Goal: Task Accomplishment & Management: Use online tool/utility

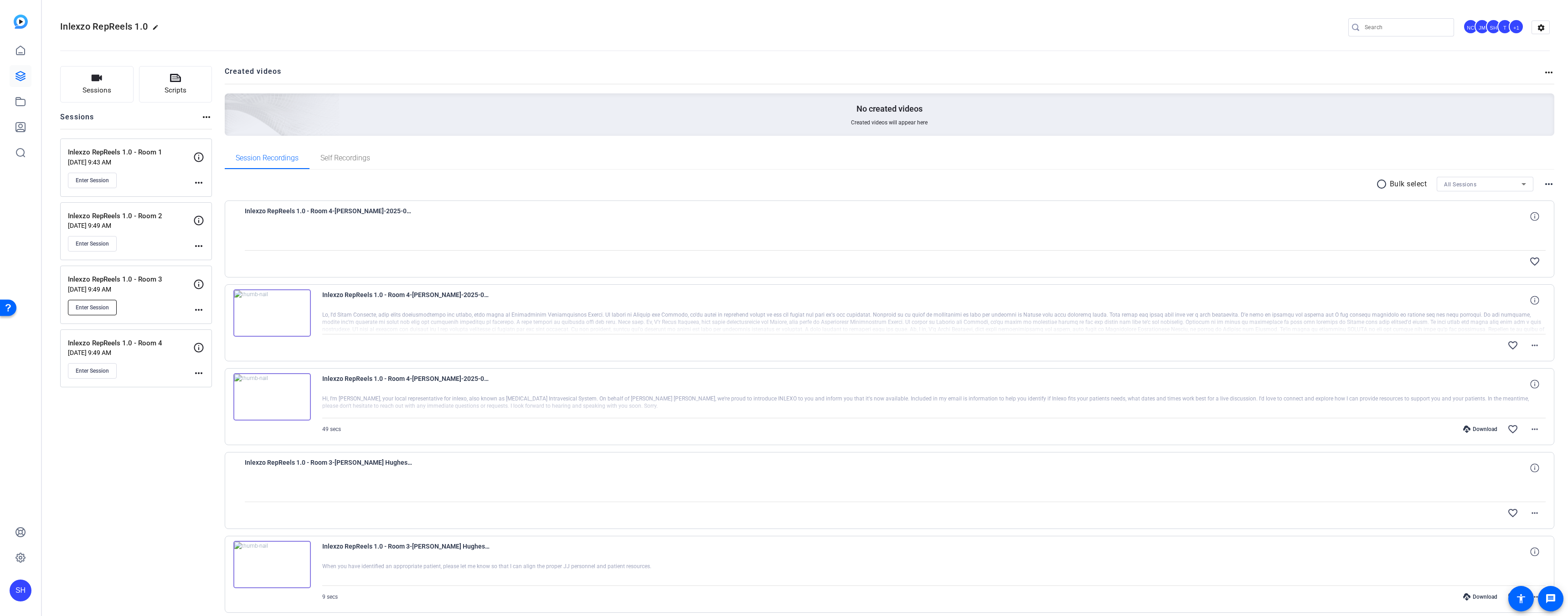
click at [101, 304] on span "Enter Session" at bounding box center [92, 307] width 33 height 7
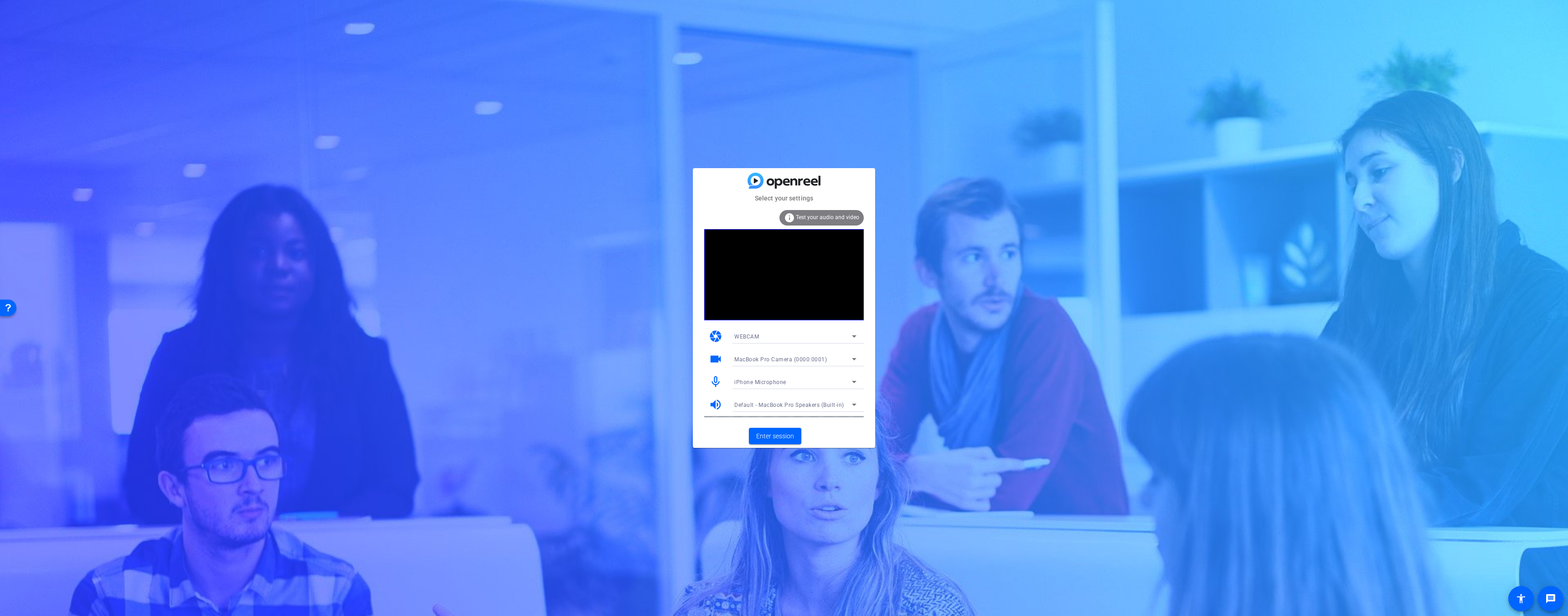
click at [813, 384] on div "iPhone Microphone" at bounding box center [793, 382] width 118 height 12
click at [148, 124] on span "Default - MacBook Pro Microphone (Built-in)" at bounding box center [89, 121] width 121 height 6
click at [783, 434] on span "Enter session" at bounding box center [775, 436] width 38 height 9
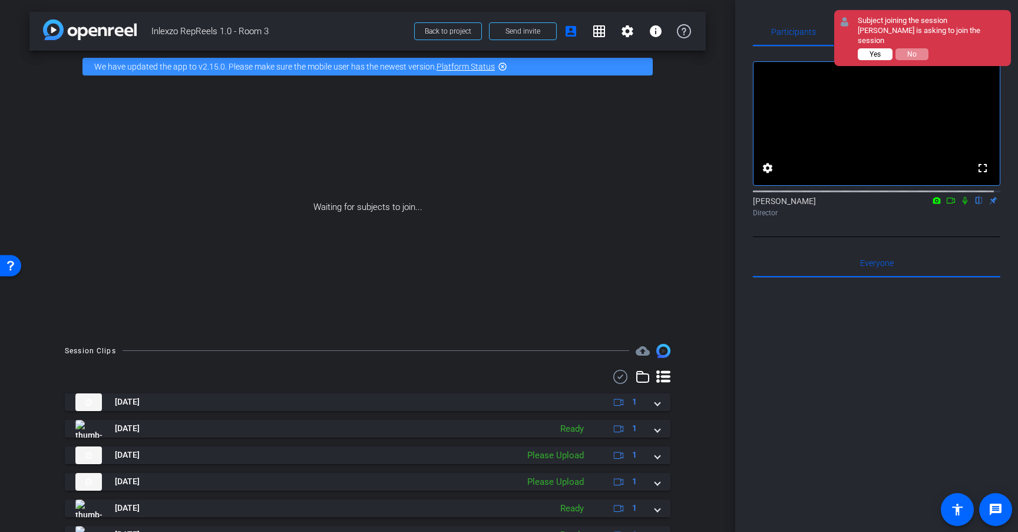
click at [881, 48] on button "Yes" at bounding box center [875, 54] width 35 height 12
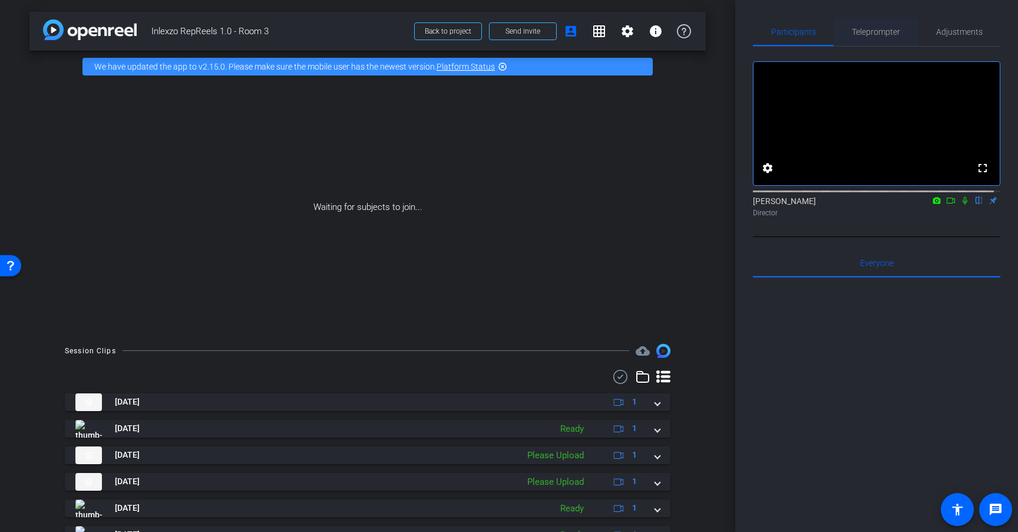
click at [893, 38] on span "Teleprompter" at bounding box center [876, 32] width 48 height 28
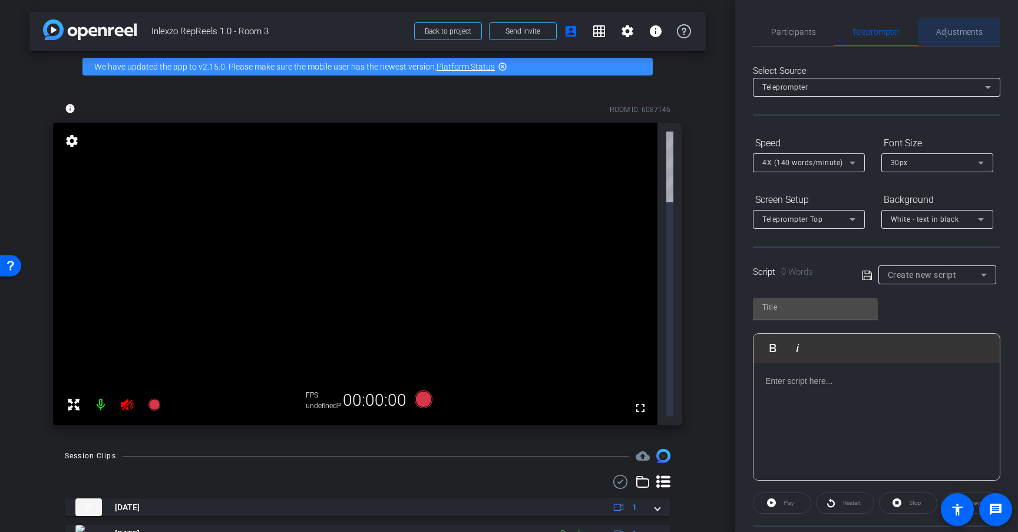
click at [956, 32] on span "Adjustments" at bounding box center [960, 32] width 47 height 8
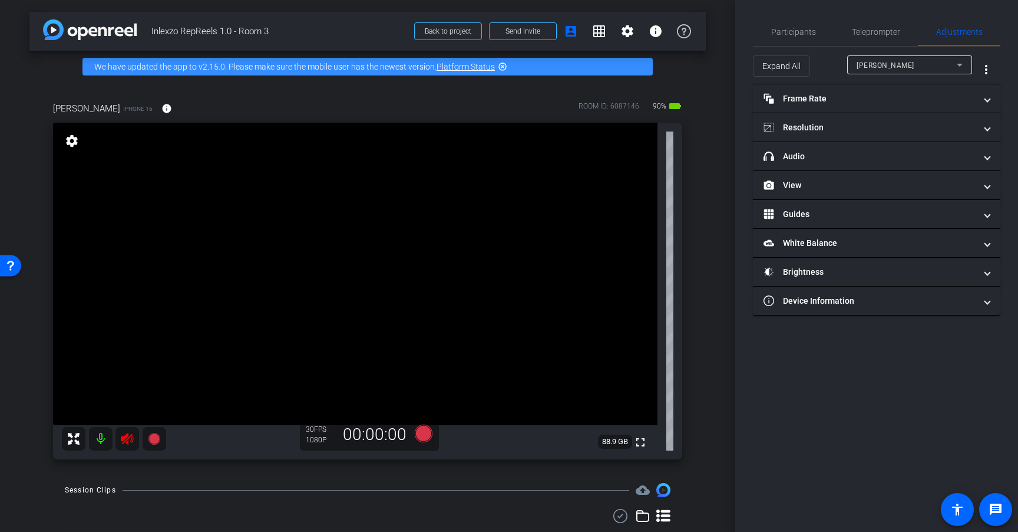
click at [126, 440] on icon at bounding box center [127, 439] width 12 height 12
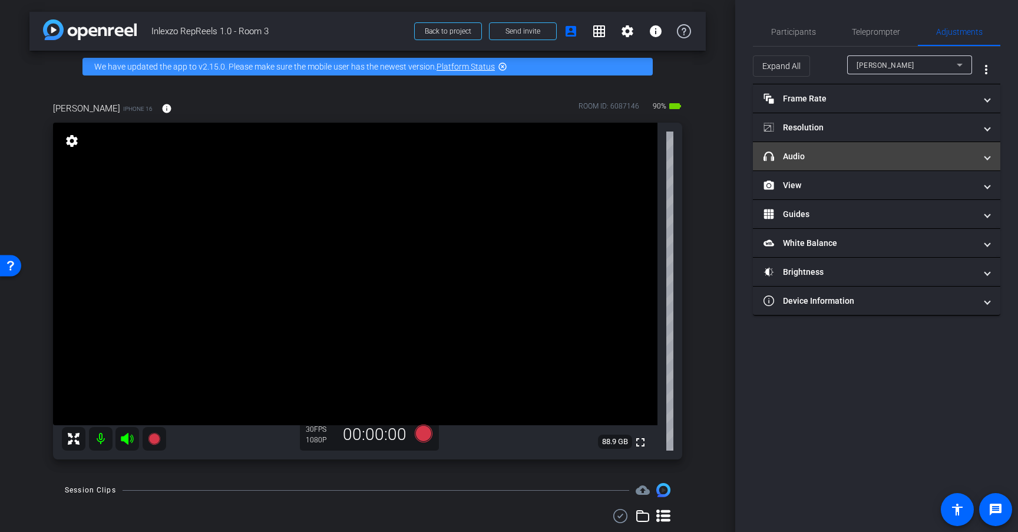
click at [867, 153] on mat-panel-title "headphone icon Audio" at bounding box center [870, 156] width 212 height 12
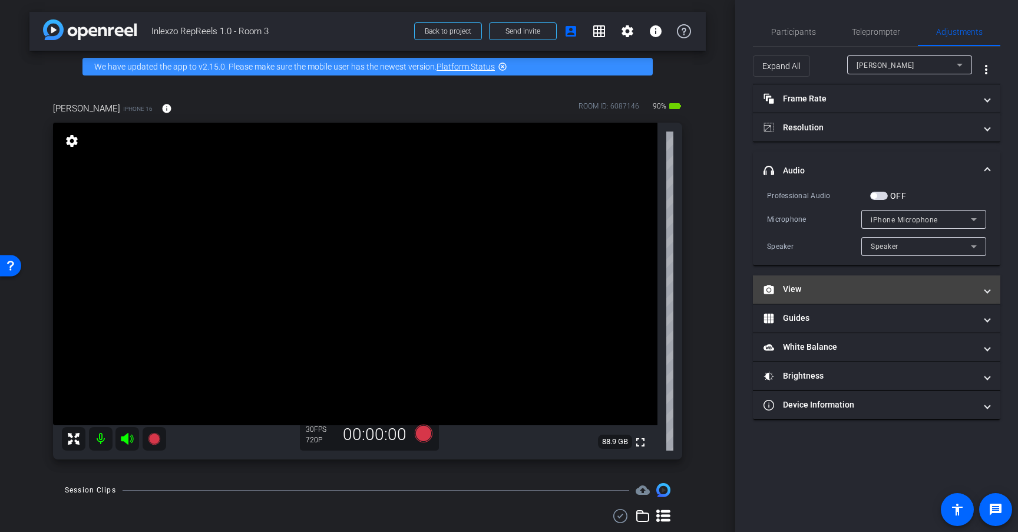
click at [809, 297] on mat-expansion-panel-header "View" at bounding box center [877, 289] width 248 height 28
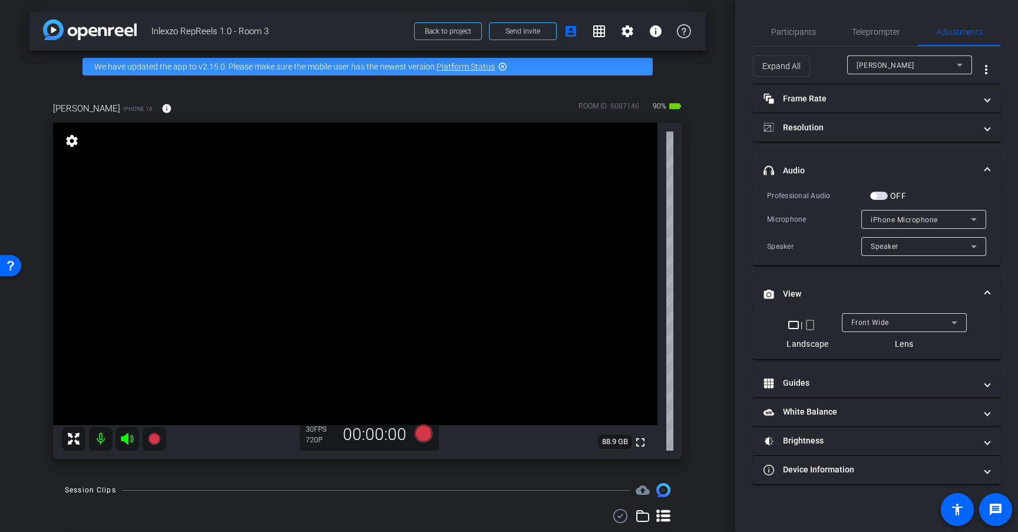
click at [810, 328] on mat-icon "crop_portrait" at bounding box center [810, 325] width 14 height 14
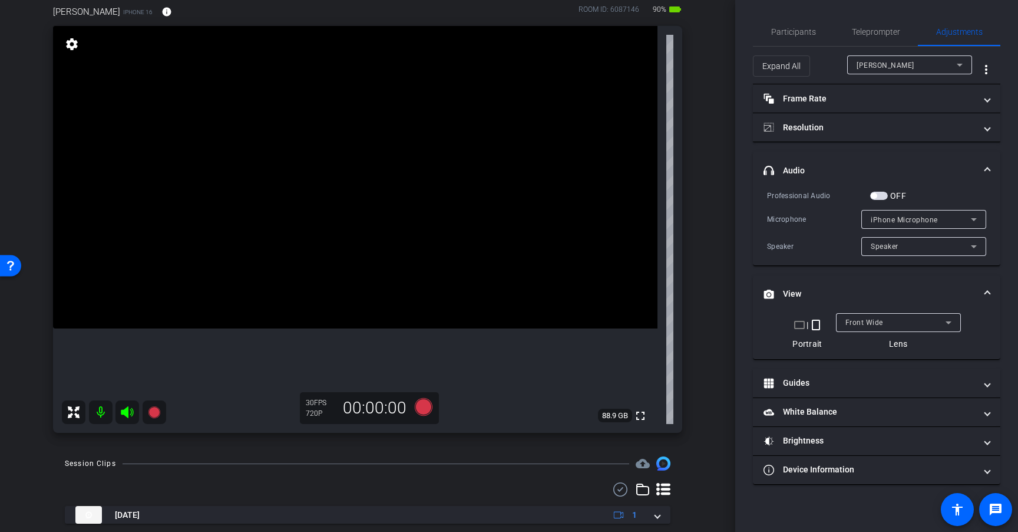
scroll to position [93, 0]
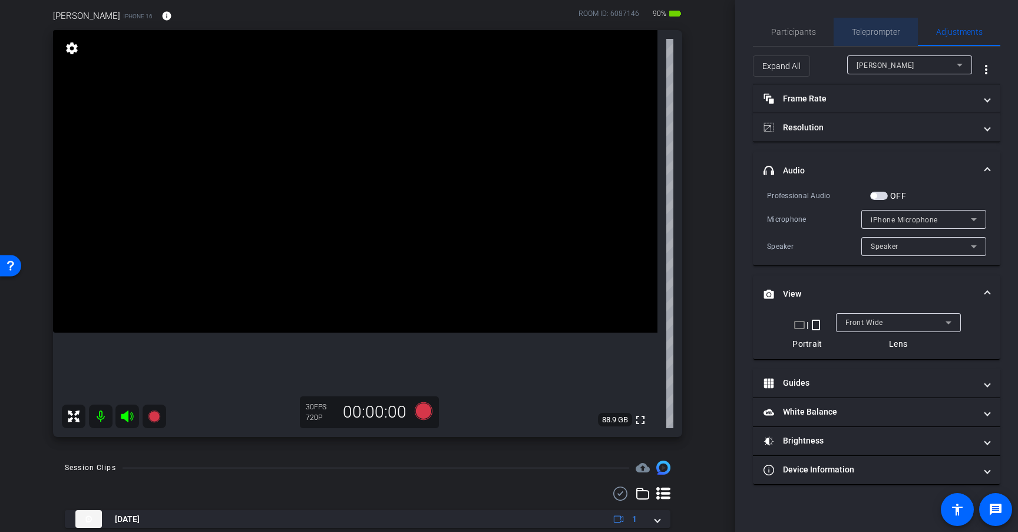
click at [904, 29] on div "Teleprompter" at bounding box center [876, 32] width 84 height 28
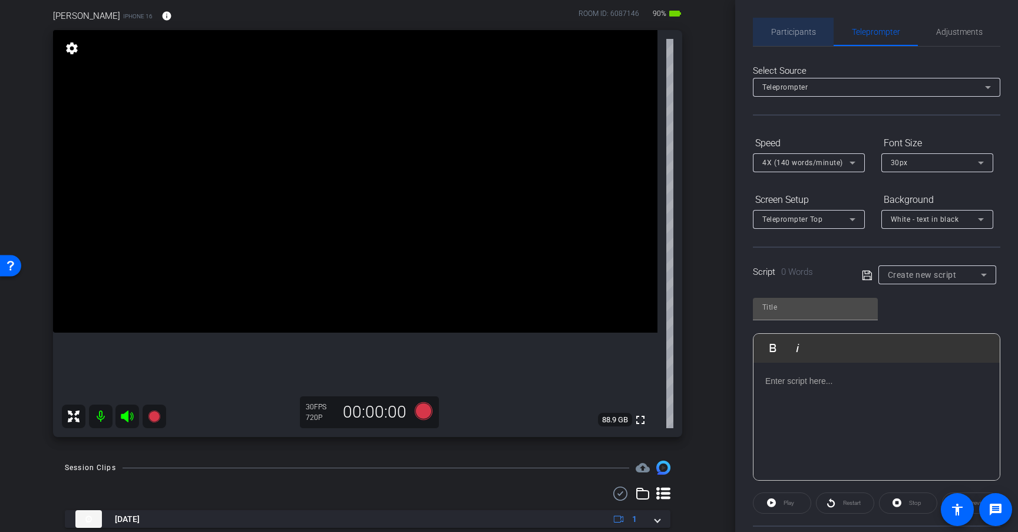
click at [812, 37] on span "Participants" at bounding box center [794, 32] width 45 height 28
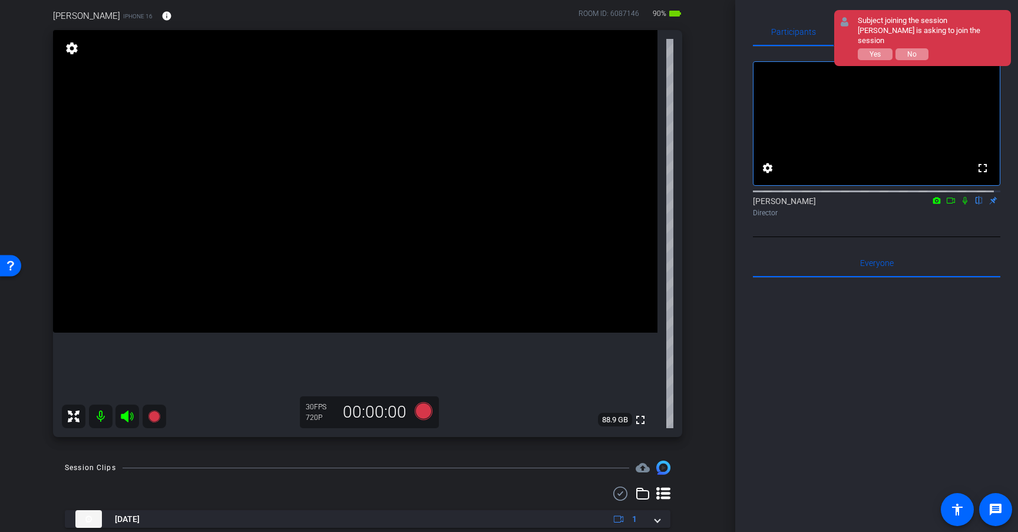
scroll to position [0, 0]
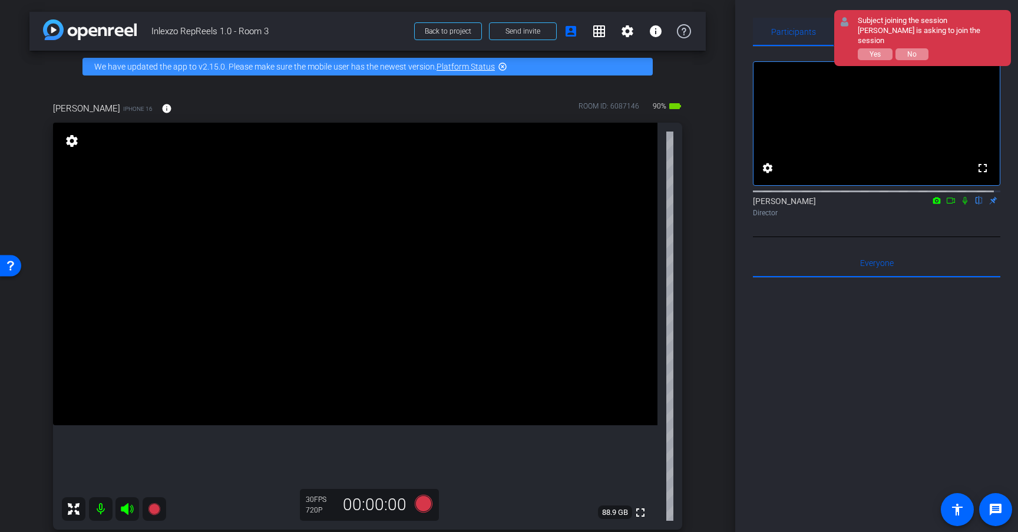
click at [826, 35] on div "Participants" at bounding box center [793, 32] width 81 height 28
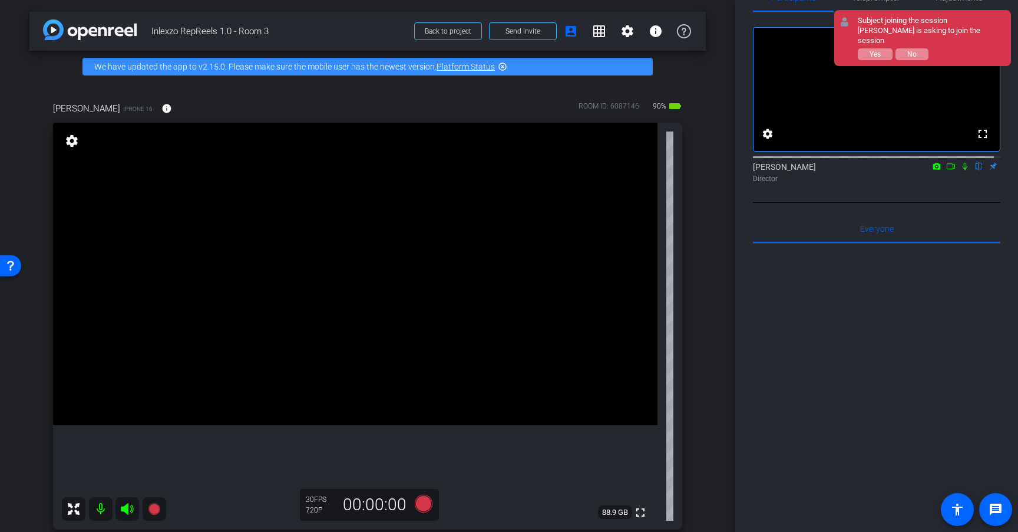
scroll to position [31, 0]
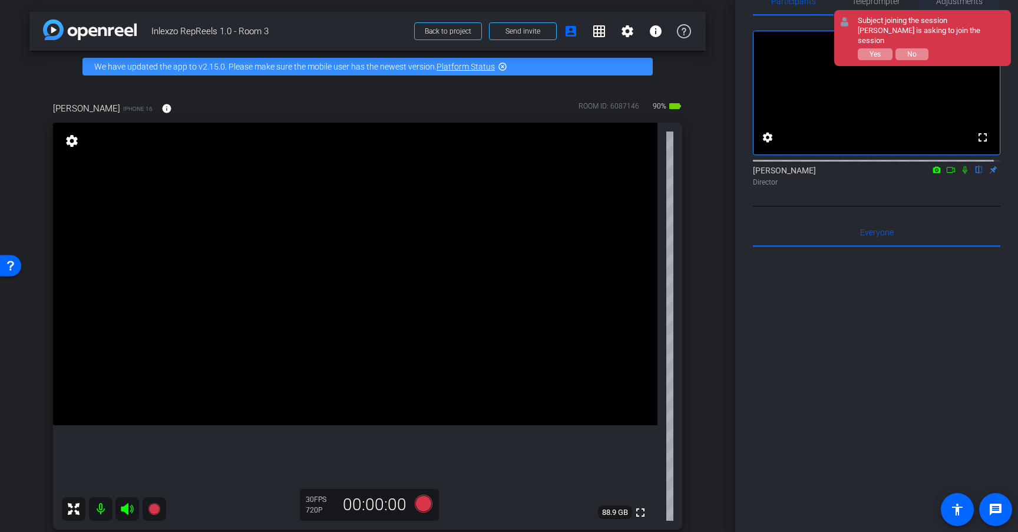
click at [970, 1] on span "Adjustments" at bounding box center [960, 1] width 47 height 8
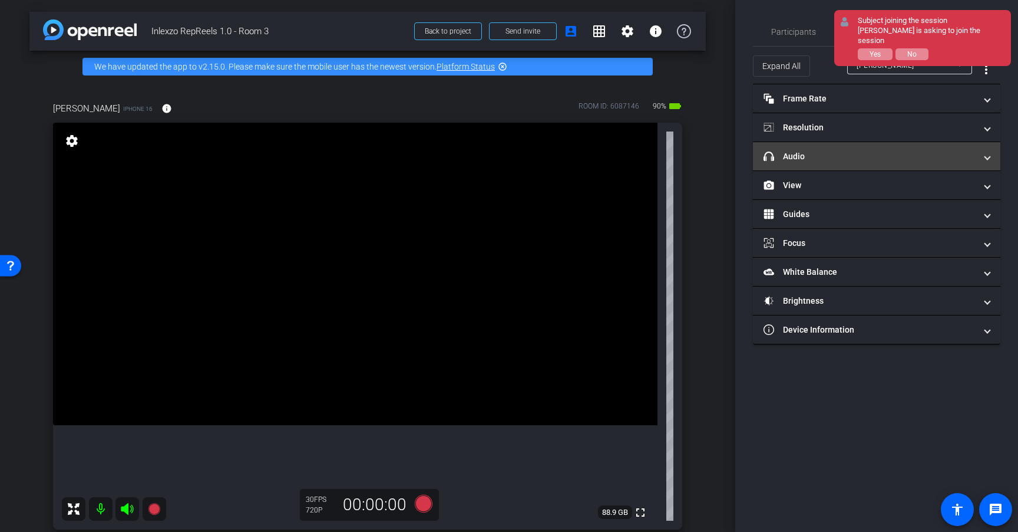
click at [864, 154] on mat-panel-title "headphone icon Audio" at bounding box center [870, 156] width 212 height 12
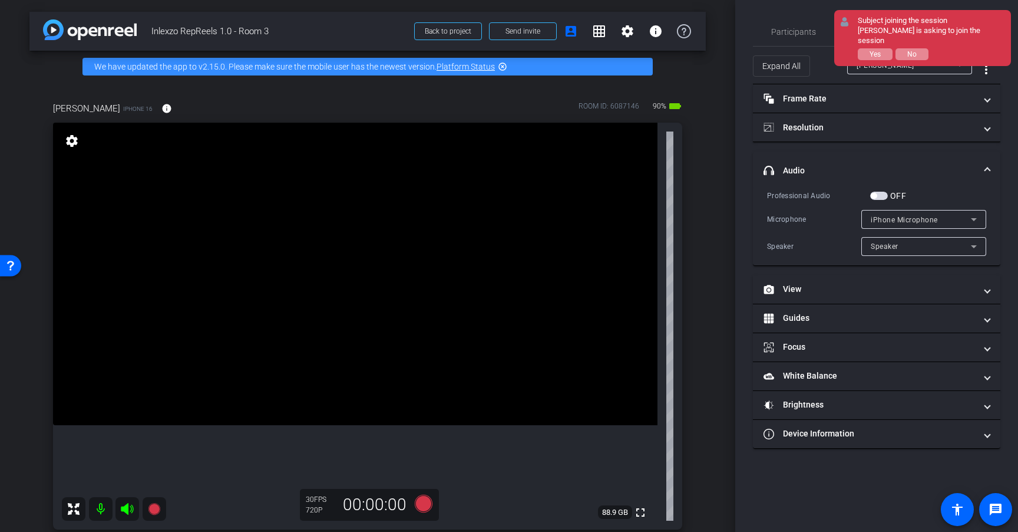
click at [886, 194] on span "button" at bounding box center [880, 196] width 18 height 8
click at [883, 195] on span "button" at bounding box center [880, 196] width 18 height 8
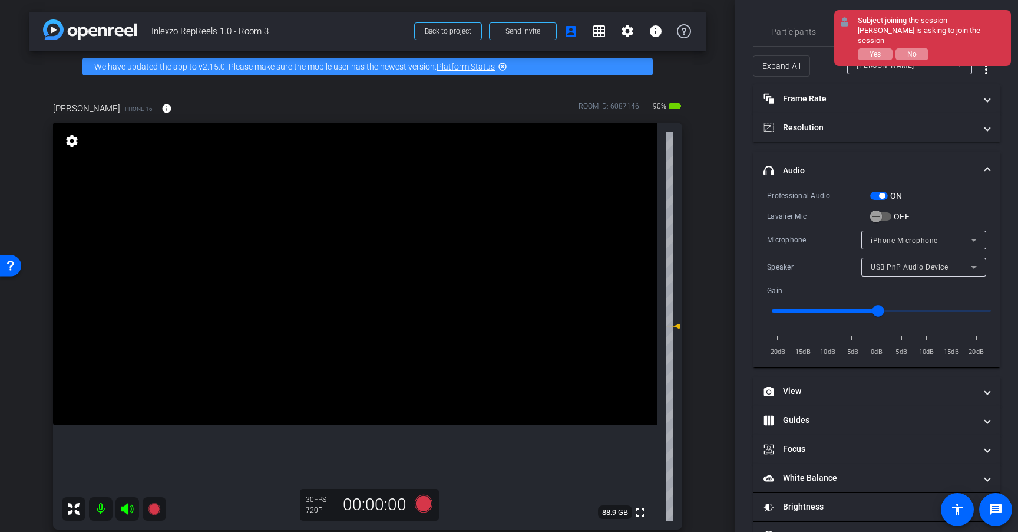
click at [876, 197] on span "button" at bounding box center [880, 196] width 18 height 8
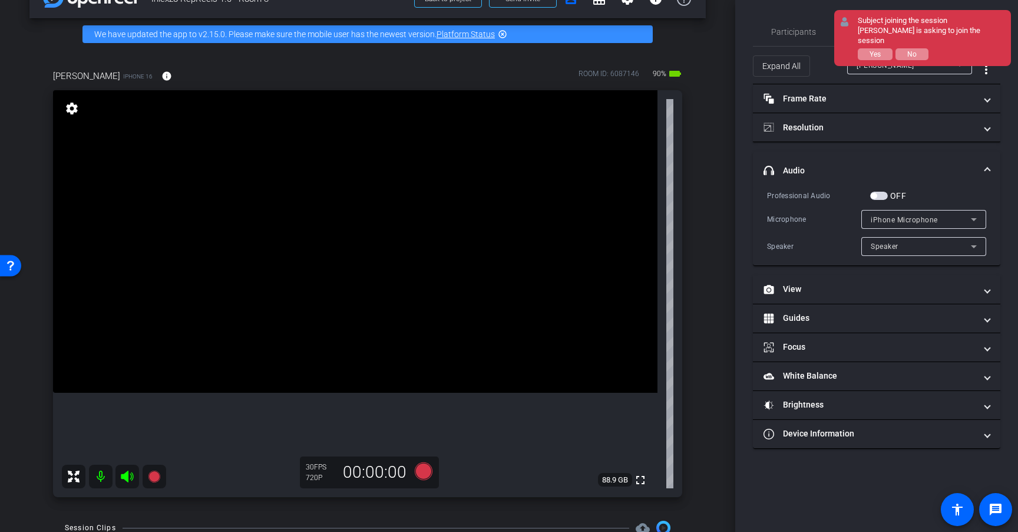
scroll to position [37, 0]
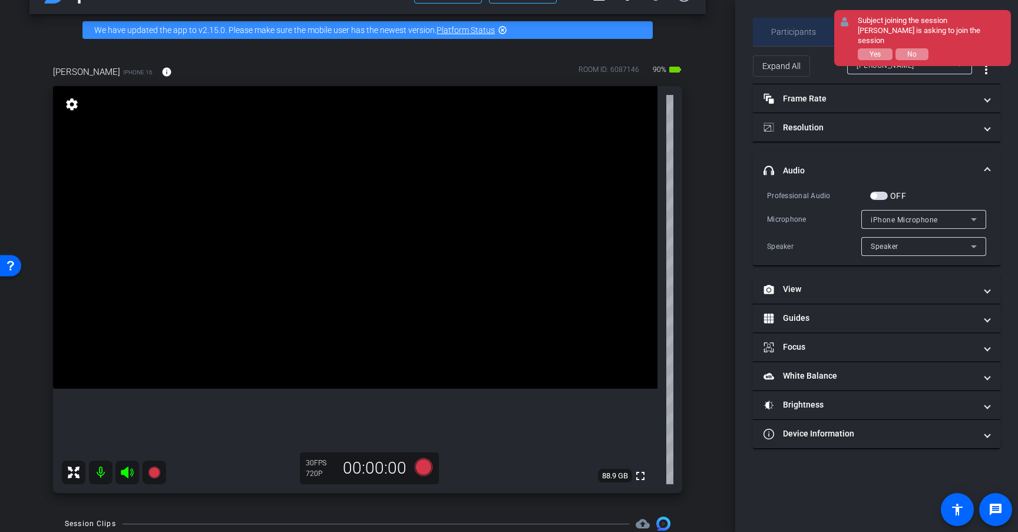
click at [806, 37] on span "Participants" at bounding box center [794, 32] width 45 height 28
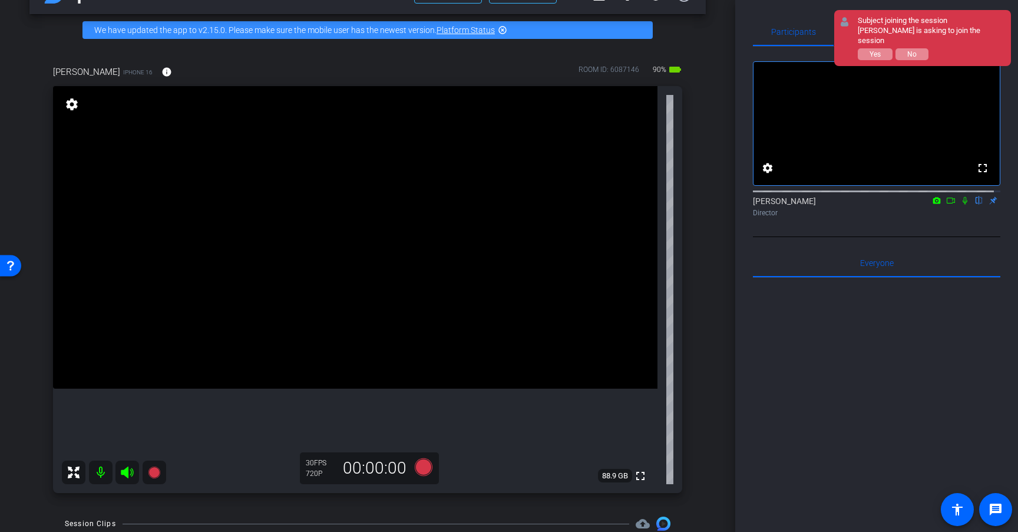
click at [961, 205] on icon at bounding box center [965, 200] width 9 height 8
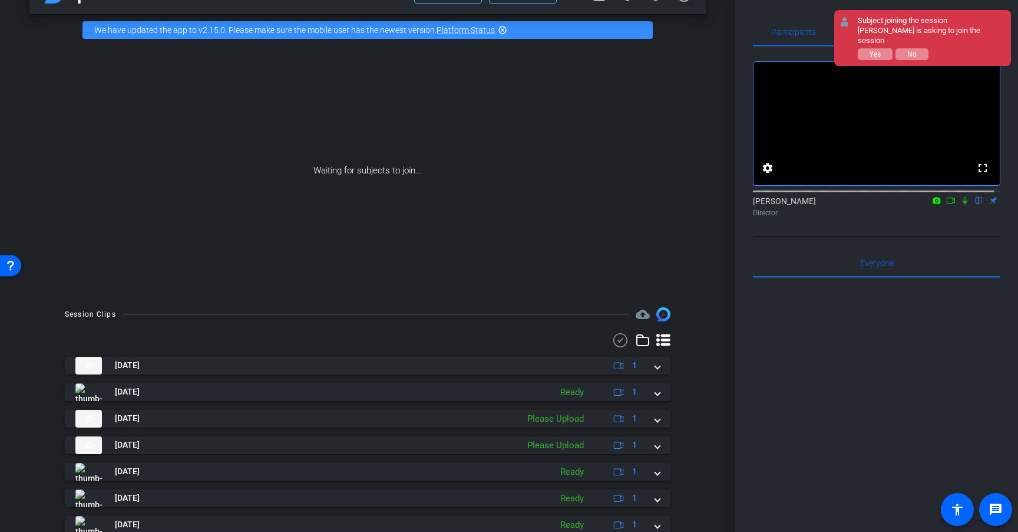
click at [934, 203] on icon at bounding box center [938, 200] width 8 height 6
click at [943, 213] on div at bounding box center [509, 266] width 1018 height 532
click at [947, 205] on icon at bounding box center [951, 200] width 9 height 8
click at [975, 205] on icon at bounding box center [979, 200] width 9 height 8
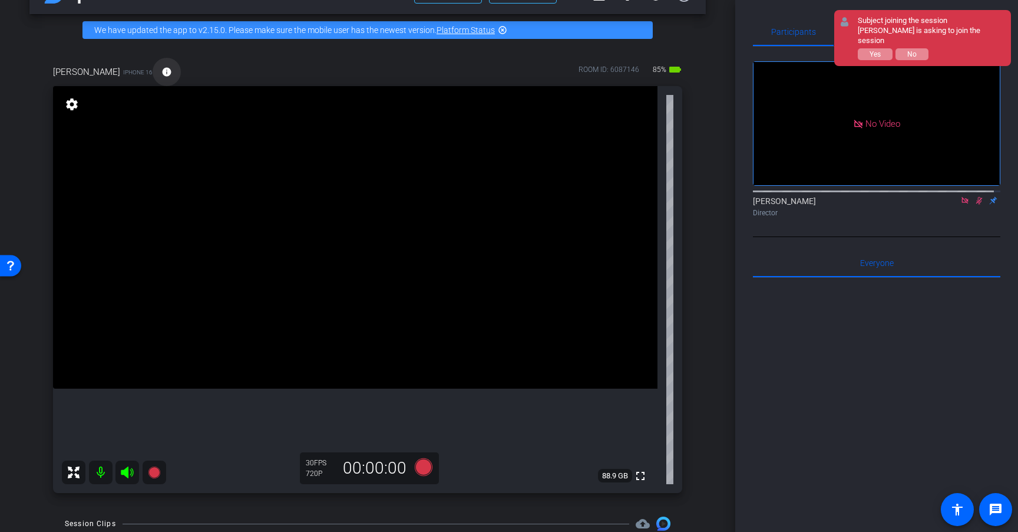
click at [161, 71] on mat-icon "info" at bounding box center [166, 72] width 11 height 11
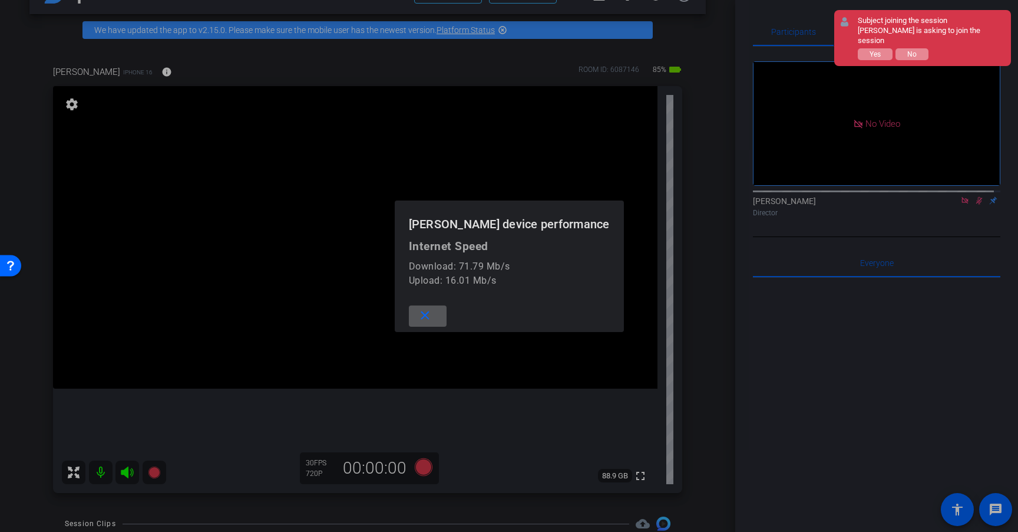
click at [433, 314] on mat-icon "close" at bounding box center [425, 315] width 15 height 15
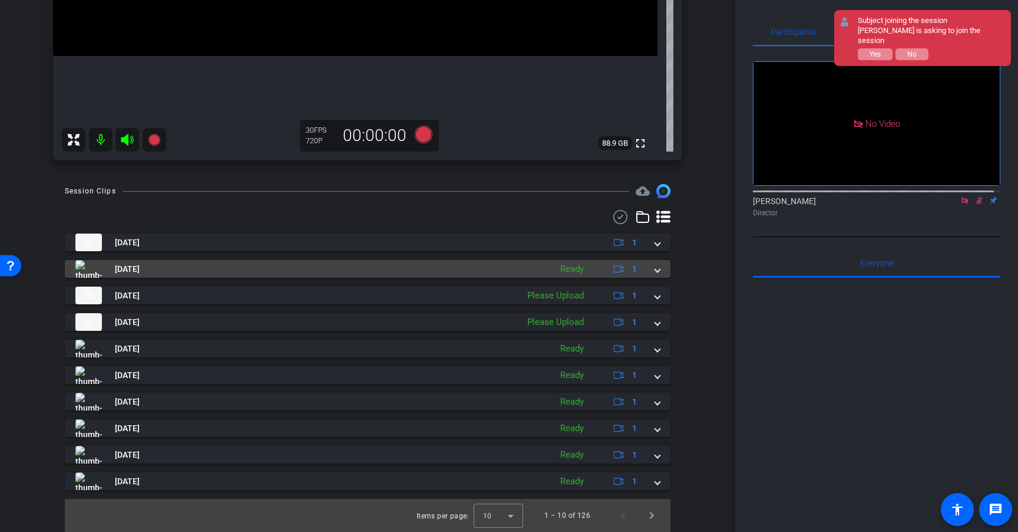
scroll to position [0, 0]
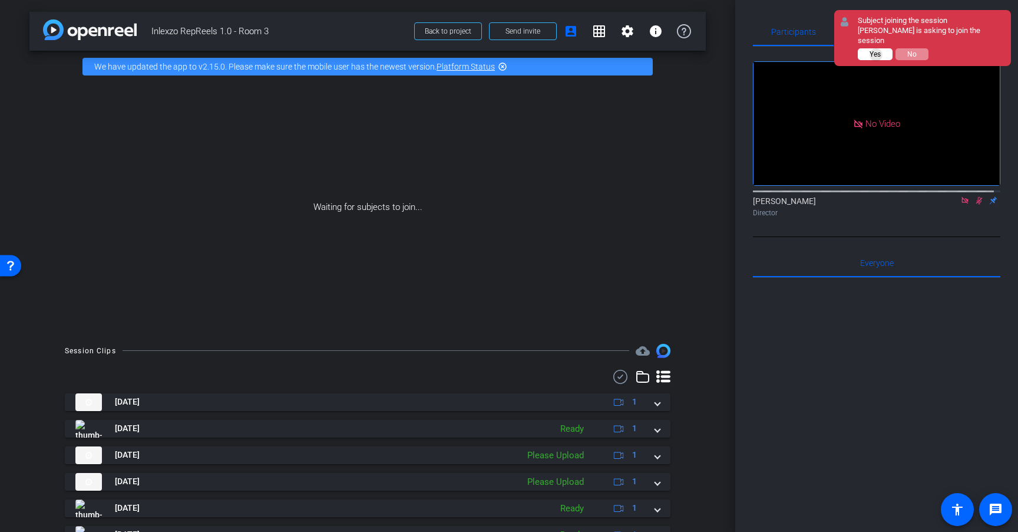
click at [877, 55] on span "Yes" at bounding box center [875, 54] width 11 height 8
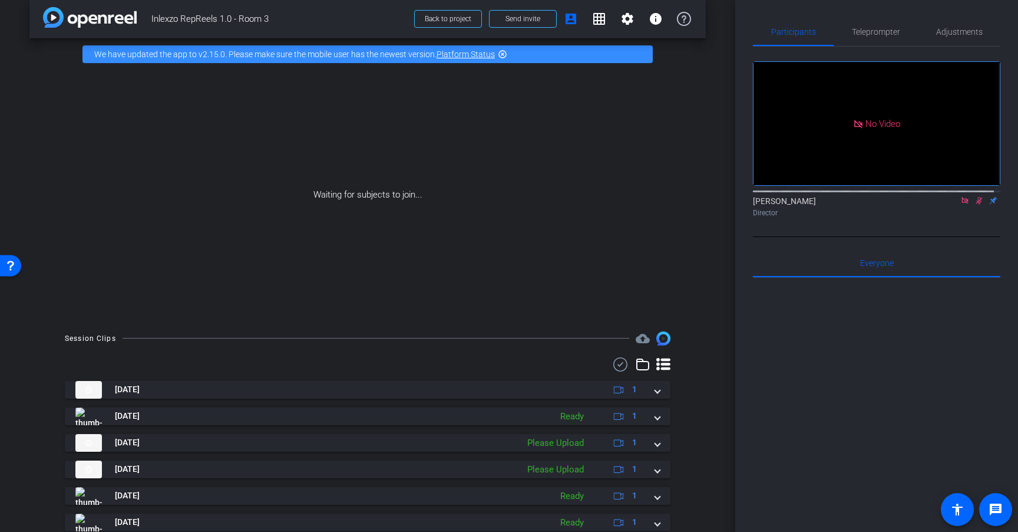
scroll to position [15, 0]
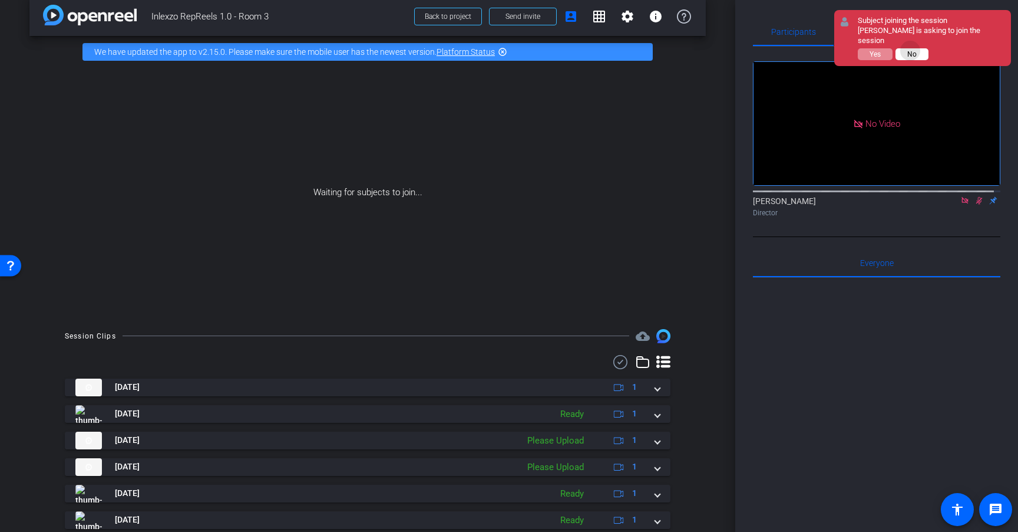
click at [911, 50] on span "No" at bounding box center [912, 54] width 9 height 8
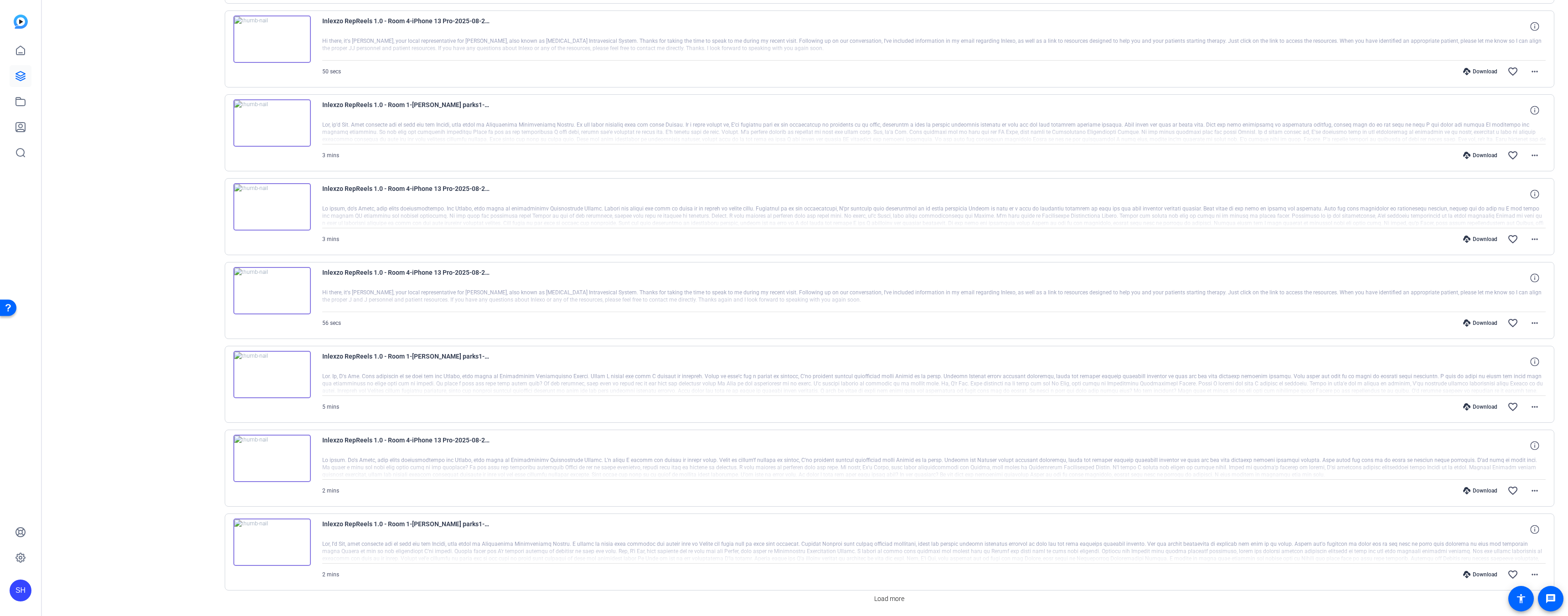
scroll to position [473, 0]
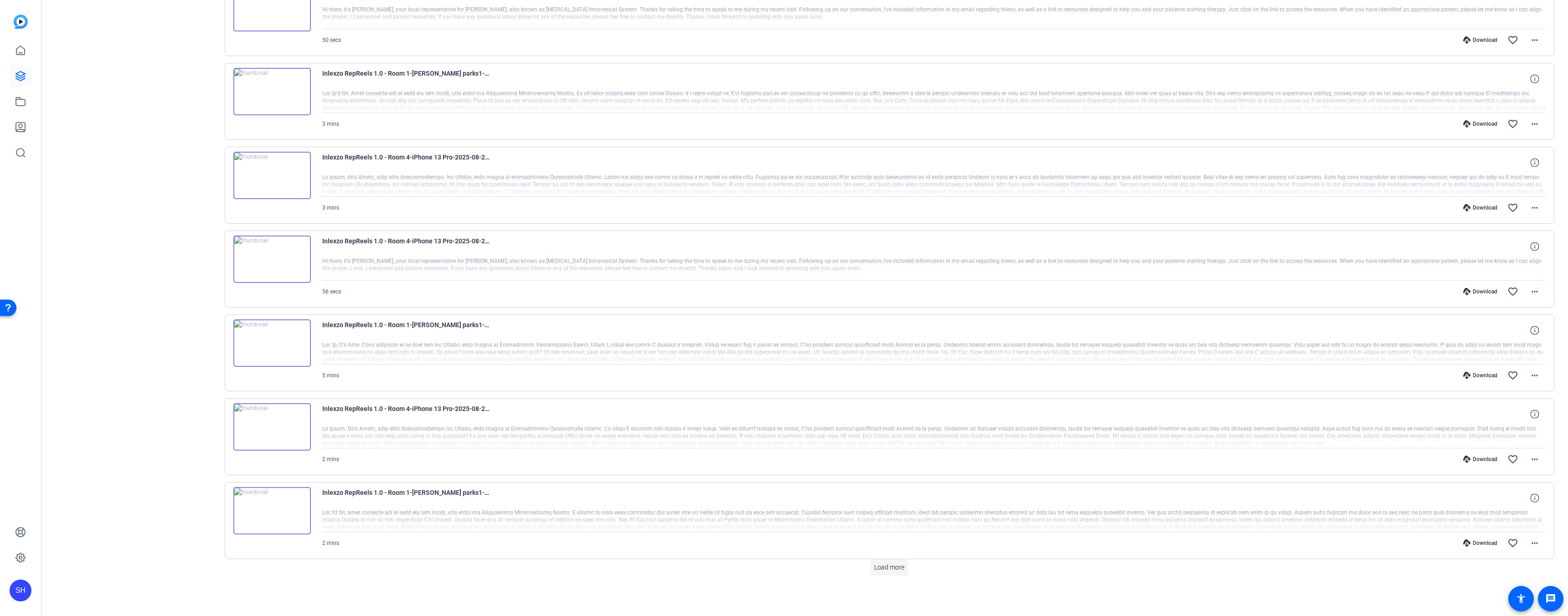
click at [891, 570] on span "Load more" at bounding box center [888, 567] width 30 height 9
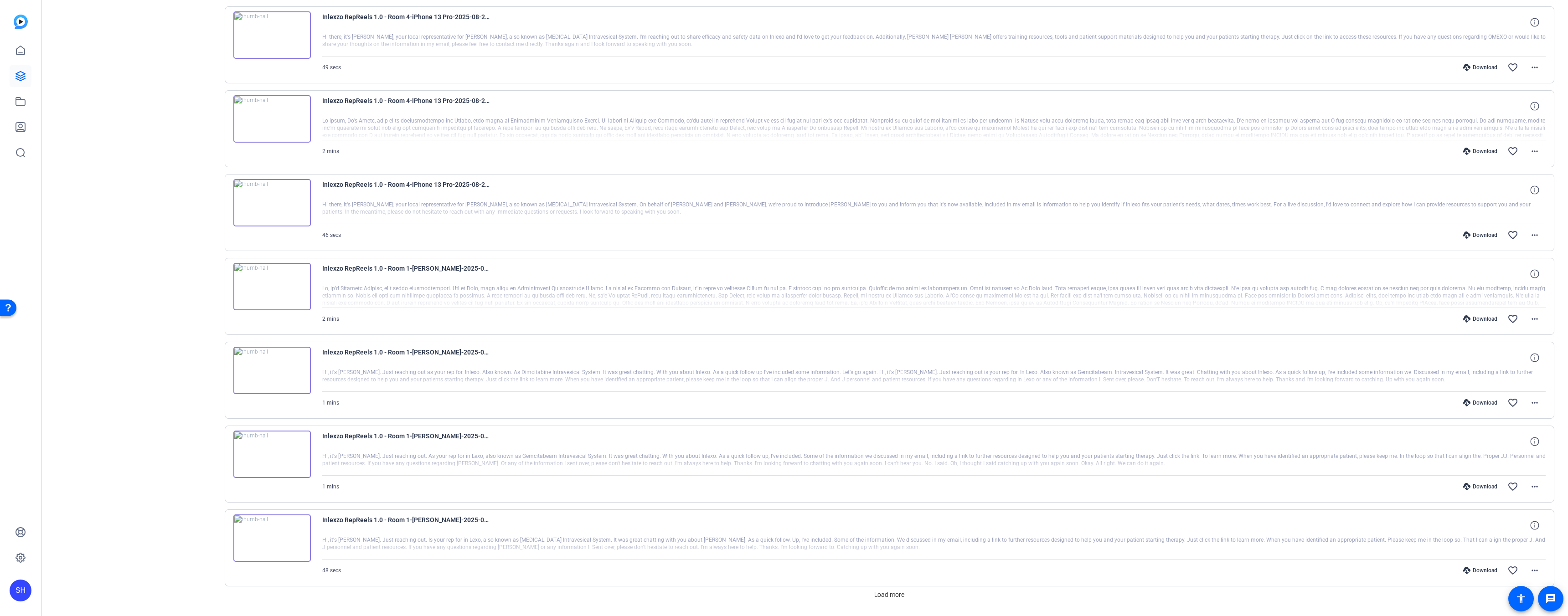
scroll to position [1311, 0]
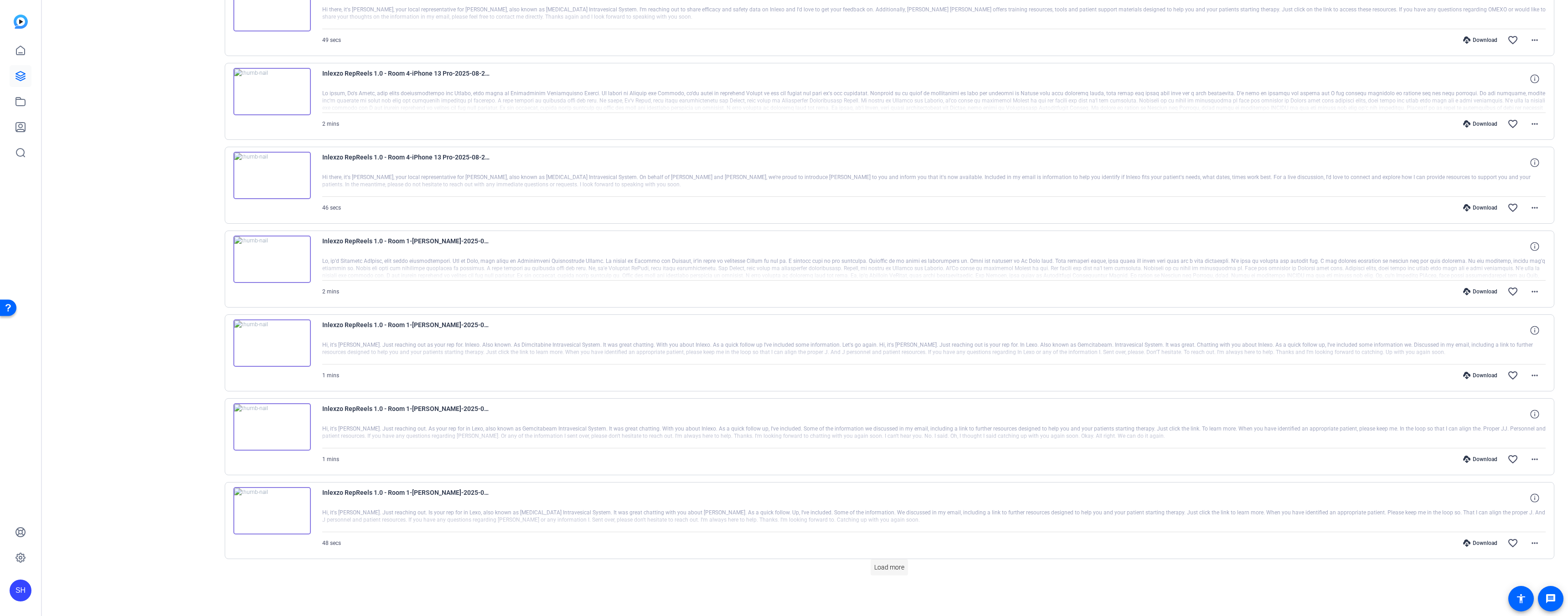
click at [882, 568] on span "Load more" at bounding box center [888, 567] width 30 height 9
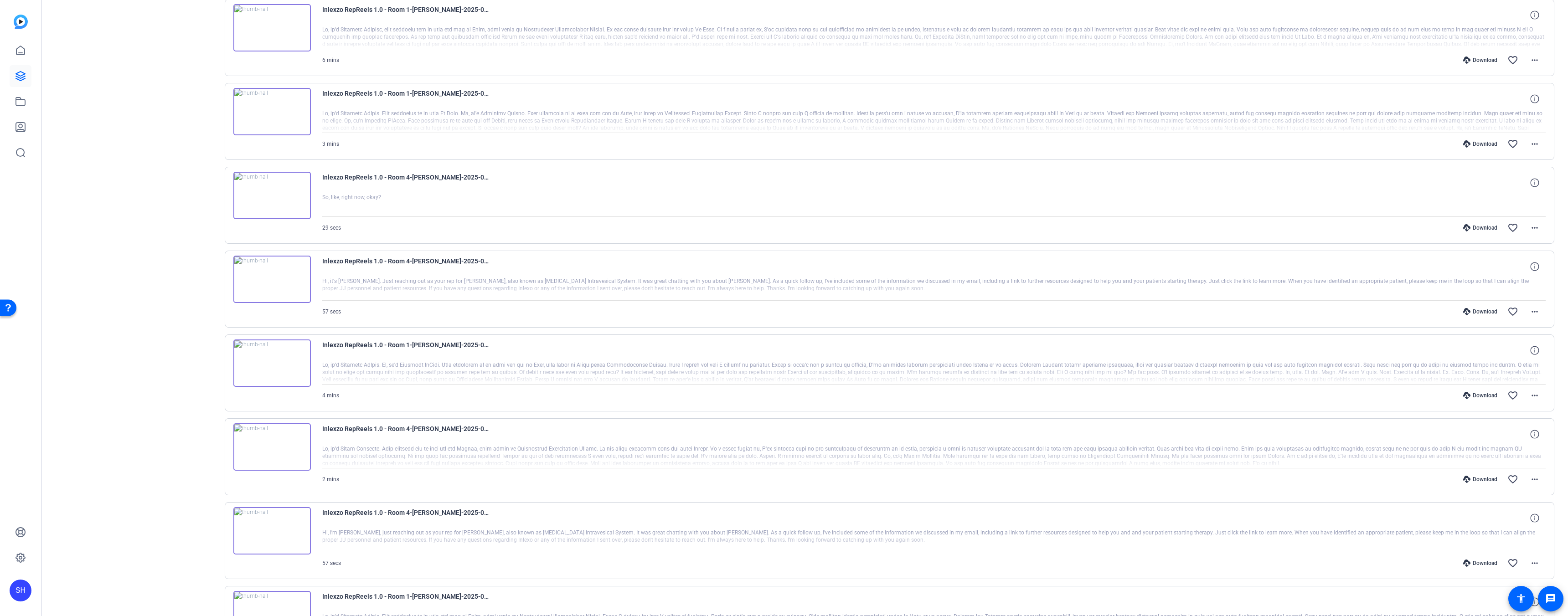
scroll to position [2149, 0]
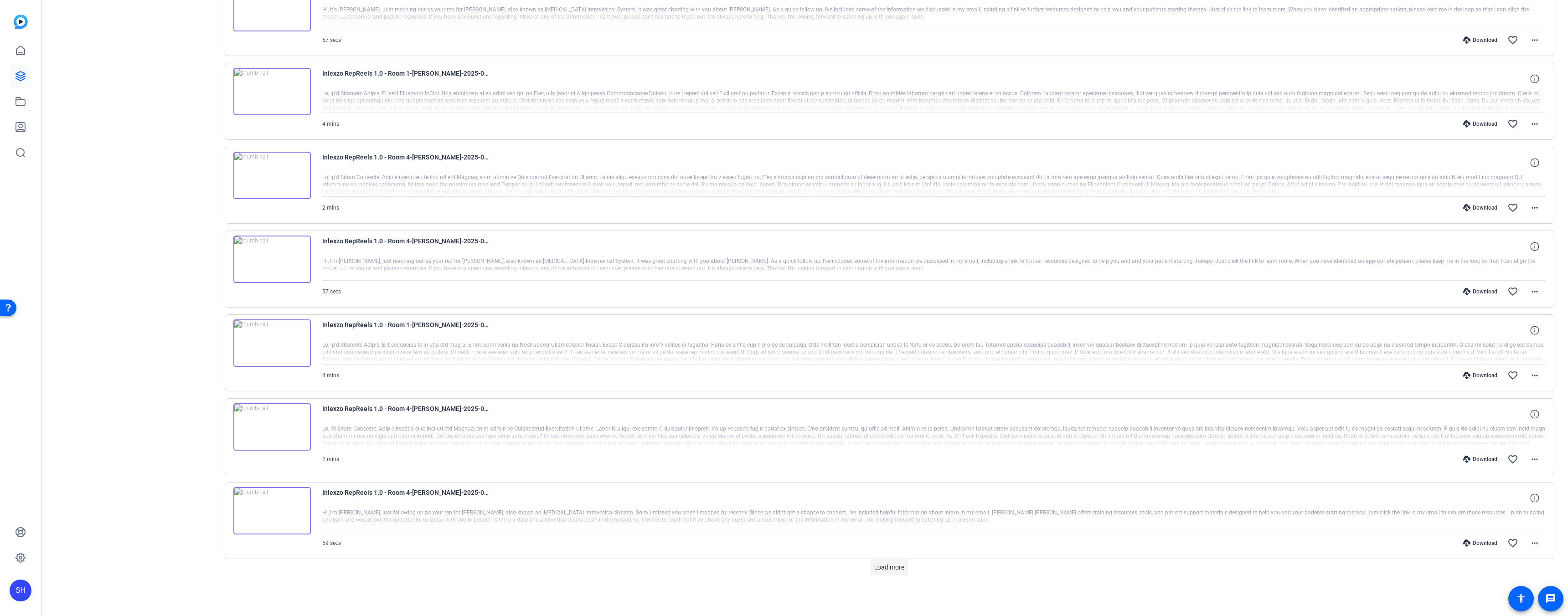
click at [885, 563] on span "Load more" at bounding box center [888, 567] width 30 height 9
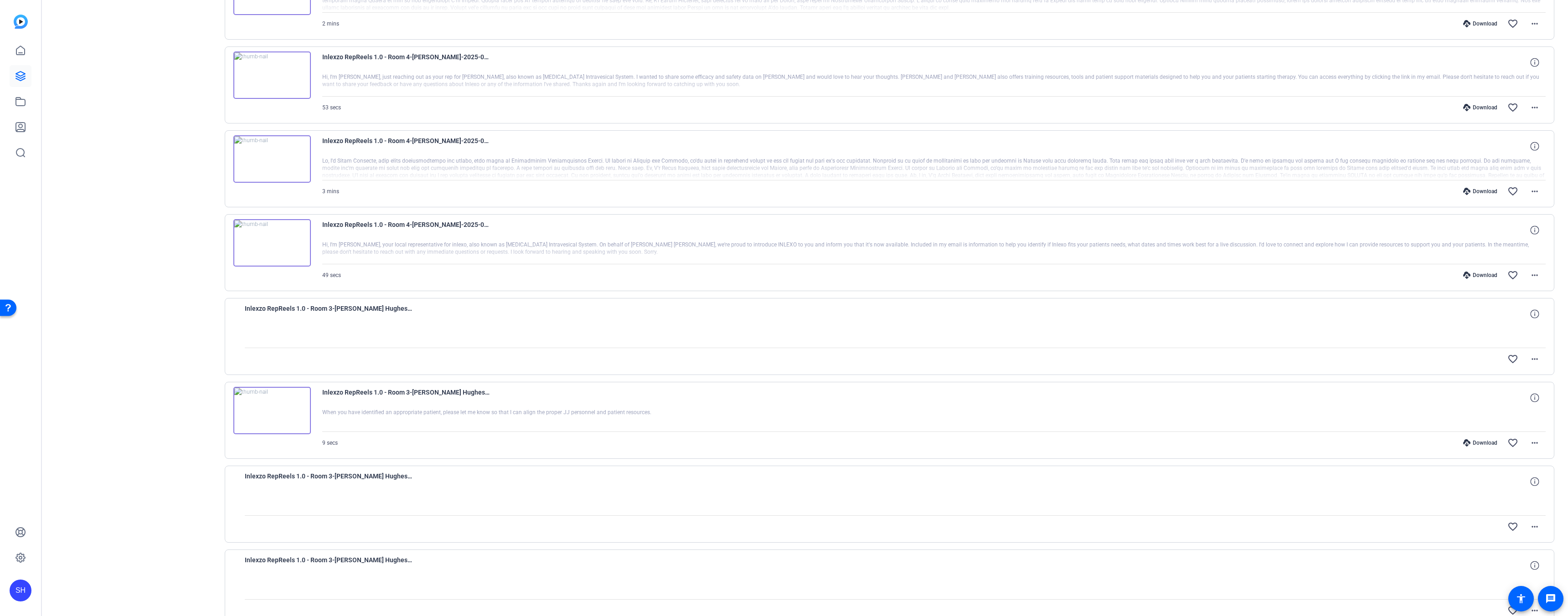
scroll to position [2987, 0]
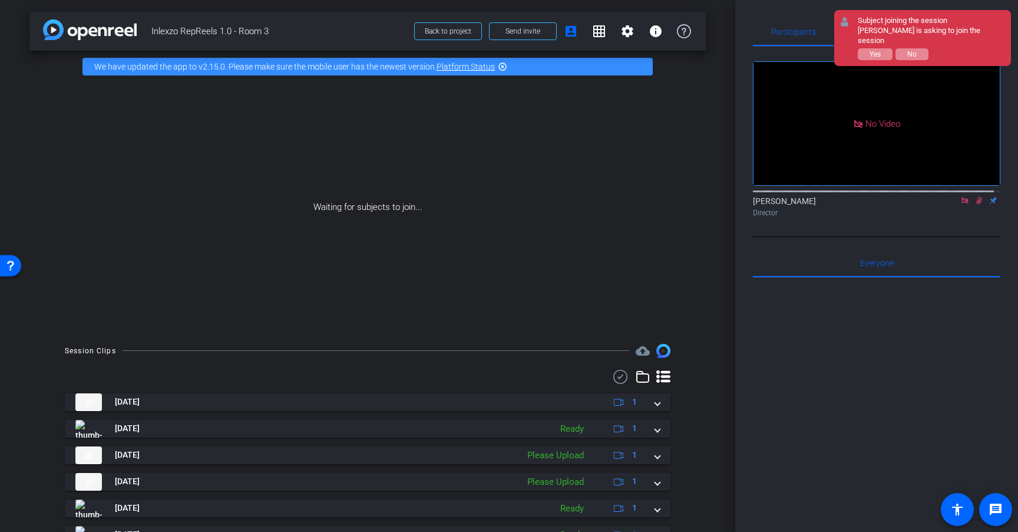
click at [977, 205] on icon at bounding box center [980, 201] width 6 height 8
click at [962, 203] on icon at bounding box center [965, 200] width 6 height 6
click at [879, 52] on span "Yes" at bounding box center [875, 54] width 11 height 8
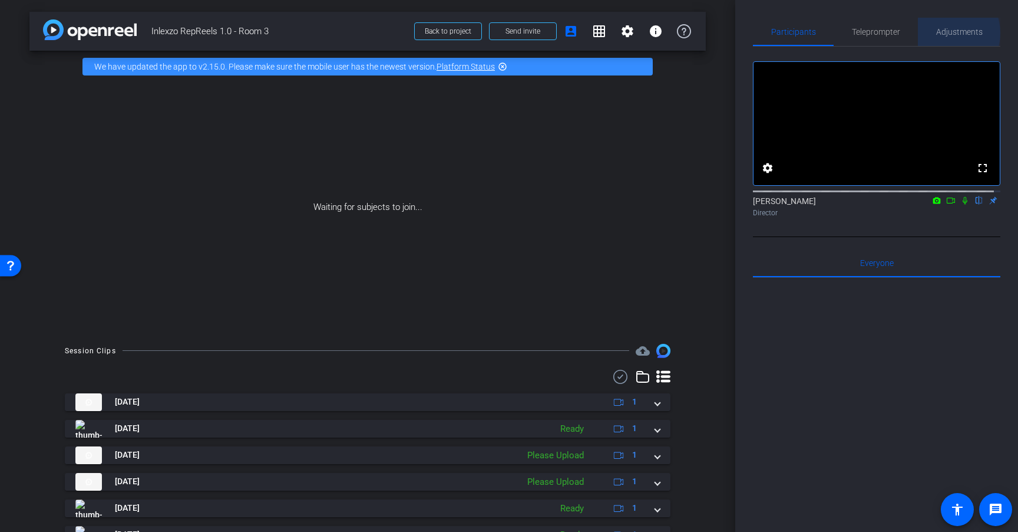
click at [942, 33] on span "Adjustments" at bounding box center [960, 32] width 47 height 8
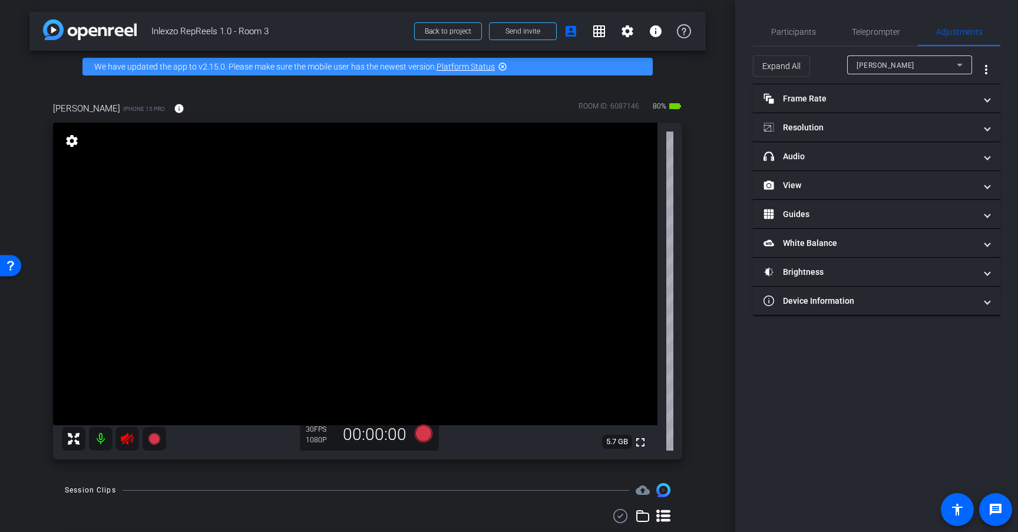
click at [132, 438] on icon at bounding box center [127, 438] width 14 height 14
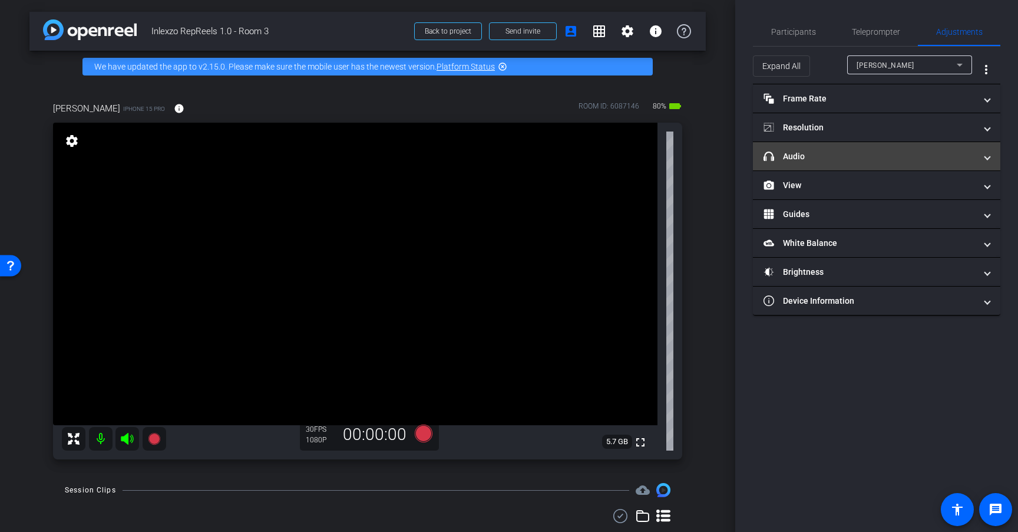
click at [850, 154] on mat-panel-title "headphone icon Audio" at bounding box center [870, 156] width 212 height 12
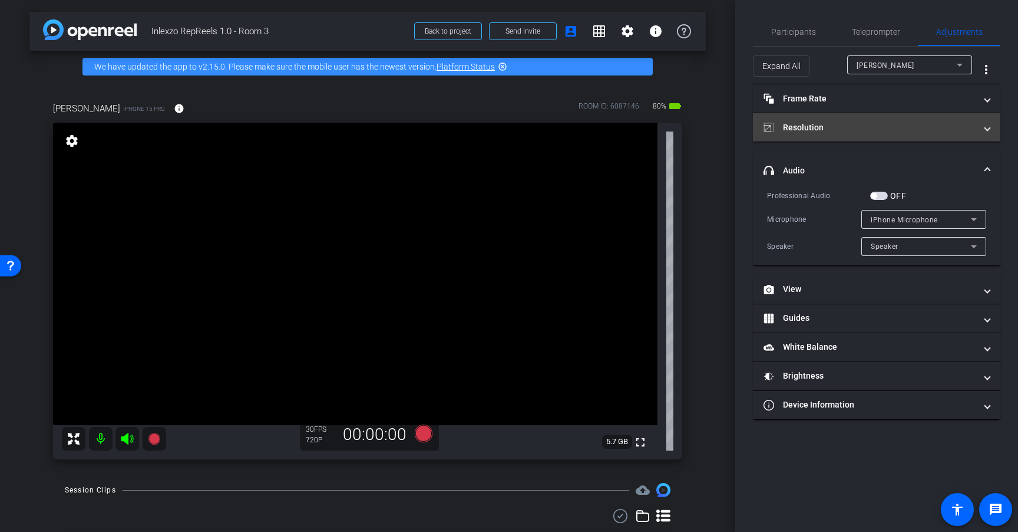
click at [825, 127] on mat-panel-title "Resolution" at bounding box center [870, 127] width 212 height 12
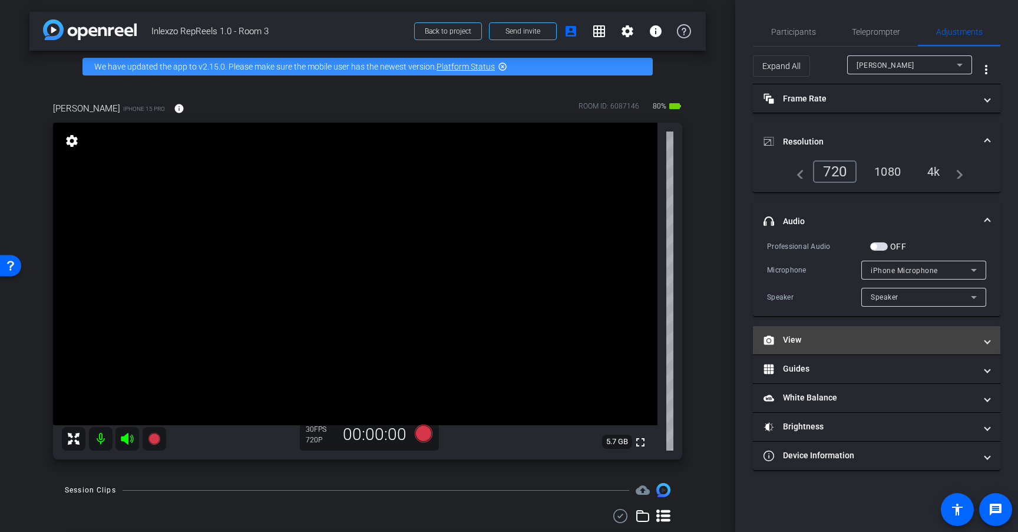
click at [802, 341] on mat-panel-title "View" at bounding box center [870, 340] width 212 height 12
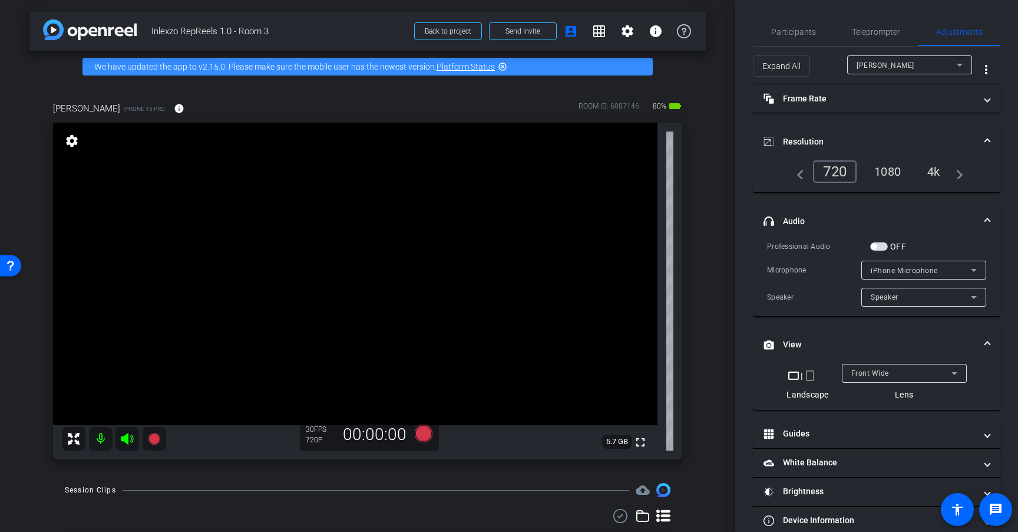
click at [806, 375] on mat-icon "crop_portrait" at bounding box center [810, 375] width 14 height 14
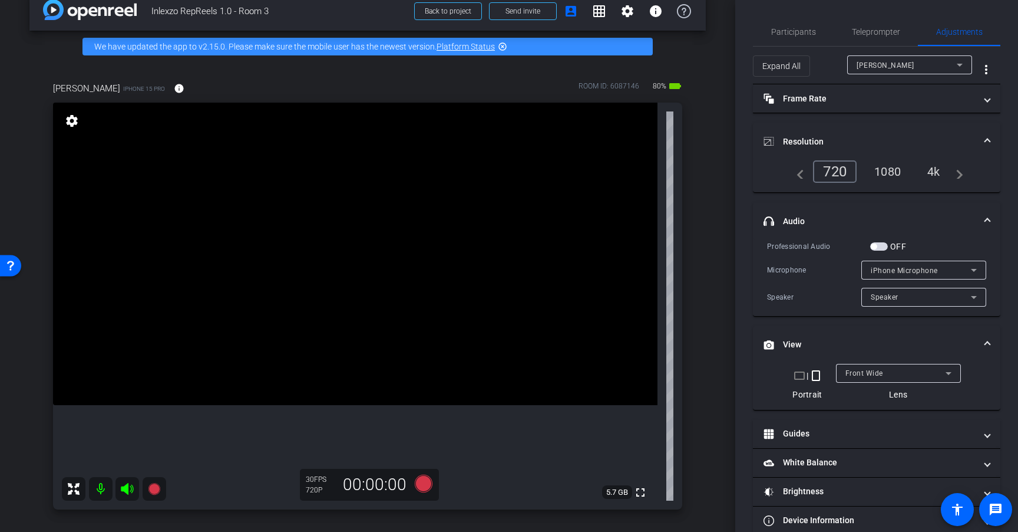
scroll to position [19, 0]
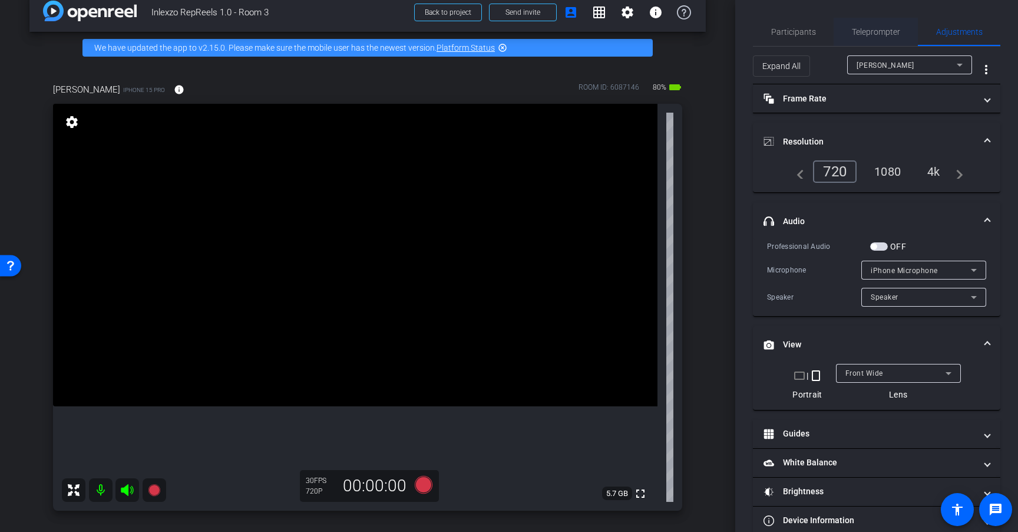
click at [865, 34] on span "Teleprompter" at bounding box center [876, 32] width 48 height 8
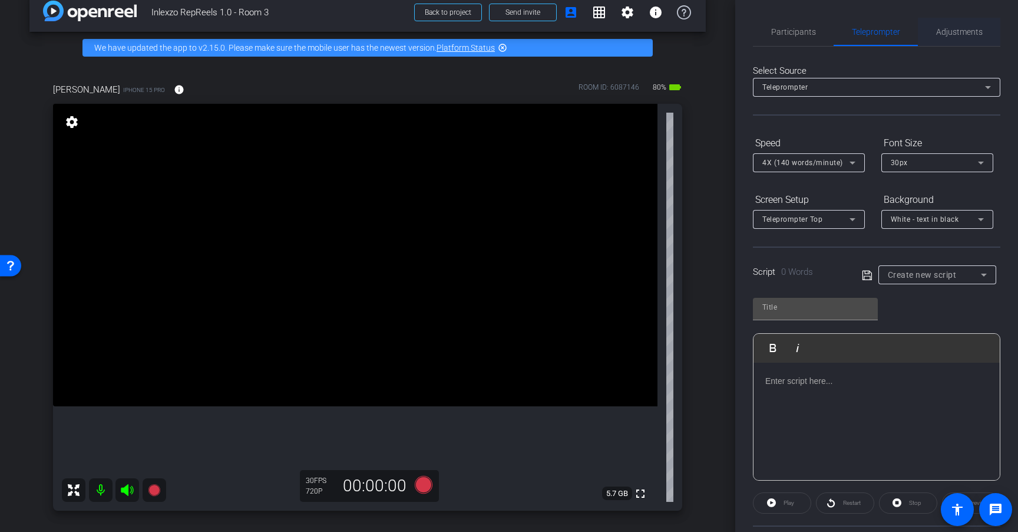
click at [955, 34] on span "Adjustments" at bounding box center [960, 32] width 47 height 8
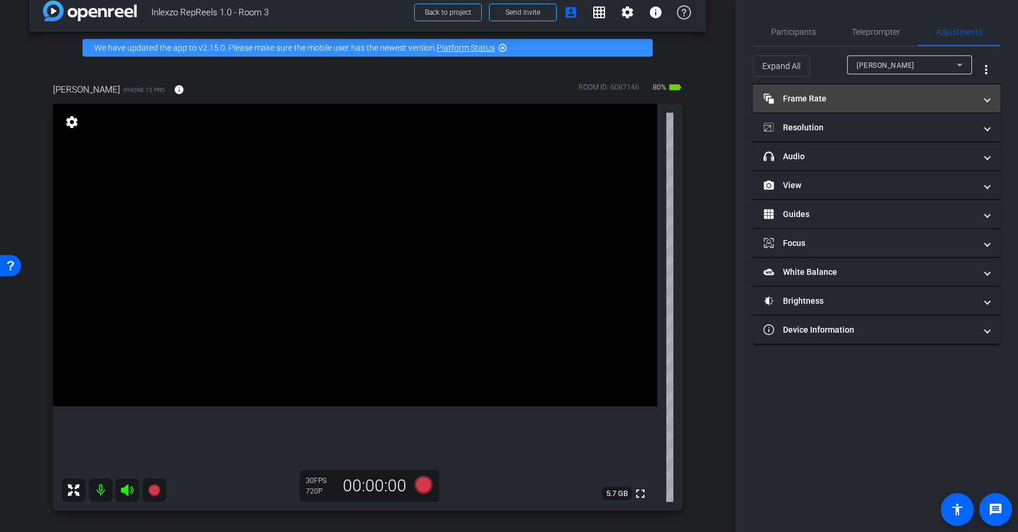
click at [907, 104] on mat-panel-title "Frame Rate Frame Rate" at bounding box center [870, 99] width 212 height 12
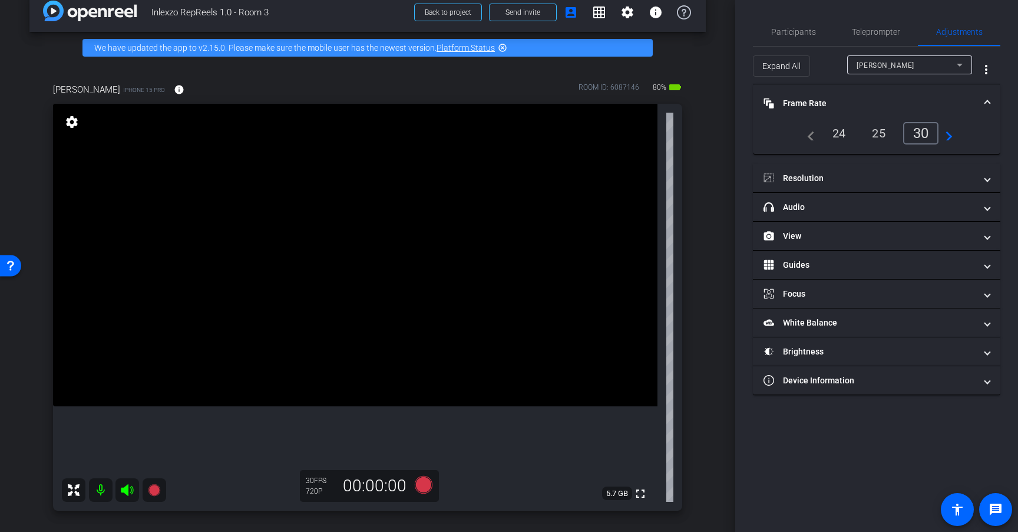
click at [840, 134] on div "24" at bounding box center [839, 133] width 31 height 20
click at [885, 31] on span "Teleprompter" at bounding box center [876, 32] width 48 height 8
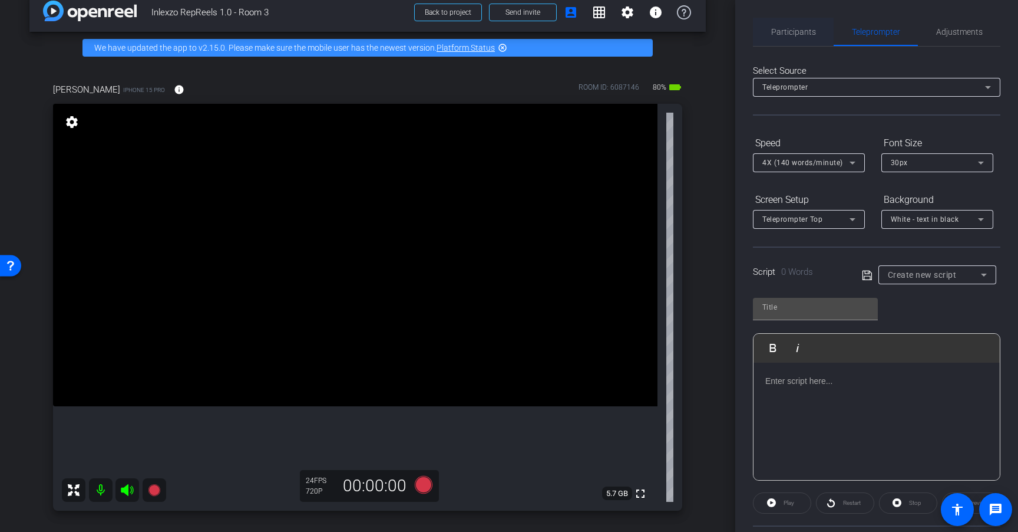
click at [808, 35] on span "Participants" at bounding box center [794, 32] width 45 height 8
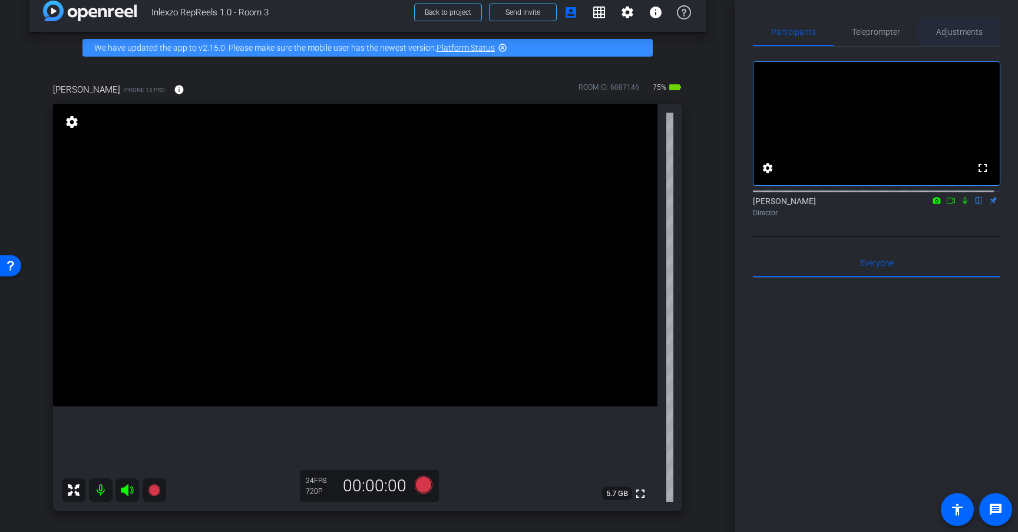
click at [951, 34] on span "Adjustments" at bounding box center [960, 32] width 47 height 8
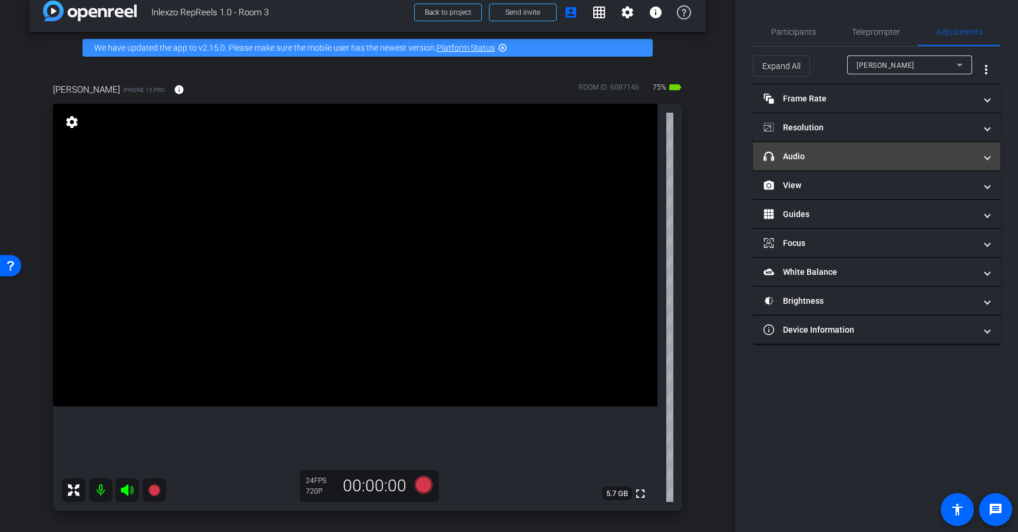
click at [850, 160] on mat-panel-title "headphone icon Audio" at bounding box center [870, 156] width 212 height 12
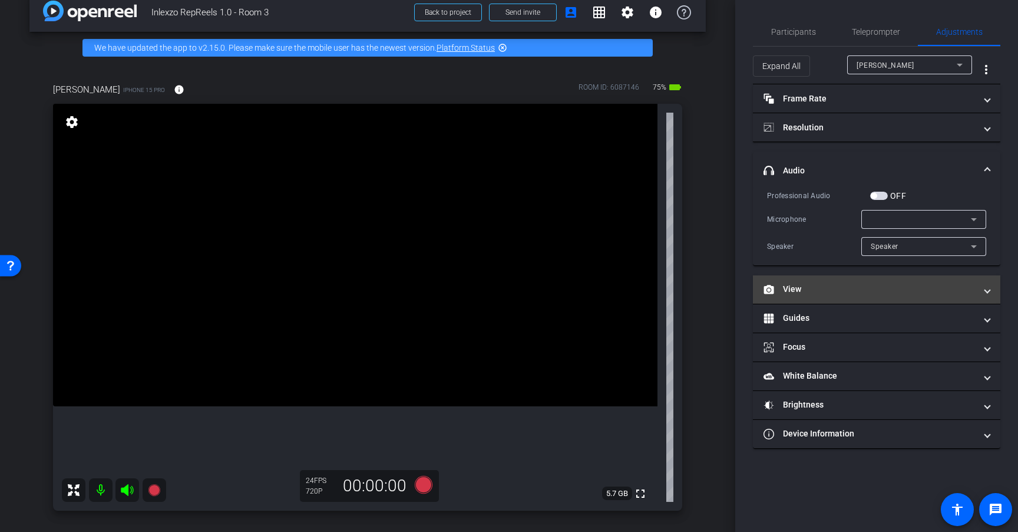
click at [828, 294] on mat-panel-title "View" at bounding box center [870, 289] width 212 height 12
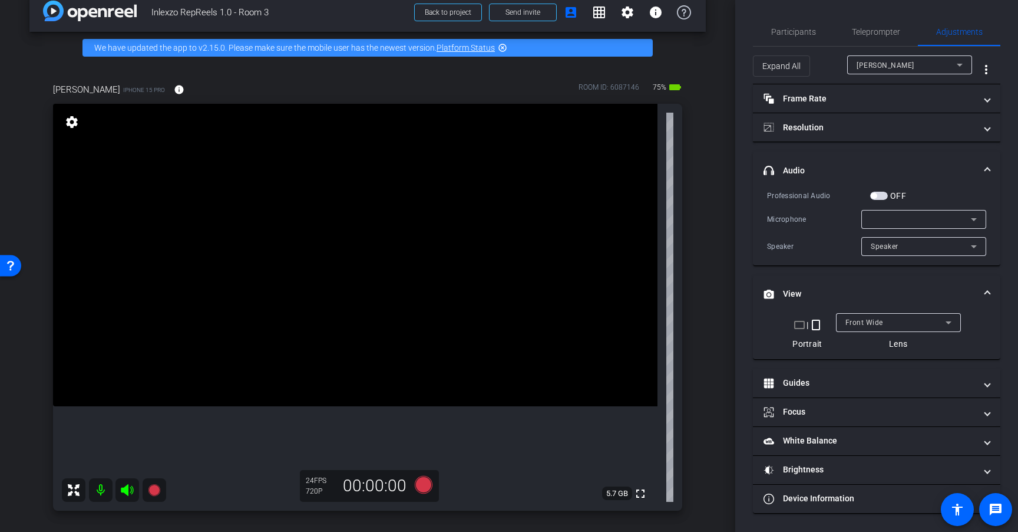
click at [840, 289] on mat-panel-title "View" at bounding box center [870, 294] width 212 height 12
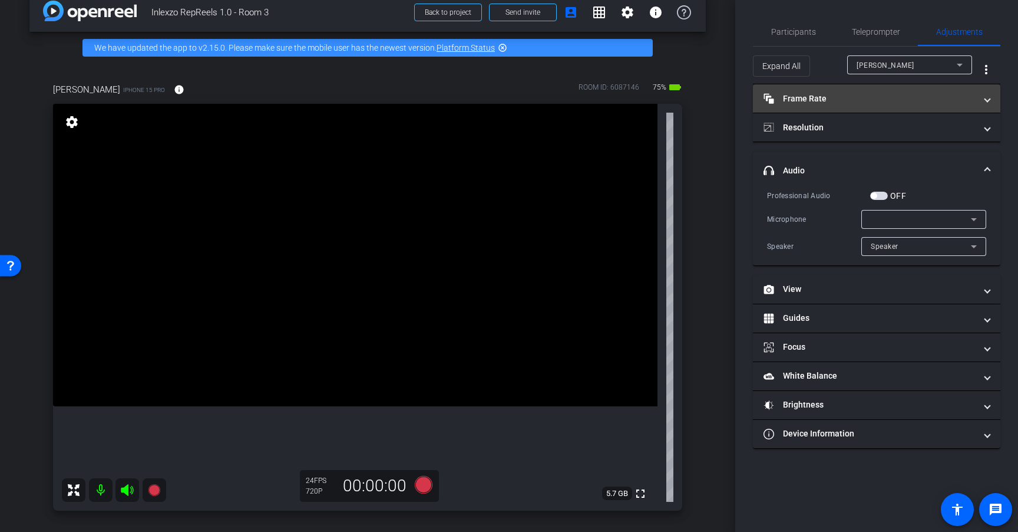
click at [851, 94] on mat-panel-title "Frame Rate Frame Rate" at bounding box center [870, 99] width 212 height 12
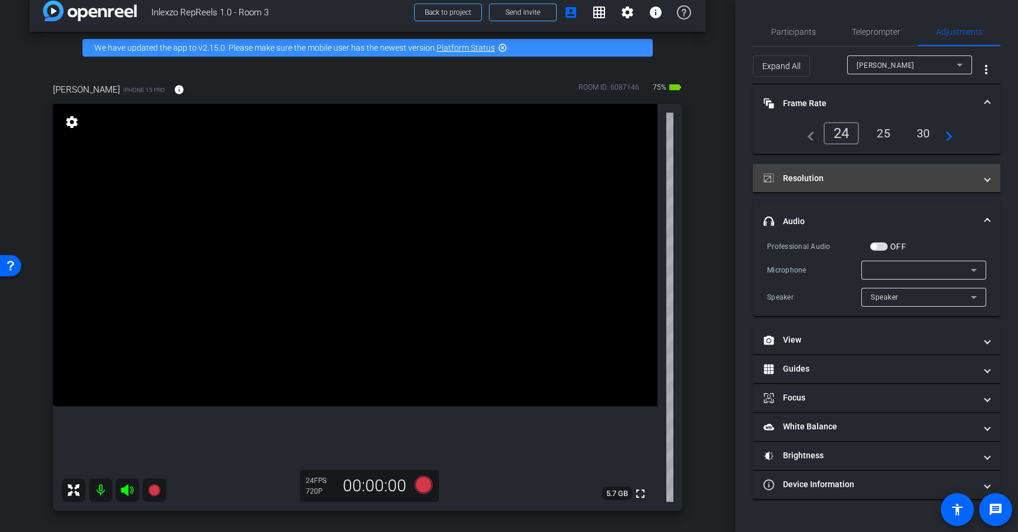
click at [872, 176] on mat-panel-title "Resolution" at bounding box center [870, 178] width 212 height 12
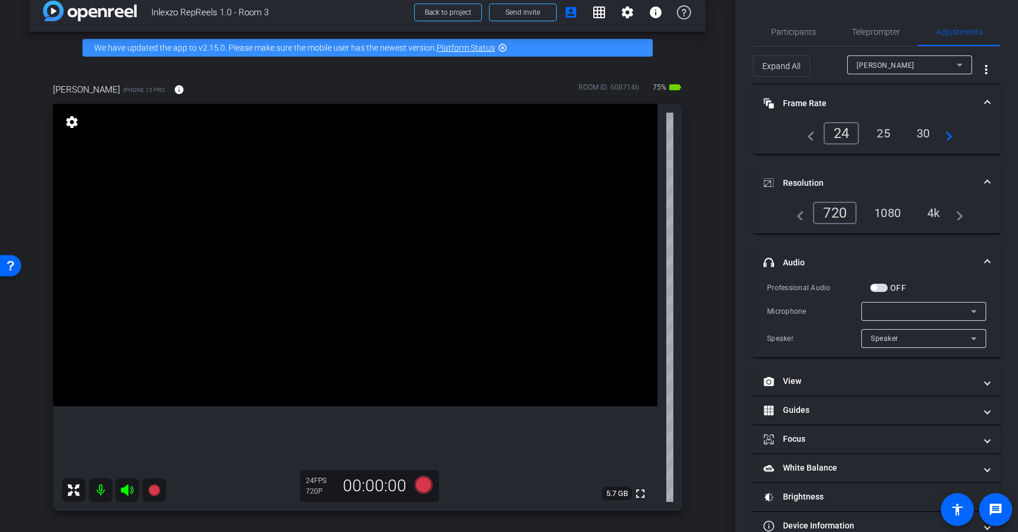
click at [932, 213] on div "4k" at bounding box center [934, 213] width 31 height 20
click at [868, 36] on span "Teleprompter" at bounding box center [876, 32] width 48 height 8
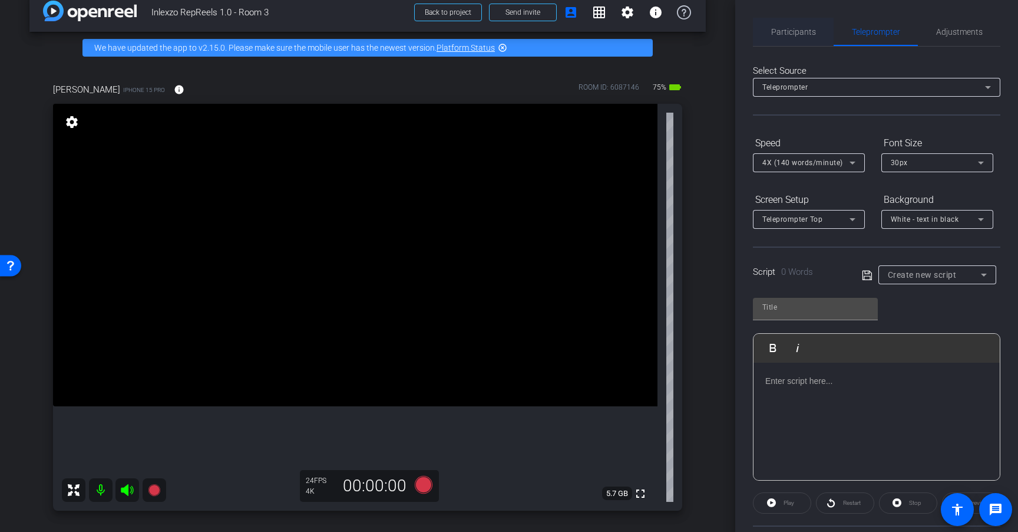
click at [799, 34] on span "Participants" at bounding box center [794, 32] width 45 height 8
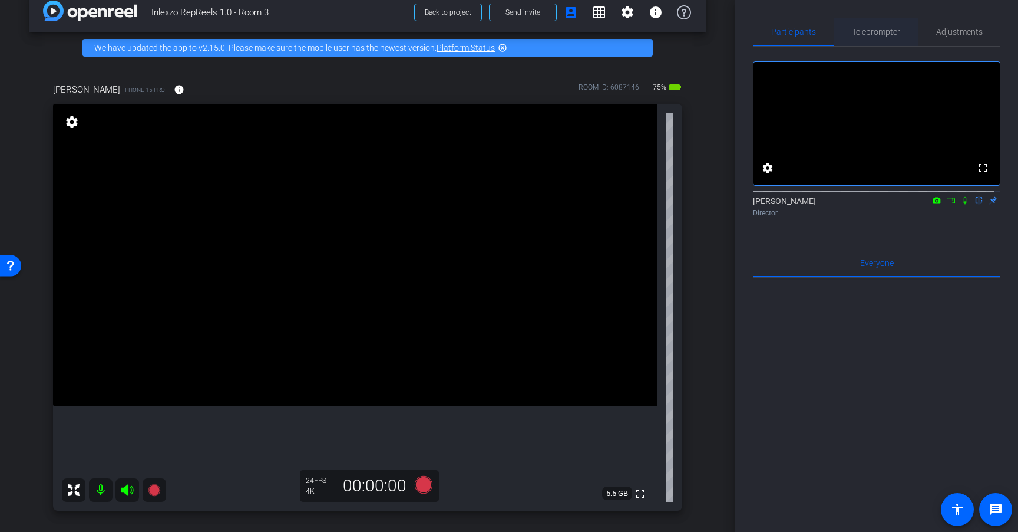
click at [873, 35] on span "Teleprompter" at bounding box center [876, 32] width 48 height 8
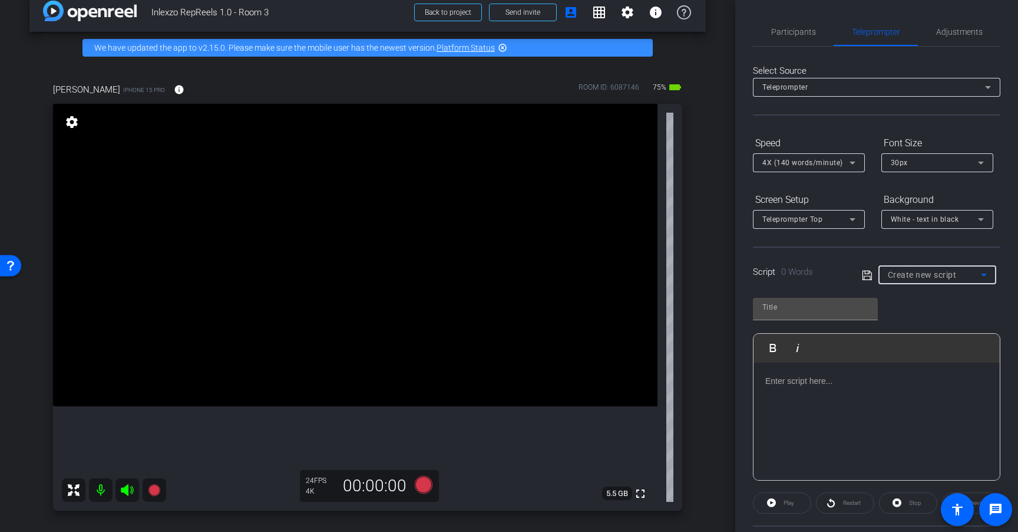
click at [935, 277] on span "Create new script" at bounding box center [922, 274] width 69 height 9
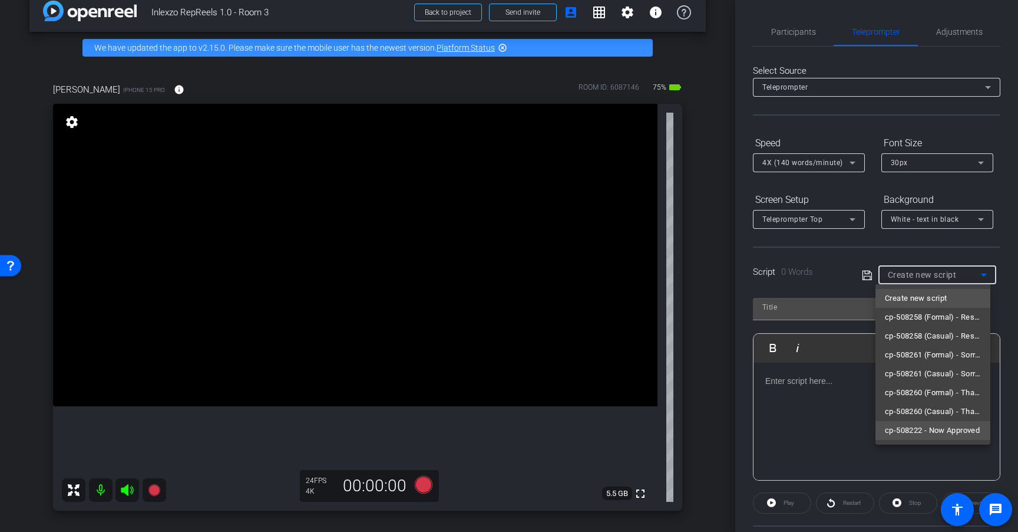
click at [932, 428] on span "cp-508222 - Now Approved" at bounding box center [932, 430] width 95 height 14
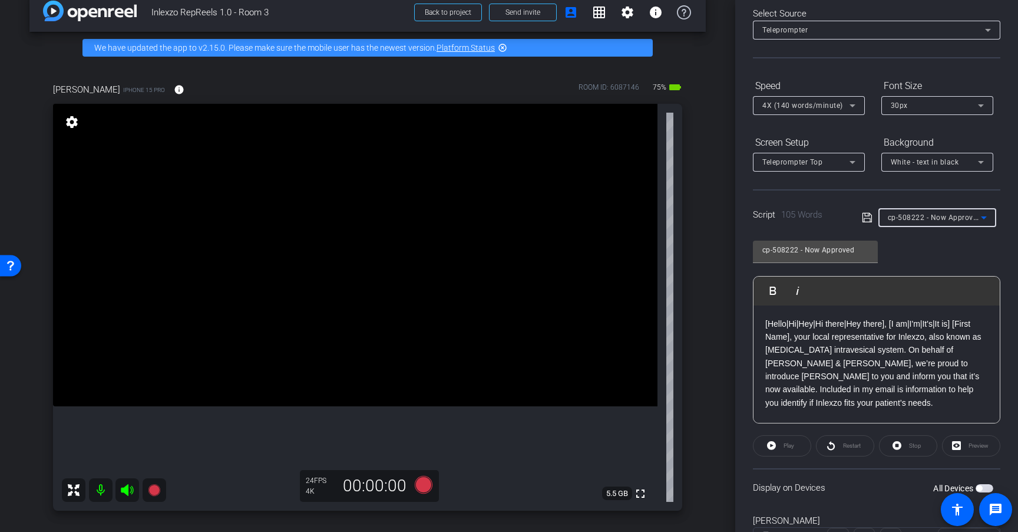
scroll to position [77, 0]
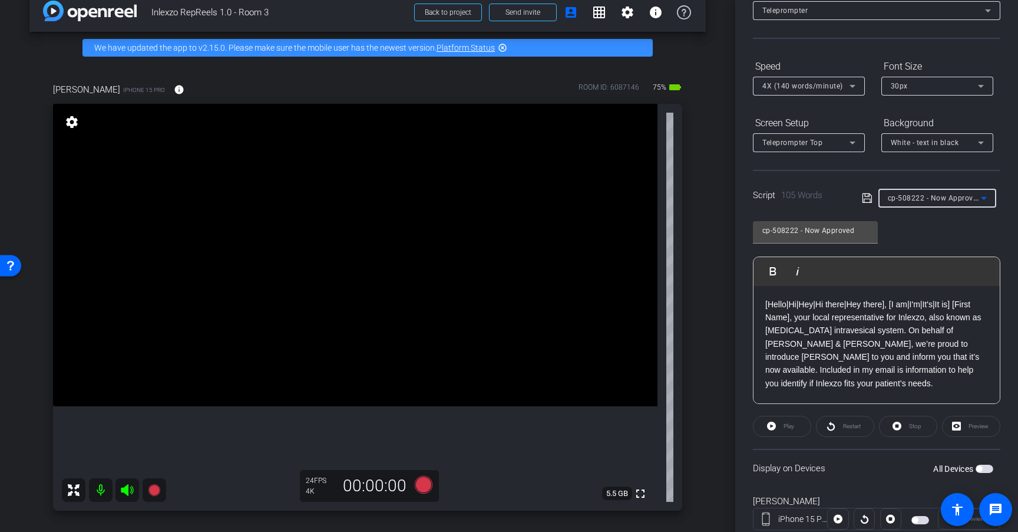
click at [979, 468] on span "button" at bounding box center [985, 468] width 18 height 8
click at [814, 85] on span "4X (140 words/minute)" at bounding box center [803, 86] width 81 height 8
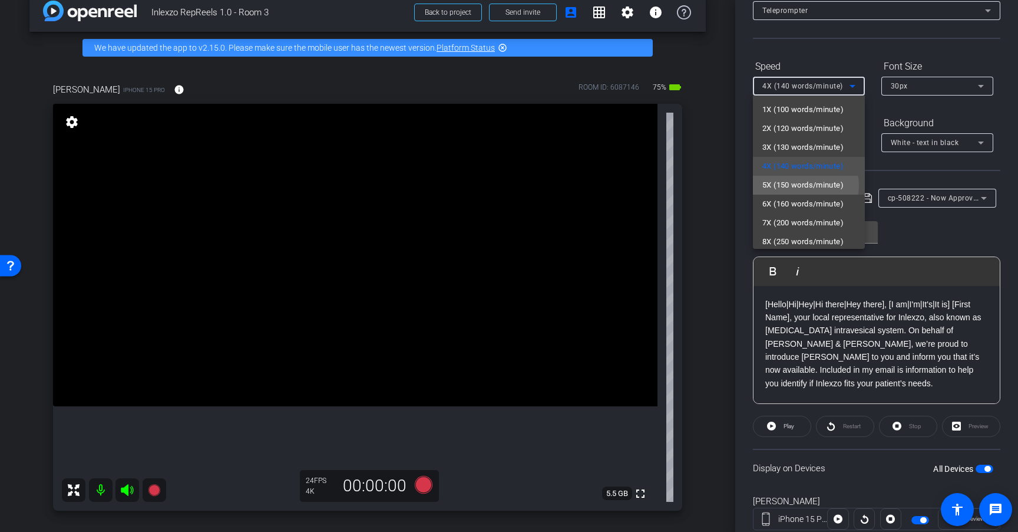
click at [805, 185] on span "5X (150 words/minute)" at bounding box center [803, 185] width 81 height 14
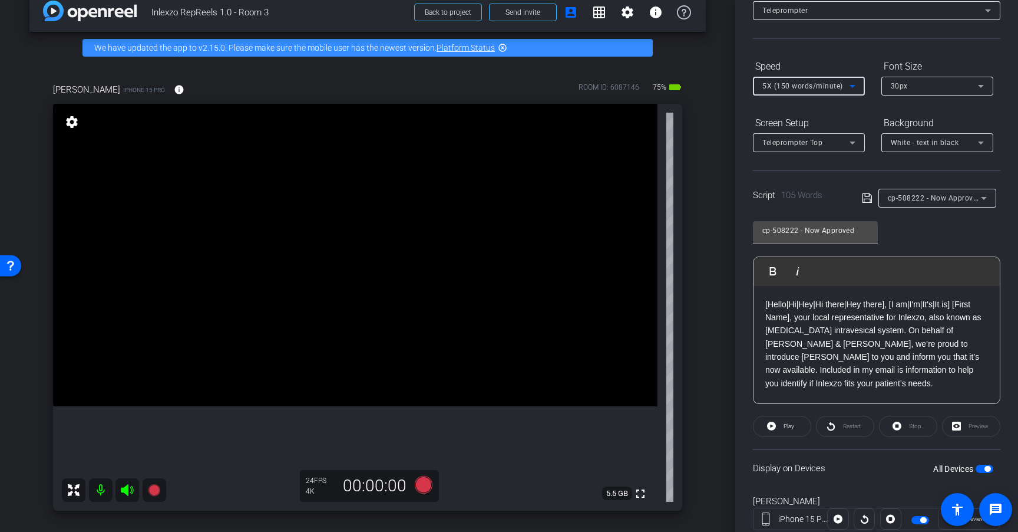
click at [976, 467] on span "button" at bounding box center [985, 468] width 18 height 8
click at [977, 467] on span "button" at bounding box center [980, 469] width 6 height 6
drag, startPoint x: 809, startPoint y: 227, endPoint x: 868, endPoint y: 235, distance: 58.9
click at [868, 234] on input "cp-508222 - Now Approved" at bounding box center [816, 230] width 106 height 14
click at [863, 231] on input "cp-508222 - Now Approved" at bounding box center [816, 230] width 106 height 14
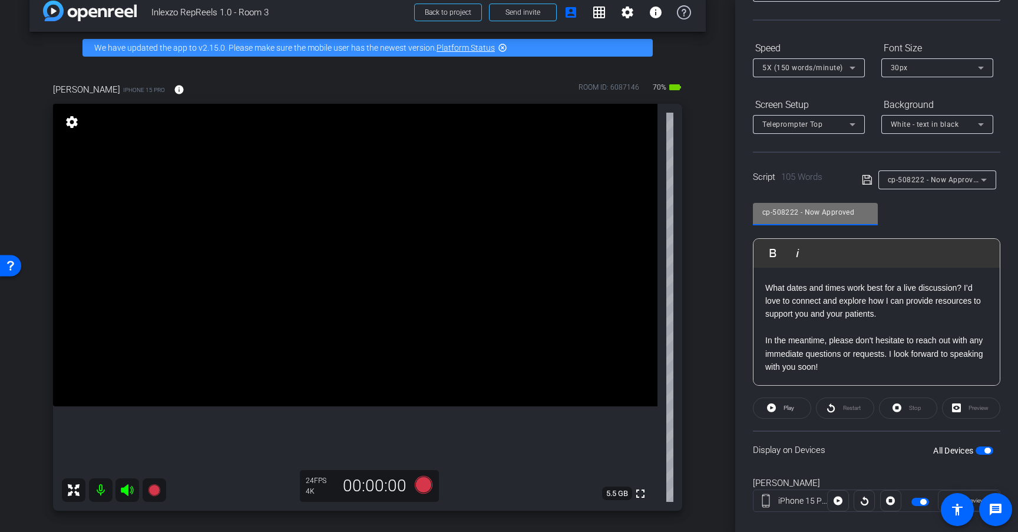
scroll to position [96, 0]
click at [420, 481] on icon at bounding box center [424, 485] width 18 height 18
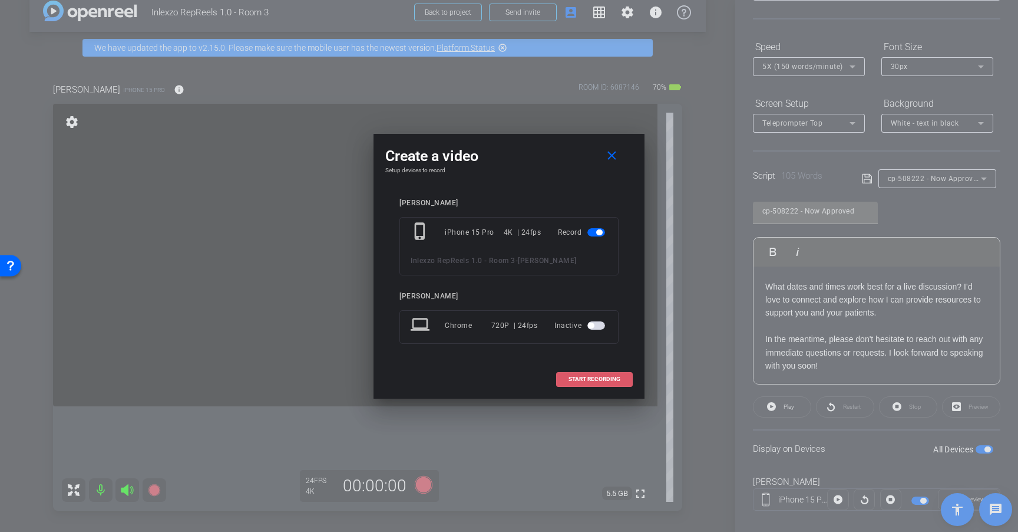
click at [601, 379] on span "START RECORDING" at bounding box center [595, 379] width 52 height 6
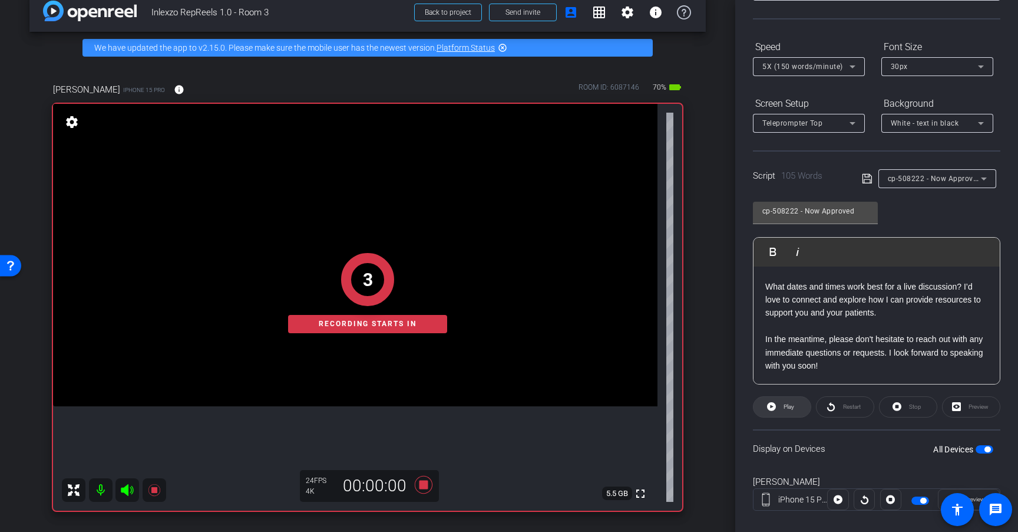
click at [782, 407] on span "Play" at bounding box center [788, 406] width 14 height 17
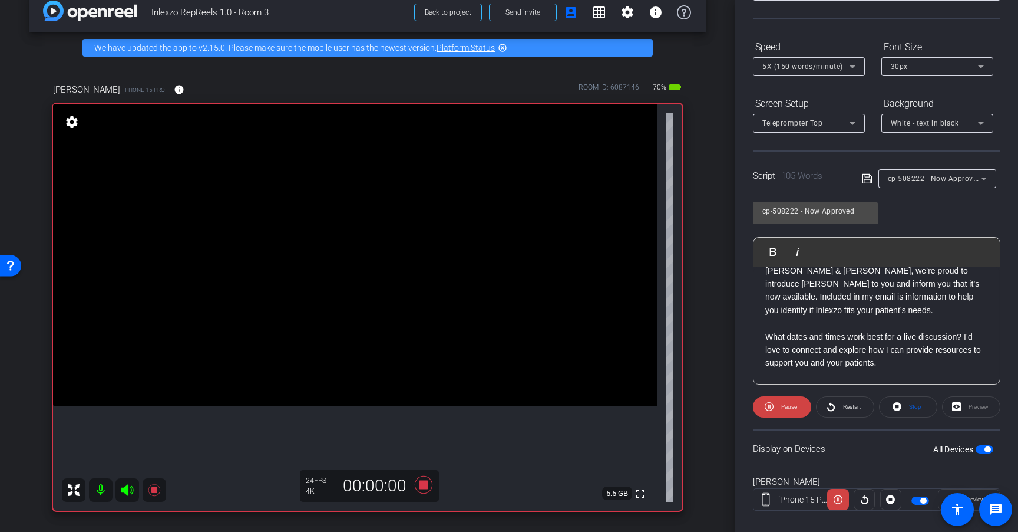
scroll to position [0, 0]
click at [821, 67] on span "5X (150 words/minute)" at bounding box center [803, 66] width 81 height 8
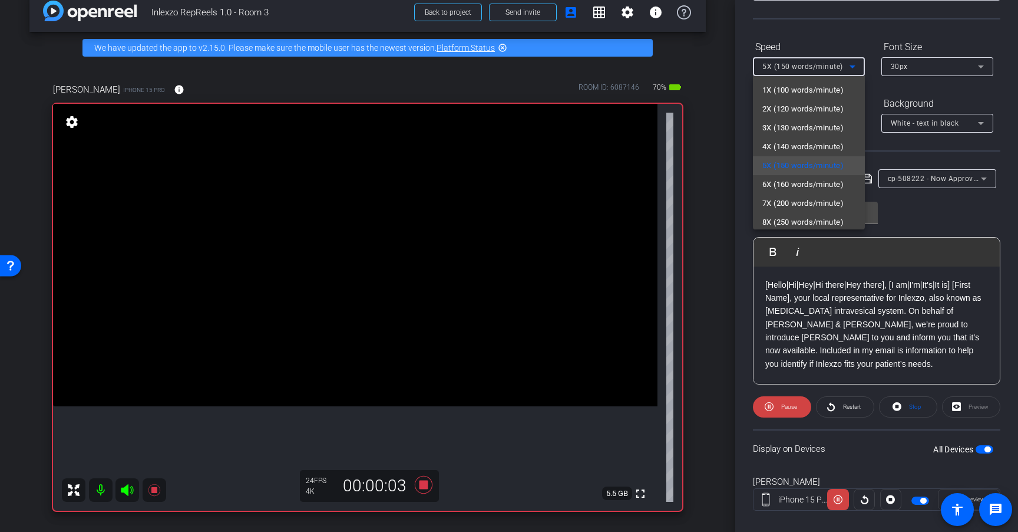
click at [915, 199] on div at bounding box center [509, 266] width 1018 height 532
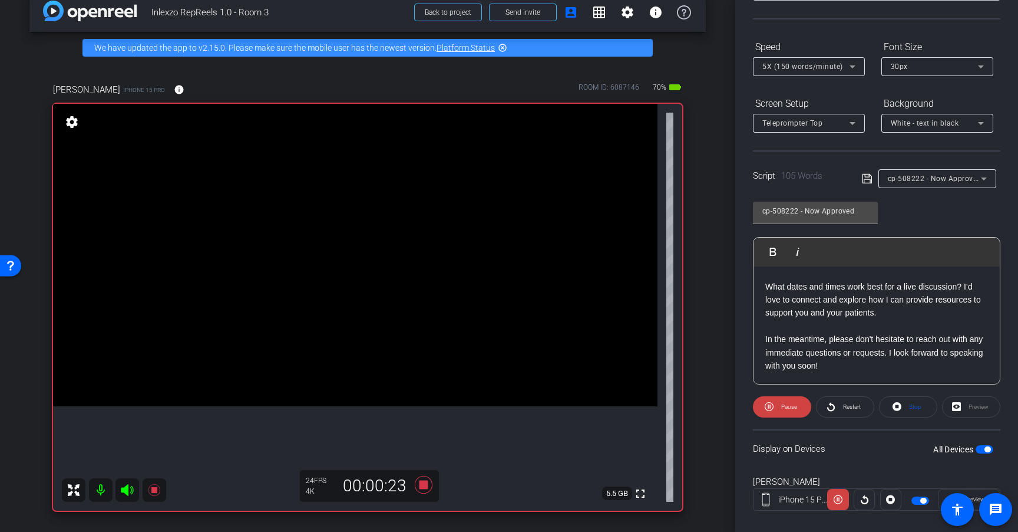
scroll to position [103, 0]
click at [420, 486] on icon at bounding box center [424, 485] width 18 height 18
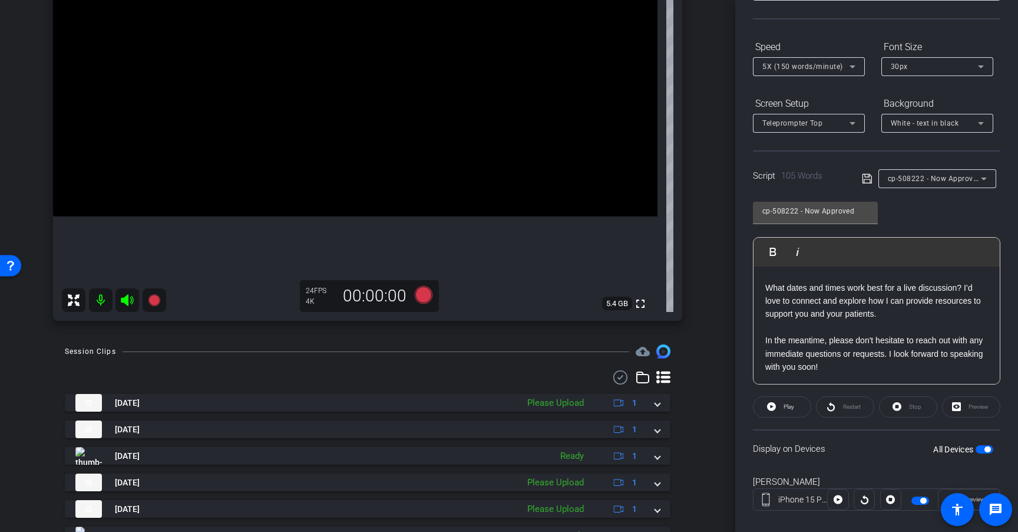
scroll to position [220, 0]
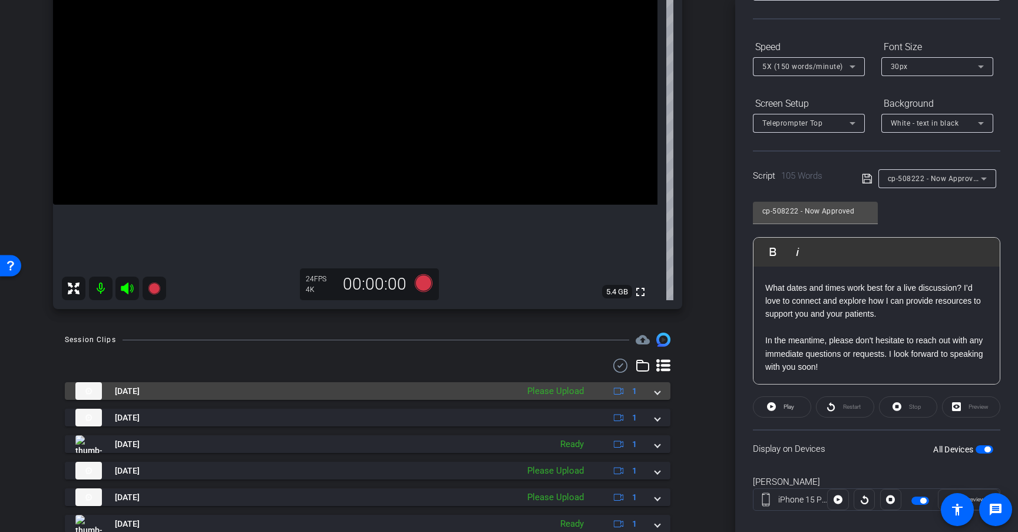
click at [576, 388] on div "Please Upload" at bounding box center [556, 391] width 68 height 14
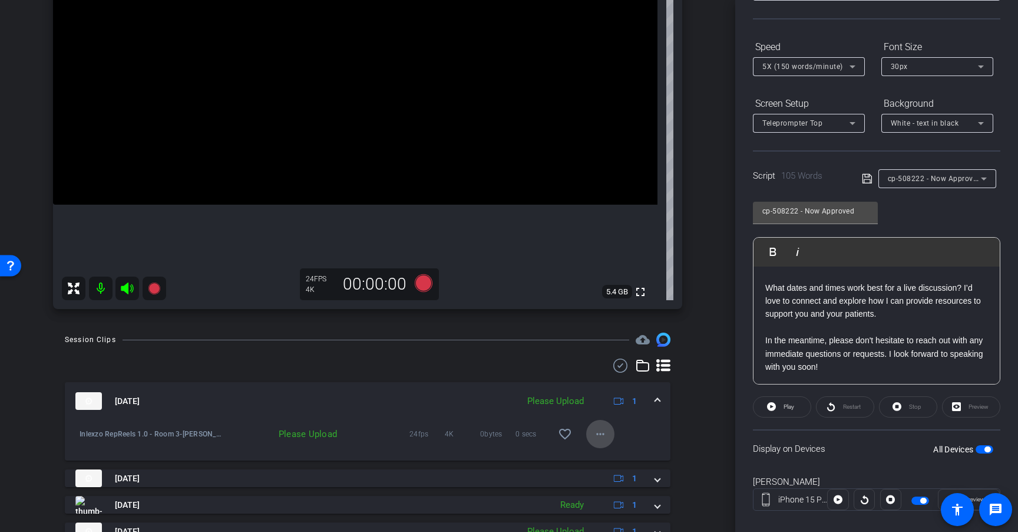
click at [586, 430] on span at bounding box center [600, 434] width 28 height 28
click at [625, 457] on span "Upload" at bounding box center [613, 458] width 47 height 14
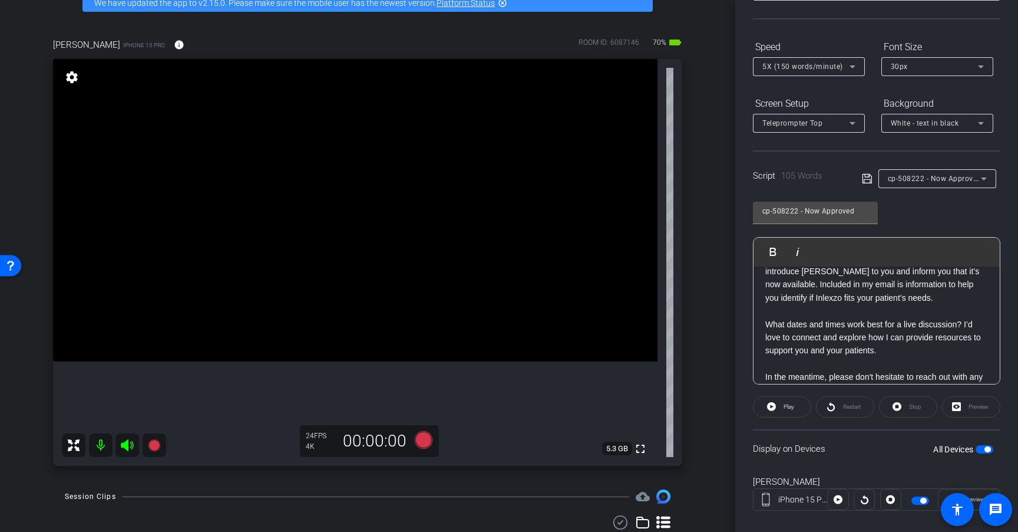
scroll to position [68, 0]
click at [424, 442] on icon at bounding box center [424, 440] width 18 height 18
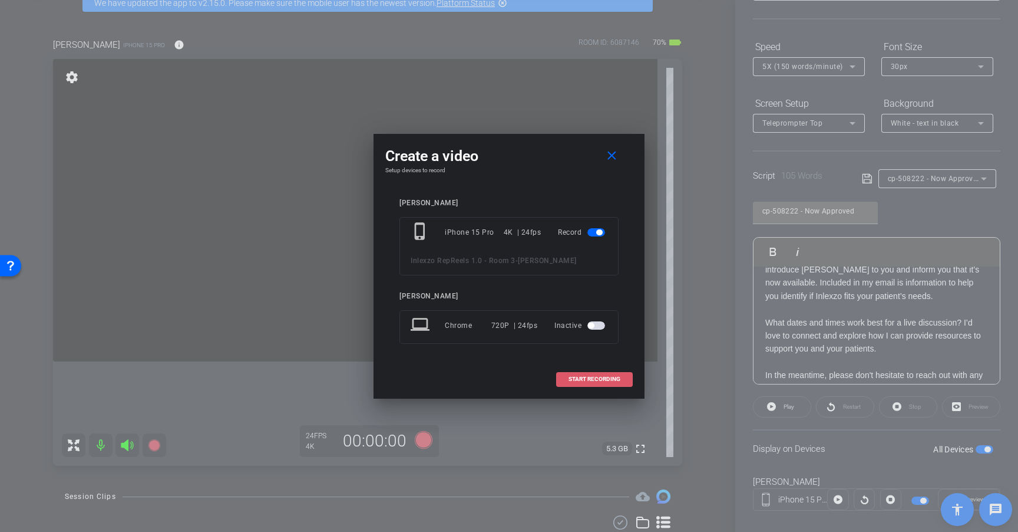
click at [598, 371] on span at bounding box center [594, 379] width 75 height 28
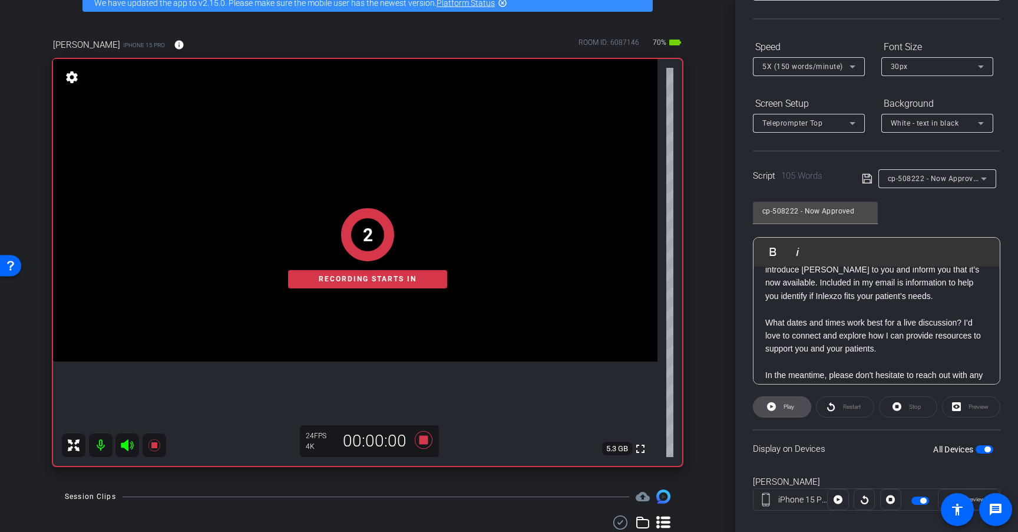
click at [783, 402] on span "Play" at bounding box center [788, 406] width 14 height 17
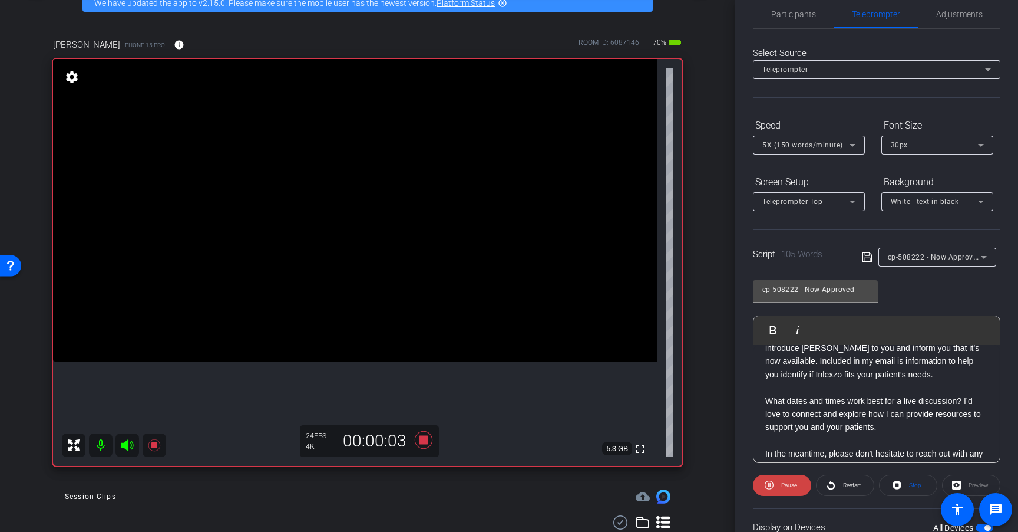
scroll to position [5, 0]
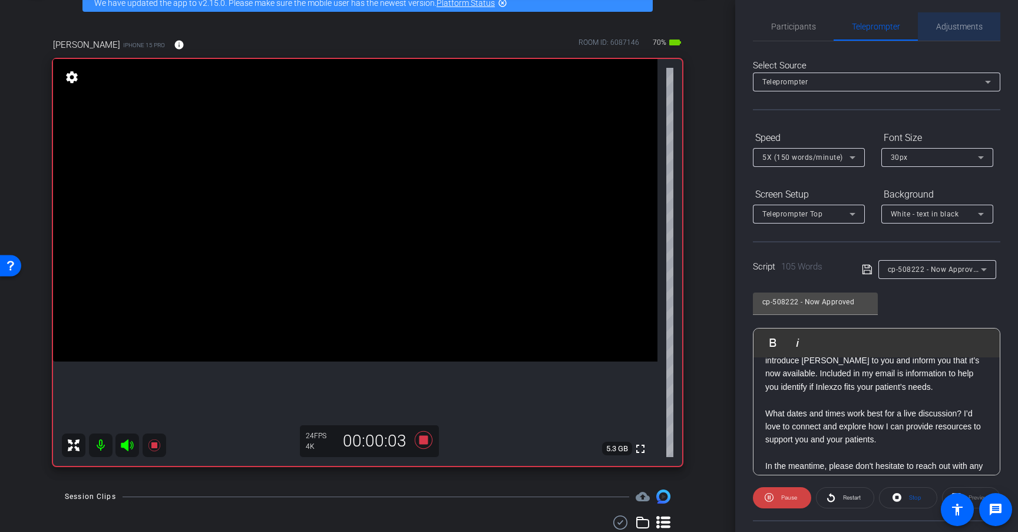
click at [961, 29] on span "Adjustments" at bounding box center [960, 26] width 47 height 8
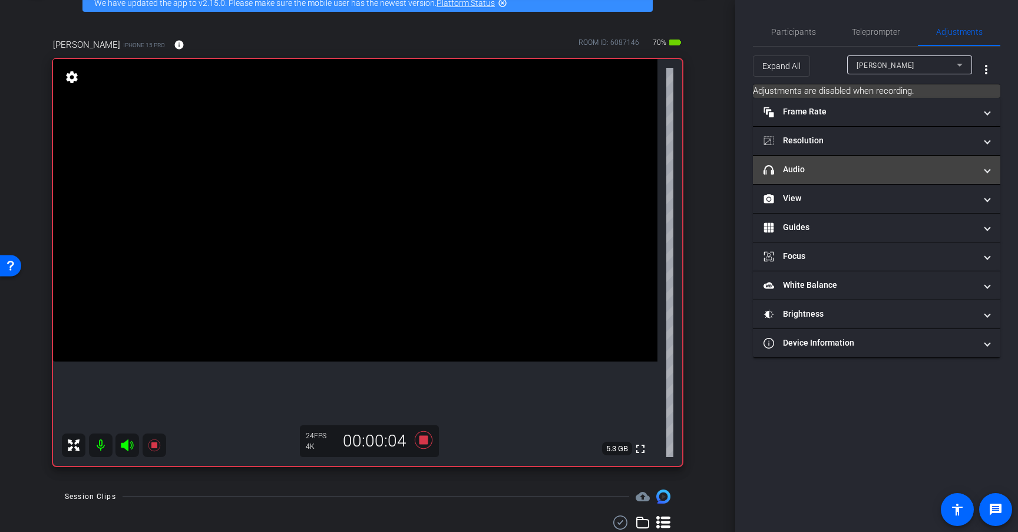
click at [908, 169] on mat-panel-title "headphone icon Audio" at bounding box center [870, 169] width 212 height 12
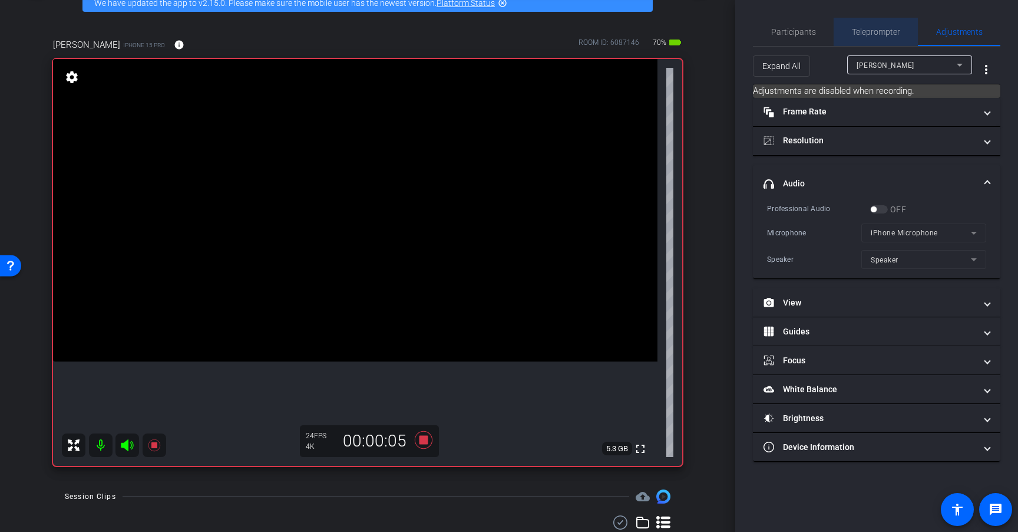
click at [886, 38] on span "Teleprompter" at bounding box center [876, 32] width 48 height 28
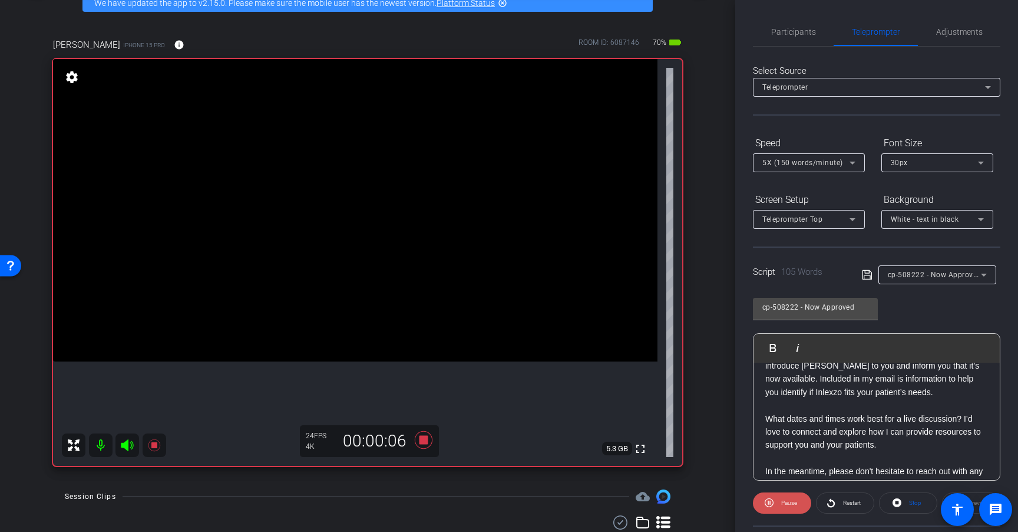
click at [783, 500] on span "Pause" at bounding box center [790, 502] width 16 height 6
click at [422, 437] on icon at bounding box center [424, 440] width 18 height 18
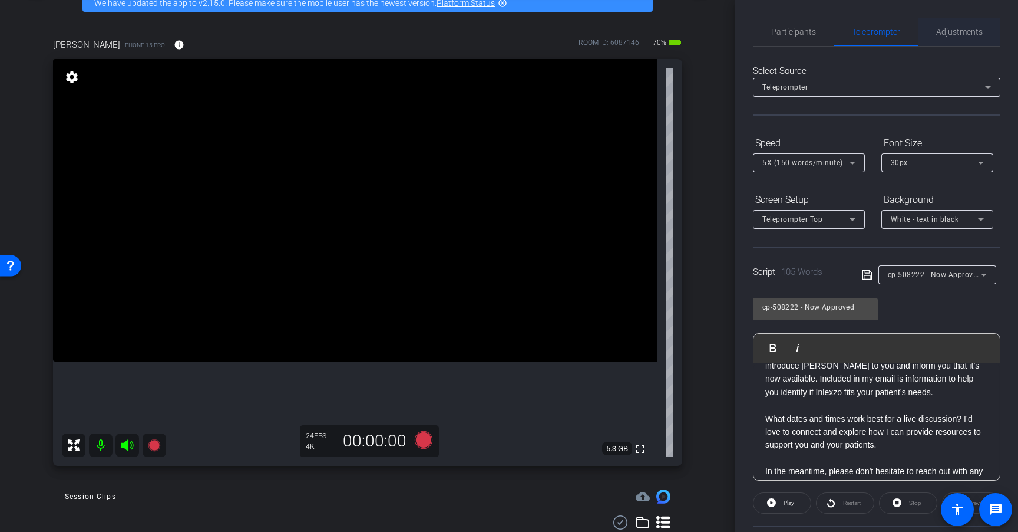
click at [954, 28] on span "Adjustments" at bounding box center [960, 32] width 47 height 8
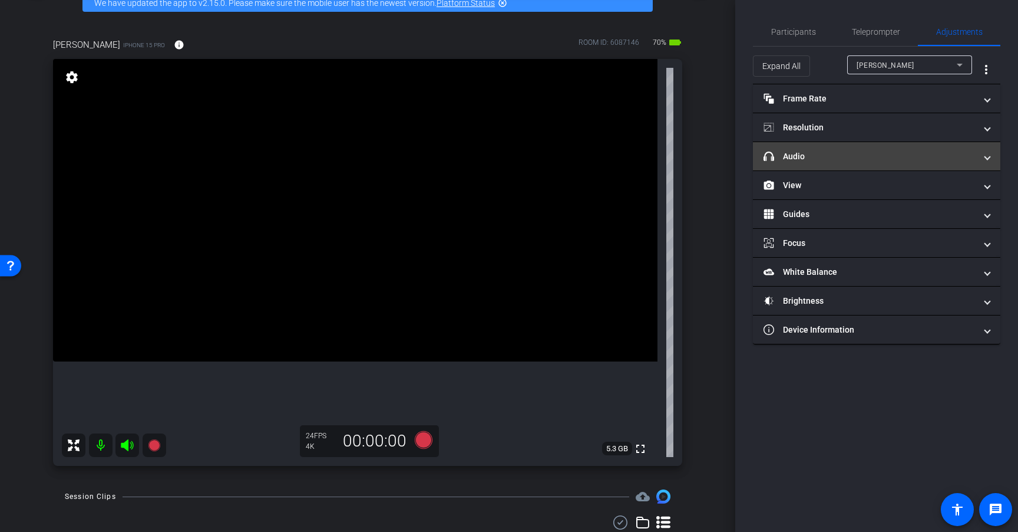
click at [892, 159] on mat-panel-title "headphone icon Audio" at bounding box center [870, 156] width 212 height 12
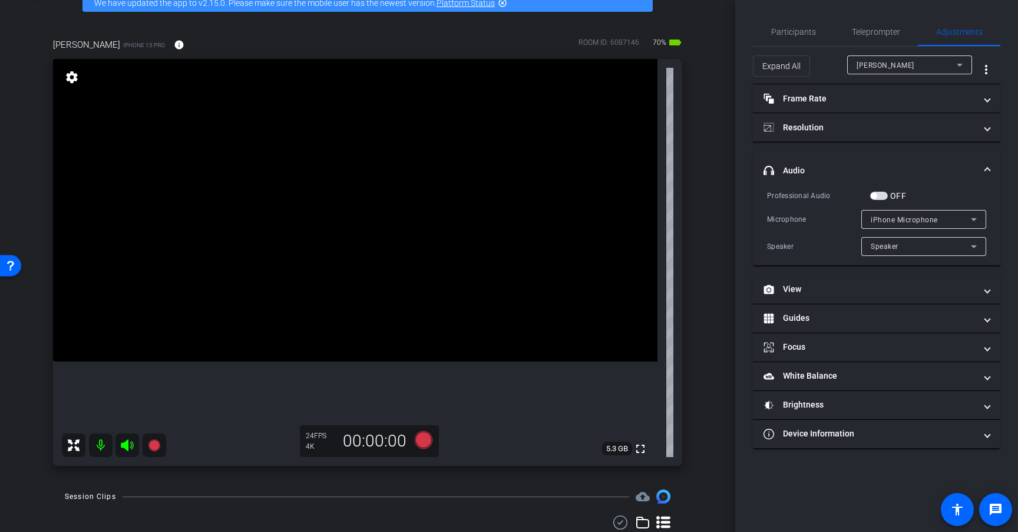
click at [895, 169] on mat-panel-title "headphone icon Audio" at bounding box center [870, 170] width 212 height 12
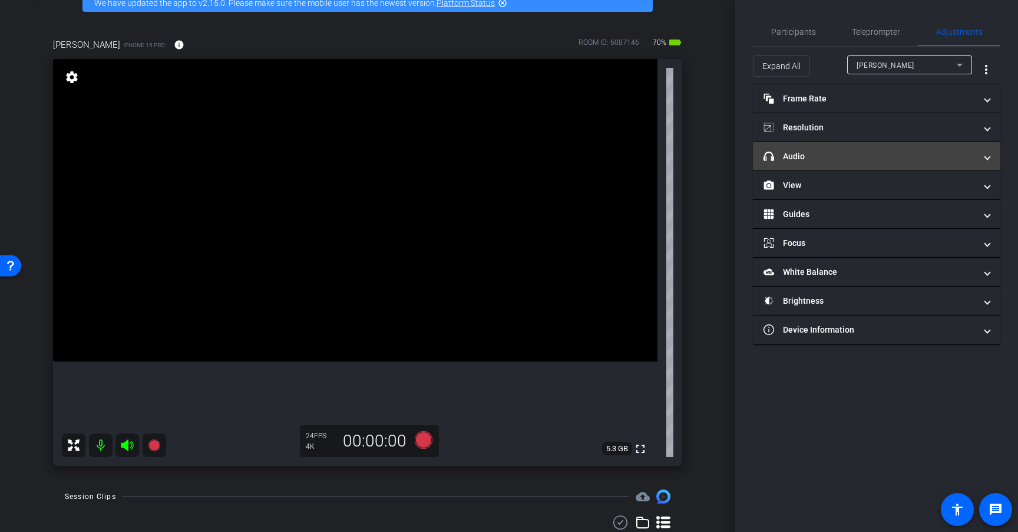
click at [895, 169] on mat-expansion-panel-header "headphone icon Audio" at bounding box center [877, 156] width 248 height 28
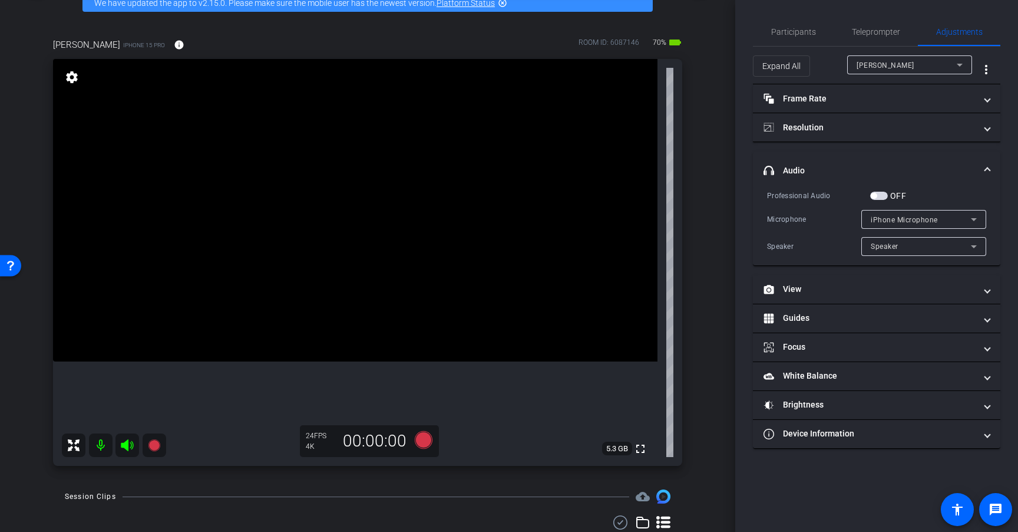
click at [883, 195] on span "button" at bounding box center [880, 196] width 18 height 8
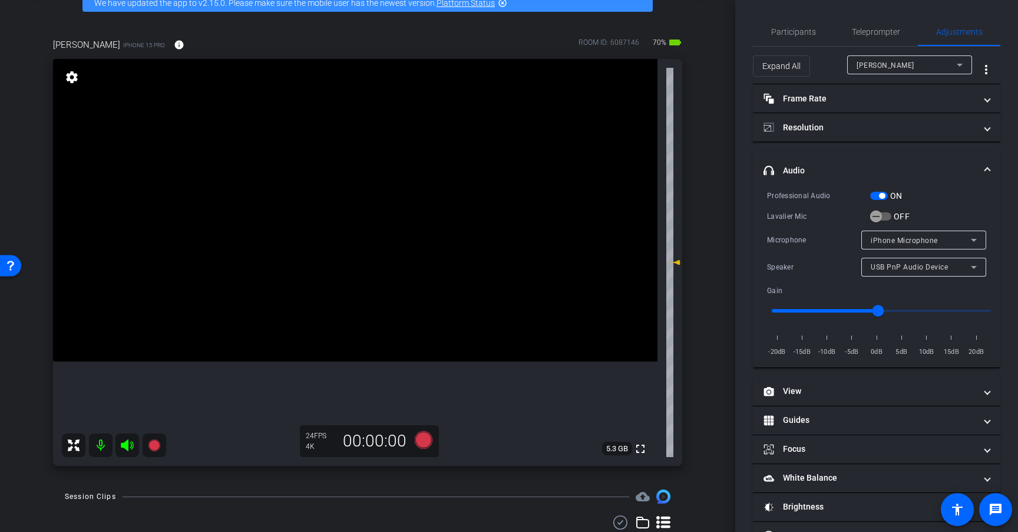
click at [883, 195] on span "button" at bounding box center [882, 196] width 6 height 6
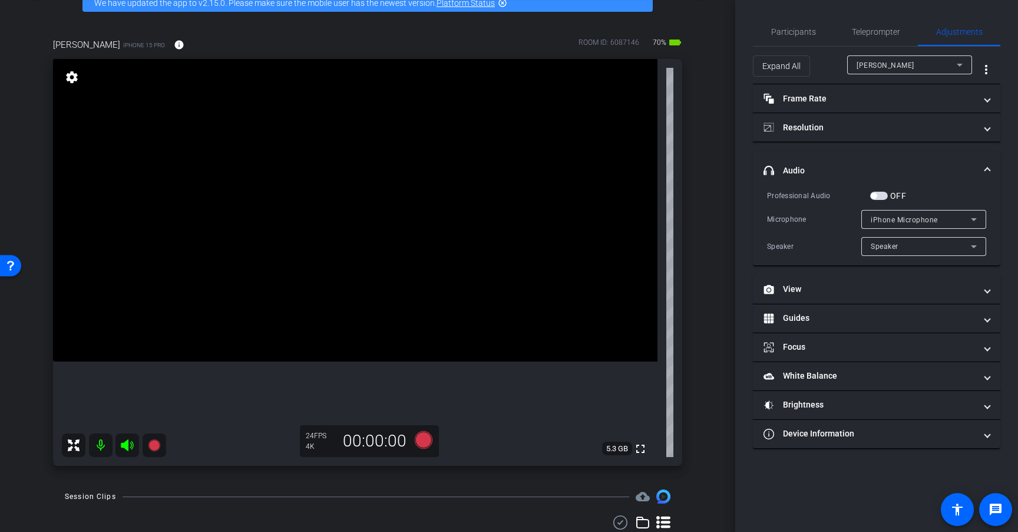
click at [881, 194] on span "button" at bounding box center [880, 196] width 18 height 8
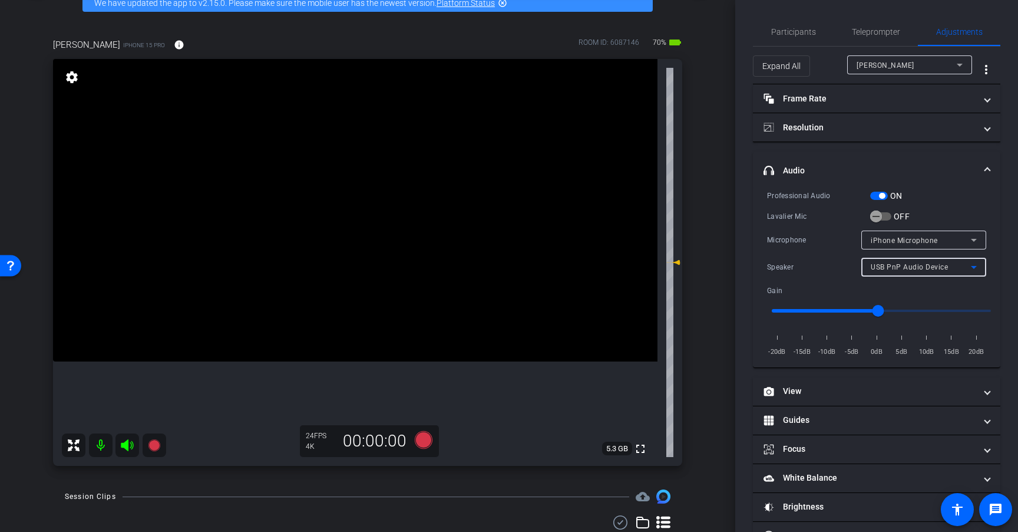
click at [930, 271] on div "USB PnP Audio Device" at bounding box center [921, 266] width 100 height 15
click at [921, 283] on span "USB PnP Audio Device" at bounding box center [905, 290] width 80 height 14
click at [932, 243] on span "iPhone Microphone" at bounding box center [904, 240] width 67 height 8
click at [939, 222] on div at bounding box center [509, 266] width 1018 height 532
click at [868, 35] on span "Teleprompter" at bounding box center [876, 32] width 48 height 8
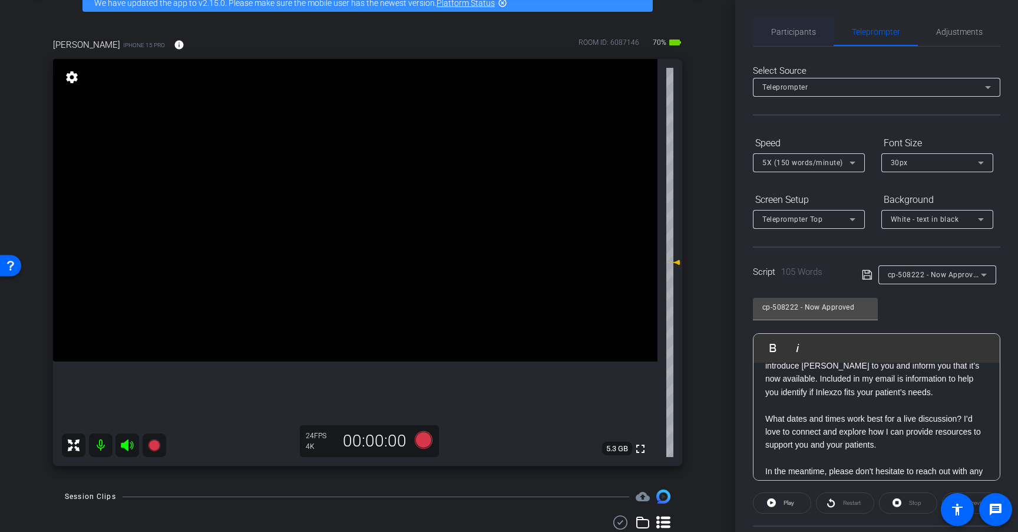
click at [798, 32] on span "Participants" at bounding box center [794, 32] width 45 height 8
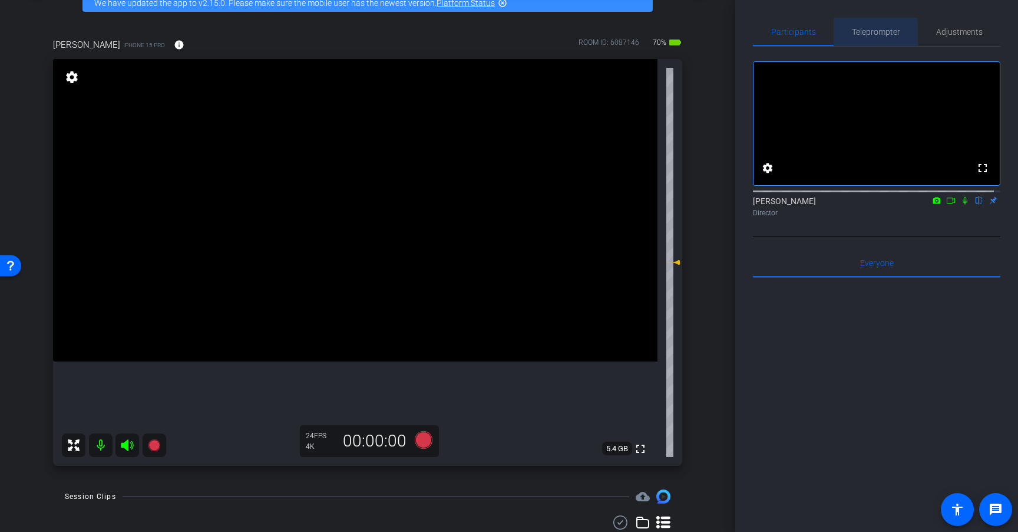
click at [871, 35] on span "Teleprompter" at bounding box center [876, 32] width 48 height 8
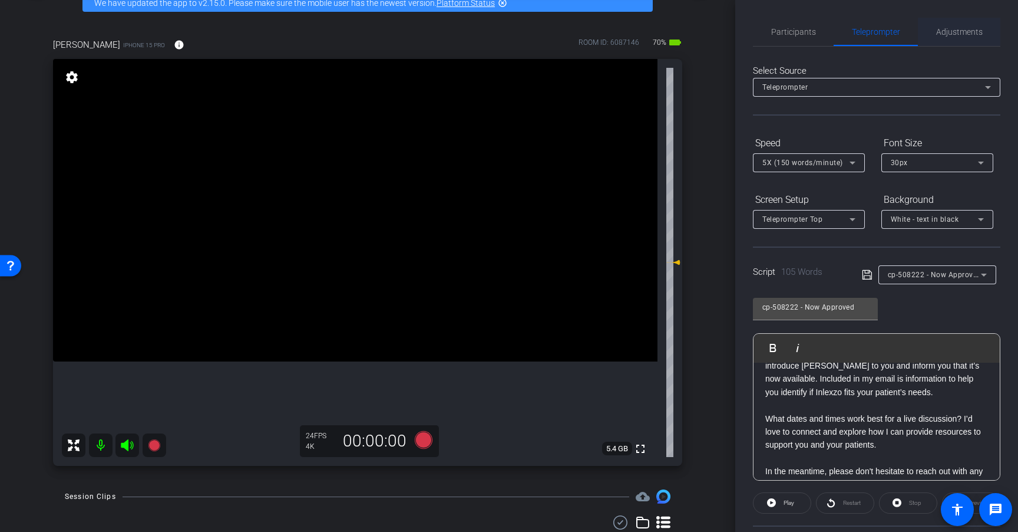
click at [942, 34] on span "Adjustments" at bounding box center [960, 32] width 47 height 8
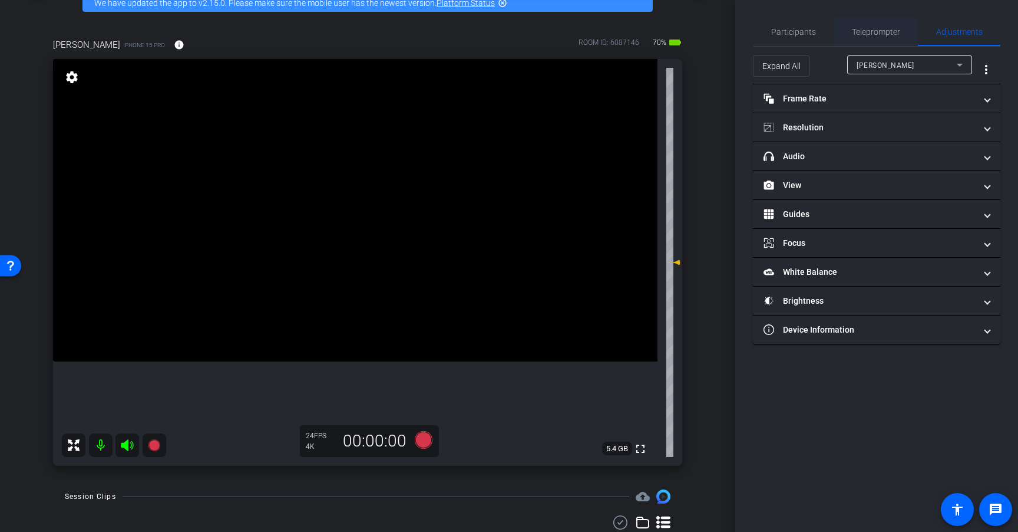
click at [884, 32] on span "Teleprompter" at bounding box center [876, 32] width 48 height 8
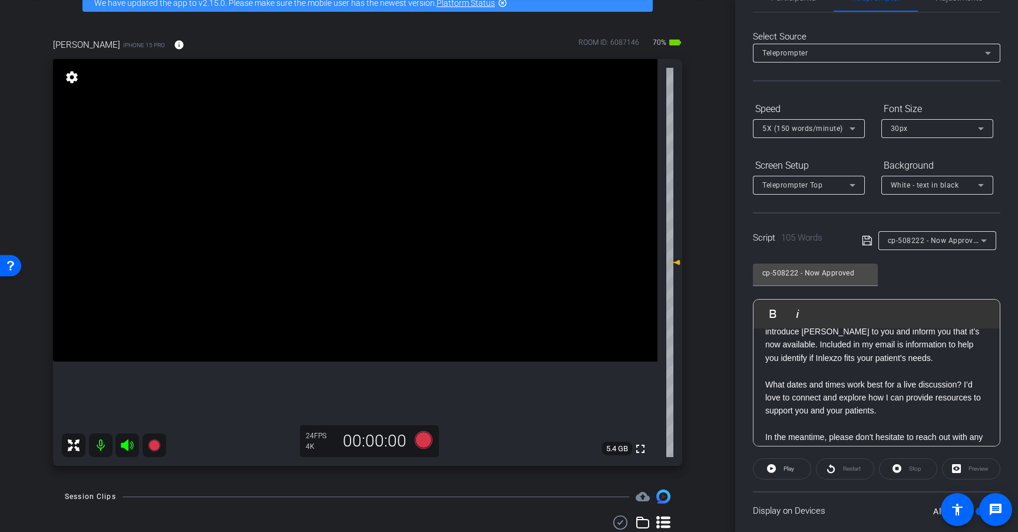
scroll to position [37, 0]
click at [425, 443] on icon at bounding box center [424, 440] width 18 height 18
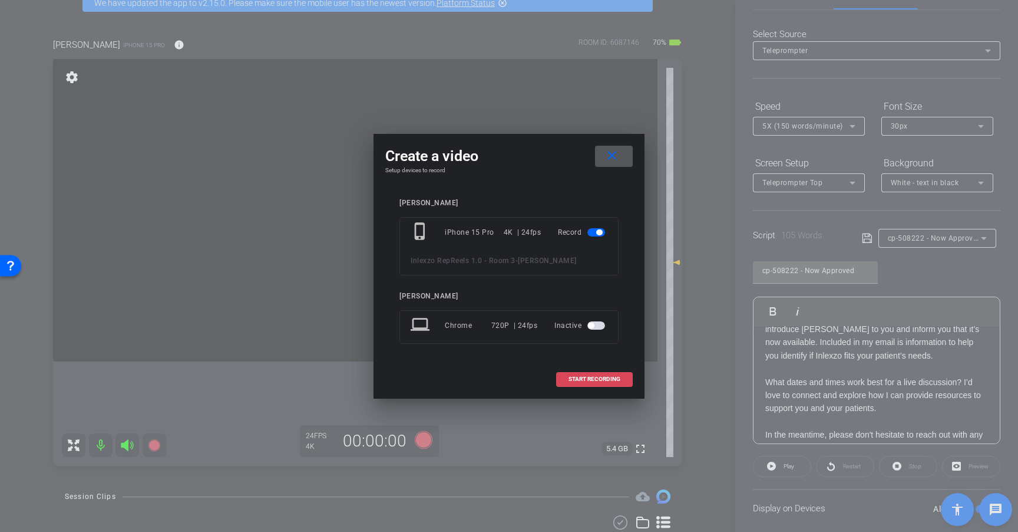
click at [585, 377] on span "START RECORDING" at bounding box center [595, 379] width 52 height 6
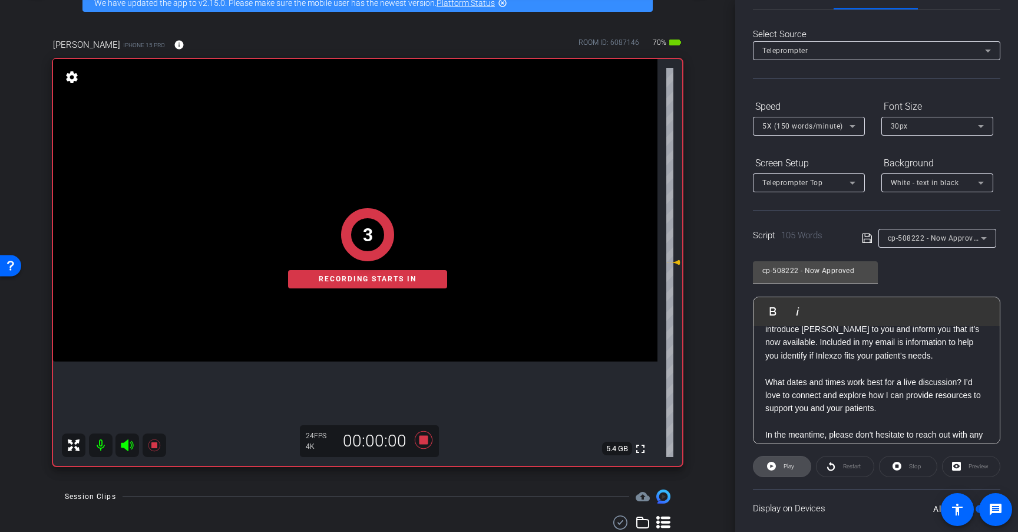
click at [786, 463] on span "Play" at bounding box center [789, 466] width 11 height 6
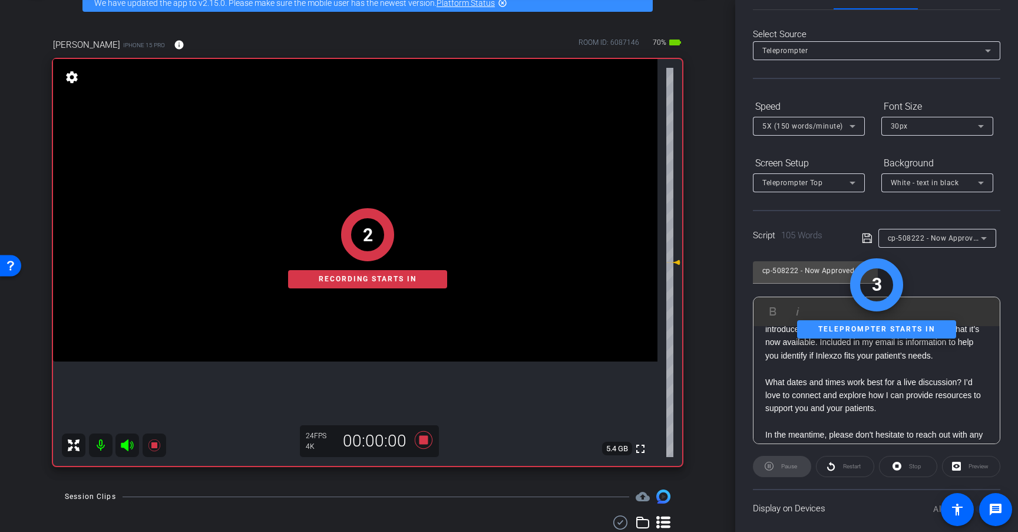
scroll to position [0, 0]
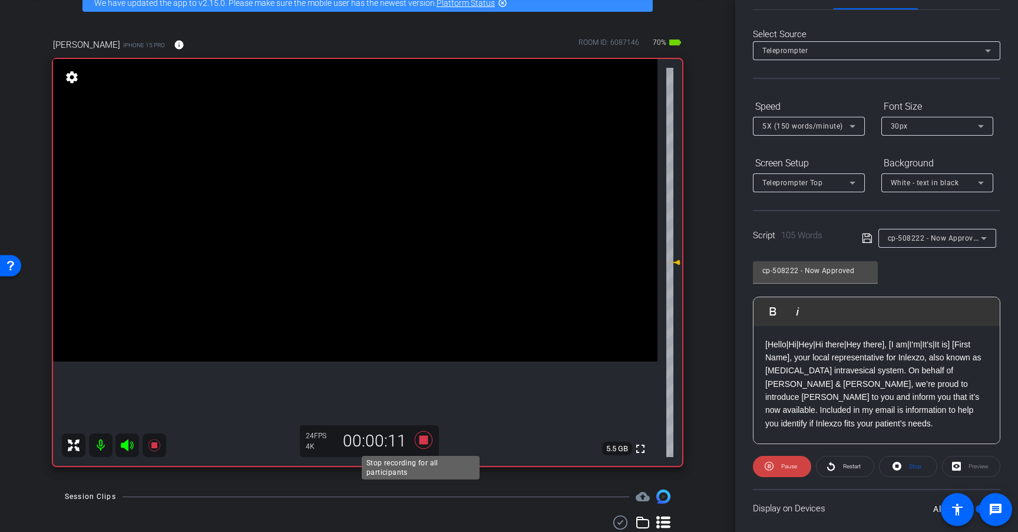
click at [419, 443] on icon at bounding box center [424, 440] width 18 height 18
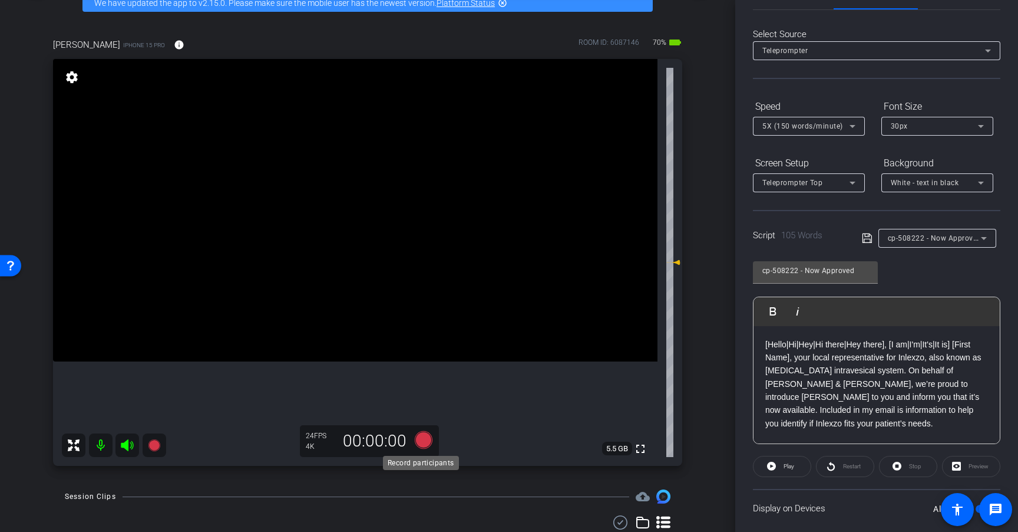
click at [420, 441] on icon at bounding box center [424, 440] width 18 height 18
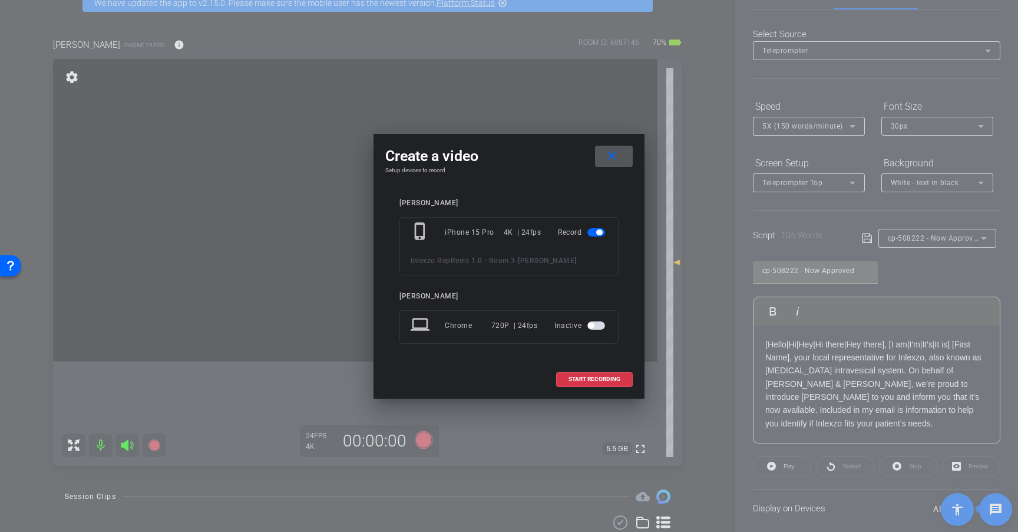
click at [620, 161] on span at bounding box center [614, 156] width 38 height 28
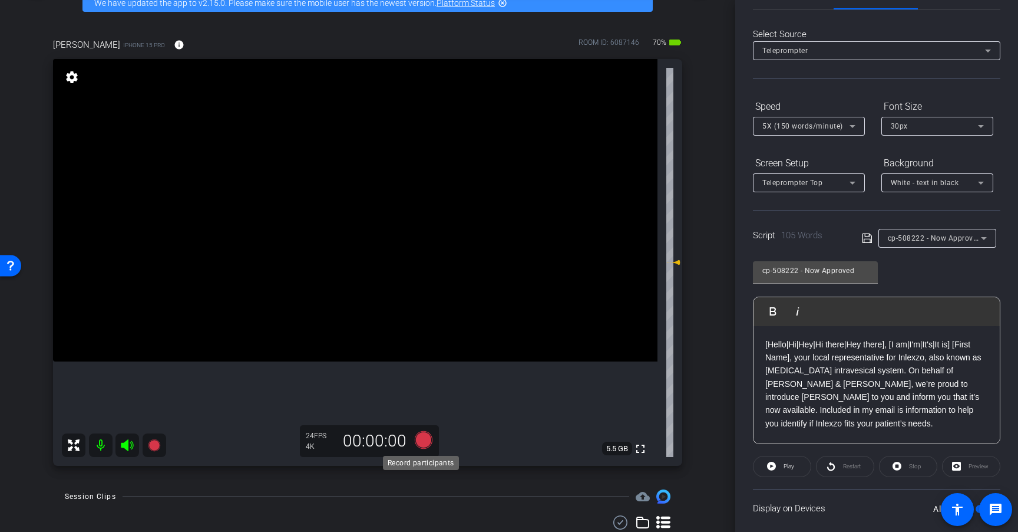
click at [420, 440] on icon at bounding box center [424, 440] width 18 height 18
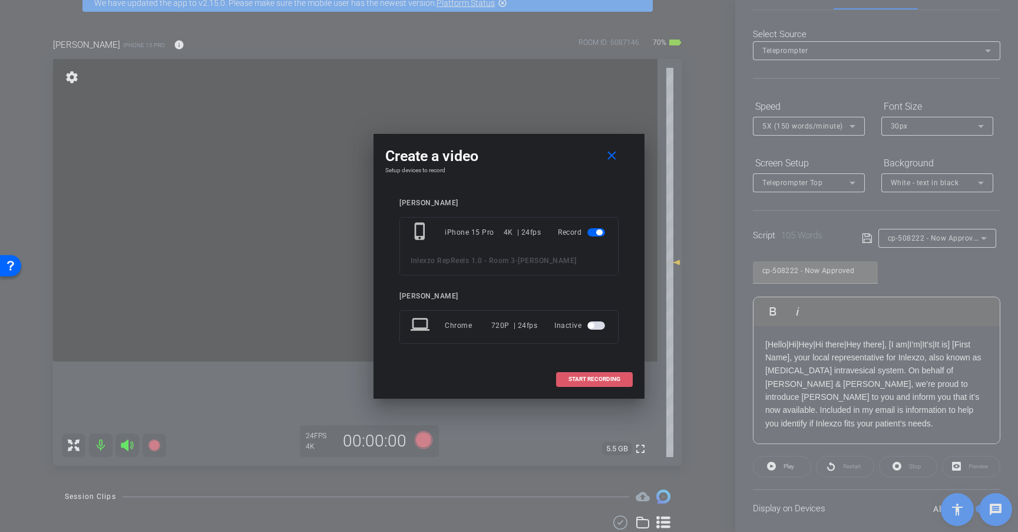
click at [597, 380] on span "START RECORDING" at bounding box center [595, 379] width 52 height 6
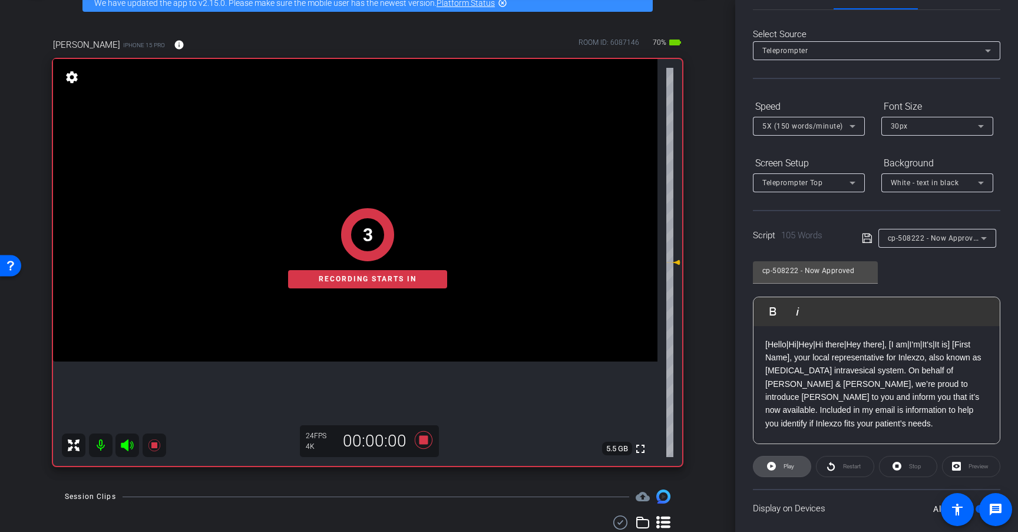
click at [776, 467] on span at bounding box center [782, 466] width 57 height 28
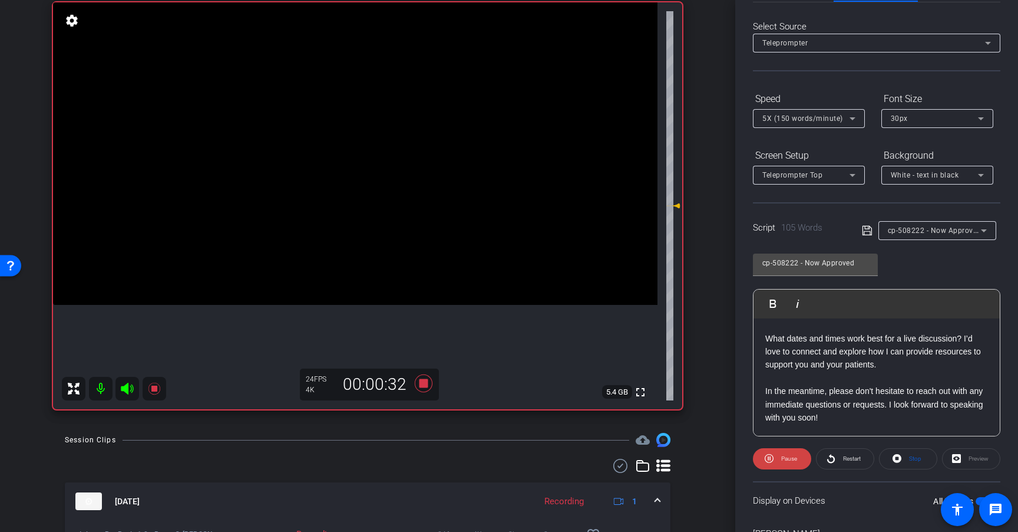
scroll to position [47, 0]
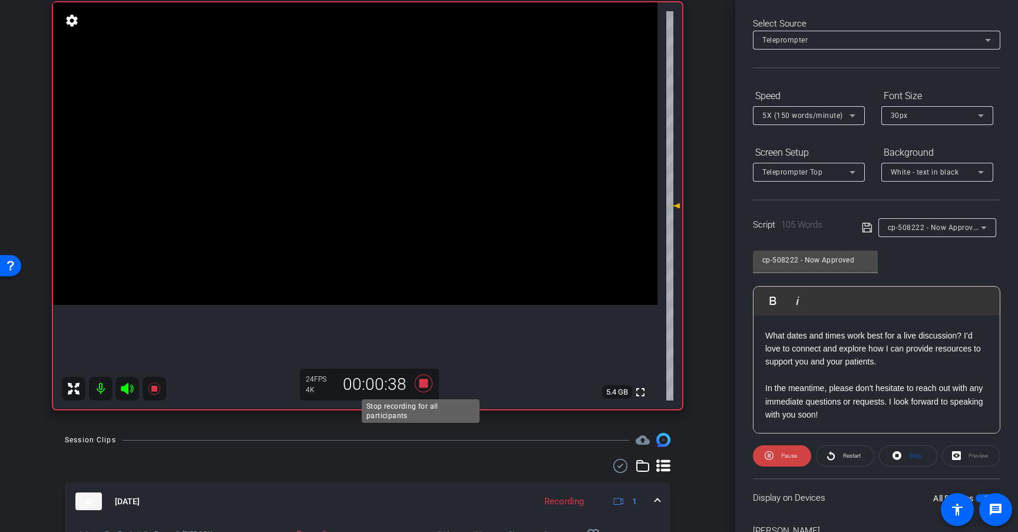
click at [421, 388] on icon at bounding box center [424, 382] width 28 height 21
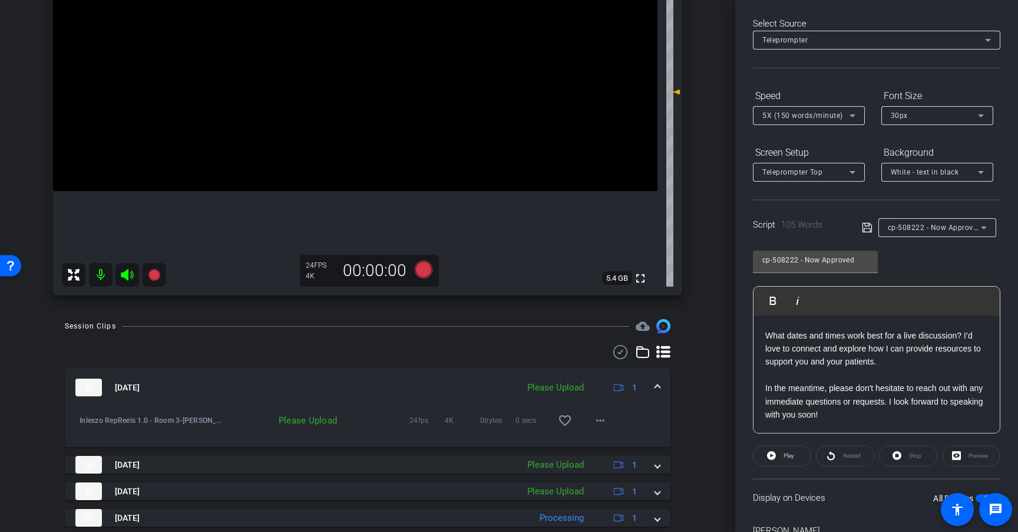
scroll to position [238, 0]
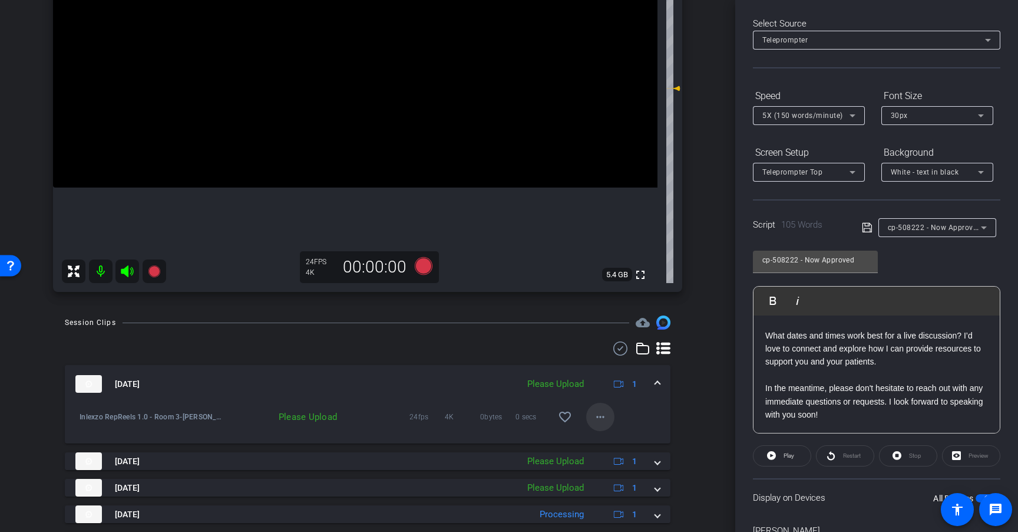
click at [597, 420] on mat-icon "more_horiz" at bounding box center [601, 417] width 14 height 14
click at [612, 438] on span "Upload" at bounding box center [613, 441] width 47 height 14
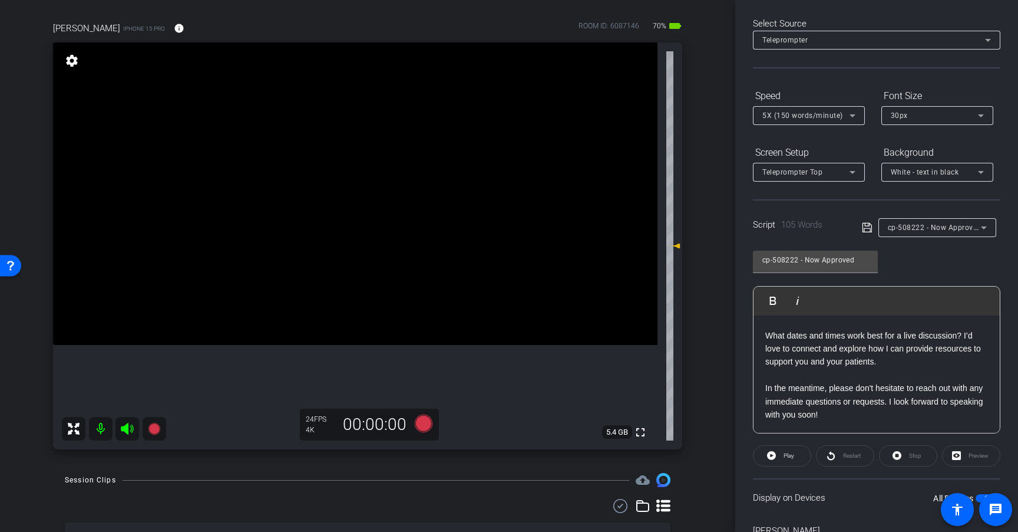
scroll to position [80, 0]
click at [422, 424] on icon at bounding box center [424, 424] width 18 height 18
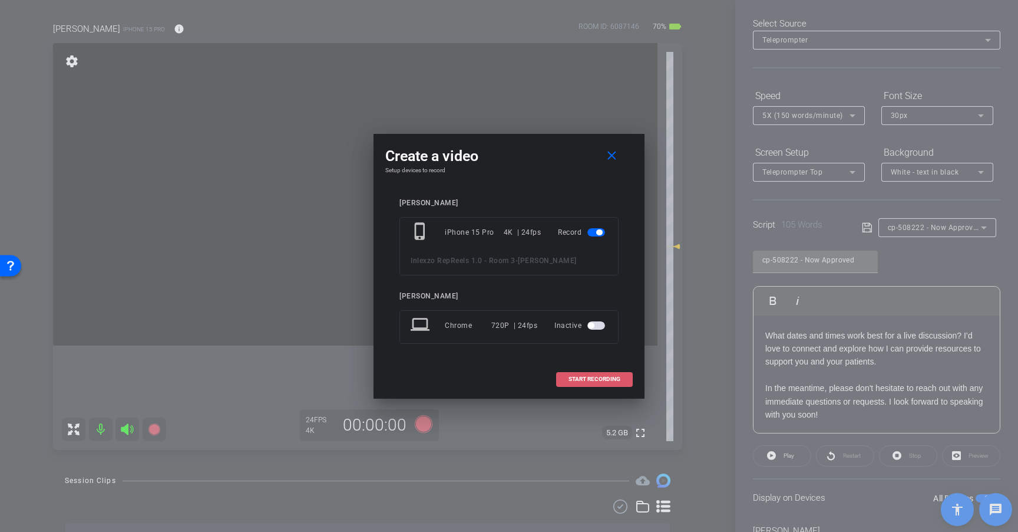
click at [606, 378] on span "START RECORDING" at bounding box center [595, 379] width 52 height 6
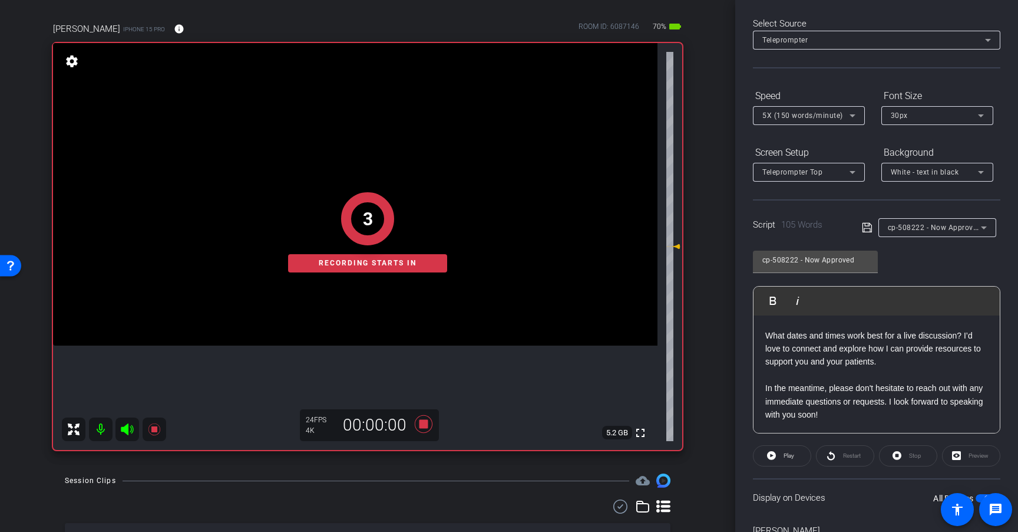
click at [774, 466] on openreel-capture-teleprompter "Speed 5X (150 words/minute) Font Size 30px Screen Setup Teleprompter Top Backgr…" at bounding box center [877, 333] width 248 height 494
click at [781, 459] on span "Play" at bounding box center [788, 455] width 14 height 17
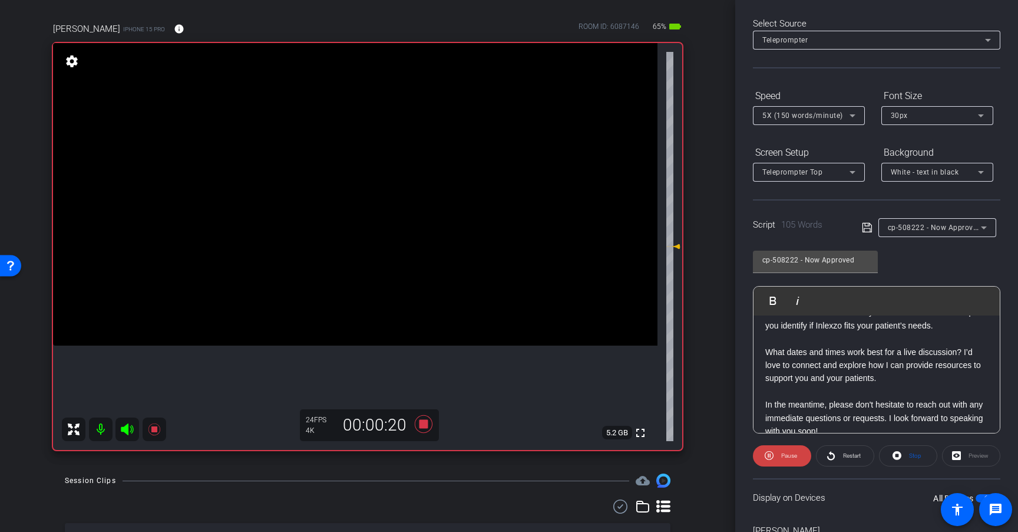
scroll to position [93, 0]
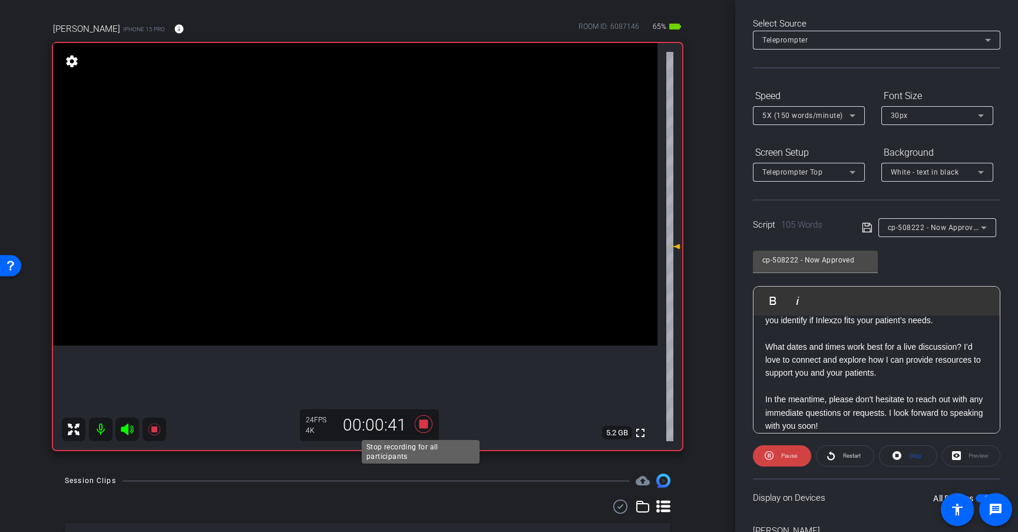
click at [423, 424] on icon at bounding box center [424, 424] width 18 height 18
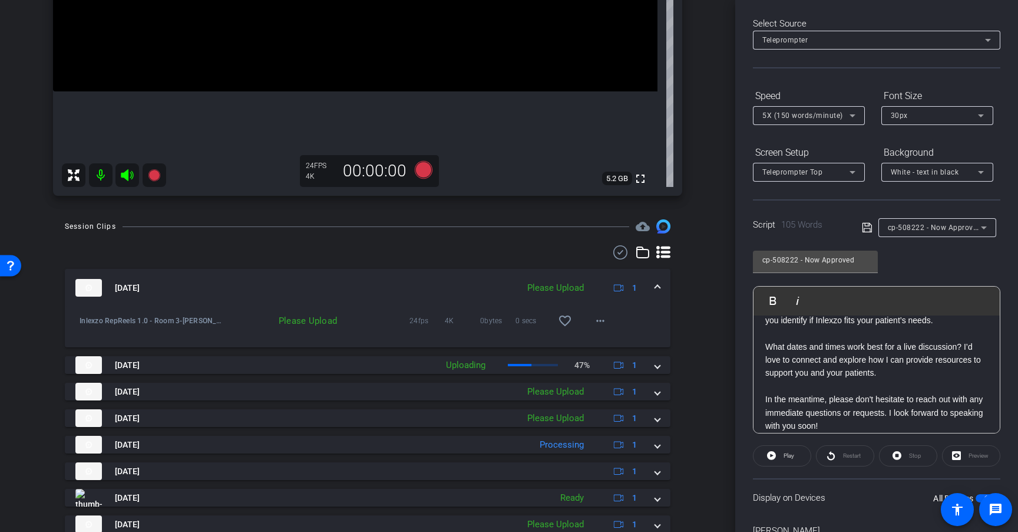
scroll to position [355, 0]
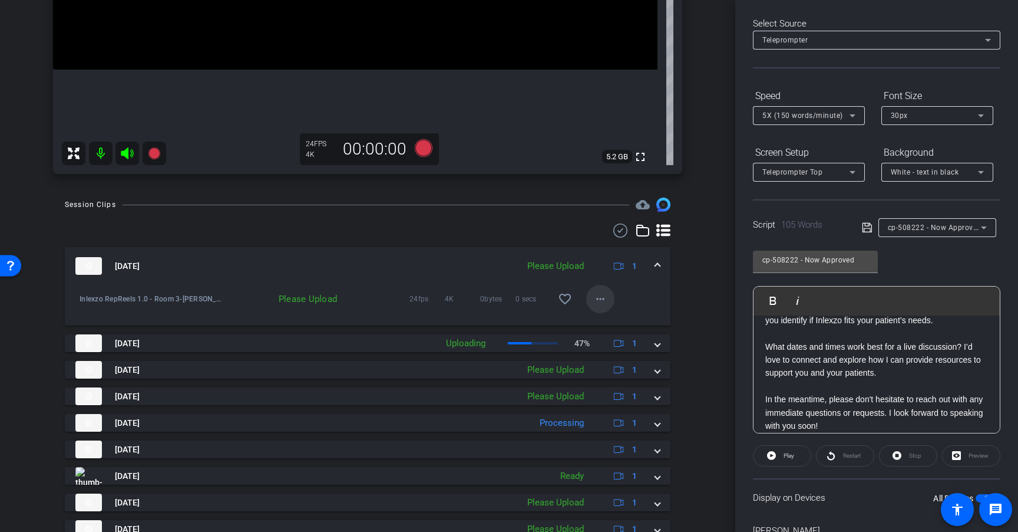
click at [599, 300] on mat-icon "more_horiz" at bounding box center [601, 299] width 14 height 14
click at [607, 318] on span "Upload" at bounding box center [613, 324] width 47 height 14
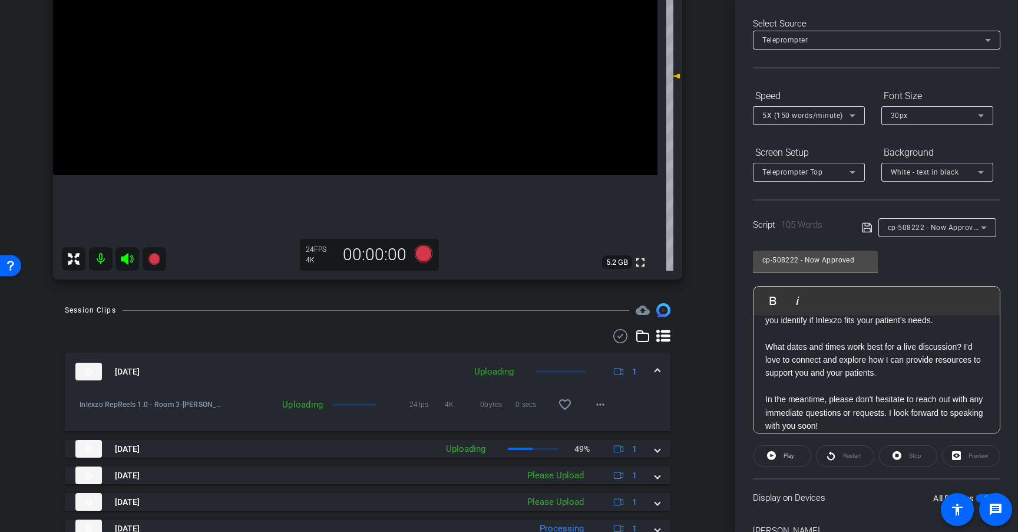
scroll to position [251, 0]
click at [937, 226] on span "cp-508222 - Now Approved" at bounding box center [935, 226] width 94 height 9
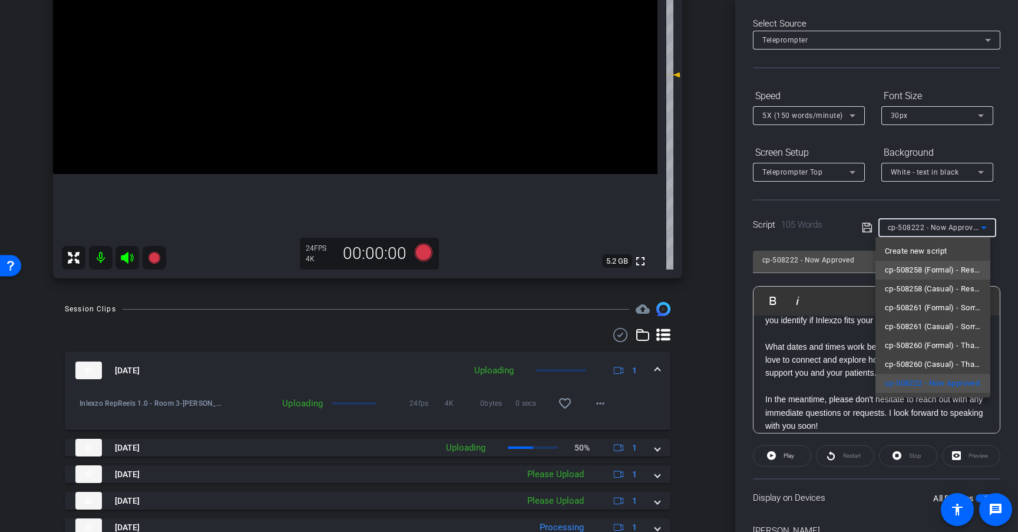
click at [938, 269] on span "cp-508258 (Formal) - Resources to Share" at bounding box center [933, 270] width 96 height 14
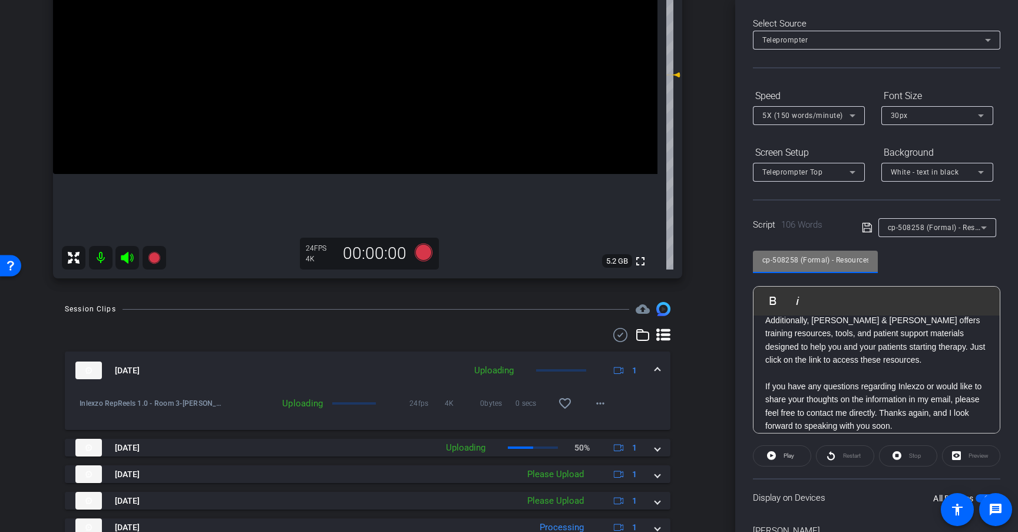
scroll to position [0, 31]
drag, startPoint x: 826, startPoint y: 261, endPoint x: 949, endPoint y: 258, distance: 122.6
click at [949, 258] on div "cp-508258 (Formal) - Resources to Share Play Play from this location Play Selec…" at bounding box center [877, 338] width 248 height 192
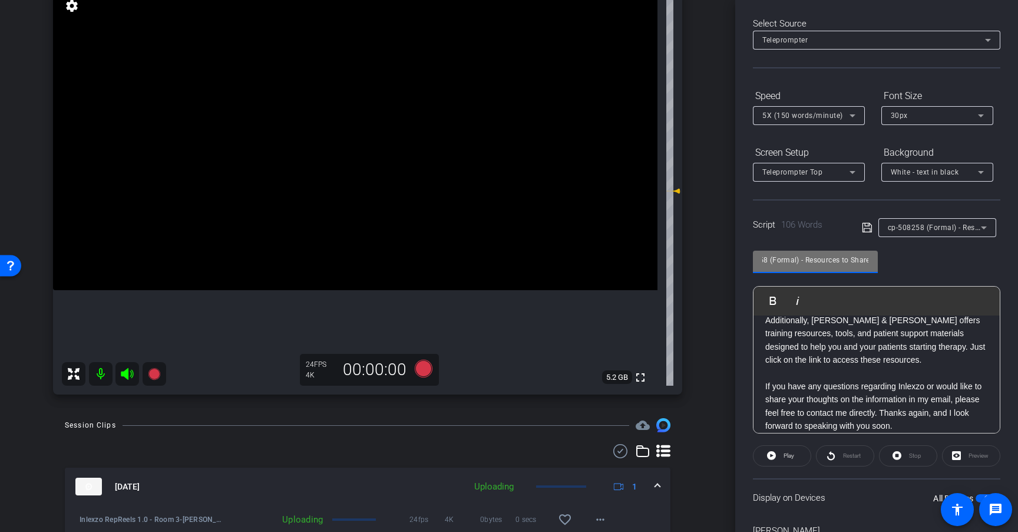
scroll to position [138, 0]
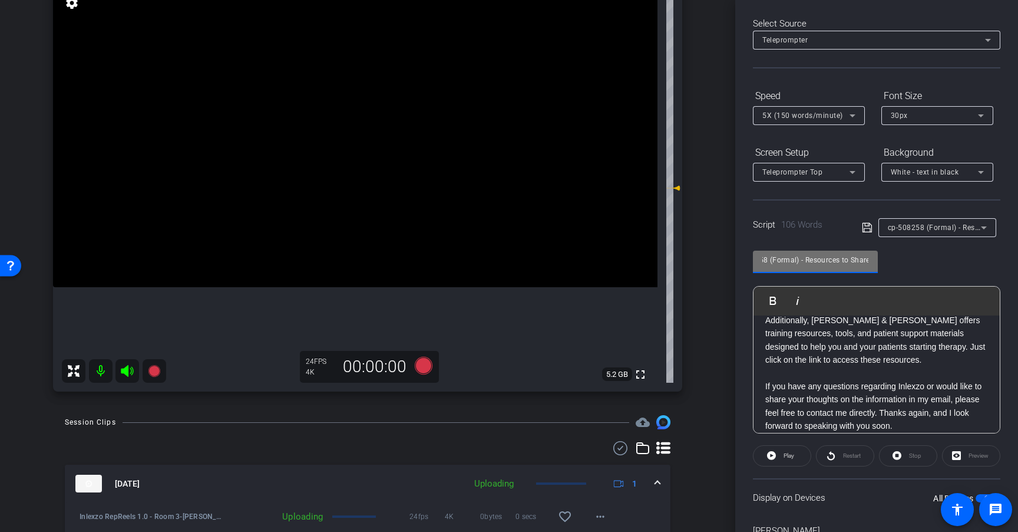
click at [825, 259] on input "cp-508258 (Formal) - Resources to Share" at bounding box center [816, 260] width 106 height 14
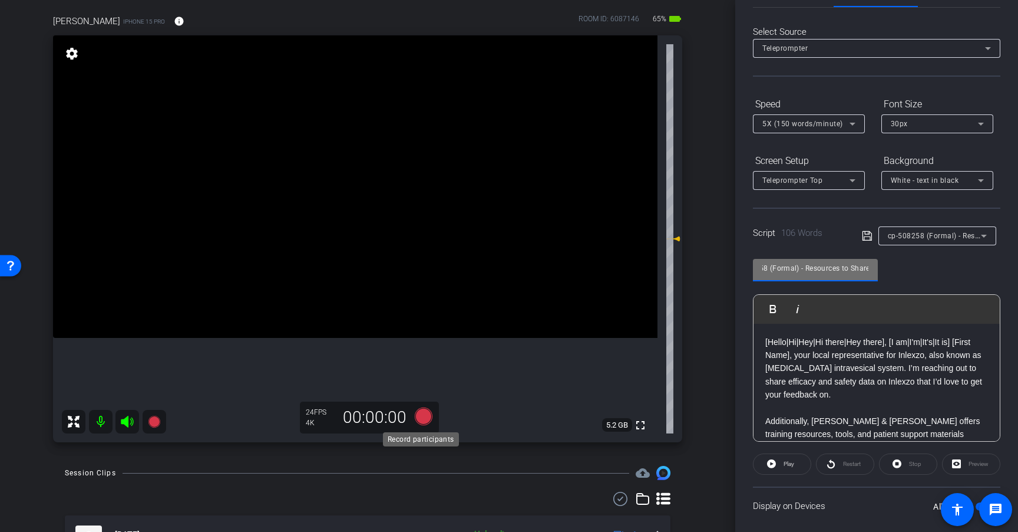
scroll to position [0, 0]
click at [424, 417] on icon at bounding box center [424, 416] width 18 height 18
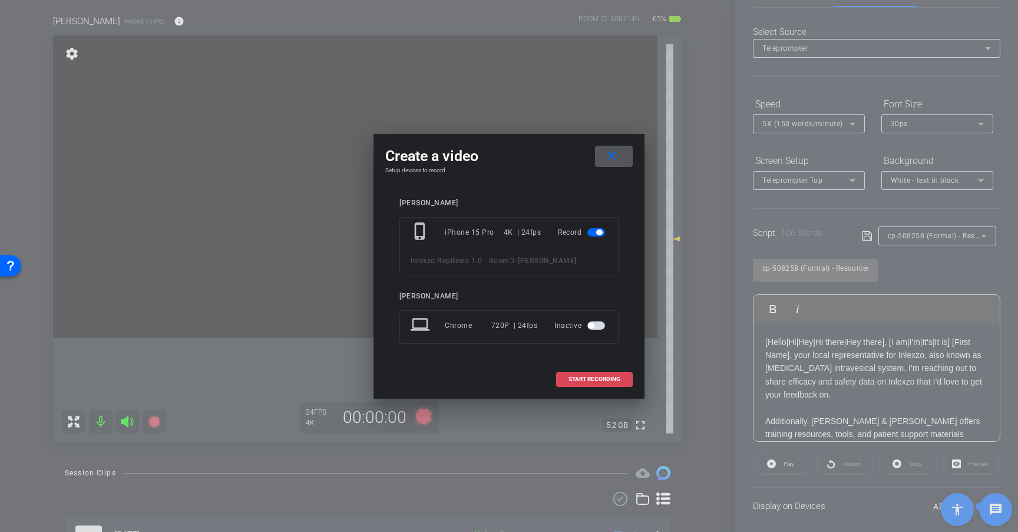
click at [609, 380] on span "START RECORDING" at bounding box center [595, 379] width 52 height 6
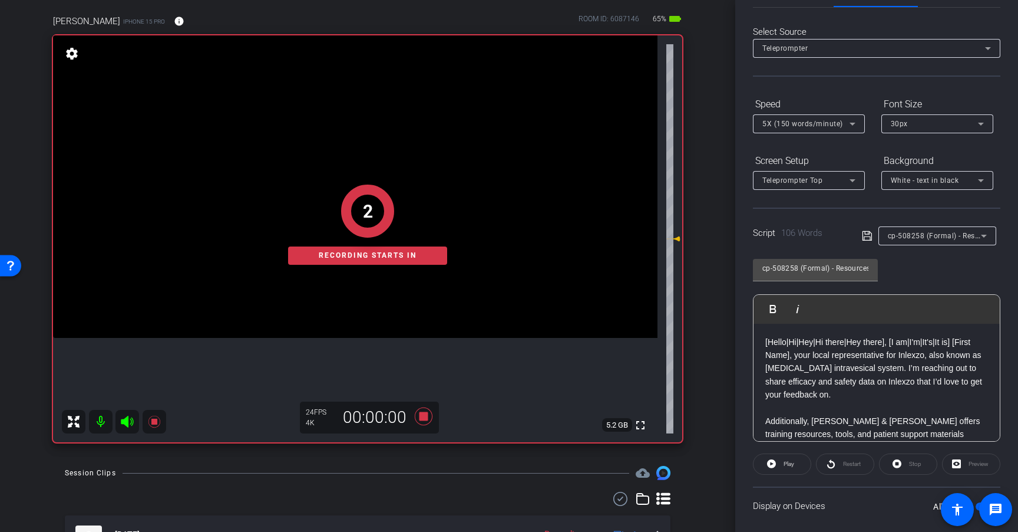
click at [421, 416] on div "2 Recording starts in" at bounding box center [367, 224] width 629 height 435
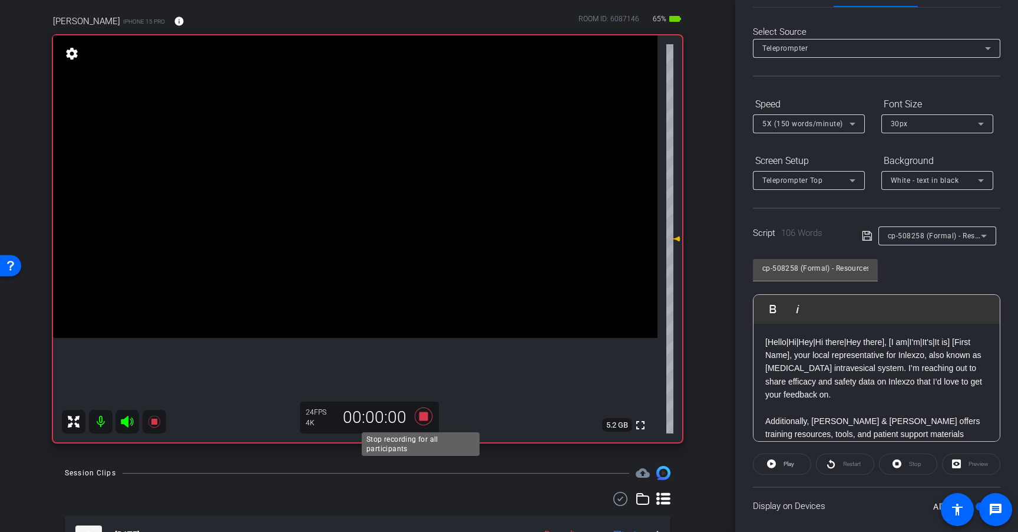
click at [422, 417] on icon at bounding box center [424, 416] width 18 height 18
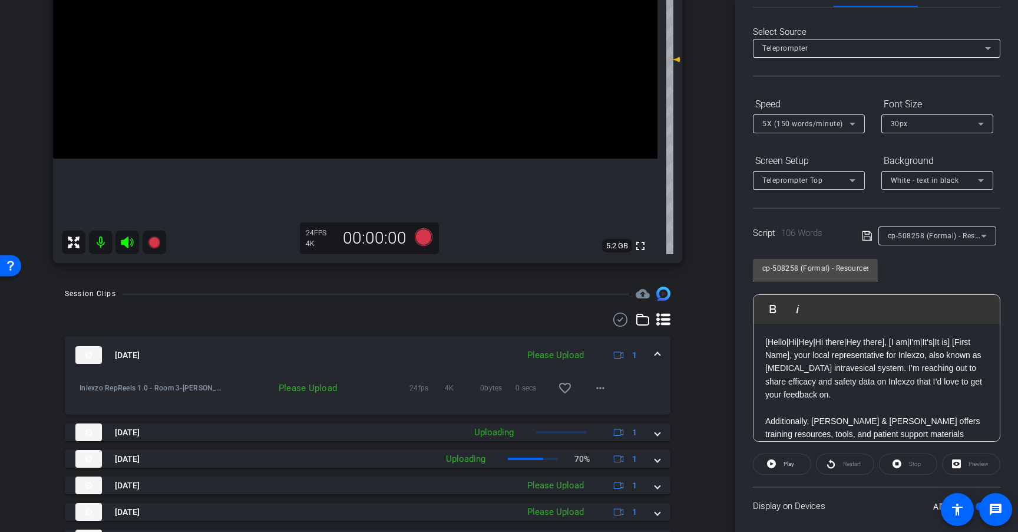
scroll to position [269, 0]
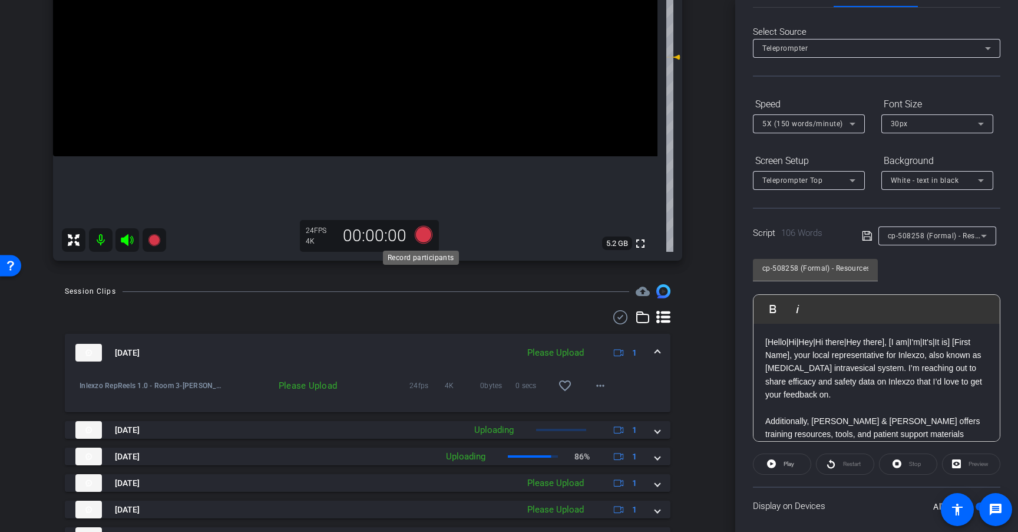
click at [422, 240] on icon at bounding box center [424, 235] width 18 height 18
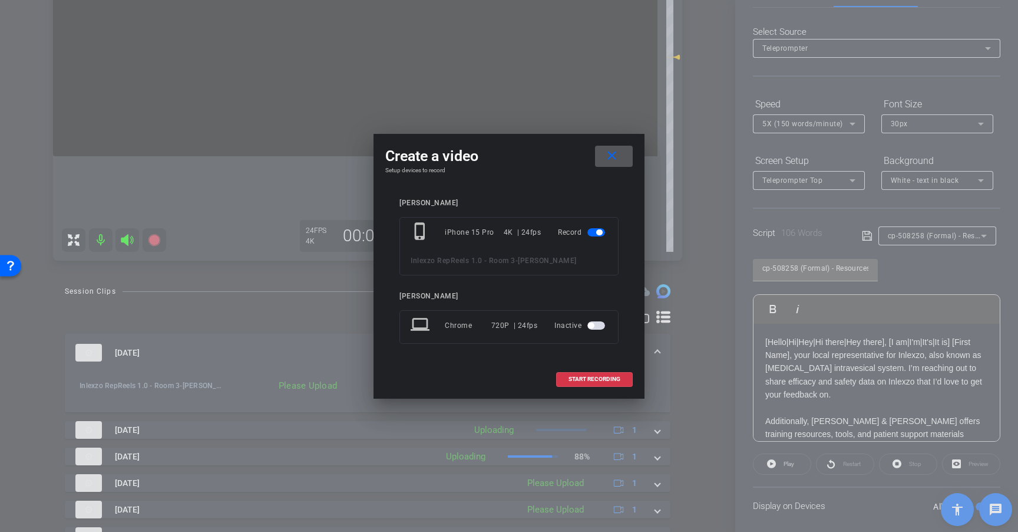
click at [612, 157] on mat-icon "close" at bounding box center [612, 156] width 15 height 15
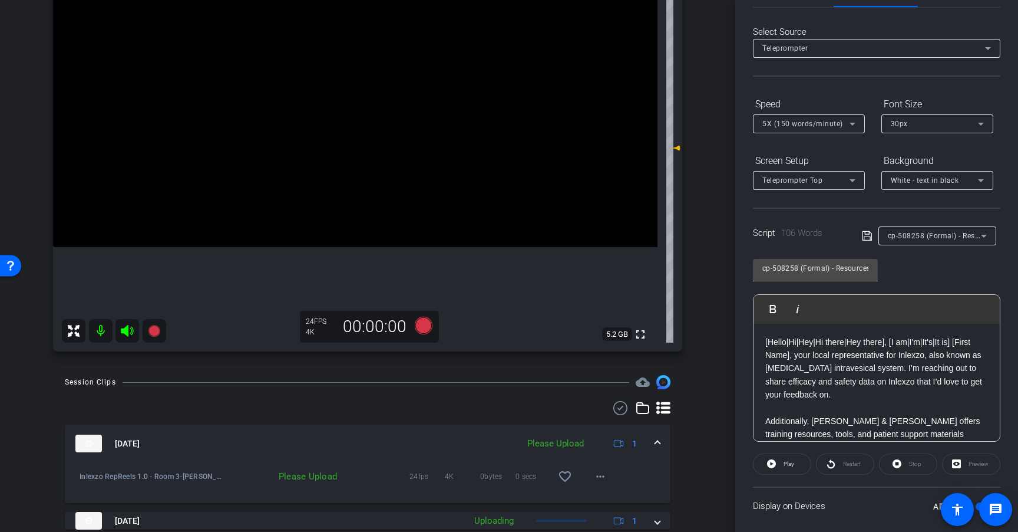
scroll to position [181, 0]
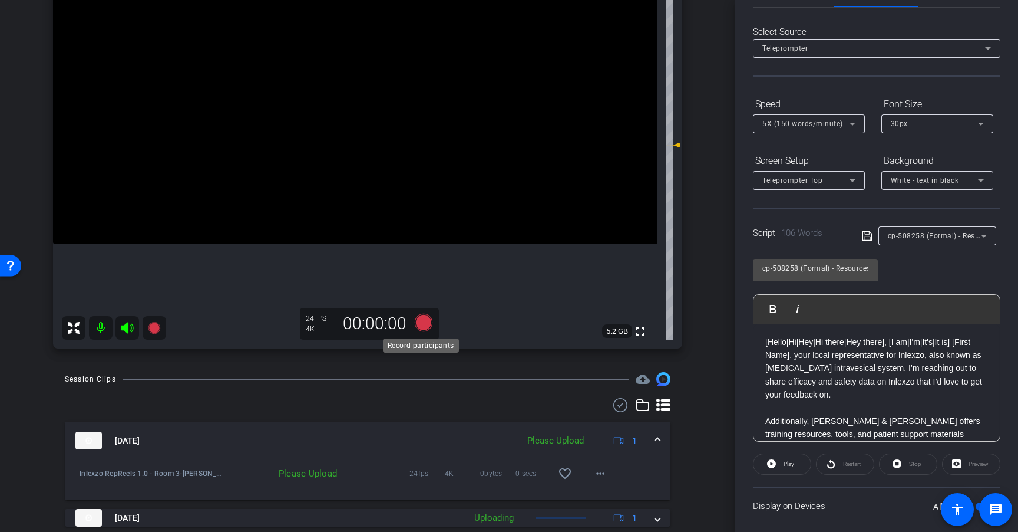
click at [423, 323] on icon at bounding box center [424, 323] width 18 height 18
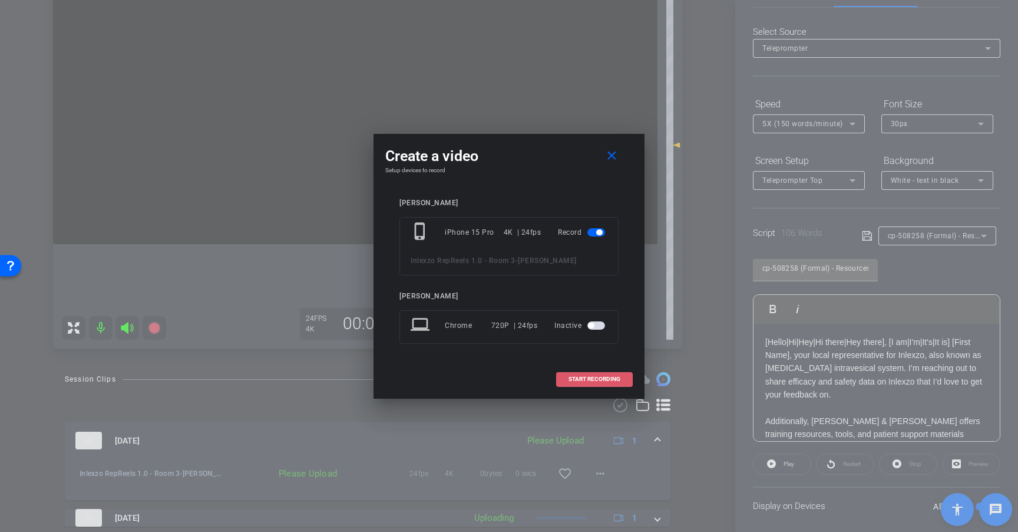
click at [586, 377] on span "START RECORDING" at bounding box center [595, 379] width 52 height 6
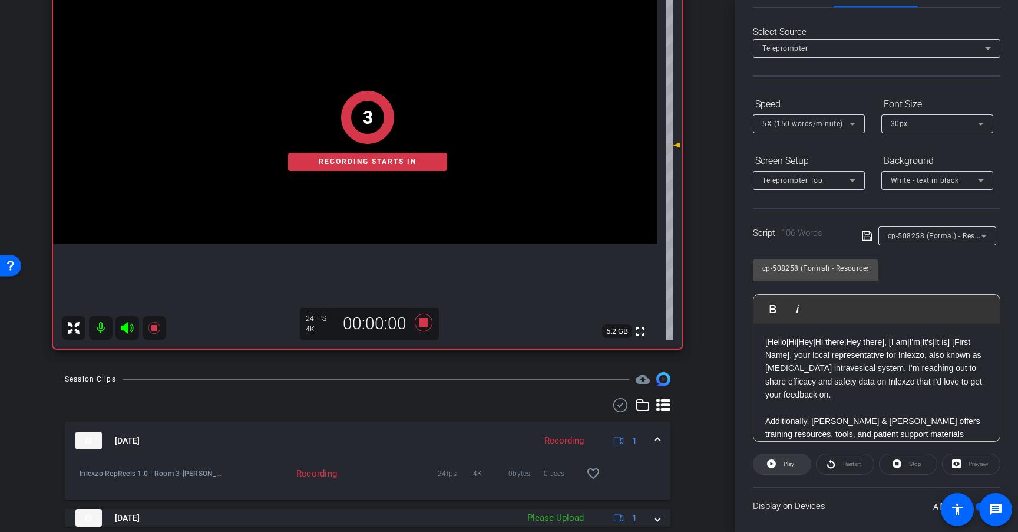
click at [787, 469] on span "Play" at bounding box center [788, 464] width 14 height 17
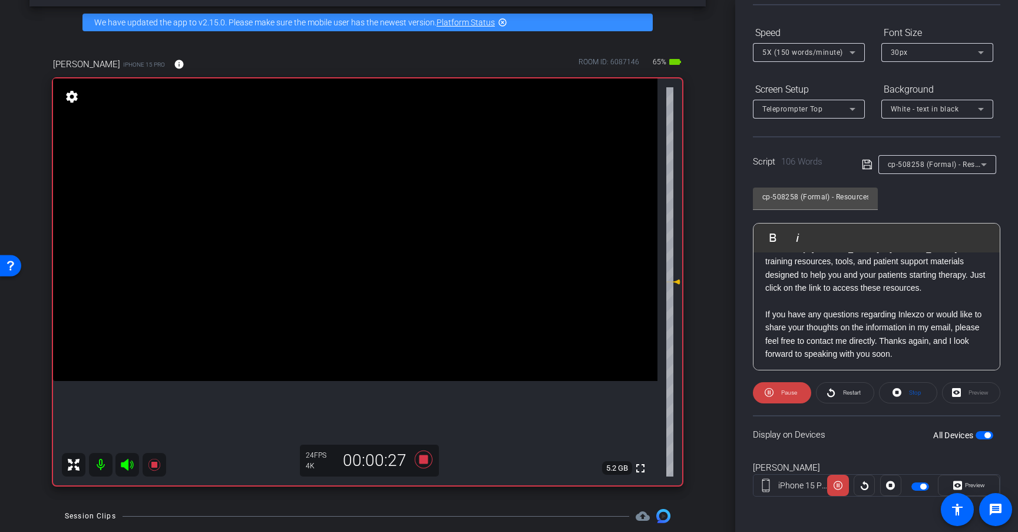
scroll to position [104, 0]
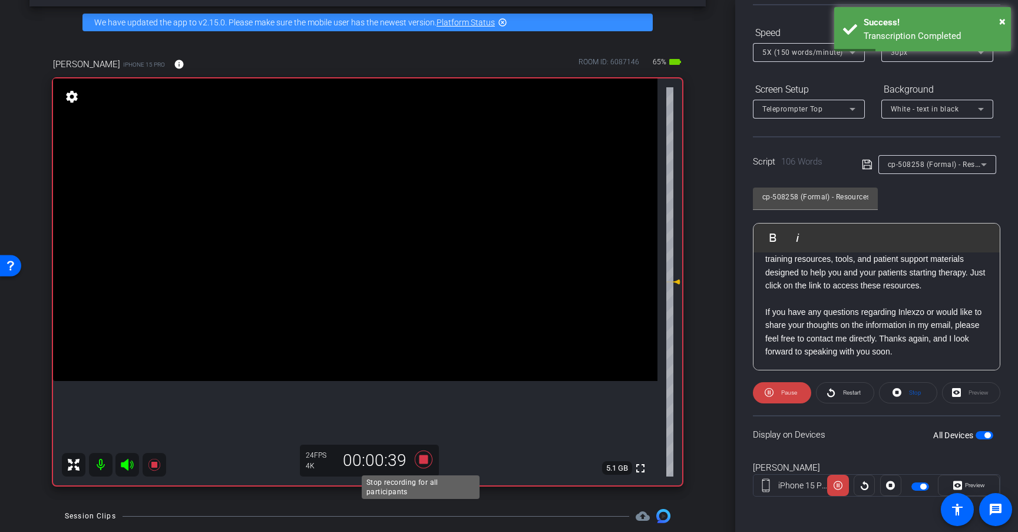
click at [421, 459] on icon at bounding box center [424, 459] width 18 height 18
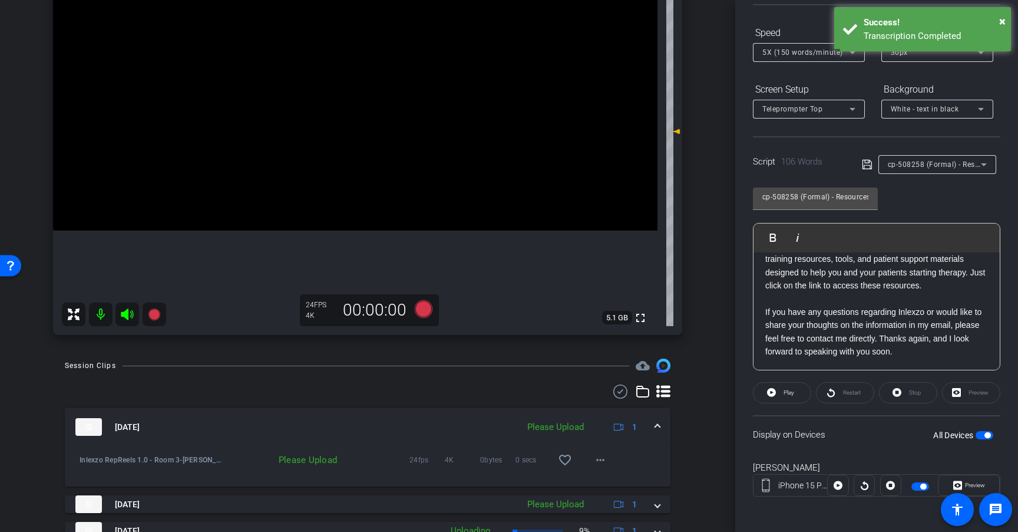
scroll to position [203, 0]
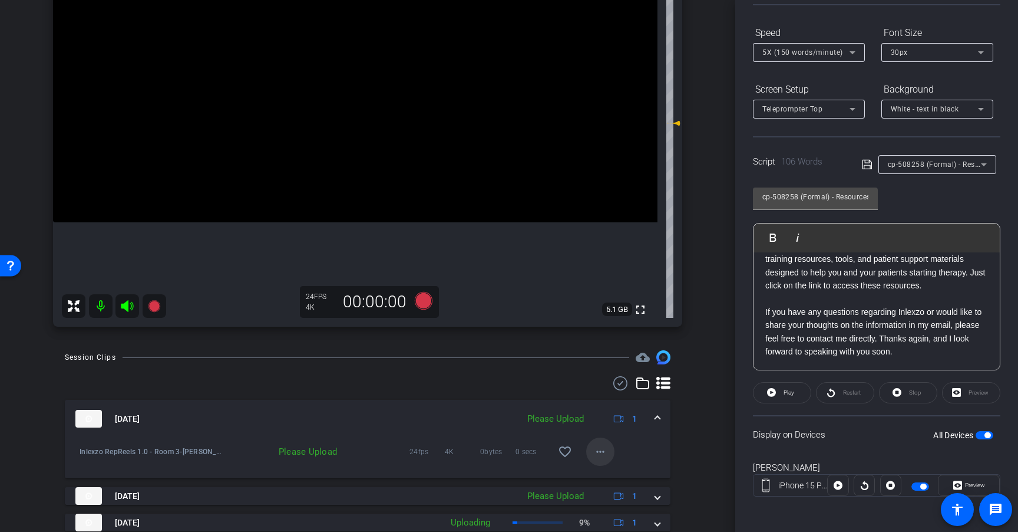
click at [593, 443] on span at bounding box center [600, 451] width 28 height 28
click at [602, 472] on span "Upload" at bounding box center [613, 476] width 47 height 14
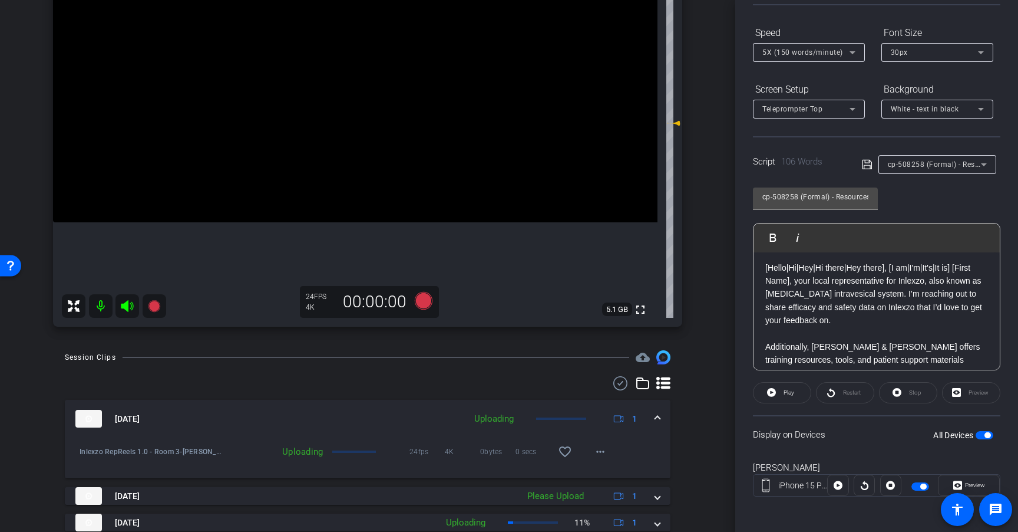
scroll to position [0, 0]
click at [423, 301] on icon at bounding box center [424, 301] width 18 height 18
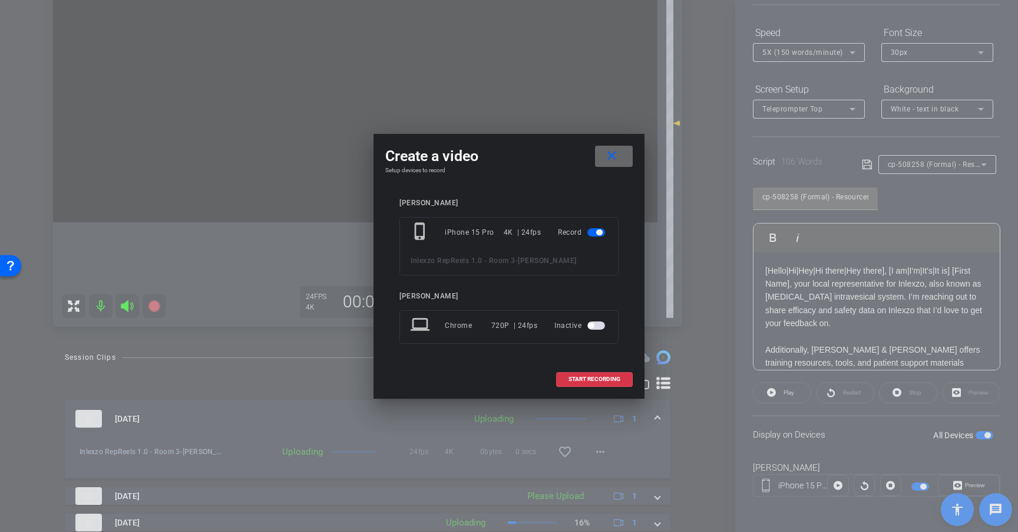
click at [617, 154] on mat-icon "close" at bounding box center [612, 156] width 15 height 15
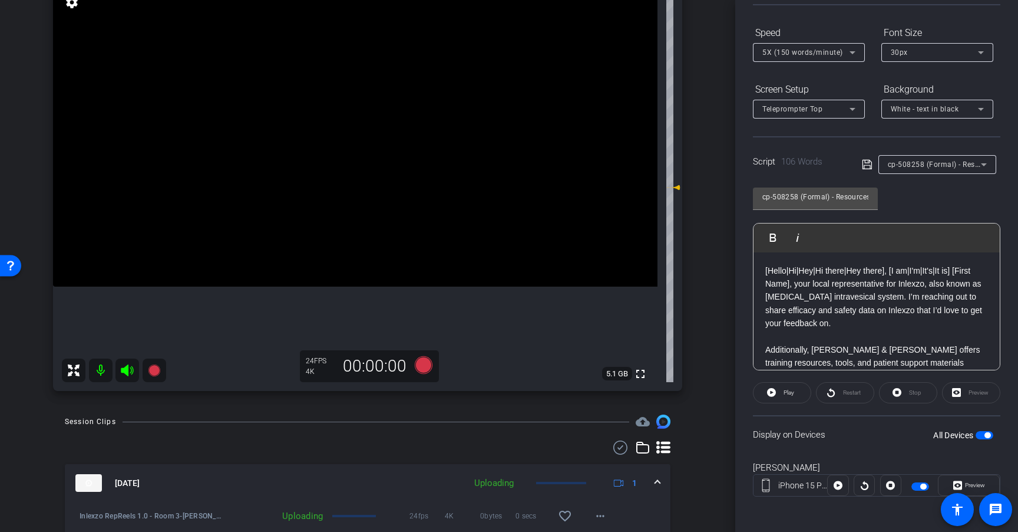
scroll to position [143, 0]
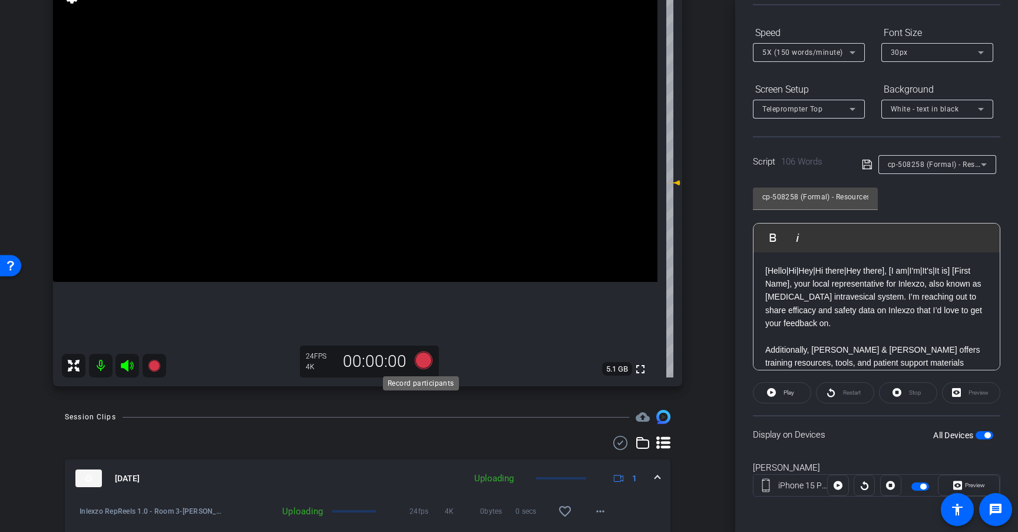
click at [420, 364] on icon at bounding box center [424, 360] width 18 height 18
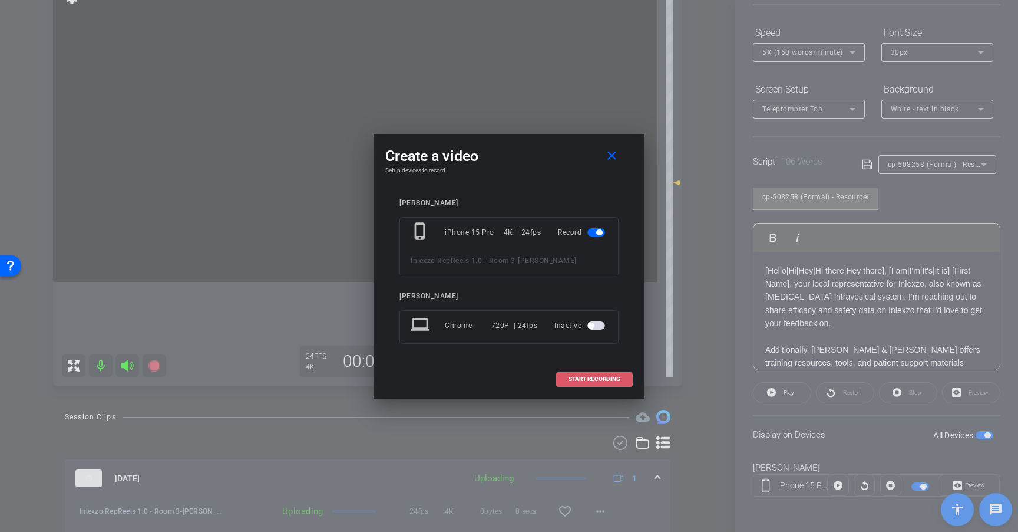
click at [593, 377] on span "START RECORDING" at bounding box center [595, 379] width 52 height 6
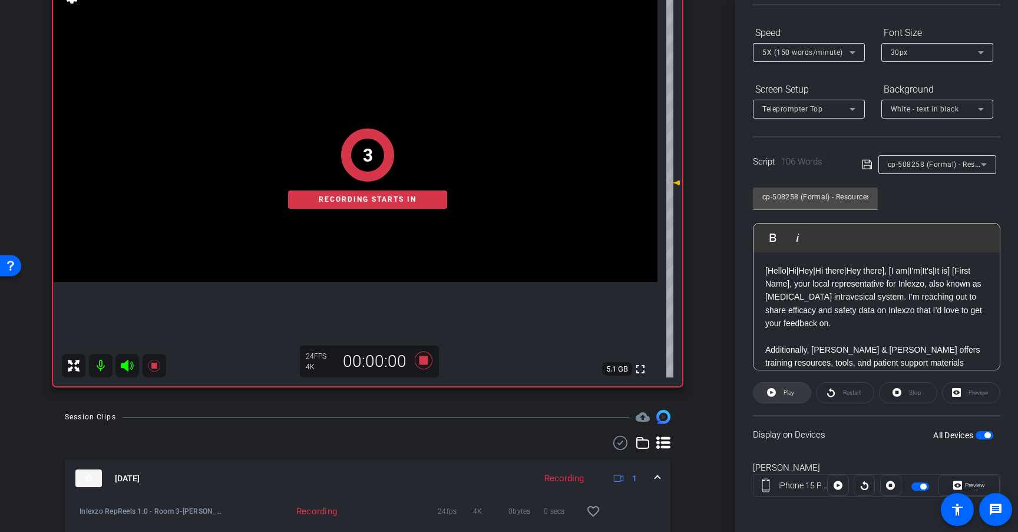
click at [778, 394] on span at bounding box center [782, 392] width 57 height 28
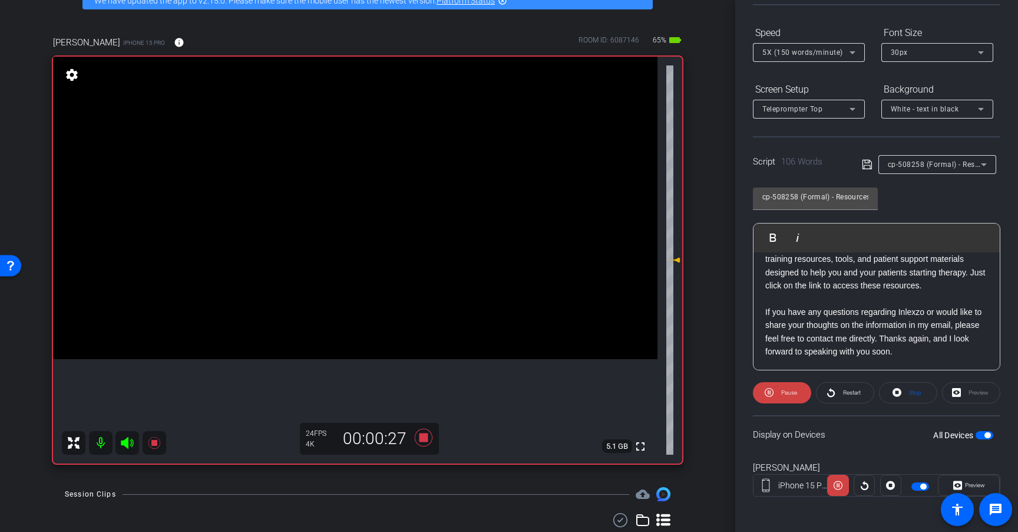
scroll to position [70, 0]
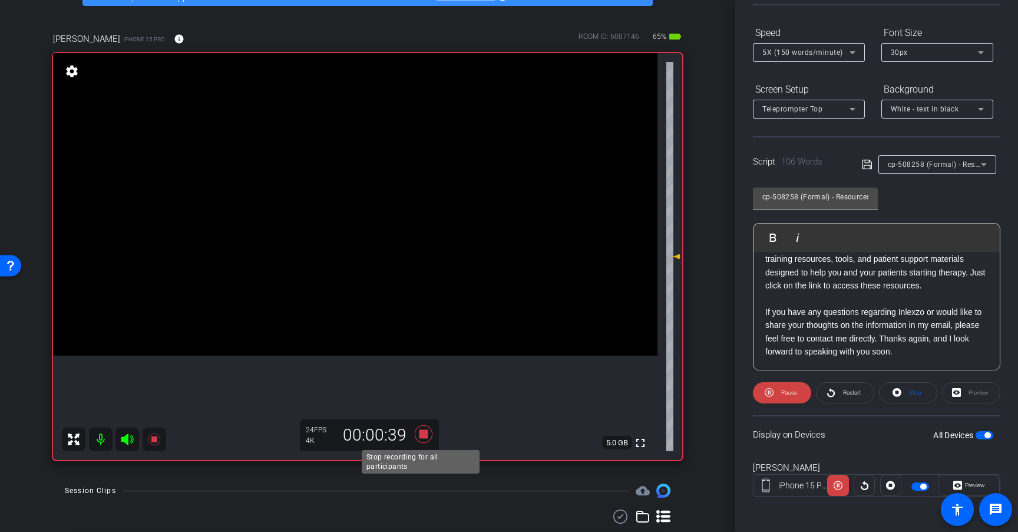
click at [421, 434] on icon at bounding box center [424, 434] width 18 height 18
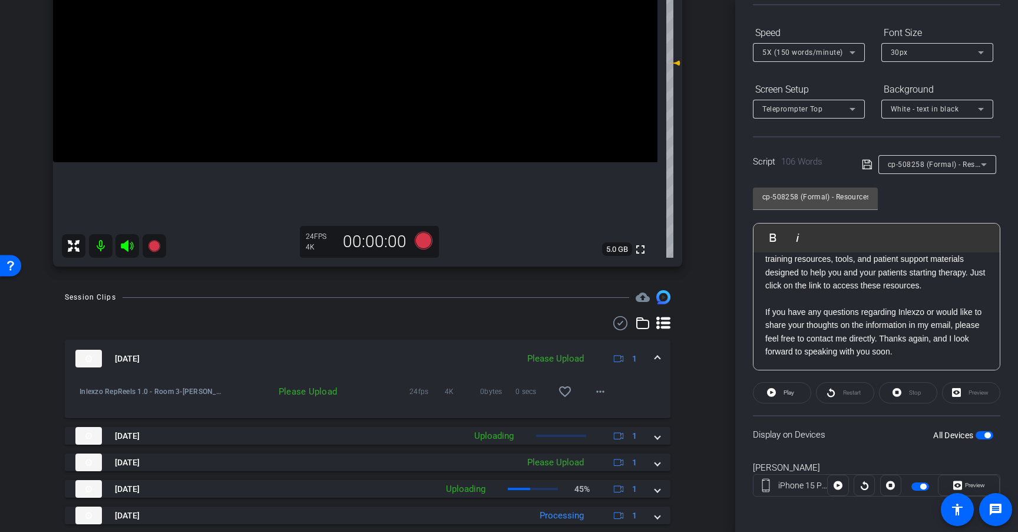
scroll to position [271, 0]
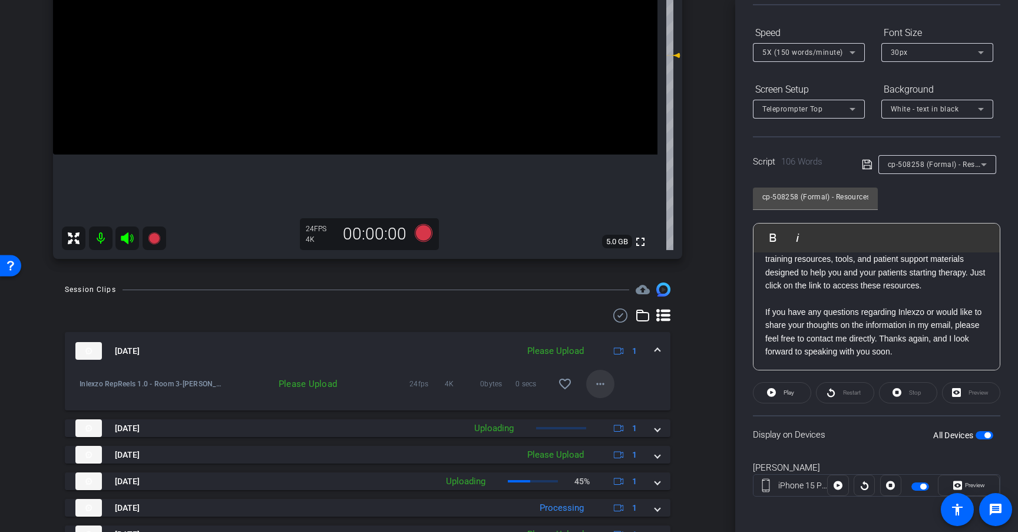
click at [597, 381] on mat-icon "more_horiz" at bounding box center [601, 384] width 14 height 14
click at [611, 407] on span "Upload" at bounding box center [613, 408] width 47 height 14
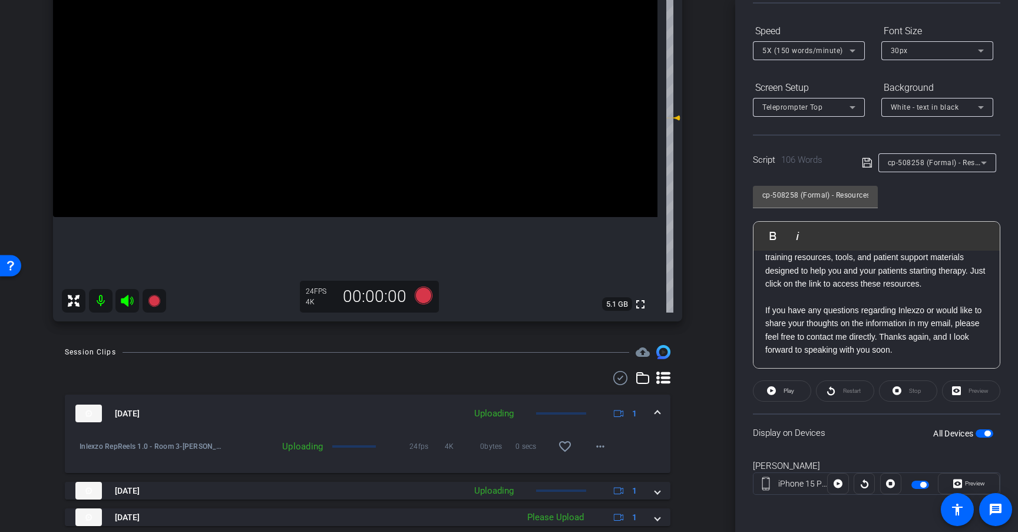
scroll to position [184, 0]
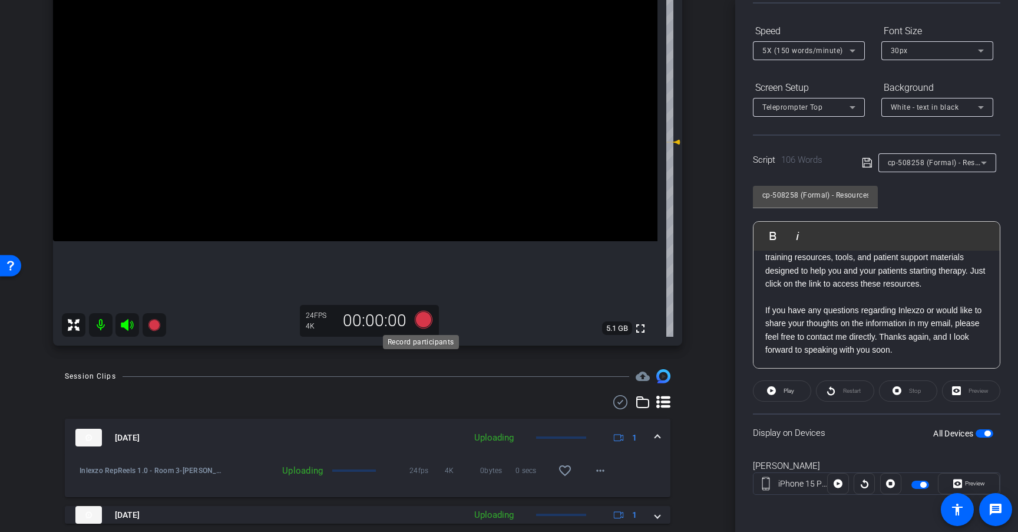
click at [422, 318] on icon at bounding box center [424, 320] width 18 height 18
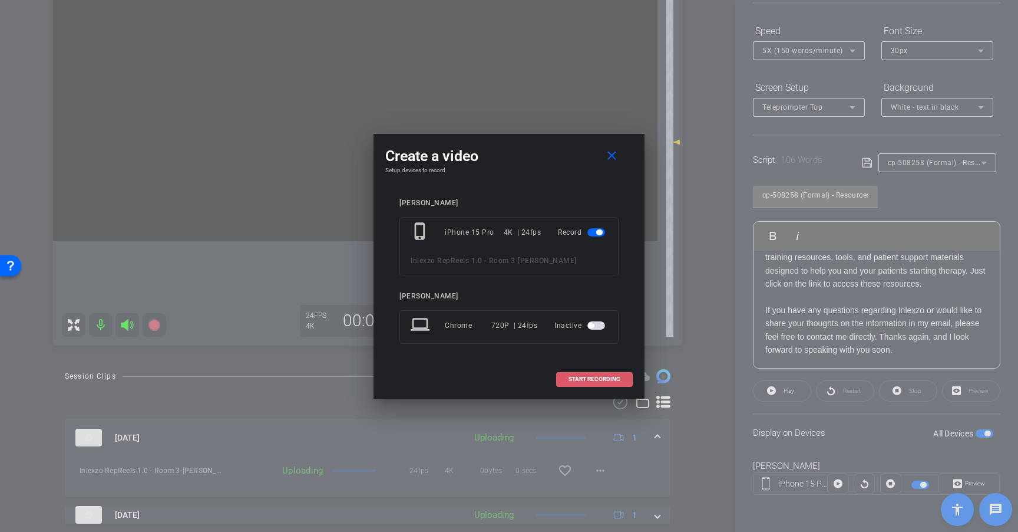
click at [619, 379] on span "START RECORDING" at bounding box center [595, 379] width 52 height 6
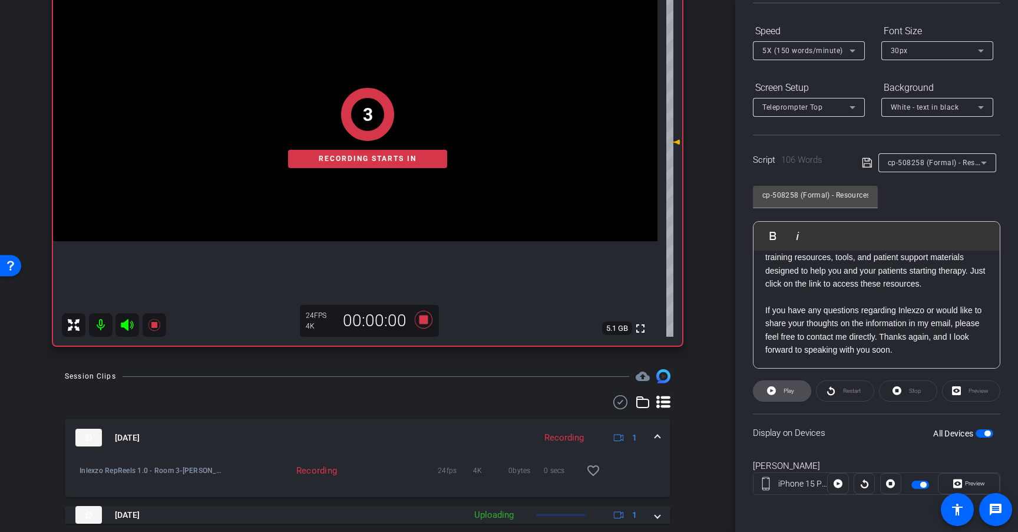
click at [783, 393] on span "Play" at bounding box center [788, 391] width 14 height 17
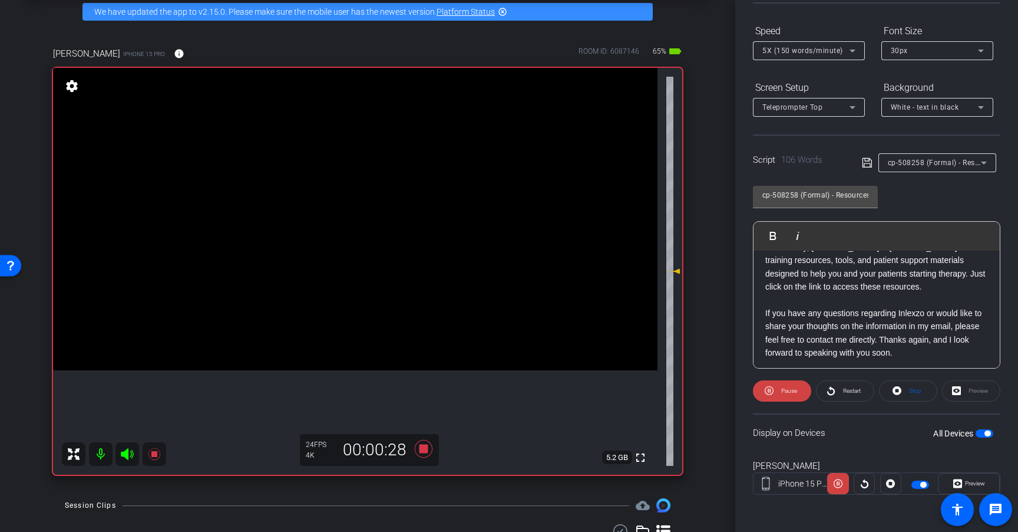
scroll to position [104, 0]
click at [423, 452] on icon at bounding box center [424, 449] width 18 height 18
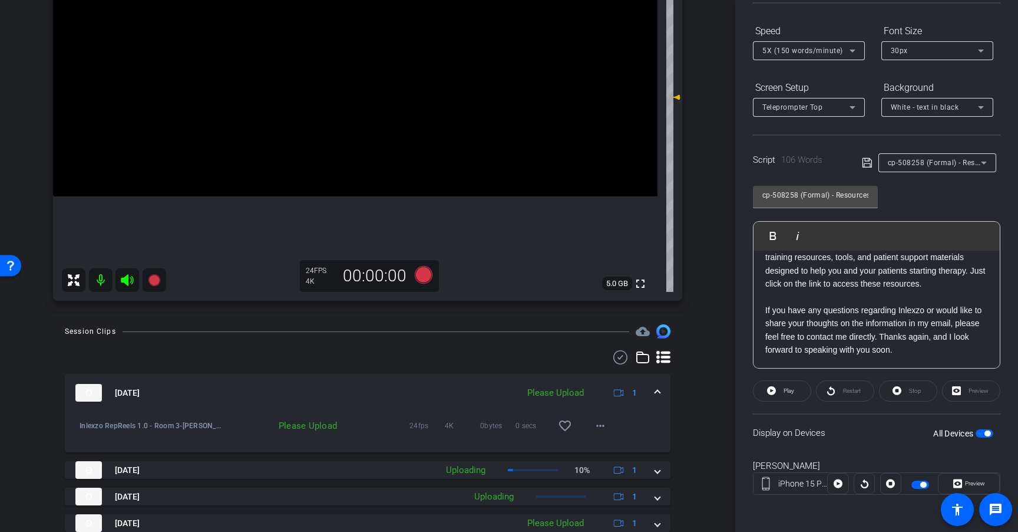
scroll to position [234, 0]
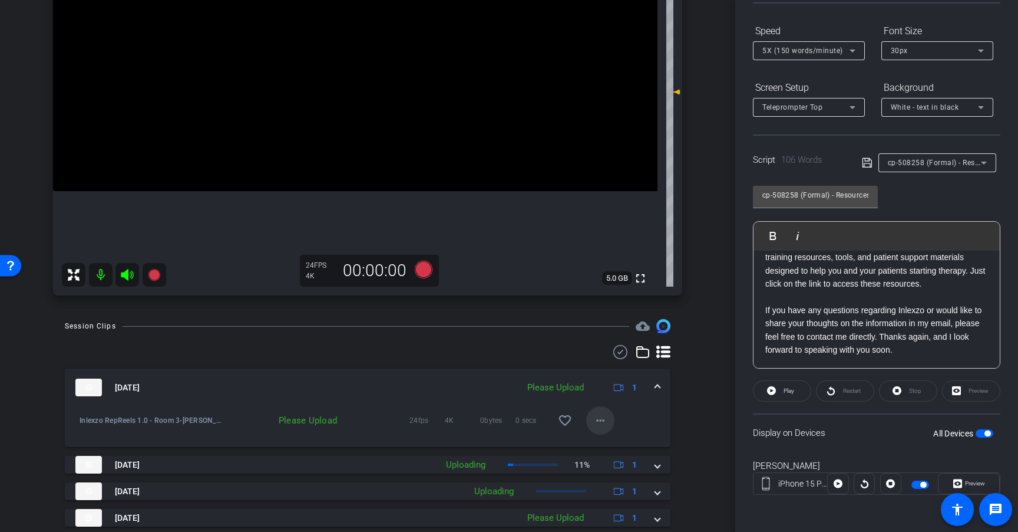
click at [594, 424] on mat-icon "more_horiz" at bounding box center [601, 420] width 14 height 14
click at [604, 439] on span "Upload" at bounding box center [613, 445] width 47 height 14
click at [941, 169] on div "cp-508258 (Formal) - Resources to Share" at bounding box center [934, 162] width 93 height 15
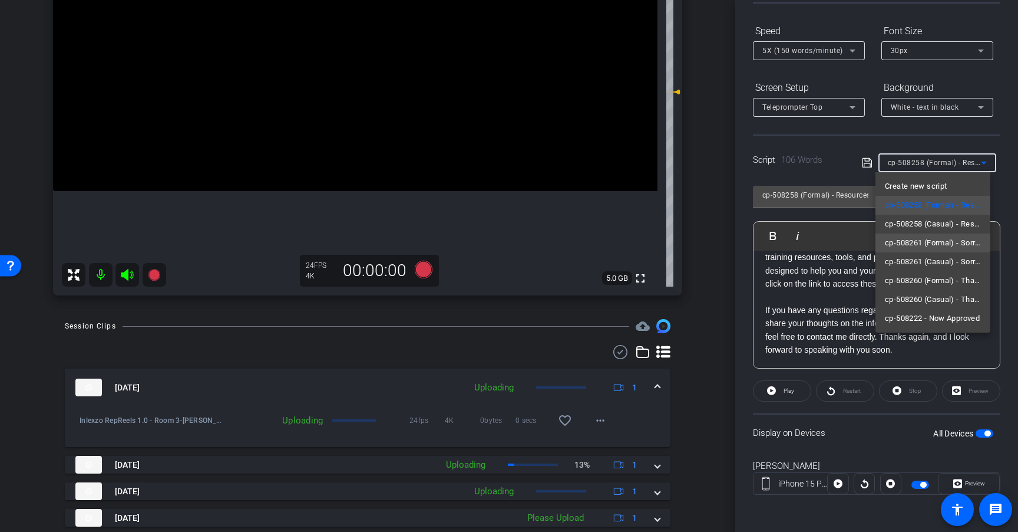
click at [957, 236] on span "cp-508261 (Formal) - Sorry I Missed You" at bounding box center [933, 243] width 96 height 14
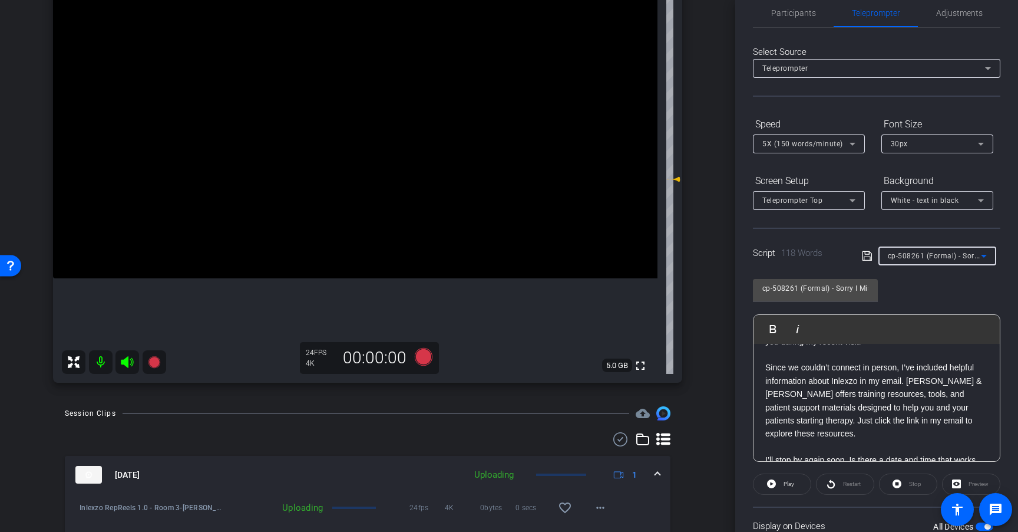
scroll to position [65, 0]
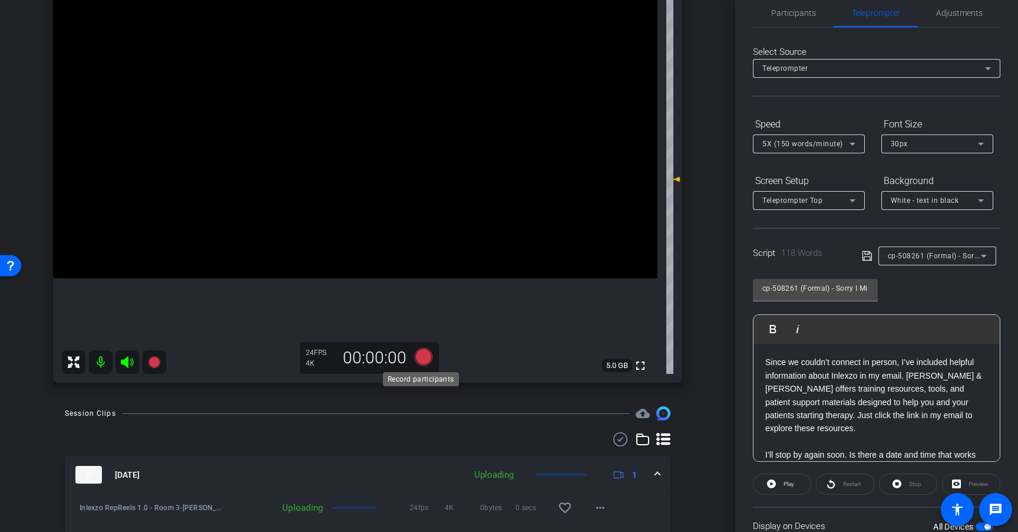
click at [424, 356] on icon at bounding box center [424, 357] width 18 height 18
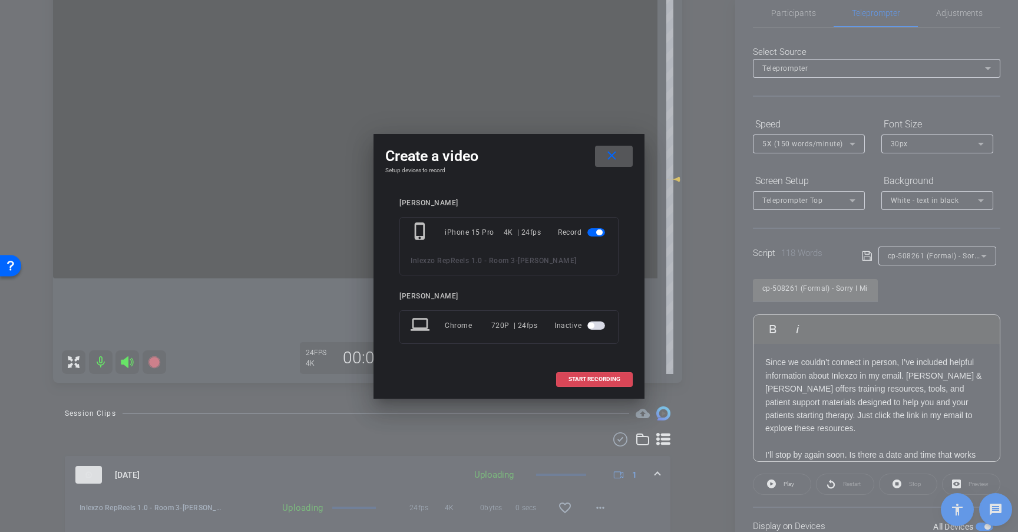
click at [626, 375] on span at bounding box center [594, 379] width 75 height 28
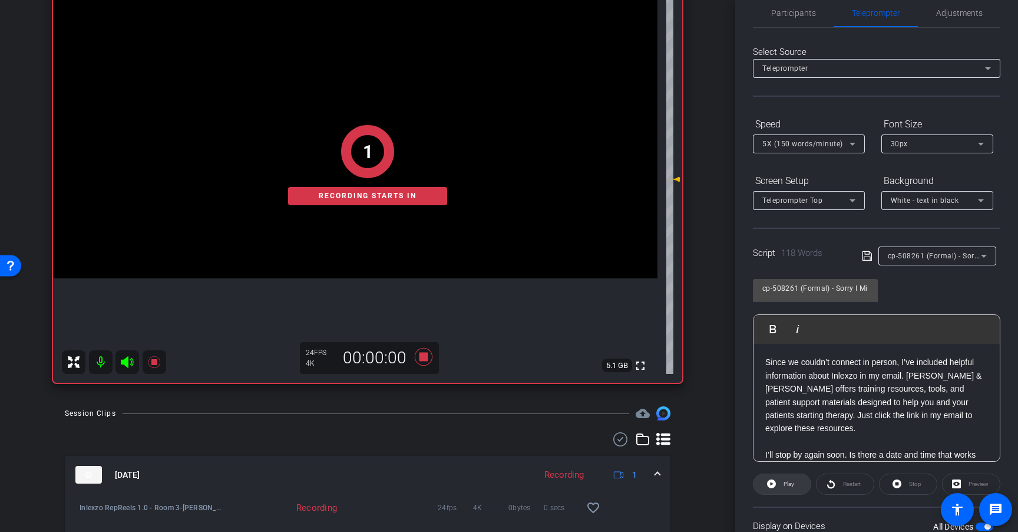
click at [789, 486] on span "Play" at bounding box center [789, 483] width 11 height 6
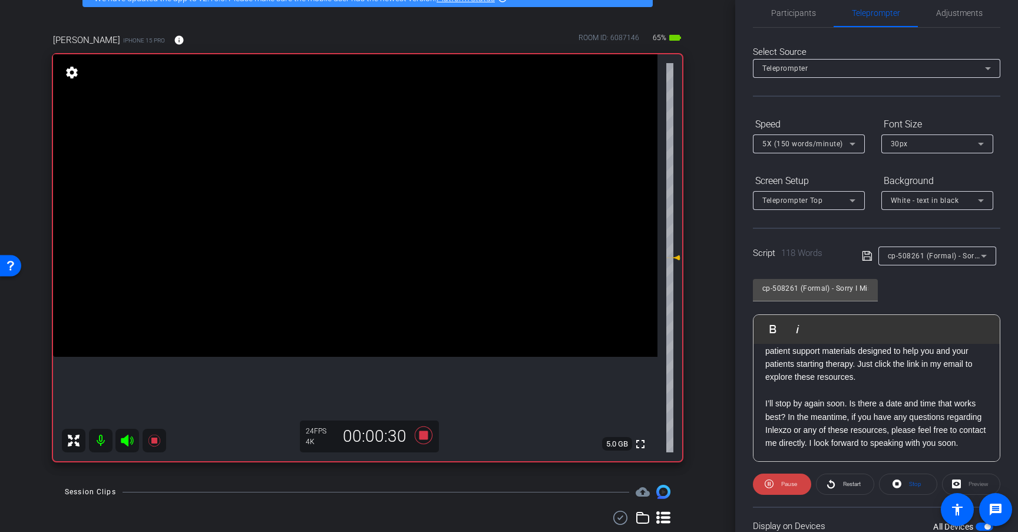
scroll to position [130, 0]
click at [421, 434] on icon at bounding box center [424, 435] width 18 height 18
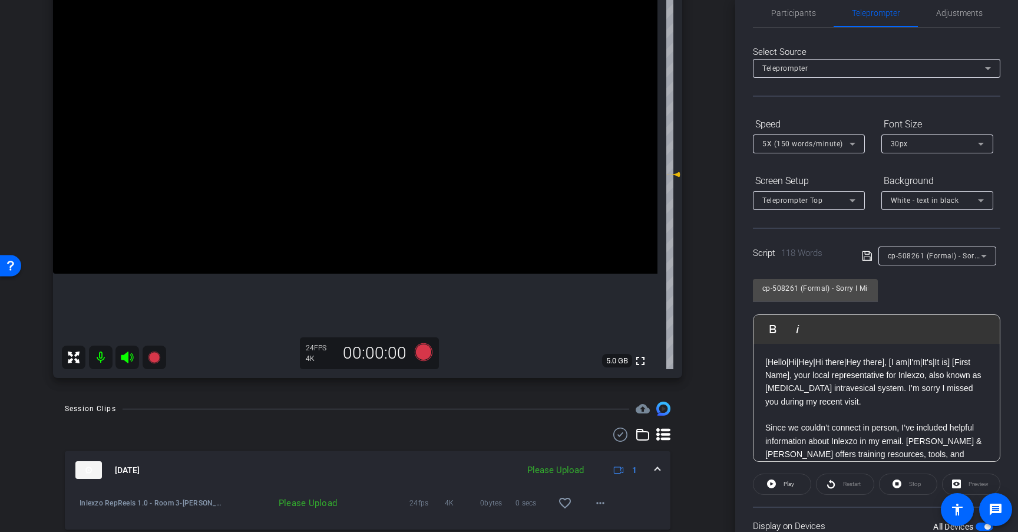
scroll to position [156, 0]
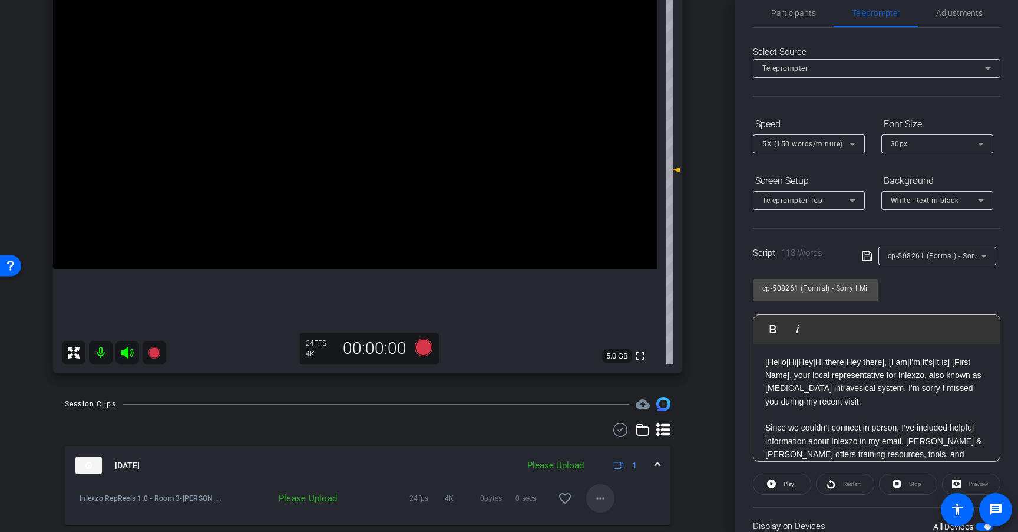
click at [596, 496] on mat-icon "more_horiz" at bounding box center [601, 498] width 14 height 14
click at [604, 447] on span "Upload" at bounding box center [613, 444] width 47 height 14
click at [420, 346] on icon at bounding box center [424, 347] width 18 height 18
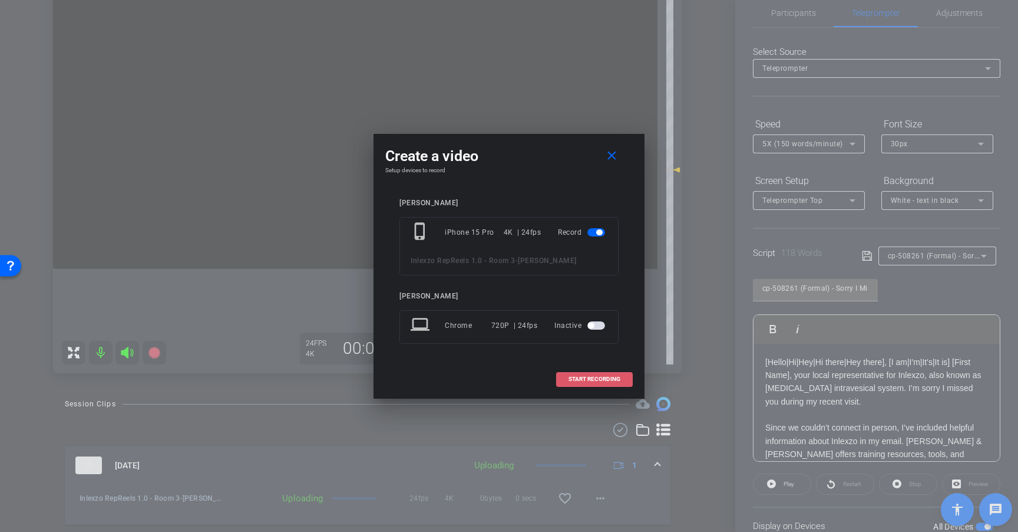
click at [595, 380] on span "START RECORDING" at bounding box center [595, 379] width 52 height 6
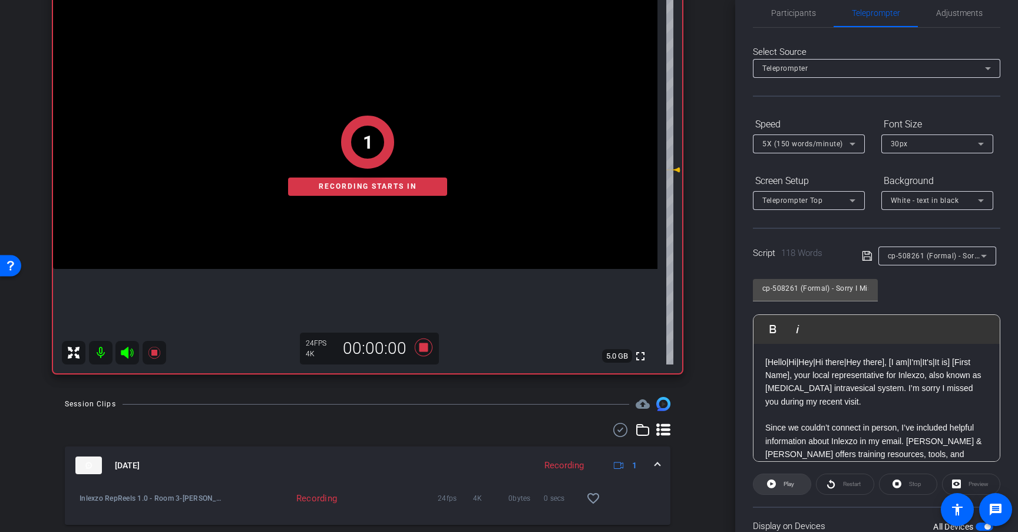
click at [787, 484] on span "Play" at bounding box center [789, 483] width 11 height 6
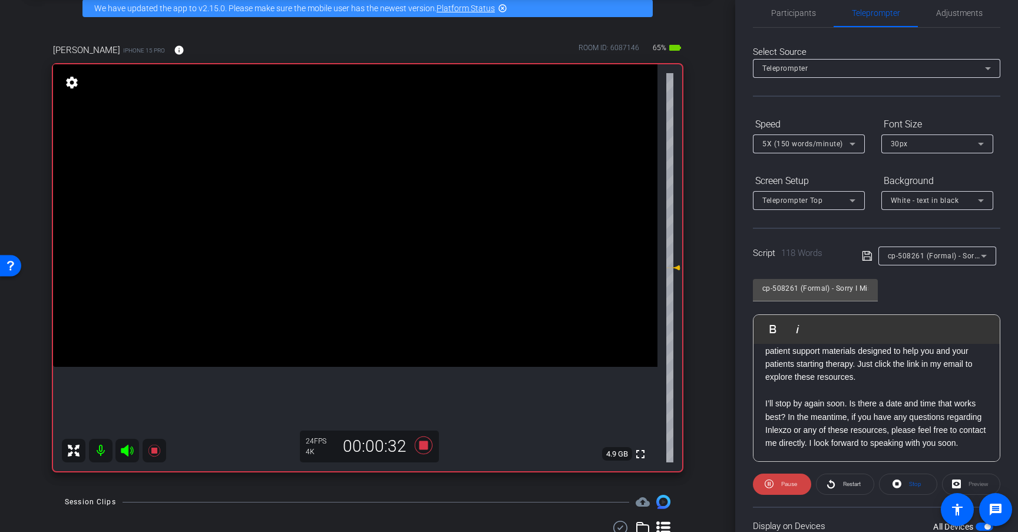
scroll to position [130, 0]
click at [420, 445] on icon at bounding box center [424, 445] width 18 height 18
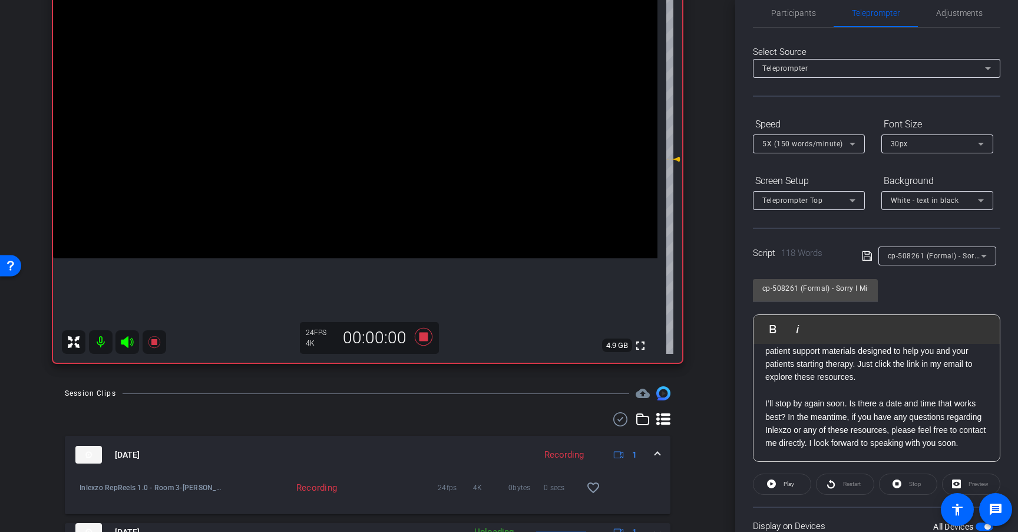
scroll to position [173, 0]
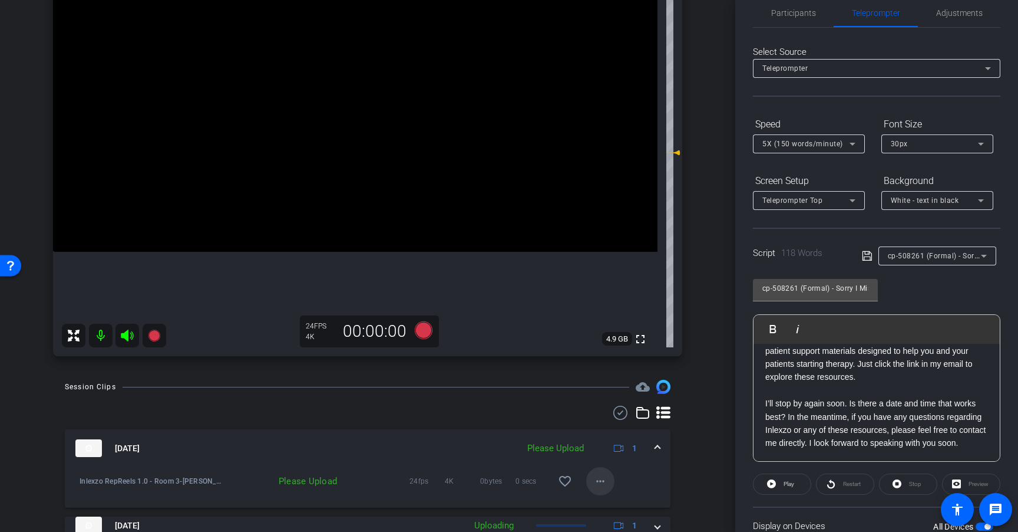
click at [596, 483] on mat-icon "more_horiz" at bounding box center [601, 481] width 14 height 14
click at [602, 426] on span "Upload" at bounding box center [613, 427] width 47 height 14
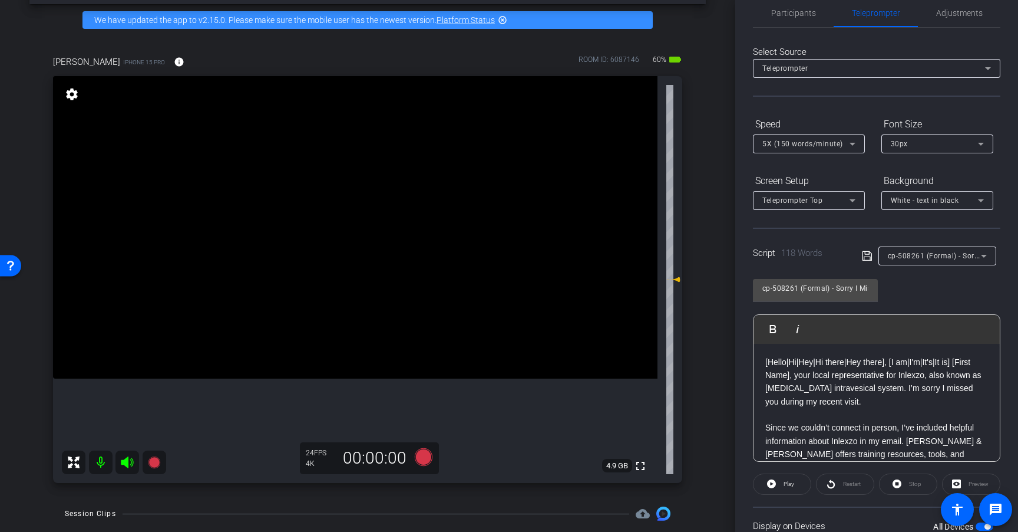
scroll to position [48, 0]
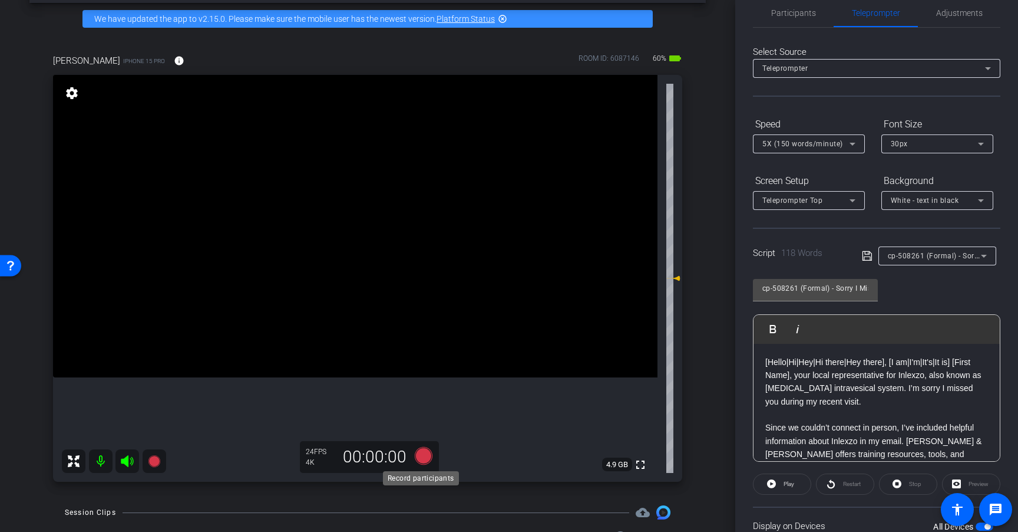
click at [415, 456] on icon at bounding box center [424, 456] width 18 height 18
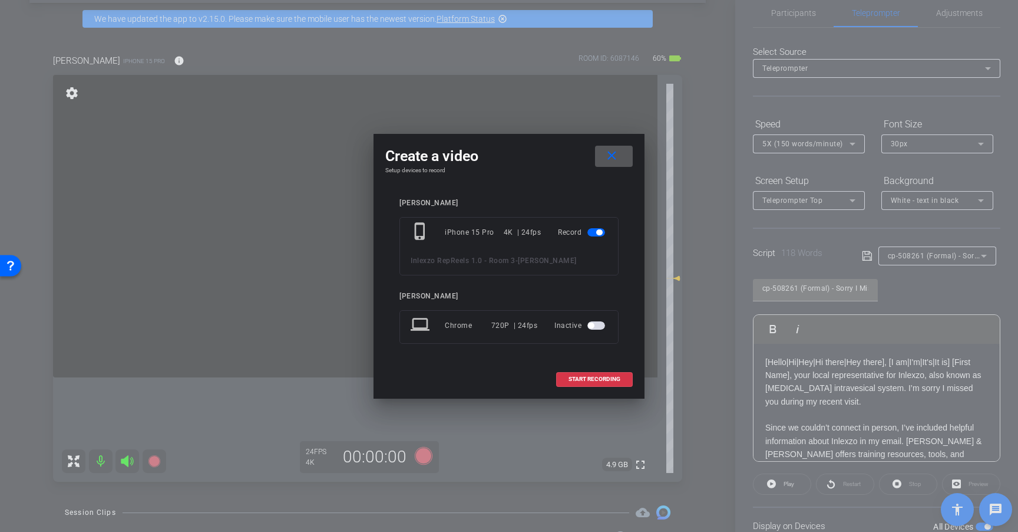
click at [614, 157] on mat-icon "close" at bounding box center [612, 156] width 15 height 15
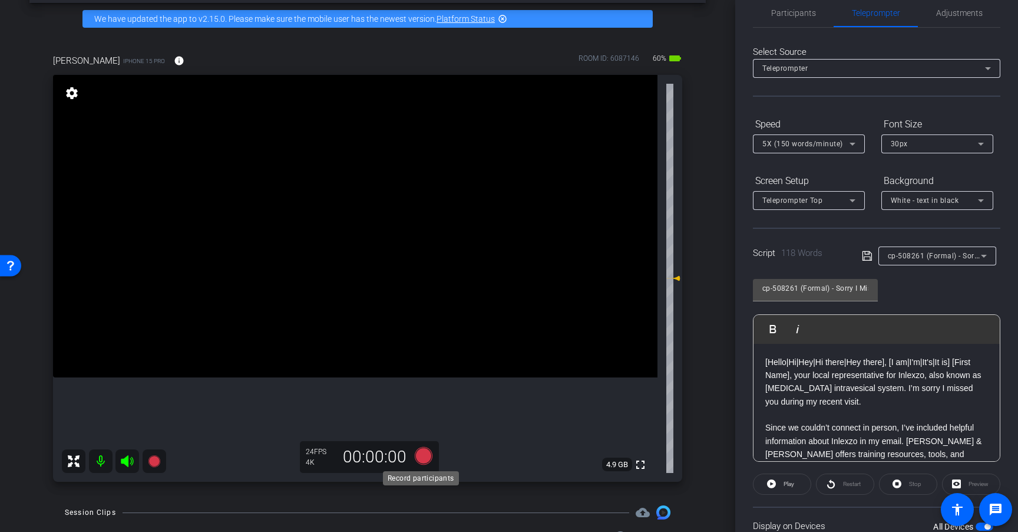
click at [420, 459] on icon at bounding box center [424, 456] width 18 height 18
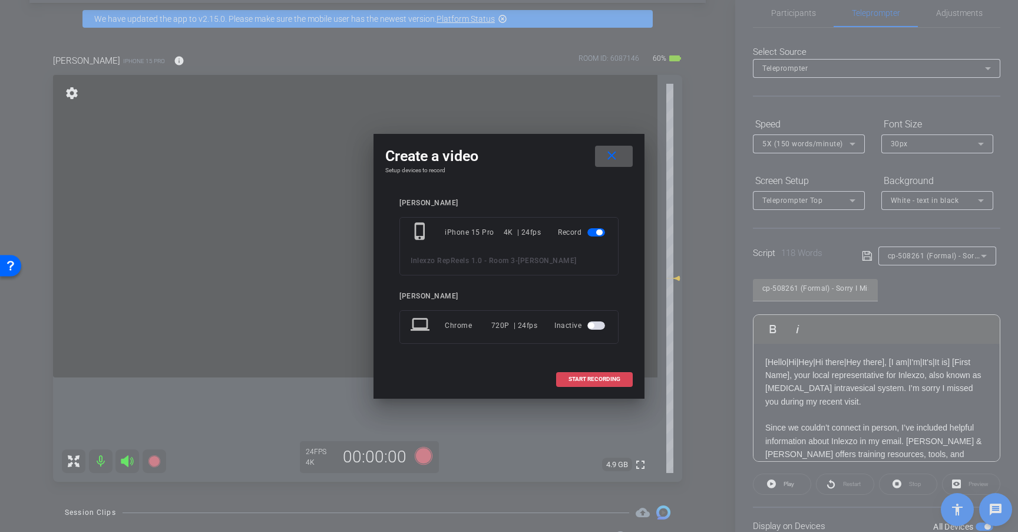
click at [602, 381] on span "START RECORDING" at bounding box center [595, 379] width 52 height 6
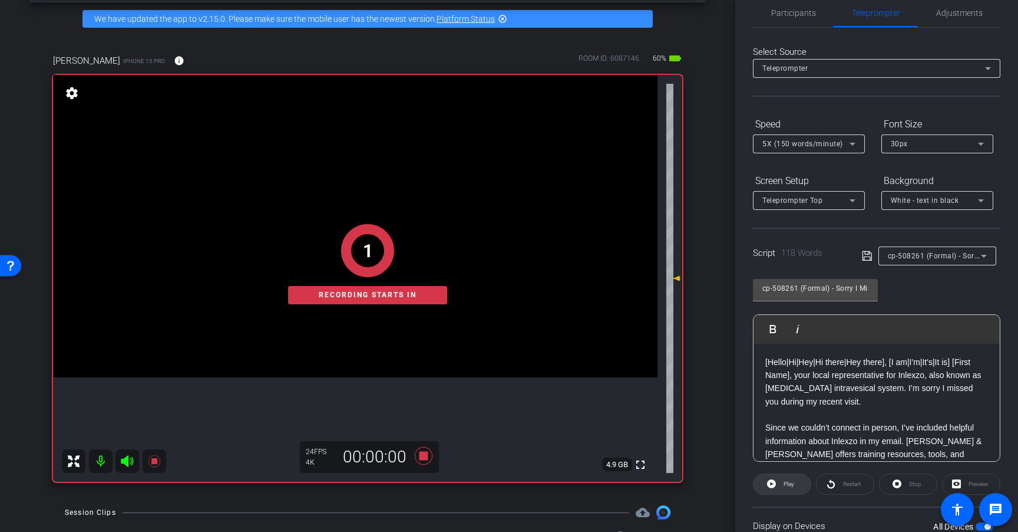
click at [786, 483] on span "Play" at bounding box center [789, 483] width 11 height 6
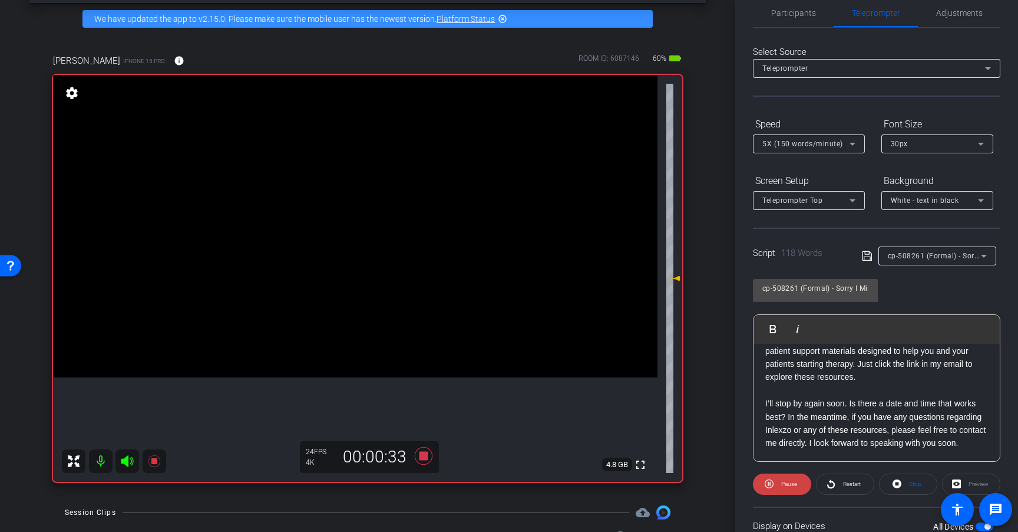
scroll to position [130, 0]
click at [423, 456] on icon at bounding box center [424, 456] width 18 height 18
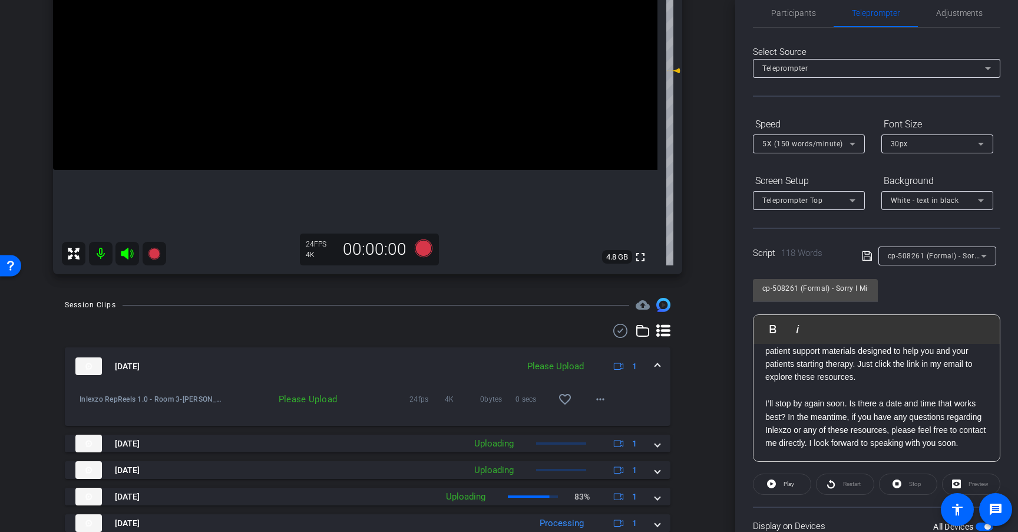
scroll to position [261, 0]
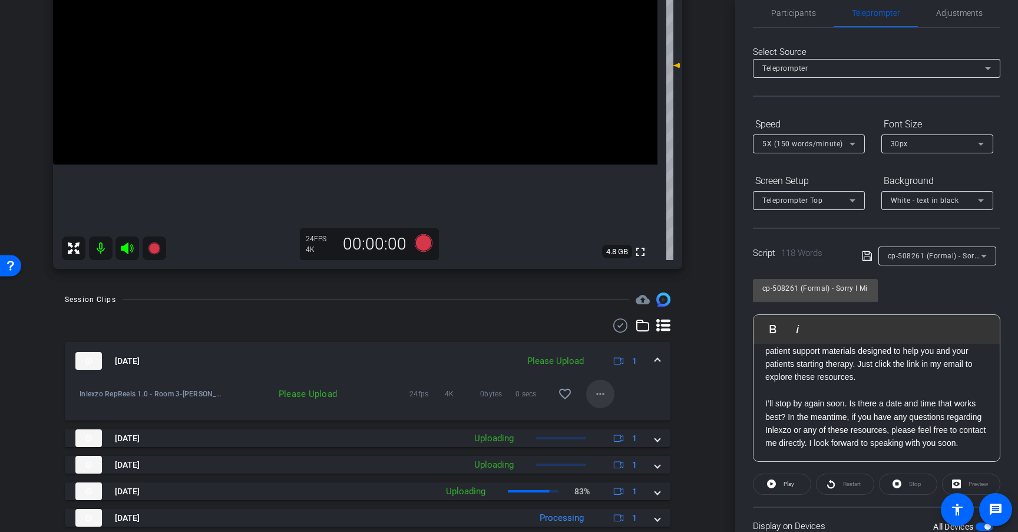
click at [594, 395] on mat-icon "more_horiz" at bounding box center [601, 394] width 14 height 14
click at [616, 421] on span "Upload" at bounding box center [613, 418] width 47 height 14
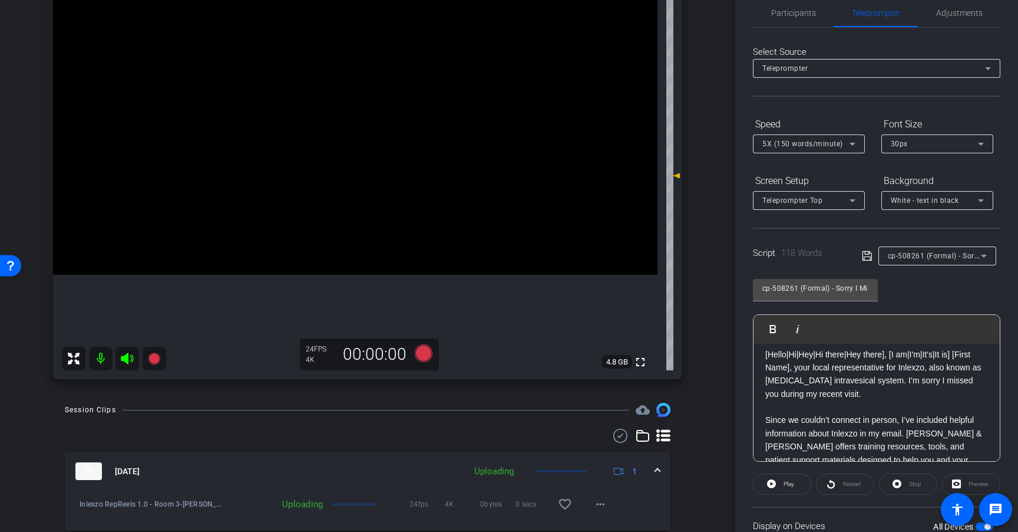
scroll to position [0, 0]
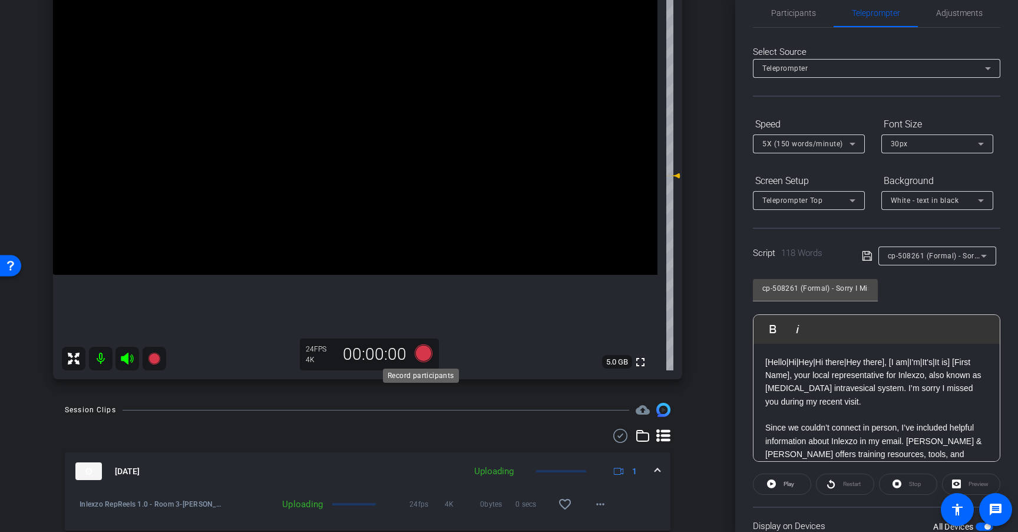
click at [417, 357] on icon at bounding box center [424, 353] width 18 height 18
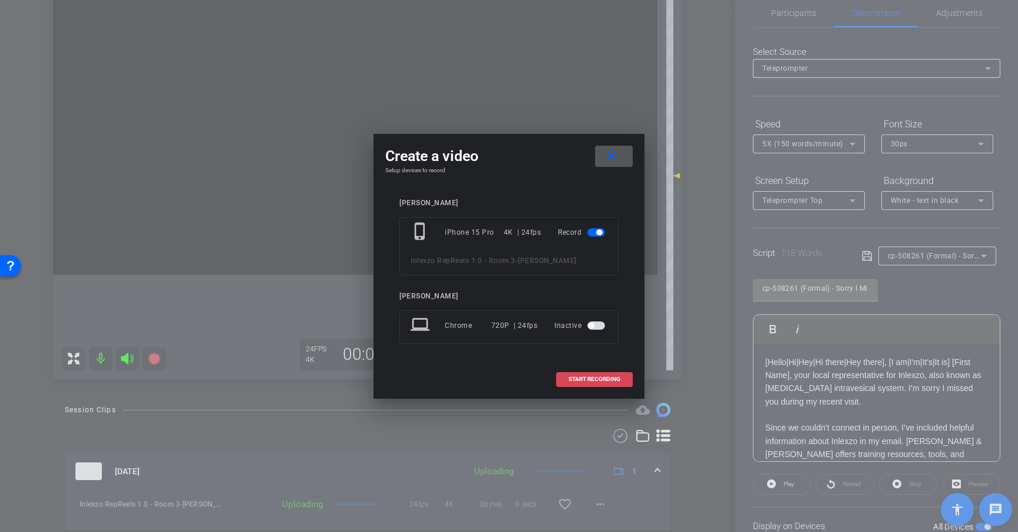
click at [611, 379] on span "START RECORDING" at bounding box center [595, 379] width 52 height 6
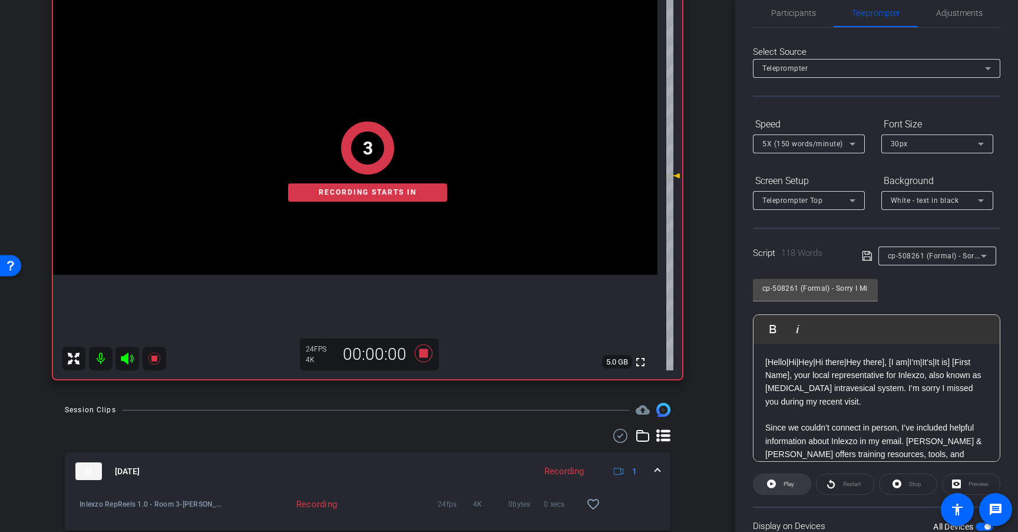
click at [789, 480] on span "Play" at bounding box center [789, 483] width 11 height 6
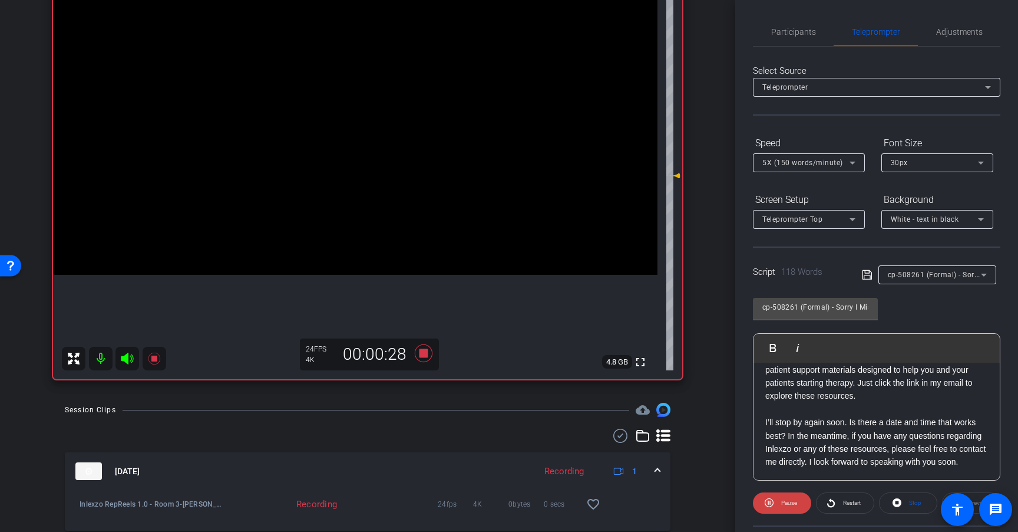
scroll to position [124, 0]
click at [419, 353] on icon at bounding box center [424, 353] width 18 height 18
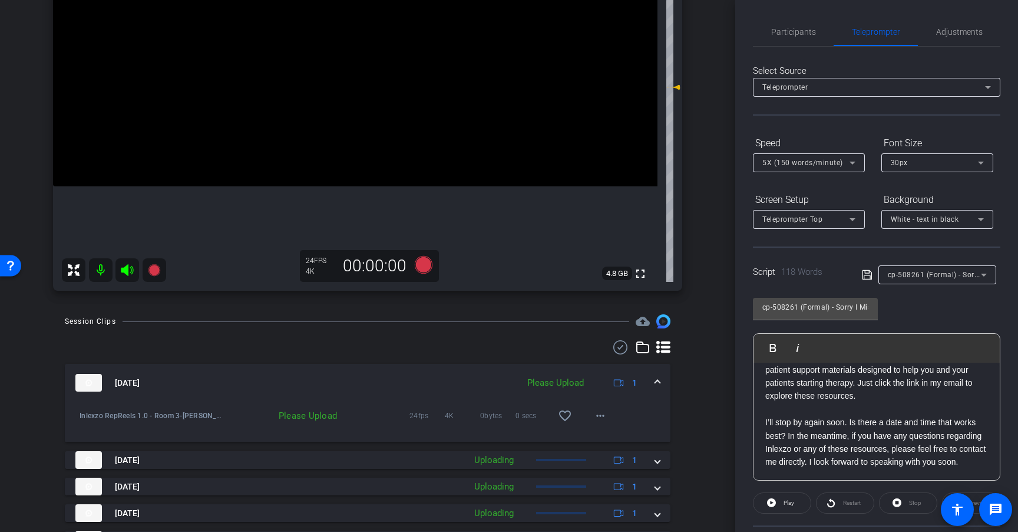
scroll to position [263, 0]
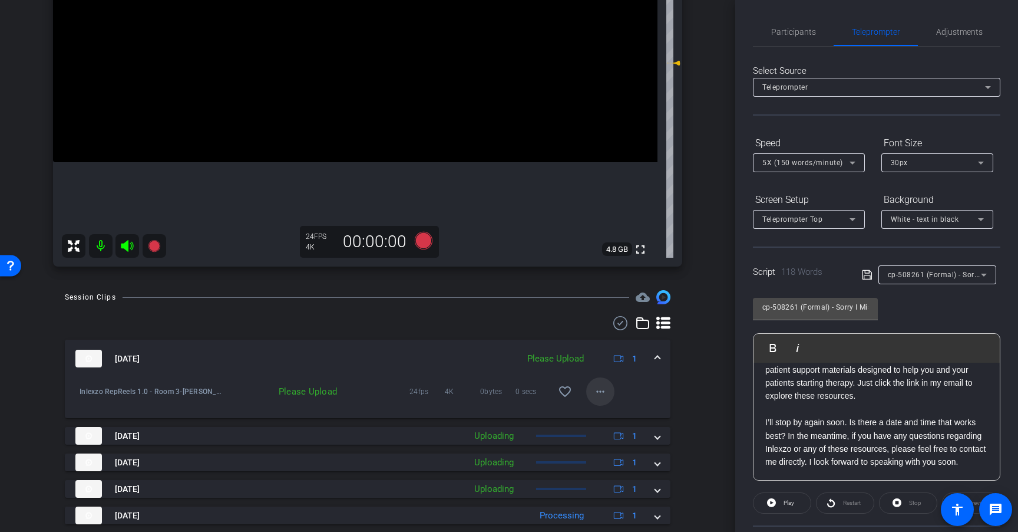
click at [600, 395] on mat-icon "more_horiz" at bounding box center [601, 391] width 14 height 14
click at [605, 419] on span "Upload" at bounding box center [613, 416] width 47 height 14
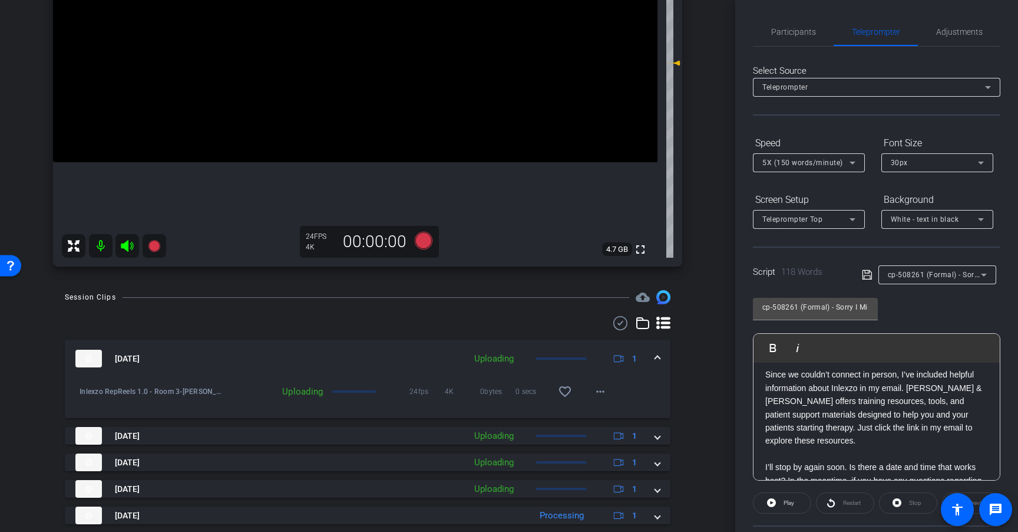
scroll to position [77, 0]
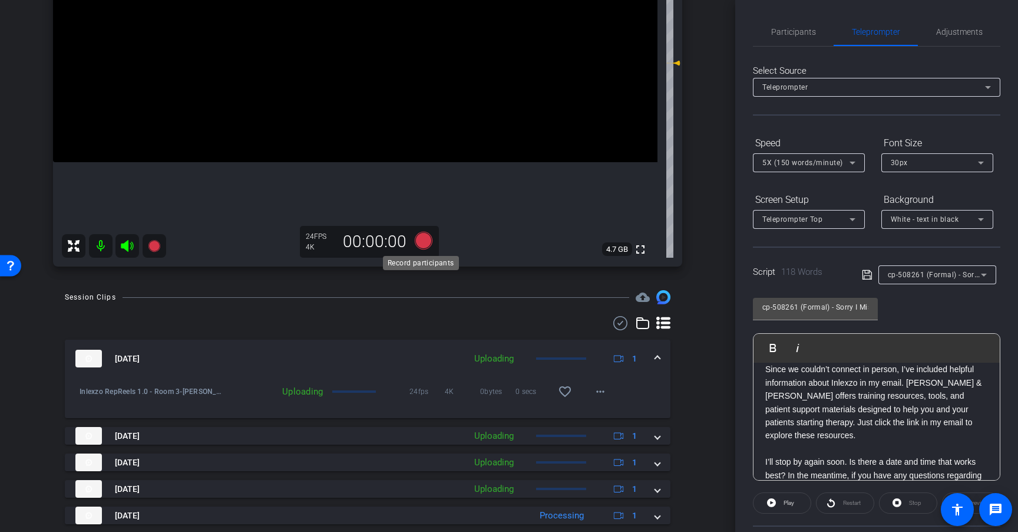
click at [422, 242] on icon at bounding box center [424, 241] width 18 height 18
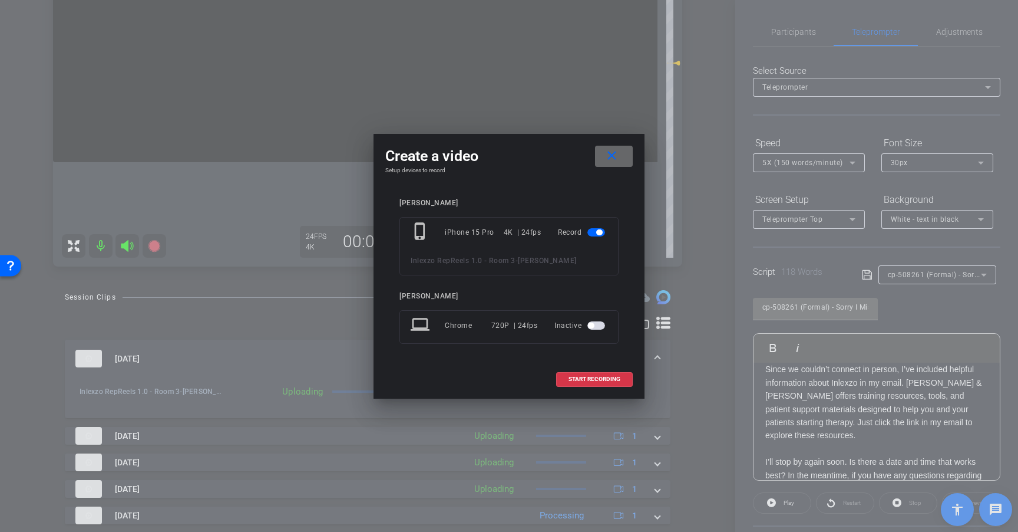
click at [614, 155] on mat-icon "close" at bounding box center [612, 156] width 15 height 15
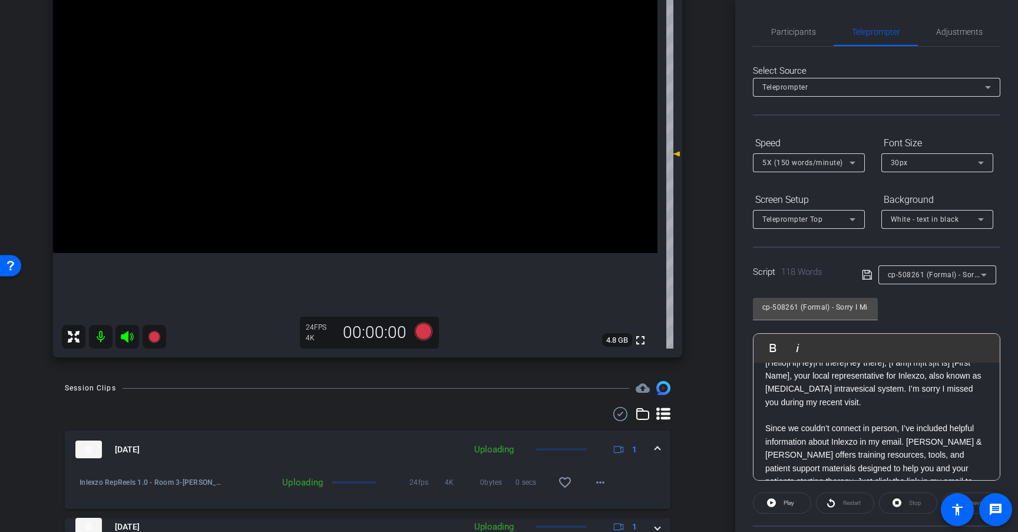
scroll to position [0, 0]
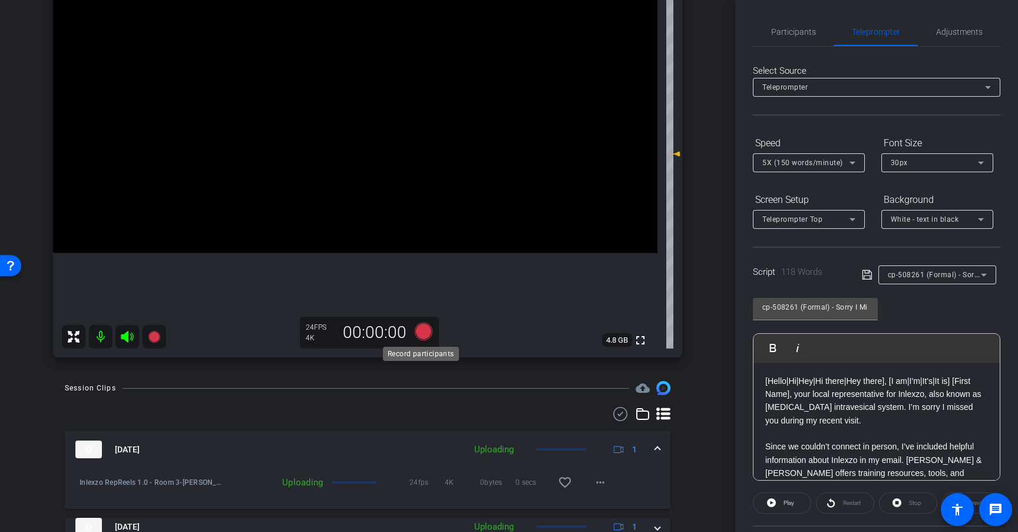
click at [423, 334] on icon at bounding box center [424, 331] width 18 height 18
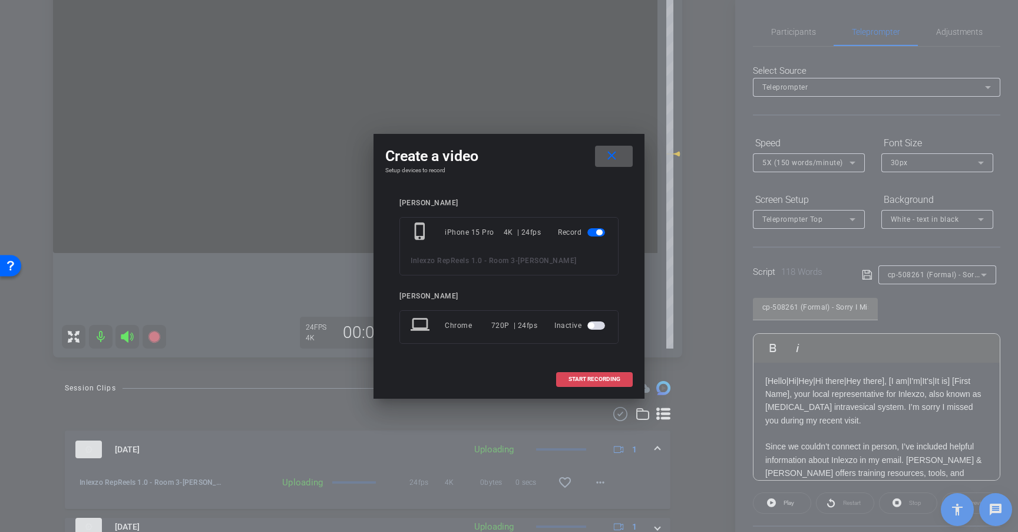
click at [595, 376] on span "START RECORDING" at bounding box center [595, 379] width 52 height 6
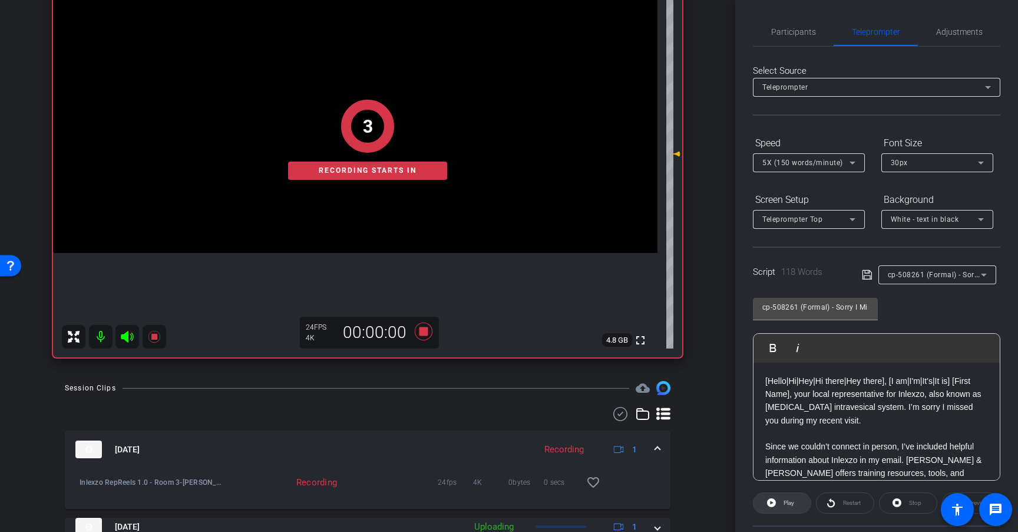
click at [791, 502] on span "Play" at bounding box center [789, 502] width 11 height 6
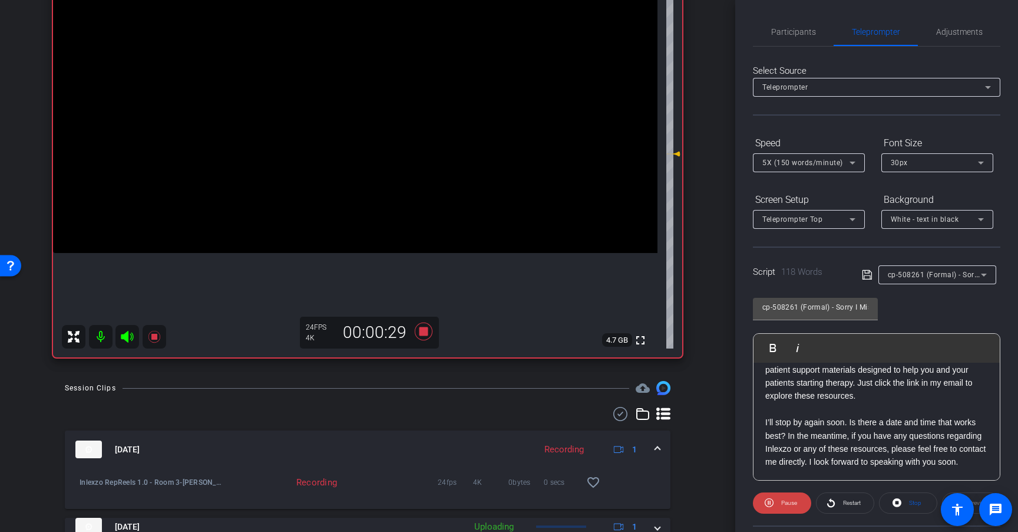
scroll to position [130, 0]
click at [419, 330] on icon at bounding box center [424, 331] width 18 height 18
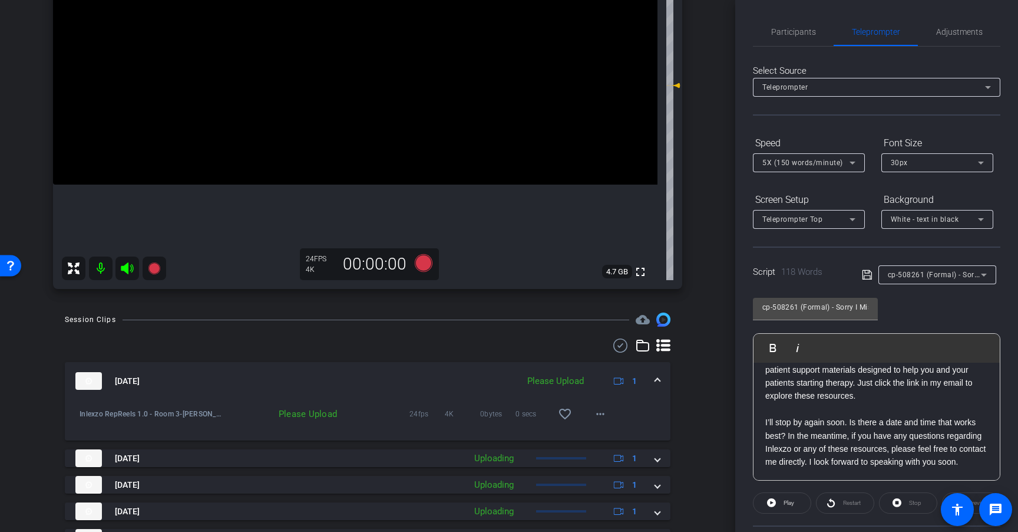
scroll to position [264, 0]
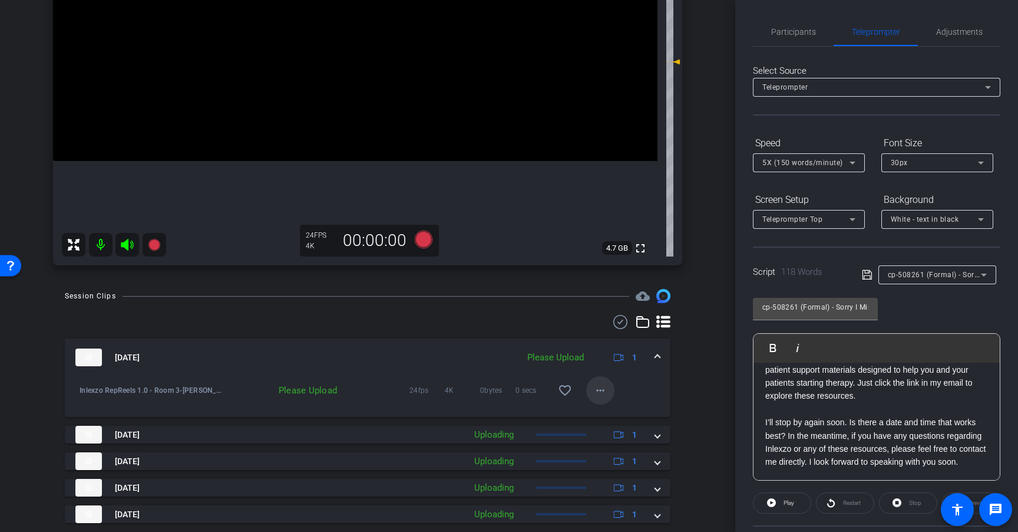
click at [595, 393] on mat-icon "more_horiz" at bounding box center [601, 390] width 14 height 14
click at [606, 414] on span "Upload" at bounding box center [613, 415] width 47 height 14
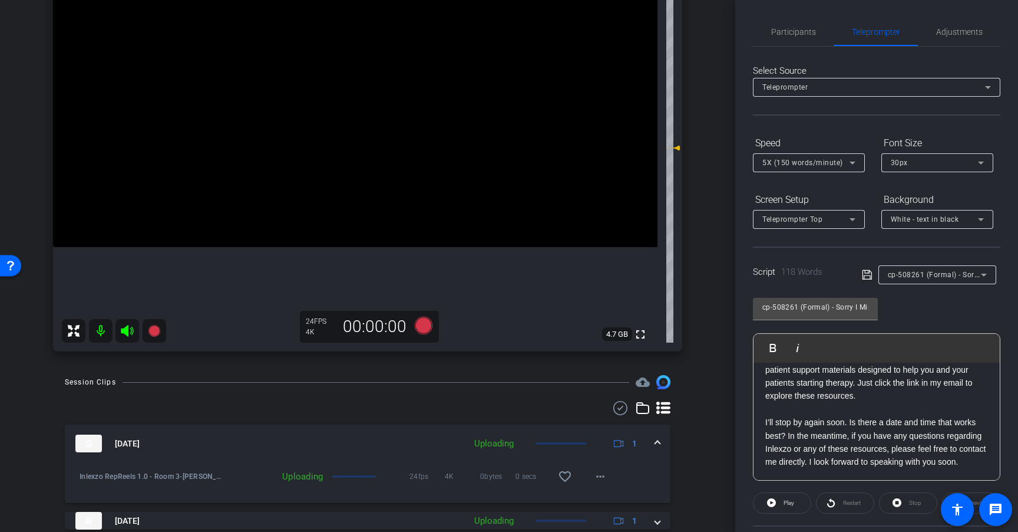
click at [917, 276] on span "cp-508261 (Formal) - Sorry I Missed You" at bounding box center [957, 273] width 139 height 9
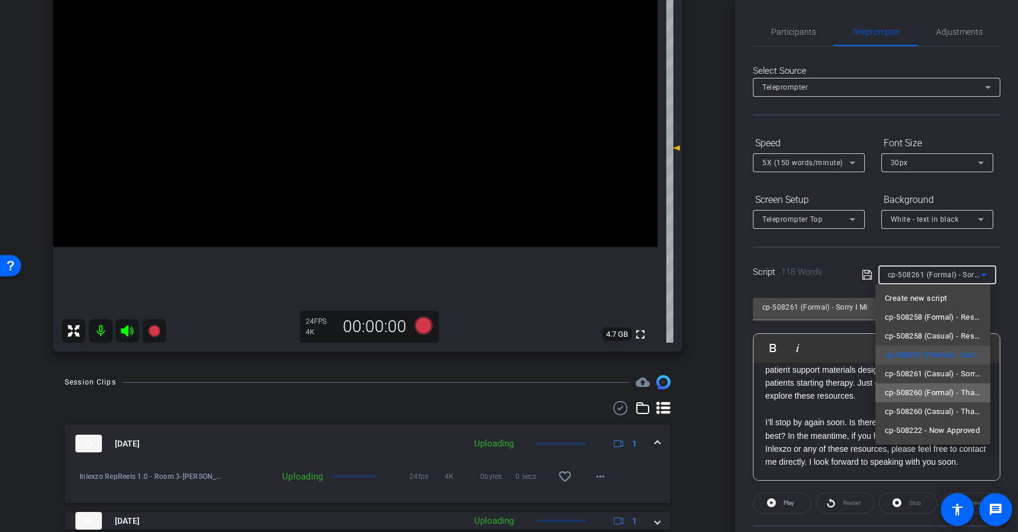
click at [954, 391] on span "cp-508260 (Formal) - Thanks for Seeing Me" at bounding box center [933, 392] width 96 height 14
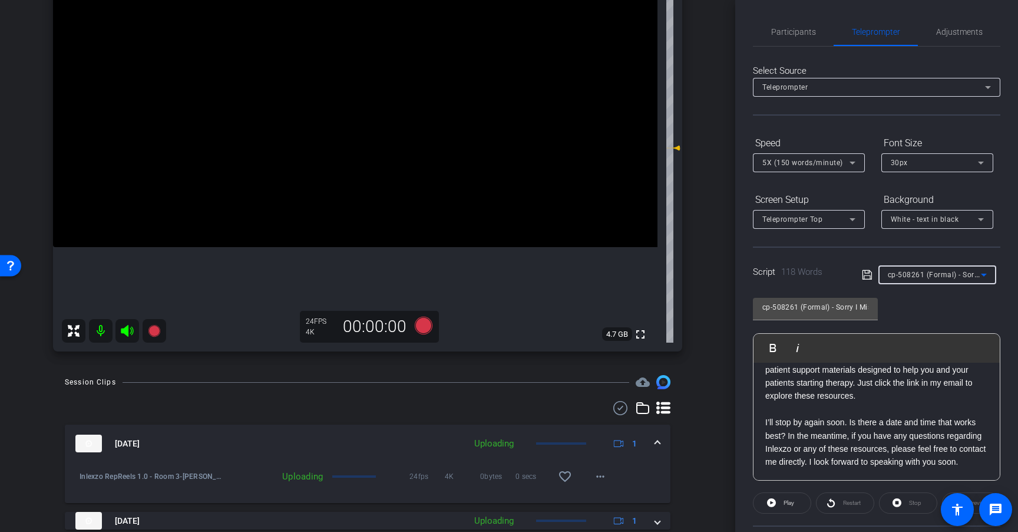
type input "cp-508260 (Formal) - Thanks for Seeing Me"
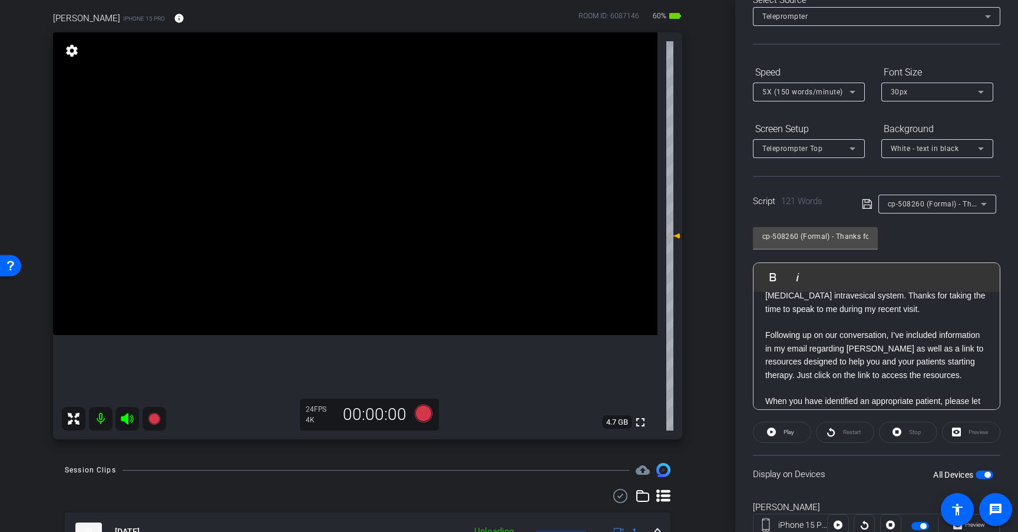
scroll to position [0, 0]
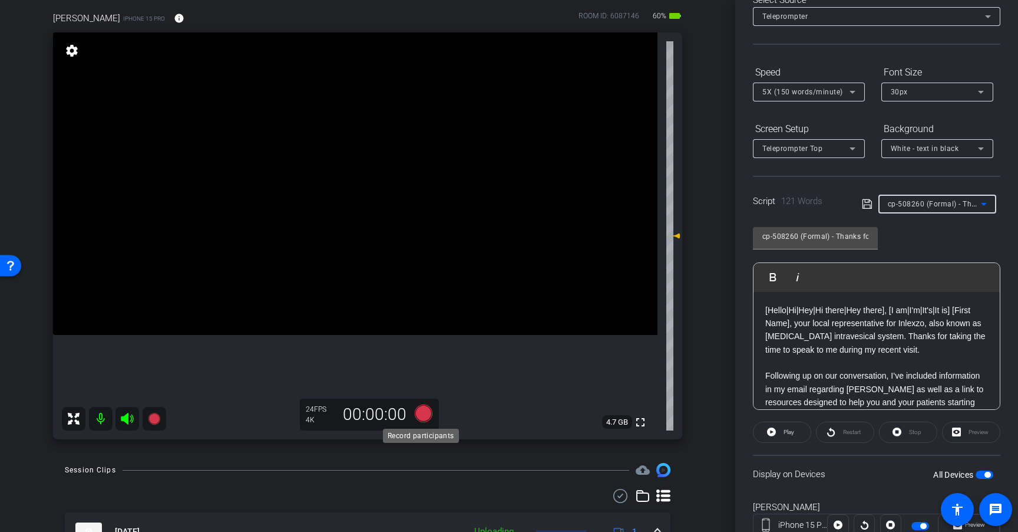
click at [420, 413] on icon at bounding box center [424, 413] width 18 height 18
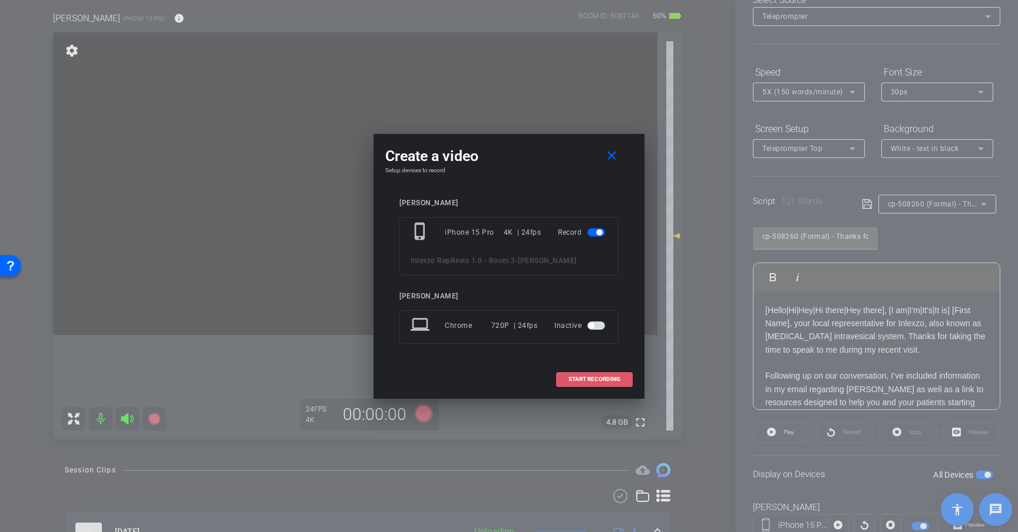
click at [580, 379] on span "START RECORDING" at bounding box center [595, 379] width 52 height 6
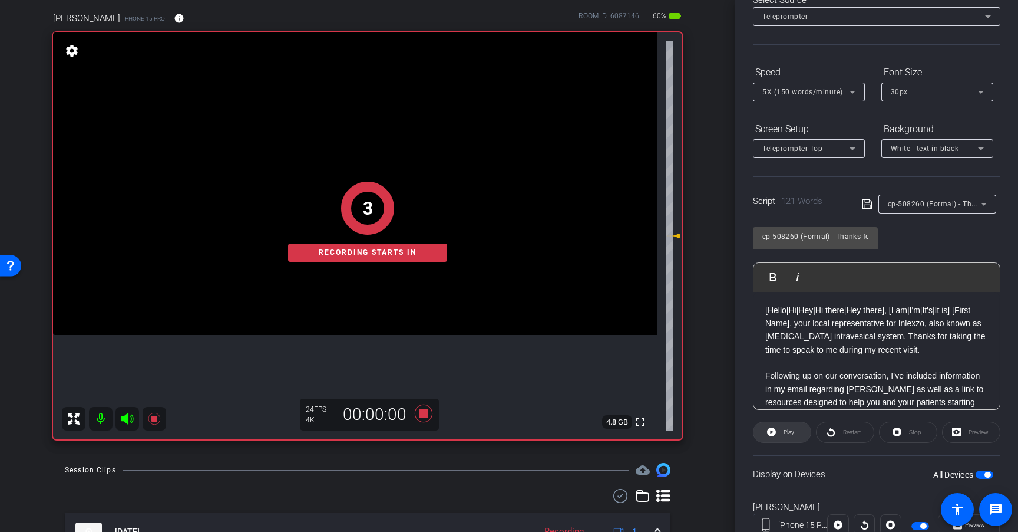
click at [792, 426] on span "Play" at bounding box center [788, 432] width 14 height 17
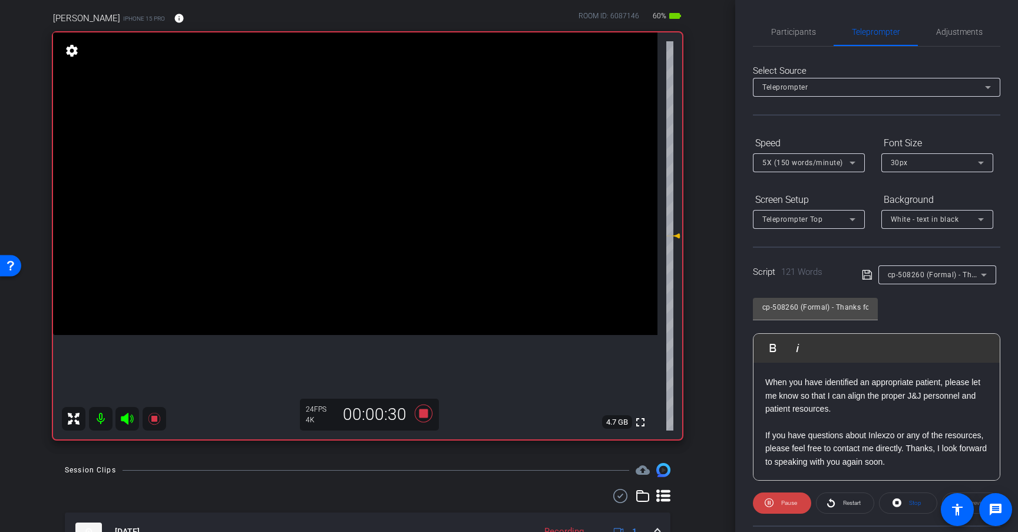
scroll to position [143, 0]
click at [421, 414] on icon at bounding box center [424, 413] width 18 height 18
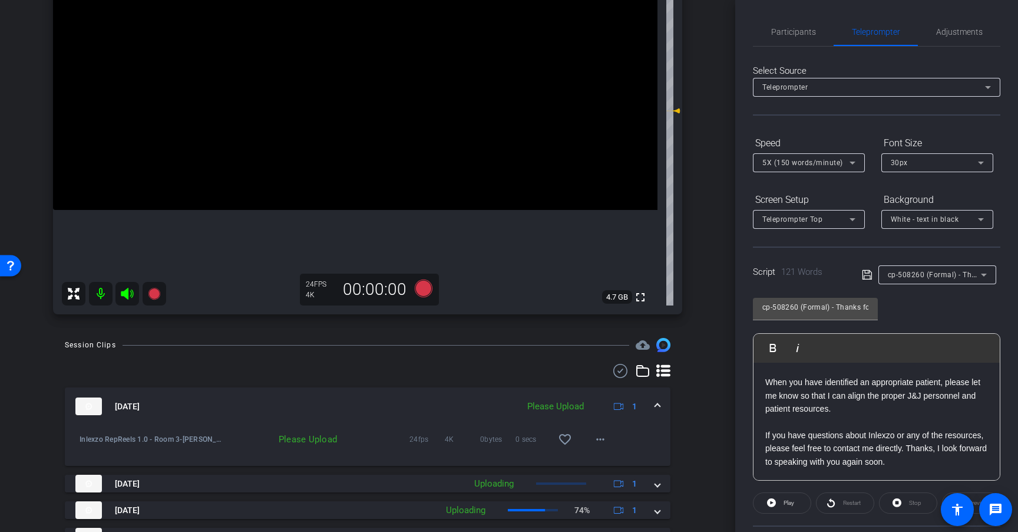
scroll to position [245, 0]
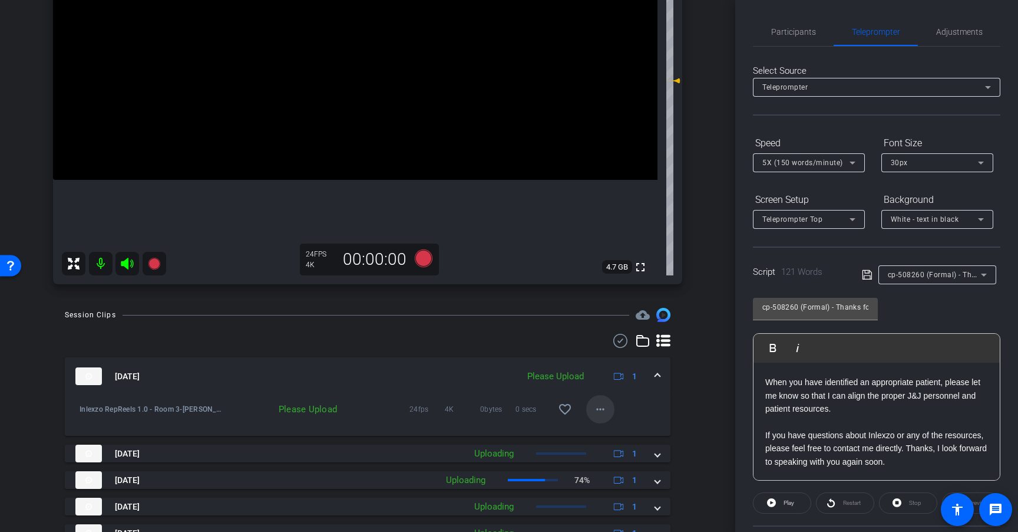
click at [596, 407] on mat-icon "more_horiz" at bounding box center [601, 409] width 14 height 14
click at [611, 430] on span "Upload" at bounding box center [613, 434] width 47 height 14
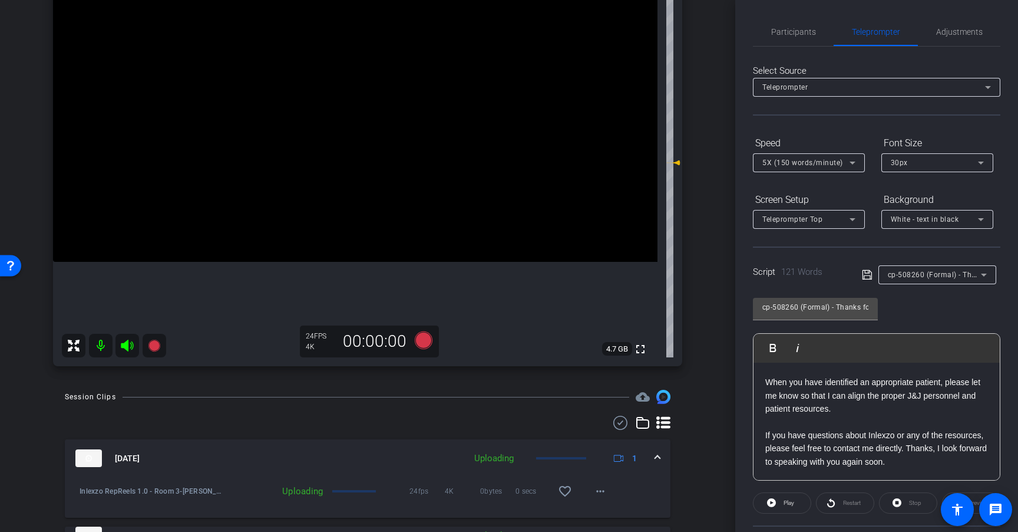
scroll to position [162, 0]
click at [805, 30] on span "Participants" at bounding box center [794, 32] width 45 height 8
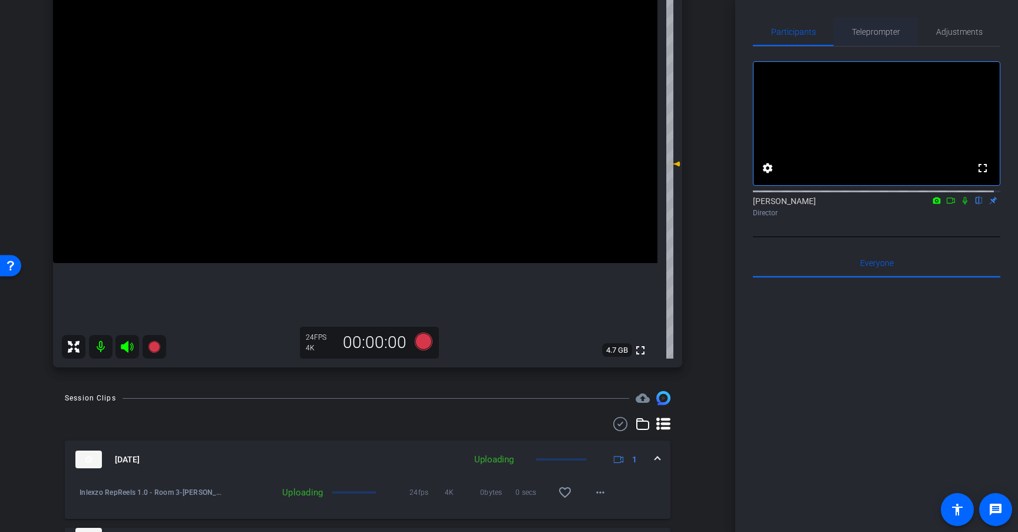
click at [856, 34] on span "Teleprompter" at bounding box center [876, 32] width 48 height 8
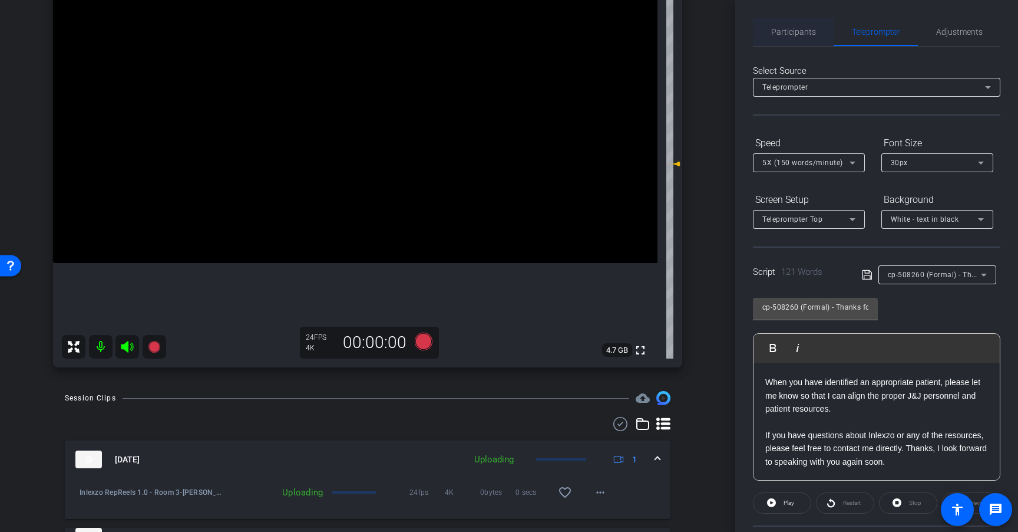
click at [795, 30] on span "Participants" at bounding box center [794, 32] width 45 height 8
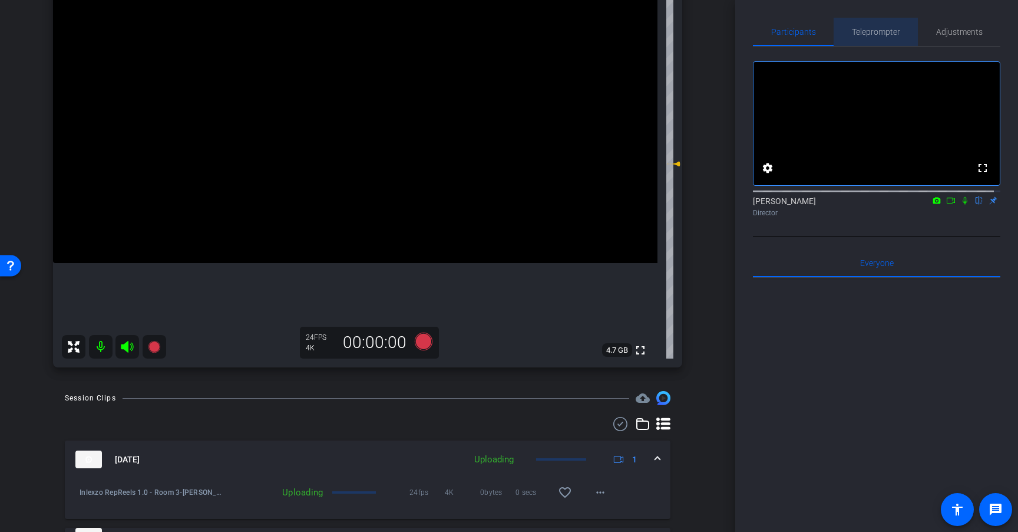
click at [874, 37] on span "Teleprompter" at bounding box center [876, 32] width 48 height 28
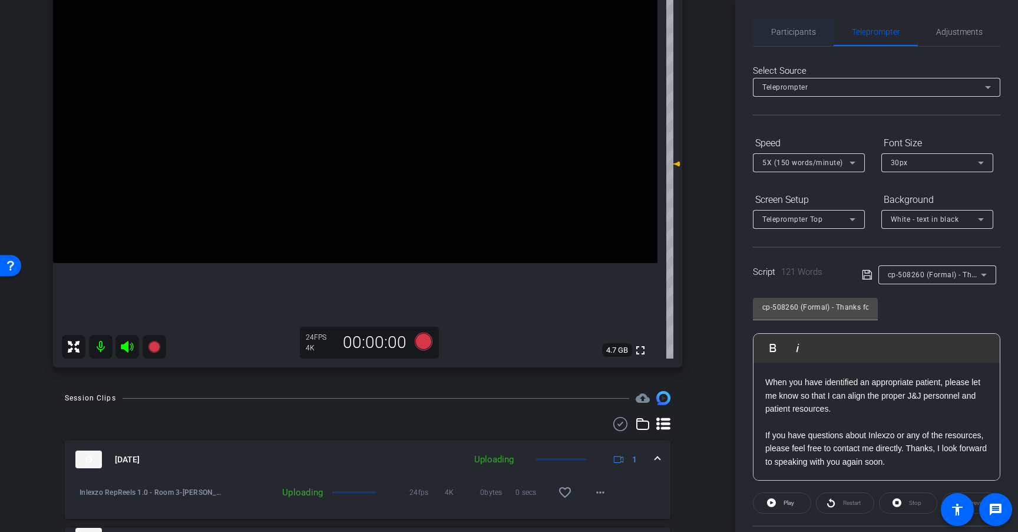
click at [805, 34] on span "Participants" at bounding box center [794, 32] width 45 height 8
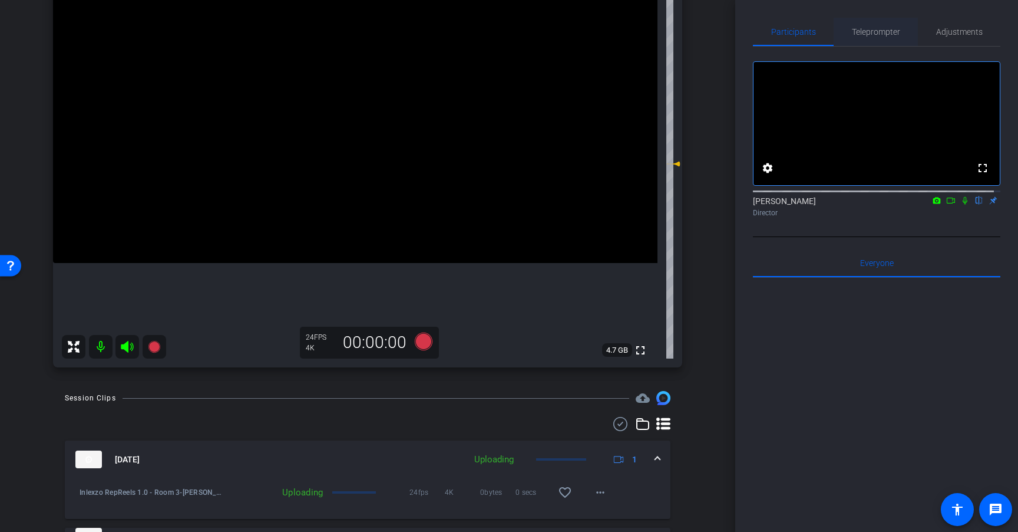
click at [859, 34] on span "Teleprompter" at bounding box center [876, 32] width 48 height 8
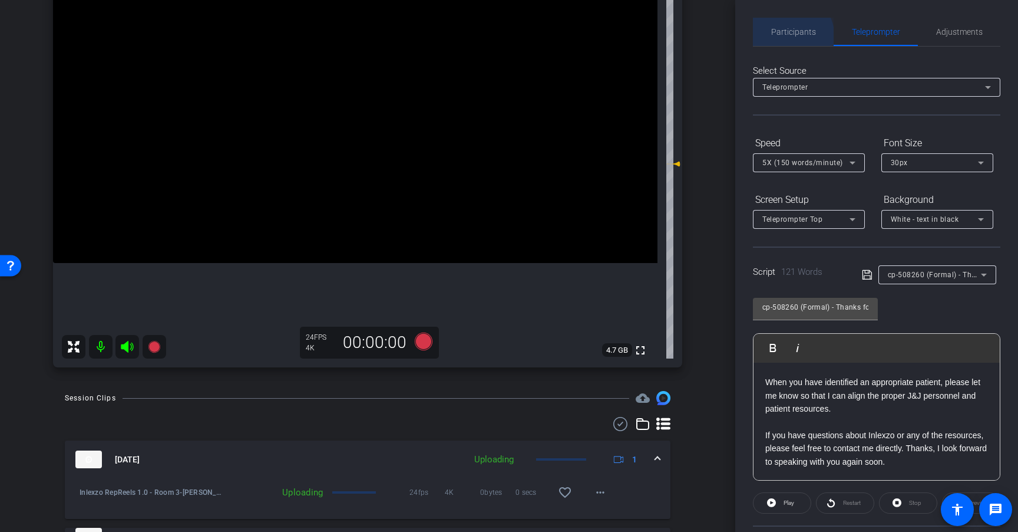
click at [784, 38] on span "Participants" at bounding box center [794, 32] width 45 height 28
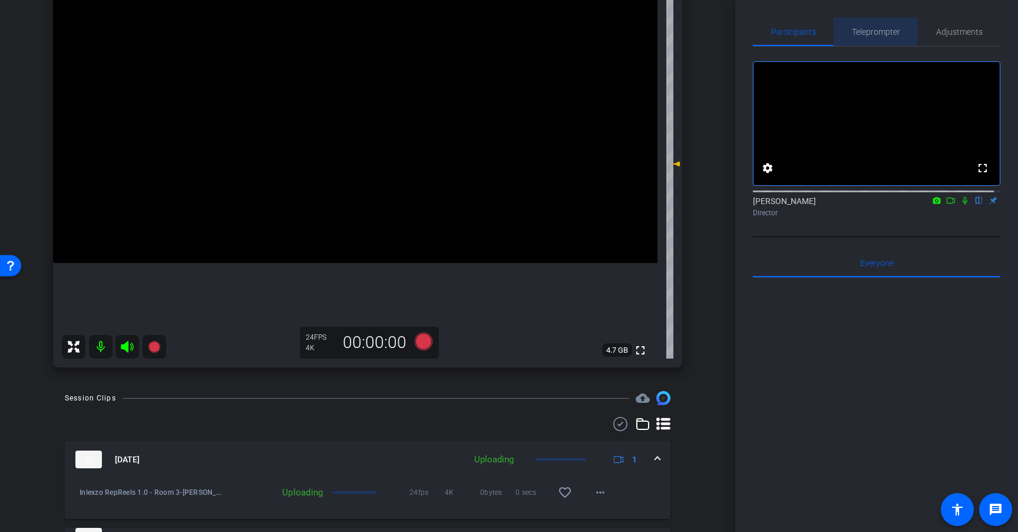
click at [867, 30] on span "Teleprompter" at bounding box center [876, 32] width 48 height 8
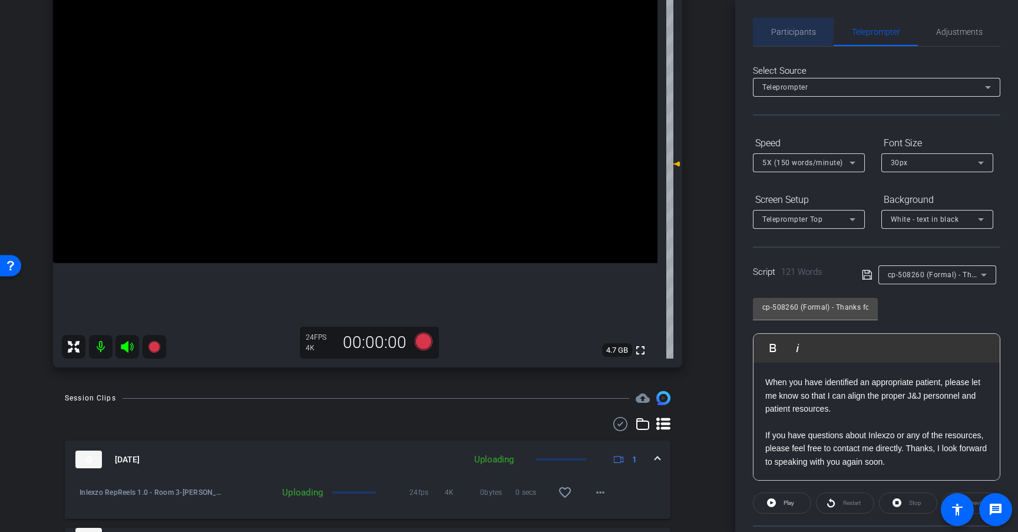
click at [784, 28] on span "Participants" at bounding box center [794, 32] width 45 height 8
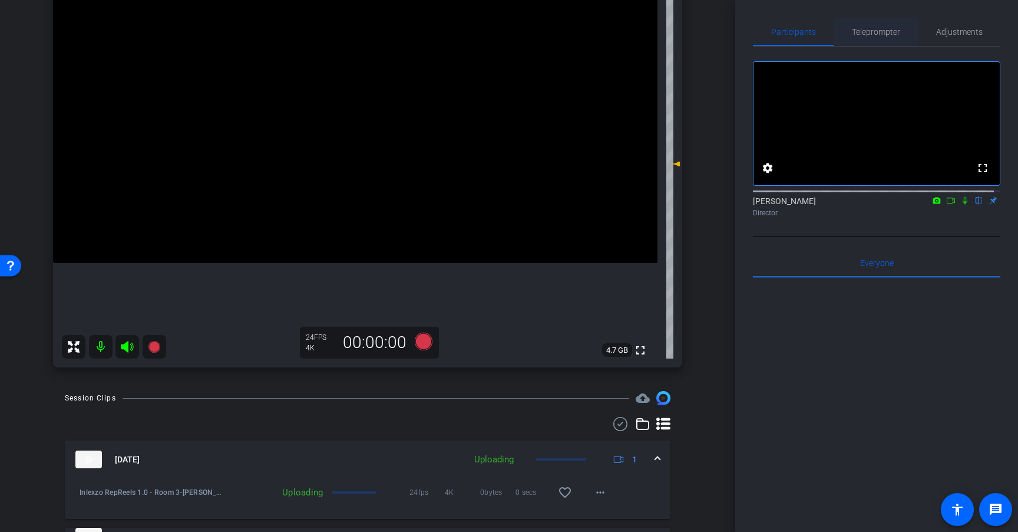
click at [873, 41] on span "Teleprompter" at bounding box center [876, 32] width 48 height 28
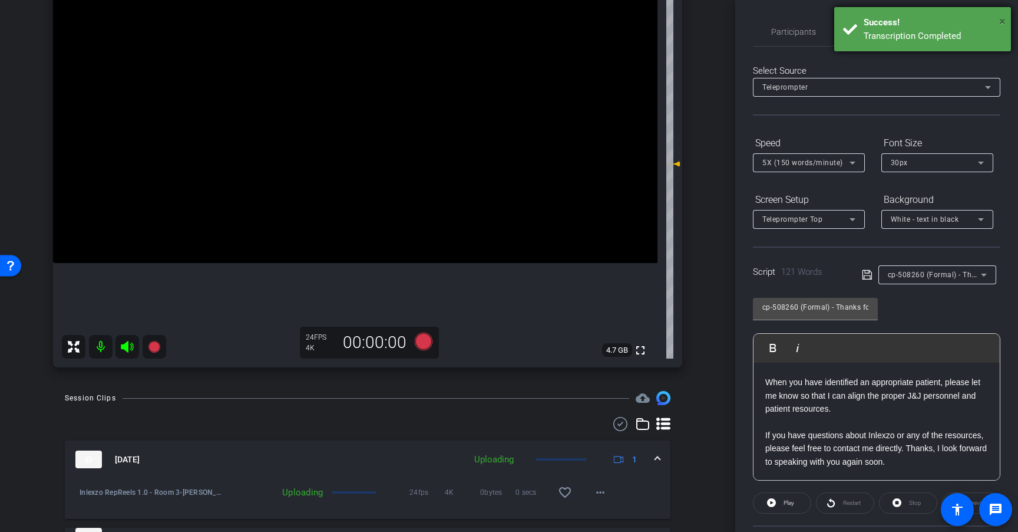
click at [1003, 25] on span "×" at bounding box center [1003, 21] width 6 height 14
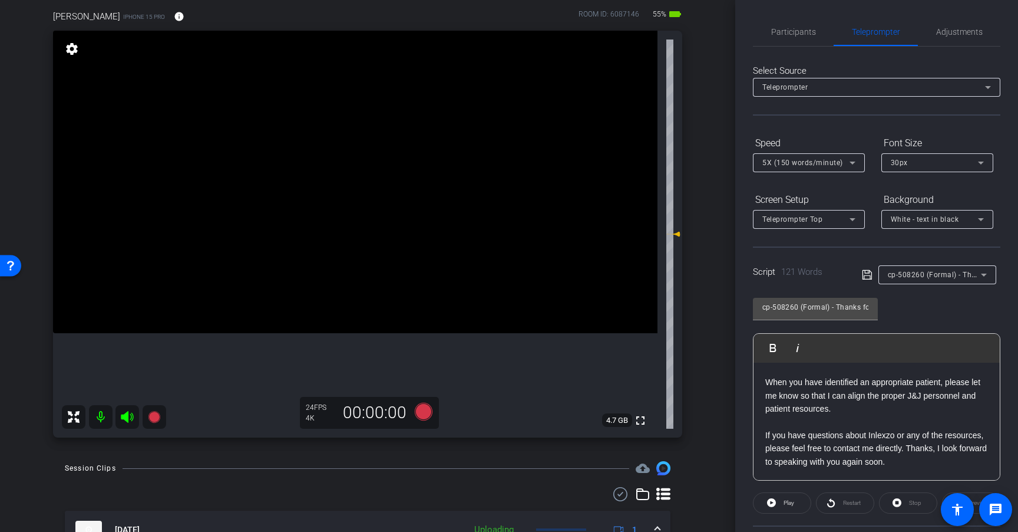
scroll to position [94, 0]
click at [789, 37] on span "Participants" at bounding box center [794, 32] width 45 height 28
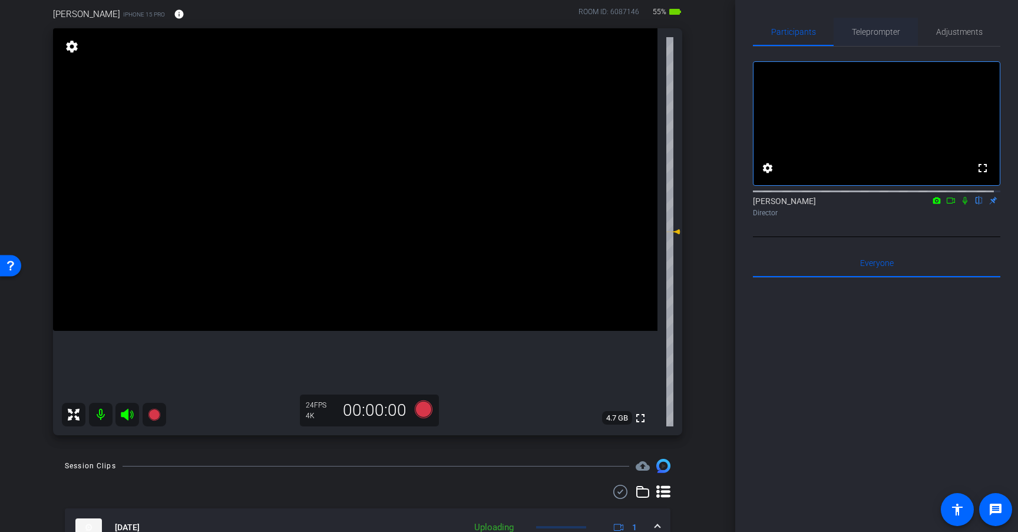
click at [894, 34] on span "Teleprompter" at bounding box center [876, 32] width 48 height 8
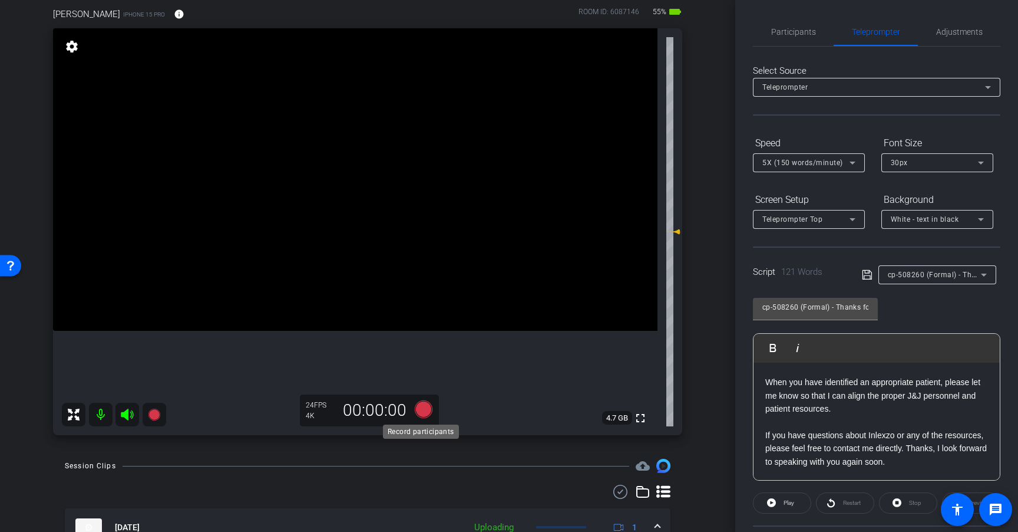
click at [417, 410] on icon at bounding box center [424, 409] width 18 height 18
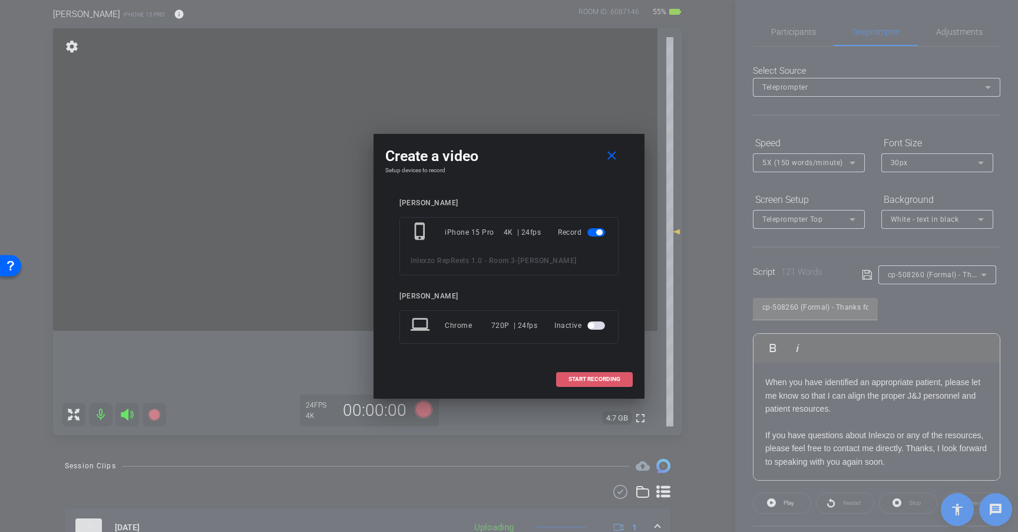
click at [606, 381] on span "START RECORDING" at bounding box center [595, 379] width 52 height 6
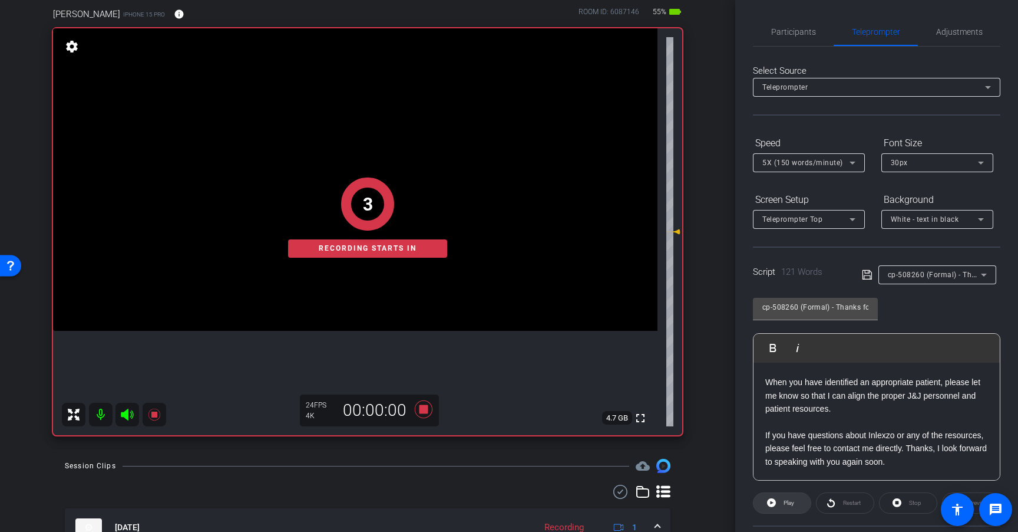
click at [787, 502] on span "Play" at bounding box center [789, 502] width 11 height 6
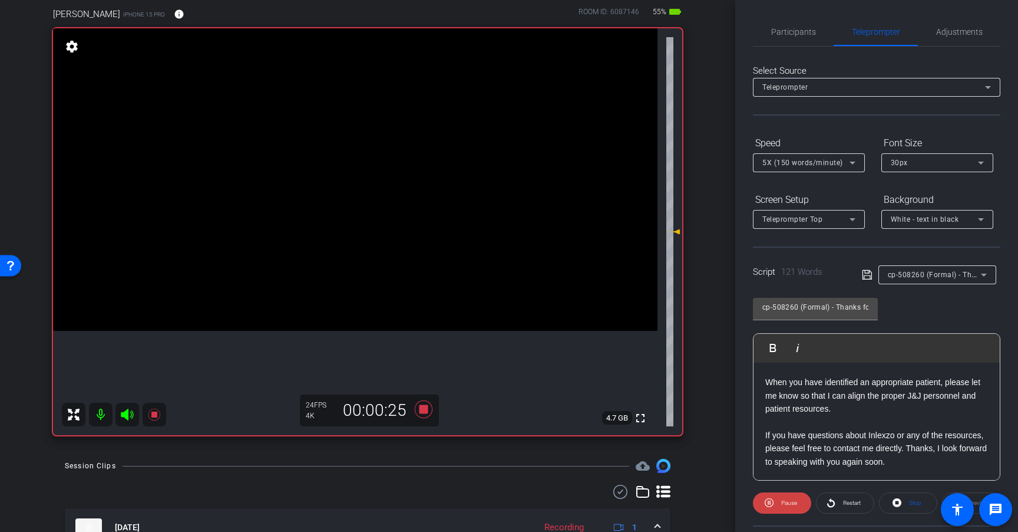
scroll to position [143, 0]
click at [419, 406] on icon at bounding box center [424, 409] width 18 height 18
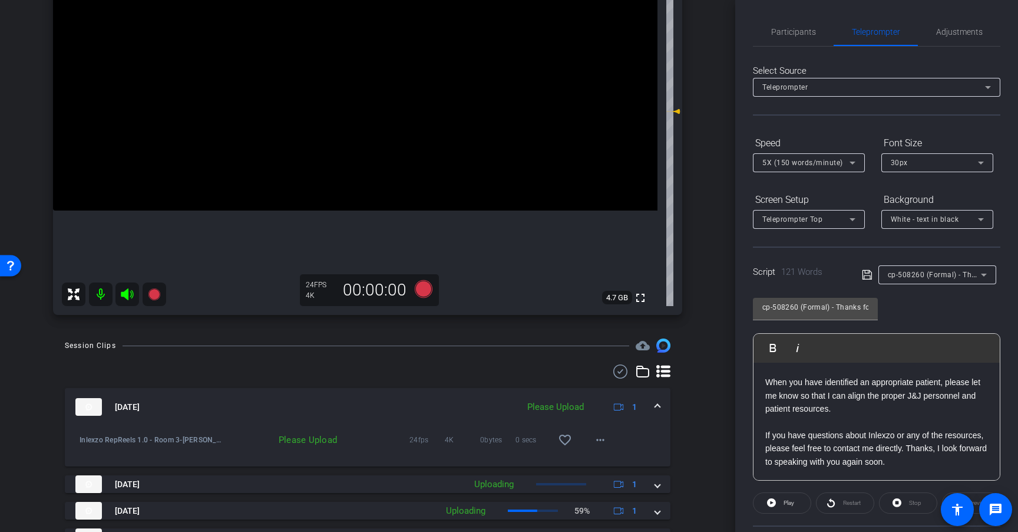
scroll to position [255, 0]
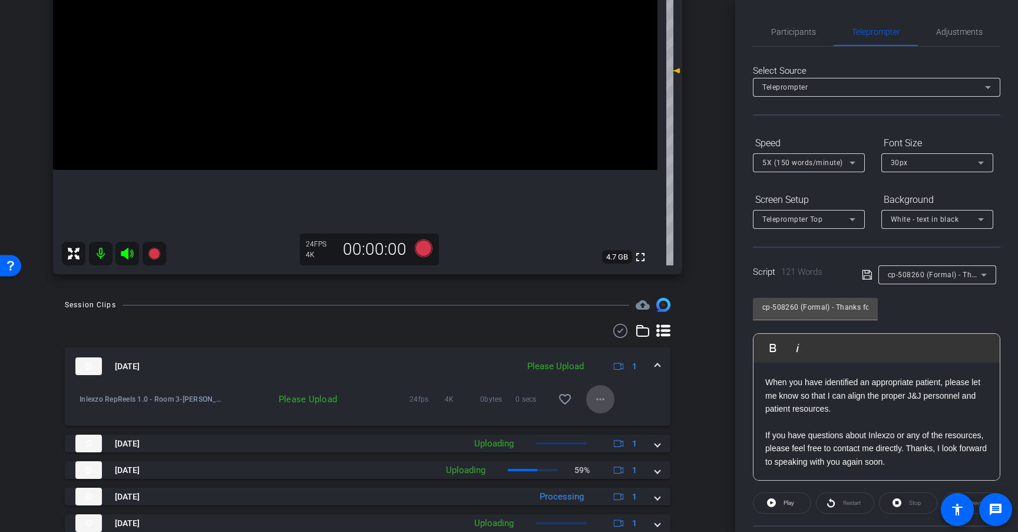
click at [600, 402] on mat-icon "more_horiz" at bounding box center [601, 399] width 14 height 14
click at [623, 424] on span "Upload" at bounding box center [613, 424] width 47 height 14
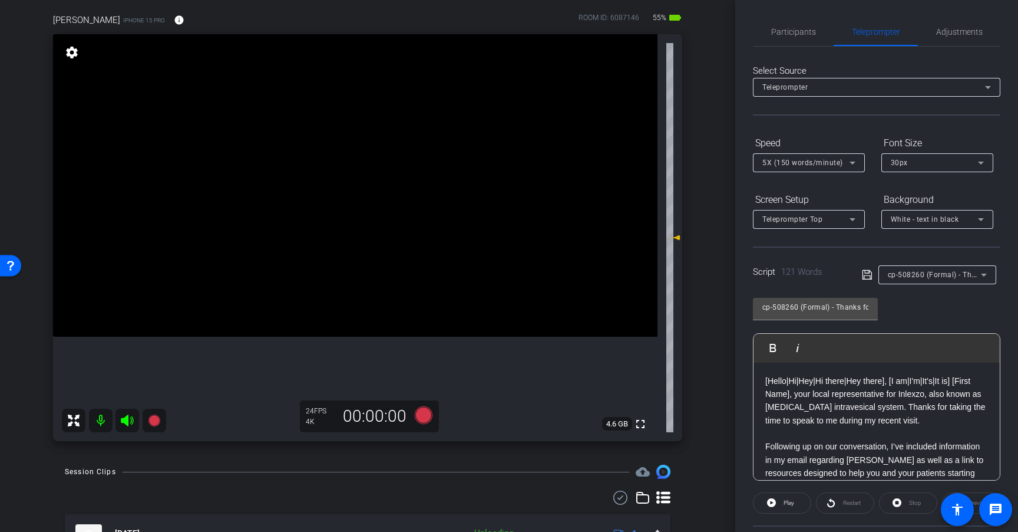
scroll to position [84, 0]
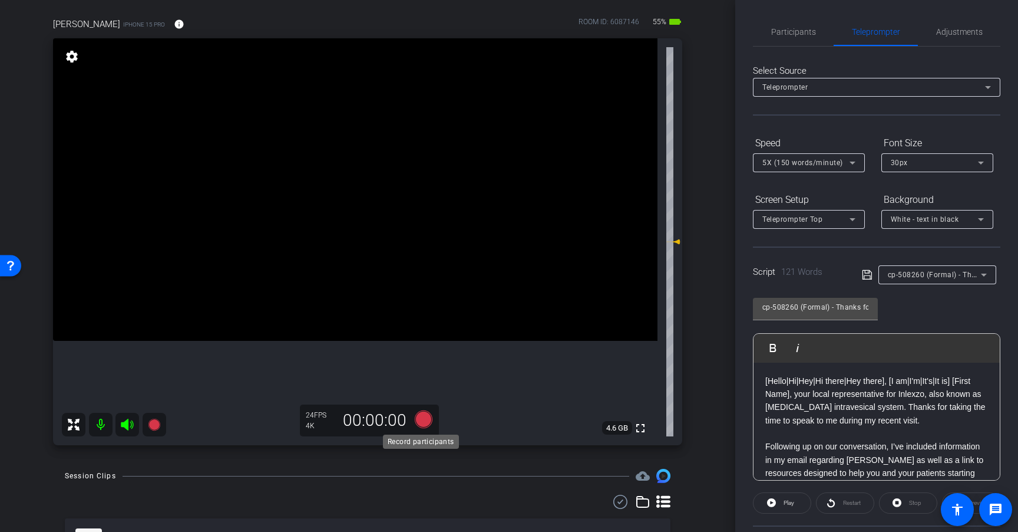
click at [421, 416] on icon at bounding box center [424, 419] width 18 height 18
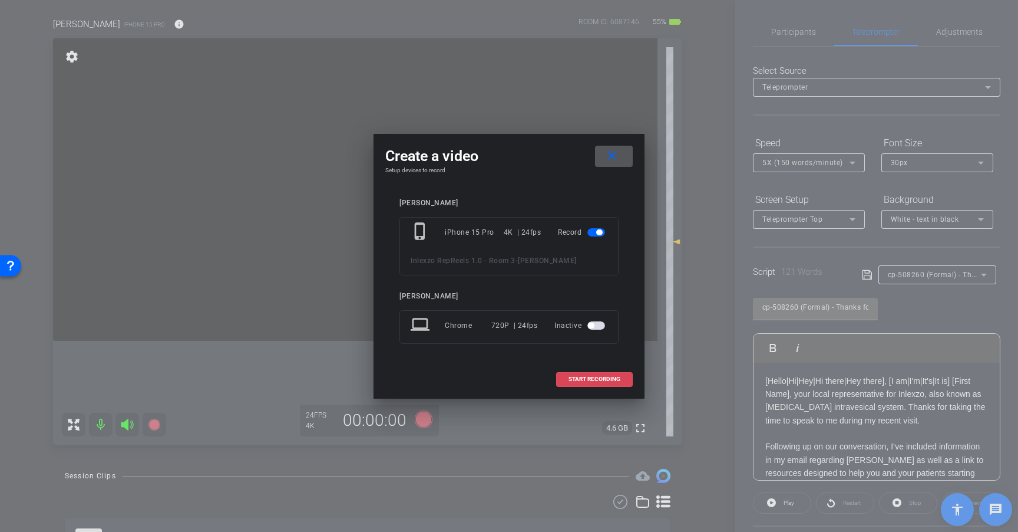
click at [623, 380] on span at bounding box center [594, 379] width 75 height 28
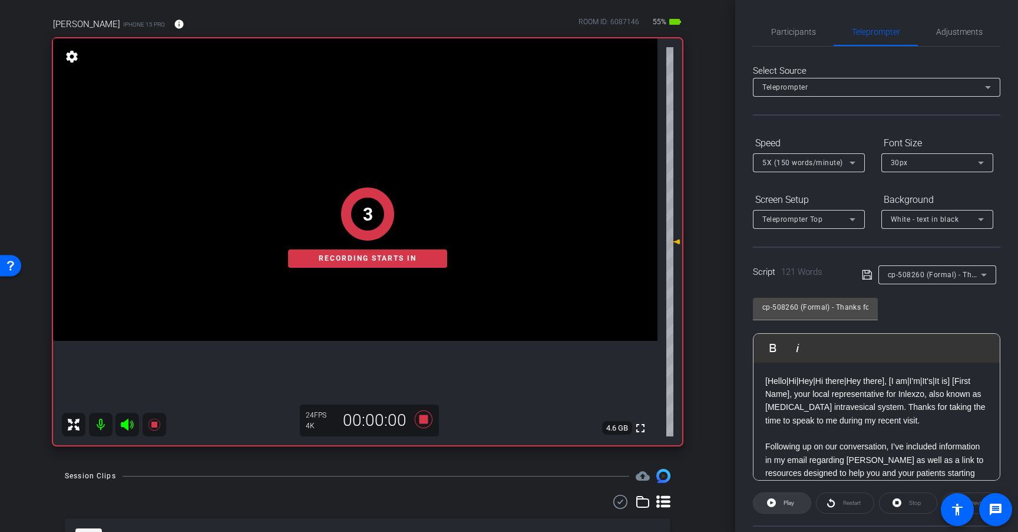
click at [782, 502] on span "Play" at bounding box center [788, 502] width 14 height 17
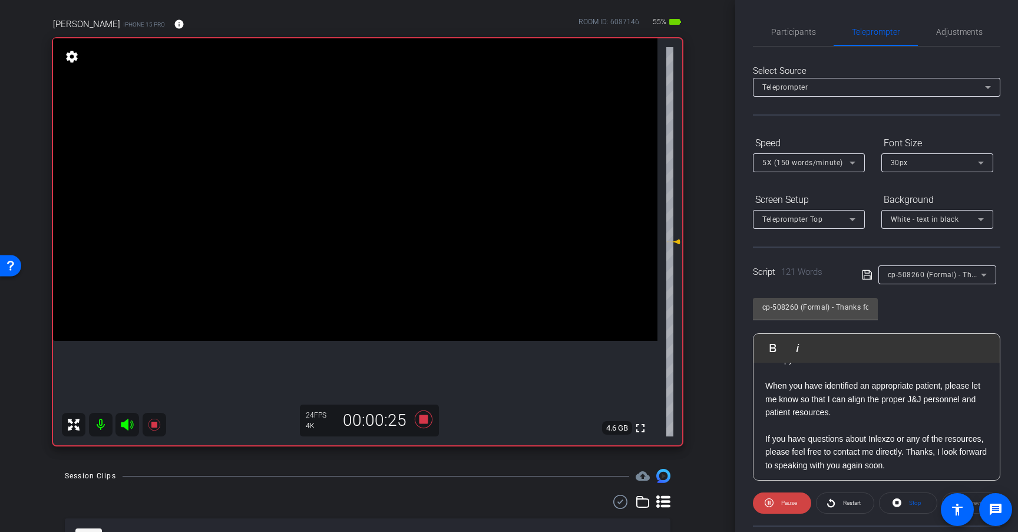
scroll to position [143, 0]
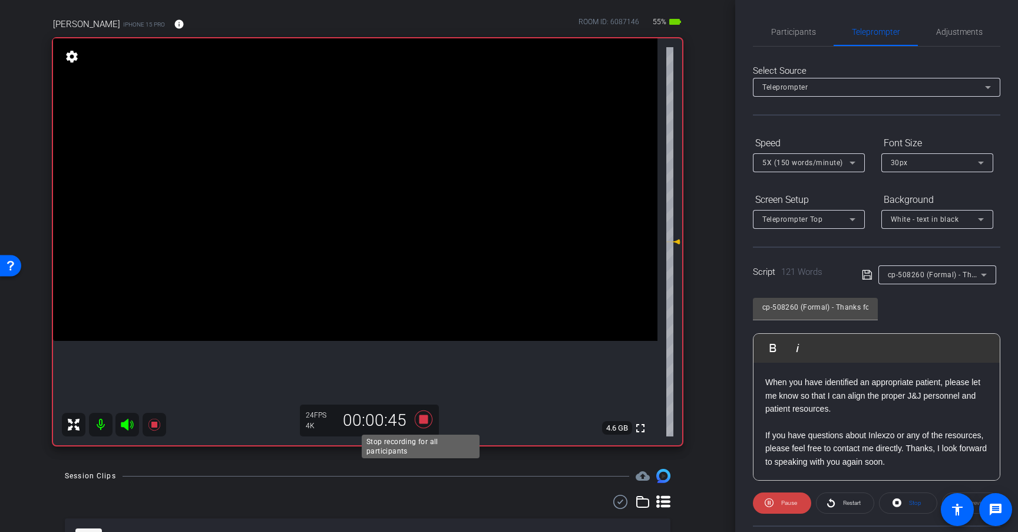
click at [423, 416] on icon at bounding box center [424, 419] width 18 height 18
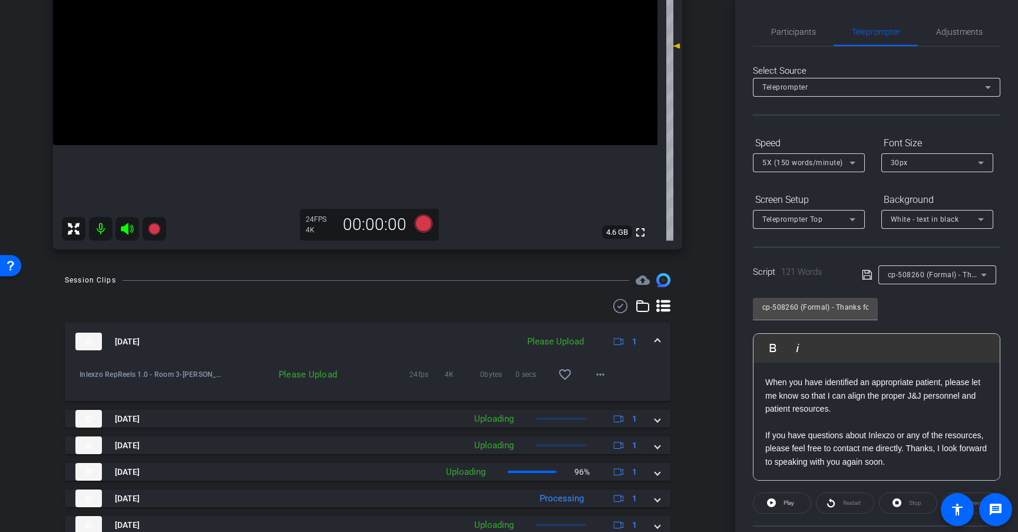
scroll to position [285, 0]
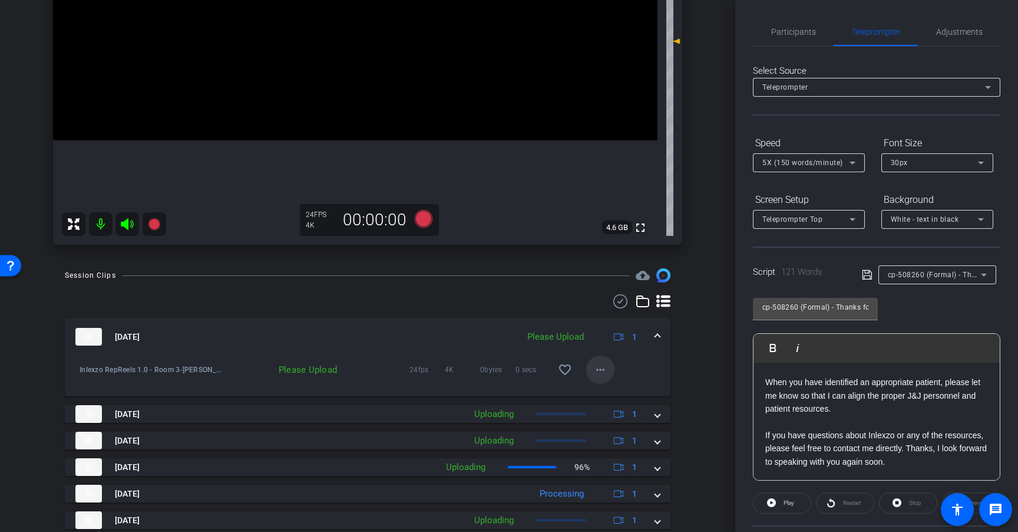
click at [599, 371] on mat-icon "more_horiz" at bounding box center [601, 369] width 14 height 14
click at [607, 391] on span "Upload" at bounding box center [613, 394] width 47 height 14
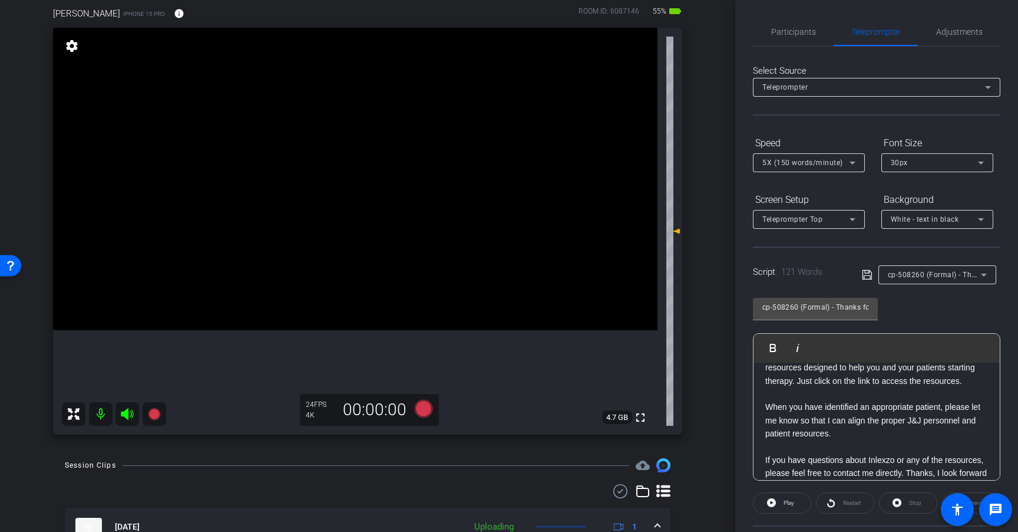
scroll to position [0, 0]
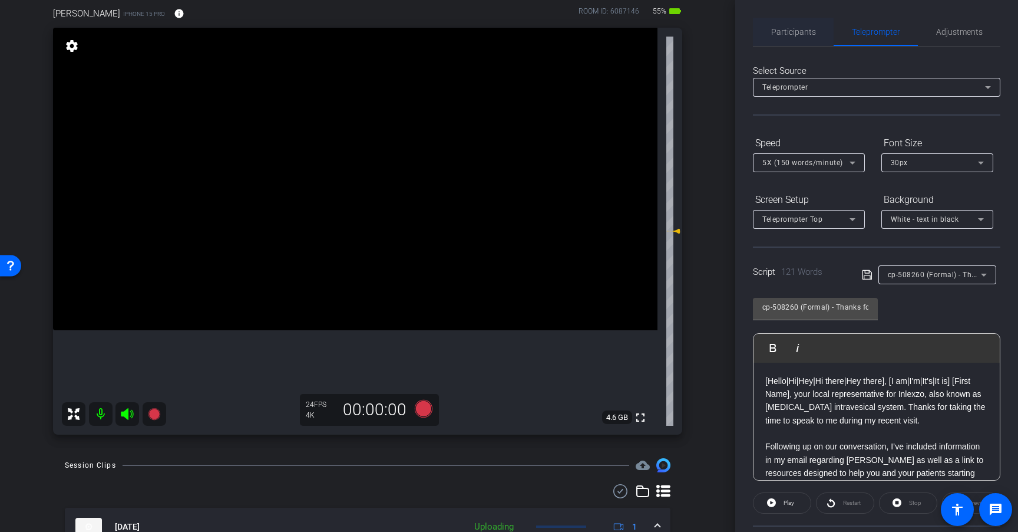
click at [786, 34] on span "Participants" at bounding box center [794, 32] width 45 height 8
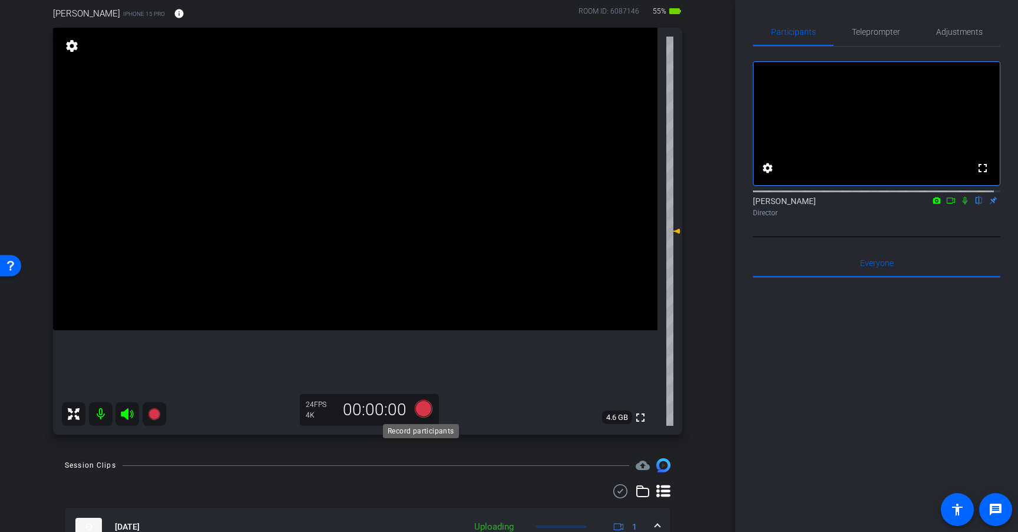
click at [420, 408] on icon at bounding box center [424, 409] width 18 height 18
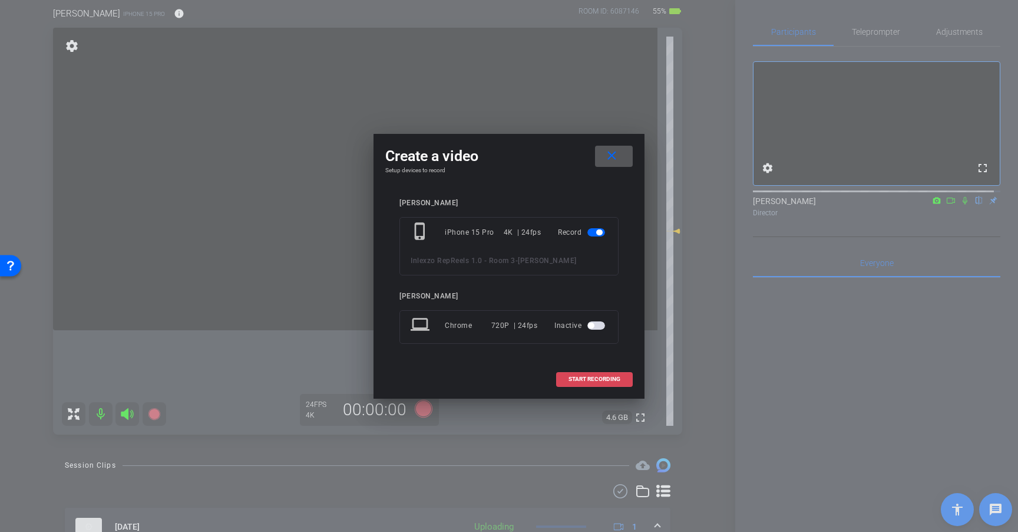
click at [608, 377] on span "START RECORDING" at bounding box center [595, 379] width 52 height 6
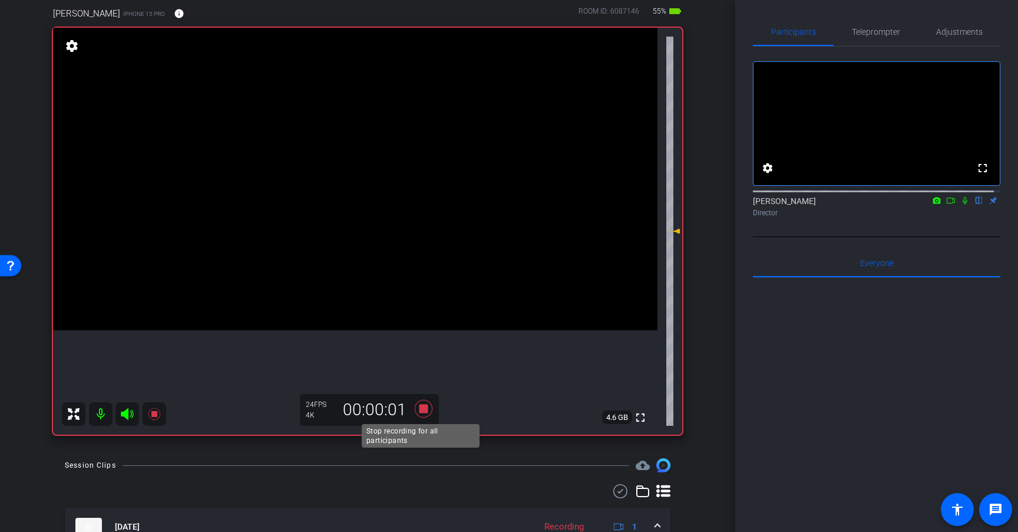
click at [424, 414] on icon at bounding box center [424, 408] width 28 height 21
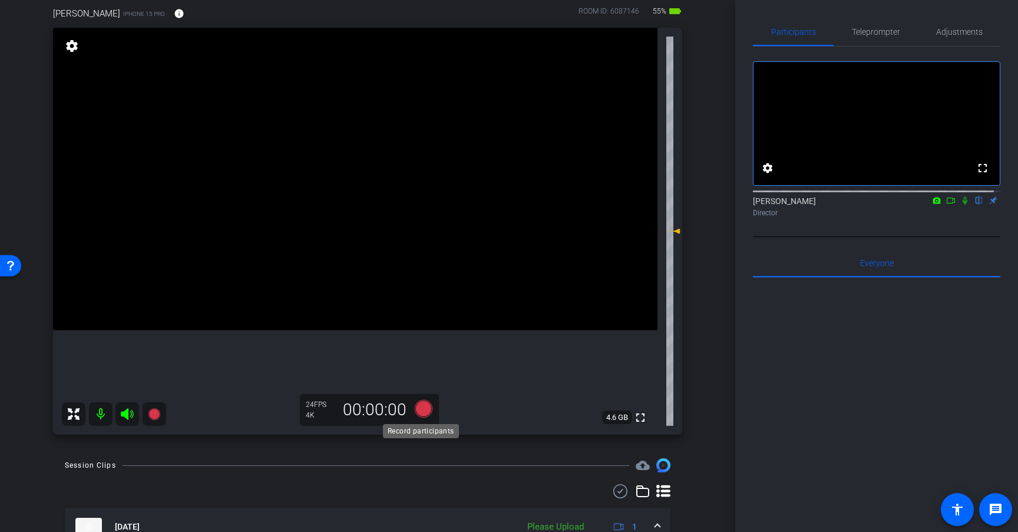
click at [420, 407] on icon at bounding box center [424, 409] width 18 height 18
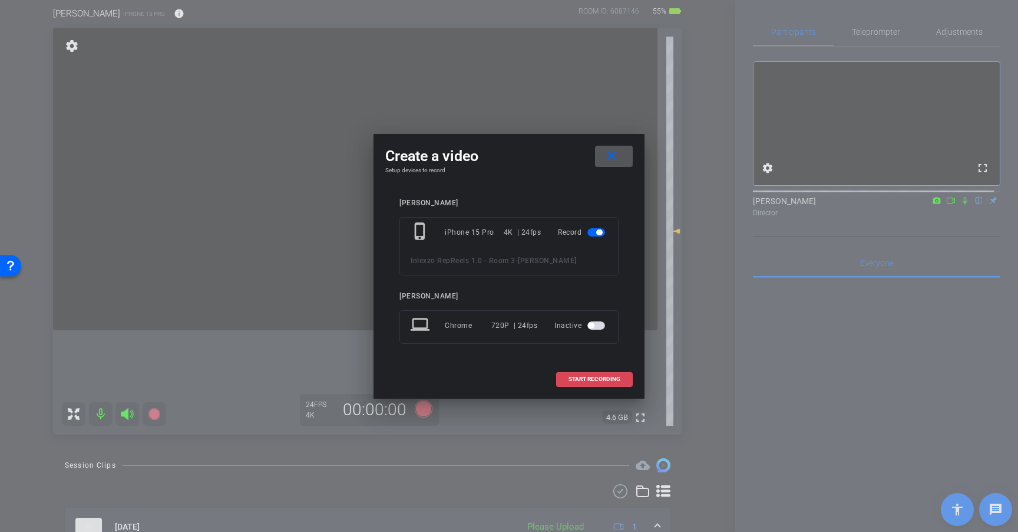
click at [602, 375] on span at bounding box center [594, 379] width 75 height 28
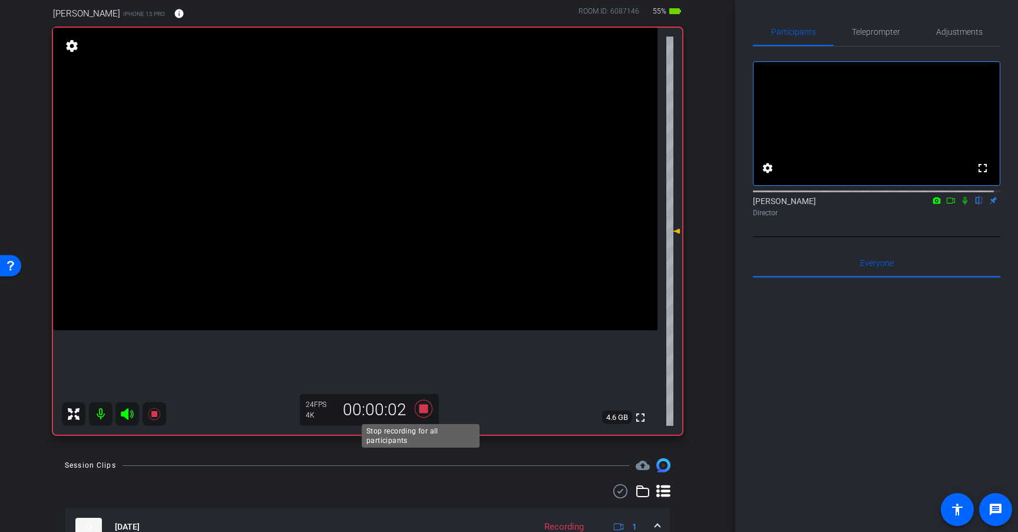
click at [420, 414] on icon at bounding box center [424, 408] width 28 height 21
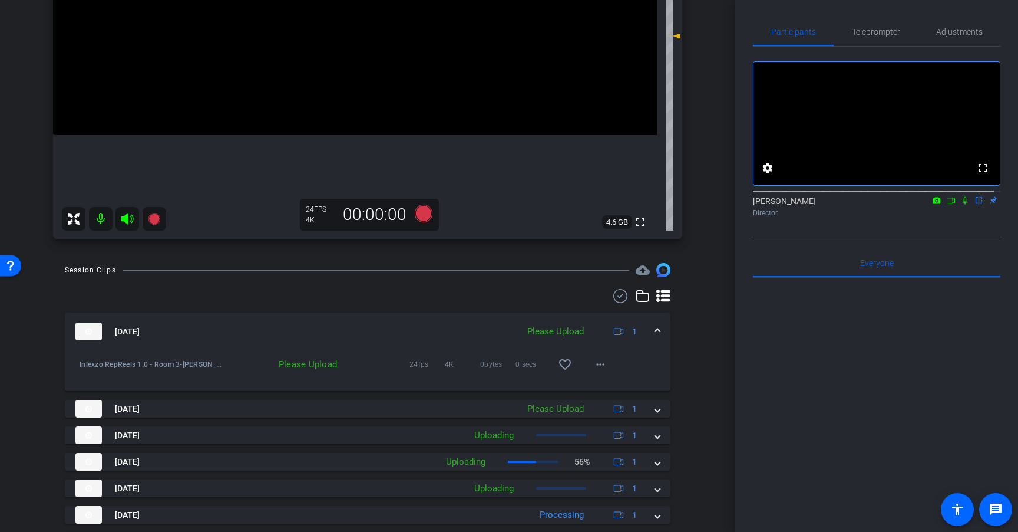
scroll to position [294, 0]
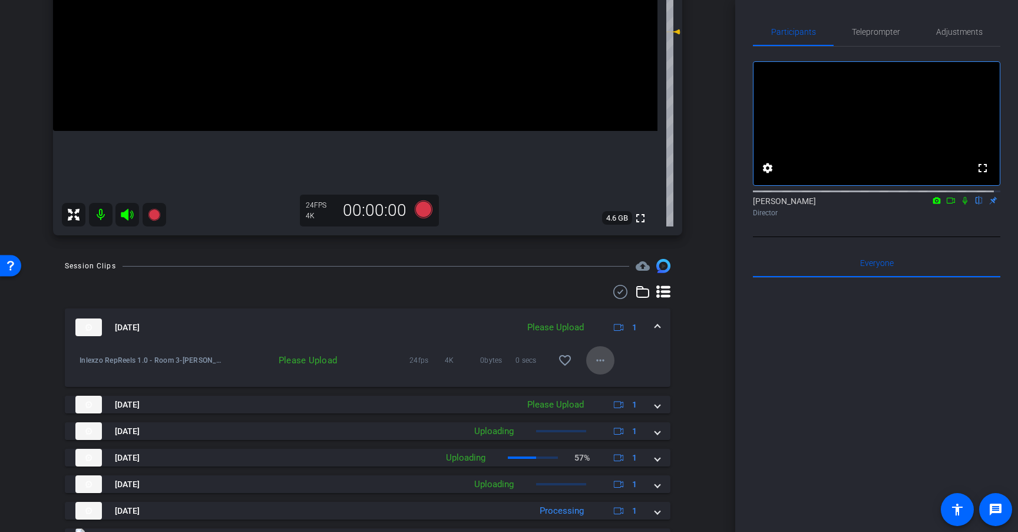
click at [595, 357] on mat-icon "more_horiz" at bounding box center [601, 360] width 14 height 14
click at [618, 385] on span "Upload" at bounding box center [613, 385] width 47 height 14
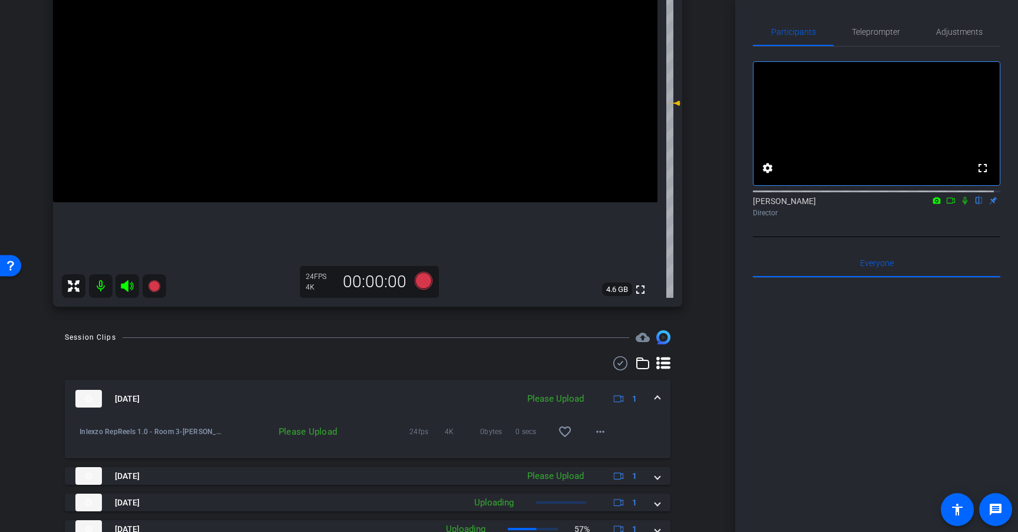
scroll to position [220, 0]
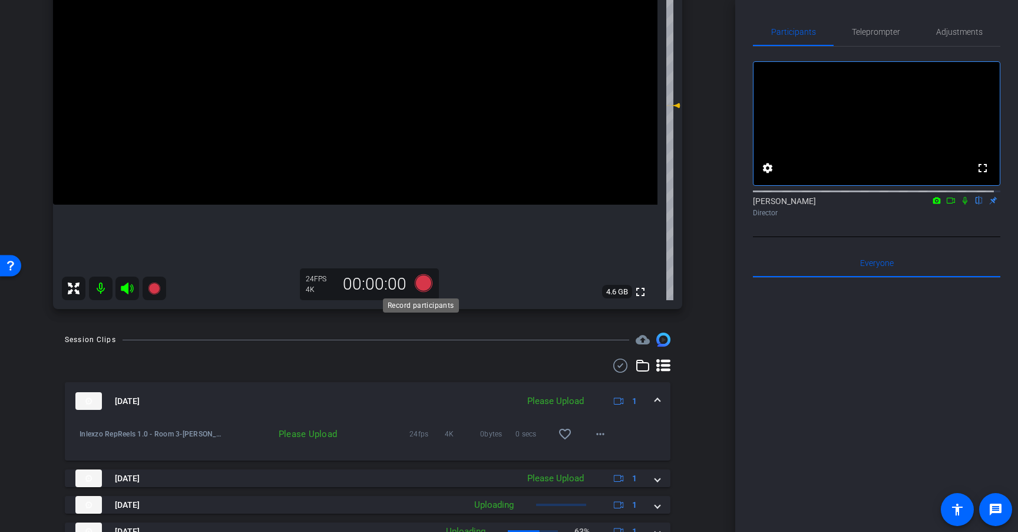
click at [426, 281] on icon at bounding box center [424, 283] width 18 height 18
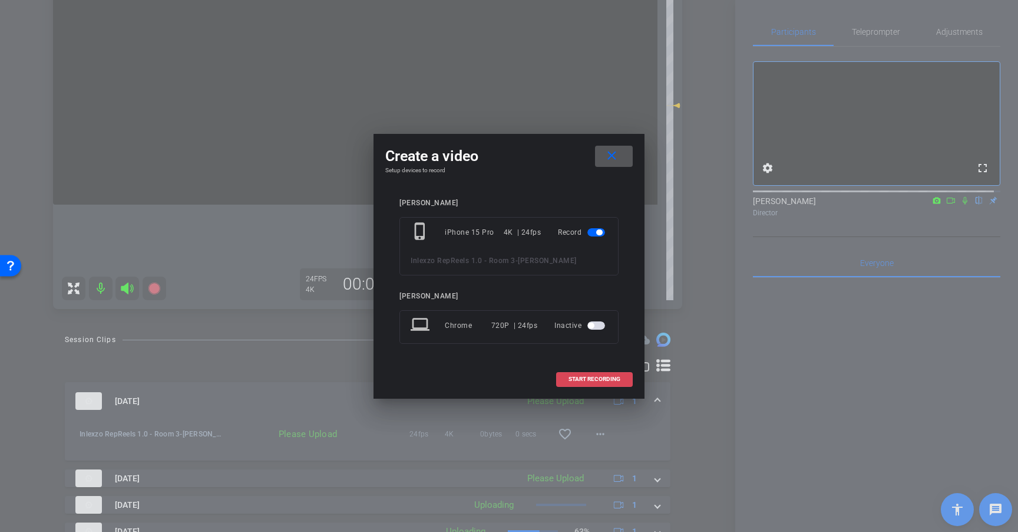
click at [585, 377] on span "START RECORDING" at bounding box center [595, 379] width 52 height 6
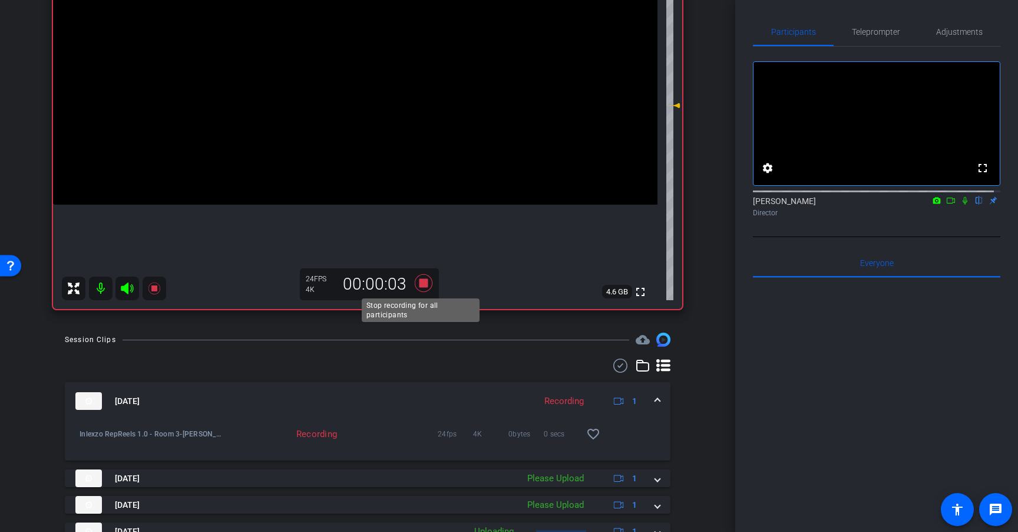
click at [423, 287] on icon at bounding box center [424, 282] width 28 height 21
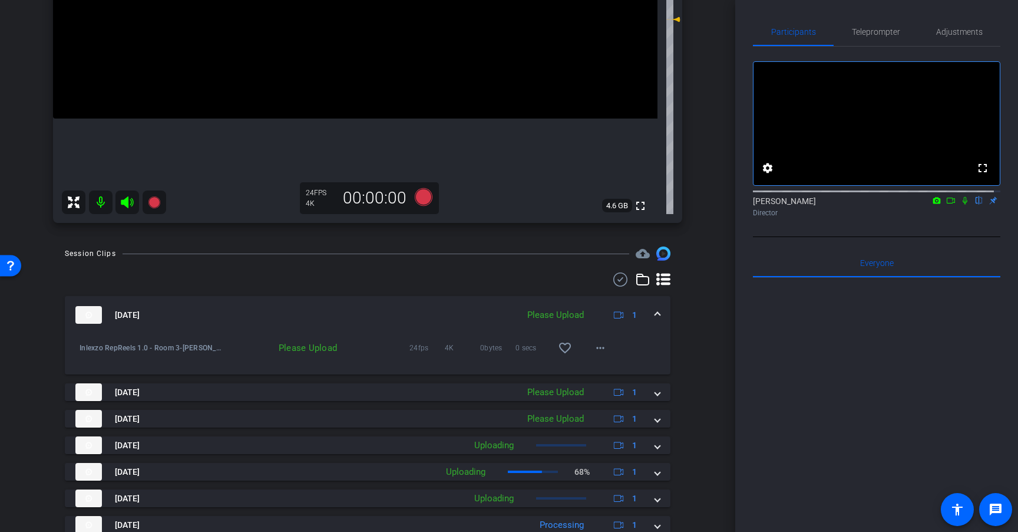
scroll to position [302, 0]
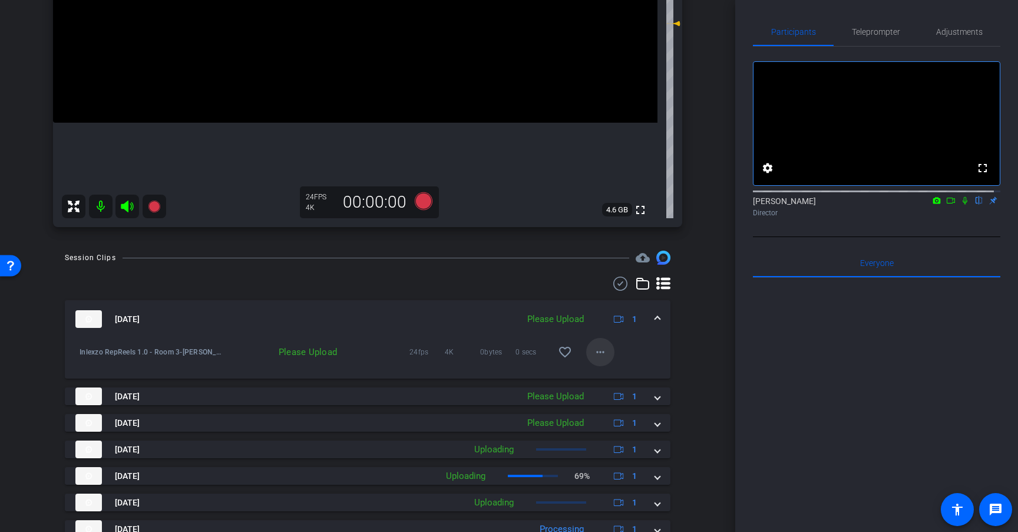
click at [594, 351] on mat-icon "more_horiz" at bounding box center [601, 352] width 14 height 14
click at [607, 378] on span "Upload" at bounding box center [613, 377] width 47 height 14
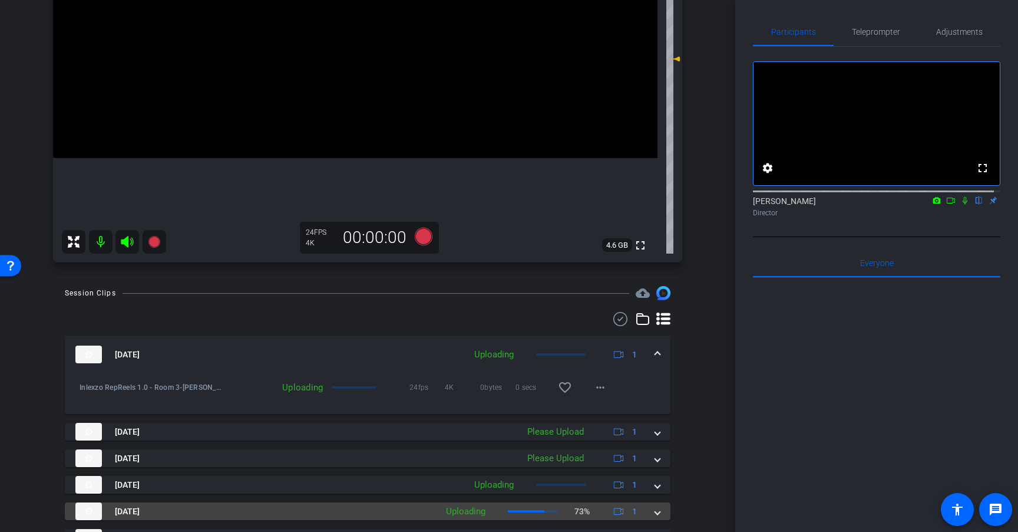
scroll to position [0, 0]
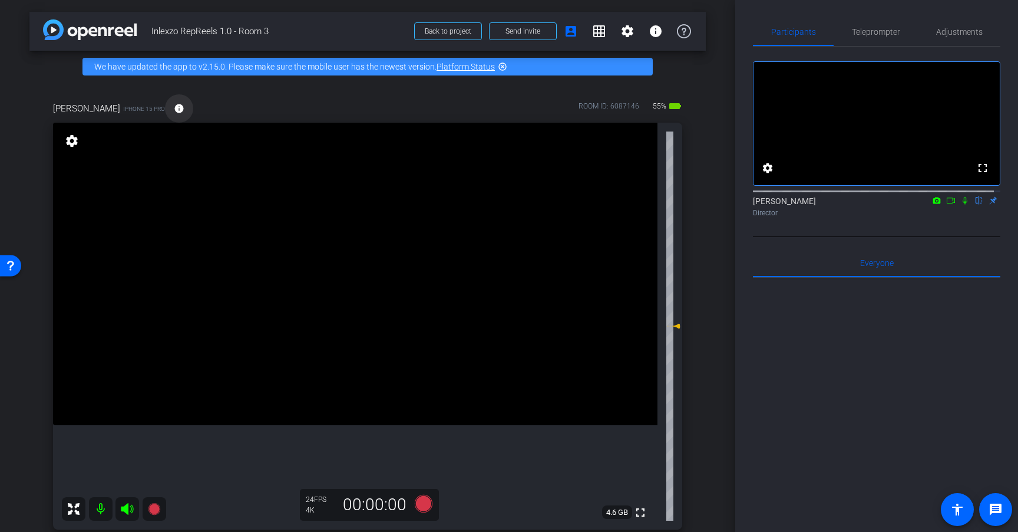
click at [177, 109] on button "info" at bounding box center [179, 108] width 28 height 28
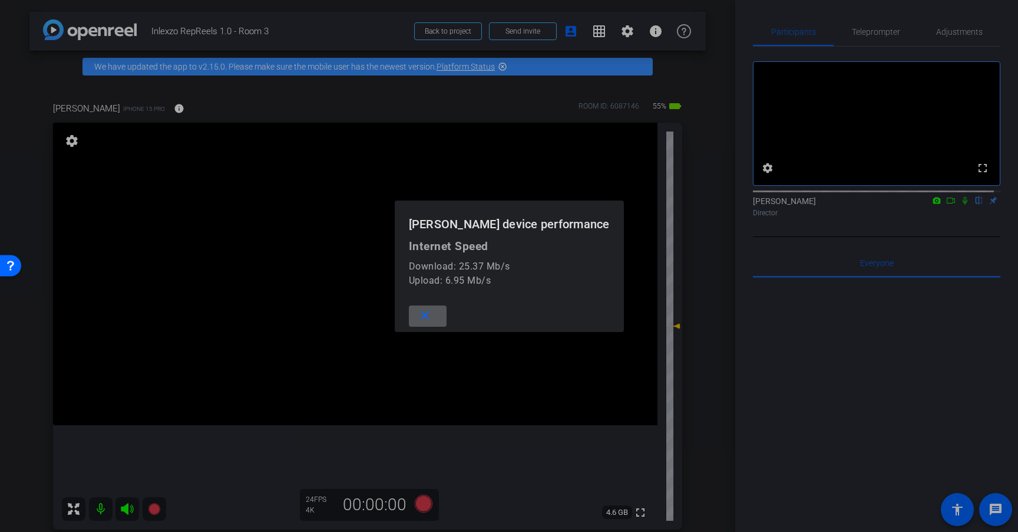
click at [433, 313] on mat-icon "close" at bounding box center [425, 315] width 15 height 15
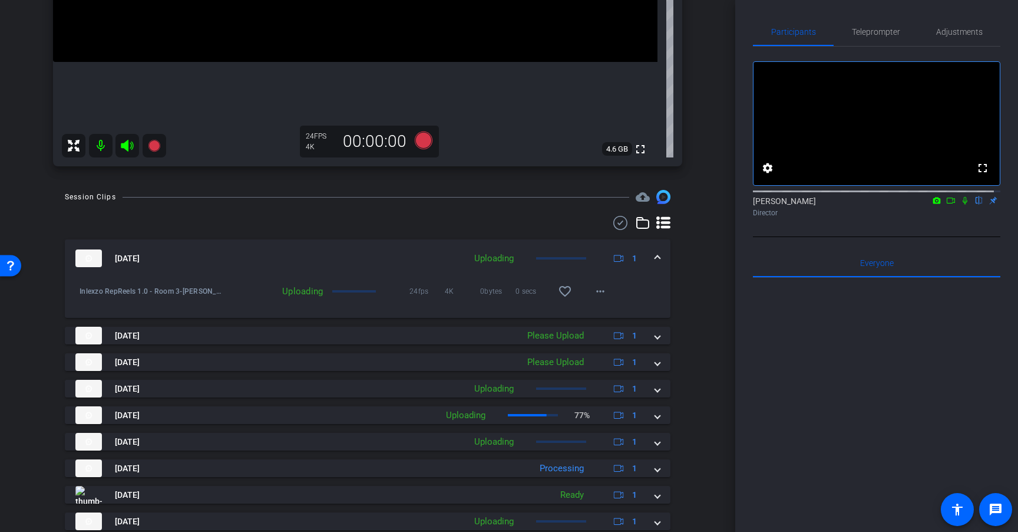
scroll to position [430, 0]
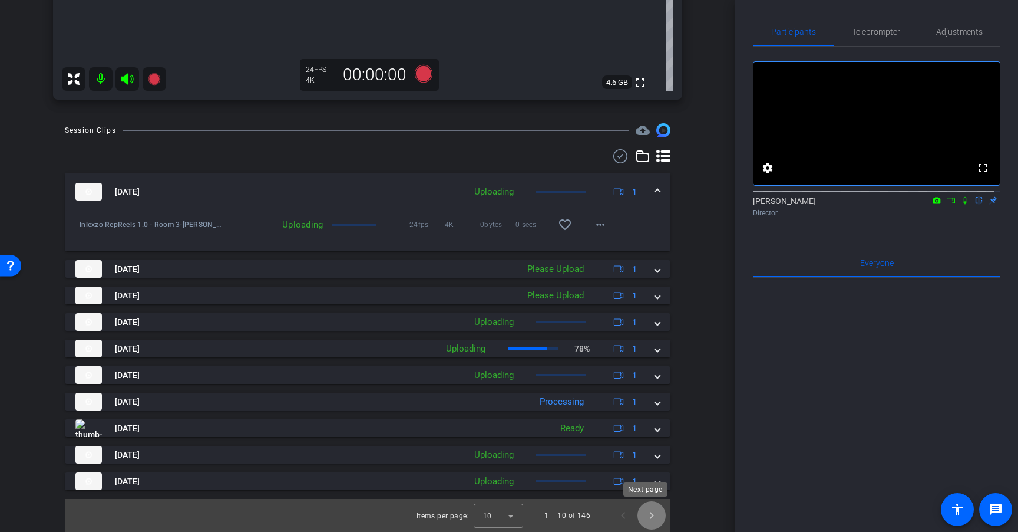
click at [651, 517] on span "Next page" at bounding box center [652, 515] width 28 height 28
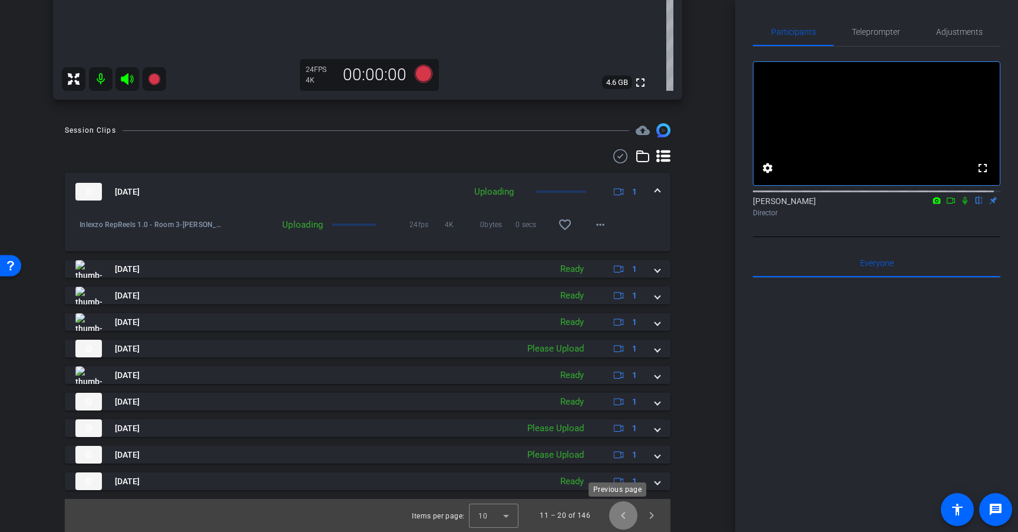
click at [624, 519] on span "Previous page" at bounding box center [623, 515] width 28 height 28
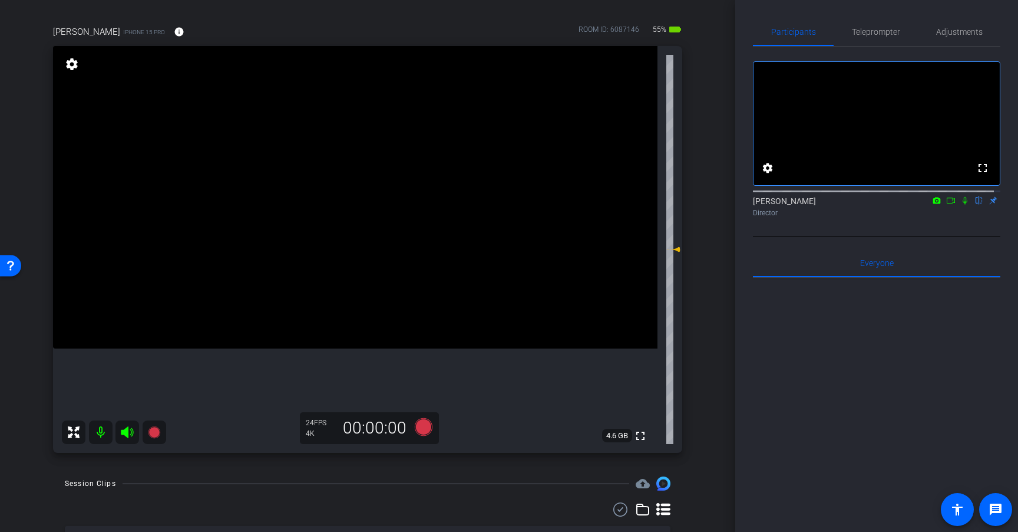
scroll to position [0, 0]
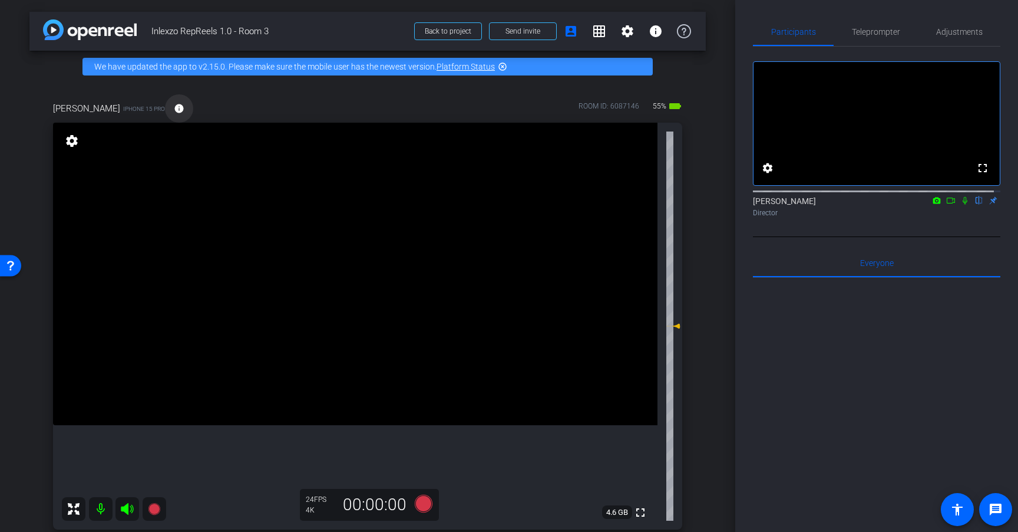
click at [175, 107] on mat-icon "info" at bounding box center [179, 108] width 11 height 11
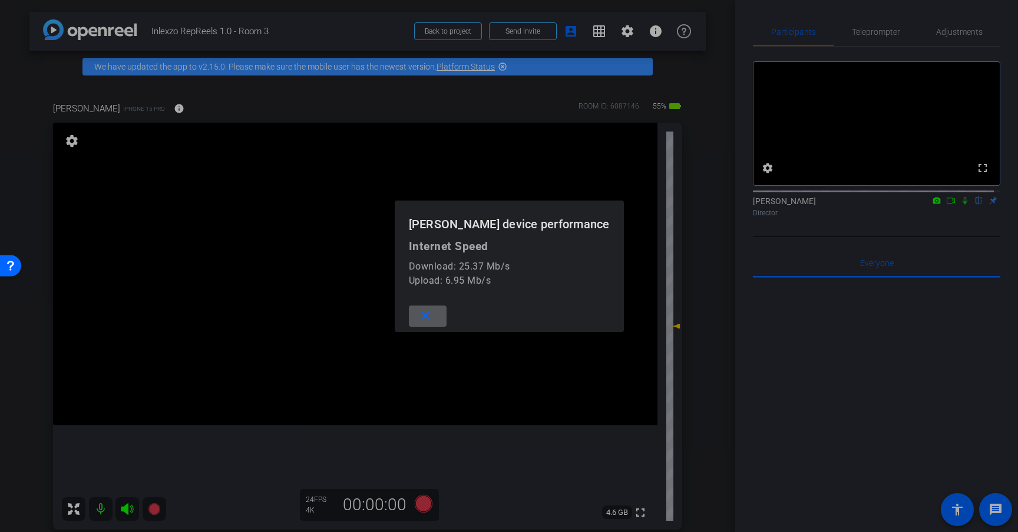
click at [440, 318] on span at bounding box center [428, 316] width 38 height 28
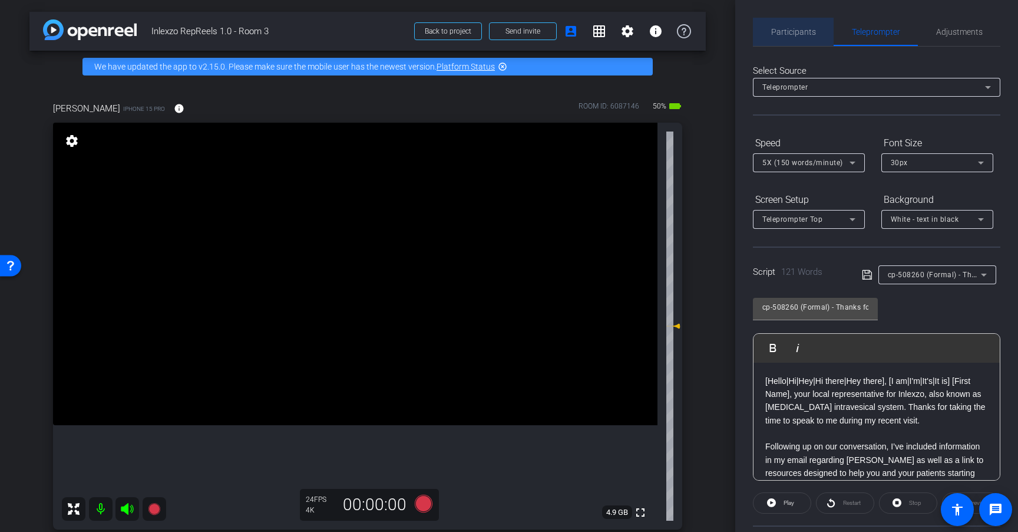
click at [802, 31] on span "Participants" at bounding box center [794, 32] width 45 height 8
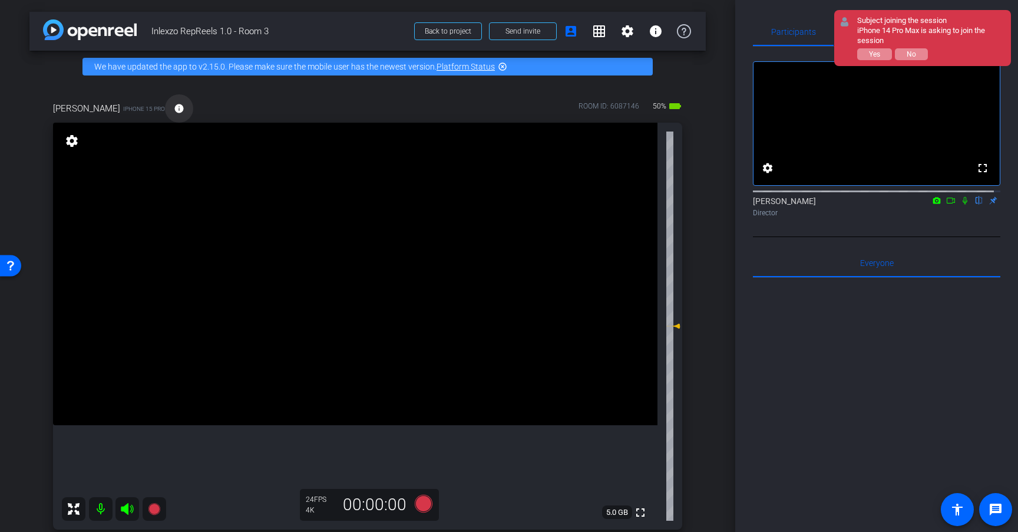
click at [174, 111] on mat-icon "info" at bounding box center [179, 108] width 11 height 11
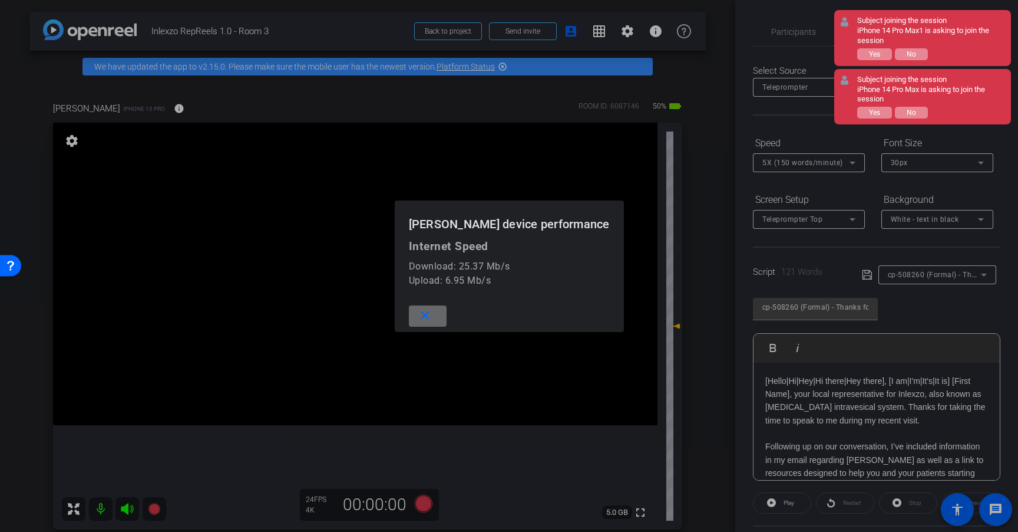
click at [431, 318] on mat-icon "close" at bounding box center [425, 315] width 15 height 15
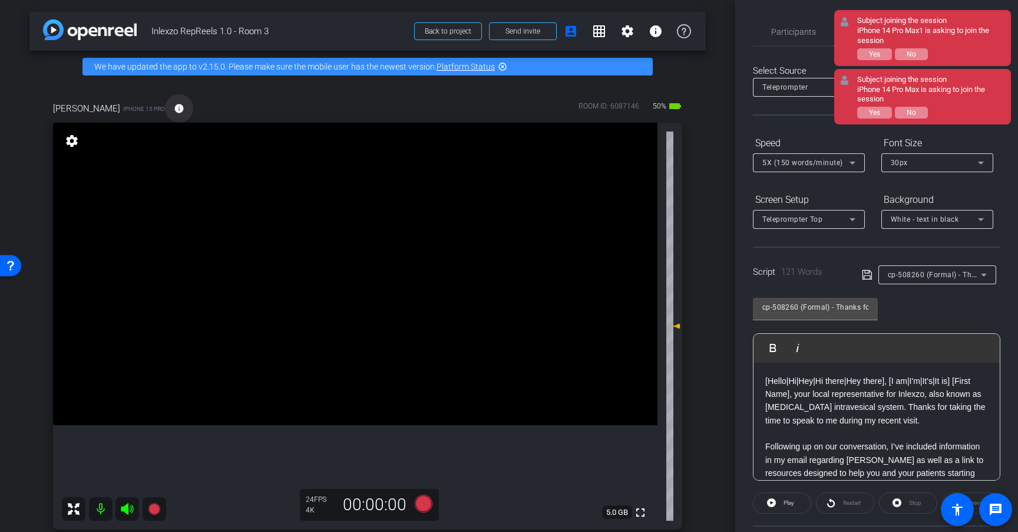
click at [177, 108] on span at bounding box center [179, 108] width 28 height 28
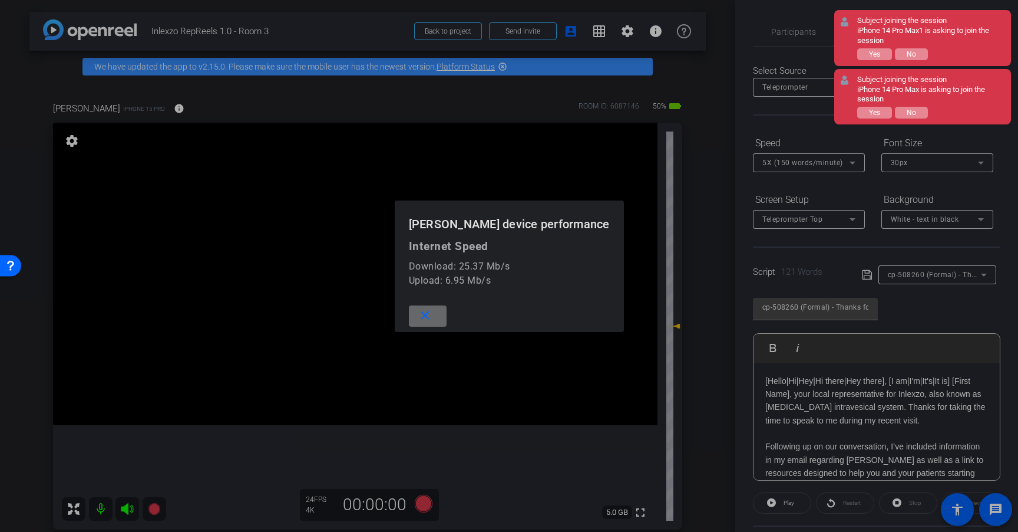
click at [427, 316] on mat-icon "close" at bounding box center [425, 315] width 15 height 15
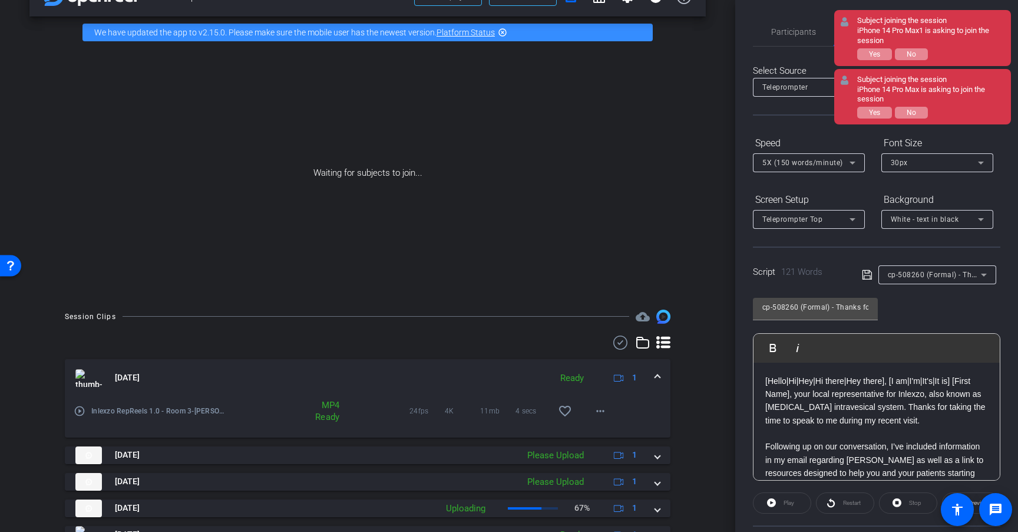
scroll to position [34, 0]
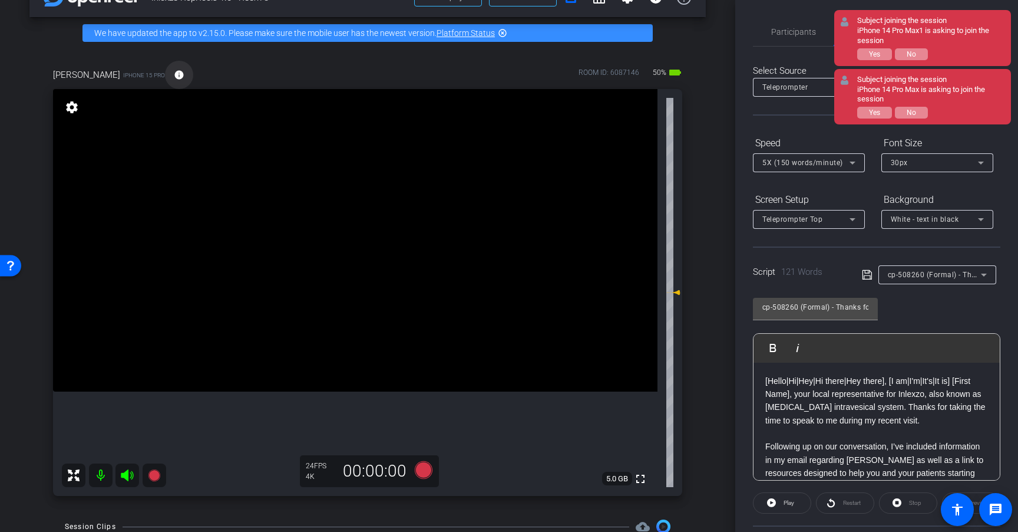
click at [174, 72] on mat-icon "info" at bounding box center [179, 75] width 11 height 11
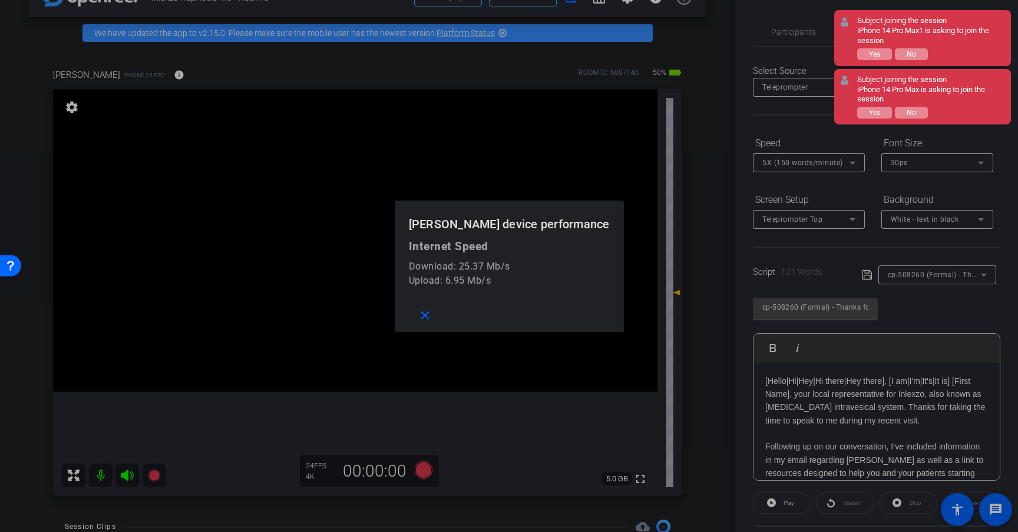
click at [223, 68] on div at bounding box center [509, 266] width 1018 height 532
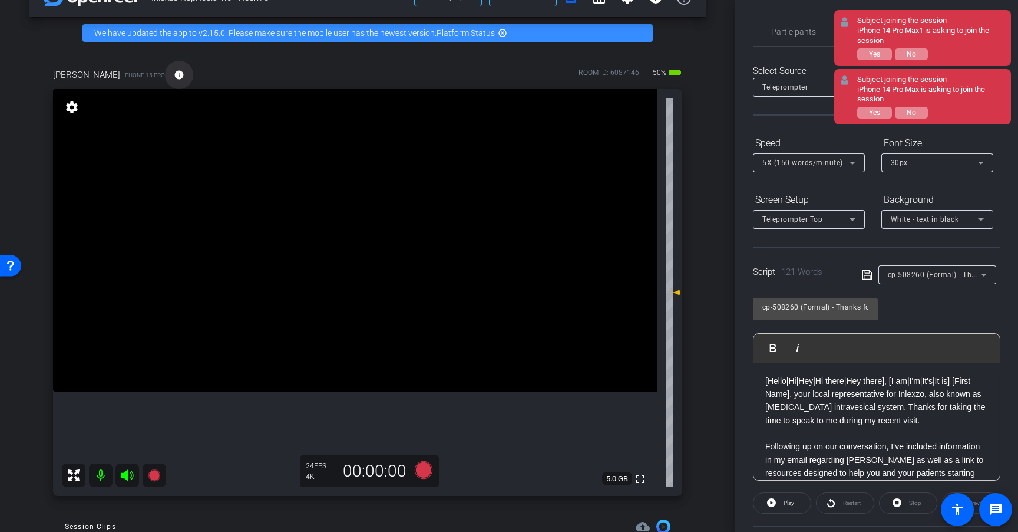
click at [174, 77] on mat-icon "info" at bounding box center [179, 75] width 11 height 11
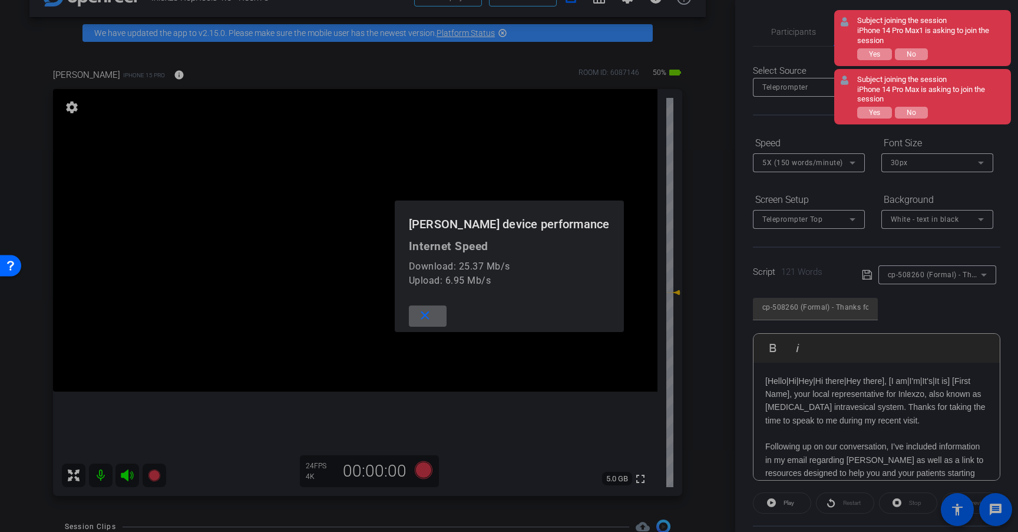
click at [311, 83] on div at bounding box center [509, 266] width 1018 height 532
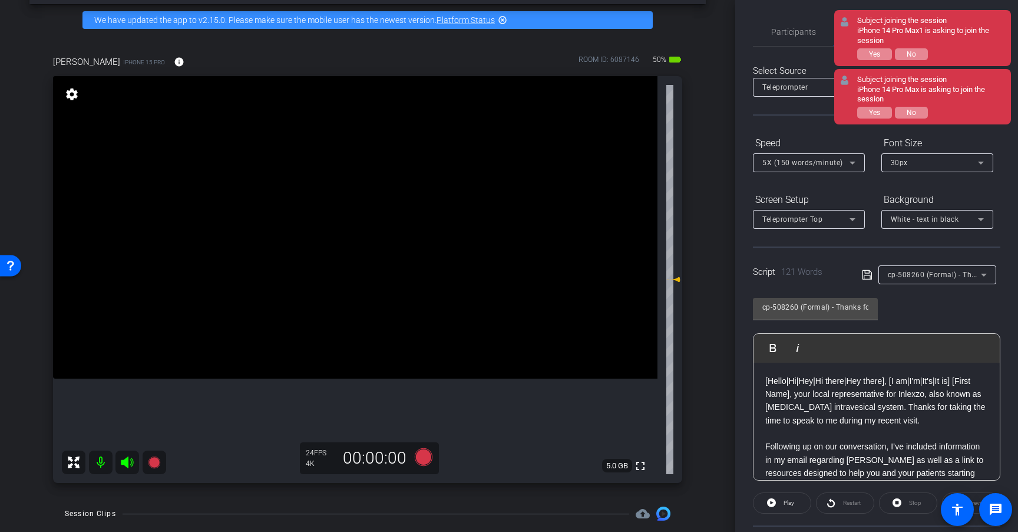
scroll to position [0, 0]
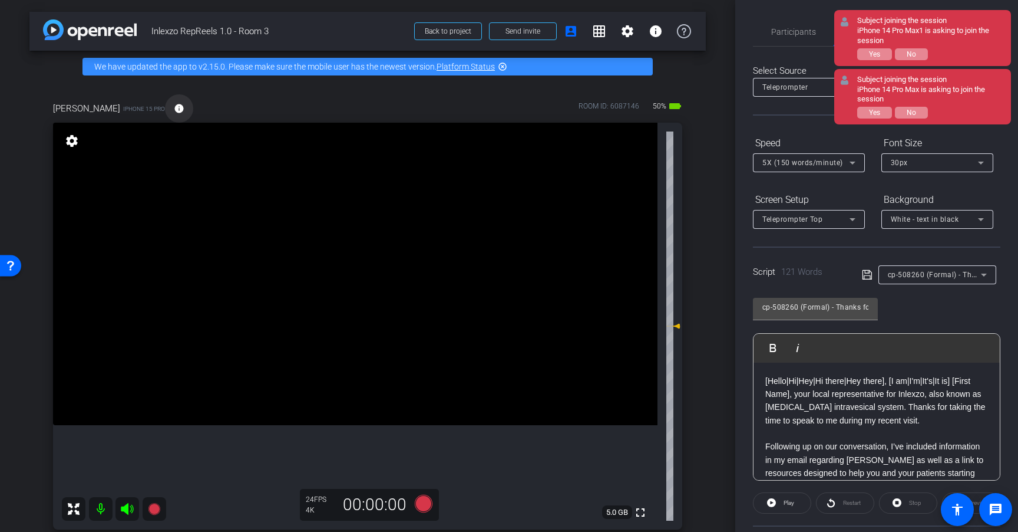
click at [174, 110] on mat-icon "info" at bounding box center [179, 108] width 11 height 11
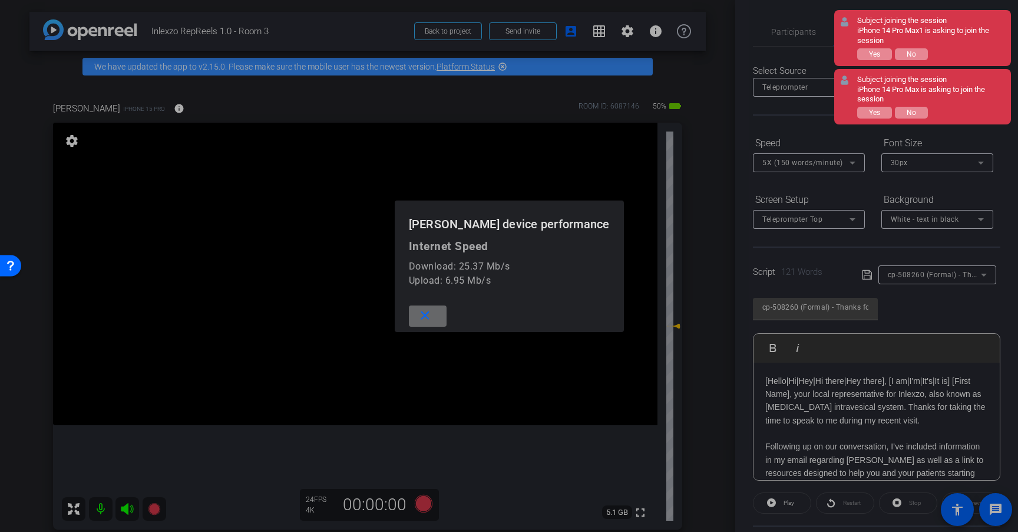
click at [439, 319] on span at bounding box center [428, 316] width 38 height 28
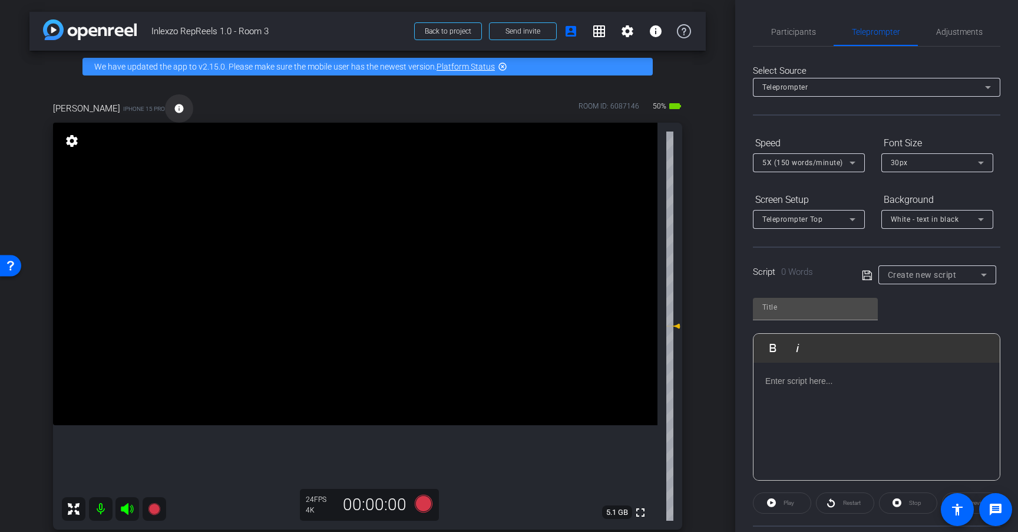
click at [174, 104] on mat-icon "info" at bounding box center [179, 108] width 11 height 11
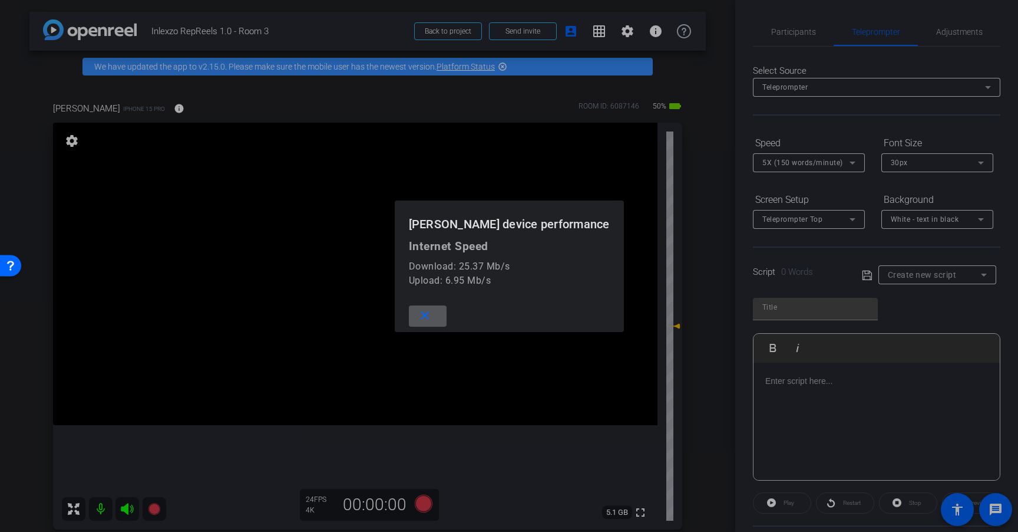
click at [431, 315] on mat-icon "close" at bounding box center [425, 315] width 15 height 15
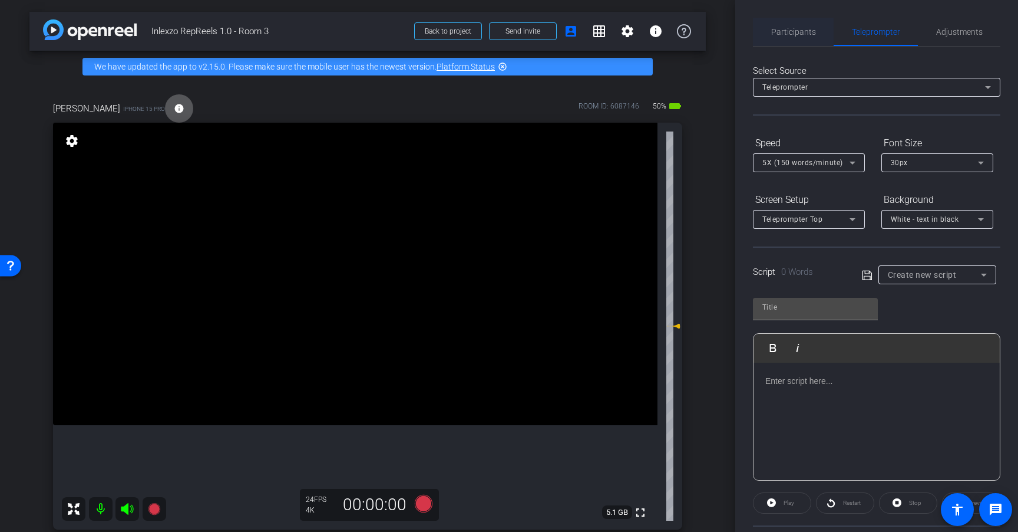
click at [807, 29] on span "Participants" at bounding box center [794, 32] width 45 height 8
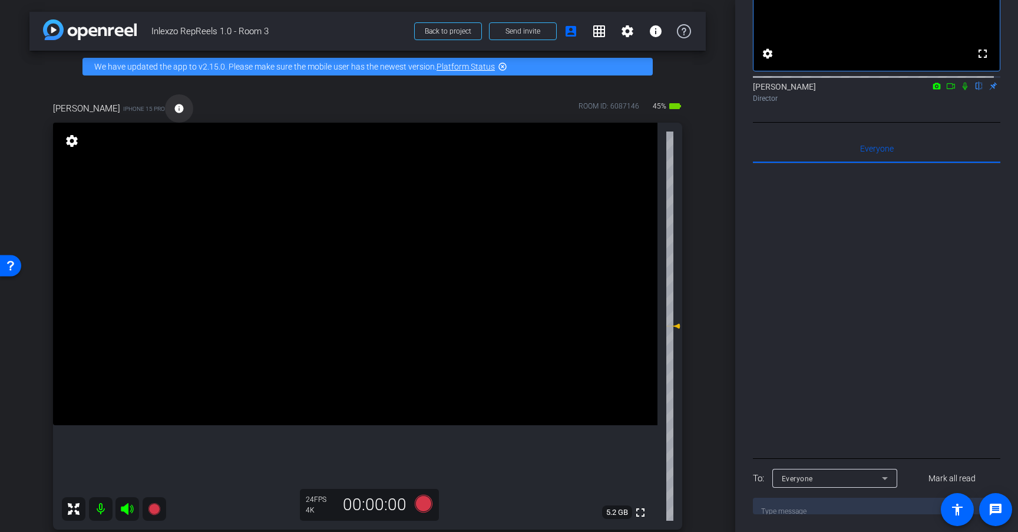
click at [174, 108] on mat-icon "info" at bounding box center [179, 108] width 11 height 11
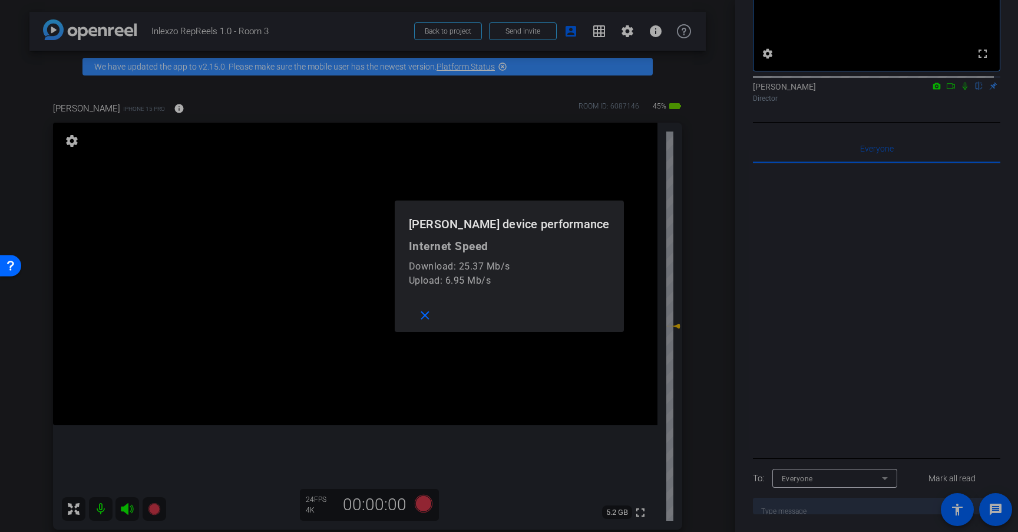
click at [232, 106] on div at bounding box center [509, 266] width 1018 height 532
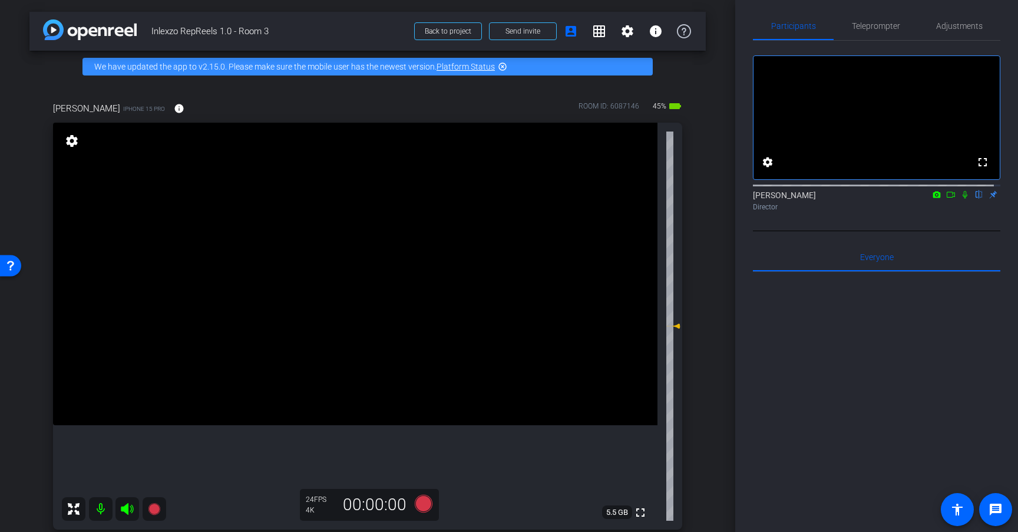
scroll to position [50, 0]
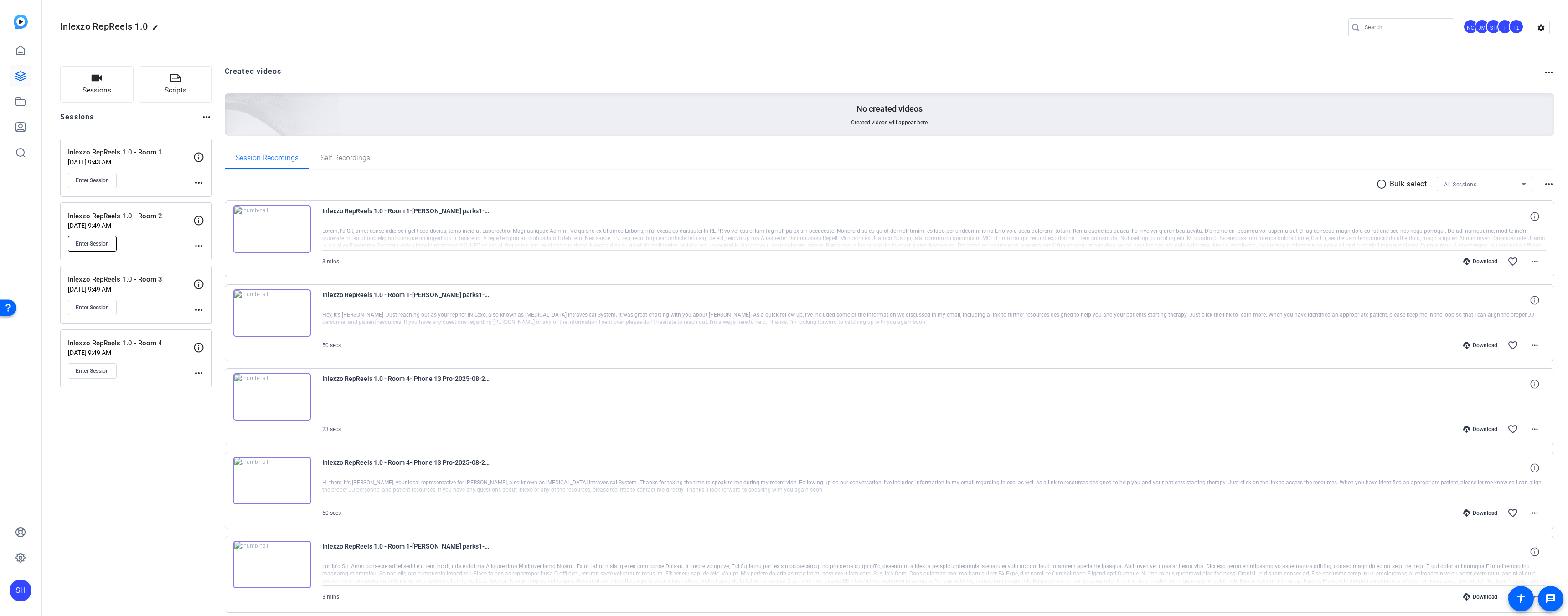
click at [93, 240] on span "Enter Session" at bounding box center [92, 243] width 33 height 7
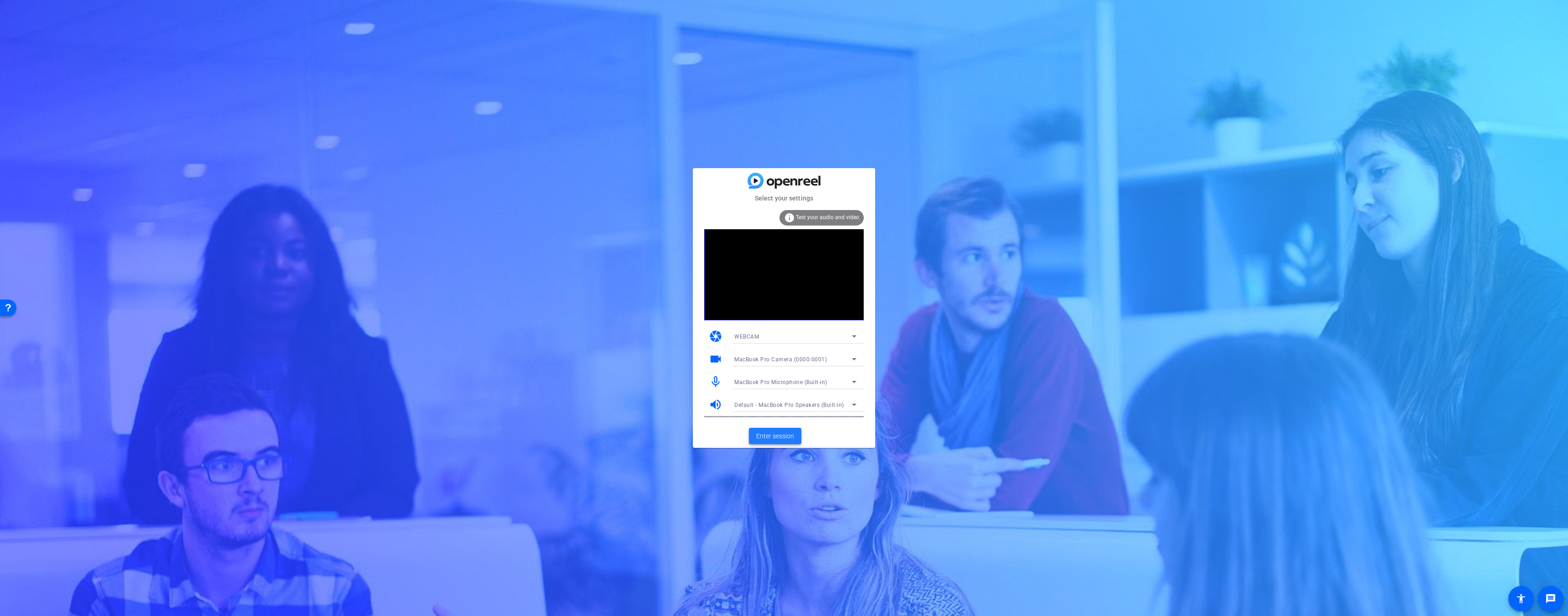
click at [786, 435] on span "Enter session" at bounding box center [775, 436] width 38 height 9
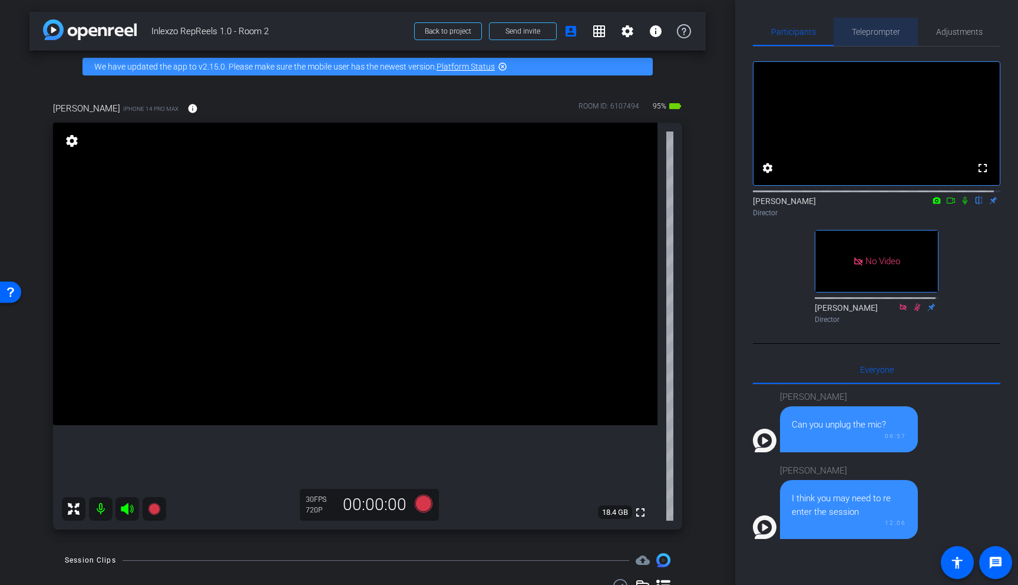
click at [888, 37] on span "Teleprompter" at bounding box center [876, 32] width 48 height 28
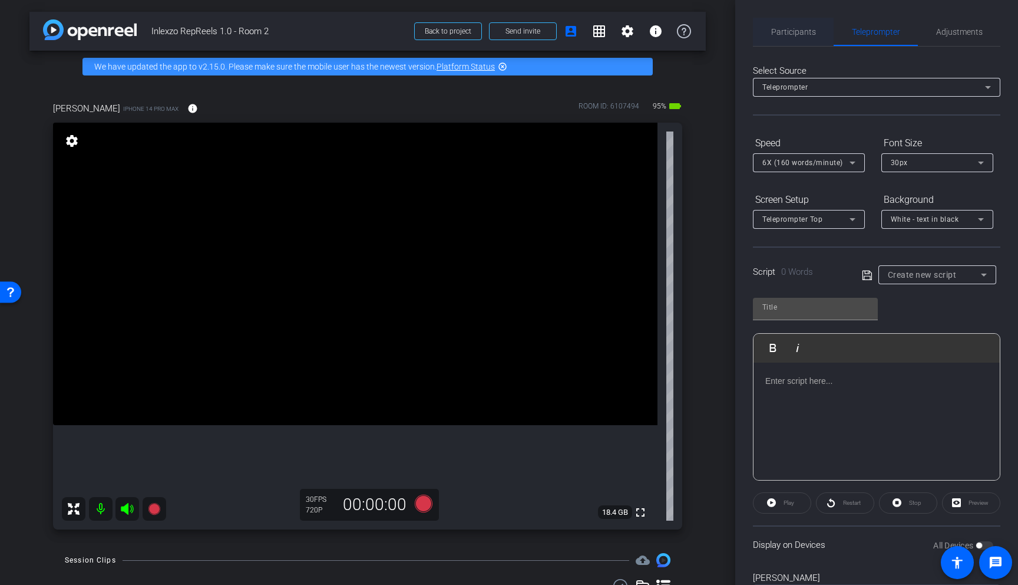
click at [799, 37] on span "Participants" at bounding box center [794, 32] width 45 height 28
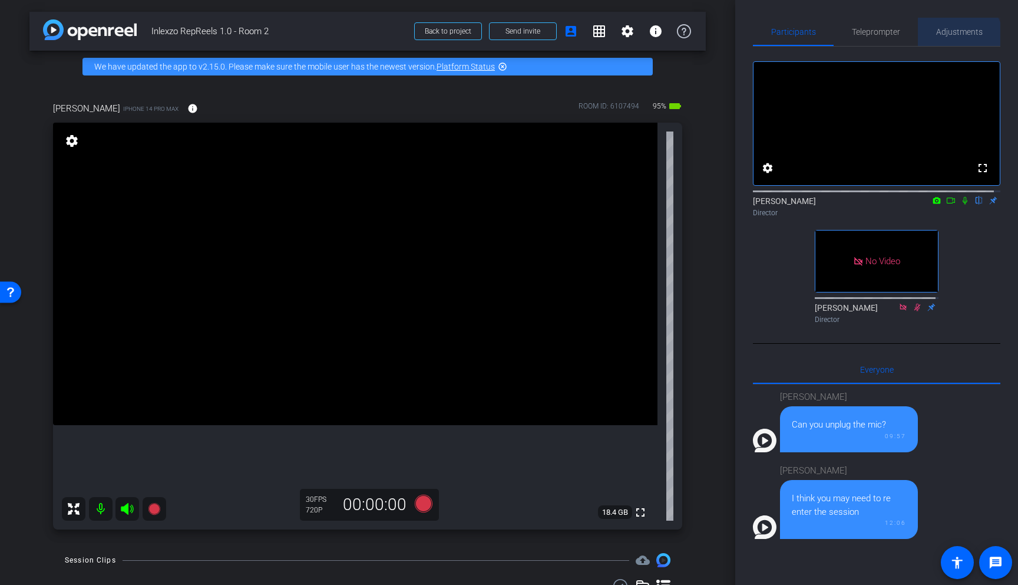
click at [948, 39] on span "Adjustments" at bounding box center [960, 32] width 47 height 28
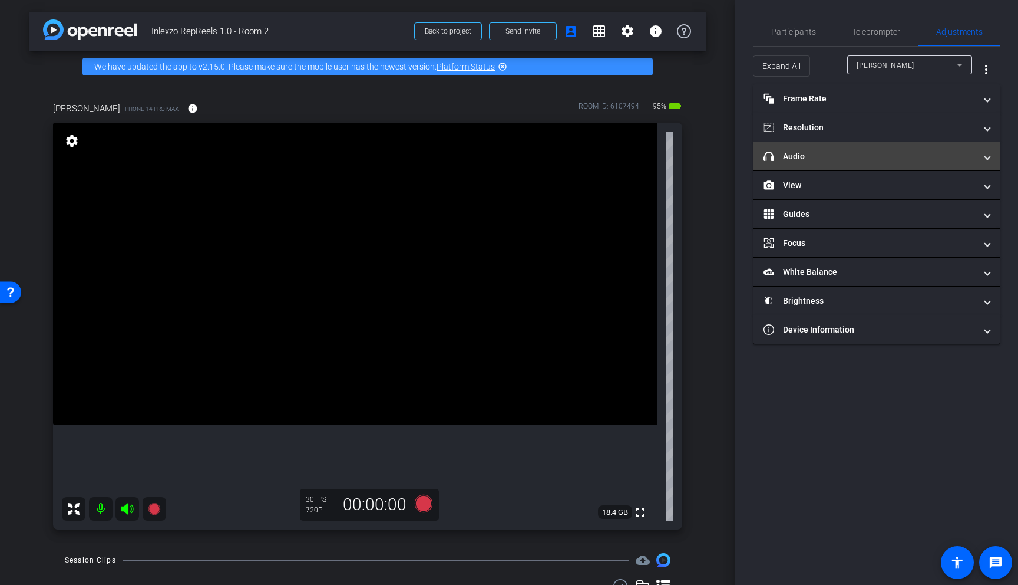
click at [868, 151] on mat-panel-title "headphone icon Audio" at bounding box center [870, 156] width 212 height 12
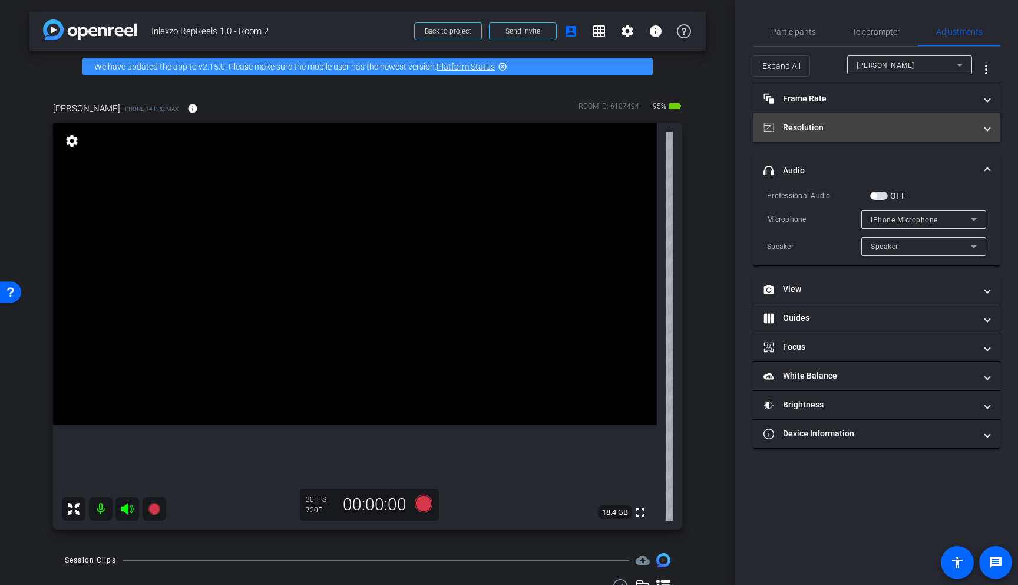
click at [846, 121] on mat-panel-title "Resolution" at bounding box center [870, 127] width 212 height 12
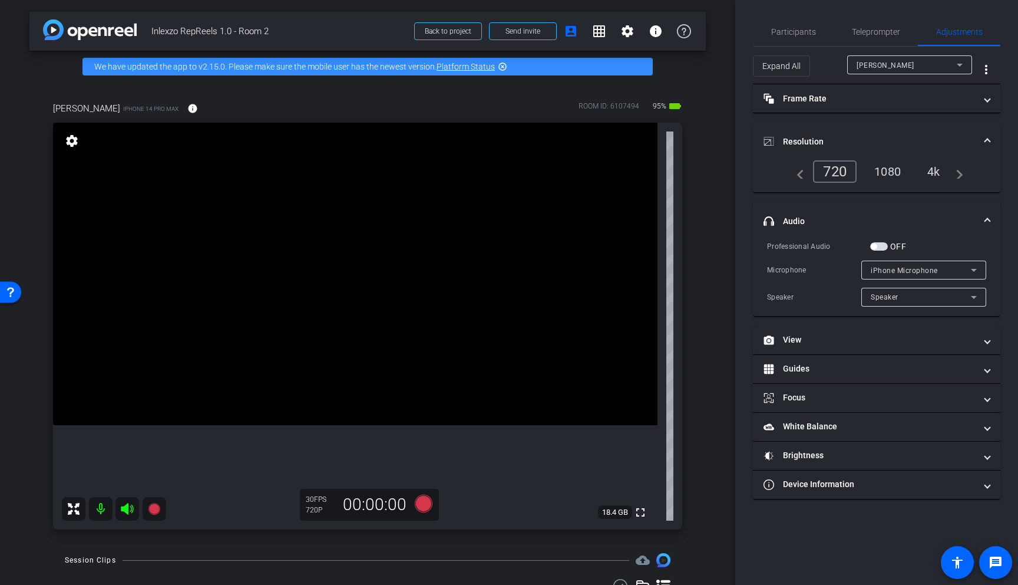
click at [938, 171] on div "4k" at bounding box center [934, 171] width 31 height 20
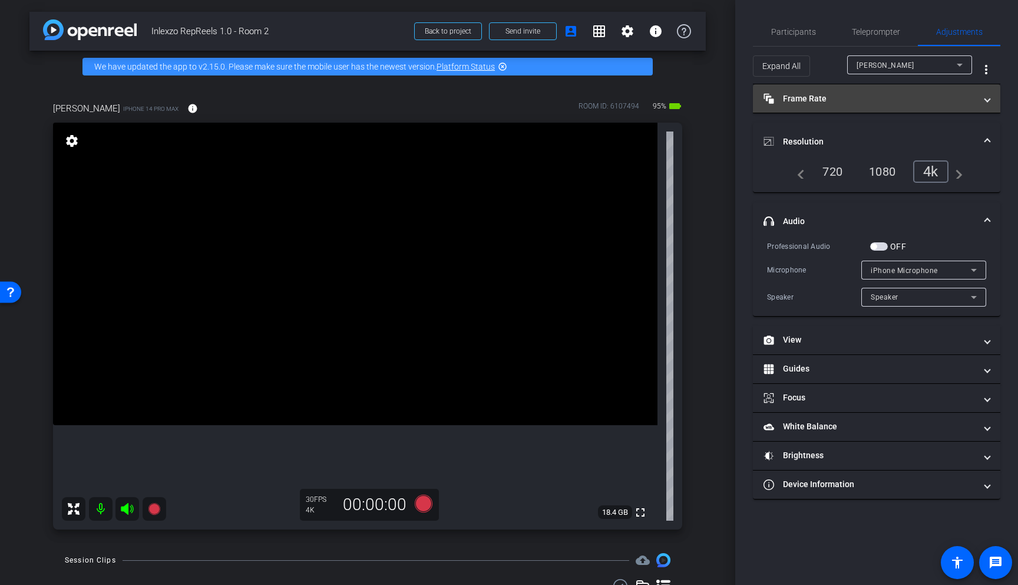
click at [876, 95] on mat-panel-title "Frame Rate Frame Rate" at bounding box center [870, 99] width 212 height 12
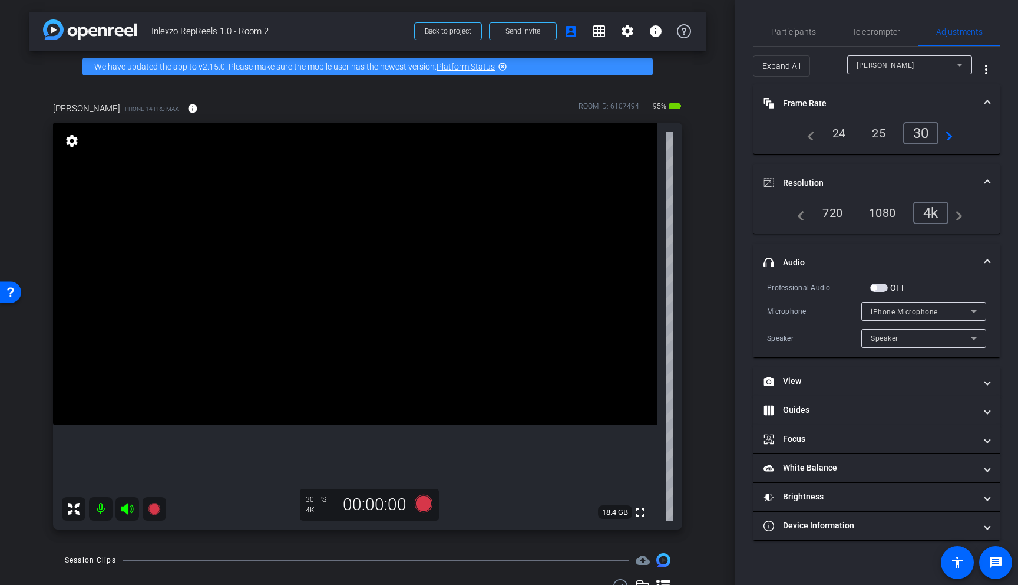
click at [839, 133] on div "24" at bounding box center [839, 133] width 31 height 20
click at [820, 26] on div "Participants" at bounding box center [793, 32] width 81 height 28
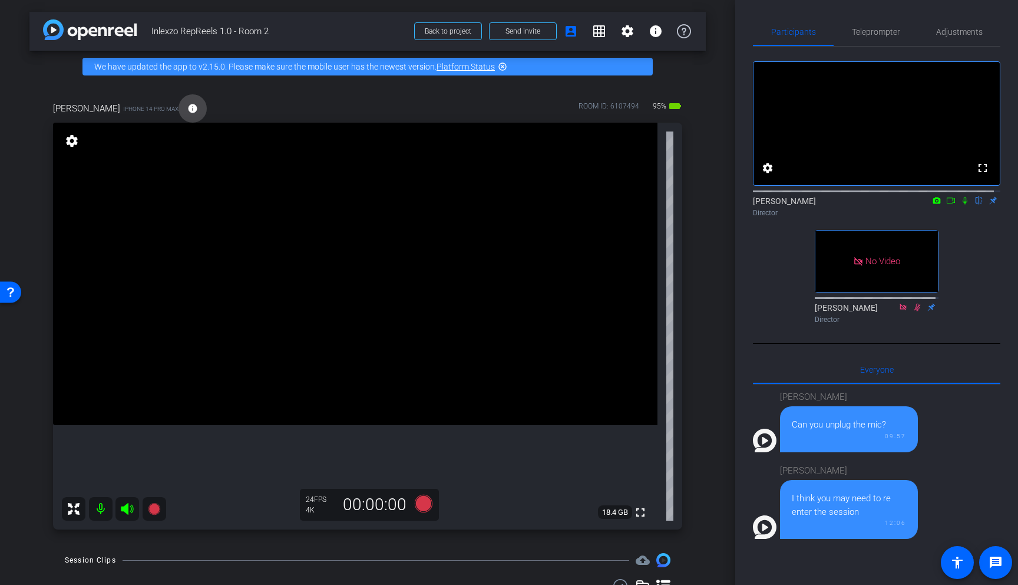
click at [187, 108] on mat-icon "info" at bounding box center [192, 108] width 11 height 11
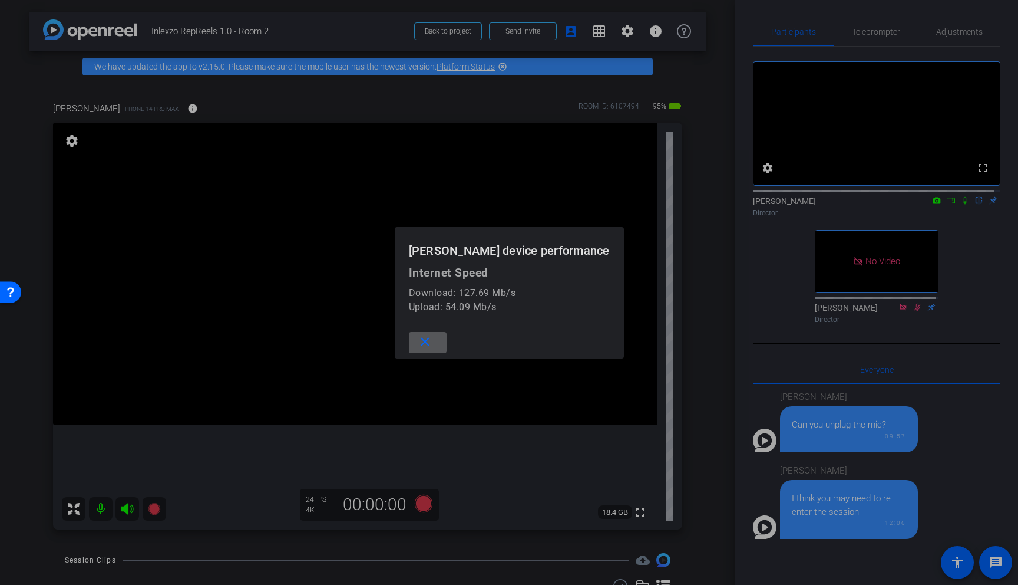
click at [433, 344] on mat-icon "close" at bounding box center [425, 342] width 15 height 15
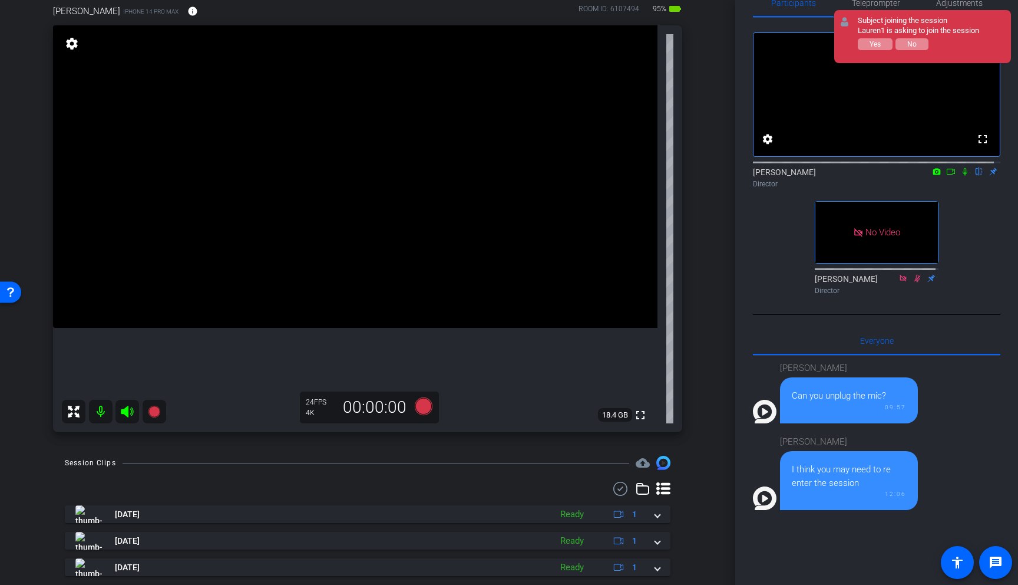
scroll to position [23, 0]
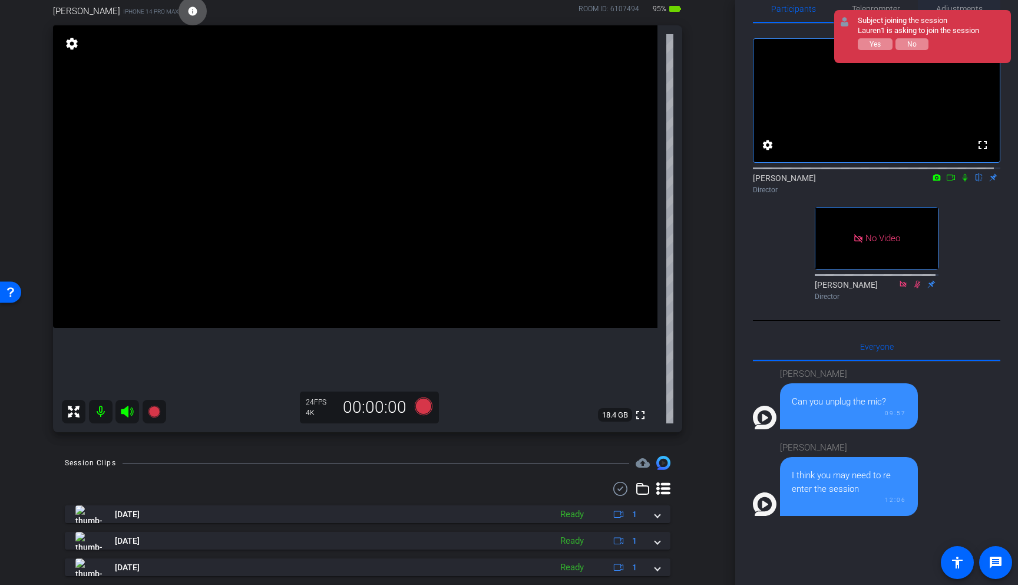
click at [964, 9] on span "Adjustments" at bounding box center [960, 9] width 47 height 8
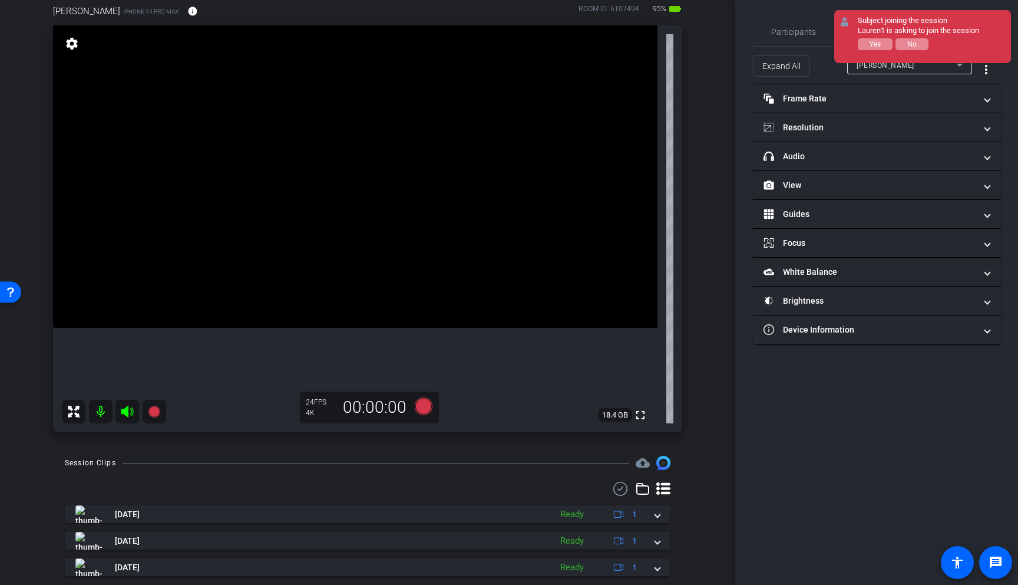
scroll to position [0, 0]
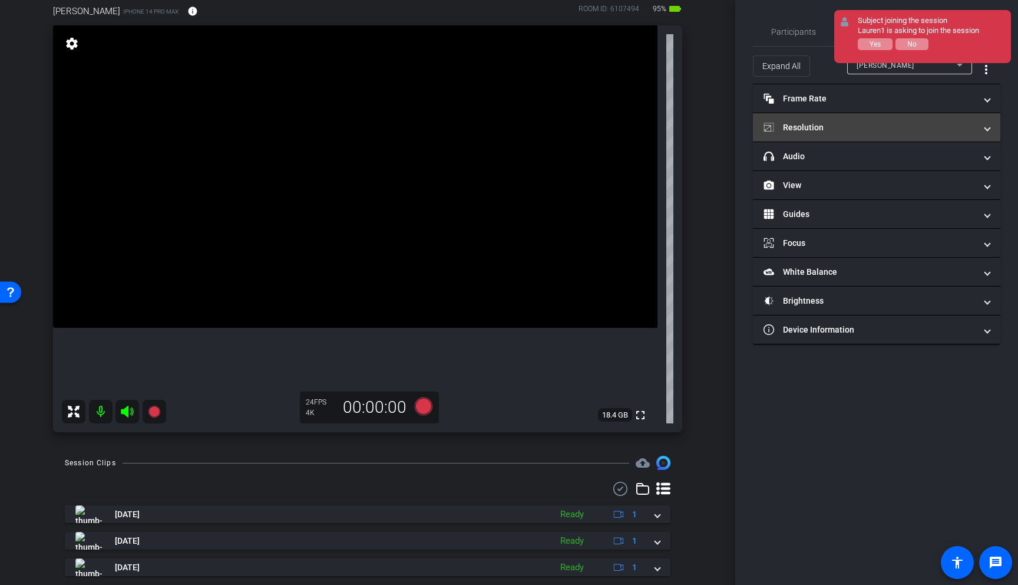
click at [873, 139] on mat-expansion-panel-header "Resolution" at bounding box center [877, 127] width 248 height 28
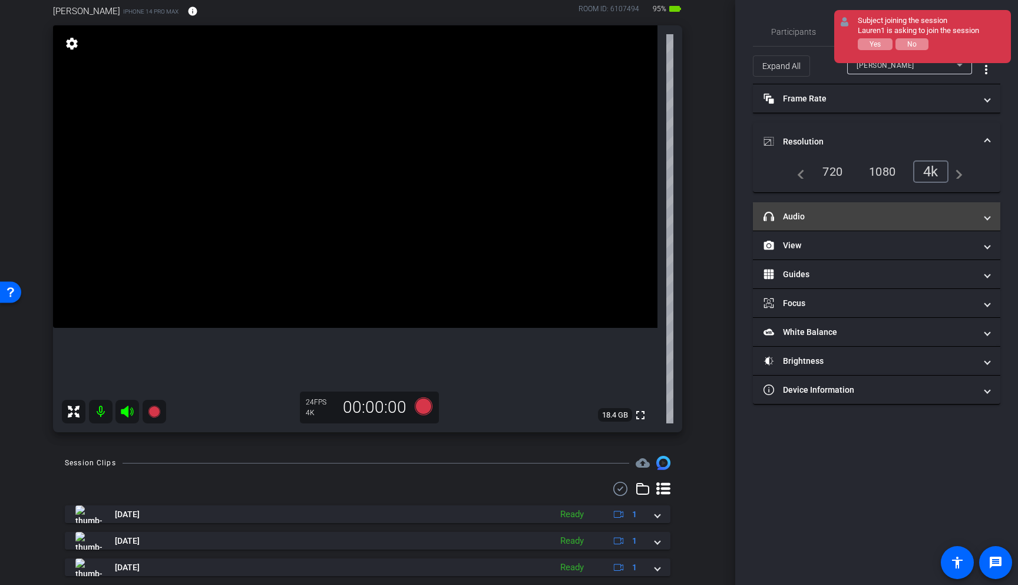
click at [885, 216] on mat-panel-title "headphone icon Audio" at bounding box center [870, 216] width 212 height 12
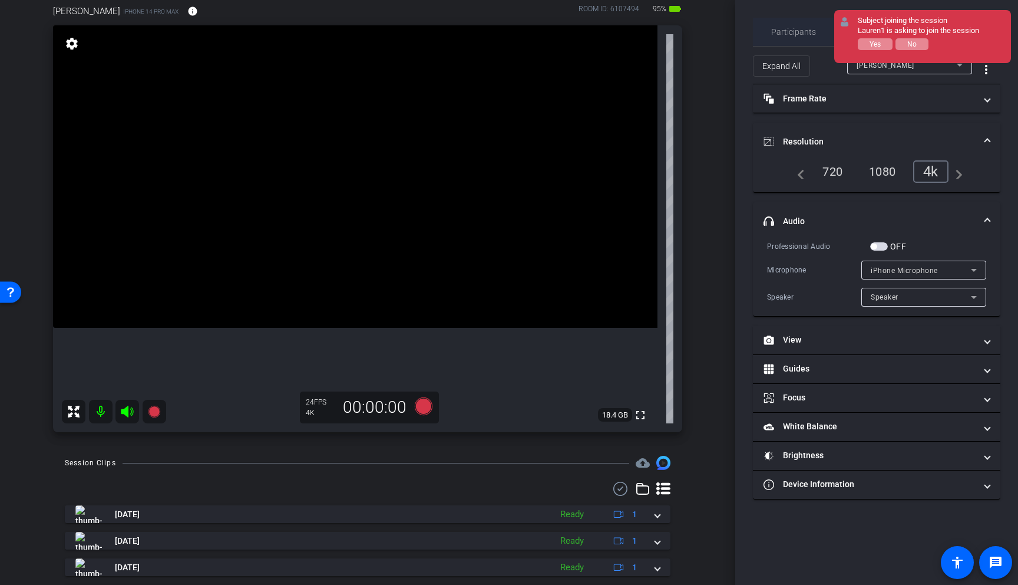
click at [803, 29] on span "Participants" at bounding box center [794, 32] width 45 height 8
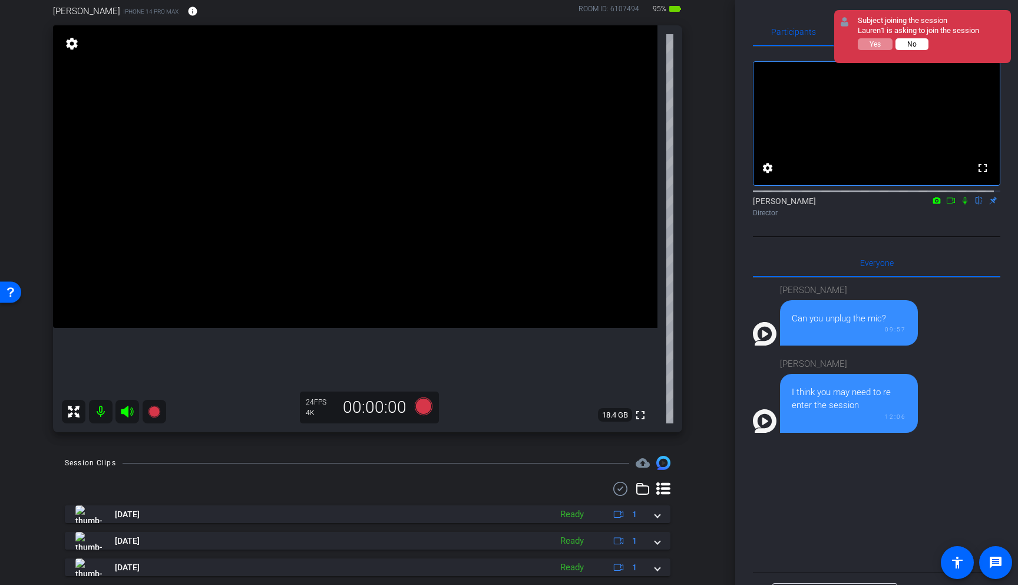
click at [919, 45] on button "No" at bounding box center [912, 44] width 33 height 12
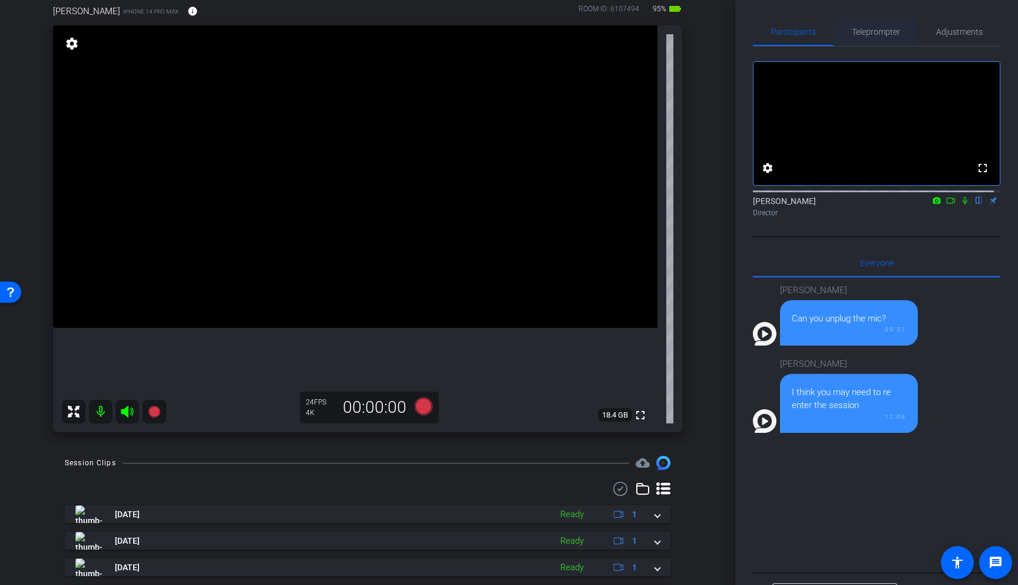
click at [888, 37] on span "Teleprompter" at bounding box center [876, 32] width 48 height 28
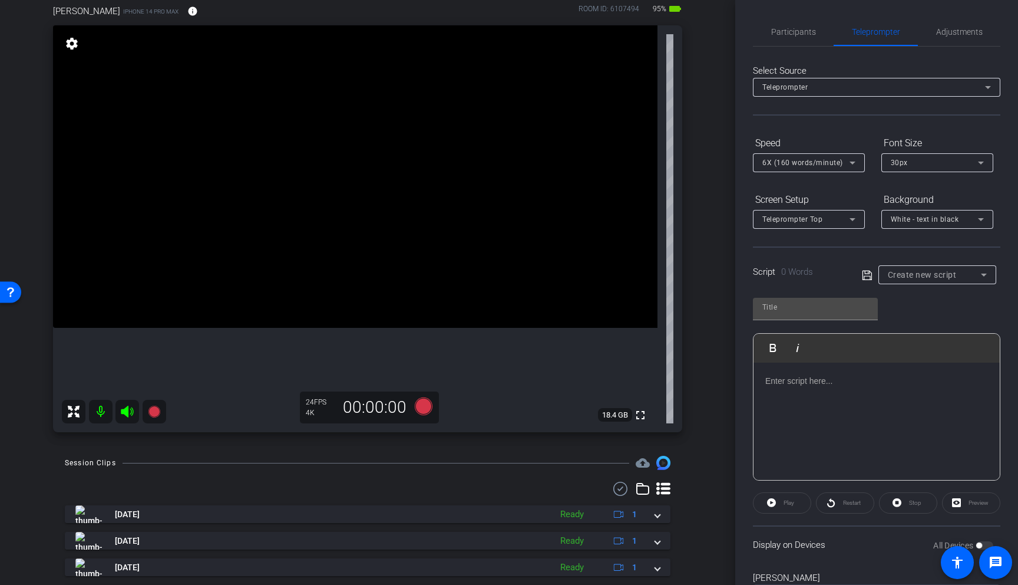
click at [938, 275] on span "Create new script" at bounding box center [922, 274] width 69 height 9
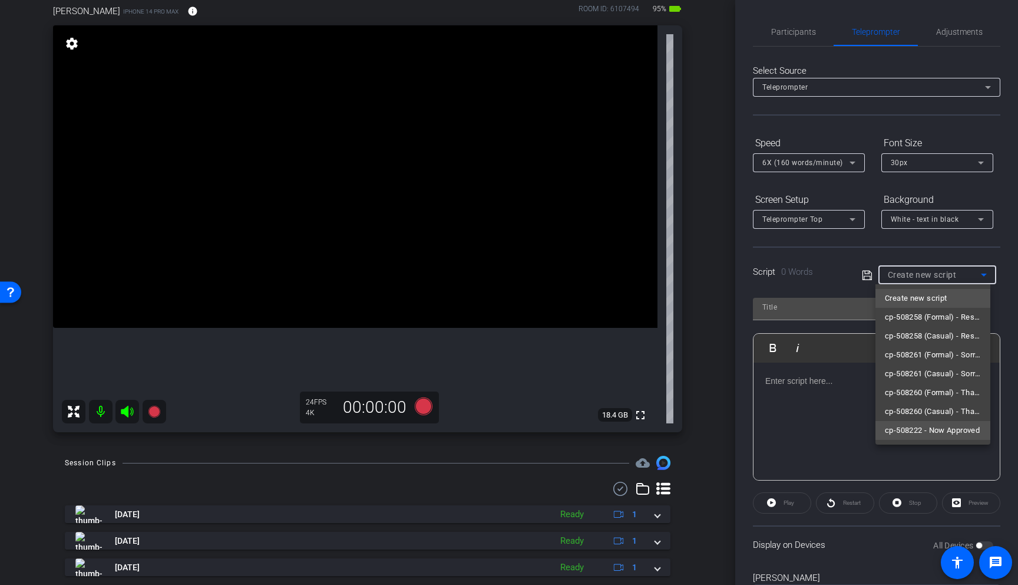
click at [938, 433] on span "cp-508222 - Now Approved" at bounding box center [932, 430] width 95 height 14
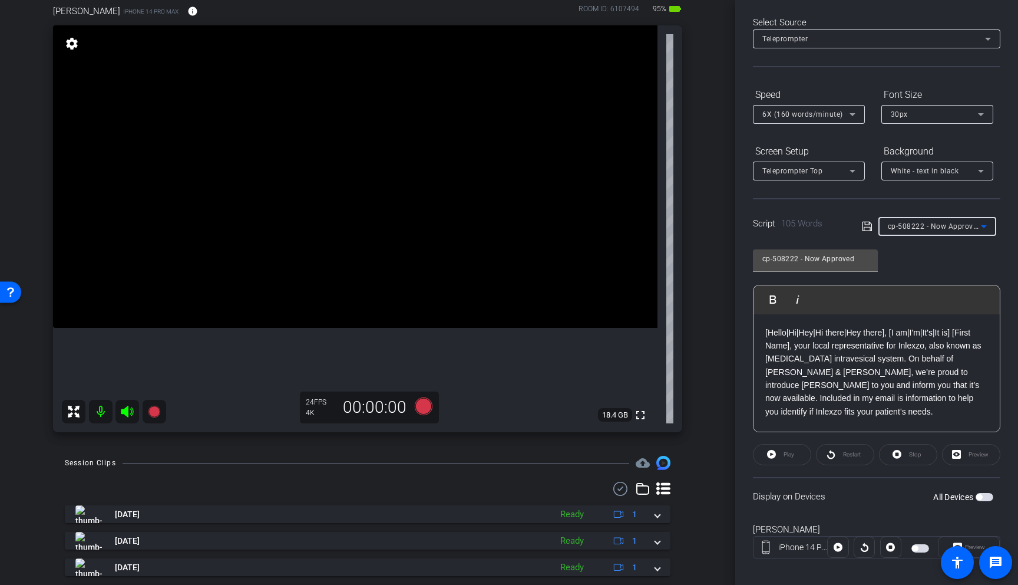
scroll to position [51, 0]
click at [983, 494] on span "button" at bounding box center [985, 494] width 18 height 8
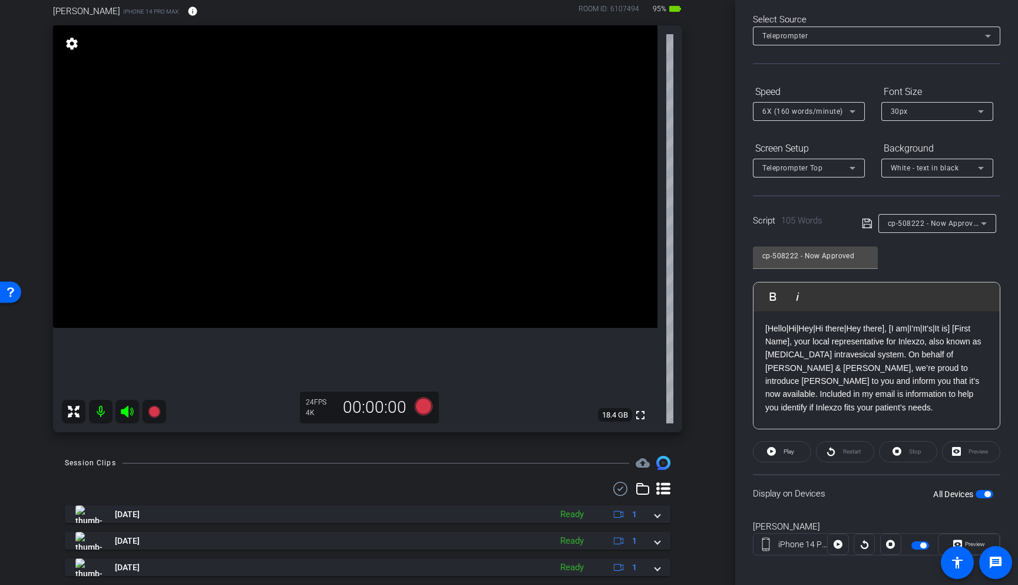
scroll to position [0, 0]
click at [809, 117] on div "6X (160 words/minute)" at bounding box center [806, 111] width 87 height 15
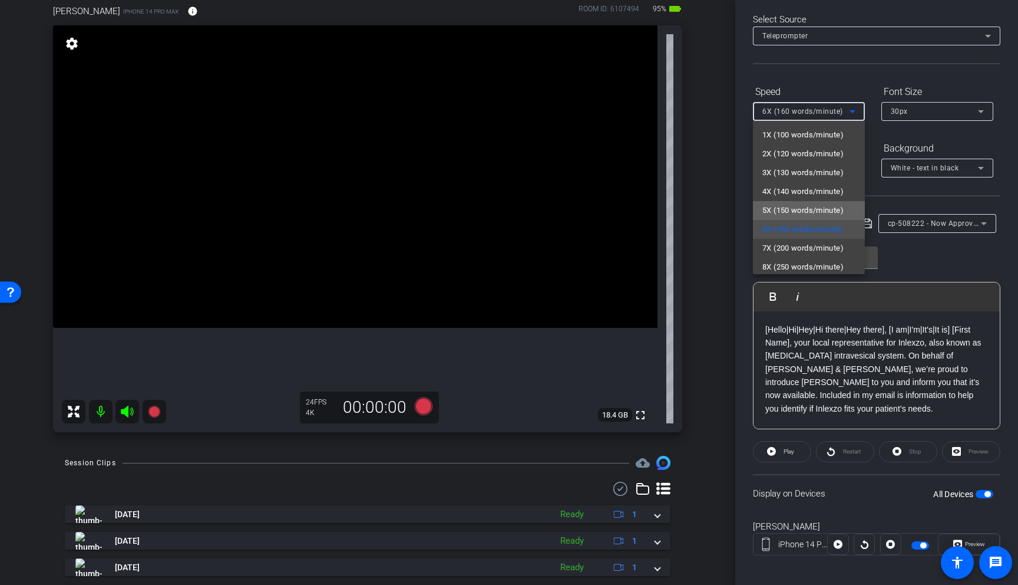
click at [821, 208] on span "5X (150 words/minute)" at bounding box center [803, 210] width 81 height 14
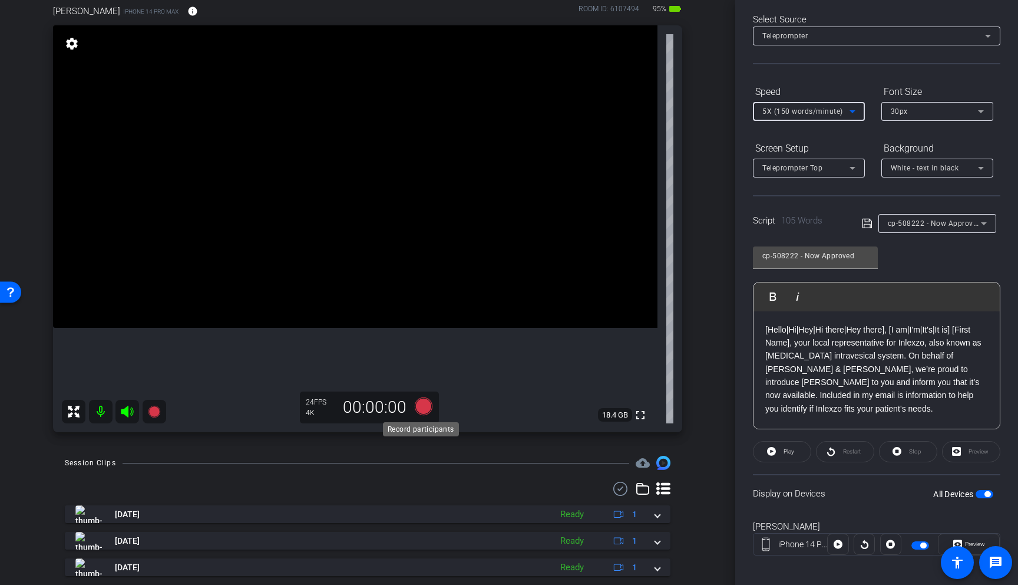
click at [421, 408] on icon at bounding box center [424, 406] width 18 height 18
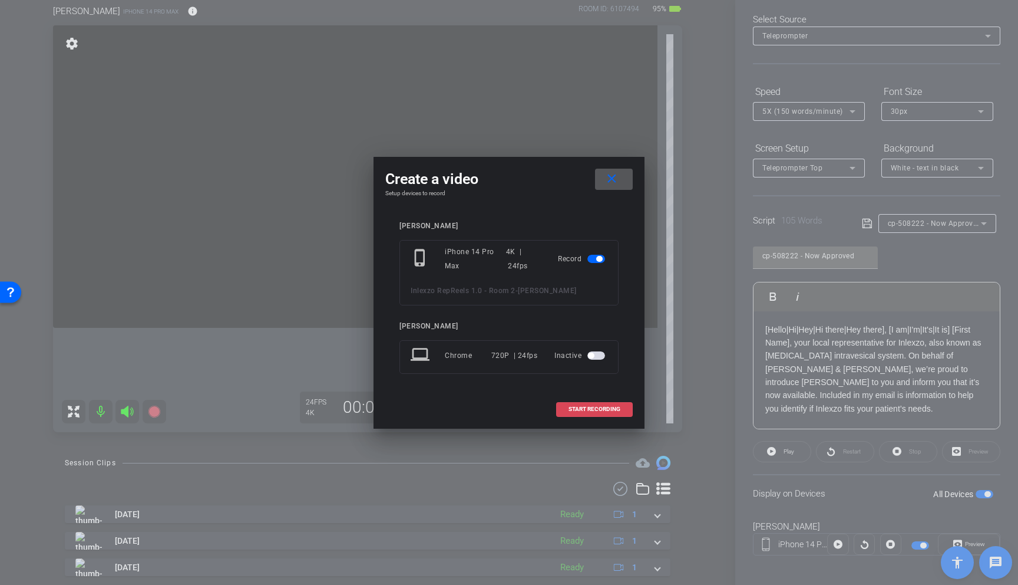
click at [586, 404] on span at bounding box center [594, 409] width 75 height 28
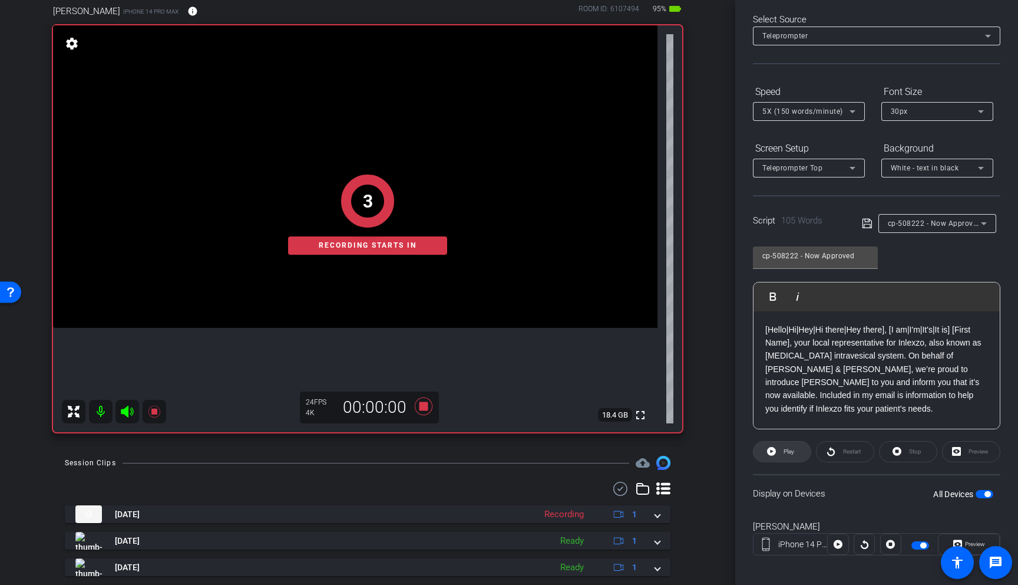
click at [772, 453] on icon at bounding box center [771, 451] width 9 height 9
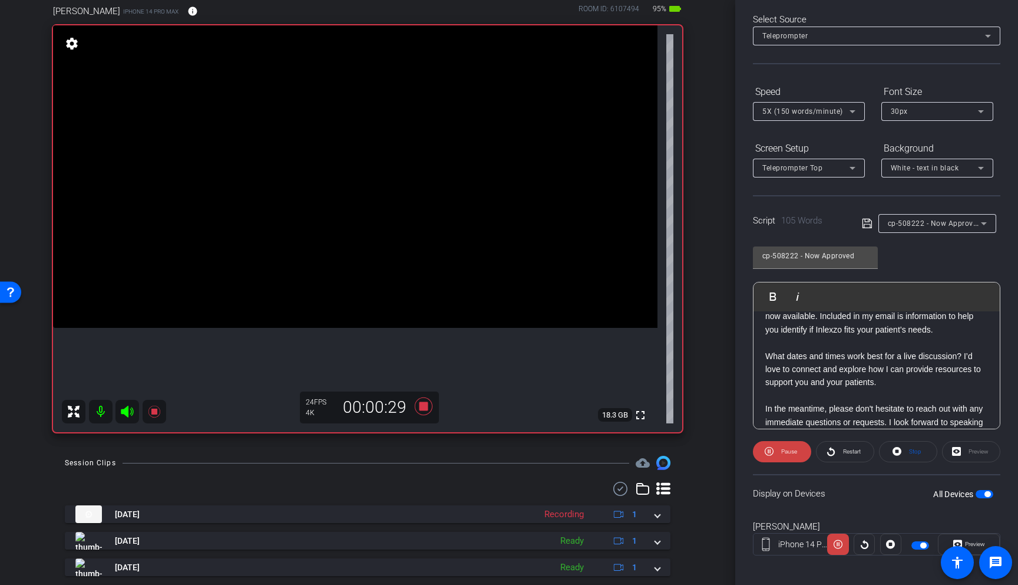
scroll to position [104, 0]
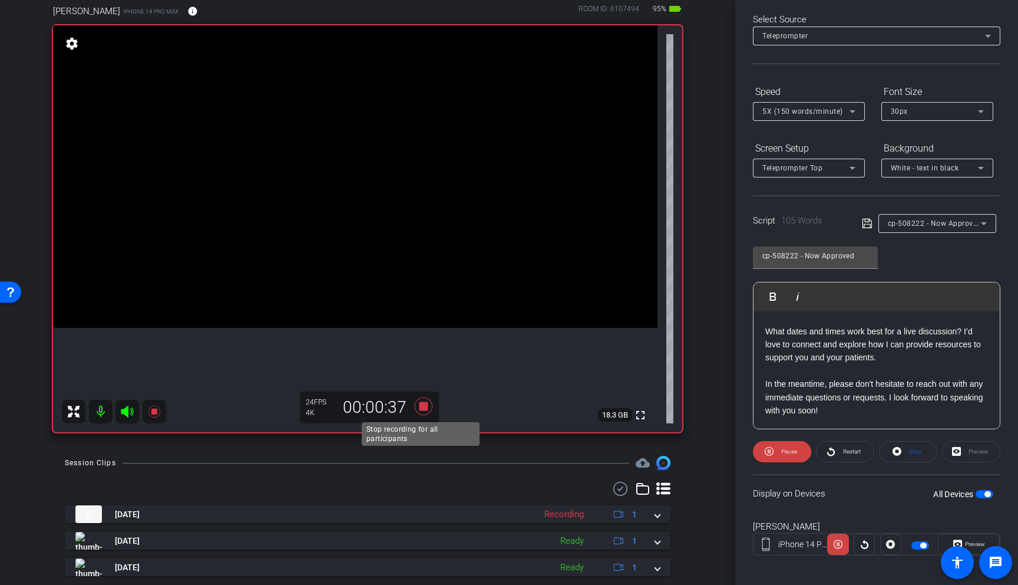
click at [423, 406] on icon at bounding box center [424, 406] width 18 height 18
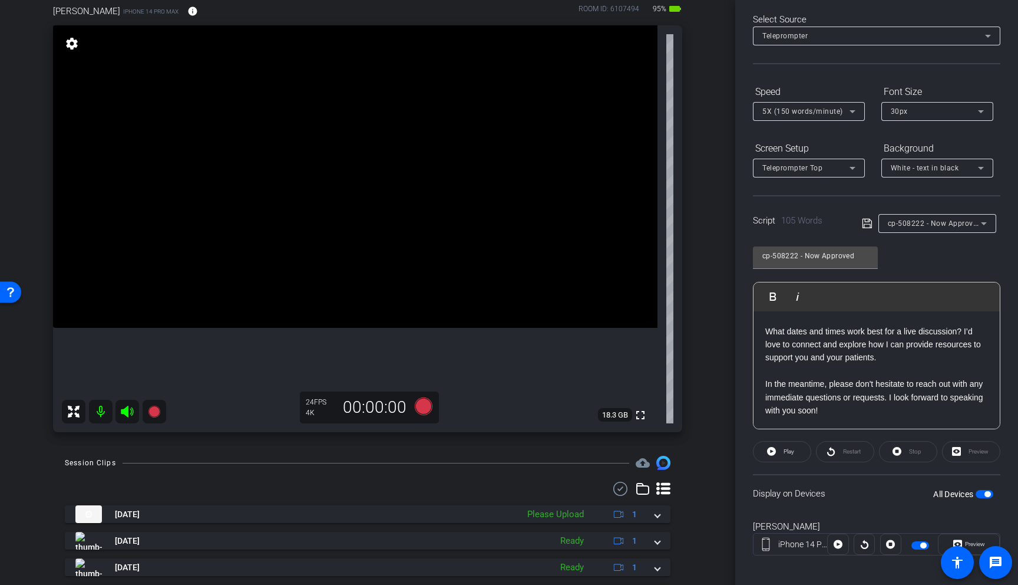
click at [823, 111] on span "5X (150 words/minute)" at bounding box center [803, 111] width 81 height 8
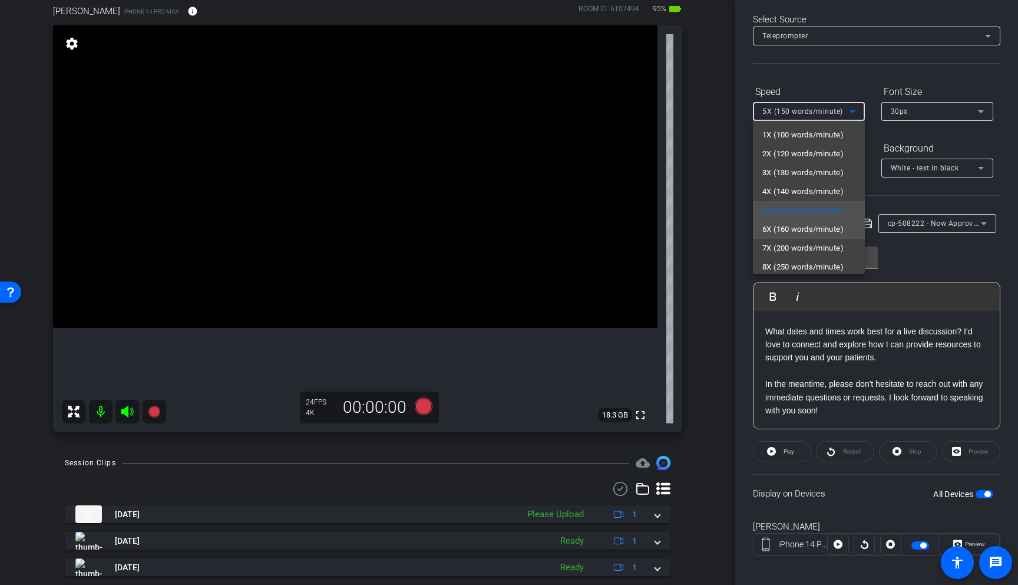
click at [821, 227] on span "6X (160 words/minute)" at bounding box center [803, 229] width 81 height 14
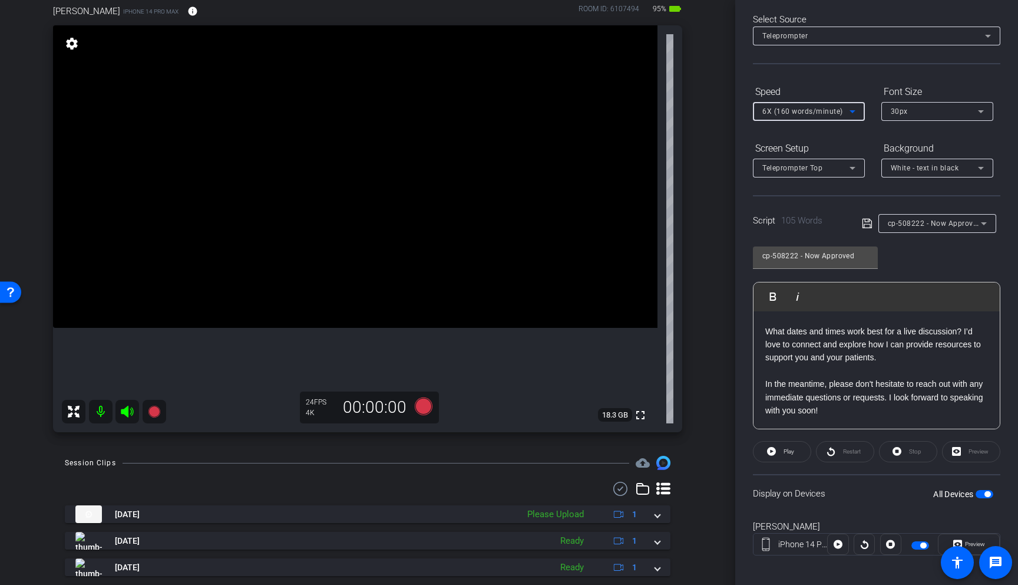
click at [819, 113] on span "6X (160 words/minute)" at bounding box center [803, 111] width 81 height 8
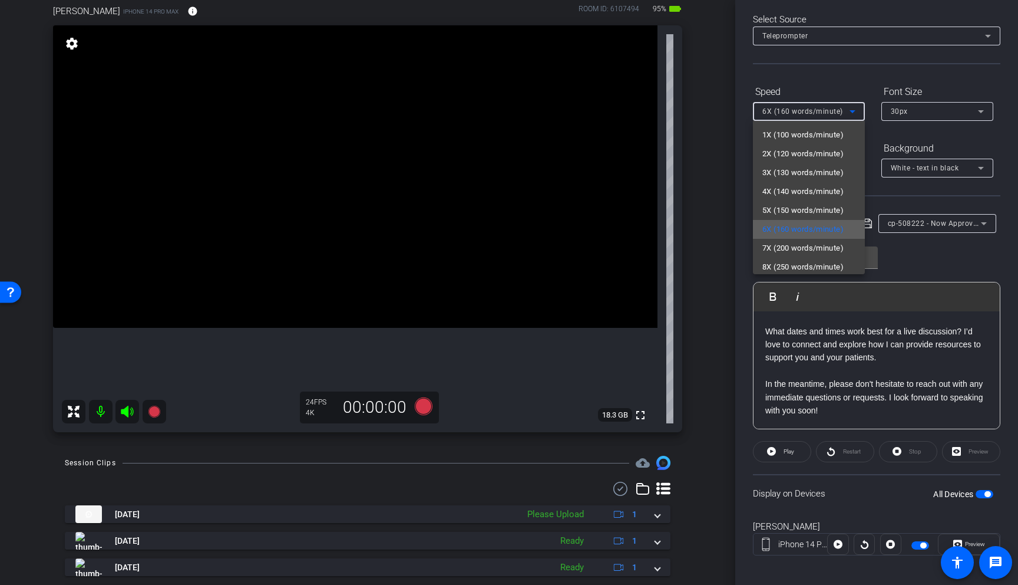
click at [826, 227] on span "6X (160 words/minute)" at bounding box center [803, 229] width 81 height 14
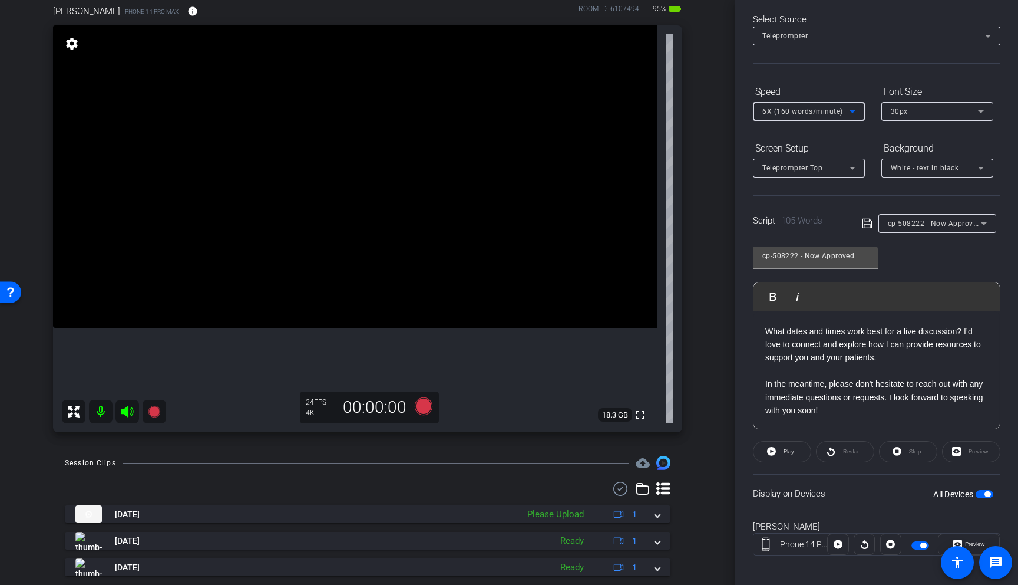
scroll to position [0, 0]
click at [828, 114] on span "6X (160 words/minute)" at bounding box center [803, 111] width 81 height 8
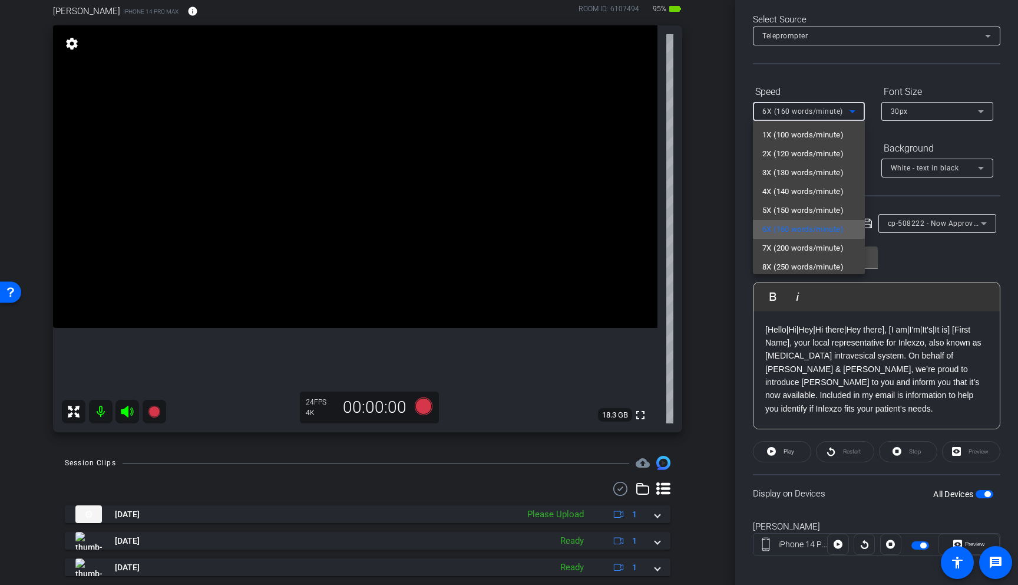
click at [828, 234] on span "6X (160 words/minute)" at bounding box center [803, 229] width 81 height 14
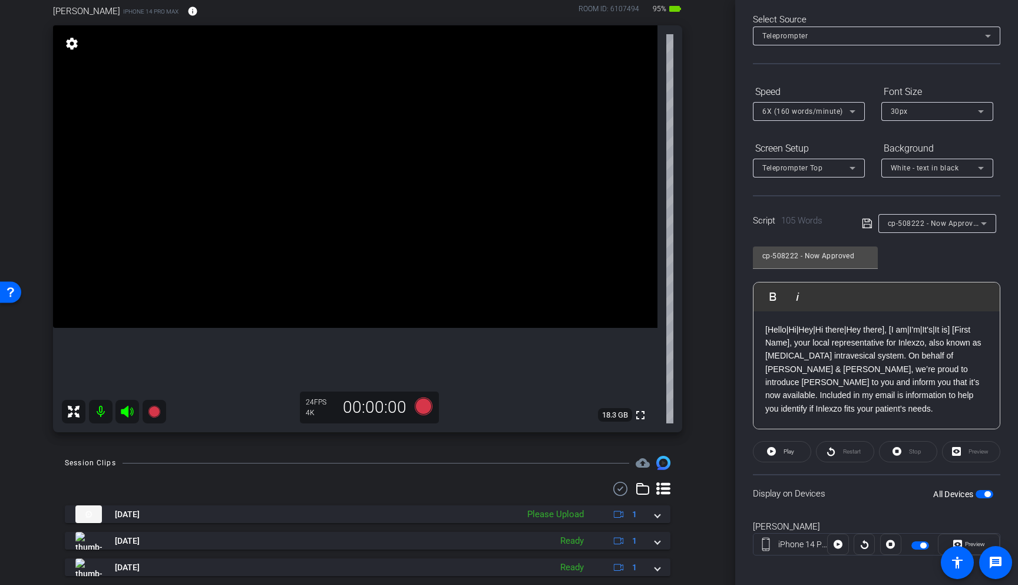
click at [983, 258] on div "cp-508222 - Now Approved Play Play from this location Play Selected Play and di…" at bounding box center [877, 334] width 248 height 192
click at [415, 409] on icon at bounding box center [424, 406] width 18 height 18
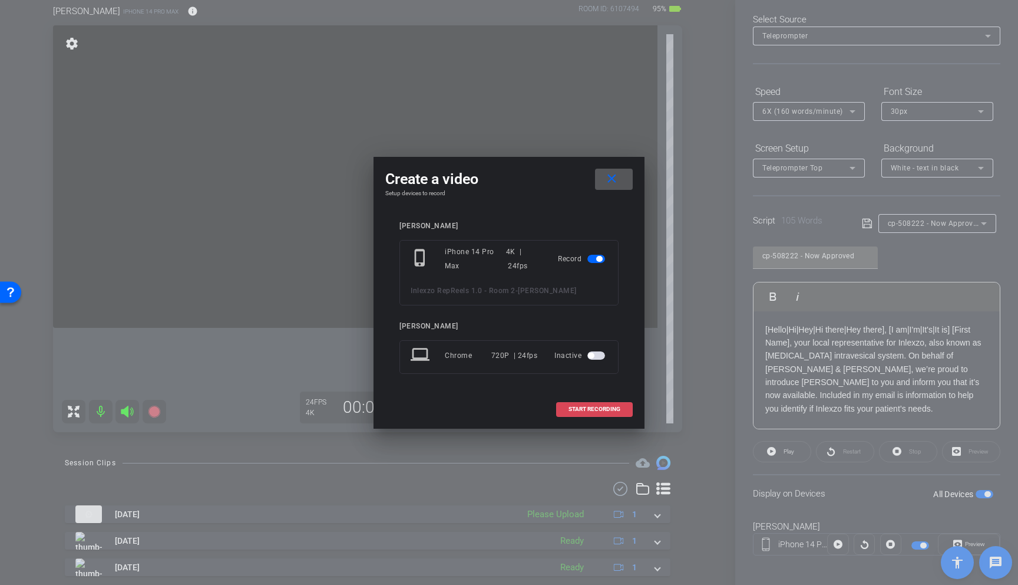
click at [604, 410] on span "START RECORDING" at bounding box center [595, 409] width 52 height 6
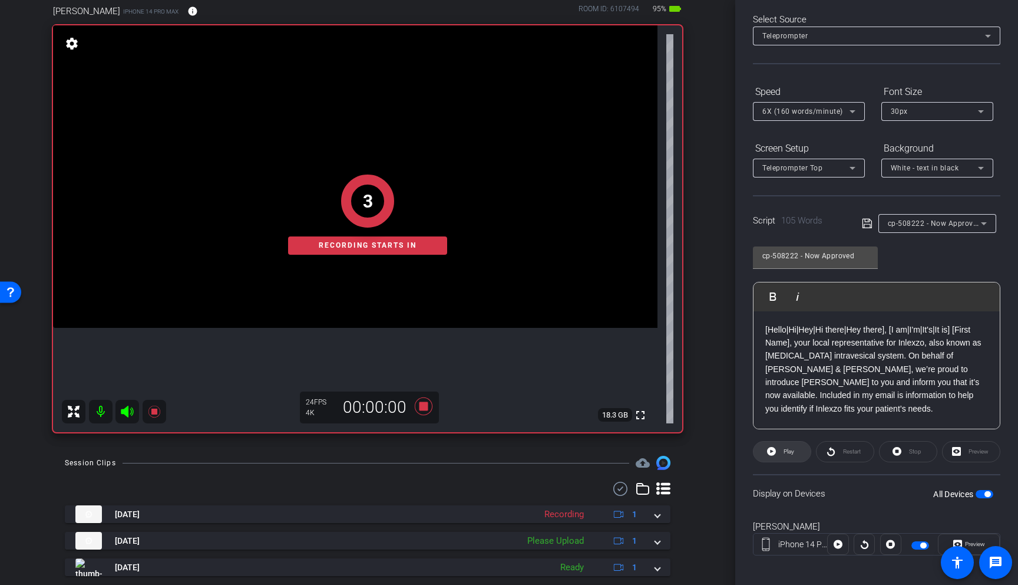
click at [784, 449] on span "Play" at bounding box center [789, 451] width 11 height 6
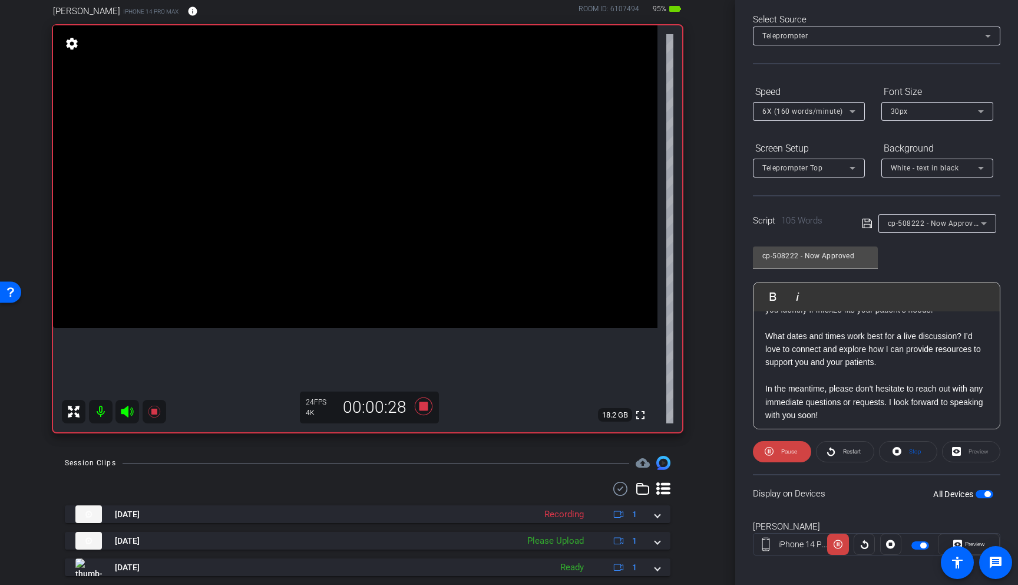
scroll to position [104, 0]
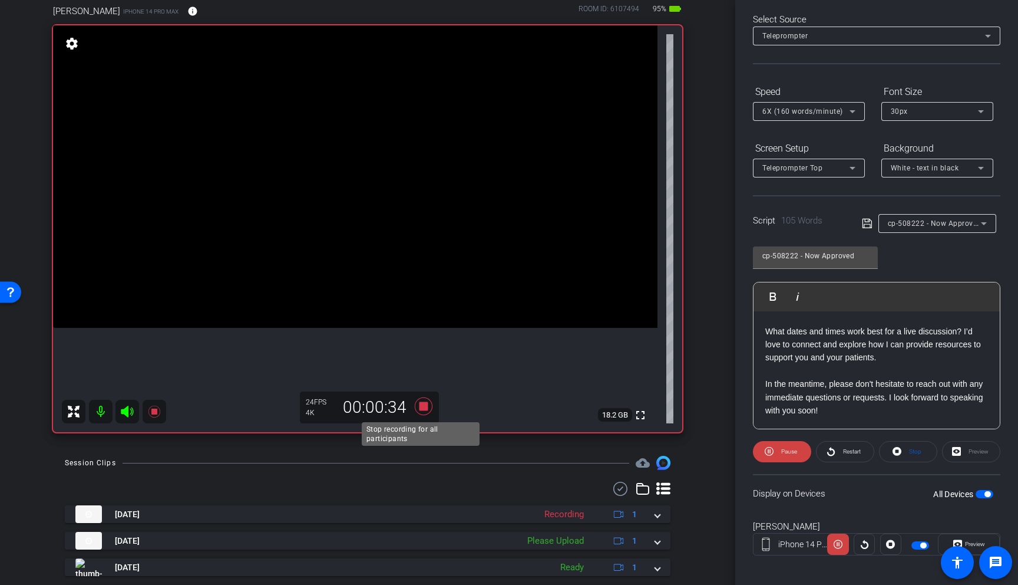
click at [418, 404] on icon at bounding box center [424, 406] width 18 height 18
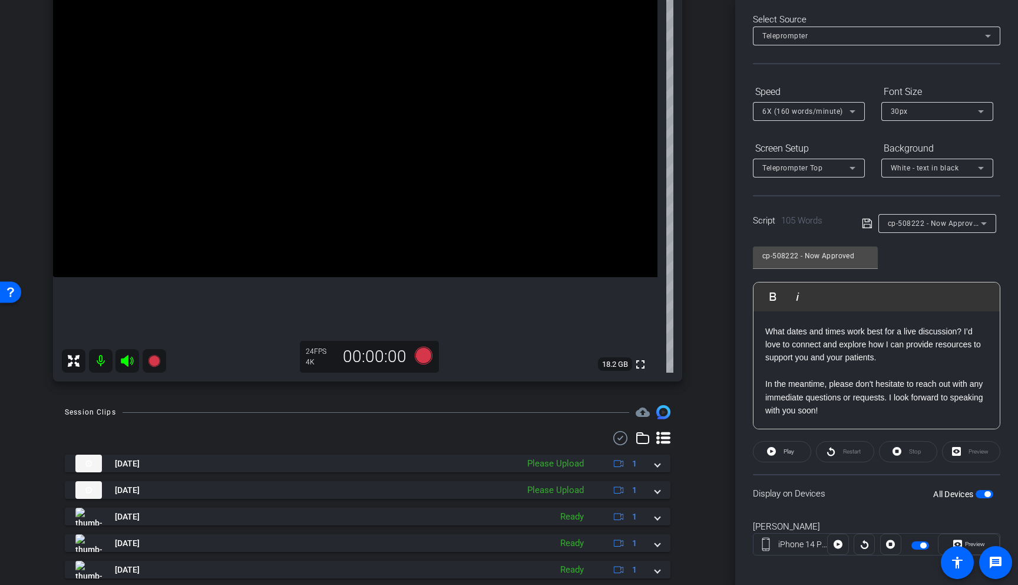
scroll to position [166, 0]
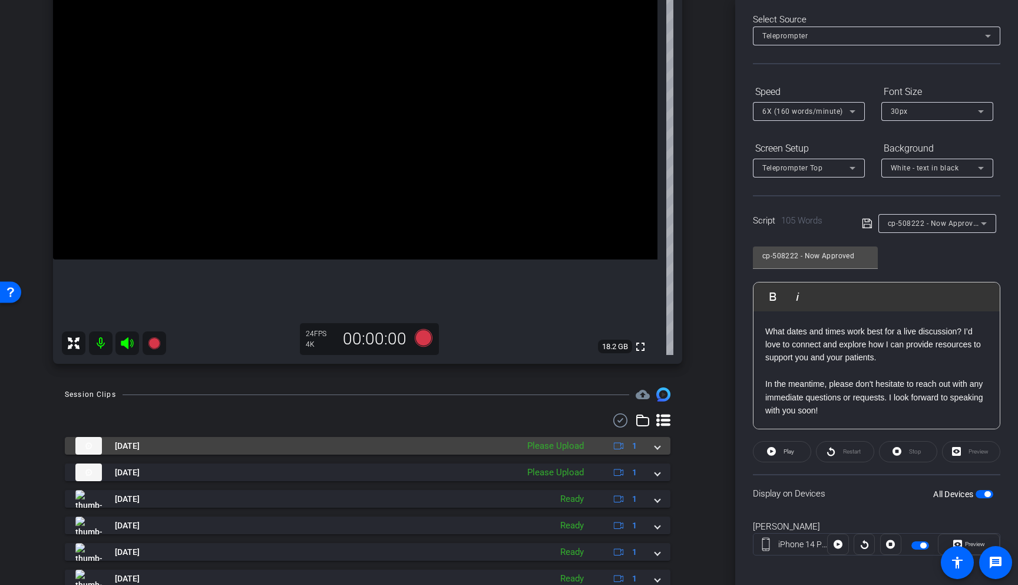
click at [552, 453] on mat-panel-description "Please Upload 1" at bounding box center [584, 446] width 124 height 18
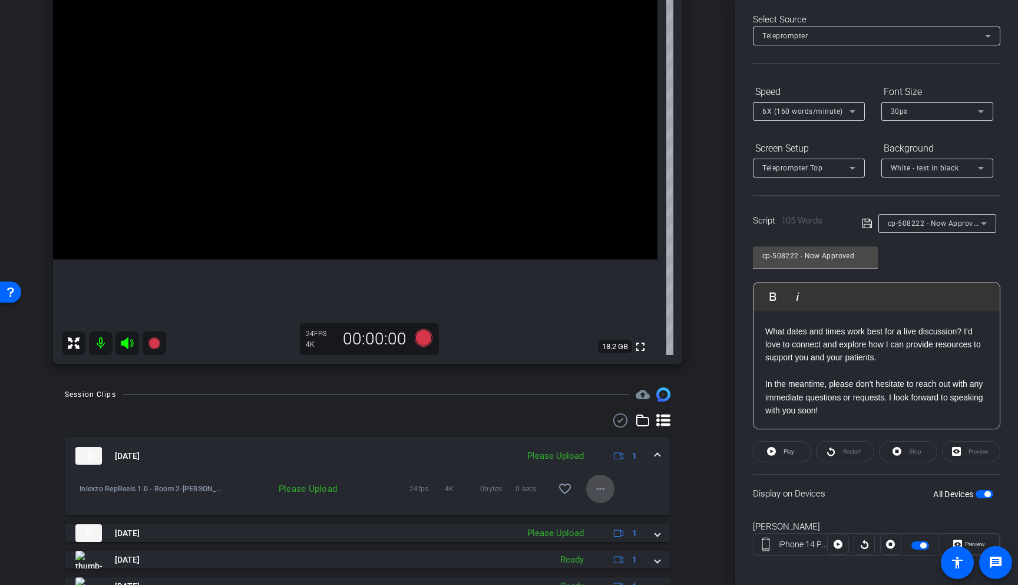
click at [586, 485] on span at bounding box center [600, 488] width 28 height 28
click at [607, 510] on span "Upload" at bounding box center [613, 513] width 47 height 14
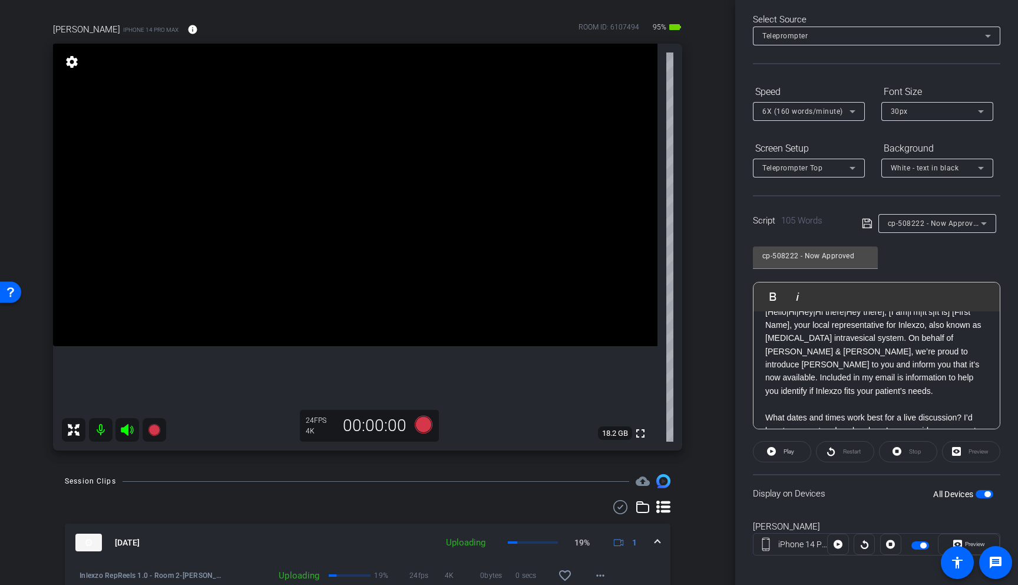
scroll to position [0, 0]
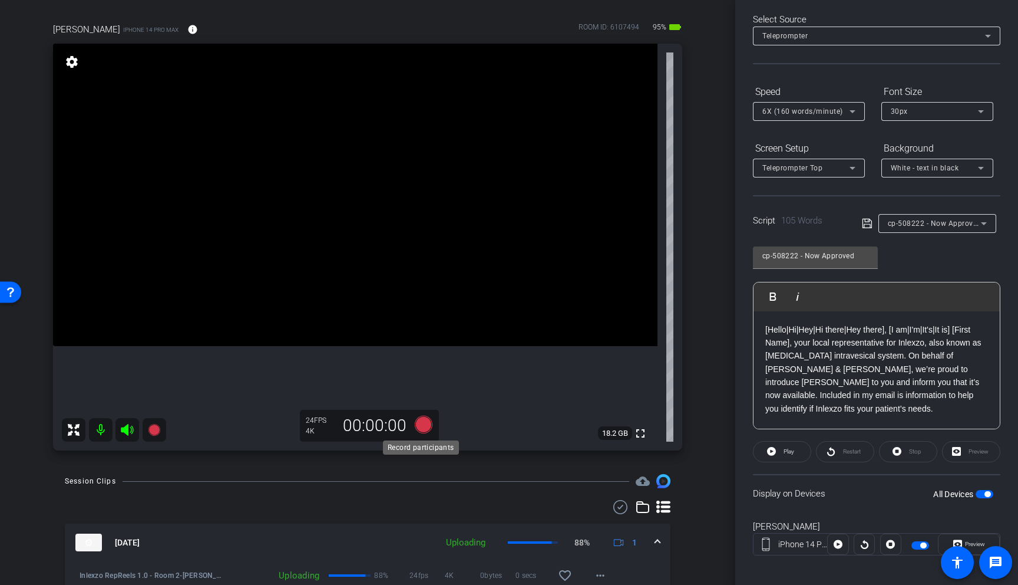
click at [419, 426] on icon at bounding box center [424, 425] width 18 height 18
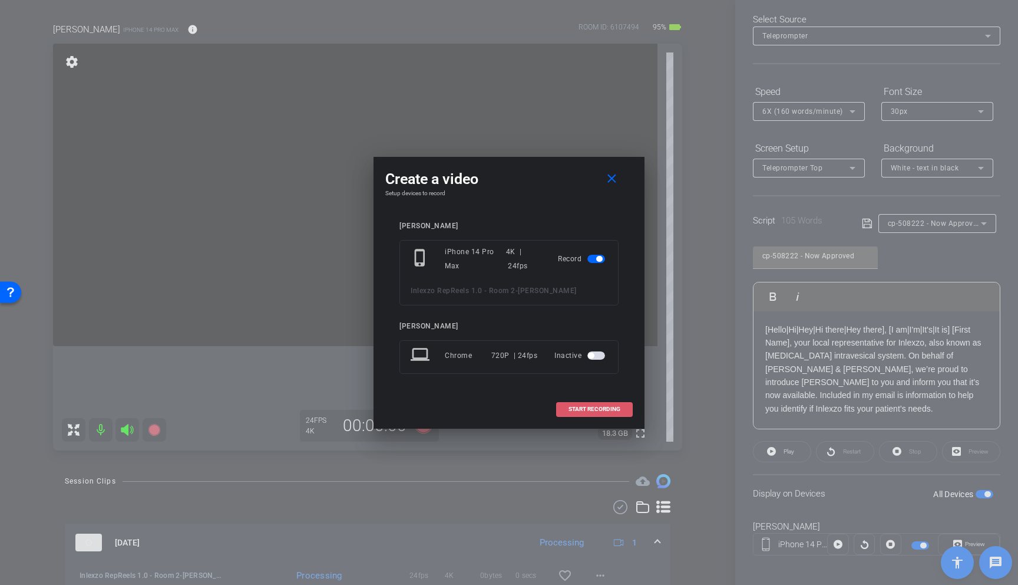
click at [601, 409] on span "START RECORDING" at bounding box center [595, 409] width 52 height 6
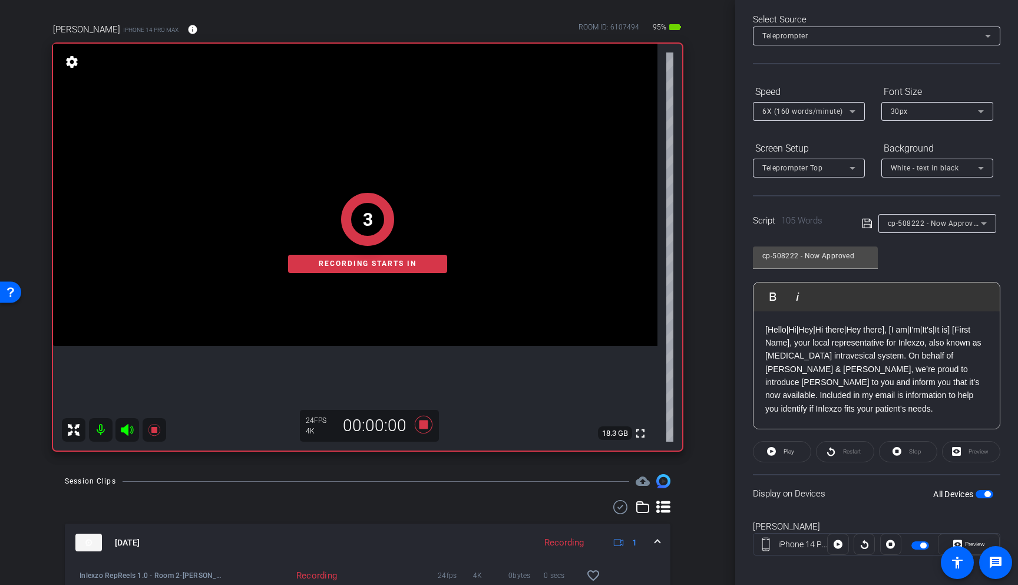
click at [805, 110] on span "6X (160 words/minute)" at bounding box center [803, 111] width 81 height 8
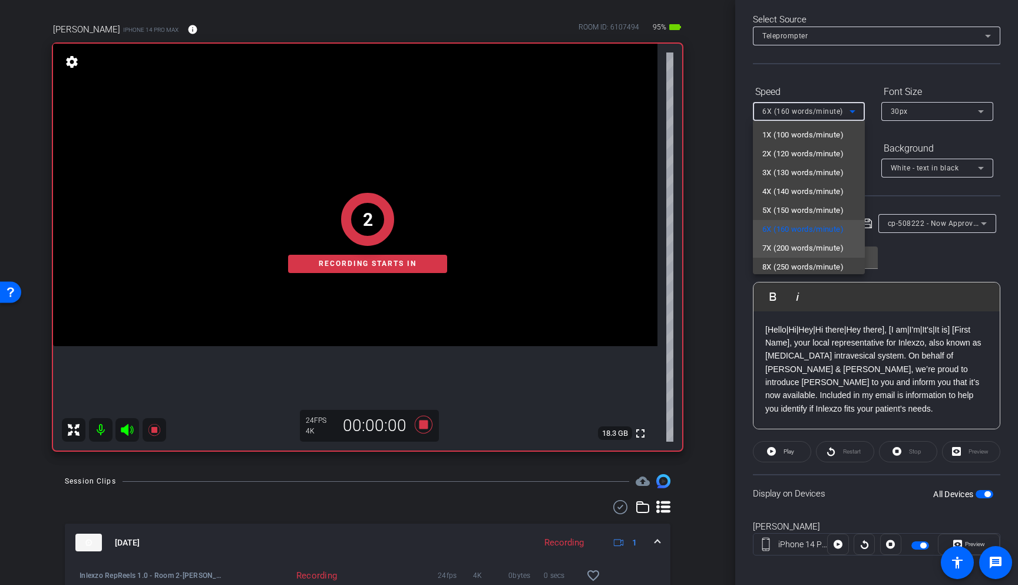
click at [802, 252] on span "7X (200 words/minute)" at bounding box center [803, 248] width 81 height 14
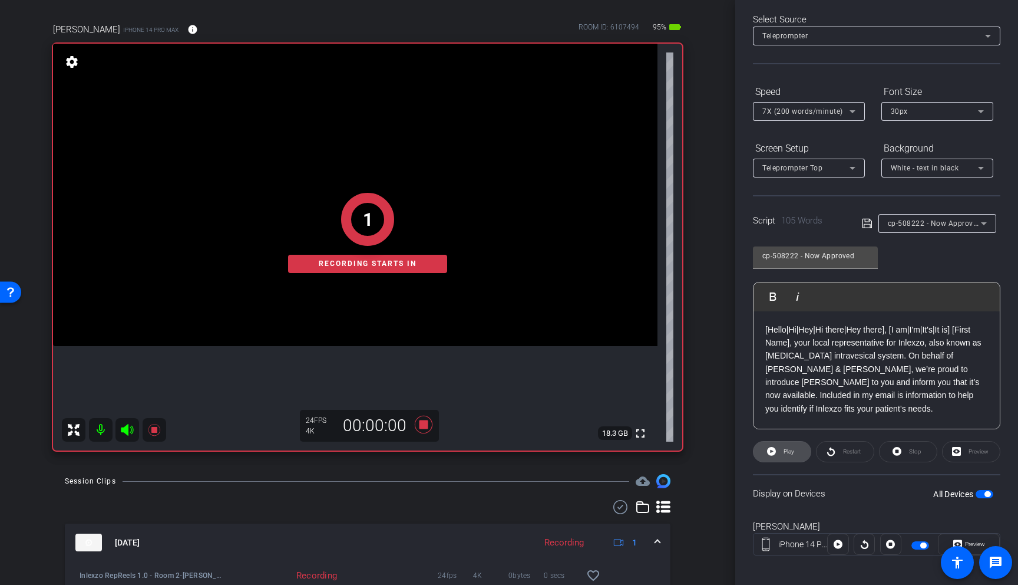
click at [790, 454] on span "Play" at bounding box center [789, 451] width 11 height 6
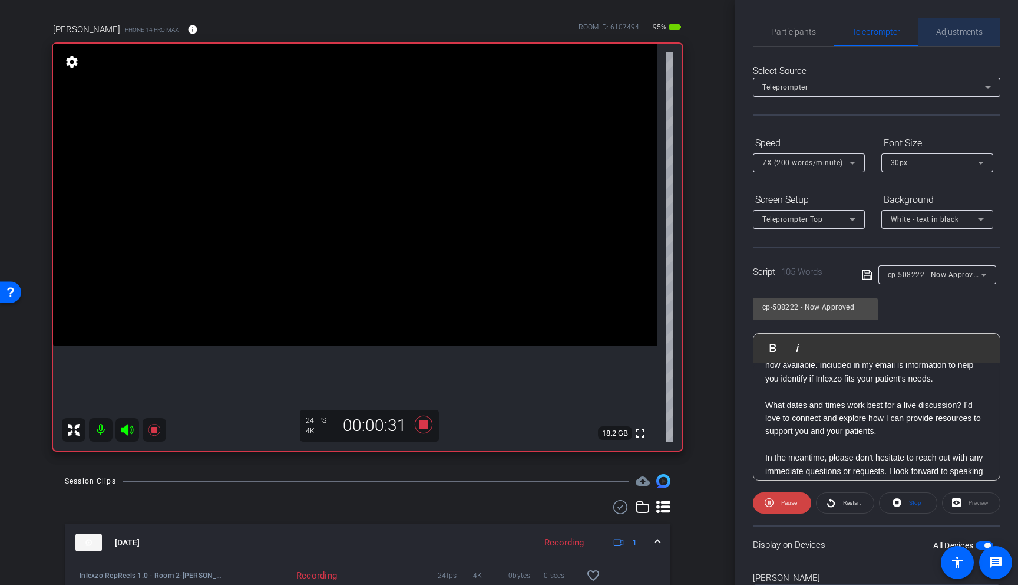
click at [962, 31] on span "Adjustments" at bounding box center [960, 32] width 47 height 8
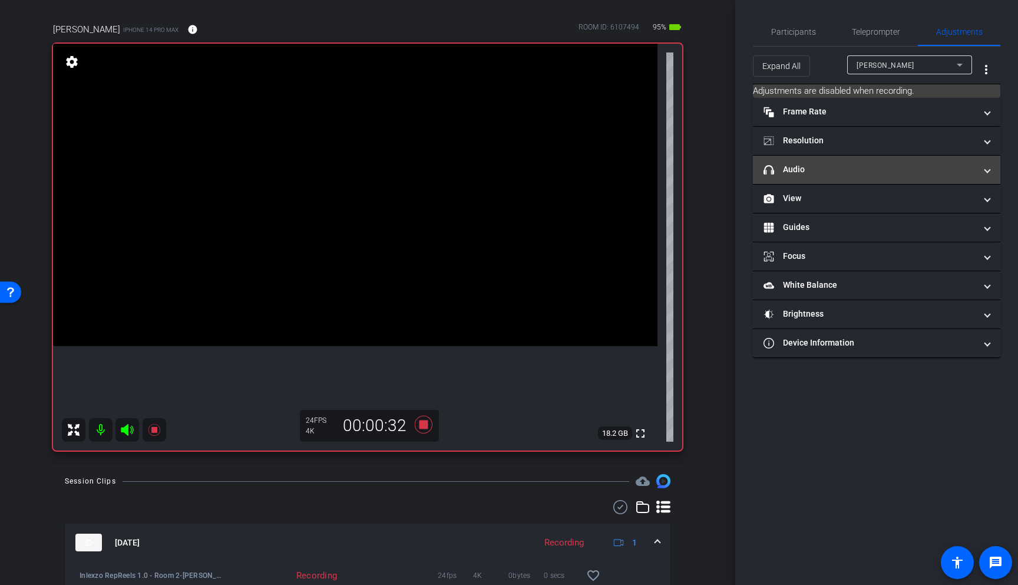
click at [859, 173] on mat-panel-title "headphone icon Audio" at bounding box center [870, 169] width 212 height 12
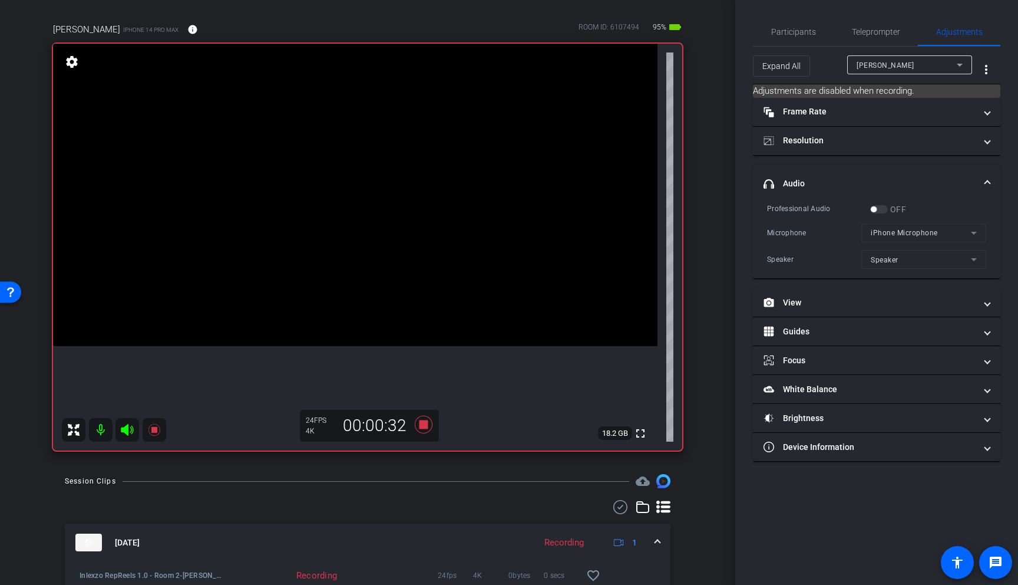
click at [859, 173] on mat-expansion-panel-header "headphone icon Audio" at bounding box center [877, 184] width 248 height 38
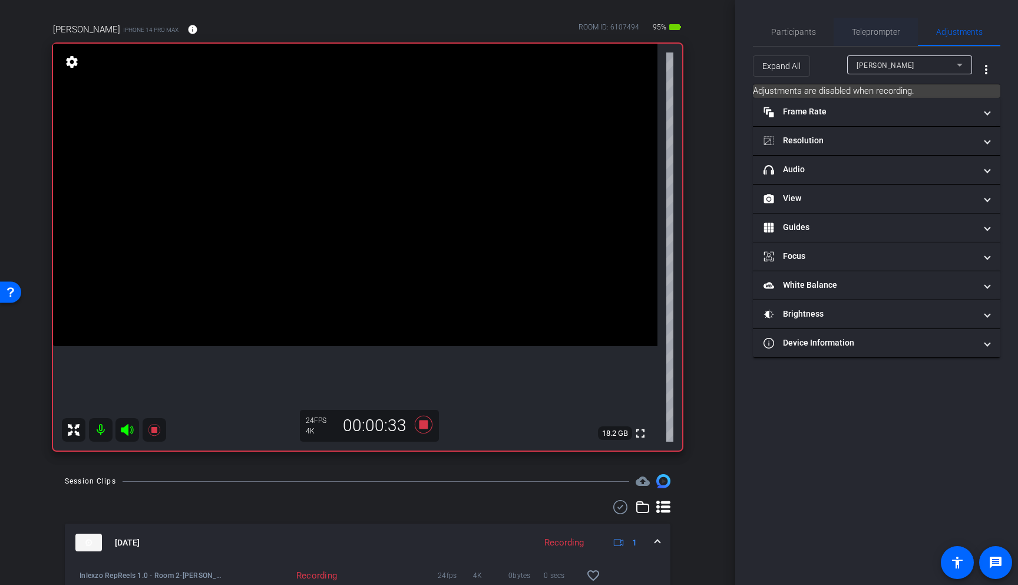
click at [889, 32] on span "Teleprompter" at bounding box center [876, 32] width 48 height 8
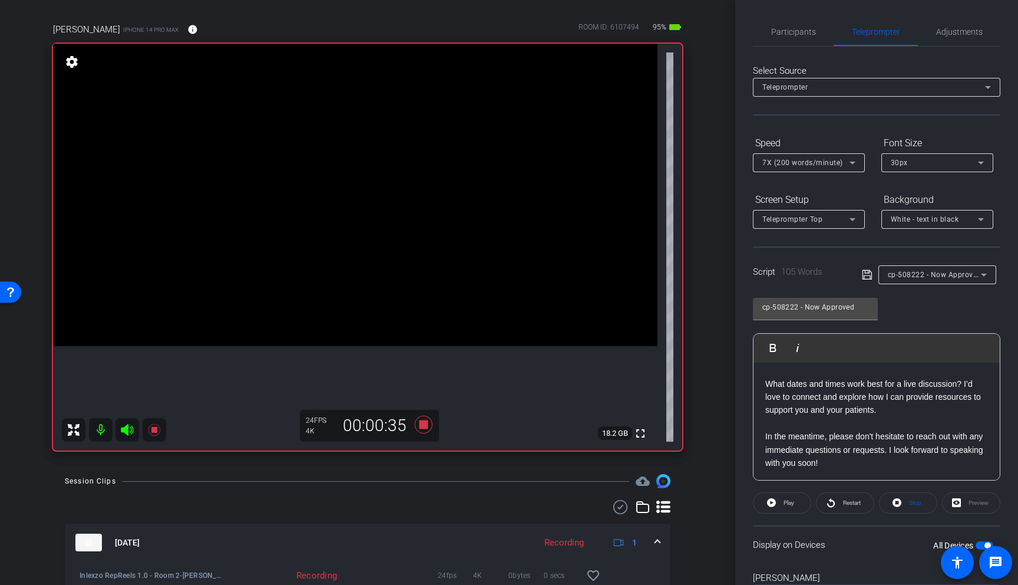
scroll to position [104, 0]
click at [416, 425] on icon at bounding box center [424, 424] width 28 height 21
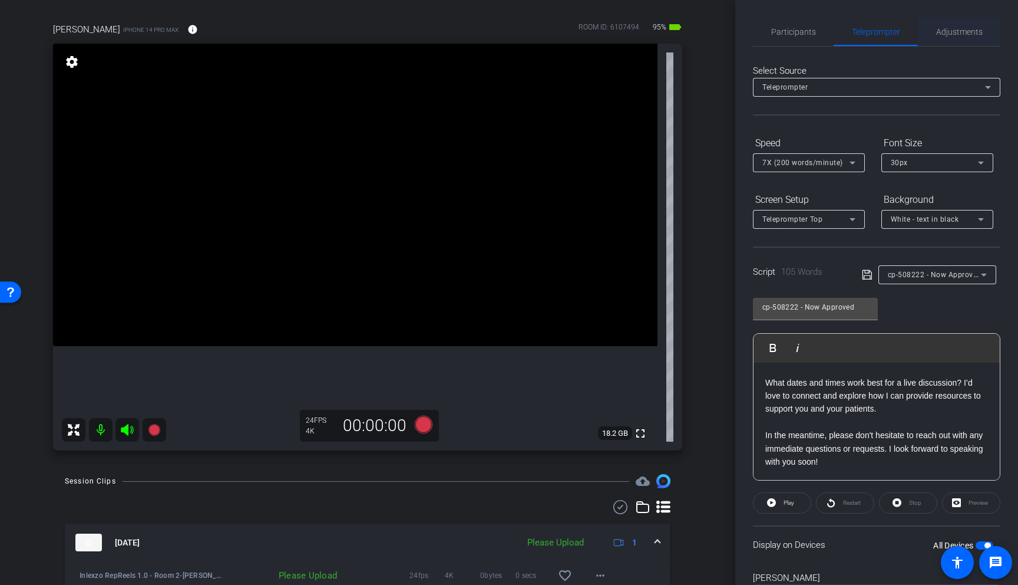
click at [975, 35] on span "Adjustments" at bounding box center [960, 32] width 47 height 8
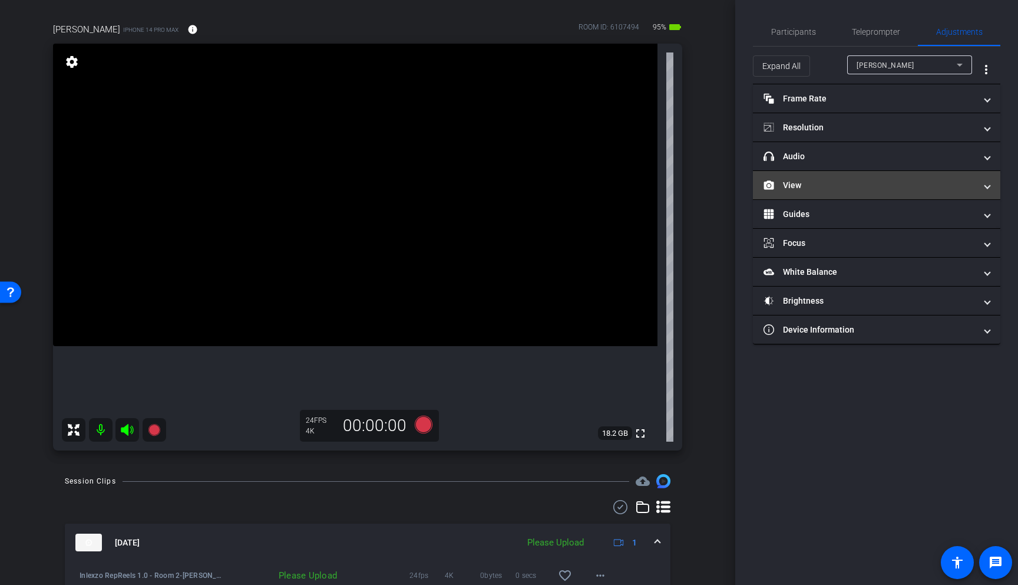
click at [869, 191] on mat-panel-title "View" at bounding box center [870, 185] width 212 height 12
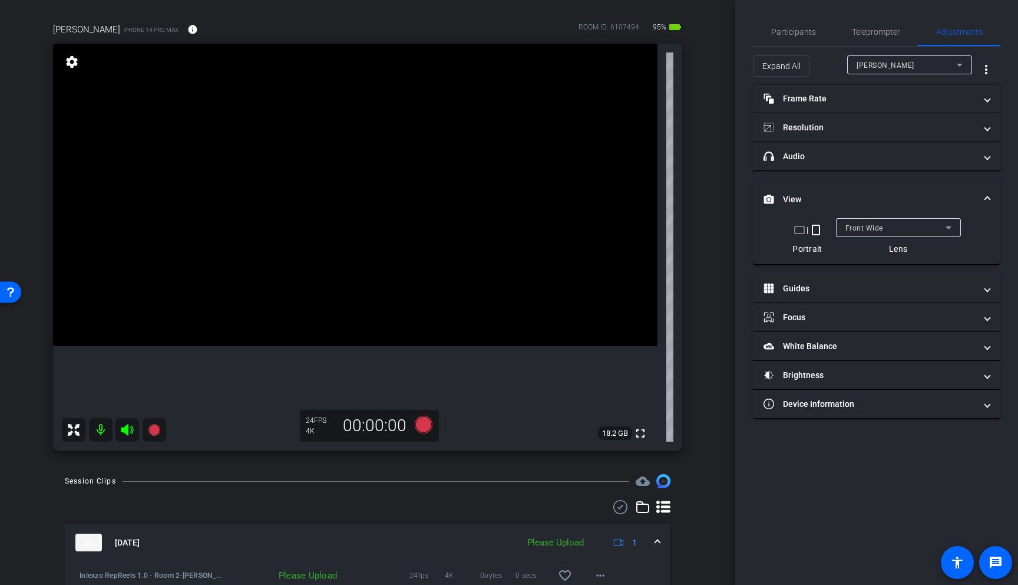
click at [873, 196] on mat-panel-title "View" at bounding box center [870, 199] width 212 height 12
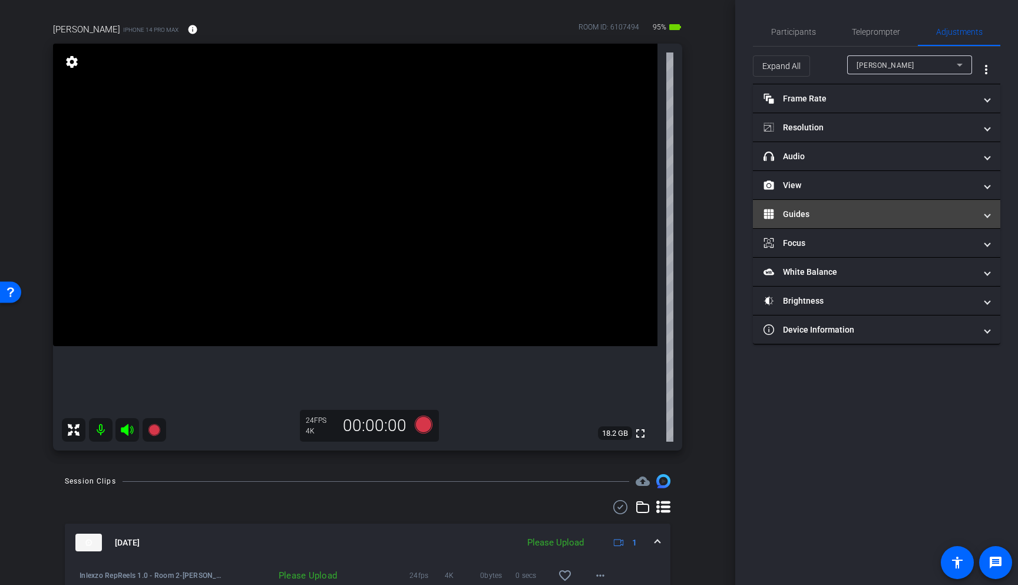
click at [871, 216] on mat-panel-title "Guides" at bounding box center [870, 214] width 212 height 12
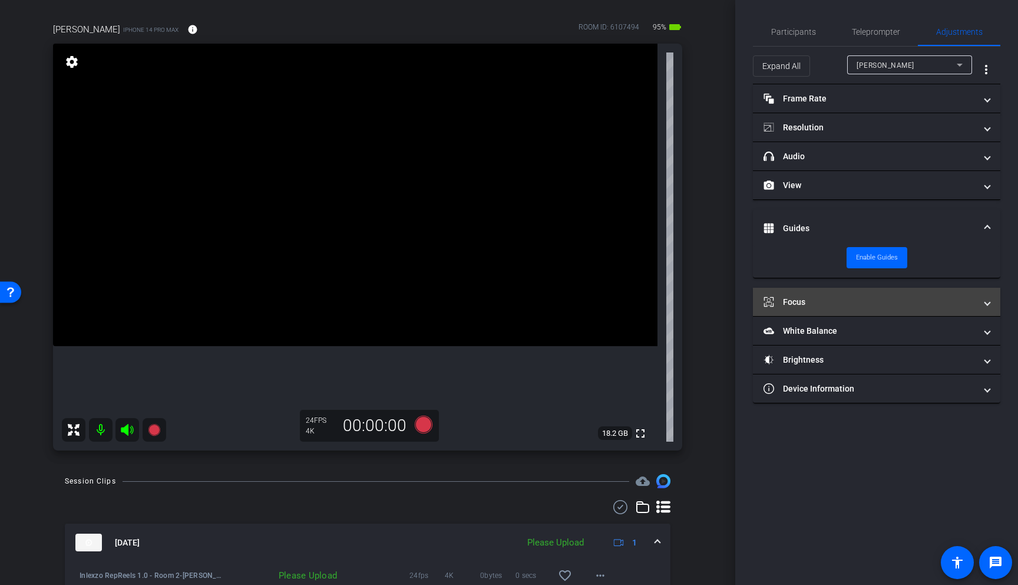
click at [838, 294] on mat-expansion-panel-header "Focus" at bounding box center [877, 302] width 248 height 28
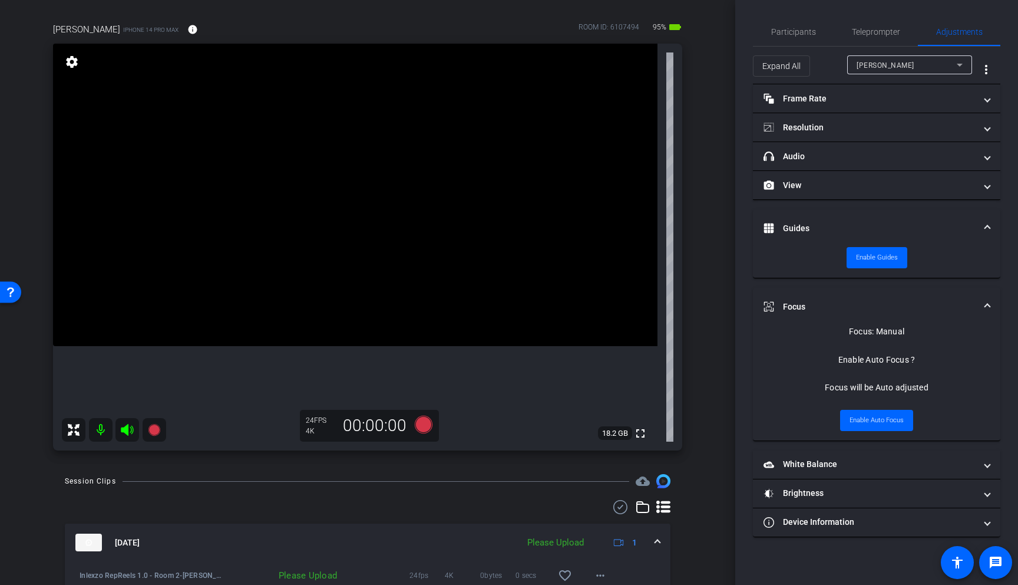
click at [847, 296] on mat-expansion-panel-header "Focus" at bounding box center [877, 307] width 248 height 38
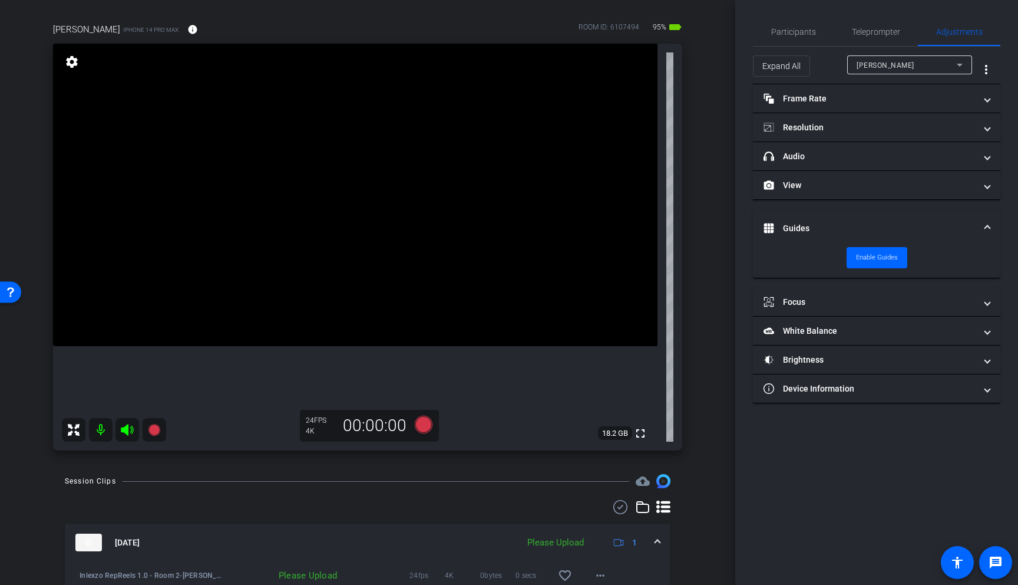
click at [855, 226] on mat-panel-title "Guides" at bounding box center [870, 228] width 212 height 12
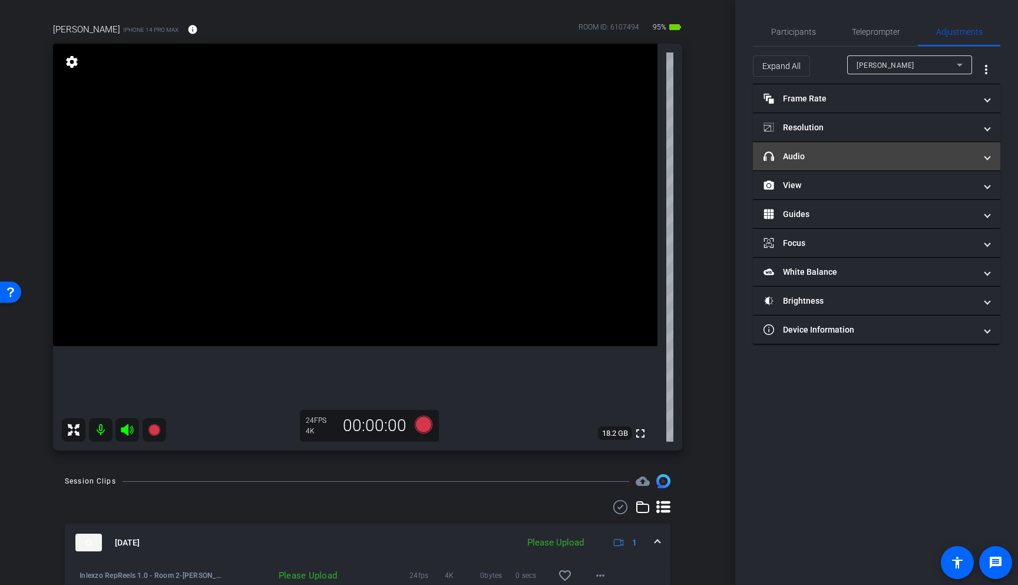
click at [876, 151] on mat-panel-title "headphone icon Audio" at bounding box center [870, 156] width 212 height 12
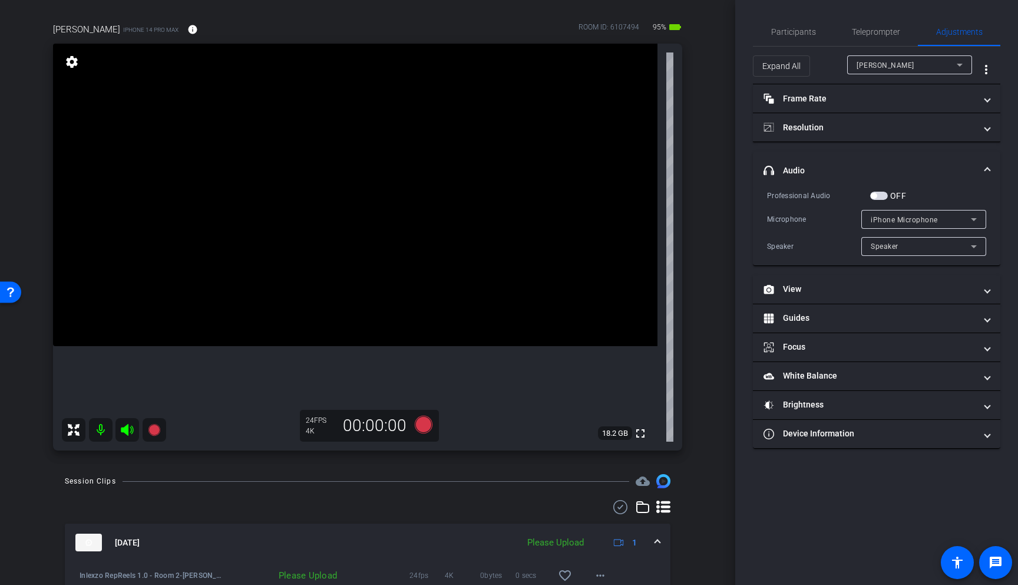
click at [883, 197] on span "button" at bounding box center [880, 196] width 18 height 8
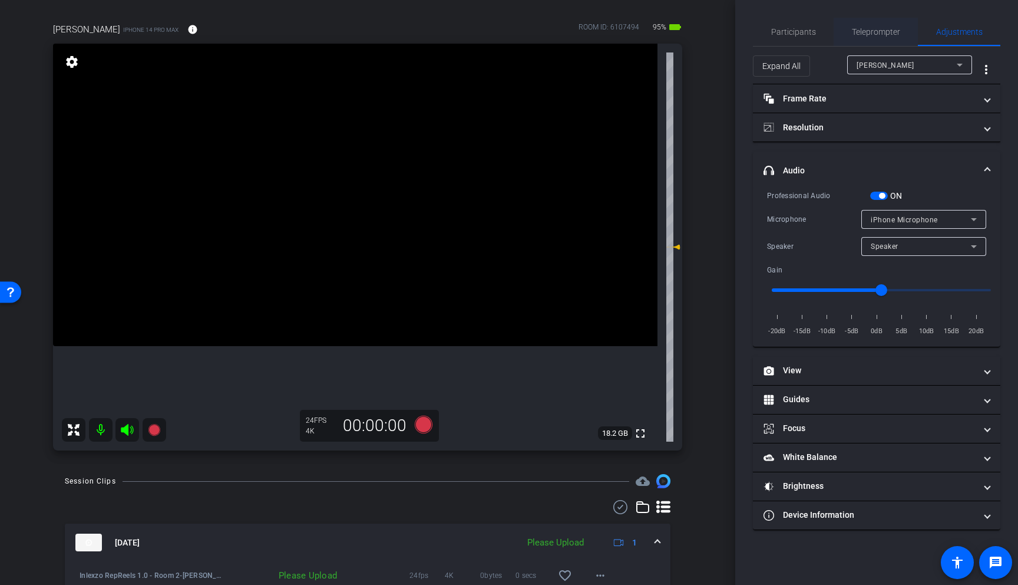
click at [883, 28] on span "Teleprompter" at bounding box center [876, 32] width 48 height 8
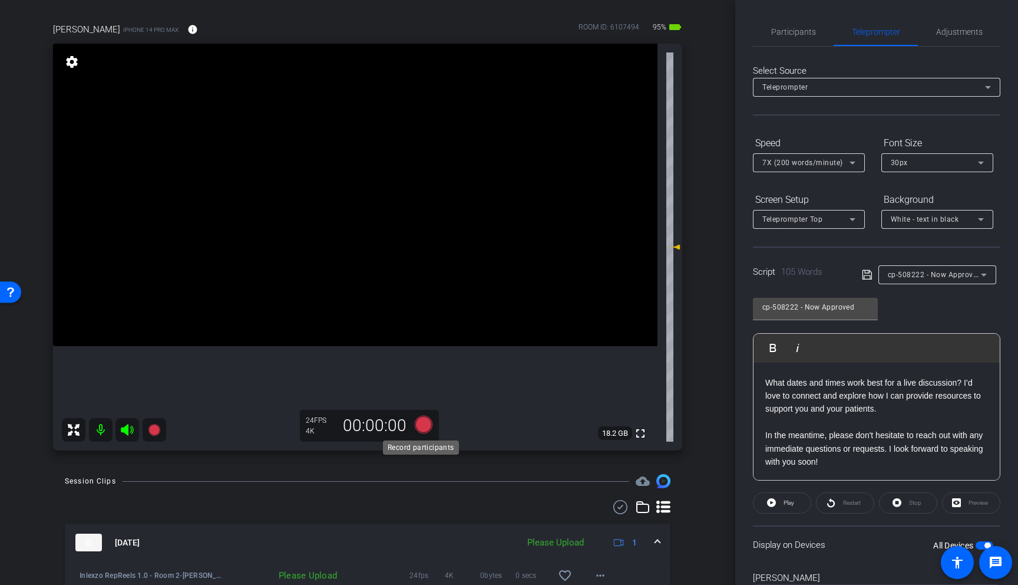
click at [417, 418] on icon at bounding box center [424, 425] width 18 height 18
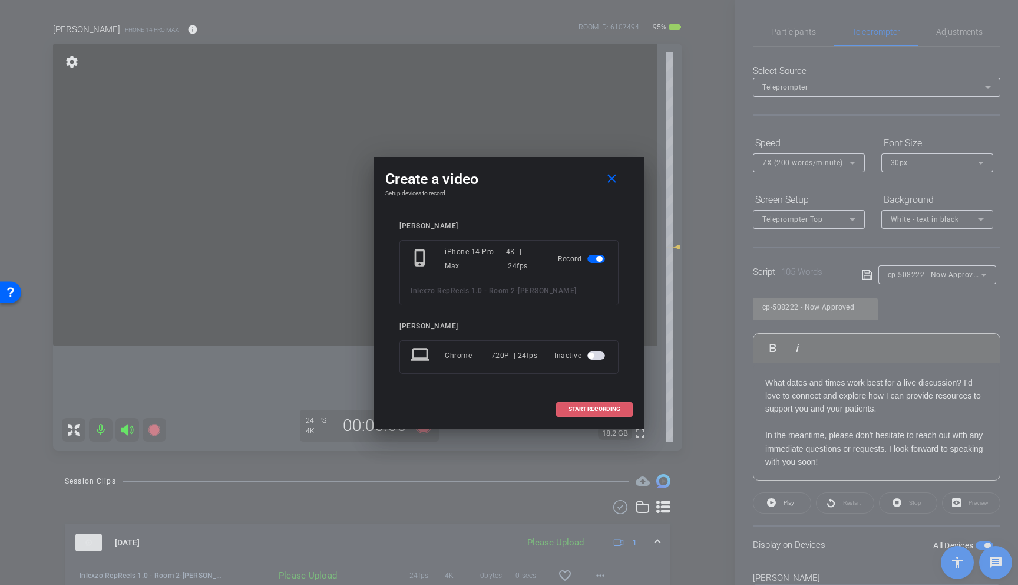
click at [586, 409] on span "START RECORDING" at bounding box center [595, 409] width 52 height 6
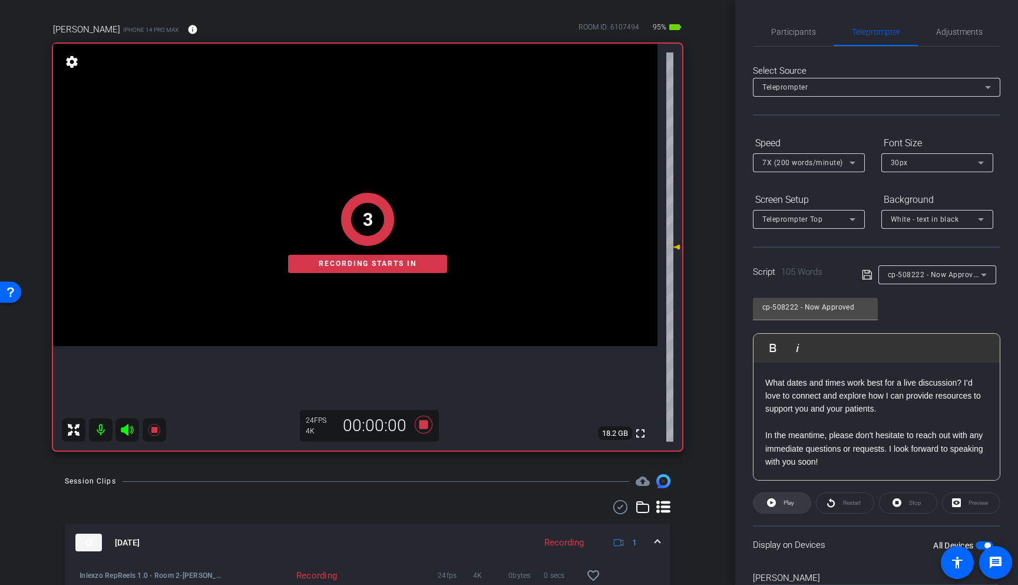
click at [781, 502] on span "Play" at bounding box center [788, 502] width 14 height 17
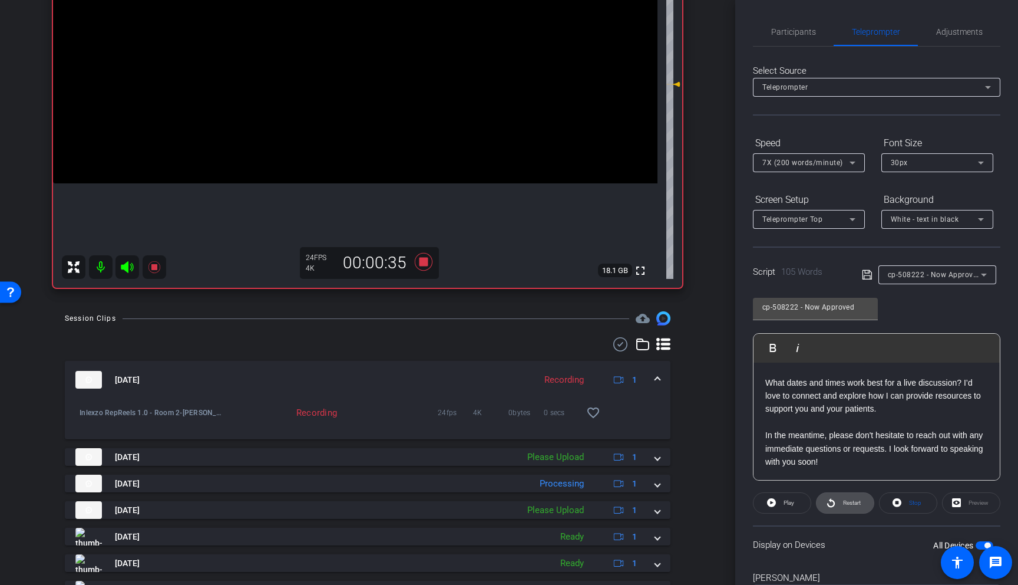
click at [841, 497] on span "Restart" at bounding box center [850, 502] width 21 height 17
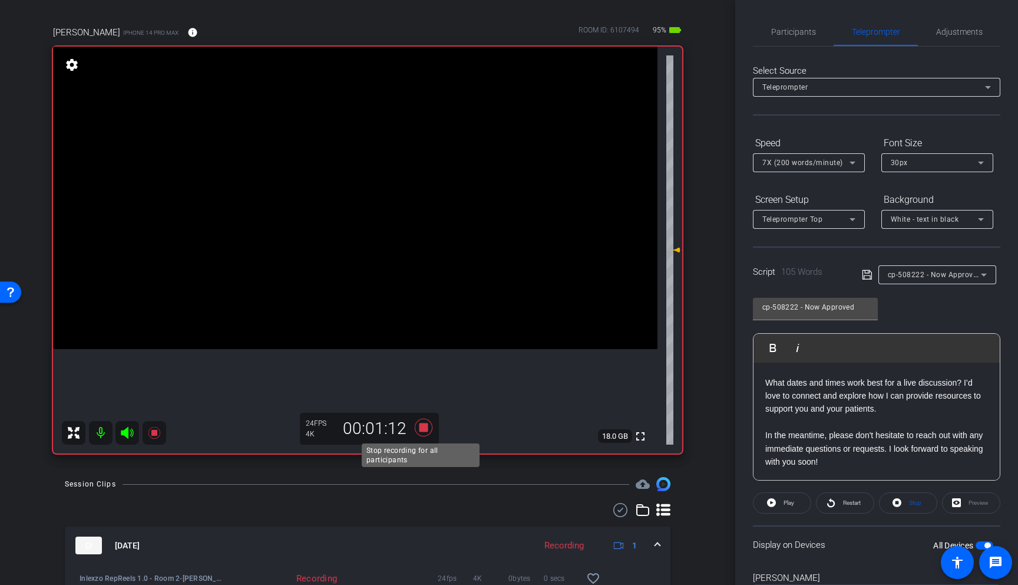
click at [421, 428] on icon at bounding box center [424, 427] width 18 height 18
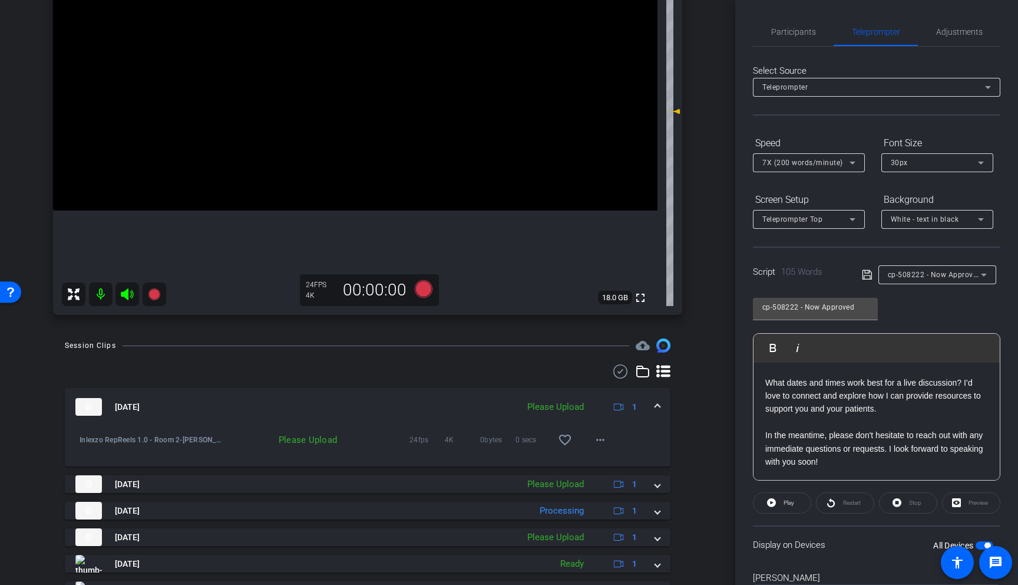
scroll to position [217, 0]
click at [597, 437] on mat-icon "more_horiz" at bounding box center [601, 437] width 14 height 14
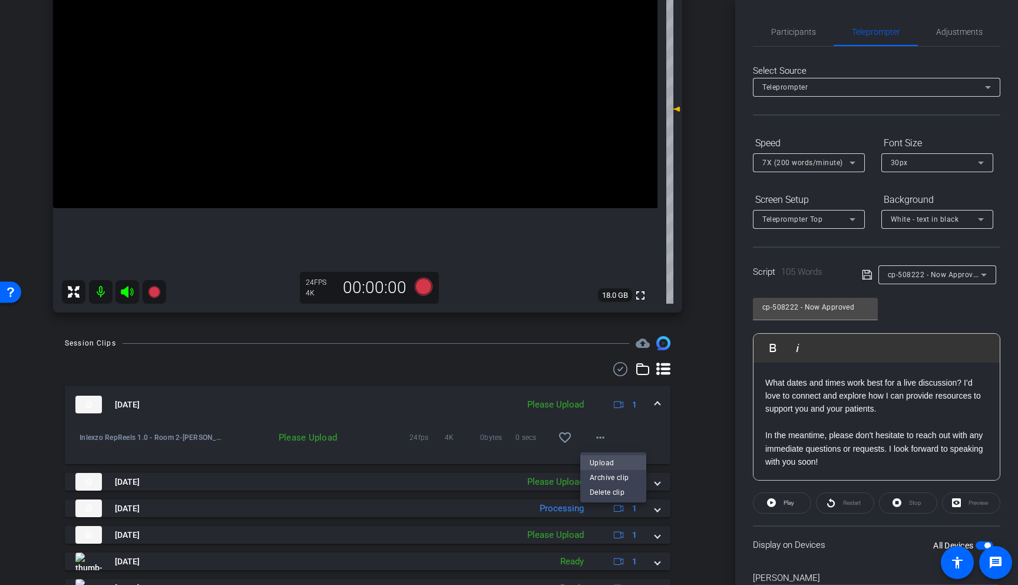
click at [605, 456] on span "Upload" at bounding box center [613, 462] width 47 height 14
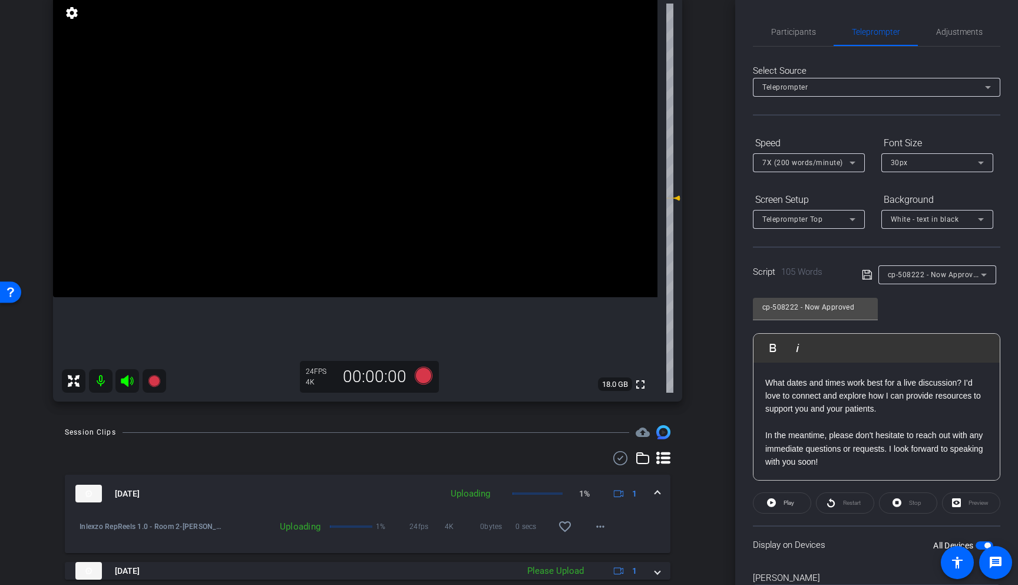
scroll to position [127, 0]
click at [937, 277] on span "cp-508222 - Now Approved" at bounding box center [935, 273] width 94 height 9
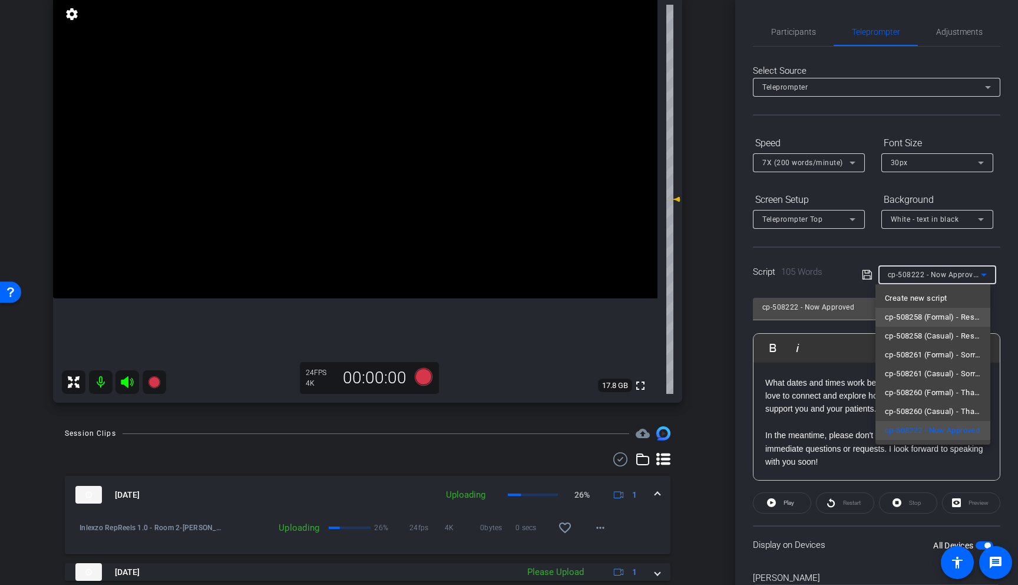
click at [948, 320] on span "cp-508258 (Formal) - Resources to Share" at bounding box center [933, 317] width 96 height 14
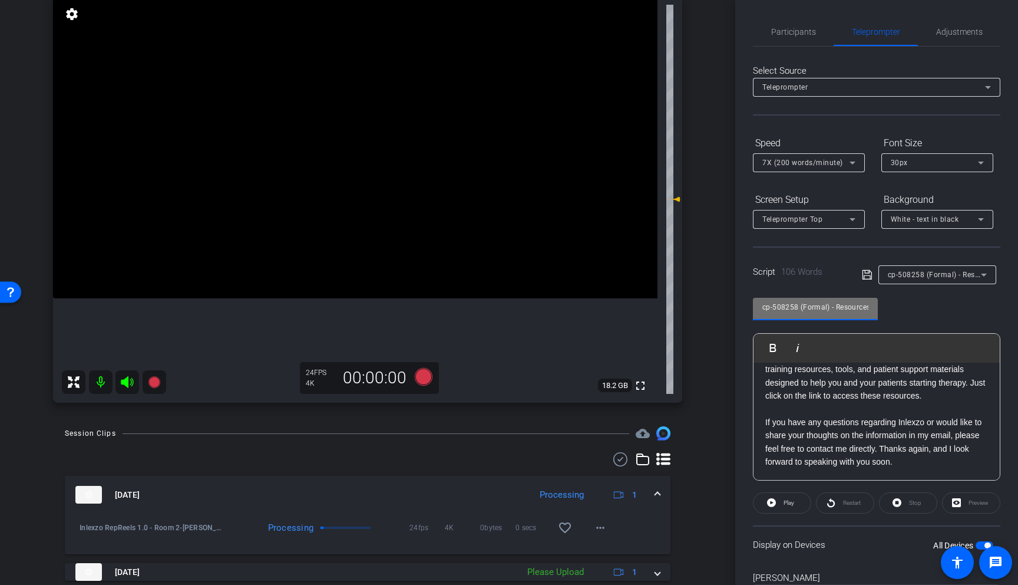
scroll to position [0, 31]
drag, startPoint x: 847, startPoint y: 309, endPoint x: 956, endPoint y: 307, distance: 109.1
click at [956, 307] on div "cp-508258 (Formal) - Resources to Share Play Play from this location Play Selec…" at bounding box center [877, 385] width 248 height 192
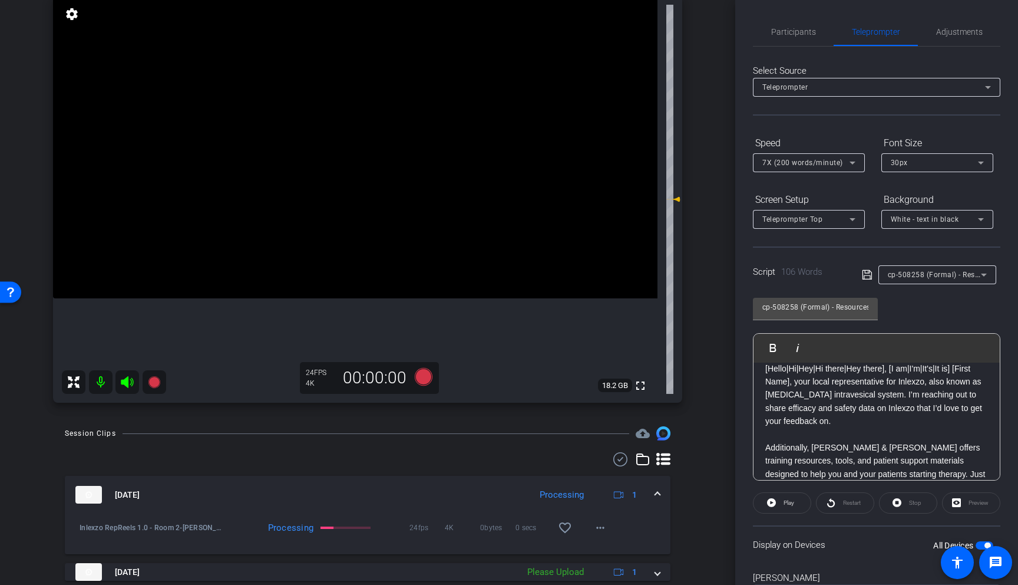
scroll to position [0, 0]
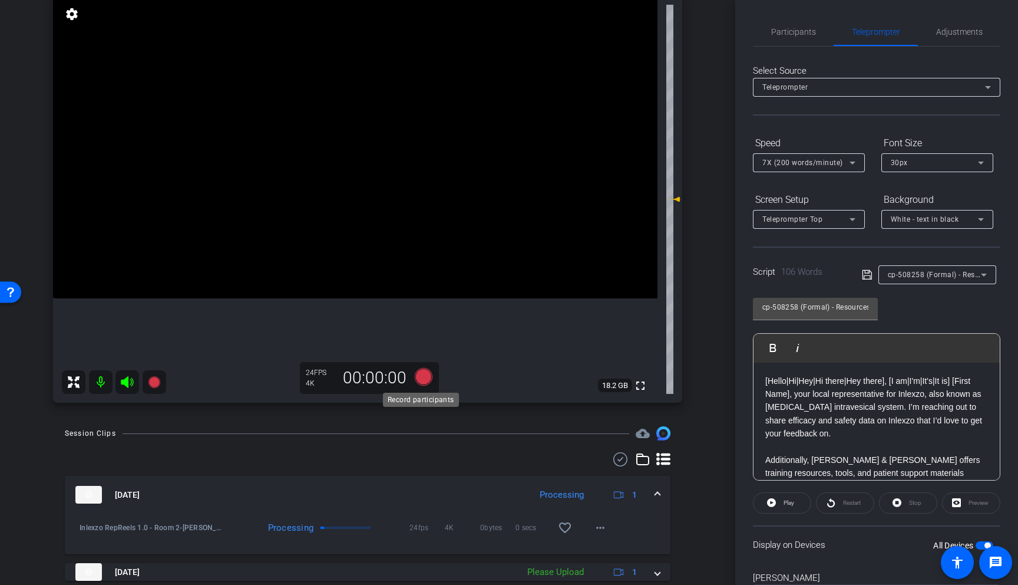
click at [416, 376] on icon at bounding box center [424, 377] width 18 height 18
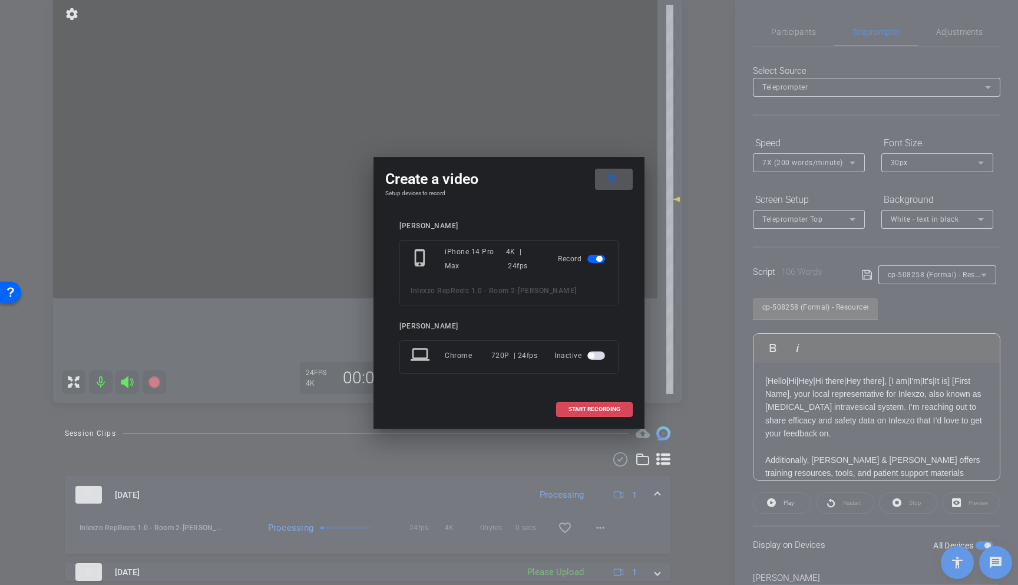
click at [601, 409] on span "START RECORDING" at bounding box center [595, 409] width 52 height 6
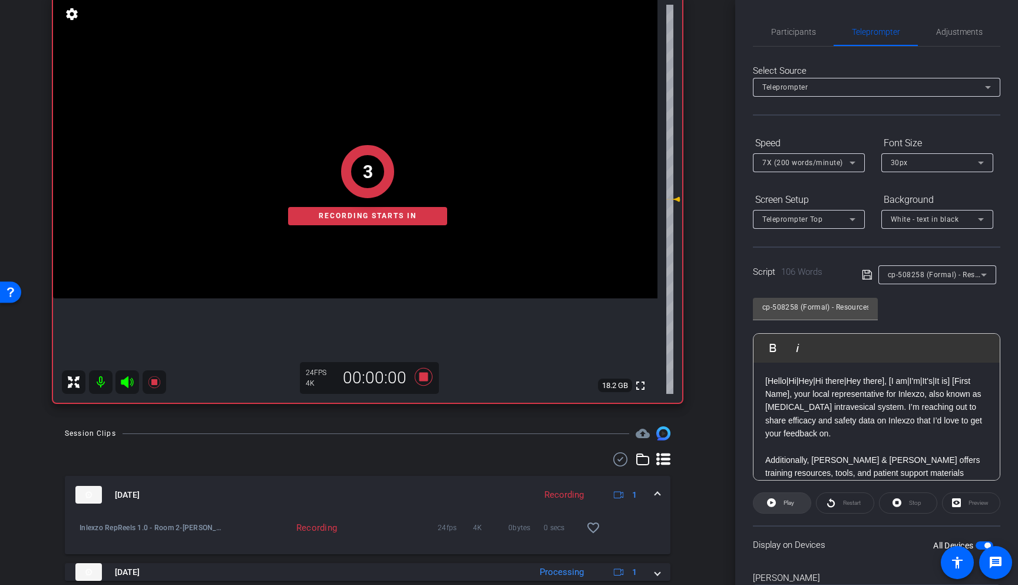
click at [789, 496] on span "Play" at bounding box center [788, 502] width 14 height 17
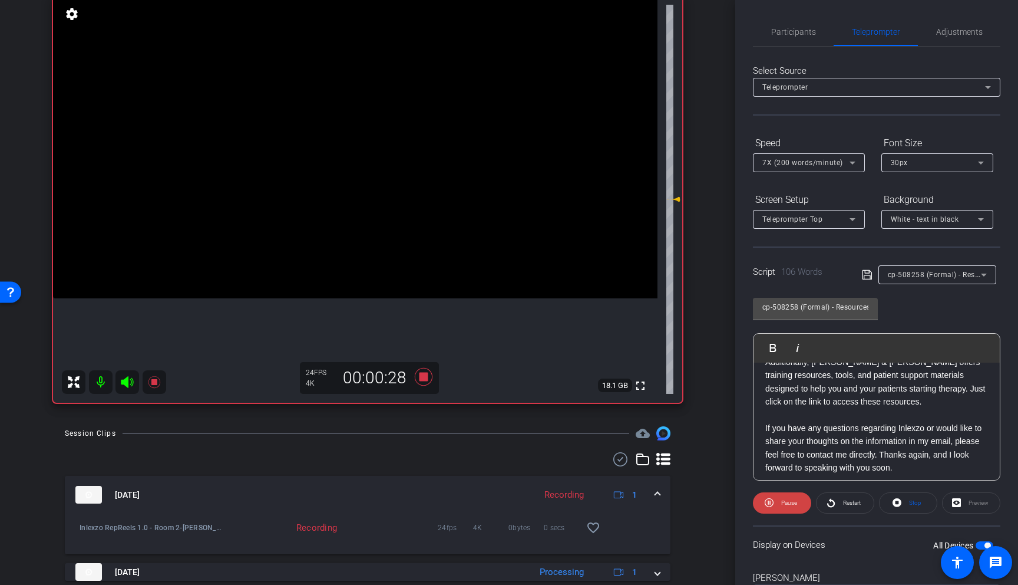
scroll to position [104, 0]
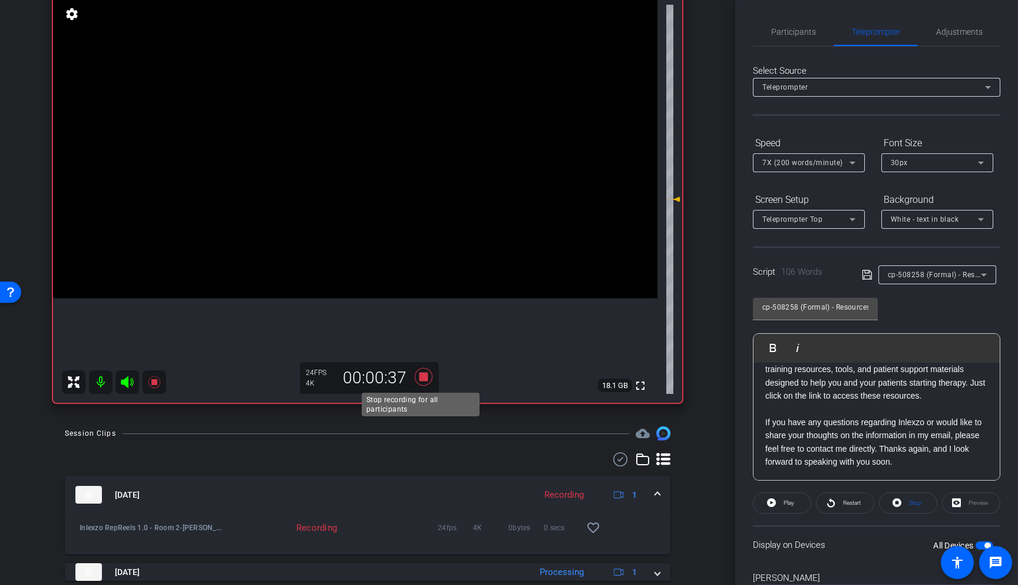
click at [420, 379] on icon at bounding box center [424, 377] width 18 height 18
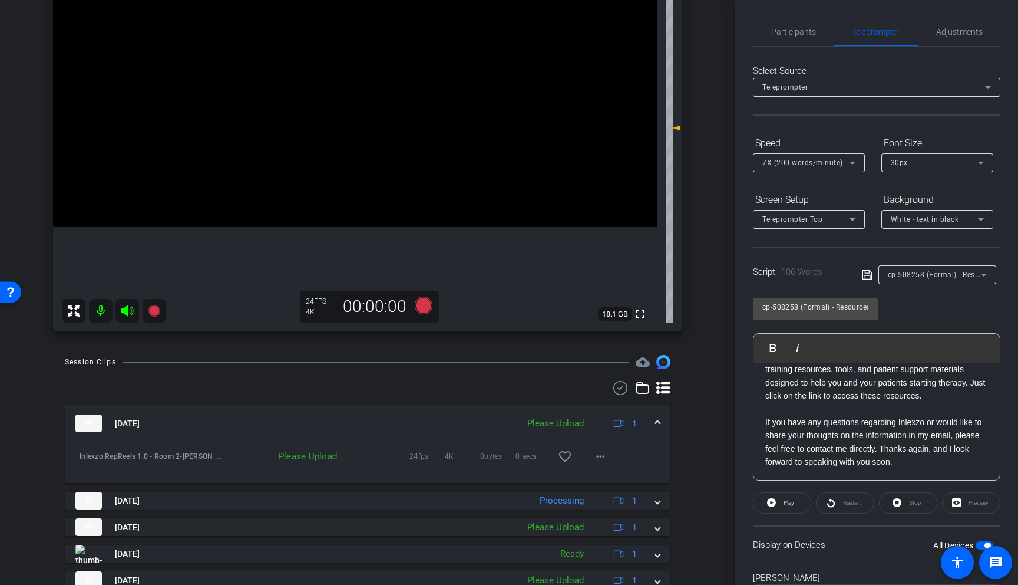
scroll to position [220, 0]
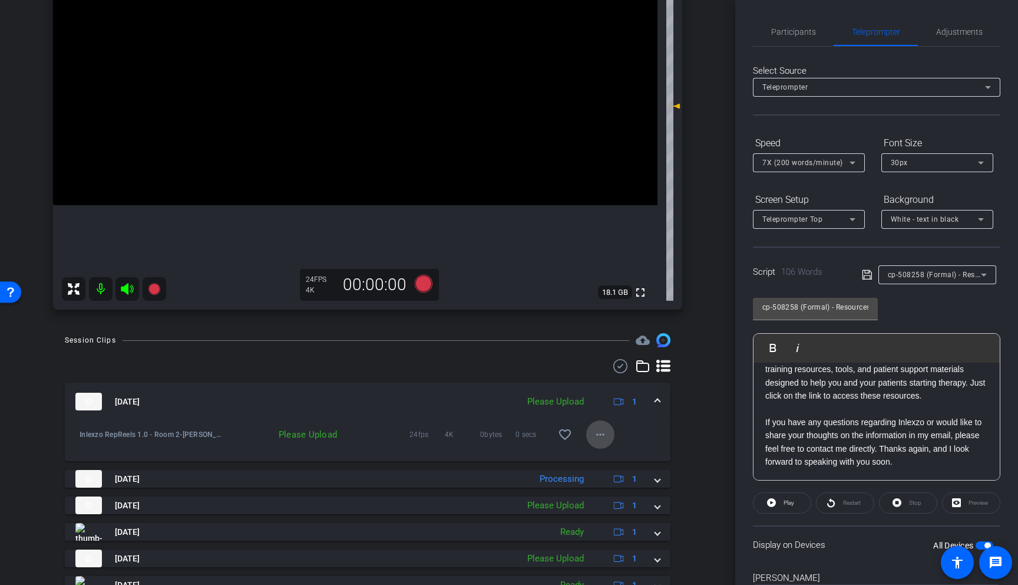
click at [594, 440] on mat-icon "more_horiz" at bounding box center [601, 434] width 14 height 14
click at [618, 462] on span "Upload" at bounding box center [613, 459] width 47 height 14
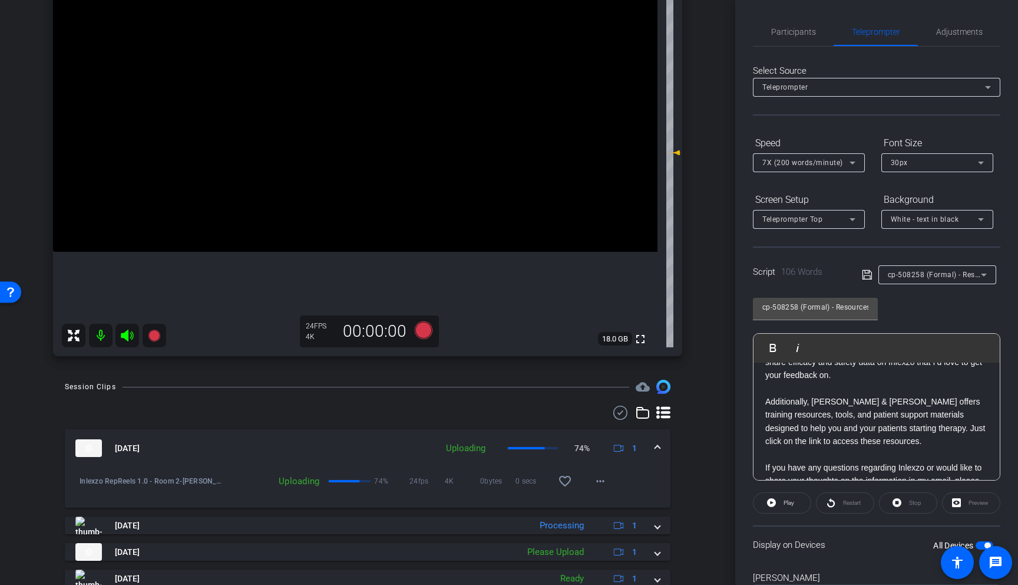
scroll to position [74, 0]
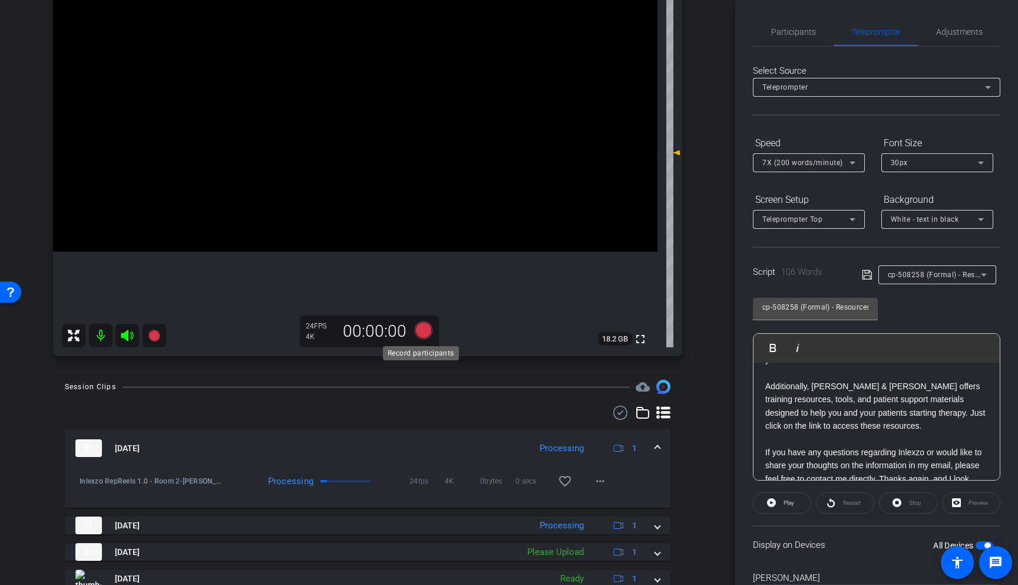
click at [422, 333] on icon at bounding box center [424, 330] width 18 height 18
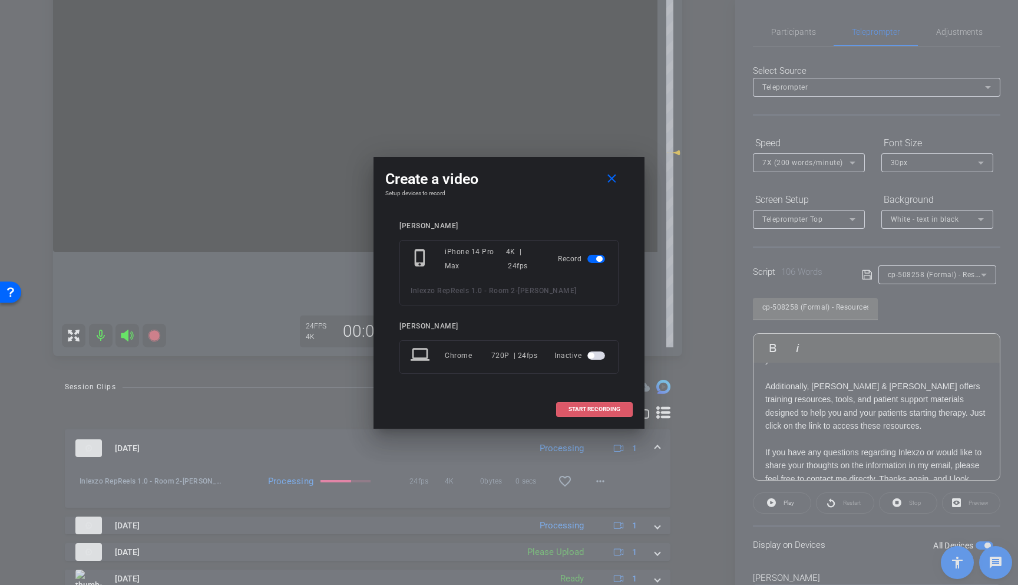
click at [605, 406] on span "START RECORDING" at bounding box center [595, 409] width 52 height 6
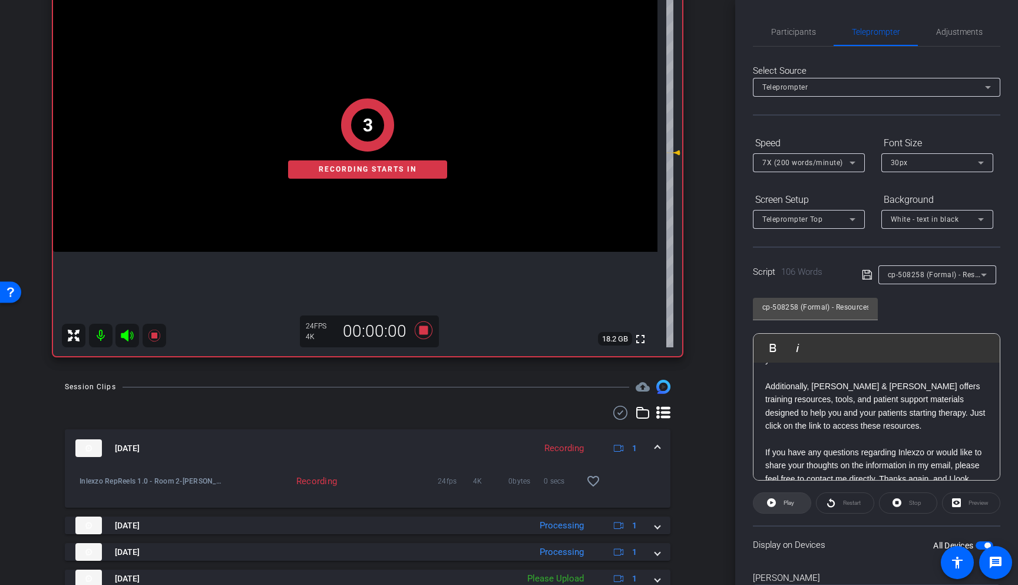
click at [792, 503] on span "Play" at bounding box center [789, 502] width 11 height 6
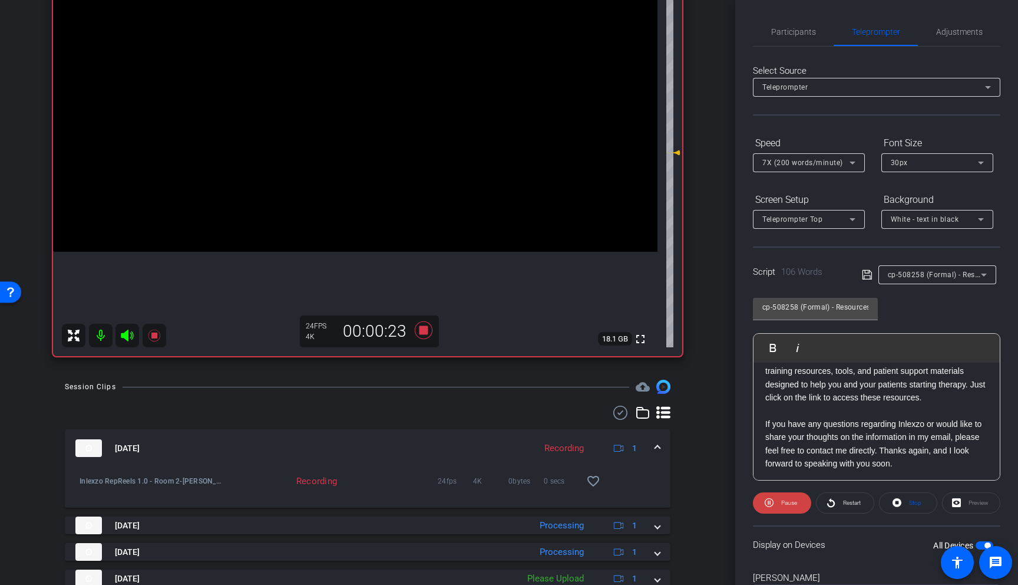
scroll to position [104, 0]
click at [846, 502] on span "Restart" at bounding box center [852, 502] width 18 height 6
click at [844, 502] on span "Restart" at bounding box center [852, 502] width 18 height 6
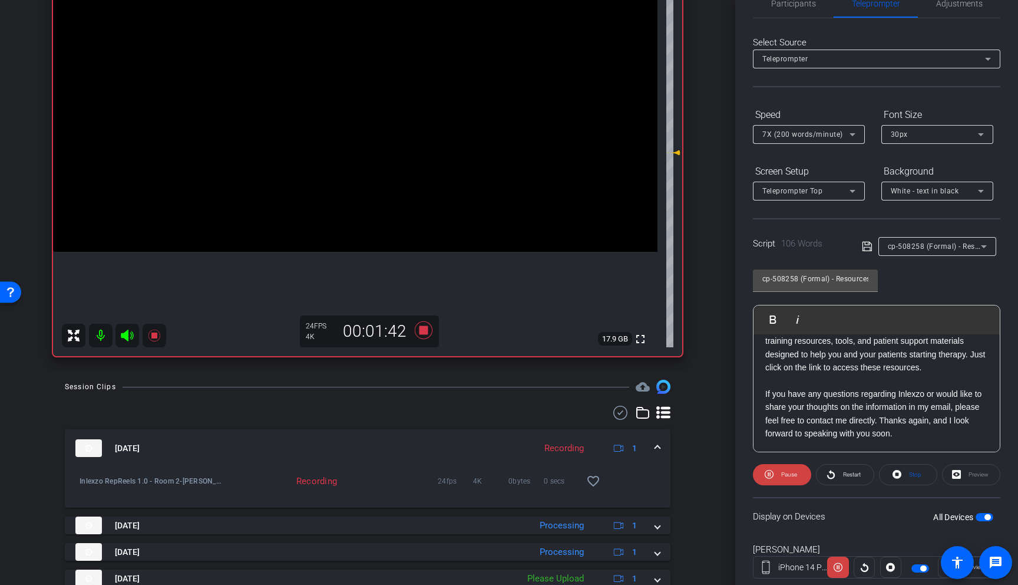
scroll to position [29, 0]
click at [843, 471] on span "Restart" at bounding box center [852, 473] width 18 height 6
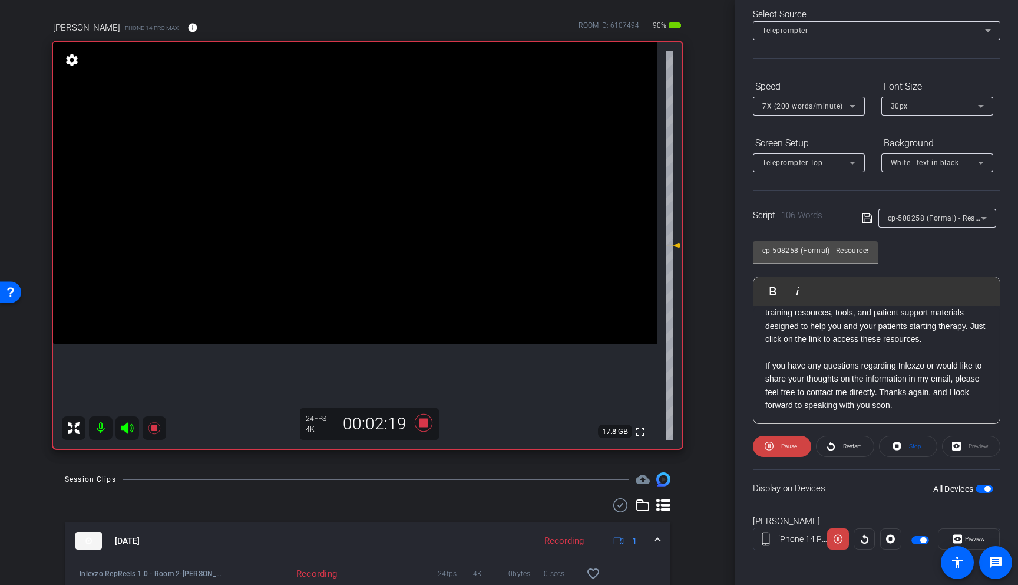
scroll to position [60, 0]
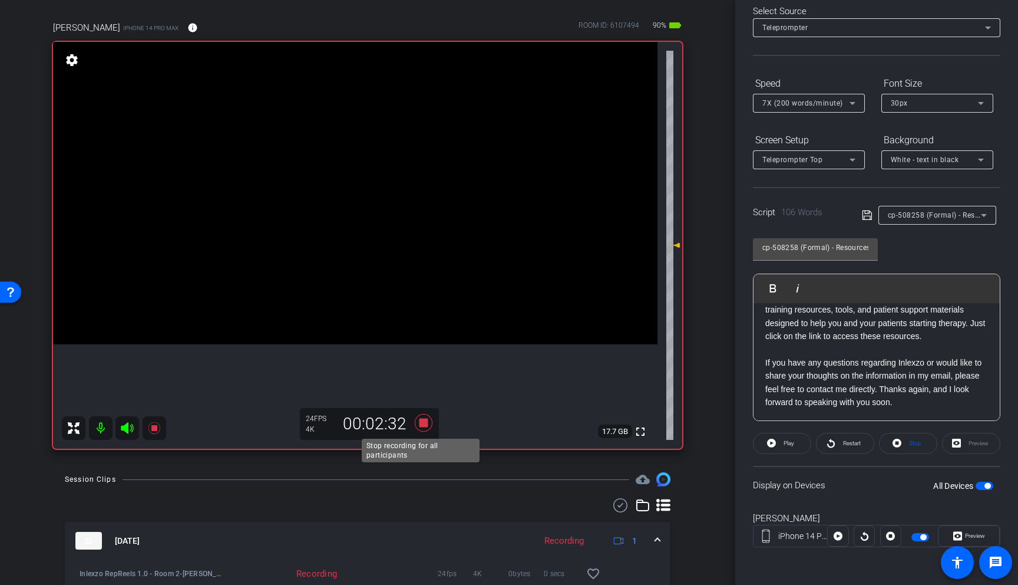
click at [416, 426] on icon at bounding box center [424, 423] width 18 height 18
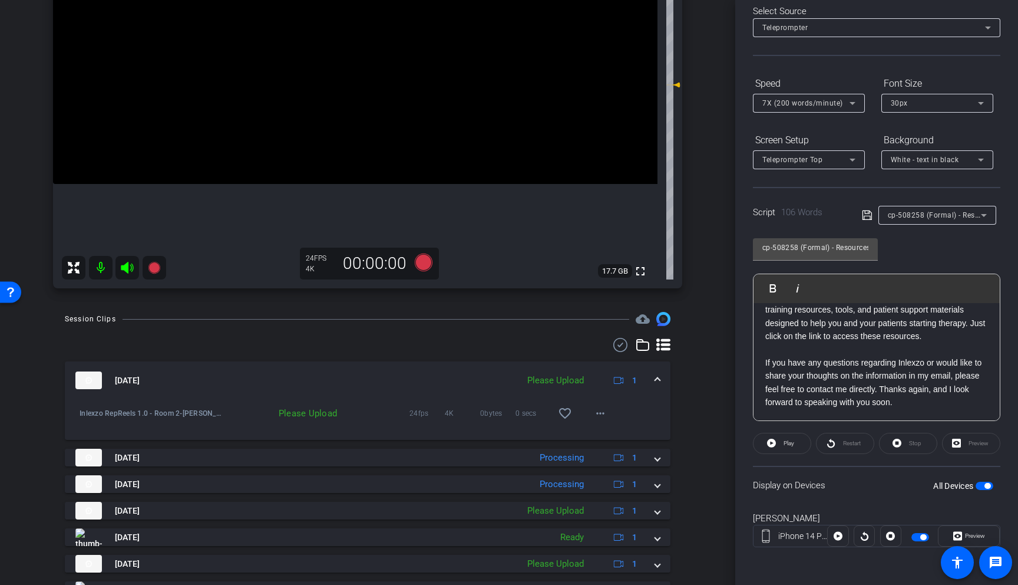
scroll to position [238, 0]
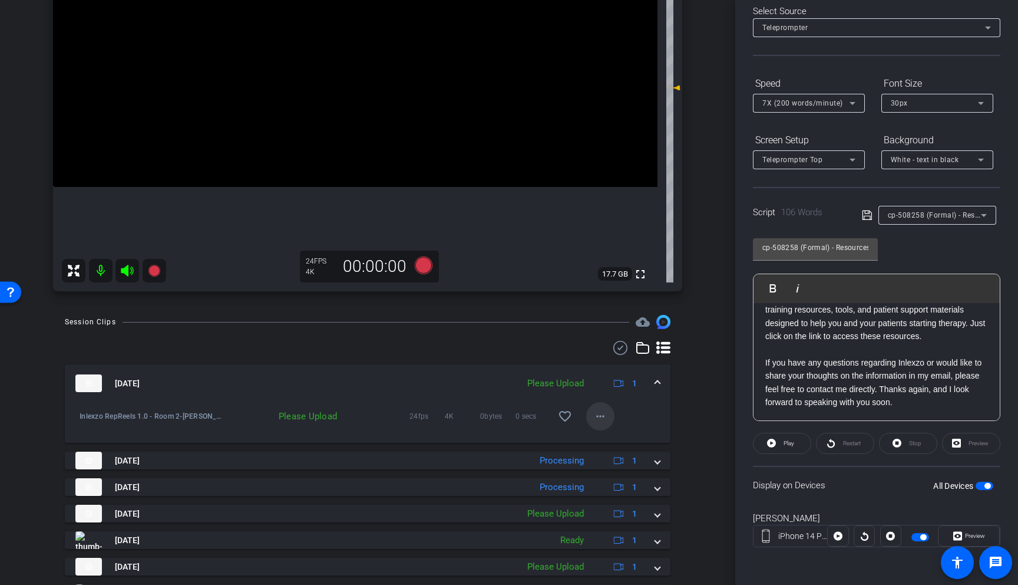
click at [594, 411] on mat-icon "more_horiz" at bounding box center [601, 416] width 14 height 14
click at [614, 441] on span "Upload" at bounding box center [613, 441] width 47 height 14
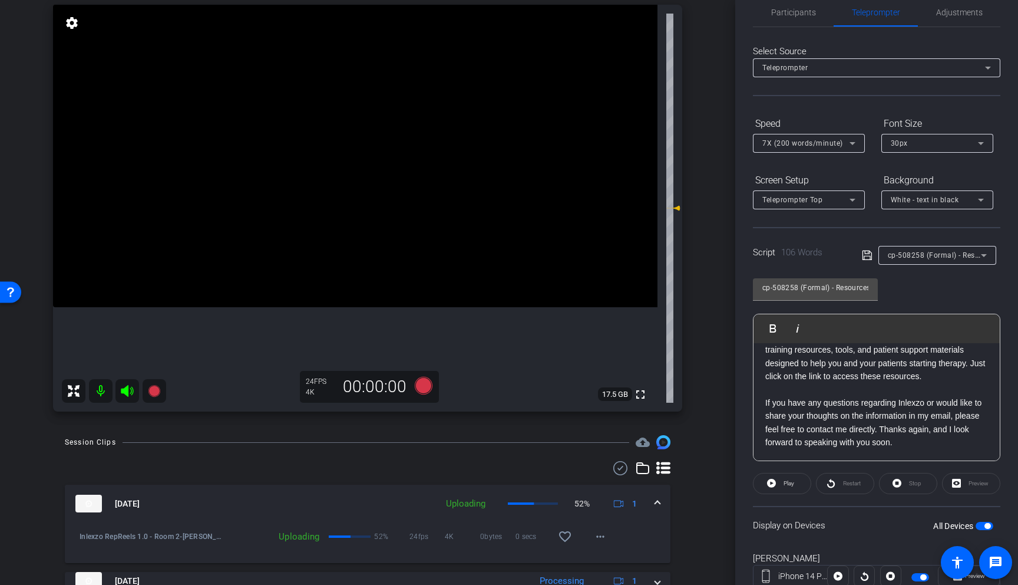
scroll to position [117, 0]
click at [418, 388] on icon at bounding box center [424, 386] width 18 height 18
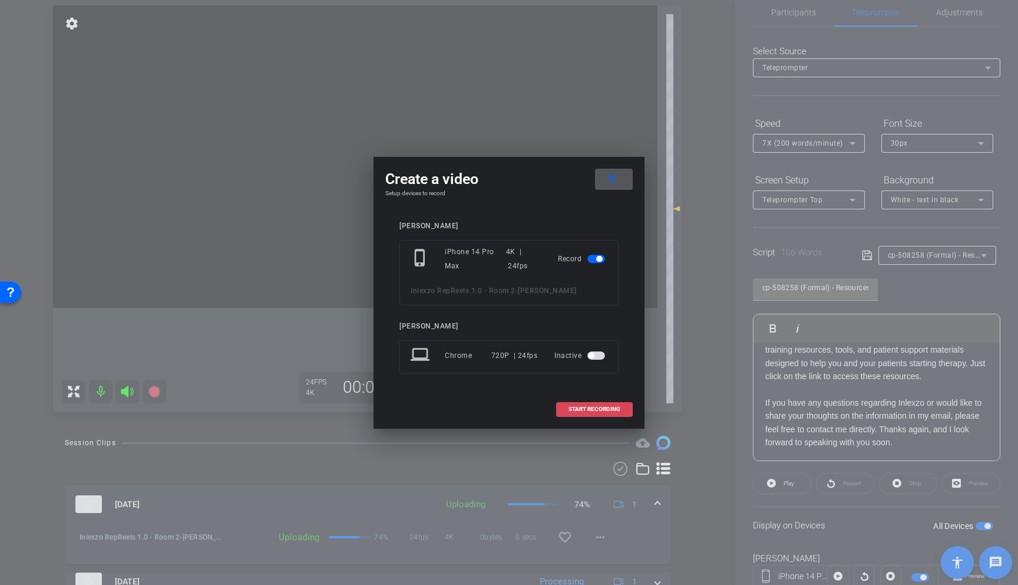
click at [613, 410] on span "START RECORDING" at bounding box center [595, 409] width 52 height 6
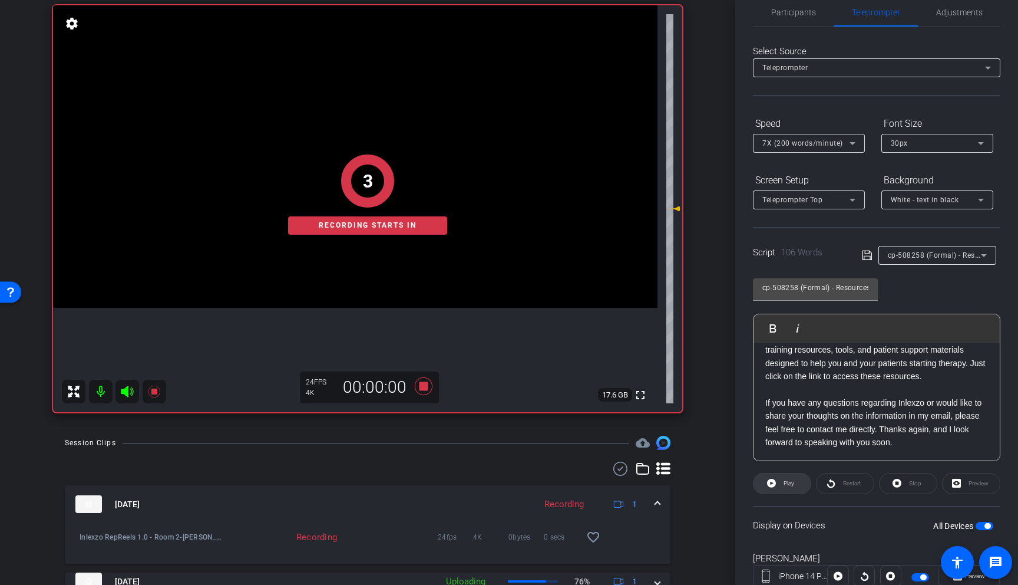
click at [784, 484] on span "Play" at bounding box center [789, 483] width 11 height 6
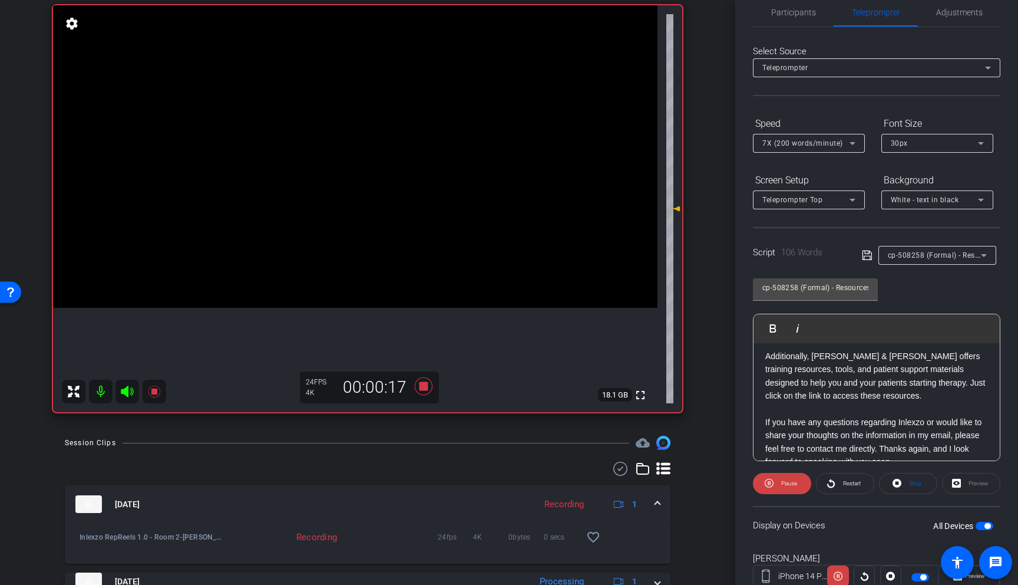
scroll to position [93, 0]
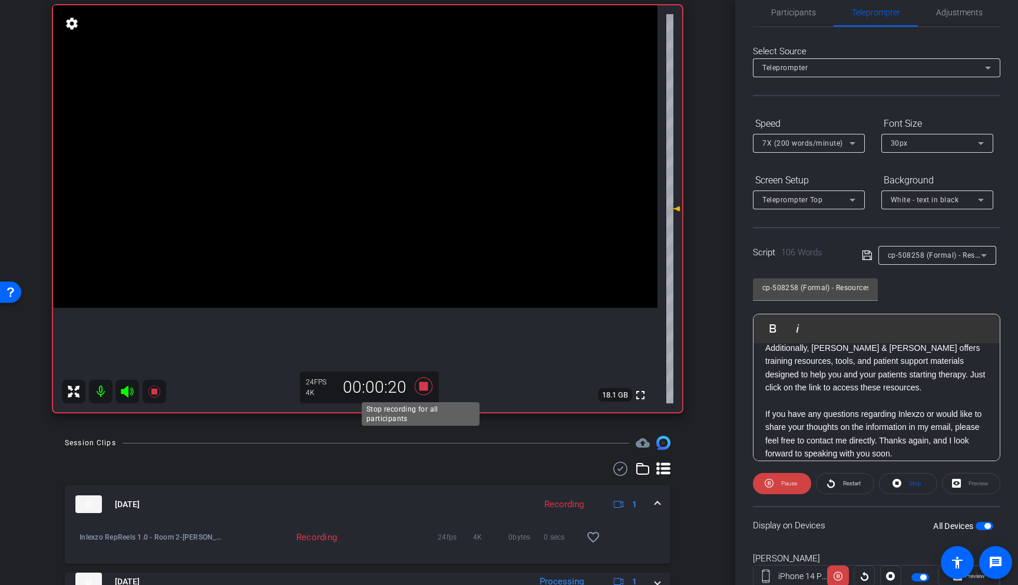
click at [416, 388] on icon at bounding box center [424, 386] width 18 height 18
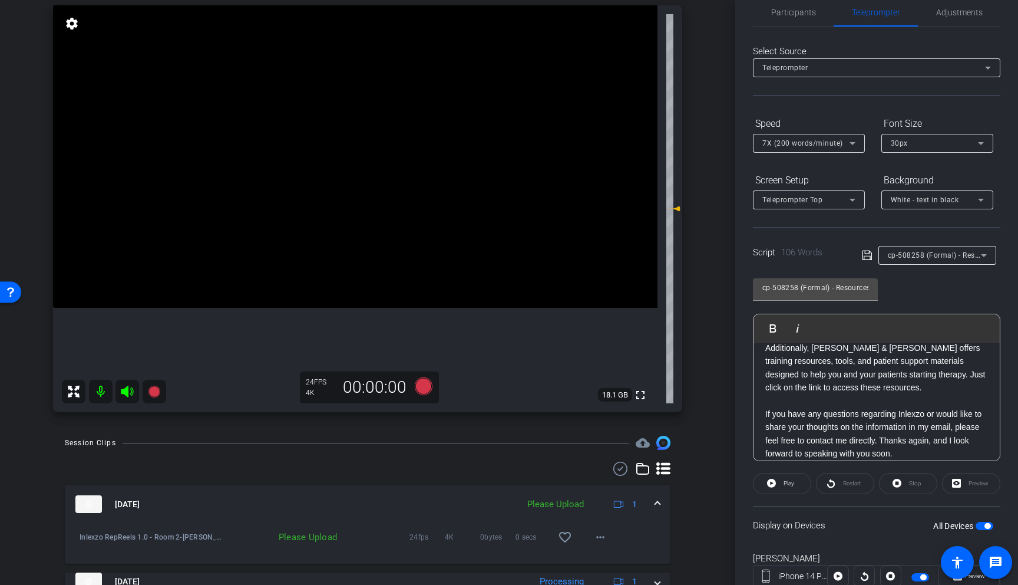
click at [807, 142] on span "7X (200 words/minute)" at bounding box center [803, 143] width 81 height 8
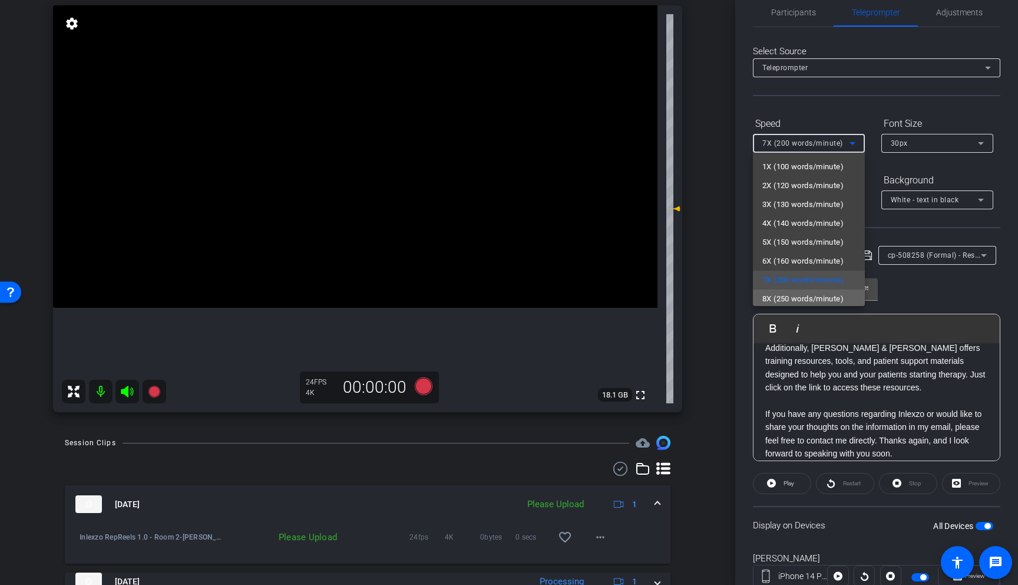
click at [832, 296] on span "8X (250 words/minute)" at bounding box center [803, 299] width 81 height 14
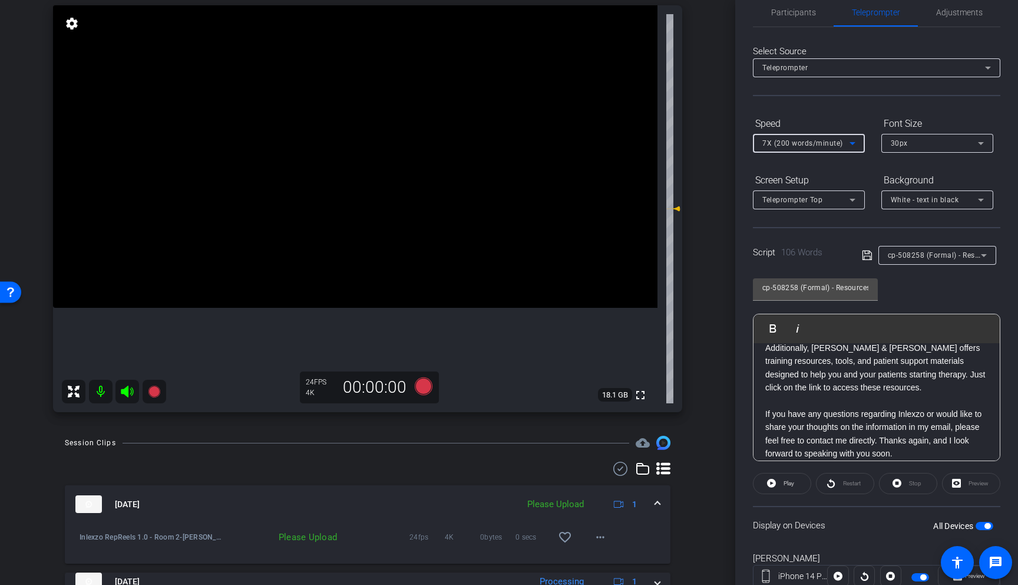
scroll to position [2, 0]
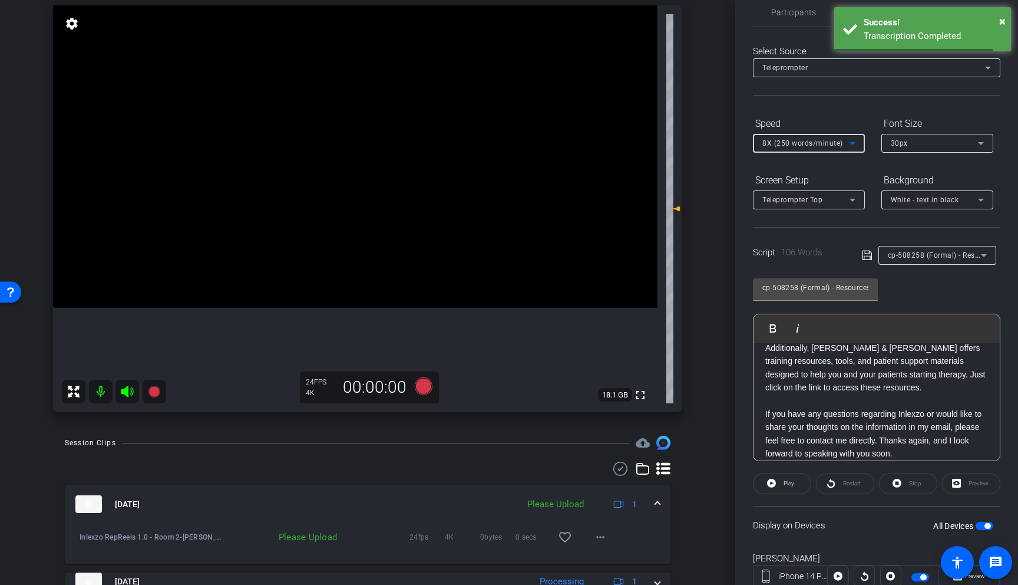
click at [418, 389] on icon at bounding box center [424, 386] width 18 height 18
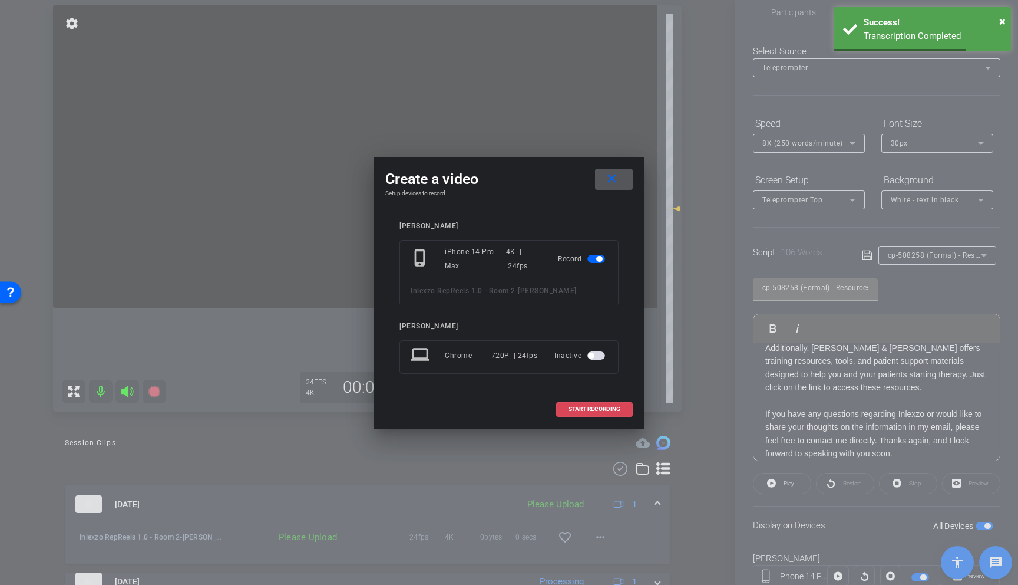
click at [601, 403] on span at bounding box center [594, 409] width 75 height 28
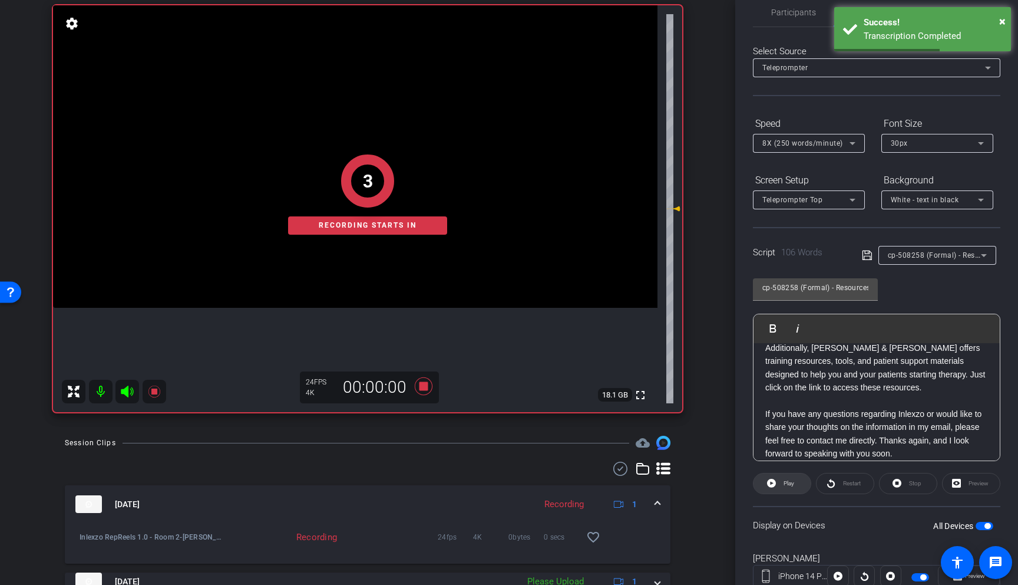
click at [783, 490] on span "Play" at bounding box center [788, 483] width 14 height 17
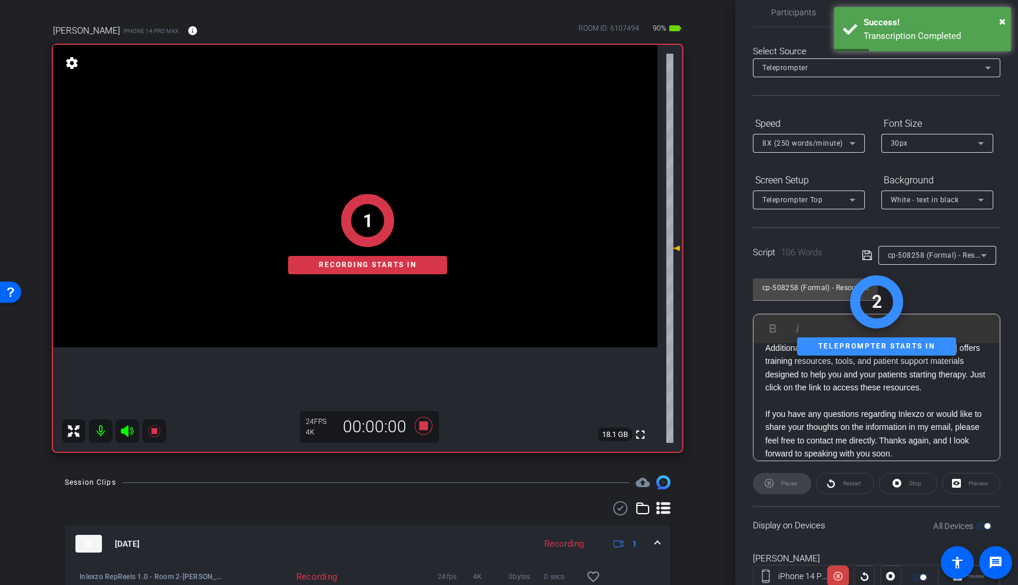
scroll to position [0, 0]
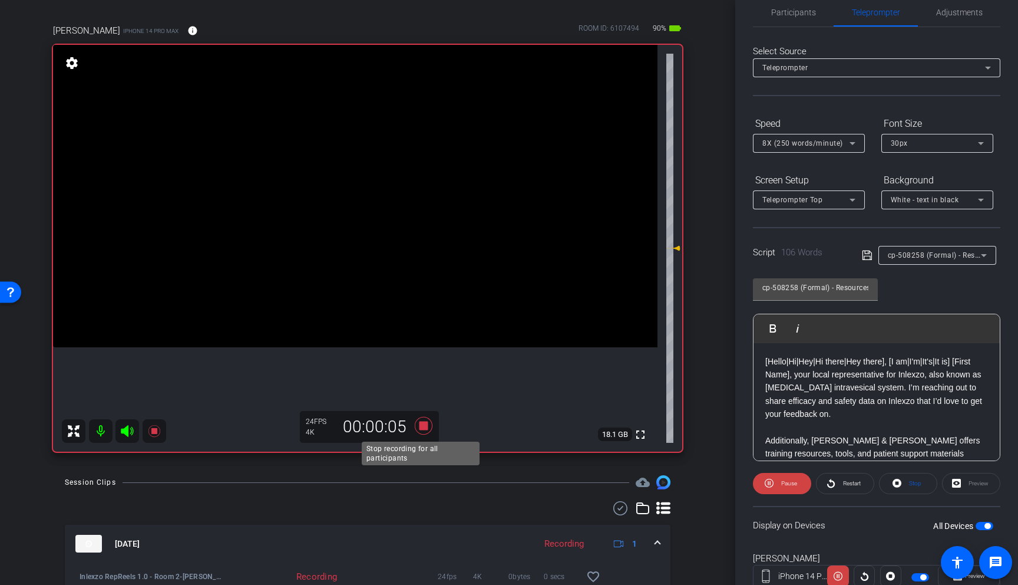
click at [426, 425] on icon at bounding box center [424, 425] width 28 height 21
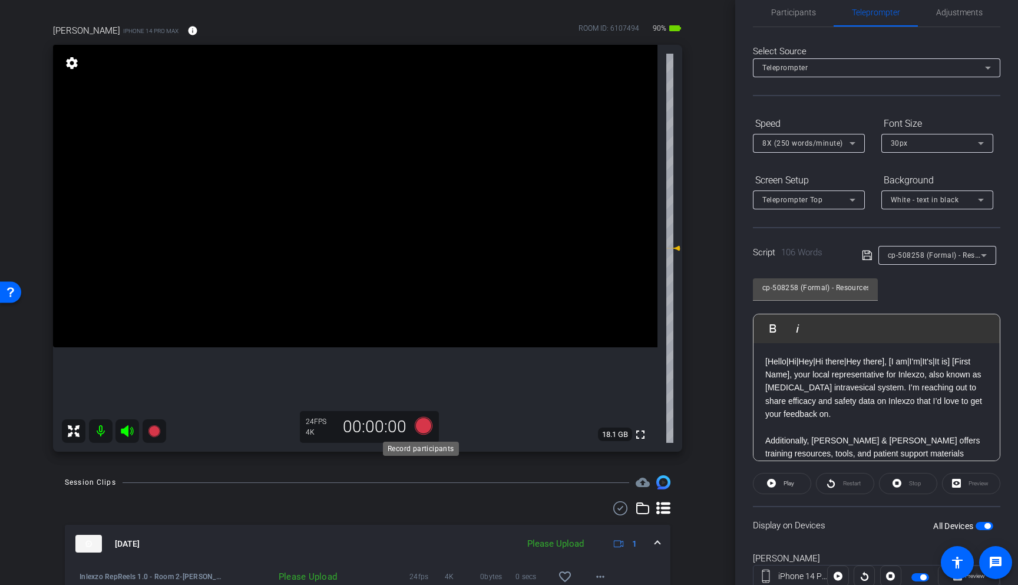
click at [419, 424] on icon at bounding box center [424, 426] width 18 height 18
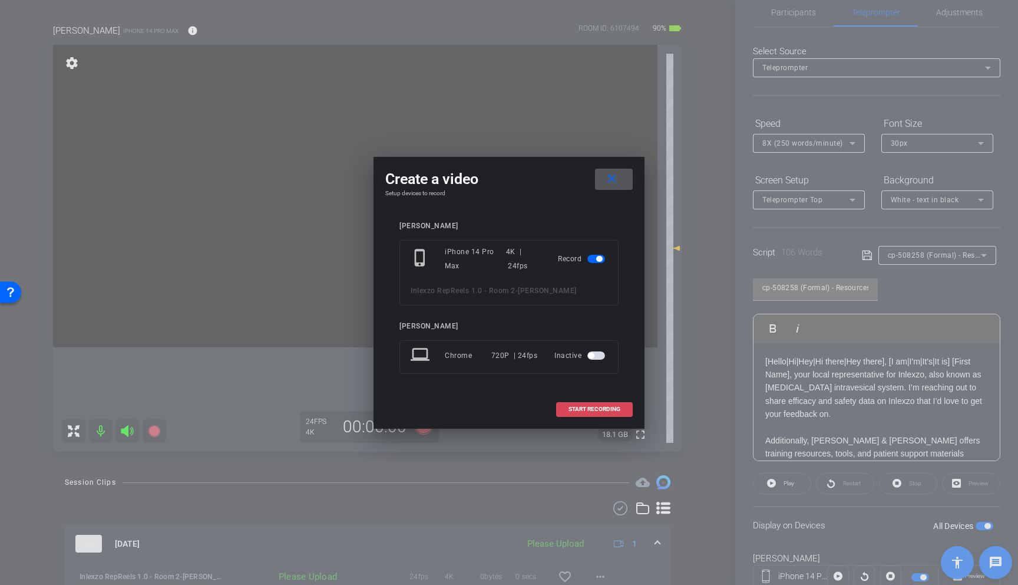
click at [592, 410] on span "START RECORDING" at bounding box center [595, 409] width 52 height 6
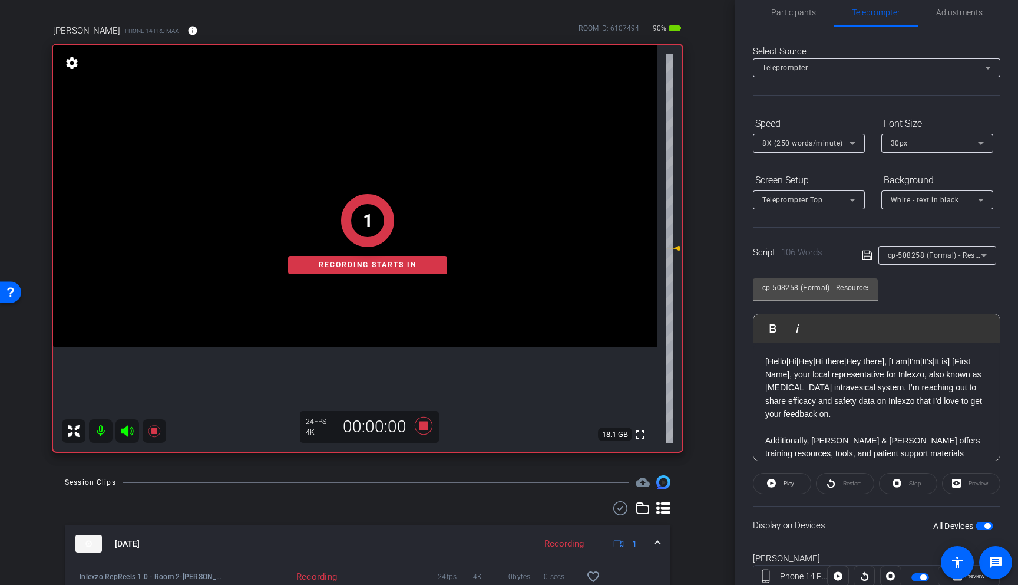
click at [421, 426] on div "1 Recording starts in" at bounding box center [367, 234] width 629 height 435
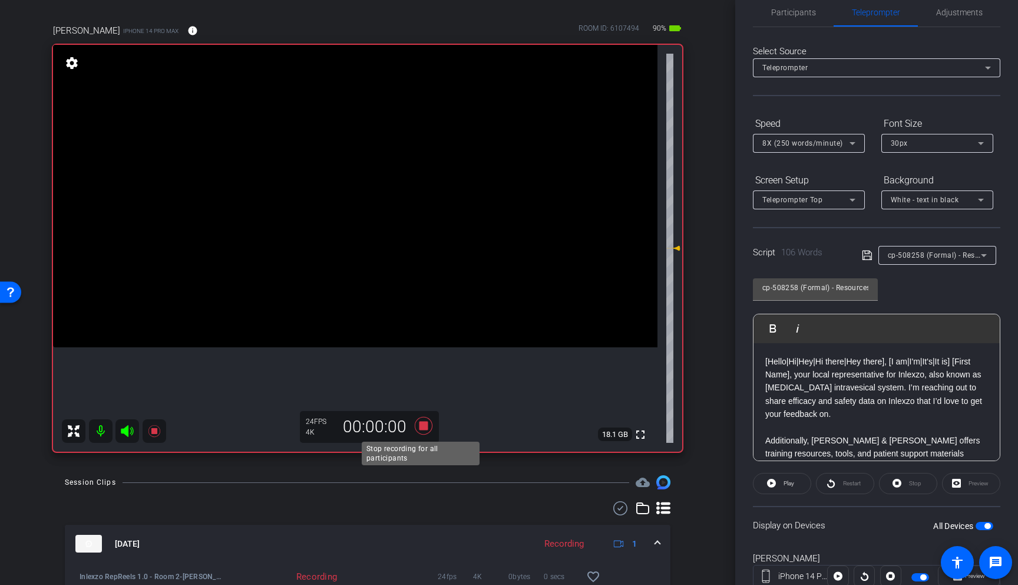
click at [420, 427] on icon at bounding box center [424, 426] width 18 height 18
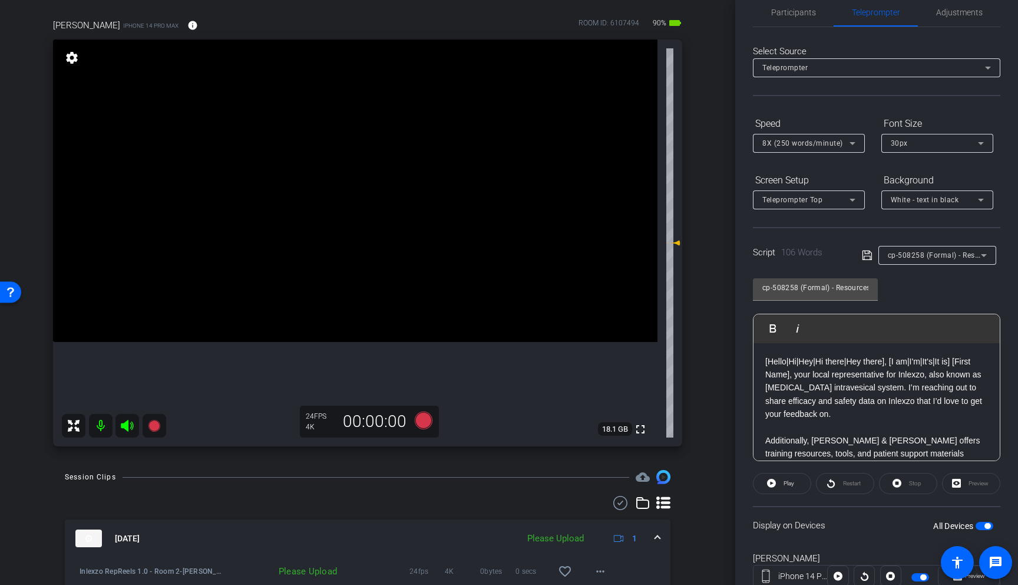
scroll to position [78, 0]
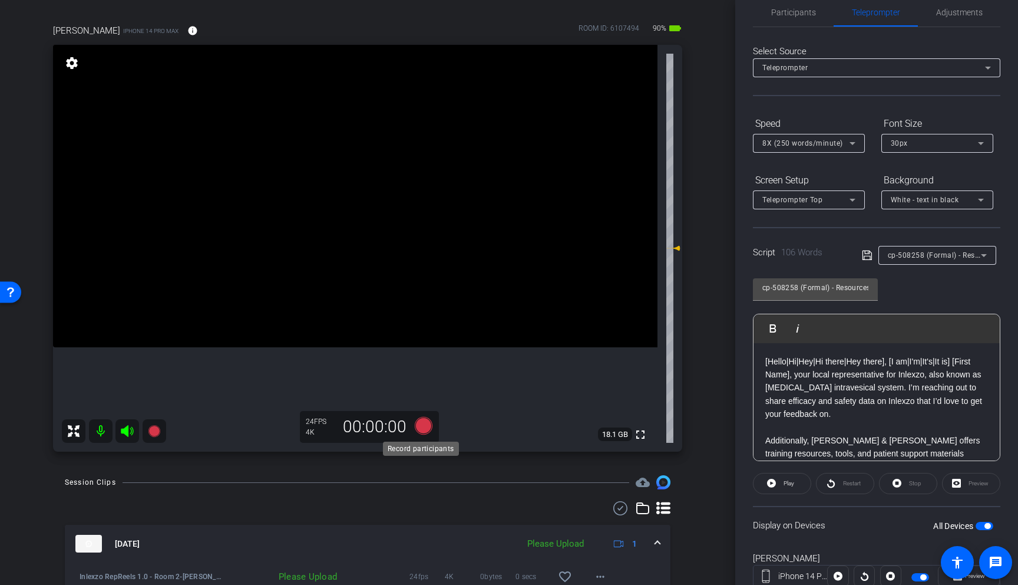
click at [419, 427] on icon at bounding box center [424, 426] width 18 height 18
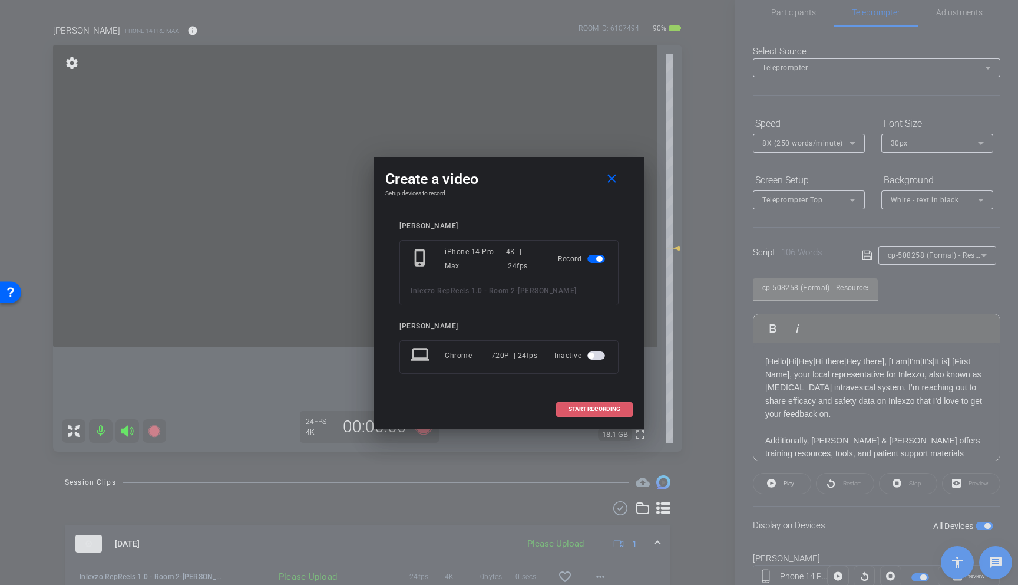
click at [598, 406] on span "START RECORDING" at bounding box center [595, 409] width 52 height 6
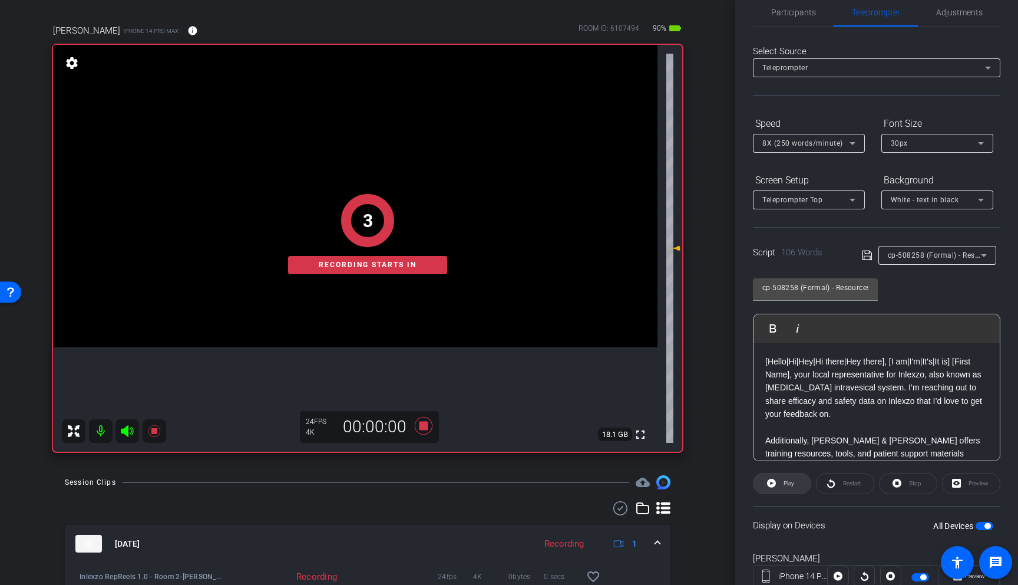
click at [789, 480] on span "Play" at bounding box center [789, 483] width 11 height 6
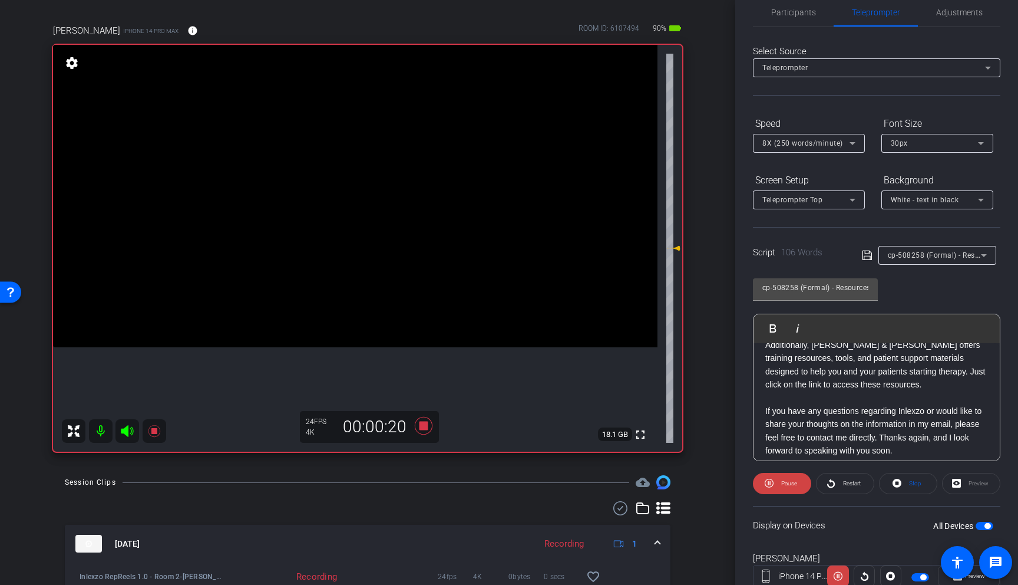
scroll to position [97, 0]
click at [422, 424] on icon at bounding box center [424, 426] width 18 height 18
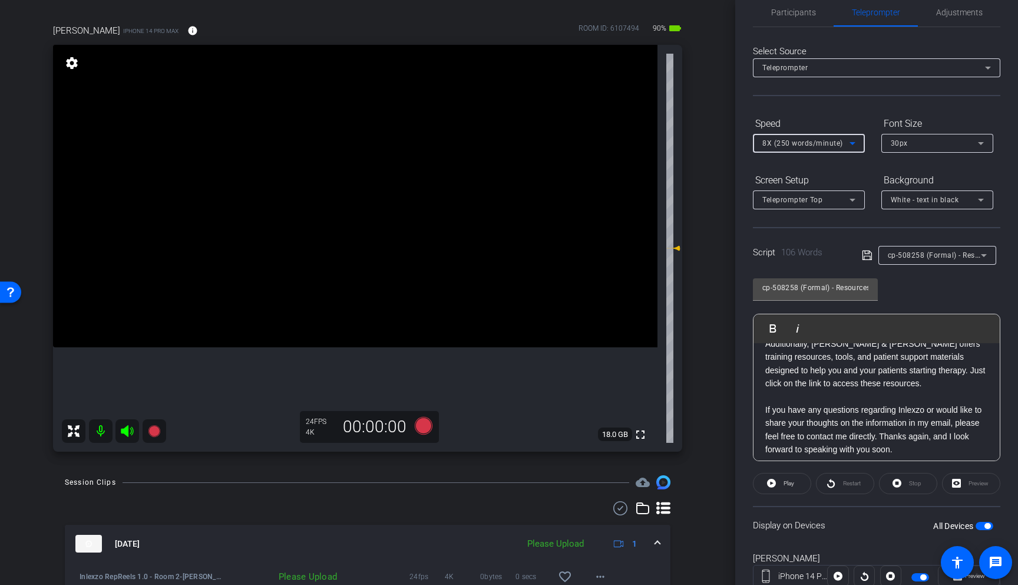
click at [832, 144] on span "8X (250 words/minute)" at bounding box center [803, 143] width 81 height 8
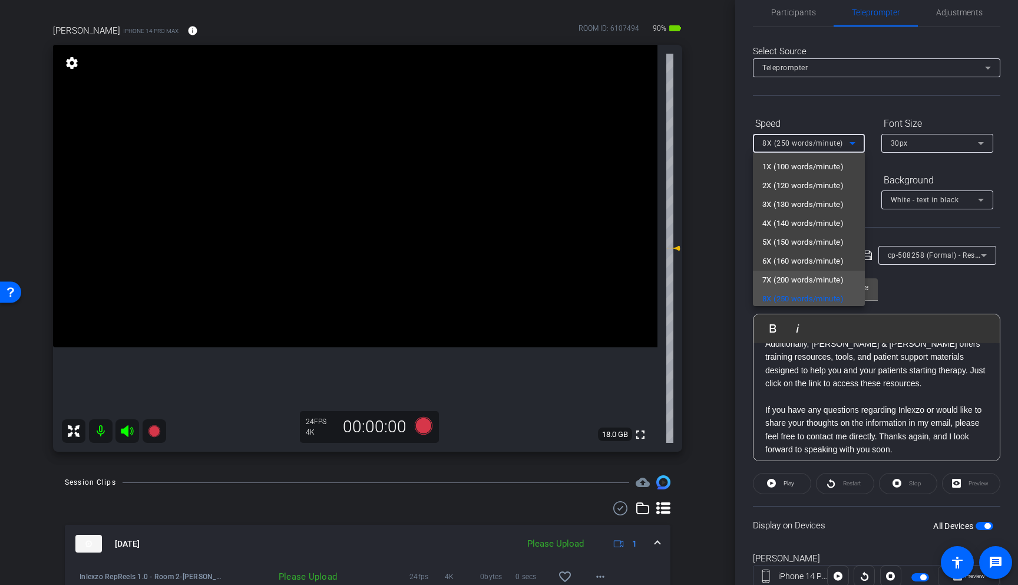
scroll to position [2, 0]
click at [821, 274] on span "7X (200 words/minute)" at bounding box center [803, 278] width 81 height 14
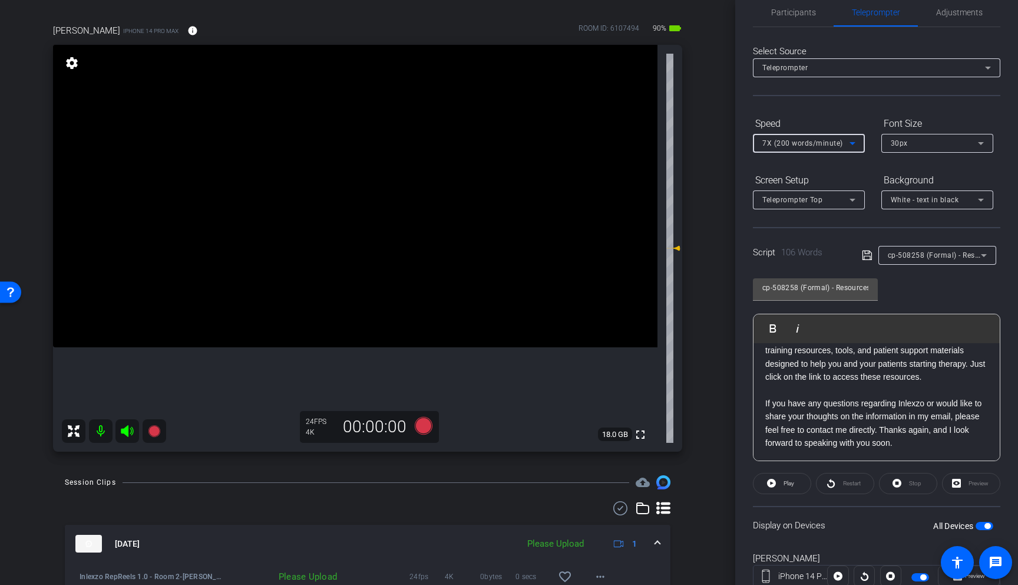
scroll to position [104, 0]
click at [421, 427] on icon at bounding box center [424, 426] width 18 height 18
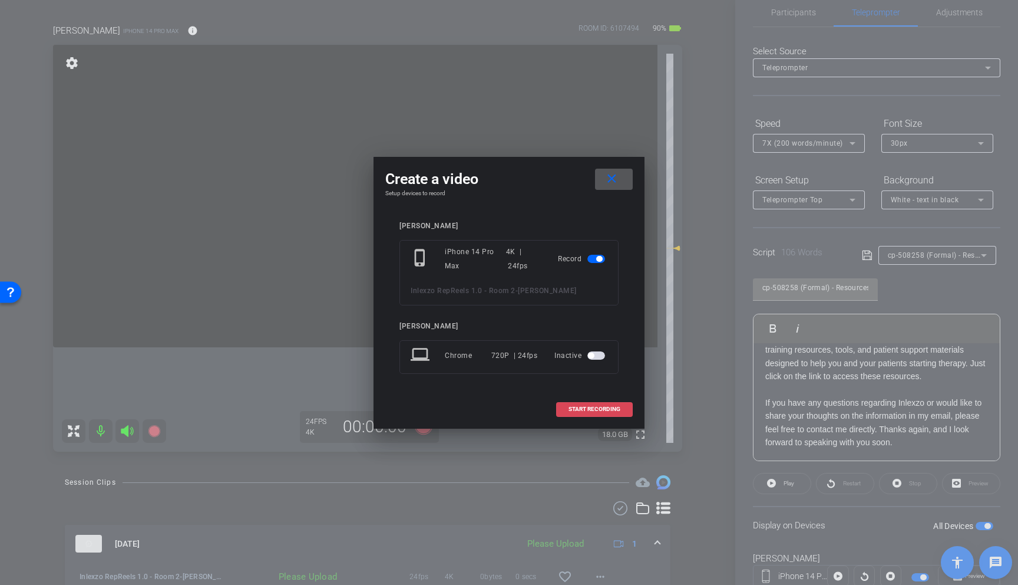
click at [605, 408] on span "START RECORDING" at bounding box center [595, 409] width 52 height 6
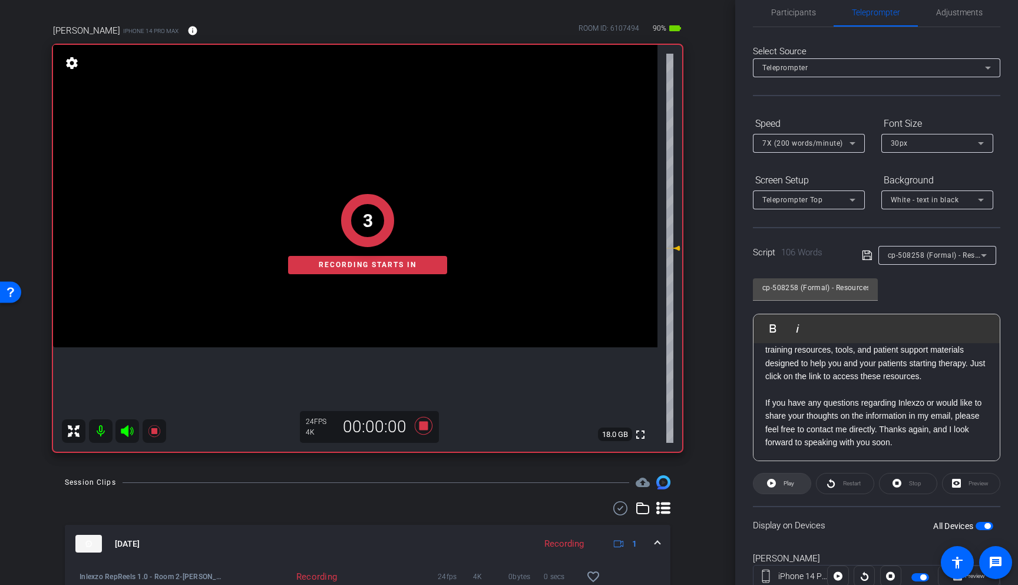
click at [769, 484] on icon at bounding box center [771, 483] width 9 height 9
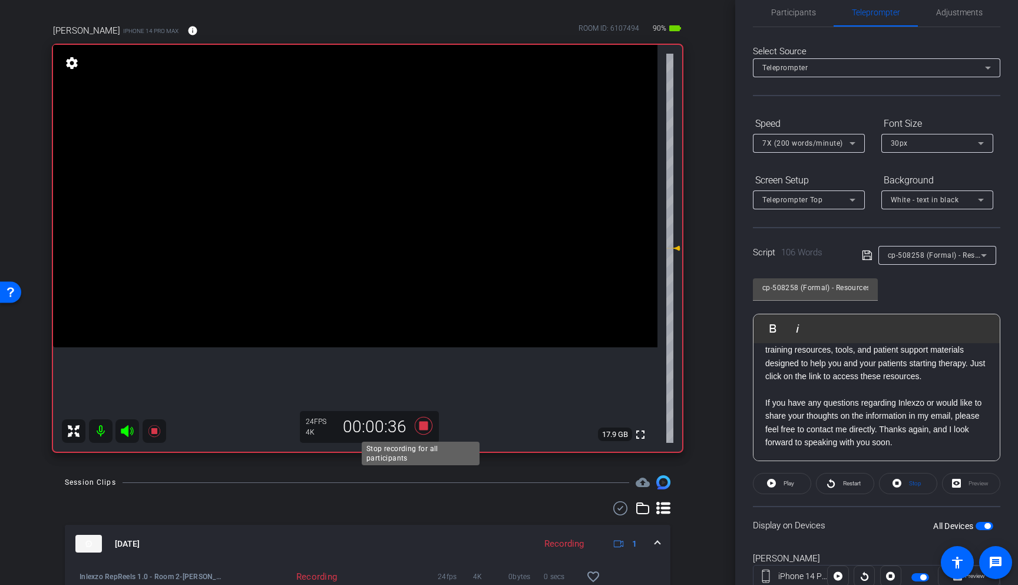
click at [422, 427] on icon at bounding box center [424, 426] width 18 height 18
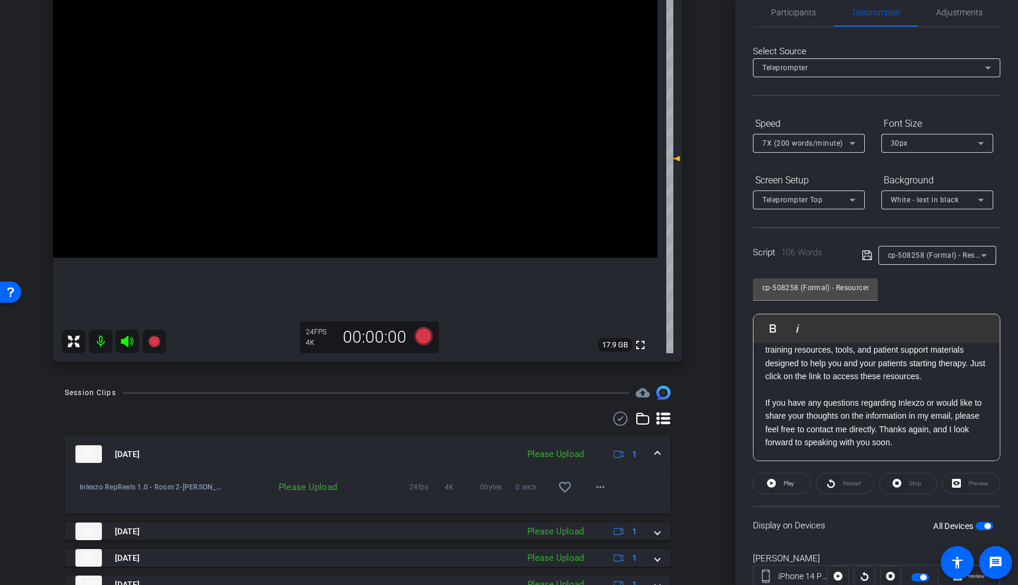
scroll to position [174, 0]
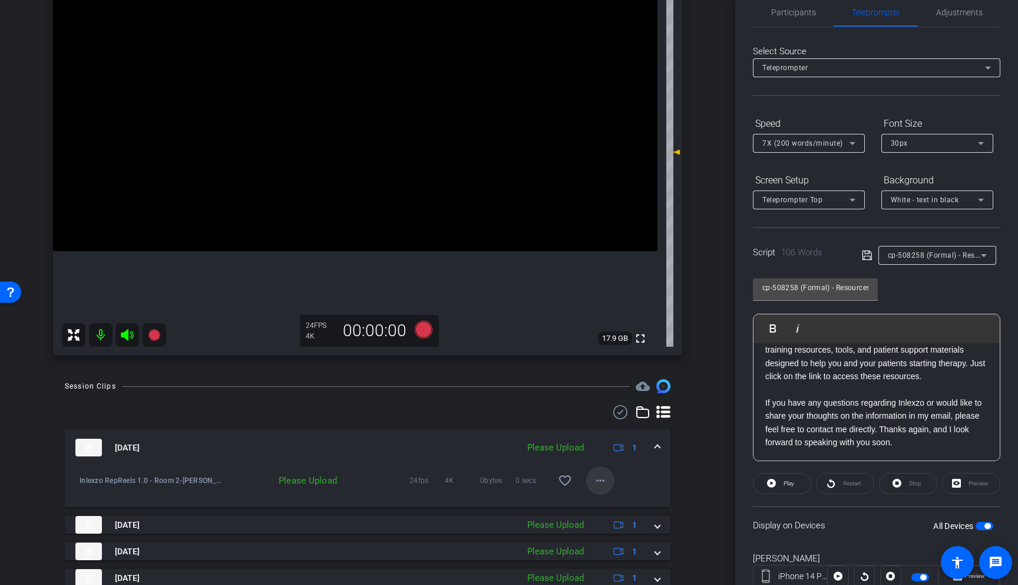
click at [600, 481] on mat-icon "more_horiz" at bounding box center [601, 480] width 14 height 14
click at [615, 506] on span "Upload" at bounding box center [613, 505] width 47 height 14
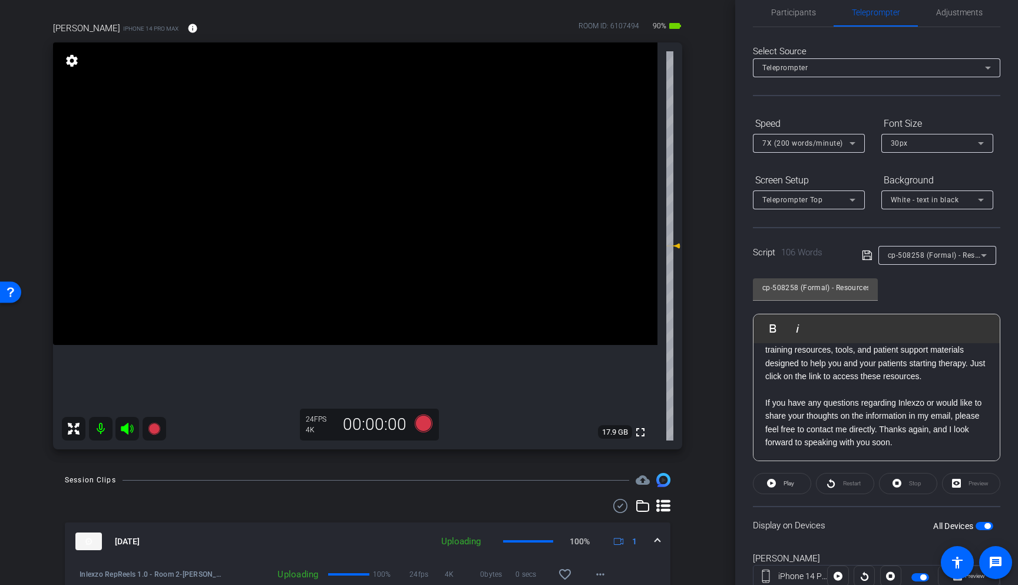
scroll to position [94, 0]
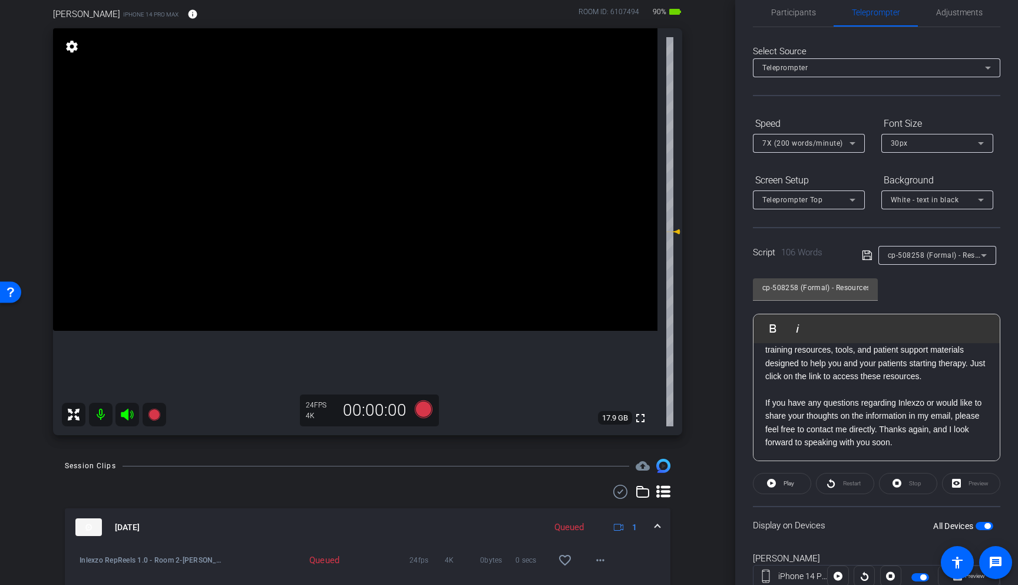
click at [948, 254] on span "cp-508258 (Formal) - Resources to Share" at bounding box center [958, 254] width 141 height 9
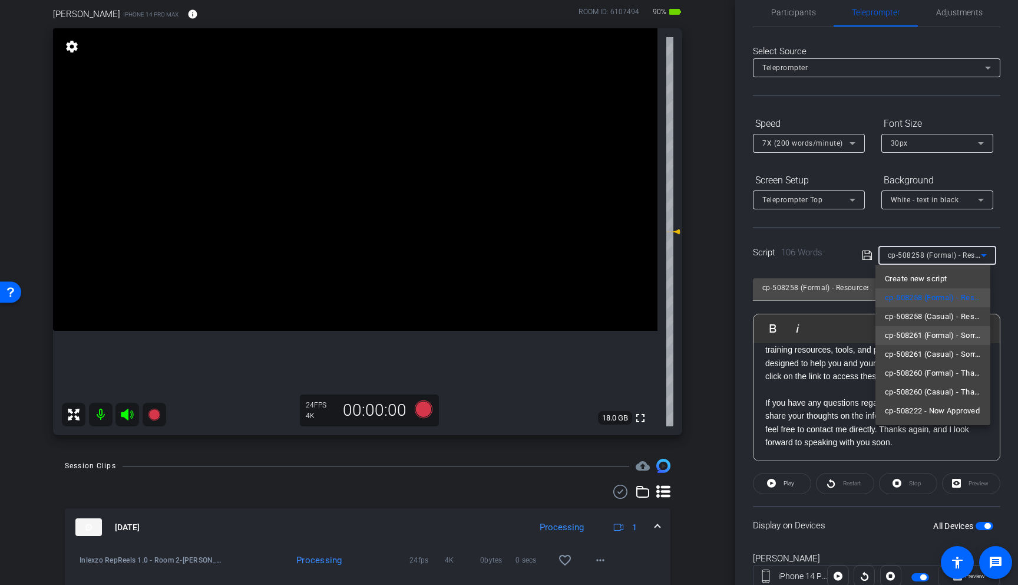
click at [955, 337] on span "cp-508261 (Formal) - Sorry I Missed You" at bounding box center [933, 335] width 96 height 14
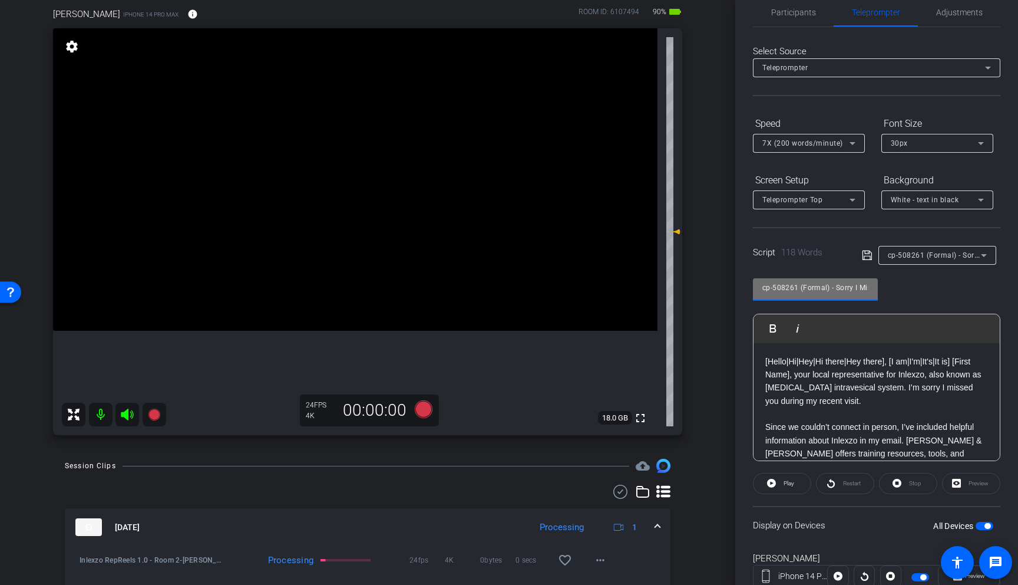
scroll to position [0, 28]
drag, startPoint x: 853, startPoint y: 287, endPoint x: 891, endPoint y: 289, distance: 37.2
click at [891, 289] on div "cp-508261 (Formal) - Sorry I Missed You Play Play from this location Play Selec…" at bounding box center [877, 365] width 248 height 192
click at [968, 304] on div "cp-508261 (Formal) - Sorry I Missed You Play Play from this location Play Selec…" at bounding box center [877, 365] width 248 height 192
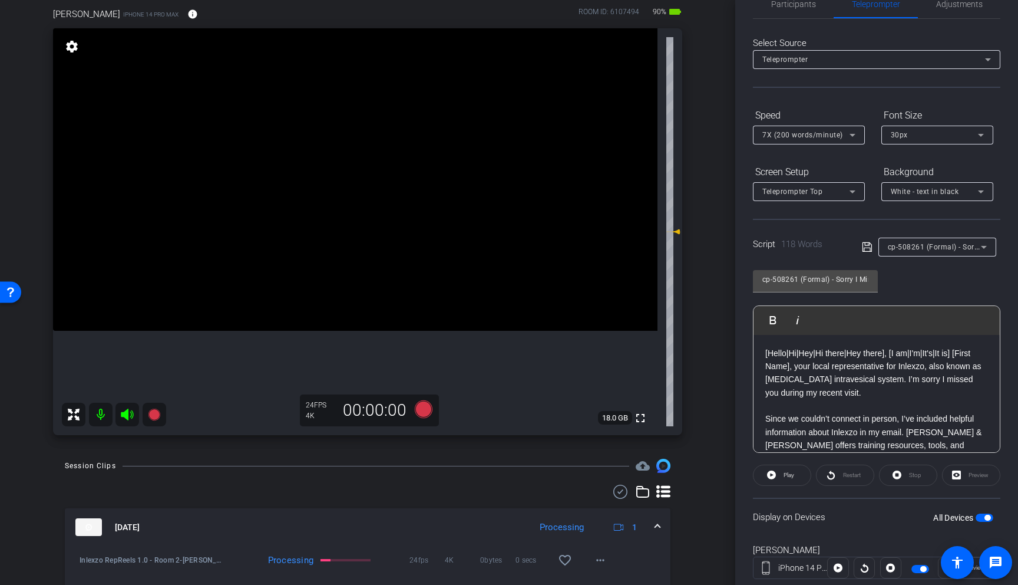
scroll to position [29, 0]
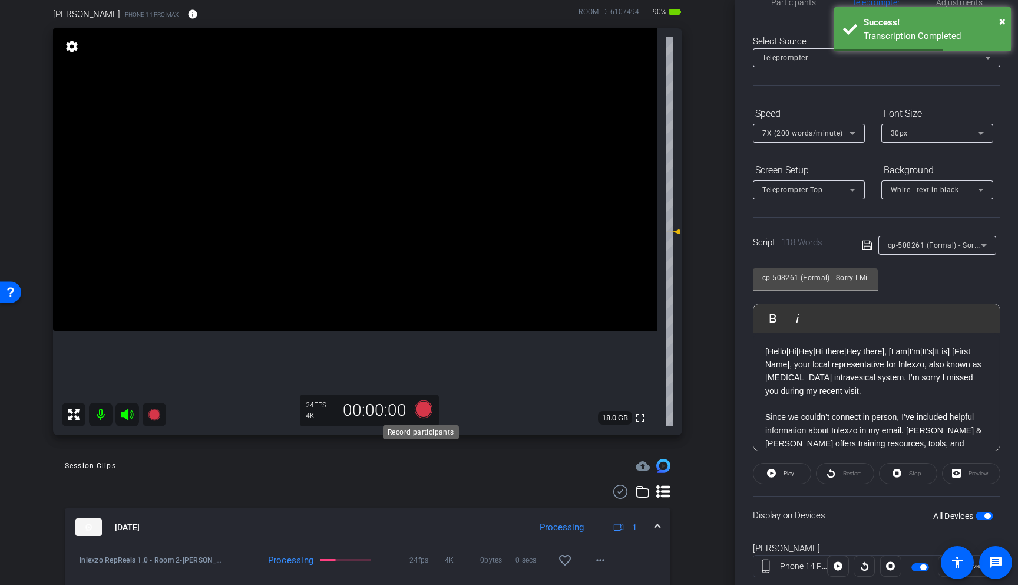
click at [422, 408] on icon at bounding box center [424, 409] width 18 height 18
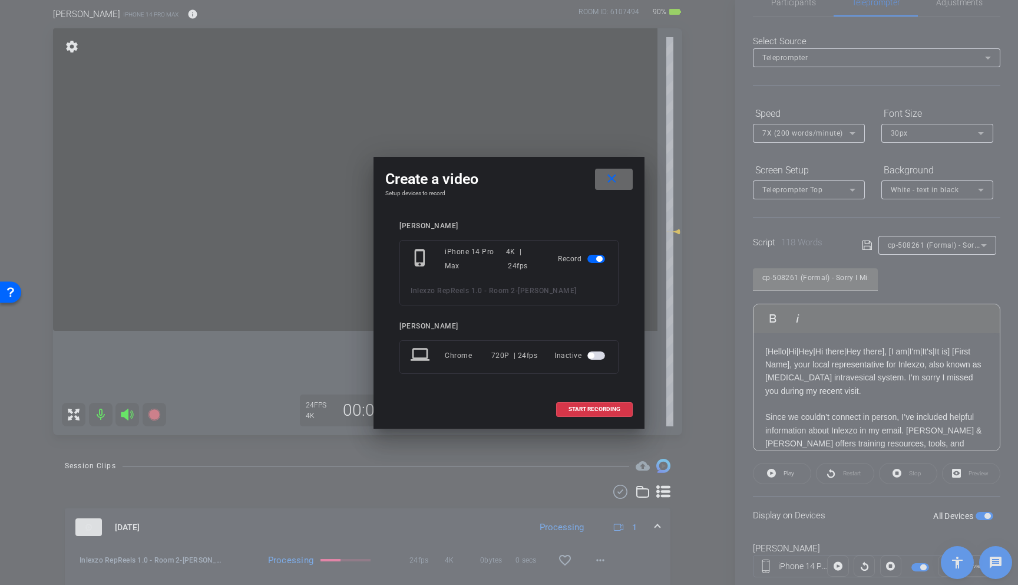
click at [615, 182] on mat-icon "close" at bounding box center [612, 179] width 15 height 15
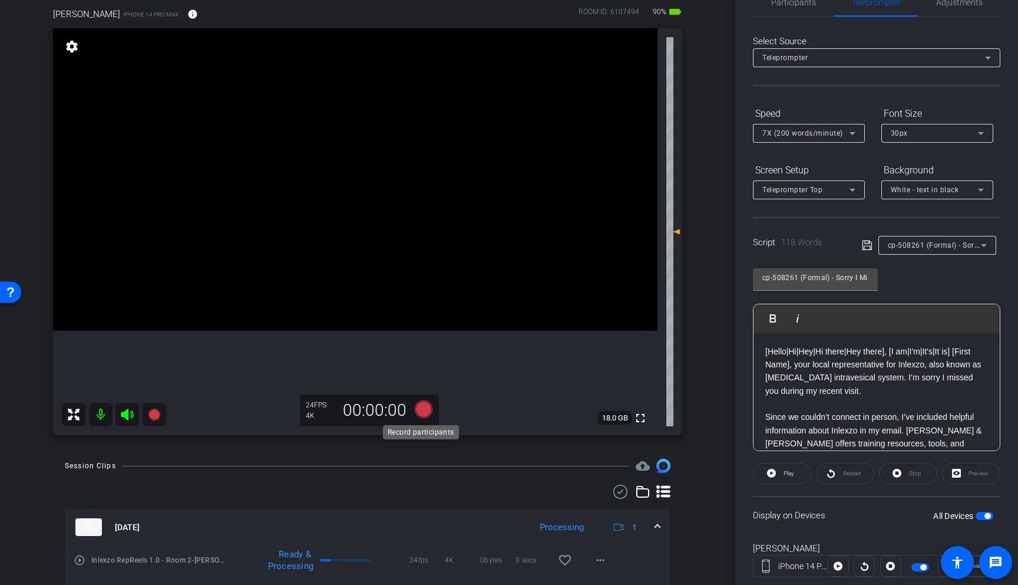
click at [421, 413] on icon at bounding box center [424, 409] width 18 height 18
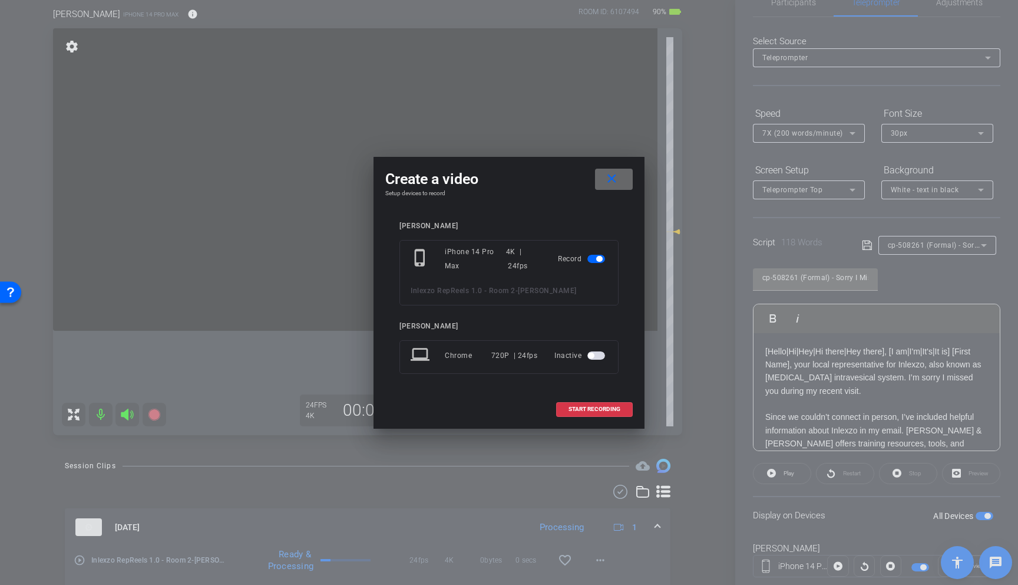
click at [609, 180] on mat-icon "close" at bounding box center [612, 179] width 15 height 15
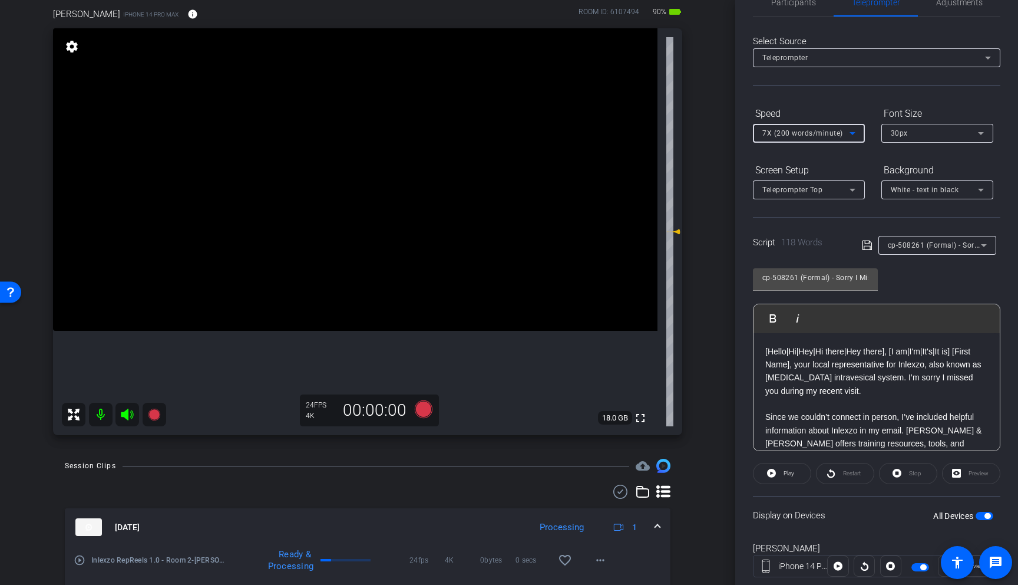
click at [818, 127] on div "7X (200 words/minute)" at bounding box center [806, 133] width 87 height 15
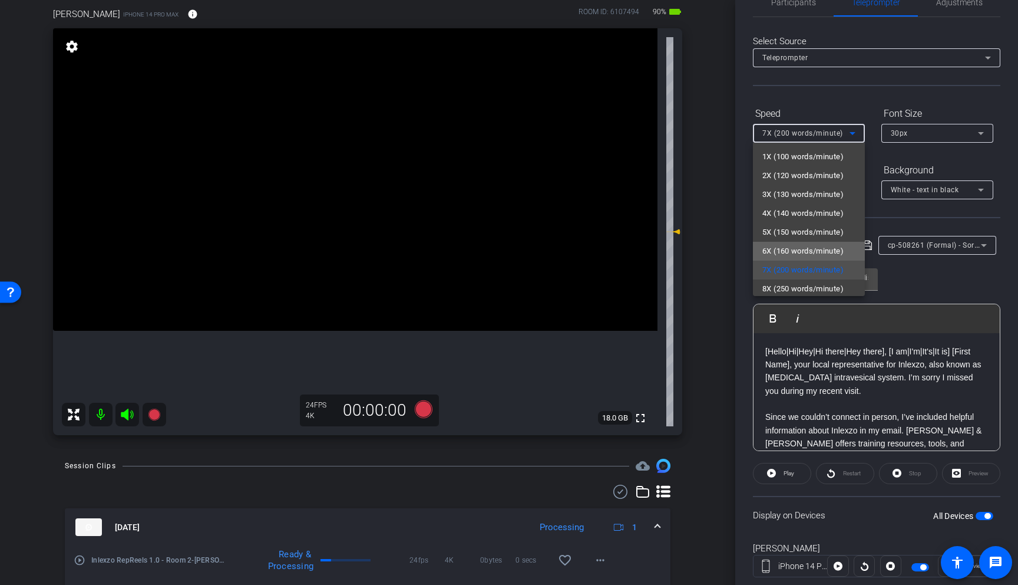
click at [812, 252] on span "6X (160 words/minute)" at bounding box center [803, 251] width 81 height 14
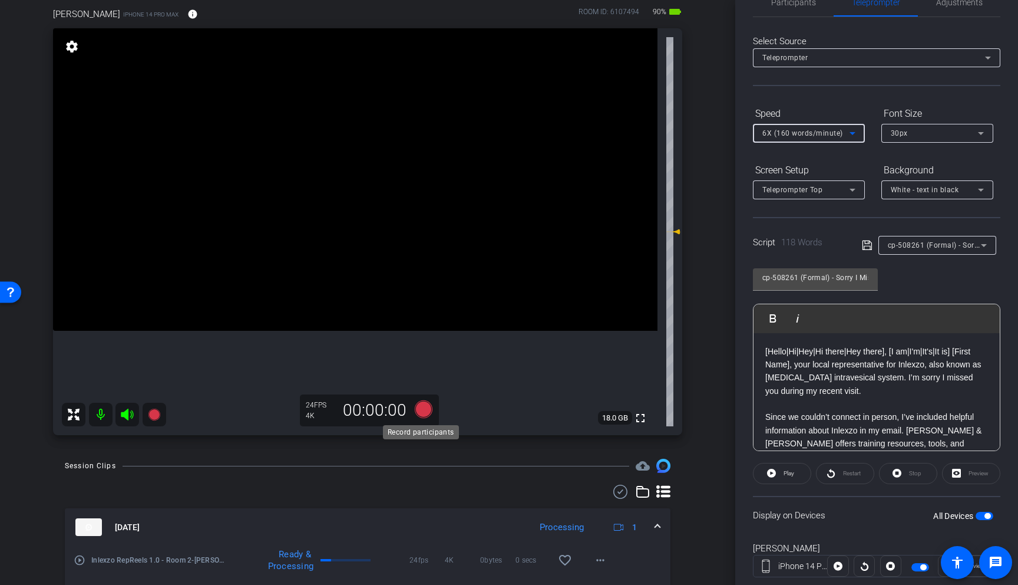
click at [423, 406] on icon at bounding box center [424, 409] width 18 height 18
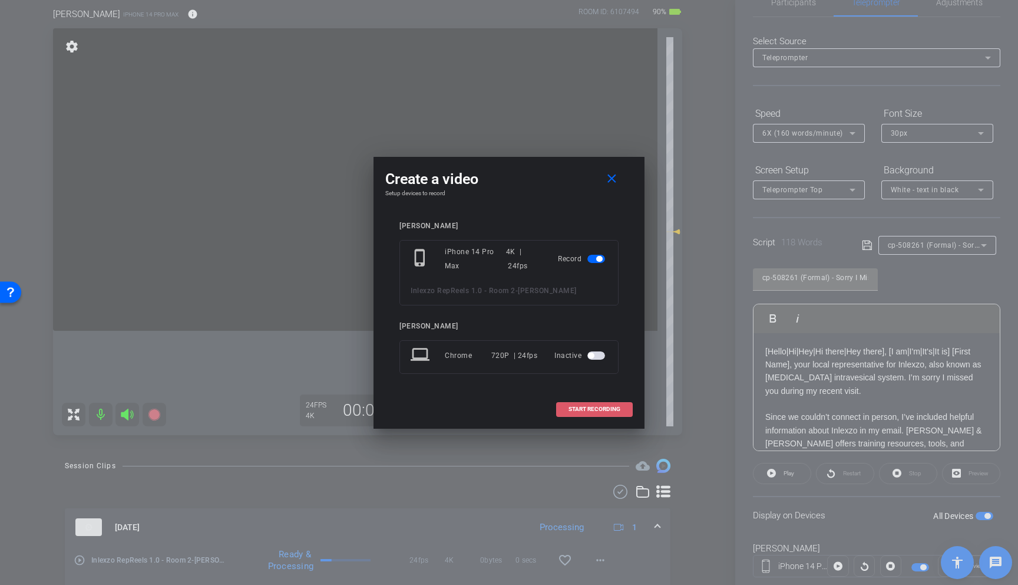
click at [598, 407] on span "START RECORDING" at bounding box center [595, 409] width 52 height 6
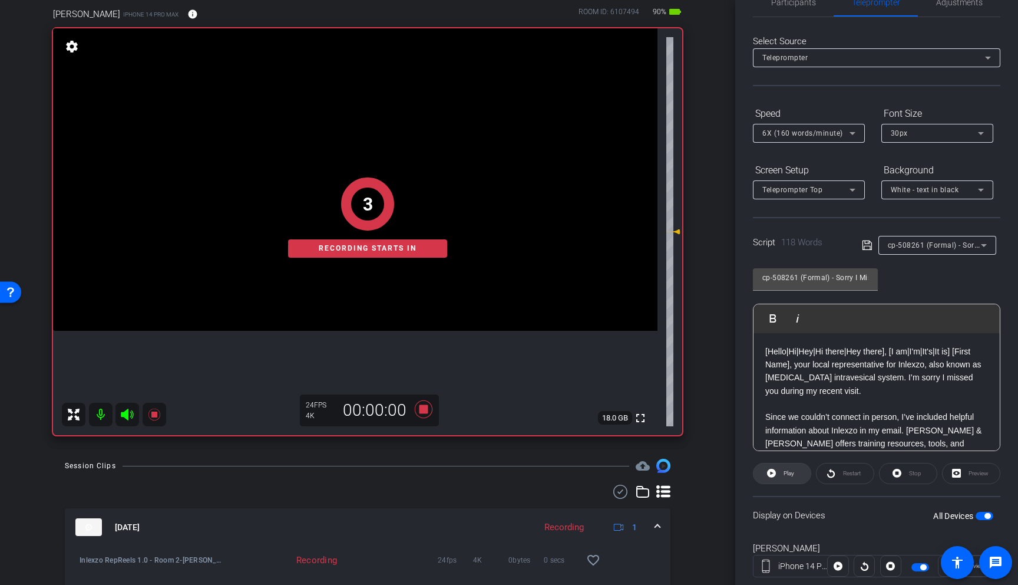
click at [784, 473] on span "Play" at bounding box center [789, 473] width 11 height 6
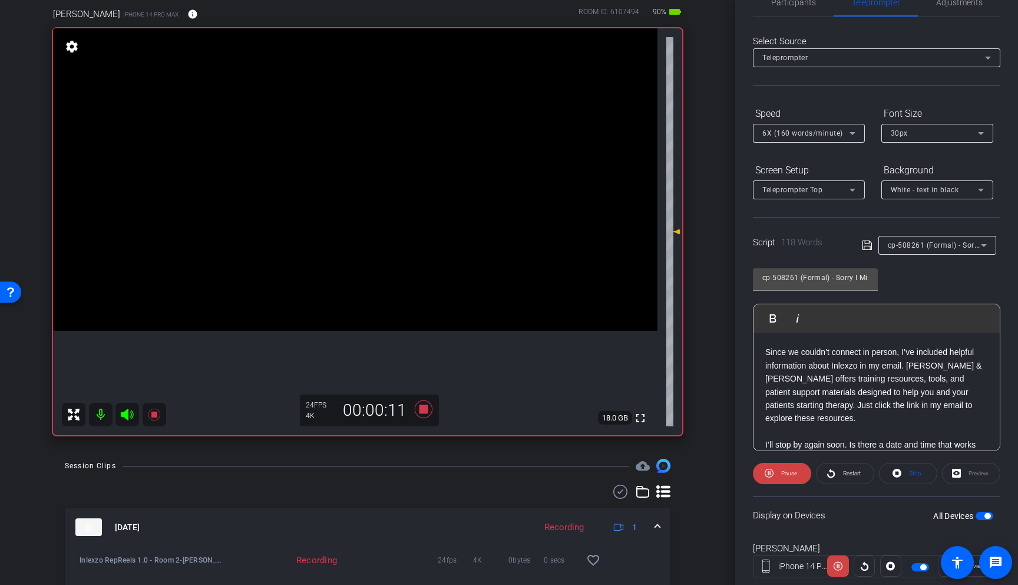
scroll to position [68, 0]
click at [816, 138] on div "6X (160 words/minute)" at bounding box center [806, 133] width 87 height 15
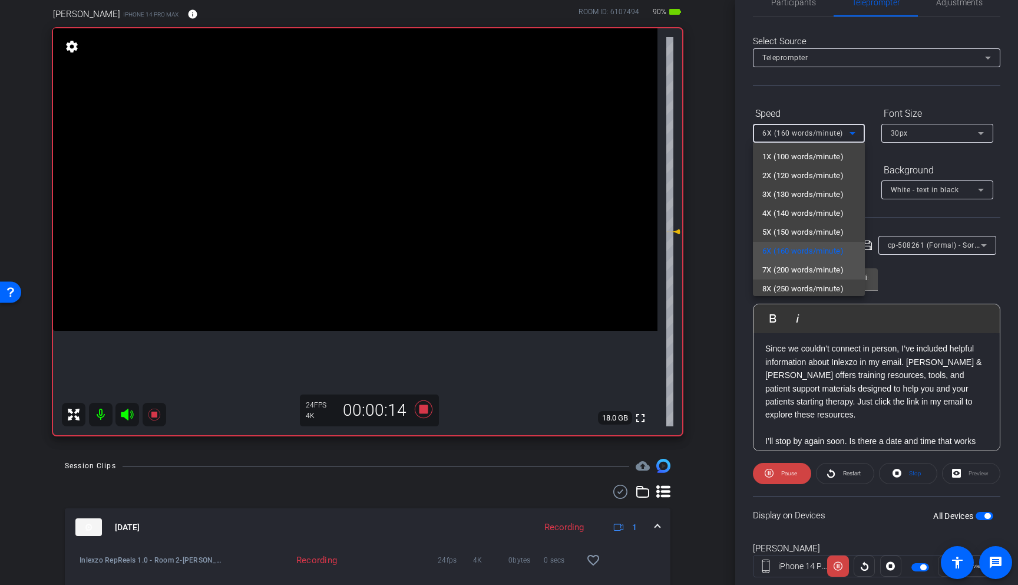
click at [807, 272] on span "7X (200 words/minute)" at bounding box center [803, 270] width 81 height 14
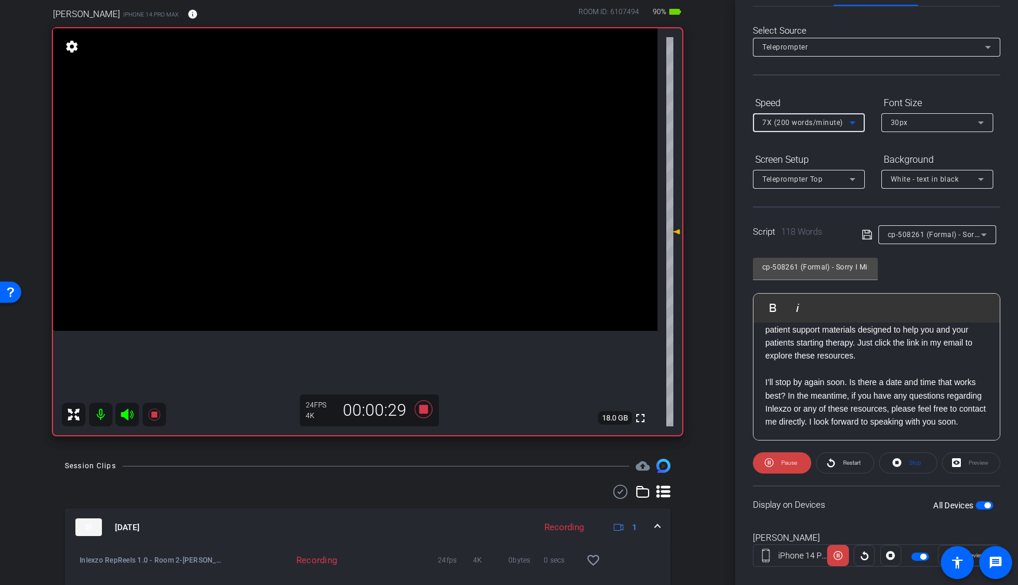
scroll to position [41, 0]
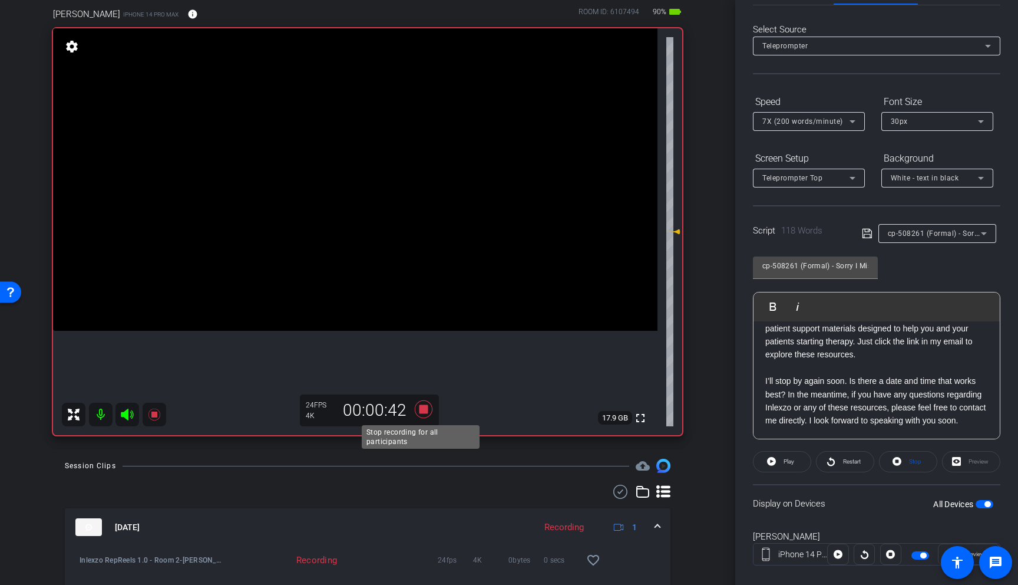
click at [419, 412] on icon at bounding box center [424, 409] width 18 height 18
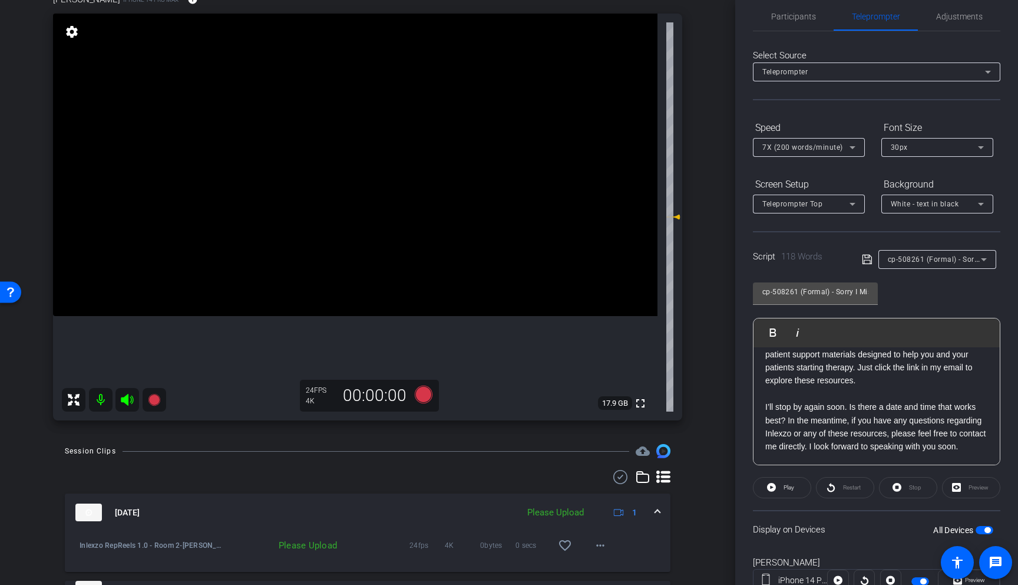
scroll to position [0, 0]
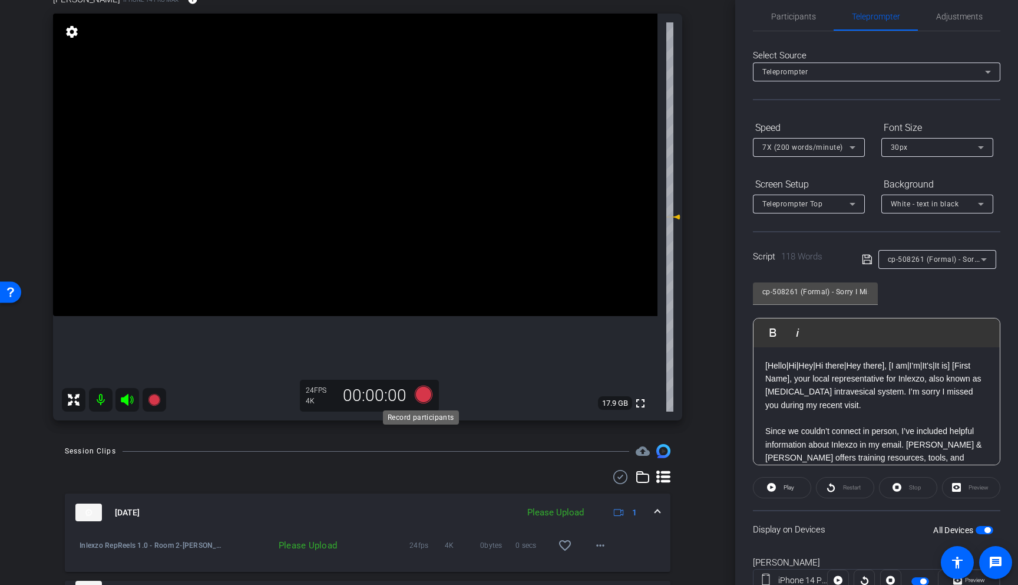
click at [421, 393] on icon at bounding box center [424, 394] width 18 height 18
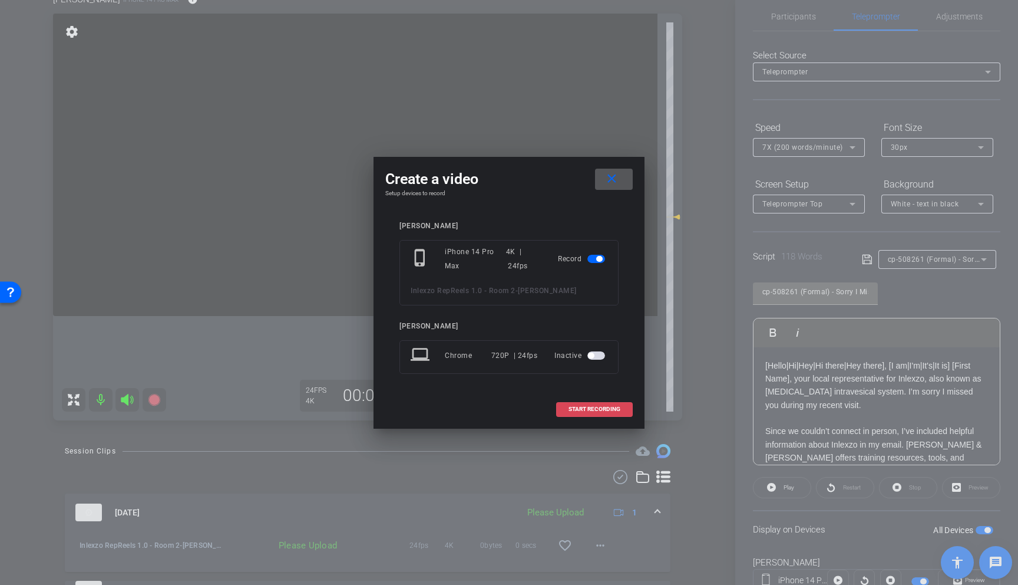
click at [618, 408] on span "START RECORDING" at bounding box center [595, 409] width 52 height 6
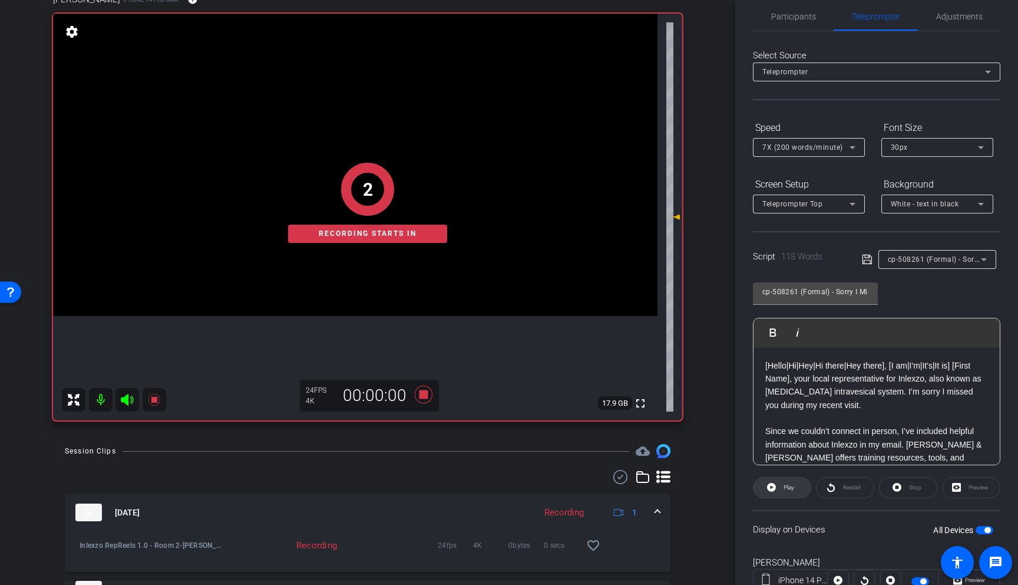
click at [786, 488] on span "Play" at bounding box center [789, 487] width 11 height 6
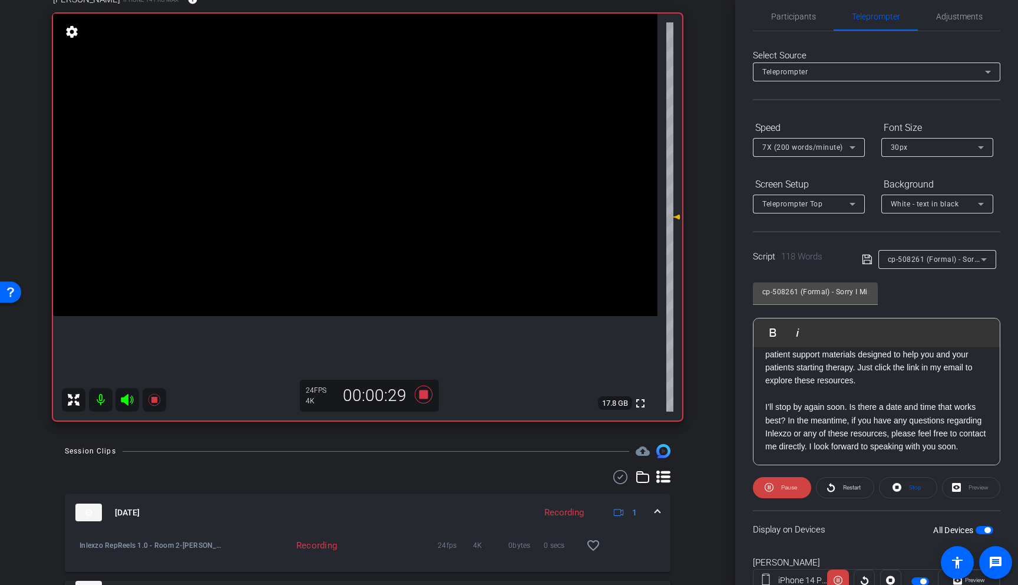
scroll to position [130, 0]
click at [420, 393] on icon at bounding box center [424, 394] width 18 height 18
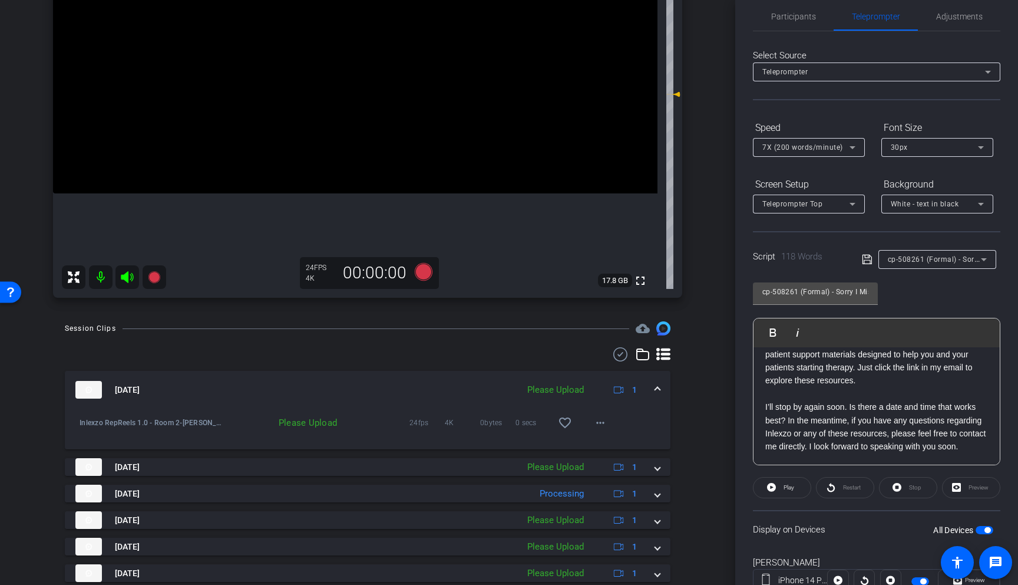
scroll to position [233, 0]
click at [599, 427] on mat-icon "more_horiz" at bounding box center [601, 421] width 14 height 14
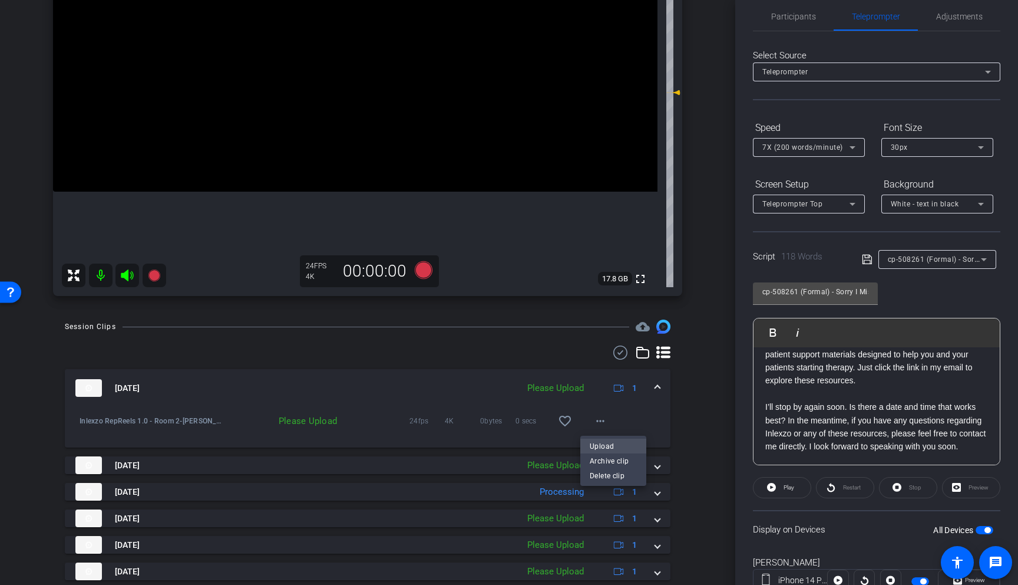
click at [618, 444] on span "Upload" at bounding box center [613, 446] width 47 height 14
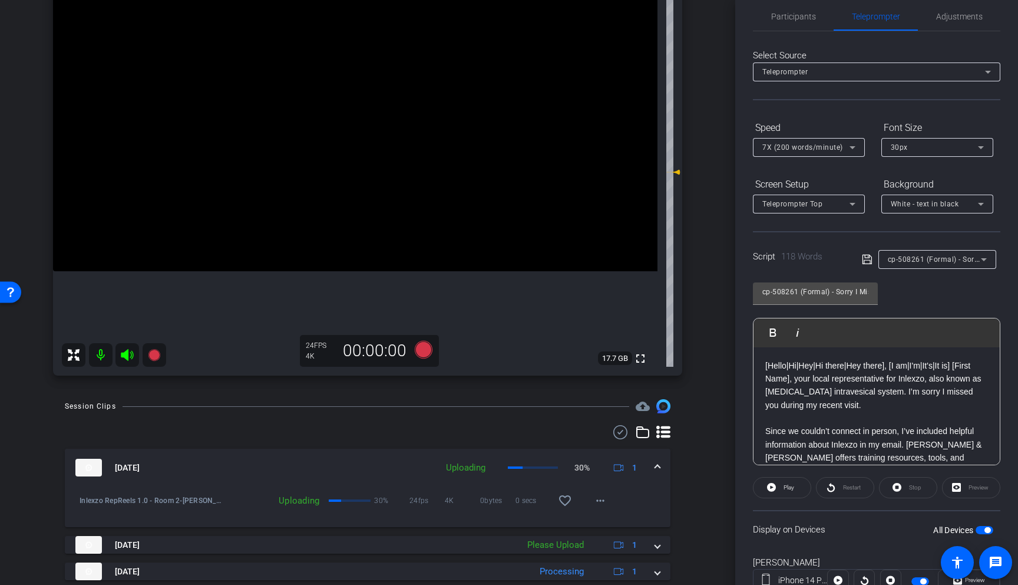
scroll to position [5, 0]
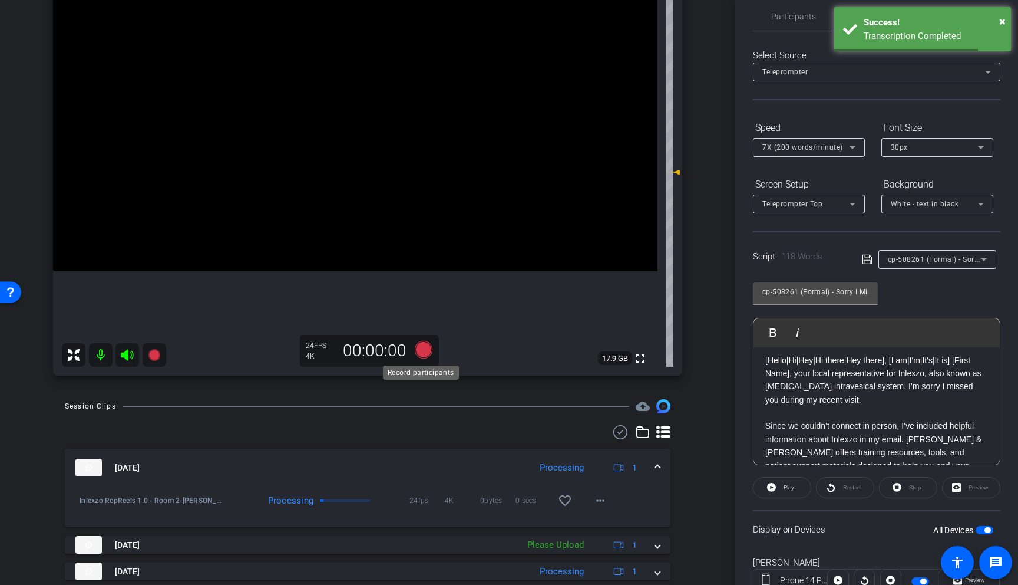
click at [421, 347] on icon at bounding box center [424, 350] width 18 height 18
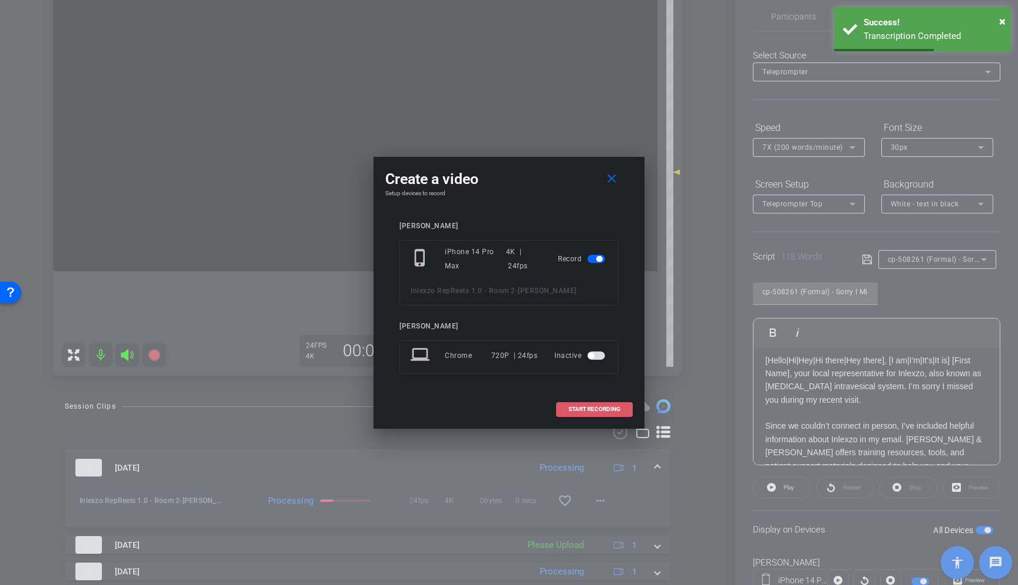
click at [605, 405] on span at bounding box center [594, 409] width 75 height 28
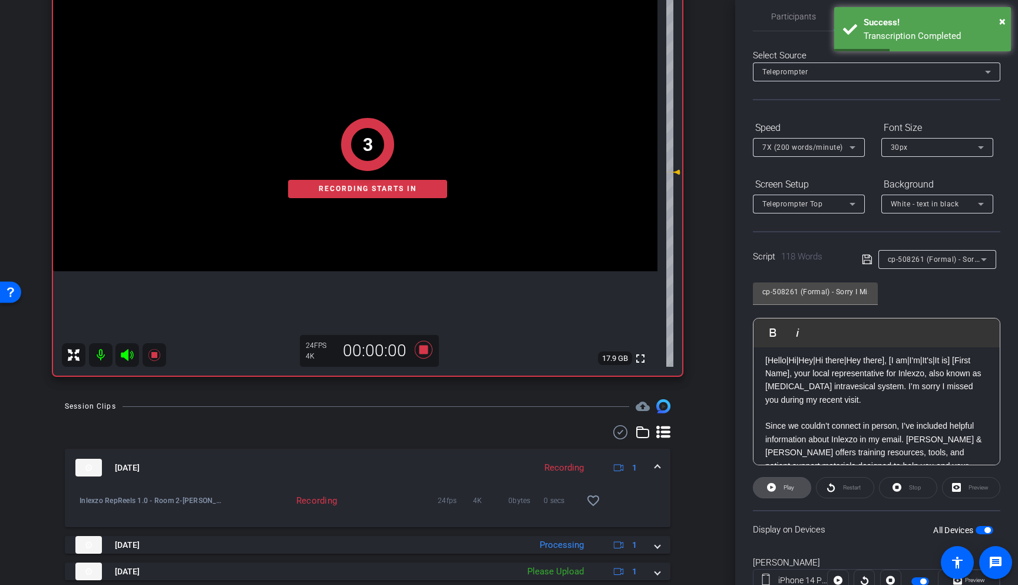
click at [778, 488] on span at bounding box center [782, 487] width 57 height 28
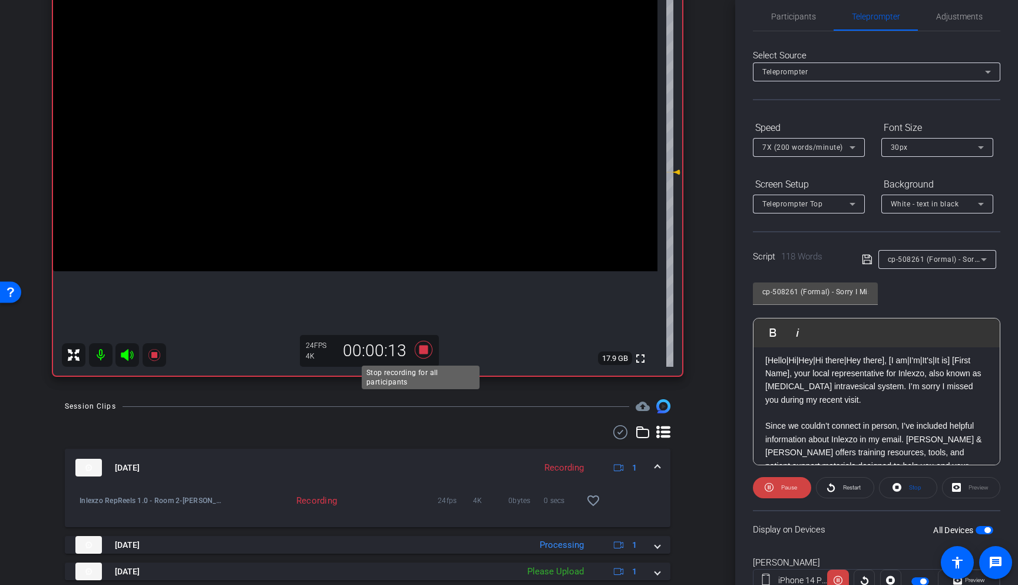
click at [422, 352] on icon at bounding box center [424, 350] width 18 height 18
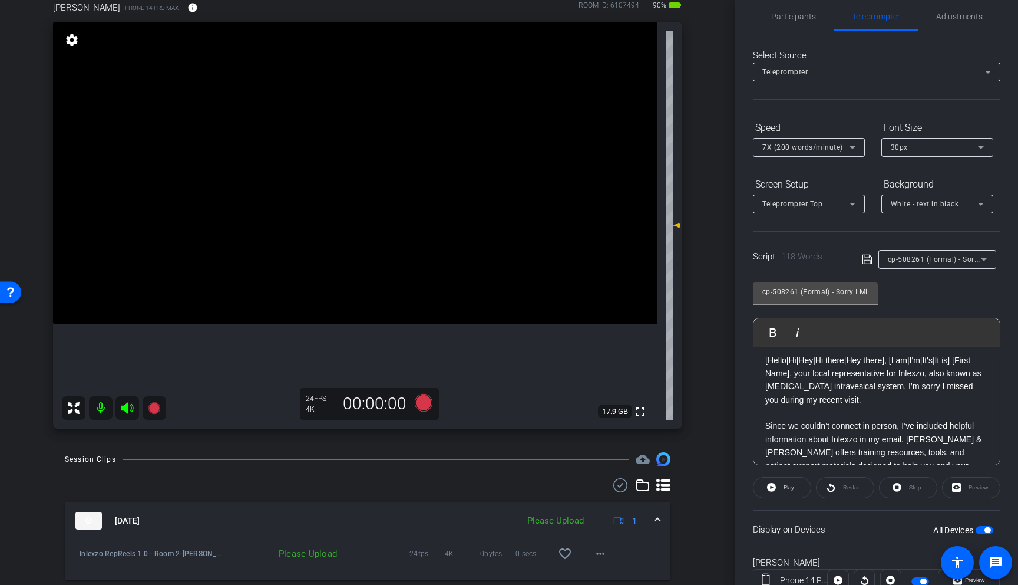
scroll to position [99, 0]
click at [422, 406] on icon at bounding box center [424, 404] width 18 height 18
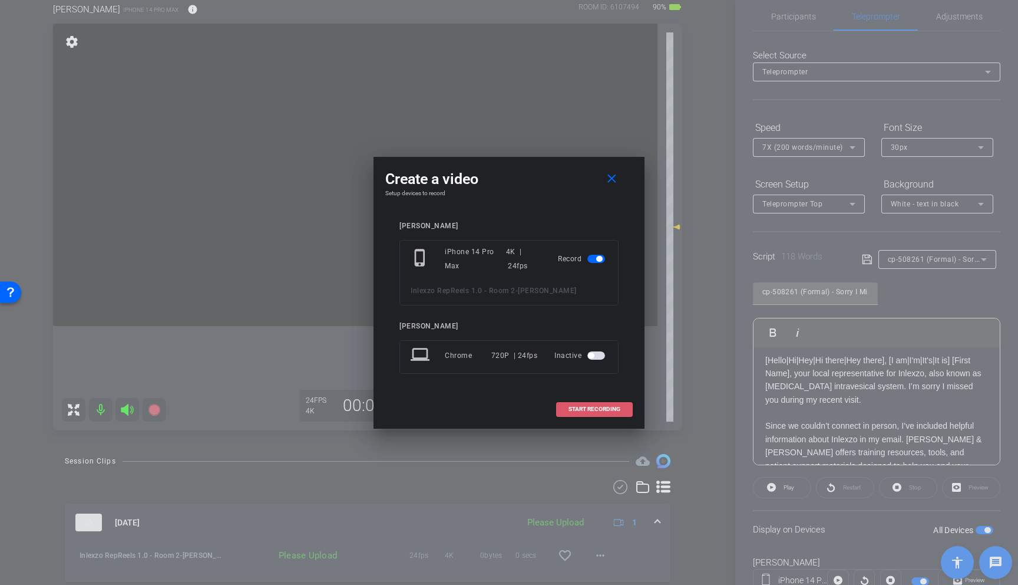
click at [618, 413] on span at bounding box center [594, 409] width 75 height 28
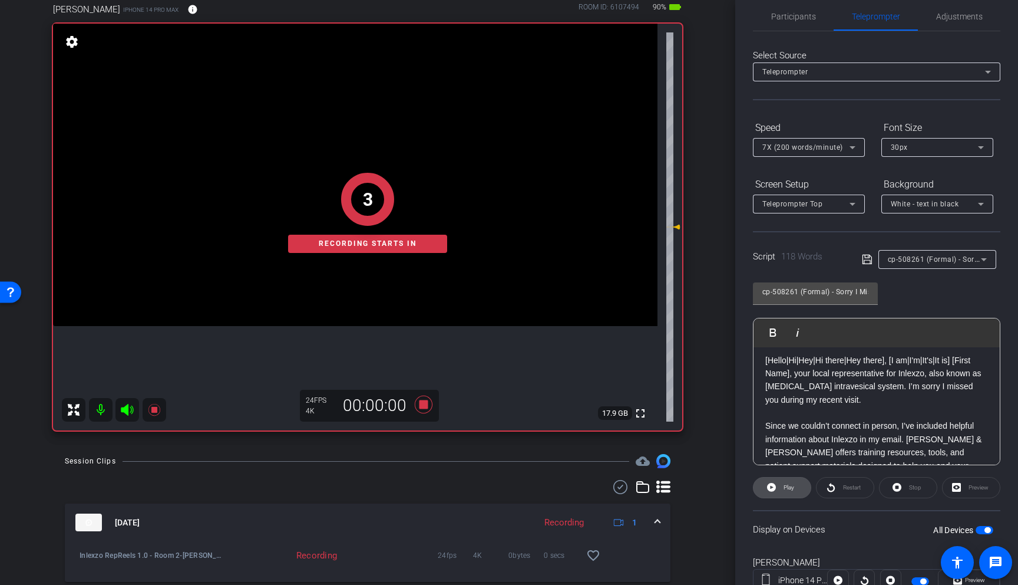
click at [788, 487] on span "Play" at bounding box center [789, 487] width 11 height 6
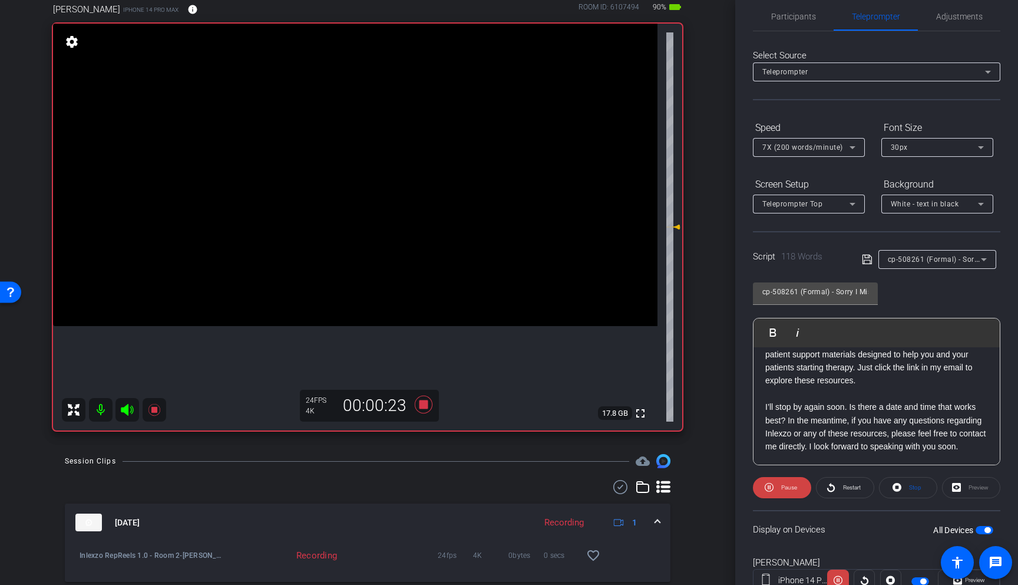
scroll to position [130, 0]
click at [846, 486] on span "Restart" at bounding box center [852, 487] width 18 height 6
click at [421, 406] on icon at bounding box center [424, 404] width 18 height 18
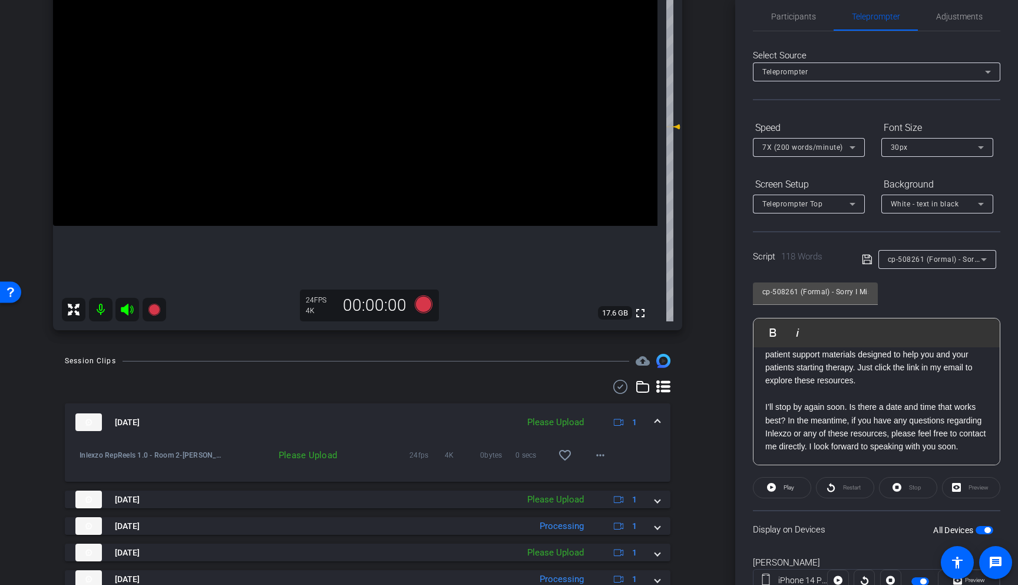
scroll to position [202, 0]
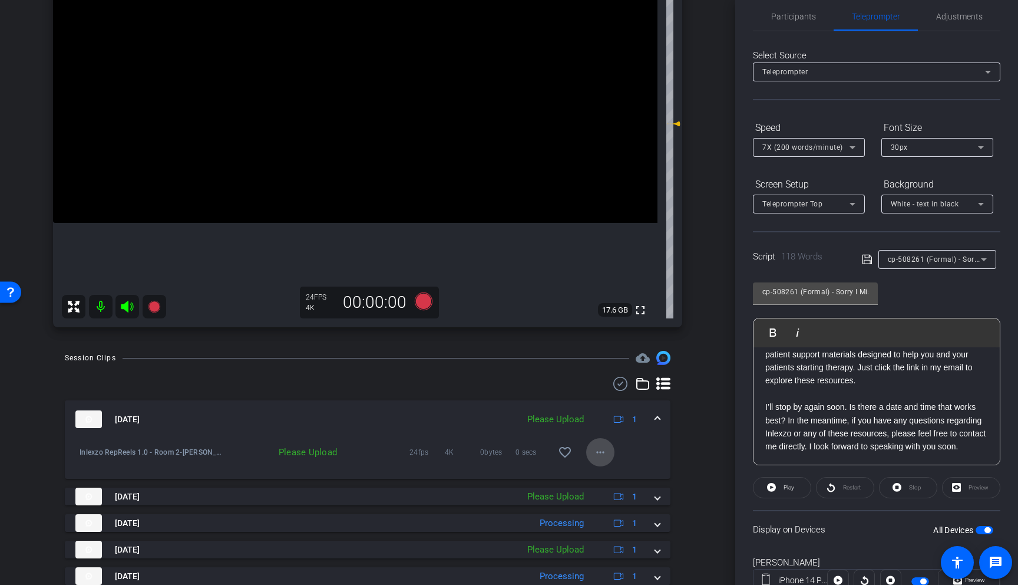
click at [586, 456] on span at bounding box center [600, 452] width 28 height 28
click at [605, 473] on span "Upload" at bounding box center [613, 477] width 47 height 14
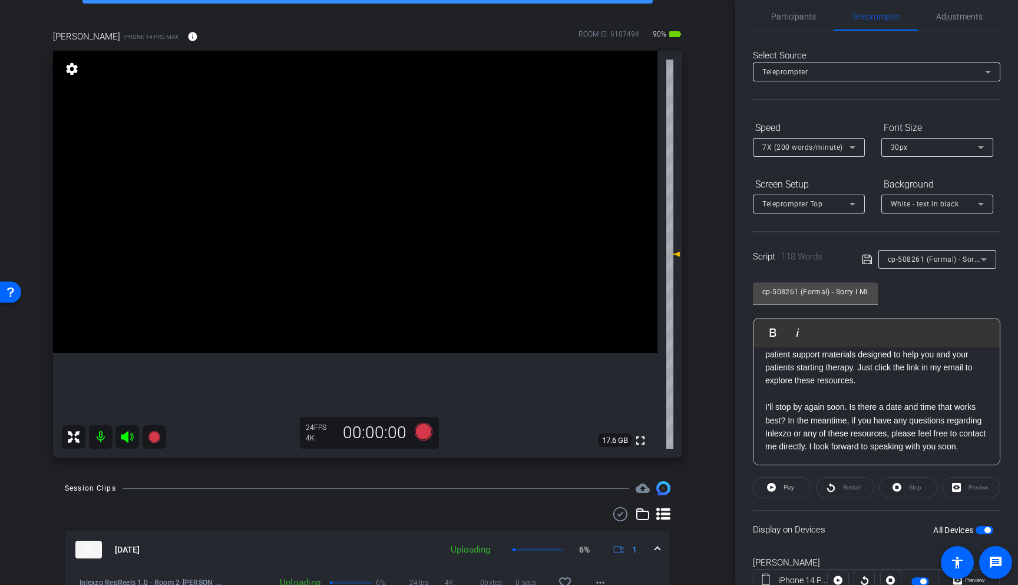
scroll to position [74, 0]
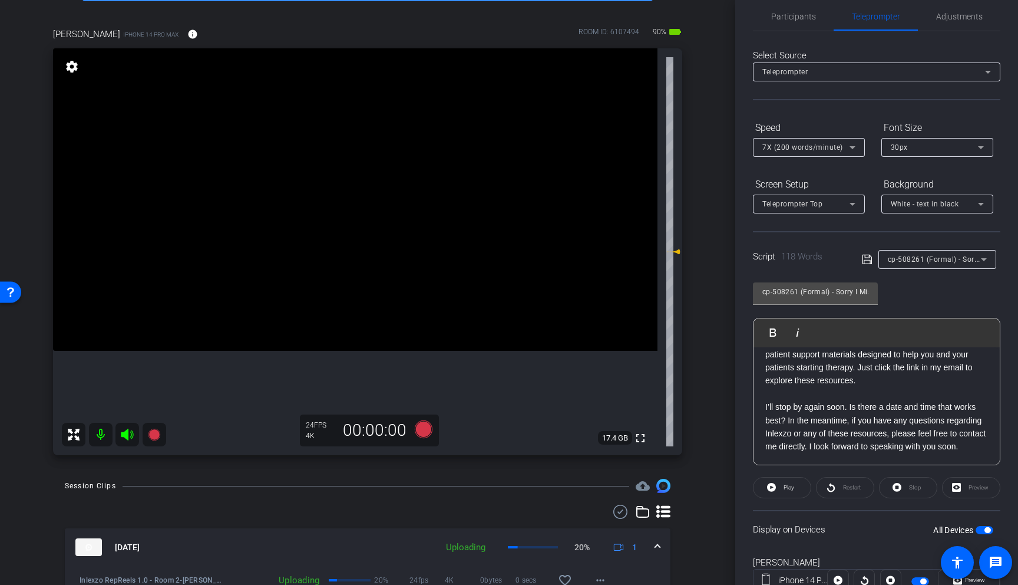
click at [915, 256] on span "cp-508261 (Formal) - Sorry I Missed You" at bounding box center [957, 258] width 139 height 9
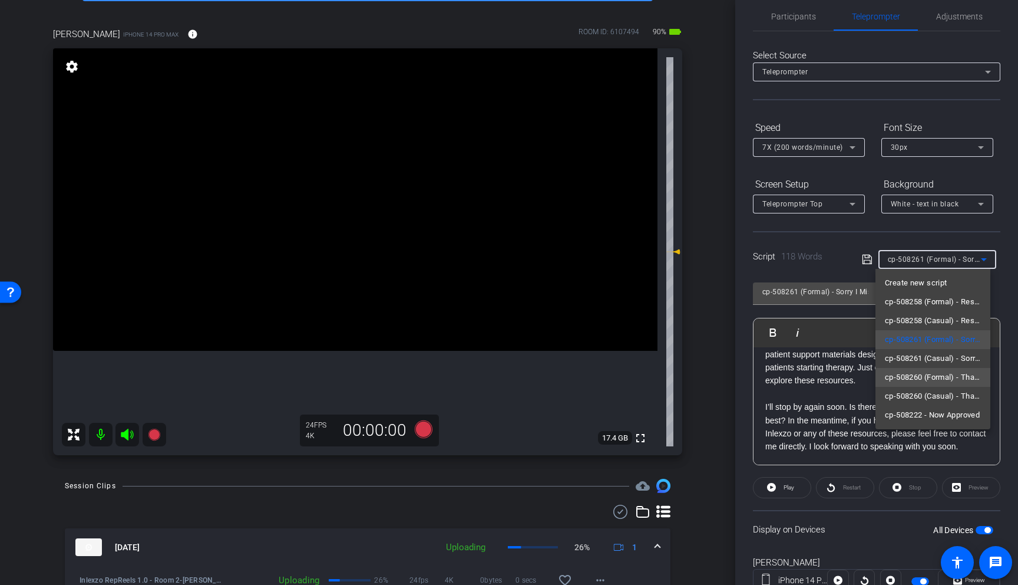
click at [947, 378] on span "cp-508260 (Formal) - Thanks for Seeing Me" at bounding box center [933, 377] width 96 height 14
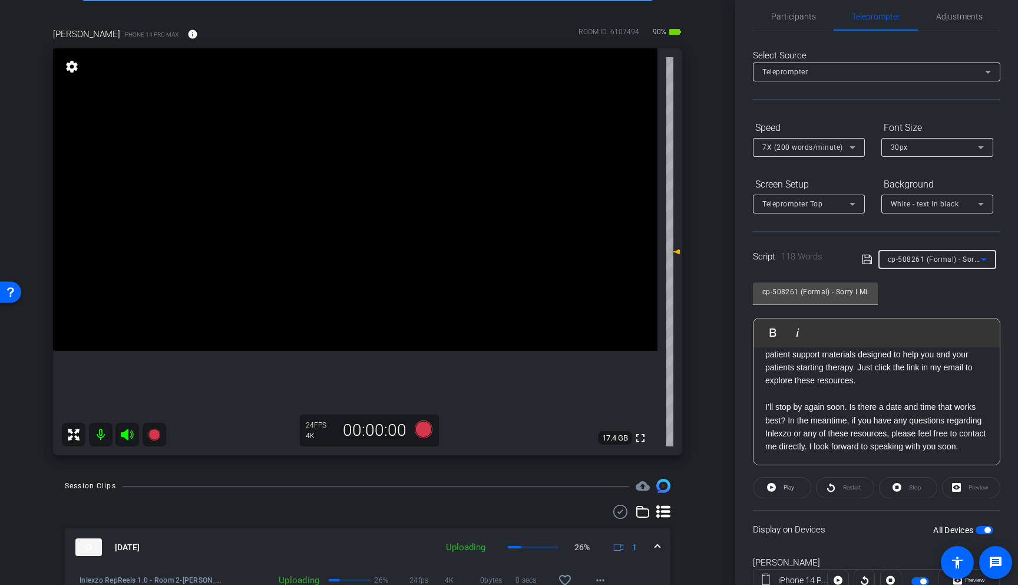
type input "cp-508260 (Formal) - Thanks for Seeing Me"
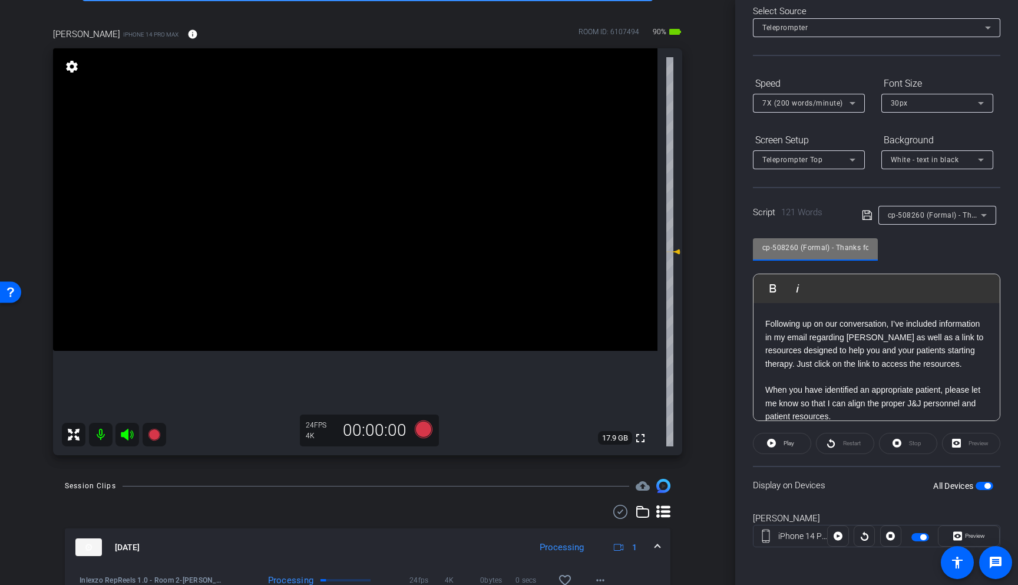
scroll to position [0, 39]
drag, startPoint x: 858, startPoint y: 240, endPoint x: 957, endPoint y: 261, distance: 100.6
click at [957, 261] on div "cp-508260 (Formal) - Thanks for Seeing Me Play Play from this location Play Sel…" at bounding box center [877, 325] width 248 height 192
click at [956, 261] on div "cp-508260 (Formal) - Thanks for Seeing Me Play Play from this location Play Sel…" at bounding box center [877, 325] width 248 height 192
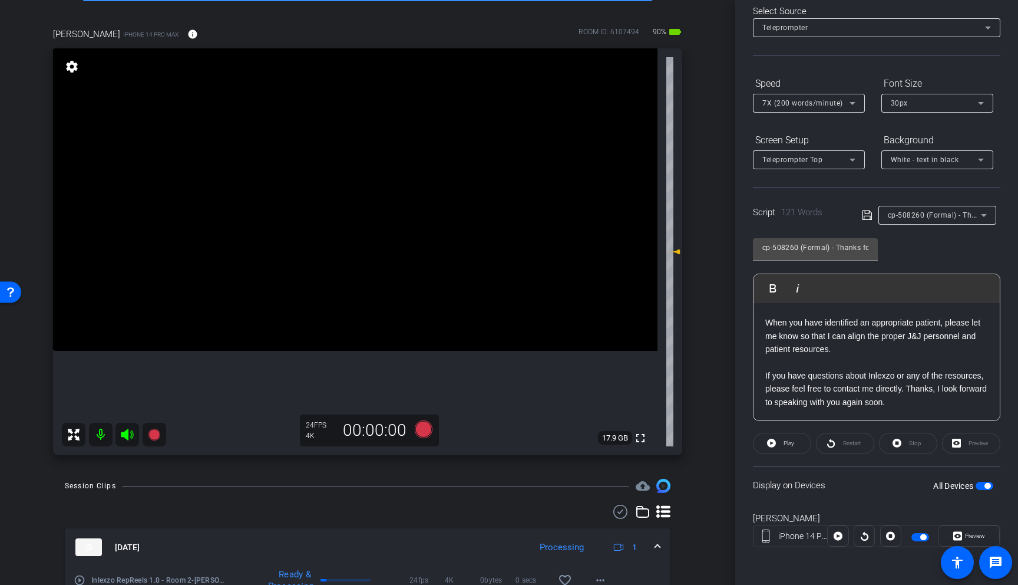
scroll to position [143, 0]
click at [882, 358] on p at bounding box center [877, 362] width 223 height 13
click at [816, 359] on p "Following up on our conversation, I’ve included information in my email regardi…" at bounding box center [877, 332] width 223 height 53
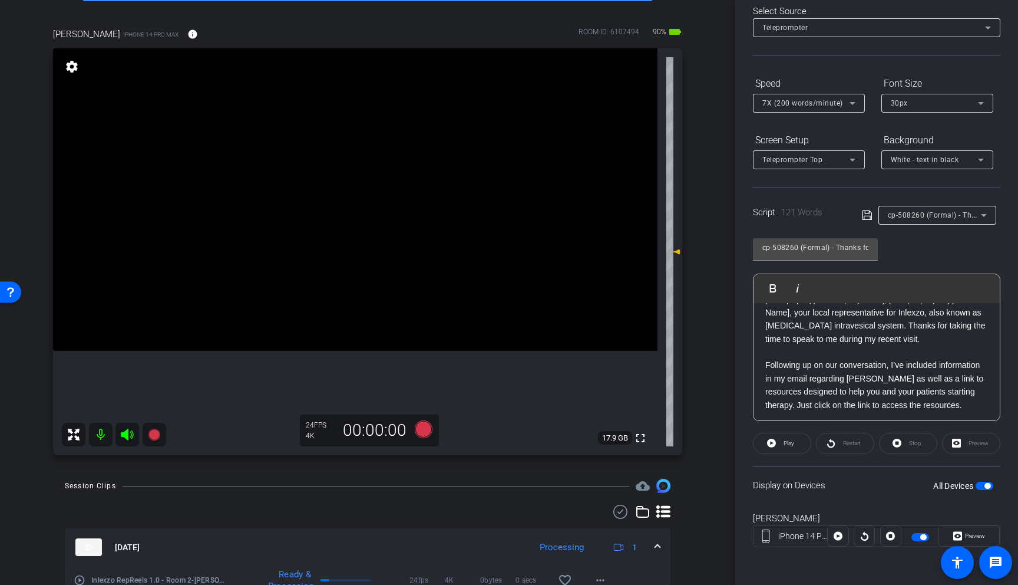
scroll to position [0, 0]
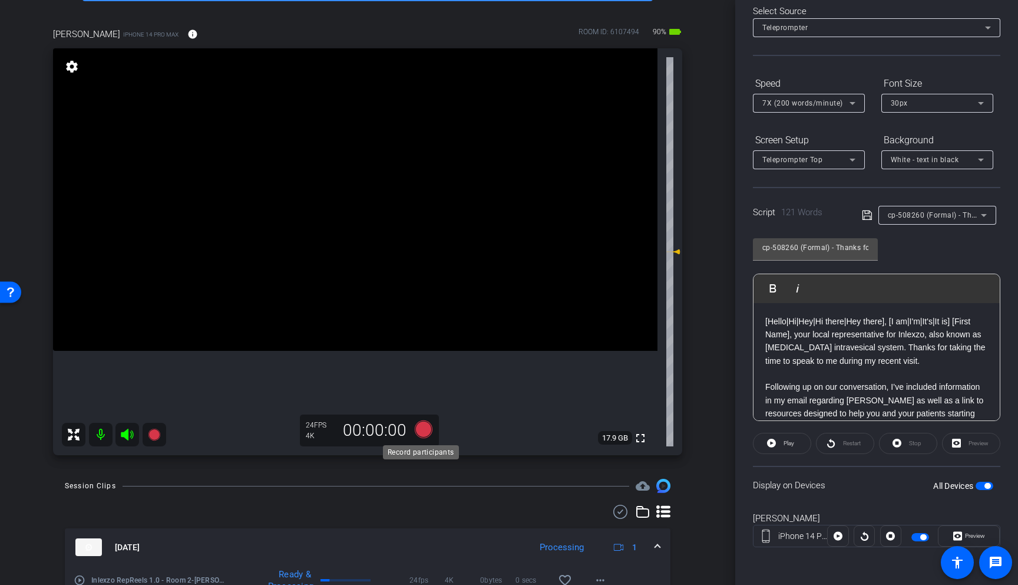
click at [417, 428] on icon at bounding box center [424, 429] width 18 height 18
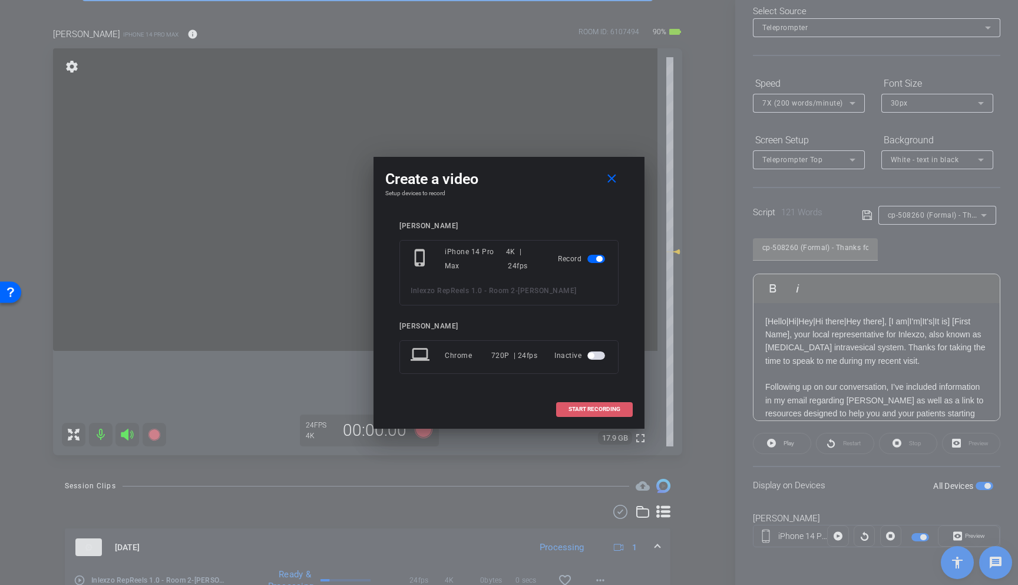
click at [602, 408] on span "START RECORDING" at bounding box center [595, 409] width 52 height 6
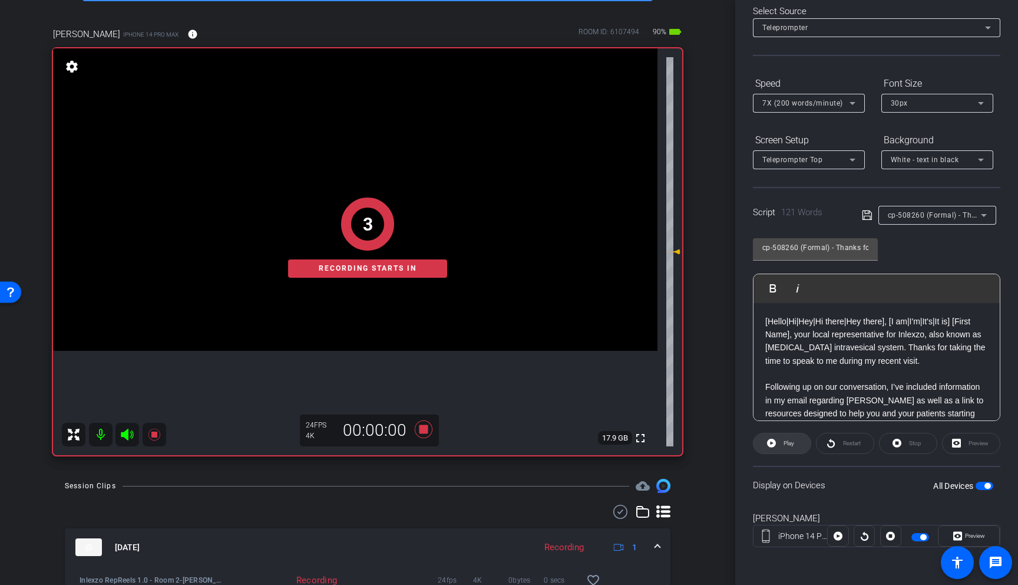
click at [778, 440] on span at bounding box center [782, 443] width 57 height 28
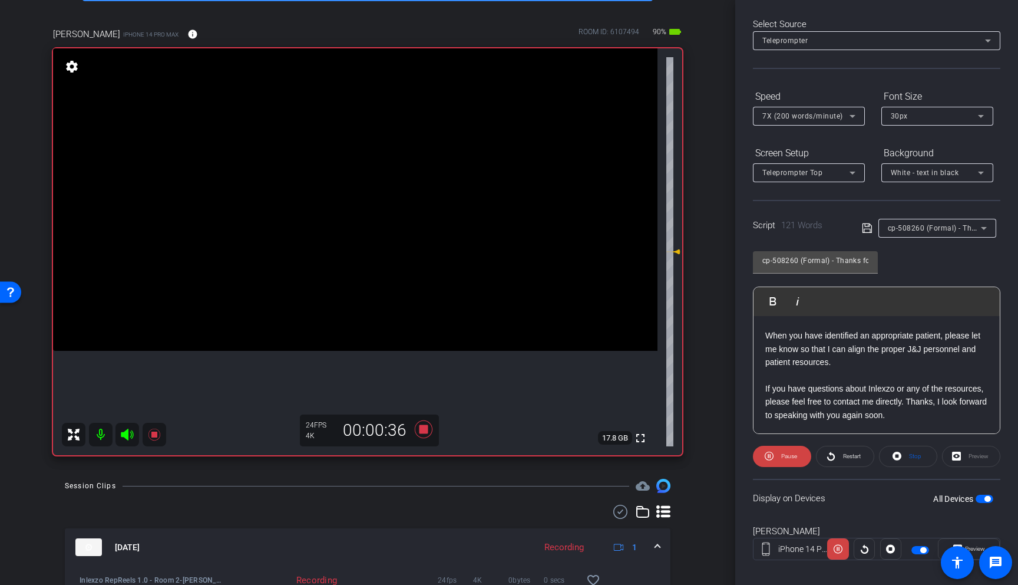
scroll to position [60, 0]
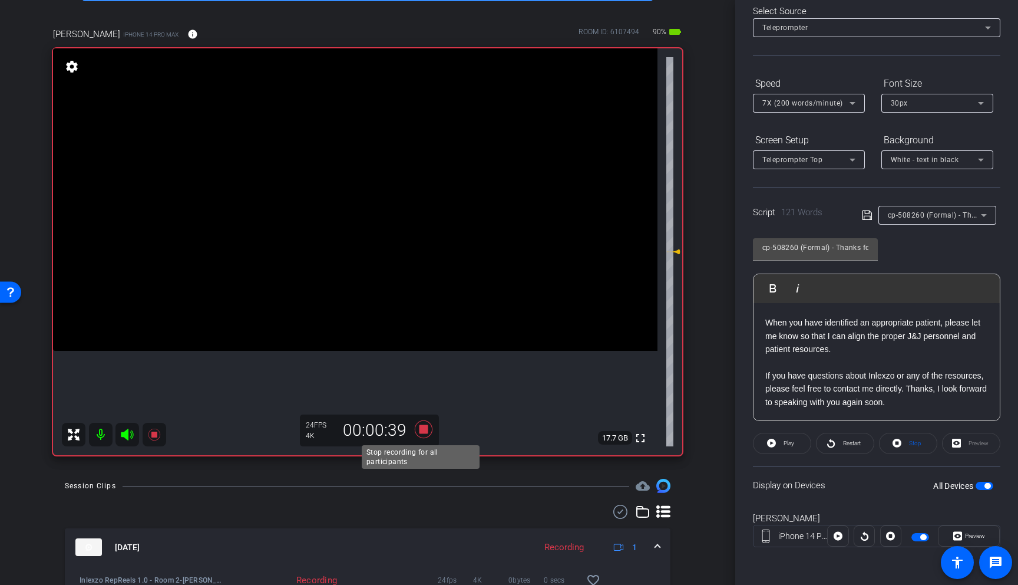
click at [424, 431] on icon at bounding box center [424, 429] width 18 height 18
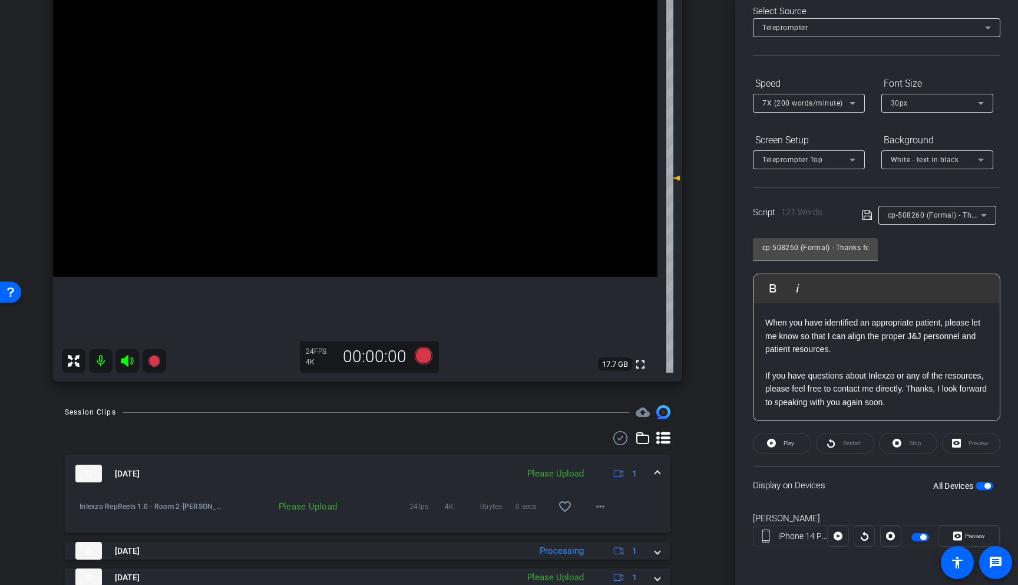
scroll to position [151, 0]
click at [596, 508] on mat-icon "more_horiz" at bounding box center [601, 503] width 14 height 14
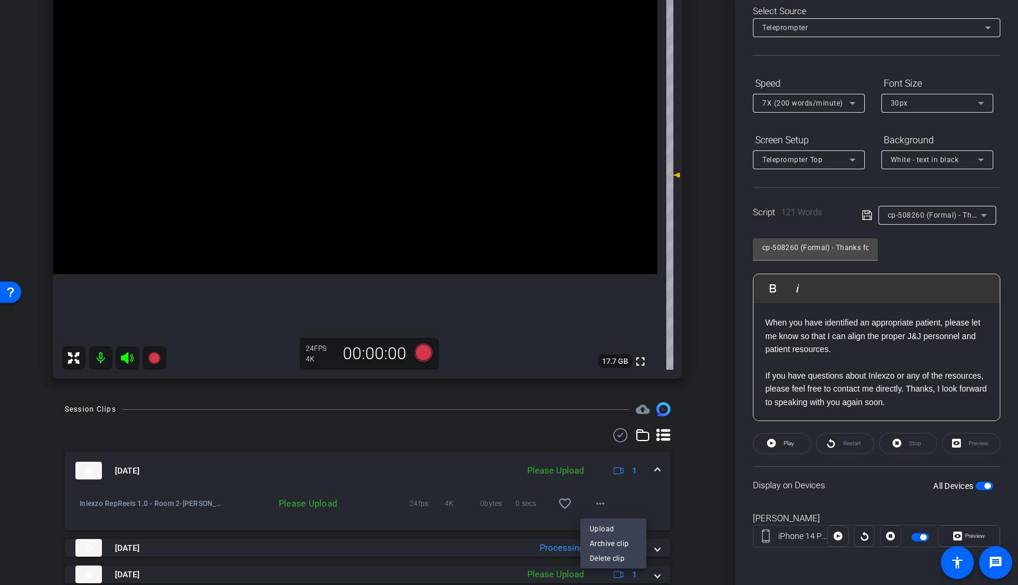
click at [687, 489] on div at bounding box center [509, 292] width 1018 height 585
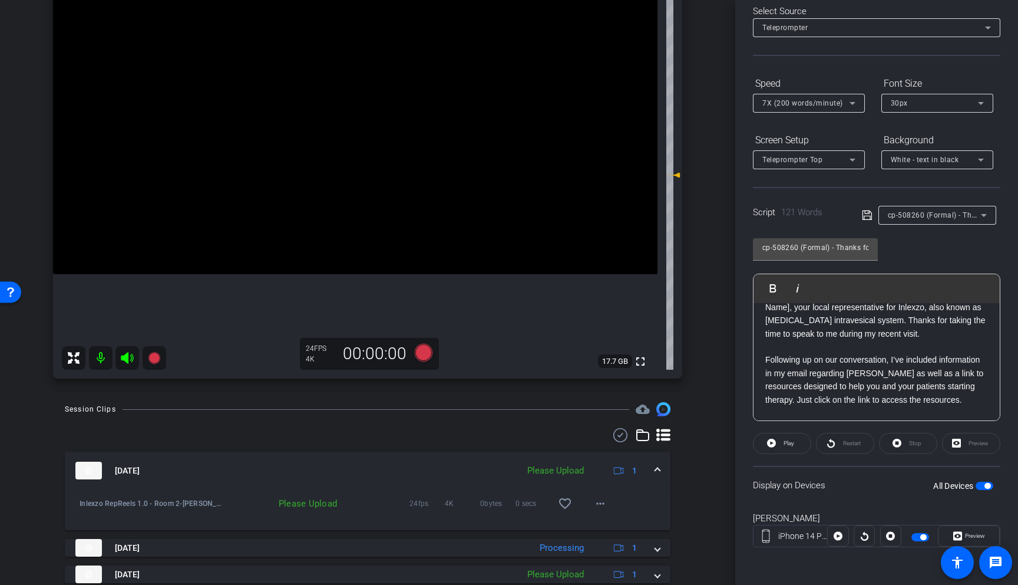
scroll to position [0, 0]
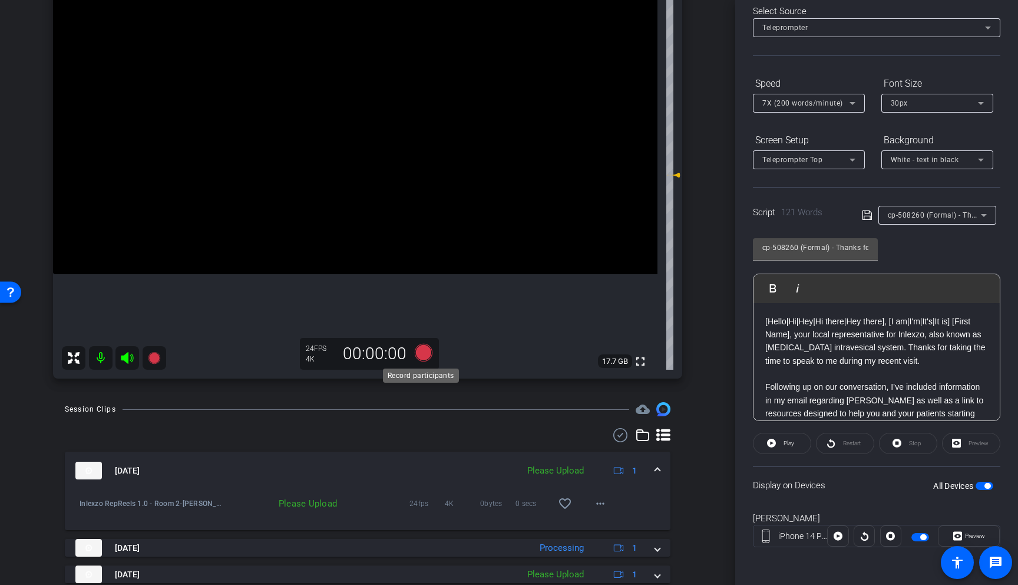
click at [427, 353] on icon at bounding box center [424, 353] width 18 height 18
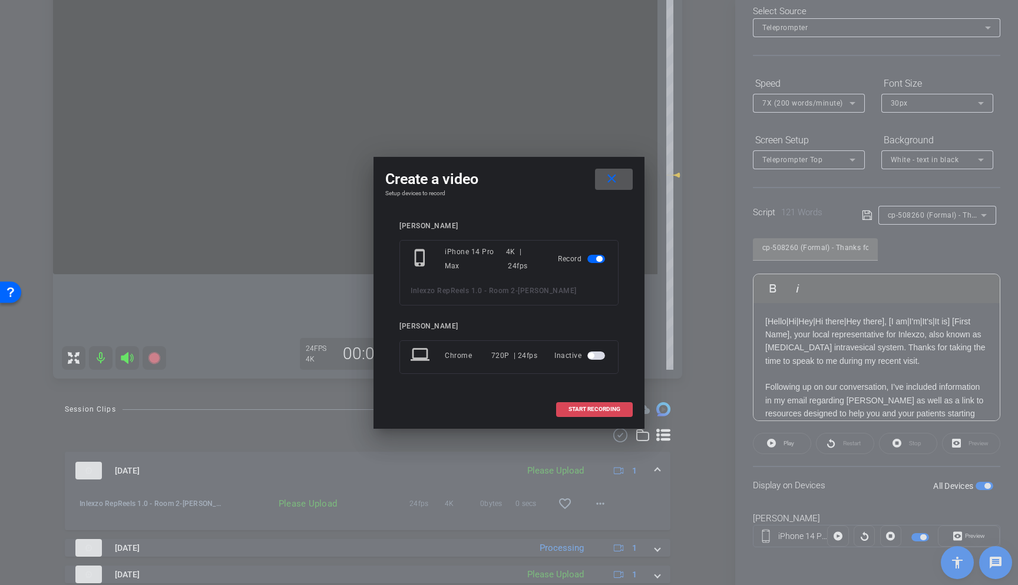
click at [601, 410] on span "START RECORDING" at bounding box center [595, 409] width 52 height 6
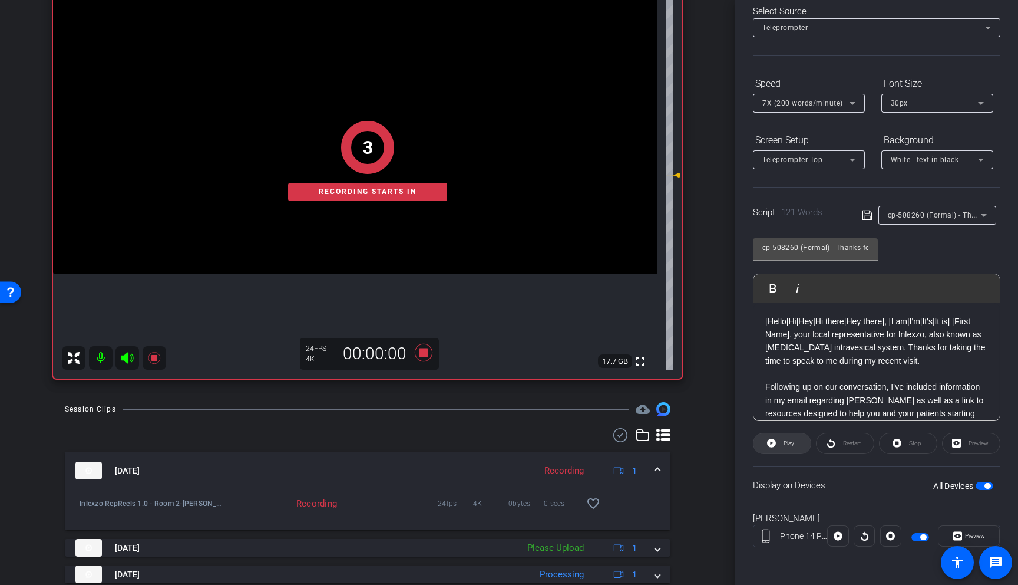
click at [778, 449] on span at bounding box center [782, 443] width 57 height 28
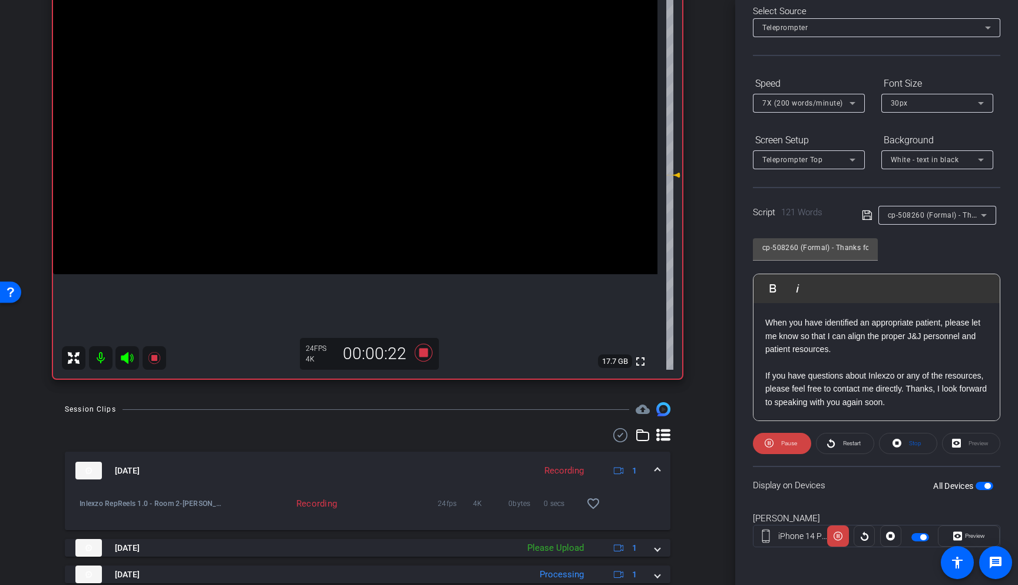
scroll to position [143, 0]
click at [417, 355] on icon at bounding box center [424, 353] width 18 height 18
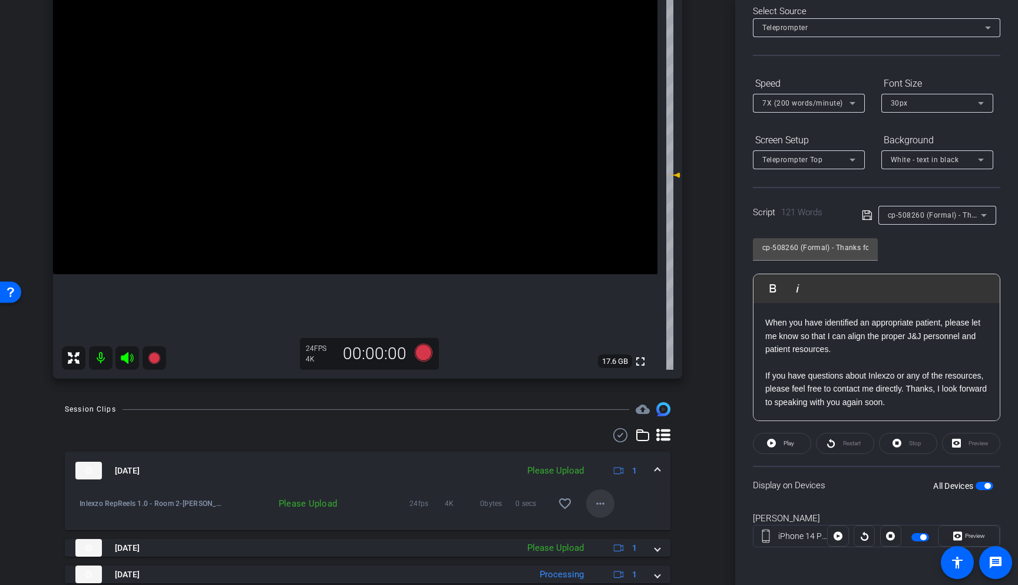
click at [596, 501] on mat-icon "more_horiz" at bounding box center [601, 503] width 14 height 14
click at [609, 530] on span "Upload" at bounding box center [613, 528] width 47 height 14
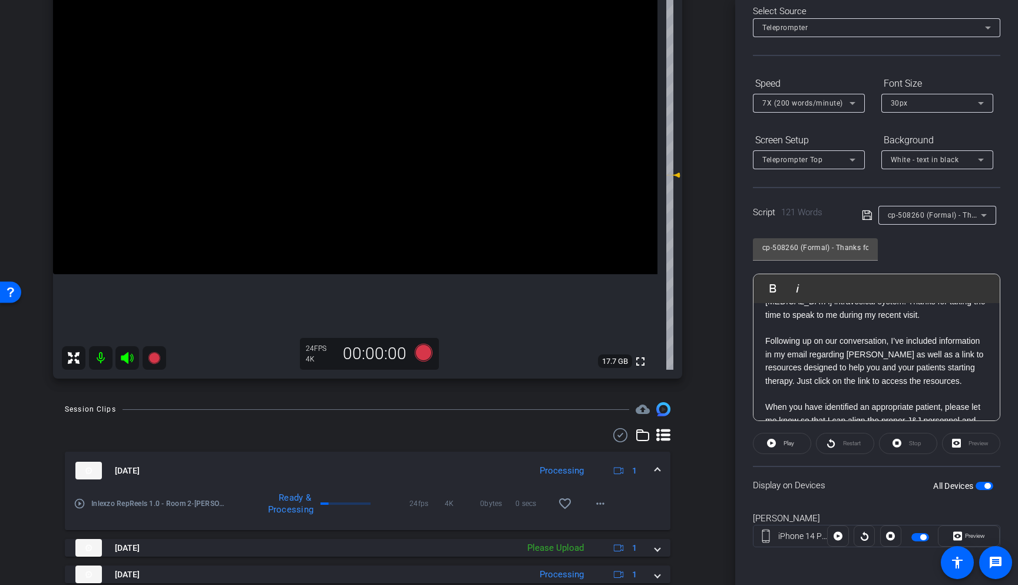
scroll to position [0, 0]
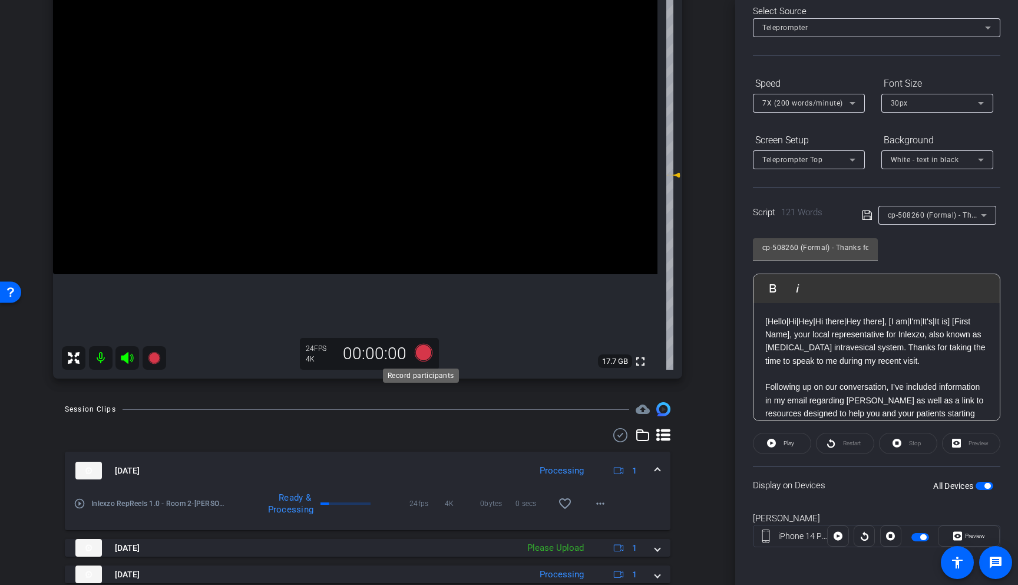
click at [424, 356] on icon at bounding box center [424, 353] width 18 height 18
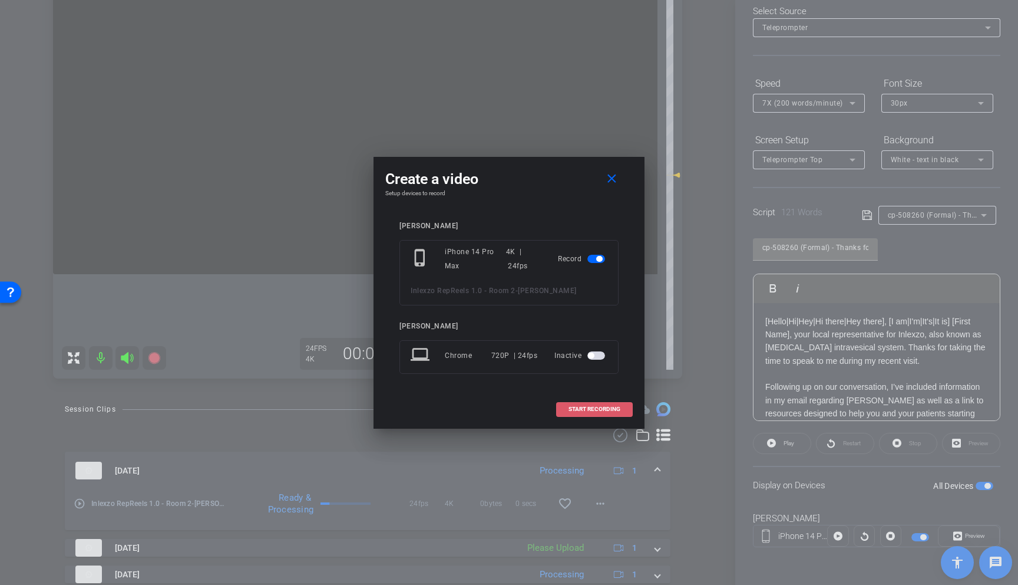
click at [613, 410] on span "START RECORDING" at bounding box center [595, 409] width 52 height 6
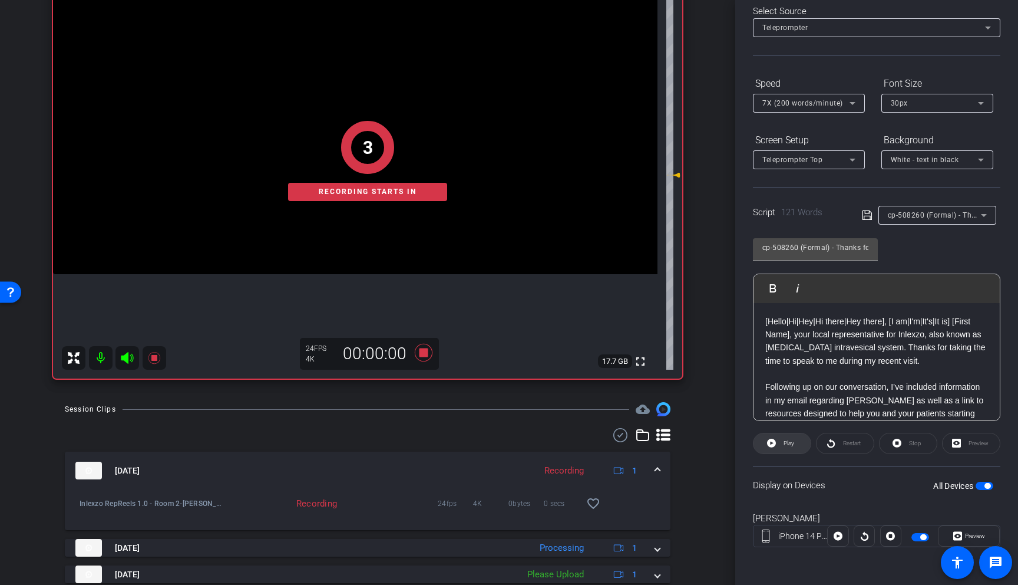
click at [784, 441] on span "Play" at bounding box center [789, 443] width 11 height 6
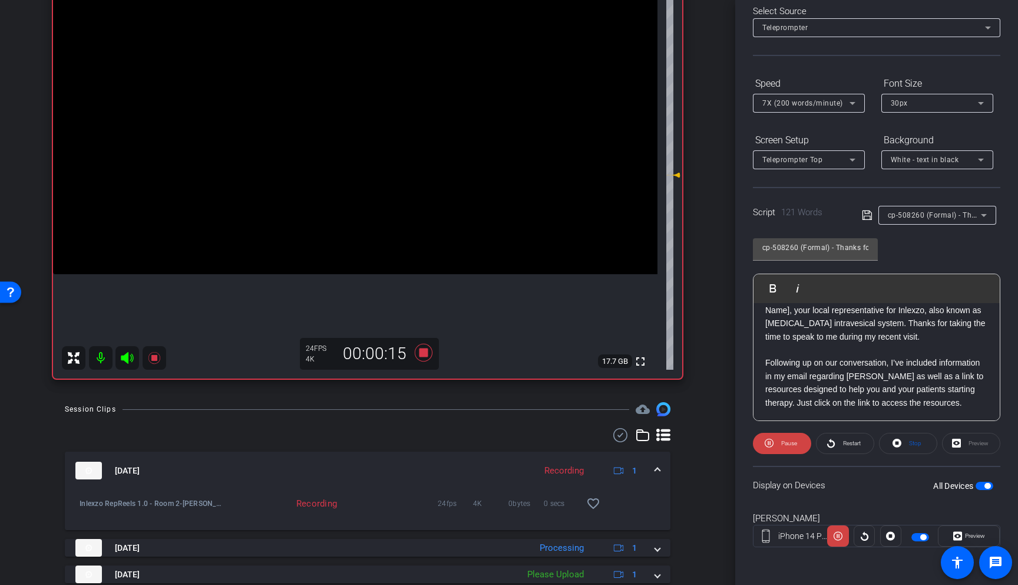
scroll to position [37, 0]
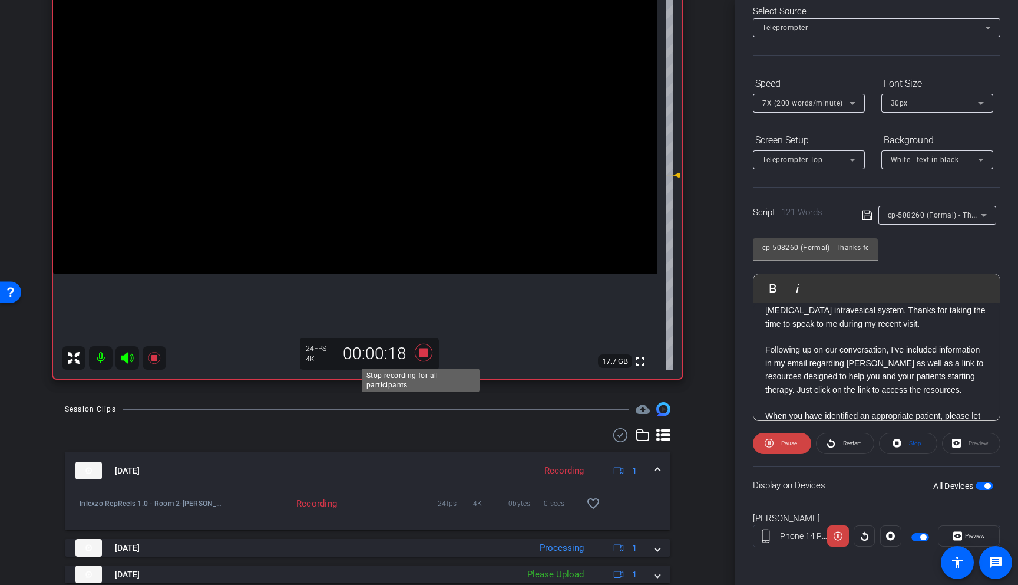
click at [421, 355] on icon at bounding box center [424, 353] width 18 height 18
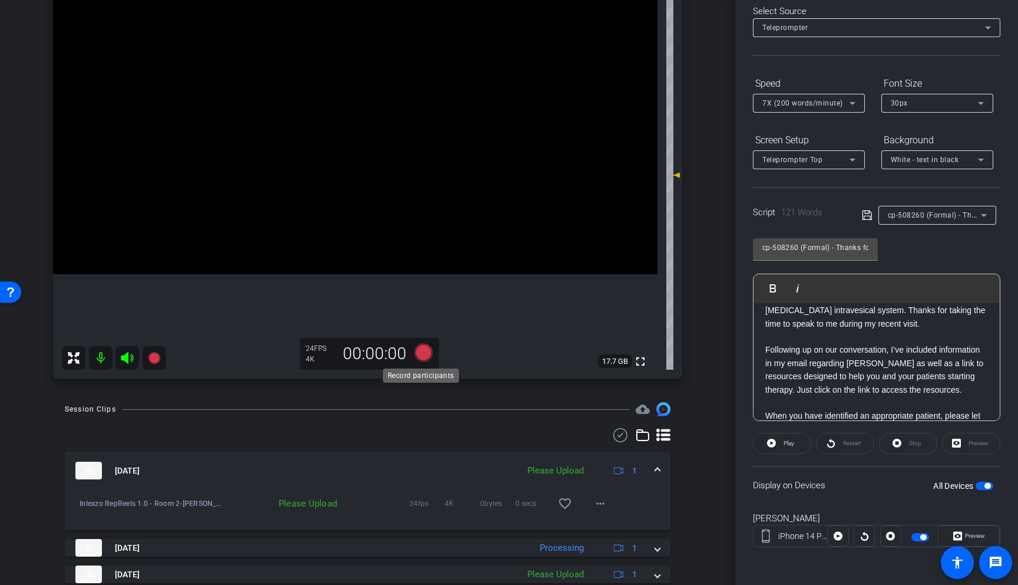
click at [419, 352] on icon at bounding box center [424, 353] width 18 height 18
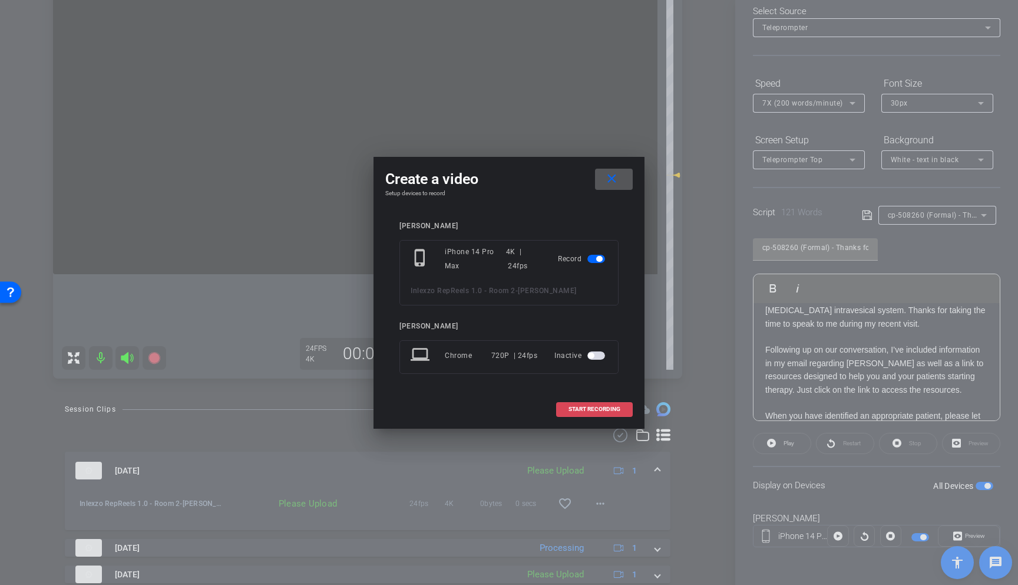
click at [595, 408] on span "START RECORDING" at bounding box center [595, 409] width 52 height 6
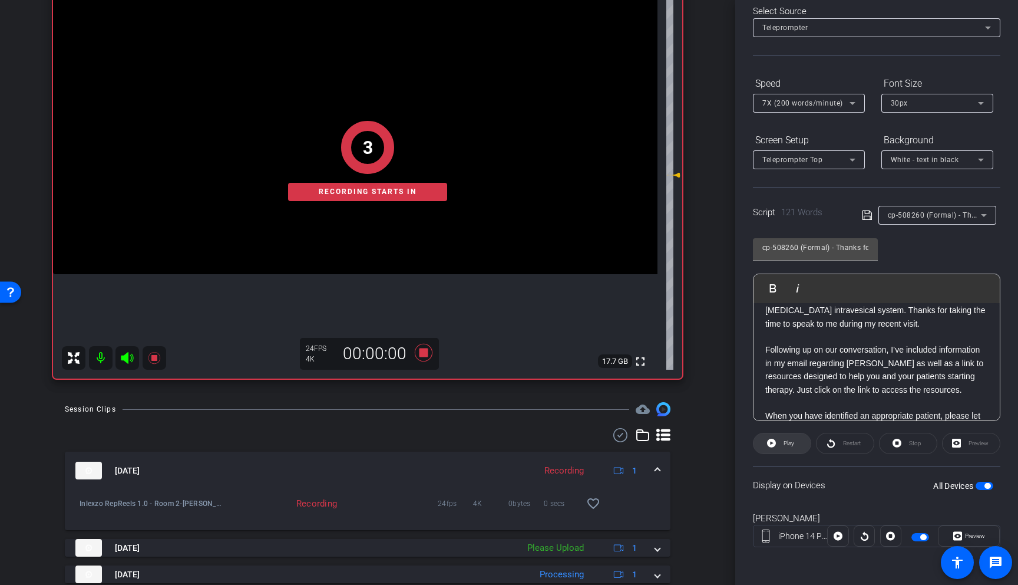
click at [782, 447] on span "Play" at bounding box center [788, 443] width 14 height 17
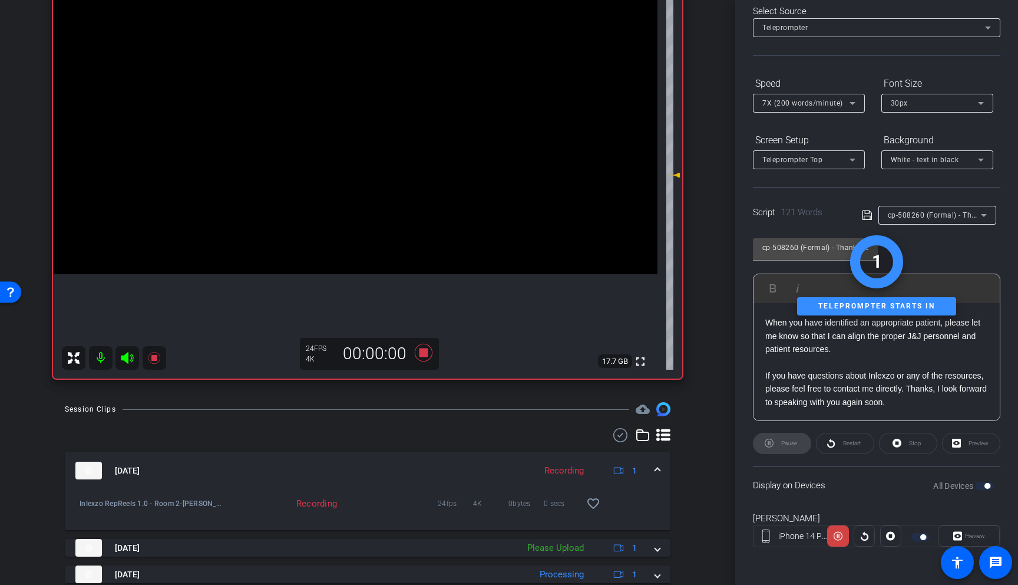
scroll to position [0, 0]
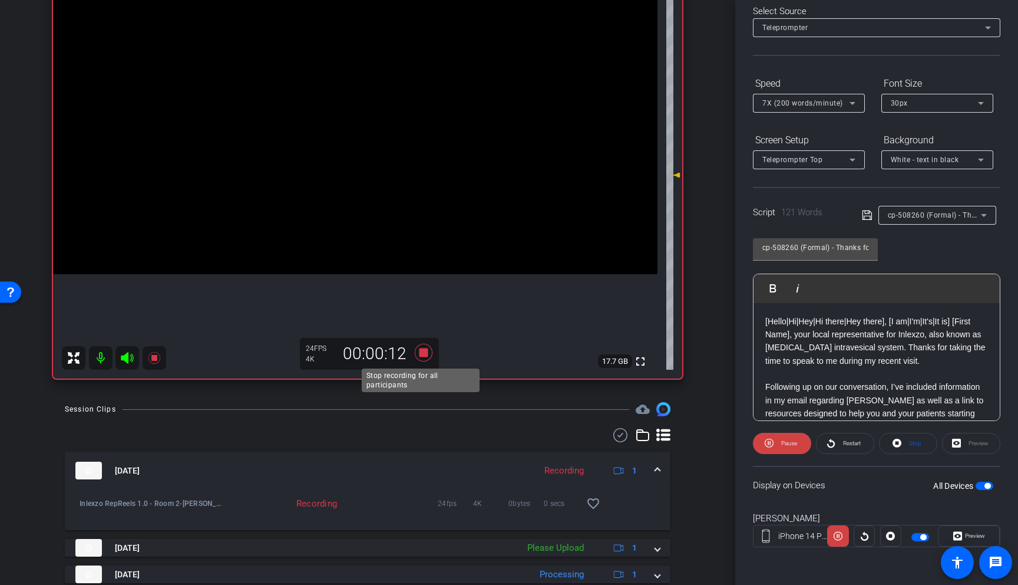
click at [424, 355] on icon at bounding box center [424, 353] width 18 height 18
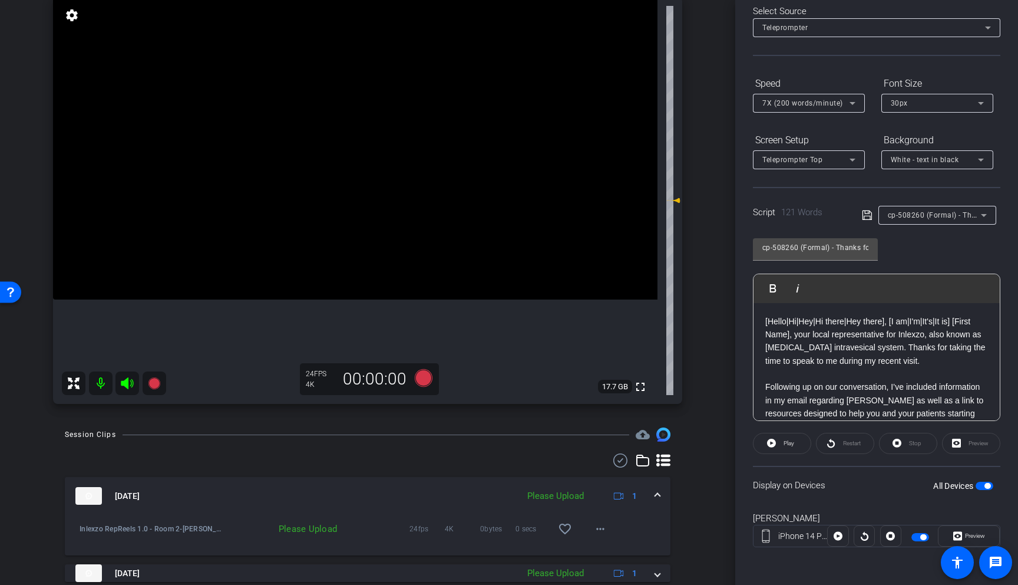
scroll to position [124, 0]
click at [424, 384] on icon at bounding box center [424, 379] width 18 height 18
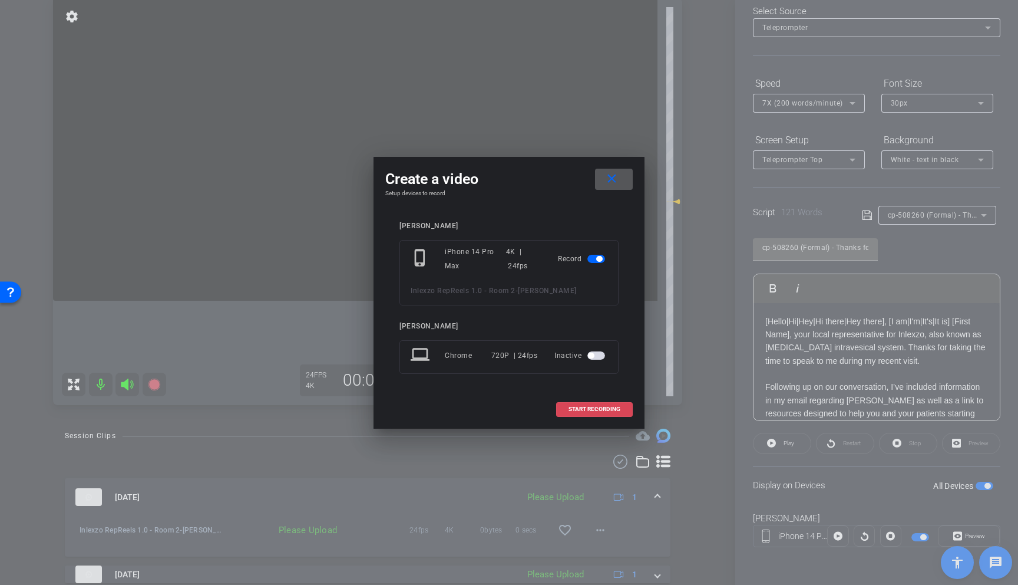
click at [619, 402] on span at bounding box center [594, 409] width 75 height 28
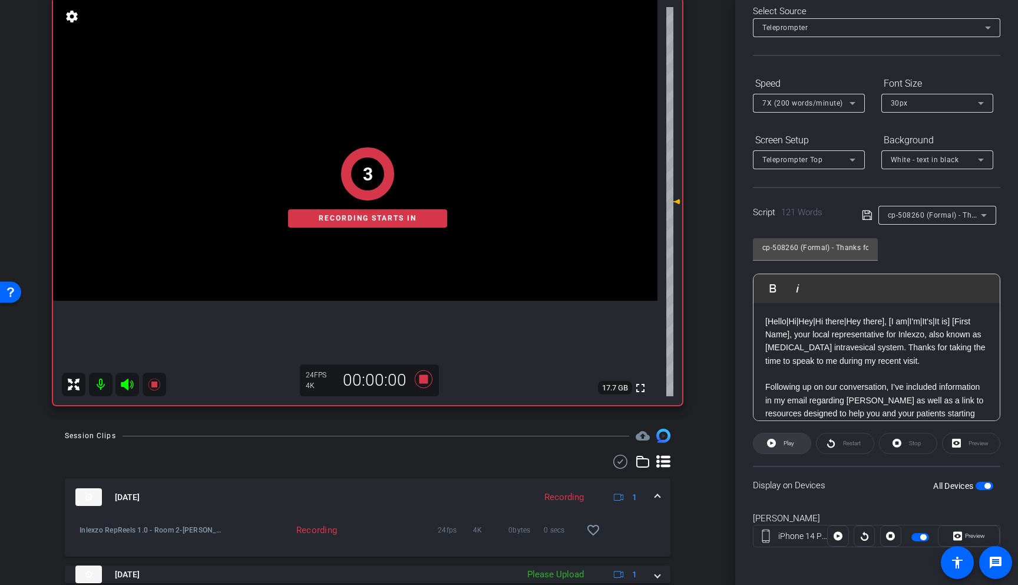
click at [770, 436] on icon at bounding box center [771, 443] width 9 height 15
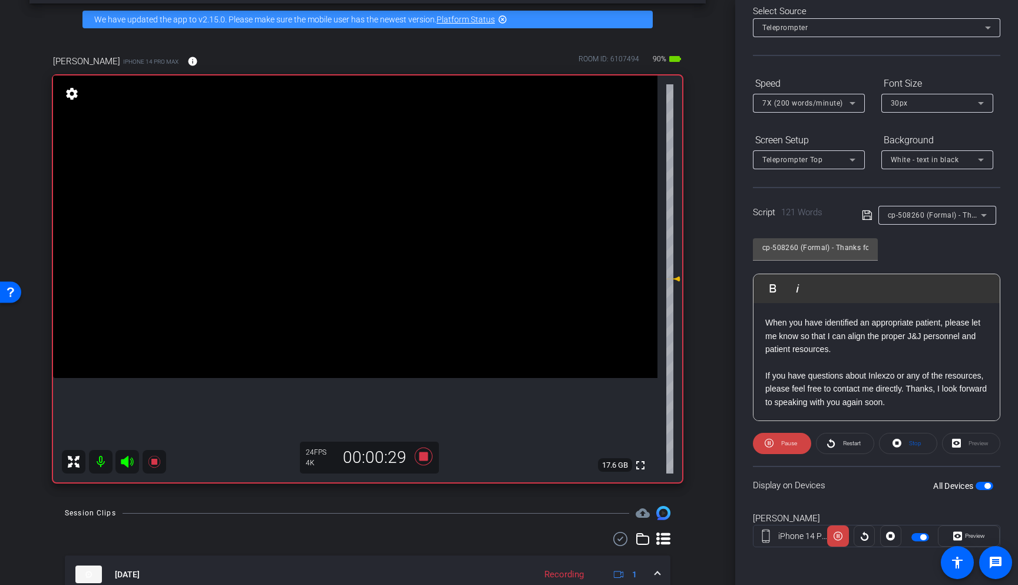
scroll to position [143, 0]
click at [421, 455] on icon at bounding box center [424, 456] width 18 height 18
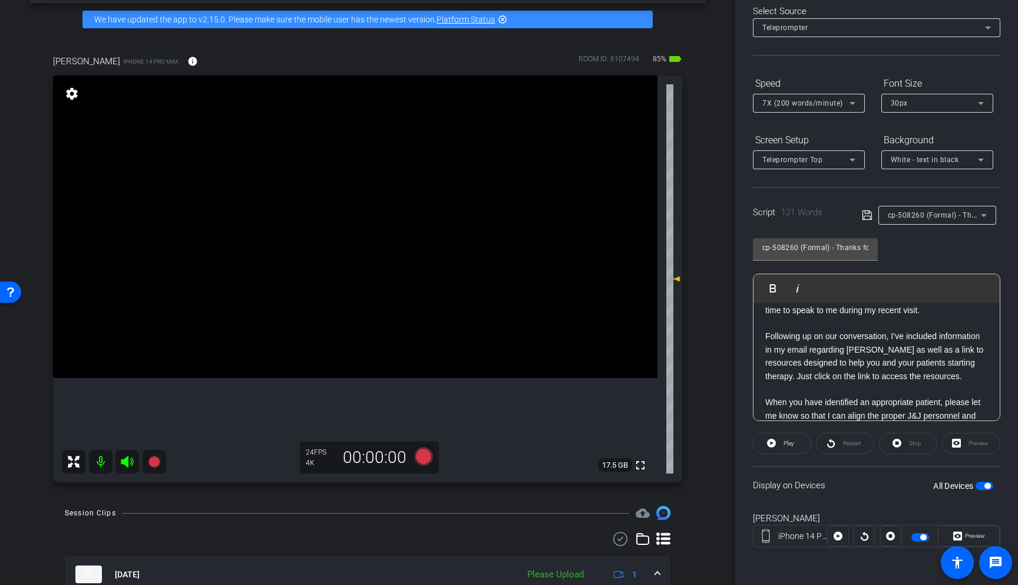
scroll to position [52, 0]
click at [425, 457] on icon at bounding box center [424, 456] width 18 height 18
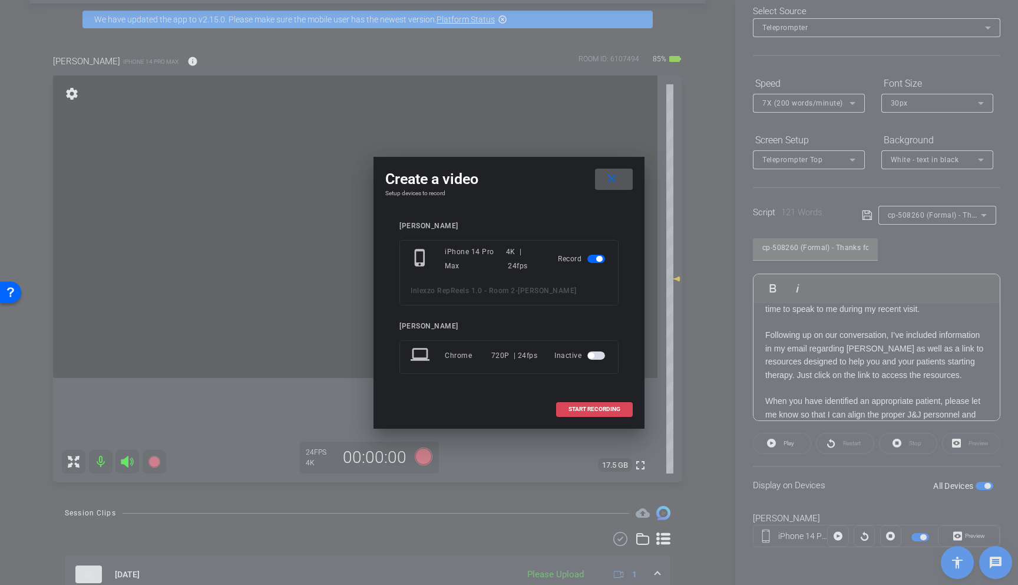
click at [586, 408] on span "START RECORDING" at bounding box center [595, 409] width 52 height 6
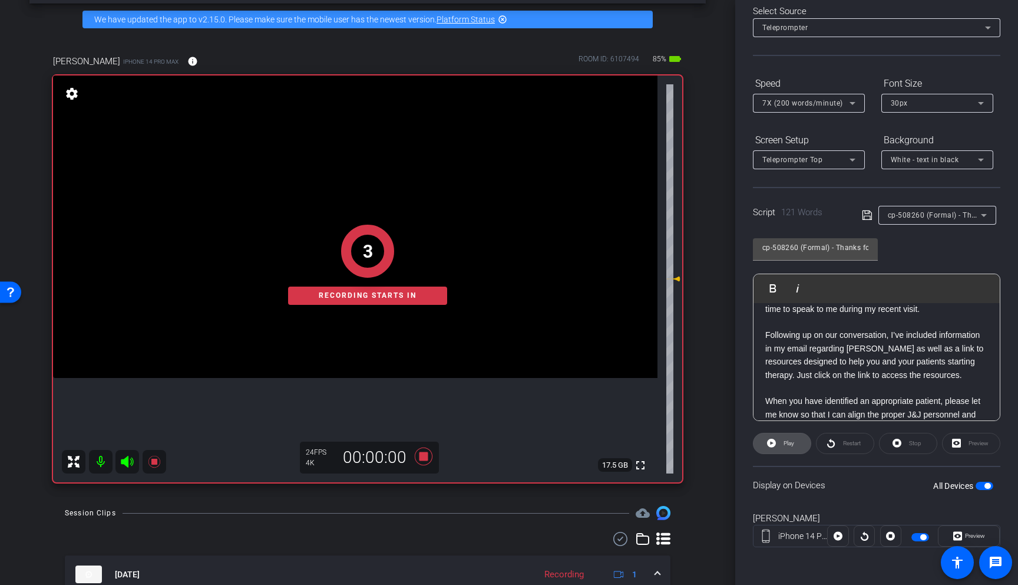
click at [799, 435] on span at bounding box center [782, 443] width 57 height 28
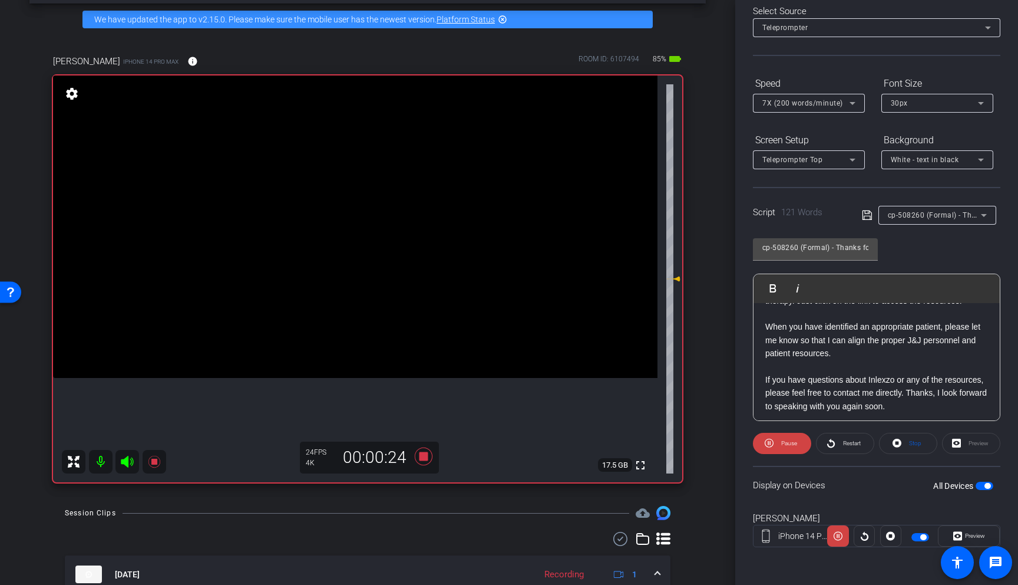
scroll to position [143, 0]
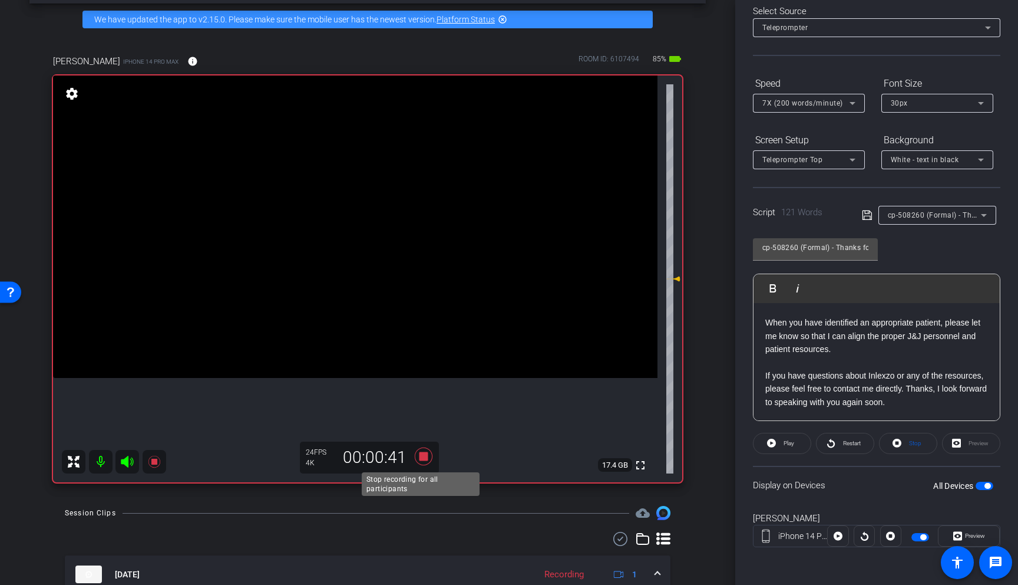
click at [418, 456] on icon at bounding box center [424, 456] width 18 height 18
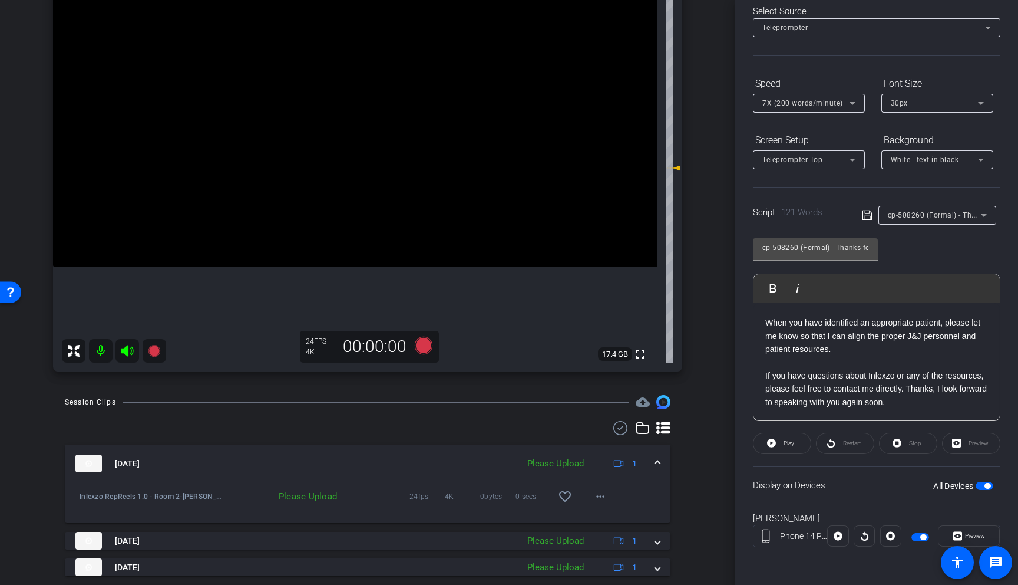
scroll to position [164, 0]
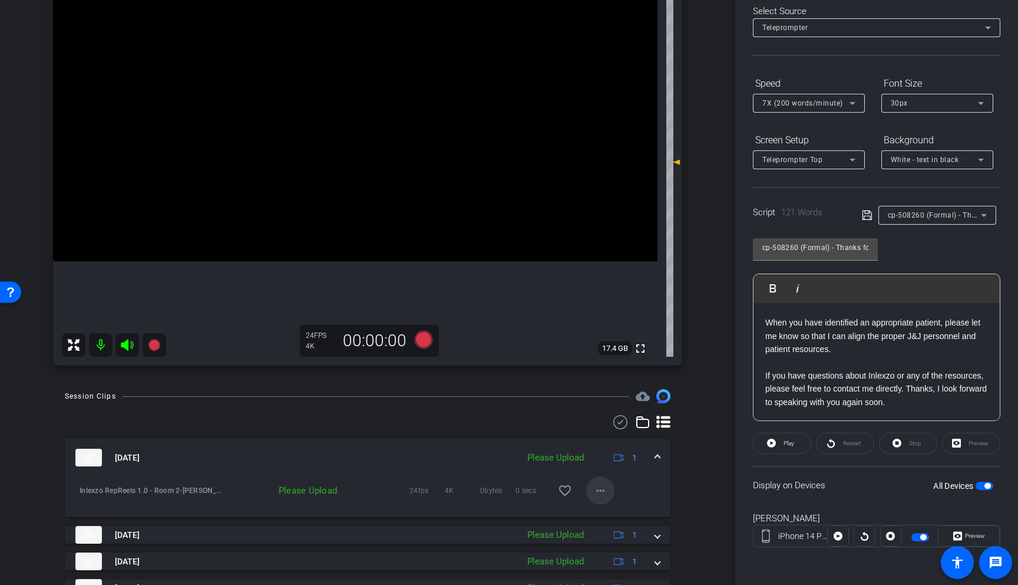
click at [586, 489] on span at bounding box center [600, 490] width 28 height 28
click at [601, 513] on span "Upload" at bounding box center [613, 515] width 47 height 14
click at [417, 341] on icon at bounding box center [424, 340] width 18 height 18
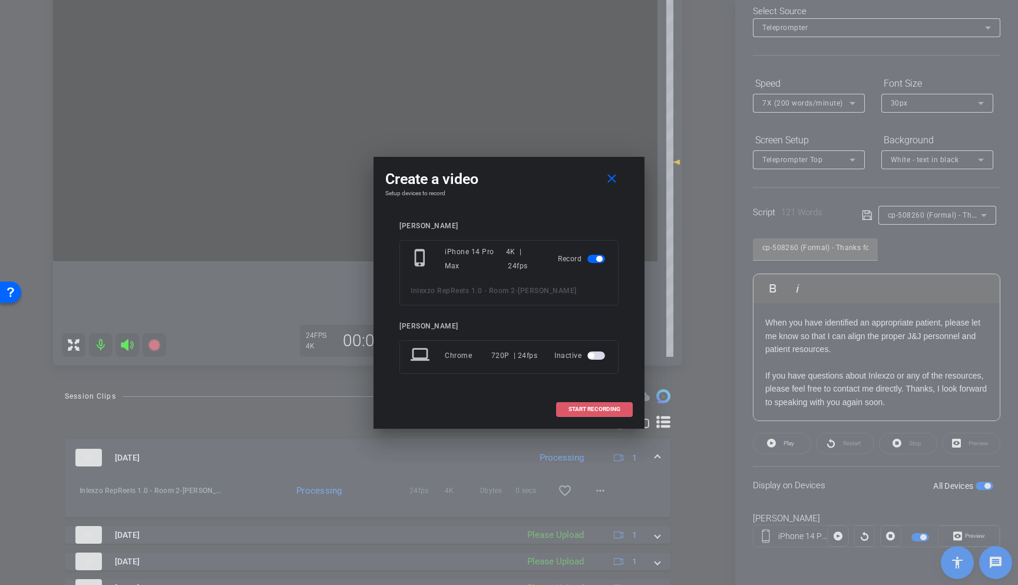
click at [624, 400] on span at bounding box center [594, 409] width 75 height 28
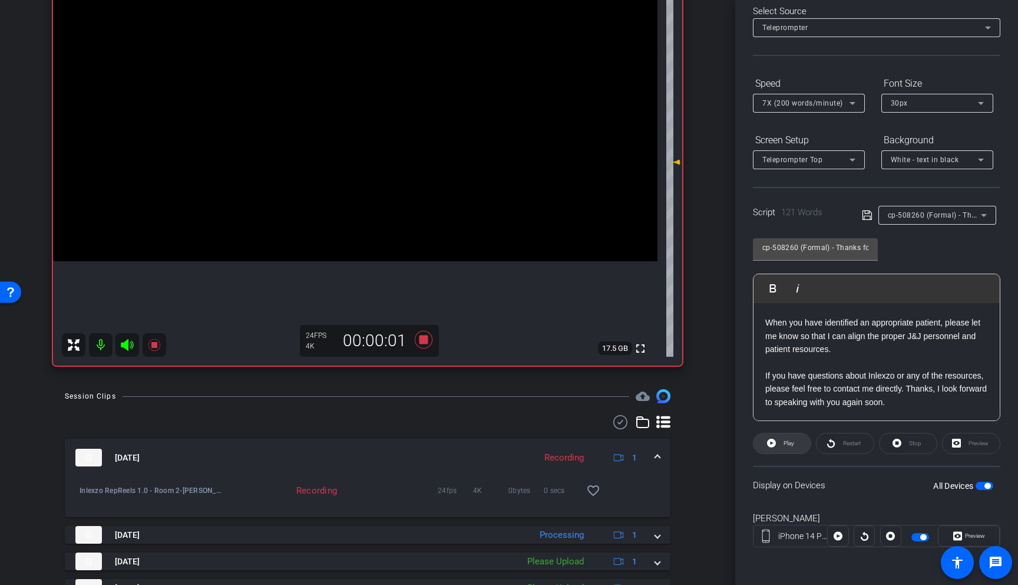
click at [782, 449] on span "Play" at bounding box center [788, 443] width 14 height 17
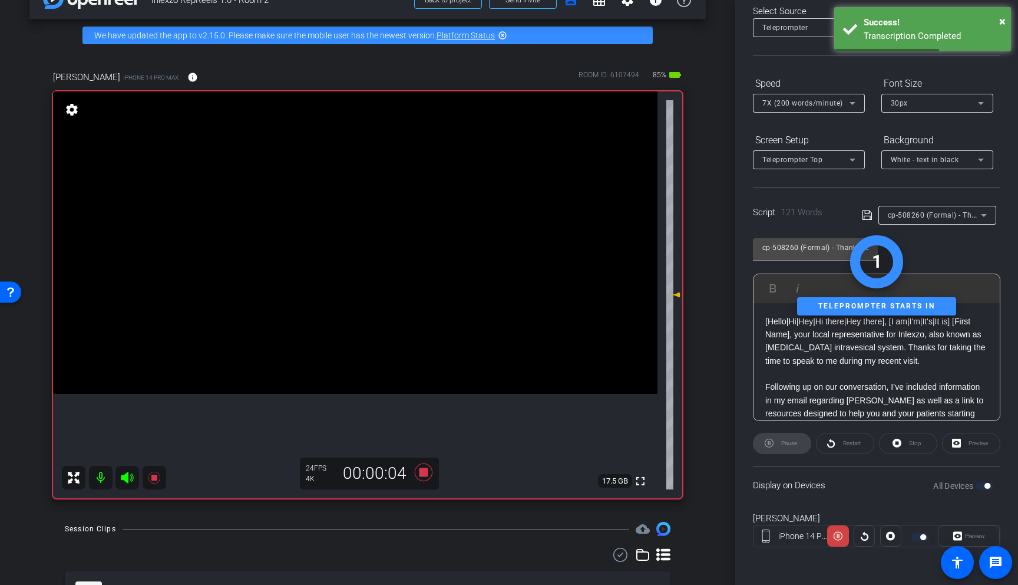
scroll to position [31, 0]
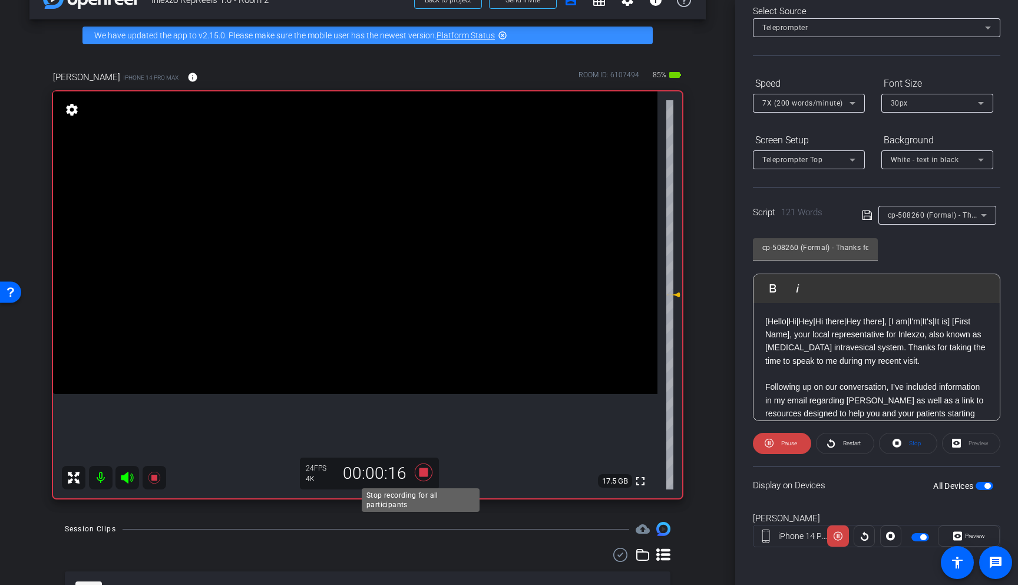
click at [413, 475] on icon at bounding box center [424, 471] width 28 height 21
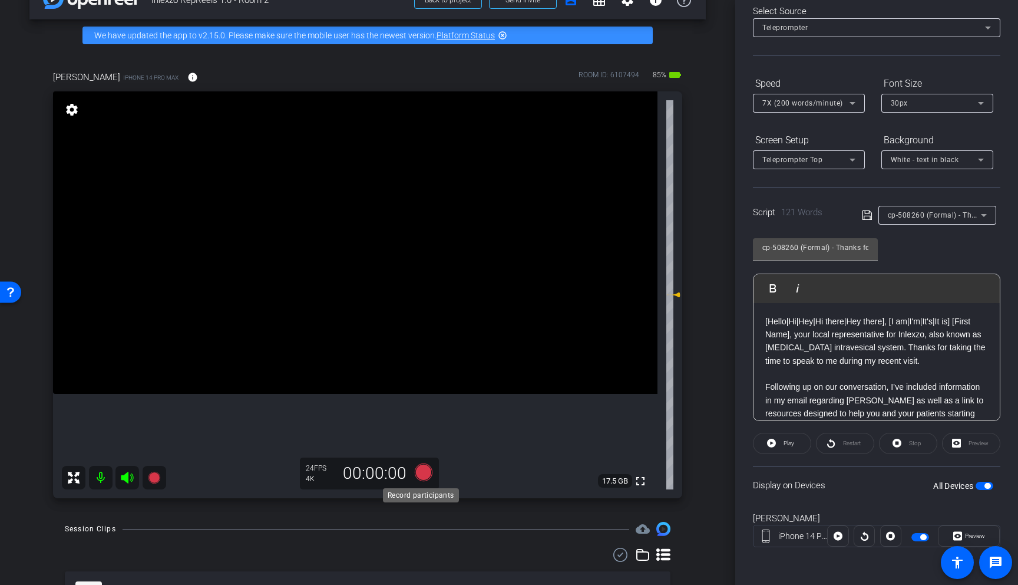
click at [417, 470] on icon at bounding box center [424, 472] width 18 height 18
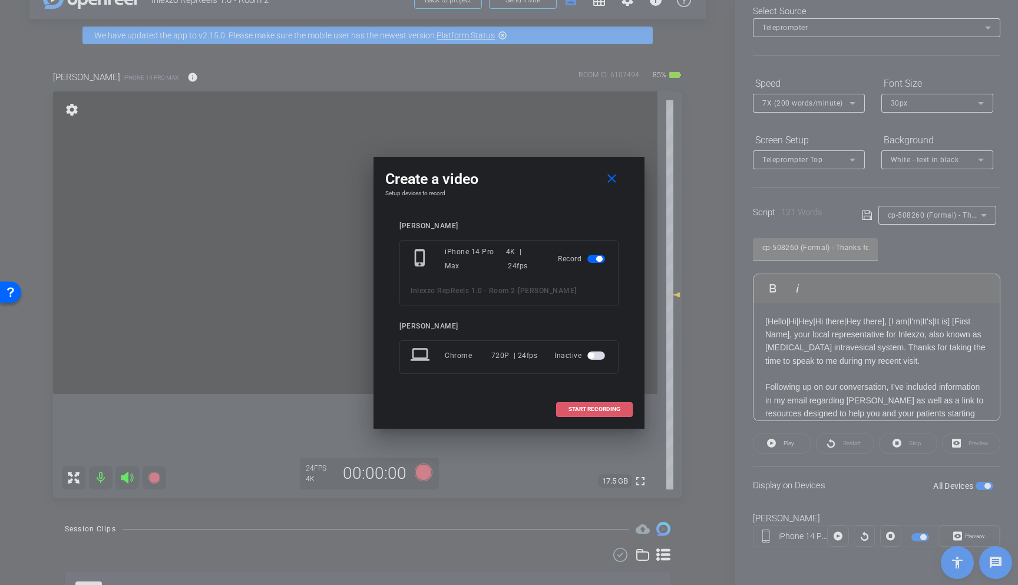
click at [617, 414] on span at bounding box center [594, 409] width 75 height 28
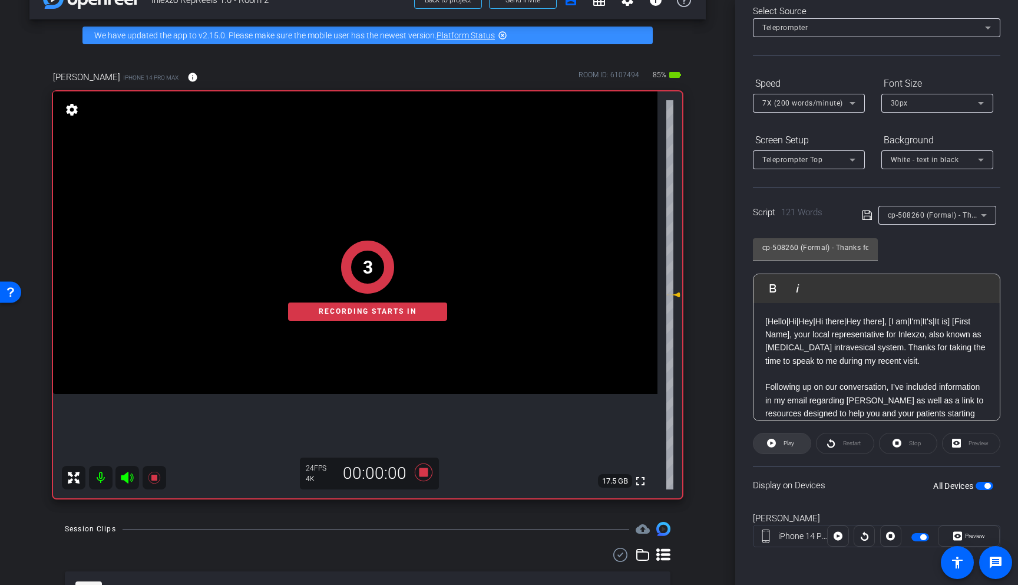
click at [798, 444] on span at bounding box center [782, 443] width 57 height 28
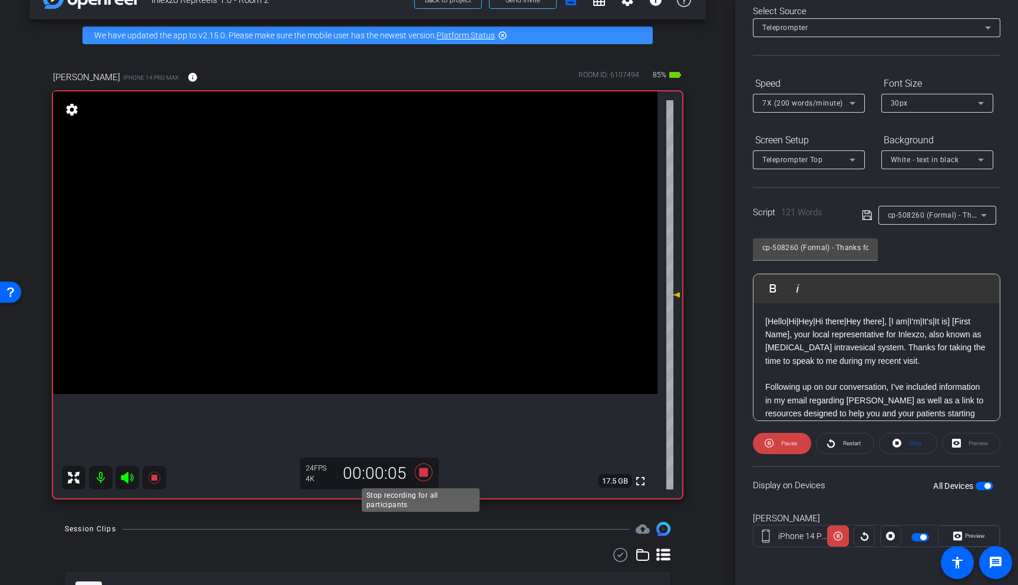
click at [424, 476] on icon at bounding box center [424, 472] width 18 height 18
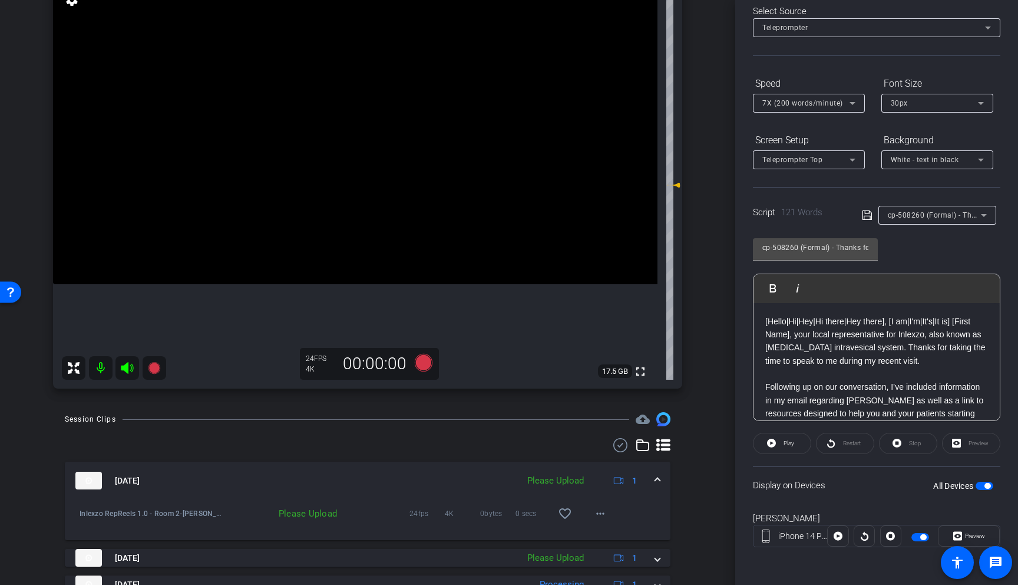
scroll to position [139, 0]
click at [426, 369] on icon at bounding box center [424, 364] width 18 height 18
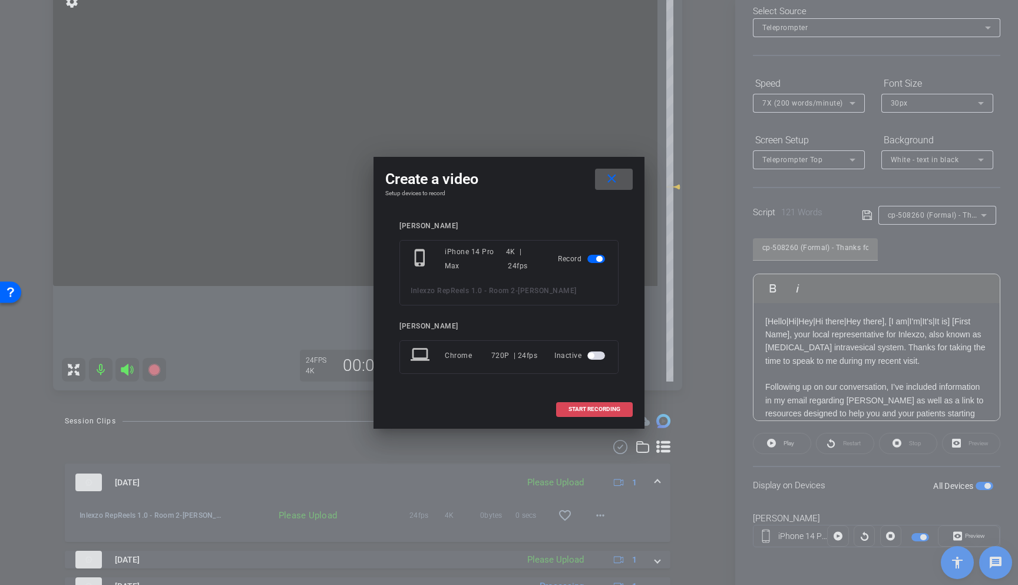
click at [605, 407] on span "START RECORDING" at bounding box center [595, 409] width 52 height 6
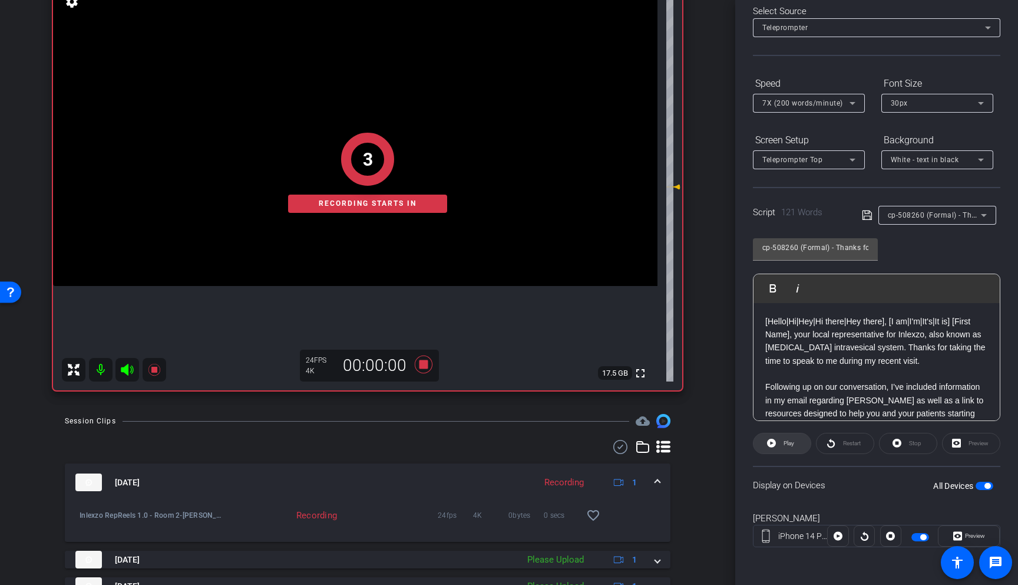
click at [774, 441] on icon at bounding box center [771, 443] width 9 height 9
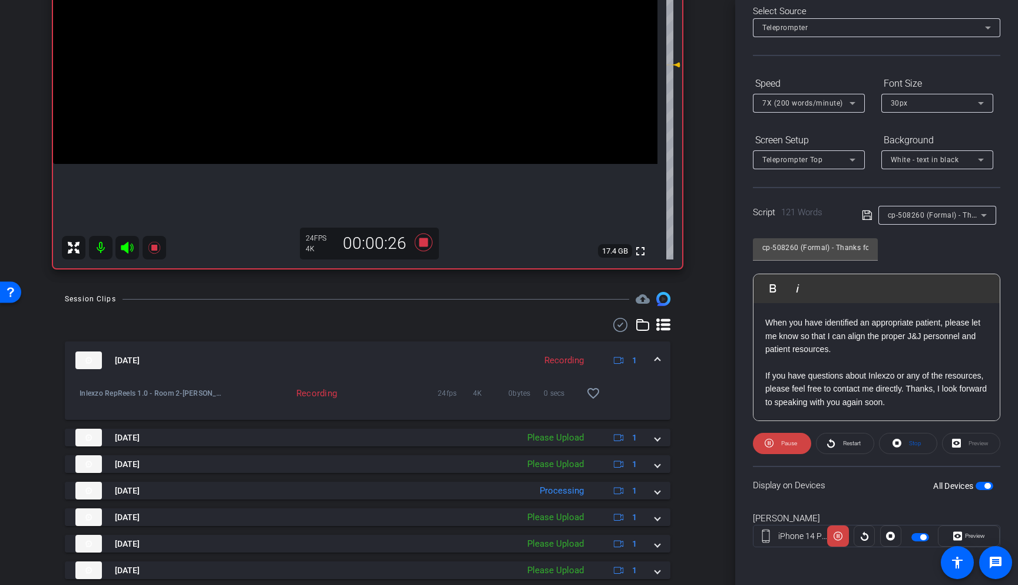
scroll to position [311, 0]
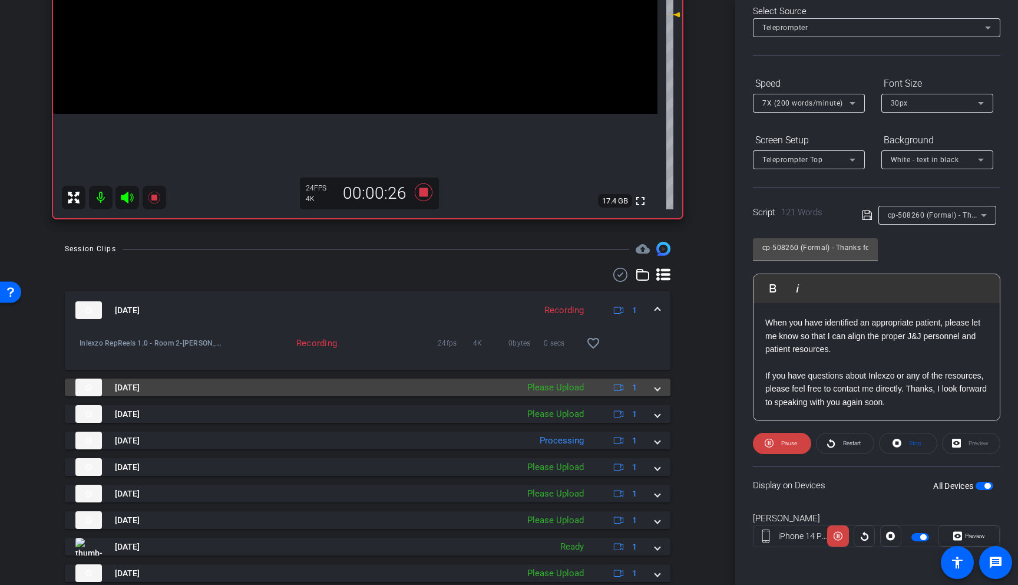
click at [563, 385] on div "Please Upload" at bounding box center [556, 388] width 68 height 14
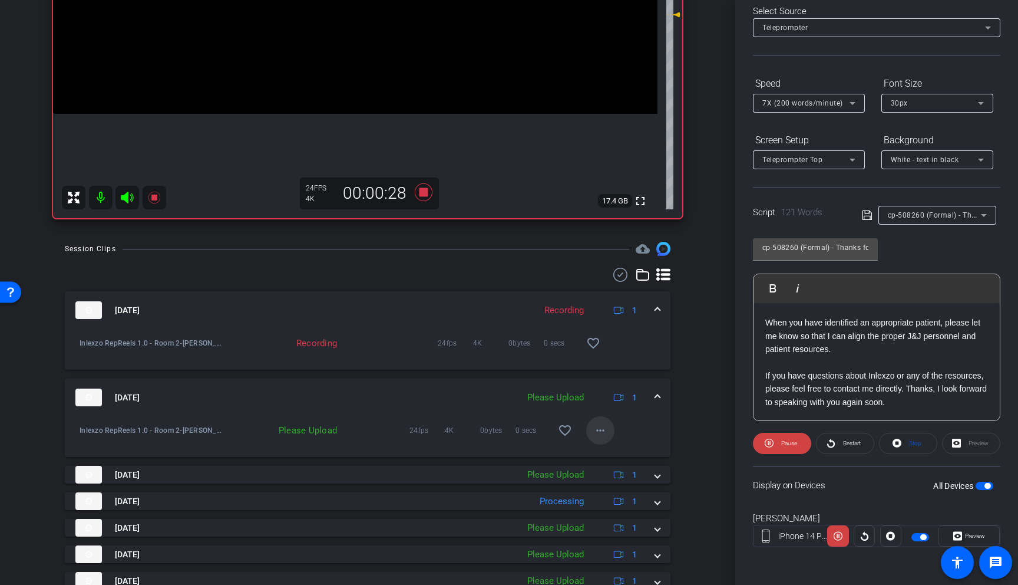
click at [597, 437] on mat-icon "more_horiz" at bounding box center [601, 430] width 14 height 14
click at [540, 466] on div at bounding box center [509, 292] width 1018 height 585
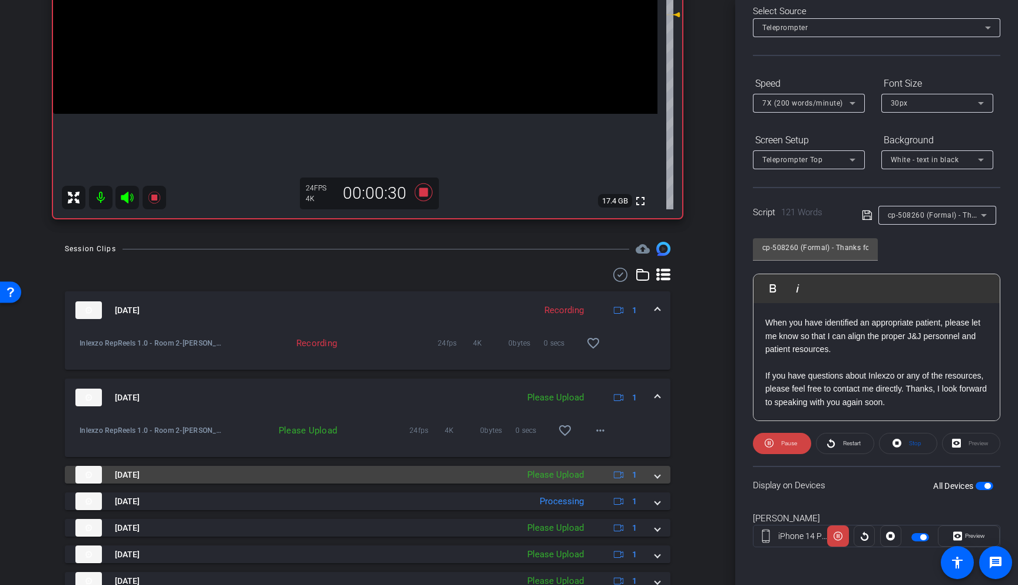
click at [547, 474] on div "Please Upload" at bounding box center [556, 475] width 68 height 14
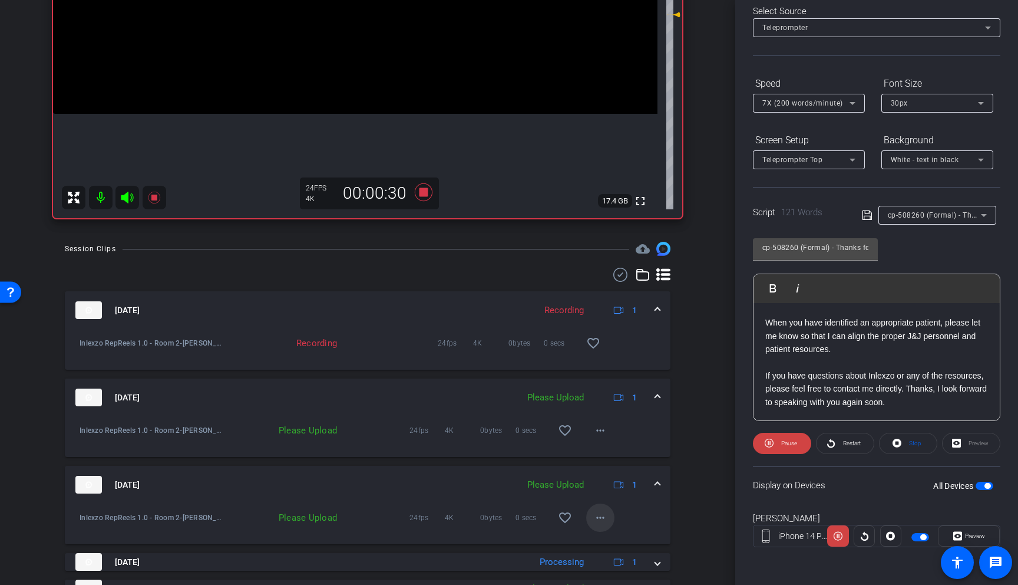
click at [594, 520] on mat-icon "more_horiz" at bounding box center [601, 517] width 14 height 14
click at [609, 542] on span "Upload" at bounding box center [613, 542] width 47 height 14
click at [596, 424] on mat-icon "more_horiz" at bounding box center [601, 430] width 14 height 14
click at [598, 451] on span "Upload" at bounding box center [613, 455] width 47 height 14
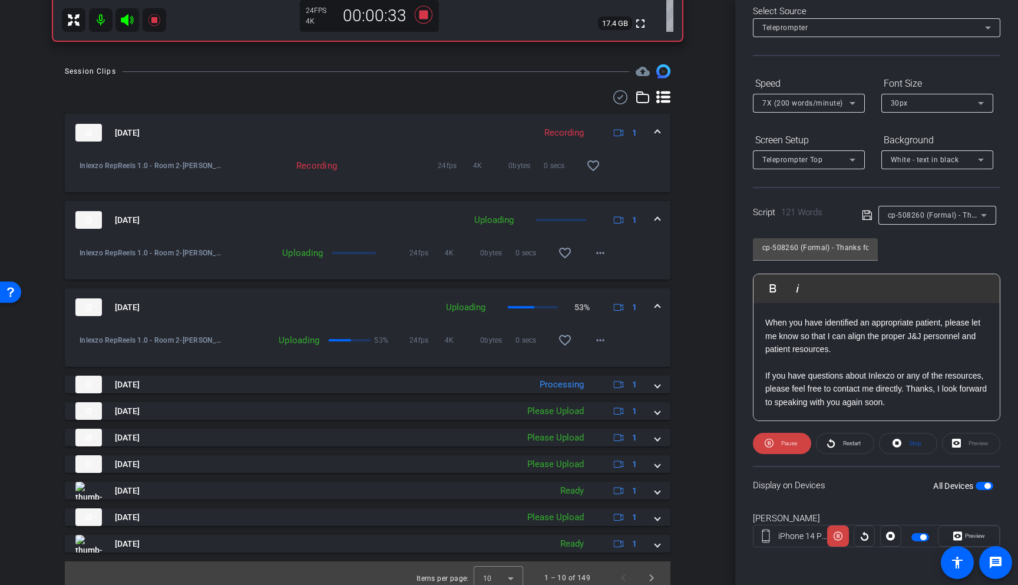
scroll to position [496, 0]
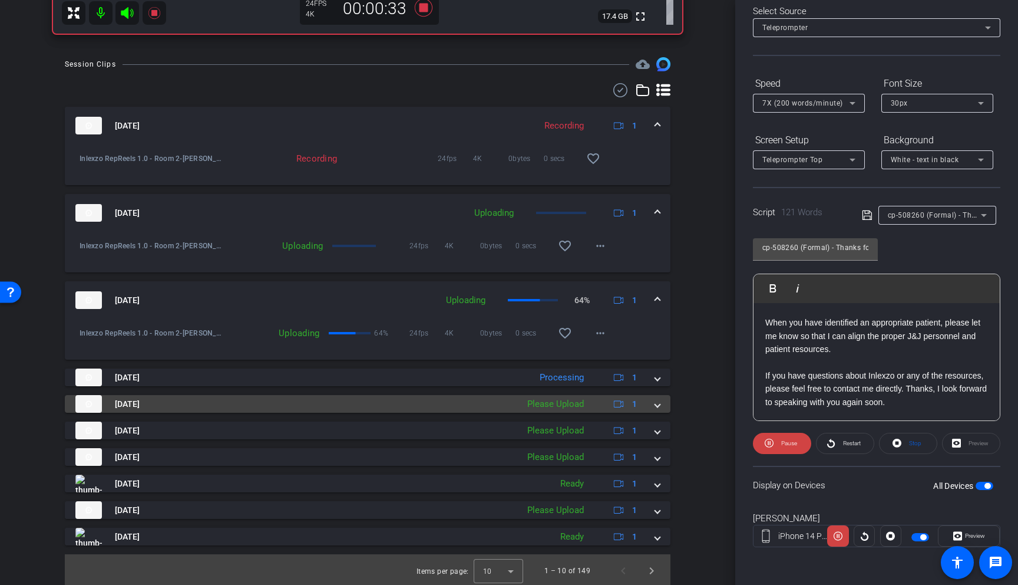
click at [564, 403] on div "Please Upload" at bounding box center [556, 404] width 68 height 14
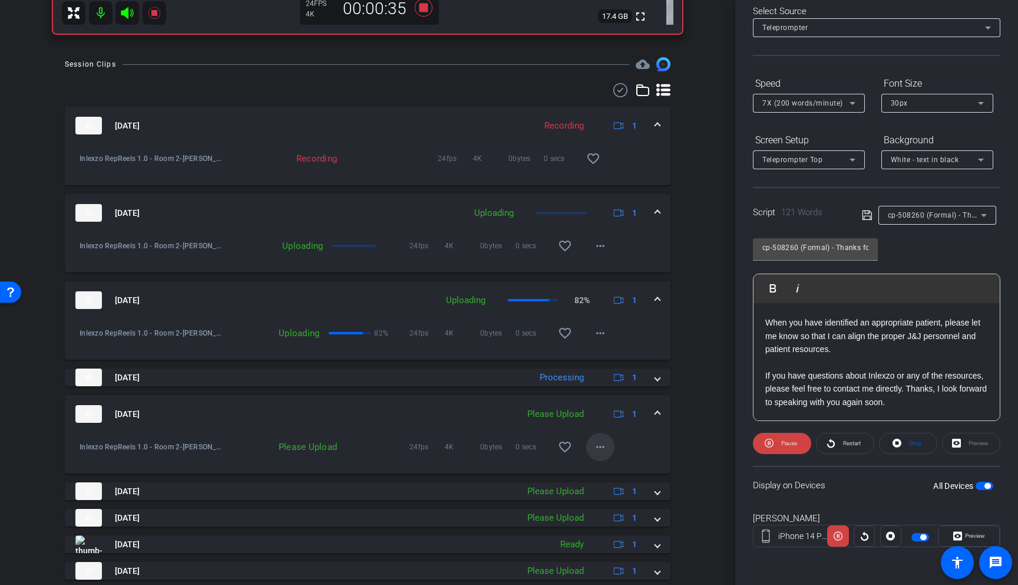
click at [598, 452] on mat-icon "more_horiz" at bounding box center [601, 447] width 14 height 14
click at [596, 474] on span "Upload" at bounding box center [613, 471] width 47 height 14
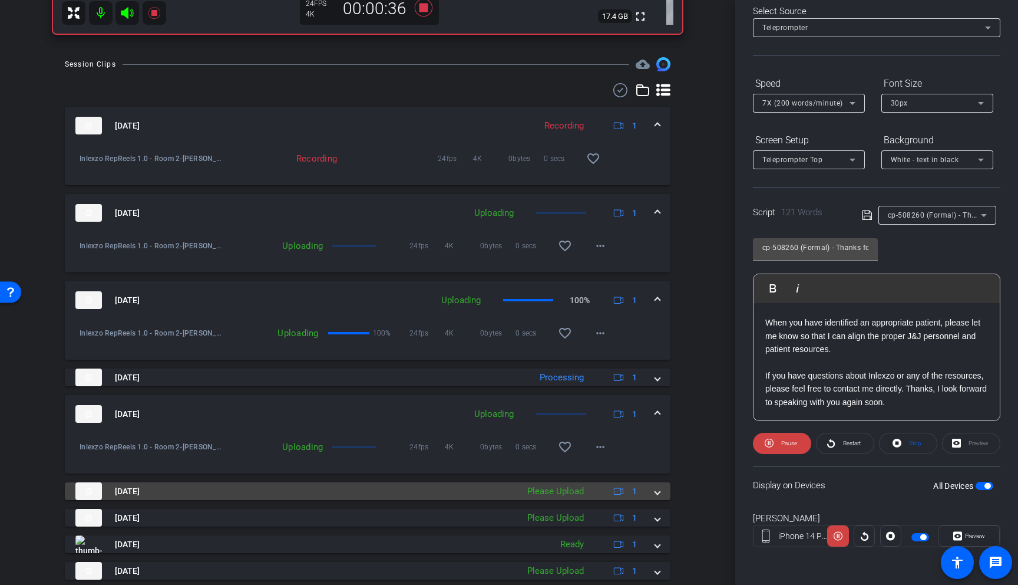
click at [559, 488] on div "Please Upload" at bounding box center [556, 491] width 68 height 14
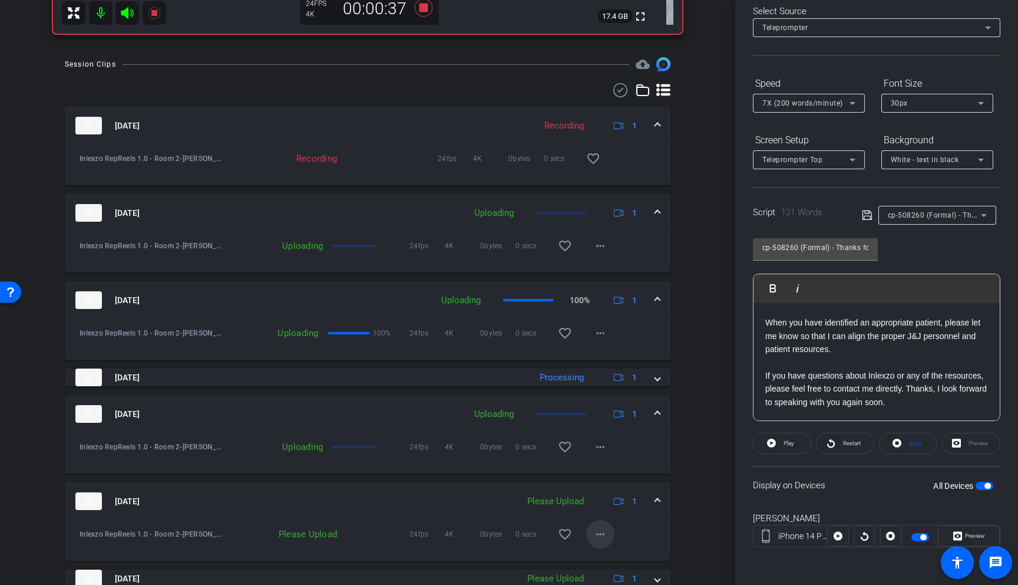
click at [594, 534] on mat-icon "more_horiz" at bounding box center [601, 534] width 14 height 14
click at [612, 482] on span "Upload" at bounding box center [613, 480] width 47 height 14
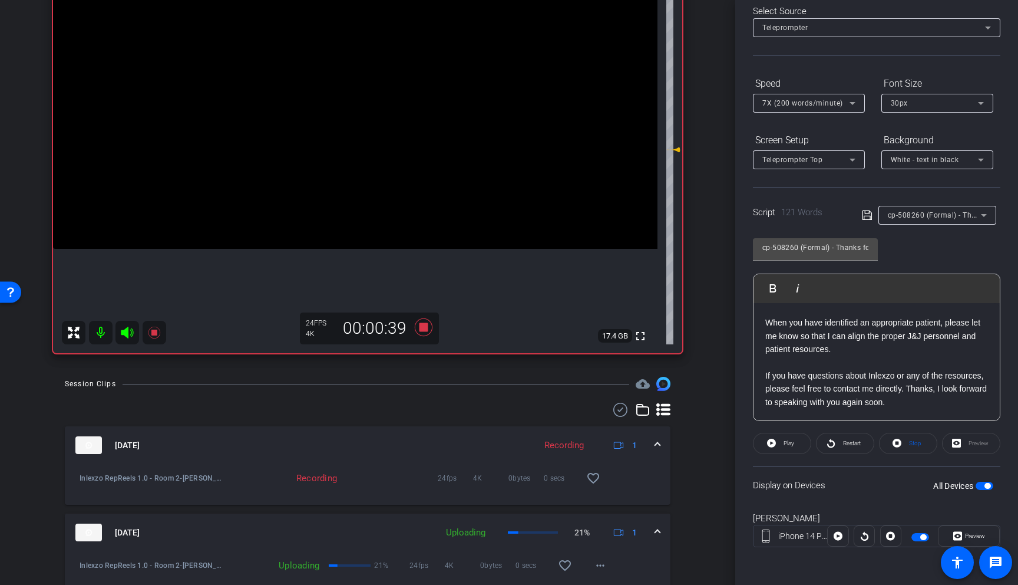
scroll to position [137, 0]
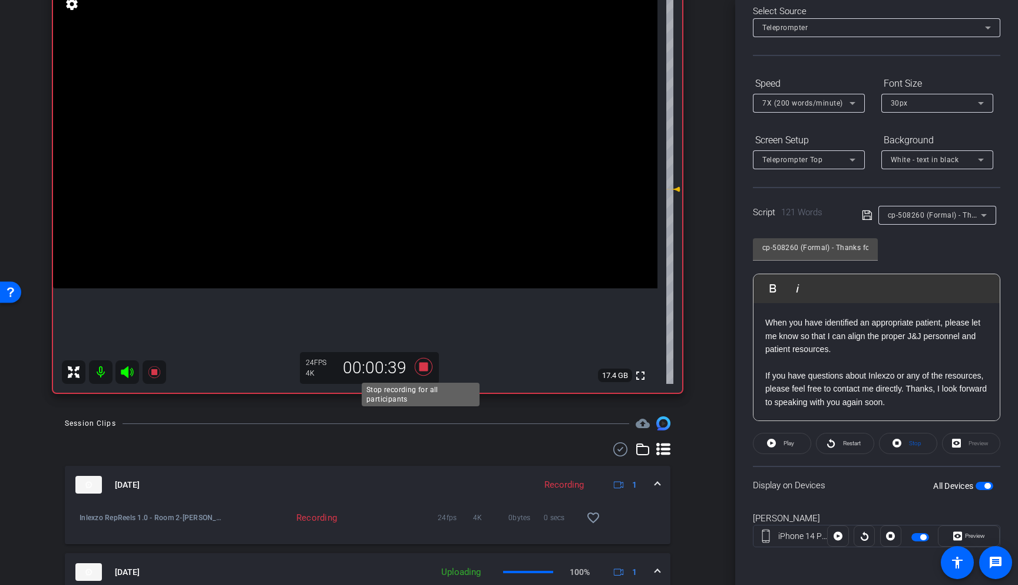
click at [418, 368] on icon at bounding box center [424, 367] width 18 height 18
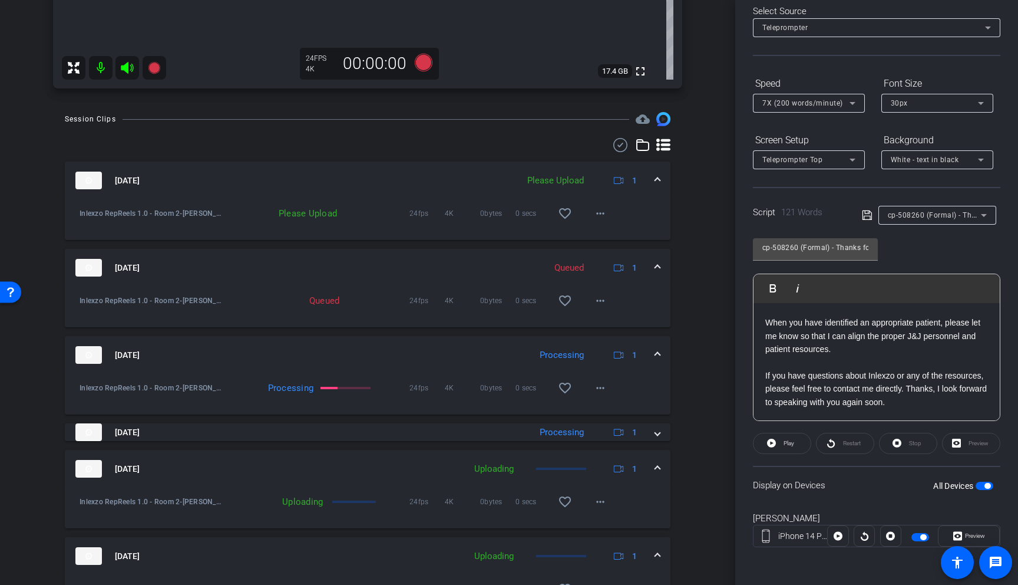
scroll to position [619, 0]
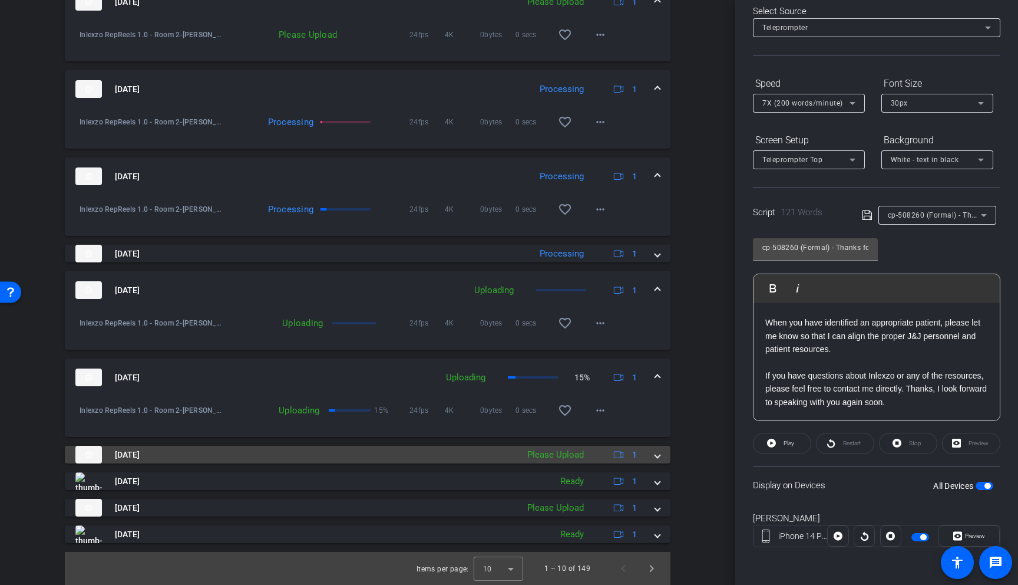
click at [550, 461] on mat-panel-description "Please Upload 1" at bounding box center [584, 455] width 124 height 18
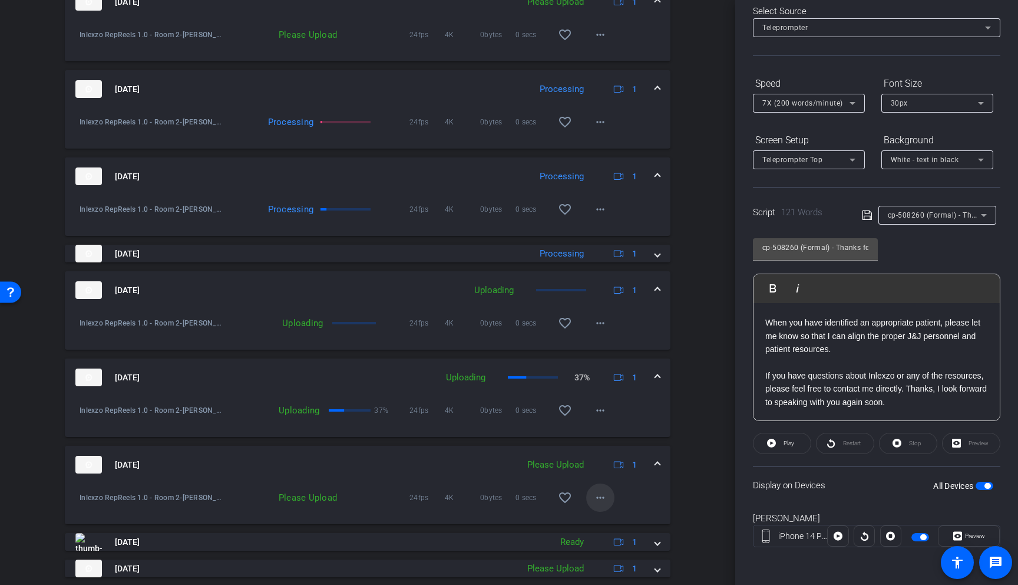
click at [595, 499] on mat-icon "more_horiz" at bounding box center [601, 497] width 14 height 14
click at [600, 516] on span "Upload" at bounding box center [613, 522] width 47 height 14
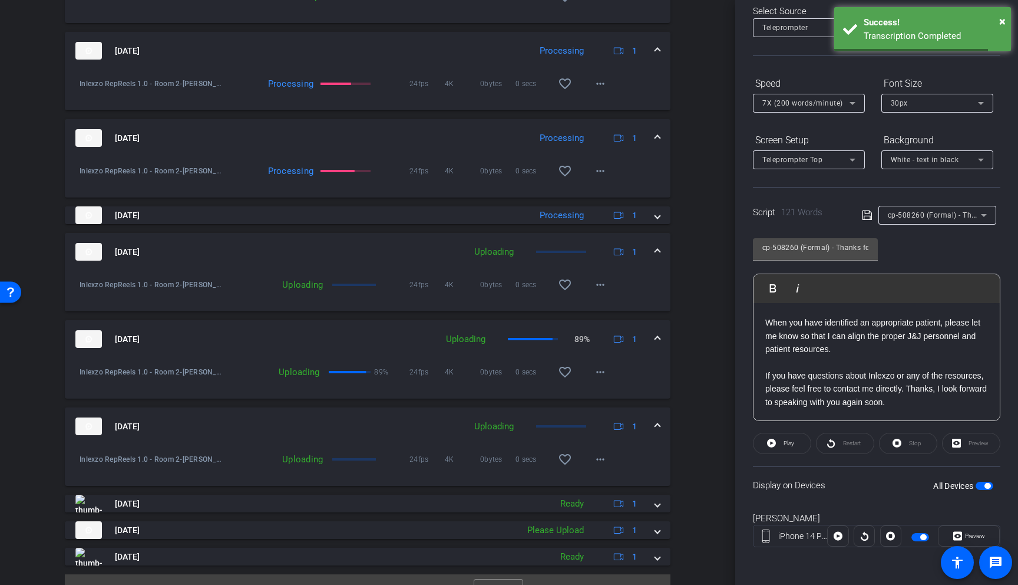
scroll to position [680, 0]
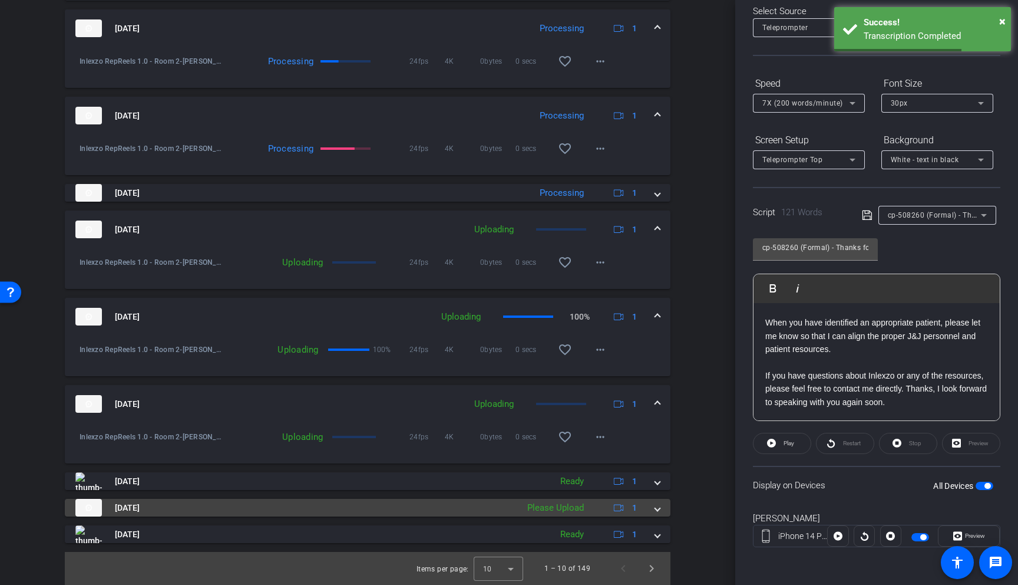
click at [568, 508] on div "Please Upload" at bounding box center [556, 508] width 68 height 14
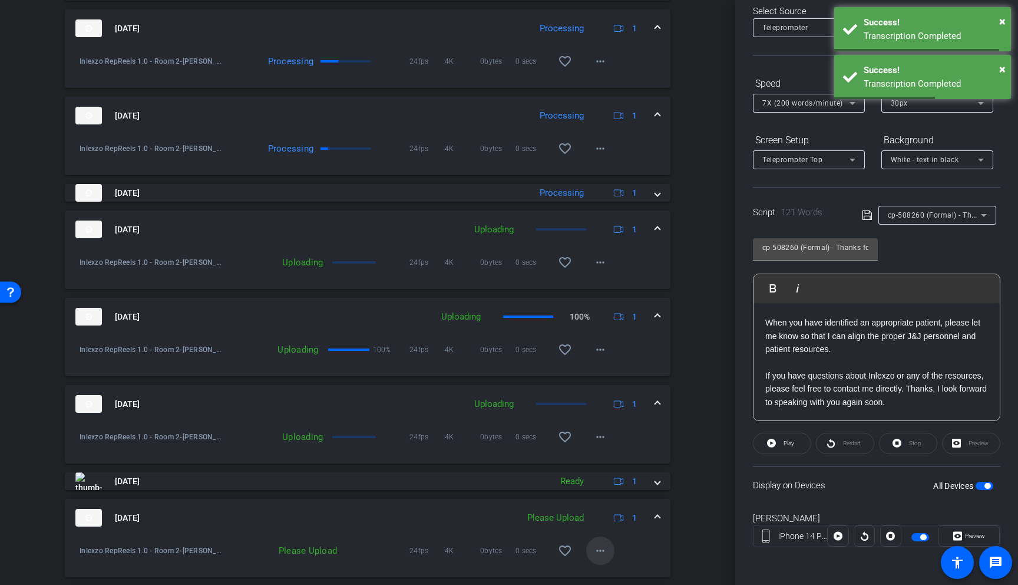
click at [594, 552] on mat-icon "more_horiz" at bounding box center [601, 550] width 14 height 14
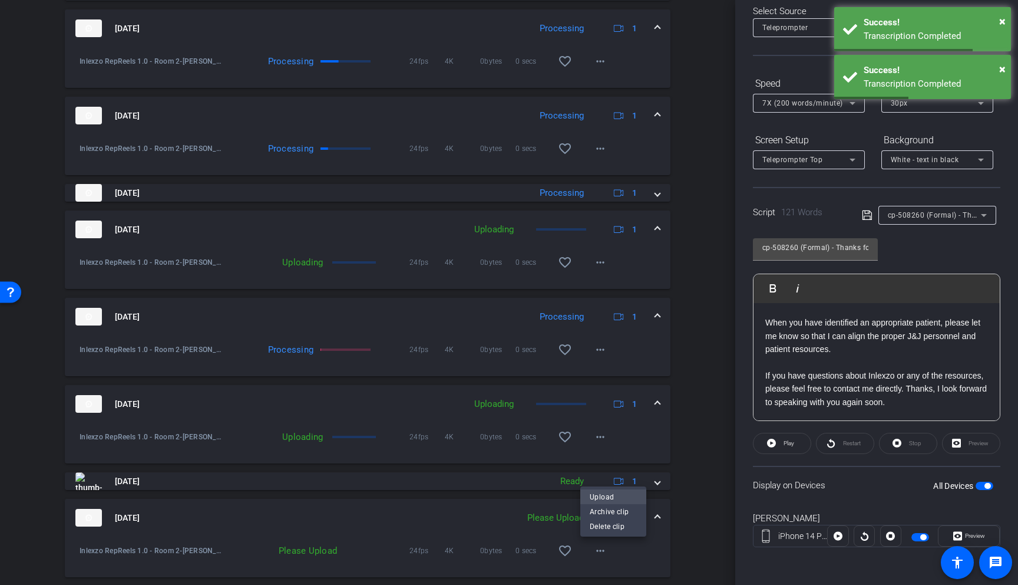
click at [612, 502] on span "Upload" at bounding box center [613, 497] width 47 height 14
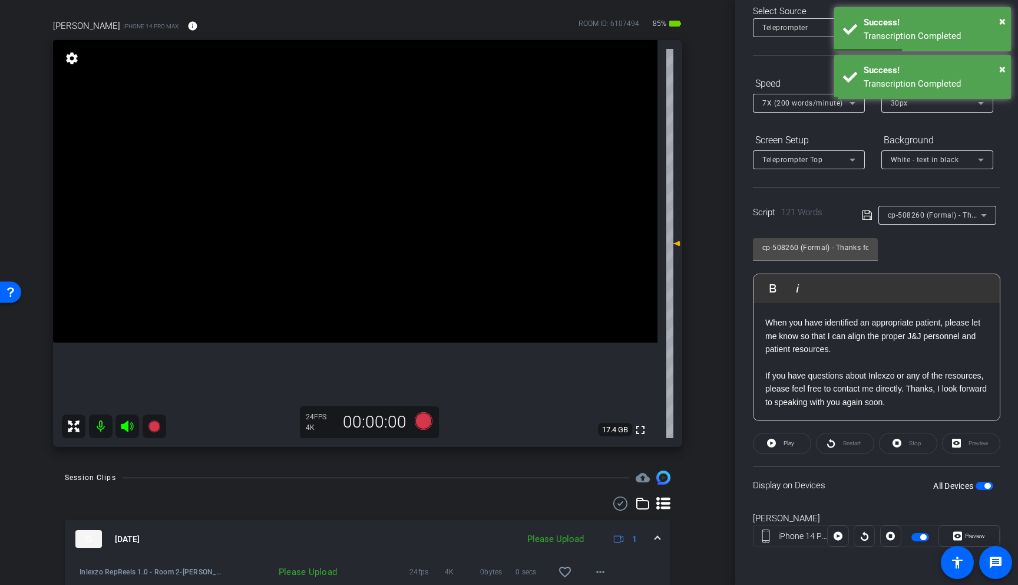
scroll to position [94, 0]
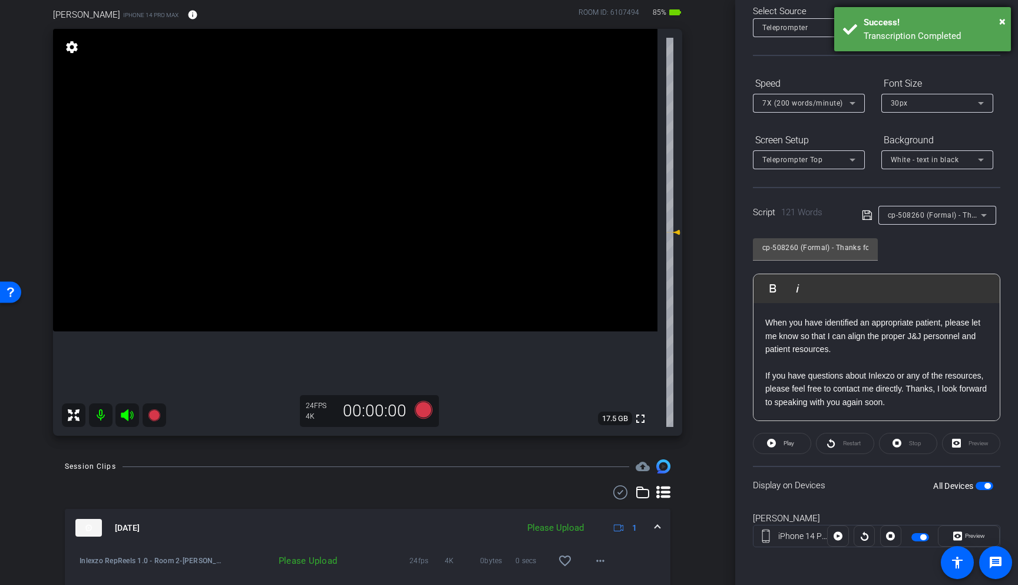
click at [1008, 18] on div "× Success! Transcription Completed" at bounding box center [923, 29] width 177 height 44
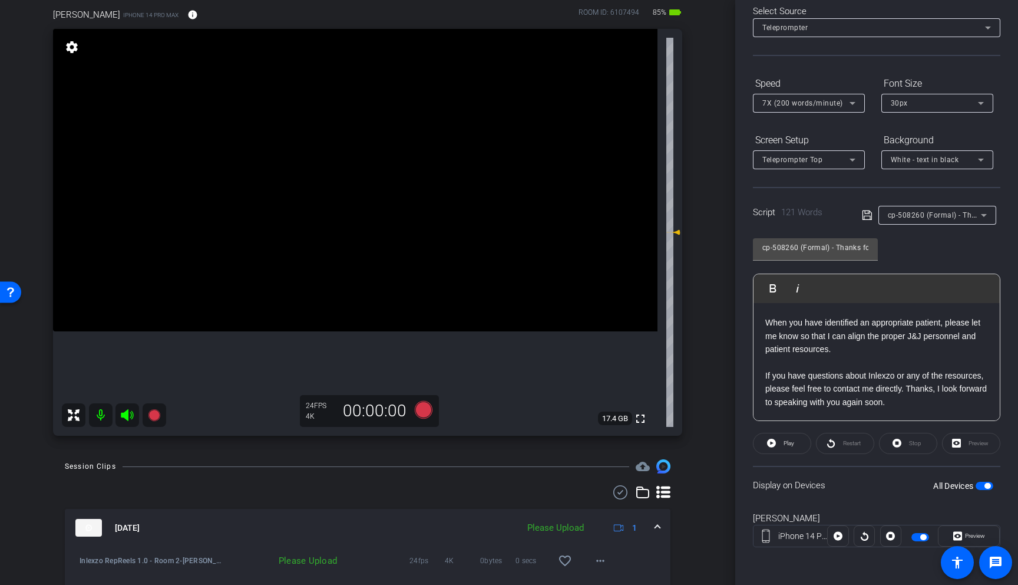
scroll to position [0, 0]
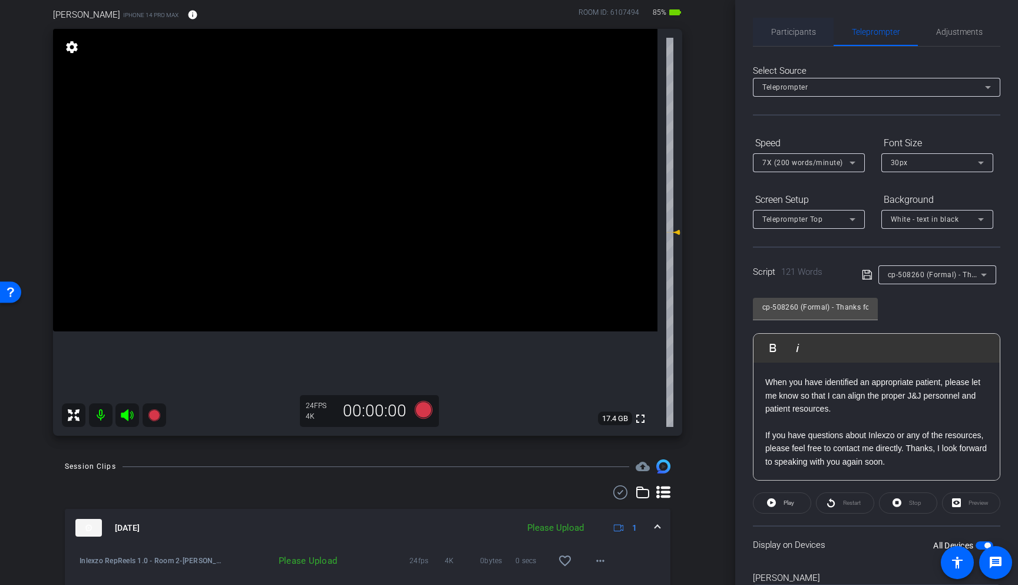
click at [777, 34] on span "Participants" at bounding box center [794, 32] width 45 height 8
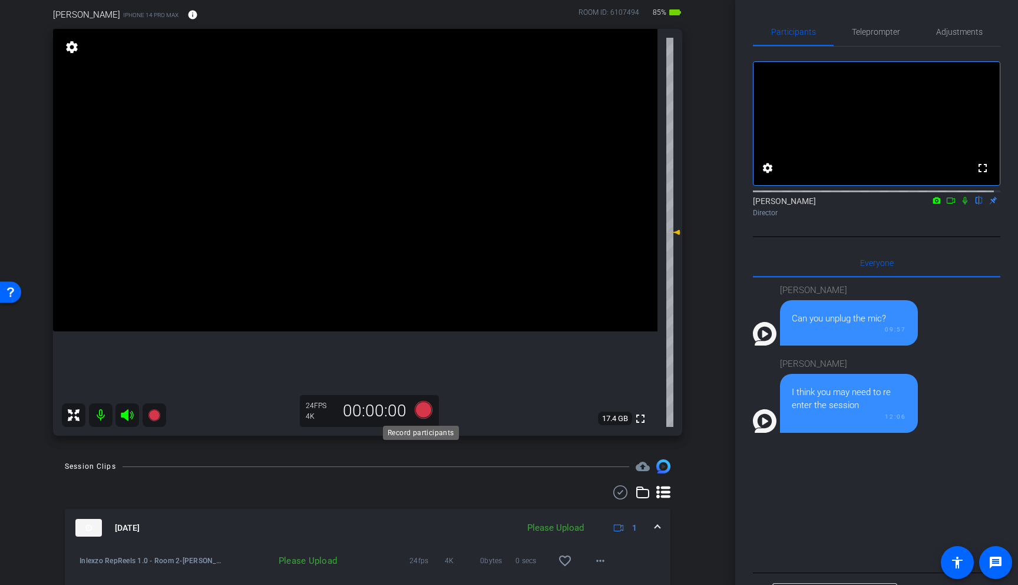
click at [425, 413] on icon at bounding box center [424, 410] width 18 height 18
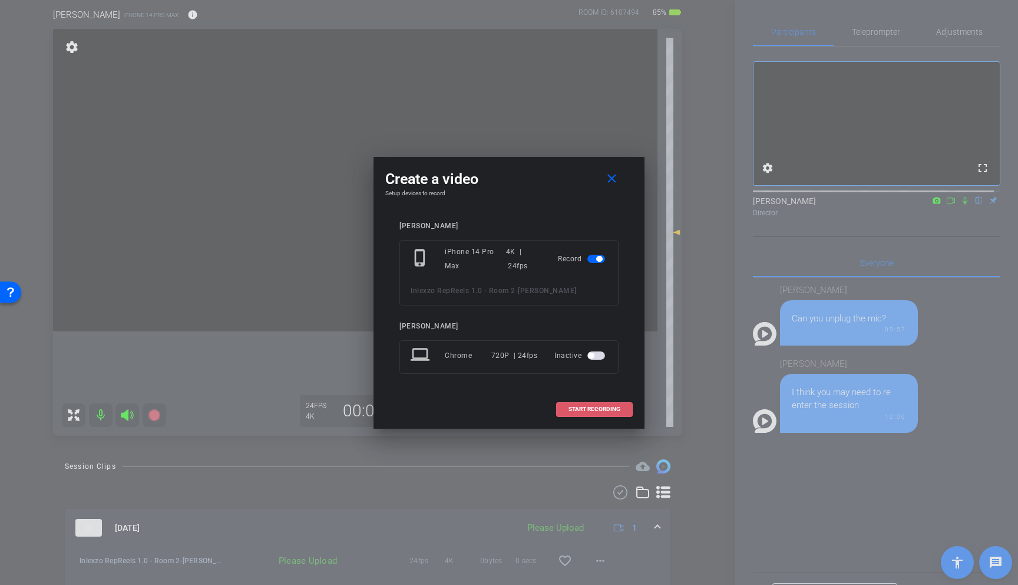
click at [596, 404] on span at bounding box center [594, 409] width 75 height 28
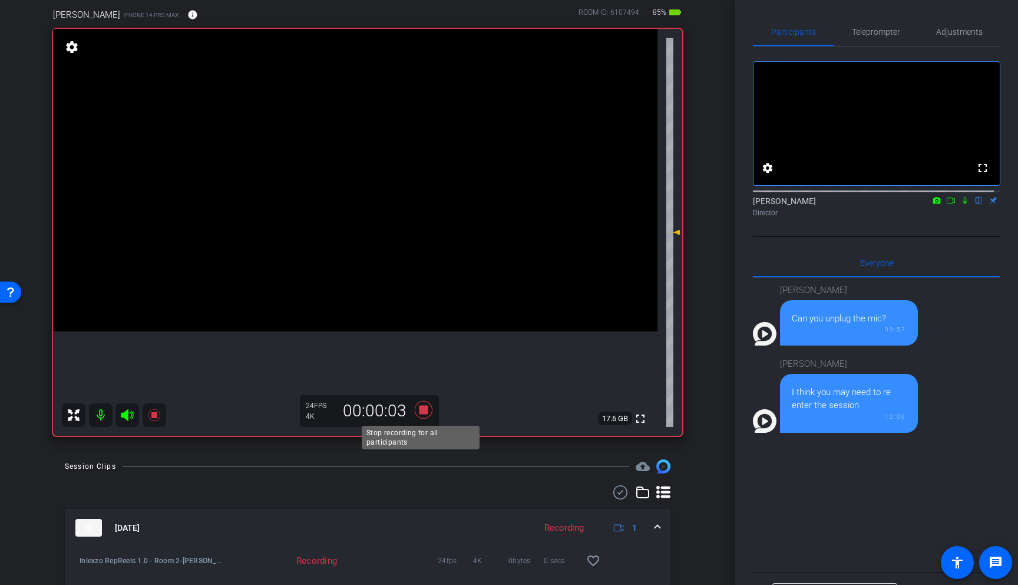
click at [422, 411] on icon at bounding box center [424, 410] width 18 height 18
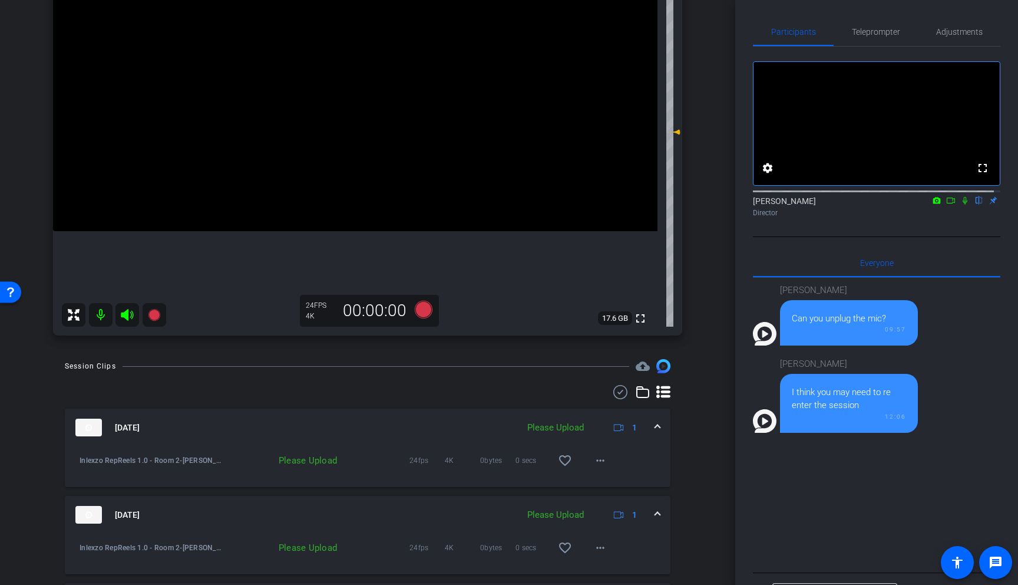
scroll to position [207, 0]
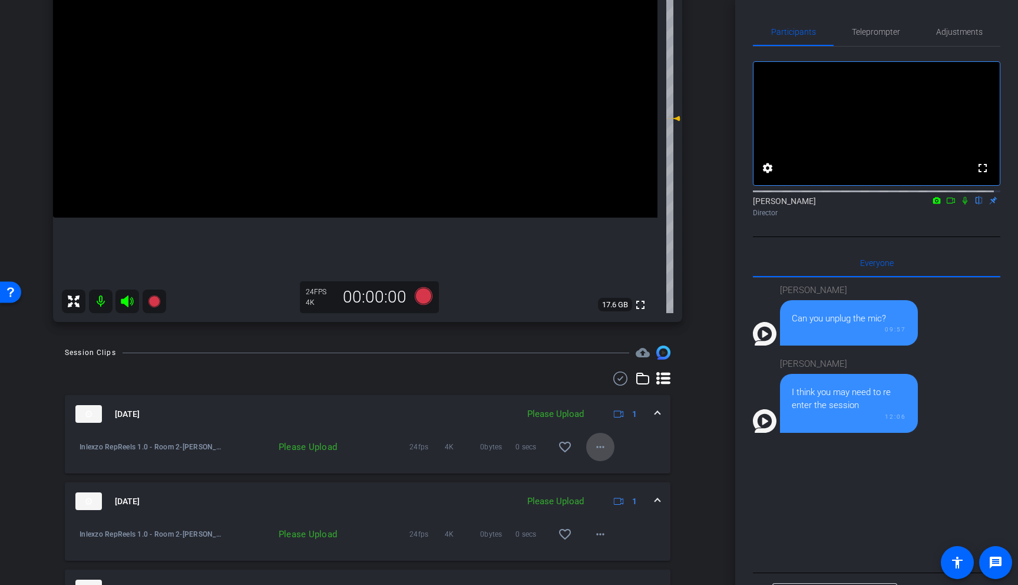
click at [594, 452] on mat-icon "more_horiz" at bounding box center [601, 447] width 14 height 14
click at [612, 473] on span "Upload" at bounding box center [613, 471] width 47 height 14
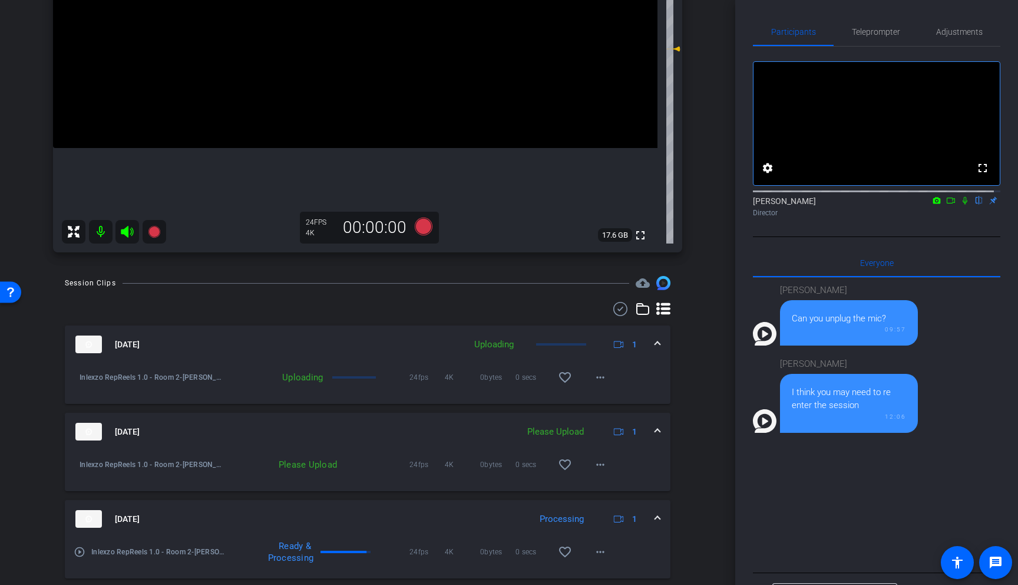
scroll to position [301, 0]
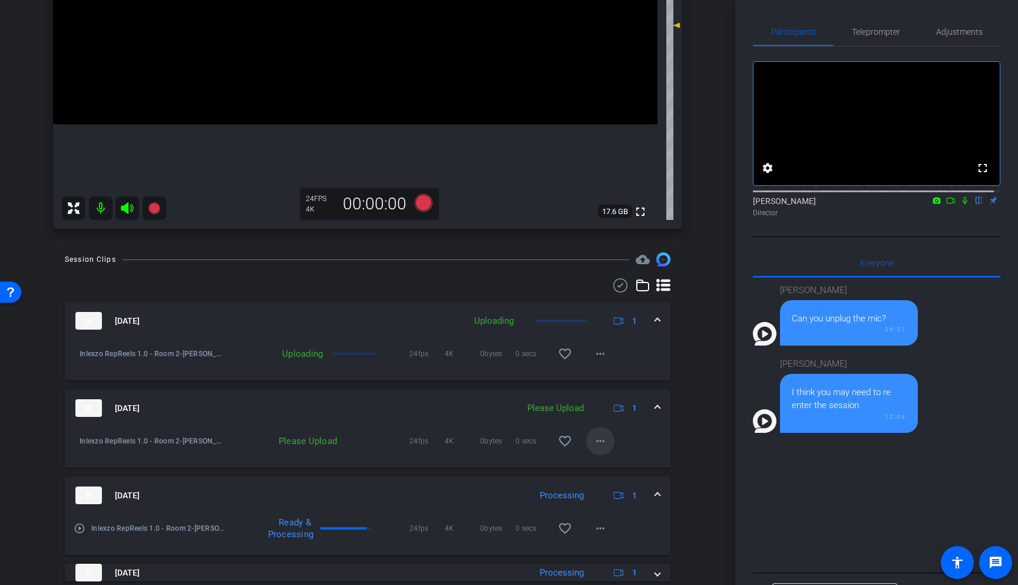
click at [601, 449] on span at bounding box center [600, 441] width 28 height 28
click at [608, 474] on span "Archive clip" at bounding box center [613, 480] width 47 height 14
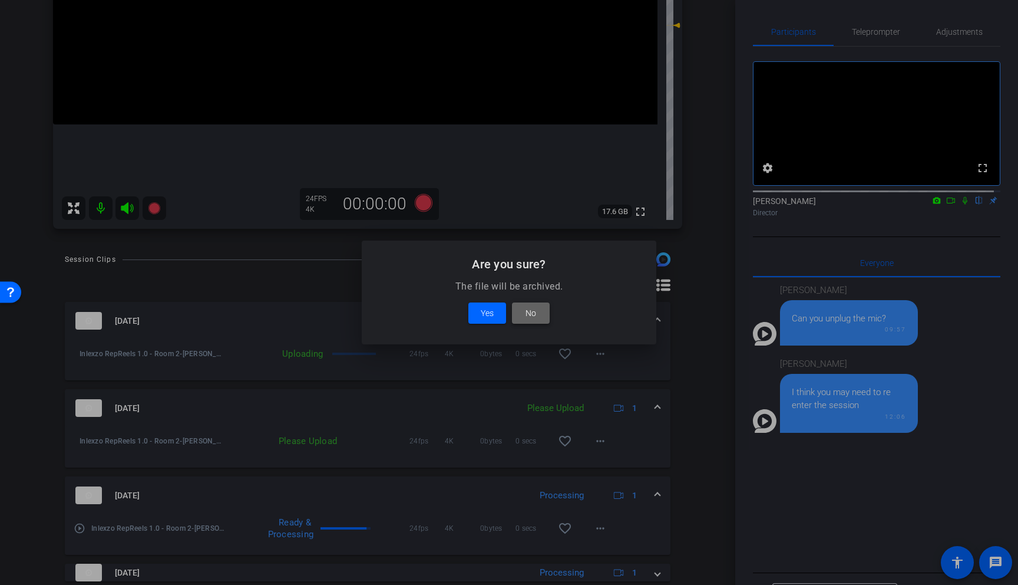
click at [535, 312] on span "No" at bounding box center [531, 313] width 11 height 14
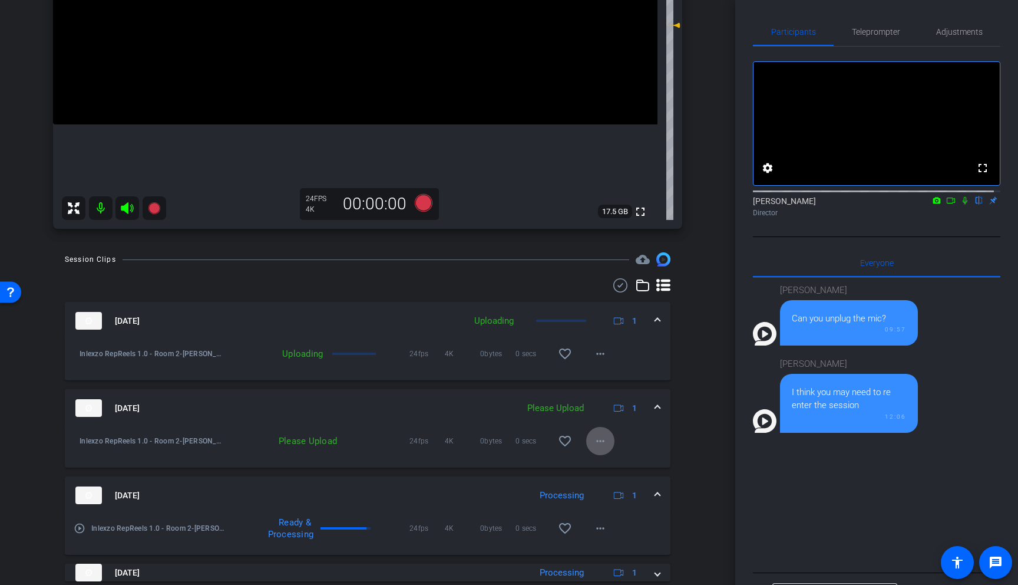
click at [594, 443] on mat-icon "more_horiz" at bounding box center [601, 441] width 14 height 14
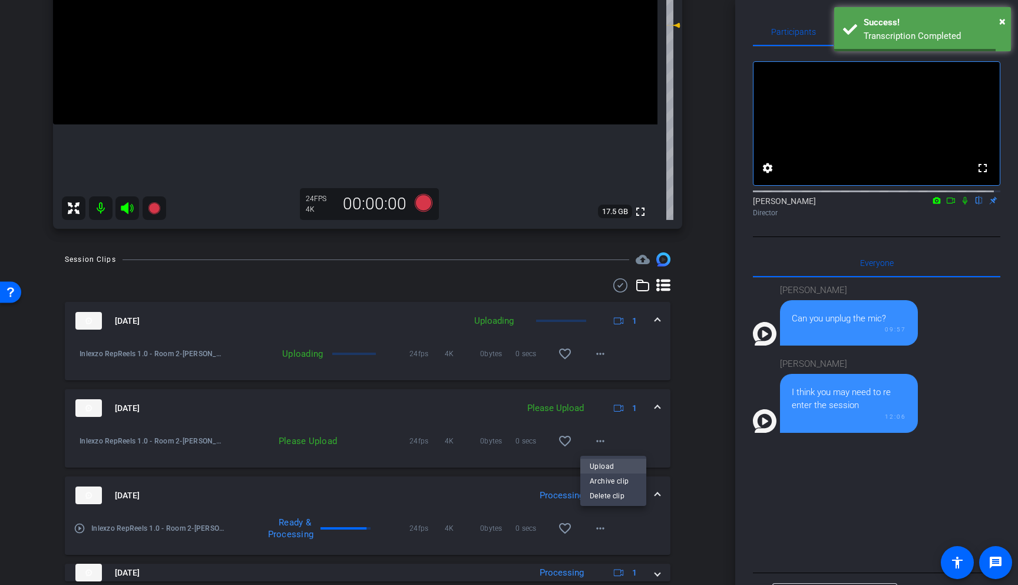
click at [613, 467] on span "Upload" at bounding box center [613, 466] width 47 height 14
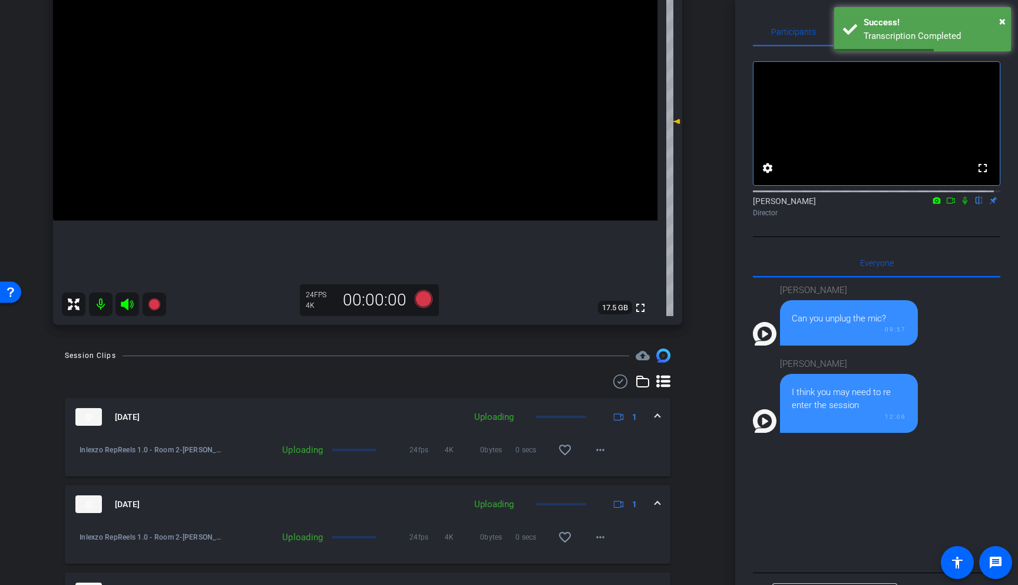
scroll to position [0, 0]
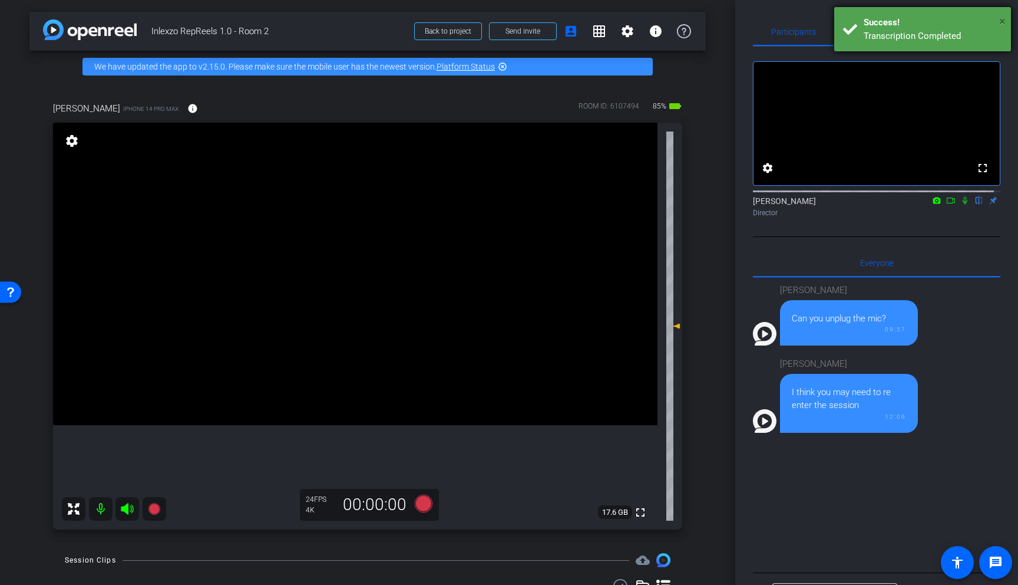
click at [1004, 20] on span "×" at bounding box center [1003, 21] width 6 height 14
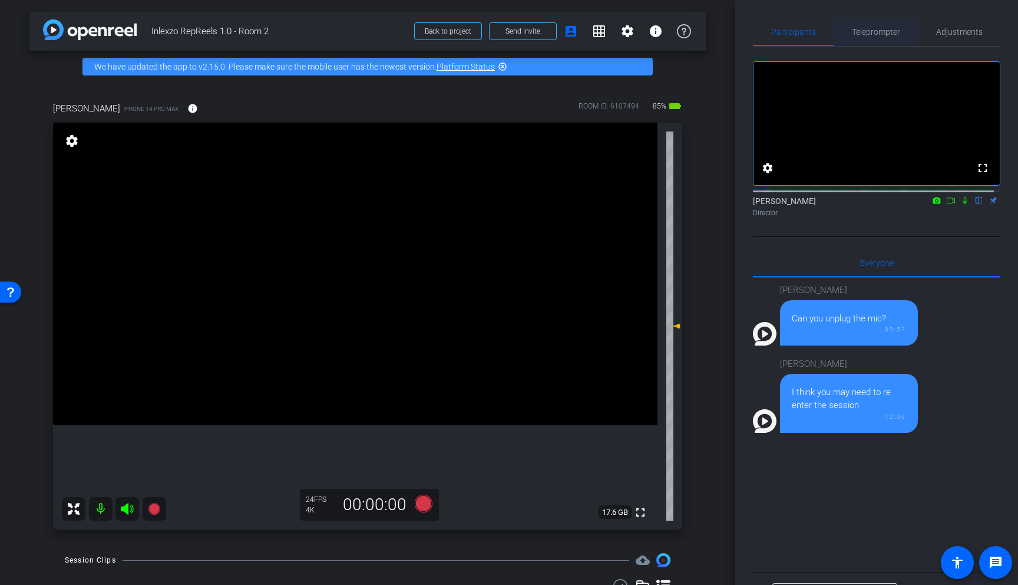
click at [879, 34] on span "Teleprompter" at bounding box center [876, 32] width 48 height 8
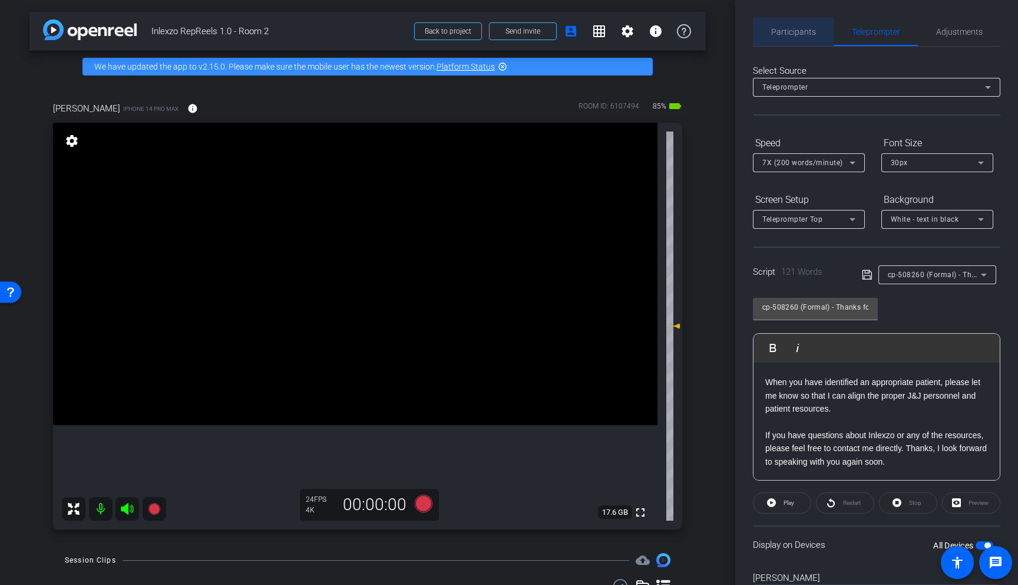
click at [813, 32] on span "Participants" at bounding box center [794, 32] width 45 height 8
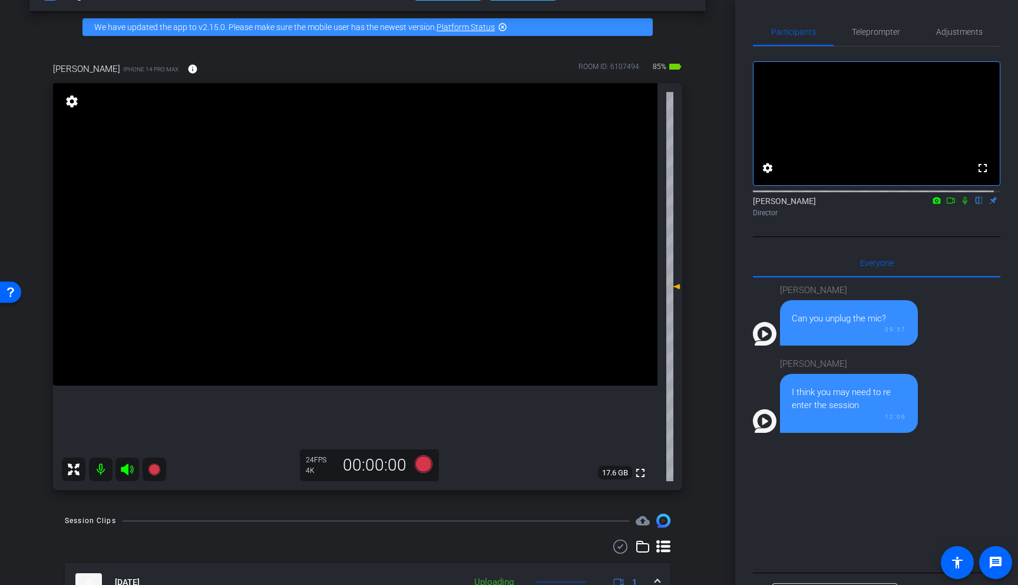
scroll to position [40, 0]
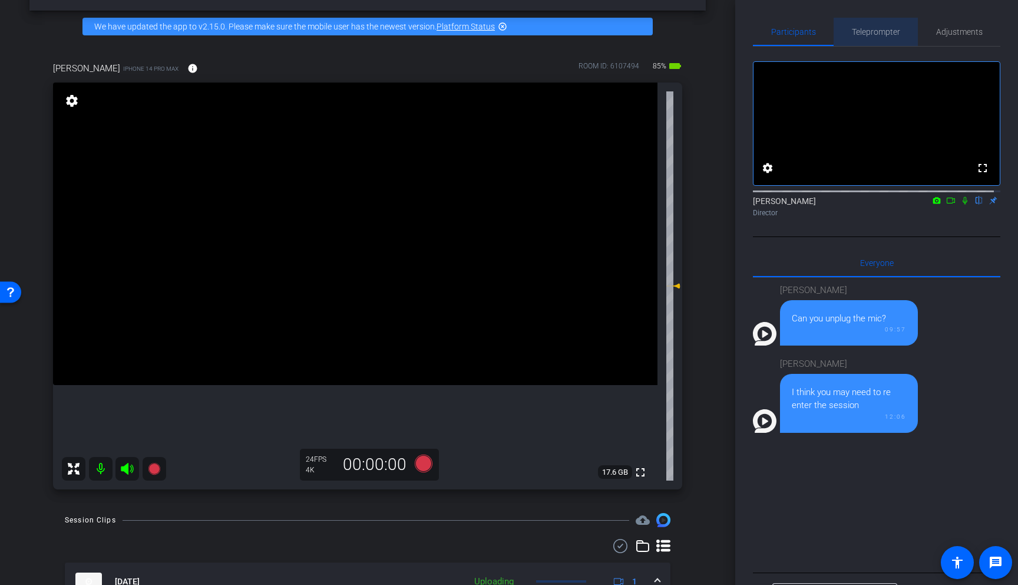
click at [886, 34] on span "Teleprompter" at bounding box center [876, 32] width 48 height 8
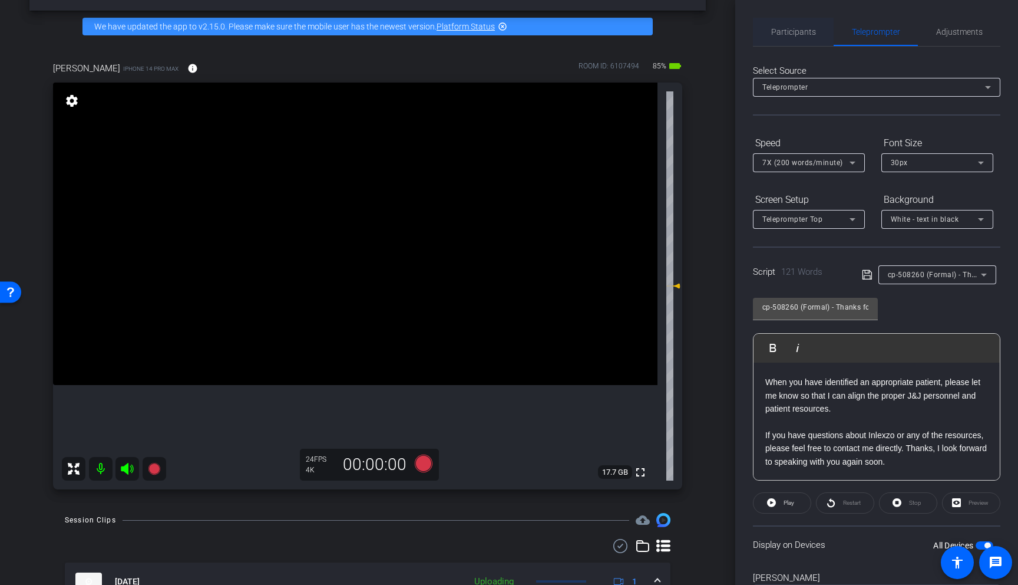
click at [799, 37] on span "Participants" at bounding box center [794, 32] width 45 height 28
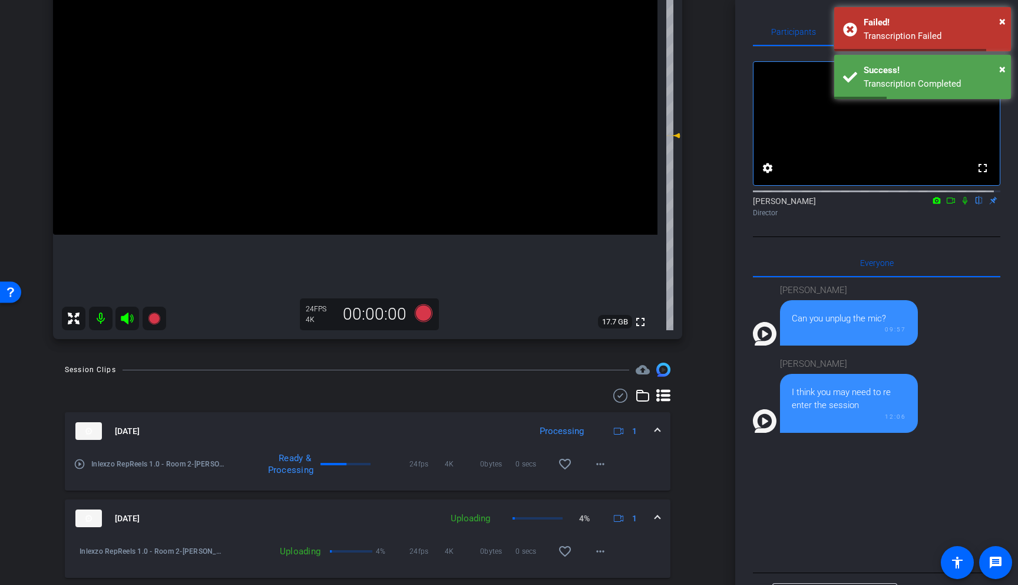
scroll to position [156, 0]
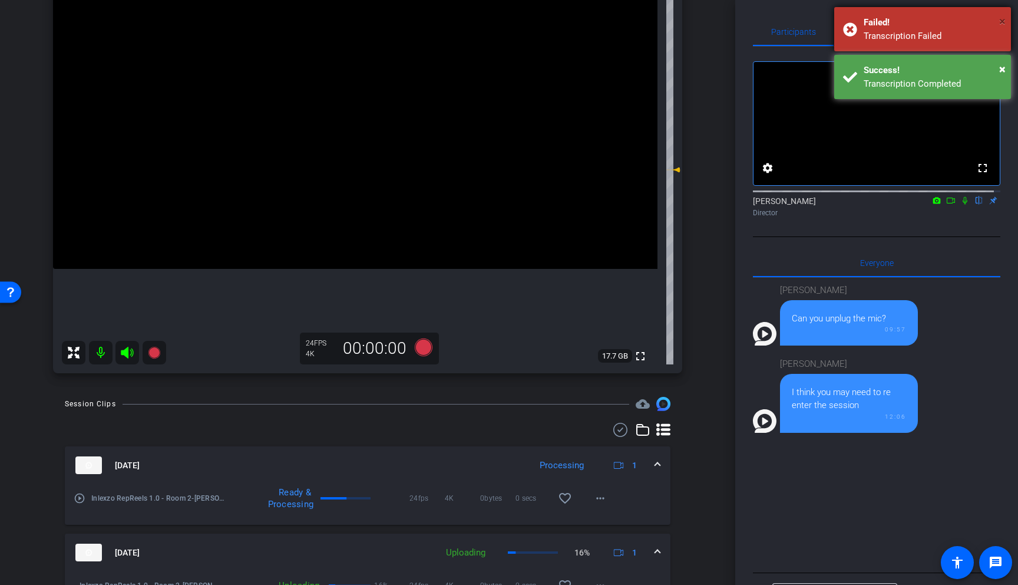
click at [1003, 22] on span "×" at bounding box center [1003, 21] width 6 height 14
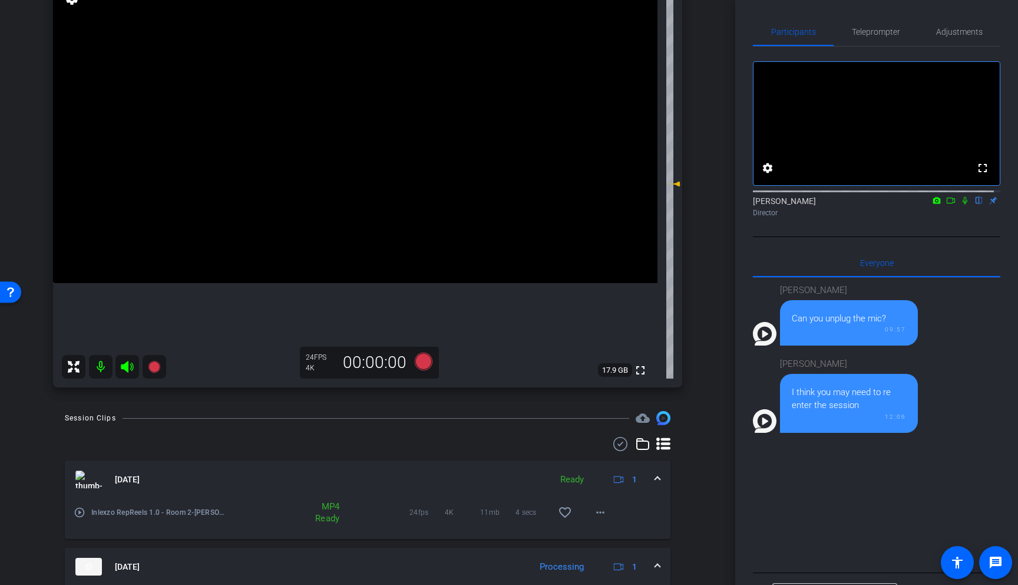
scroll to position [139, 0]
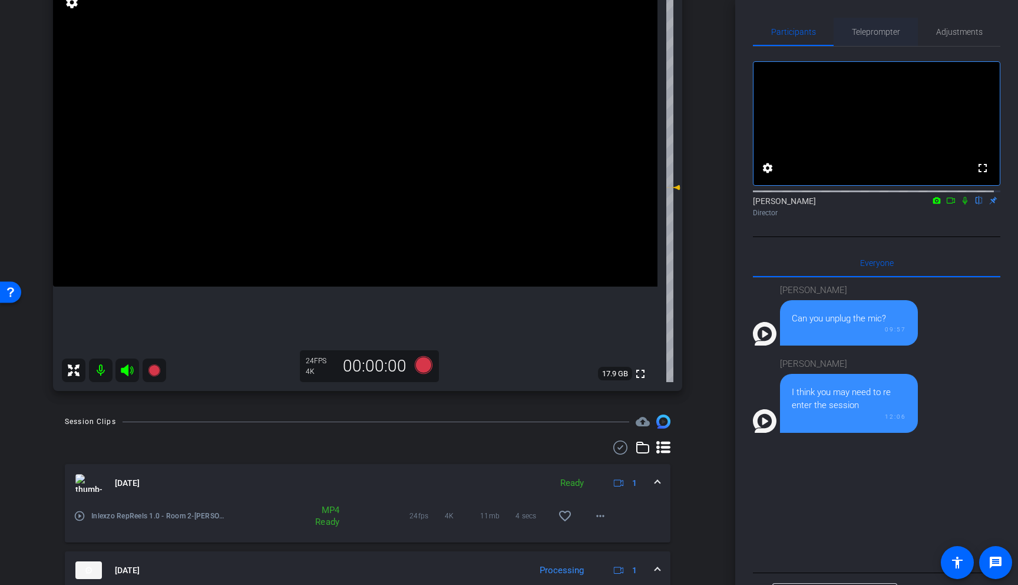
click at [878, 37] on span "Teleprompter" at bounding box center [876, 32] width 48 height 28
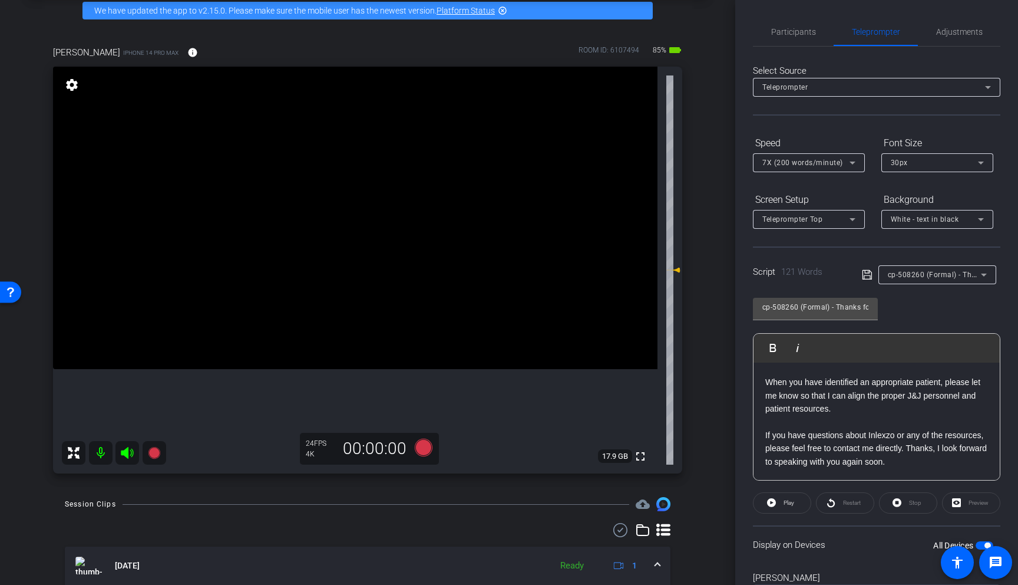
scroll to position [0, 0]
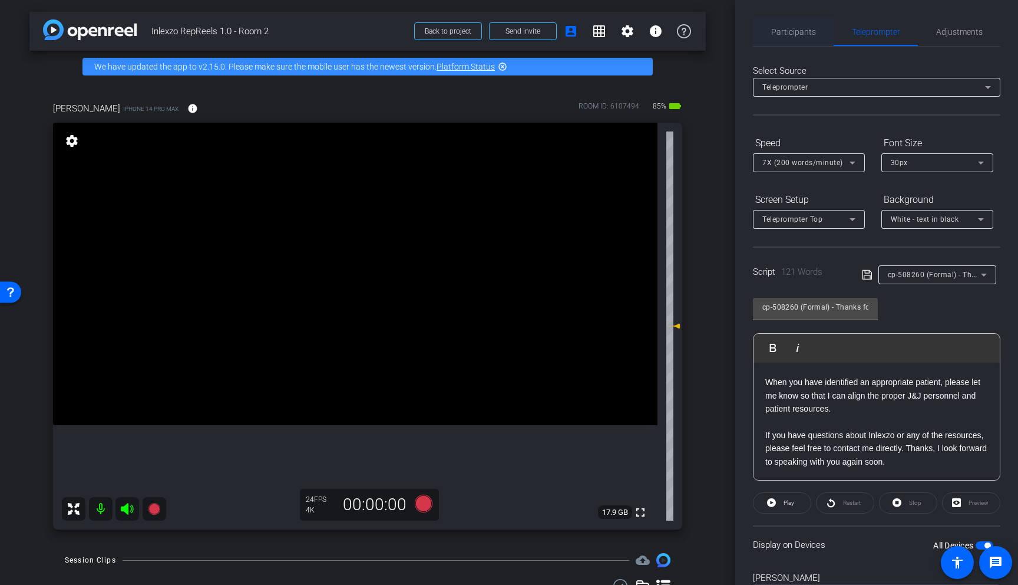
click at [800, 33] on span "Participants" at bounding box center [794, 32] width 45 height 8
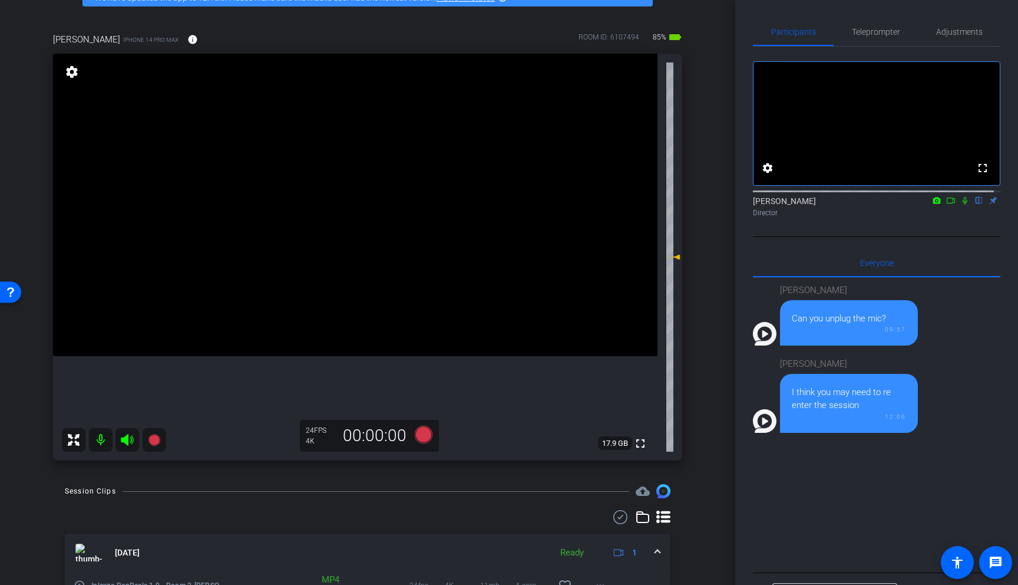
scroll to position [54, 0]
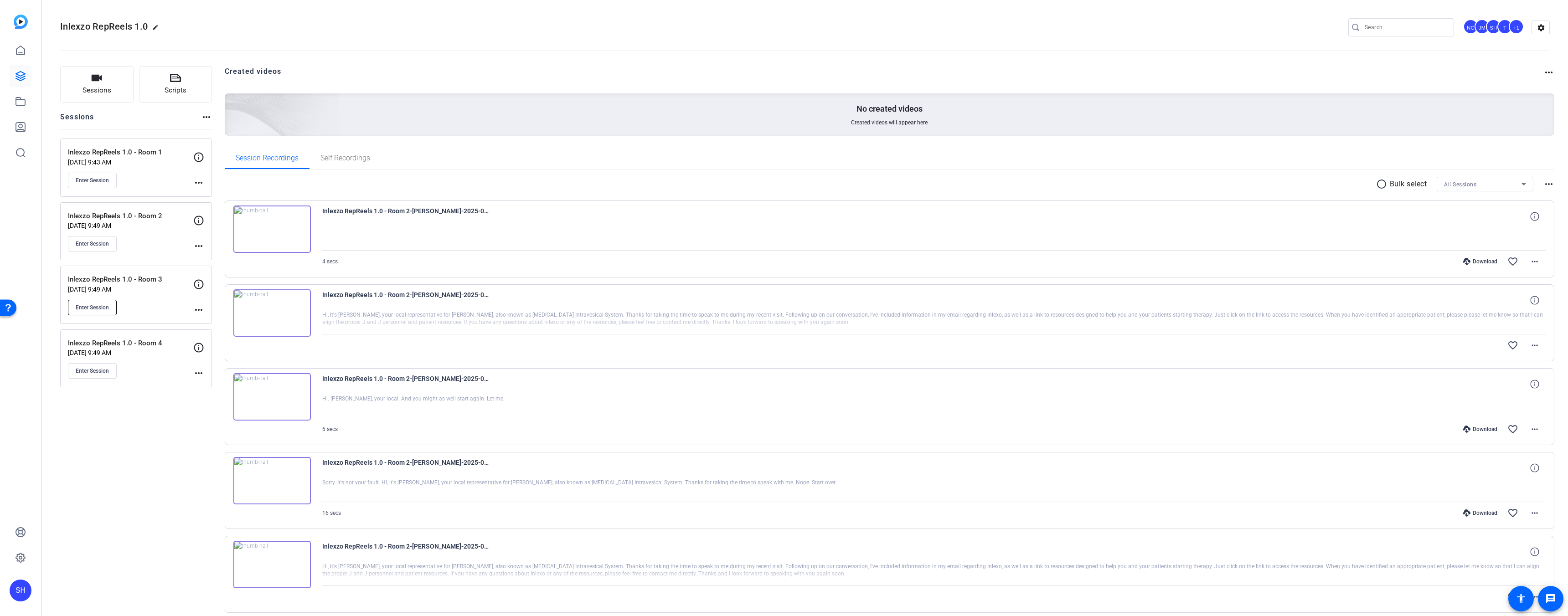
click at [103, 304] on span "Enter Session" at bounding box center [92, 307] width 33 height 7
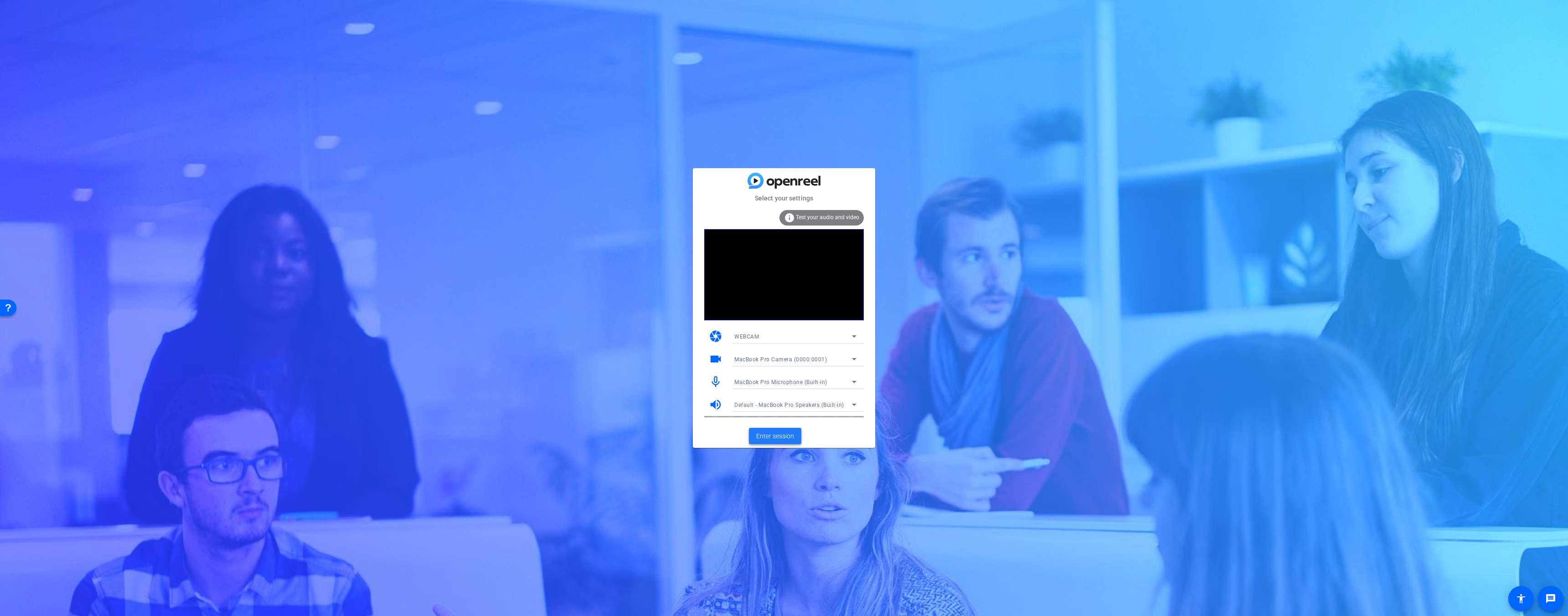
click at [789, 434] on span "Enter session" at bounding box center [775, 436] width 38 height 9
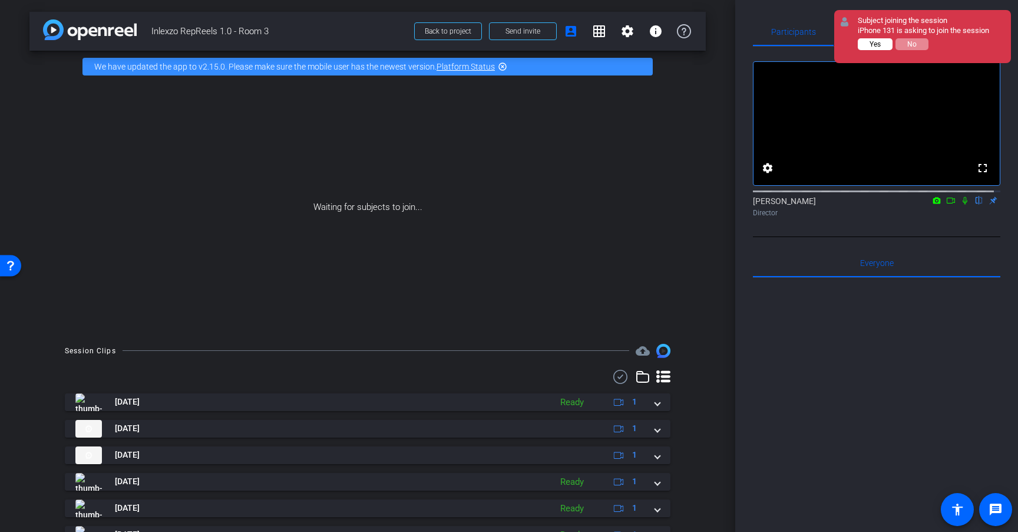
click at [879, 43] on span "Yes" at bounding box center [875, 44] width 11 height 8
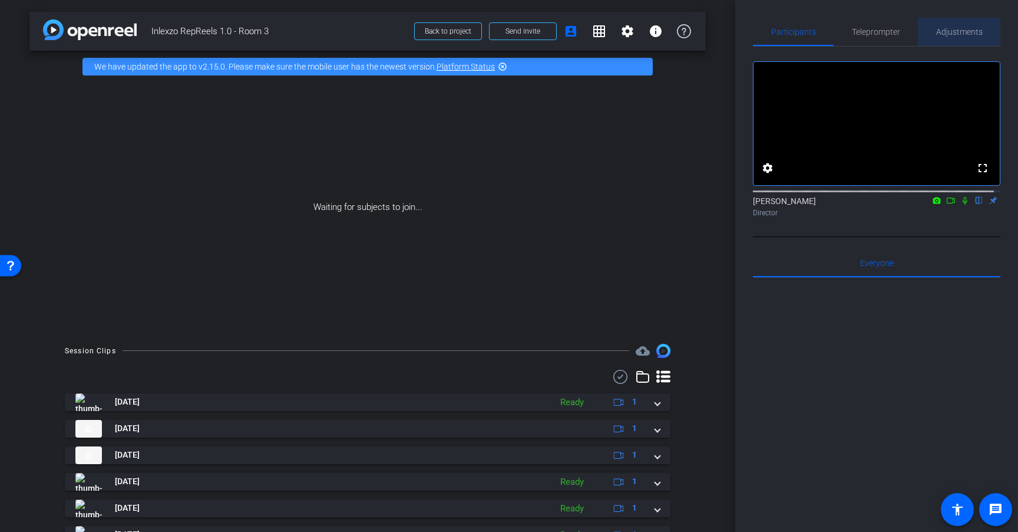
click at [957, 32] on span "Adjustments" at bounding box center [960, 32] width 47 height 8
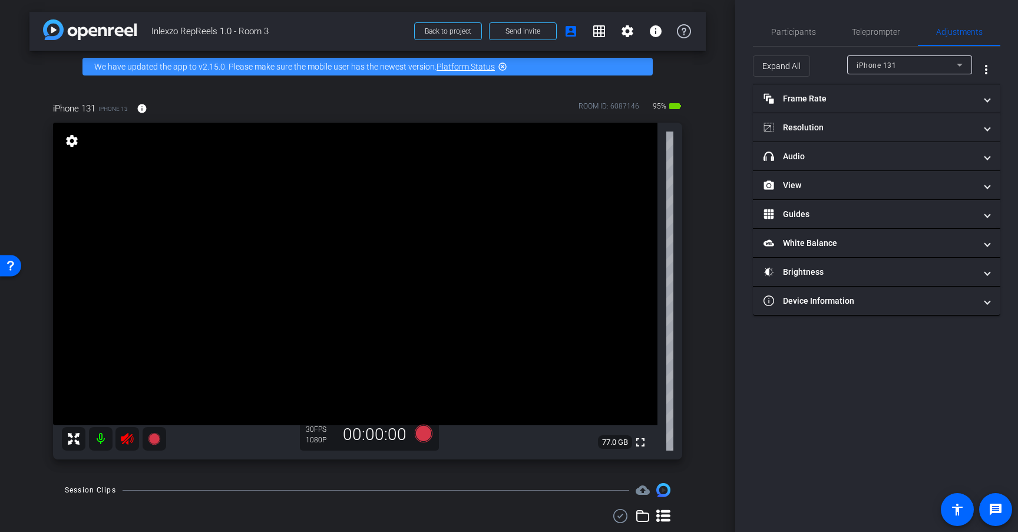
click at [126, 438] on icon at bounding box center [127, 439] width 12 height 12
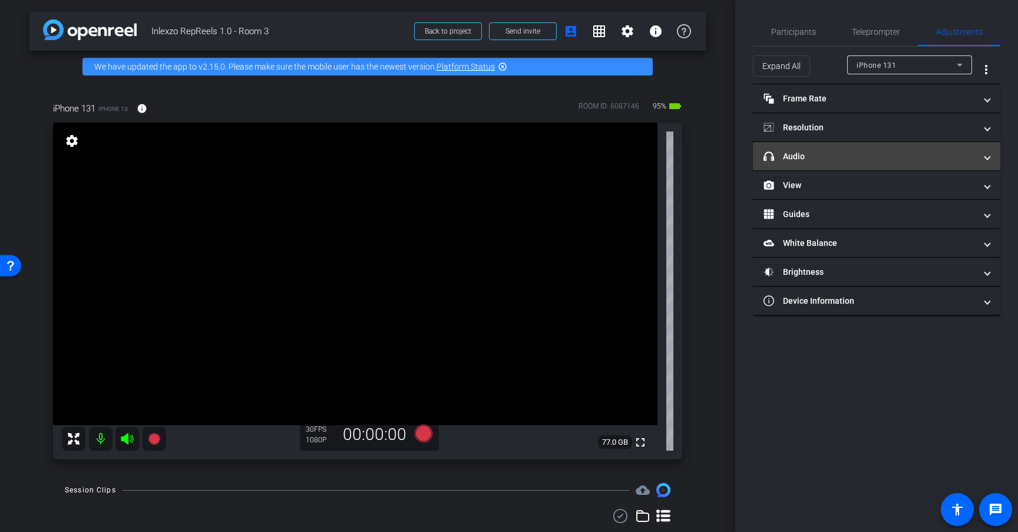
click at [832, 155] on mat-panel-title "headphone icon Audio" at bounding box center [870, 156] width 212 height 12
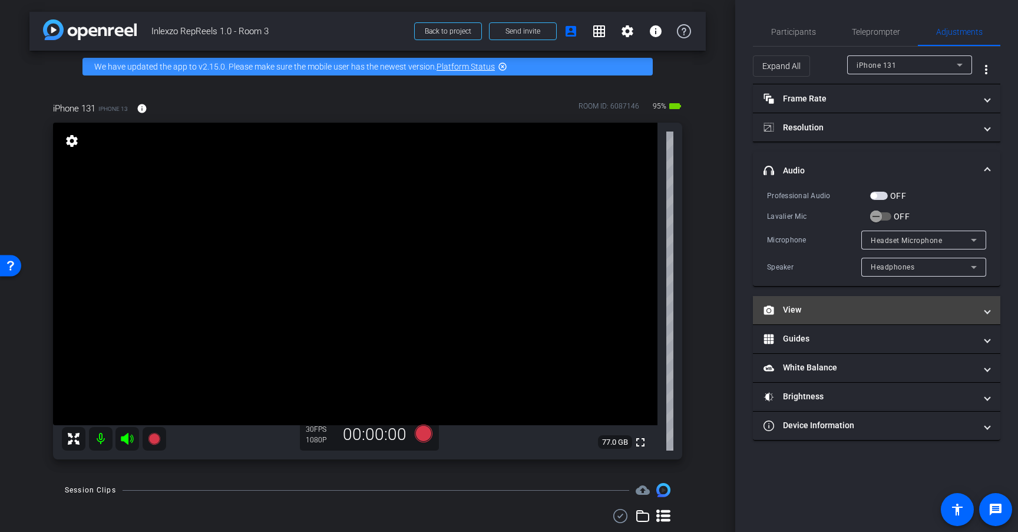
click at [802, 308] on mat-panel-title "View" at bounding box center [870, 310] width 212 height 12
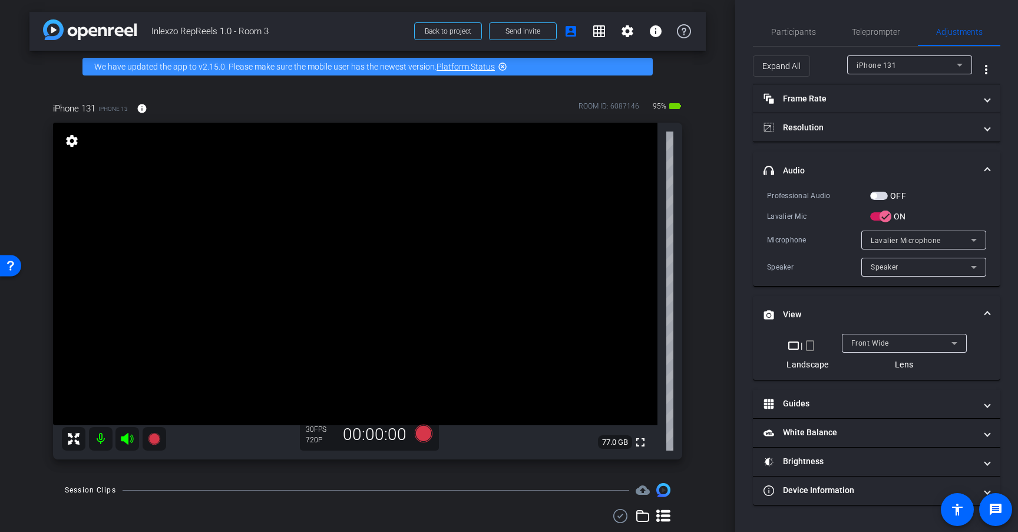
click at [813, 344] on mat-icon "crop_portrait" at bounding box center [810, 345] width 14 height 14
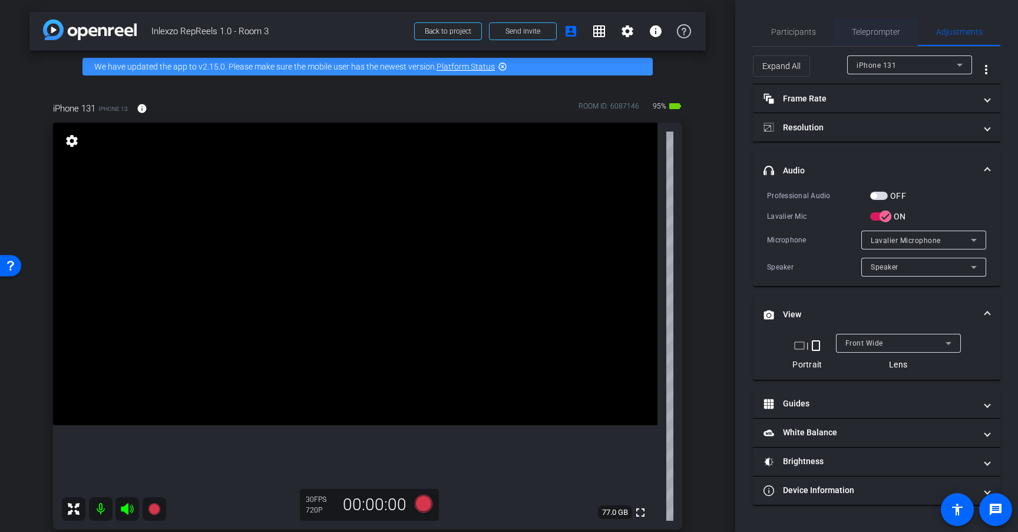
click at [861, 32] on span "Teleprompter" at bounding box center [876, 32] width 48 height 8
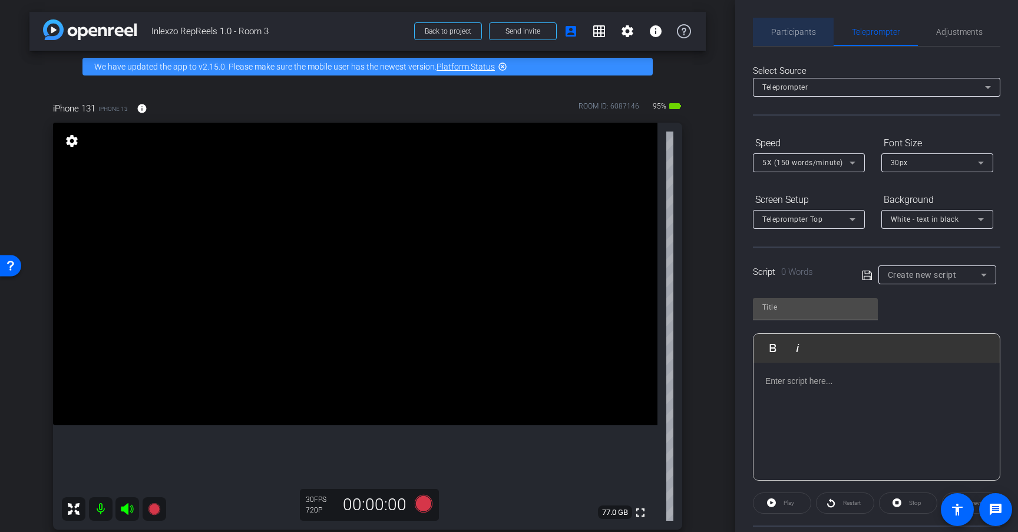
click at [817, 31] on div "Participants" at bounding box center [793, 32] width 81 height 28
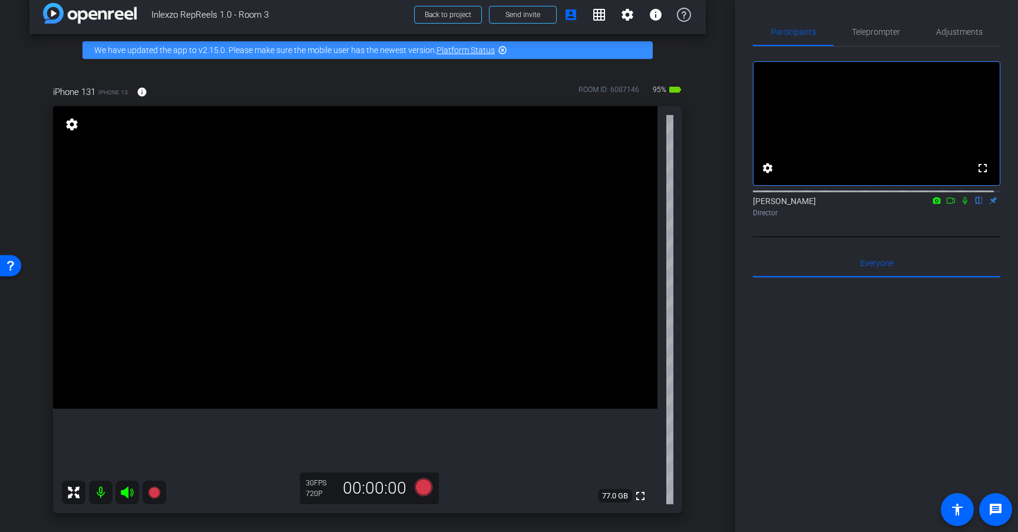
scroll to position [24, 0]
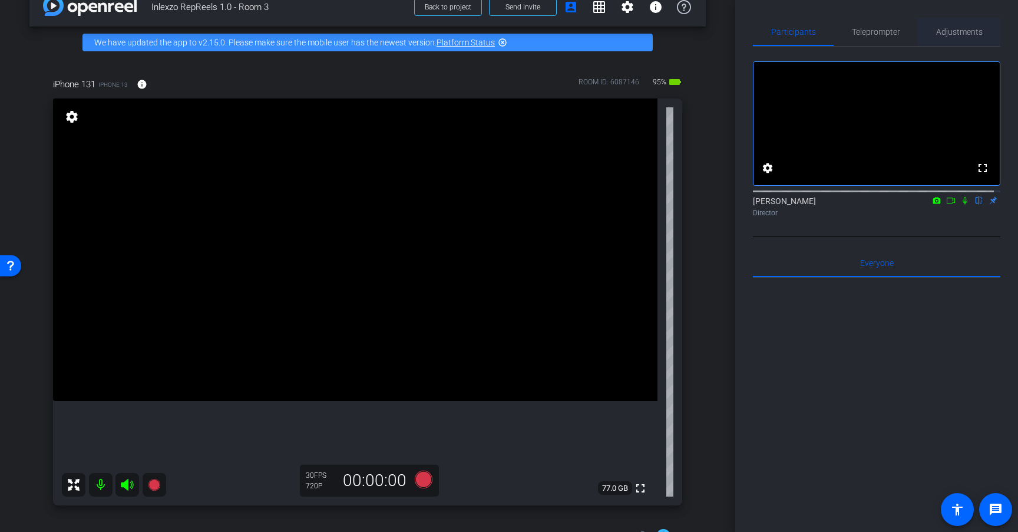
click at [955, 35] on span "Adjustments" at bounding box center [960, 32] width 47 height 8
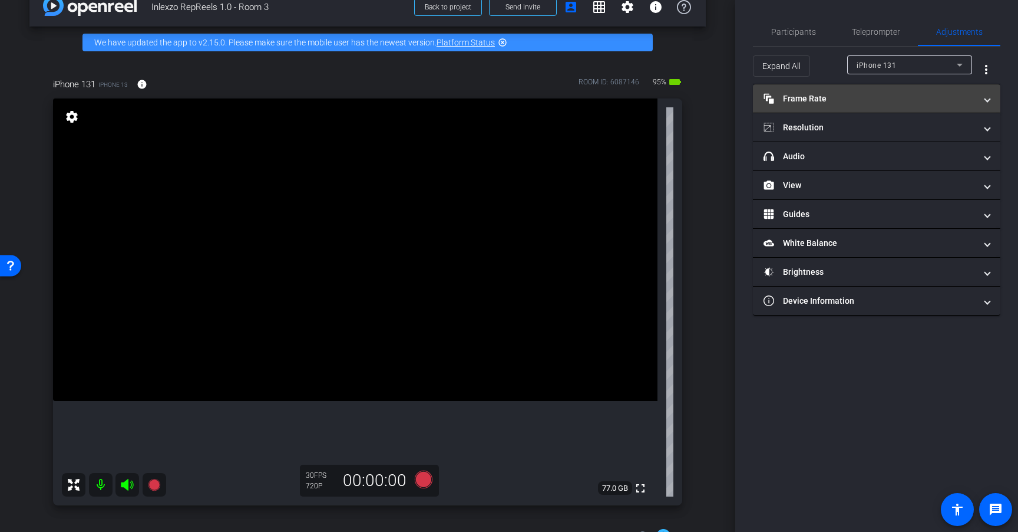
click at [886, 104] on mat-panel-title "Frame Rate Frame Rate" at bounding box center [870, 99] width 212 height 12
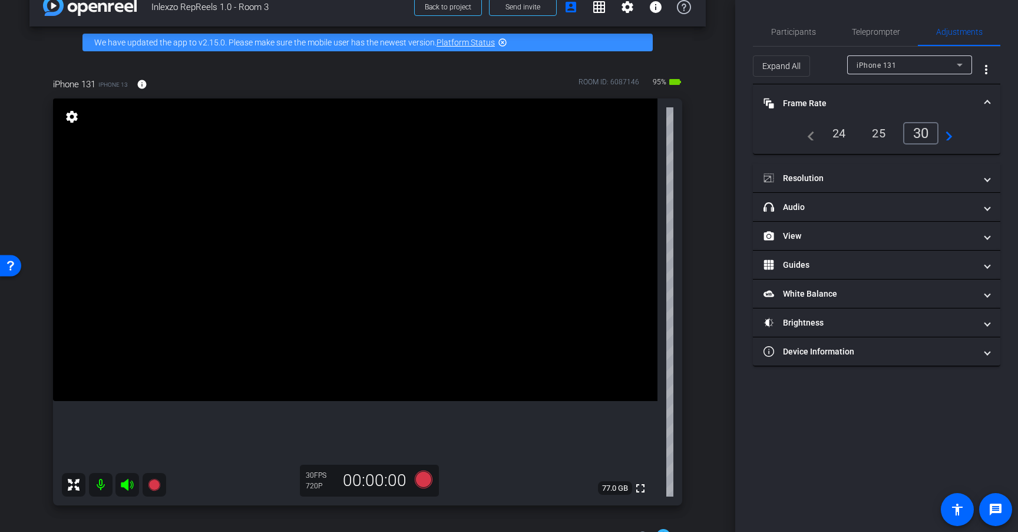
click at [841, 134] on div "24" at bounding box center [839, 133] width 31 height 20
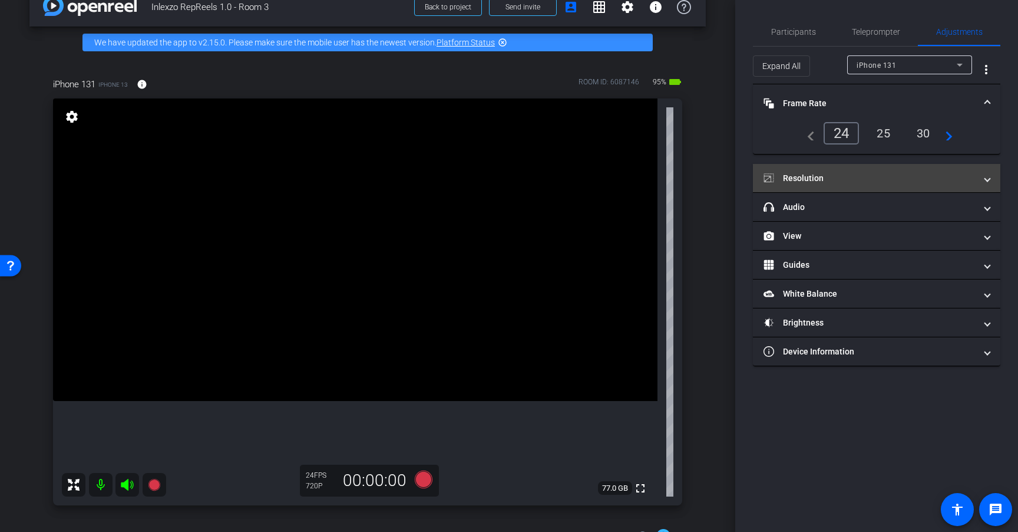
click at [859, 180] on mat-panel-title "Resolution" at bounding box center [870, 178] width 212 height 12
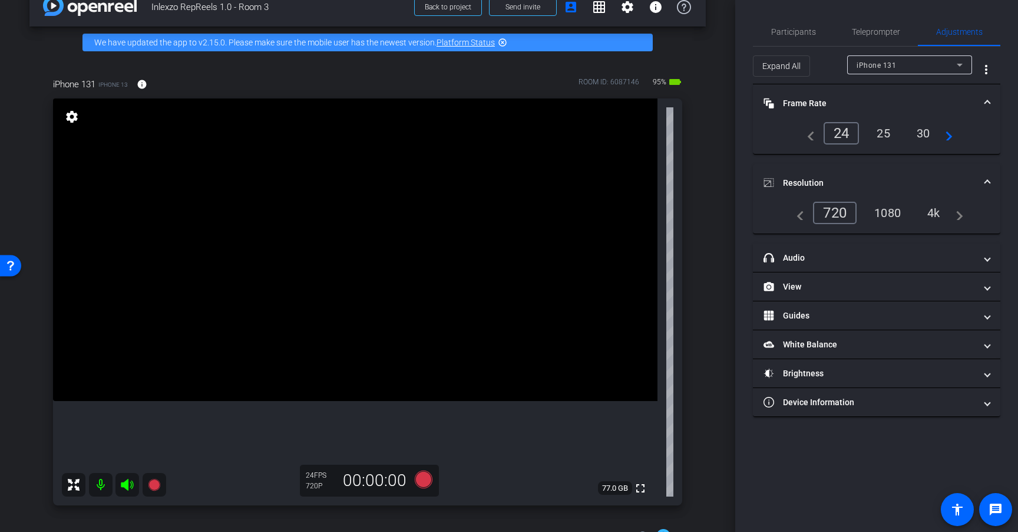
click at [935, 218] on div "4k" at bounding box center [934, 213] width 31 height 20
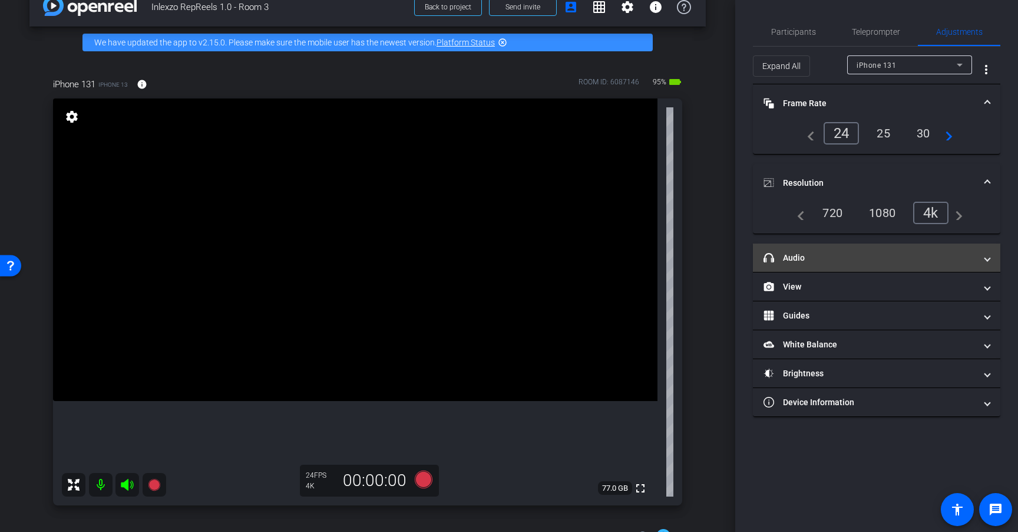
click at [868, 257] on mat-panel-title "headphone icon Audio" at bounding box center [870, 258] width 212 height 12
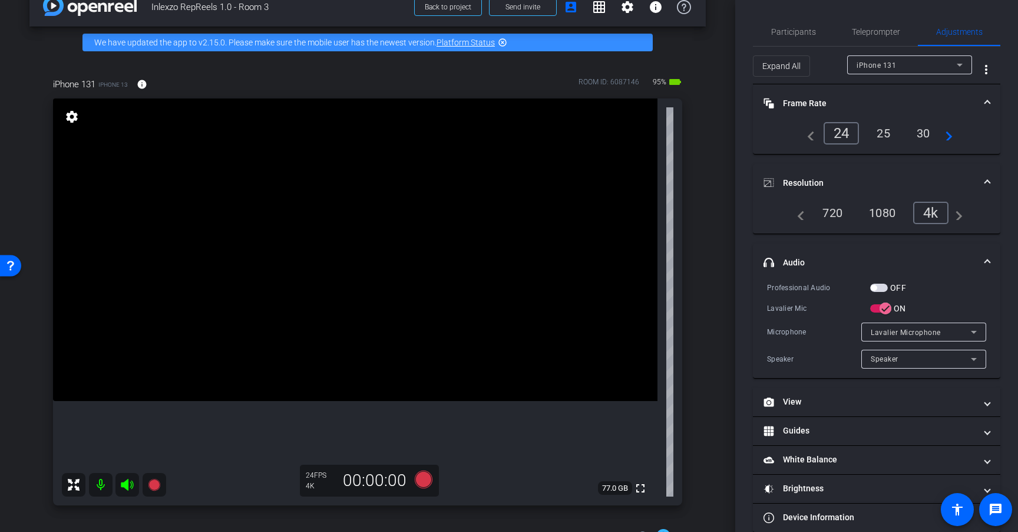
click at [876, 258] on mat-panel-title "headphone icon Audio" at bounding box center [870, 262] width 212 height 12
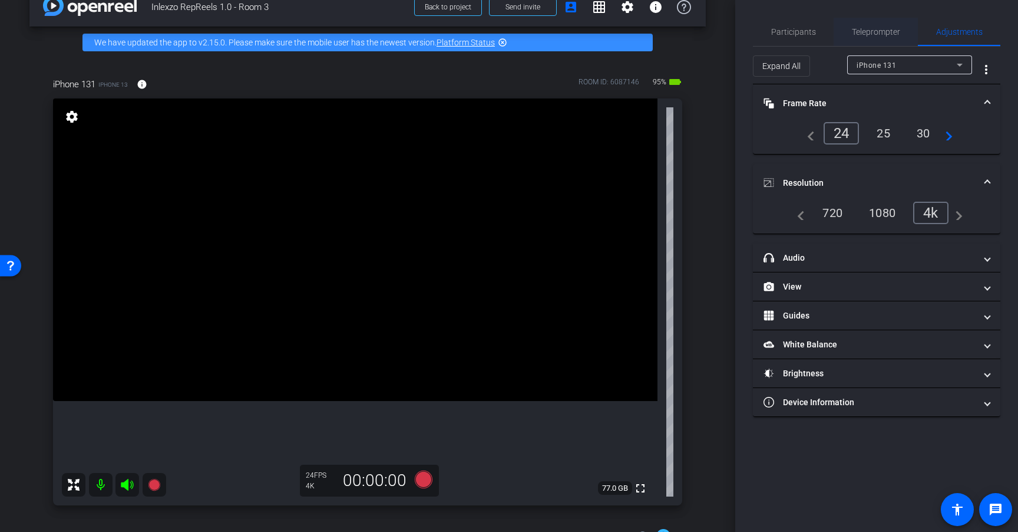
click at [873, 32] on span "Teleprompter" at bounding box center [876, 32] width 48 height 8
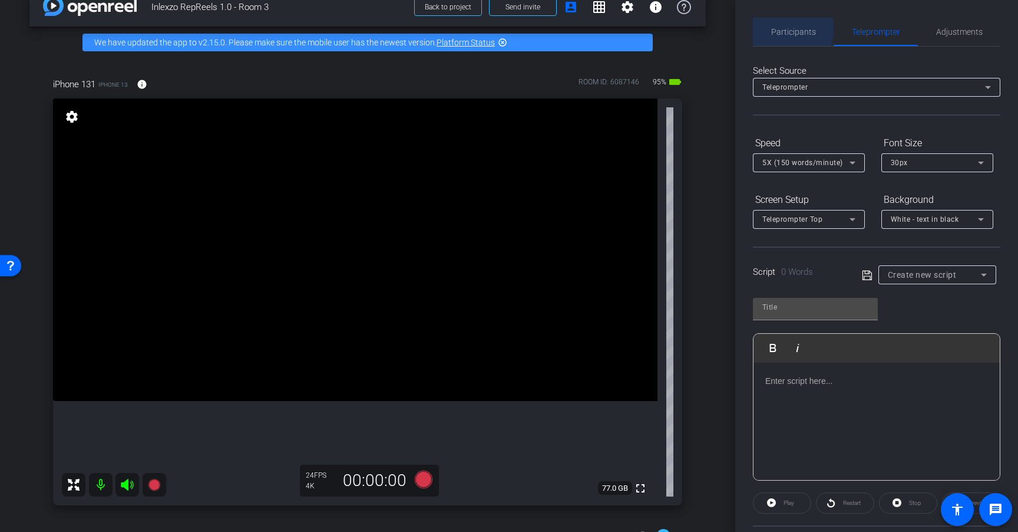
click at [784, 29] on span "Participants" at bounding box center [794, 32] width 45 height 8
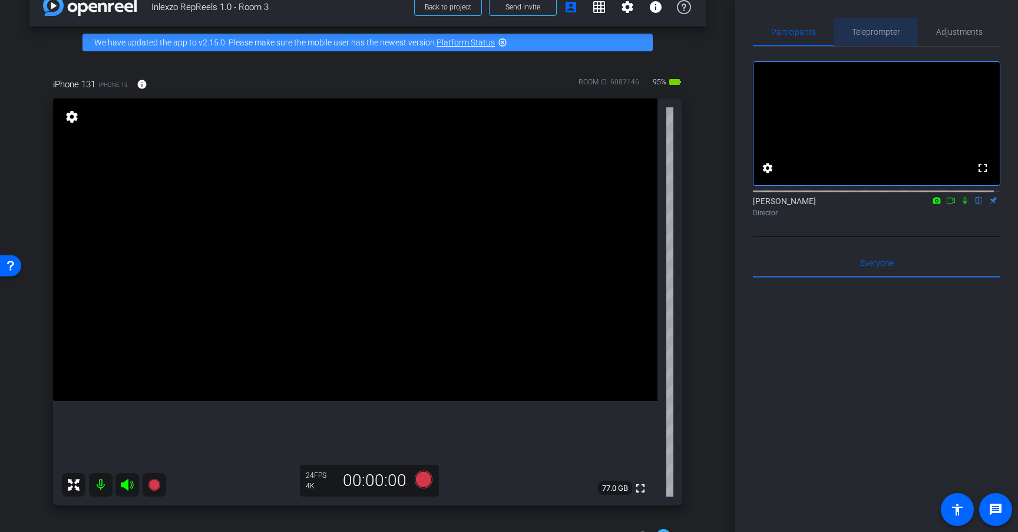
click at [888, 33] on span "Teleprompter" at bounding box center [876, 32] width 48 height 8
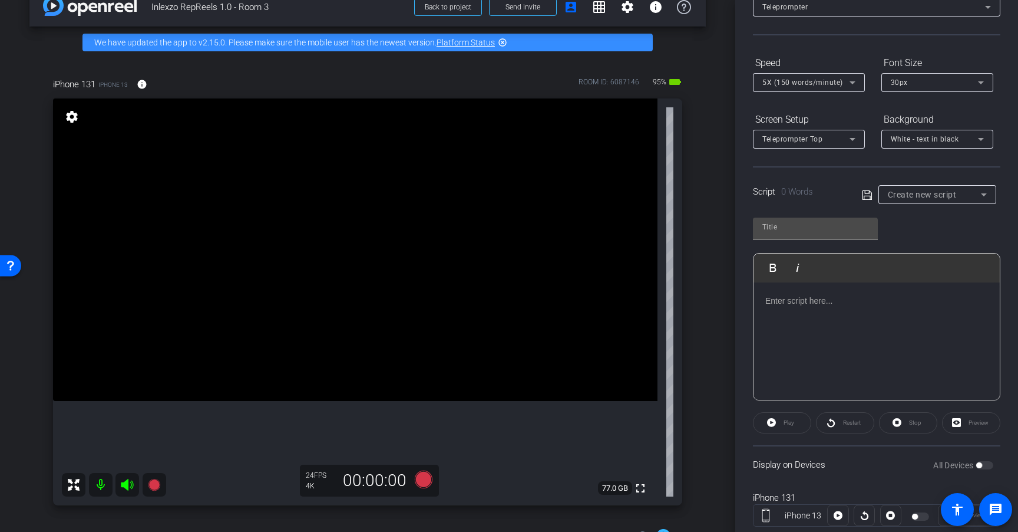
scroll to position [113, 0]
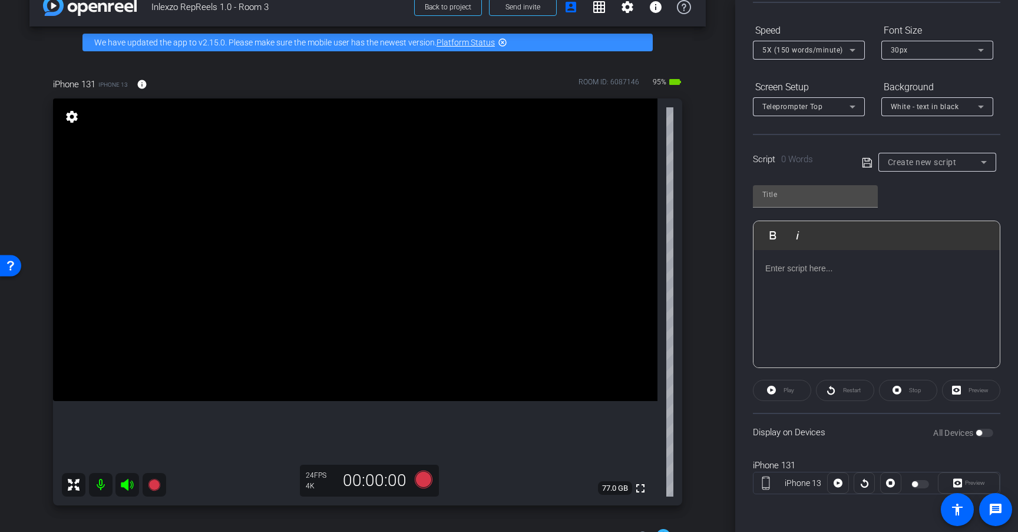
click at [980, 432] on div "All Devices" at bounding box center [964, 433] width 60 height 12
click at [935, 157] on span "Create new script" at bounding box center [922, 161] width 69 height 9
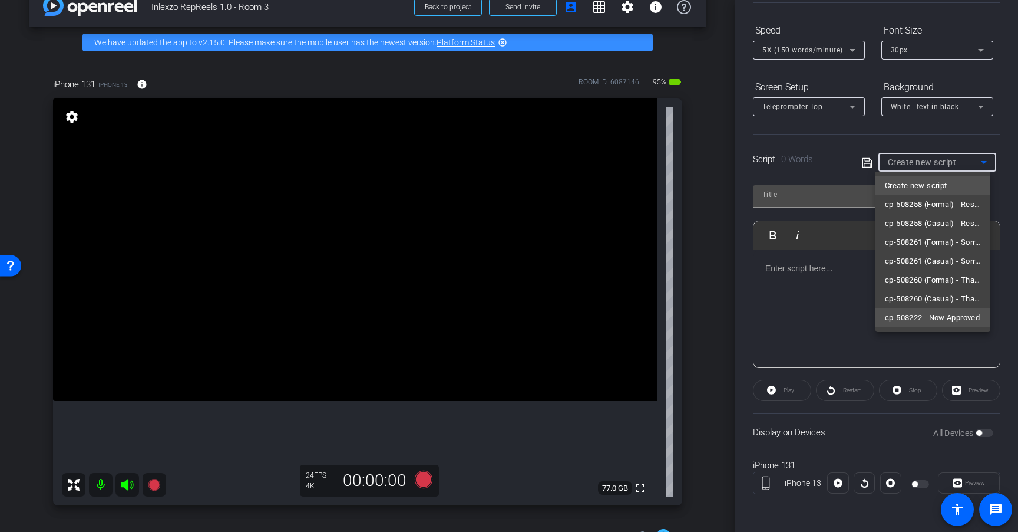
click at [965, 322] on span "cp-508222 - Now Approved" at bounding box center [932, 318] width 95 height 14
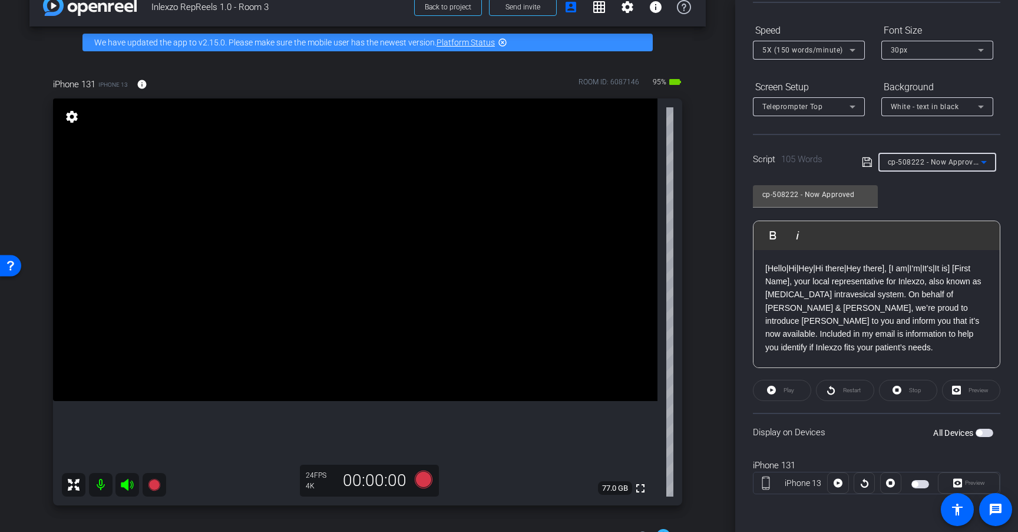
click at [979, 430] on span "button" at bounding box center [985, 432] width 18 height 8
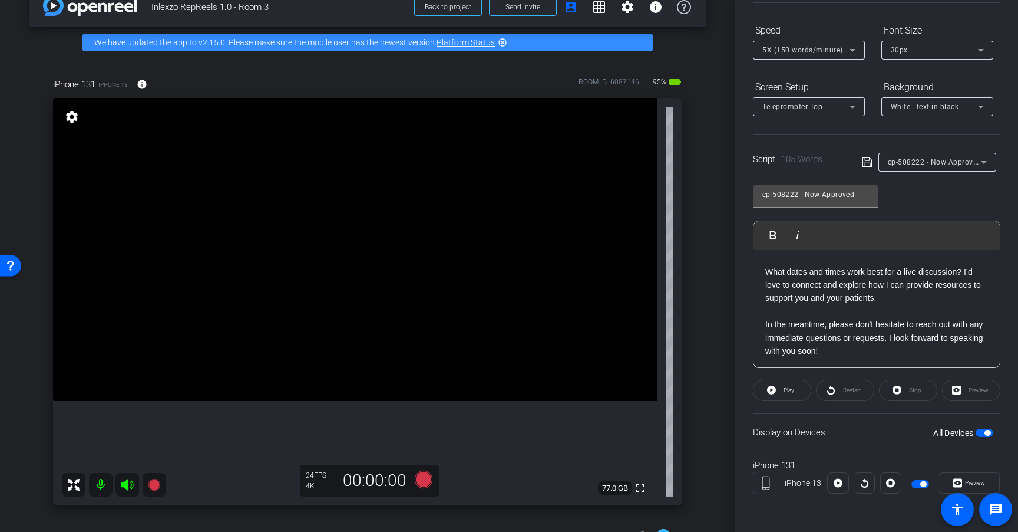
scroll to position [0, 0]
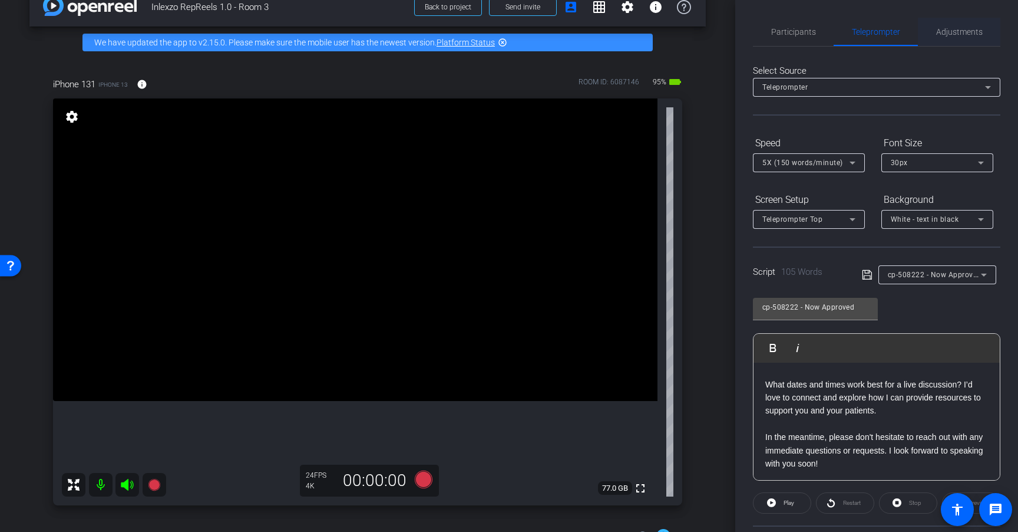
click at [952, 30] on span "Adjustments" at bounding box center [960, 32] width 47 height 8
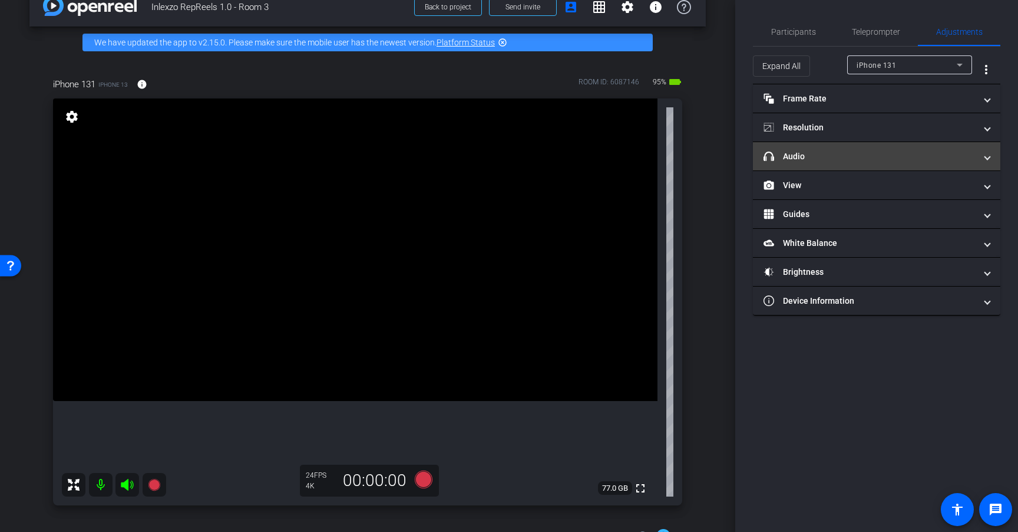
click at [876, 166] on mat-expansion-panel-header "headphone icon Audio" at bounding box center [877, 156] width 248 height 28
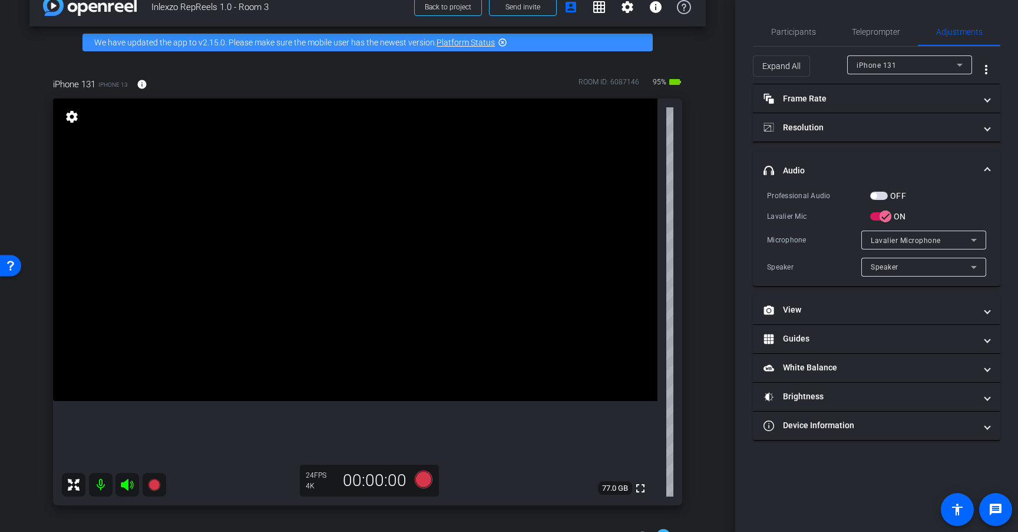
click at [882, 194] on span "button" at bounding box center [880, 196] width 18 height 8
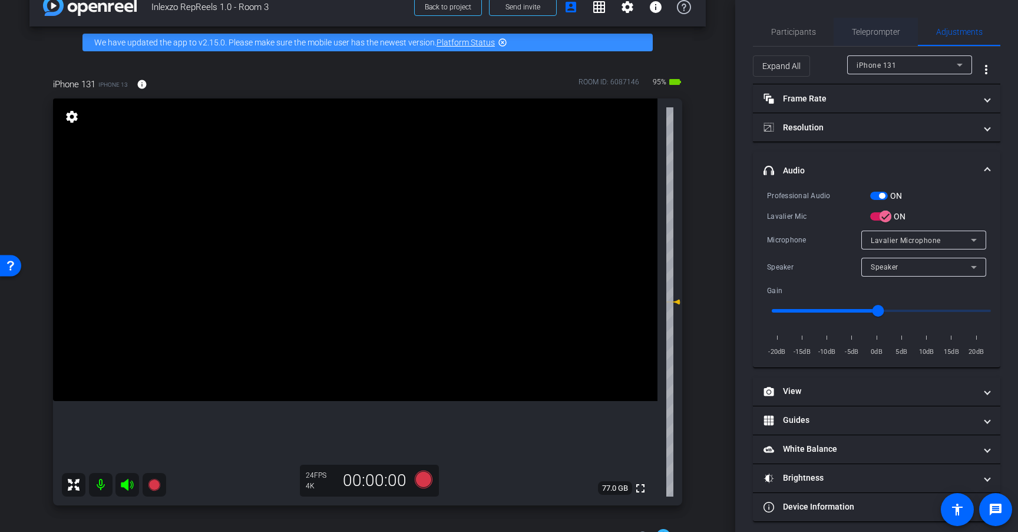
click at [871, 32] on span "Teleprompter" at bounding box center [876, 32] width 48 height 8
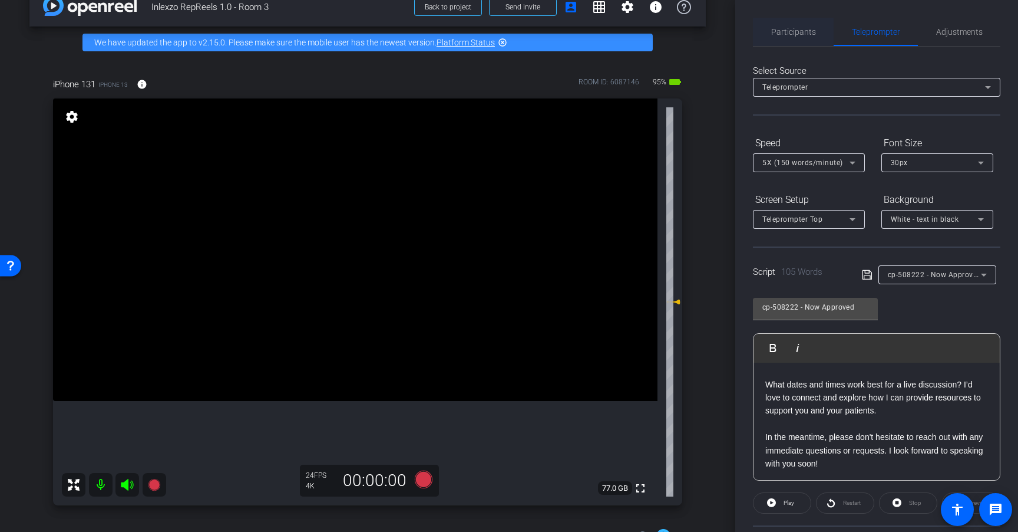
click at [790, 37] on span "Participants" at bounding box center [794, 32] width 45 height 28
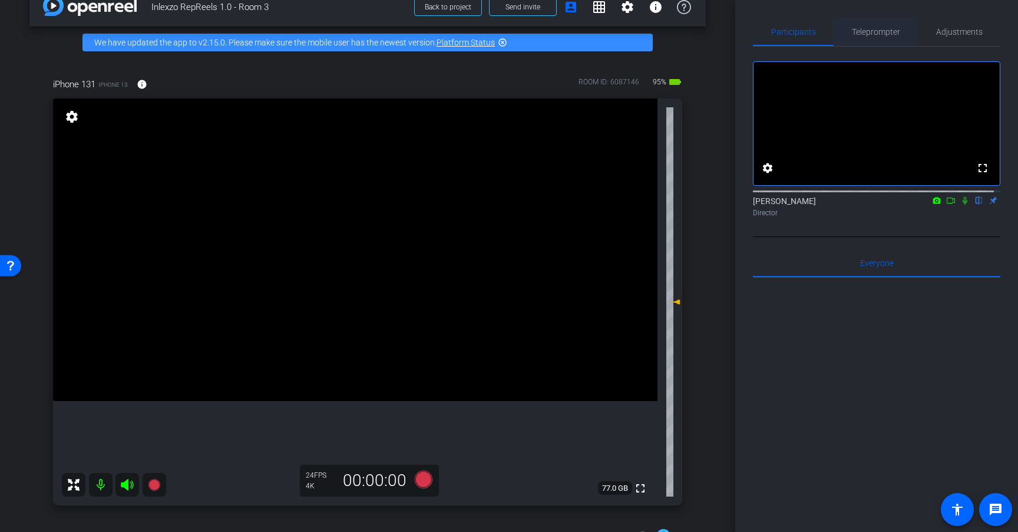
click at [868, 32] on span "Teleprompter" at bounding box center [876, 32] width 48 height 8
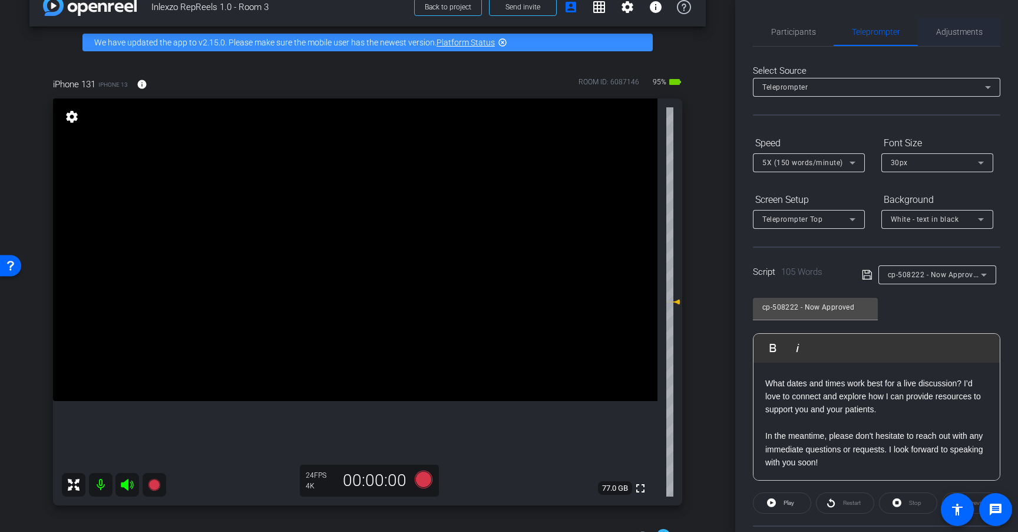
click at [962, 34] on span "Adjustments" at bounding box center [960, 32] width 47 height 8
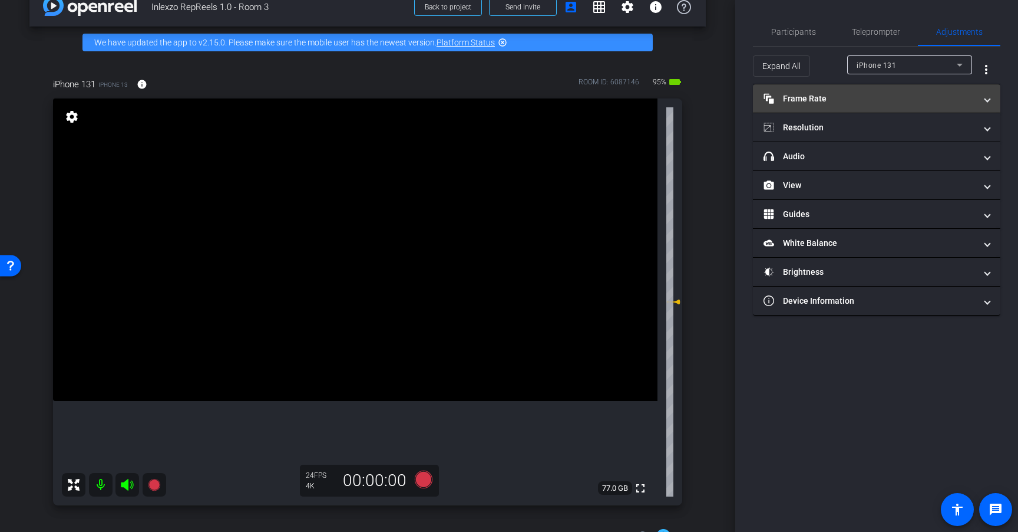
click at [879, 97] on mat-panel-title "Frame Rate Frame Rate" at bounding box center [870, 99] width 212 height 12
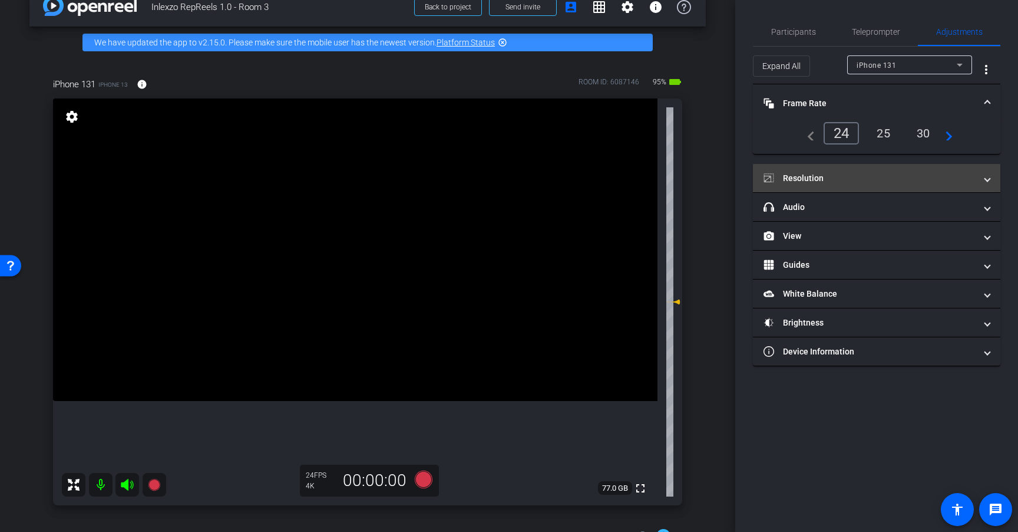
click at [869, 182] on mat-panel-title "Resolution" at bounding box center [870, 178] width 212 height 12
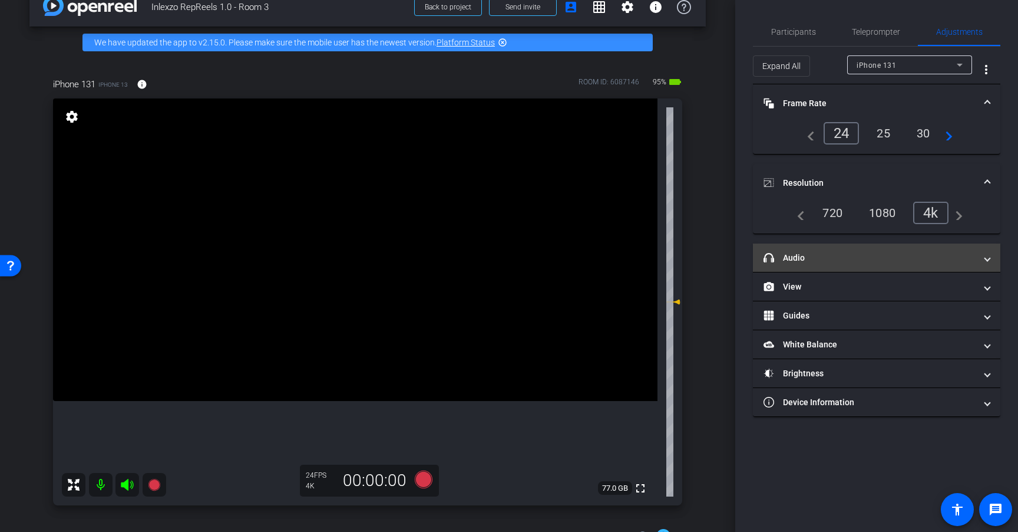
click at [817, 264] on mat-expansion-panel-header "headphone icon Audio" at bounding box center [877, 257] width 248 height 28
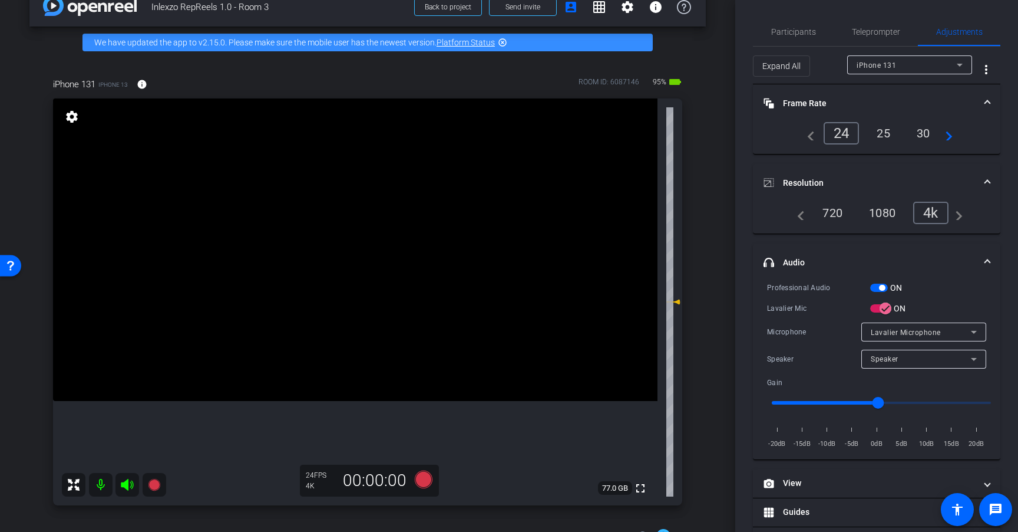
click at [872, 264] on mat-panel-title "headphone icon Audio" at bounding box center [870, 262] width 212 height 12
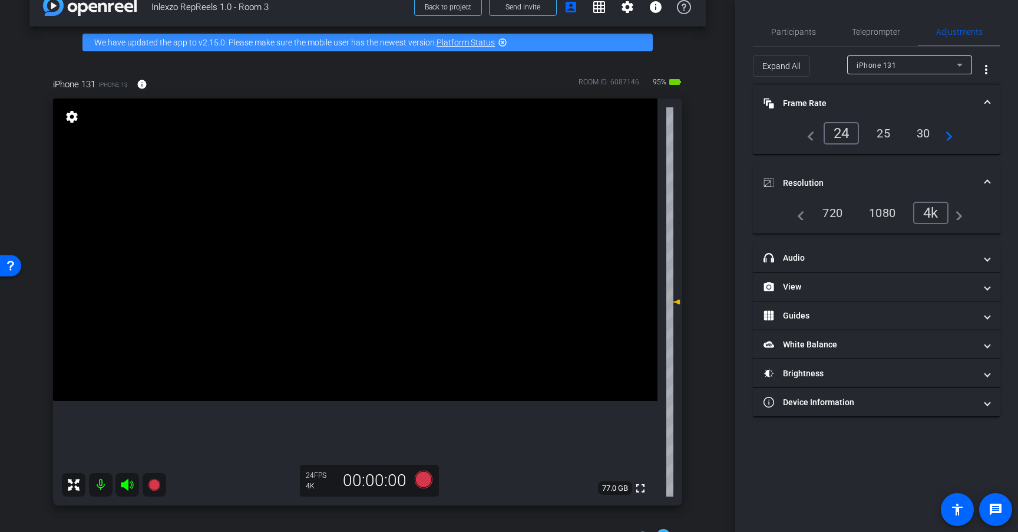
click at [982, 180] on span "Resolution" at bounding box center [875, 183] width 222 height 12
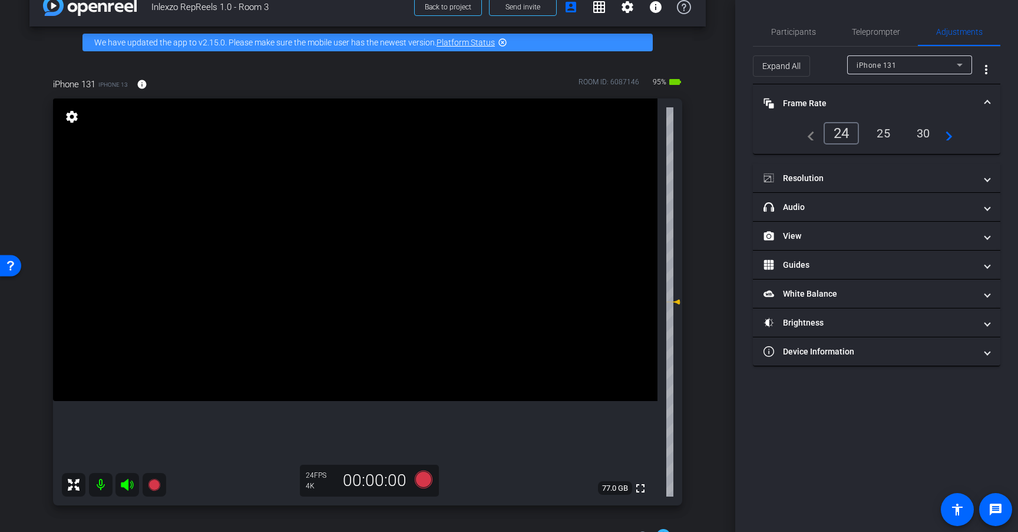
click at [945, 105] on mat-panel-title "Frame Rate Frame Rate" at bounding box center [870, 103] width 212 height 12
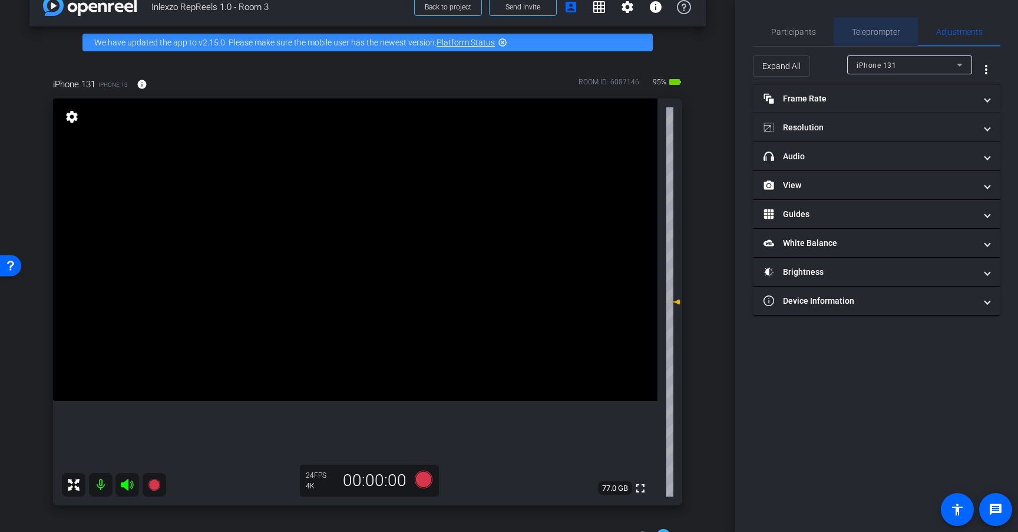
click at [878, 35] on span "Teleprompter" at bounding box center [876, 32] width 48 height 8
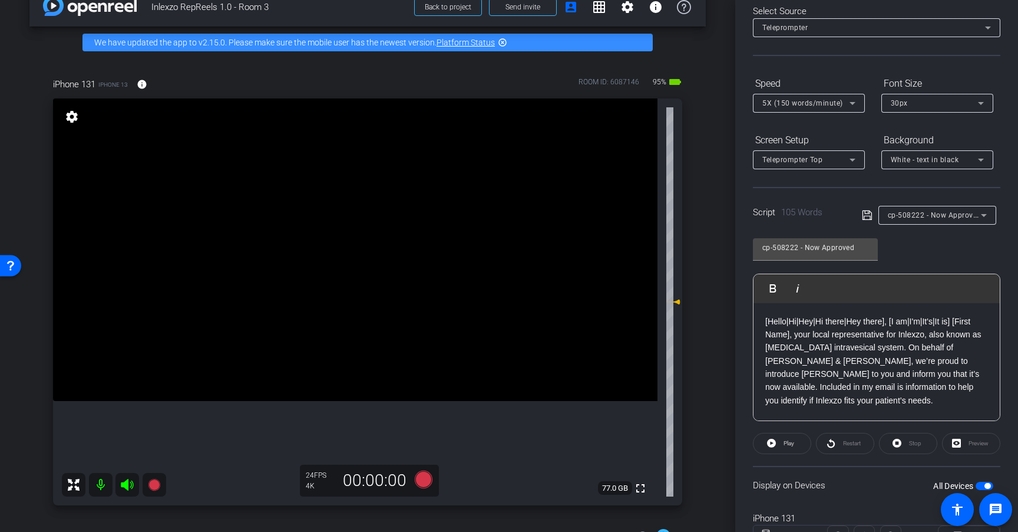
click at [966, 212] on span "cp-508222 - Now Approved" at bounding box center [935, 214] width 94 height 9
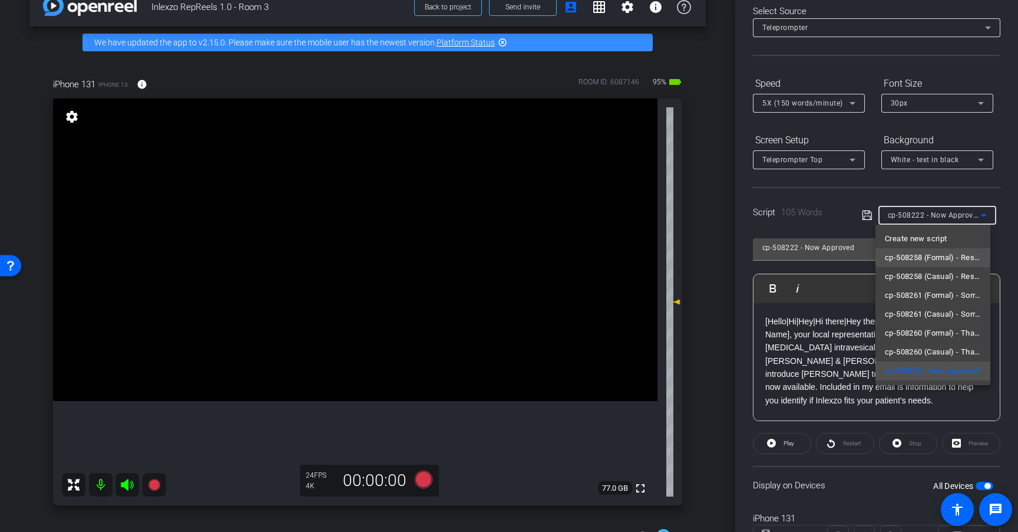
click at [948, 259] on span "cp-508258 (Formal) - Resources to Share" at bounding box center [933, 257] width 96 height 14
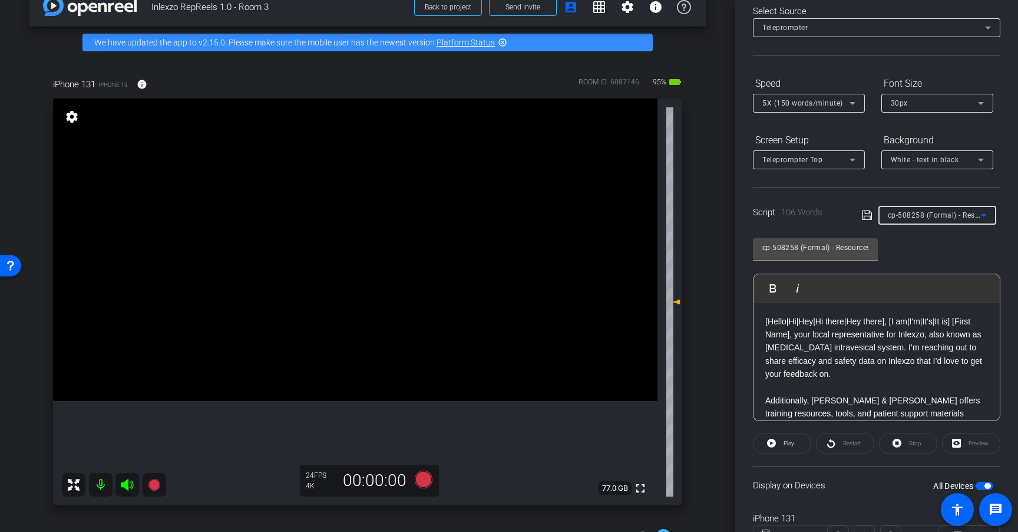
click at [964, 218] on span "cp-508258 (Formal) - Resources to Share" at bounding box center [958, 214] width 141 height 9
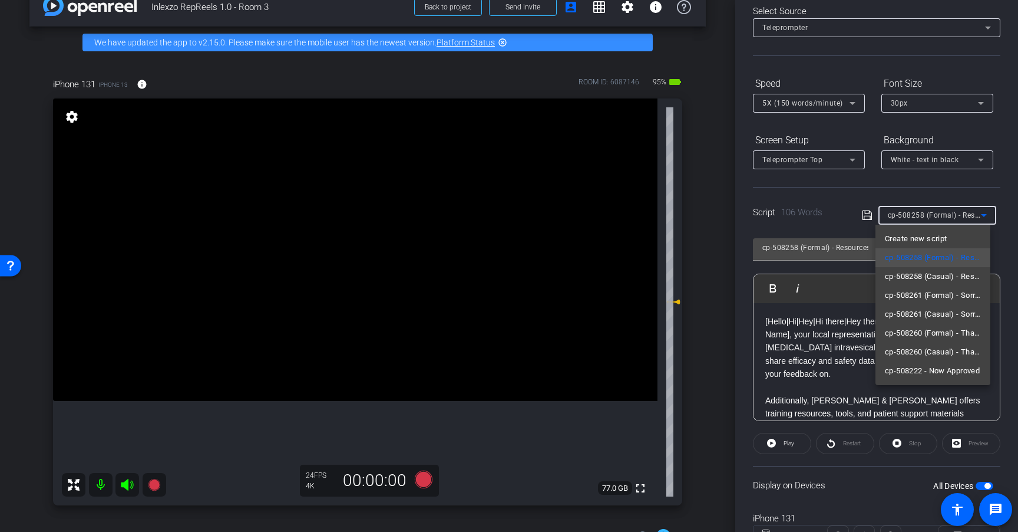
click at [935, 193] on div at bounding box center [509, 266] width 1018 height 532
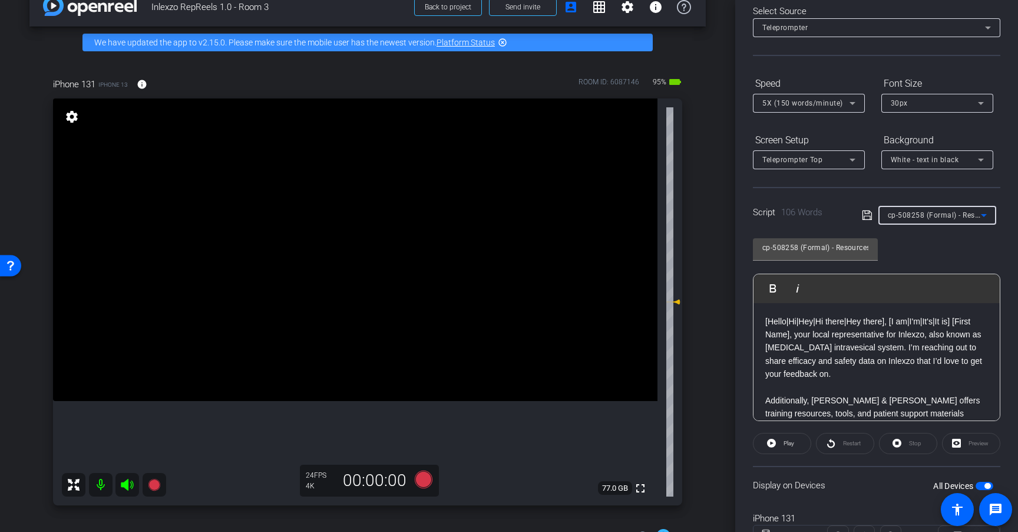
click at [953, 212] on span "cp-508258 (Formal) - Resources to Share" at bounding box center [958, 214] width 141 height 9
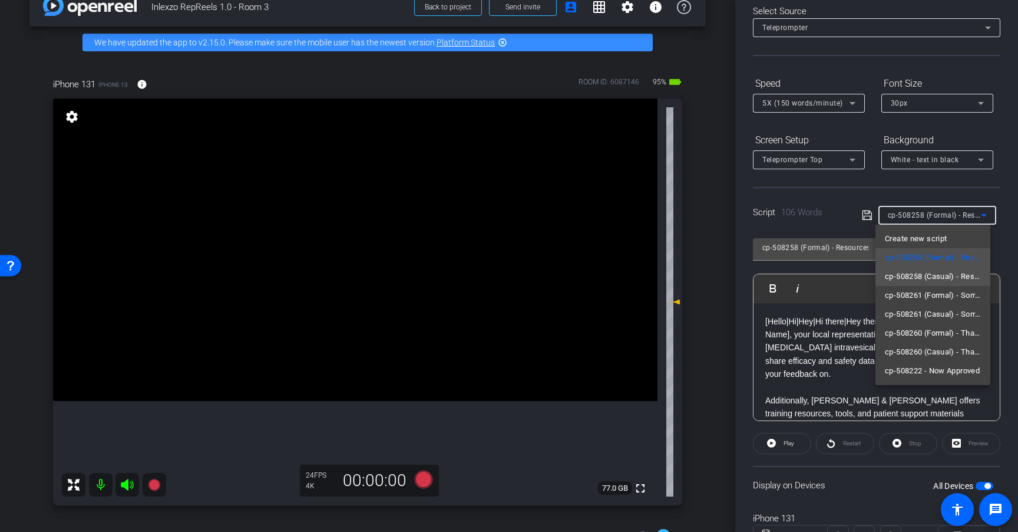
click at [942, 276] on span "cp-508258 (Casual) - Resources to Share" at bounding box center [933, 276] width 96 height 14
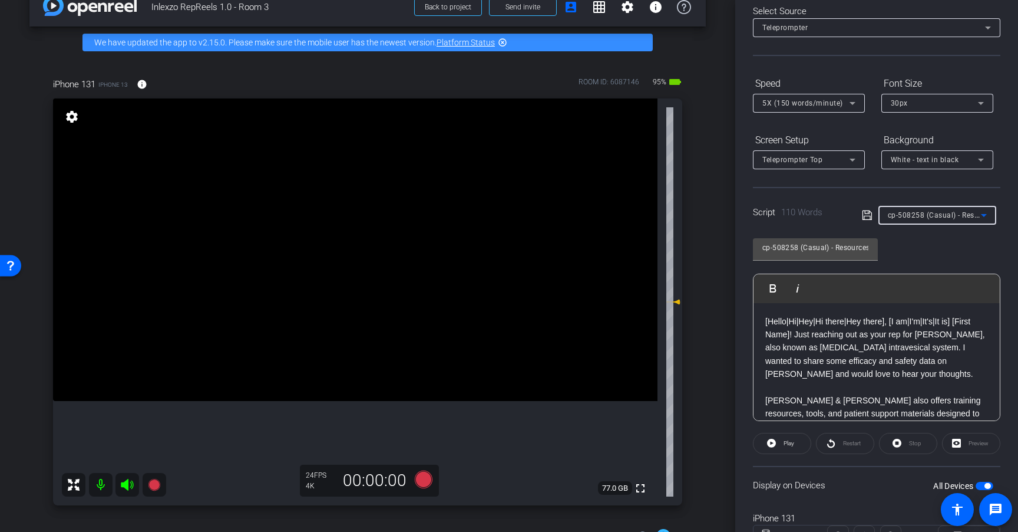
click at [946, 217] on span "cp-508258 (Casual) - Resources to Share" at bounding box center [958, 214] width 141 height 9
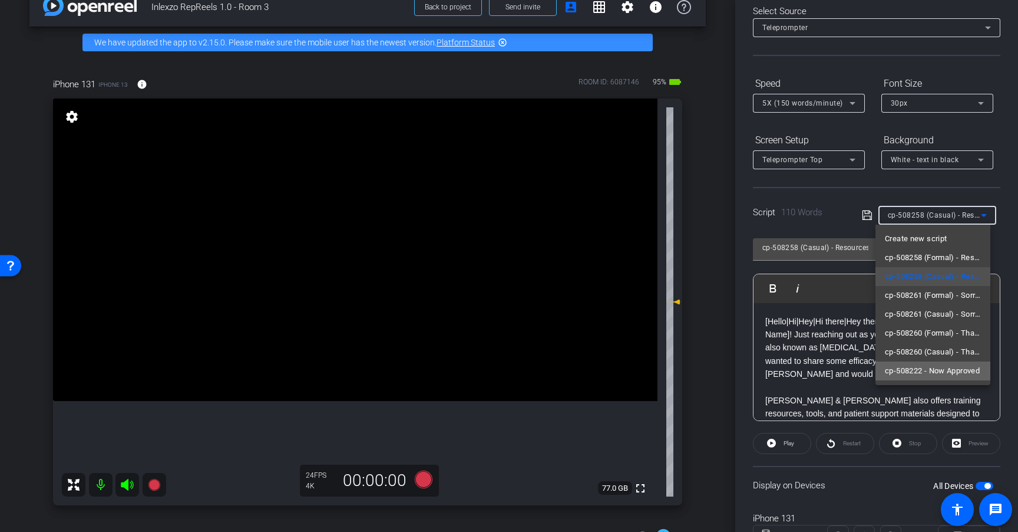
click at [951, 373] on span "cp-508222 - Now Approved" at bounding box center [932, 371] width 95 height 14
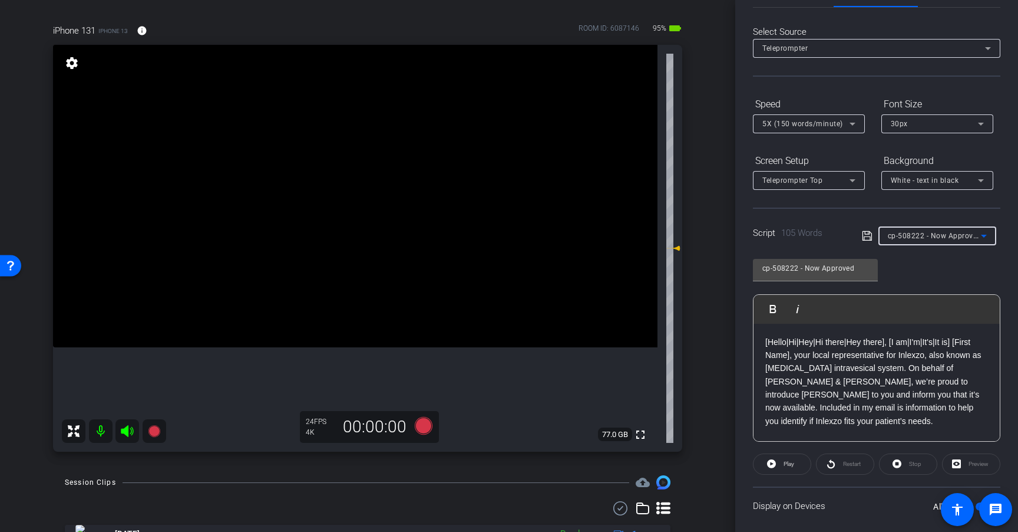
scroll to position [42, 0]
click at [421, 428] on icon at bounding box center [424, 426] width 18 height 18
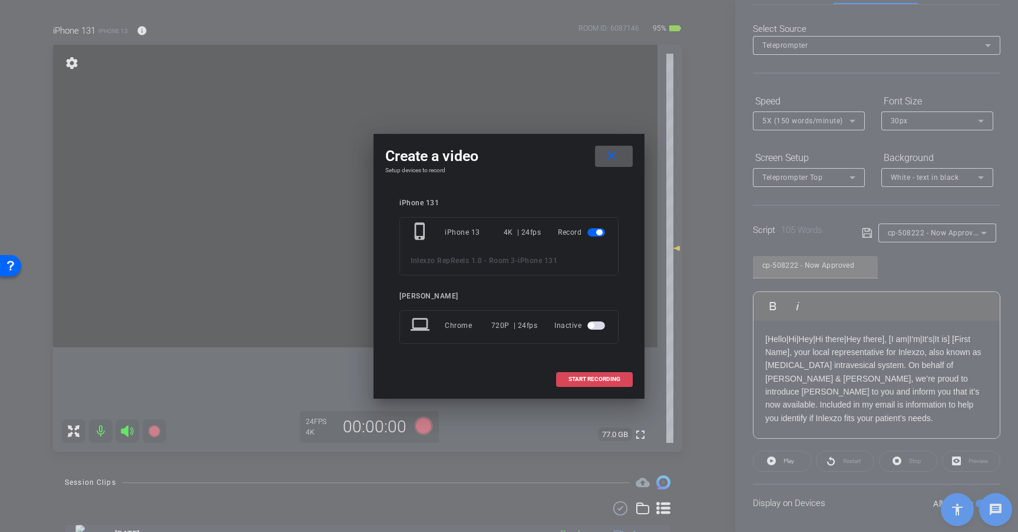
click at [610, 381] on span "START RECORDING" at bounding box center [595, 379] width 52 height 6
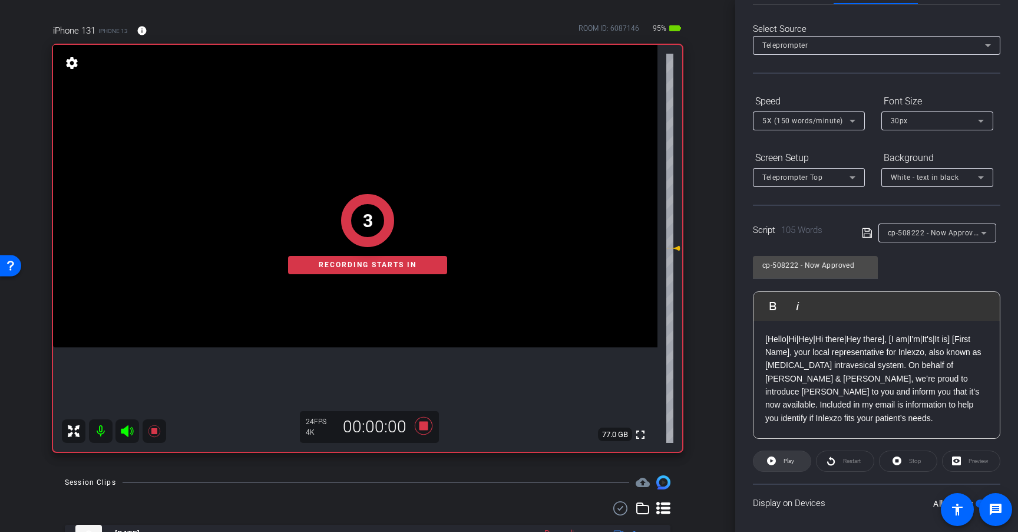
click at [779, 460] on span at bounding box center [782, 461] width 57 height 28
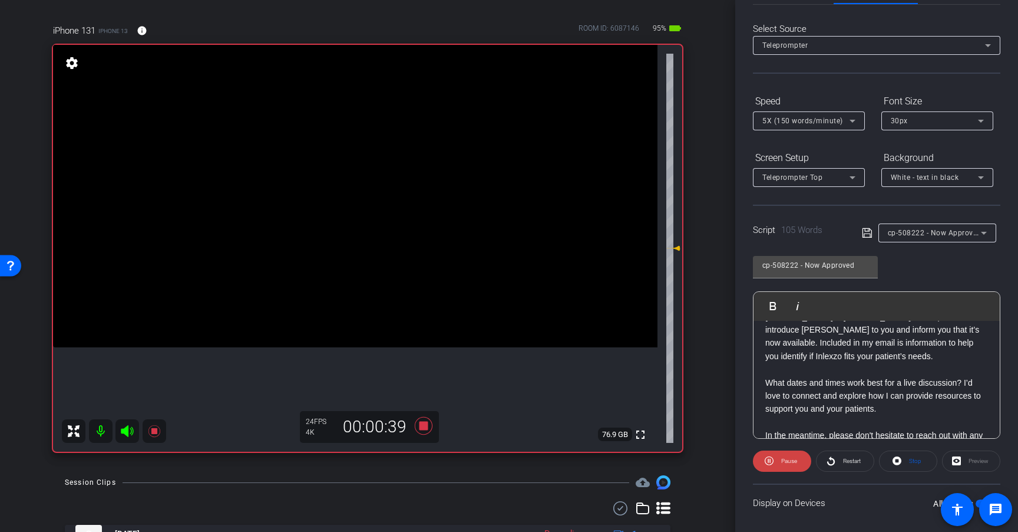
scroll to position [0, 0]
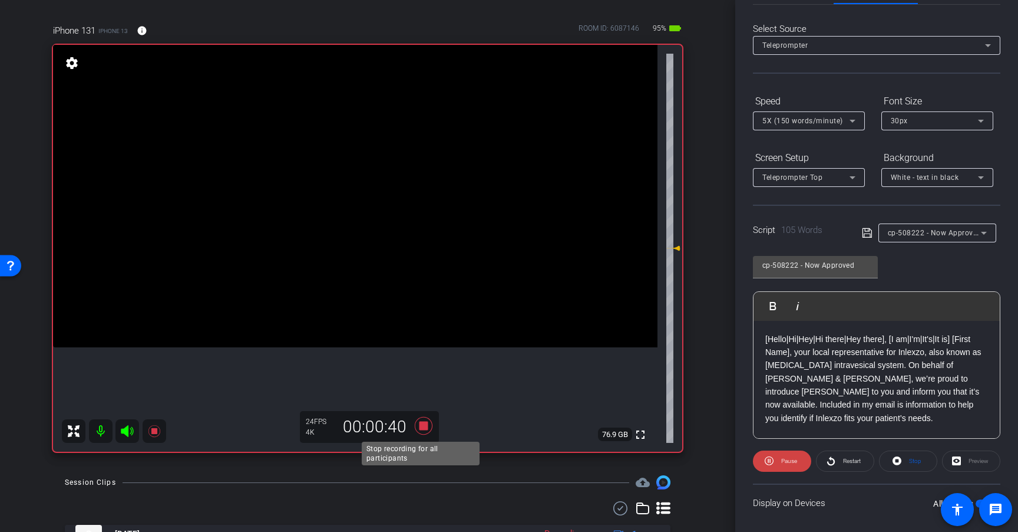
click at [418, 428] on icon at bounding box center [424, 426] width 18 height 18
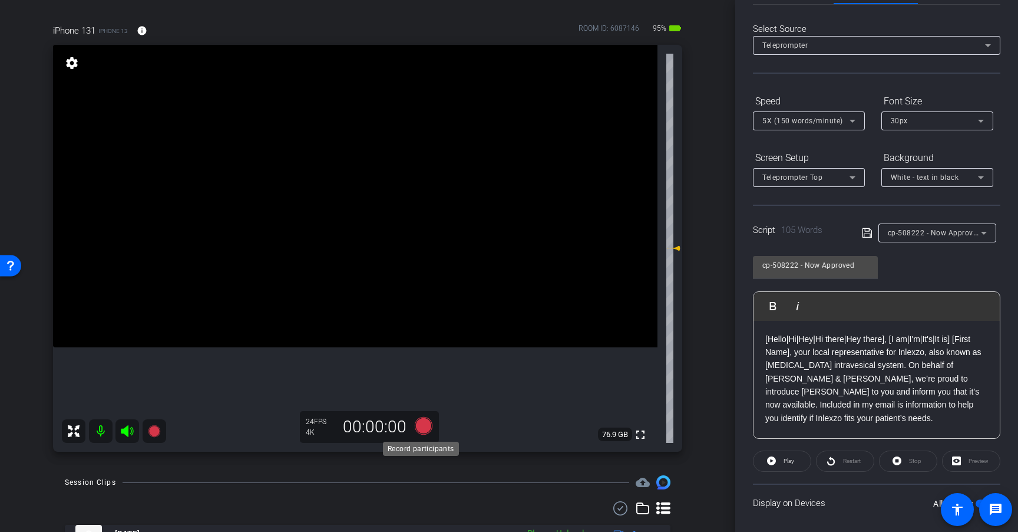
click at [422, 427] on icon at bounding box center [424, 426] width 18 height 18
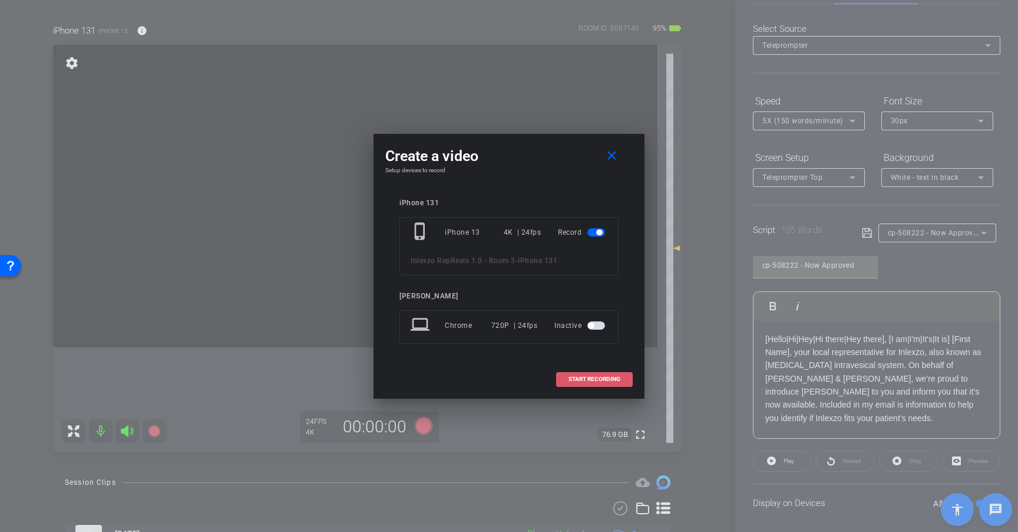
click at [604, 380] on span "START RECORDING" at bounding box center [595, 379] width 52 height 6
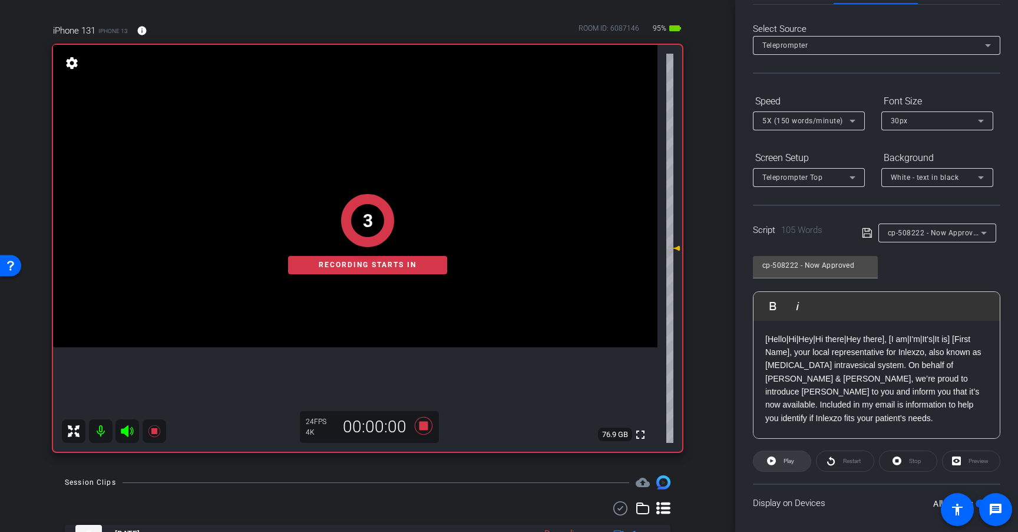
click at [776, 458] on span at bounding box center [782, 461] width 57 height 28
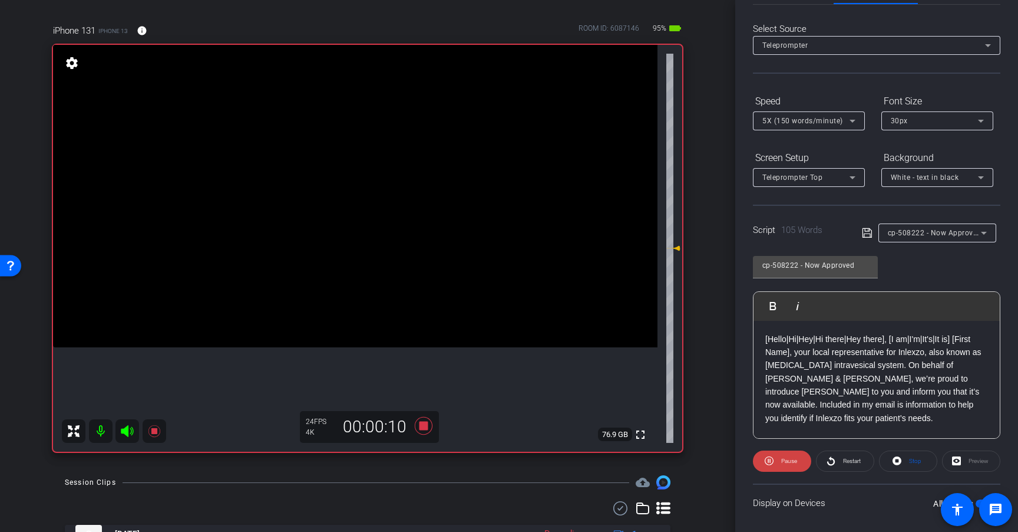
scroll to position [17, 0]
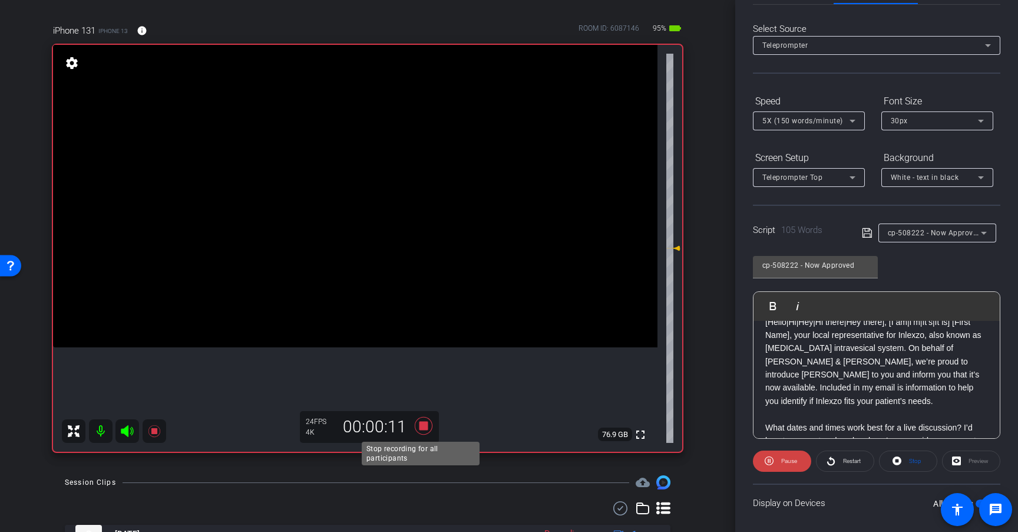
click at [418, 423] on icon at bounding box center [424, 426] width 18 height 18
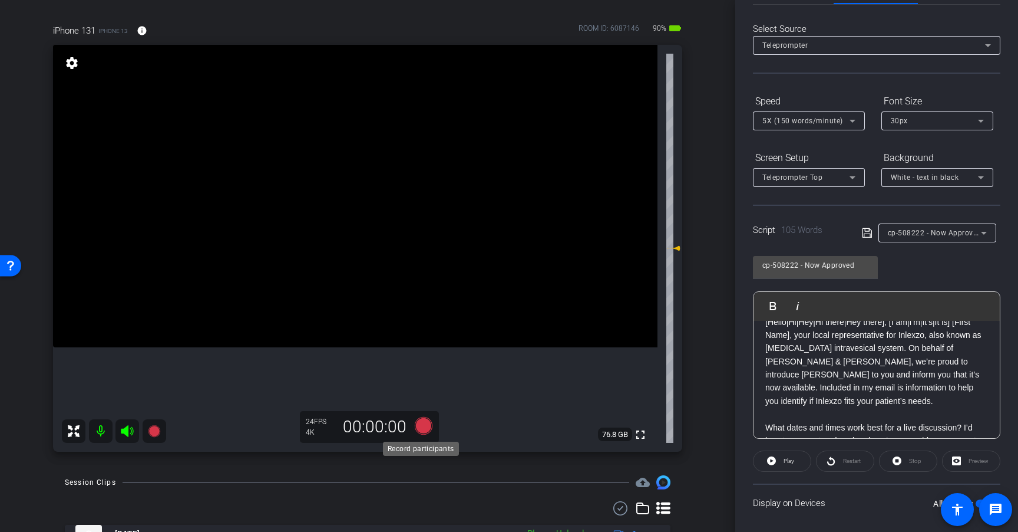
click at [422, 427] on icon at bounding box center [424, 426] width 18 height 18
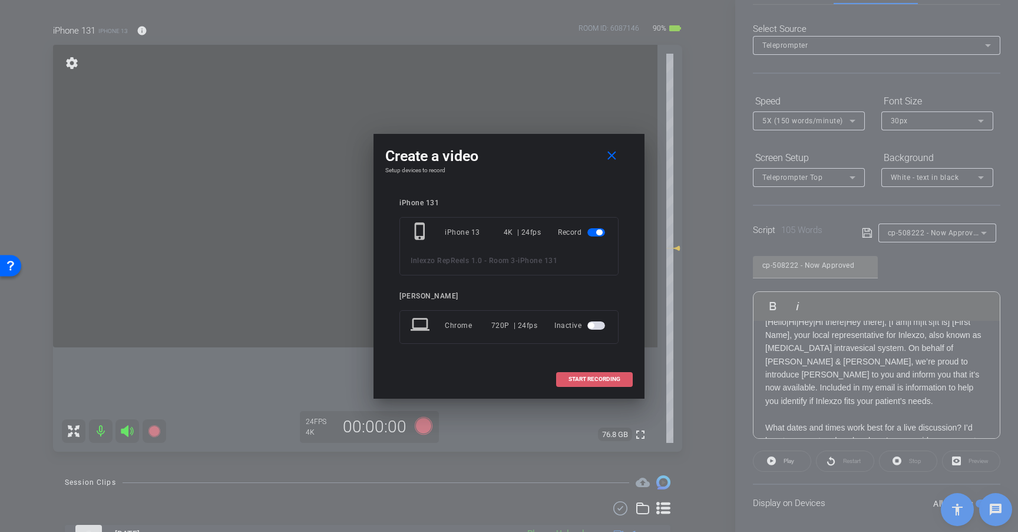
click at [595, 376] on span "START RECORDING" at bounding box center [595, 379] width 52 height 6
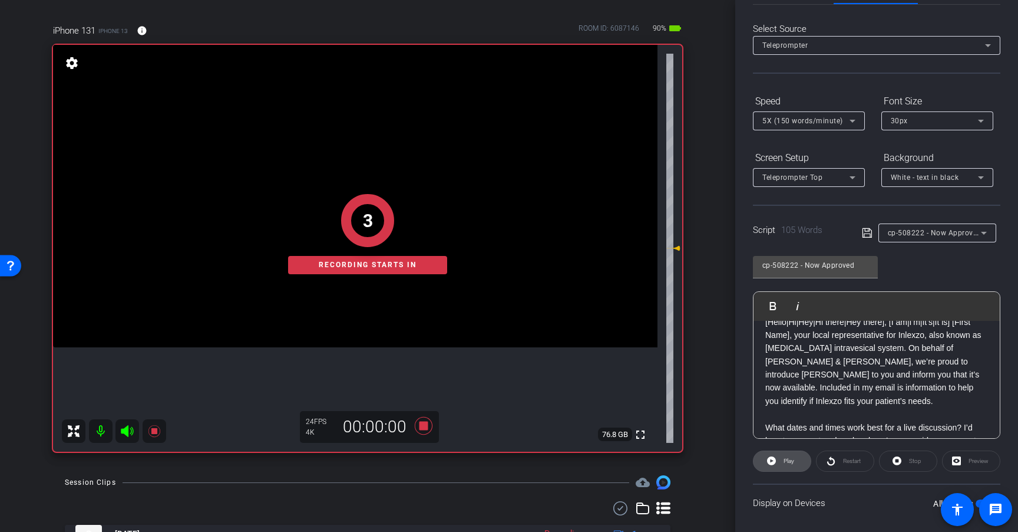
click at [784, 459] on span "Play" at bounding box center [789, 460] width 11 height 6
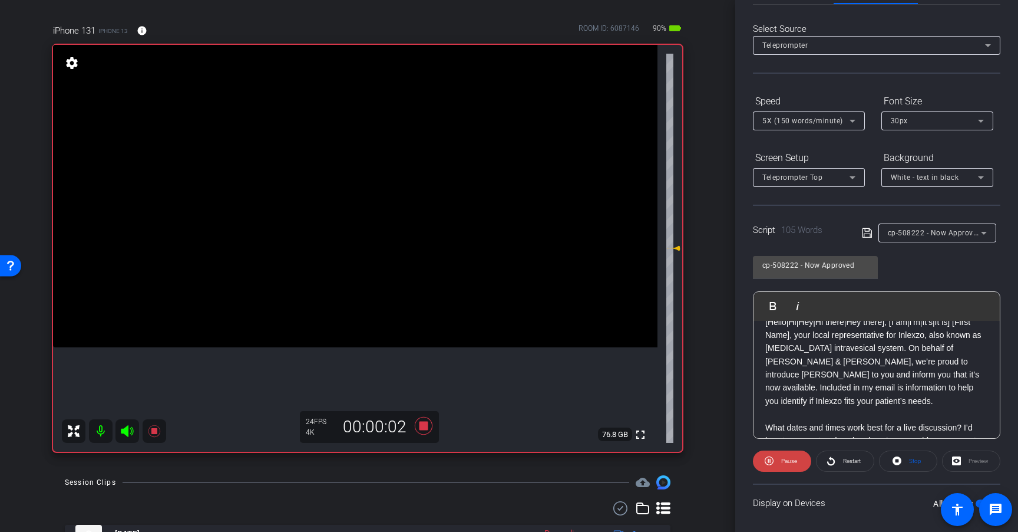
scroll to position [0, 0]
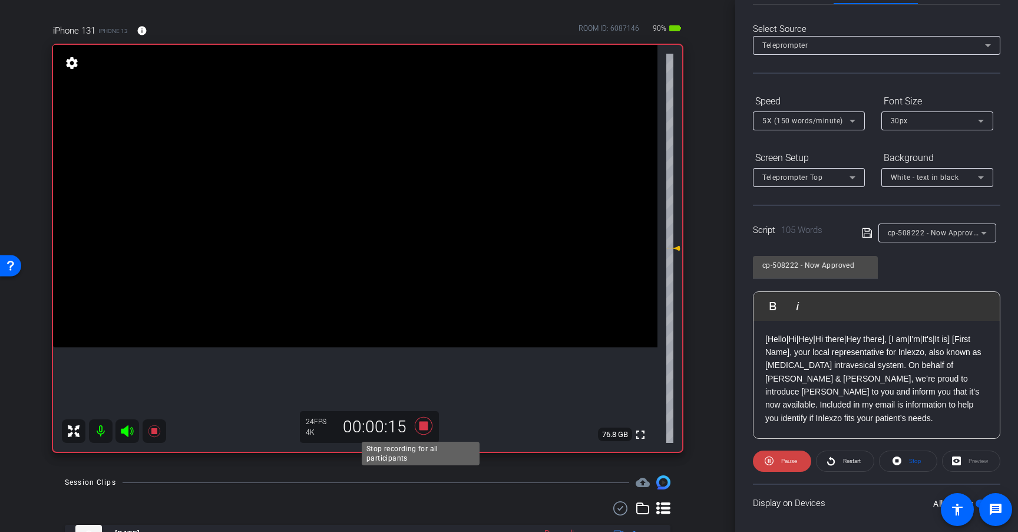
click at [419, 421] on icon at bounding box center [424, 426] width 18 height 18
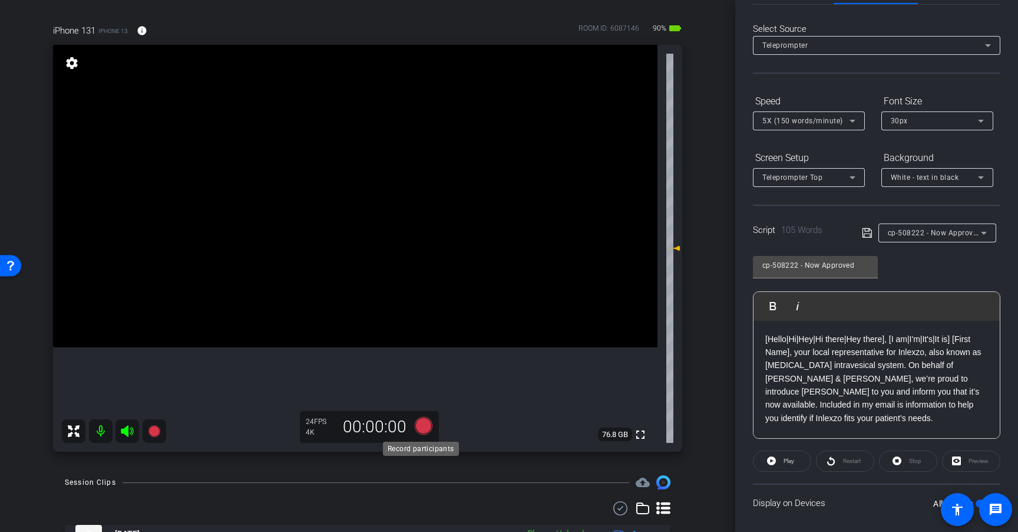
click at [420, 425] on icon at bounding box center [424, 426] width 18 height 18
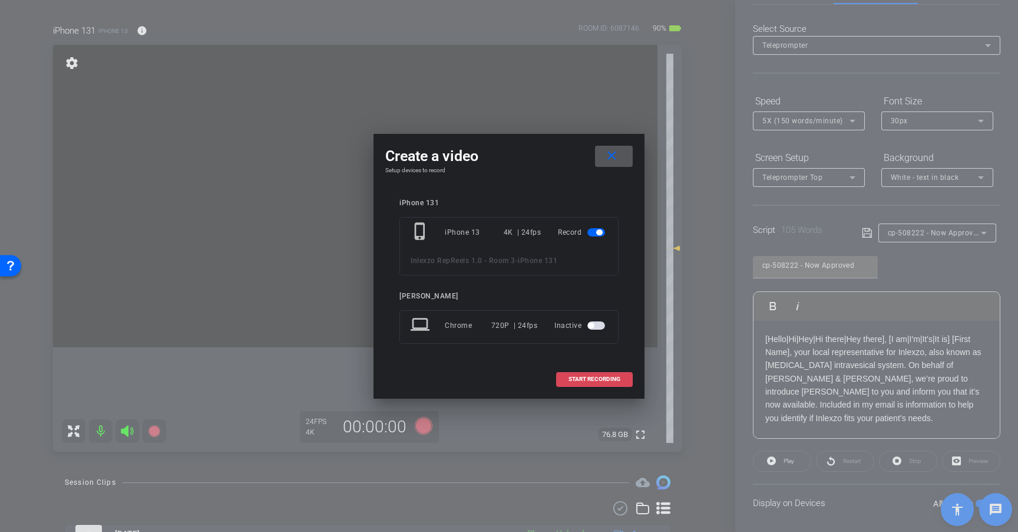
click at [599, 379] on span "START RECORDING" at bounding box center [595, 379] width 52 height 6
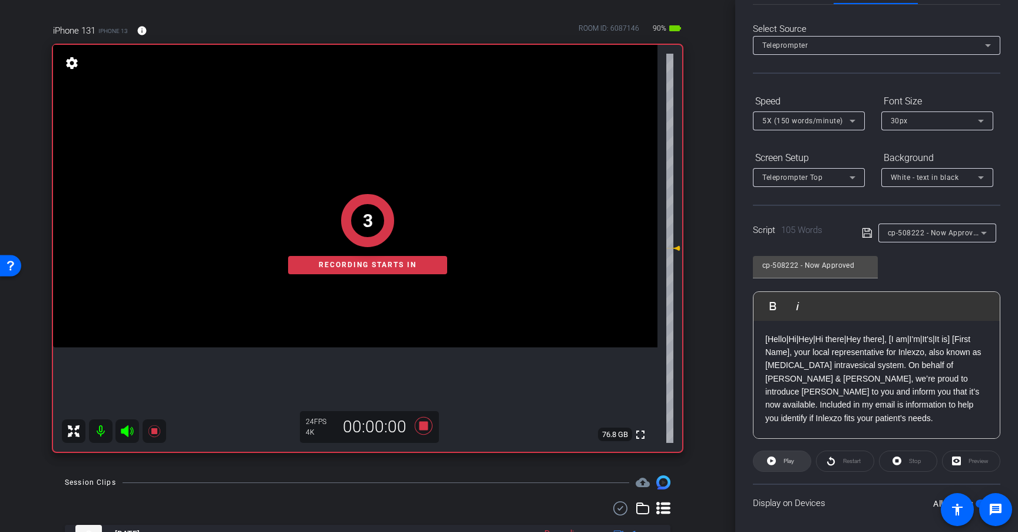
click at [793, 453] on span "Play" at bounding box center [788, 461] width 14 height 17
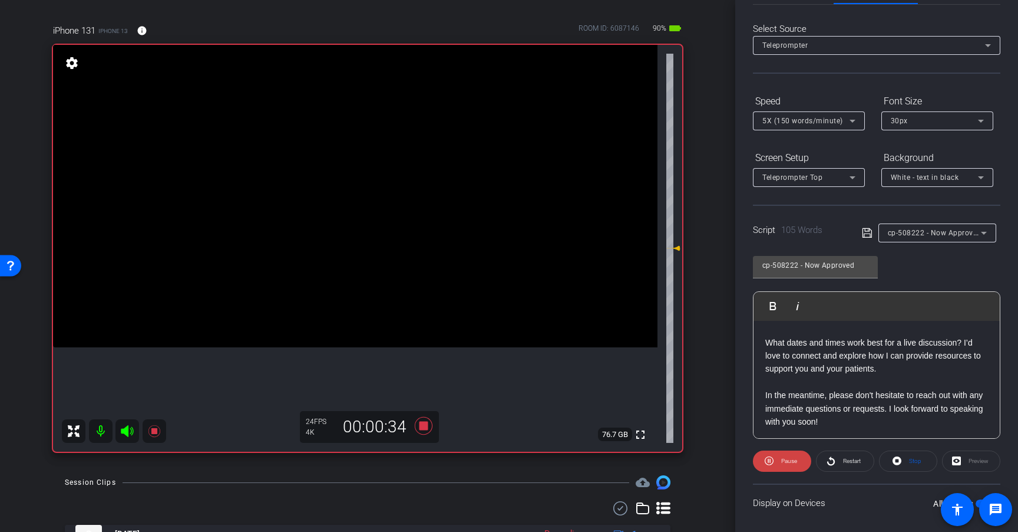
scroll to position [104, 0]
click at [418, 420] on icon at bounding box center [424, 425] width 28 height 21
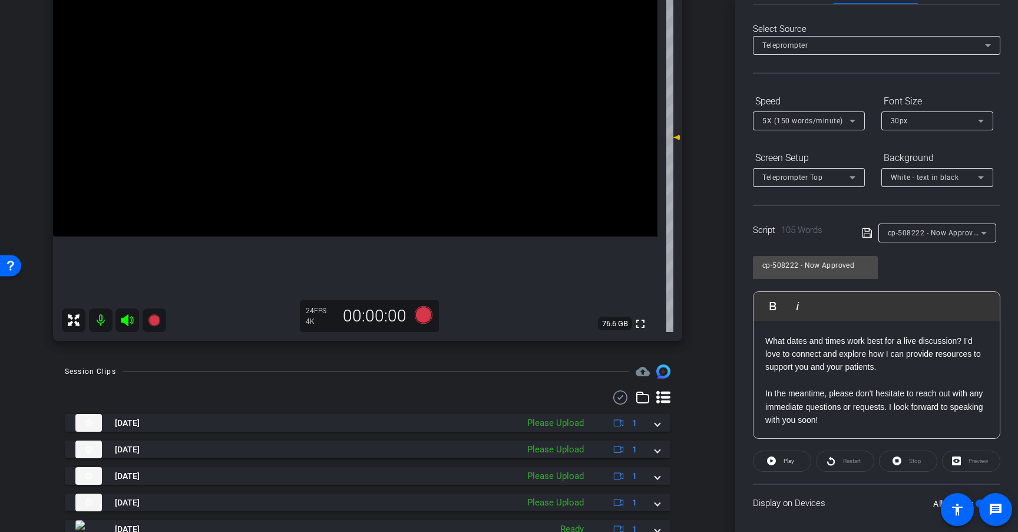
scroll to position [191, 0]
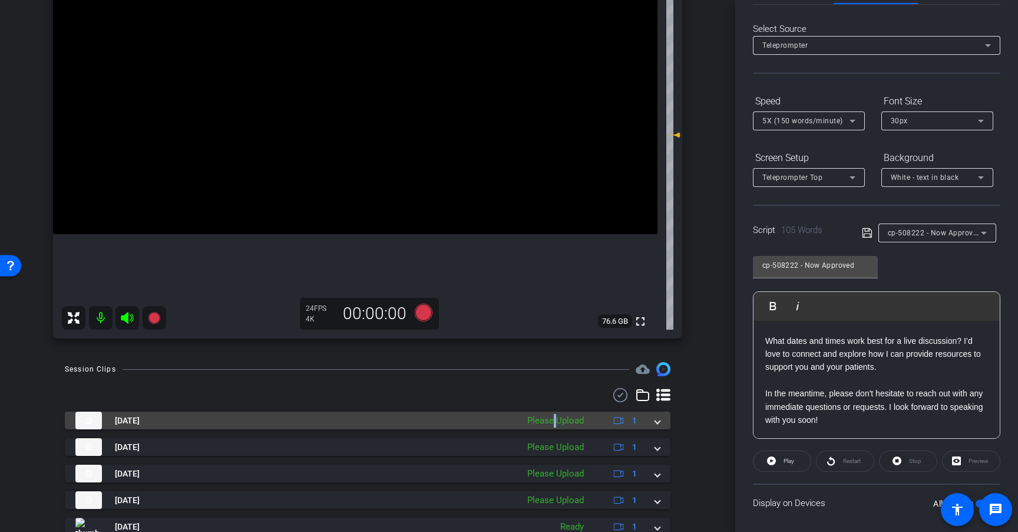
click at [549, 421] on div "Please Upload" at bounding box center [556, 421] width 68 height 14
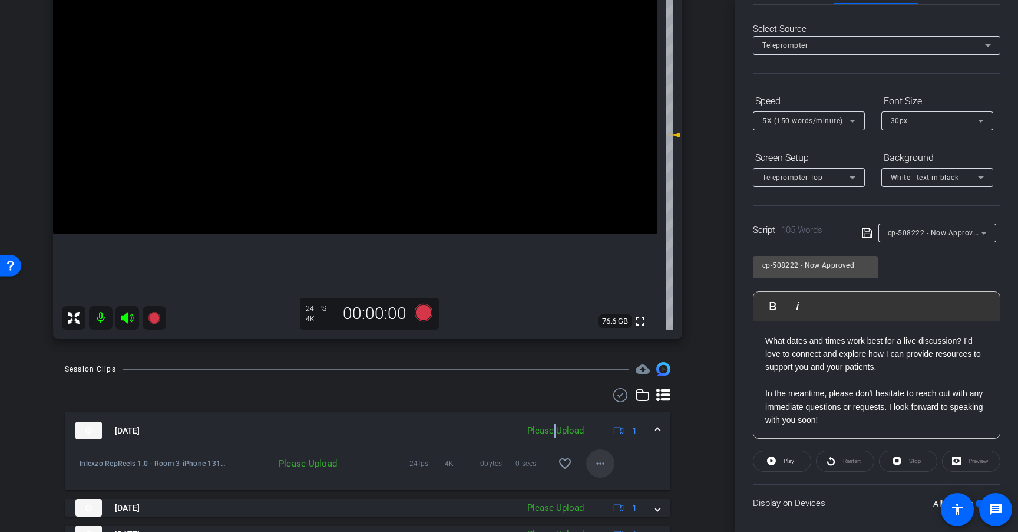
click at [602, 466] on span at bounding box center [600, 463] width 28 height 28
click at [610, 483] on span "Upload" at bounding box center [613, 488] width 47 height 14
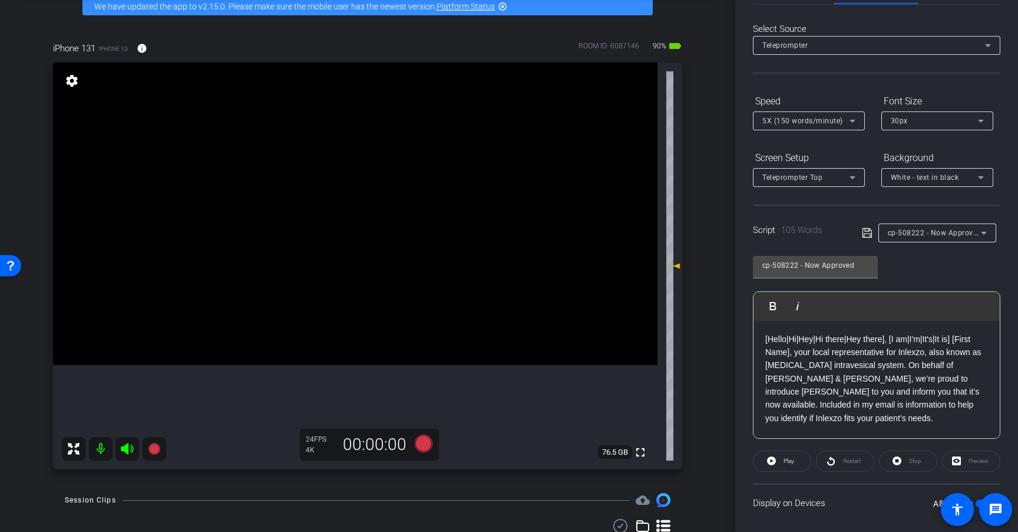
scroll to position [56, 0]
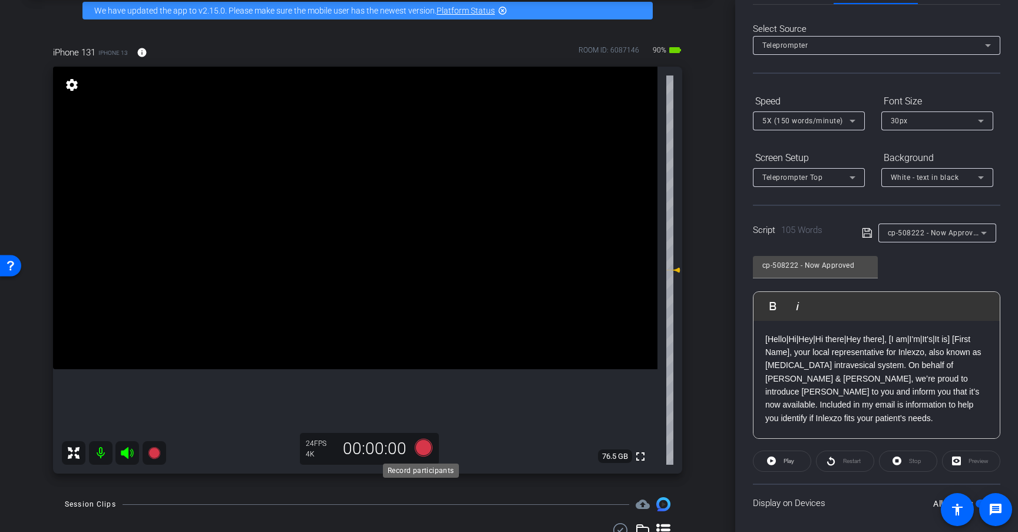
click at [421, 450] on icon at bounding box center [424, 448] width 18 height 18
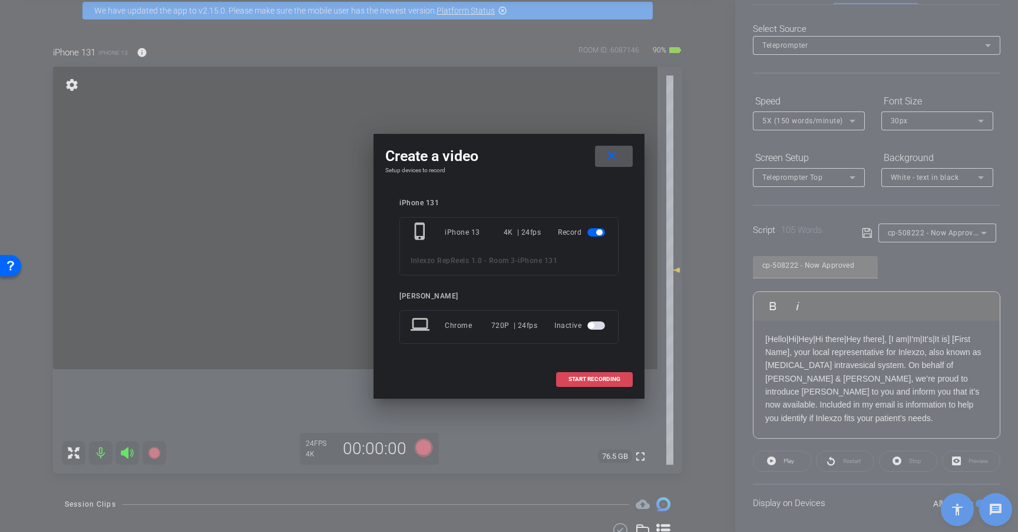
click at [617, 378] on span "START RECORDING" at bounding box center [595, 379] width 52 height 6
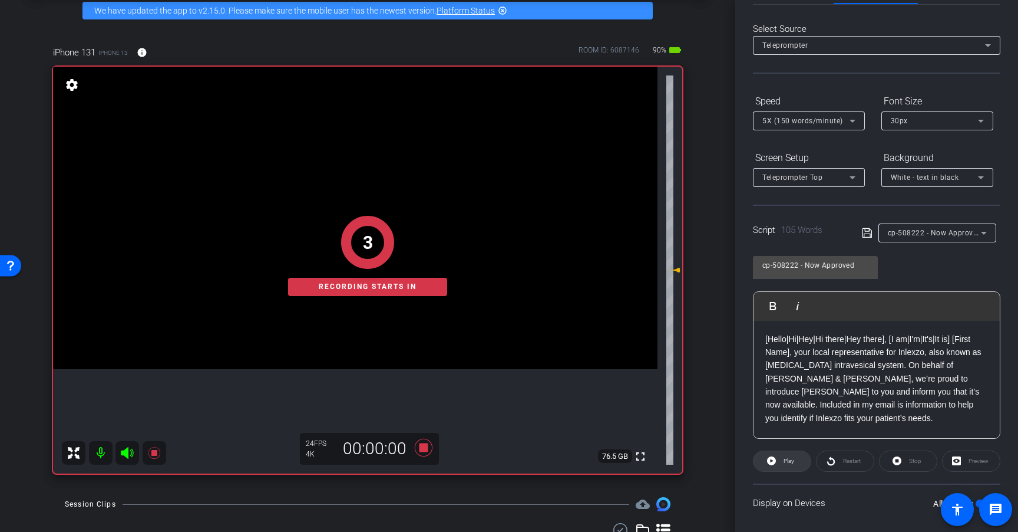
click at [790, 457] on span "Play" at bounding box center [789, 460] width 11 height 6
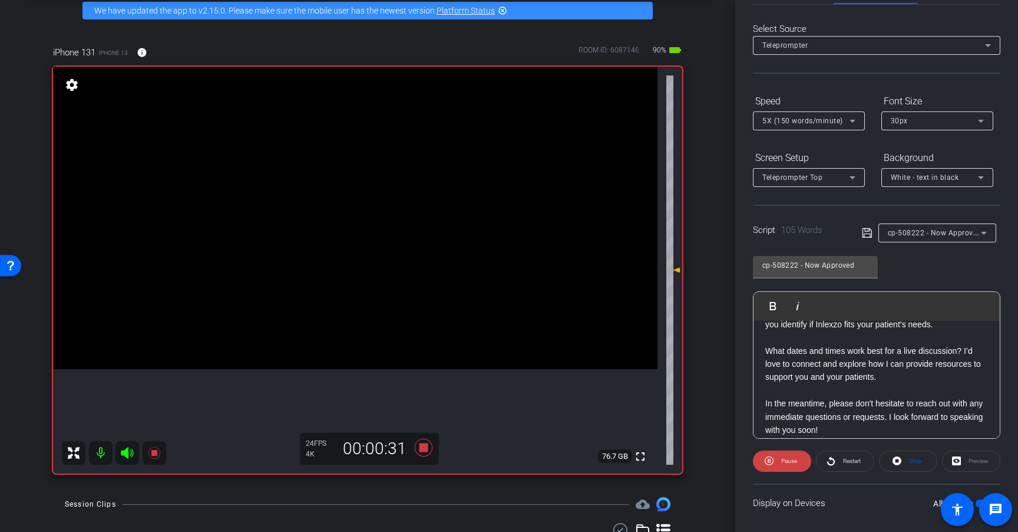
scroll to position [104, 0]
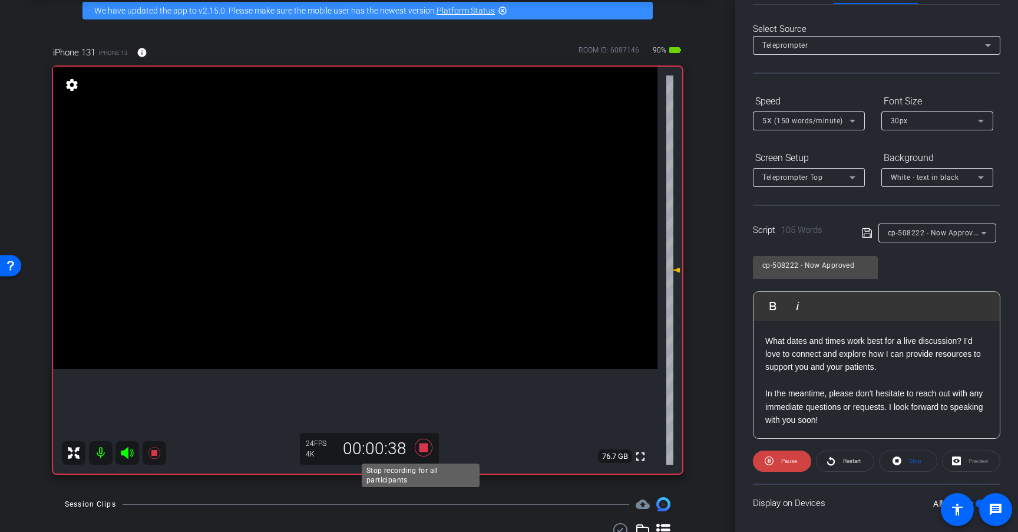
click at [411, 447] on icon at bounding box center [424, 447] width 28 height 21
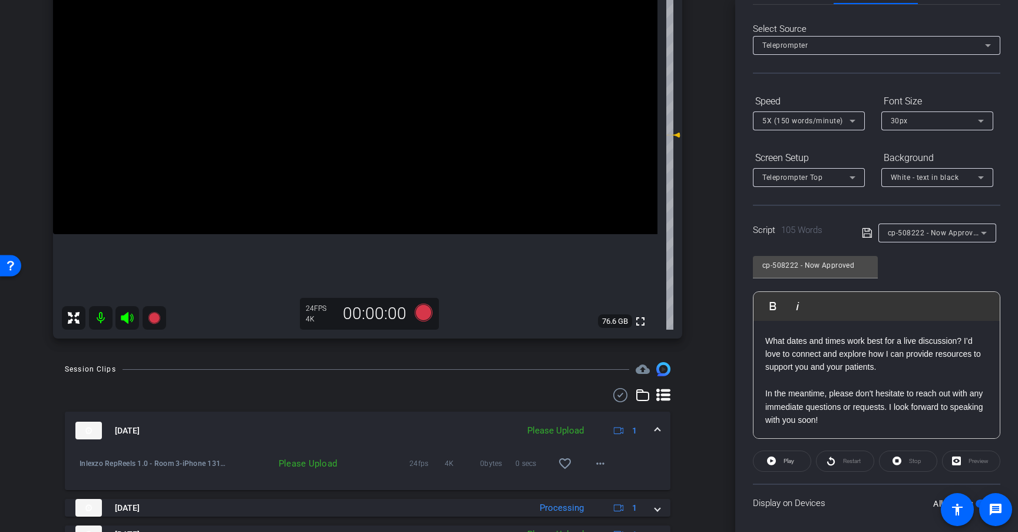
scroll to position [195, 0]
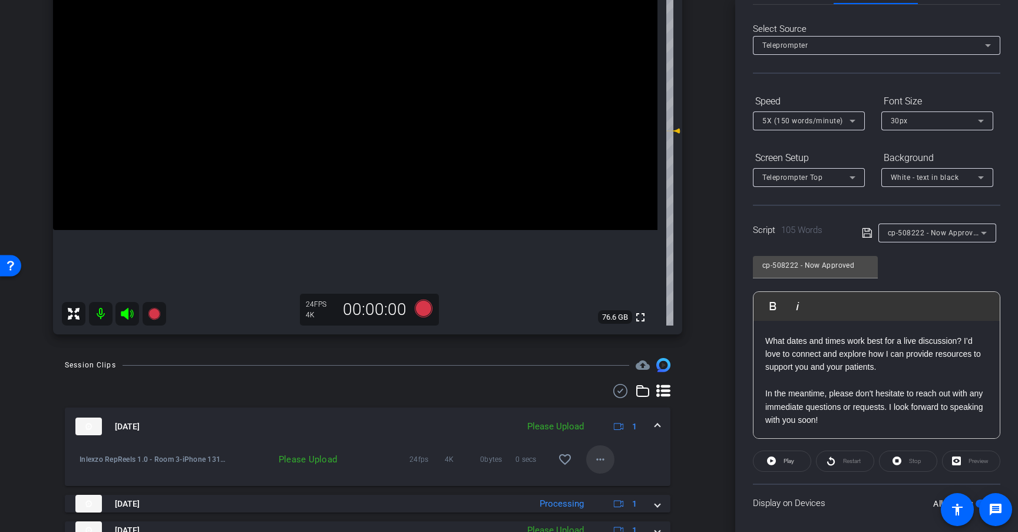
click at [595, 463] on mat-icon "more_horiz" at bounding box center [601, 459] width 14 height 14
click at [604, 483] on span "Upload" at bounding box center [613, 484] width 47 height 14
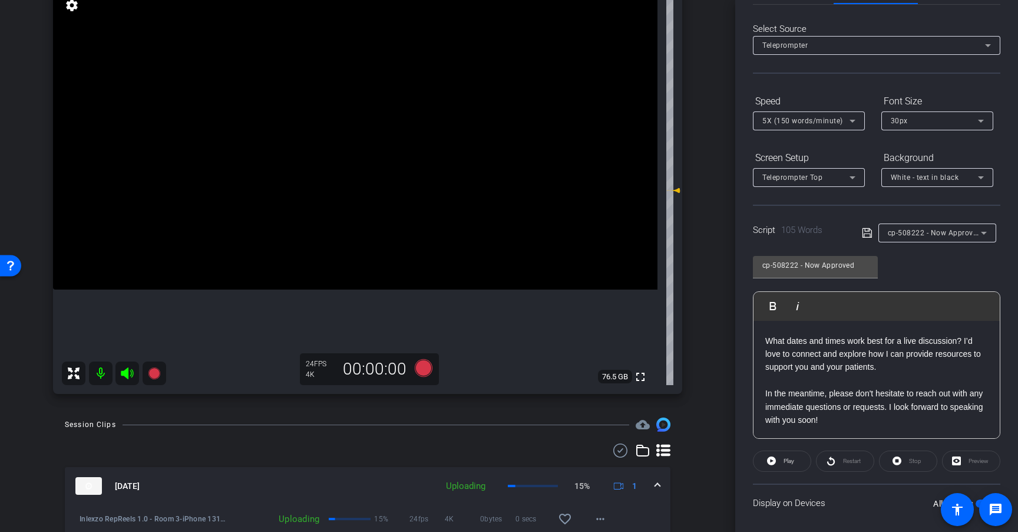
scroll to position [139, 0]
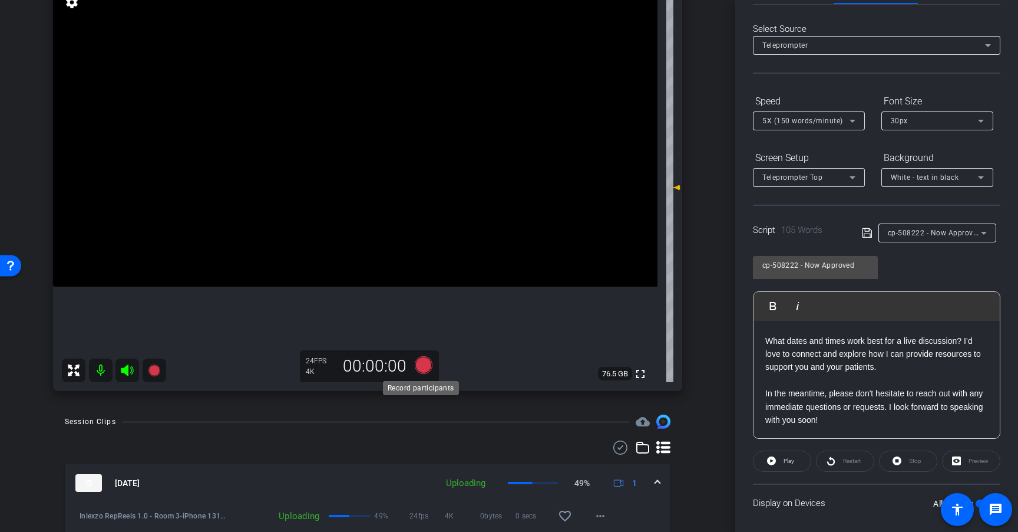
click at [420, 365] on icon at bounding box center [424, 365] width 18 height 18
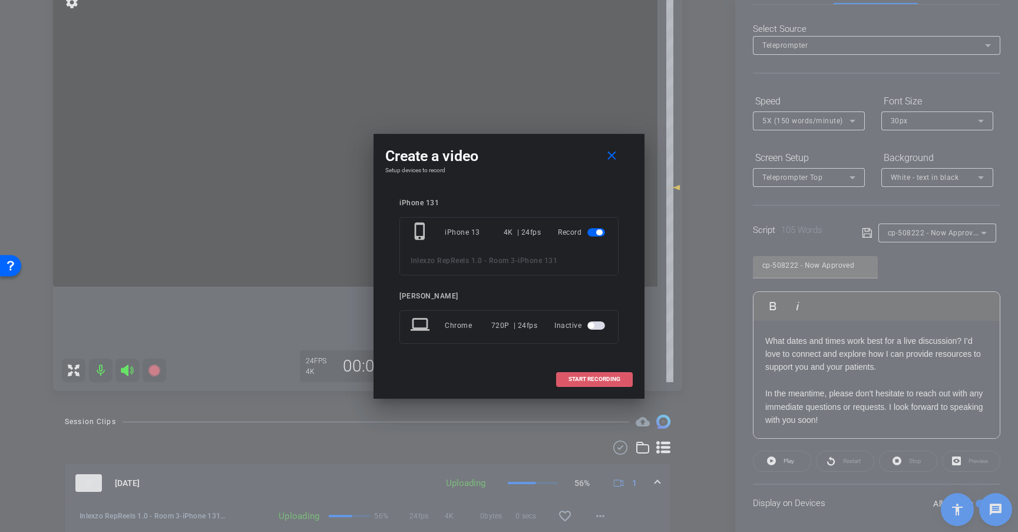
click at [600, 380] on span "START RECORDING" at bounding box center [595, 379] width 52 height 6
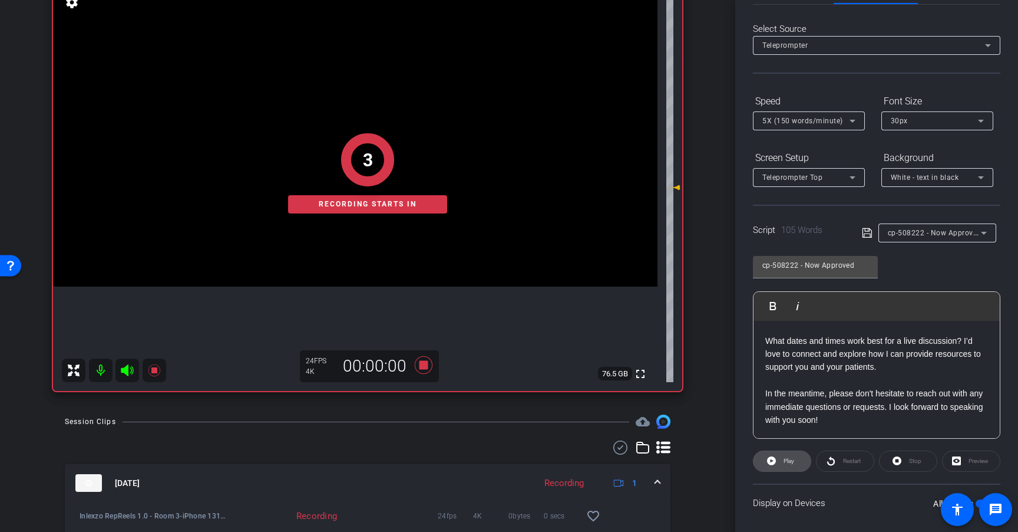
click at [793, 459] on span "Play" at bounding box center [789, 460] width 11 height 6
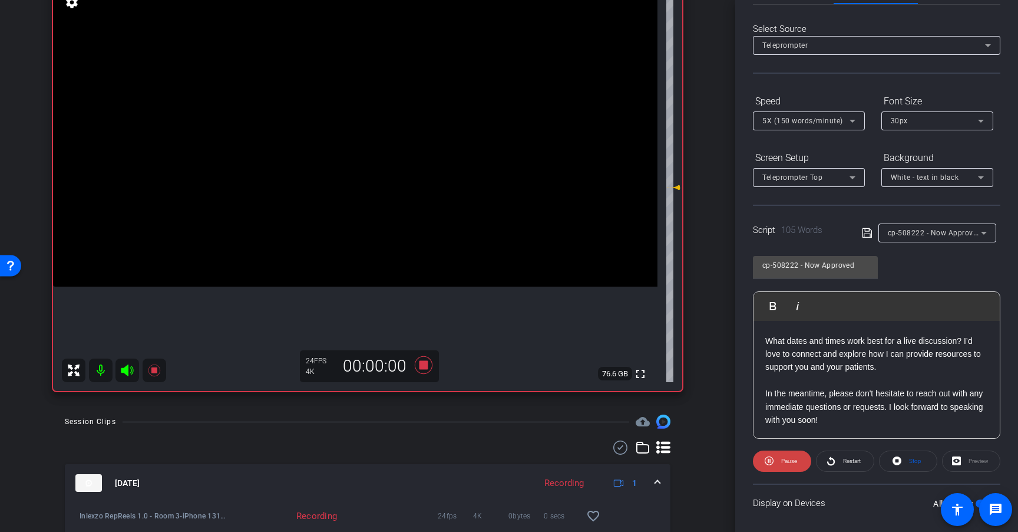
scroll to position [0, 0]
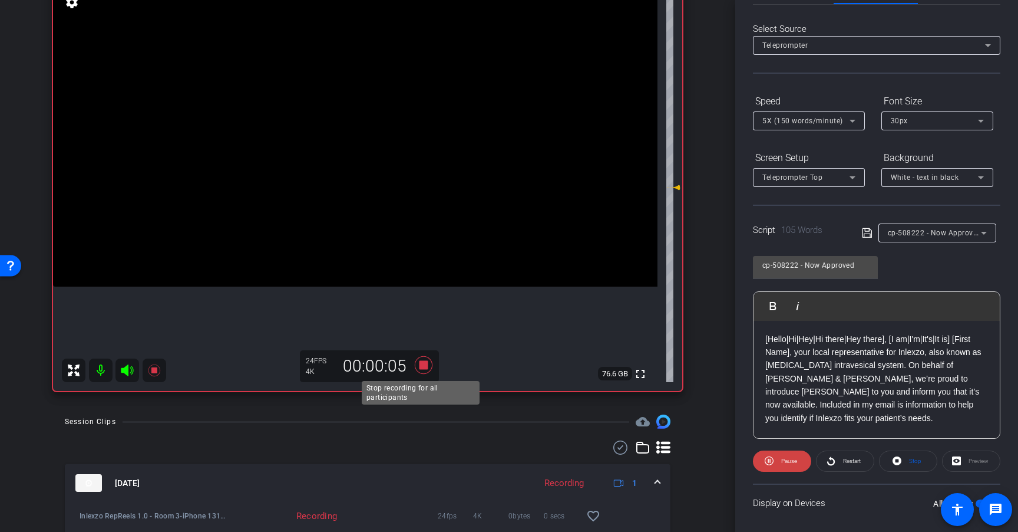
click at [418, 360] on icon at bounding box center [424, 364] width 28 height 21
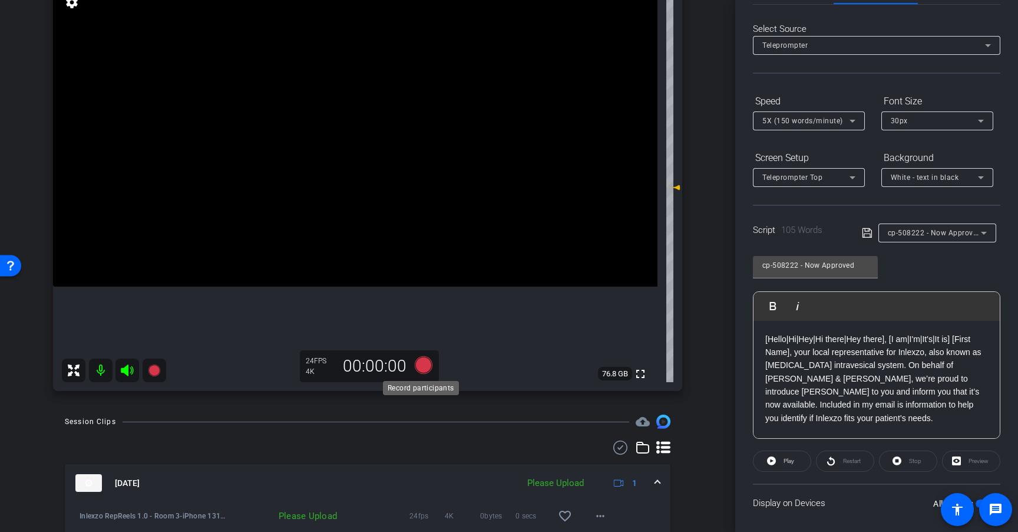
click at [421, 371] on icon at bounding box center [424, 365] width 18 height 18
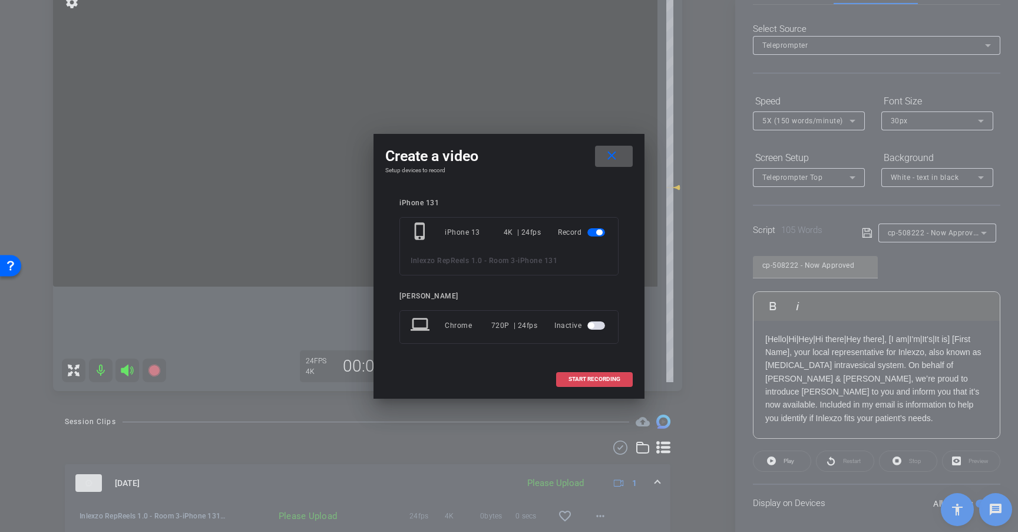
click at [594, 373] on span at bounding box center [594, 379] width 75 height 28
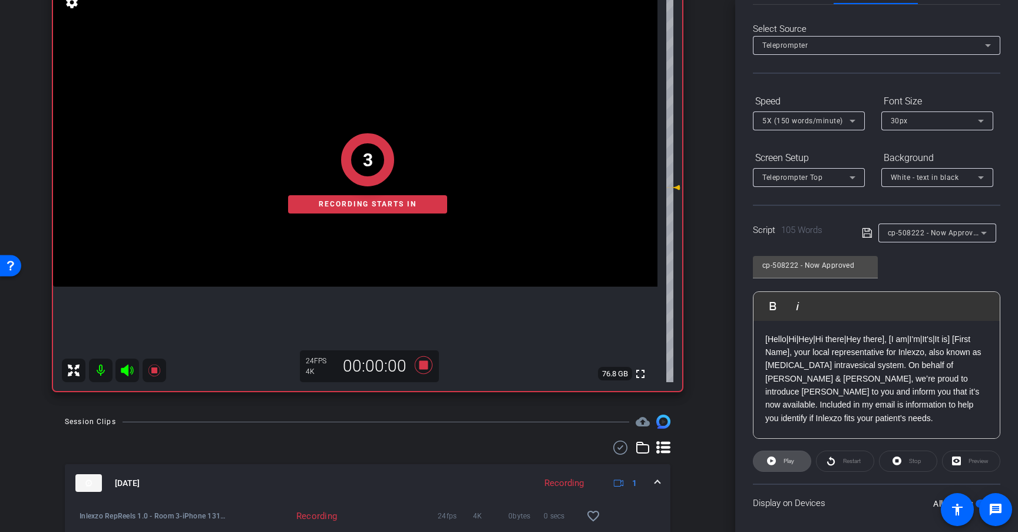
click at [787, 466] on span "Play" at bounding box center [788, 461] width 14 height 17
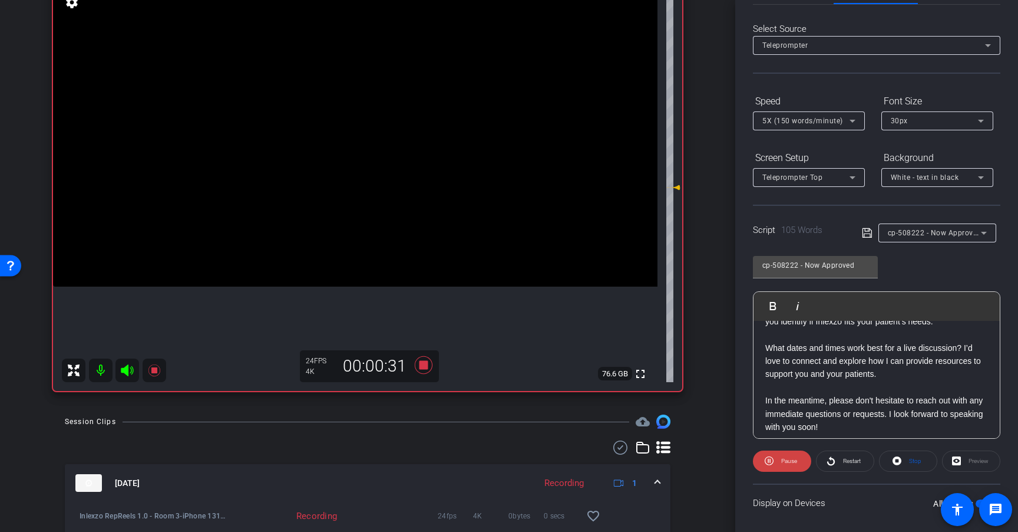
scroll to position [104, 0]
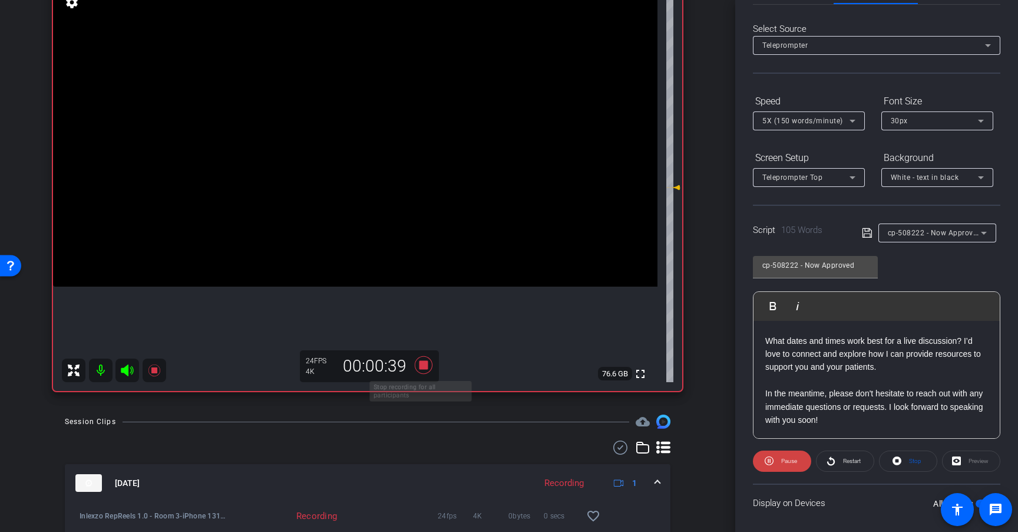
click at [424, 362] on icon at bounding box center [424, 365] width 18 height 18
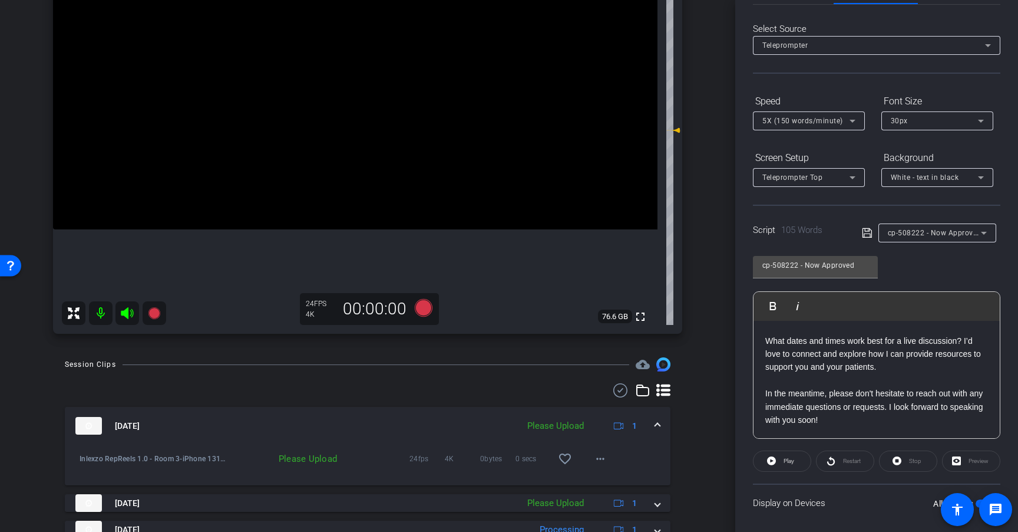
scroll to position [199, 0]
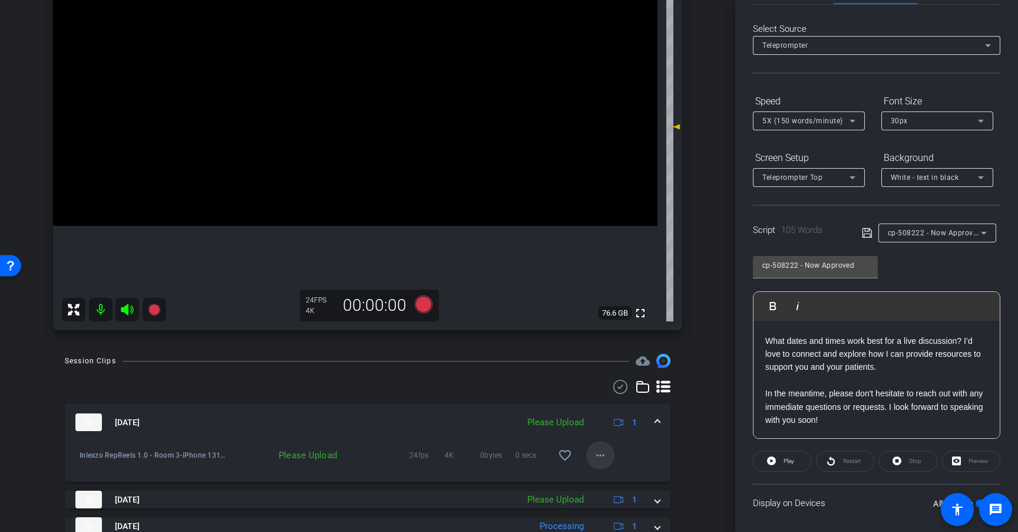
click at [595, 451] on mat-icon "more_horiz" at bounding box center [601, 455] width 14 height 14
click at [614, 478] on span "Upload" at bounding box center [613, 480] width 47 height 14
click at [421, 307] on icon at bounding box center [424, 304] width 18 height 18
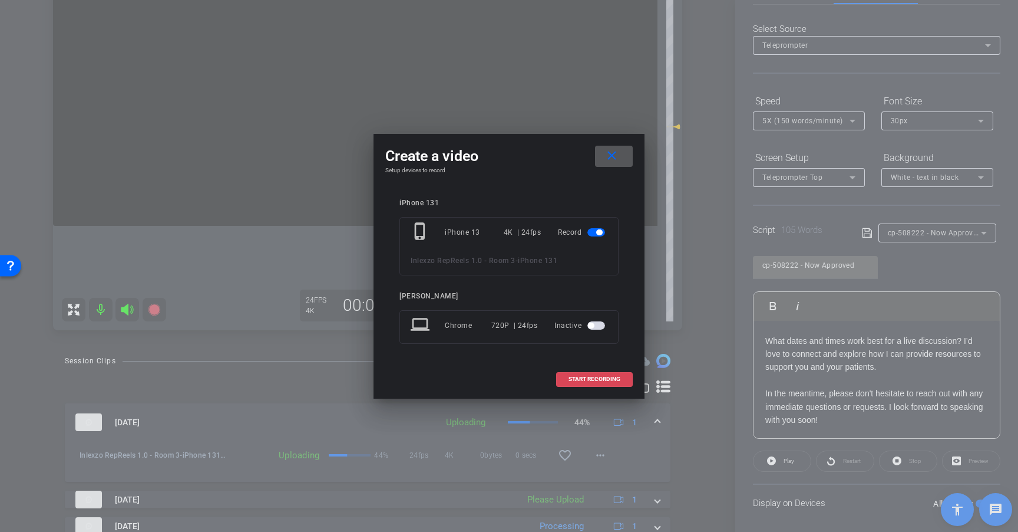
click at [591, 375] on span at bounding box center [594, 379] width 75 height 28
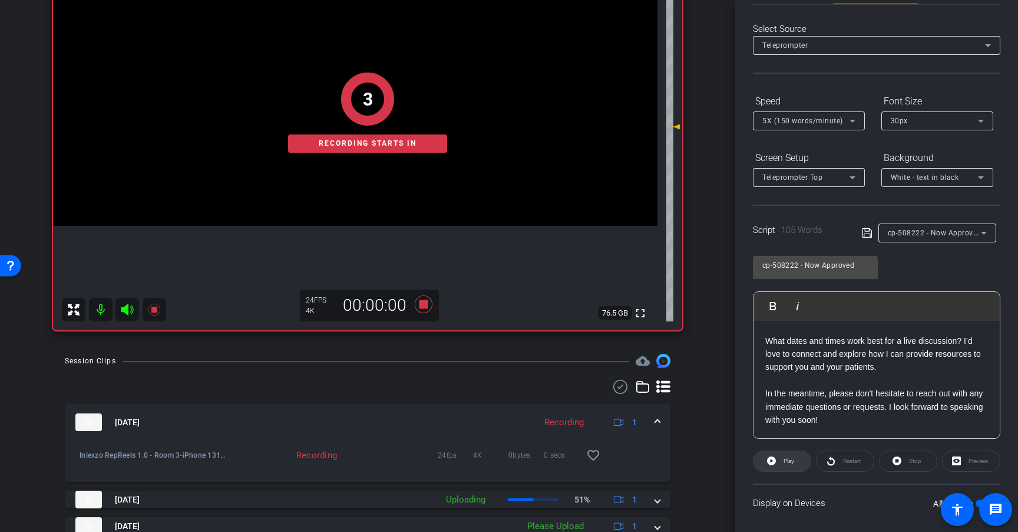
click at [790, 462] on span "Play" at bounding box center [789, 460] width 11 height 6
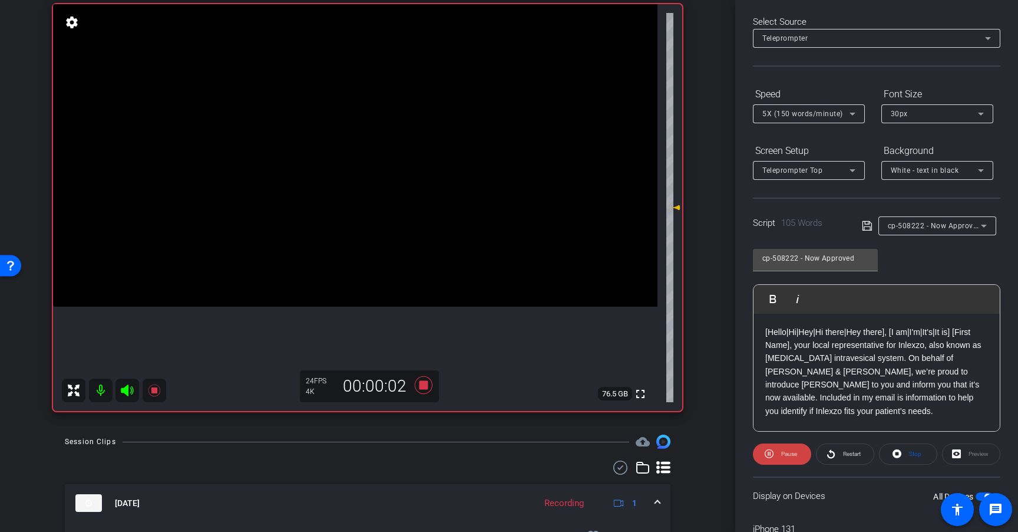
scroll to position [50, 0]
click at [415, 384] on icon at bounding box center [424, 384] width 28 height 21
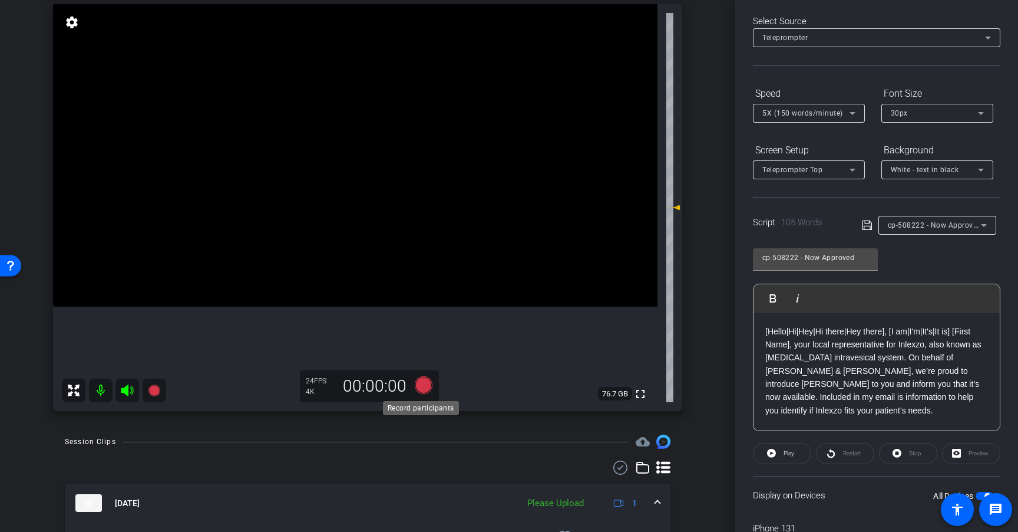
click at [421, 387] on icon at bounding box center [424, 385] width 18 height 18
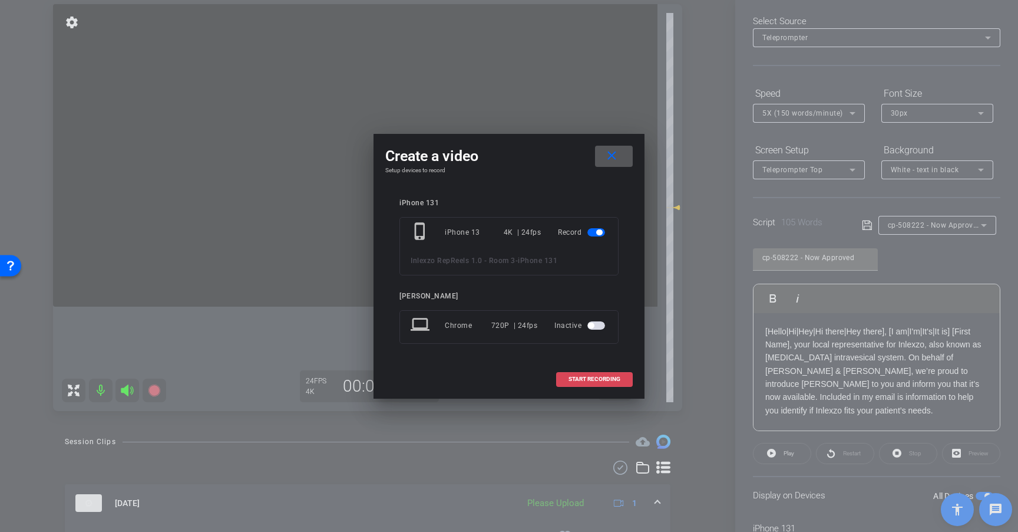
click at [614, 376] on span "START RECORDING" at bounding box center [595, 379] width 52 height 6
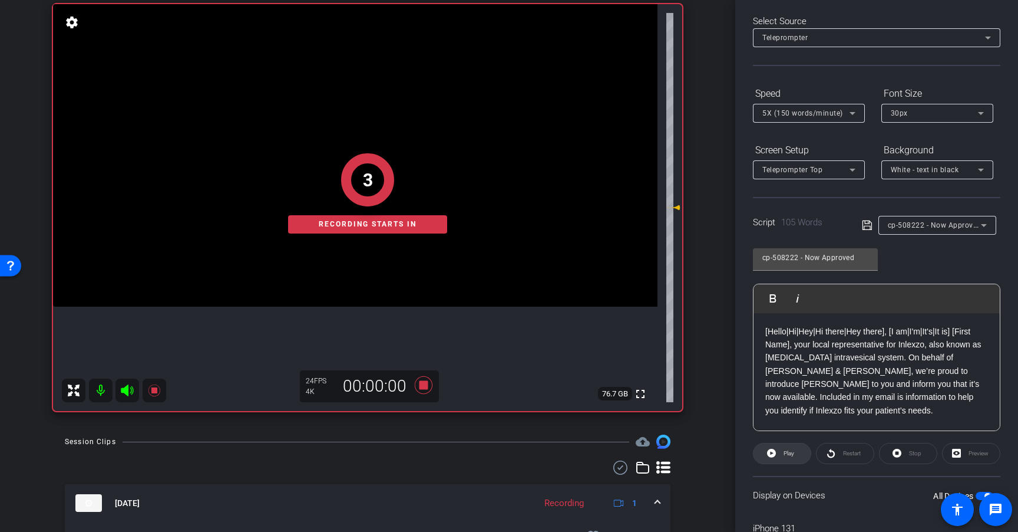
click at [781, 452] on span "Play" at bounding box center [788, 453] width 14 height 17
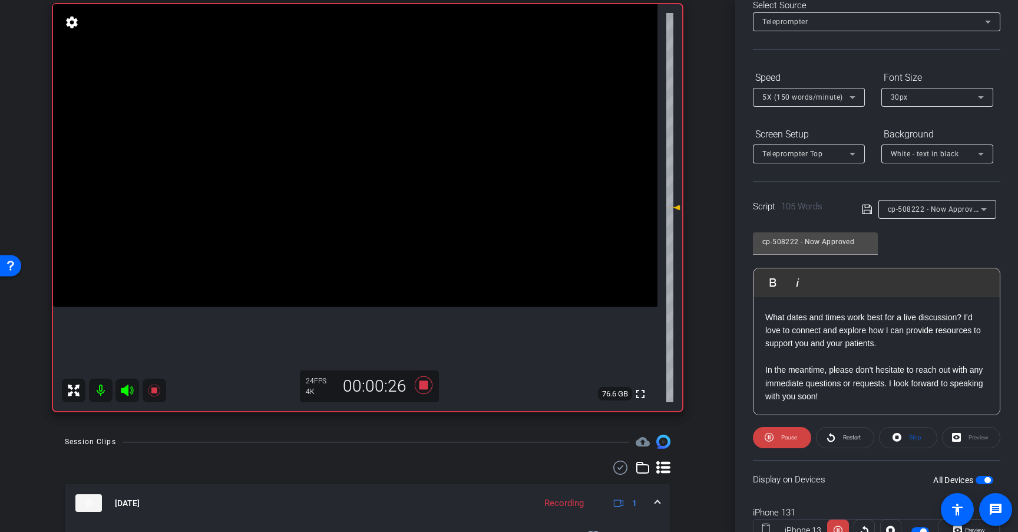
scroll to position [74, 0]
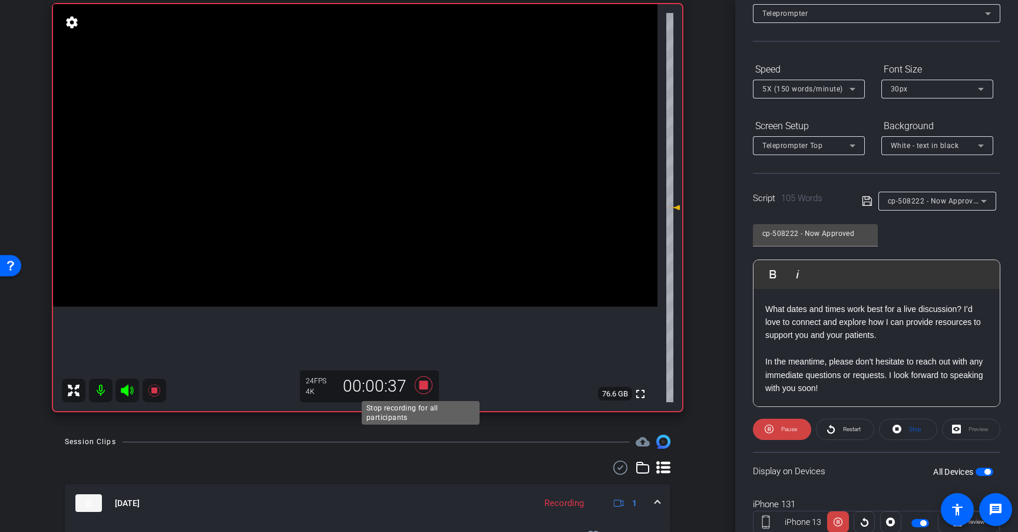
click at [418, 384] on icon at bounding box center [424, 385] width 18 height 18
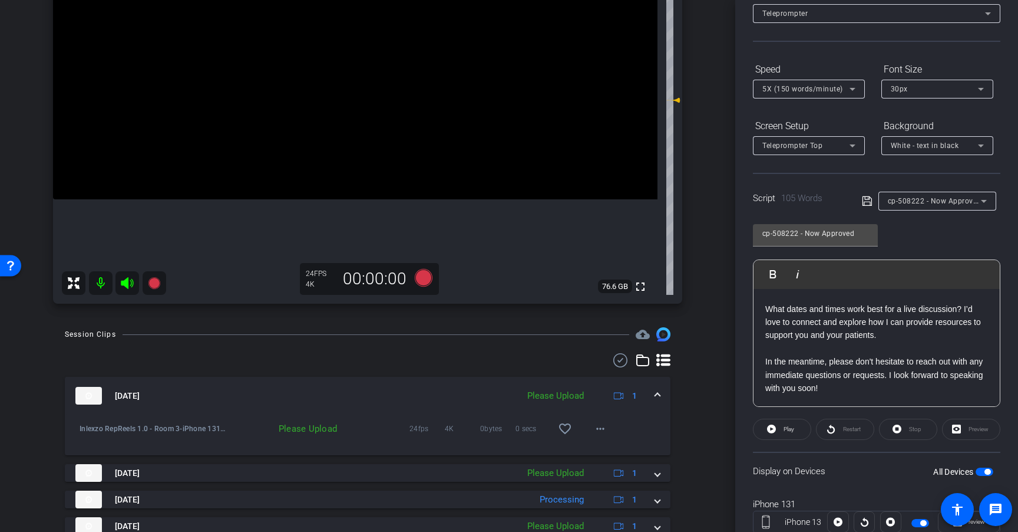
scroll to position [230, 0]
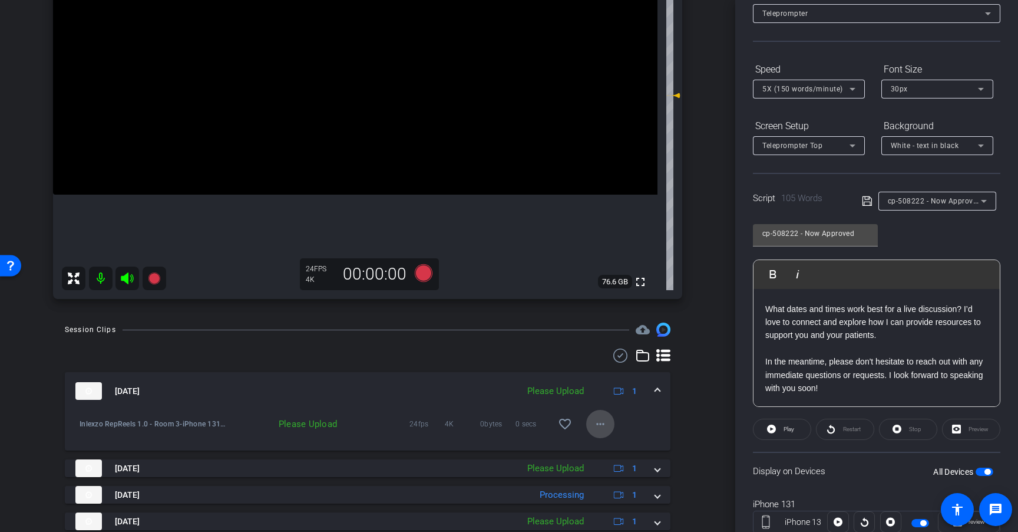
click at [594, 431] on span at bounding box center [600, 424] width 28 height 28
click at [614, 449] on span "Upload" at bounding box center [613, 448] width 47 height 14
click at [939, 202] on span "cp-508222 - Now Approved" at bounding box center [935, 200] width 94 height 9
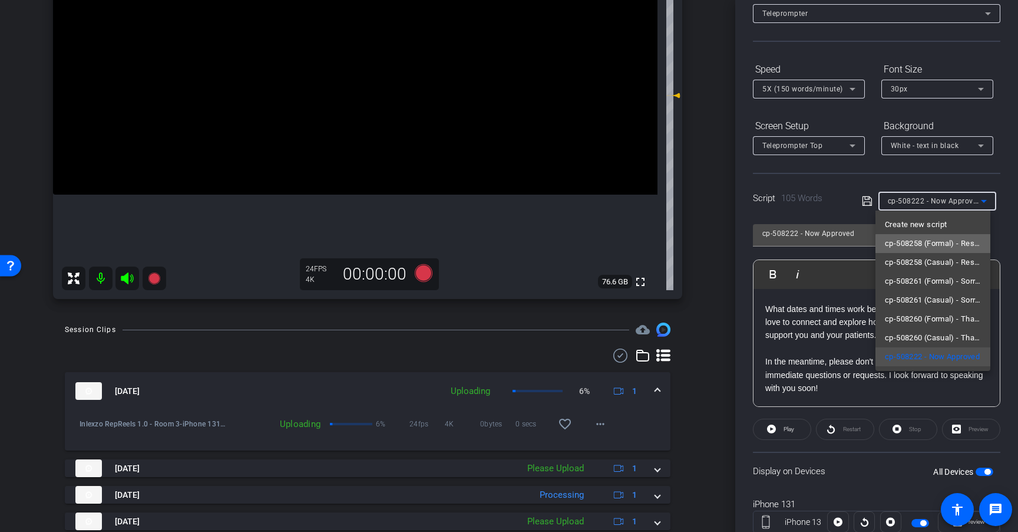
click at [948, 244] on span "cp-508258 (Formal) - Resources to Share" at bounding box center [933, 243] width 96 height 14
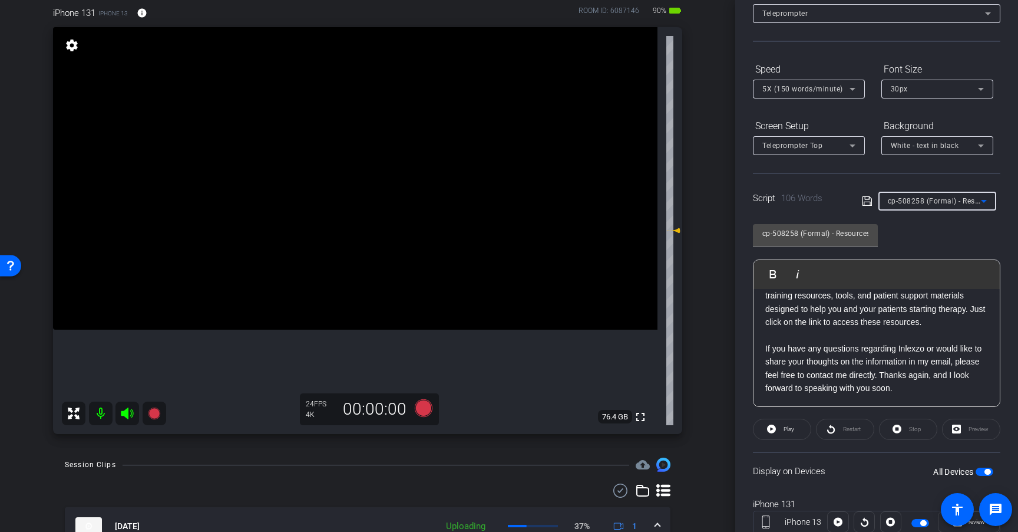
scroll to position [100, 0]
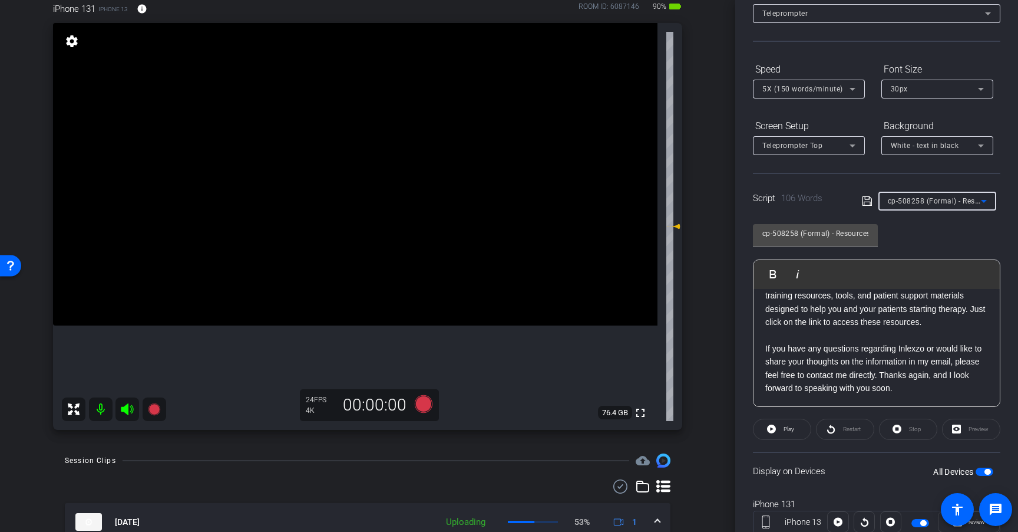
click at [959, 194] on div "cp-508258 (Formal) - Resources to Share" at bounding box center [934, 200] width 93 height 15
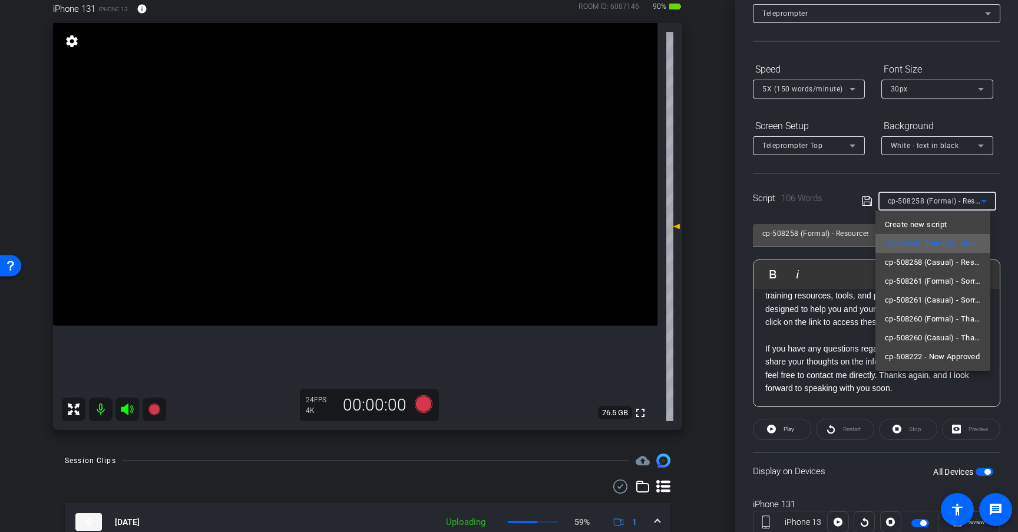
click at [944, 242] on span "cp-508258 (Formal) - Resources to Share" at bounding box center [933, 243] width 96 height 14
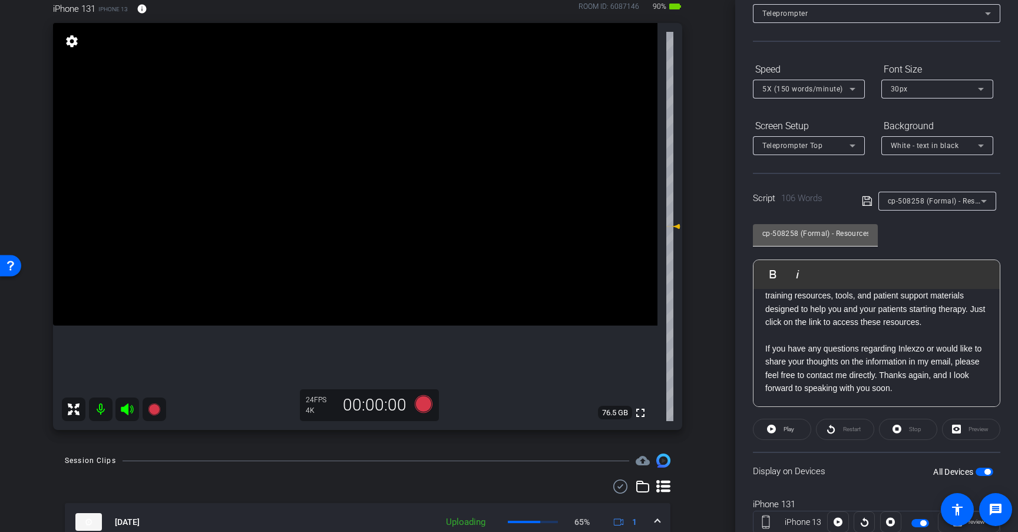
click at [820, 240] on div "cp-508258 (Formal) - Resources to Share" at bounding box center [816, 233] width 106 height 19
click at [842, 235] on input "cp-508258 (Formal) - Resources to Share" at bounding box center [816, 233] width 106 height 14
click at [938, 245] on div "cp-508258 (Formal) - Resources to Share Play Play from this location Play Selec…" at bounding box center [877, 311] width 248 height 192
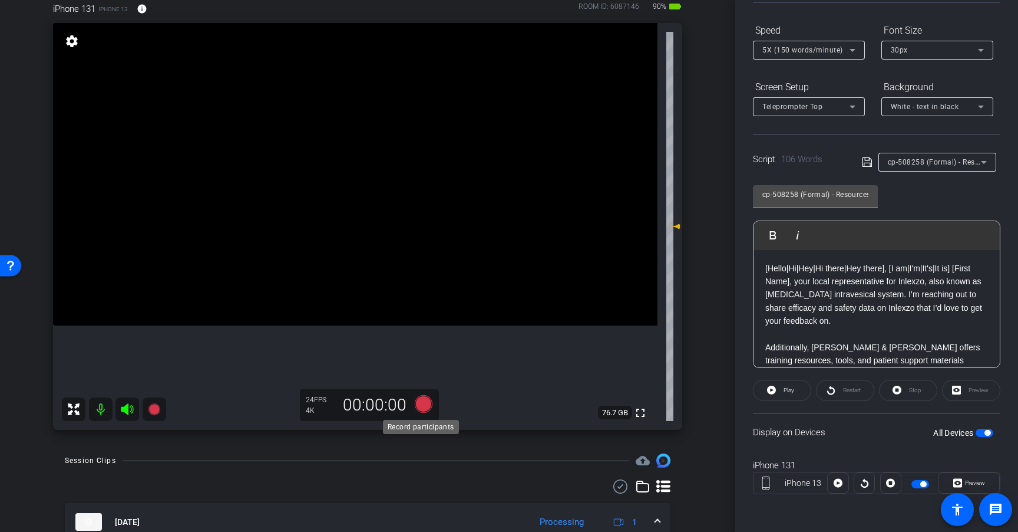
click at [421, 407] on icon at bounding box center [424, 404] width 18 height 18
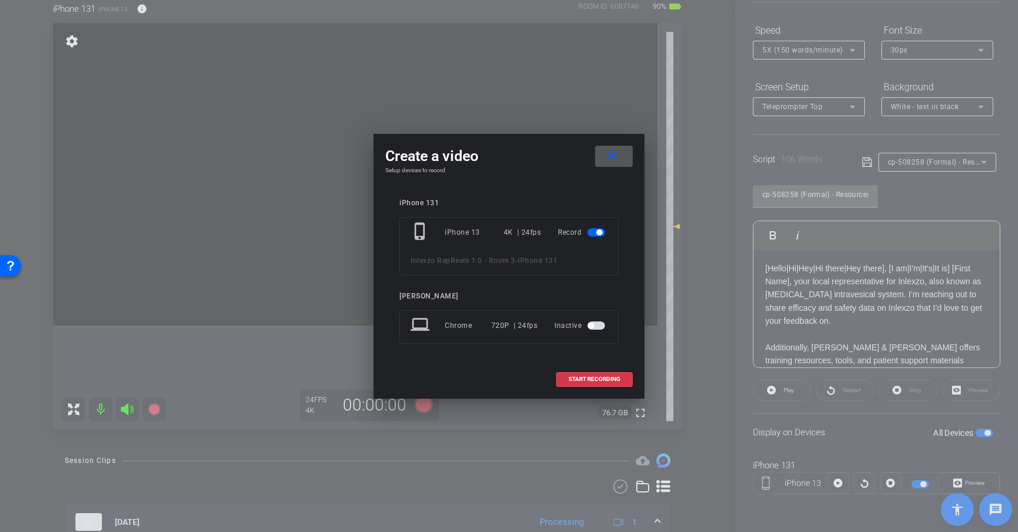
click at [617, 156] on mat-icon "close" at bounding box center [612, 156] width 15 height 15
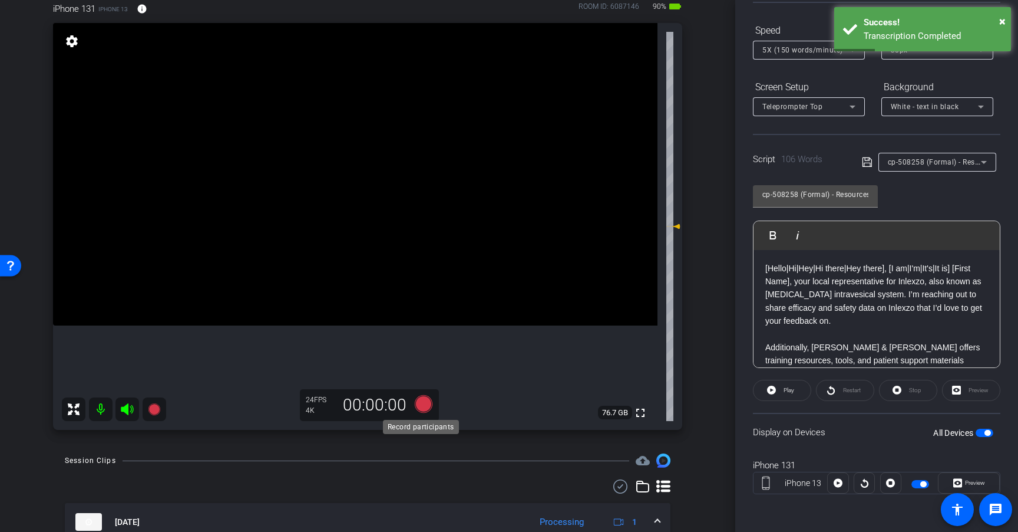
click at [424, 404] on icon at bounding box center [424, 404] width 18 height 18
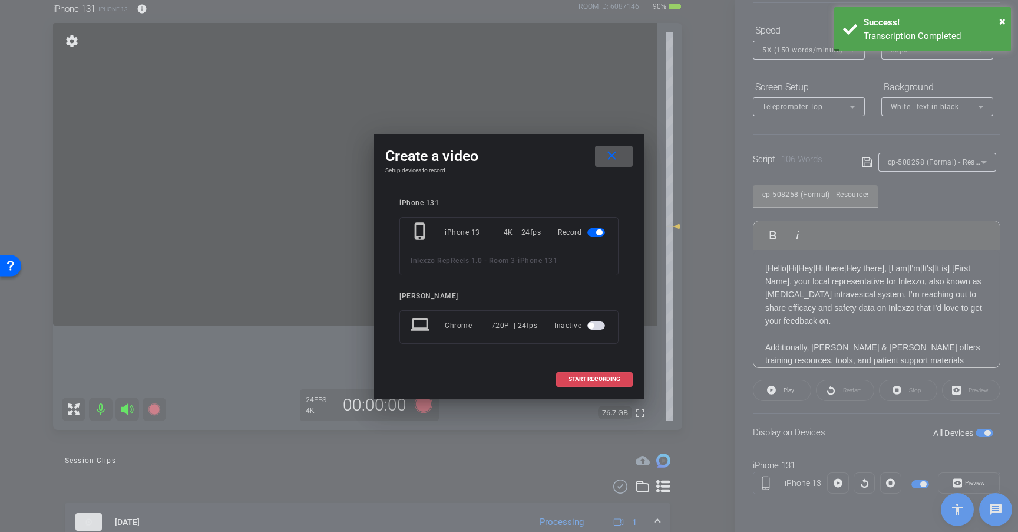
click at [611, 384] on span at bounding box center [594, 379] width 75 height 28
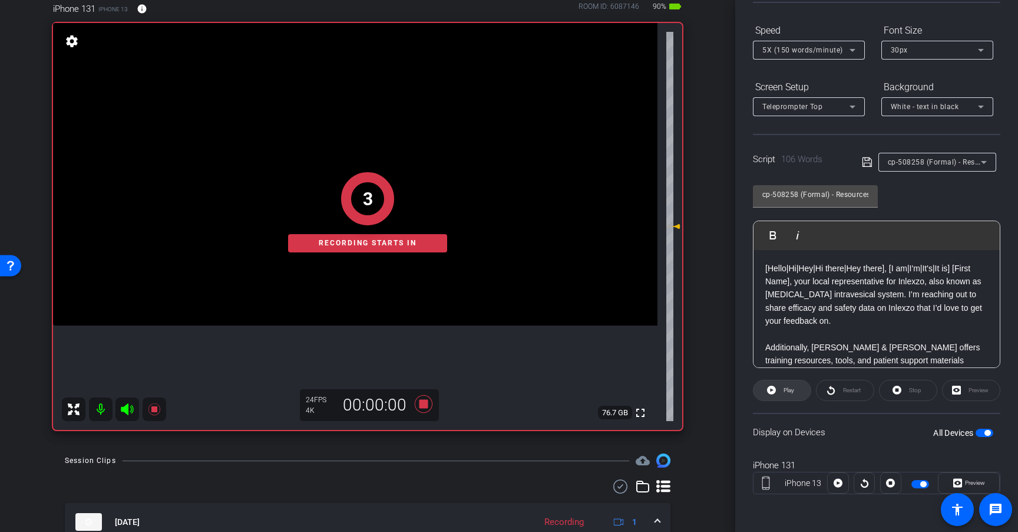
click at [786, 394] on span "Play" at bounding box center [788, 390] width 14 height 17
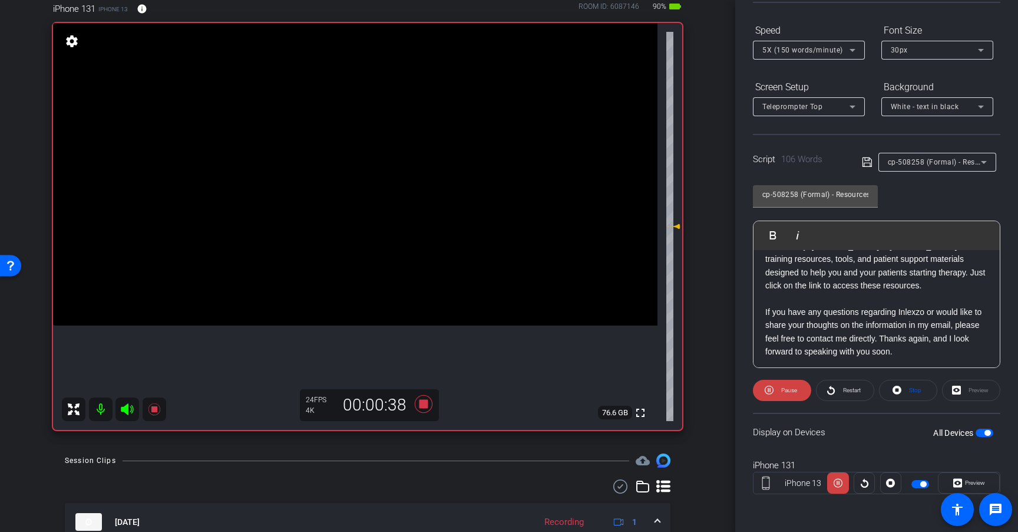
scroll to position [104, 0]
click at [421, 406] on icon at bounding box center [424, 404] width 18 height 18
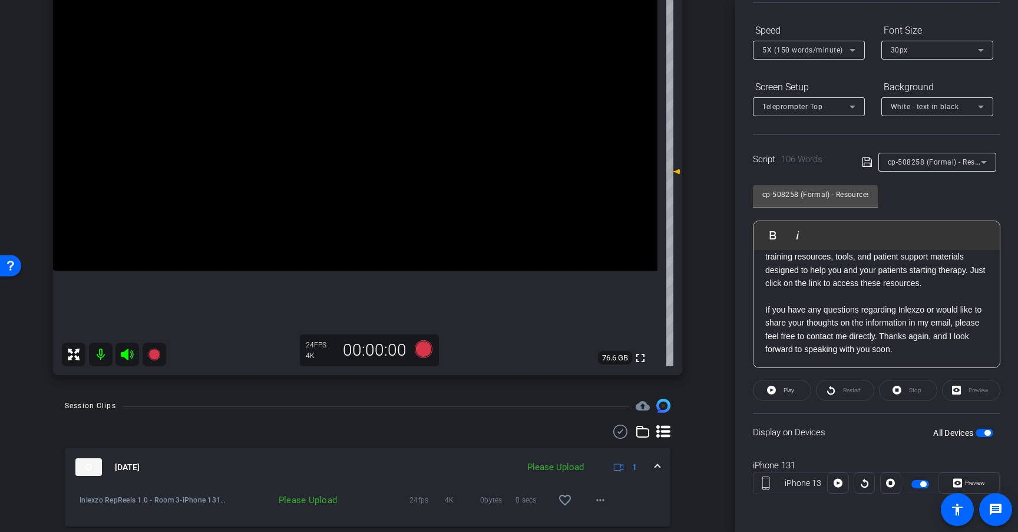
scroll to position [178, 0]
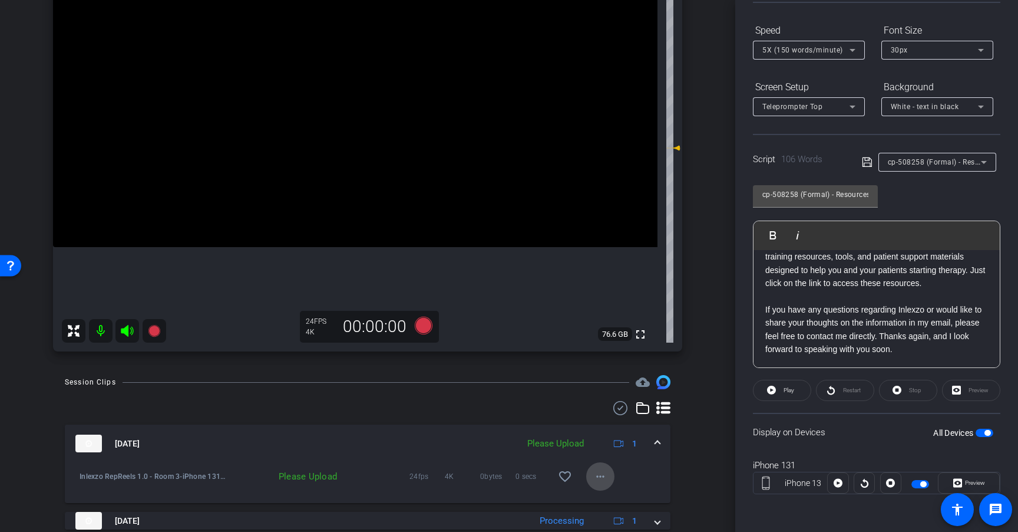
click at [586, 474] on span at bounding box center [600, 476] width 28 height 28
click at [606, 417] on span "Upload" at bounding box center [613, 423] width 47 height 14
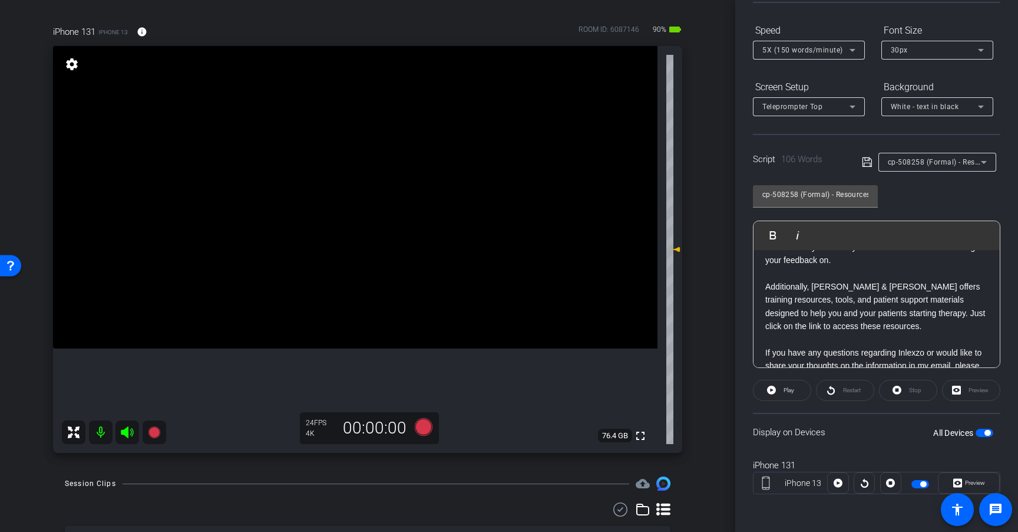
scroll to position [65, 0]
click at [418, 427] on icon at bounding box center [424, 427] width 18 height 18
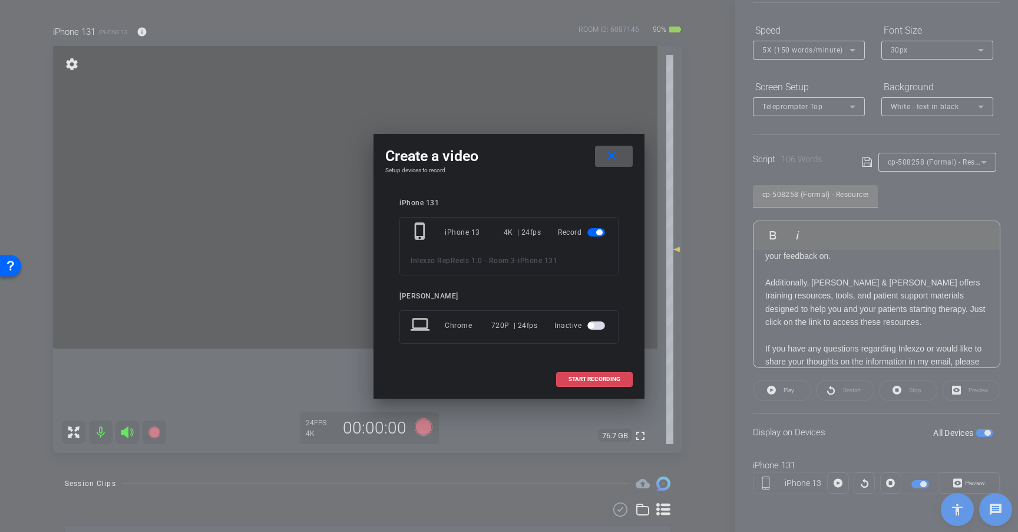
click at [605, 377] on span "START RECORDING" at bounding box center [595, 379] width 52 height 6
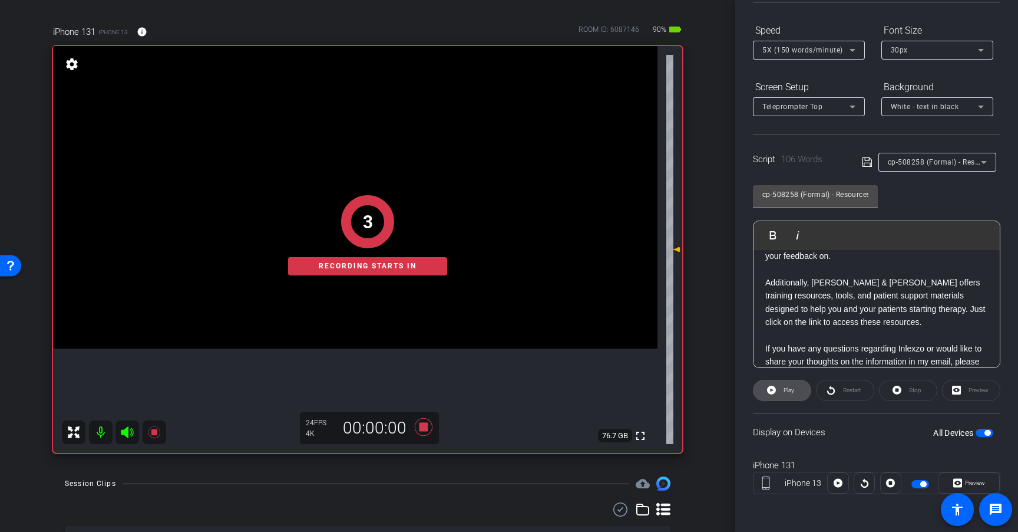
click at [787, 393] on span "Play" at bounding box center [788, 390] width 14 height 17
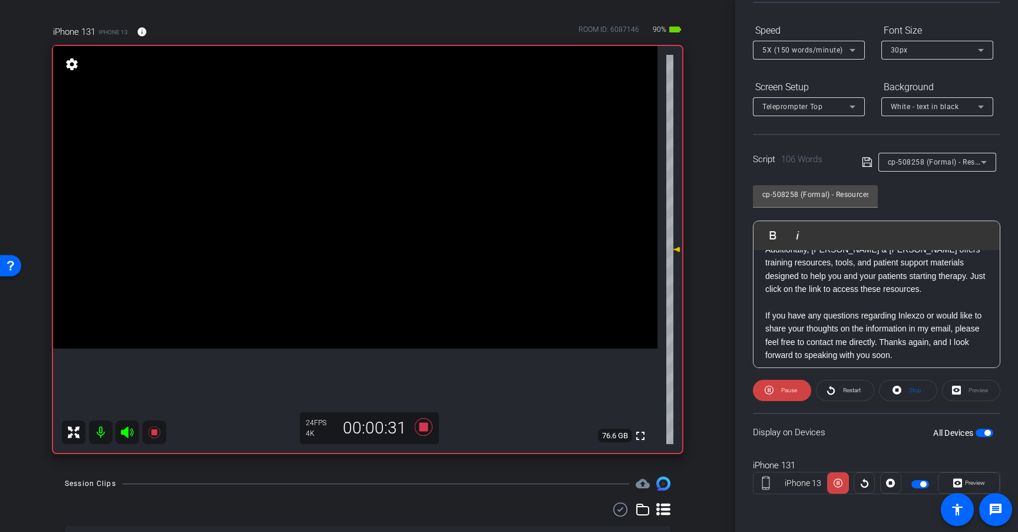
scroll to position [104, 0]
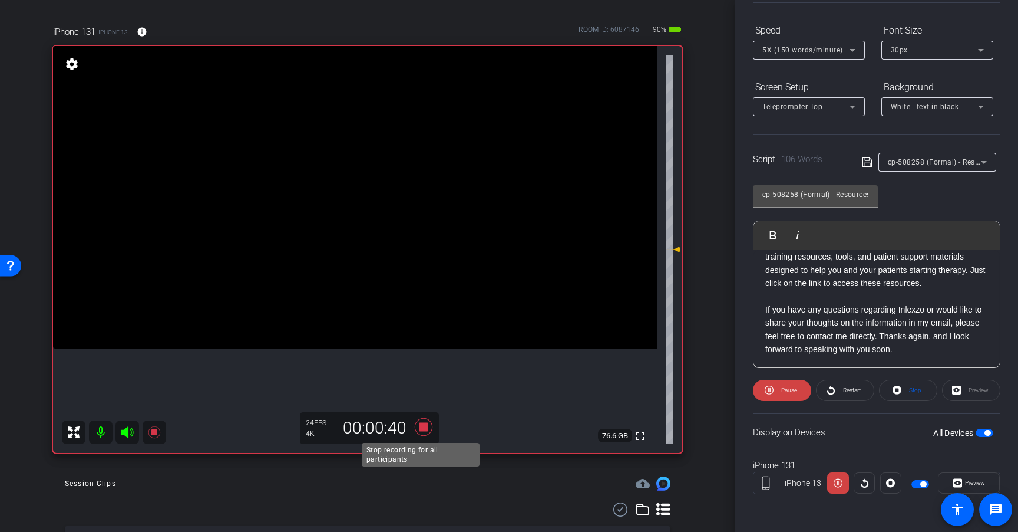
click at [418, 426] on icon at bounding box center [424, 427] width 18 height 18
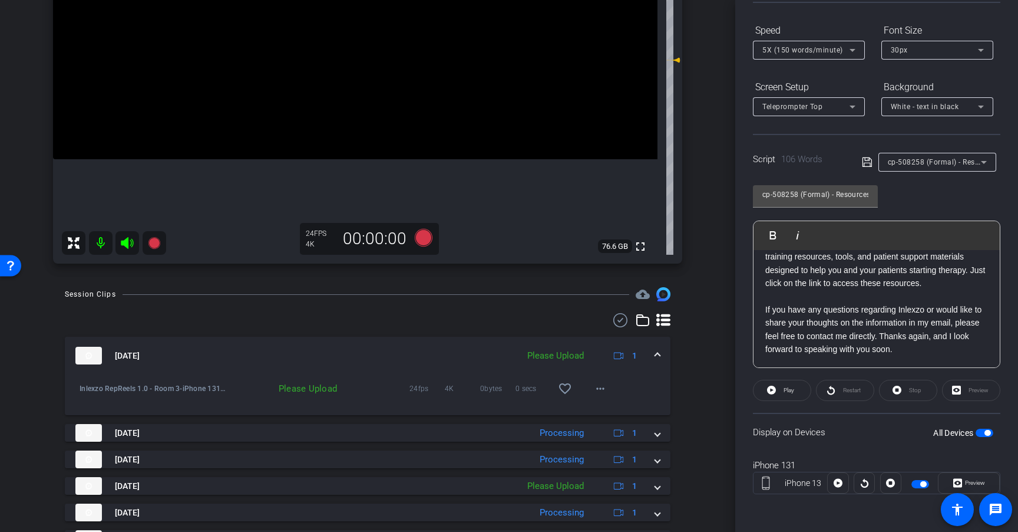
scroll to position [277, 0]
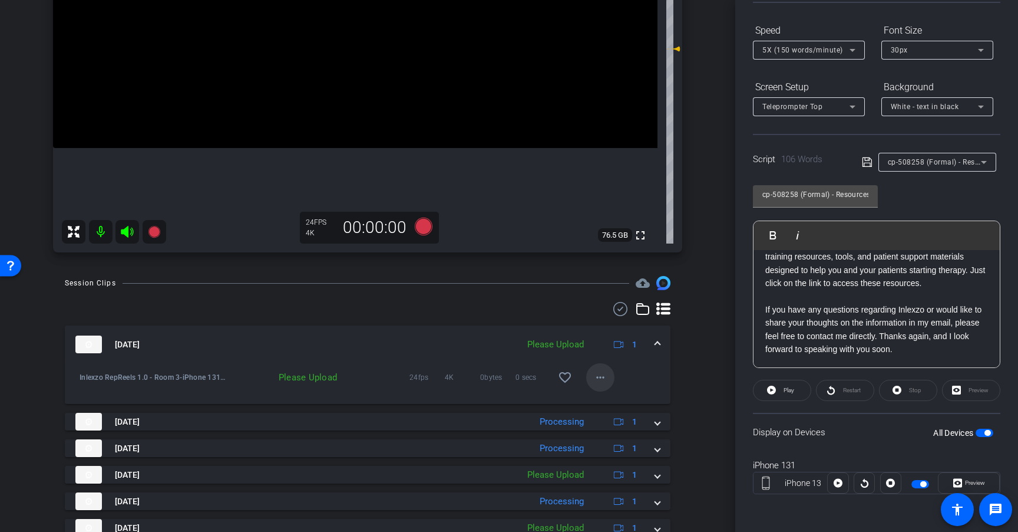
click at [602, 377] on span at bounding box center [600, 377] width 28 height 28
click at [610, 401] on span "Upload" at bounding box center [613, 402] width 47 height 14
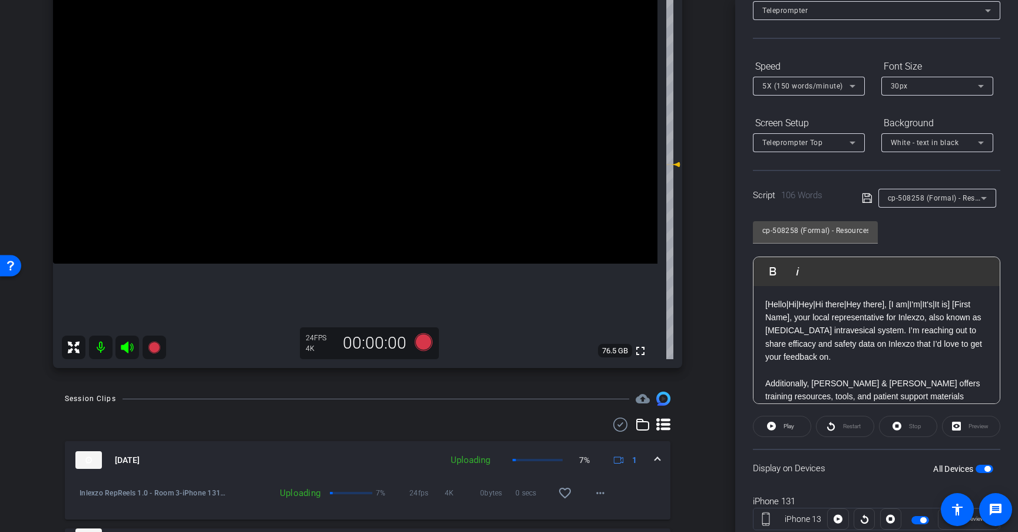
scroll to position [79, 0]
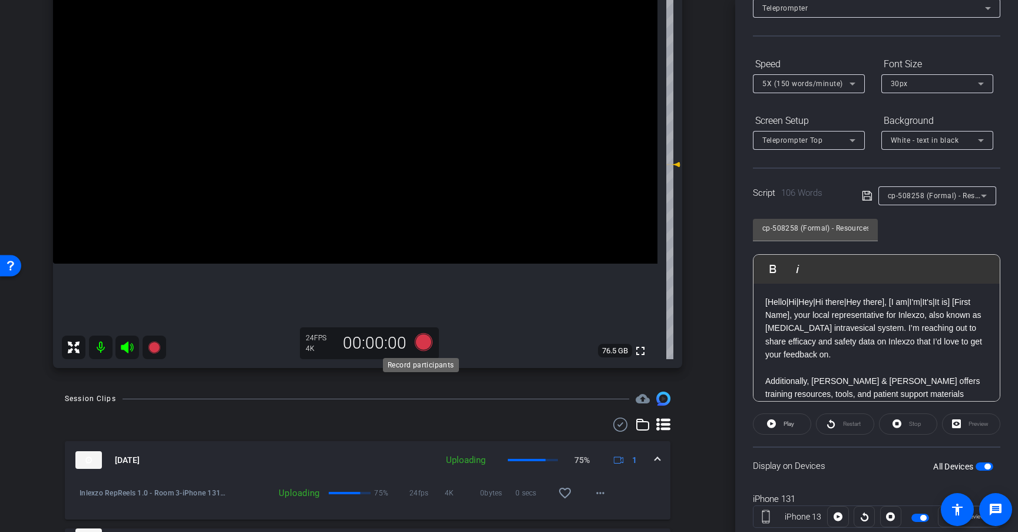
click at [419, 347] on icon at bounding box center [424, 342] width 18 height 18
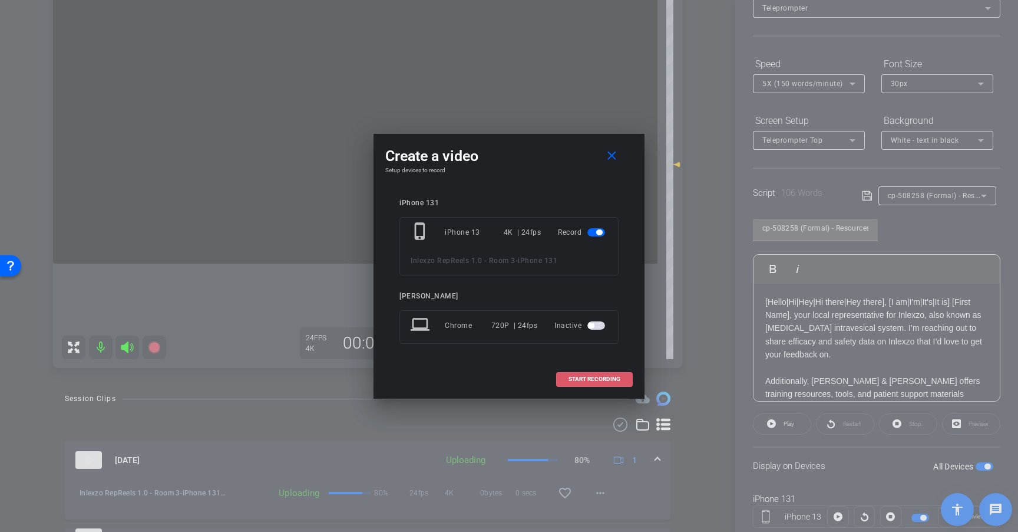
click at [579, 377] on span "START RECORDING" at bounding box center [595, 379] width 52 height 6
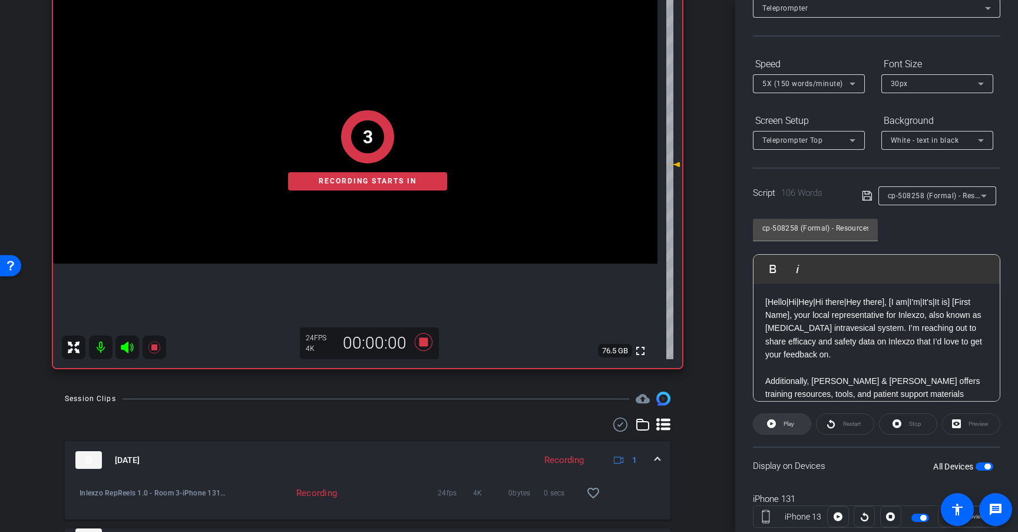
click at [774, 426] on icon at bounding box center [771, 423] width 9 height 9
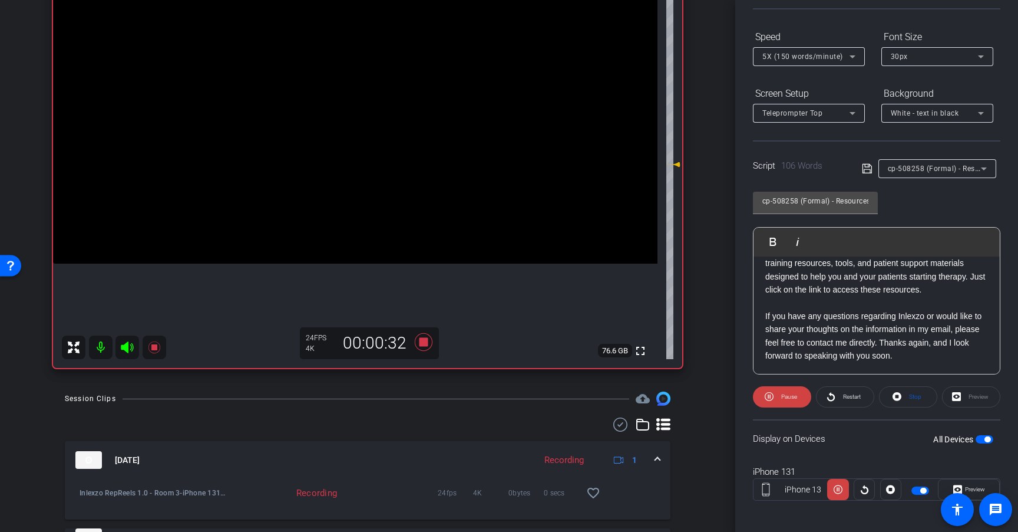
scroll to position [107, 0]
click at [423, 344] on icon at bounding box center [424, 342] width 18 height 18
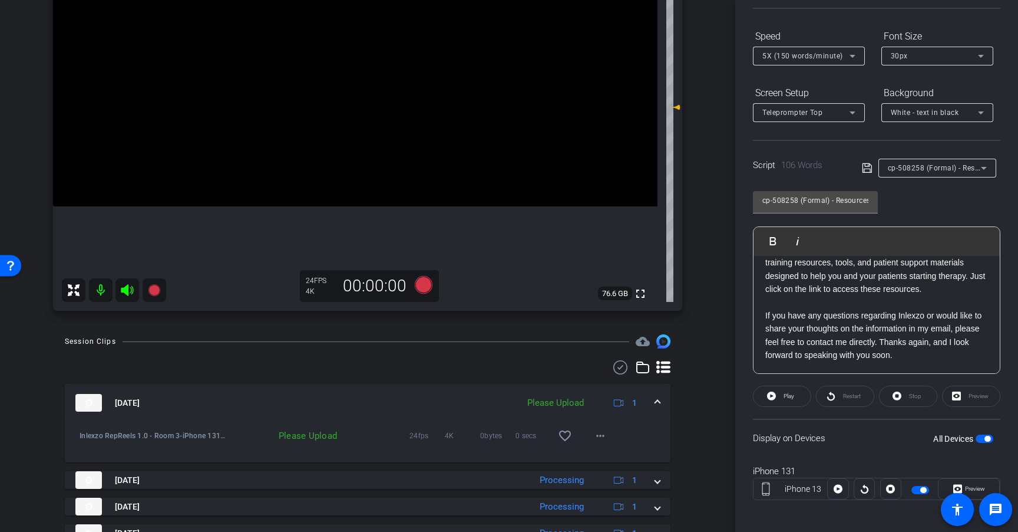
scroll to position [222, 0]
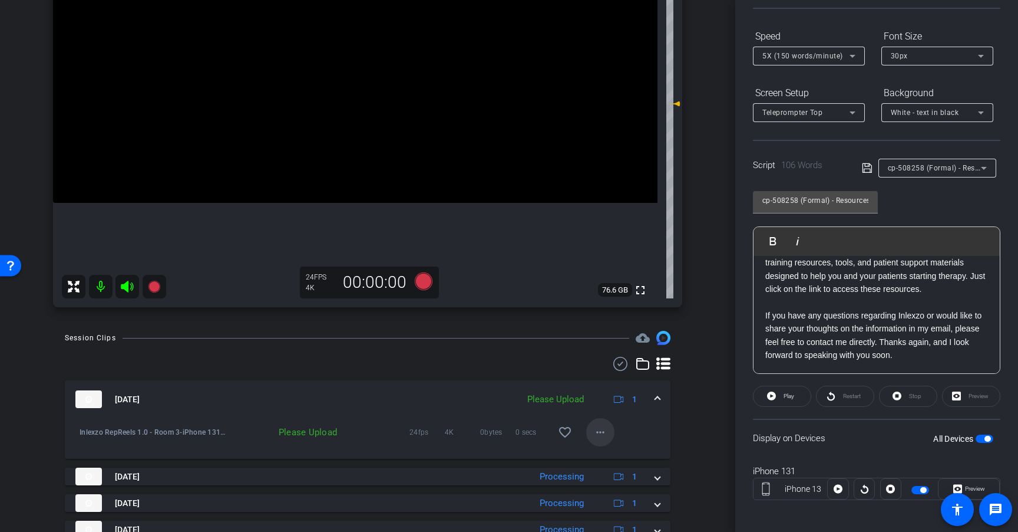
click at [598, 428] on mat-icon "more_horiz" at bounding box center [601, 432] width 14 height 14
click at [613, 453] on span "Upload" at bounding box center [613, 457] width 47 height 14
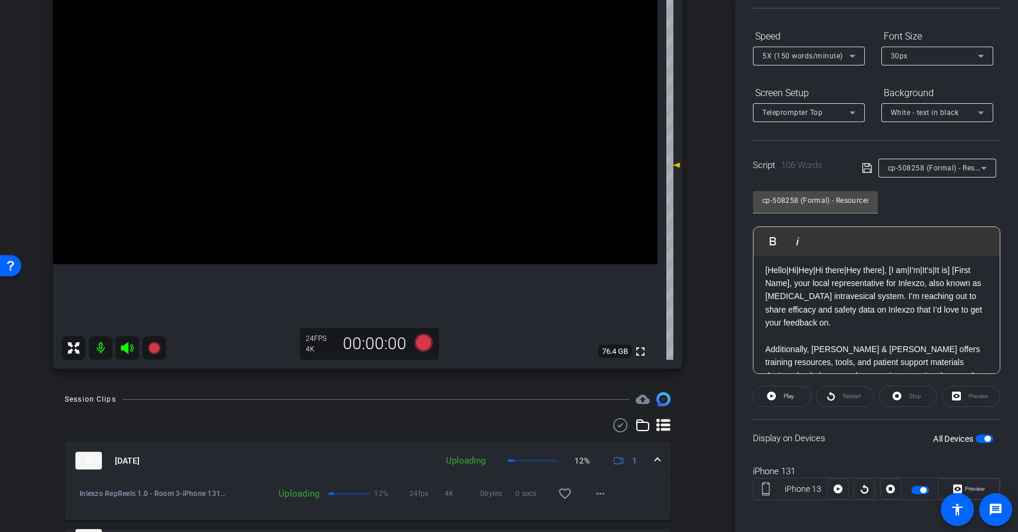
scroll to position [0, 0]
click at [420, 342] on icon at bounding box center [424, 343] width 18 height 18
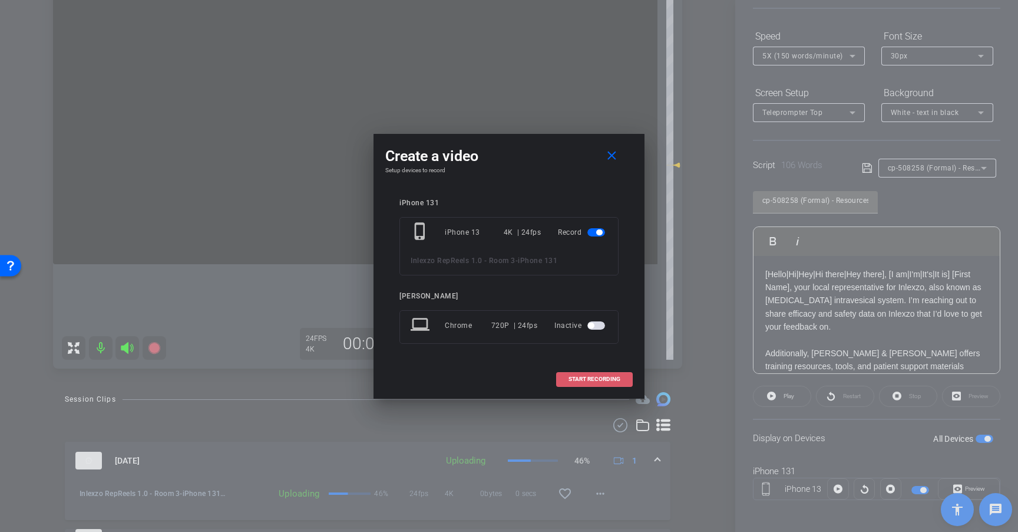
click at [608, 377] on span "START RECORDING" at bounding box center [595, 379] width 52 height 6
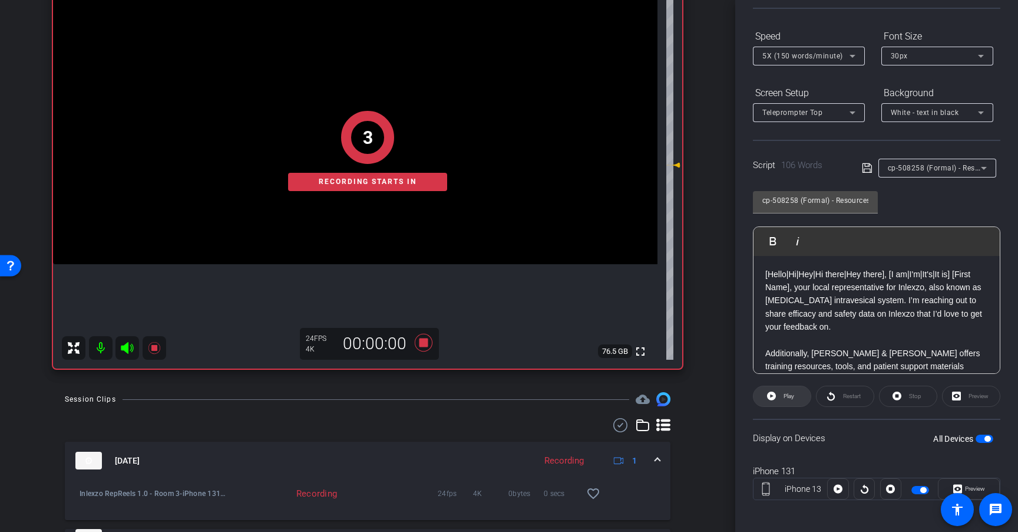
click at [792, 393] on span "Play" at bounding box center [789, 396] width 11 height 6
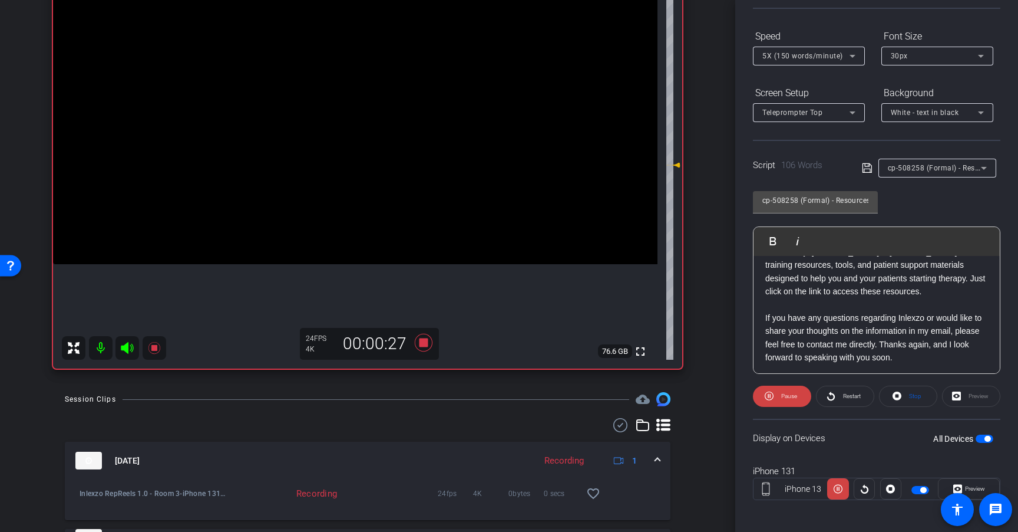
scroll to position [104, 0]
click at [420, 344] on icon at bounding box center [424, 343] width 18 height 18
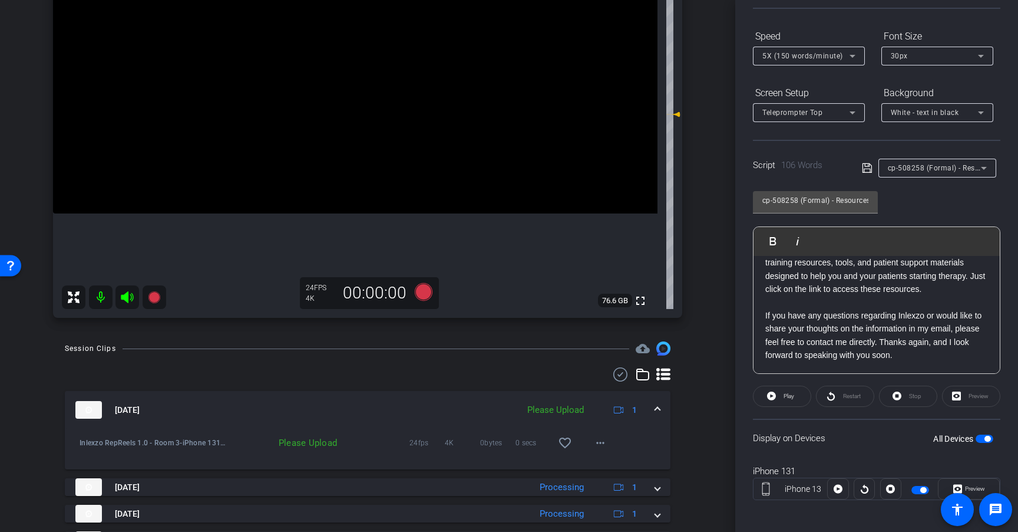
scroll to position [226, 0]
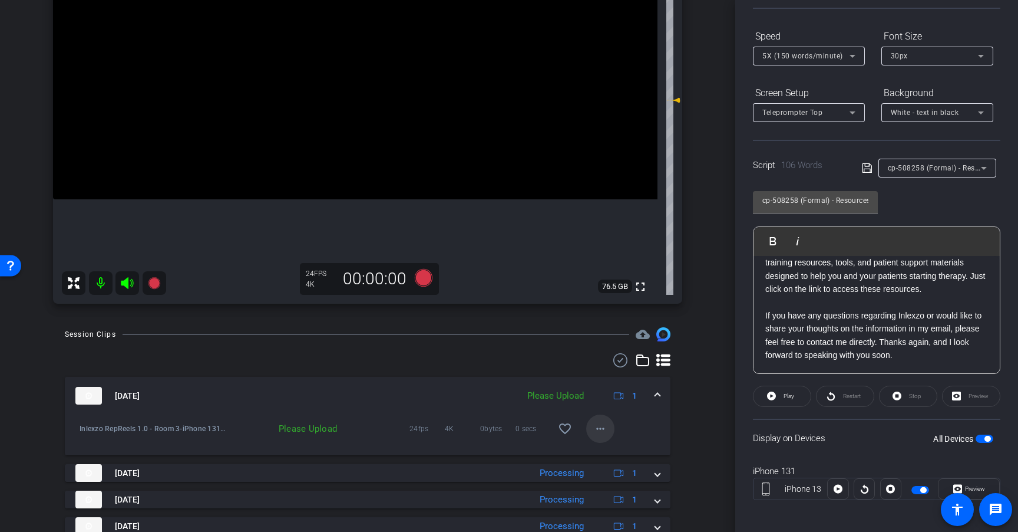
click at [599, 428] on mat-icon "more_horiz" at bounding box center [601, 428] width 14 height 14
click at [622, 451] on span "Upload" at bounding box center [613, 453] width 47 height 14
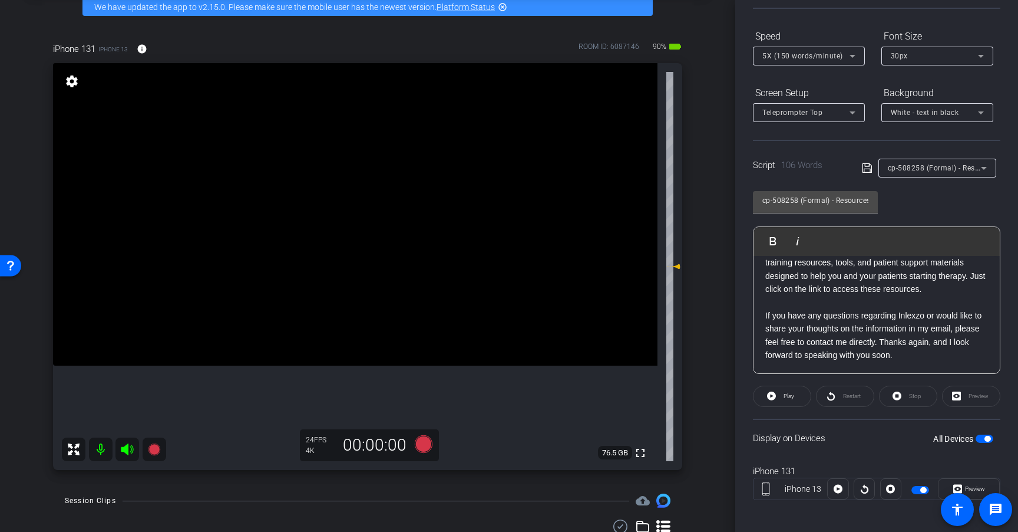
scroll to position [58, 0]
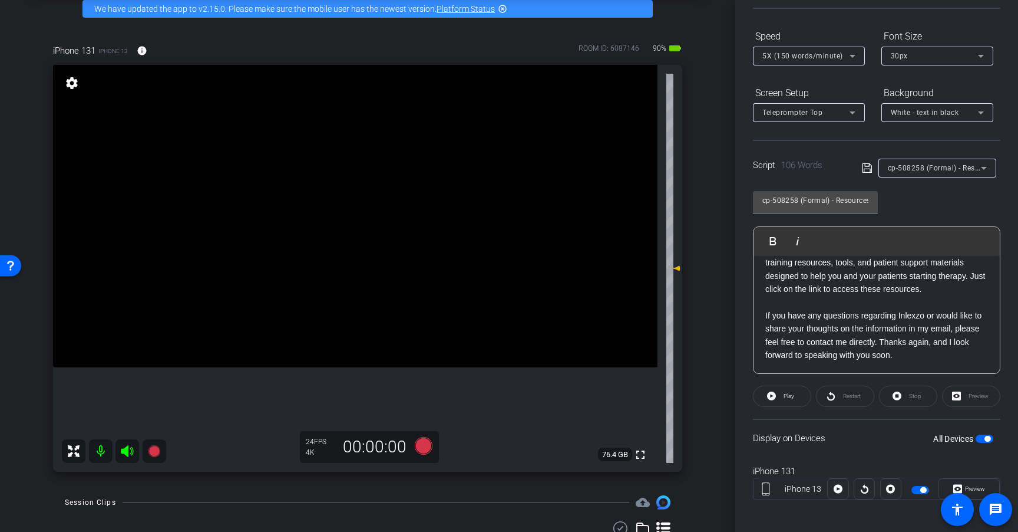
click at [935, 166] on span "cp-508258 (Formal) - Resources to Share" at bounding box center [958, 167] width 141 height 9
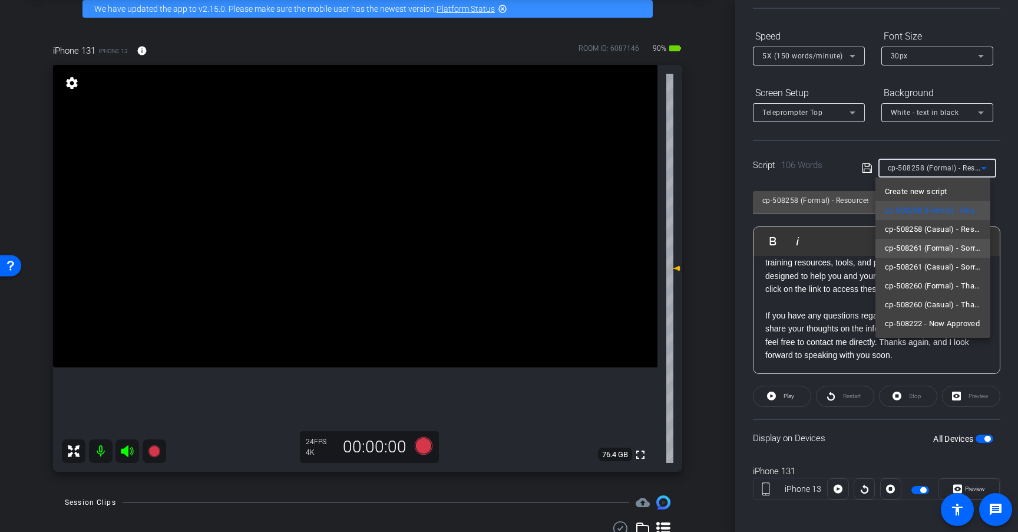
click at [960, 248] on span "cp-508261 (Formal) - Sorry I Missed You" at bounding box center [933, 248] width 96 height 14
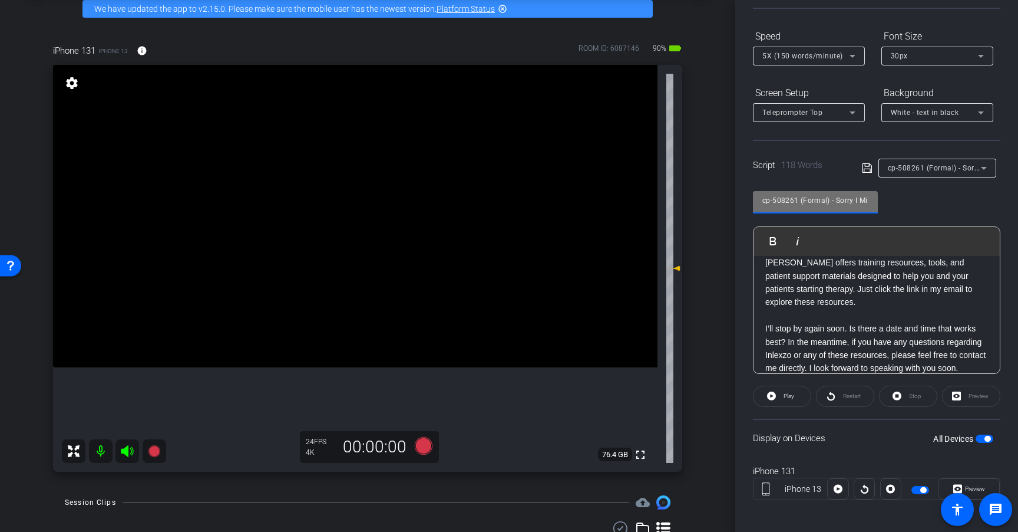
scroll to position [0, 28]
drag, startPoint x: 840, startPoint y: 196, endPoint x: 907, endPoint y: 205, distance: 67.1
click at [907, 205] on div "cp-508261 (Formal) - Sorry I Missed You Play Play from this location Play Selec…" at bounding box center [877, 278] width 248 height 192
click at [930, 202] on div "cp-508261 (Formal) - Sorry I Missed You Play Play from this location Play Selec…" at bounding box center [877, 278] width 248 height 192
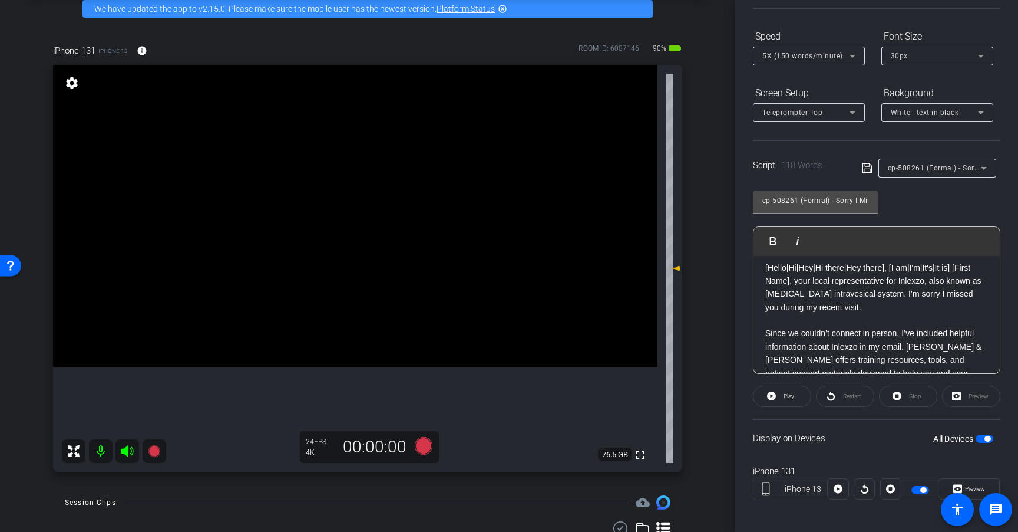
scroll to position [0, 0]
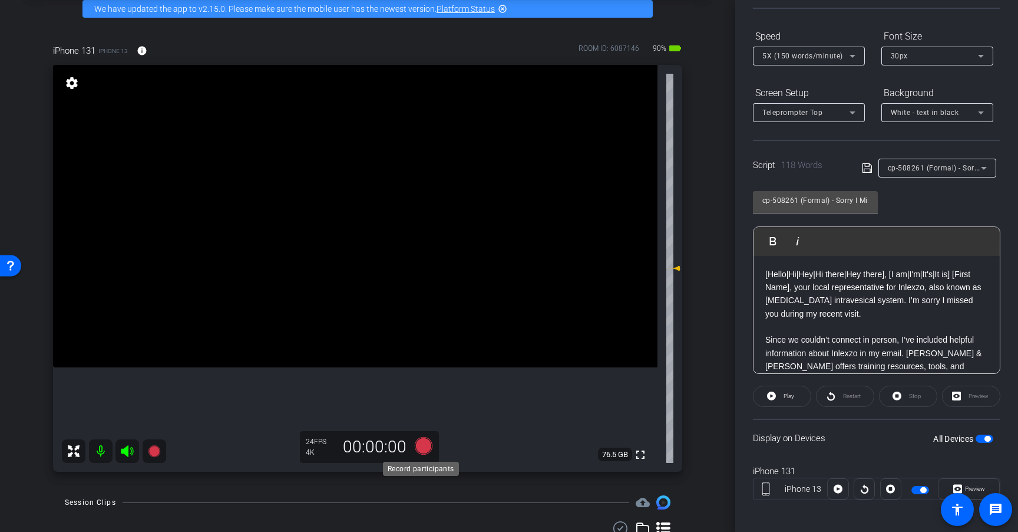
click at [420, 443] on icon at bounding box center [424, 446] width 18 height 18
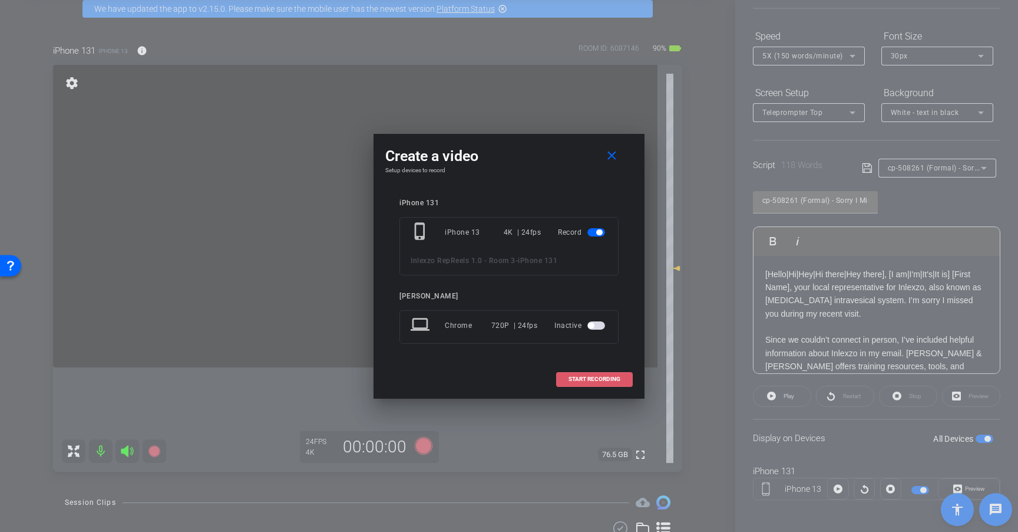
click at [584, 378] on span "START RECORDING" at bounding box center [595, 379] width 52 height 6
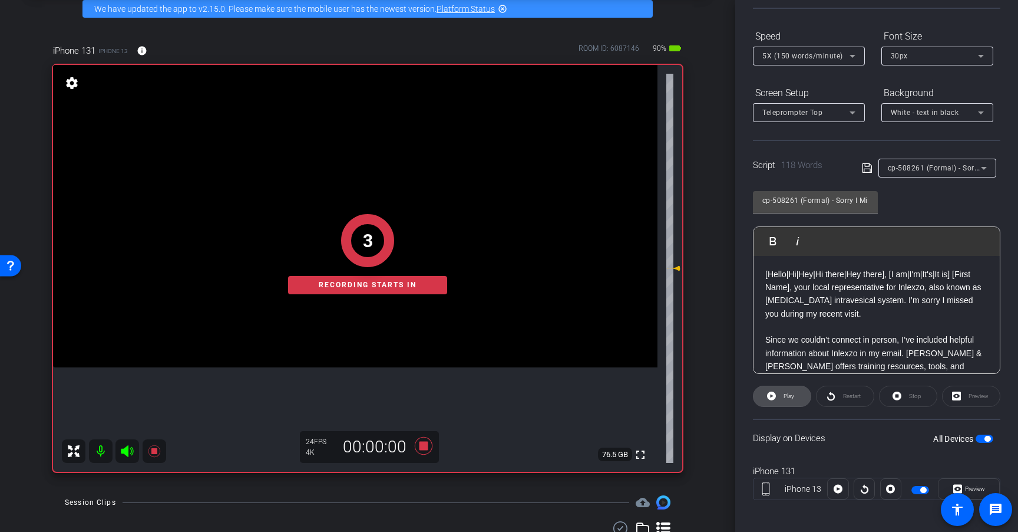
click at [782, 390] on span "Play" at bounding box center [788, 396] width 14 height 17
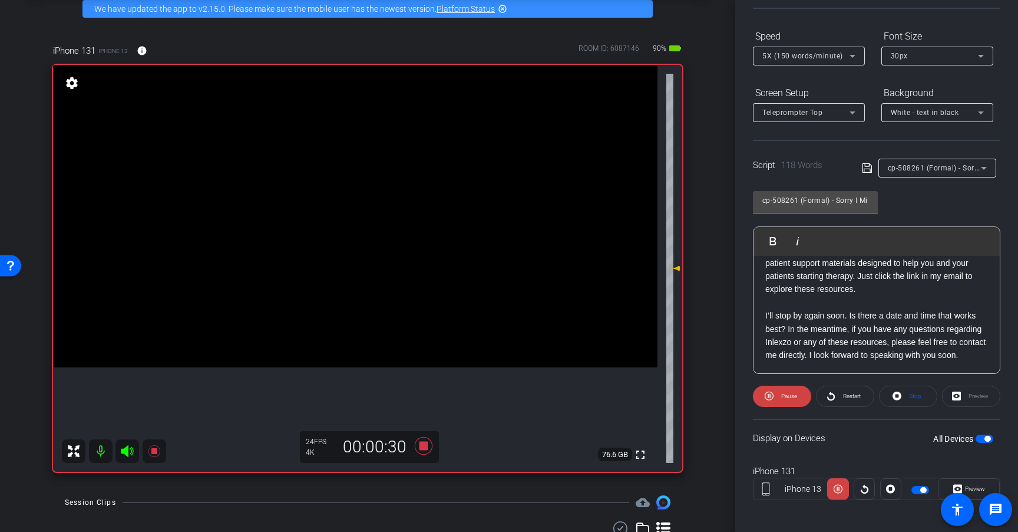
scroll to position [113, 0]
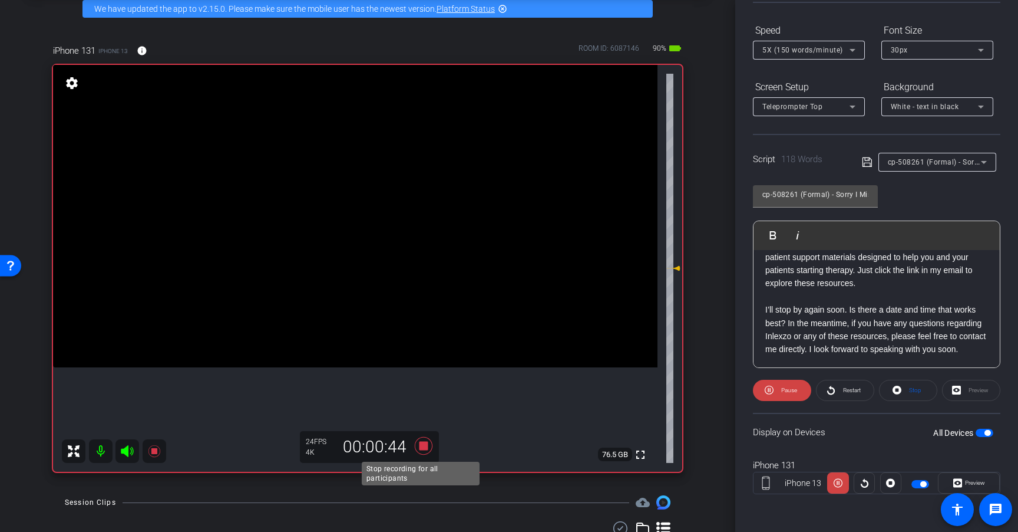
click at [420, 442] on icon at bounding box center [424, 446] width 18 height 18
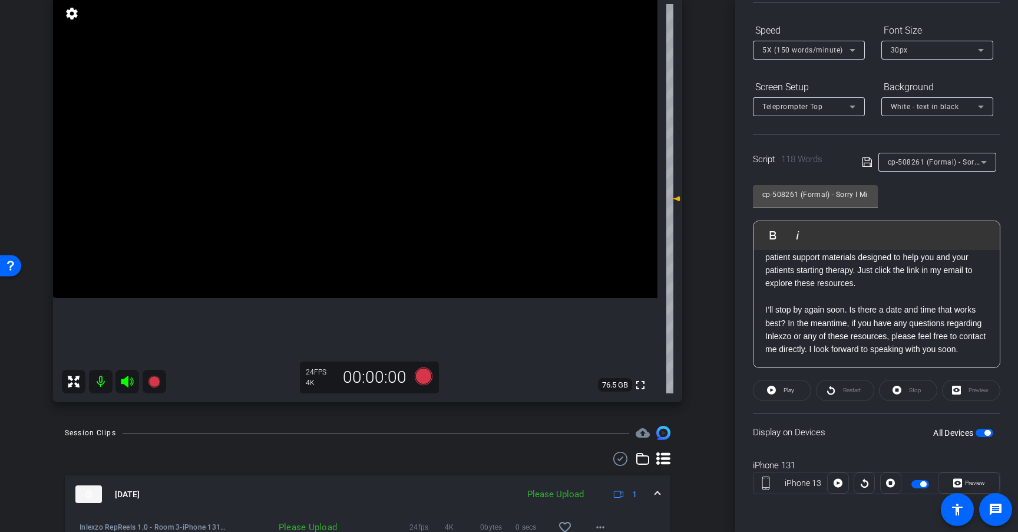
scroll to position [210, 0]
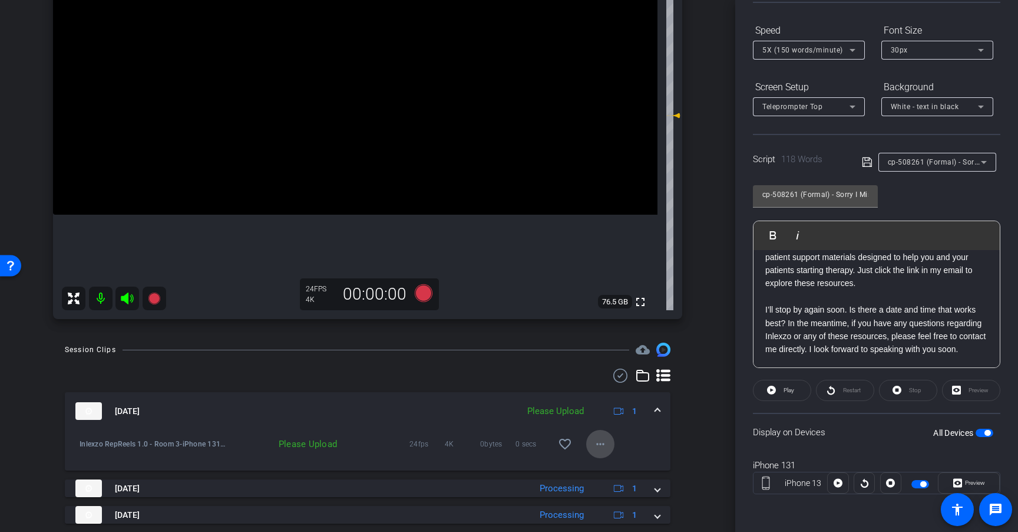
click at [595, 449] on mat-icon "more_horiz" at bounding box center [601, 444] width 14 height 14
click at [606, 468] on span "Upload" at bounding box center [613, 468] width 47 height 14
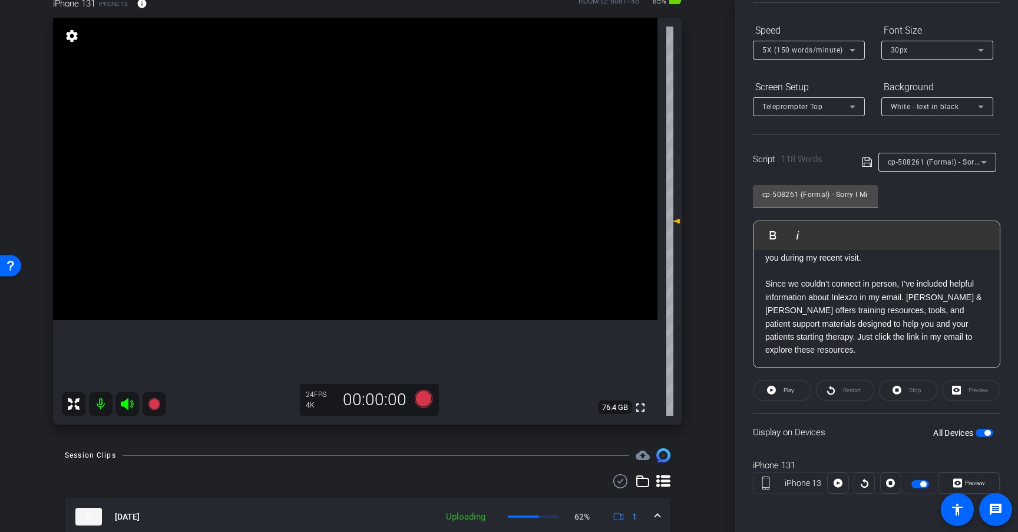
scroll to position [44, 0]
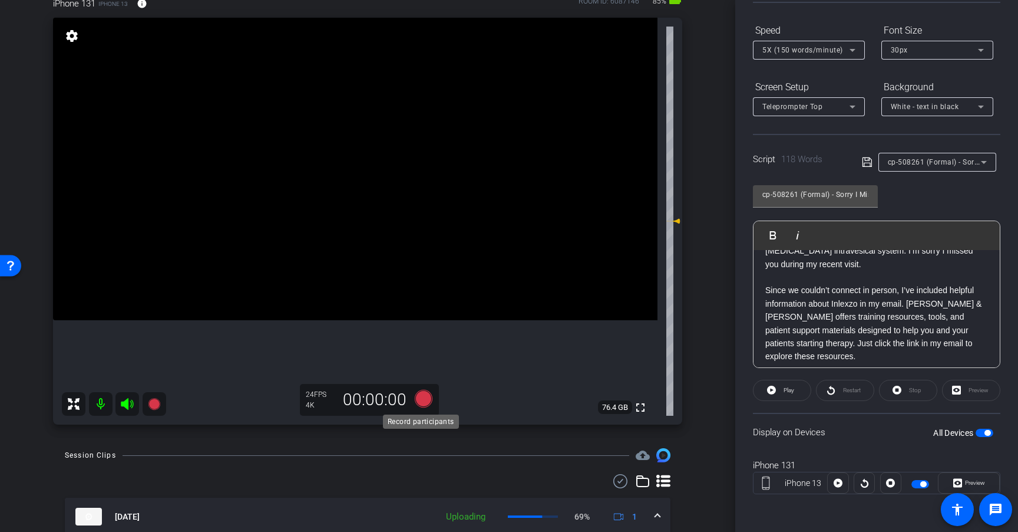
click at [418, 401] on icon at bounding box center [424, 399] width 18 height 18
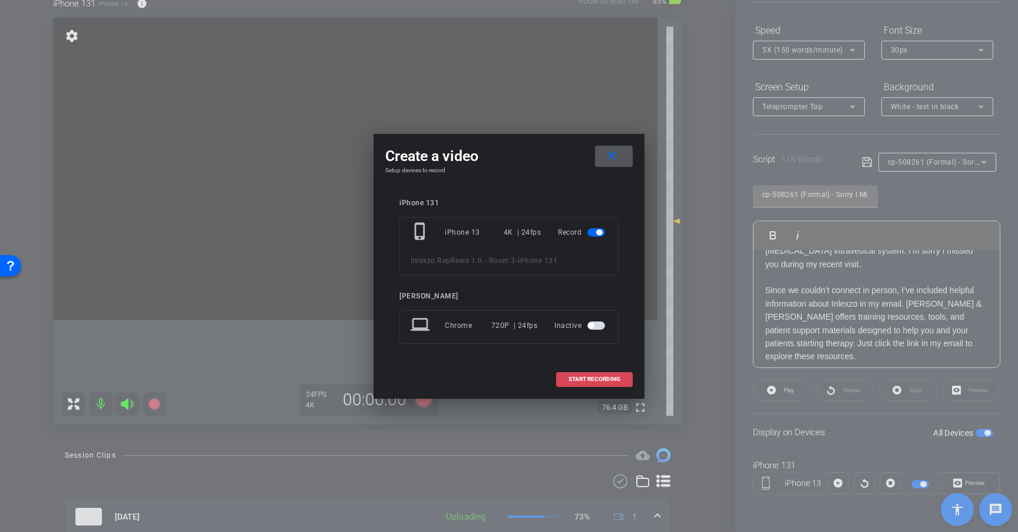
click at [600, 376] on span "START RECORDING" at bounding box center [595, 379] width 52 height 6
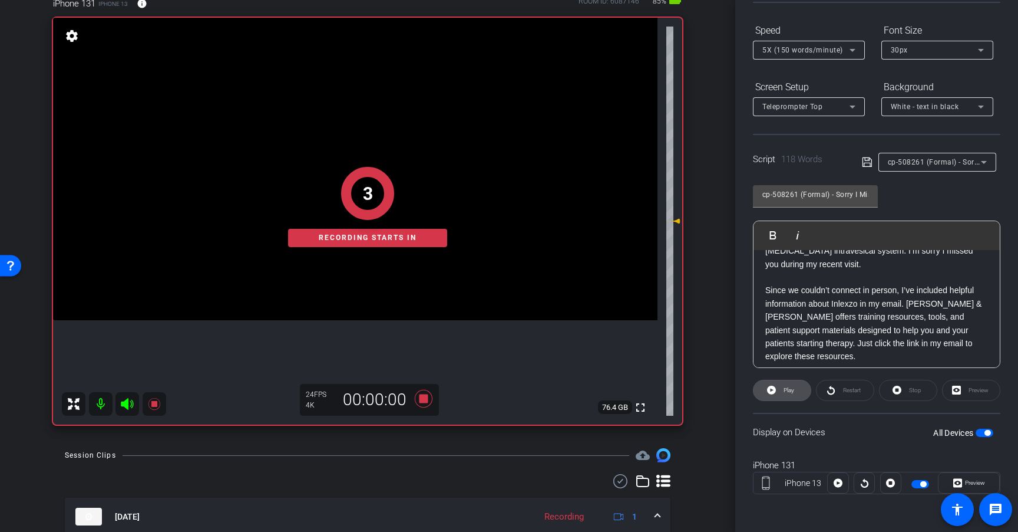
click at [785, 387] on span "Play" at bounding box center [789, 390] width 11 height 6
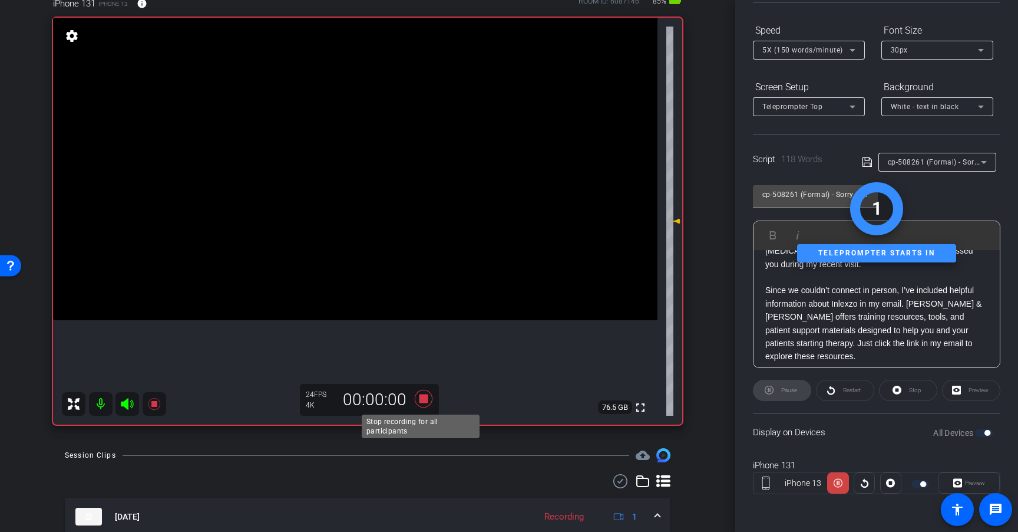
click at [410, 407] on icon at bounding box center [424, 398] width 28 height 21
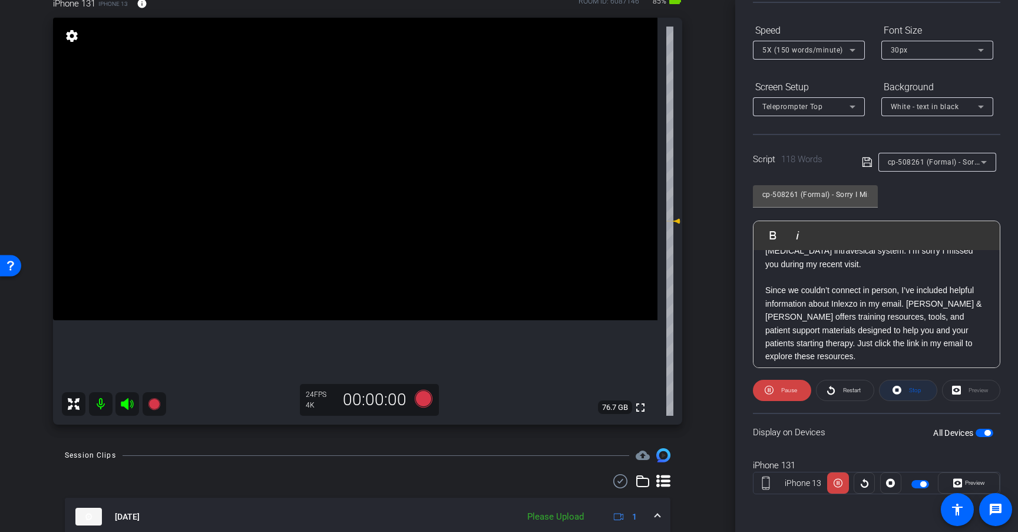
click at [906, 387] on span "Stop" at bounding box center [913, 390] width 15 height 17
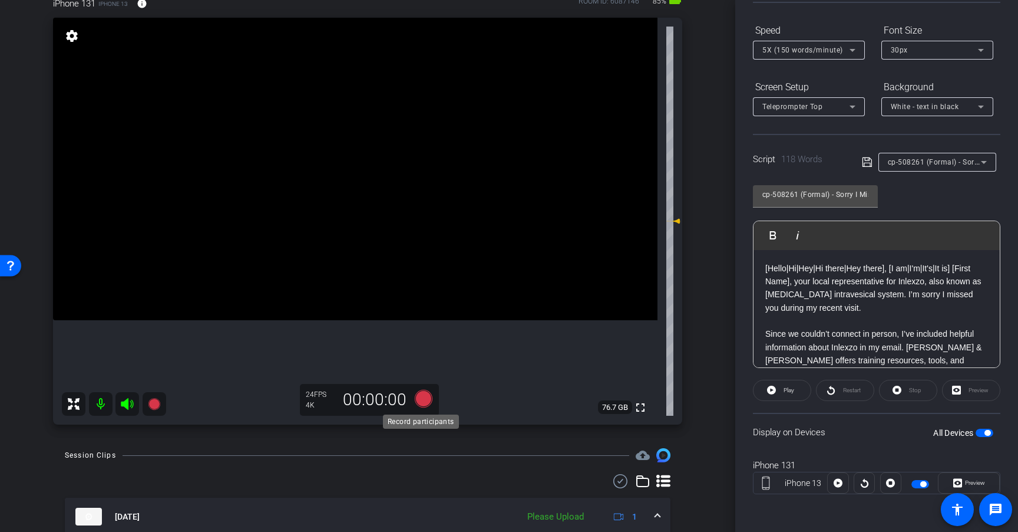
click at [426, 403] on icon at bounding box center [424, 399] width 18 height 18
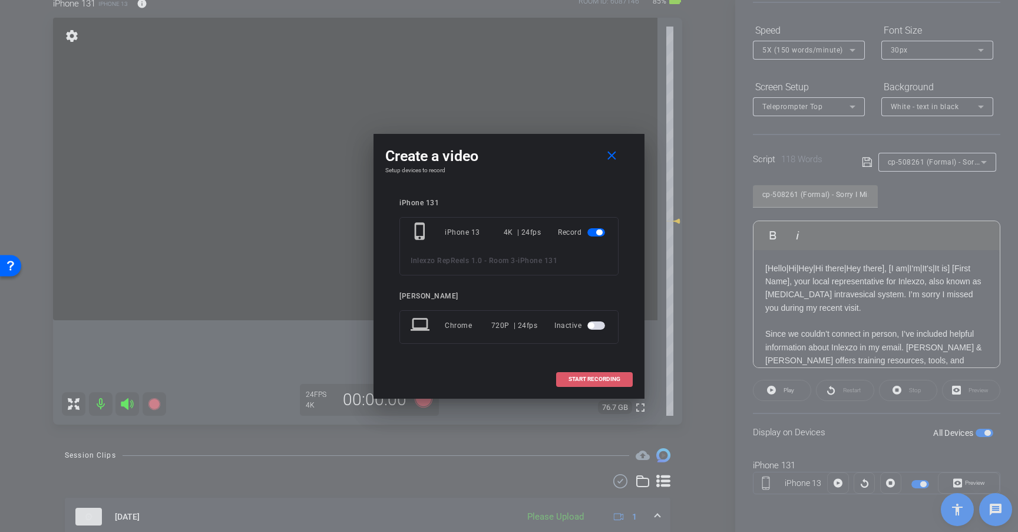
click at [627, 379] on span at bounding box center [594, 379] width 75 height 28
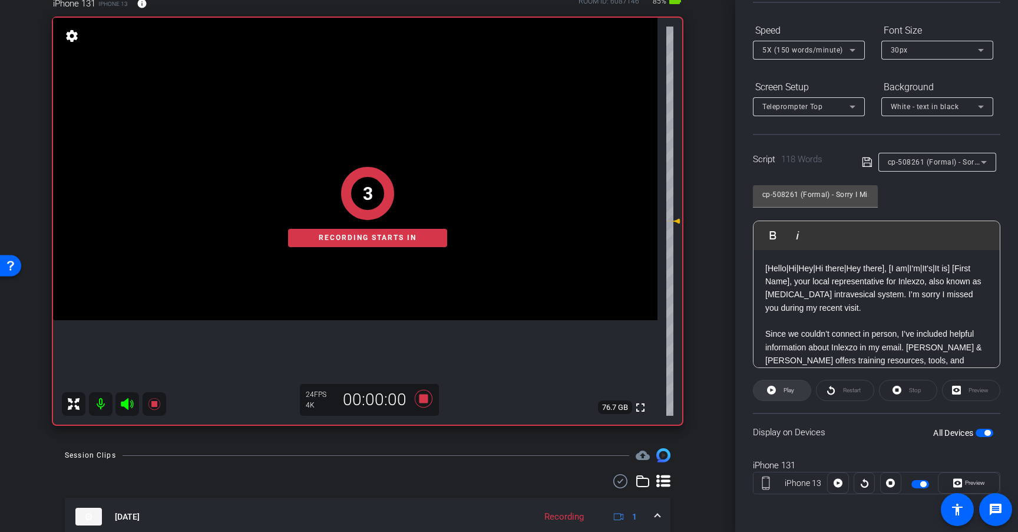
click at [762, 391] on span at bounding box center [782, 390] width 57 height 28
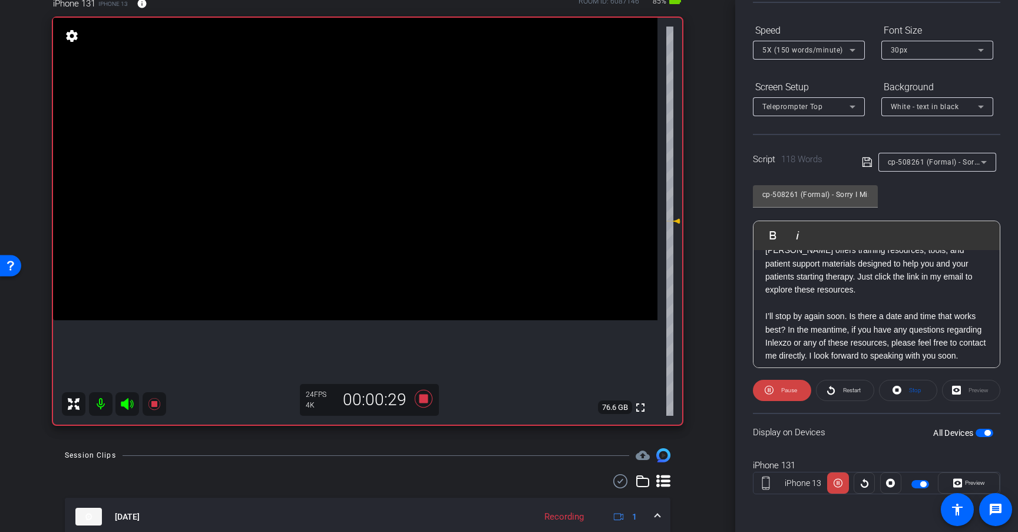
scroll to position [130, 0]
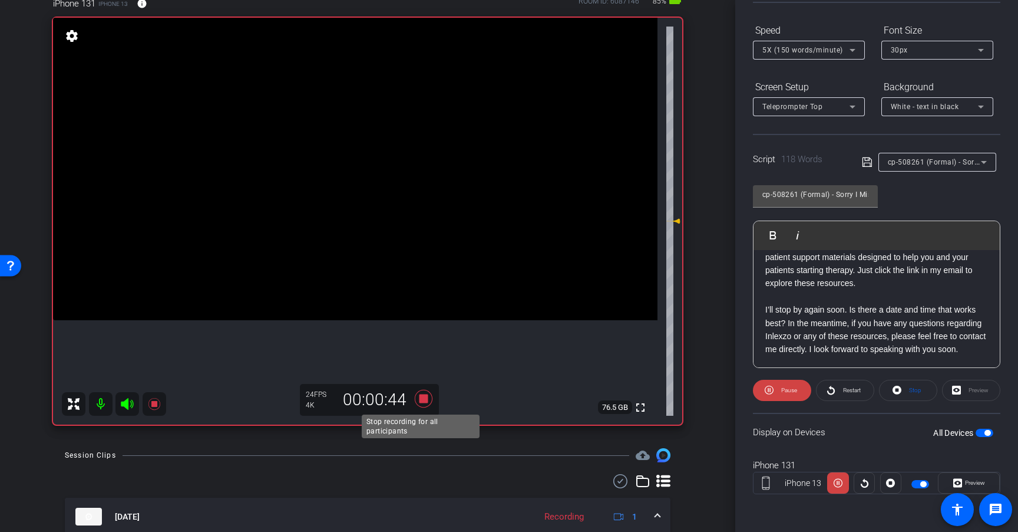
click at [421, 398] on icon at bounding box center [424, 399] width 18 height 18
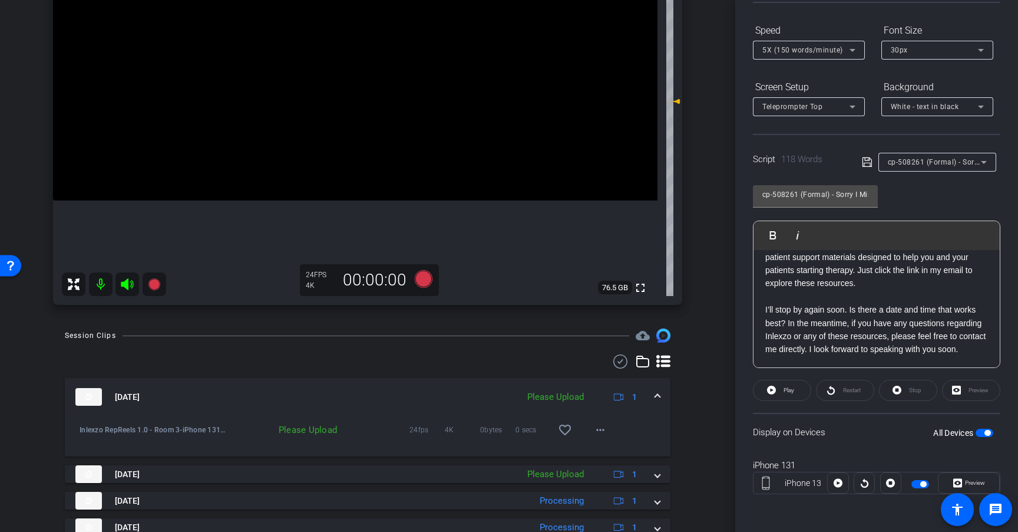
scroll to position [226, 0]
click at [586, 421] on span at bounding box center [600, 428] width 28 height 28
click at [618, 450] on span "Upload" at bounding box center [613, 453] width 47 height 14
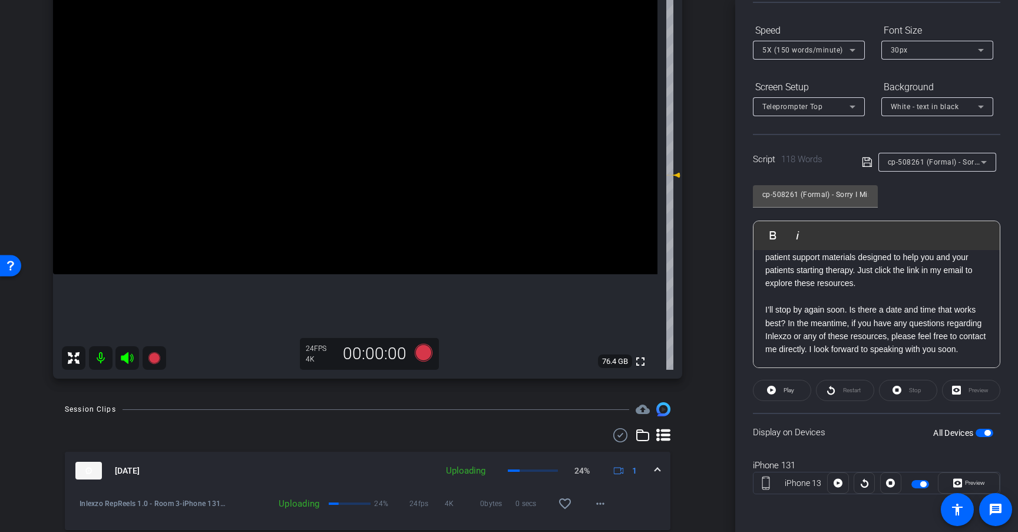
scroll to position [139, 0]
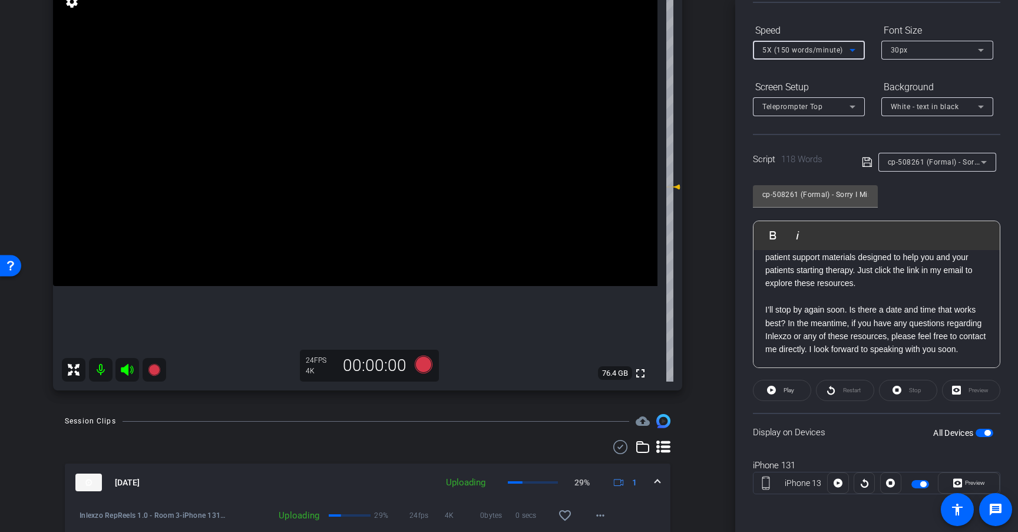
click at [817, 46] on span "5X (150 words/minute)" at bounding box center [803, 50] width 81 height 8
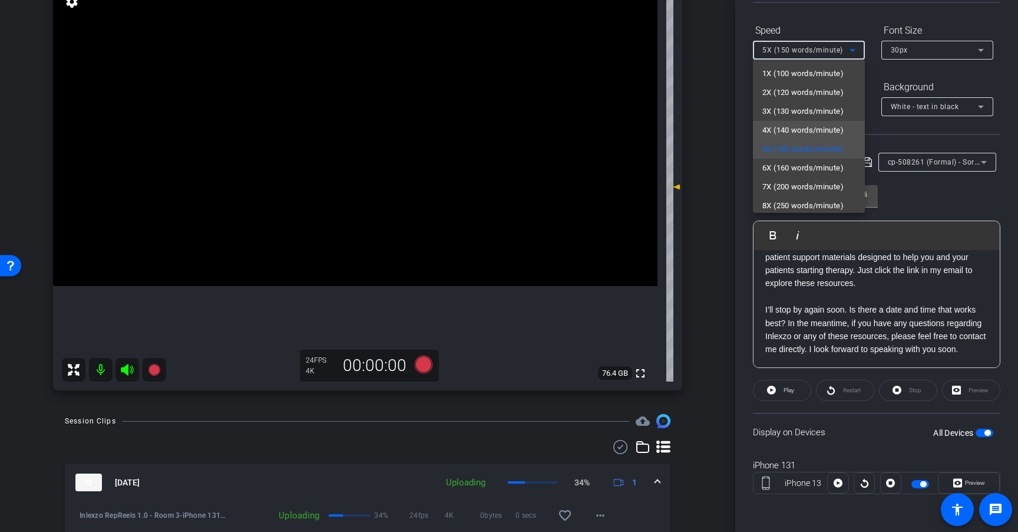
click at [806, 124] on span "4X (140 words/minute)" at bounding box center [803, 130] width 81 height 14
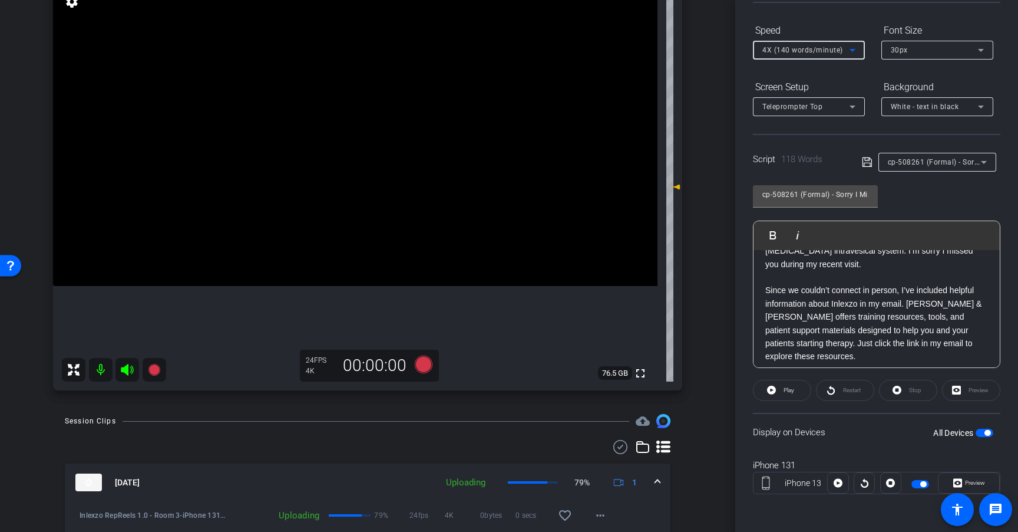
scroll to position [39, 0]
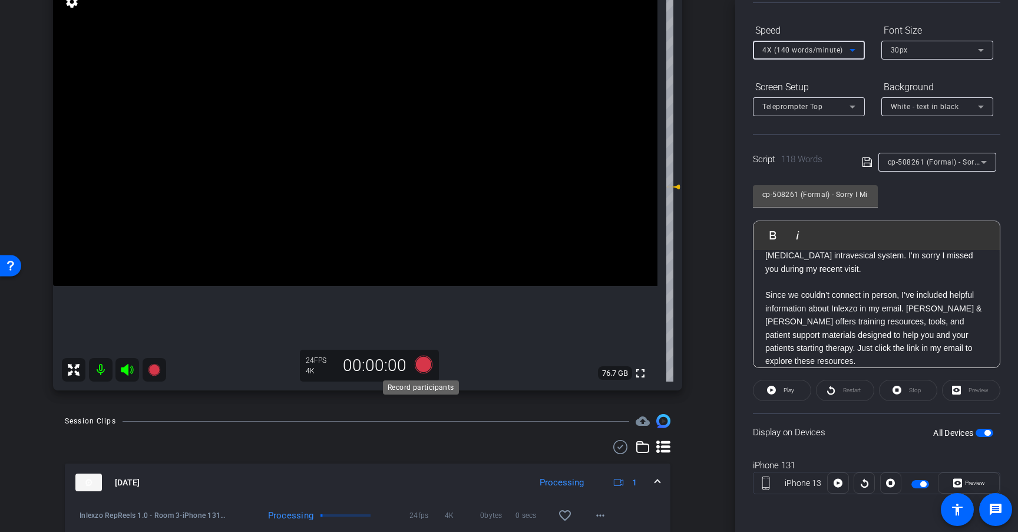
click at [418, 365] on icon at bounding box center [424, 364] width 18 height 18
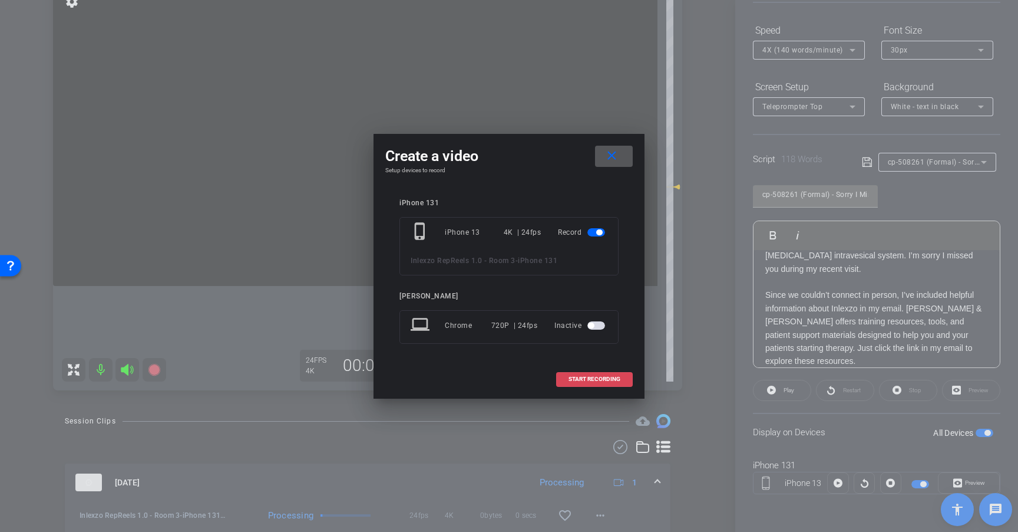
click at [595, 377] on span "START RECORDING" at bounding box center [595, 379] width 52 height 6
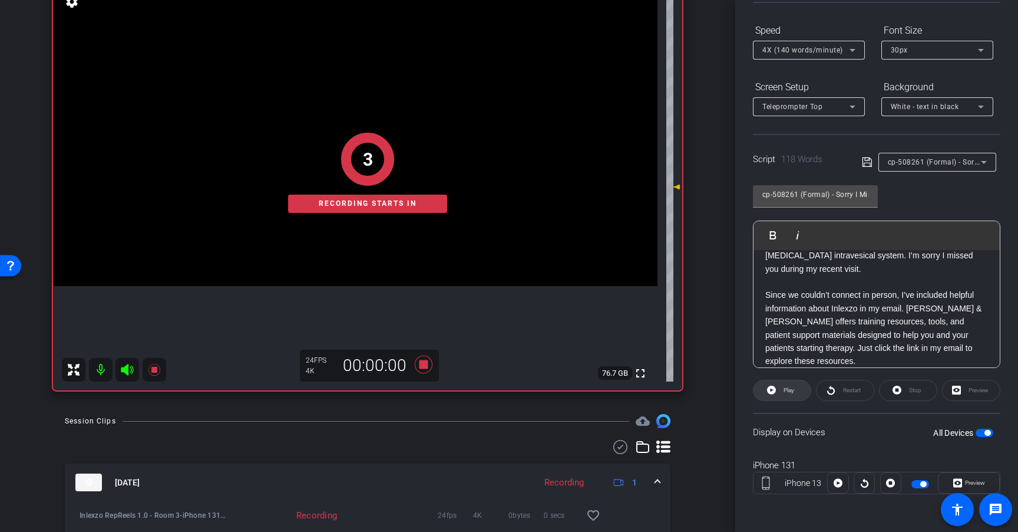
click at [764, 390] on span at bounding box center [782, 390] width 57 height 28
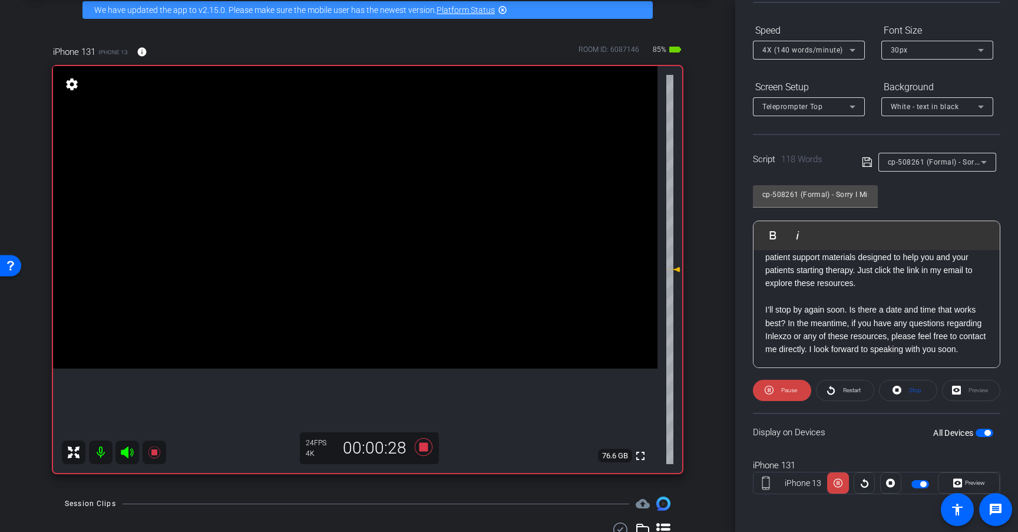
scroll to position [130, 0]
click at [846, 388] on span "Restart" at bounding box center [852, 390] width 18 height 6
click at [418, 449] on icon at bounding box center [424, 447] width 18 height 18
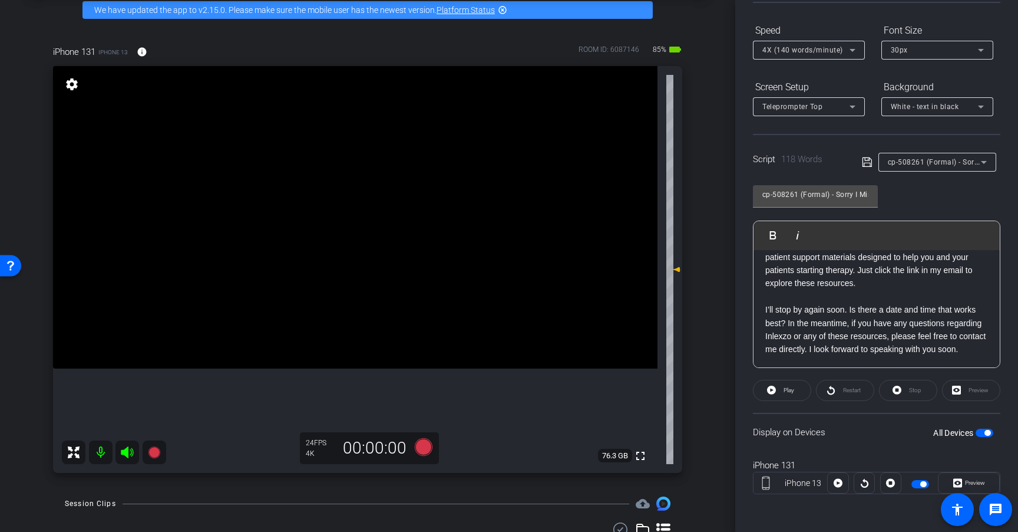
click at [934, 164] on span "cp-508261 (Formal) - Sorry I Missed You" at bounding box center [957, 161] width 139 height 9
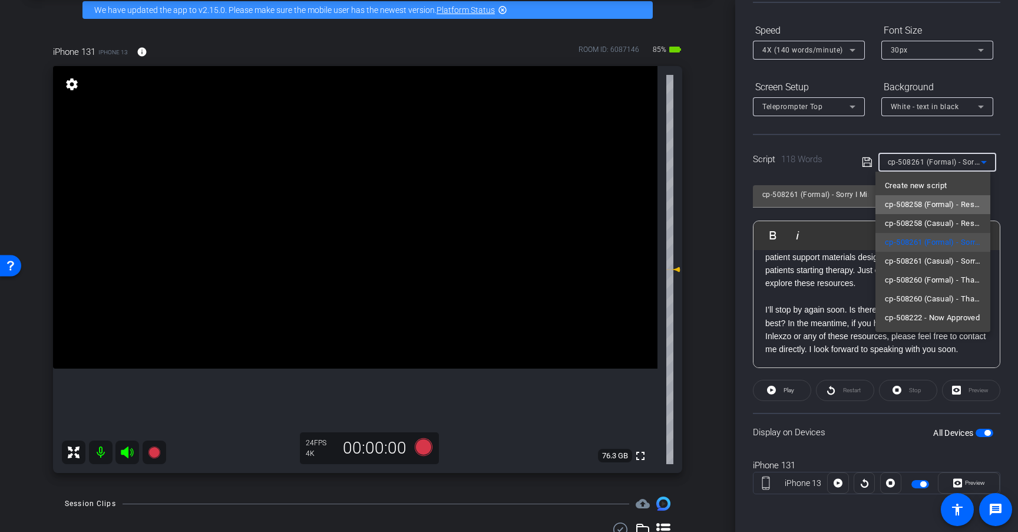
click at [939, 210] on span "cp-508258 (Formal) - Resources to Share" at bounding box center [933, 204] width 96 height 14
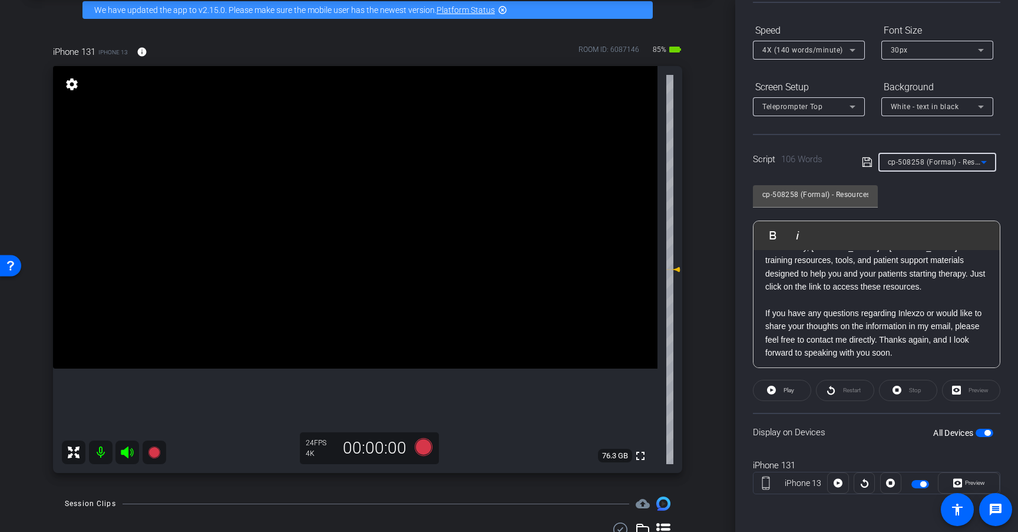
scroll to position [104, 0]
click at [939, 164] on span "cp-508258 (Formal) - Resources to Share" at bounding box center [958, 161] width 141 height 9
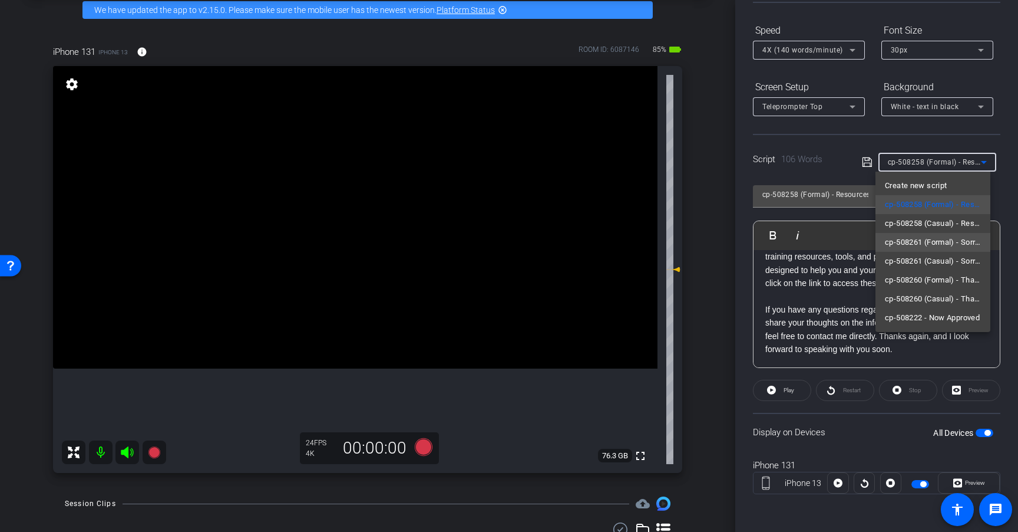
click at [944, 240] on span "cp-508261 (Formal) - Sorry I Missed You" at bounding box center [933, 242] width 96 height 14
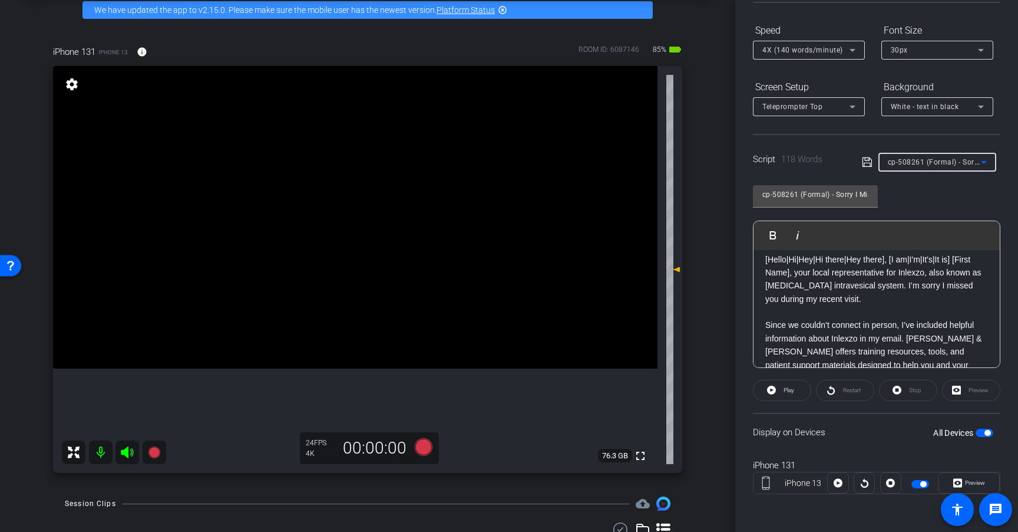
scroll to position [8, 0]
click at [426, 451] on icon at bounding box center [424, 447] width 18 height 18
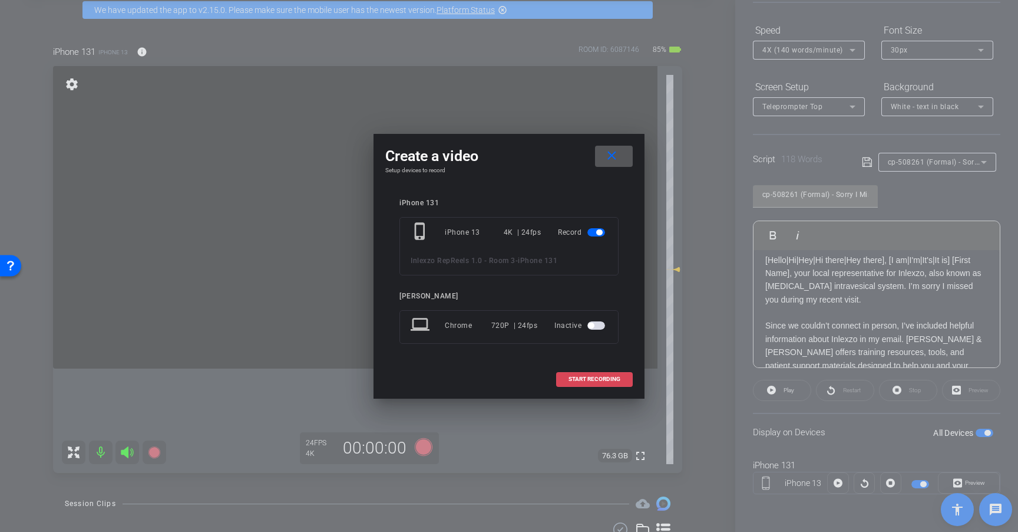
click at [615, 376] on span "START RECORDING" at bounding box center [595, 379] width 52 height 6
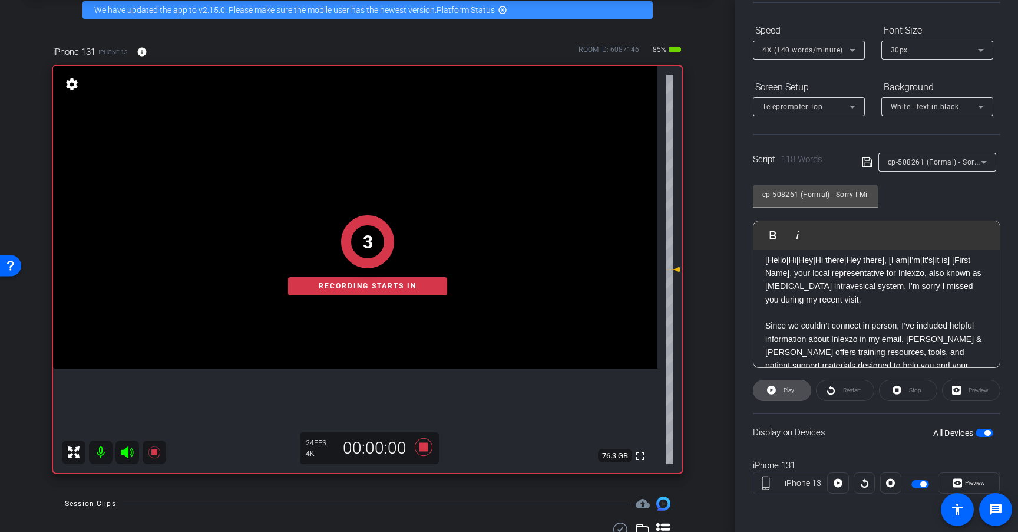
click at [773, 392] on icon at bounding box center [771, 389] width 9 height 9
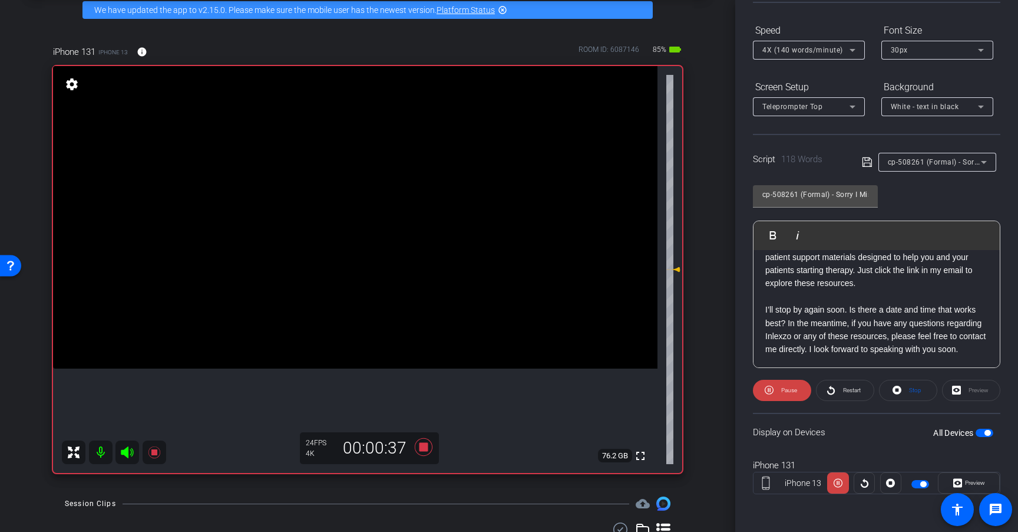
scroll to position [130, 0]
click at [421, 449] on icon at bounding box center [424, 447] width 18 height 18
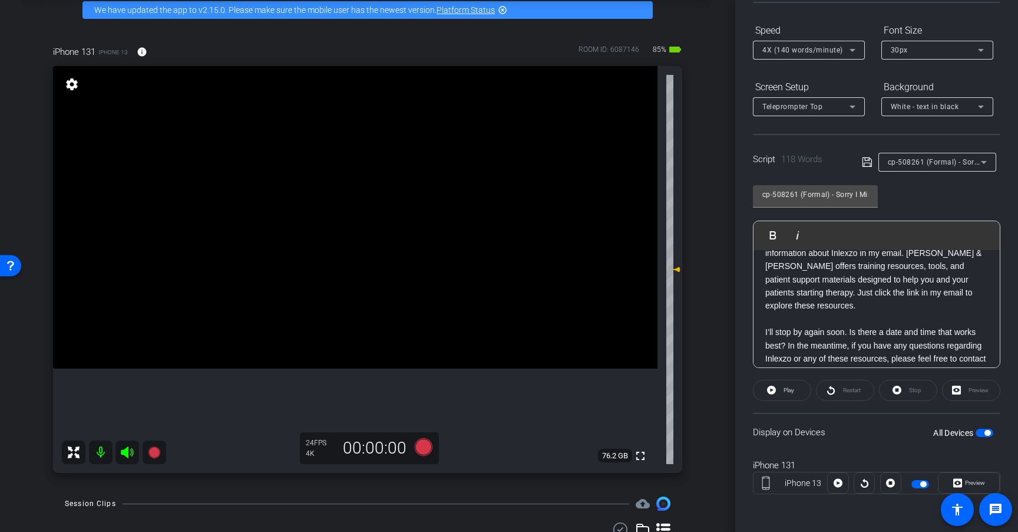
scroll to position [97, 0]
click at [421, 447] on icon at bounding box center [424, 447] width 18 height 18
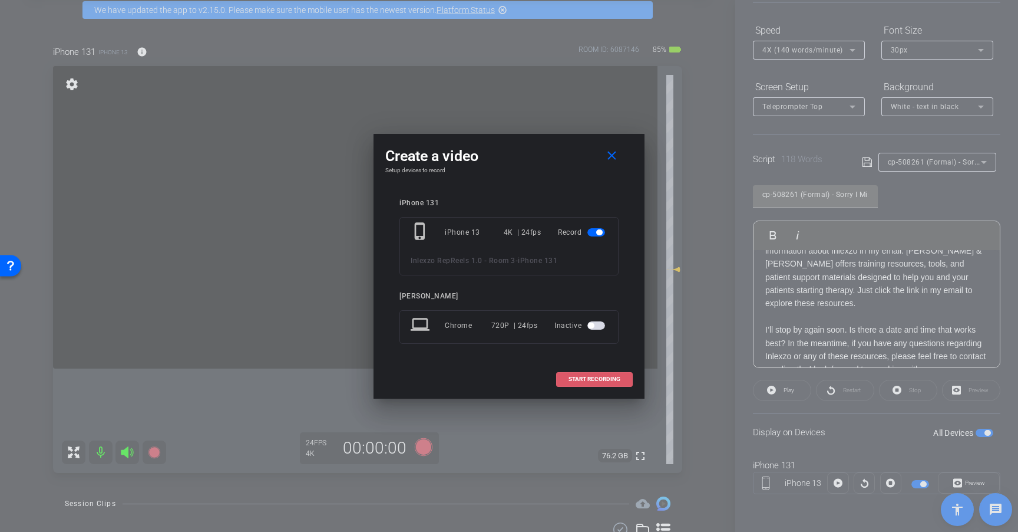
click at [615, 381] on span "START RECORDING" at bounding box center [595, 379] width 52 height 6
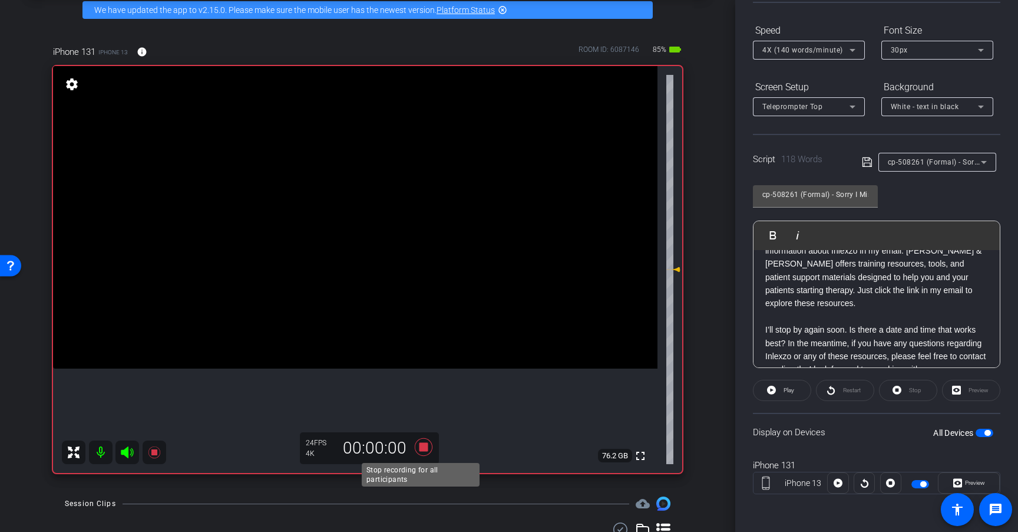
click at [420, 449] on icon at bounding box center [424, 447] width 18 height 18
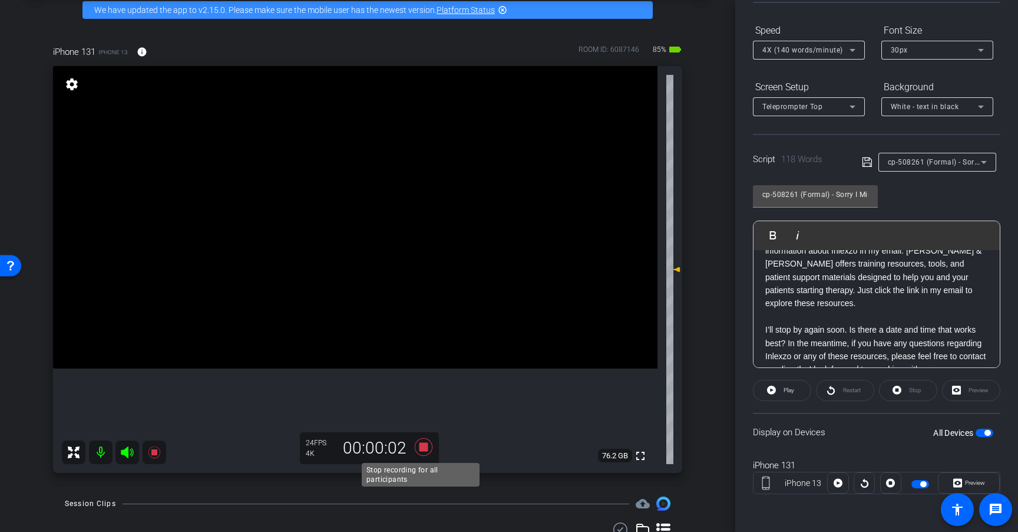
click at [420, 449] on icon at bounding box center [424, 447] width 18 height 18
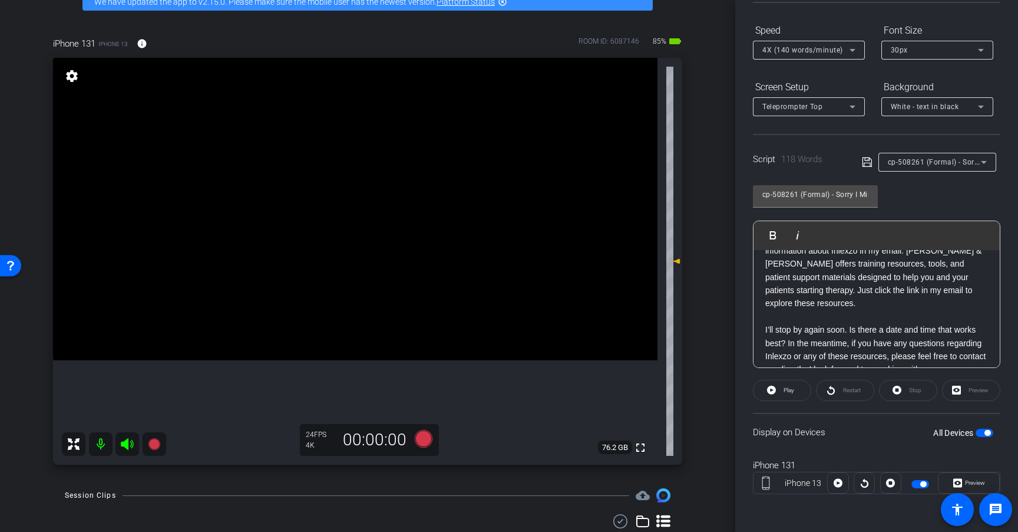
scroll to position [64, 0]
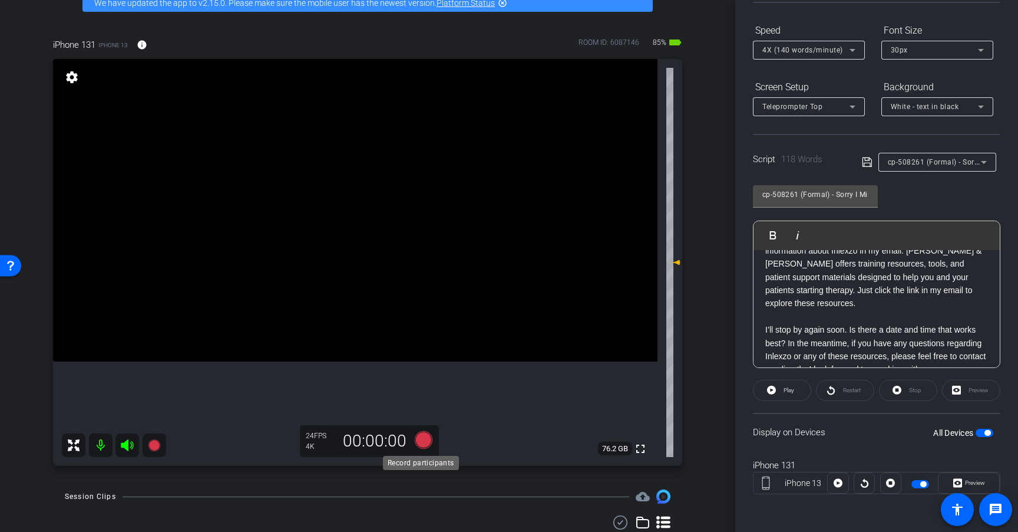
click at [418, 443] on icon at bounding box center [424, 440] width 18 height 18
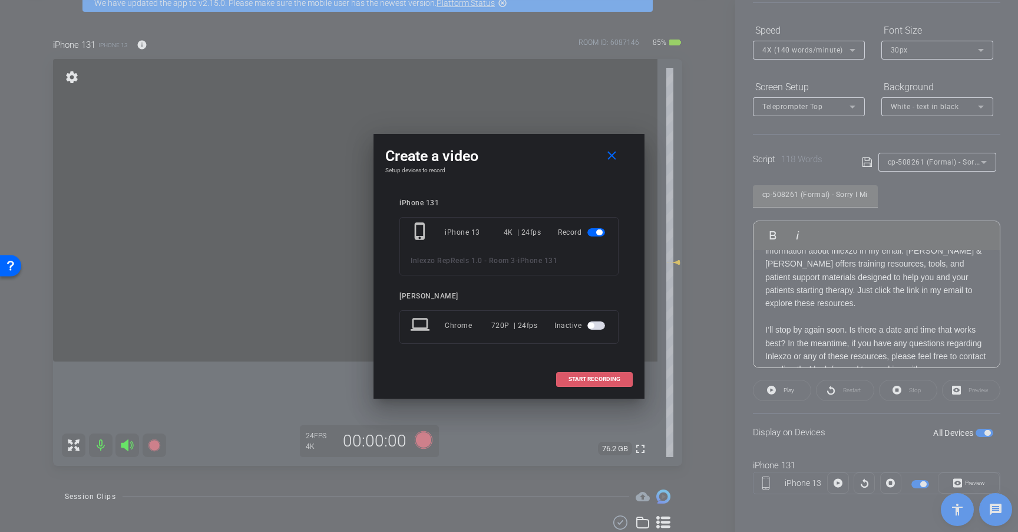
click at [601, 380] on span "START RECORDING" at bounding box center [595, 379] width 52 height 6
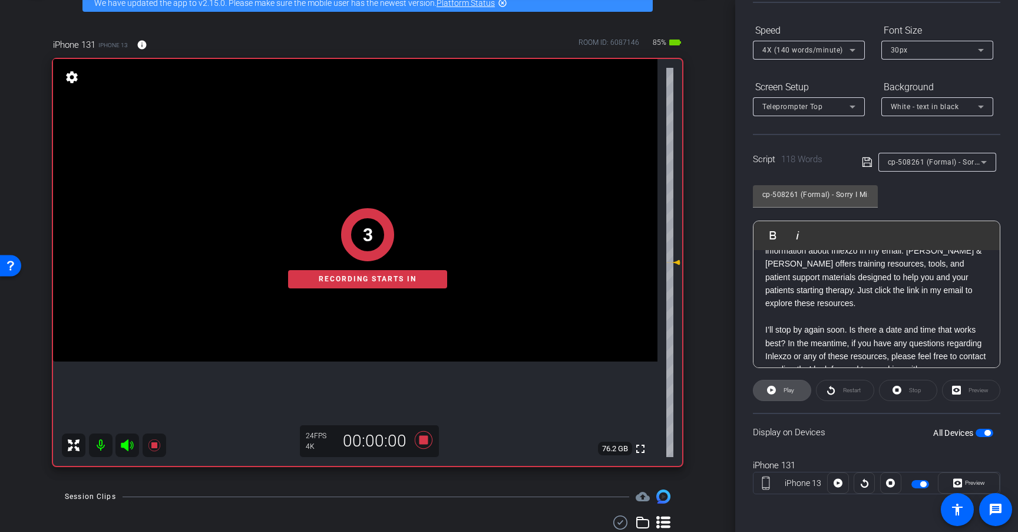
click at [787, 389] on span "Play" at bounding box center [789, 390] width 11 height 6
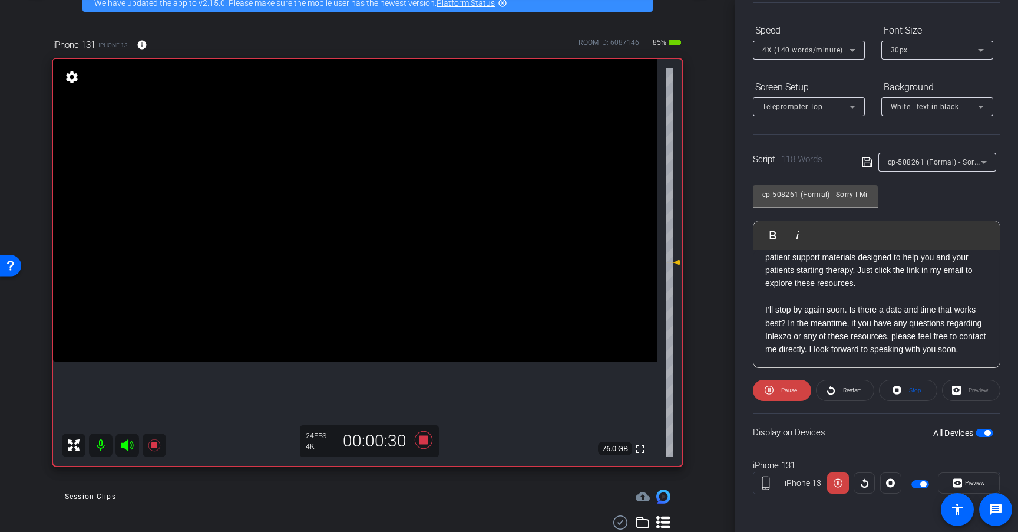
scroll to position [130, 0]
click at [417, 441] on icon at bounding box center [424, 440] width 18 height 18
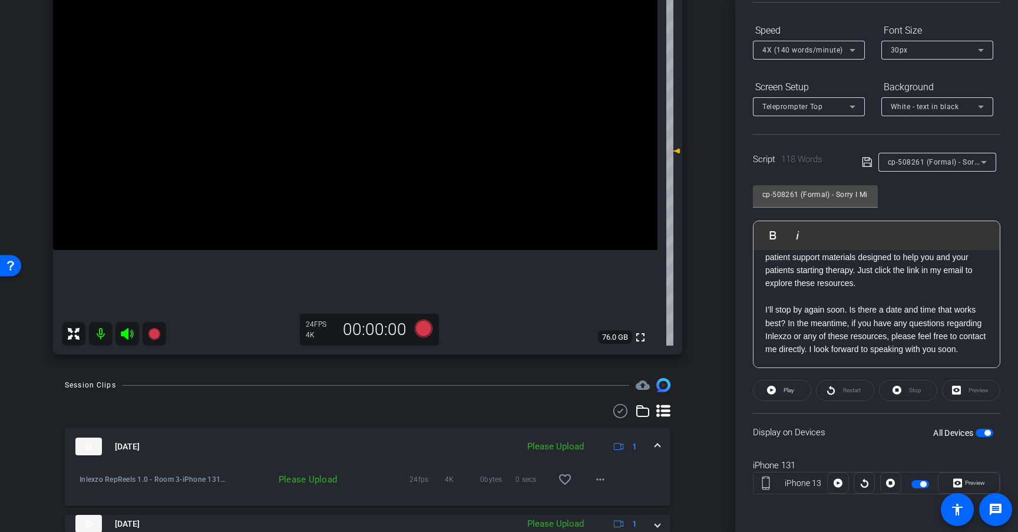
scroll to position [184, 0]
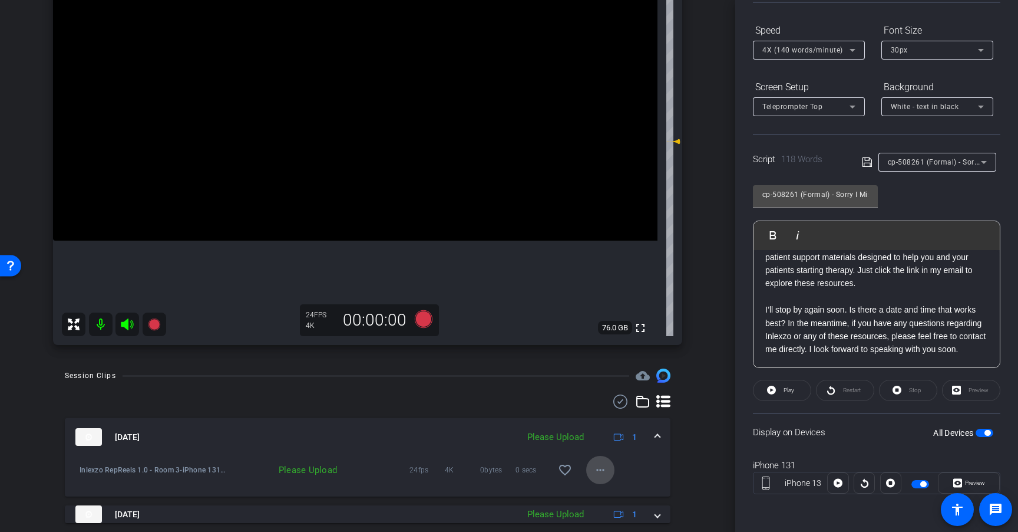
click at [596, 469] on mat-icon "more_horiz" at bounding box center [601, 470] width 14 height 14
click at [611, 415] on span "Upload" at bounding box center [613, 416] width 47 height 14
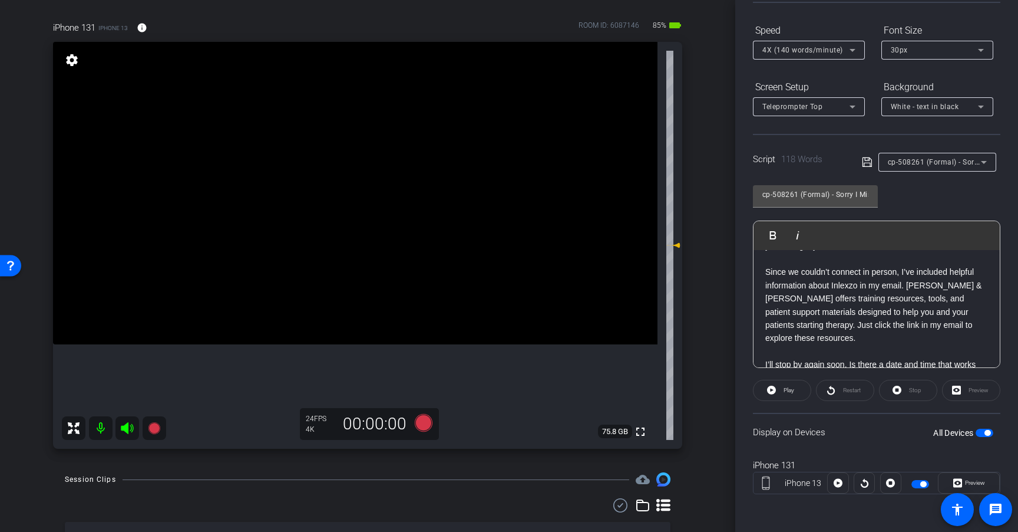
scroll to position [77, 0]
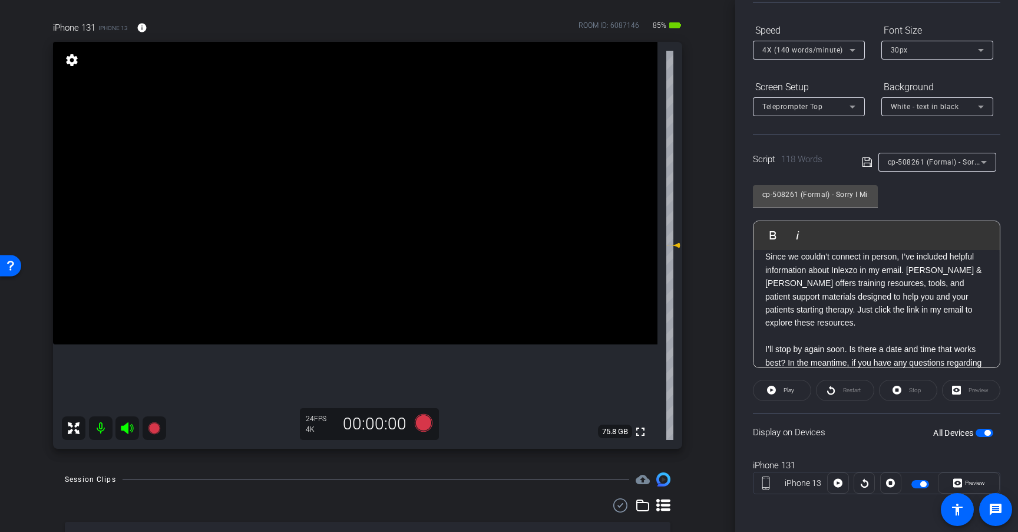
click at [978, 433] on span "button" at bounding box center [985, 432] width 18 height 8
click at [977, 431] on span "button" at bounding box center [985, 432] width 18 height 8
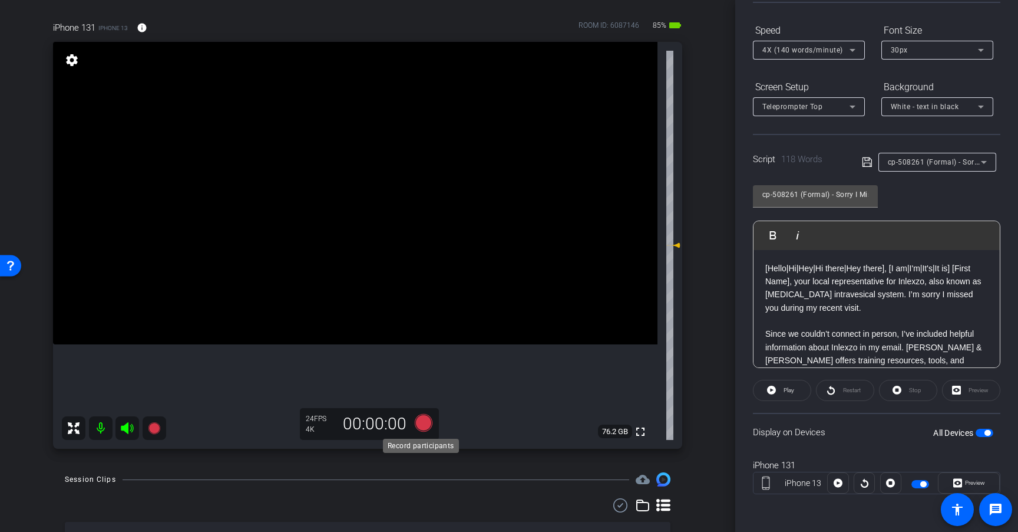
click at [418, 423] on icon at bounding box center [424, 423] width 18 height 18
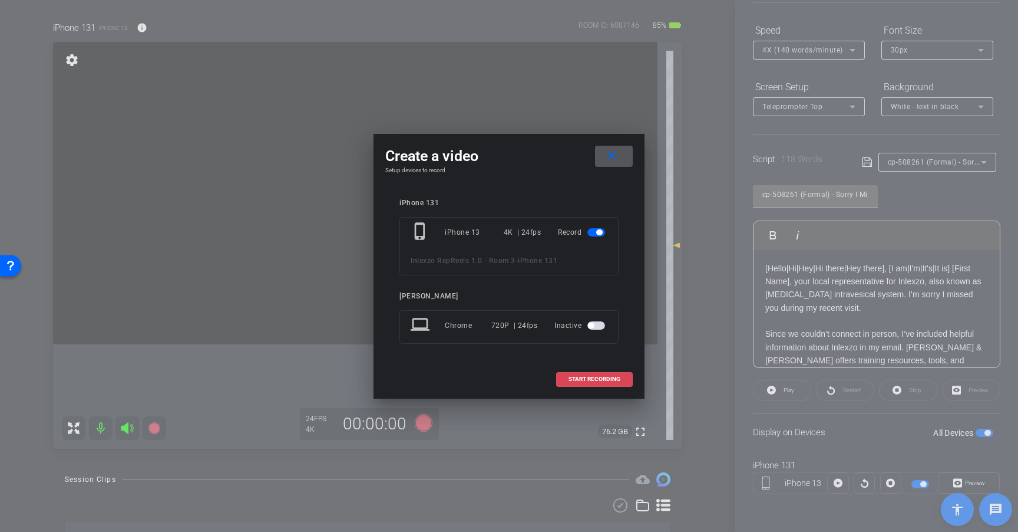
click at [594, 379] on span "START RECORDING" at bounding box center [595, 379] width 52 height 6
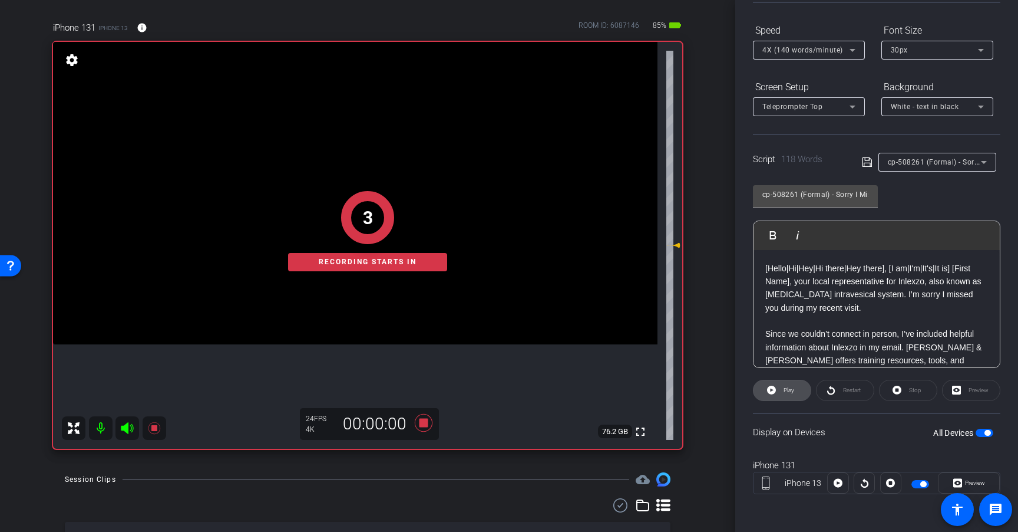
click at [792, 392] on span "Play" at bounding box center [789, 390] width 11 height 6
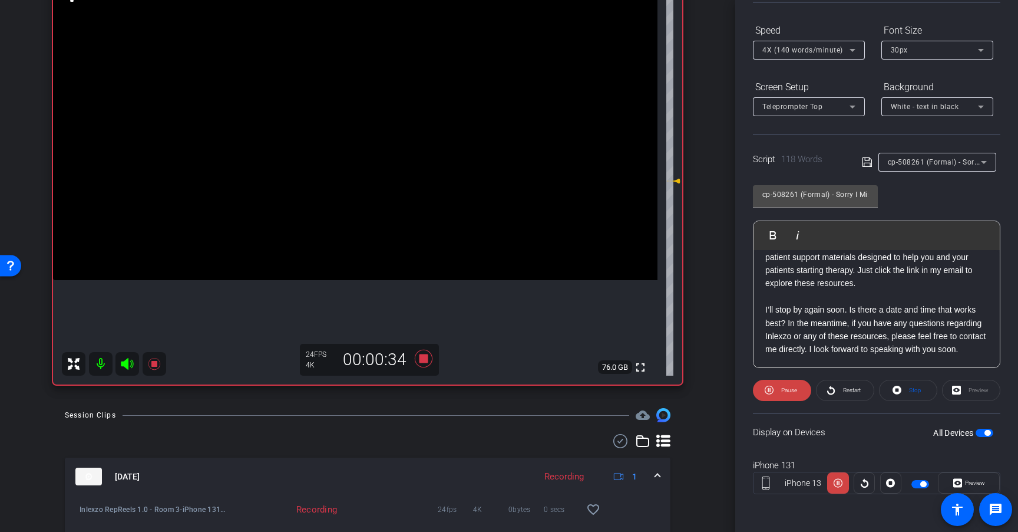
scroll to position [155, 0]
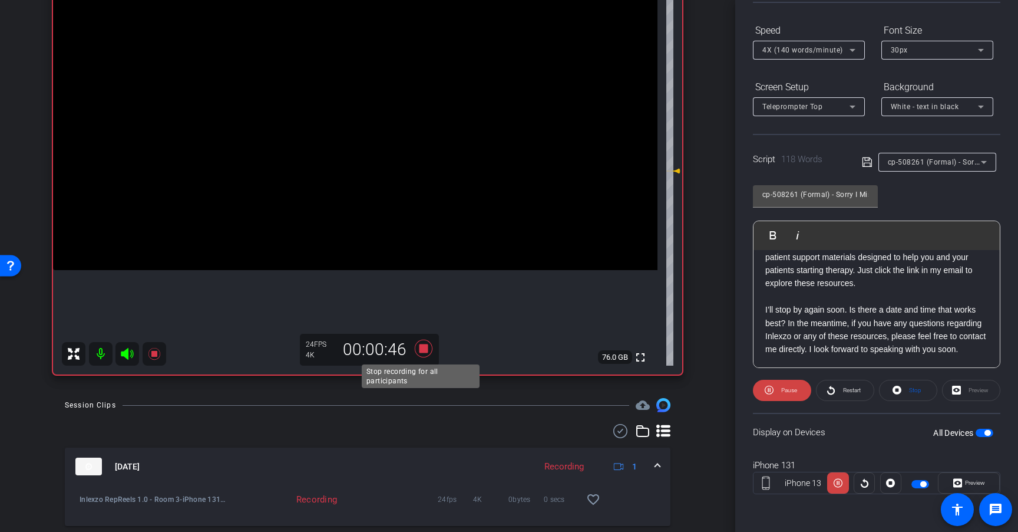
click at [421, 349] on icon at bounding box center [424, 348] width 18 height 18
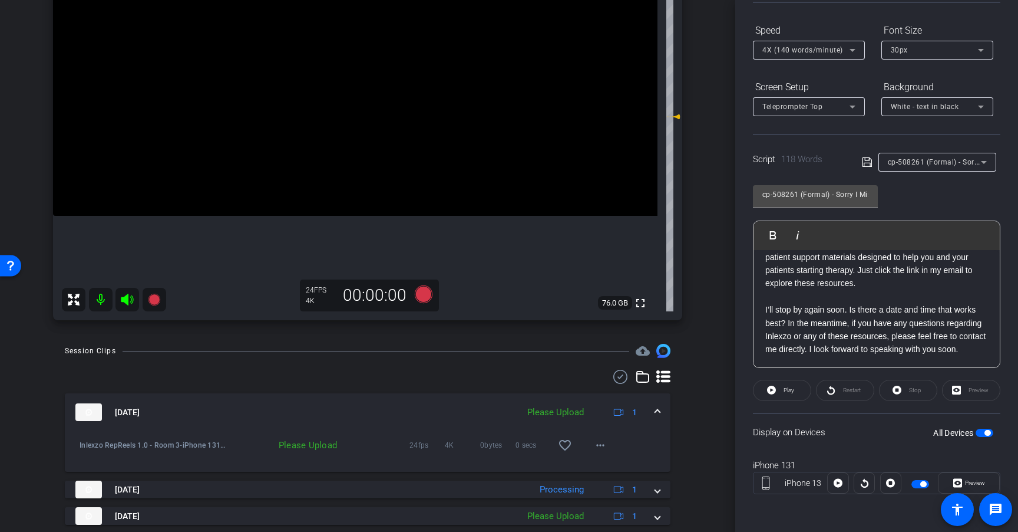
scroll to position [213, 0]
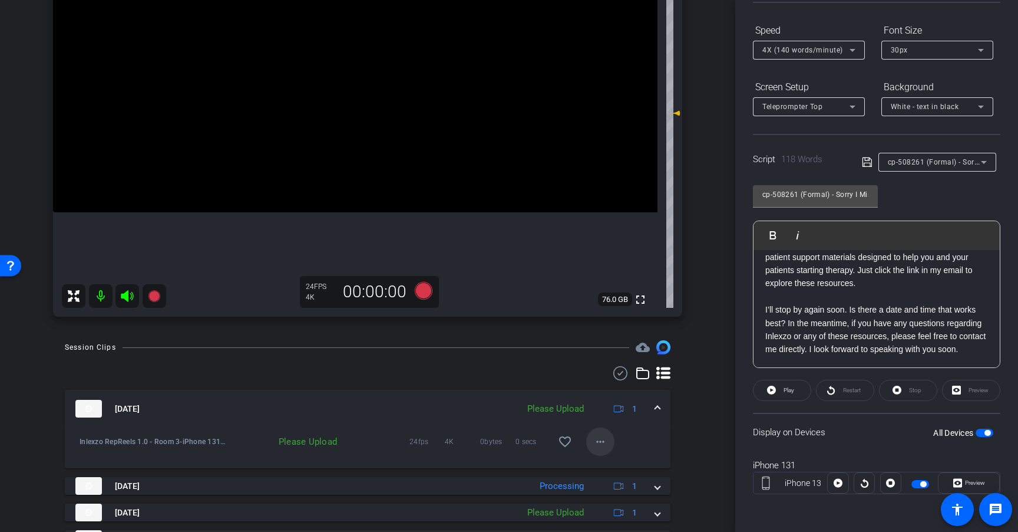
click at [594, 440] on mat-icon "more_horiz" at bounding box center [601, 441] width 14 height 14
click at [604, 467] on span "Upload" at bounding box center [613, 466] width 47 height 14
click at [947, 161] on span "cp-508261 (Formal) - Sorry I Missed You" at bounding box center [957, 161] width 139 height 9
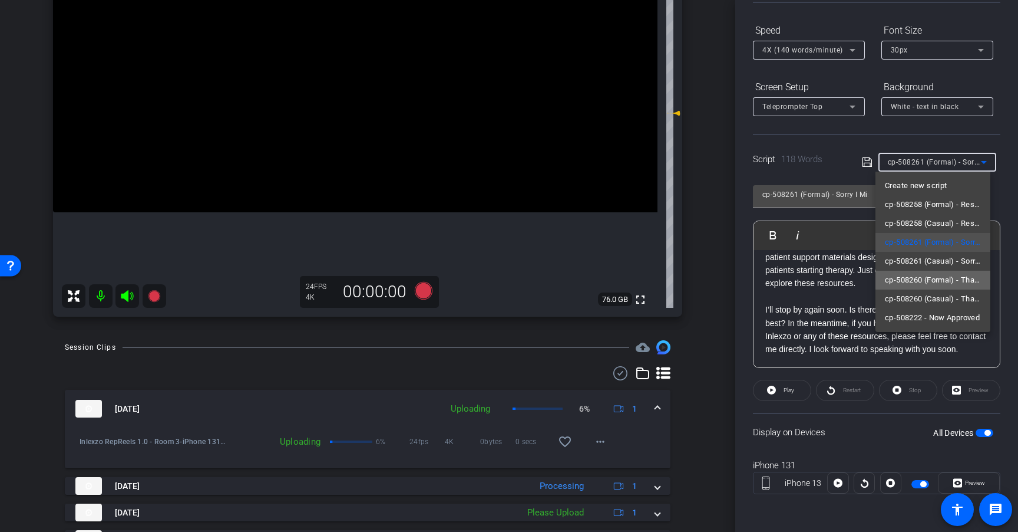
click at [954, 279] on span "cp-508260 (Formal) - Thanks for Seeing Me" at bounding box center [933, 280] width 96 height 14
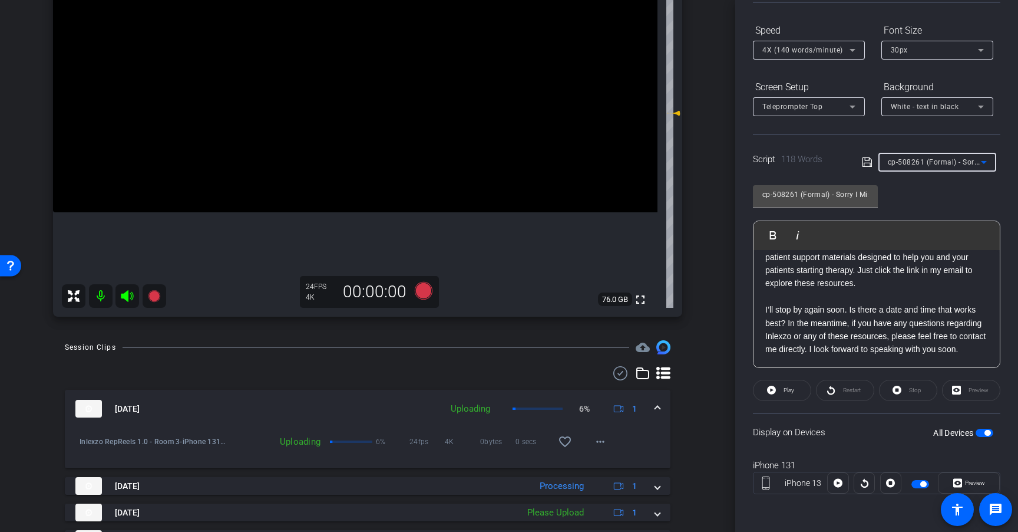
type input "cp-508260 (Formal) - Thanks for Seeing Me"
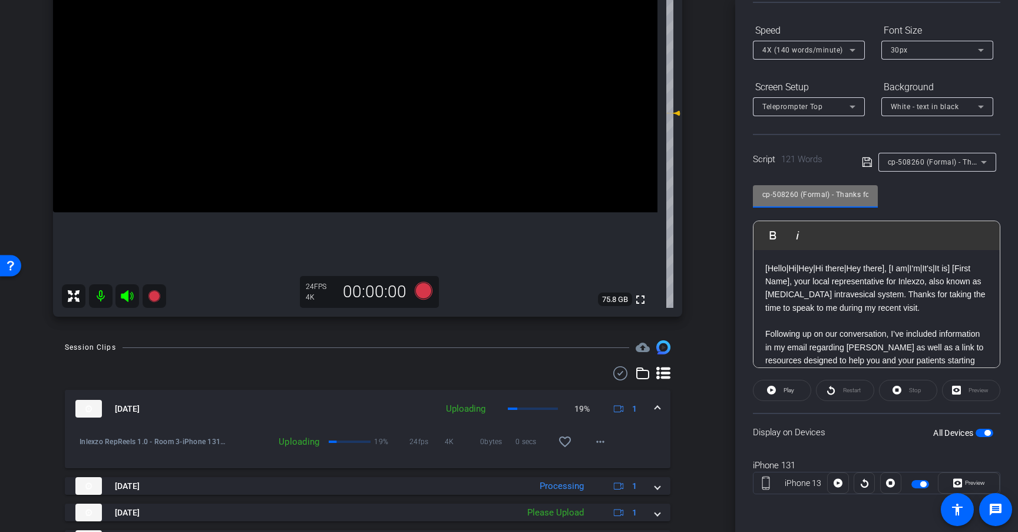
scroll to position [0, 39]
drag, startPoint x: 840, startPoint y: 194, endPoint x: 954, endPoint y: 188, distance: 113.9
click at [954, 186] on div "cp-508260 (Formal) - Thanks for Seeing Me Play Play from this location Play Sel…" at bounding box center [877, 272] width 248 height 192
click at [949, 190] on div "cp-508260 (Formal) - Thanks for Seeing Me Play Play from this location Play Sel…" at bounding box center [877, 272] width 248 height 192
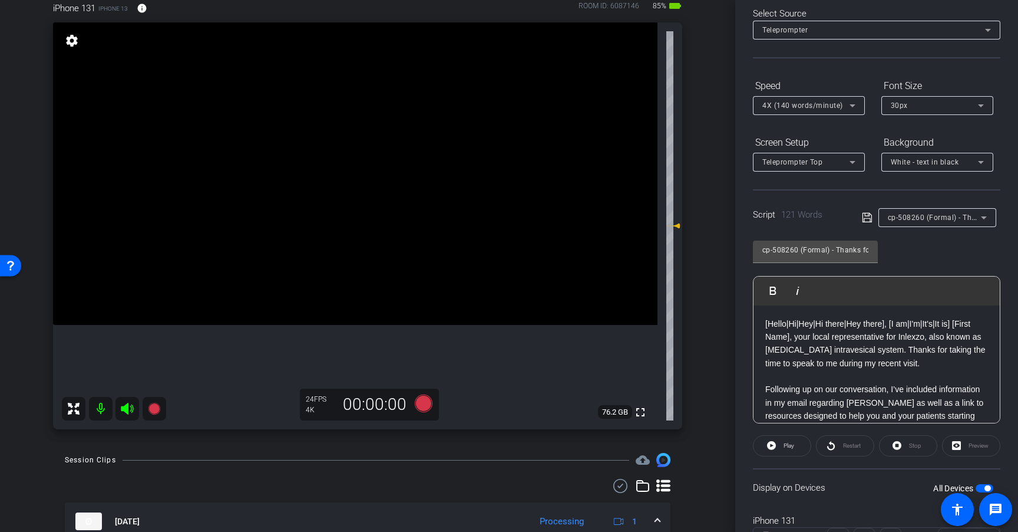
scroll to position [65, 0]
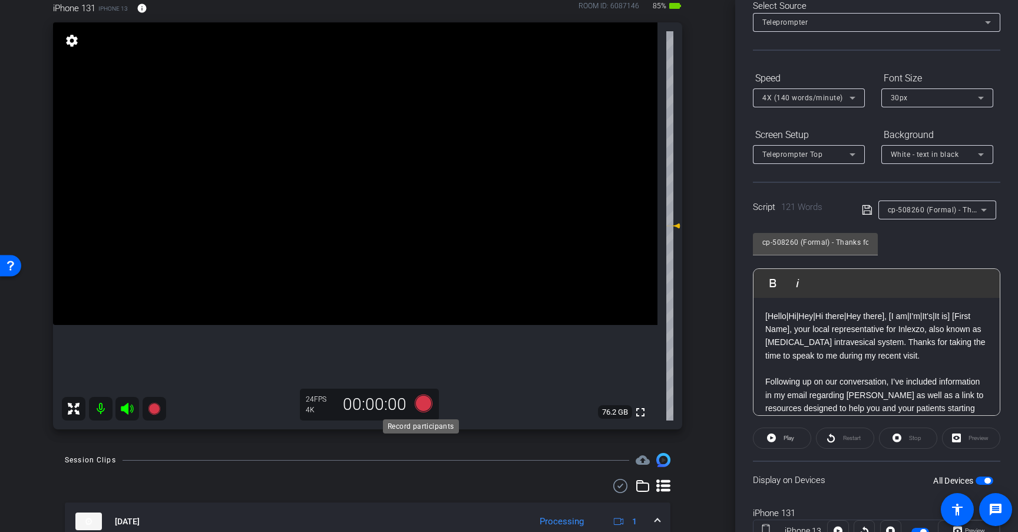
click at [423, 407] on icon at bounding box center [424, 403] width 18 height 18
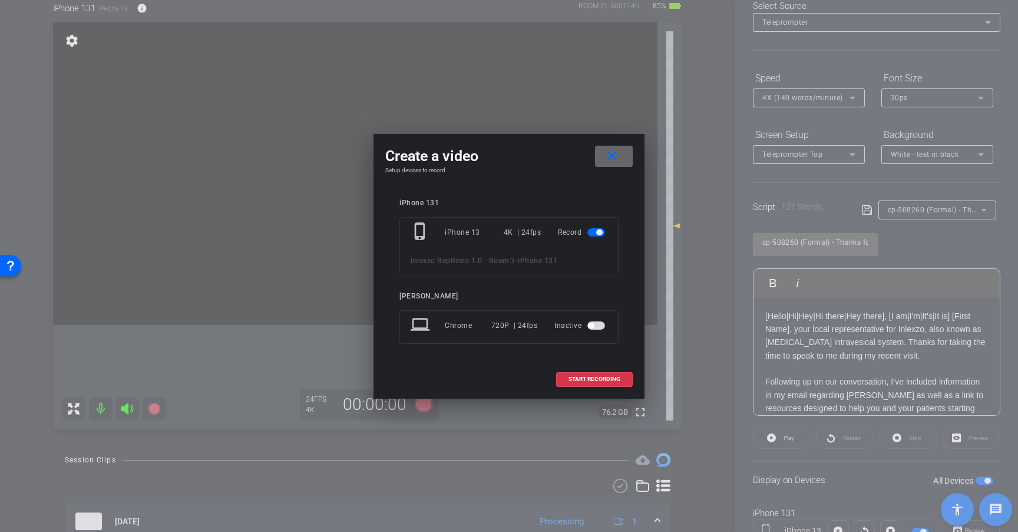
click at [623, 151] on span at bounding box center [614, 156] width 38 height 28
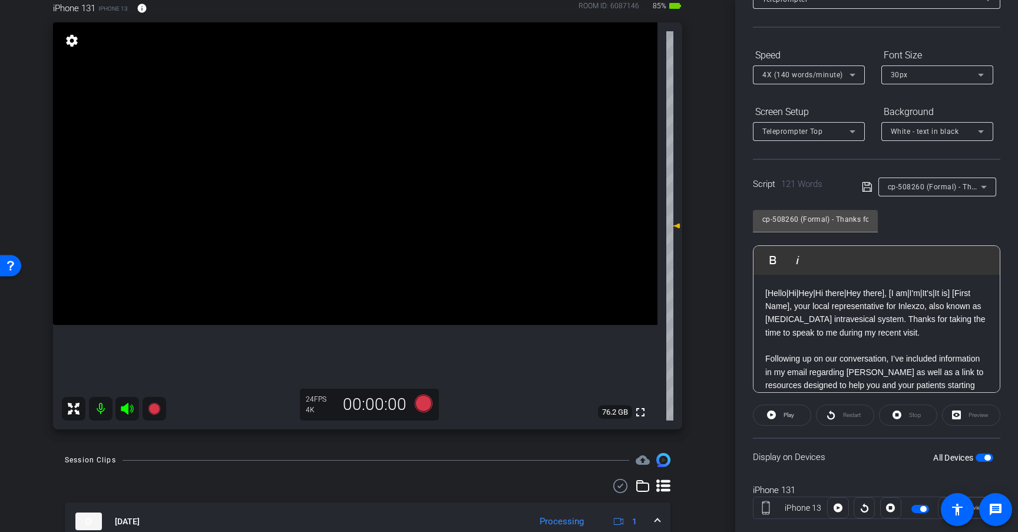
scroll to position [113, 0]
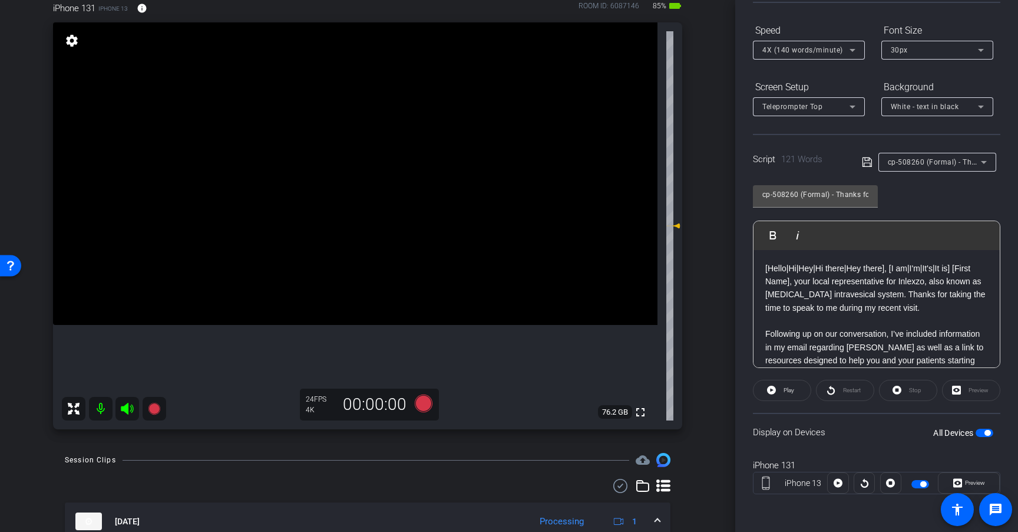
click at [976, 429] on span "button" at bounding box center [985, 432] width 18 height 8
click at [977, 430] on span "button" at bounding box center [980, 433] width 6 height 6
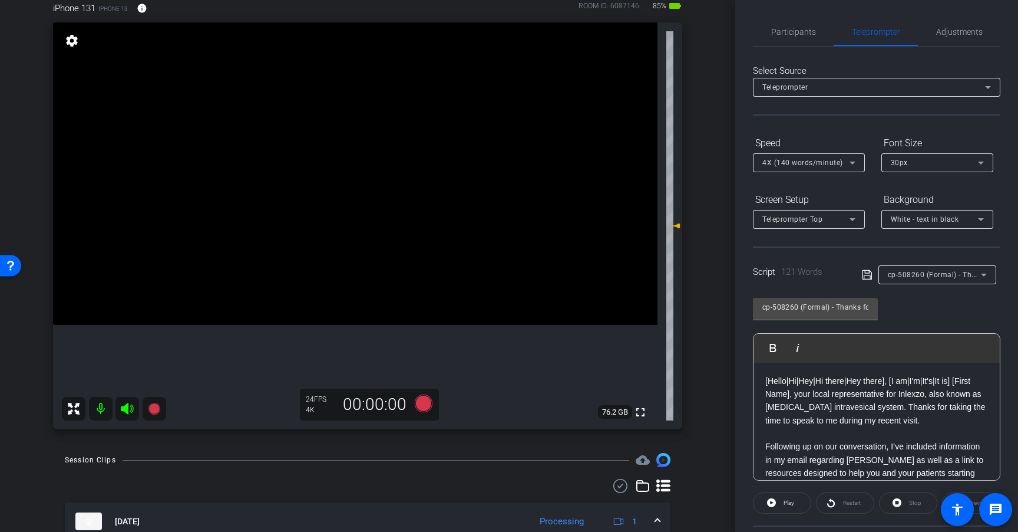
scroll to position [24, 0]
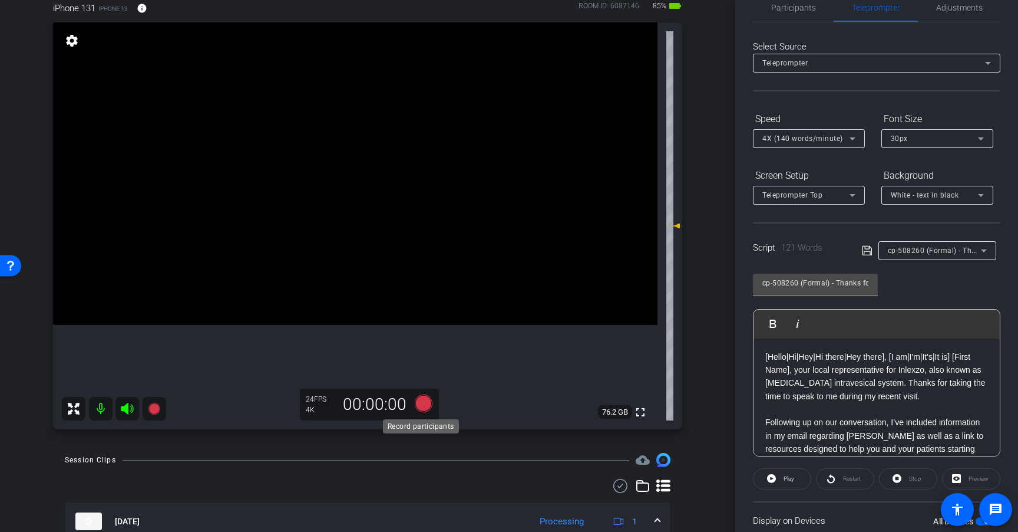
click at [428, 403] on icon at bounding box center [424, 403] width 18 height 18
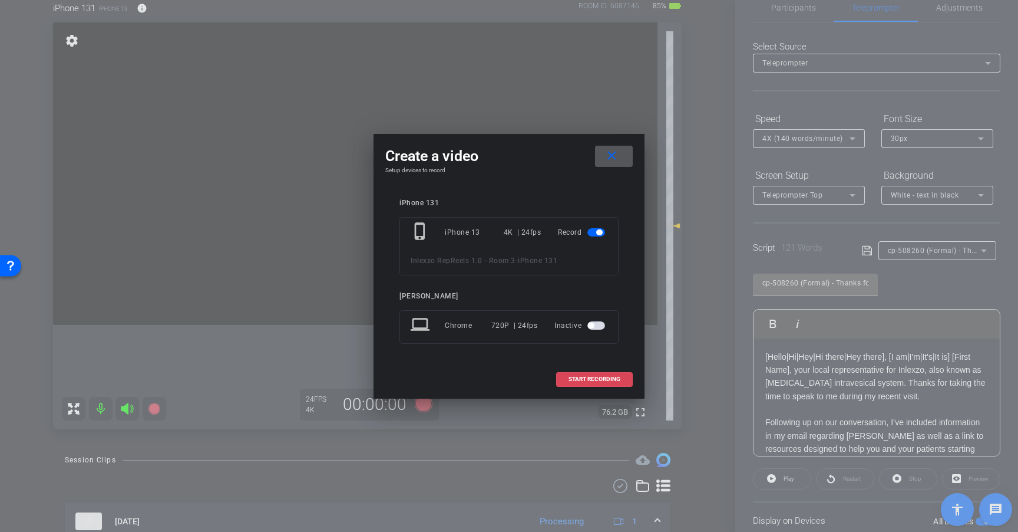
click at [586, 383] on span at bounding box center [594, 379] width 75 height 28
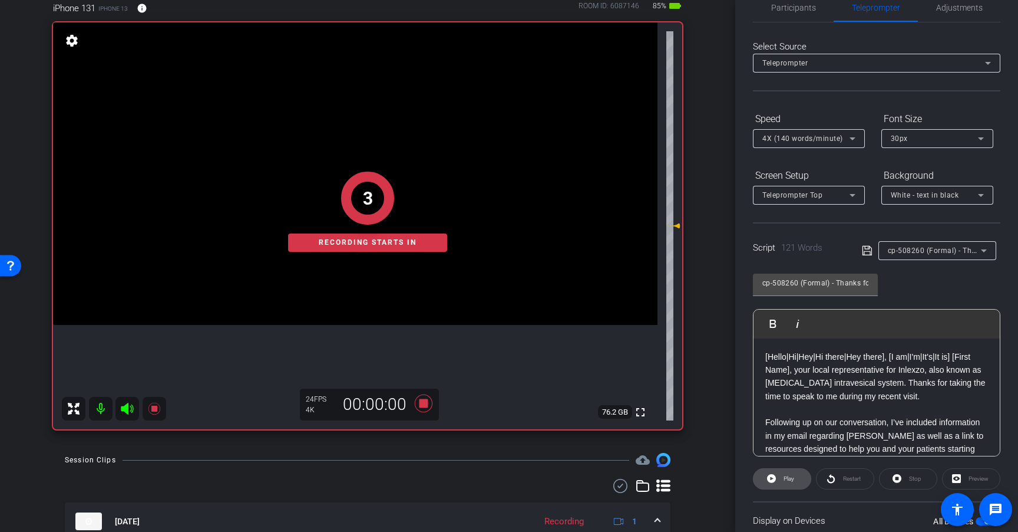
click at [779, 485] on span at bounding box center [782, 478] width 57 height 28
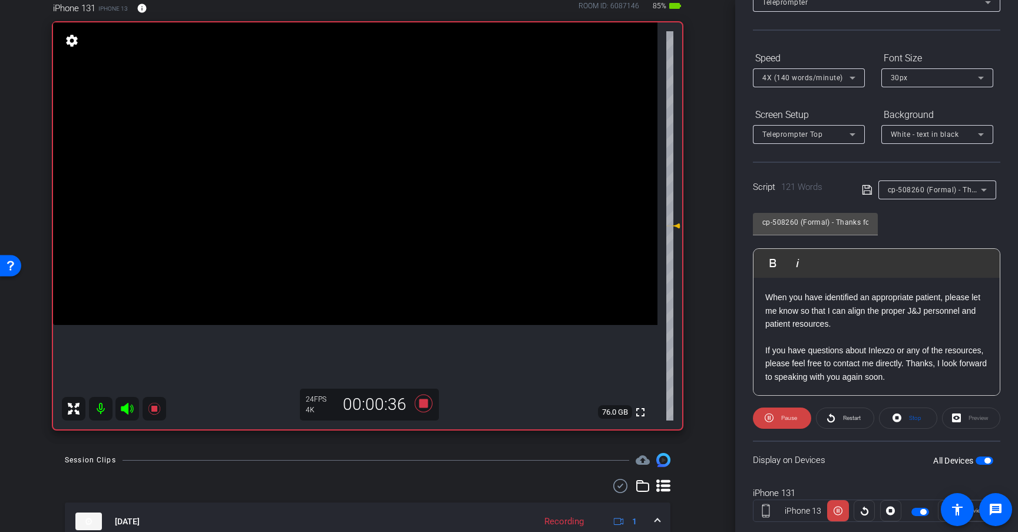
scroll to position [143, 0]
click at [420, 406] on icon at bounding box center [424, 403] width 18 height 18
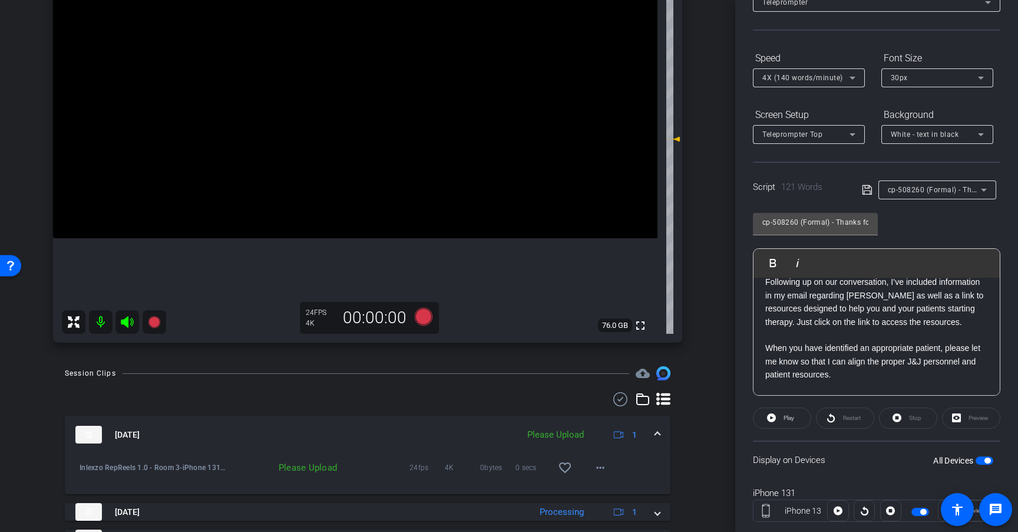
scroll to position [187, 0]
click at [595, 466] on mat-icon "more_horiz" at bounding box center [601, 467] width 14 height 14
click at [619, 492] on span "Upload" at bounding box center [613, 491] width 47 height 14
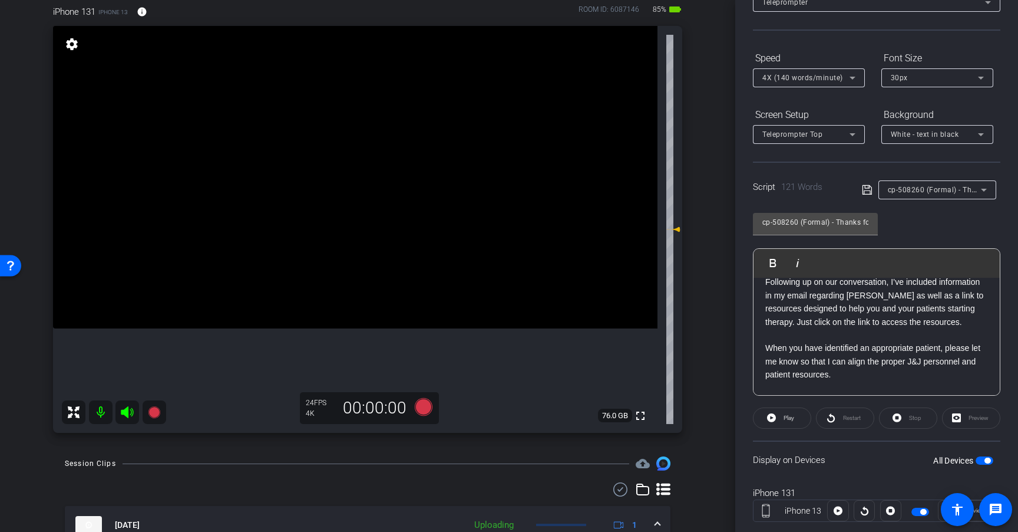
scroll to position [95, 0]
click at [424, 416] on icon at bounding box center [424, 409] width 18 height 18
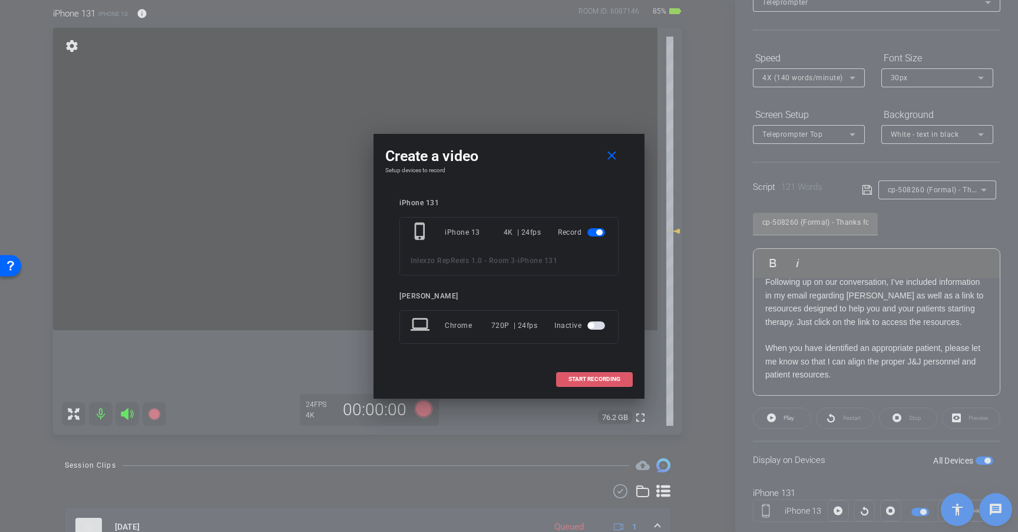
click at [612, 377] on span "START RECORDING" at bounding box center [595, 379] width 52 height 6
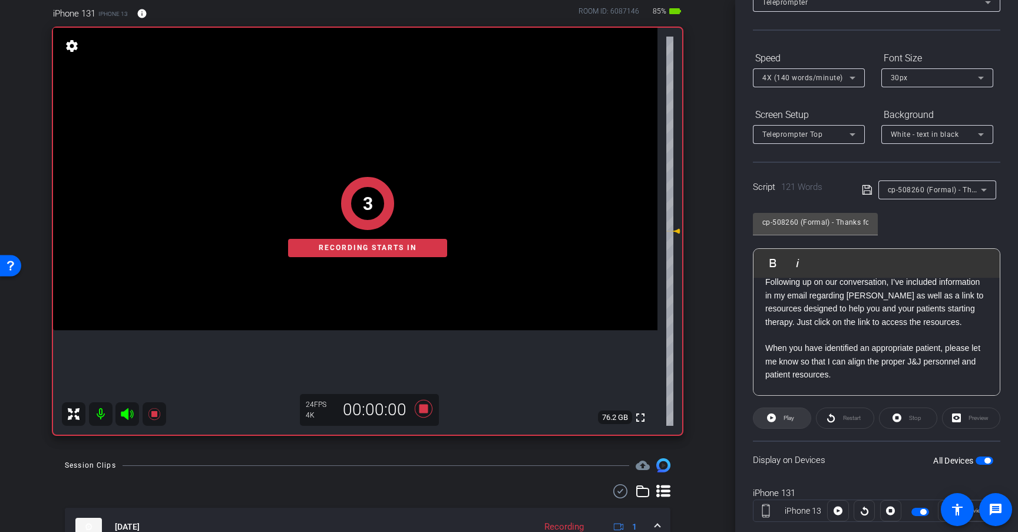
click at [789, 418] on span "Play" at bounding box center [789, 417] width 11 height 6
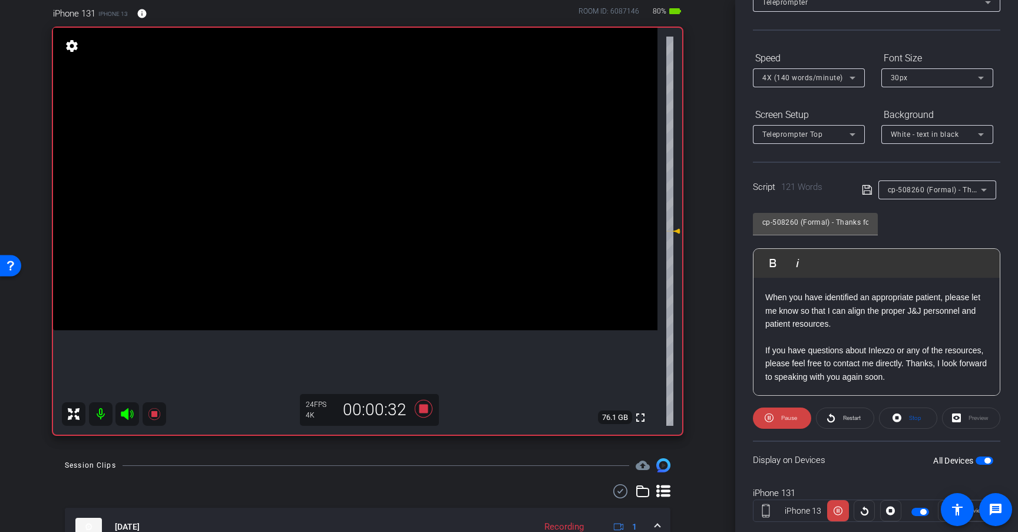
scroll to position [143, 0]
click at [845, 414] on span "Restart" at bounding box center [852, 417] width 18 height 6
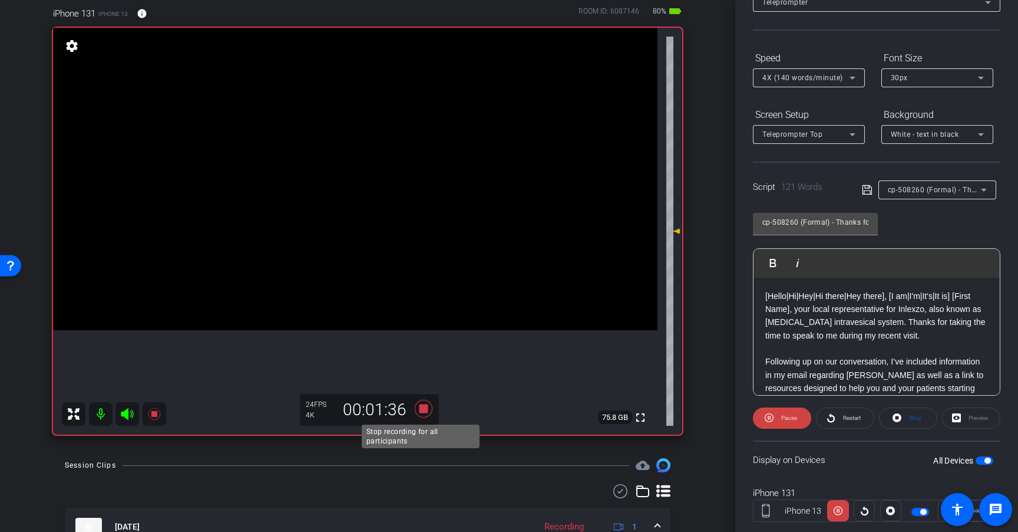
click at [424, 410] on icon at bounding box center [424, 409] width 18 height 18
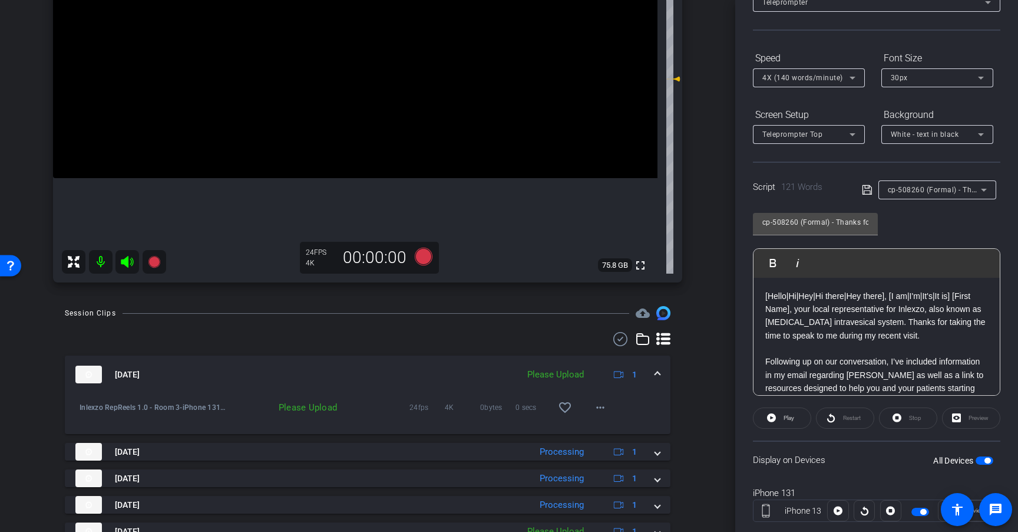
scroll to position [250, 0]
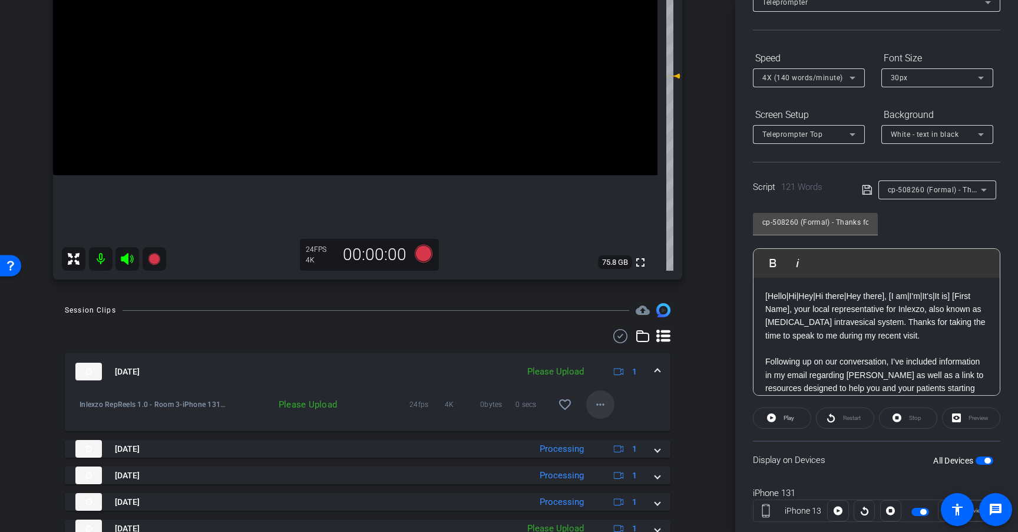
click at [599, 401] on mat-icon "more_horiz" at bounding box center [601, 404] width 14 height 14
click at [619, 424] on span "Upload" at bounding box center [613, 429] width 47 height 14
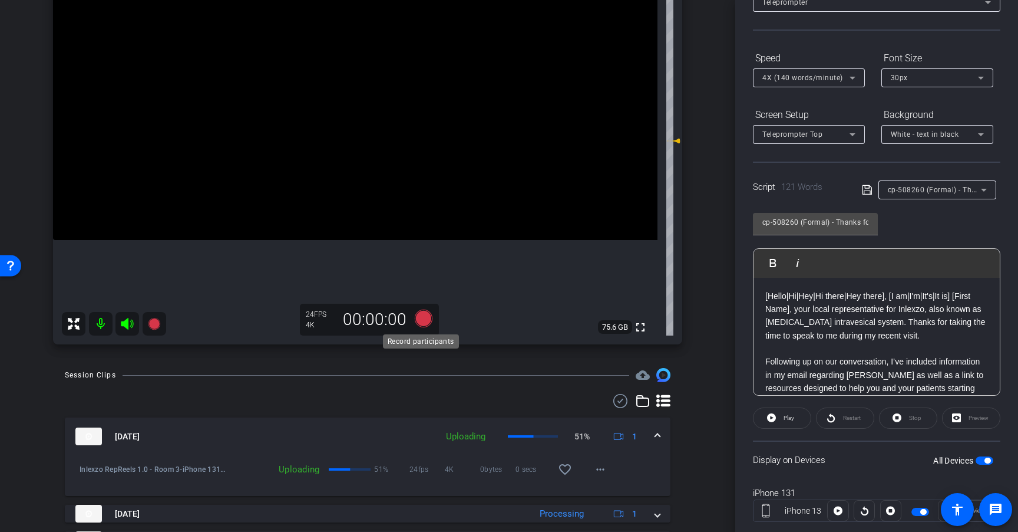
click at [426, 321] on icon at bounding box center [424, 318] width 18 height 18
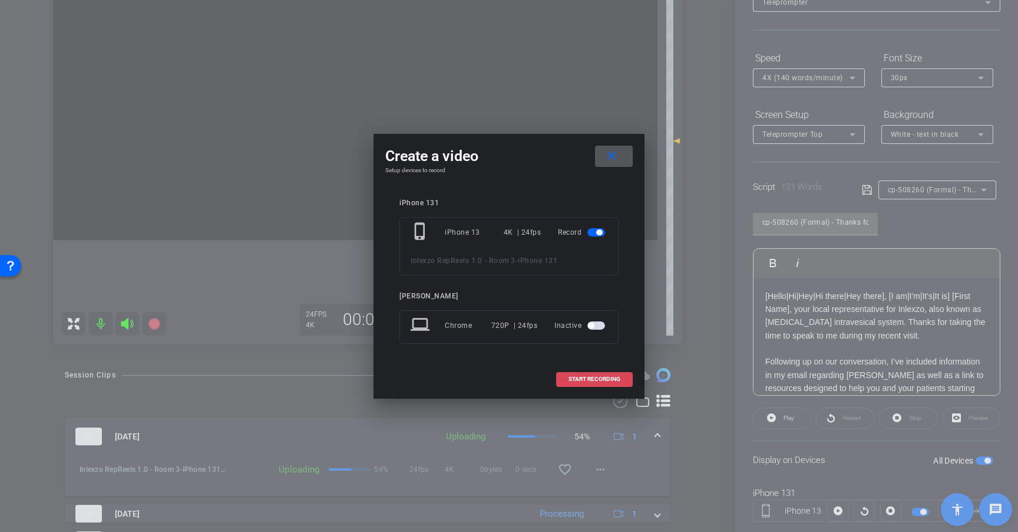
click at [600, 375] on span at bounding box center [594, 379] width 75 height 28
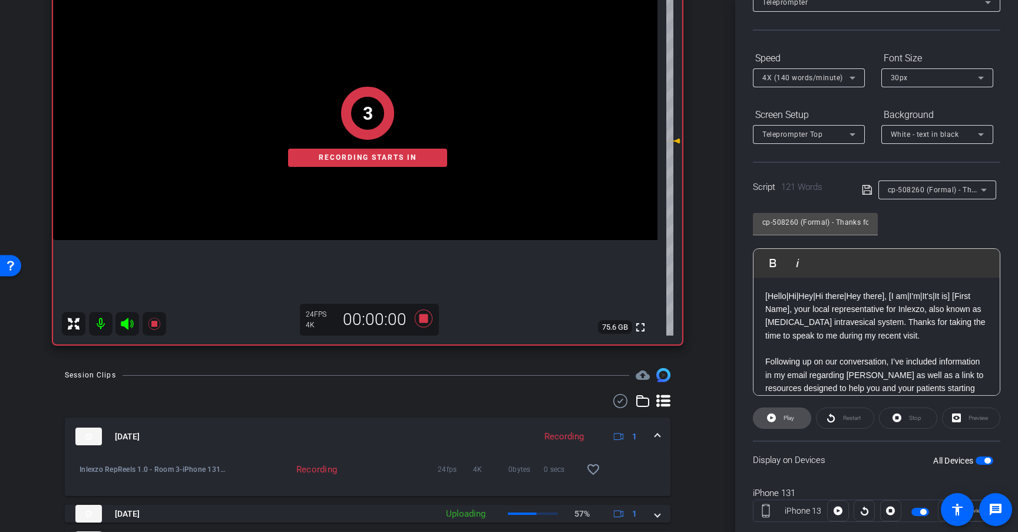
click at [777, 417] on span at bounding box center [782, 418] width 57 height 28
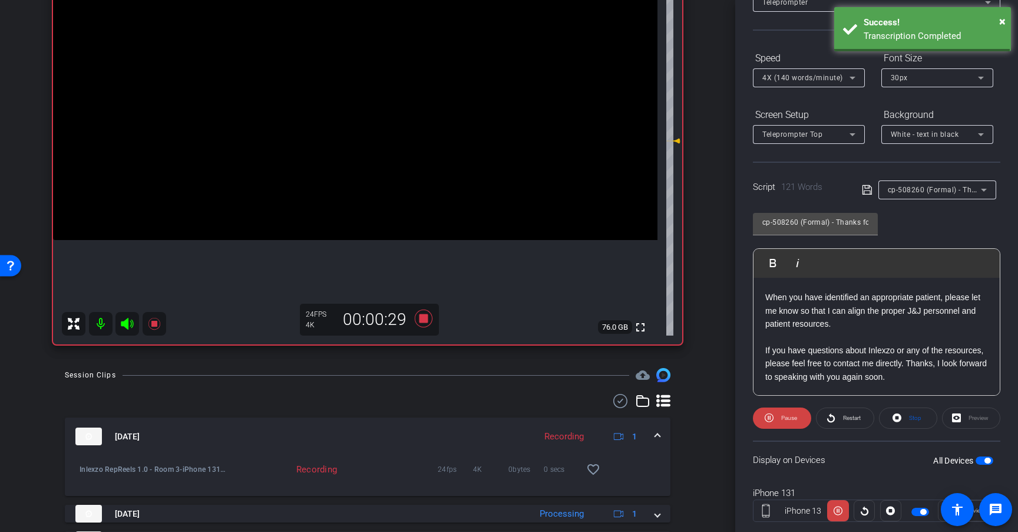
scroll to position [143, 0]
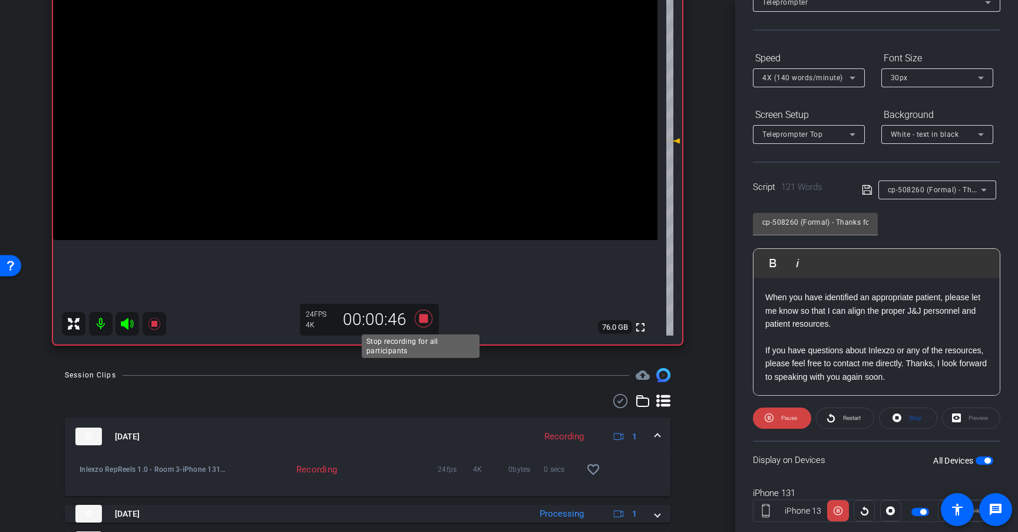
click at [423, 319] on icon at bounding box center [424, 318] width 18 height 18
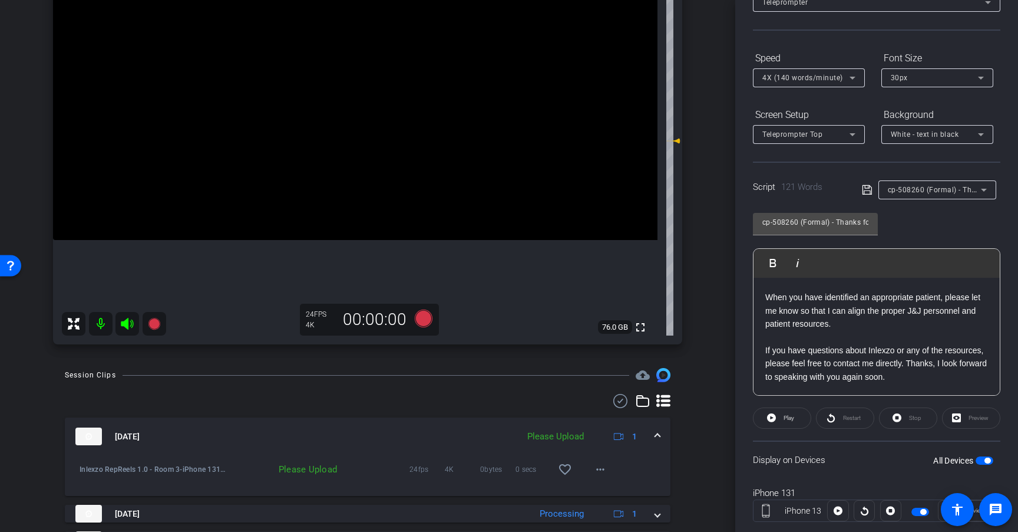
scroll to position [233, 0]
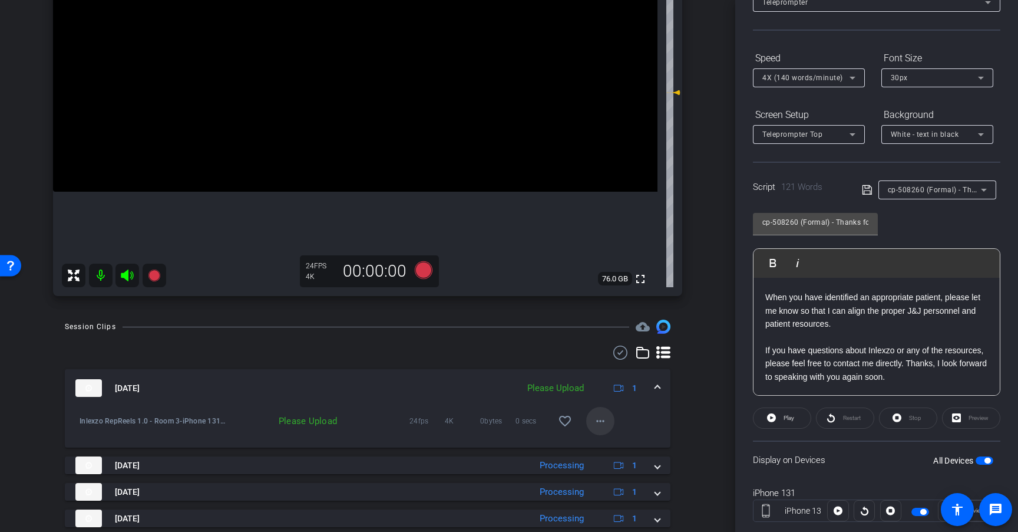
click at [586, 418] on span at bounding box center [600, 421] width 28 height 28
click at [614, 443] on span "Upload" at bounding box center [613, 446] width 47 height 14
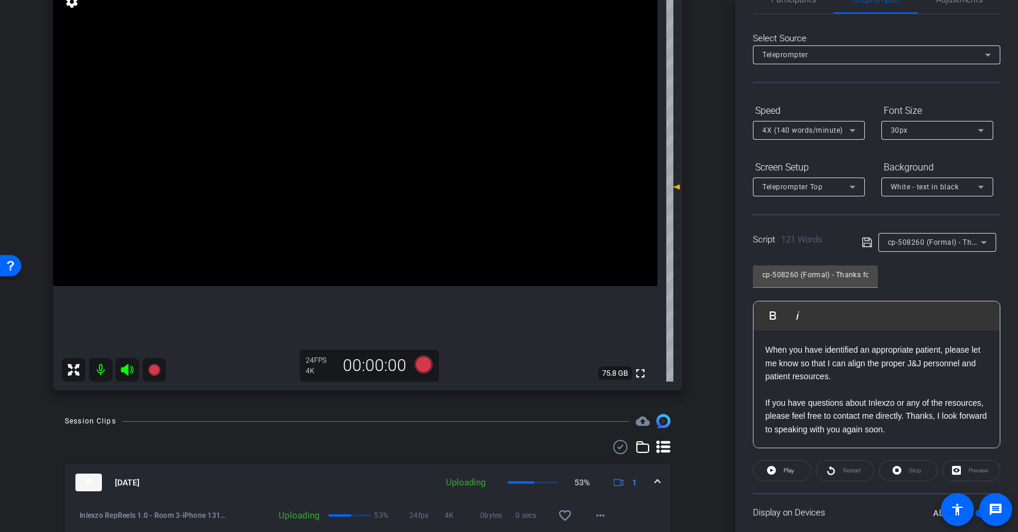
scroll to position [0, 0]
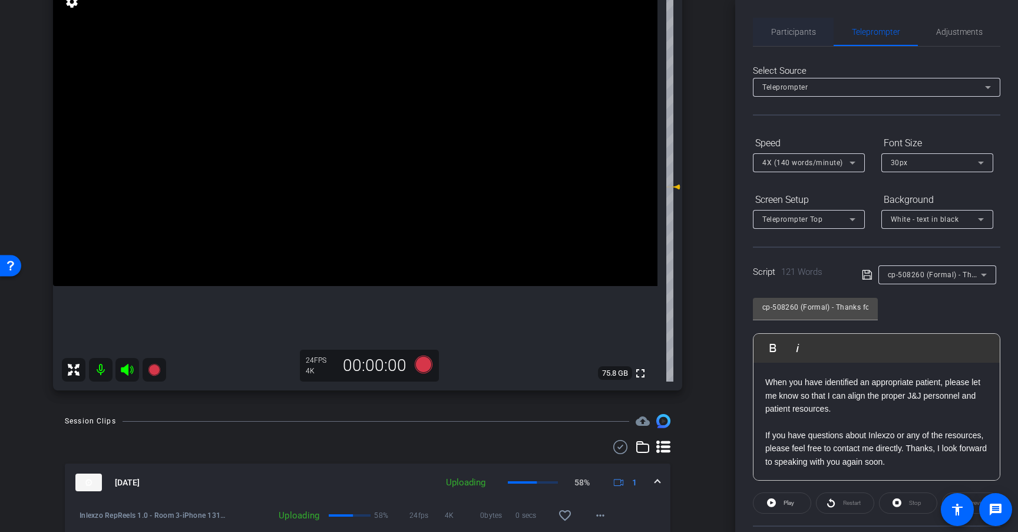
click at [793, 31] on span "Participants" at bounding box center [794, 32] width 45 height 8
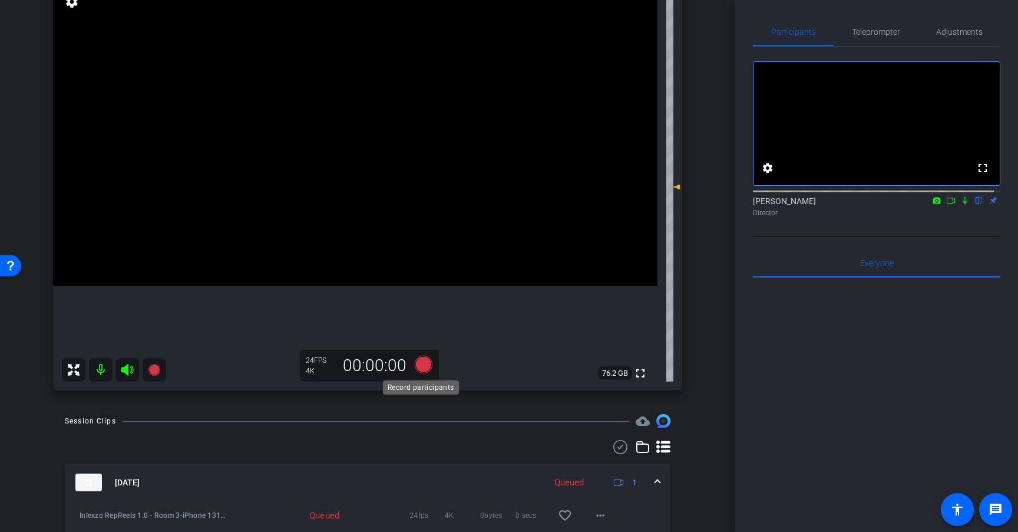
click at [423, 366] on icon at bounding box center [424, 364] width 18 height 18
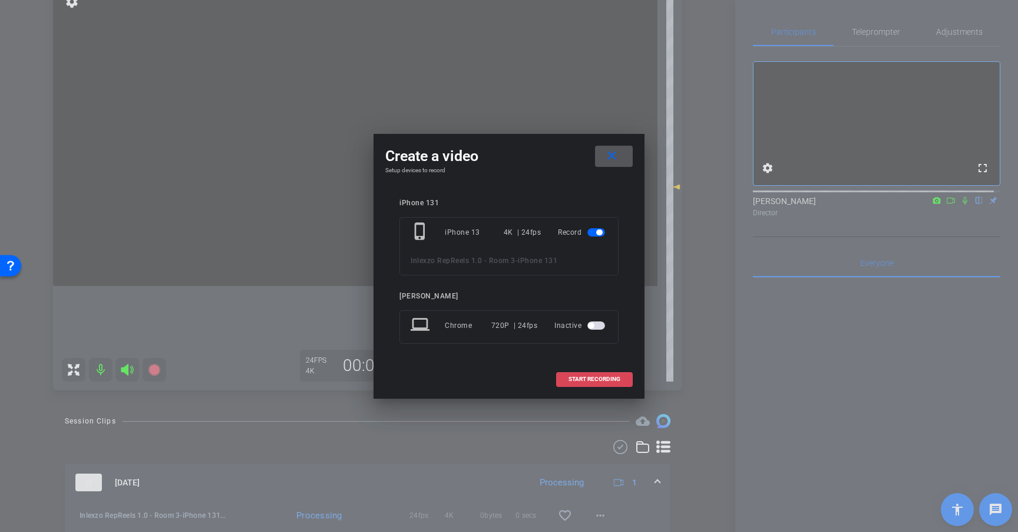
click at [611, 380] on span "START RECORDING" at bounding box center [595, 379] width 52 height 6
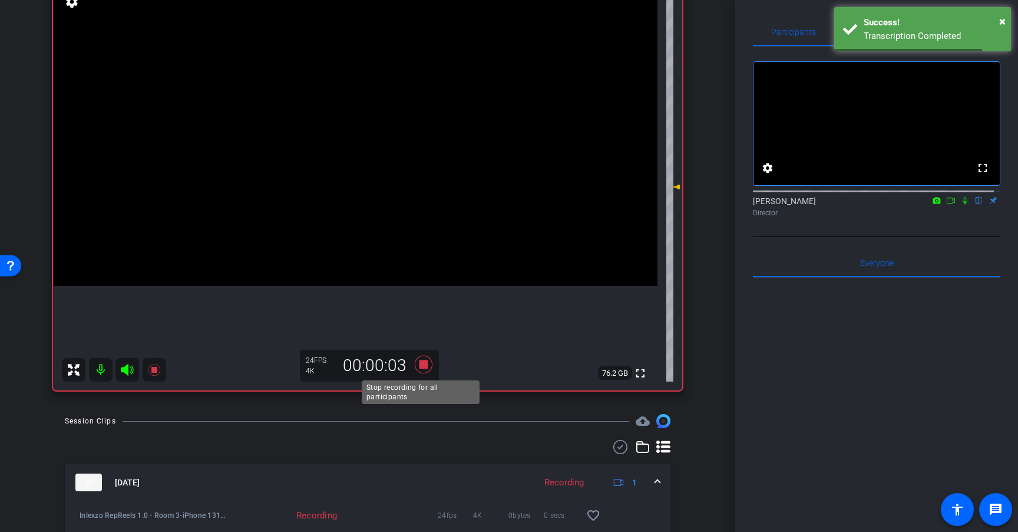
click at [421, 364] on icon at bounding box center [424, 364] width 18 height 18
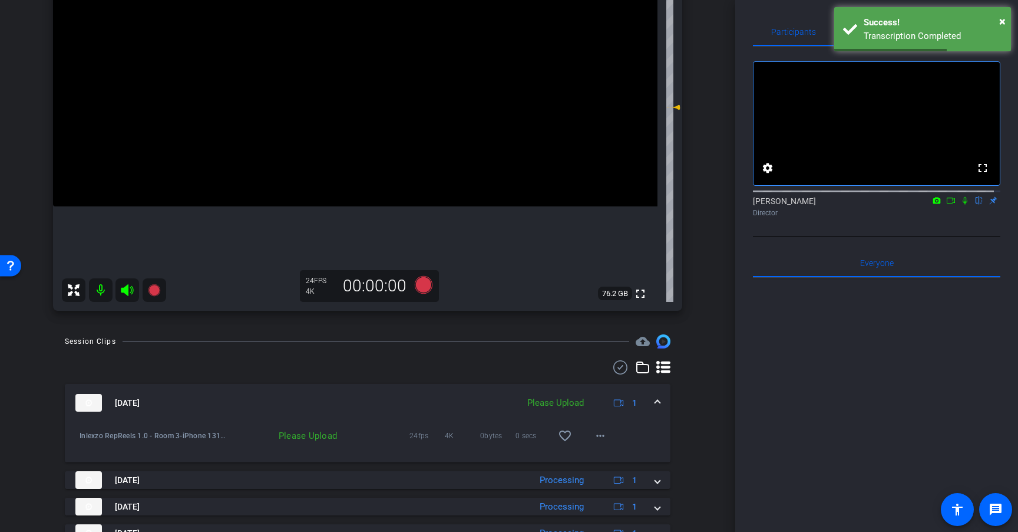
scroll to position [235, 0]
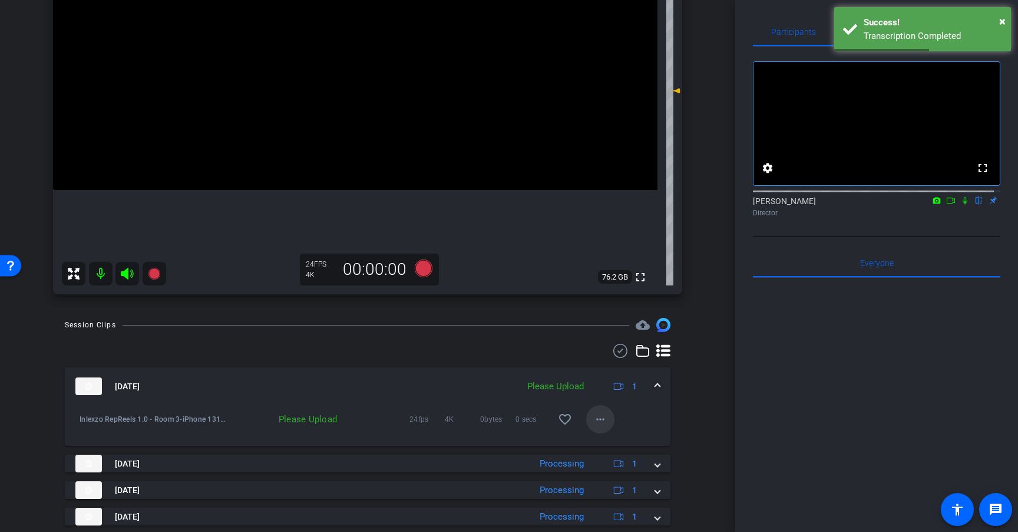
click at [594, 425] on mat-icon "more_horiz" at bounding box center [601, 419] width 14 height 14
click at [612, 447] on span "Upload" at bounding box center [613, 444] width 47 height 14
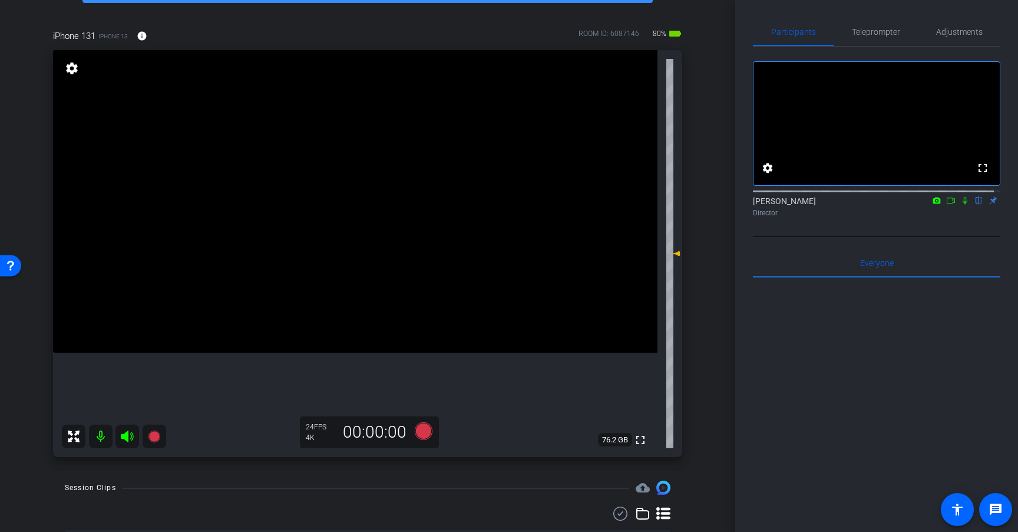
scroll to position [0, 0]
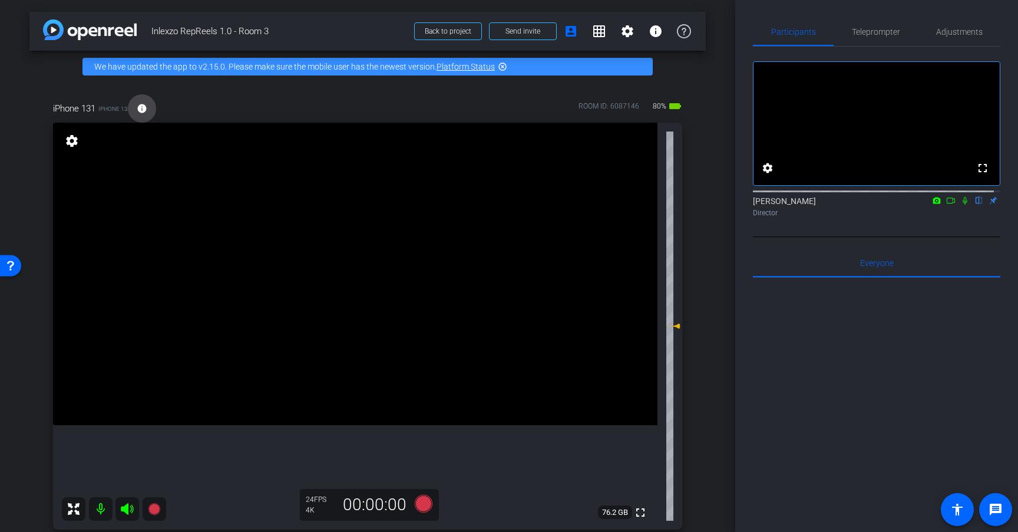
click at [149, 109] on span at bounding box center [142, 108] width 28 height 28
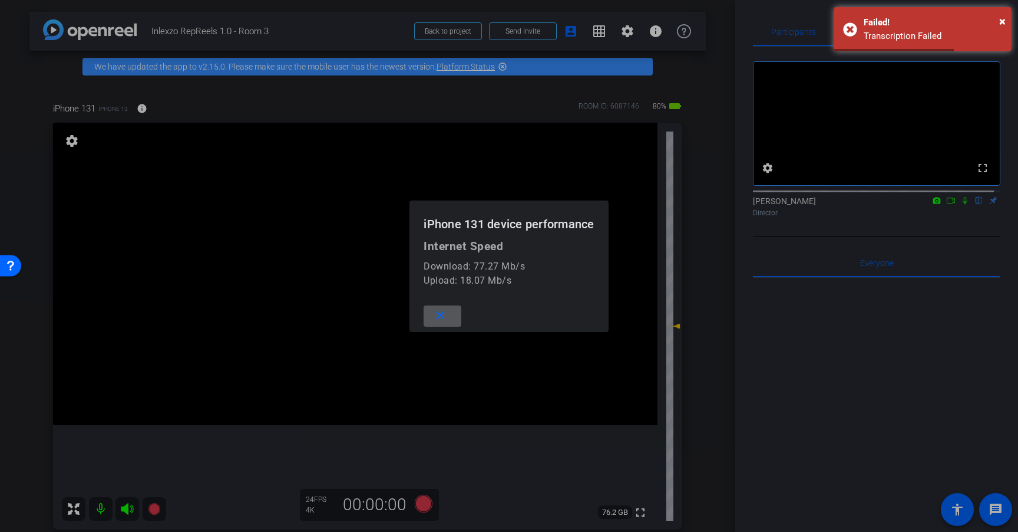
click at [441, 317] on mat-icon "close" at bounding box center [440, 315] width 15 height 15
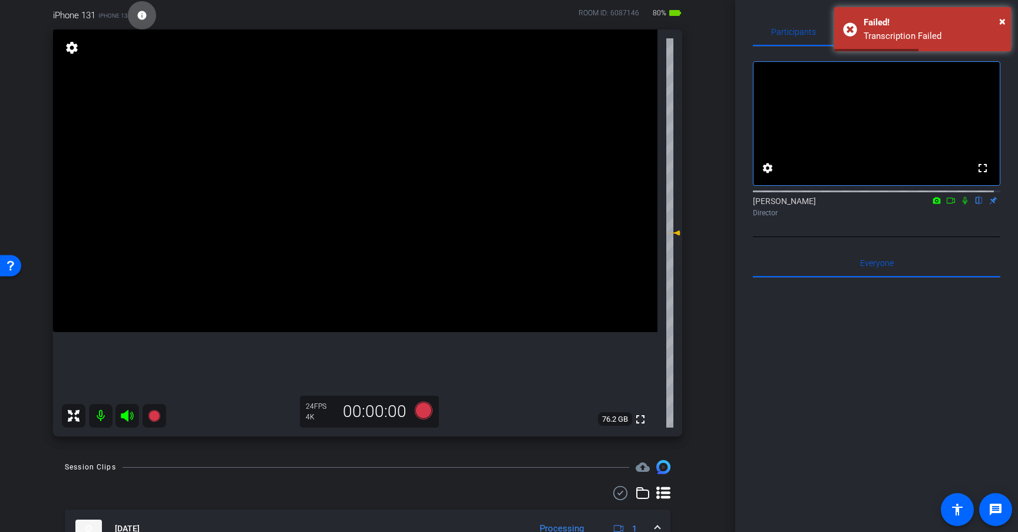
scroll to position [95, 0]
click at [1002, 21] on span "×" at bounding box center [1003, 21] width 6 height 14
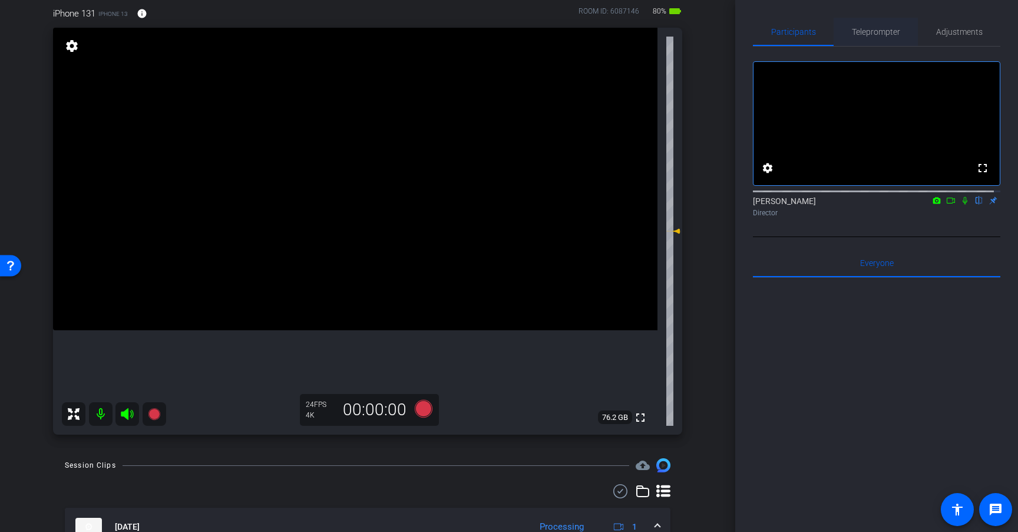
click at [887, 31] on span "Teleprompter" at bounding box center [876, 32] width 48 height 8
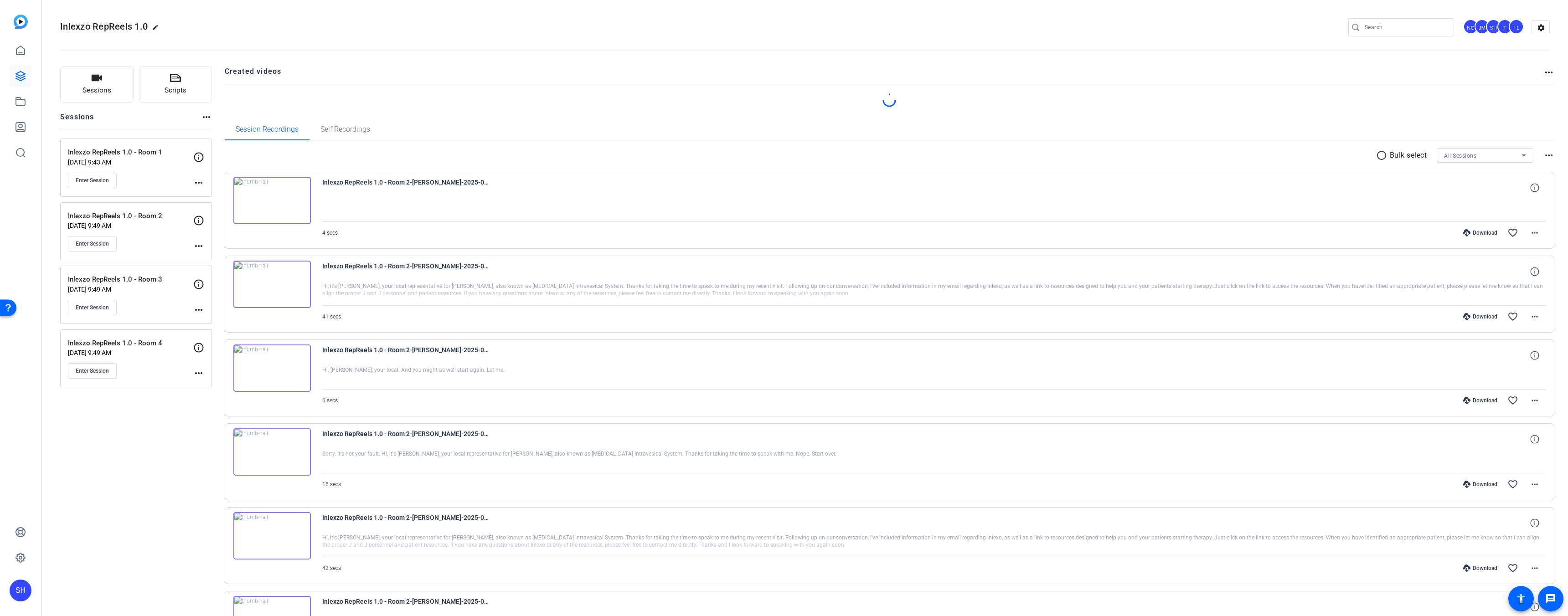
click at [1480, 235] on div "Download" at bounding box center [1480, 232] width 43 height 7
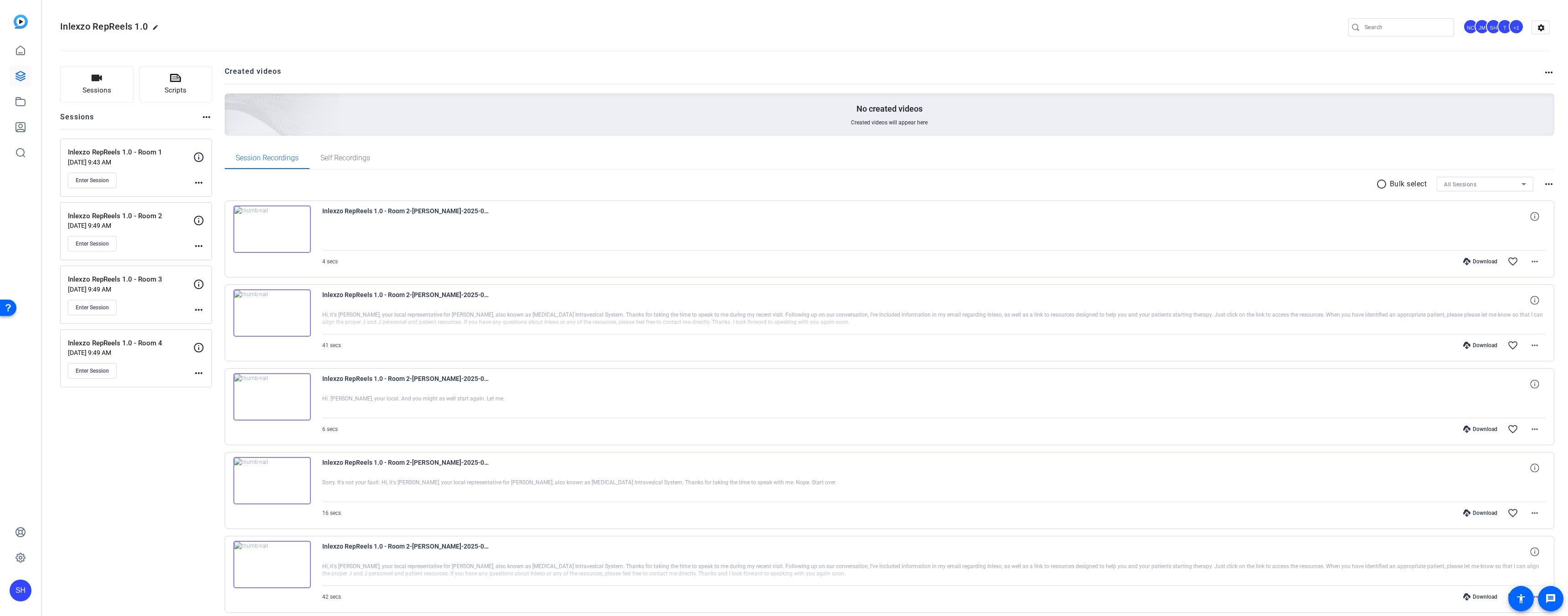
click at [1475, 345] on div "Download" at bounding box center [1480, 345] width 43 height 7
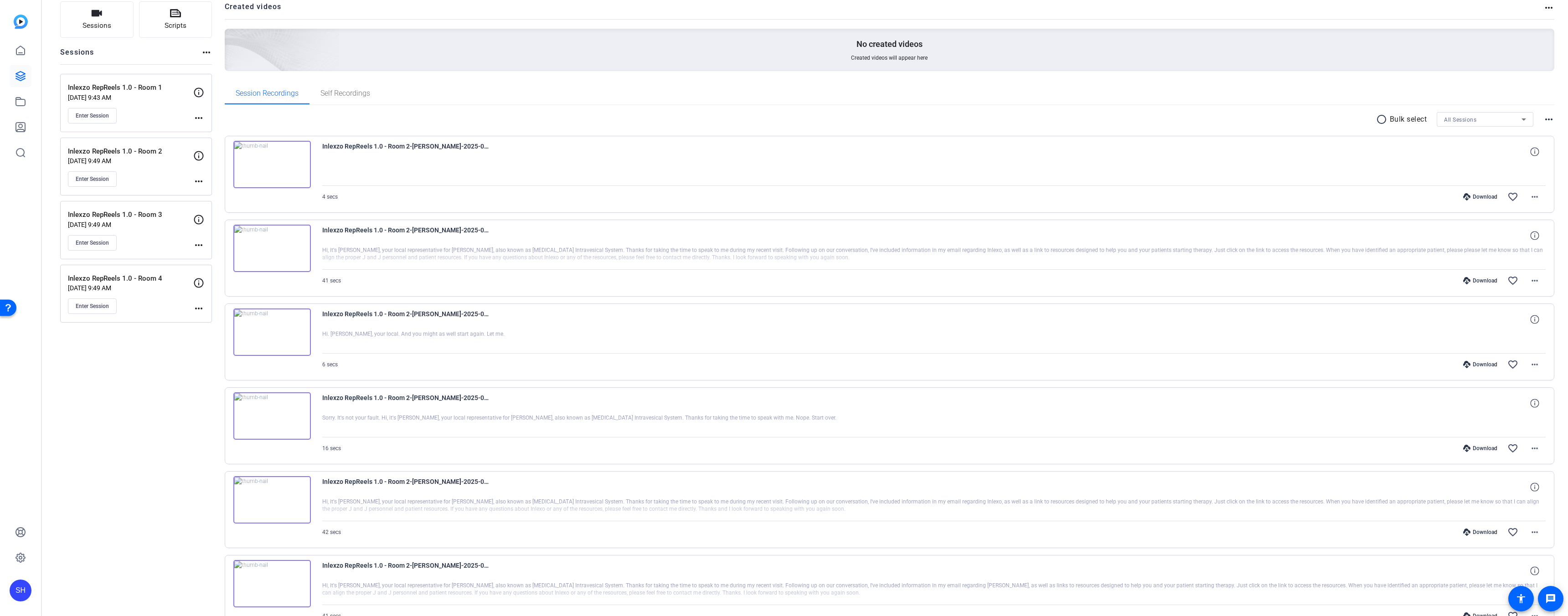
scroll to position [80, 0]
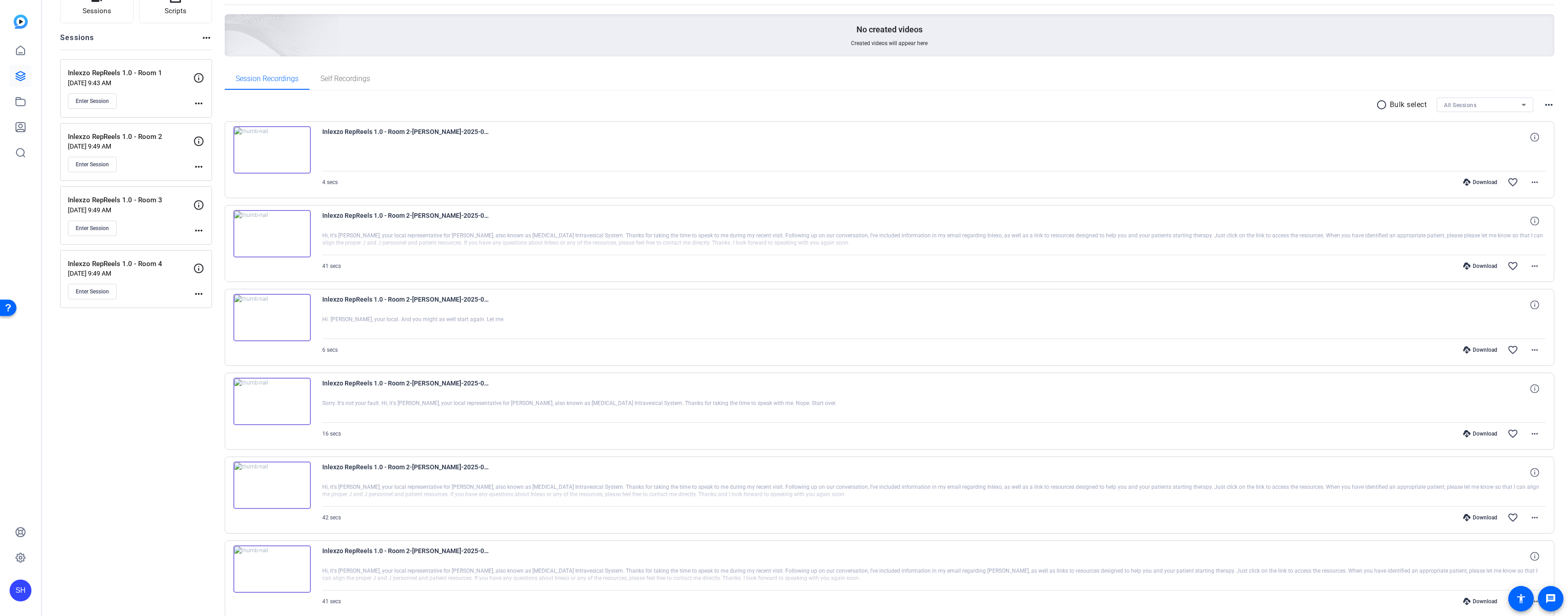
click at [1470, 349] on div "Download" at bounding box center [1480, 349] width 43 height 7
click at [1474, 435] on div "Download" at bounding box center [1480, 433] width 43 height 7
click at [1474, 518] on div "Download" at bounding box center [1480, 517] width 43 height 7
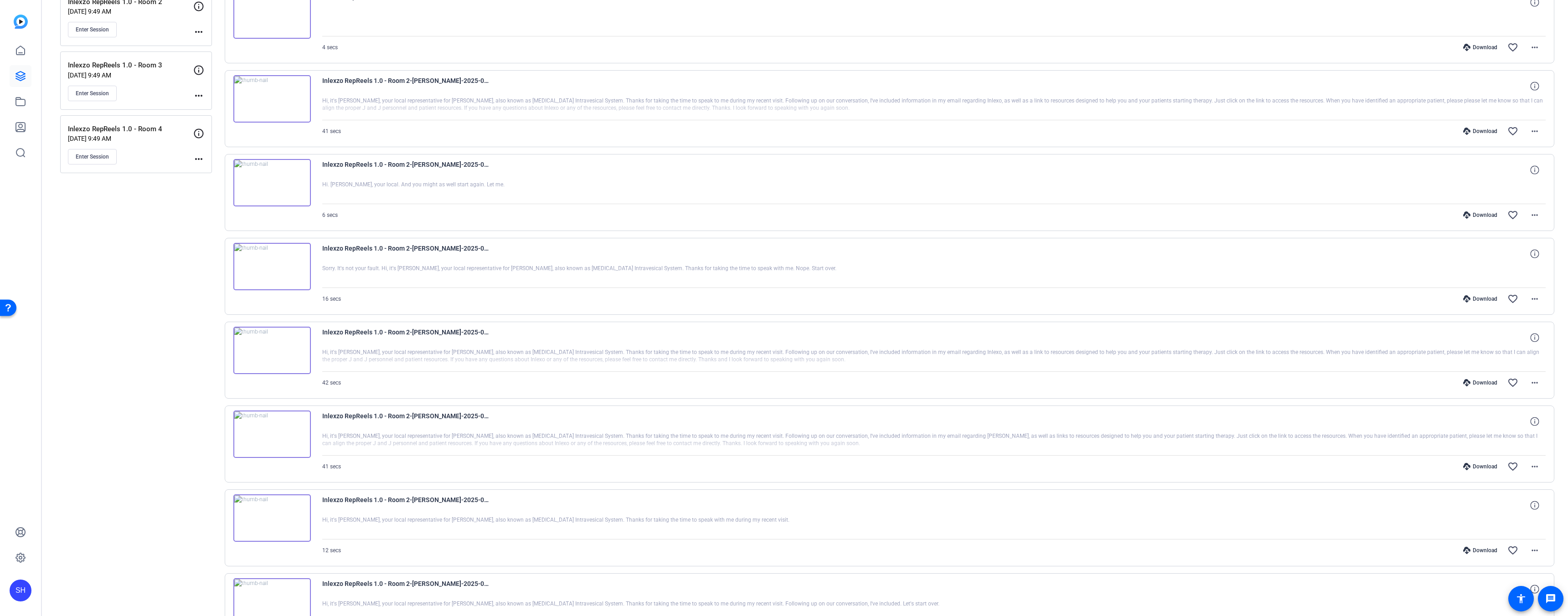
scroll to position [224, 0]
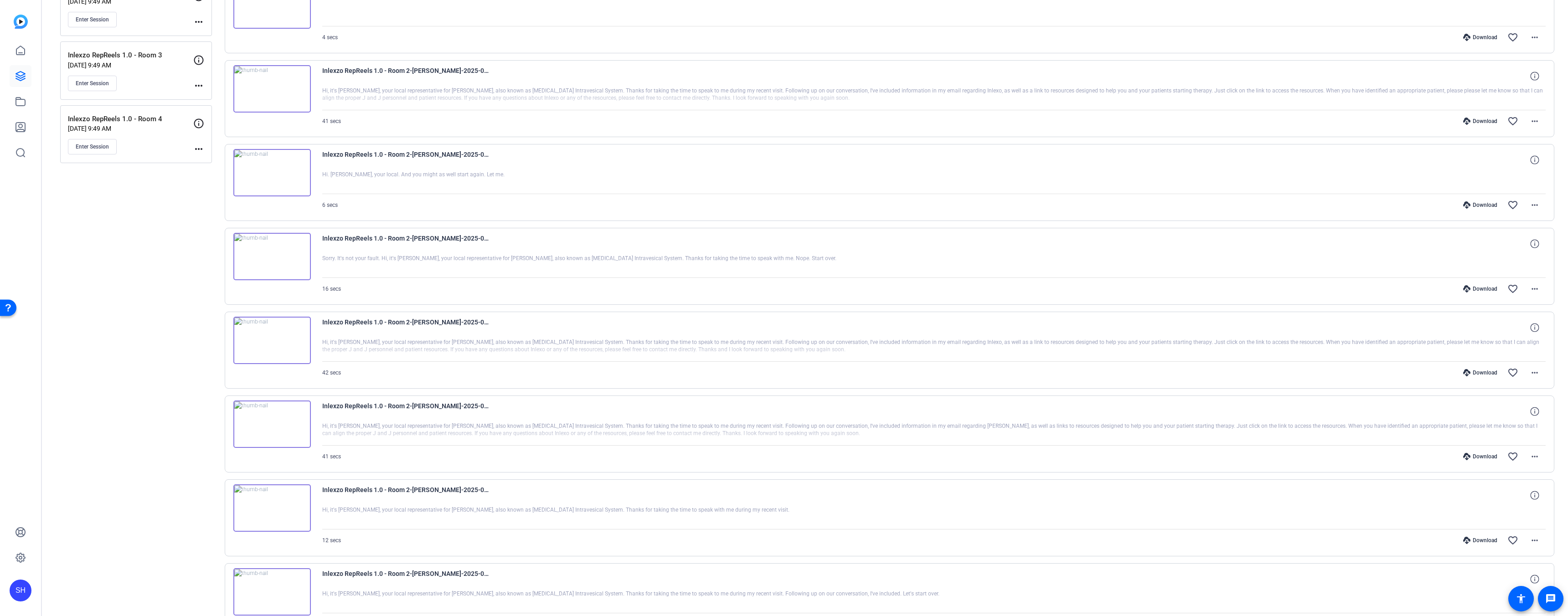
click at [1481, 458] on div "Download" at bounding box center [1480, 456] width 43 height 7
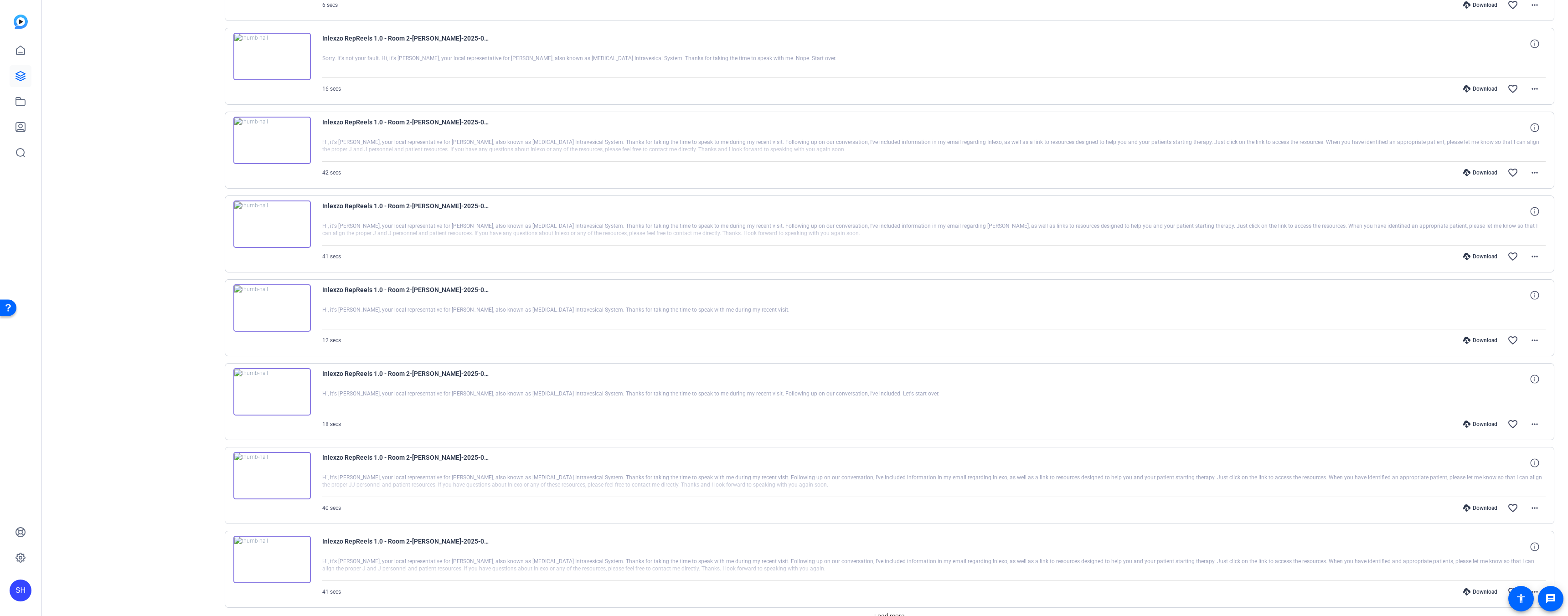
scroll to position [473, 0]
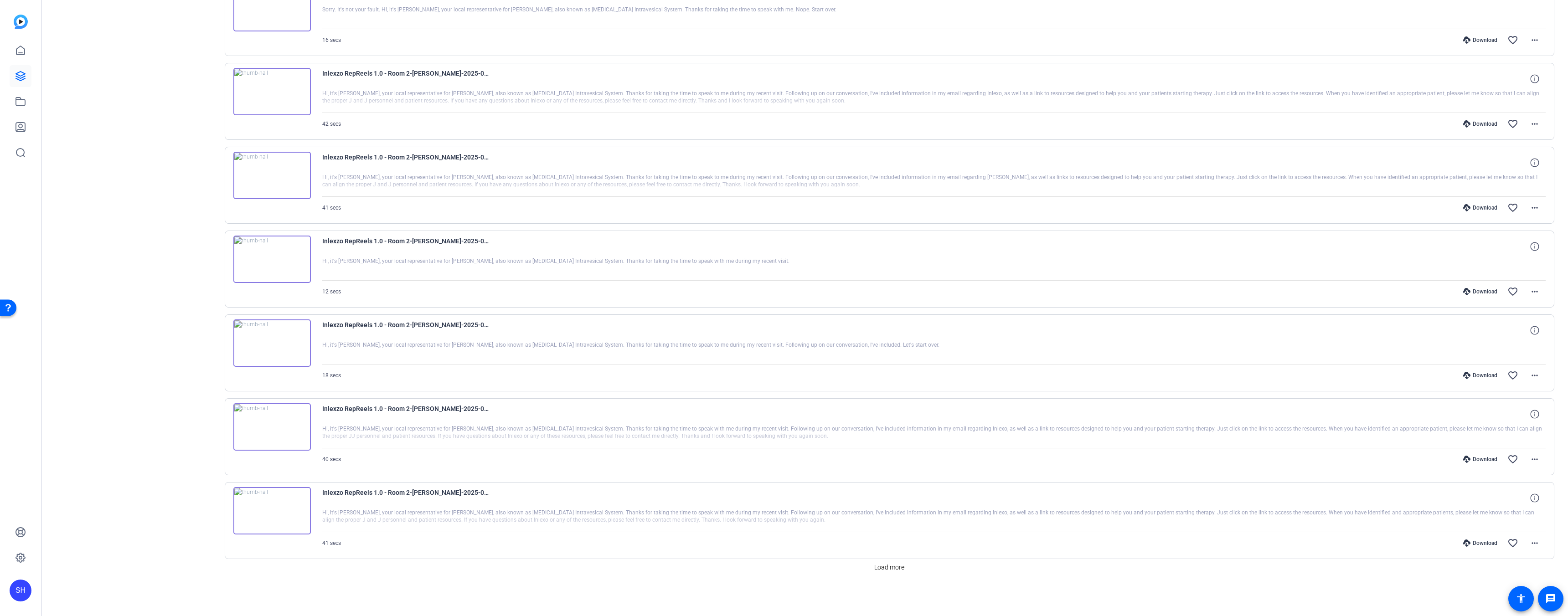
click at [1484, 291] on div "Download" at bounding box center [1480, 291] width 43 height 7
click at [1478, 376] on div "Download" at bounding box center [1480, 375] width 43 height 7
click at [1470, 456] on div "Download" at bounding box center [1480, 458] width 43 height 7
click at [1468, 542] on div "Download" at bounding box center [1480, 543] width 43 height 7
click at [891, 568] on span "Load more" at bounding box center [888, 567] width 30 height 9
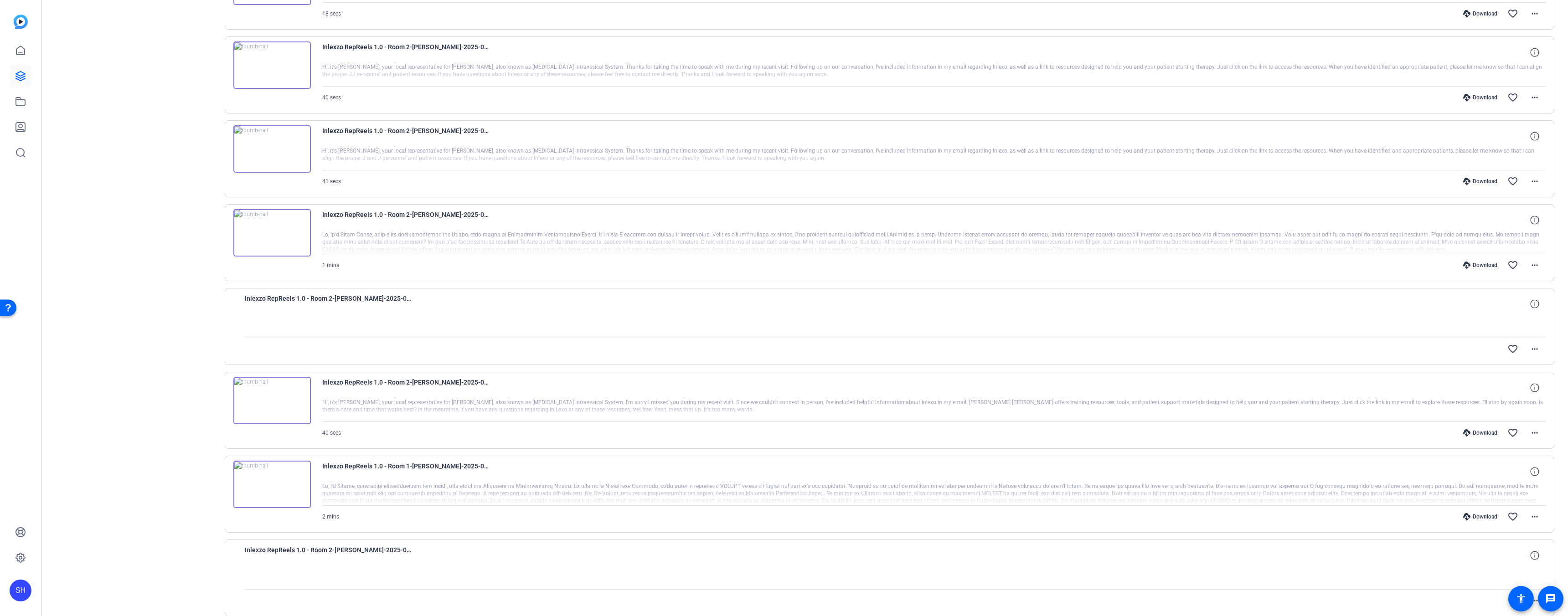
scroll to position [905, 0]
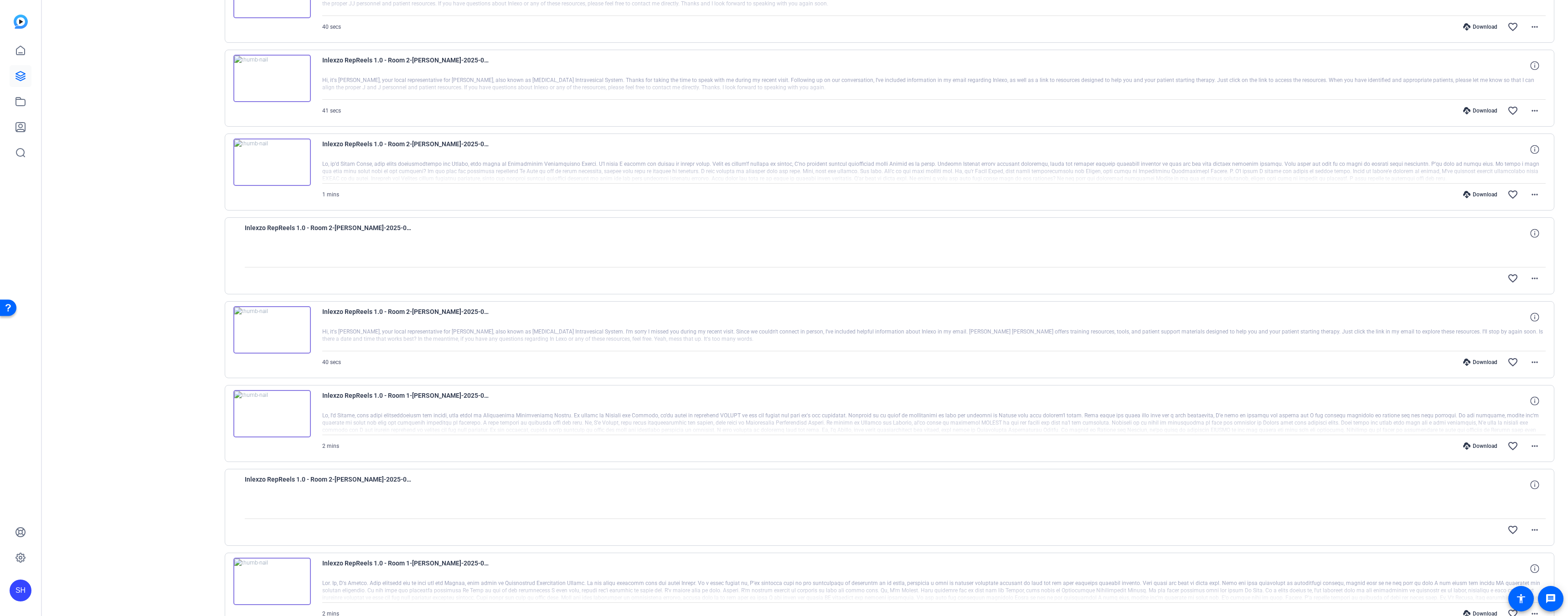
click at [1481, 193] on div "Download" at bounding box center [1480, 194] width 43 height 7
click at [1477, 362] on div "Download" at bounding box center [1480, 362] width 43 height 7
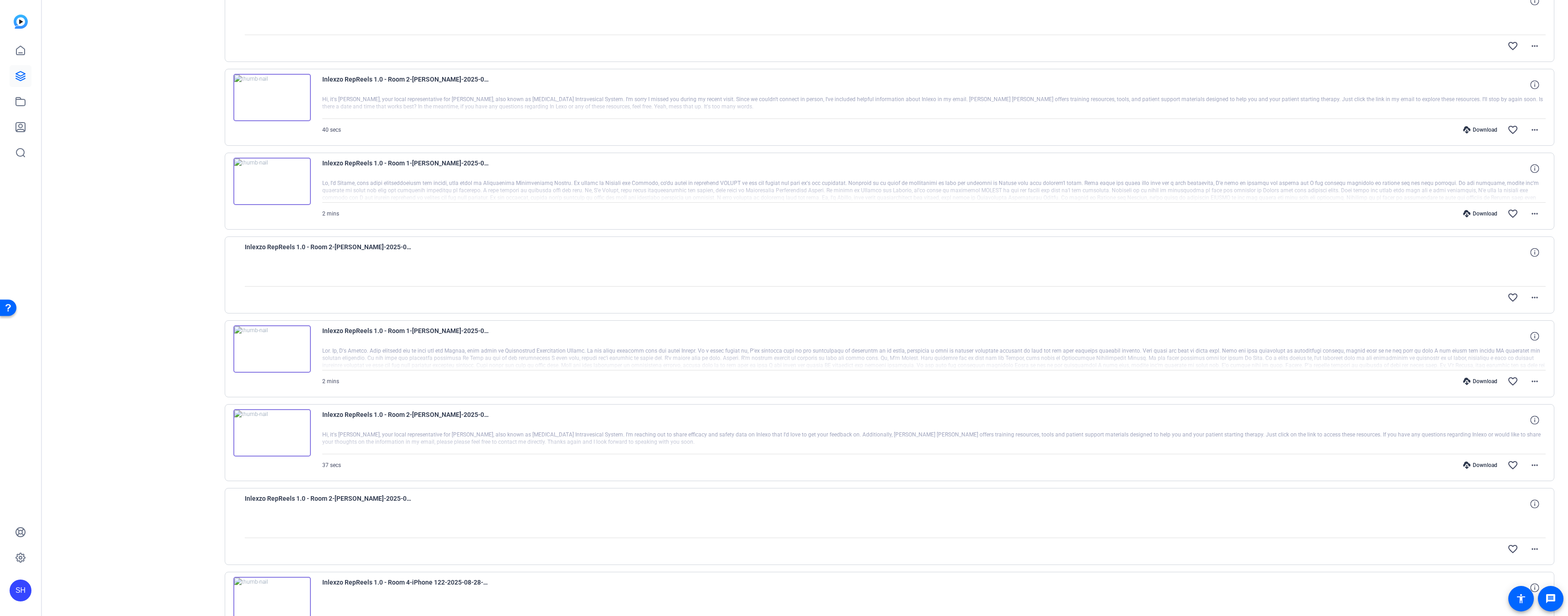
scroll to position [1311, 0]
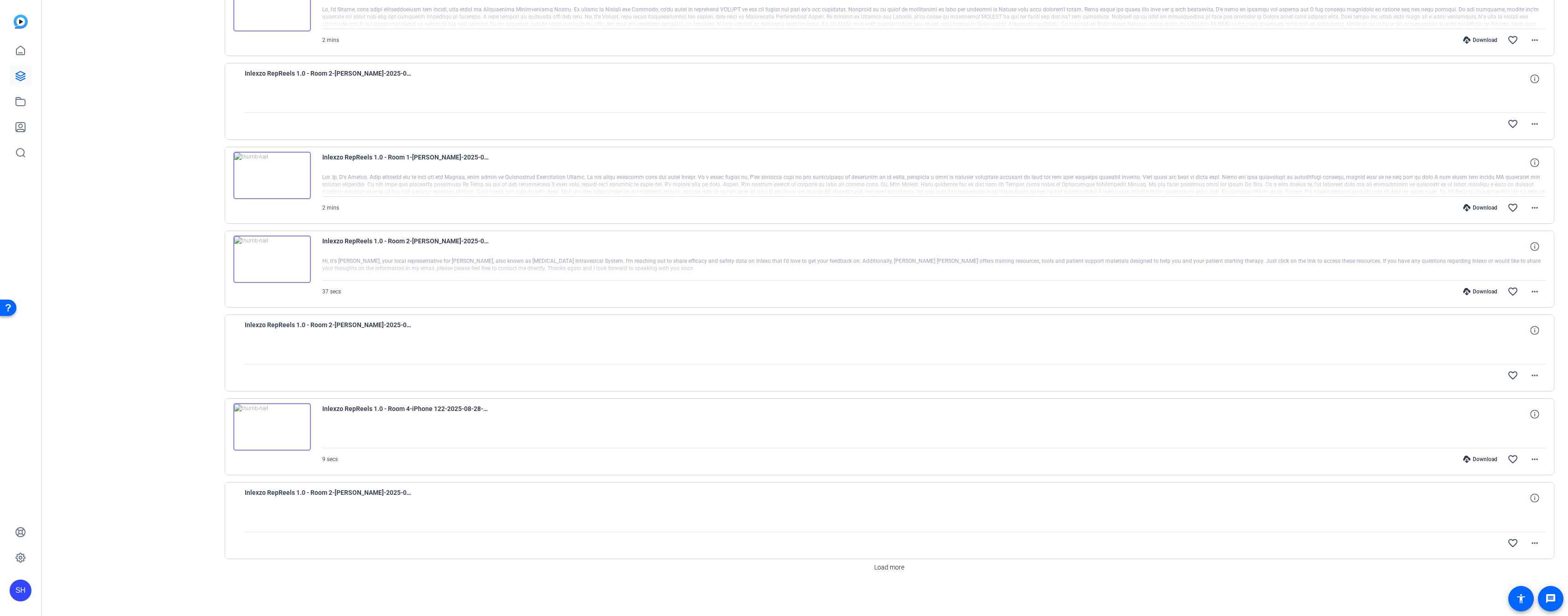
click at [1481, 290] on div "Download" at bounding box center [1480, 291] width 43 height 7
click at [881, 564] on span "Load more" at bounding box center [888, 567] width 30 height 9
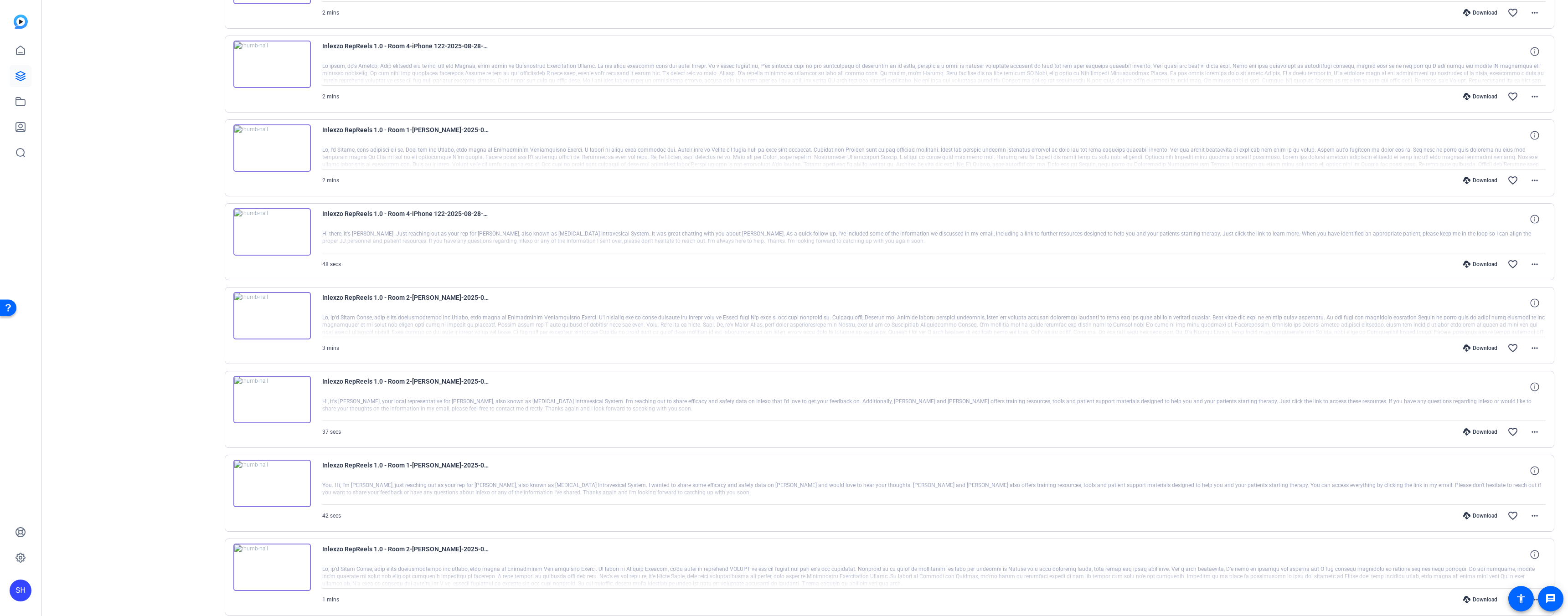
scroll to position [2109, 0]
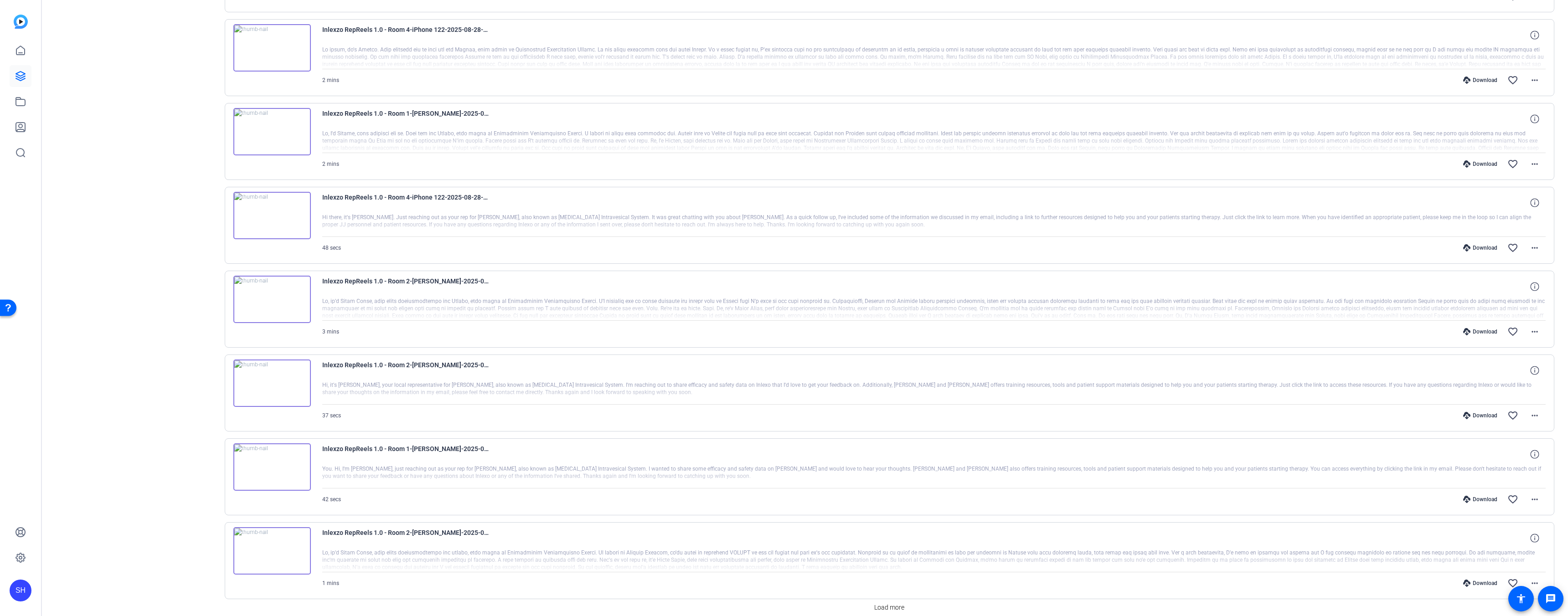
click at [1475, 332] on div "Download" at bounding box center [1480, 331] width 43 height 7
click at [1473, 417] on div "Download" at bounding box center [1480, 415] width 43 height 7
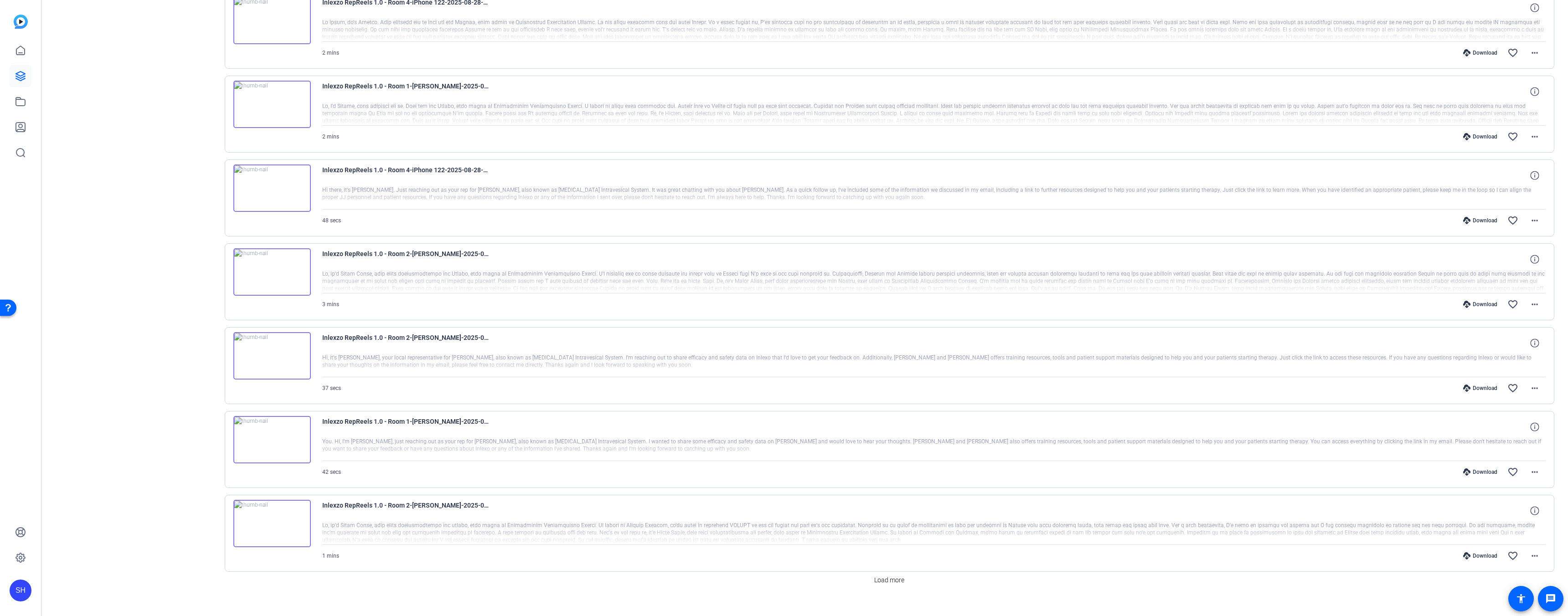
scroll to position [2149, 0]
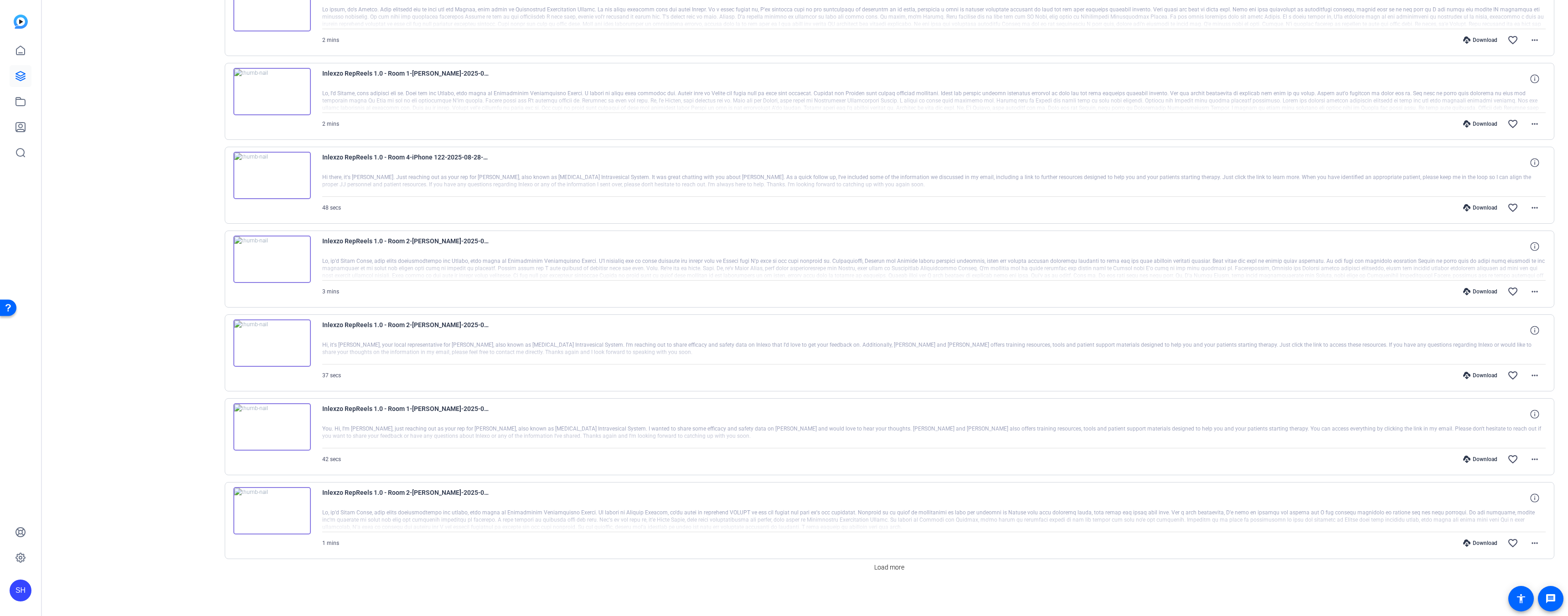
click at [1476, 544] on div "Download" at bounding box center [1480, 543] width 43 height 7
click at [883, 569] on span "Load more" at bounding box center [888, 567] width 30 height 9
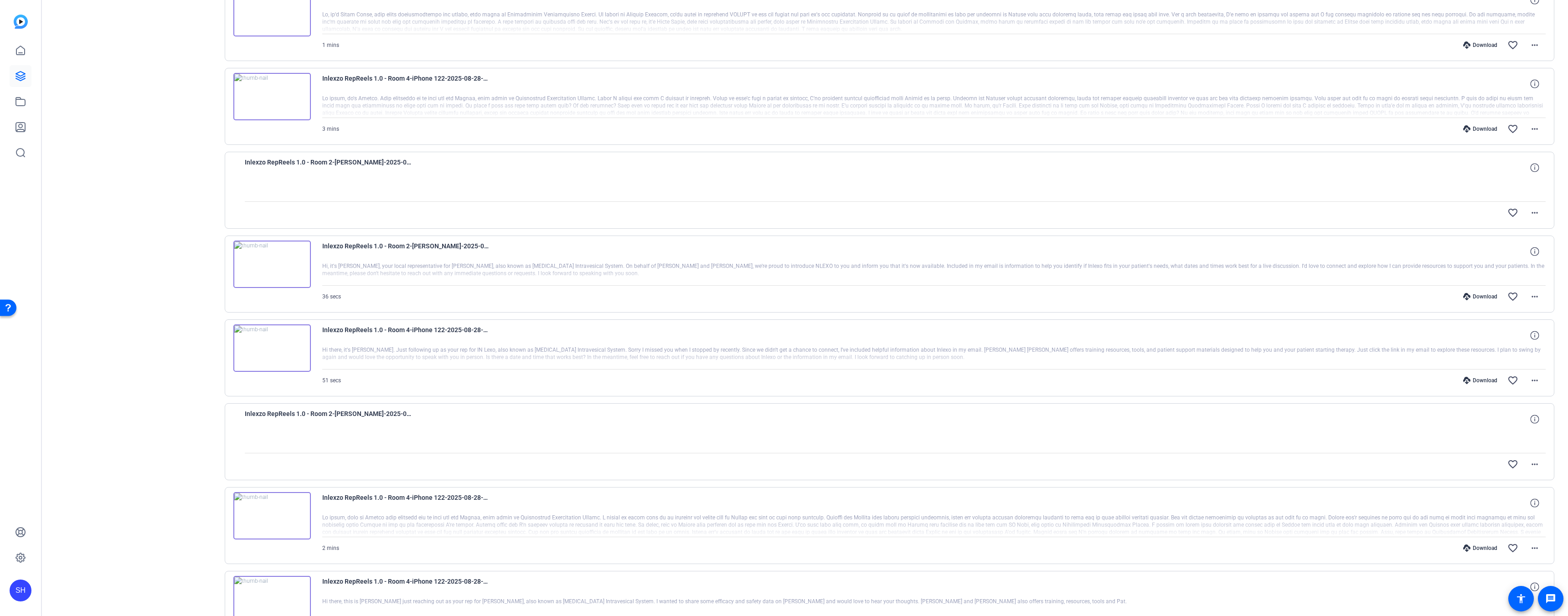
scroll to position [2661, 0]
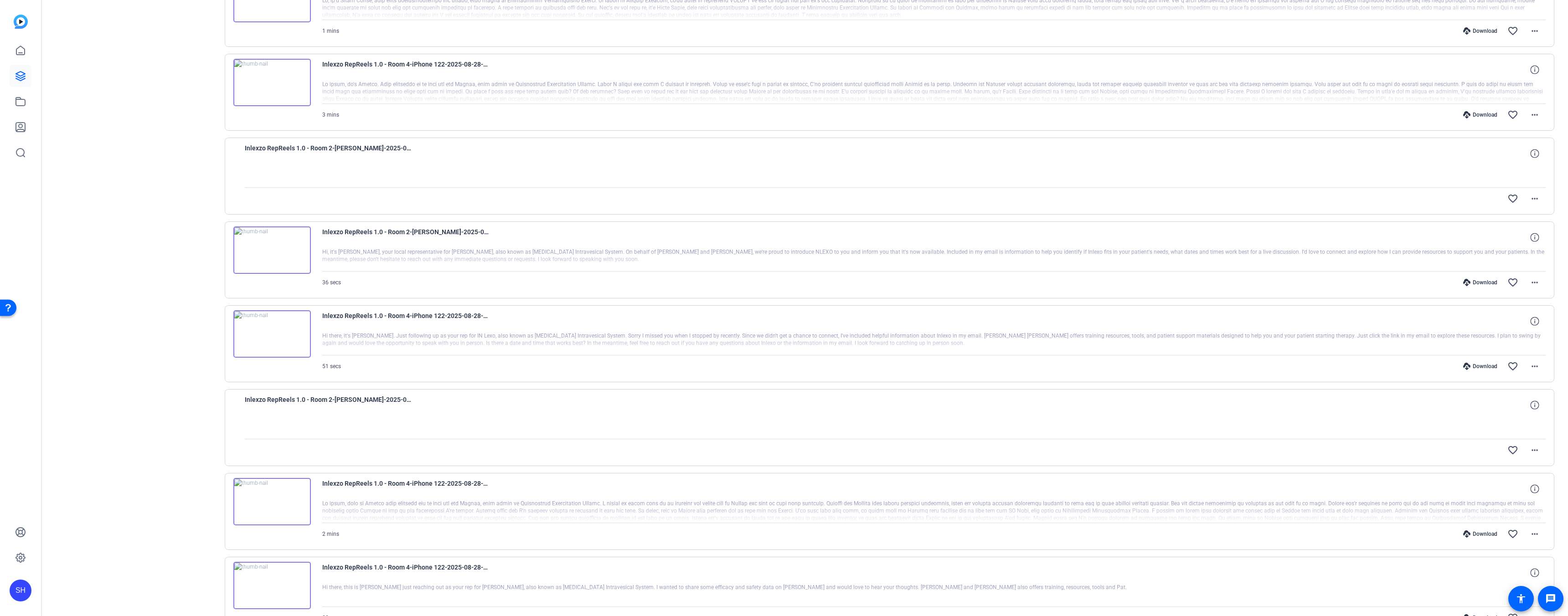
click at [1472, 281] on div "Download" at bounding box center [1480, 282] width 43 height 7
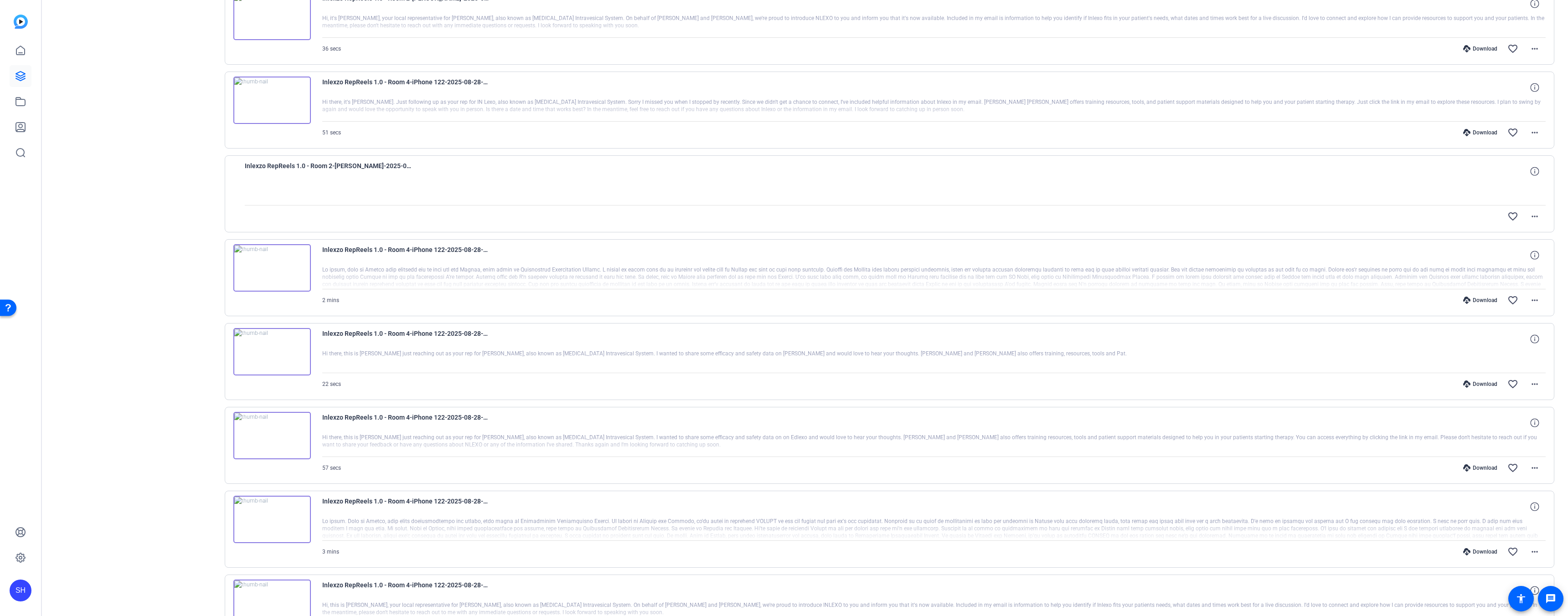
scroll to position [2987, 0]
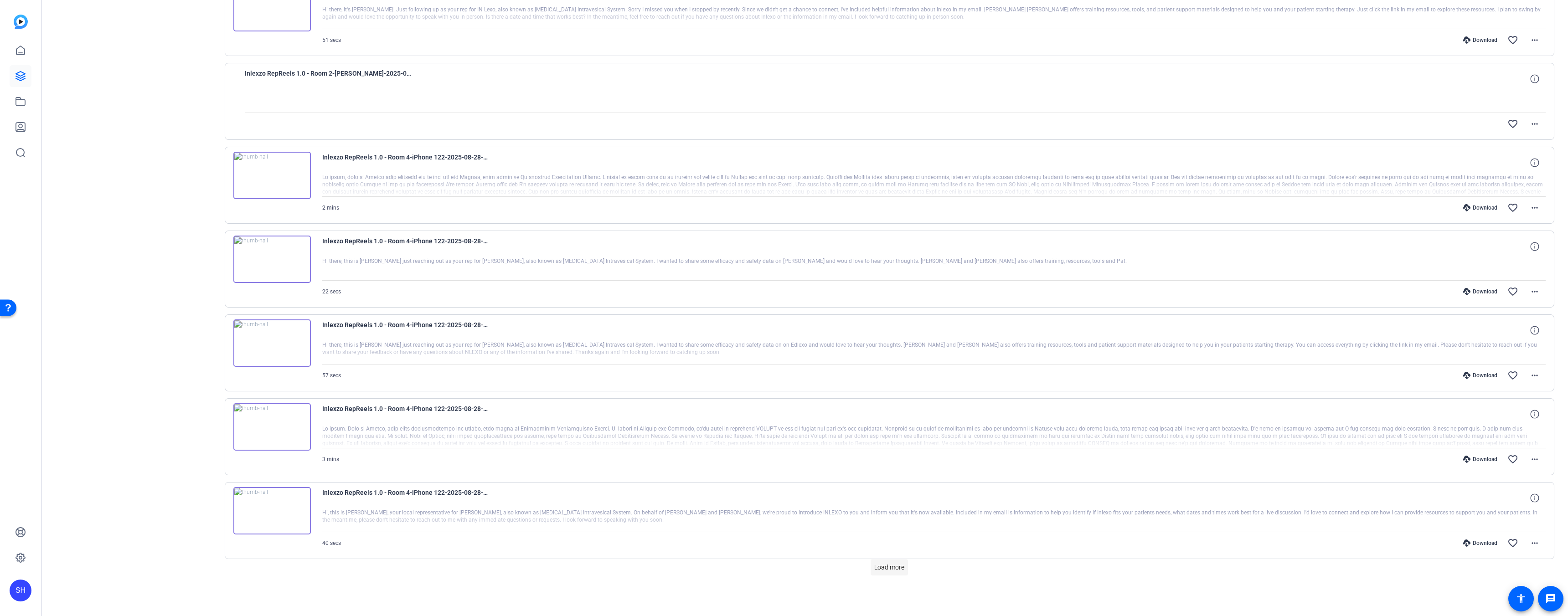
click at [884, 567] on span "Load more" at bounding box center [888, 567] width 30 height 9
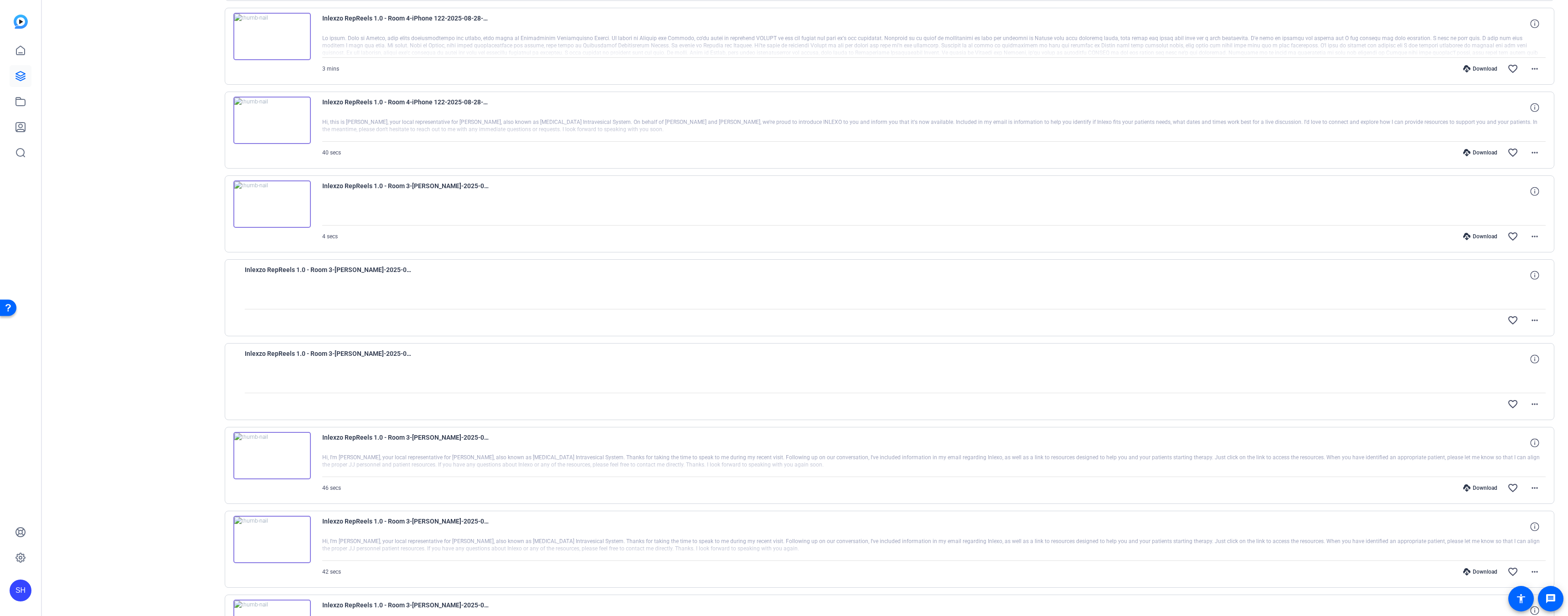
scroll to position [3436, 0]
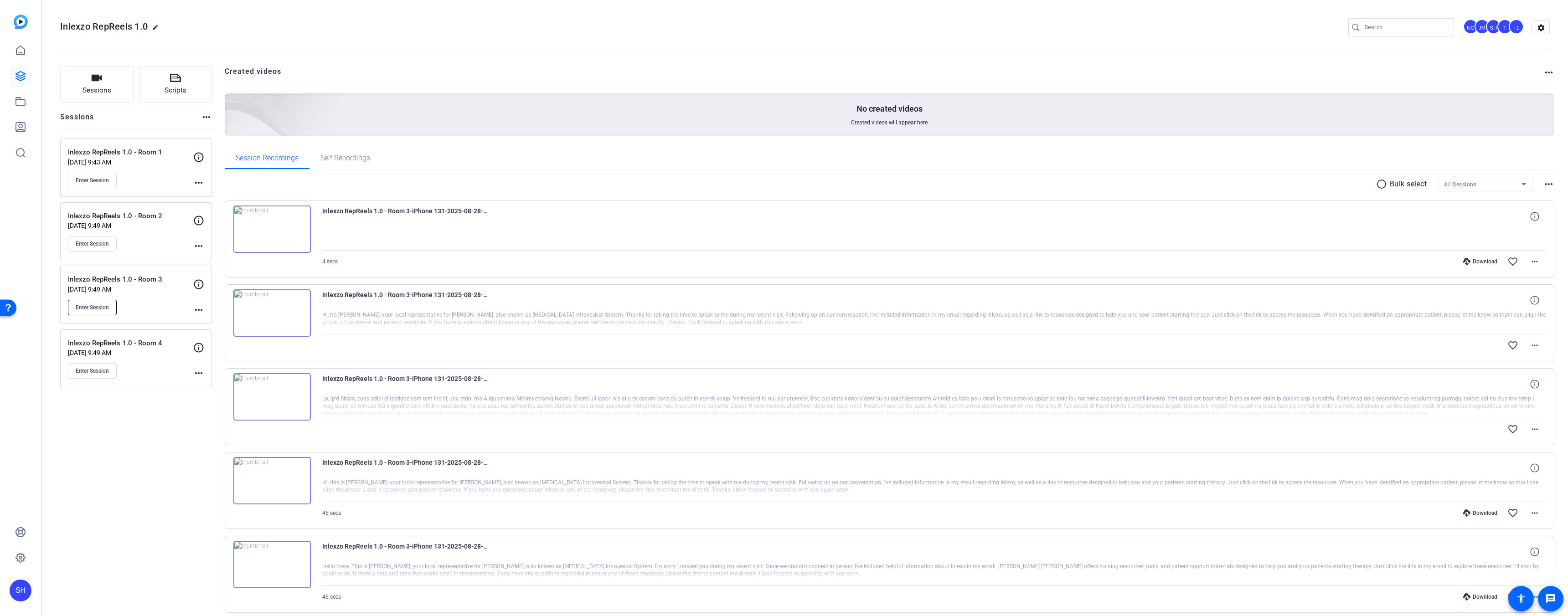
click at [111, 310] on button "Enter Session" at bounding box center [92, 308] width 49 height 15
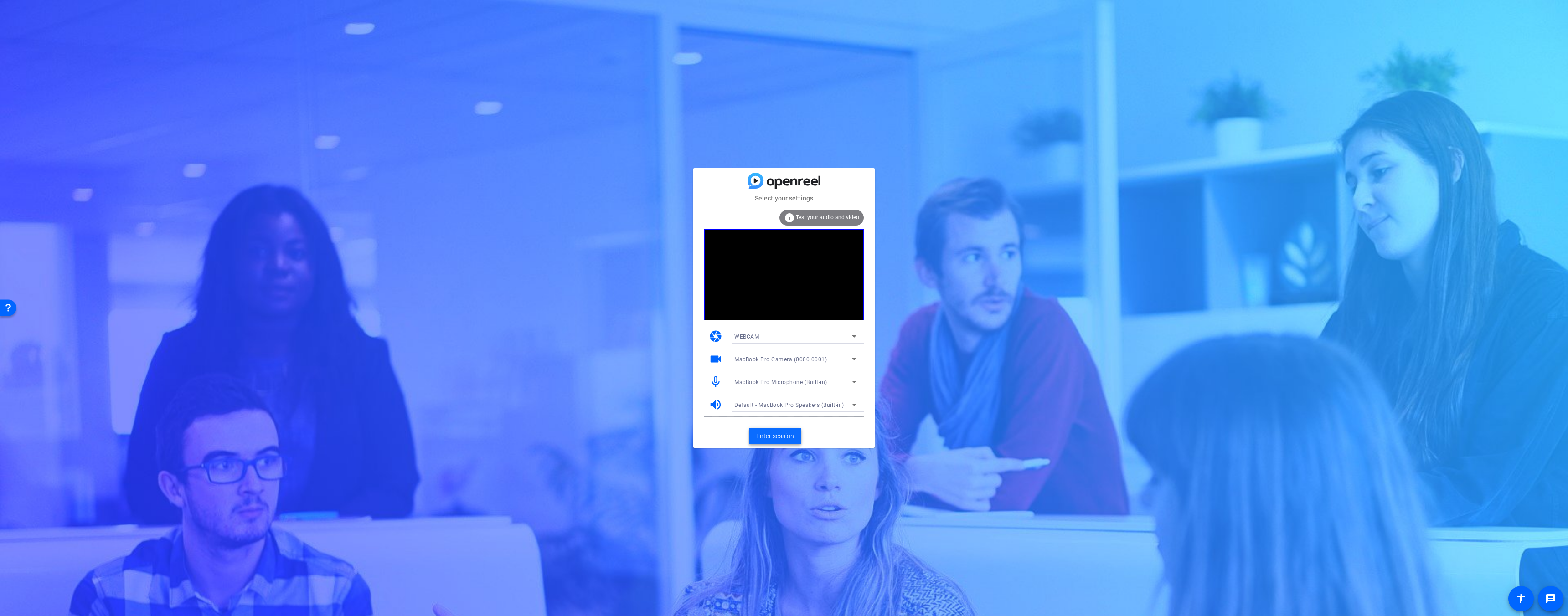
click at [779, 437] on span "Enter session" at bounding box center [775, 436] width 38 height 9
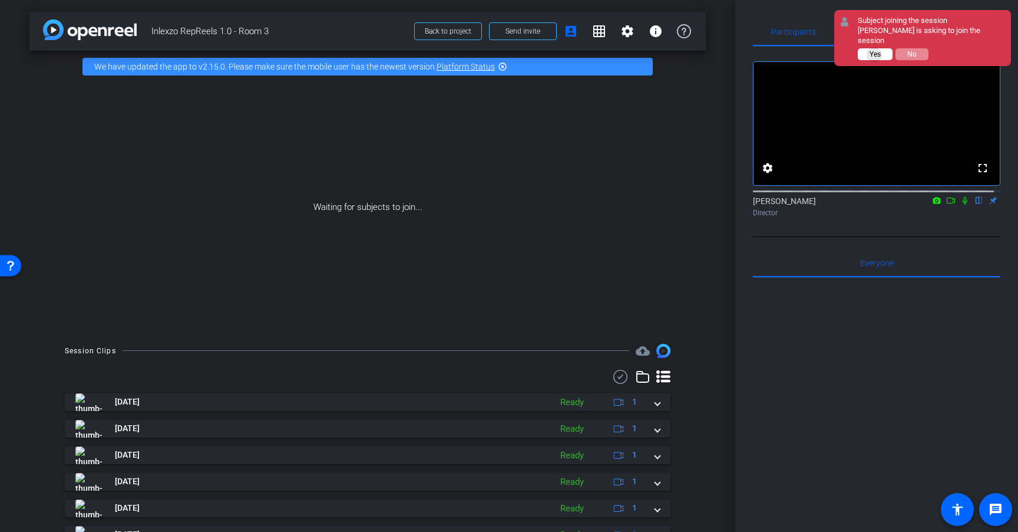
click at [875, 50] on span "Yes" at bounding box center [875, 54] width 11 height 8
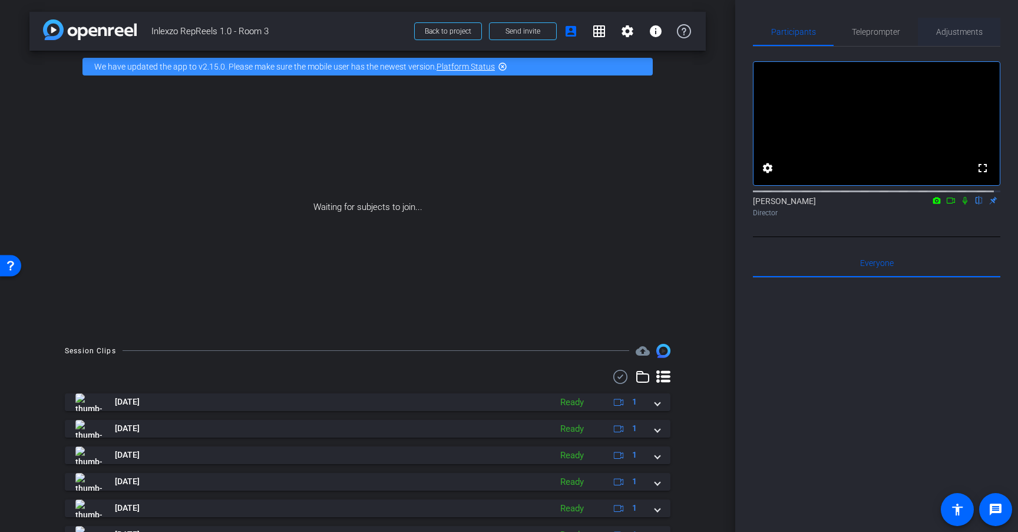
click at [950, 36] on span "Adjustments" at bounding box center [960, 32] width 47 height 8
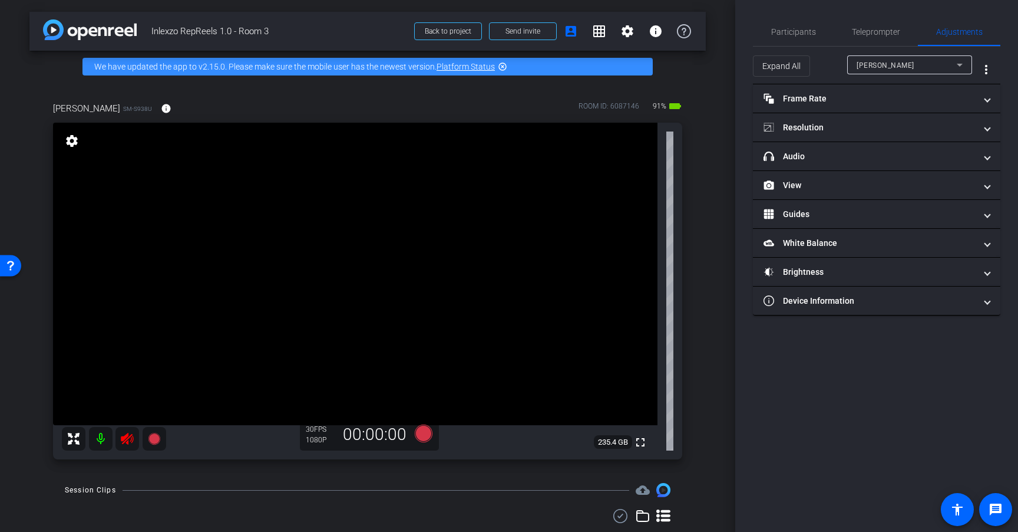
click at [124, 439] on icon at bounding box center [127, 439] width 12 height 12
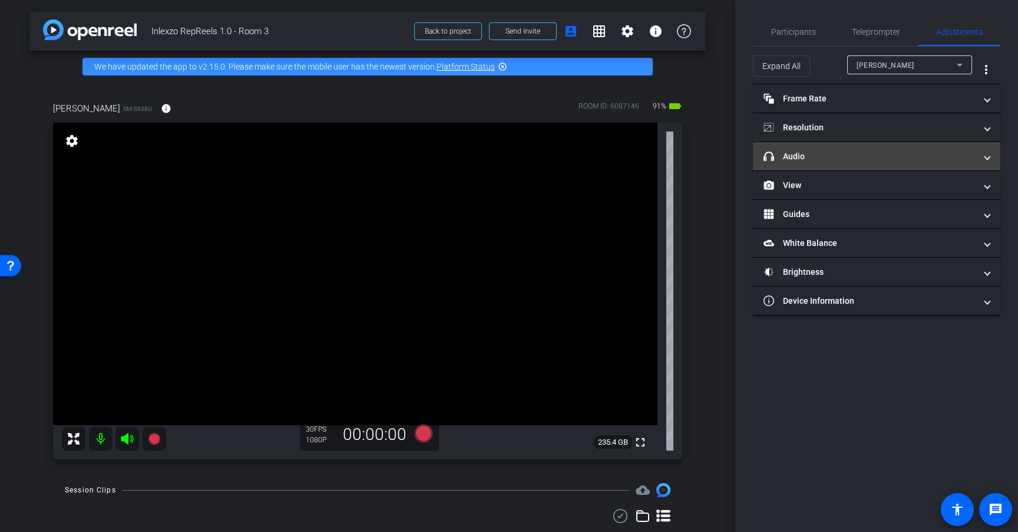
click at [879, 155] on mat-panel-title "headphone icon Audio" at bounding box center [870, 156] width 212 height 12
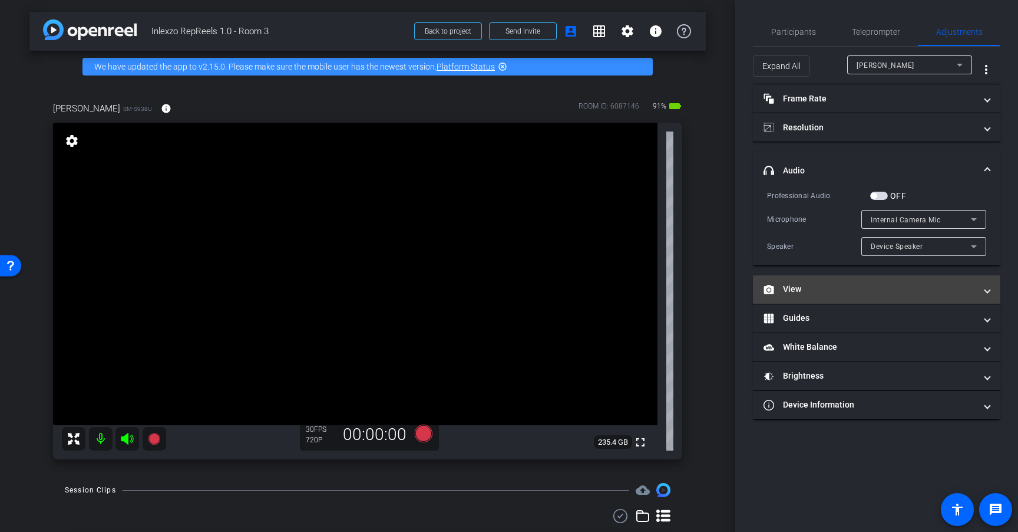
click at [829, 289] on mat-panel-title "View" at bounding box center [870, 289] width 212 height 12
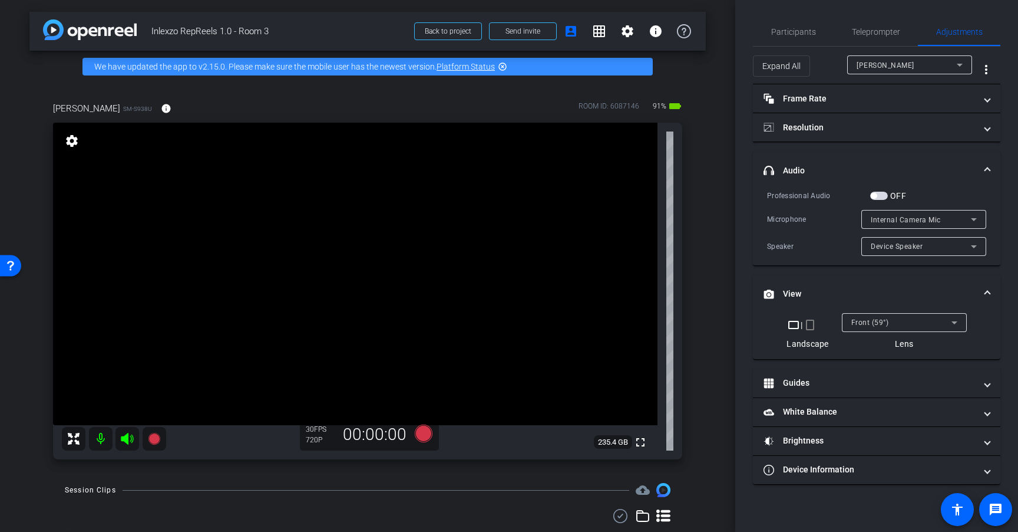
click at [812, 325] on mat-icon "crop_portrait" at bounding box center [810, 325] width 14 height 14
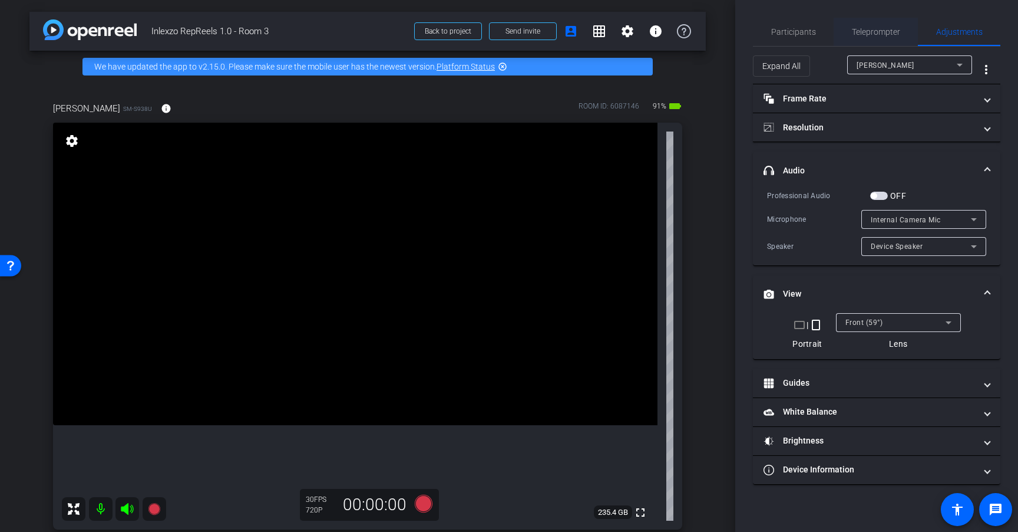
click at [890, 28] on span "Teleprompter" at bounding box center [876, 32] width 48 height 8
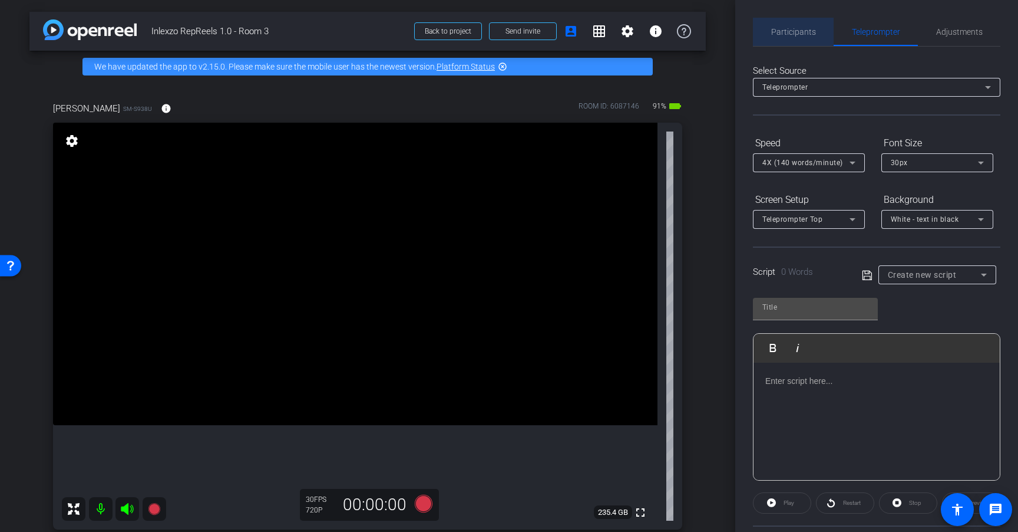
click at [800, 37] on span "Participants" at bounding box center [794, 32] width 45 height 28
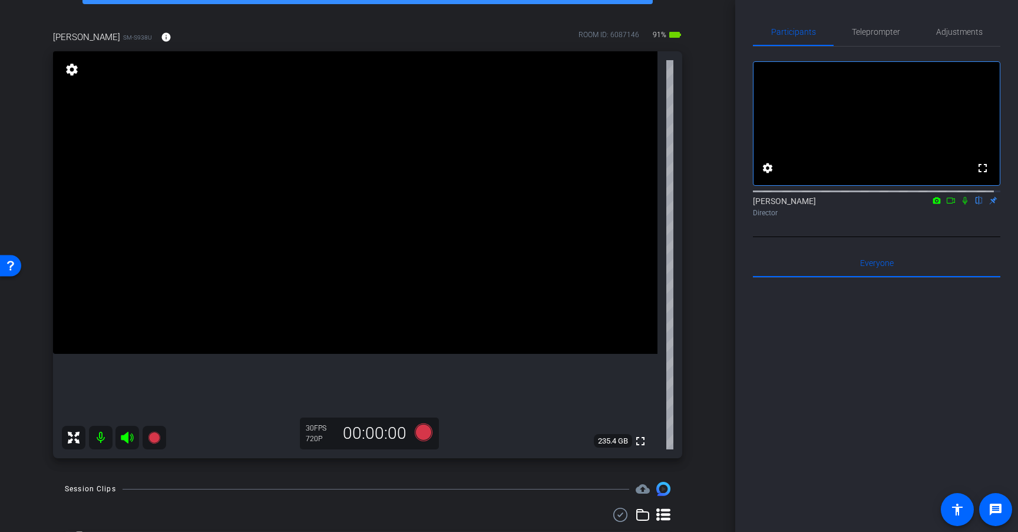
scroll to position [66, 0]
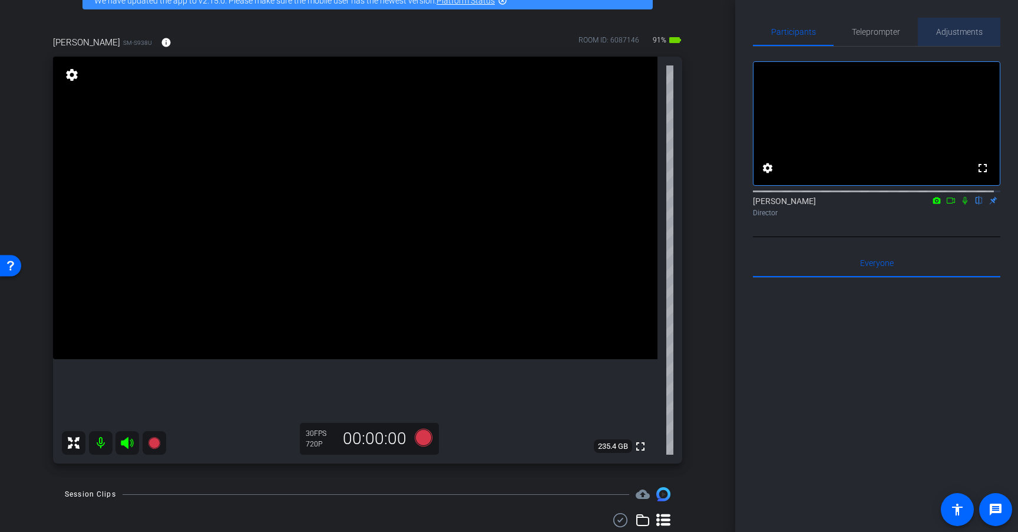
click at [972, 35] on span "Adjustments" at bounding box center [960, 32] width 47 height 8
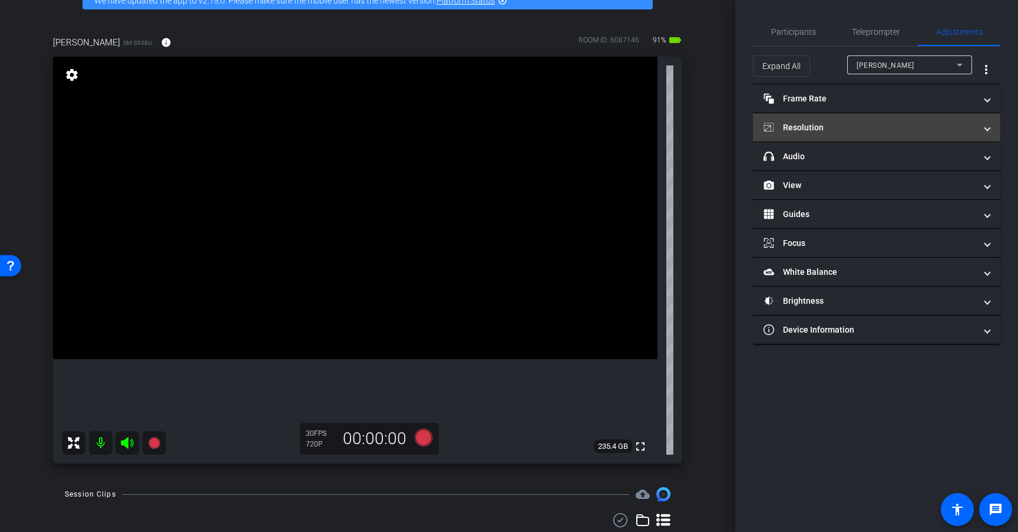
click at [873, 127] on mat-panel-title "Resolution" at bounding box center [870, 127] width 212 height 12
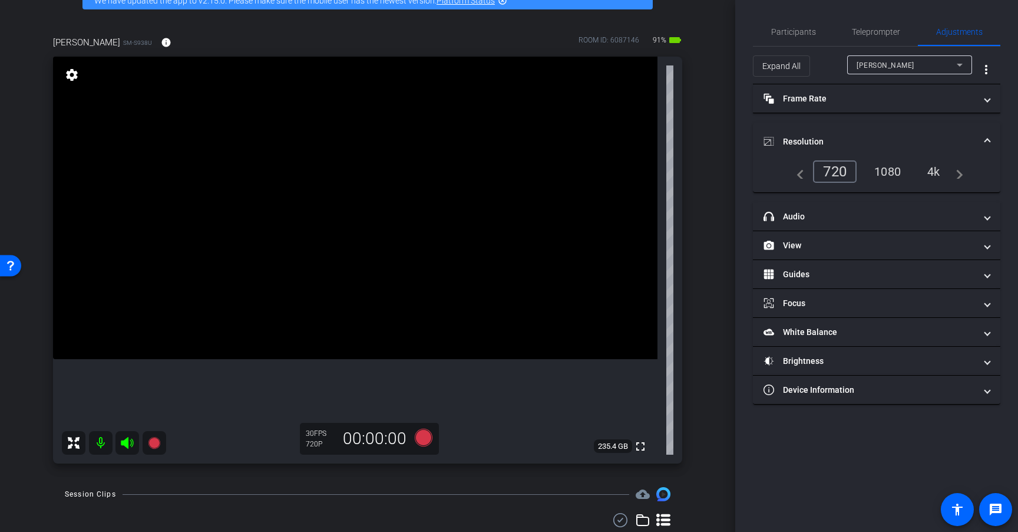
click at [932, 175] on div "4k" at bounding box center [934, 171] width 31 height 20
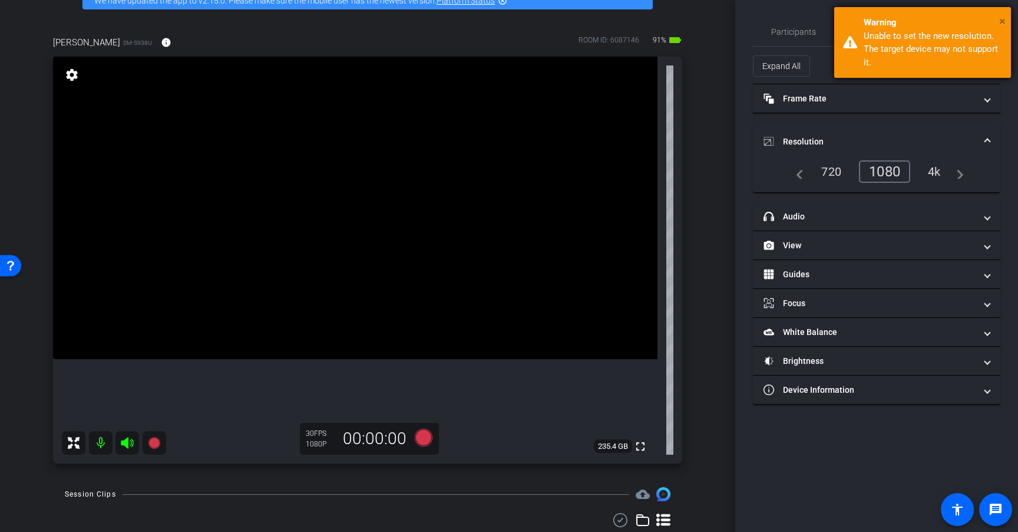
click at [1000, 19] on span "×" at bounding box center [1003, 21] width 6 height 14
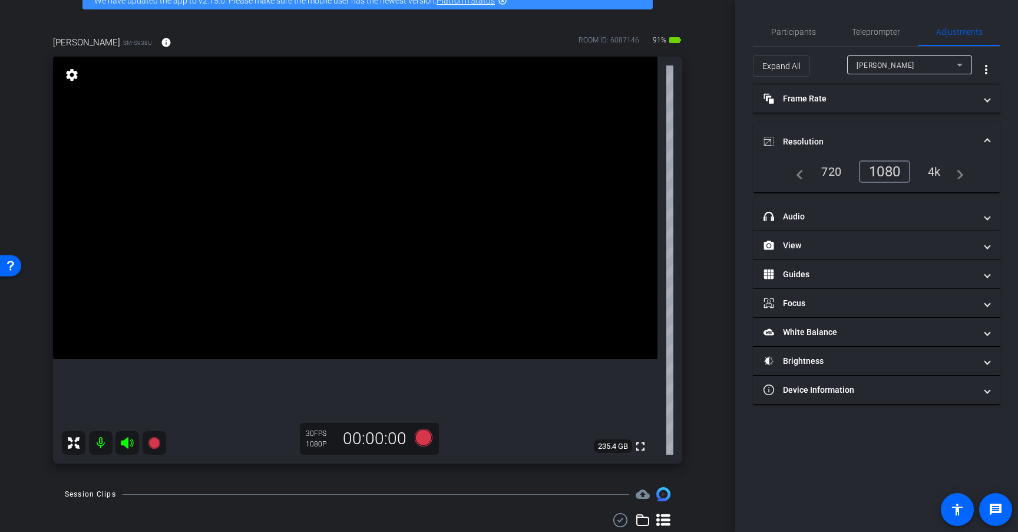
click at [933, 170] on div "4k" at bounding box center [934, 171] width 31 height 20
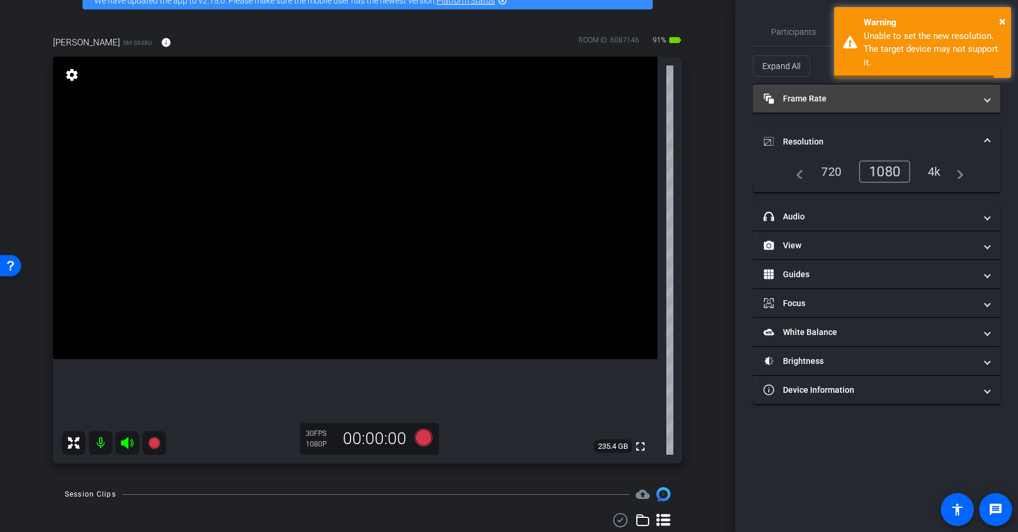
click at [846, 101] on mat-panel-title "Frame Rate Frame Rate" at bounding box center [870, 99] width 212 height 12
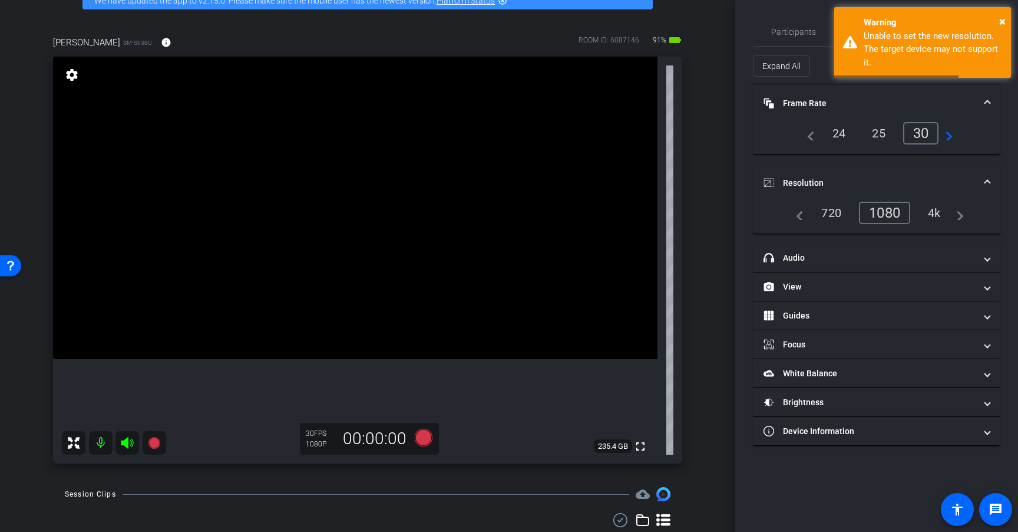
click at [838, 133] on div "24" at bounding box center [839, 133] width 31 height 20
click at [1004, 21] on span "×" at bounding box center [1003, 21] width 6 height 14
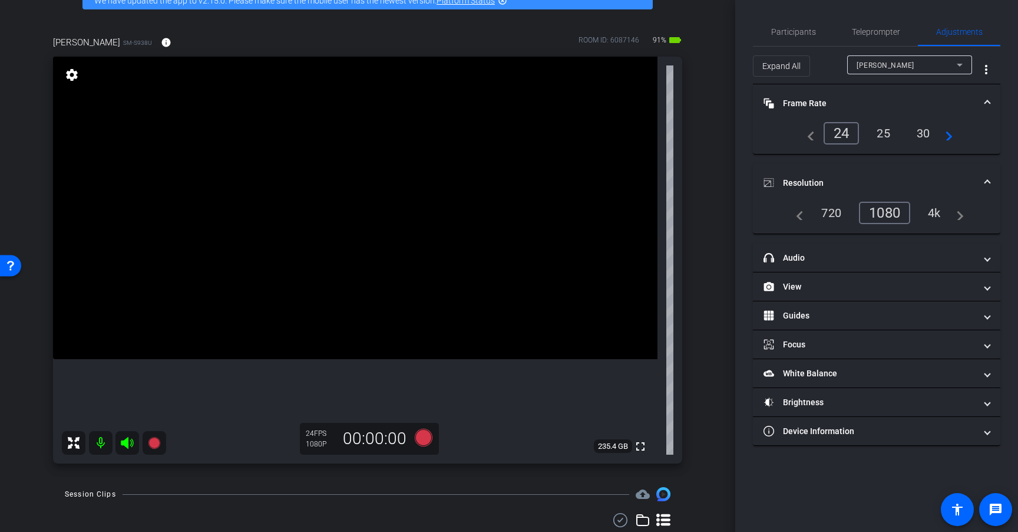
click at [940, 209] on div "4k" at bounding box center [934, 213] width 31 height 20
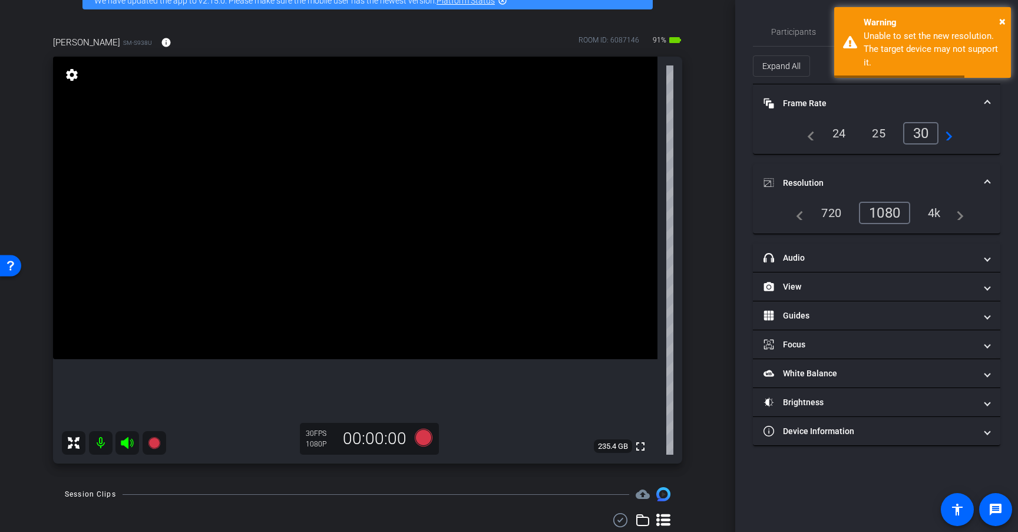
click at [918, 186] on mat-panel-title "Resolution" at bounding box center [870, 183] width 212 height 12
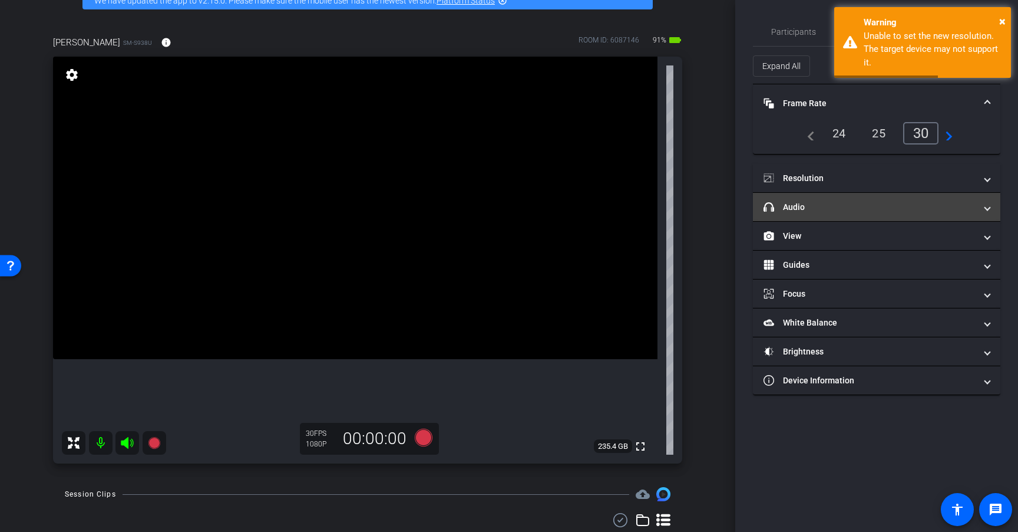
click at [896, 204] on mat-panel-title "headphone icon Audio" at bounding box center [870, 207] width 212 height 12
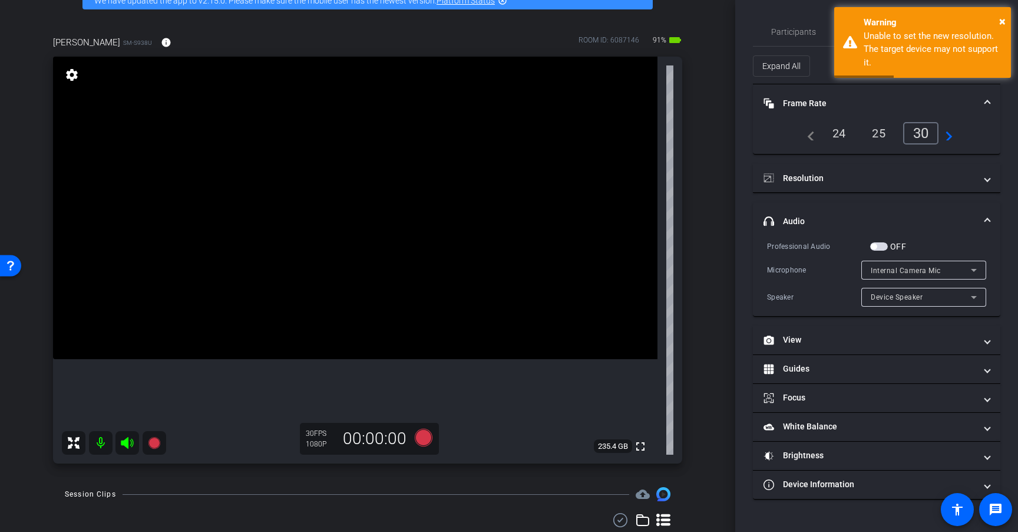
click at [833, 133] on div "24" at bounding box center [839, 133] width 31 height 20
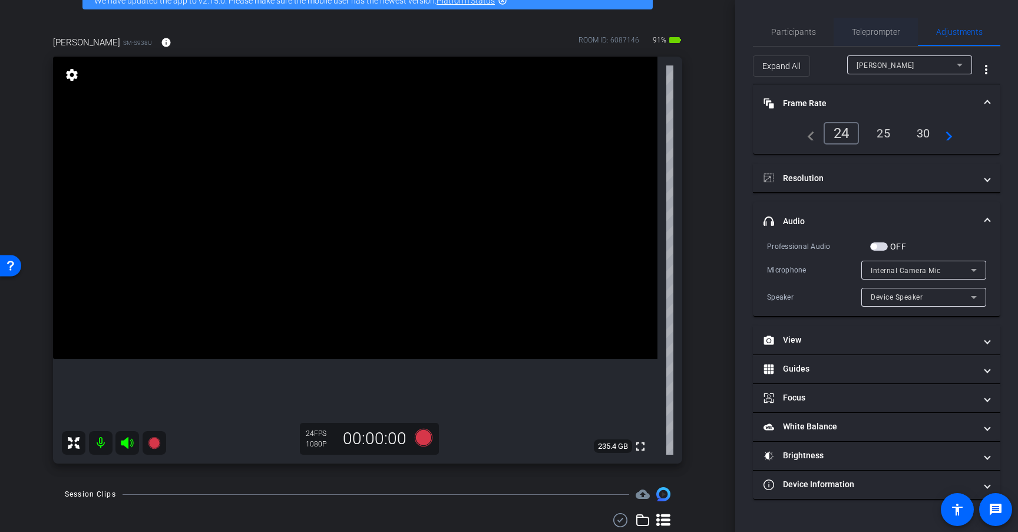
click at [886, 32] on span "Teleprompter" at bounding box center [876, 32] width 48 height 8
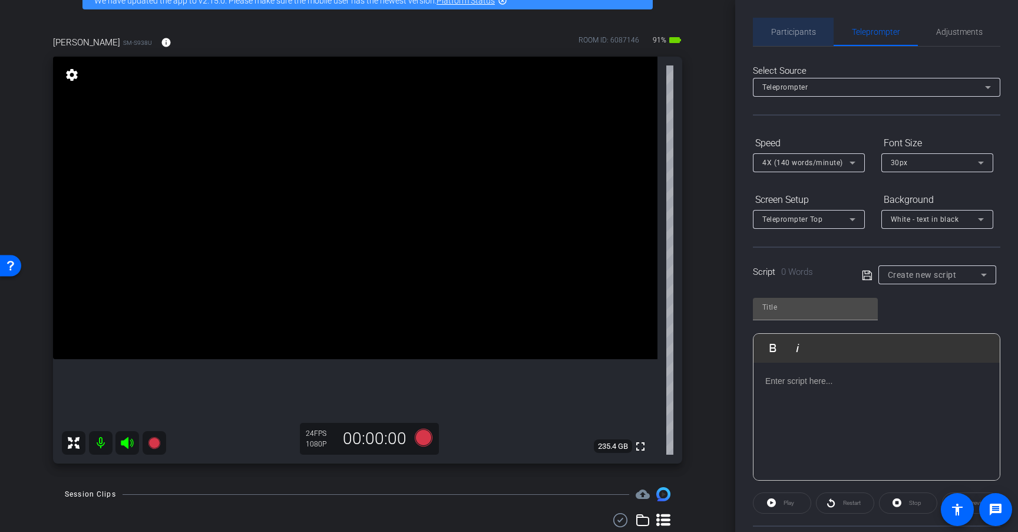
click at [818, 31] on div "Participants" at bounding box center [793, 32] width 81 height 28
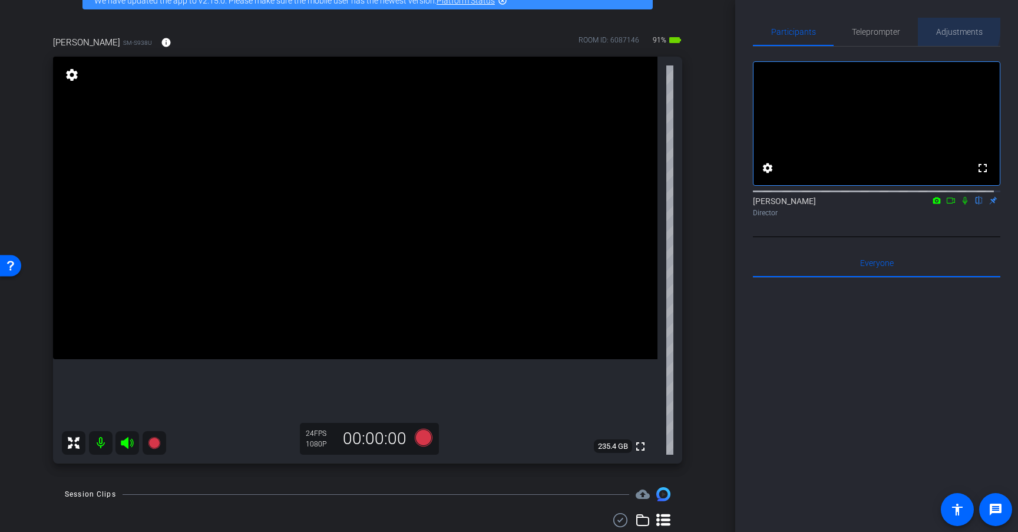
click at [929, 26] on div "Adjustments" at bounding box center [959, 32] width 83 height 28
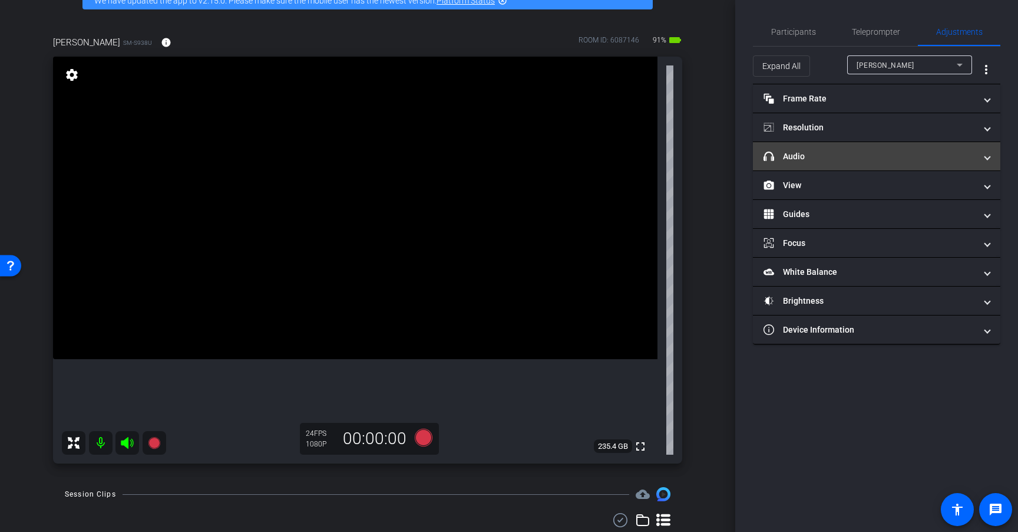
click at [904, 149] on mat-expansion-panel-header "headphone icon Audio" at bounding box center [877, 156] width 248 height 28
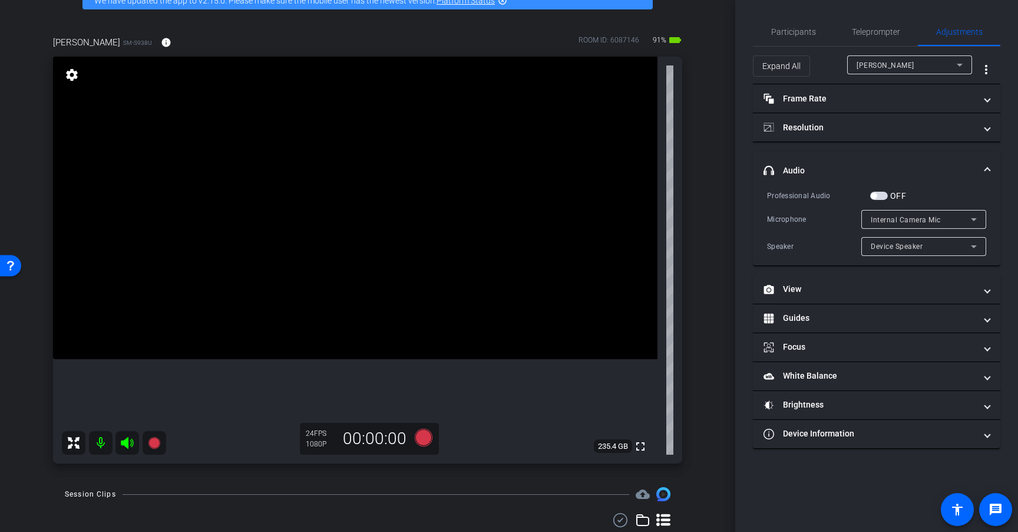
click at [885, 196] on span "button" at bounding box center [880, 196] width 18 height 8
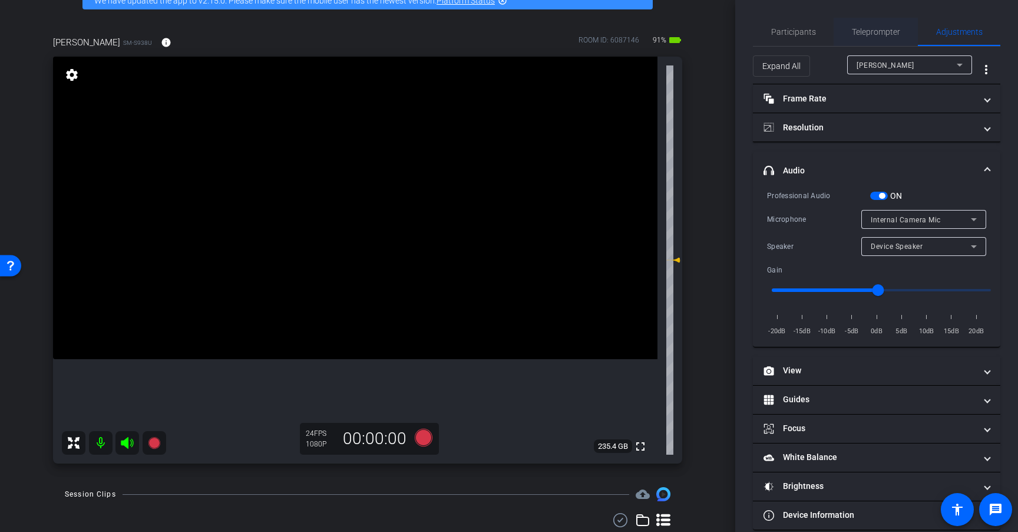
click at [884, 28] on span "Teleprompter" at bounding box center [876, 32] width 48 height 8
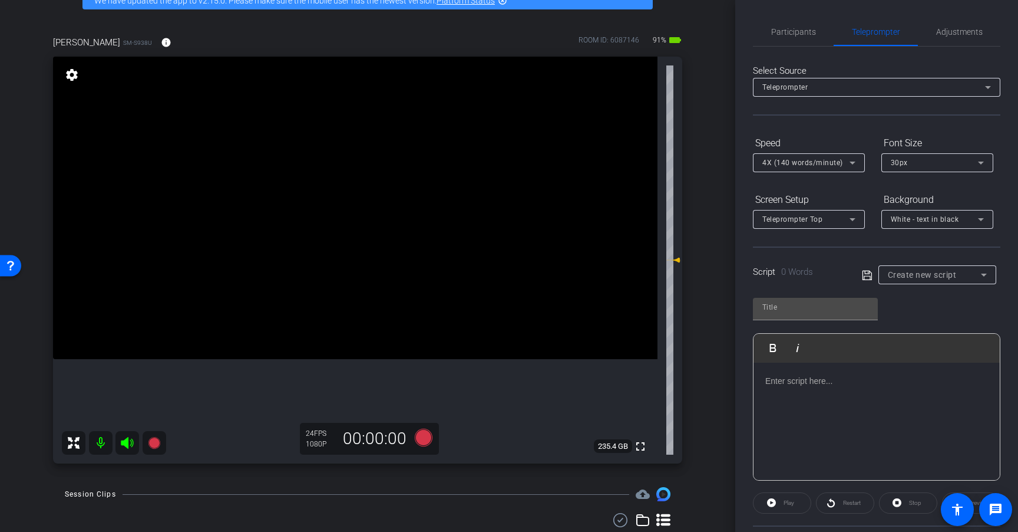
click at [932, 275] on span "Create new script" at bounding box center [922, 274] width 69 height 9
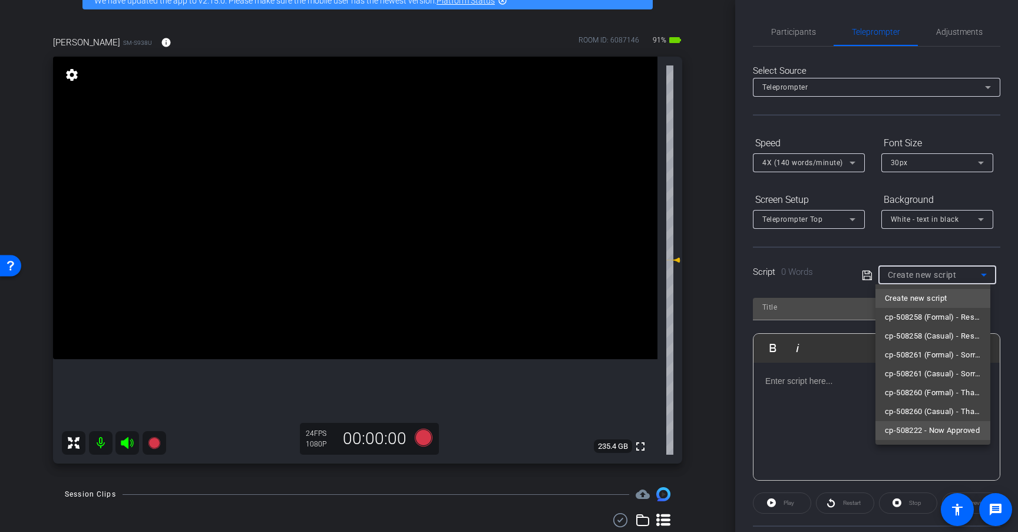
click at [931, 430] on span "cp-508222 - Now Approved" at bounding box center [932, 430] width 95 height 14
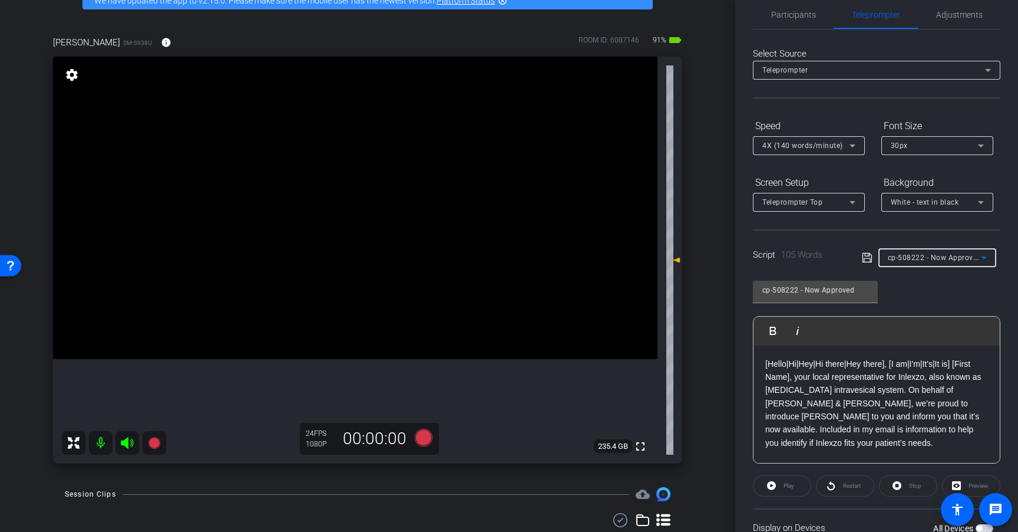
scroll to position [0, 0]
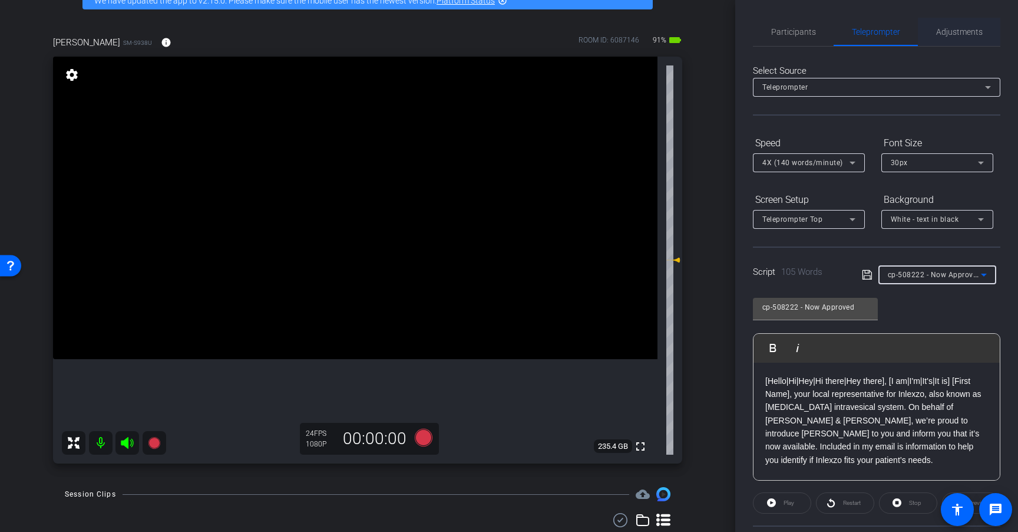
click at [951, 28] on span "Adjustments" at bounding box center [960, 32] width 47 height 8
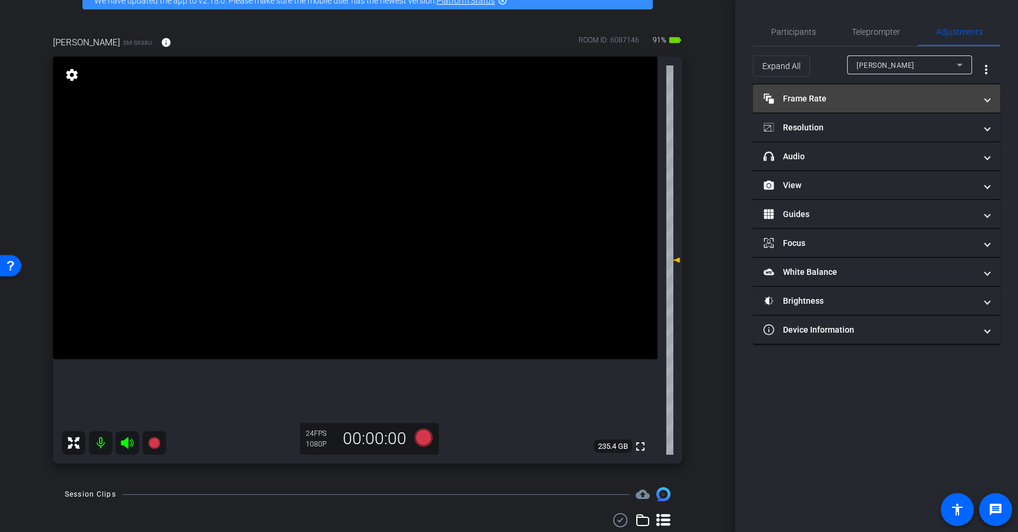
click at [860, 106] on mat-expansion-panel-header "Frame Rate Frame Rate" at bounding box center [877, 98] width 248 height 28
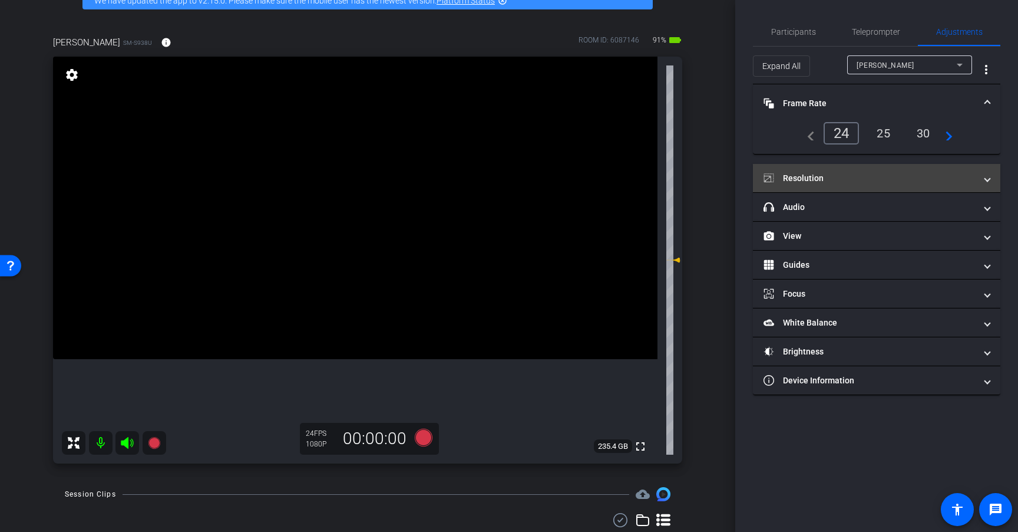
click at [841, 184] on mat-expansion-panel-header "Resolution" at bounding box center [877, 178] width 248 height 28
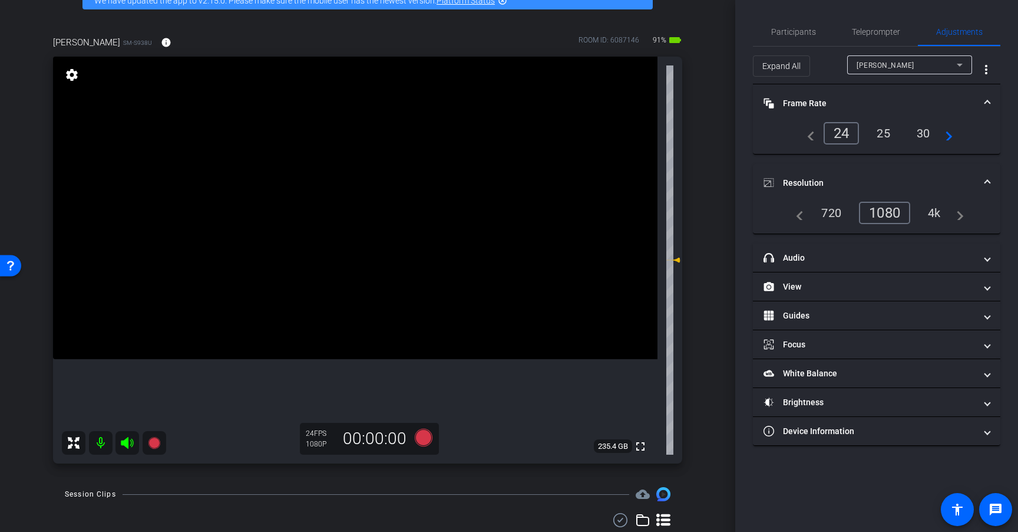
click at [859, 180] on mat-panel-title "Resolution" at bounding box center [870, 183] width 212 height 12
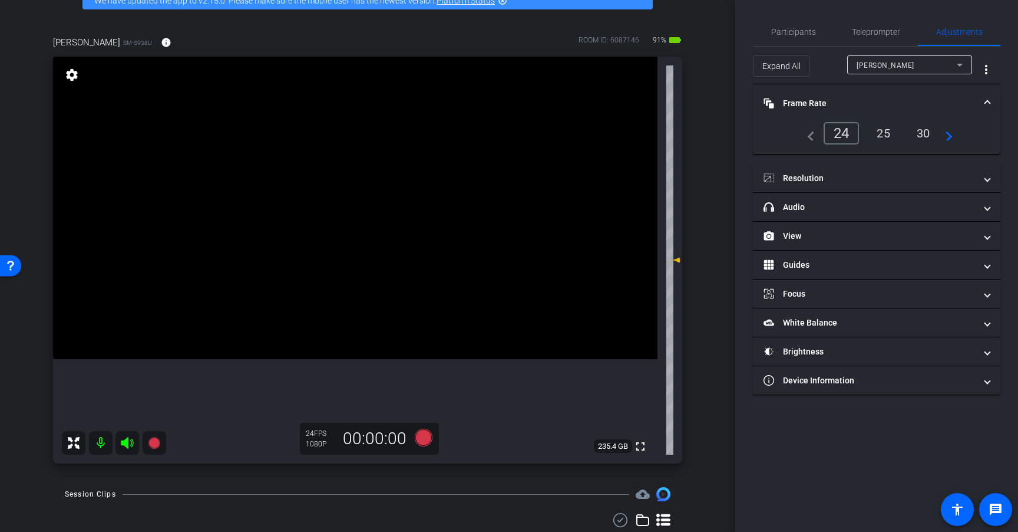
click at [898, 97] on mat-panel-title "Frame Rate Frame Rate" at bounding box center [870, 103] width 212 height 12
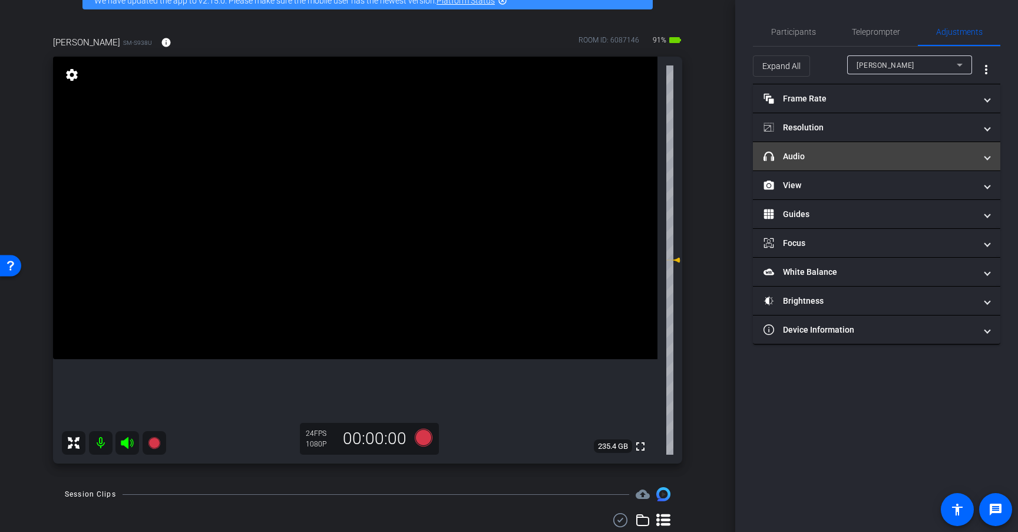
click at [885, 157] on mat-panel-title "headphone icon Audio" at bounding box center [870, 156] width 212 height 12
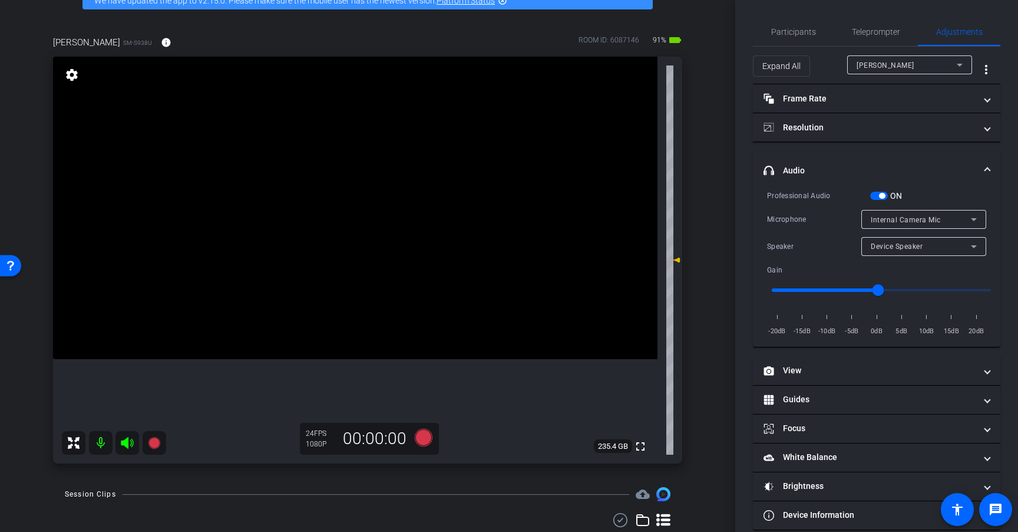
click at [885, 157] on mat-expansion-panel-header "headphone icon Audio" at bounding box center [877, 170] width 248 height 38
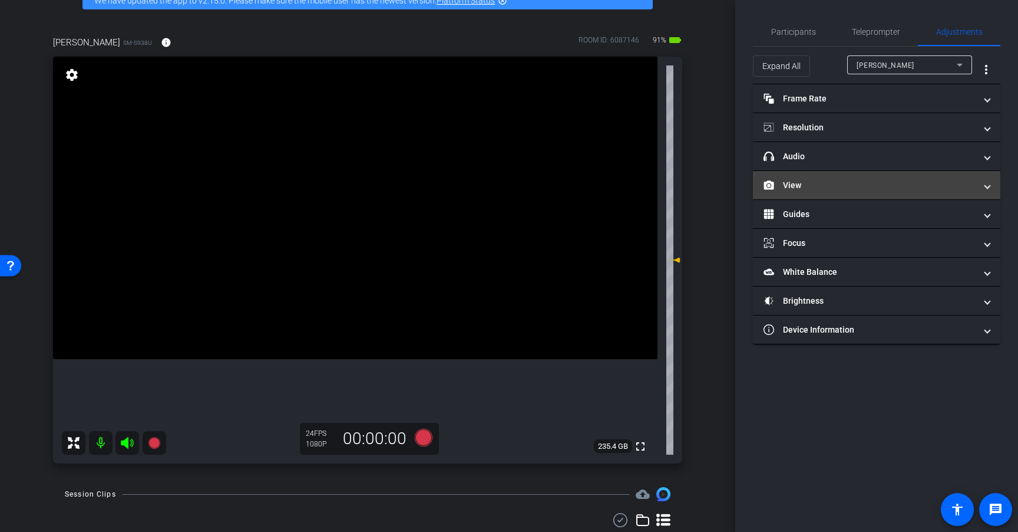
click at [888, 183] on mat-panel-title "View" at bounding box center [870, 185] width 212 height 12
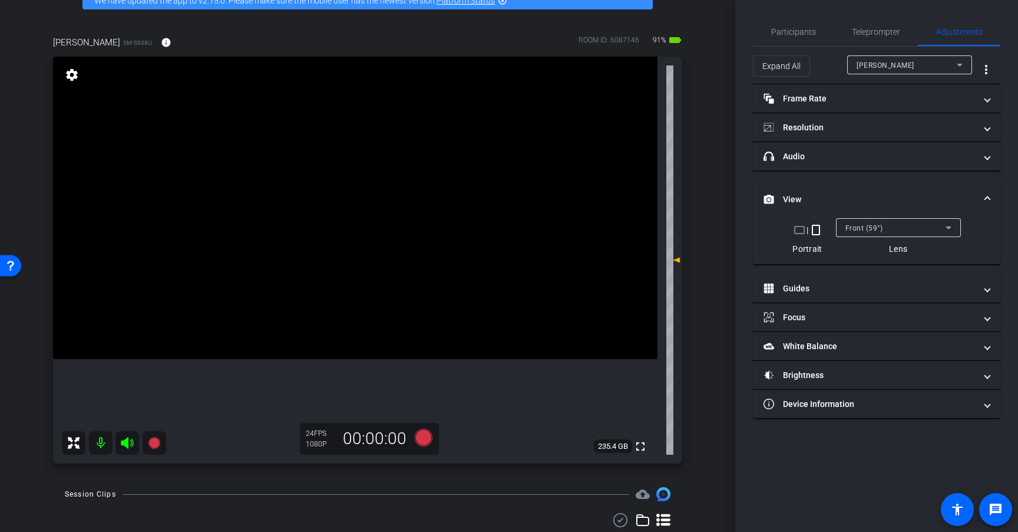
click at [884, 196] on mat-panel-title "View" at bounding box center [870, 199] width 212 height 12
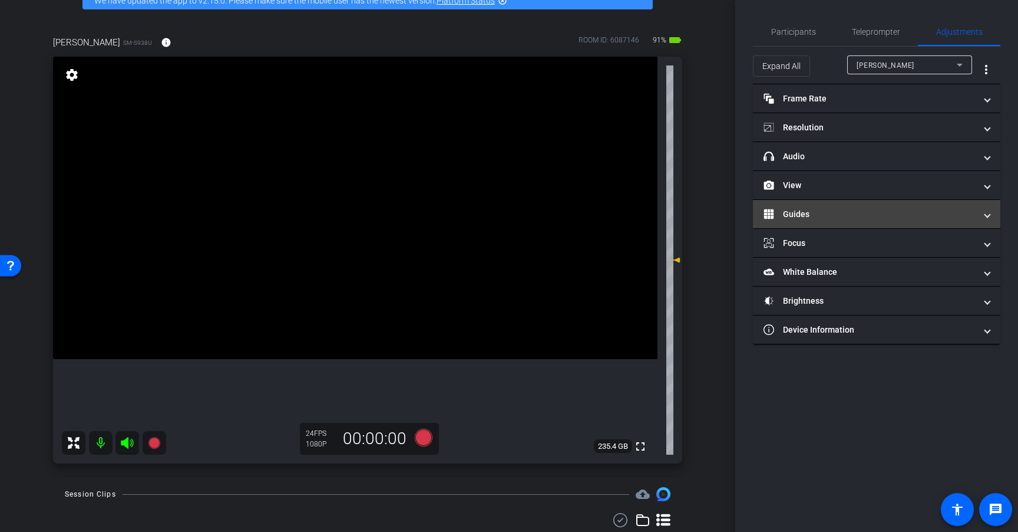
click at [866, 226] on mat-expansion-panel-header "Guides" at bounding box center [877, 214] width 248 height 28
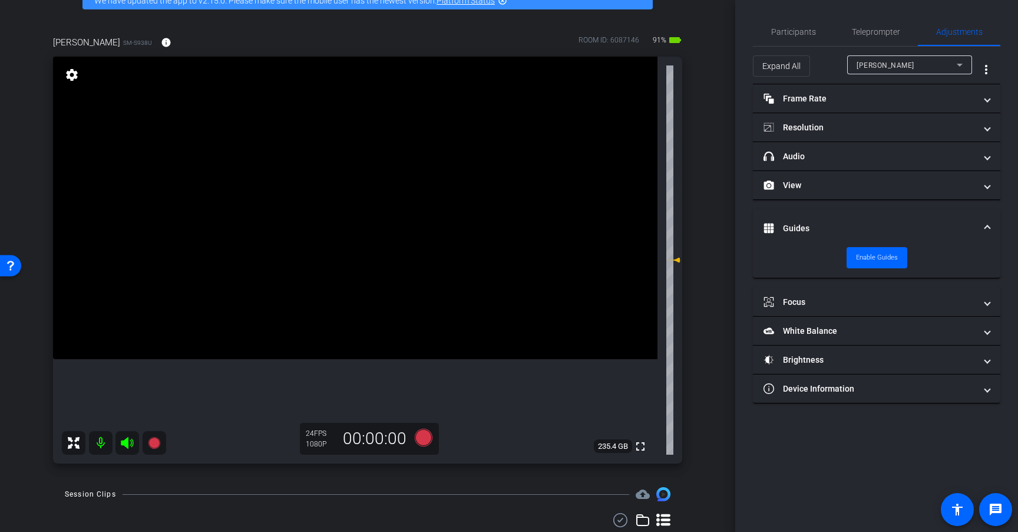
click at [866, 228] on mat-panel-title "Guides" at bounding box center [870, 228] width 212 height 12
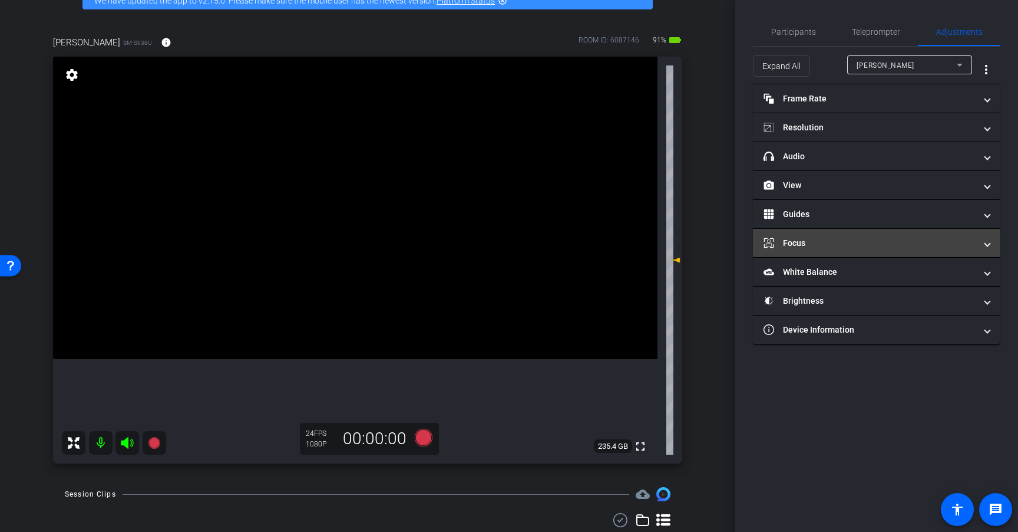
click at [847, 252] on mat-expansion-panel-header "Focus" at bounding box center [877, 243] width 248 height 28
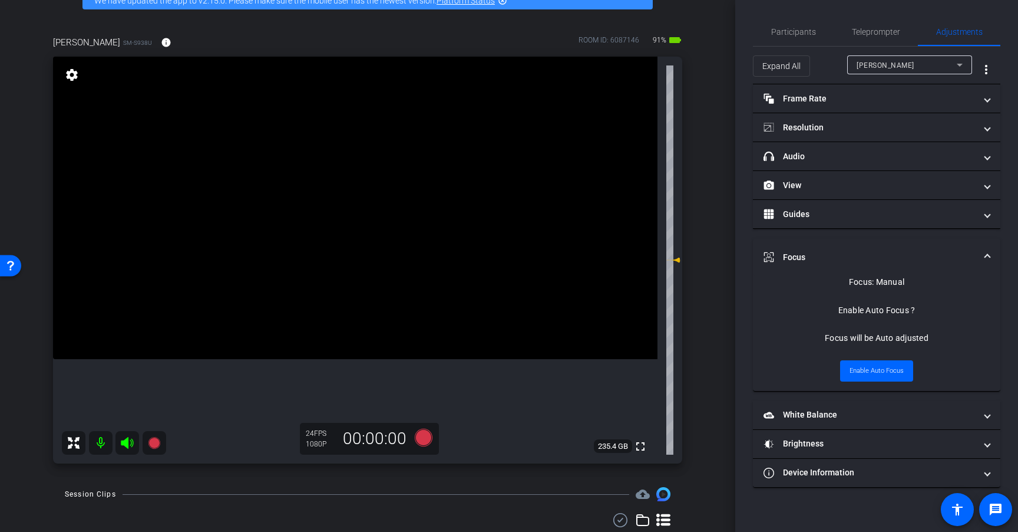
click at [847, 252] on mat-panel-title "Focus" at bounding box center [870, 257] width 212 height 12
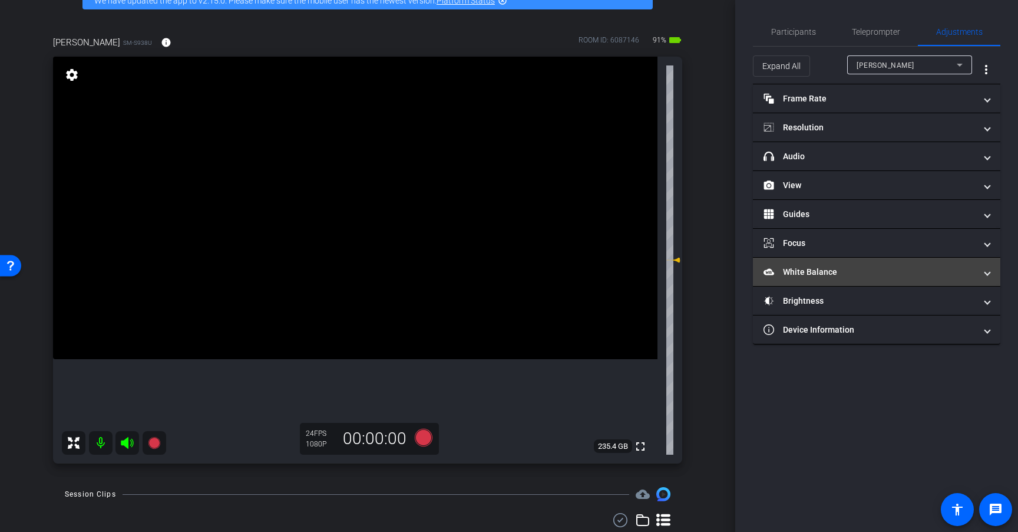
click at [832, 285] on mat-expansion-panel-header "White Balance White Balance" at bounding box center [877, 272] width 248 height 28
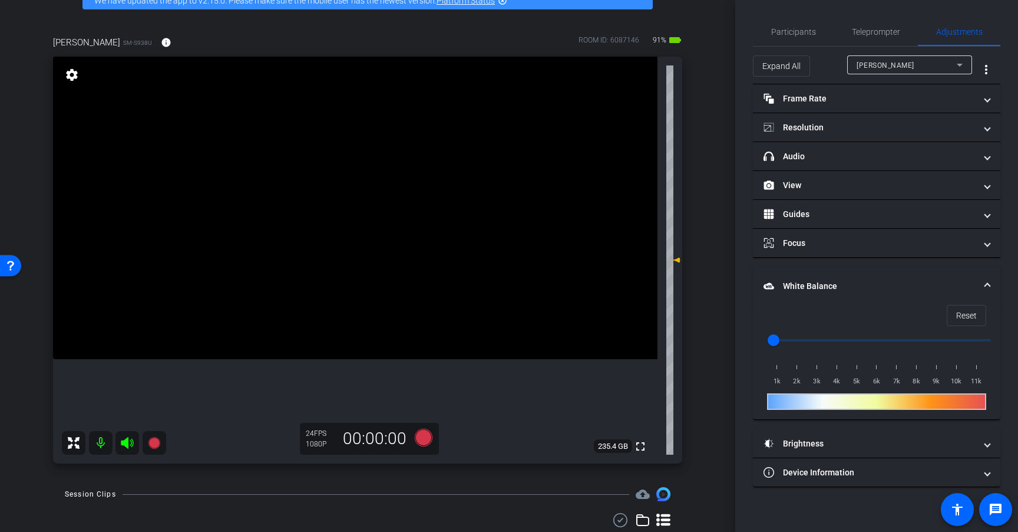
click at [838, 285] on mat-panel-title "White Balance White Balance" at bounding box center [870, 286] width 212 height 12
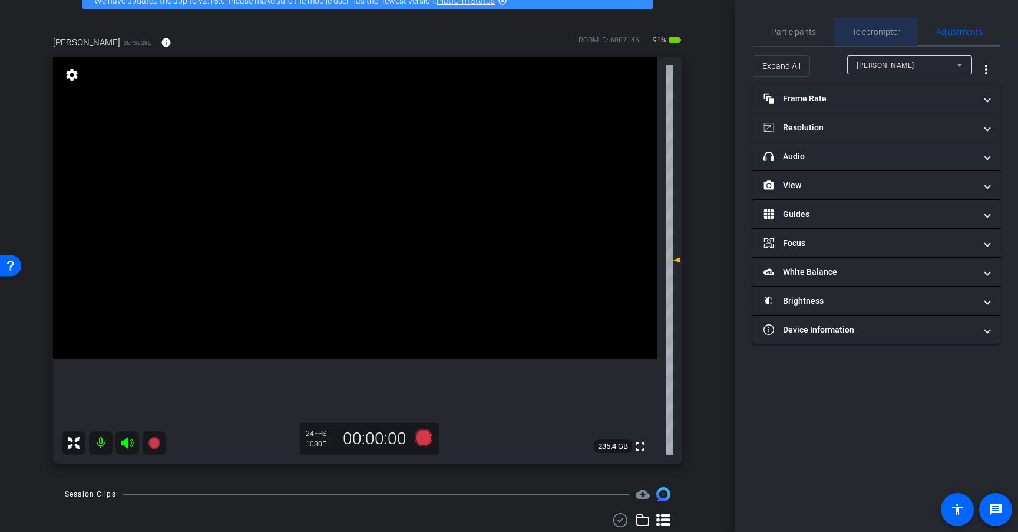
click at [883, 29] on span "Teleprompter" at bounding box center [876, 32] width 48 height 8
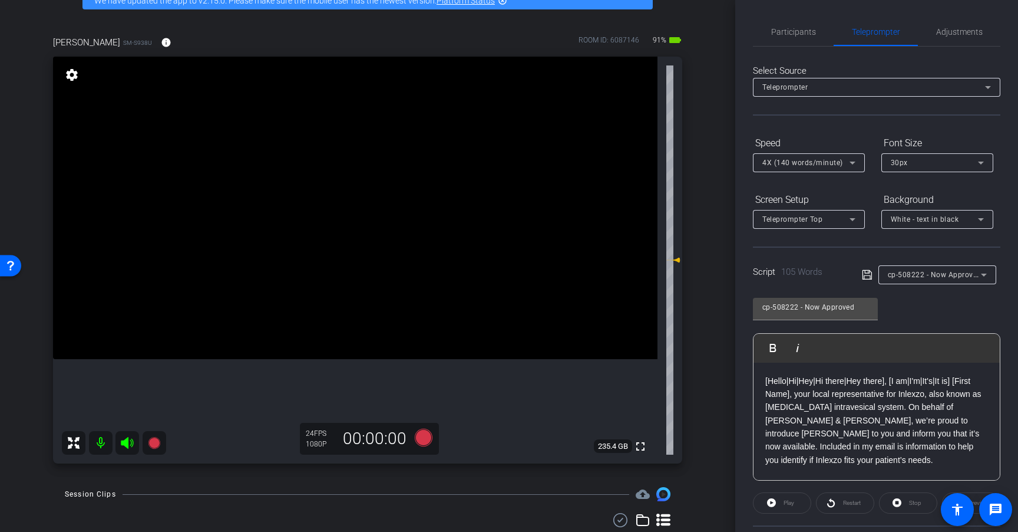
click at [823, 162] on span "4X (140 words/minute)" at bounding box center [803, 163] width 81 height 8
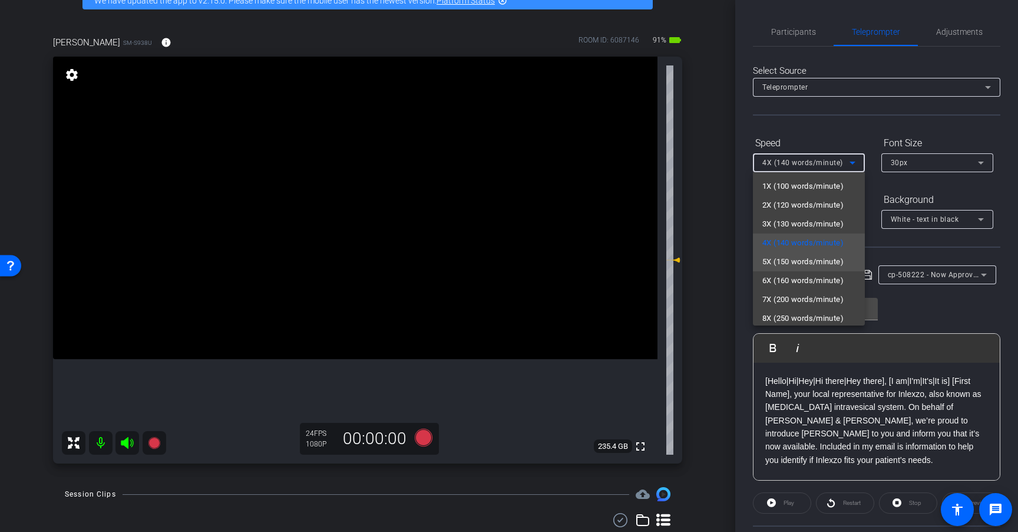
click at [810, 261] on span "5X (150 words/minute)" at bounding box center [803, 262] width 81 height 14
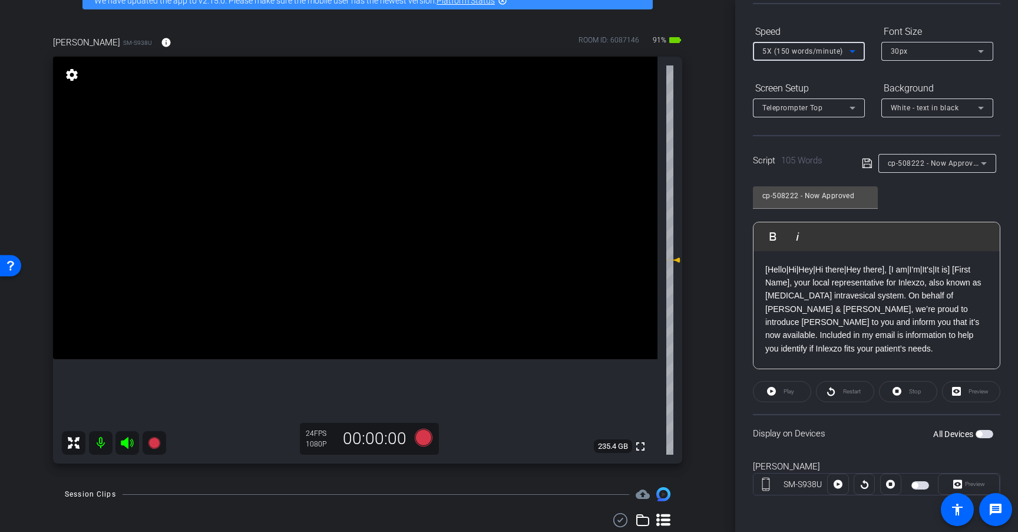
scroll to position [113, 0]
click at [983, 432] on span "button" at bounding box center [985, 432] width 18 height 8
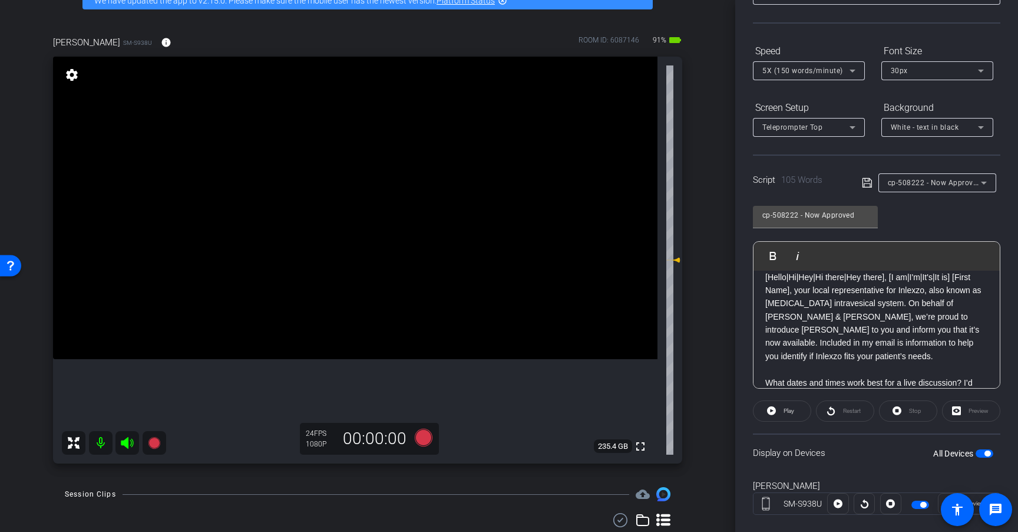
scroll to position [0, 0]
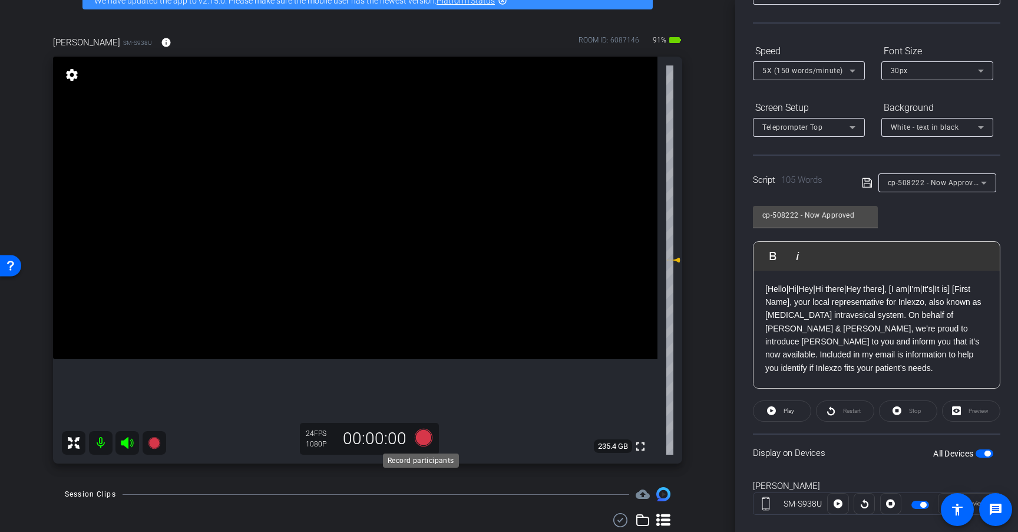
click at [421, 439] on icon at bounding box center [424, 437] width 18 height 18
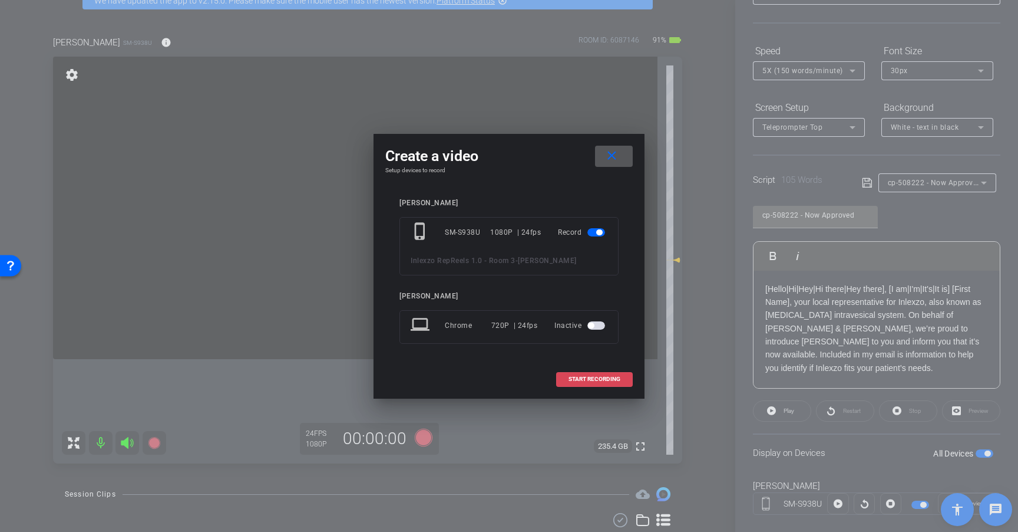
click at [592, 382] on span "START RECORDING" at bounding box center [595, 379] width 52 height 6
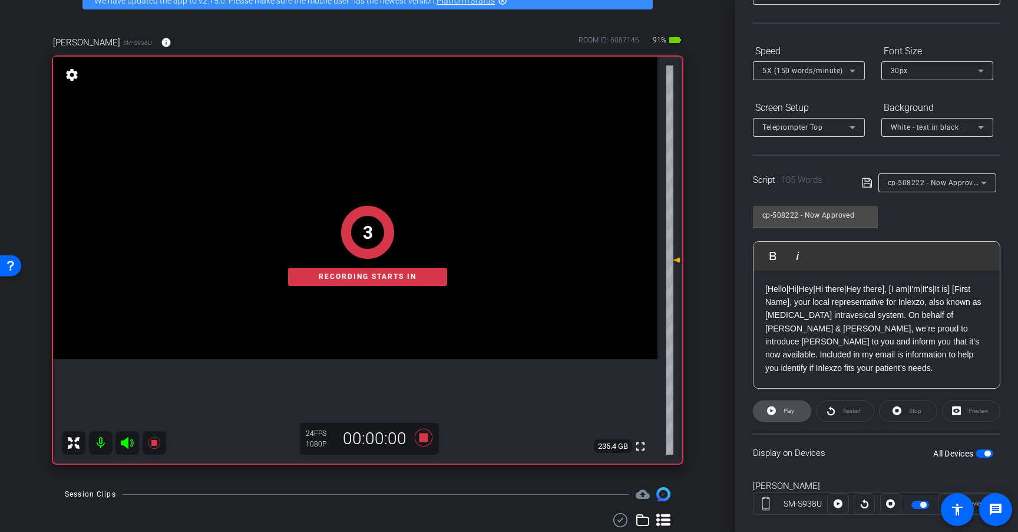
click at [786, 415] on span "Play" at bounding box center [788, 411] width 14 height 17
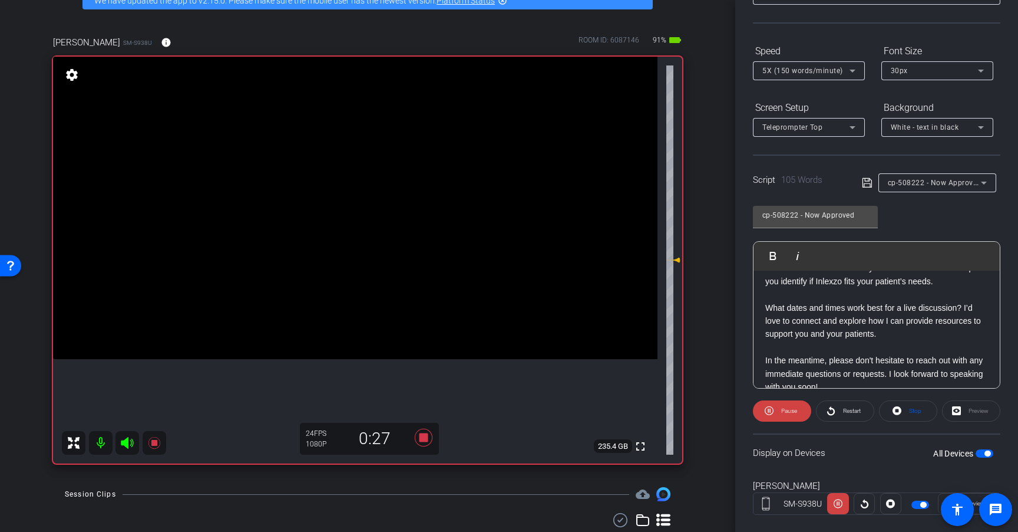
scroll to position [104, 0]
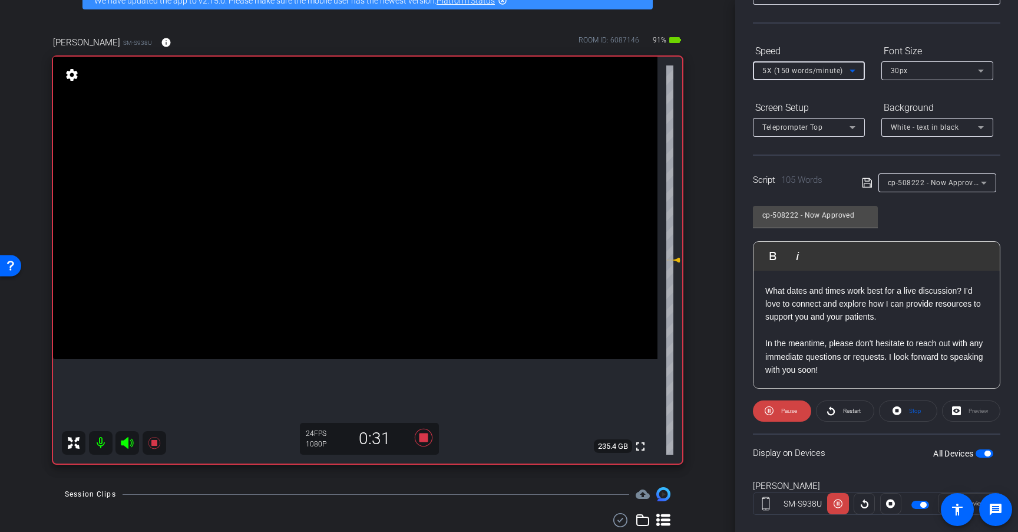
click at [839, 68] on span "5X (150 words/minute)" at bounding box center [803, 71] width 81 height 8
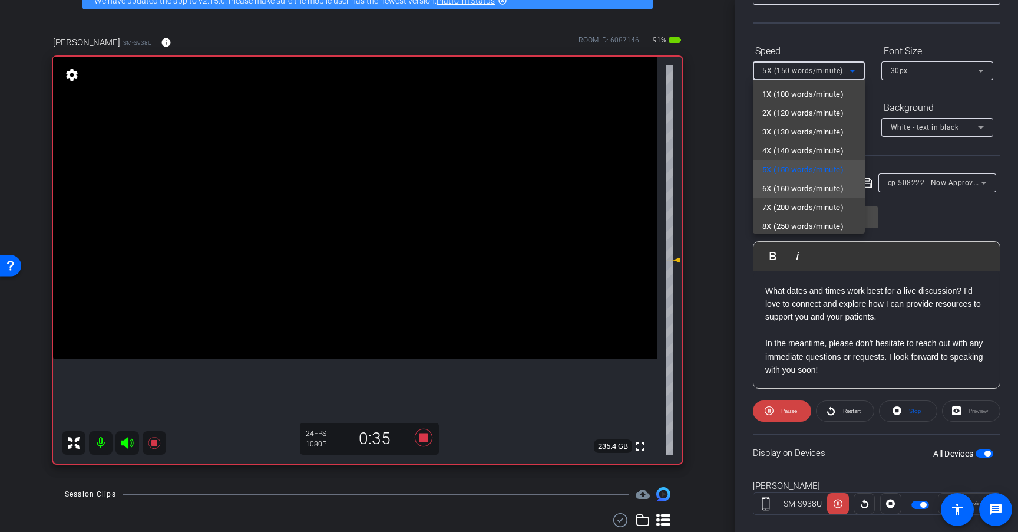
click at [827, 190] on span "6X (160 words/minute)" at bounding box center [803, 189] width 81 height 14
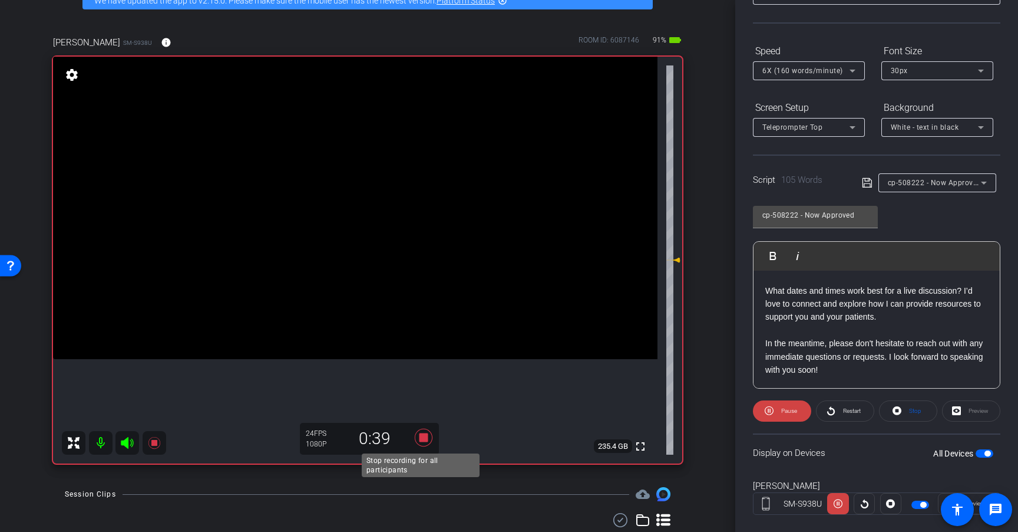
click at [422, 436] on icon at bounding box center [424, 437] width 18 height 18
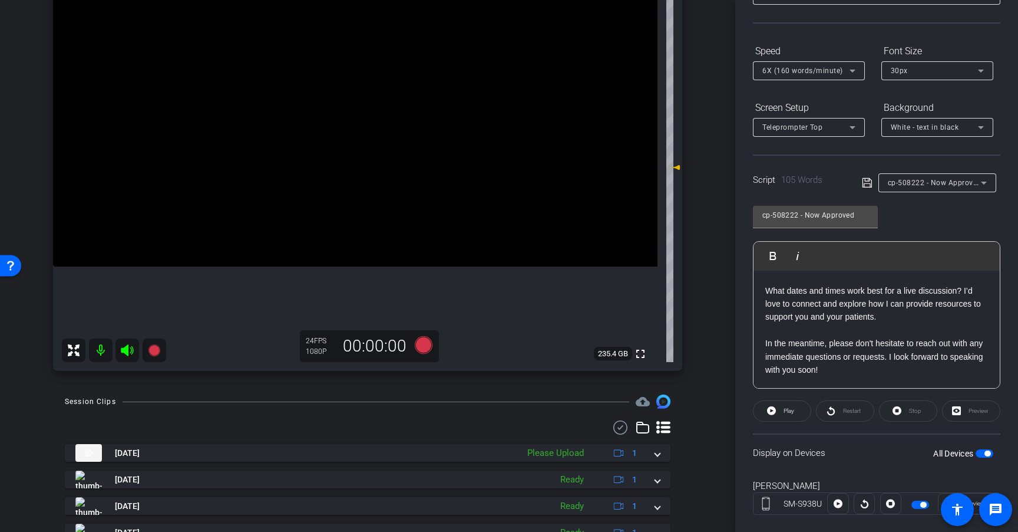
scroll to position [164, 0]
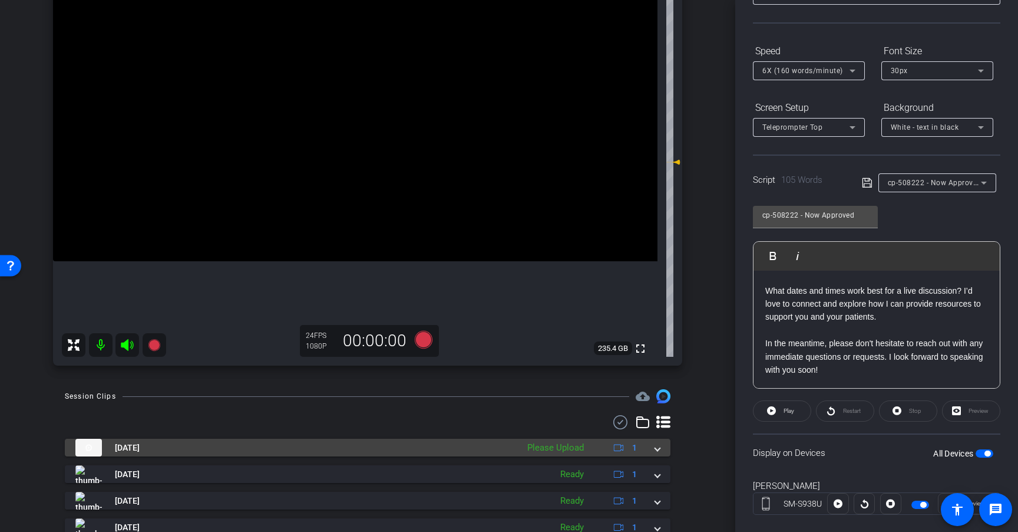
click at [553, 449] on div "Please Upload" at bounding box center [556, 448] width 68 height 14
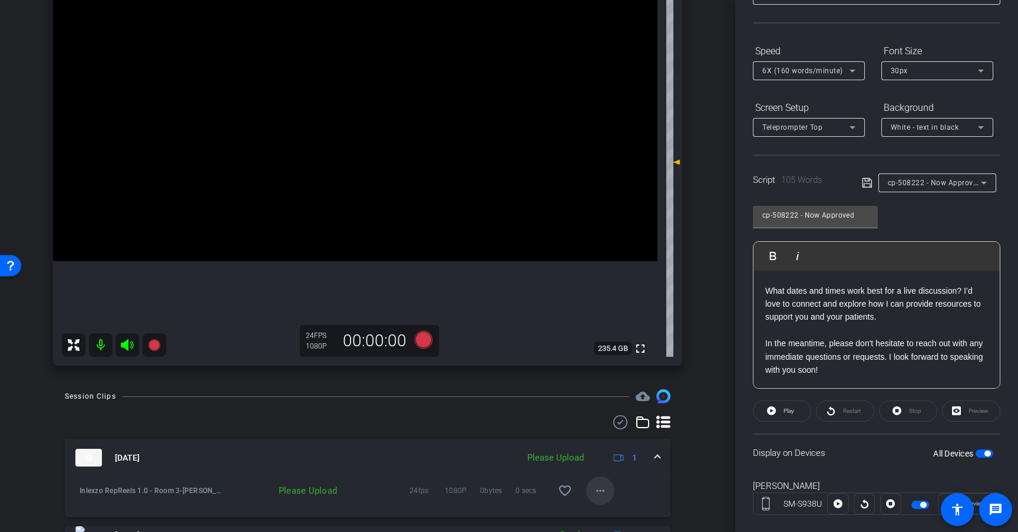
click at [594, 484] on mat-icon "more_horiz" at bounding box center [601, 490] width 14 height 14
click at [606, 434] on span "Upload" at bounding box center [613, 437] width 47 height 14
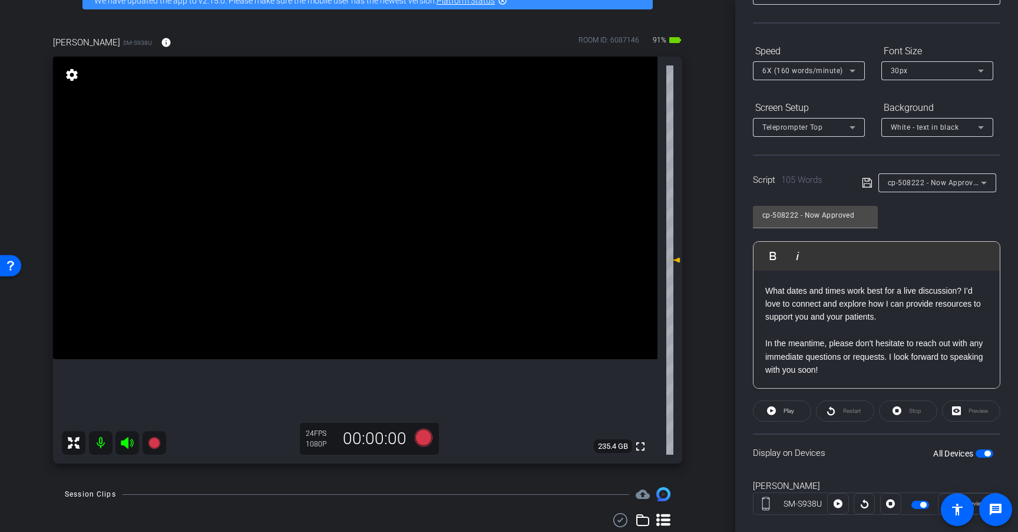
scroll to position [63, 0]
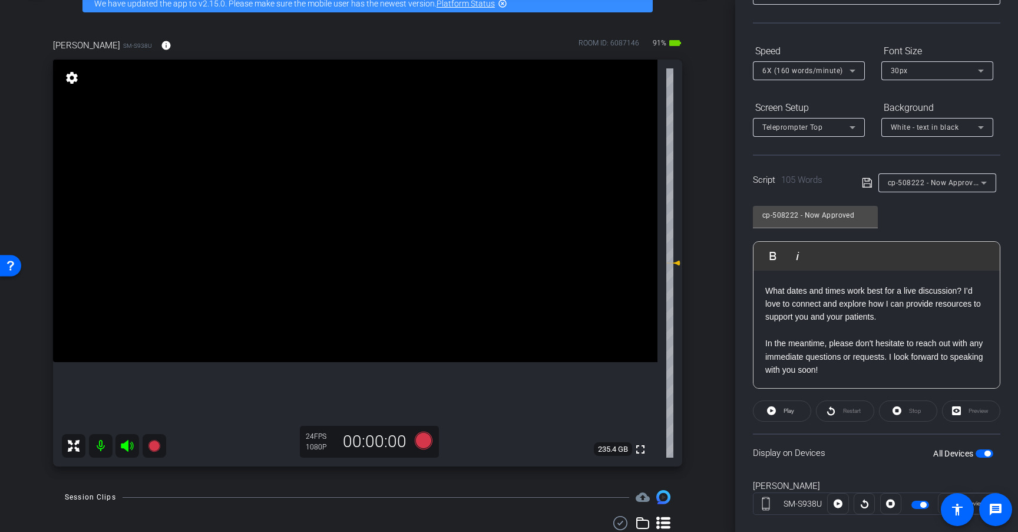
click at [873, 97] on form "Speed 6X (160 words/minute) Font Size 30px Screen Setup Teleprompter Top Backgr…" at bounding box center [877, 88] width 248 height 95
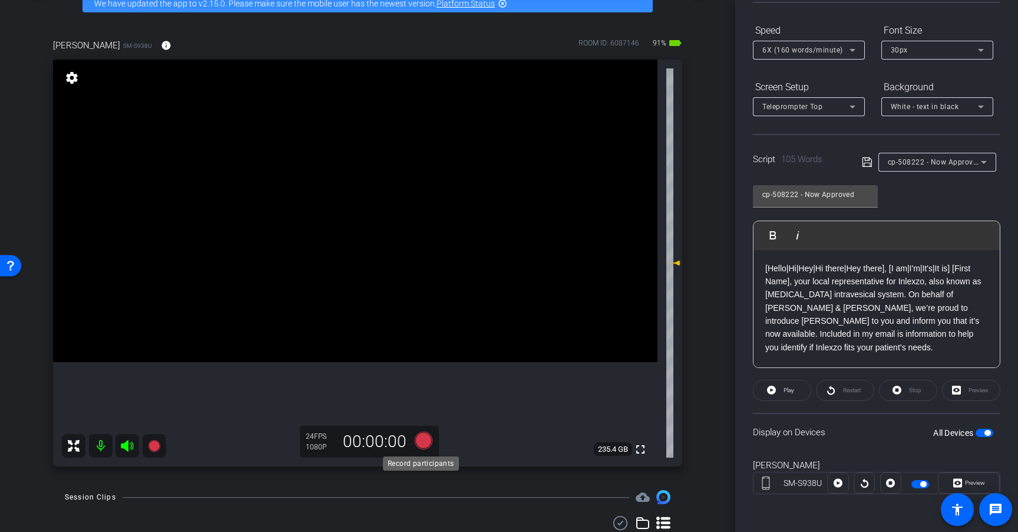
click at [421, 446] on icon at bounding box center [424, 440] width 18 height 18
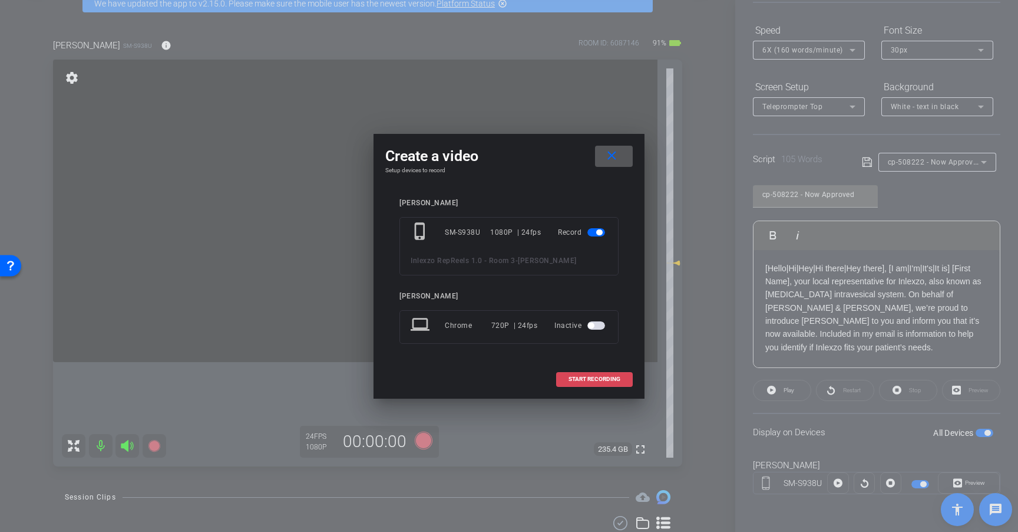
click at [606, 381] on span "START RECORDING" at bounding box center [595, 379] width 52 height 6
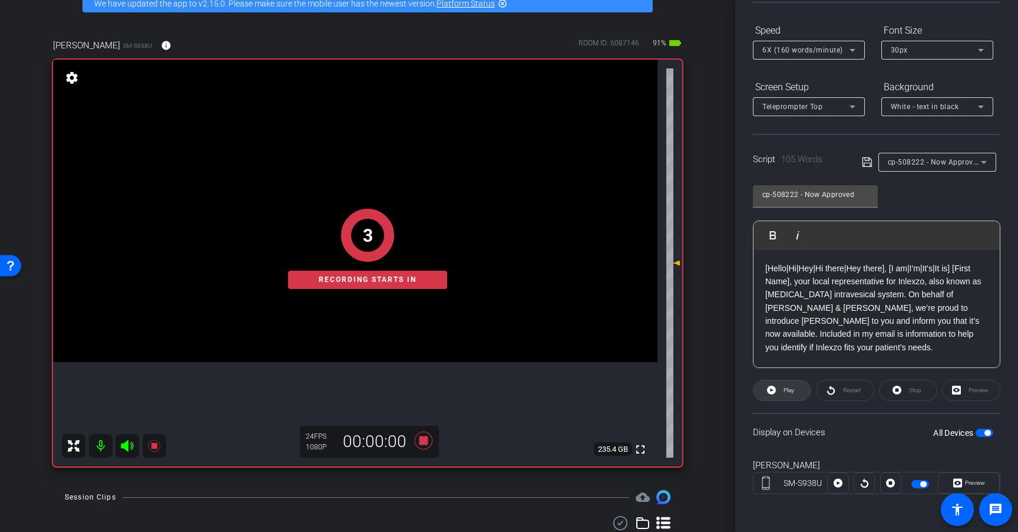
click at [788, 393] on span "Play" at bounding box center [789, 390] width 11 height 6
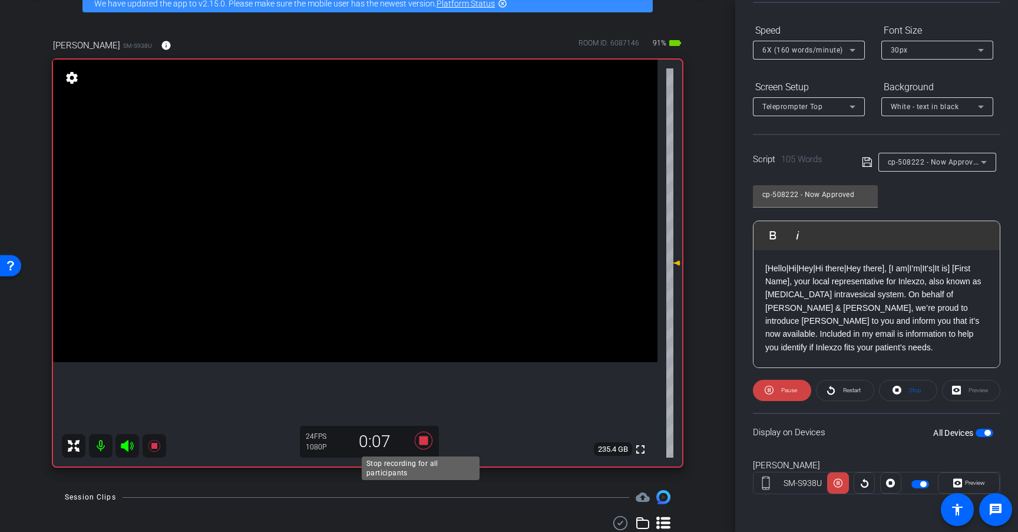
click at [413, 447] on icon at bounding box center [424, 440] width 28 height 21
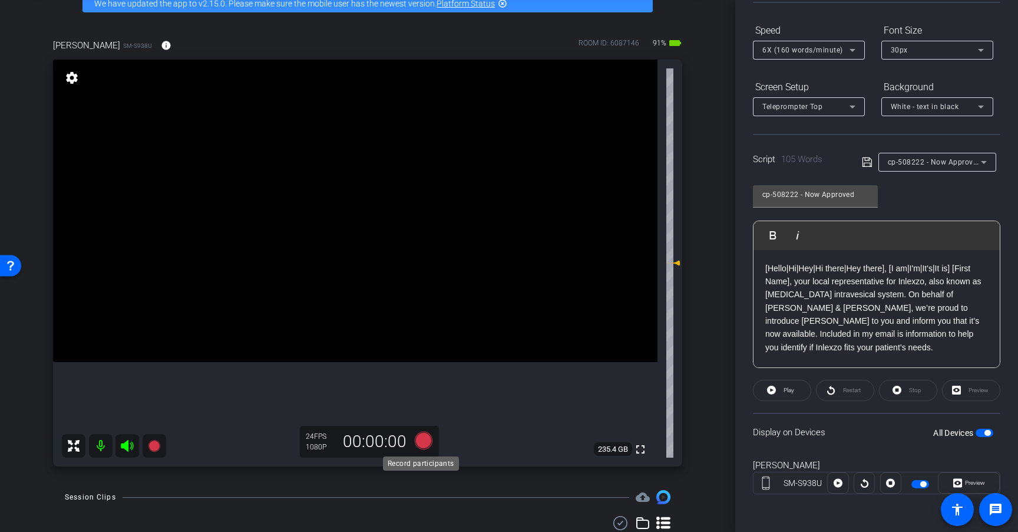
click at [423, 443] on icon at bounding box center [424, 440] width 18 height 18
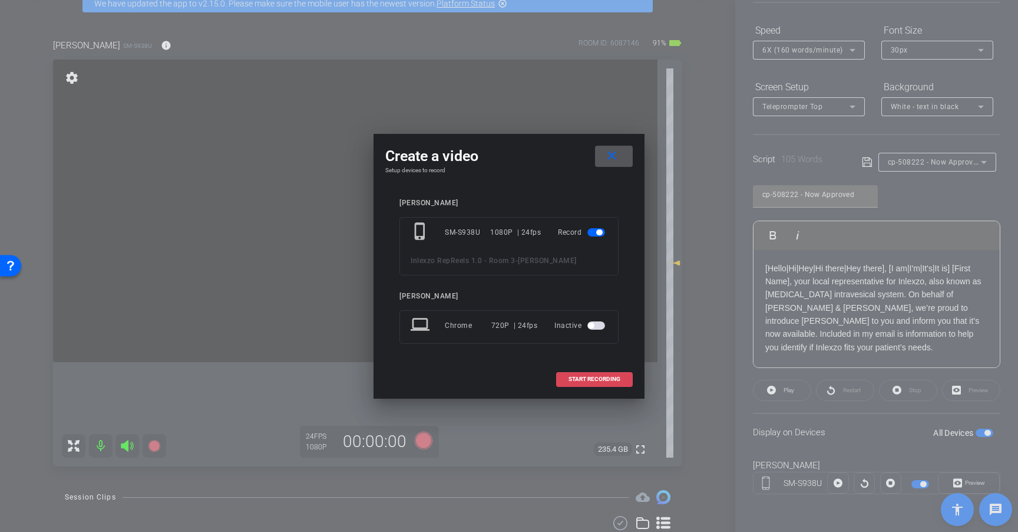
click at [606, 372] on span at bounding box center [594, 379] width 75 height 28
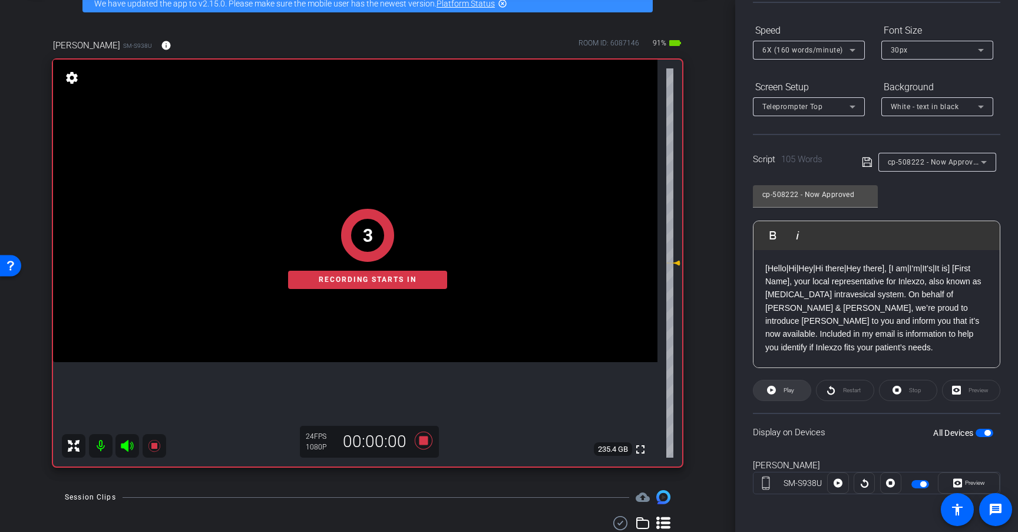
click at [797, 388] on span at bounding box center [782, 390] width 57 height 28
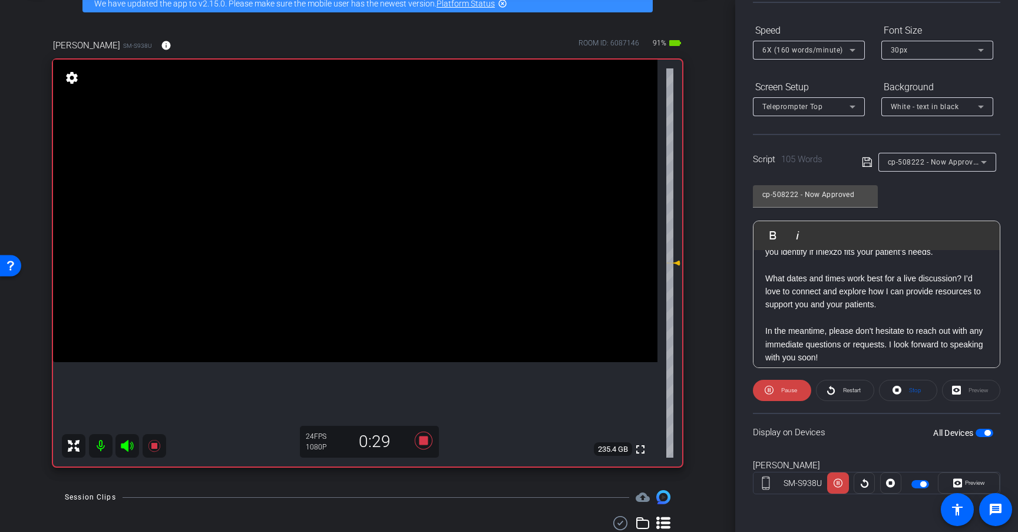
scroll to position [104, 0]
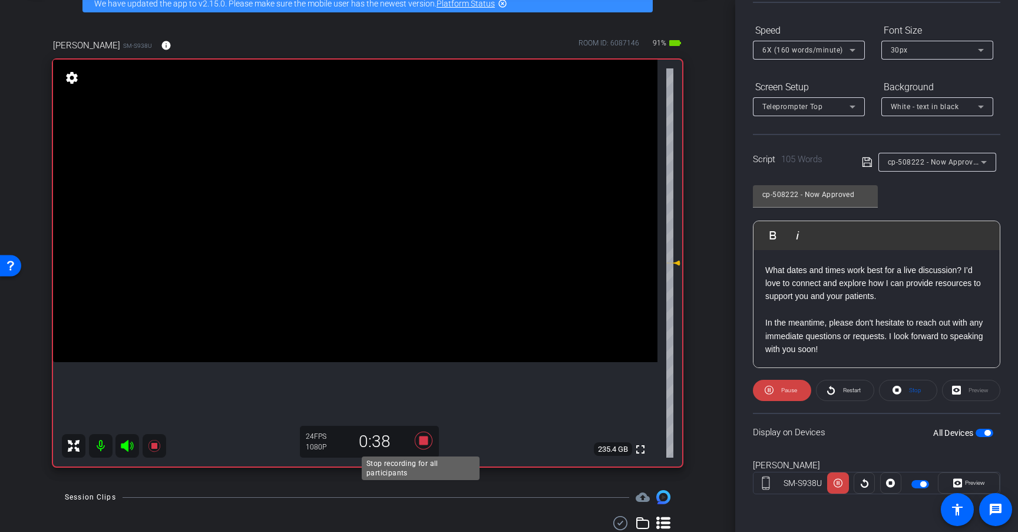
click at [420, 441] on icon at bounding box center [424, 440] width 18 height 18
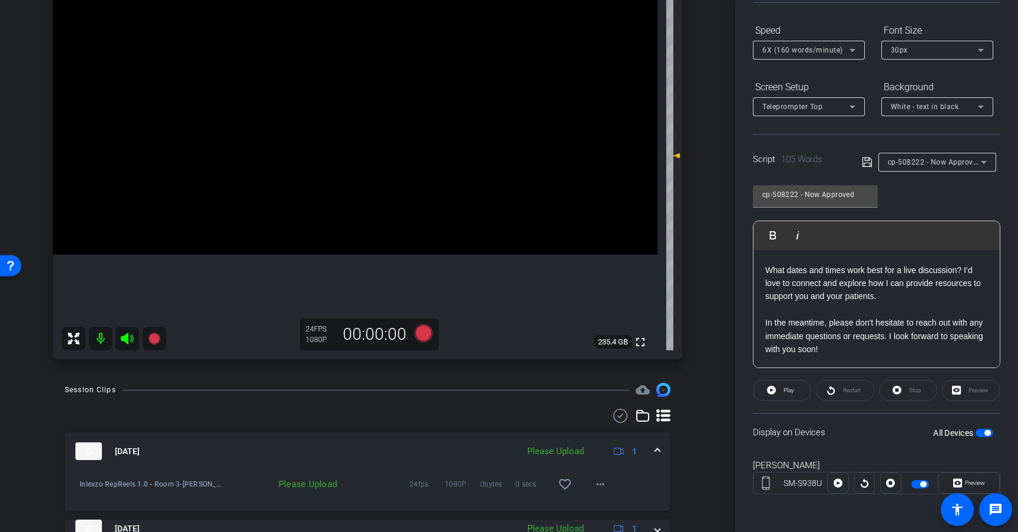
scroll to position [180, 0]
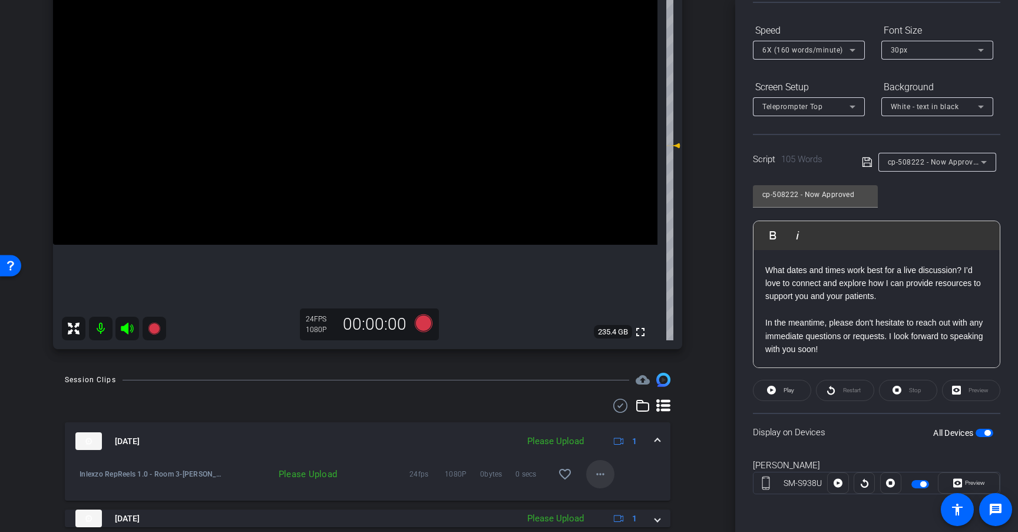
click at [595, 476] on mat-icon "more_horiz" at bounding box center [601, 474] width 14 height 14
click at [611, 419] on span "Upload" at bounding box center [613, 420] width 47 height 14
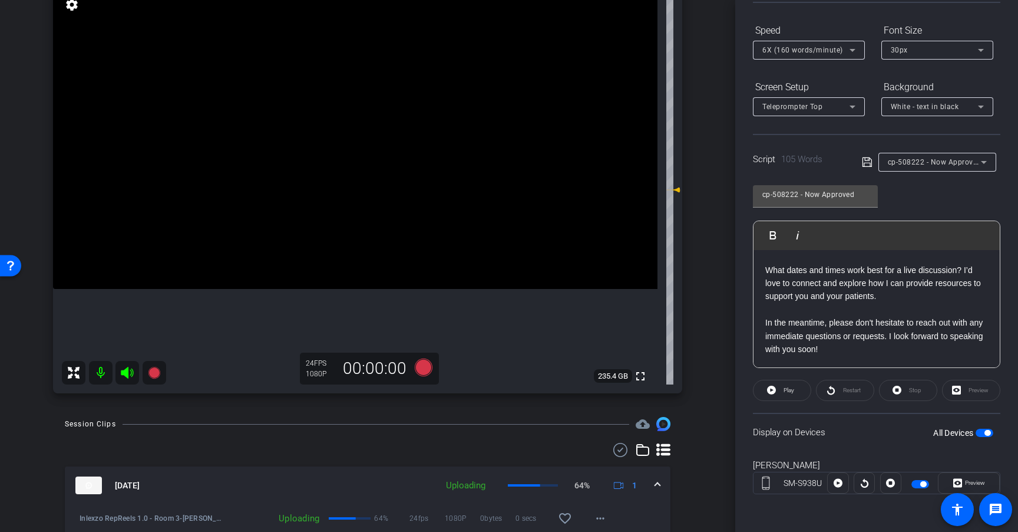
scroll to position [126, 0]
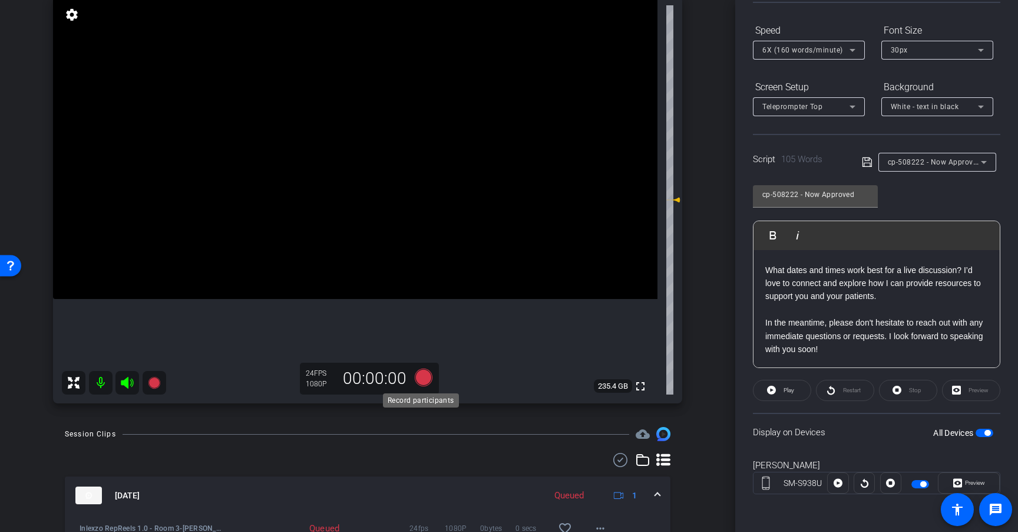
click at [421, 379] on icon at bounding box center [424, 377] width 18 height 18
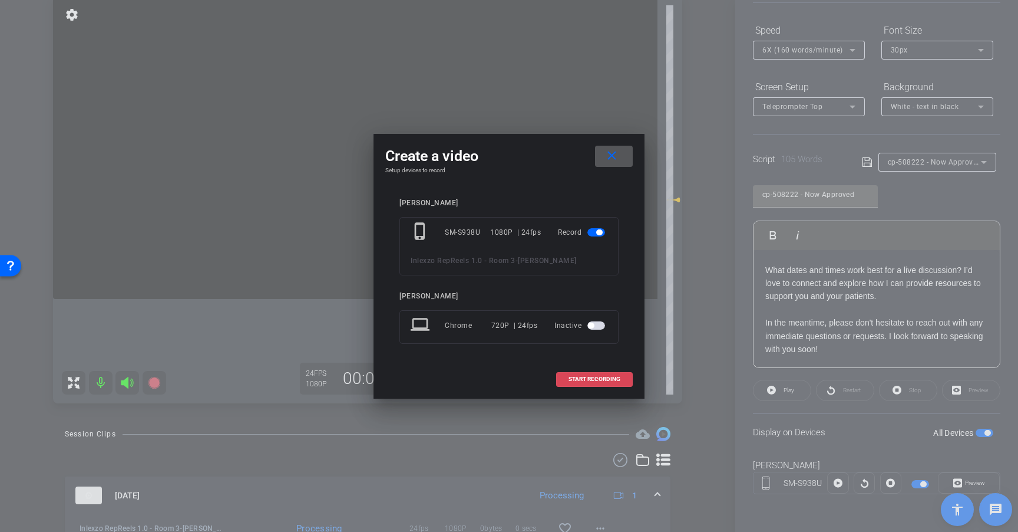
click at [610, 377] on span "START RECORDING" at bounding box center [595, 379] width 52 height 6
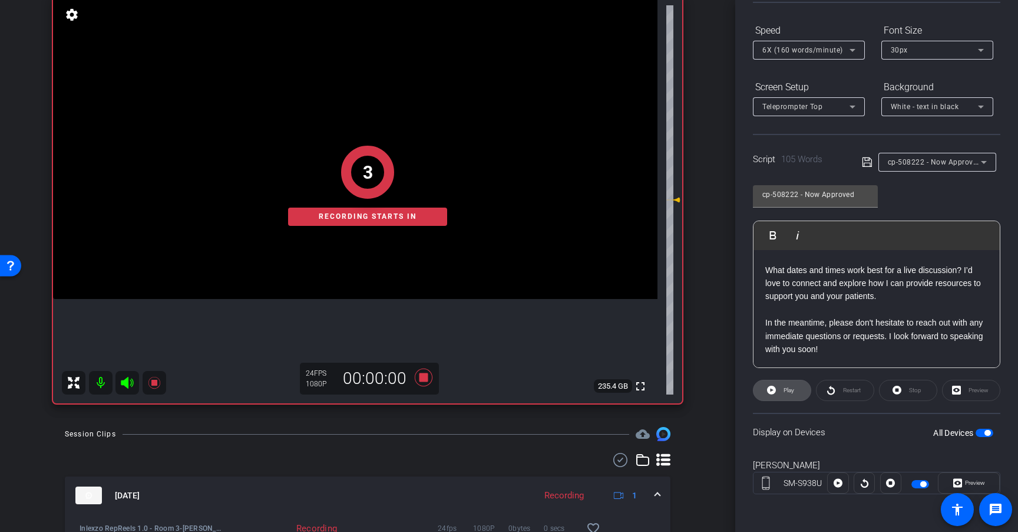
click at [792, 395] on span "Play" at bounding box center [788, 390] width 14 height 17
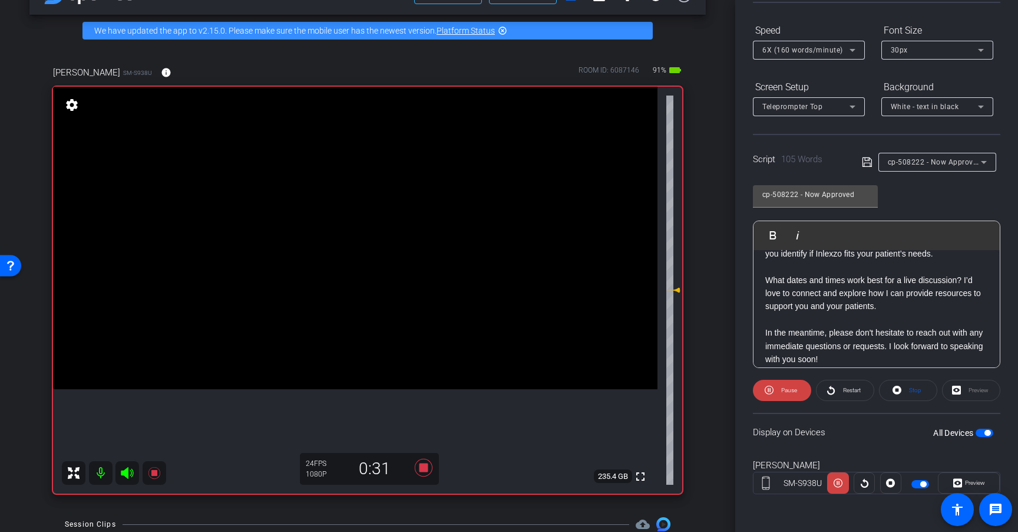
scroll to position [104, 0]
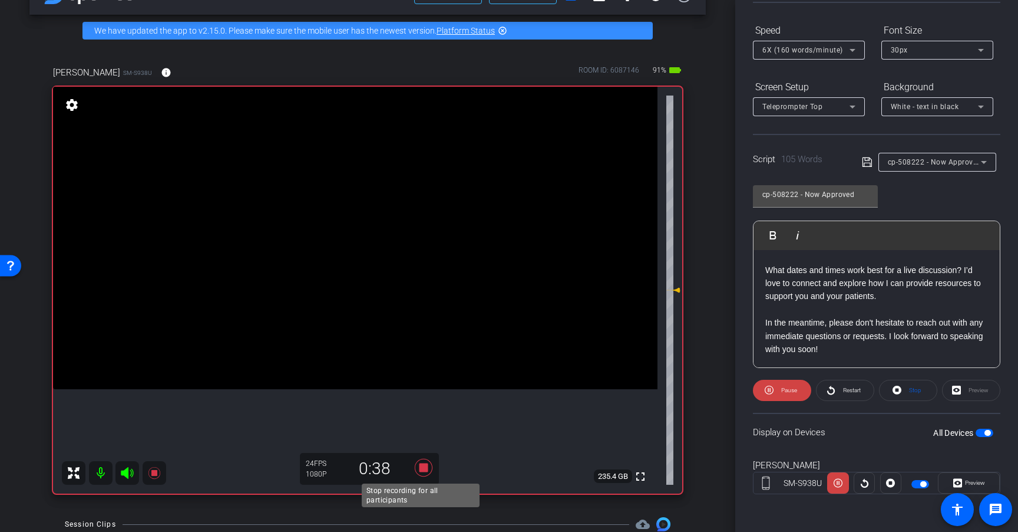
click at [422, 466] on icon at bounding box center [424, 468] width 18 height 18
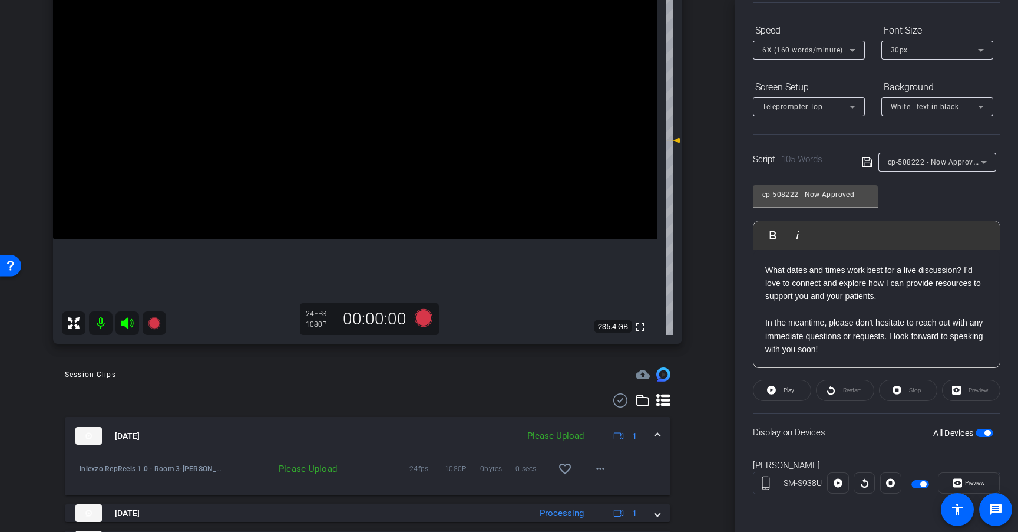
scroll to position [187, 0]
click at [594, 467] on mat-icon "more_horiz" at bounding box center [601, 467] width 14 height 14
click at [625, 492] on span "Upload" at bounding box center [613, 491] width 47 height 14
click at [960, 160] on span "cp-508222 - Now Approved" at bounding box center [935, 161] width 94 height 9
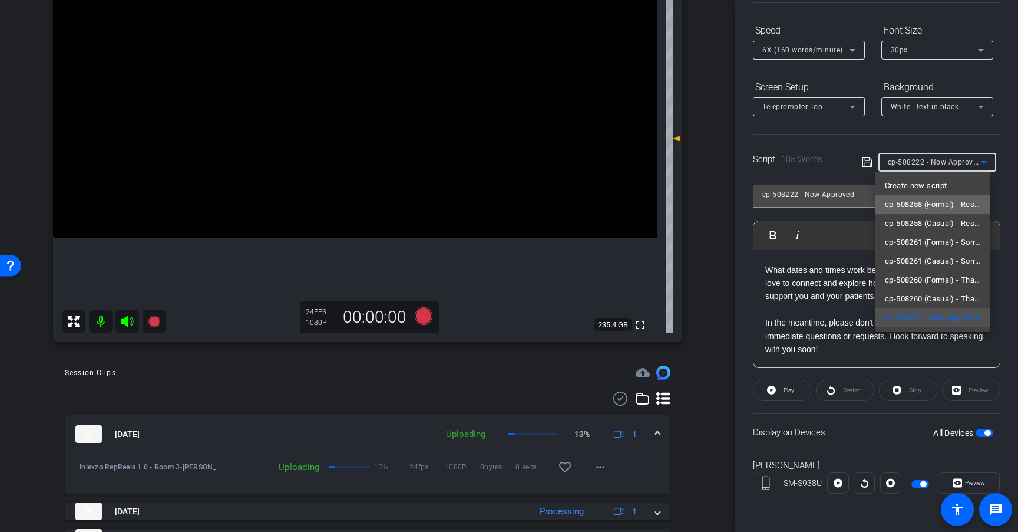
click at [954, 203] on span "cp-508258 (Formal) - Resources to Share" at bounding box center [933, 204] width 96 height 14
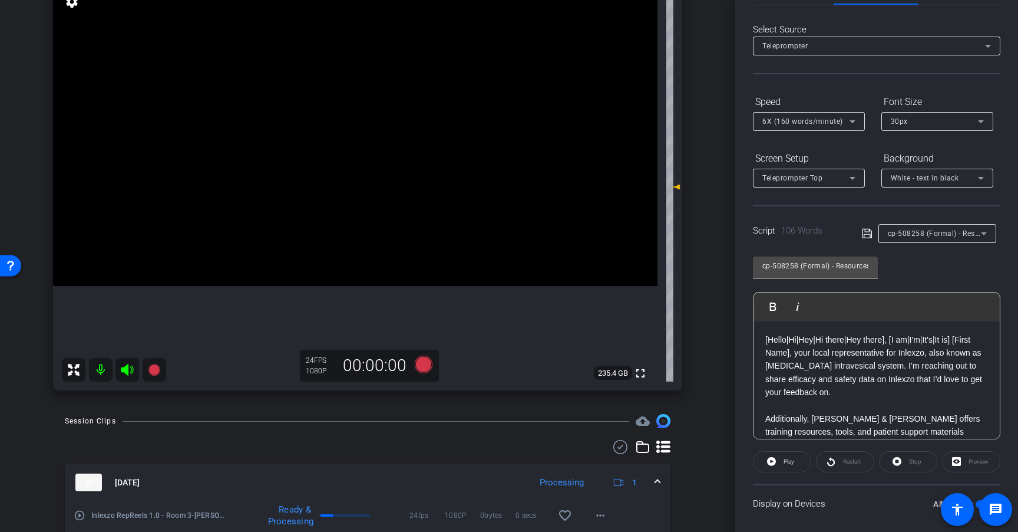
scroll to position [40, 0]
click at [424, 366] on icon at bounding box center [424, 364] width 18 height 18
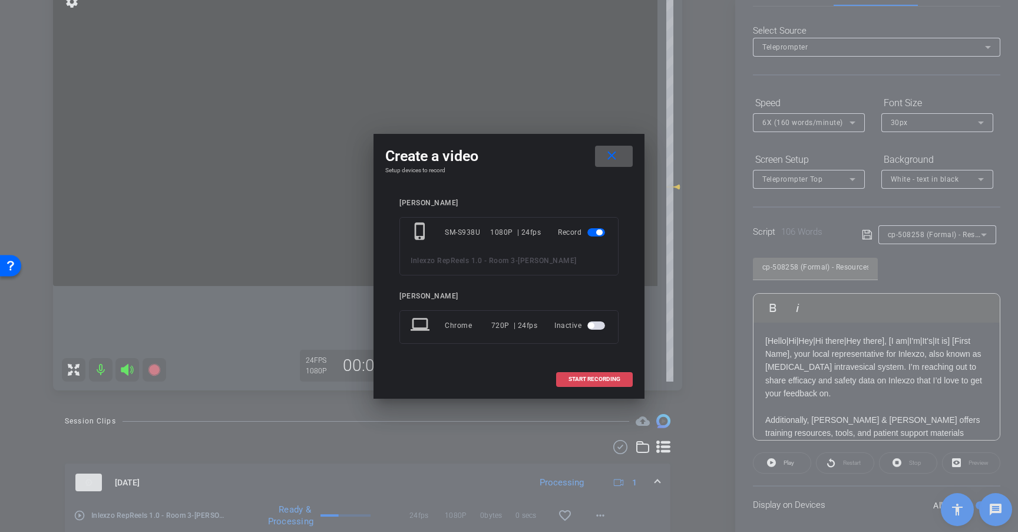
click at [600, 378] on span "START RECORDING" at bounding box center [595, 379] width 52 height 6
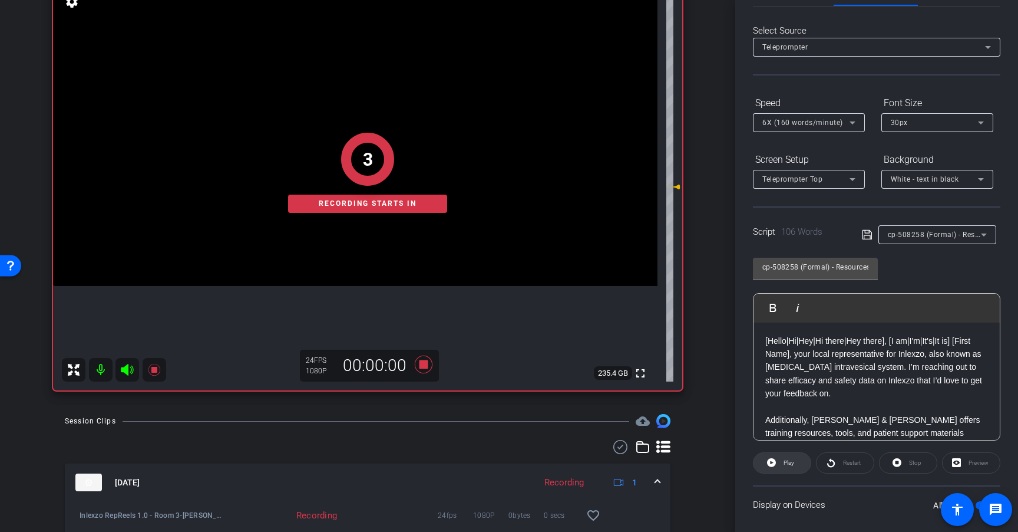
click at [789, 463] on span "Play" at bounding box center [789, 462] width 11 height 6
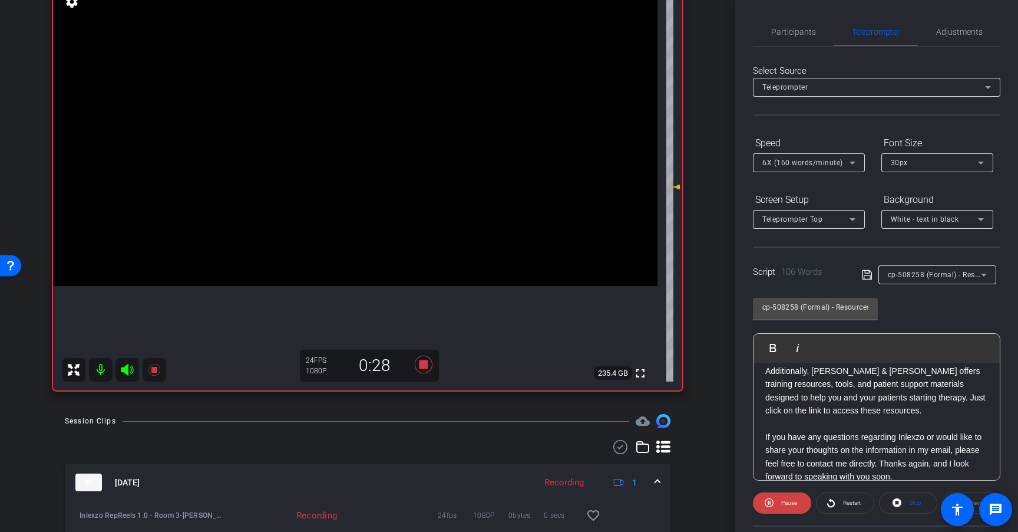
scroll to position [104, 0]
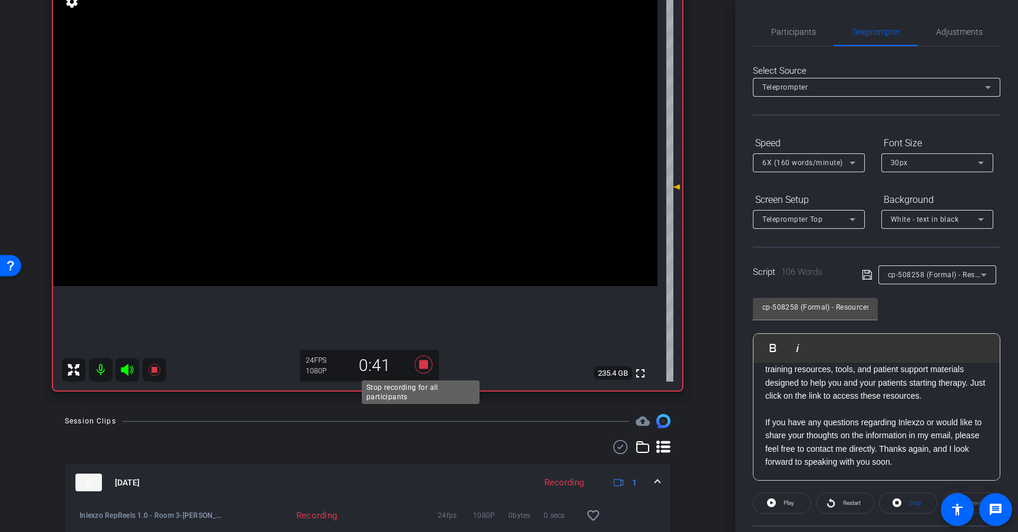
click at [420, 367] on icon at bounding box center [424, 364] width 18 height 18
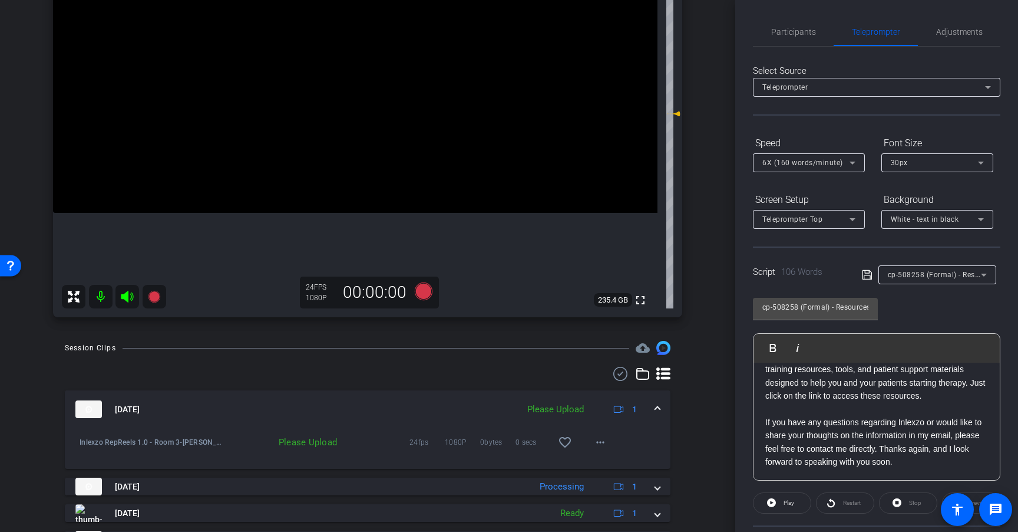
scroll to position [214, 0]
click at [591, 447] on span at bounding box center [600, 440] width 28 height 28
click at [615, 465] on span "Upload" at bounding box center [613, 465] width 47 height 14
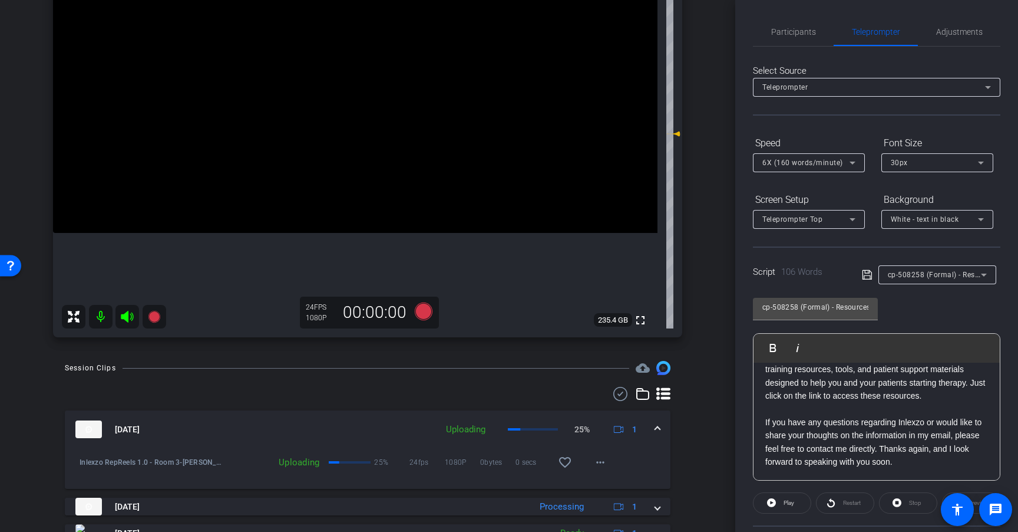
scroll to position [188, 0]
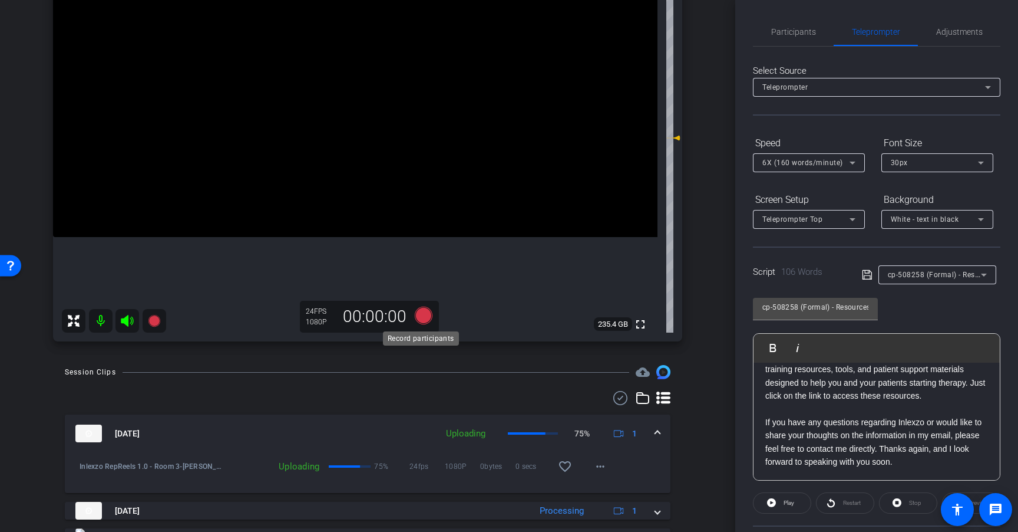
click at [420, 318] on icon at bounding box center [424, 315] width 18 height 18
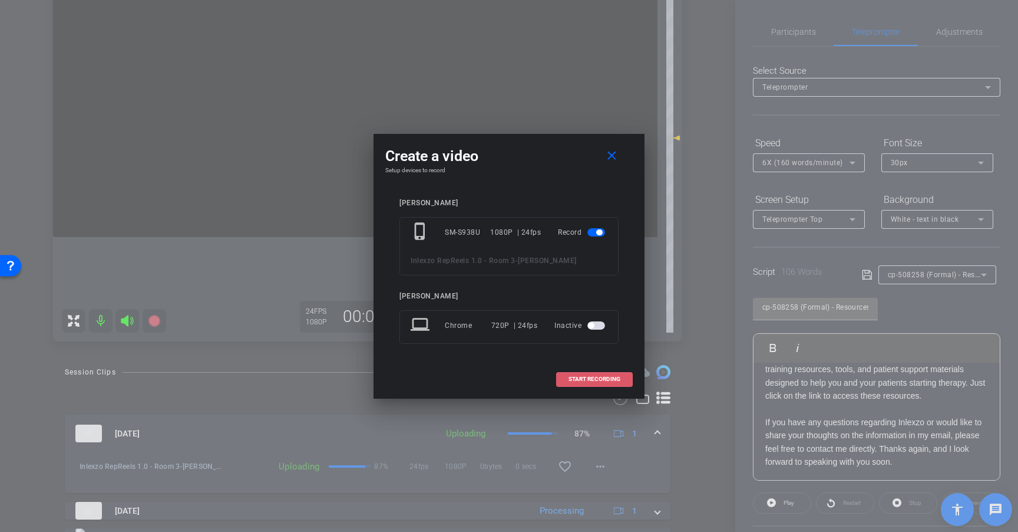
click at [595, 378] on span "START RECORDING" at bounding box center [595, 379] width 52 height 6
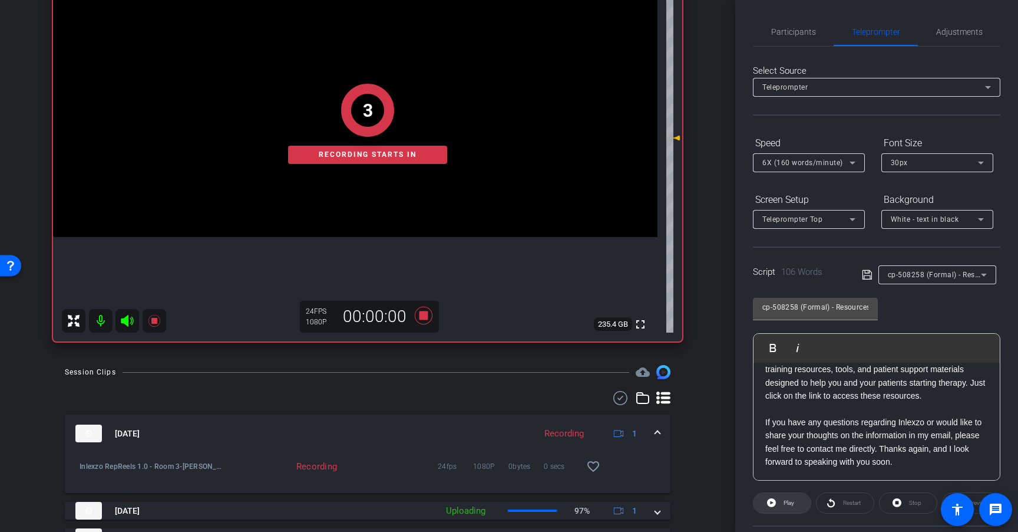
click at [782, 502] on span "Play" at bounding box center [788, 502] width 14 height 17
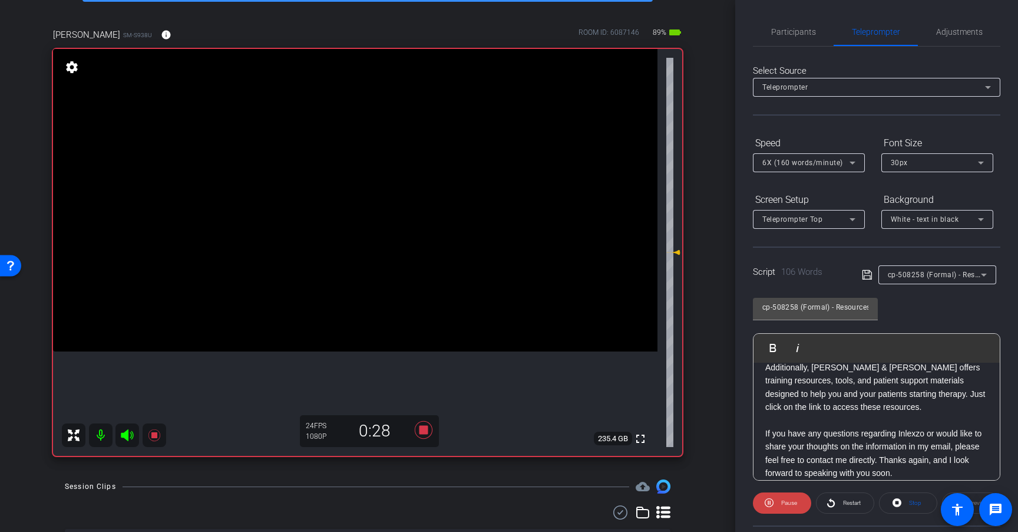
scroll to position [104, 0]
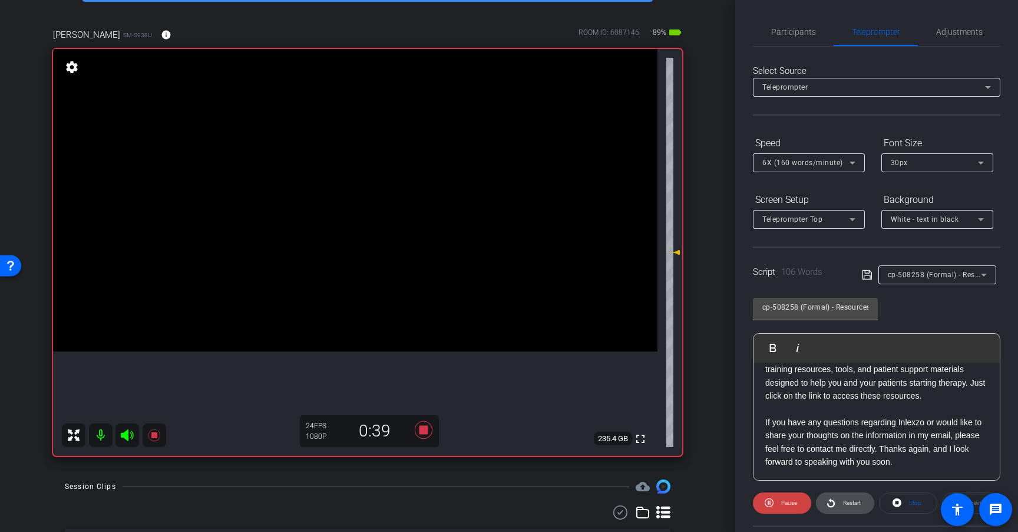
click at [843, 502] on span "Restart" at bounding box center [852, 502] width 18 height 6
click at [420, 427] on icon at bounding box center [424, 430] width 18 height 18
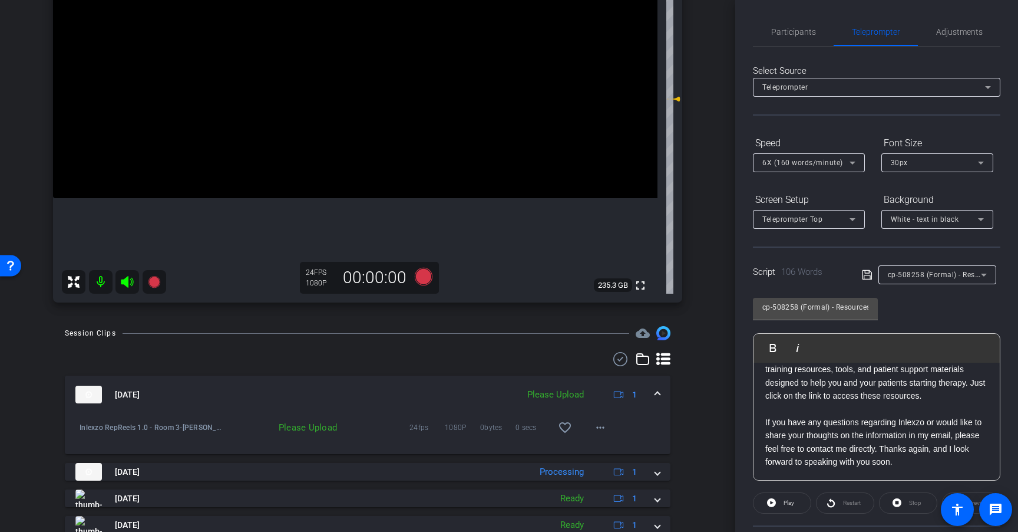
scroll to position [231, 0]
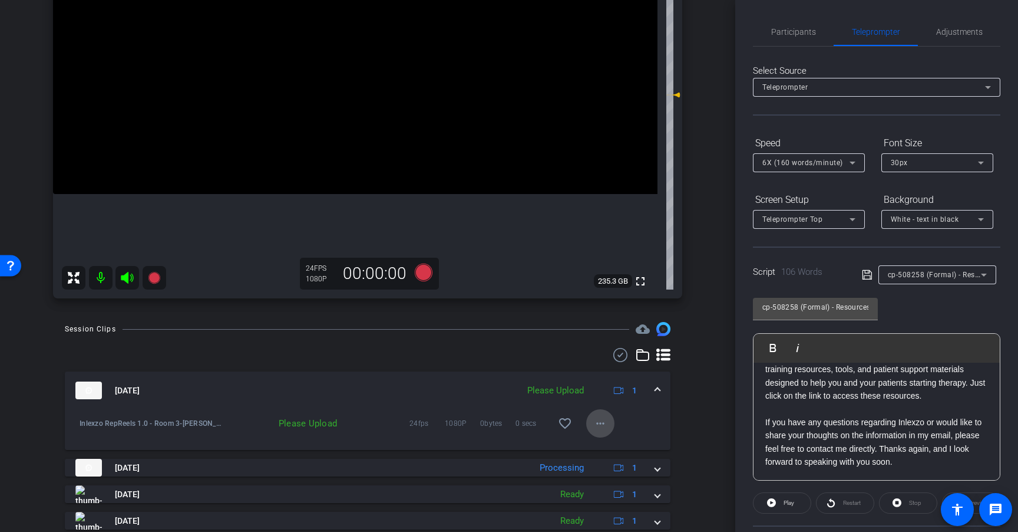
click at [594, 426] on mat-icon "more_horiz" at bounding box center [601, 423] width 14 height 14
click at [605, 447] on span "Upload" at bounding box center [613, 448] width 47 height 14
click at [942, 276] on span "cp-508258 (Formal) - Resources to Share" at bounding box center [958, 273] width 141 height 9
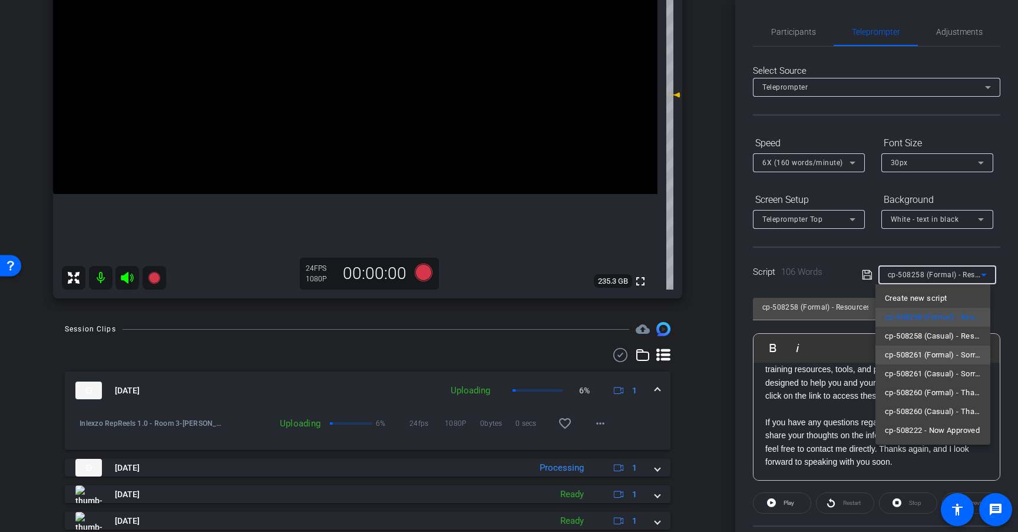
click at [951, 353] on span "cp-508261 (Formal) - Sorry I Missed You" at bounding box center [933, 355] width 96 height 14
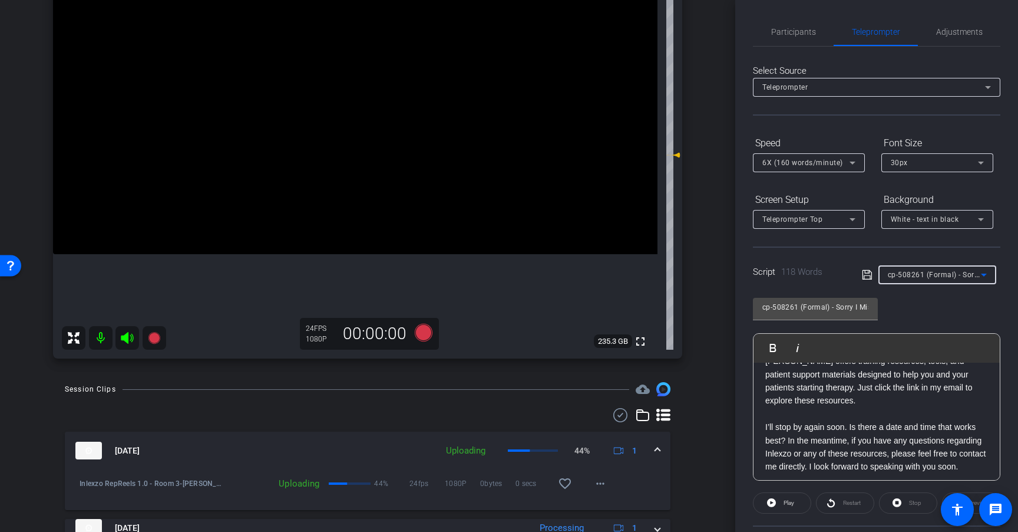
scroll to position [146, 0]
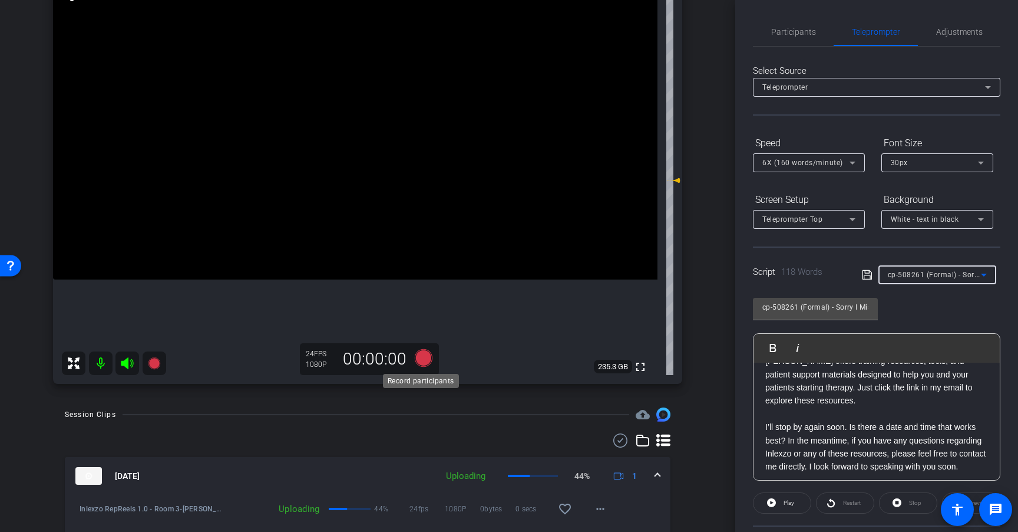
click at [417, 360] on icon at bounding box center [424, 358] width 18 height 18
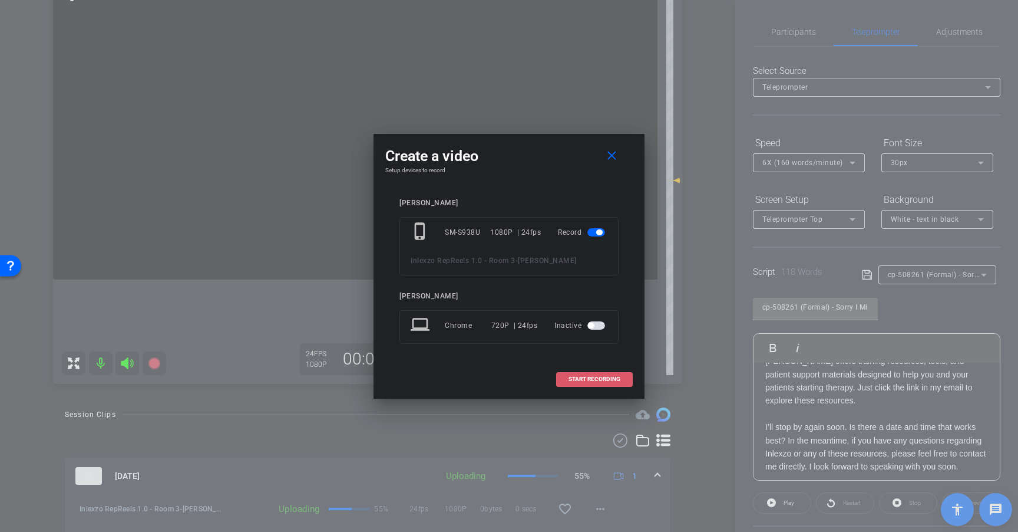
click at [585, 380] on span "START RECORDING" at bounding box center [595, 379] width 52 height 6
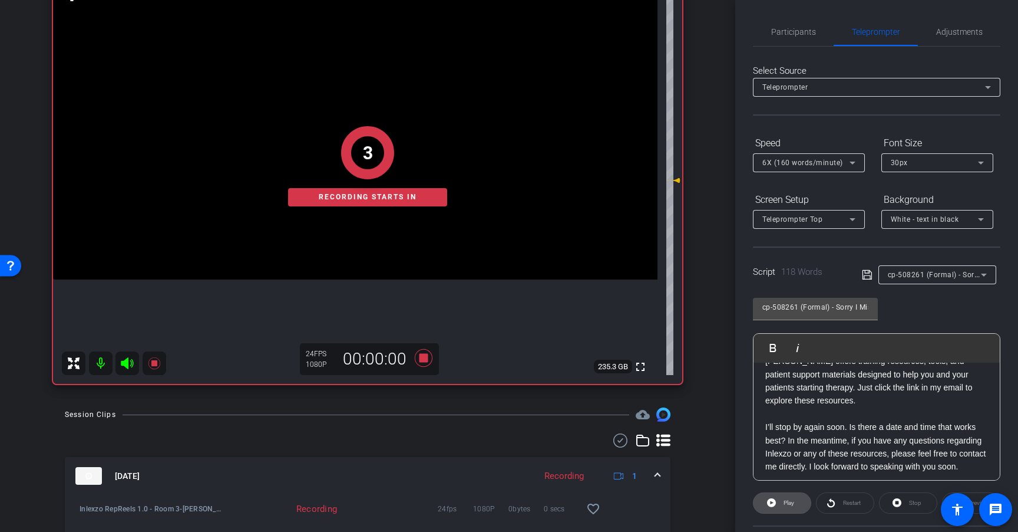
click at [779, 499] on span at bounding box center [782, 503] width 57 height 28
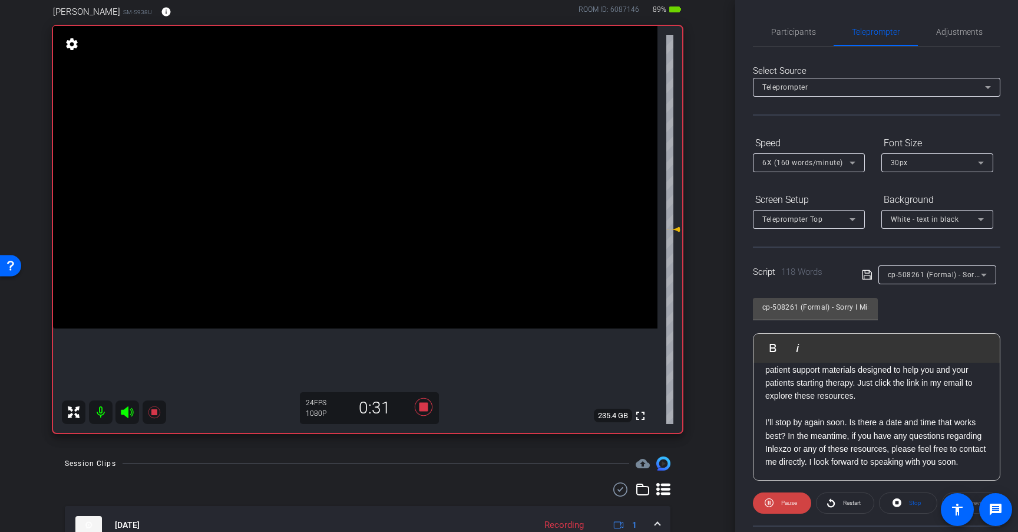
scroll to position [130, 0]
click at [810, 159] on span "6X (160 words/minute)" at bounding box center [803, 163] width 81 height 8
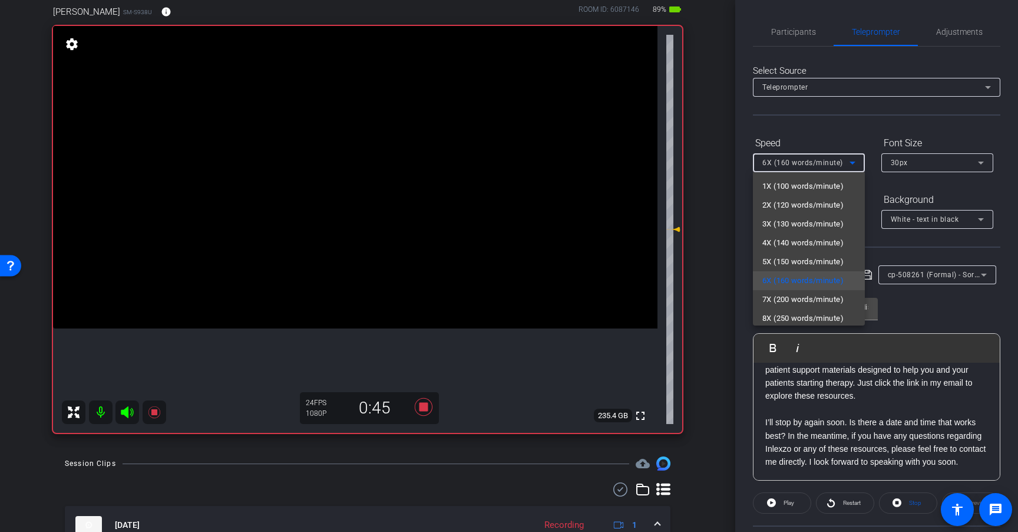
click at [815, 124] on div at bounding box center [509, 266] width 1018 height 532
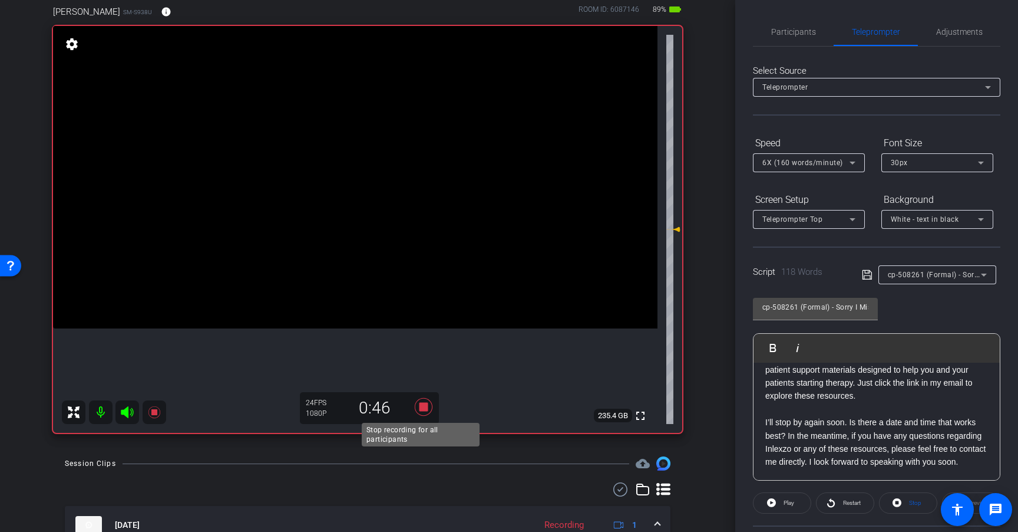
click at [414, 408] on icon at bounding box center [424, 406] width 28 height 21
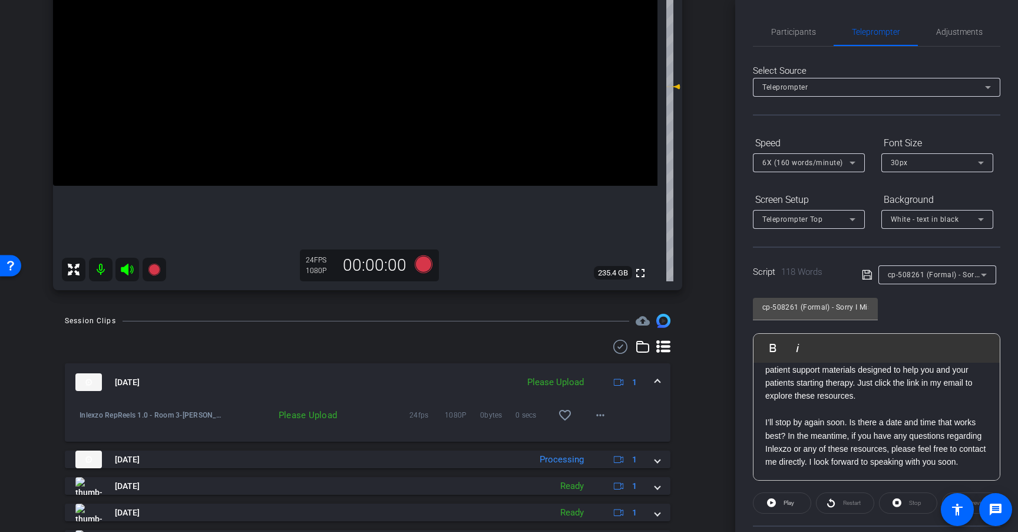
scroll to position [245, 0]
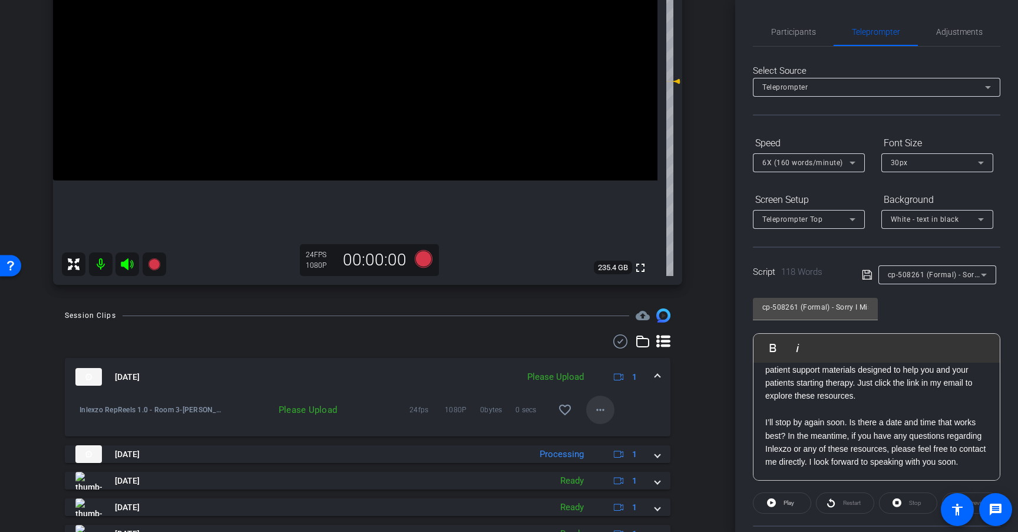
click at [595, 415] on mat-icon "more_horiz" at bounding box center [601, 410] width 14 height 14
click at [604, 437] on span "Upload" at bounding box center [613, 434] width 47 height 14
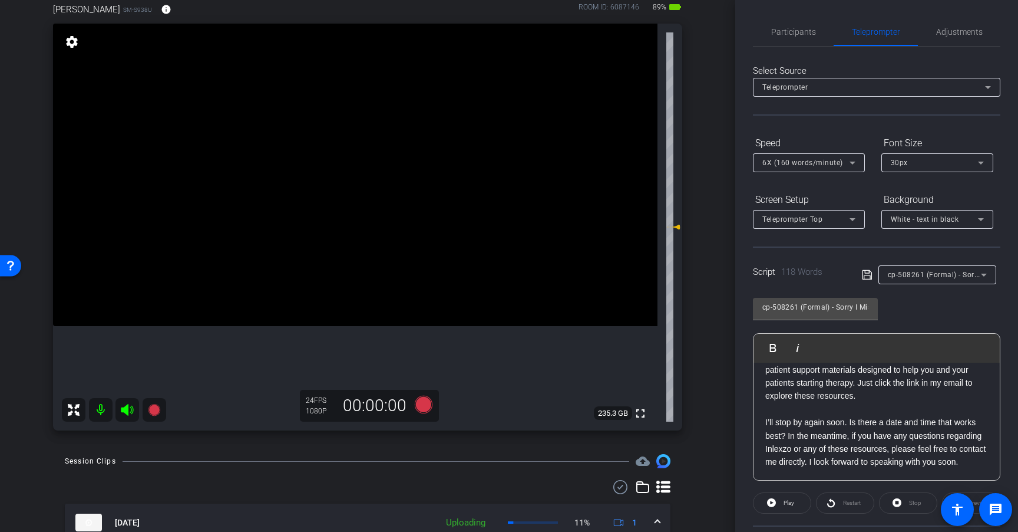
scroll to position [83, 0]
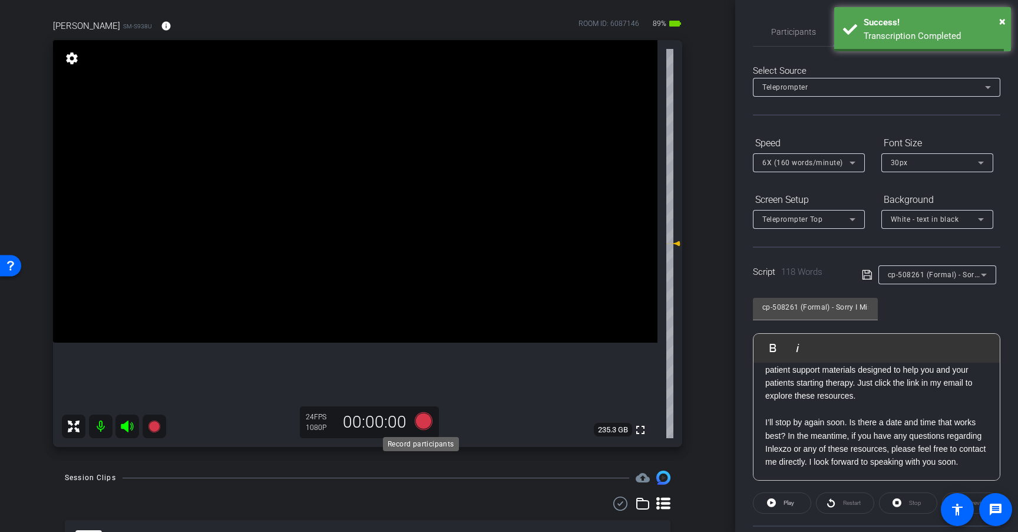
click at [421, 422] on icon at bounding box center [424, 421] width 18 height 18
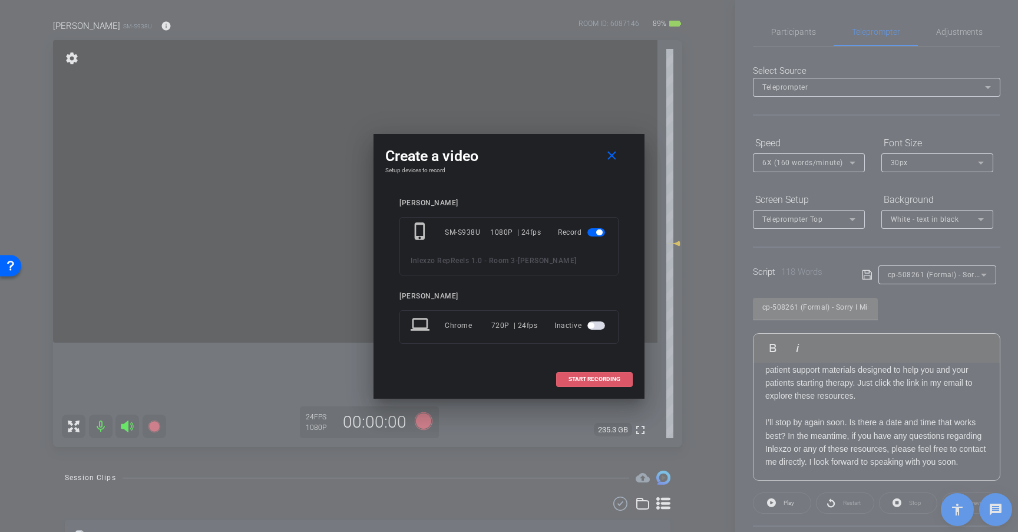
click at [602, 379] on span "START RECORDING" at bounding box center [595, 379] width 52 height 6
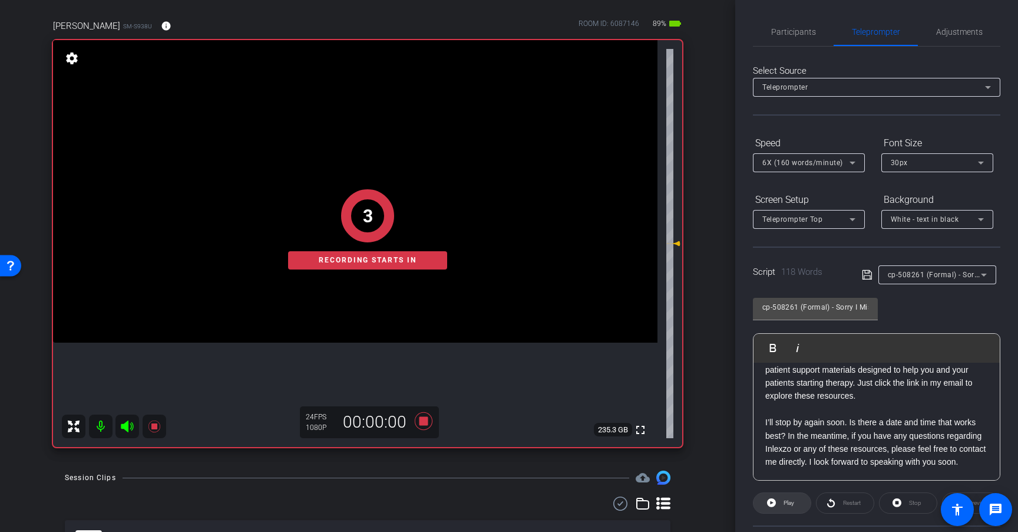
click at [793, 510] on span at bounding box center [782, 503] width 57 height 28
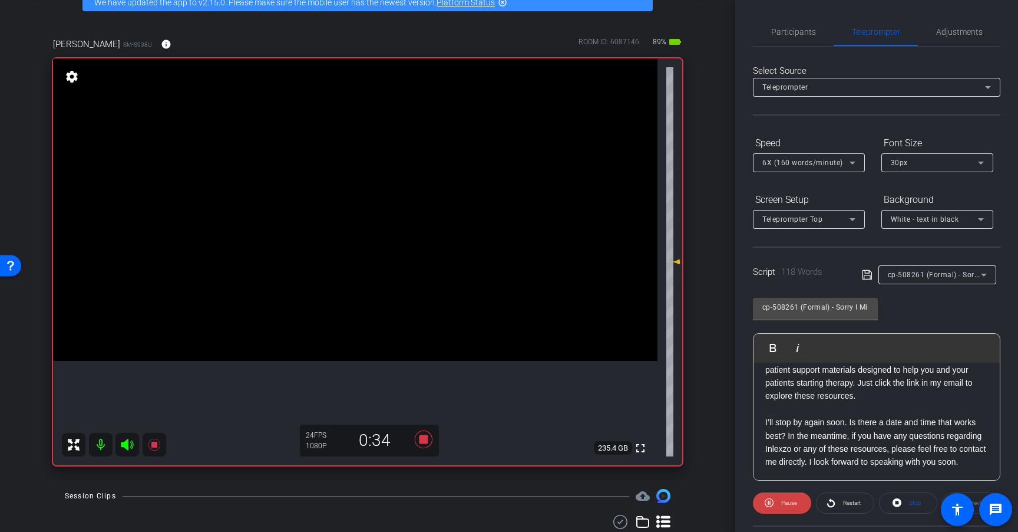
scroll to position [130, 0]
click at [835, 502] on span at bounding box center [845, 503] width 57 height 28
click at [421, 436] on icon at bounding box center [424, 439] width 18 height 18
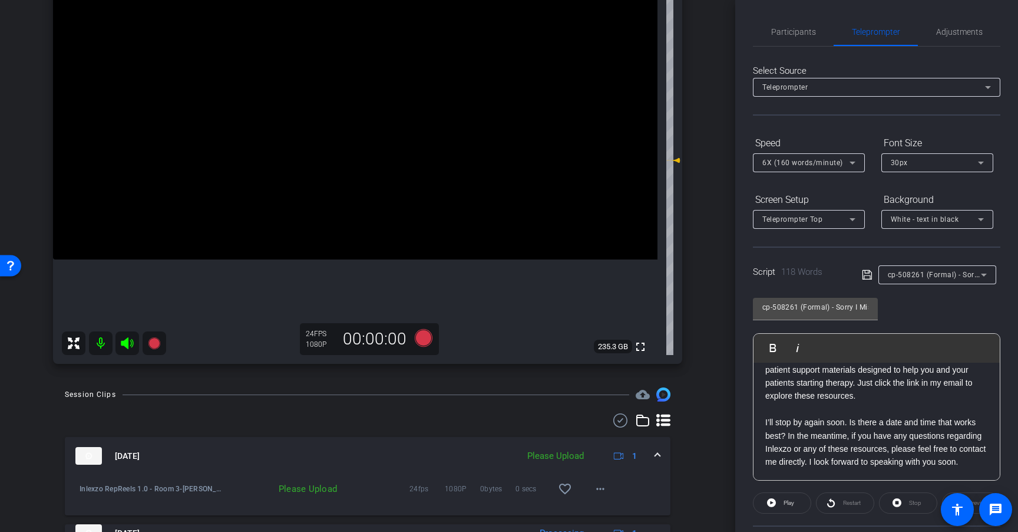
scroll to position [180, 0]
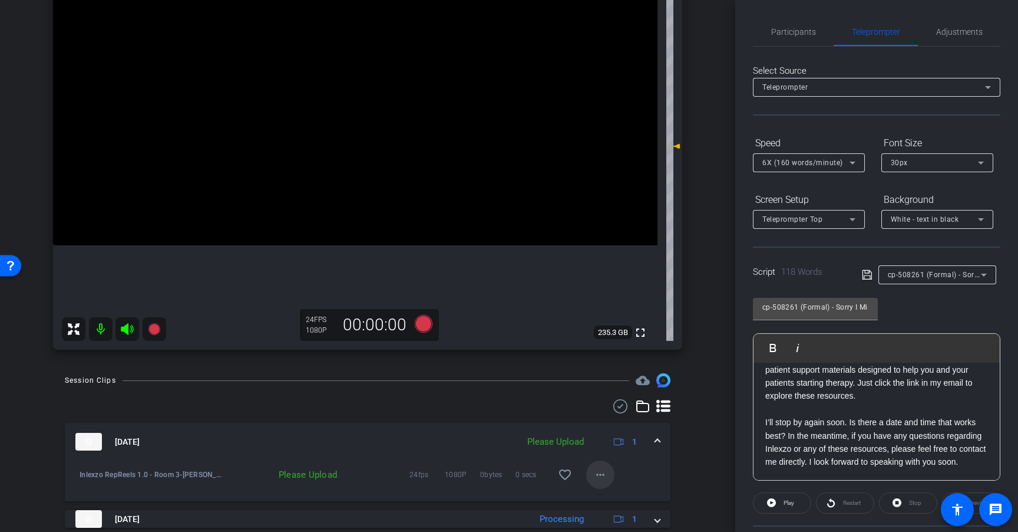
click at [594, 476] on mat-icon "more_horiz" at bounding box center [601, 474] width 14 height 14
click at [614, 421] on span "Upload" at bounding box center [613, 421] width 47 height 14
click at [944, 273] on span "cp-508261 (Formal) - Sorry I Missed You" at bounding box center [957, 273] width 139 height 9
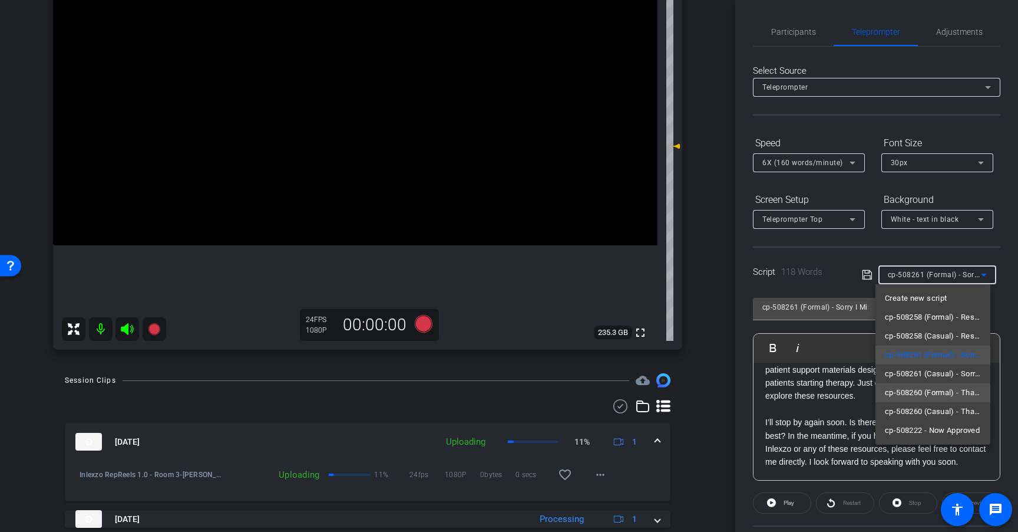
click at [941, 395] on span "cp-508260 (Formal) - Thanks for Seeing Me" at bounding box center [933, 392] width 96 height 14
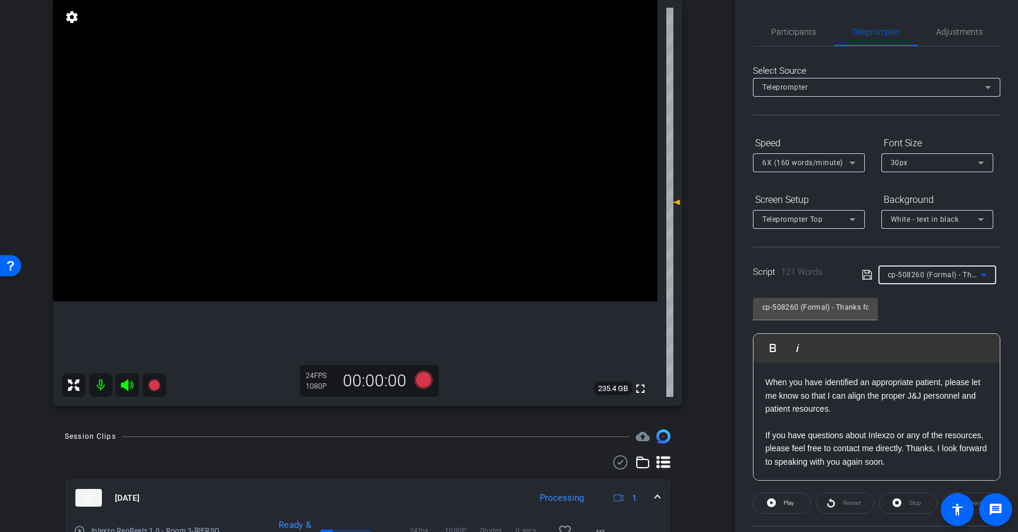
scroll to position [0, 0]
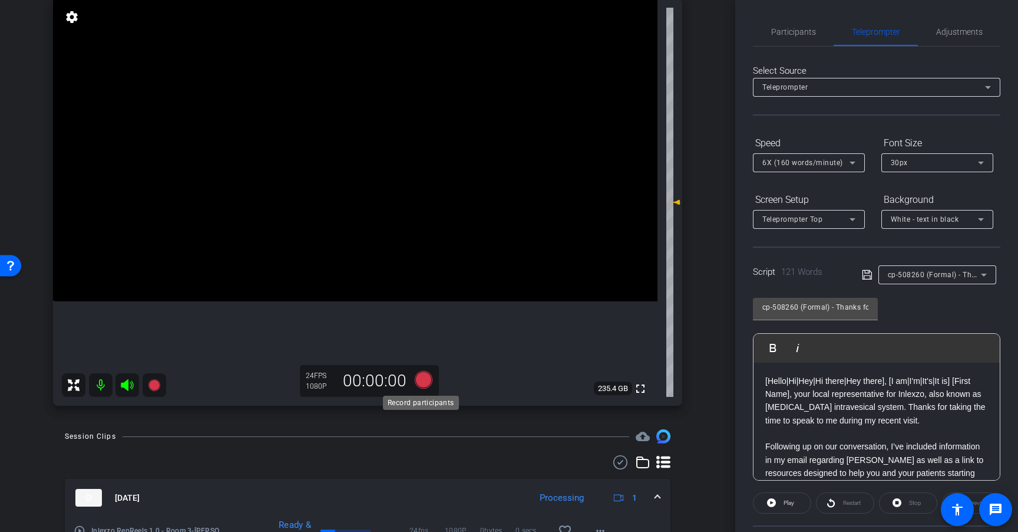
click at [423, 379] on icon at bounding box center [424, 380] width 18 height 18
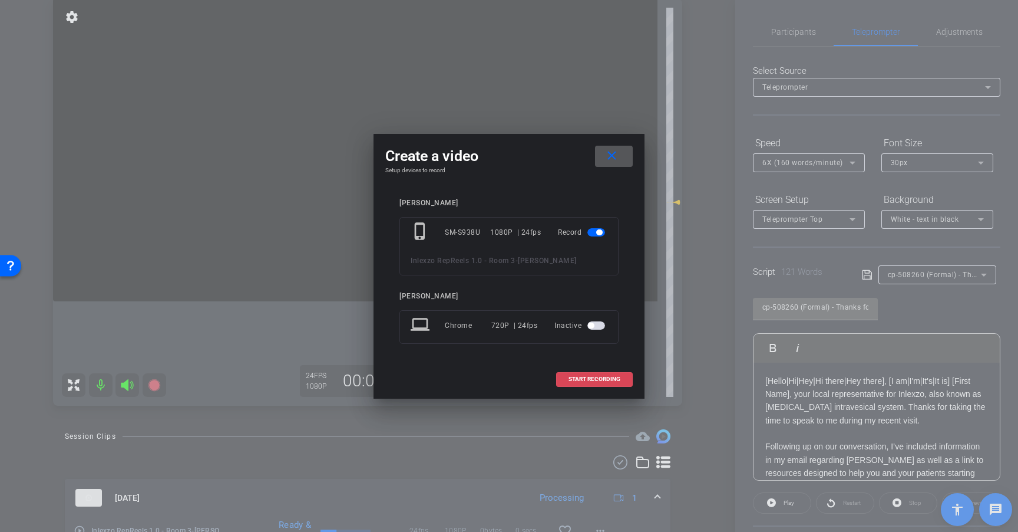
click at [592, 376] on span "START RECORDING" at bounding box center [595, 379] width 52 height 6
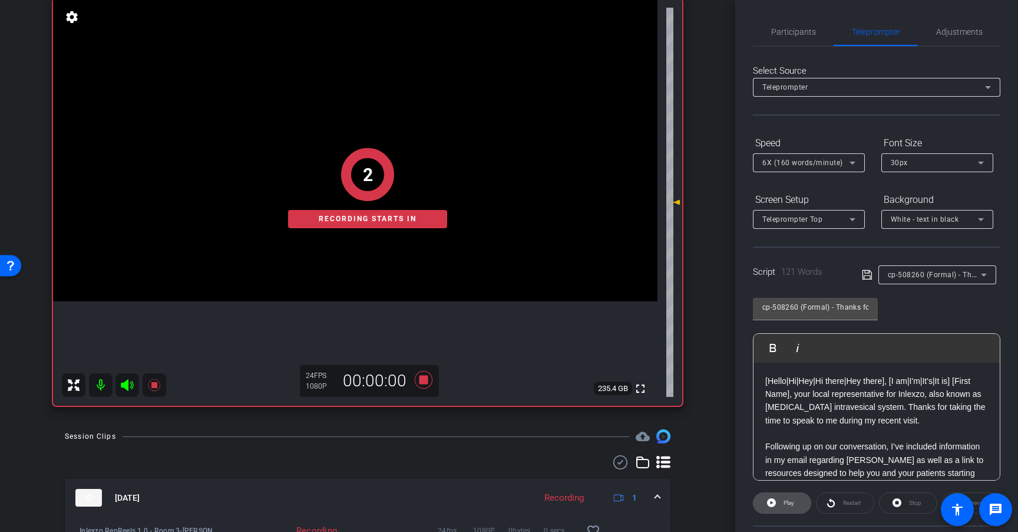
click at [792, 502] on span "Play" at bounding box center [789, 502] width 11 height 6
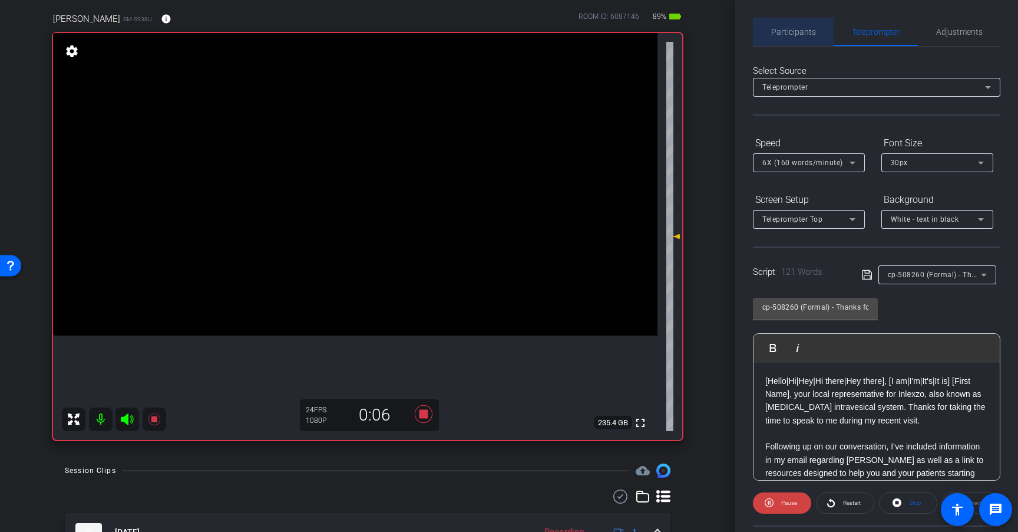
click at [799, 26] on span "Participants" at bounding box center [794, 32] width 45 height 28
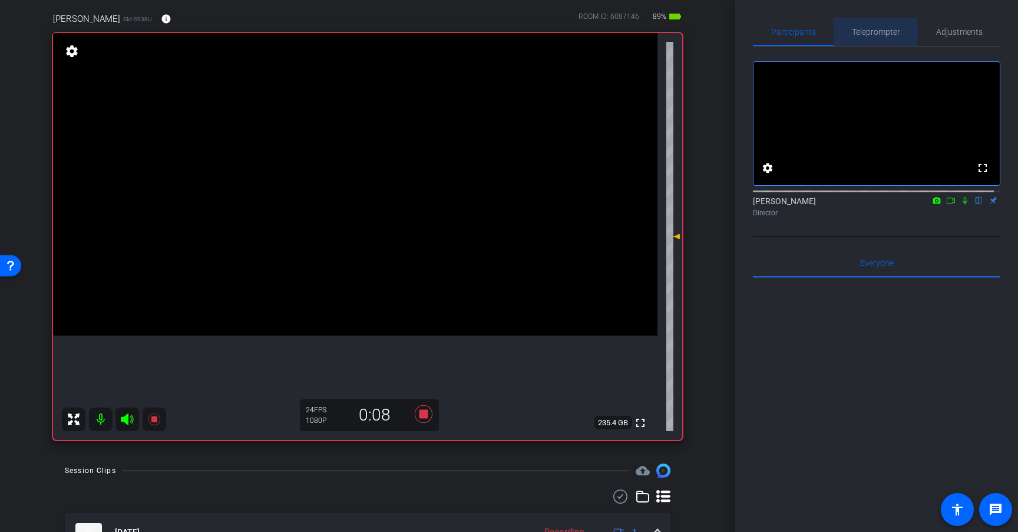
click at [863, 33] on span "Teleprompter" at bounding box center [876, 32] width 48 height 8
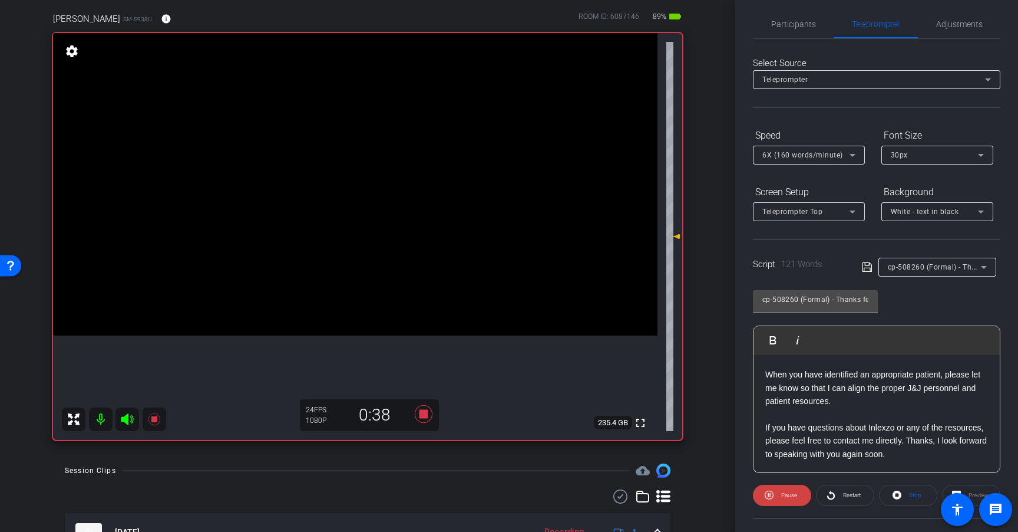
scroll to position [11, 0]
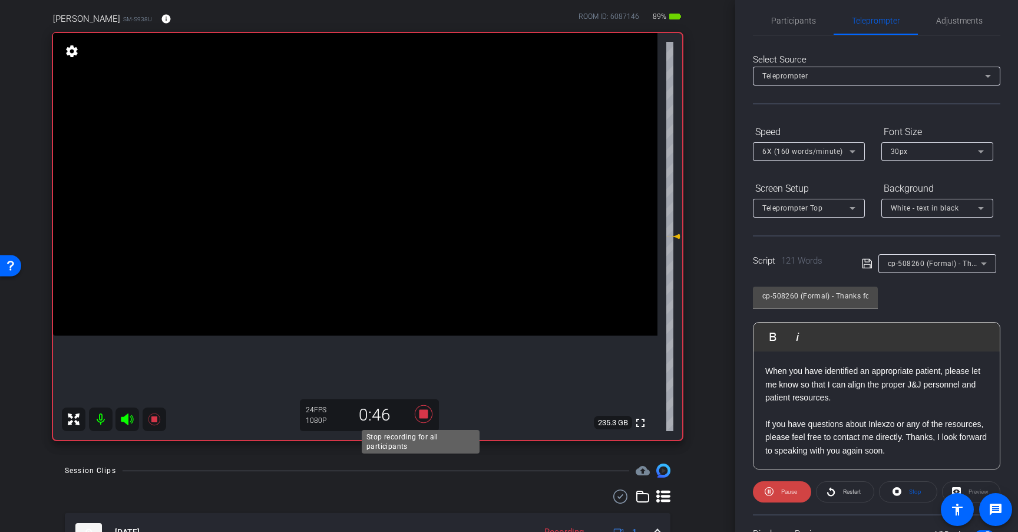
click at [422, 414] on icon at bounding box center [424, 414] width 18 height 18
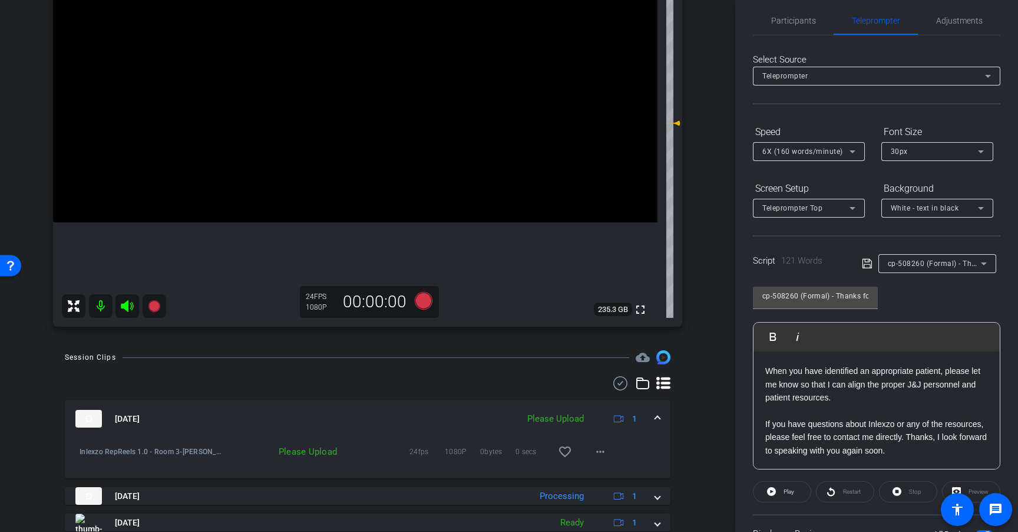
scroll to position [206, 0]
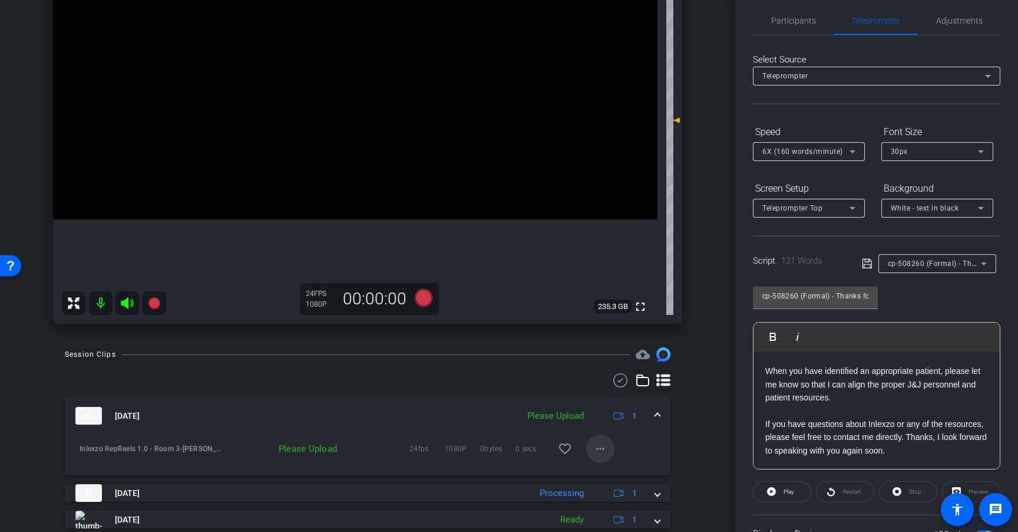
click at [594, 454] on mat-icon "more_horiz" at bounding box center [601, 448] width 14 height 14
click at [615, 470] on span "Upload" at bounding box center [613, 473] width 47 height 14
click at [427, 298] on icon at bounding box center [424, 298] width 18 height 18
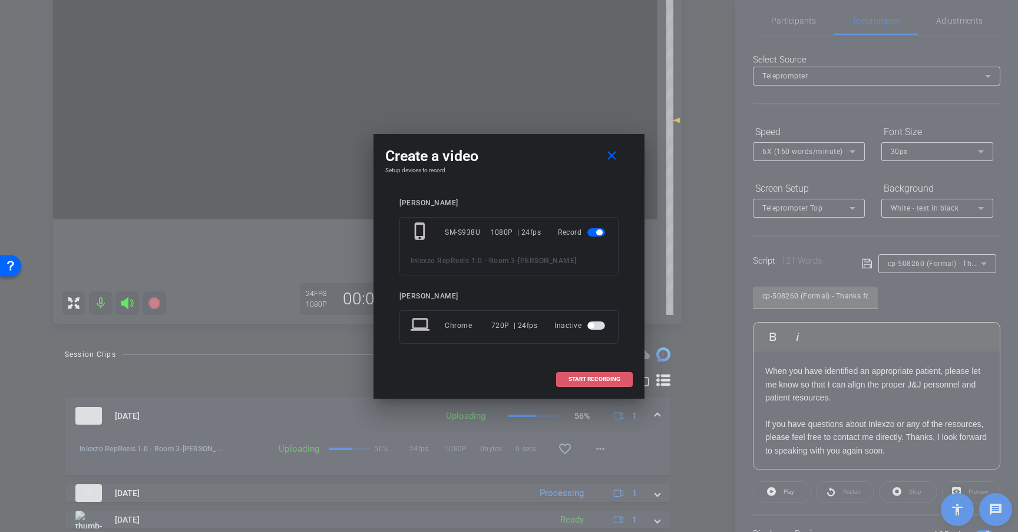
click at [601, 374] on span at bounding box center [594, 379] width 75 height 28
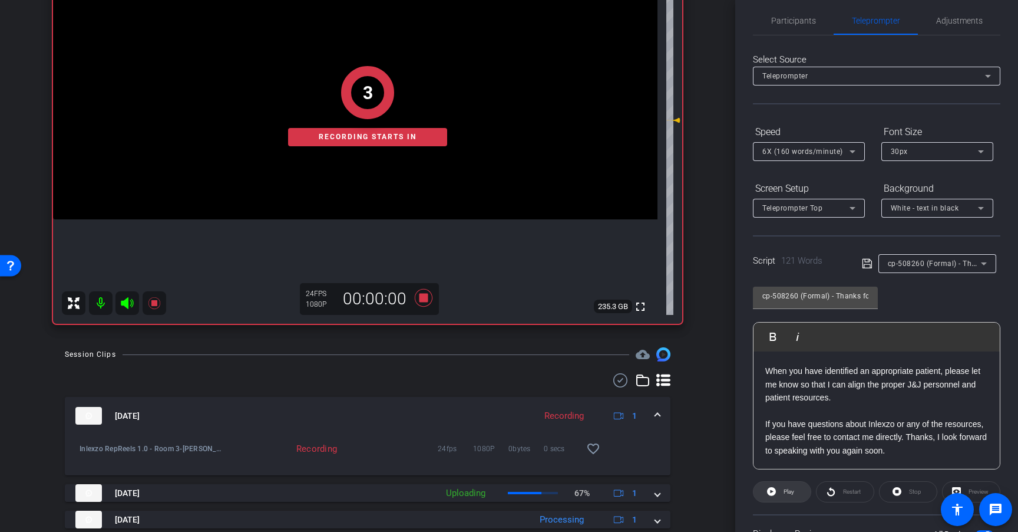
click at [791, 496] on span "Play" at bounding box center [788, 491] width 14 height 17
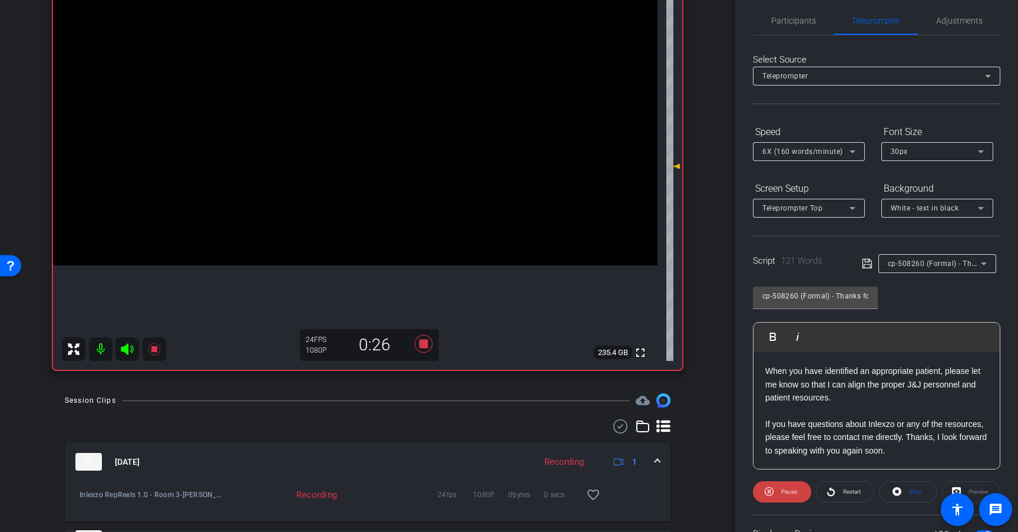
scroll to position [142, 0]
click at [421, 345] on icon at bounding box center [424, 344] width 18 height 18
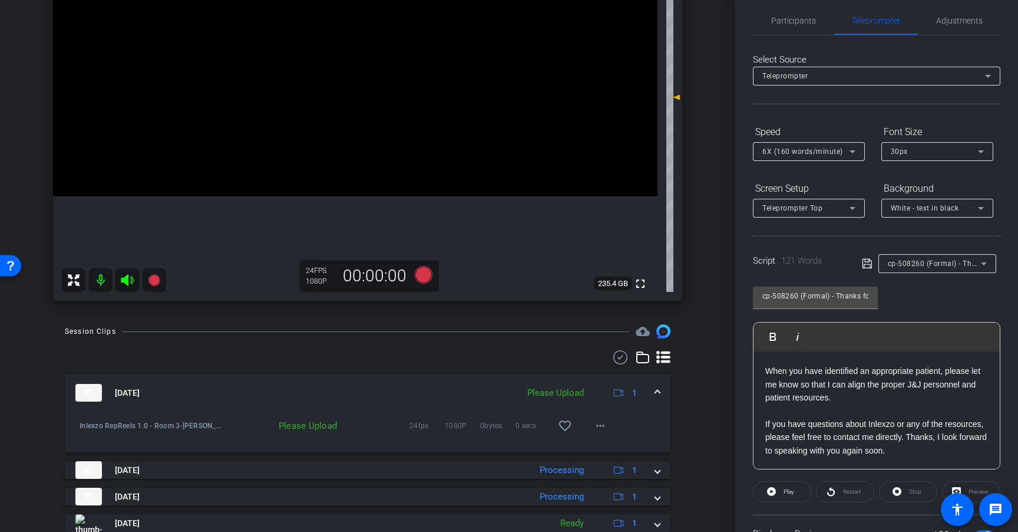
scroll to position [233, 0]
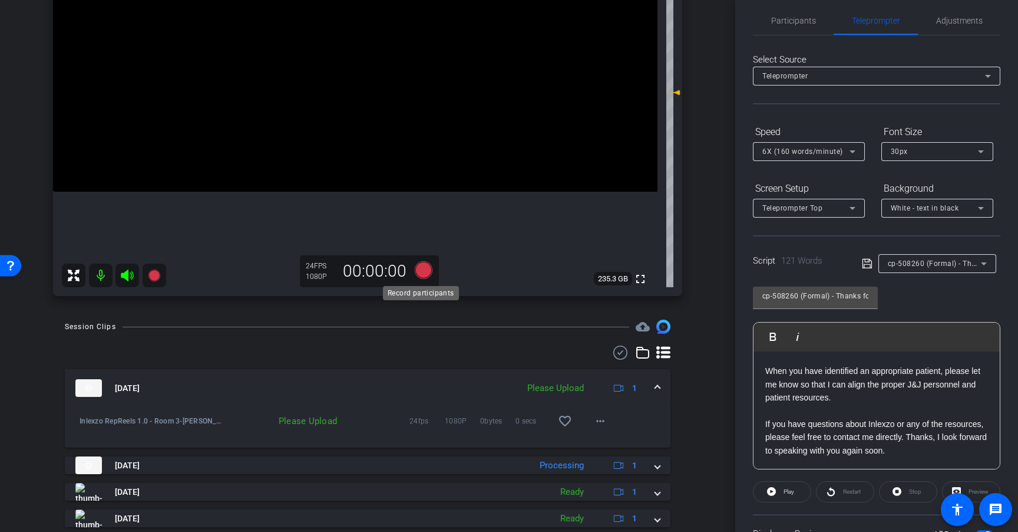
click at [420, 268] on icon at bounding box center [424, 270] width 18 height 18
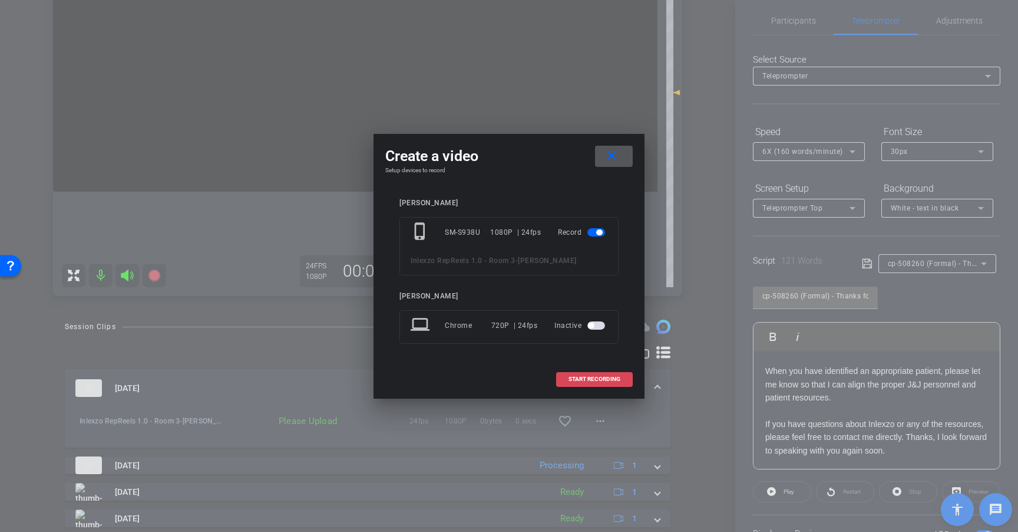
click at [612, 380] on span "START RECORDING" at bounding box center [595, 379] width 52 height 6
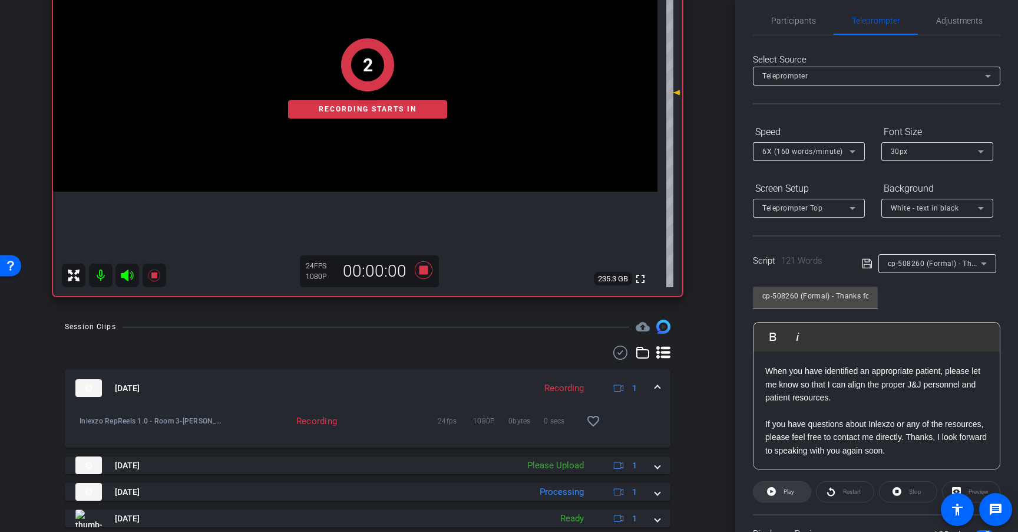
click at [782, 491] on span "Play" at bounding box center [788, 491] width 14 height 17
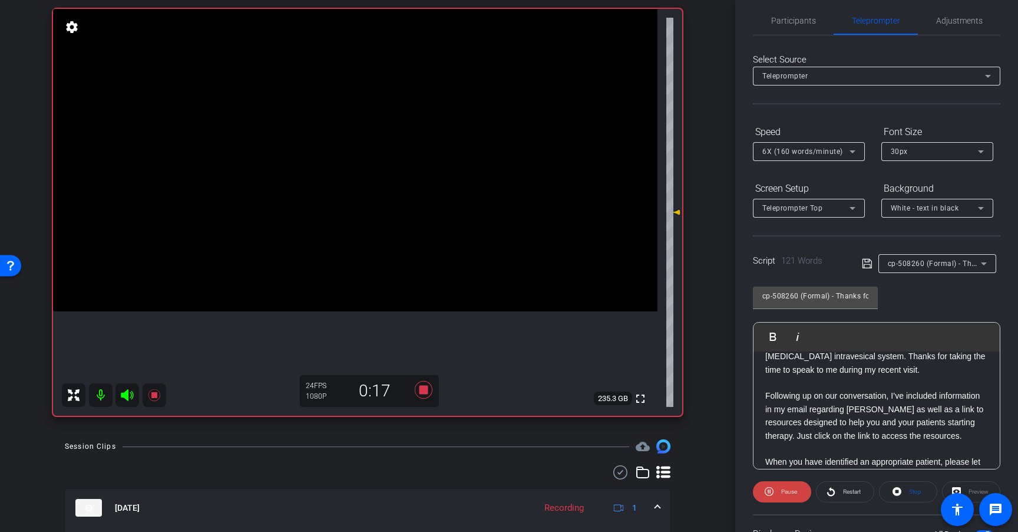
scroll to position [44, 0]
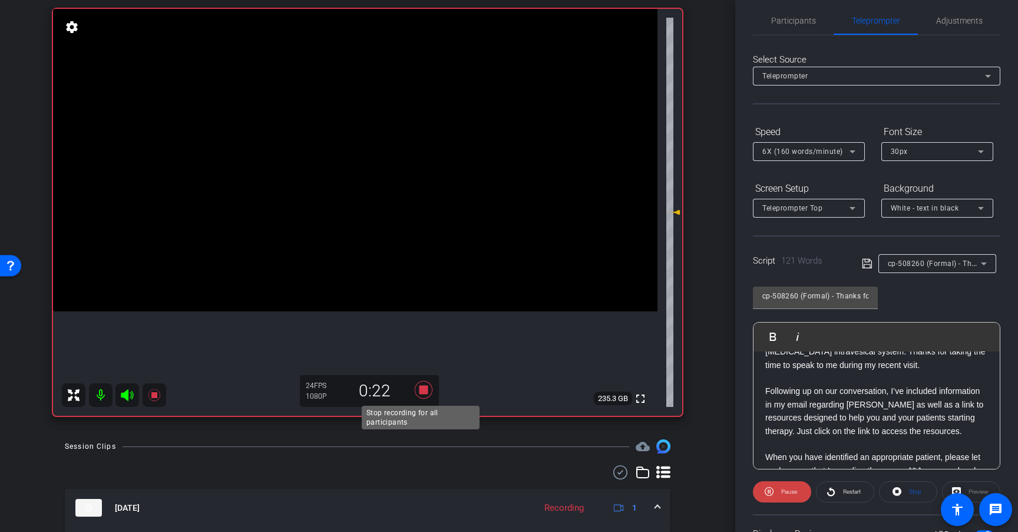
click at [422, 384] on icon at bounding box center [424, 389] width 28 height 21
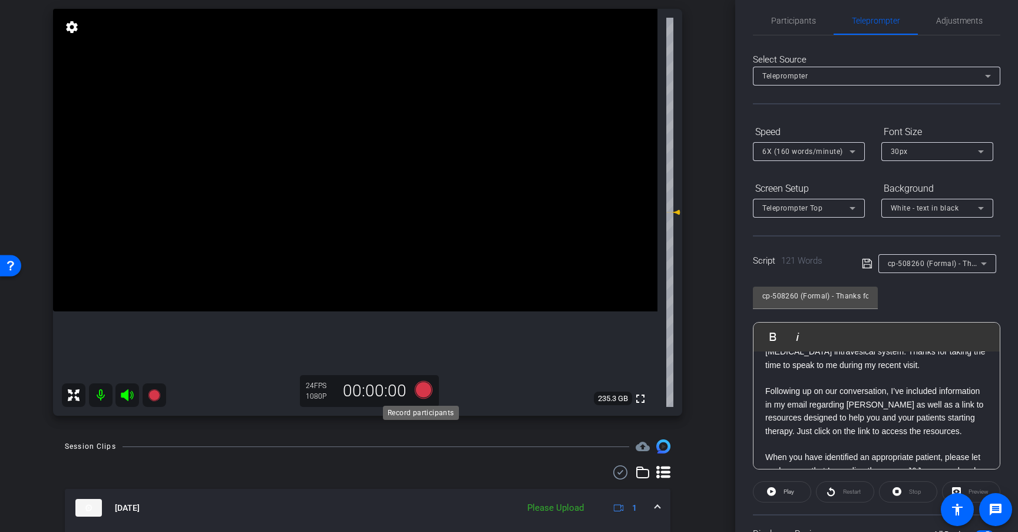
click at [418, 390] on icon at bounding box center [424, 390] width 18 height 18
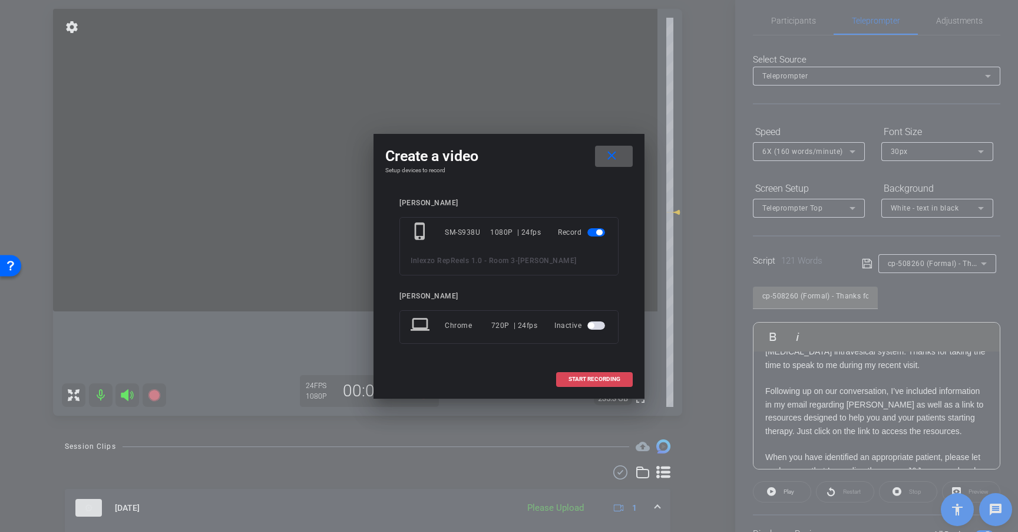
click at [617, 380] on span "START RECORDING" at bounding box center [595, 379] width 52 height 6
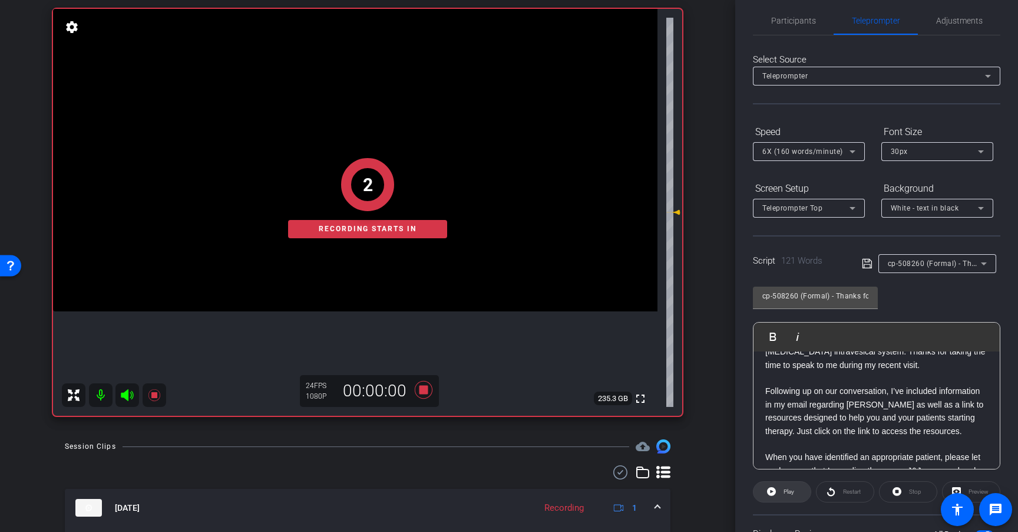
click at [776, 488] on span at bounding box center [782, 491] width 57 height 28
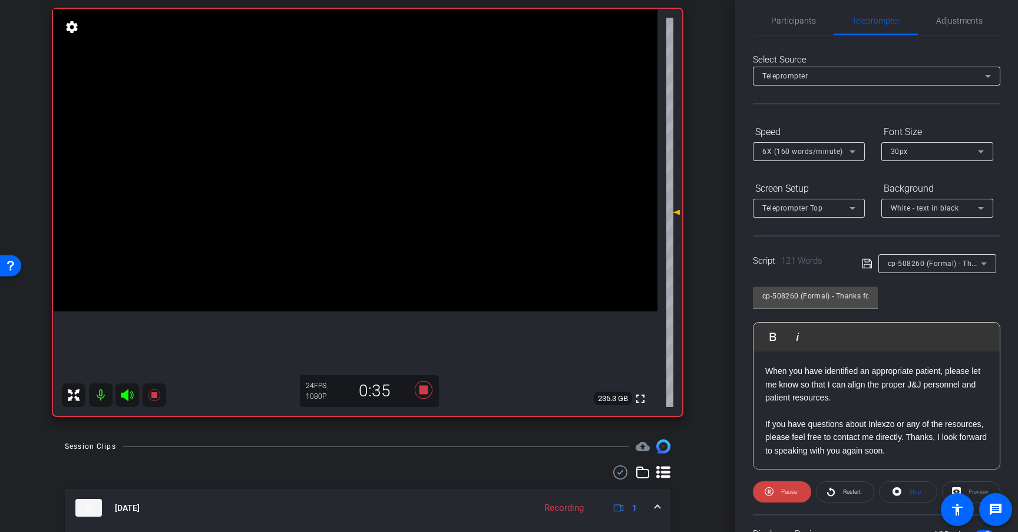
scroll to position [143, 0]
click at [424, 390] on icon at bounding box center [424, 390] width 18 height 18
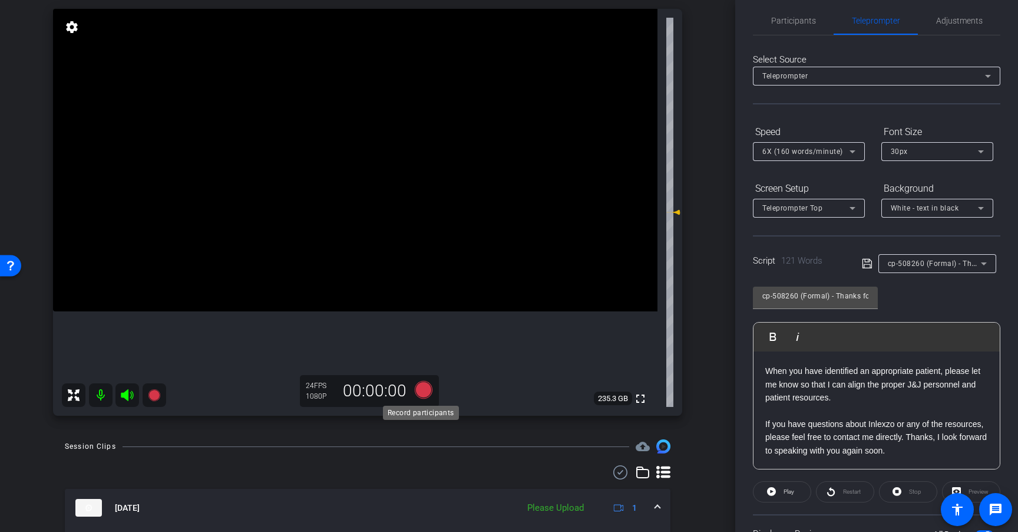
click at [423, 394] on icon at bounding box center [424, 390] width 18 height 18
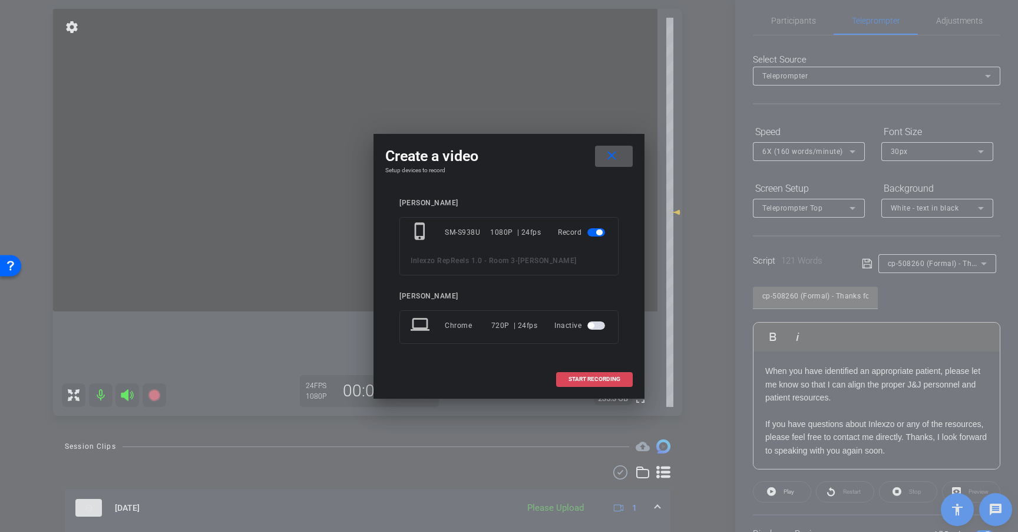
click at [588, 377] on span "START RECORDING" at bounding box center [595, 379] width 52 height 6
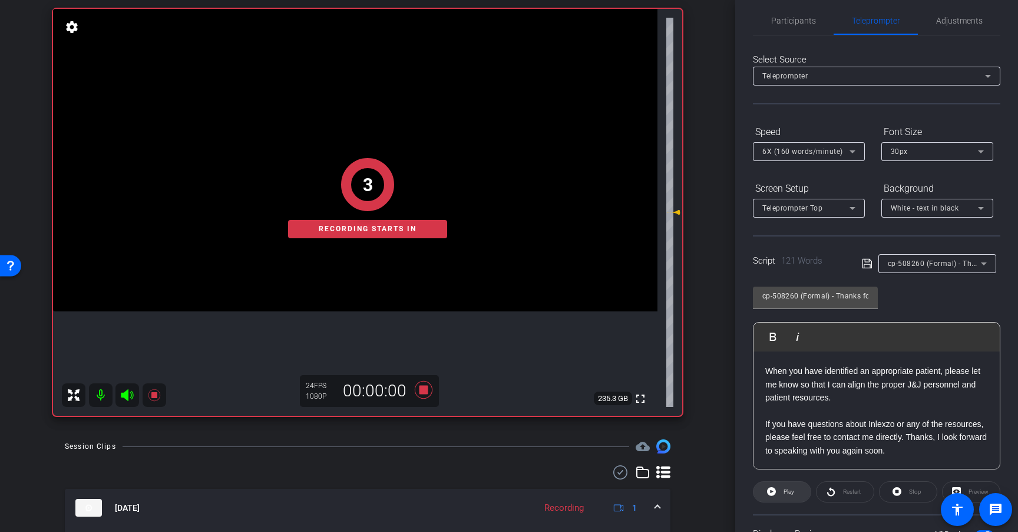
click at [777, 490] on span at bounding box center [782, 491] width 57 height 28
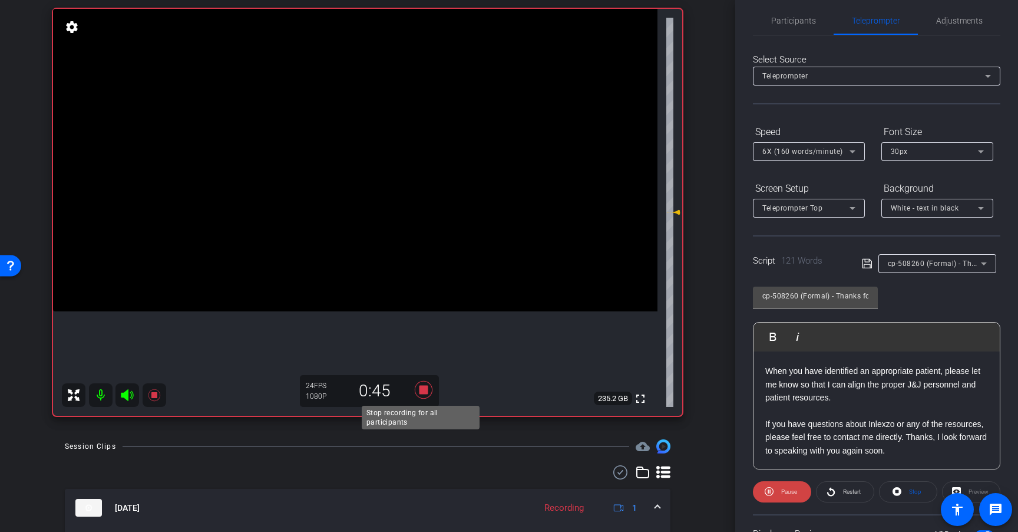
click at [422, 394] on icon at bounding box center [424, 390] width 18 height 18
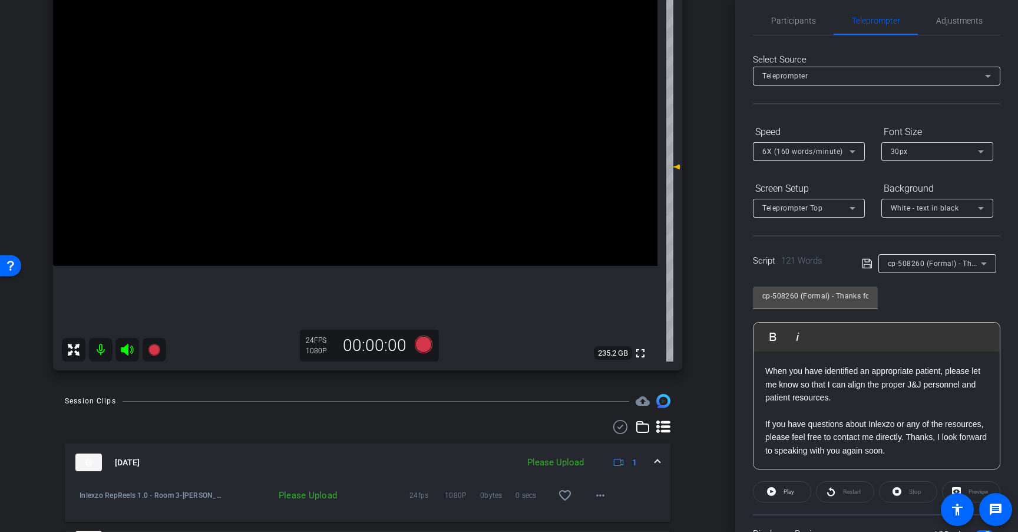
scroll to position [174, 0]
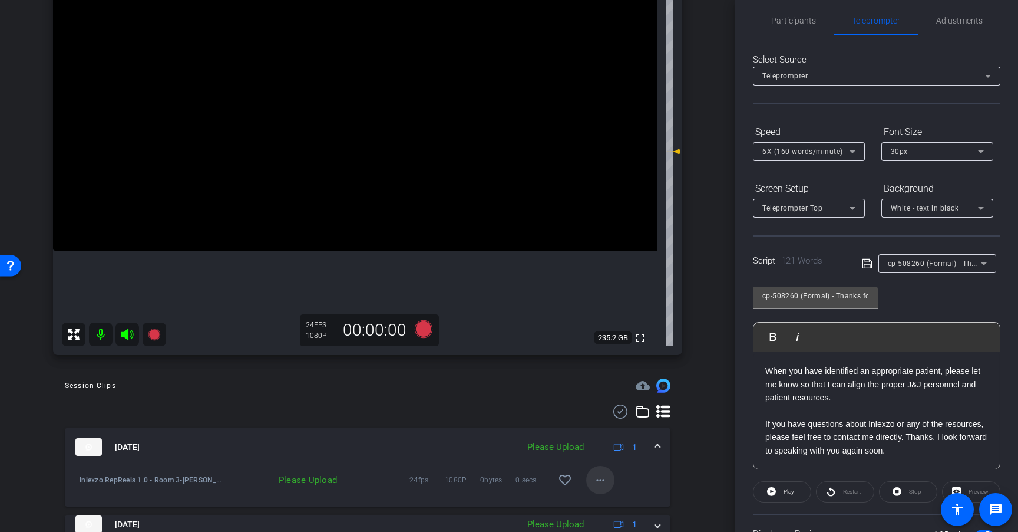
click at [594, 483] on mat-icon "more_horiz" at bounding box center [601, 480] width 14 height 14
click at [604, 423] on span "Upload" at bounding box center [613, 426] width 47 height 14
click at [420, 331] on icon at bounding box center [424, 329] width 18 height 18
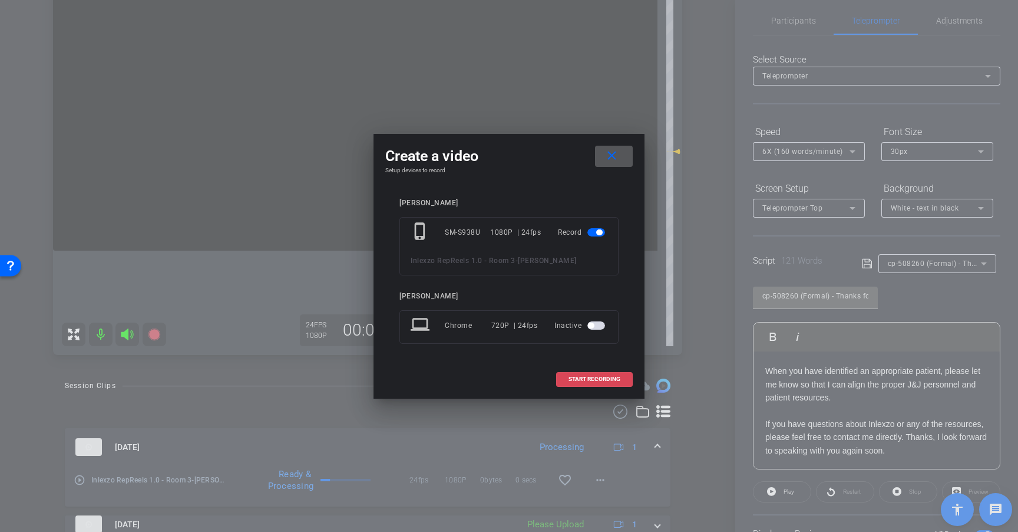
click at [599, 378] on span "START RECORDING" at bounding box center [595, 379] width 52 height 6
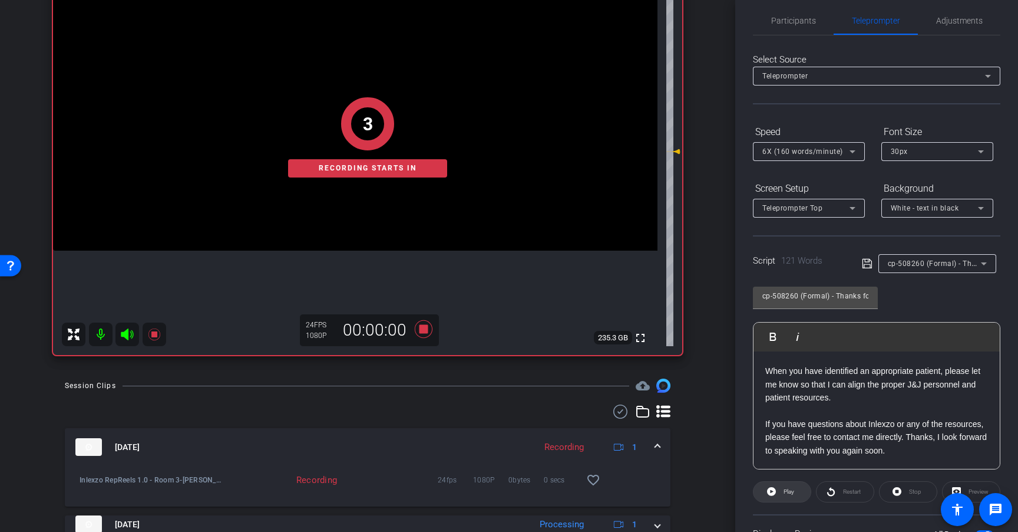
click at [793, 490] on span "Play" at bounding box center [789, 491] width 11 height 6
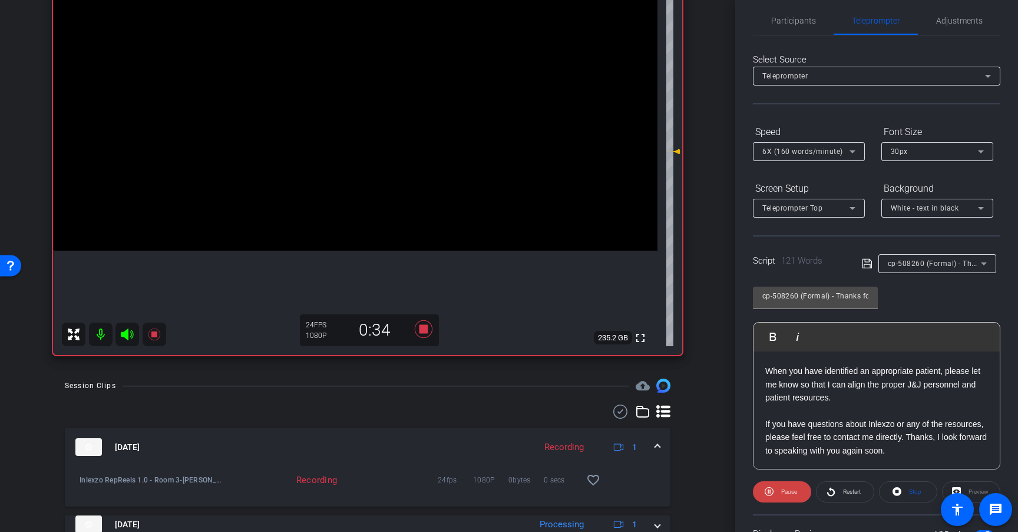
scroll to position [143, 0]
click at [418, 324] on icon at bounding box center [424, 328] width 28 height 21
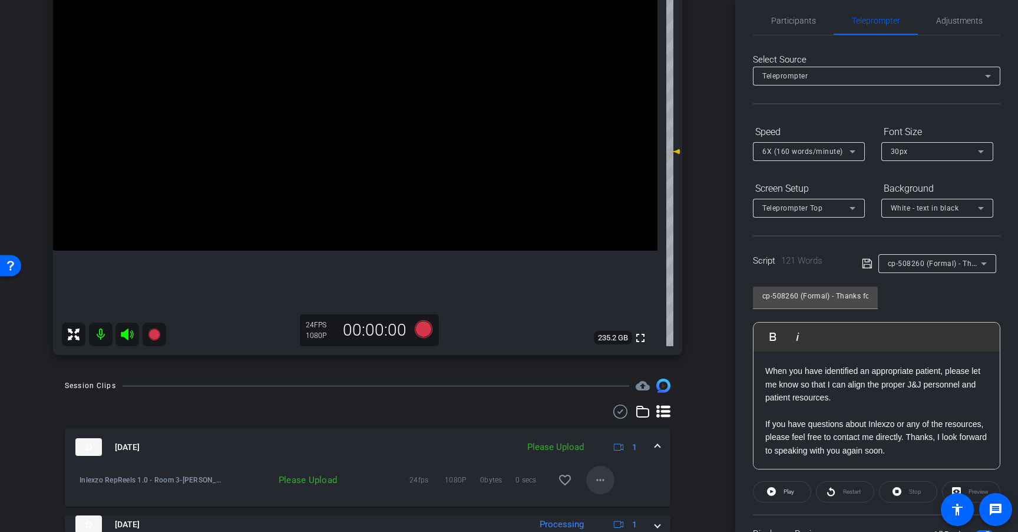
click at [594, 473] on mat-icon "more_horiz" at bounding box center [601, 480] width 14 height 14
click at [623, 424] on span "Upload" at bounding box center [613, 426] width 47 height 14
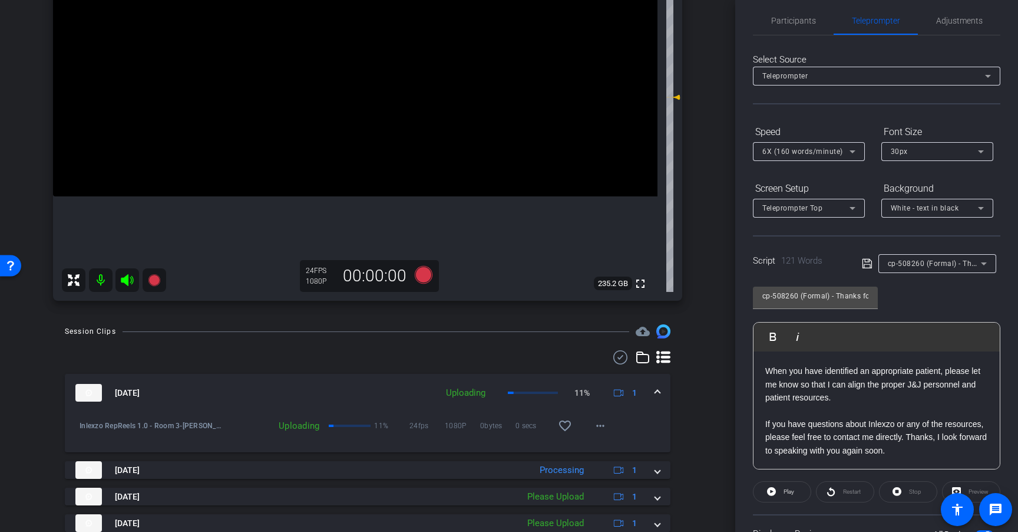
scroll to position [203, 0]
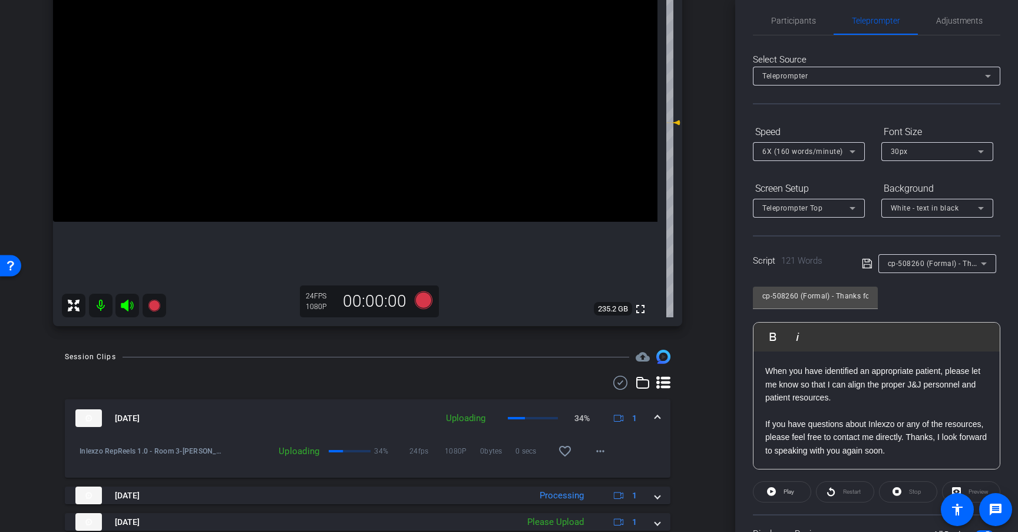
click at [927, 256] on mat-select "cp-508260 (Formal) - Thanks for Seeing Me" at bounding box center [937, 263] width 99 height 15
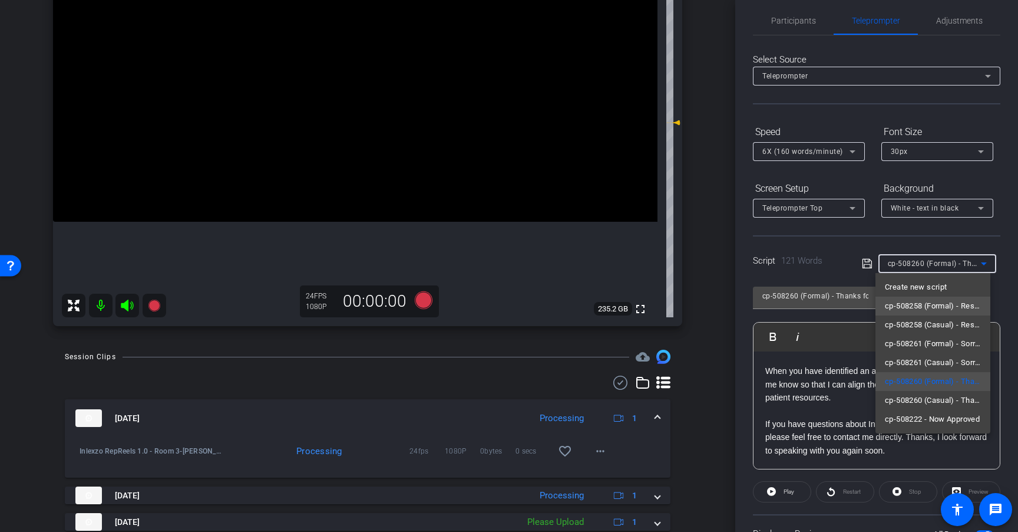
click at [948, 308] on span "cp-508258 (Formal) - Resources to Share" at bounding box center [933, 306] width 96 height 14
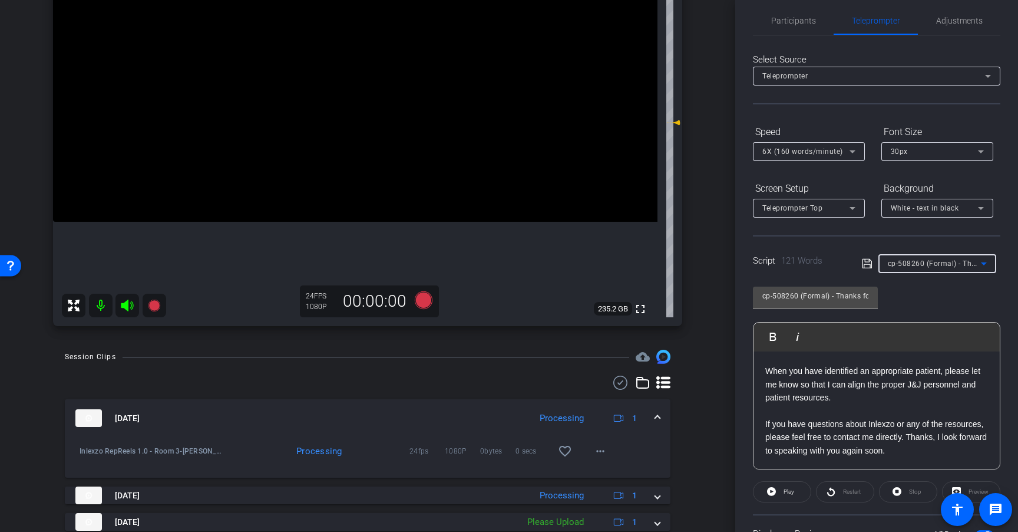
type input "cp-508258 (Formal) - Resources to Share"
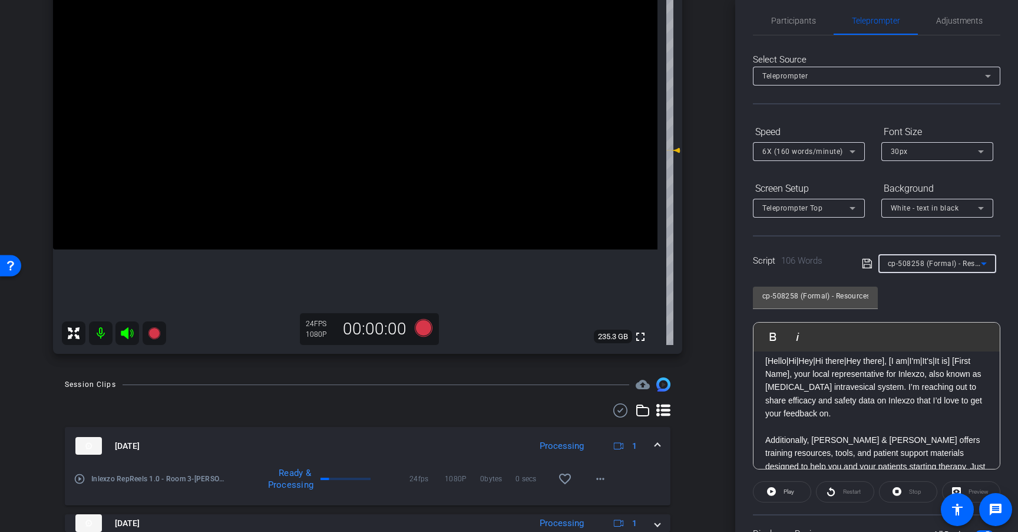
scroll to position [0, 0]
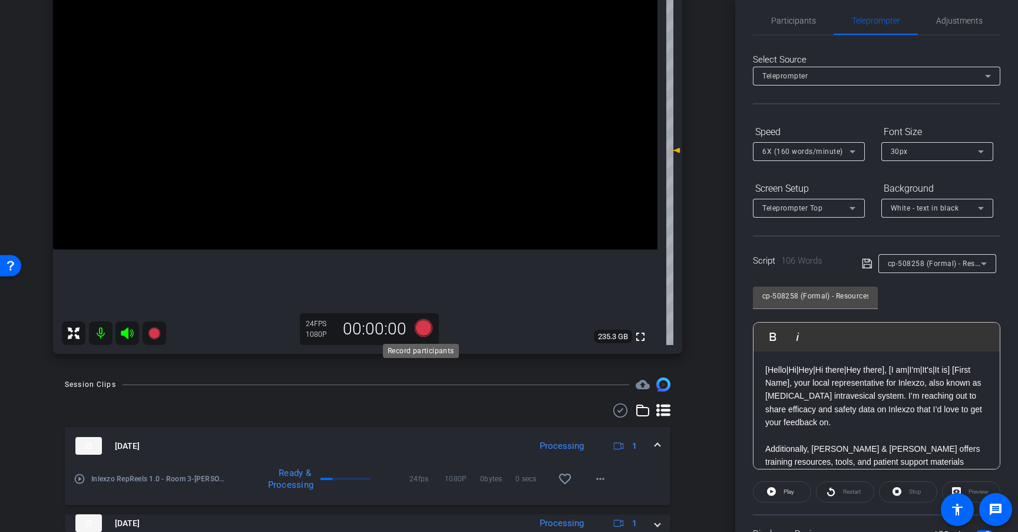
click at [419, 328] on icon at bounding box center [424, 328] width 18 height 18
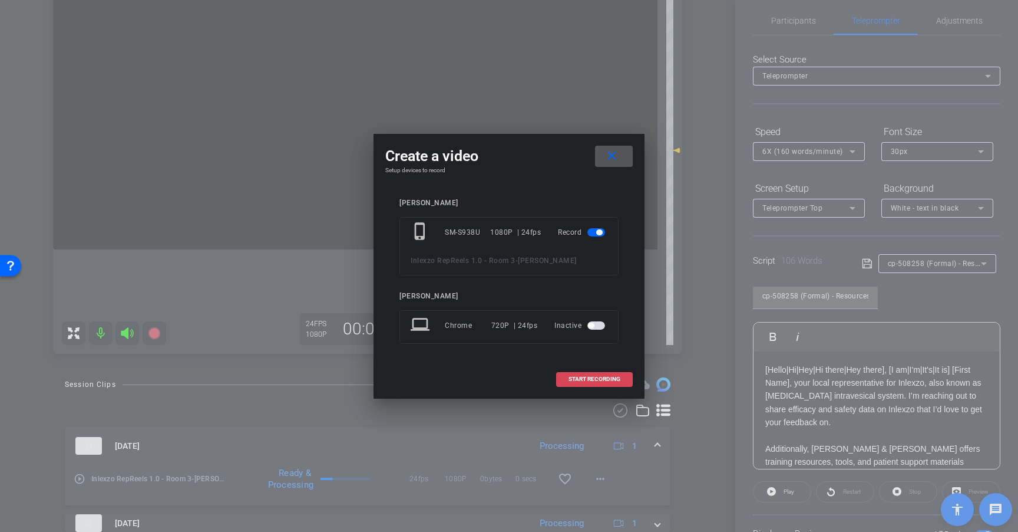
click at [599, 374] on span at bounding box center [594, 379] width 75 height 28
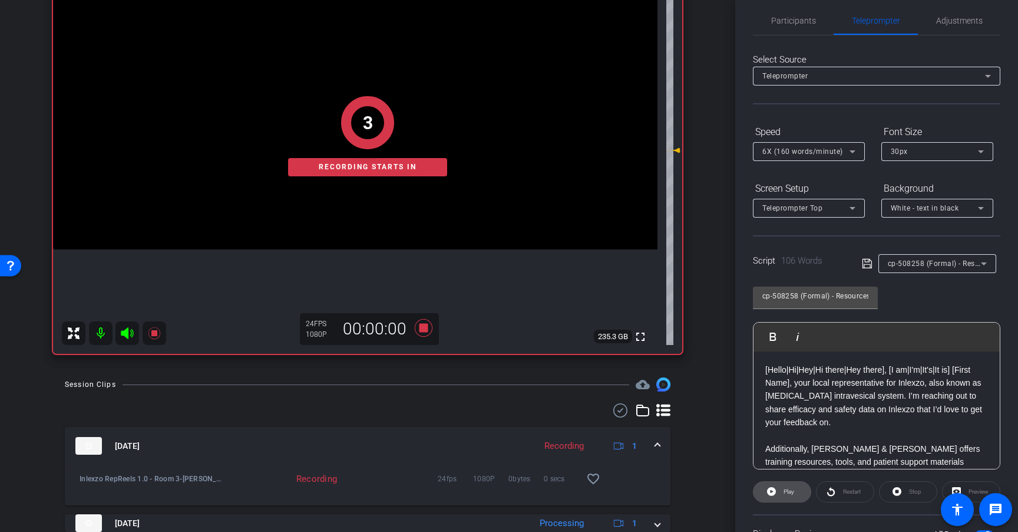
click at [791, 494] on span "Play" at bounding box center [789, 491] width 11 height 6
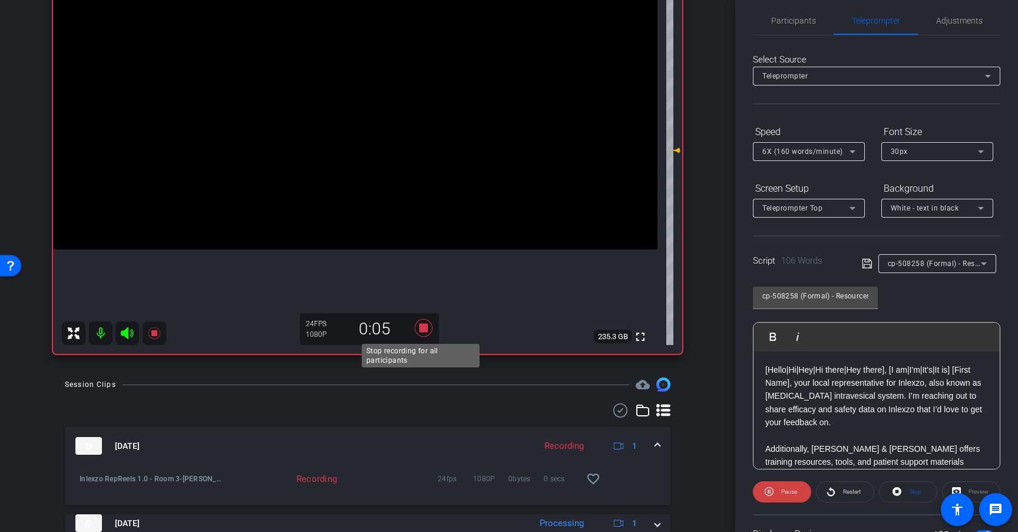
click at [420, 325] on icon at bounding box center [424, 328] width 18 height 18
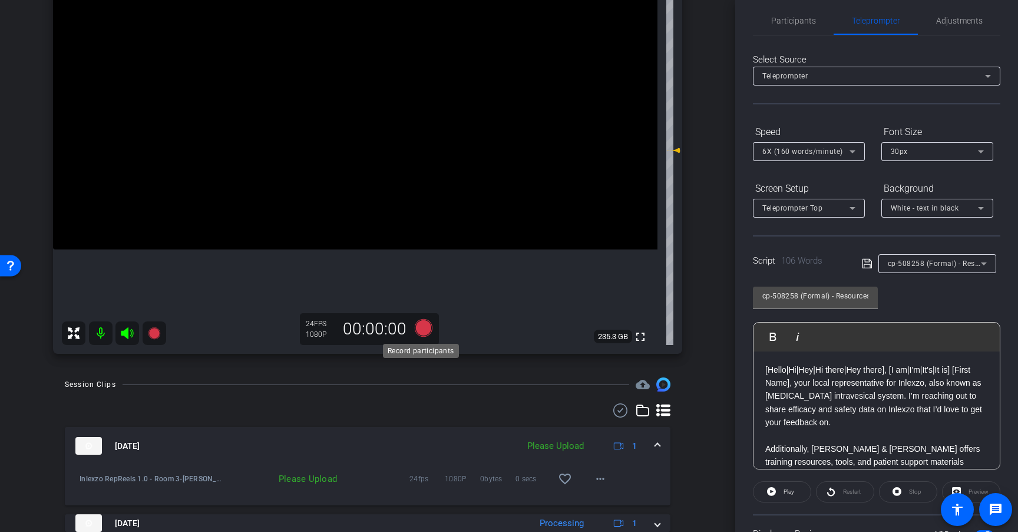
click at [420, 324] on icon at bounding box center [424, 328] width 18 height 18
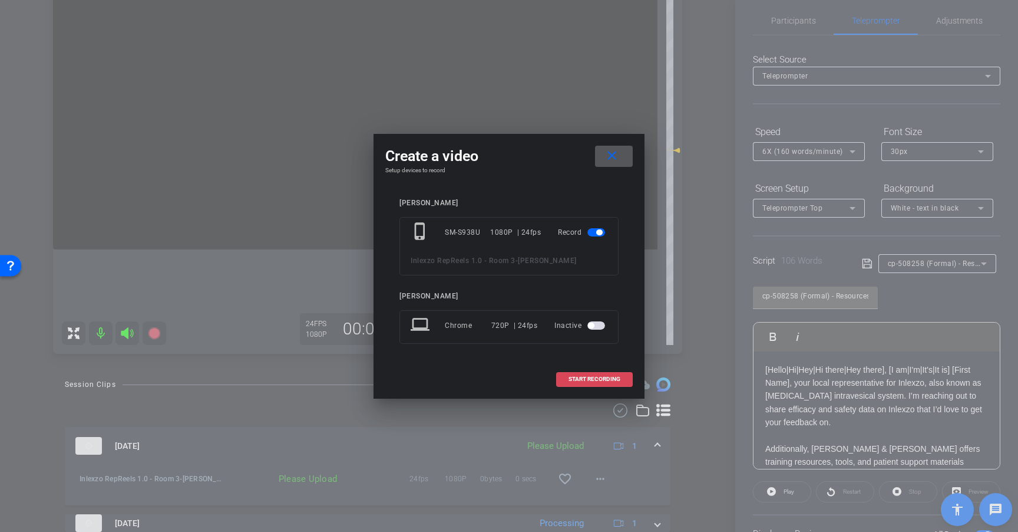
click at [595, 372] on span at bounding box center [594, 379] width 75 height 28
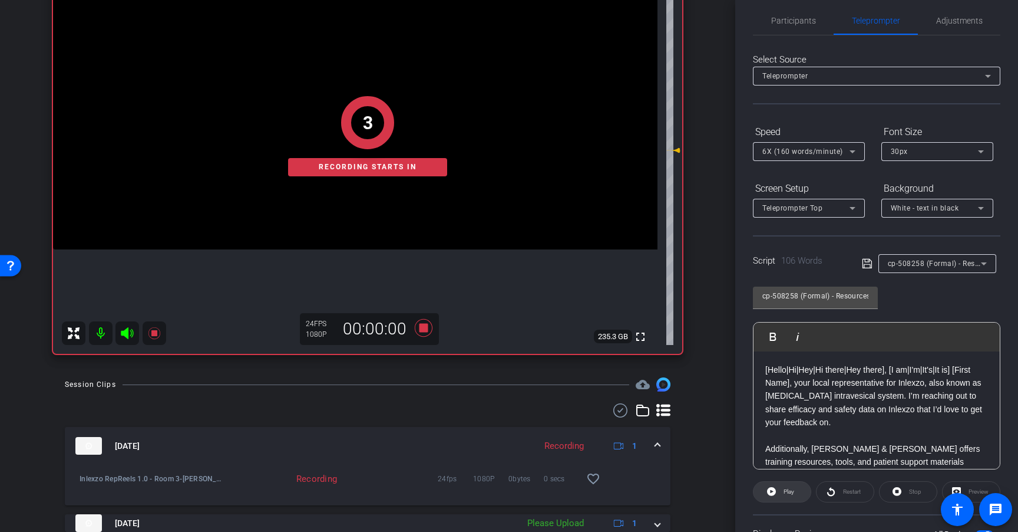
click at [783, 496] on span "Play" at bounding box center [788, 491] width 14 height 17
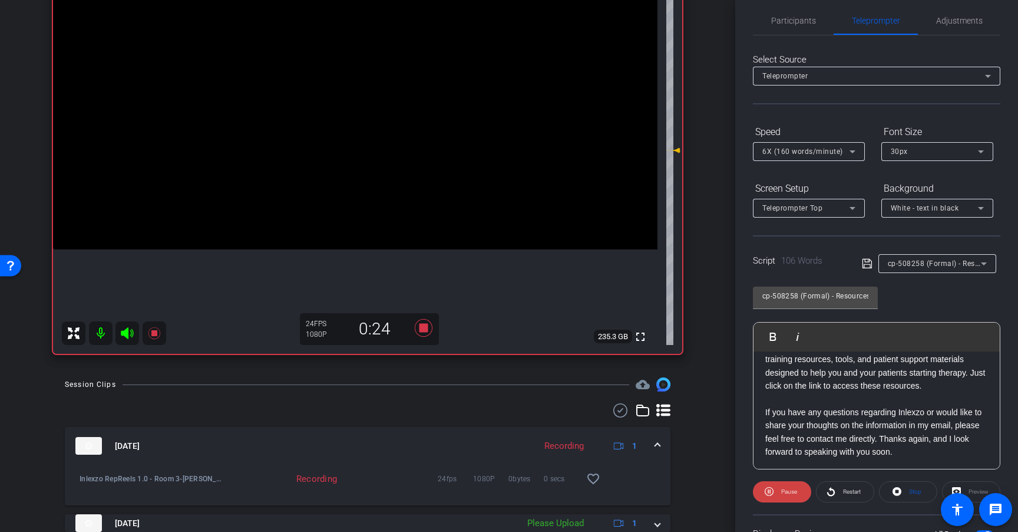
scroll to position [104, 0]
click at [420, 329] on icon at bounding box center [424, 328] width 18 height 18
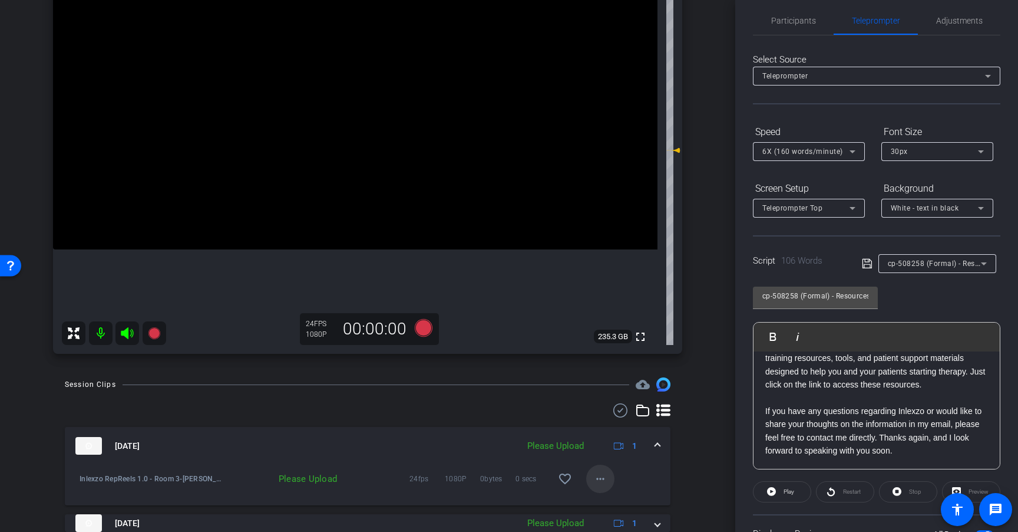
click at [591, 470] on span at bounding box center [600, 478] width 28 height 28
click at [611, 423] on span "Upload" at bounding box center [613, 425] width 47 height 14
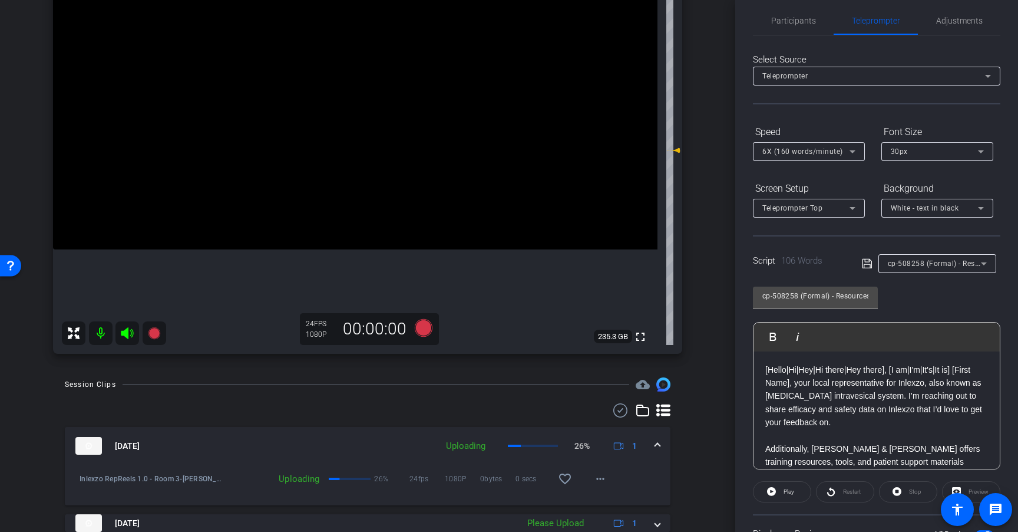
scroll to position [0, 0]
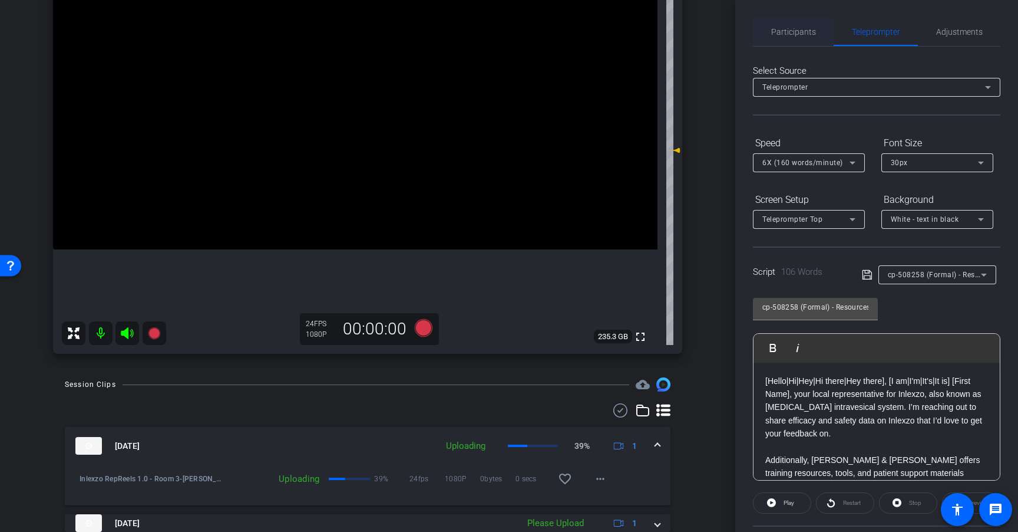
click at [800, 33] on span "Participants" at bounding box center [794, 32] width 45 height 8
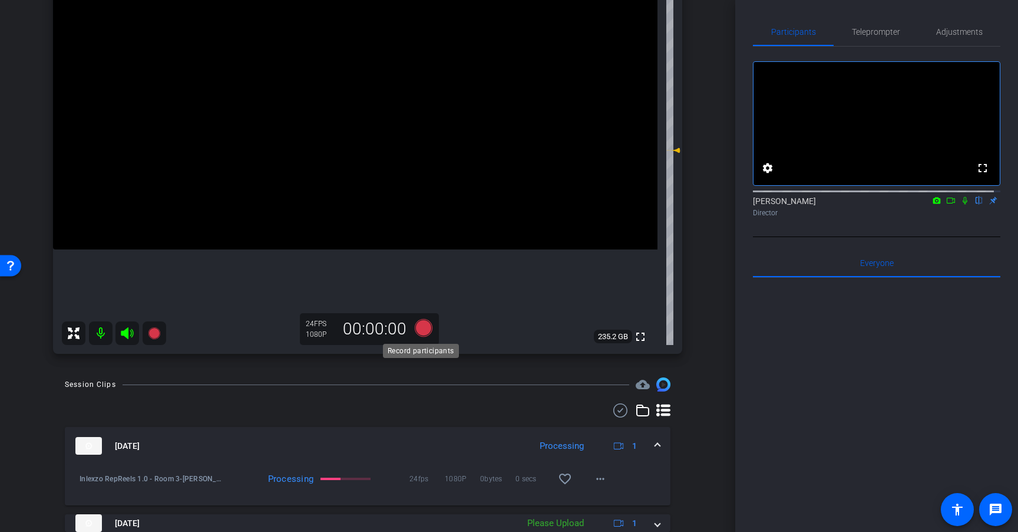
click at [427, 325] on icon at bounding box center [424, 328] width 18 height 18
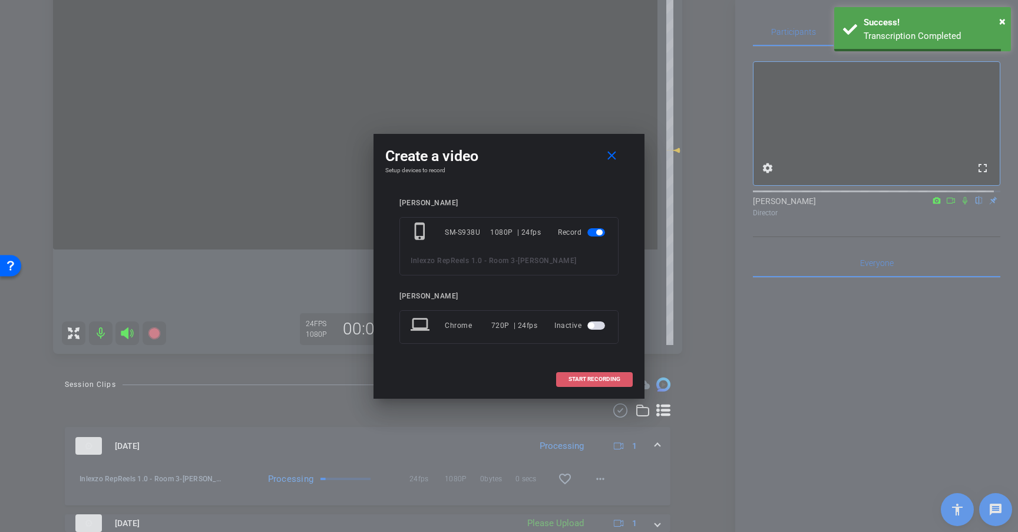
click at [595, 376] on span "START RECORDING" at bounding box center [595, 379] width 52 height 6
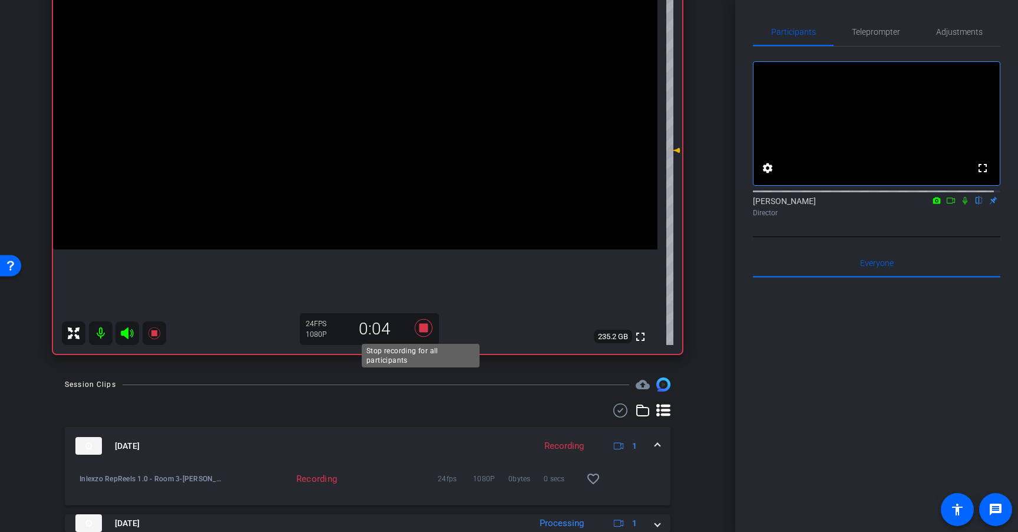
click at [424, 331] on icon at bounding box center [424, 328] width 18 height 18
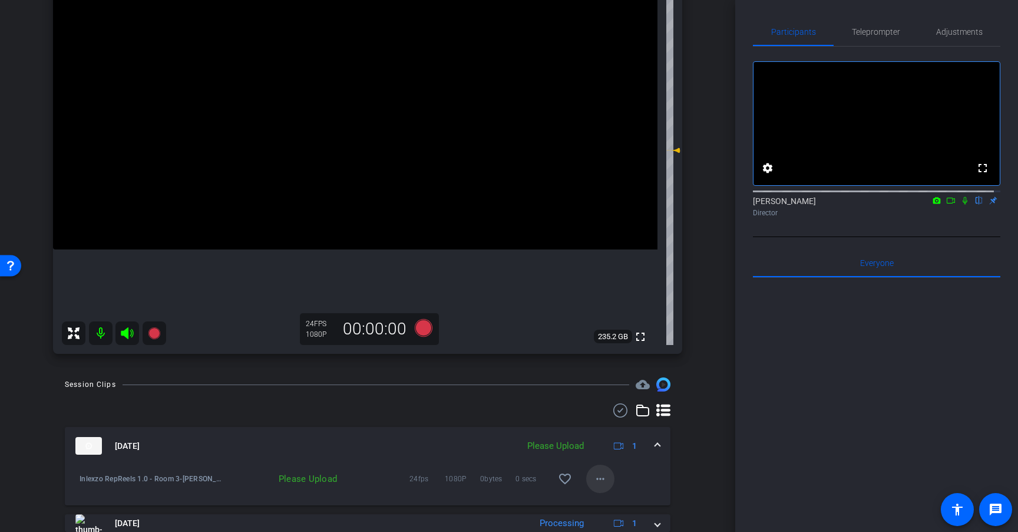
click at [597, 472] on mat-icon "more_horiz" at bounding box center [601, 479] width 14 height 14
click at [607, 425] on span "Upload" at bounding box center [613, 425] width 47 height 14
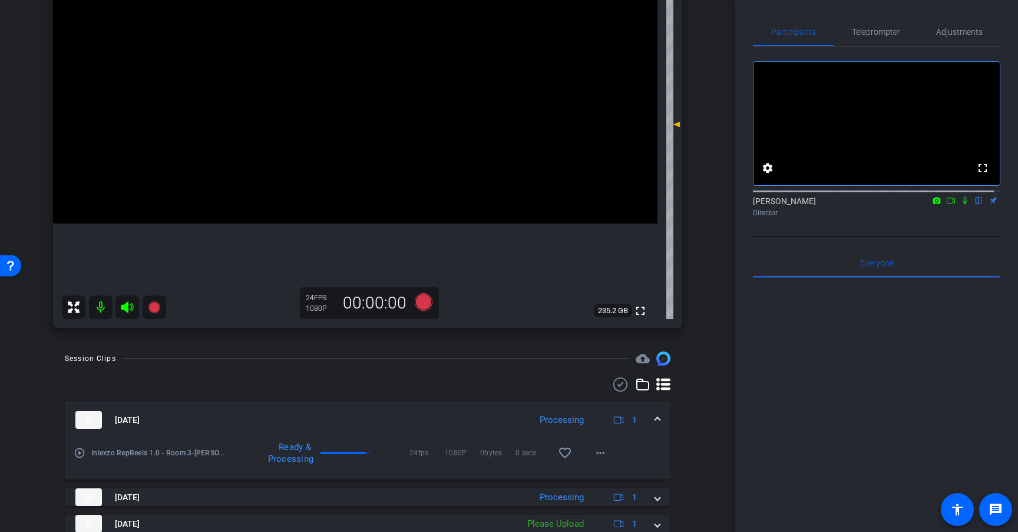
scroll to position [198, 0]
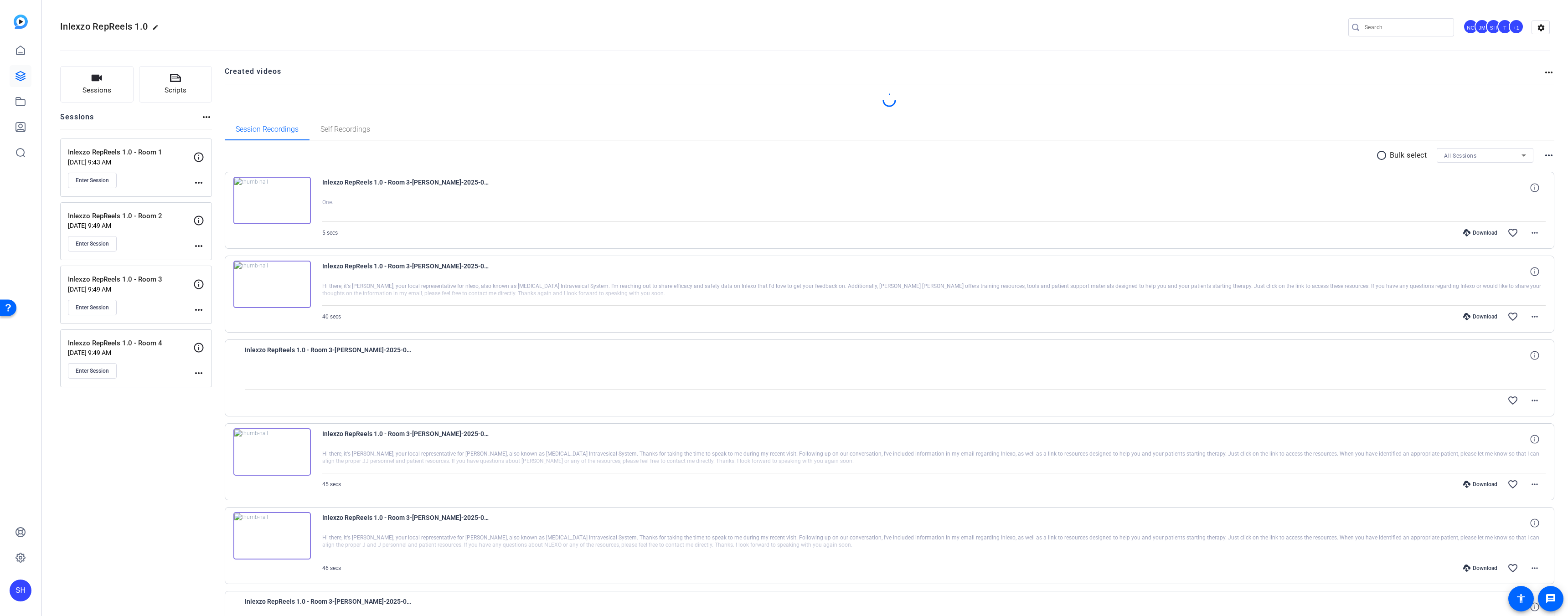
click at [1467, 231] on div "Download" at bounding box center [1480, 232] width 43 height 7
click at [1473, 316] on div "Download" at bounding box center [1480, 316] width 43 height 7
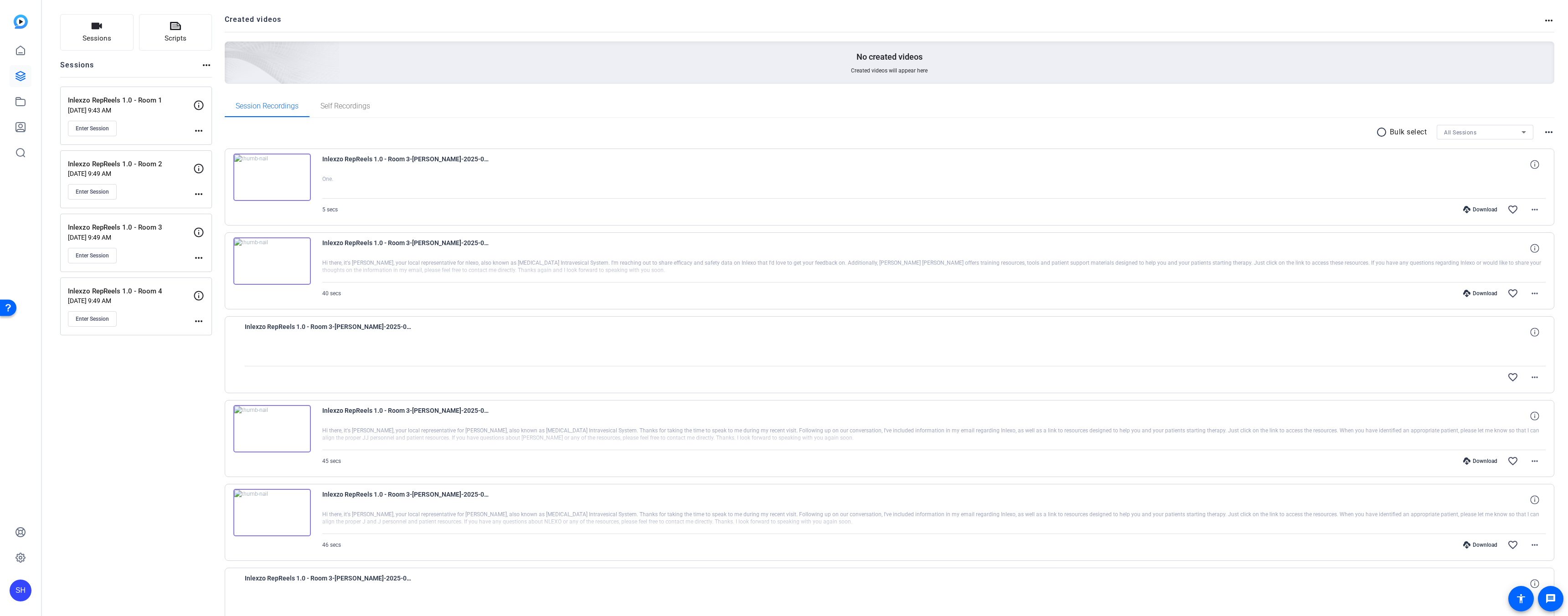
scroll to position [60, 0]
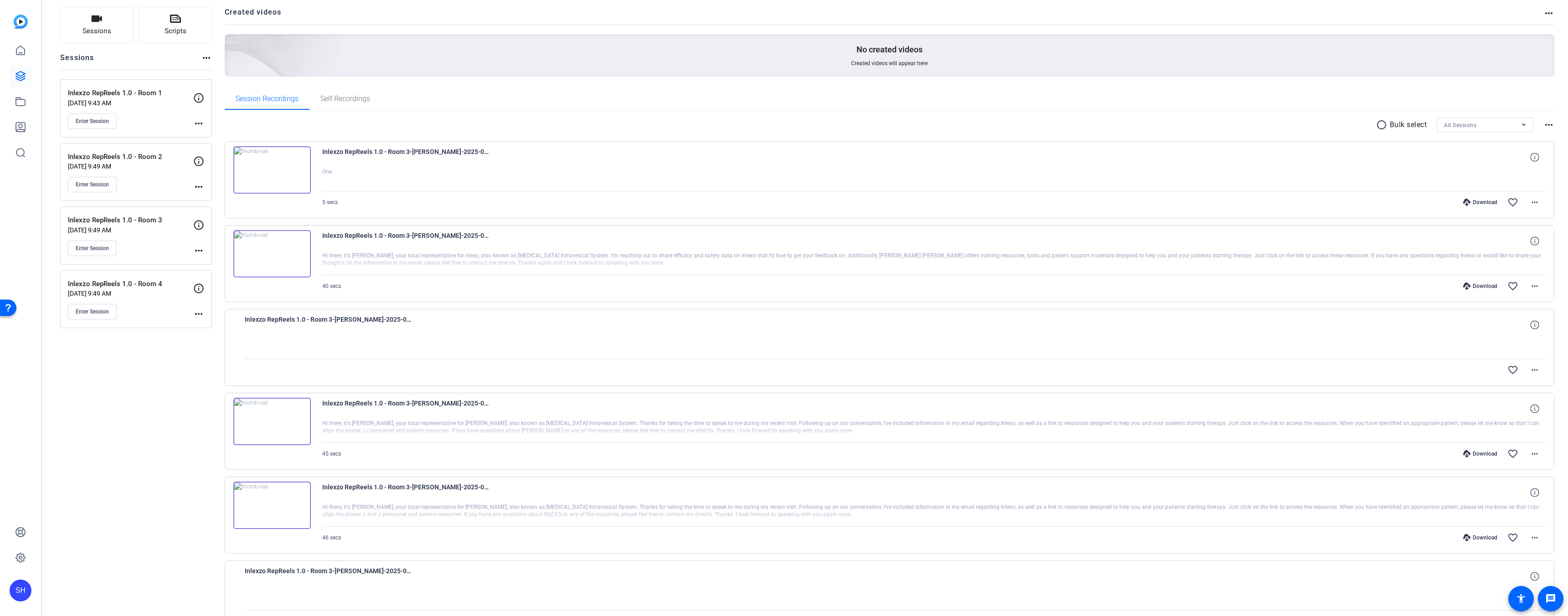
click at [1479, 453] on div "Download" at bounding box center [1480, 453] width 43 height 7
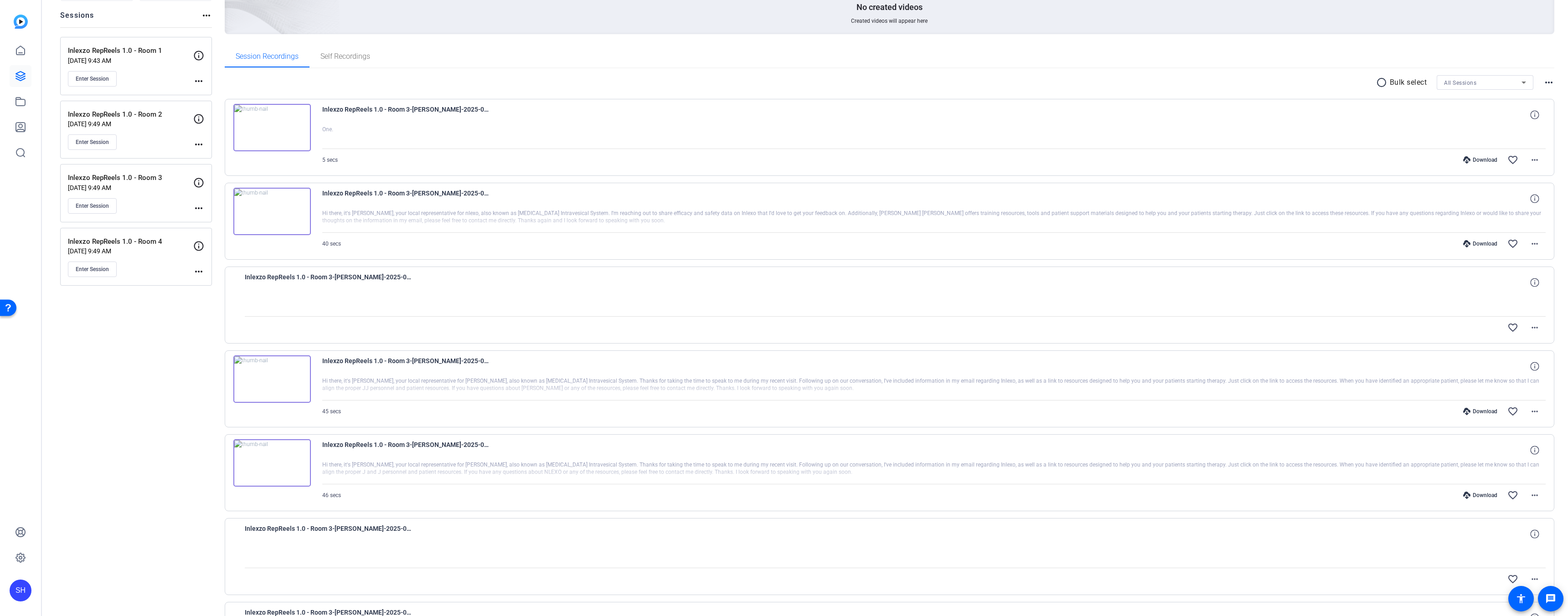
scroll to position [108, 0]
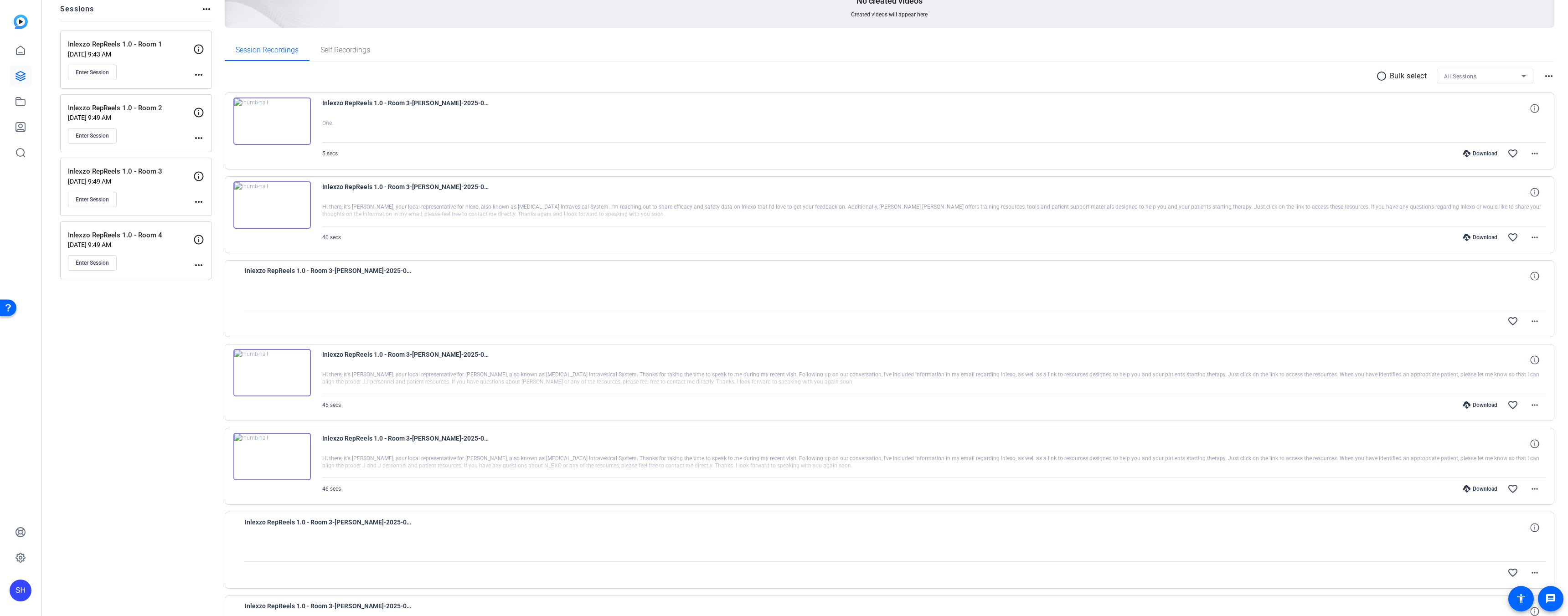
click at [1475, 488] on div "Download" at bounding box center [1480, 488] width 43 height 7
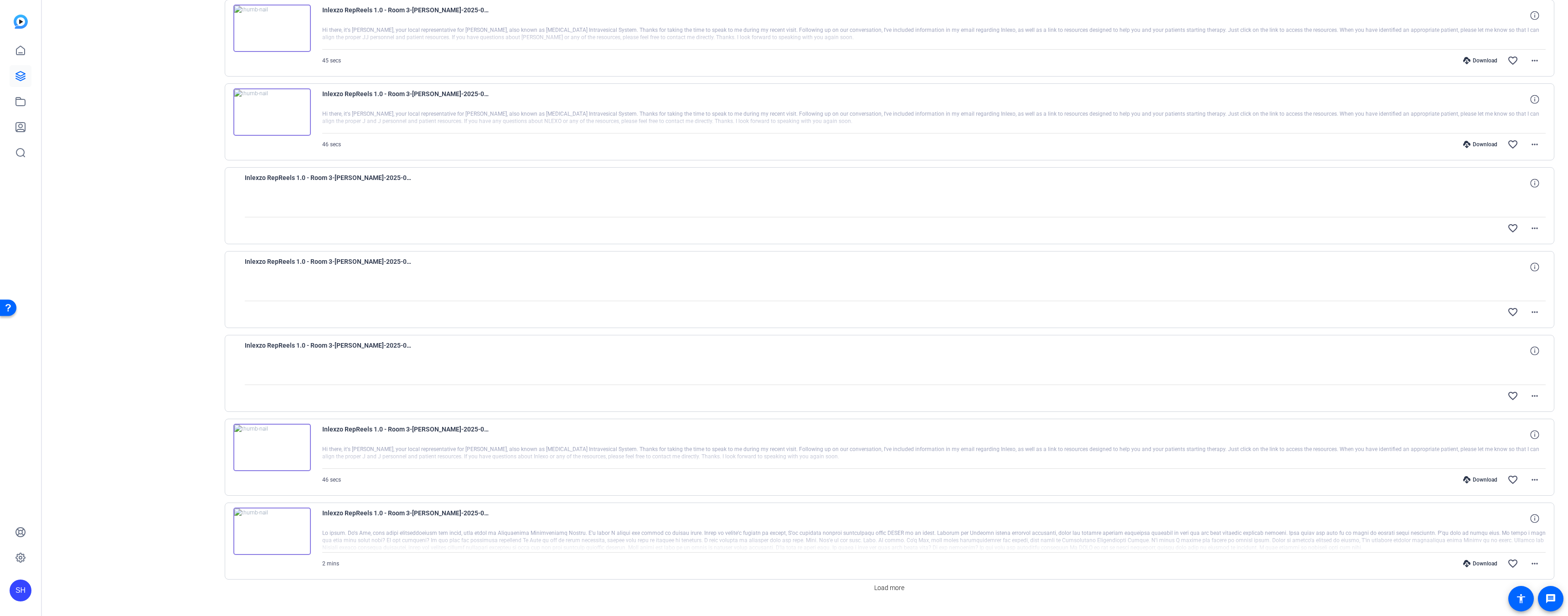
scroll to position [455, 0]
click at [1477, 476] on div "Download" at bounding box center [1480, 476] width 43 height 7
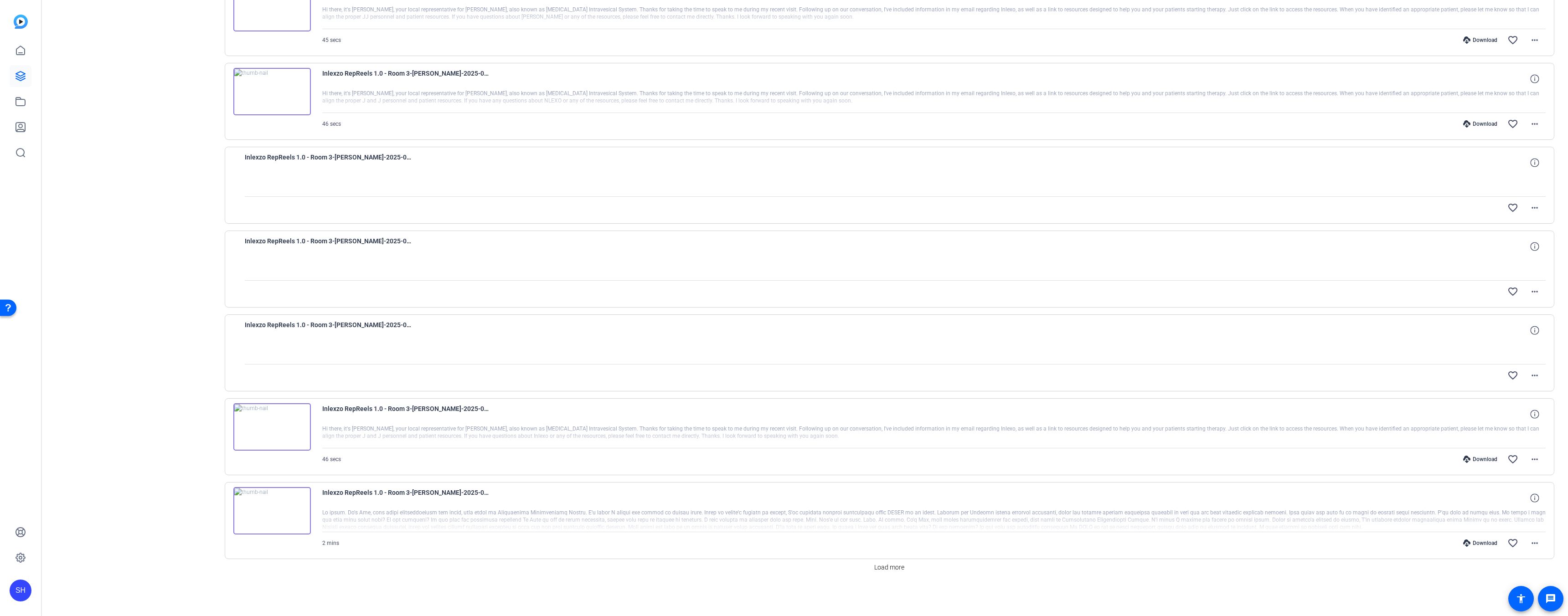
click at [1480, 543] on div "Download" at bounding box center [1480, 543] width 43 height 7
click at [893, 569] on span "Load more" at bounding box center [888, 567] width 30 height 9
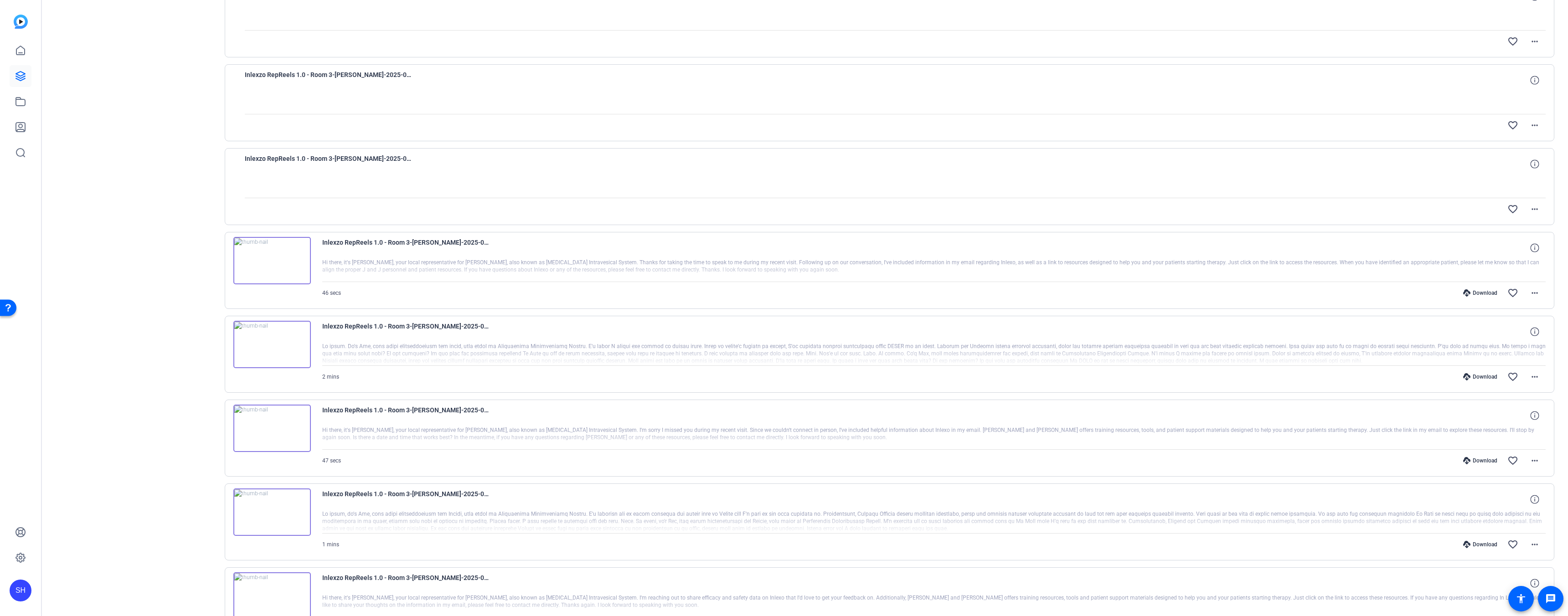
scroll to position [669, 0]
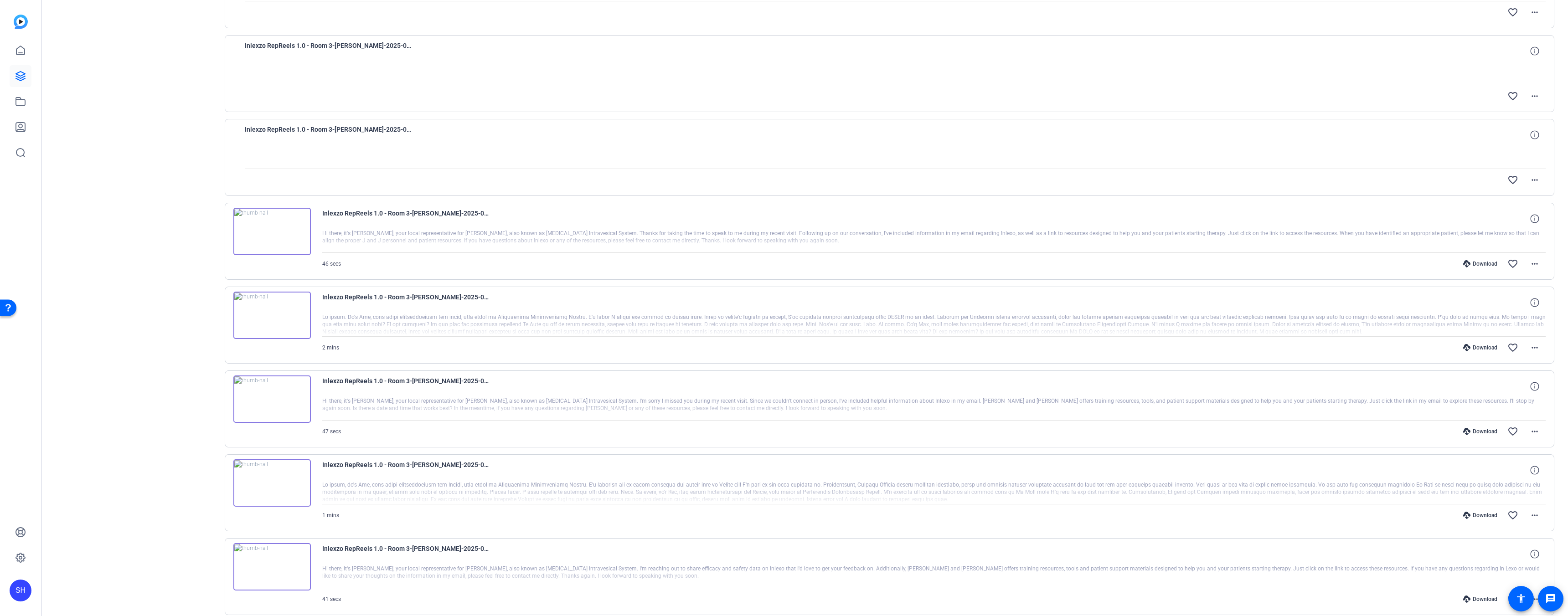
click at [1467, 431] on div "Download" at bounding box center [1480, 431] width 43 height 7
click at [1473, 516] on div "Download" at bounding box center [1480, 515] width 43 height 7
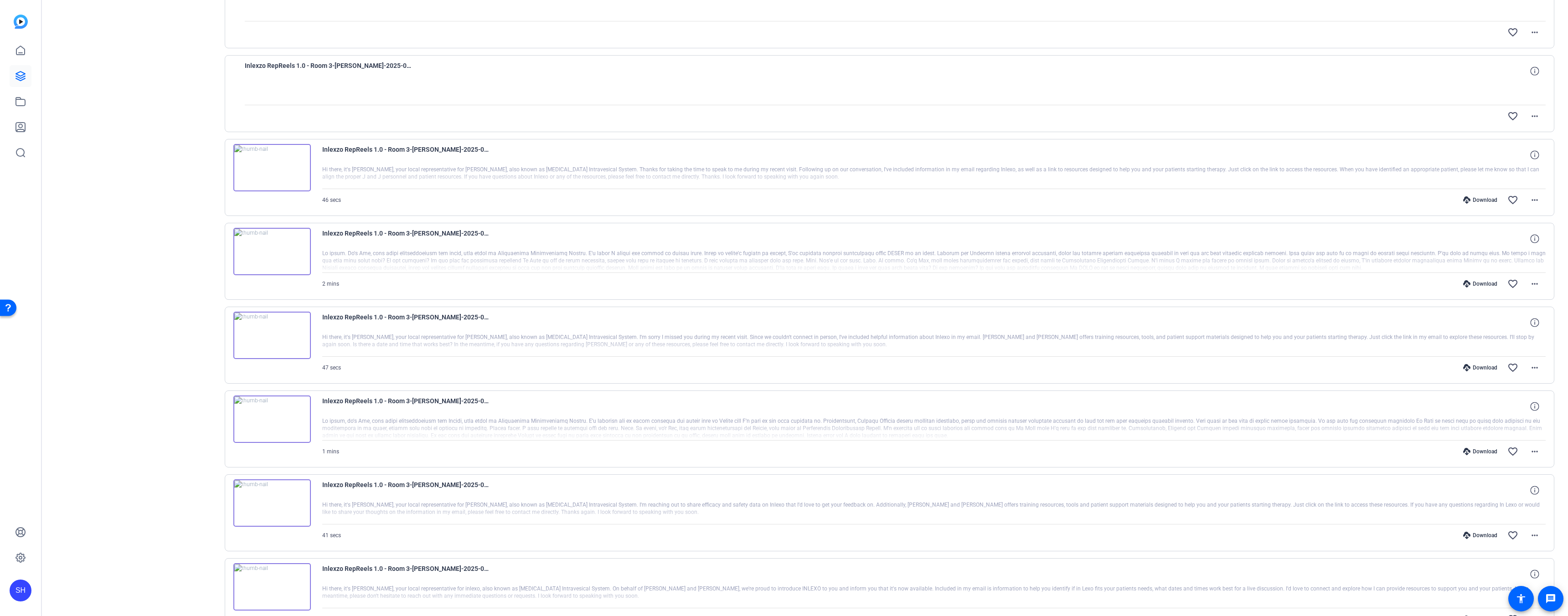
scroll to position [733, 0]
click at [1481, 536] on div "Download" at bounding box center [1480, 534] width 43 height 7
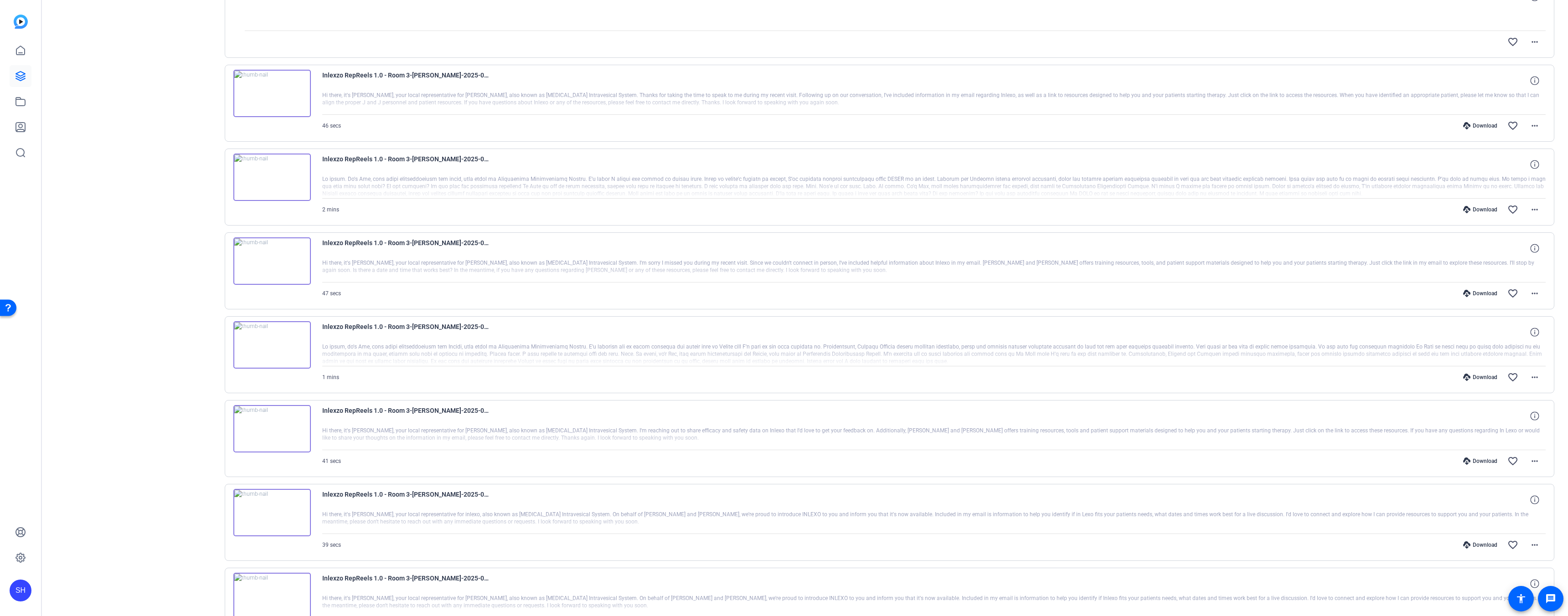
scroll to position [834, 0]
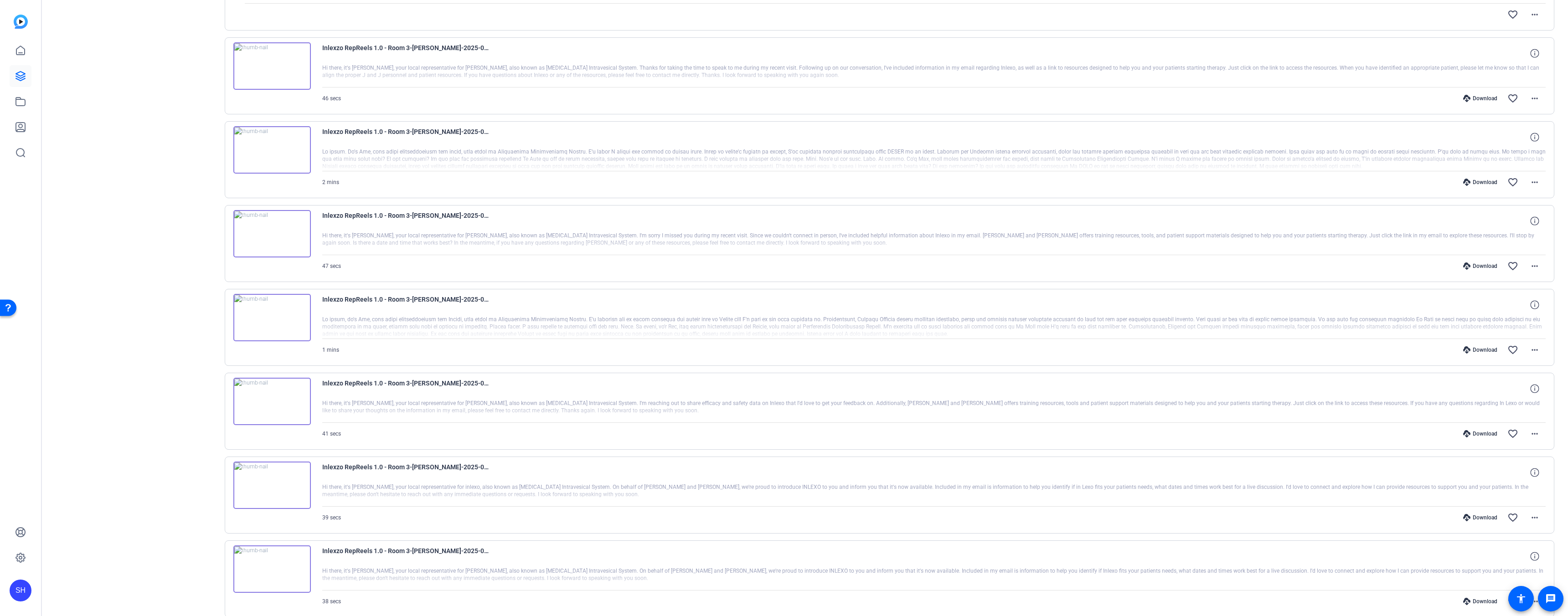
click at [1482, 517] on div "Download" at bounding box center [1480, 517] width 43 height 7
click at [1473, 599] on div "Download" at bounding box center [1480, 601] width 43 height 7
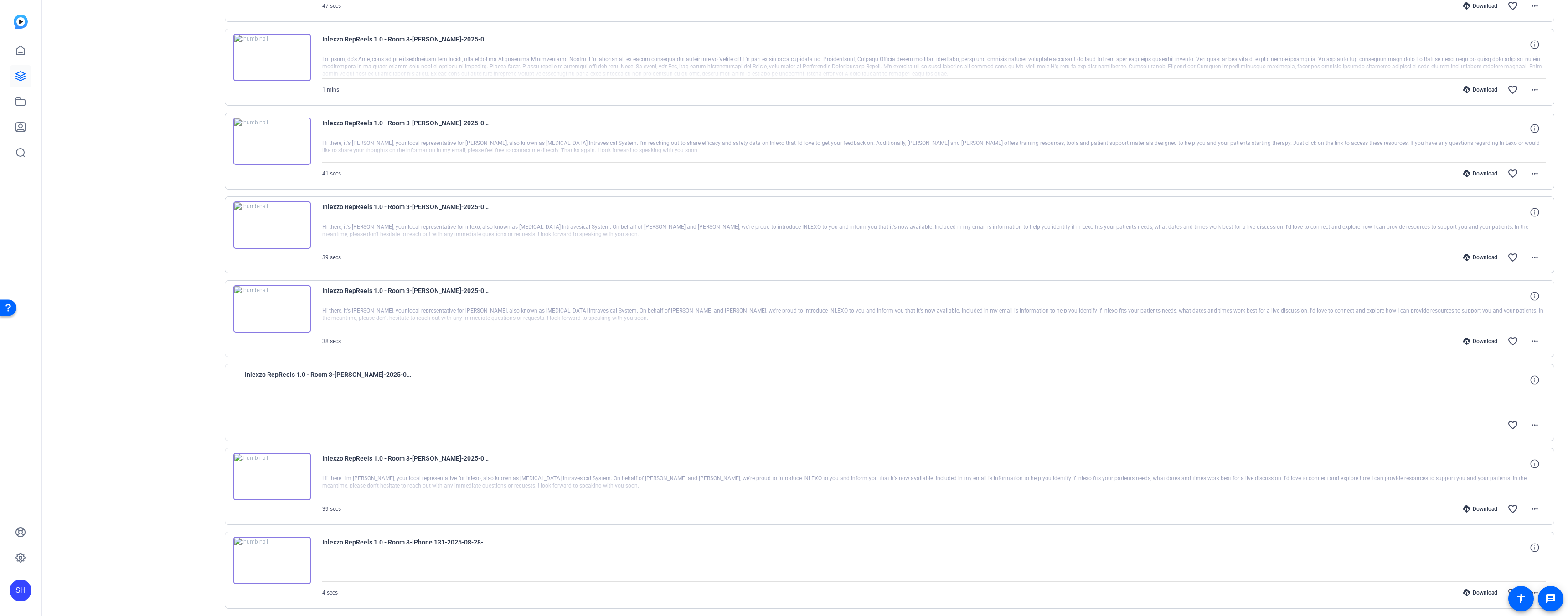
scroll to position [1099, 0]
click at [1472, 502] on div "Download" at bounding box center [1480, 503] width 43 height 7
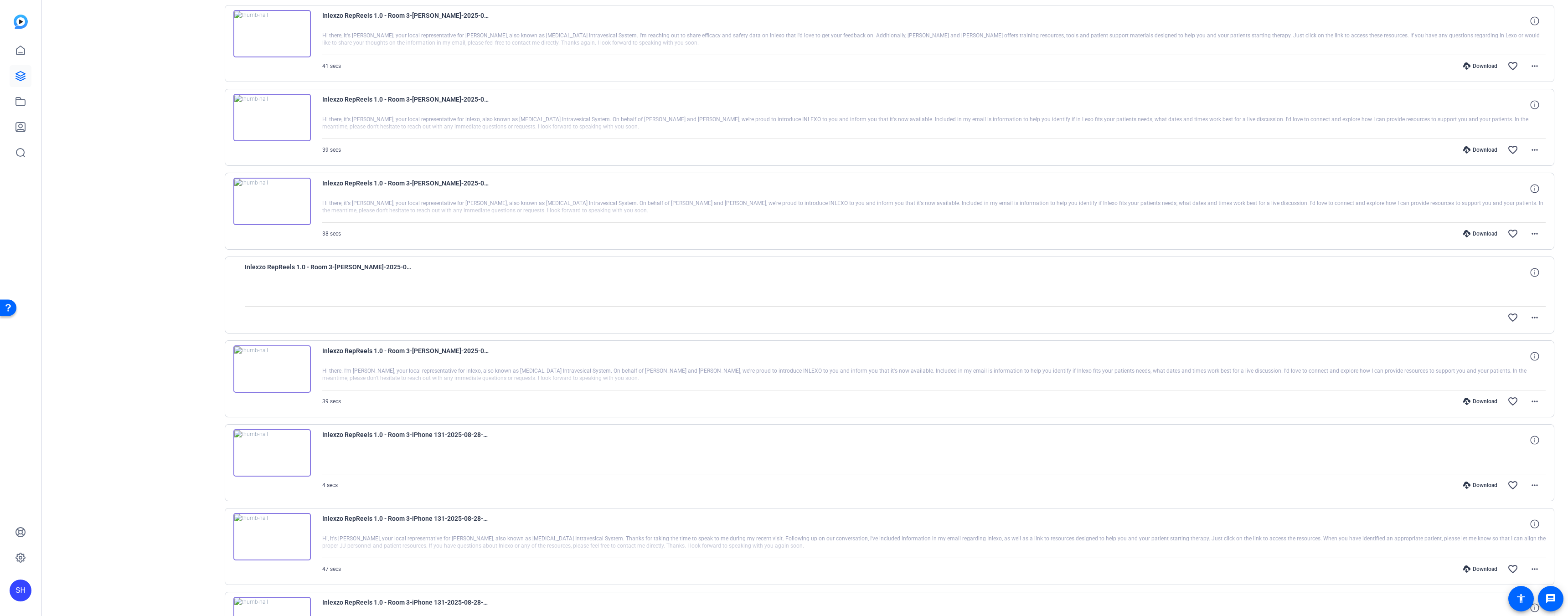
scroll to position [1240, 0]
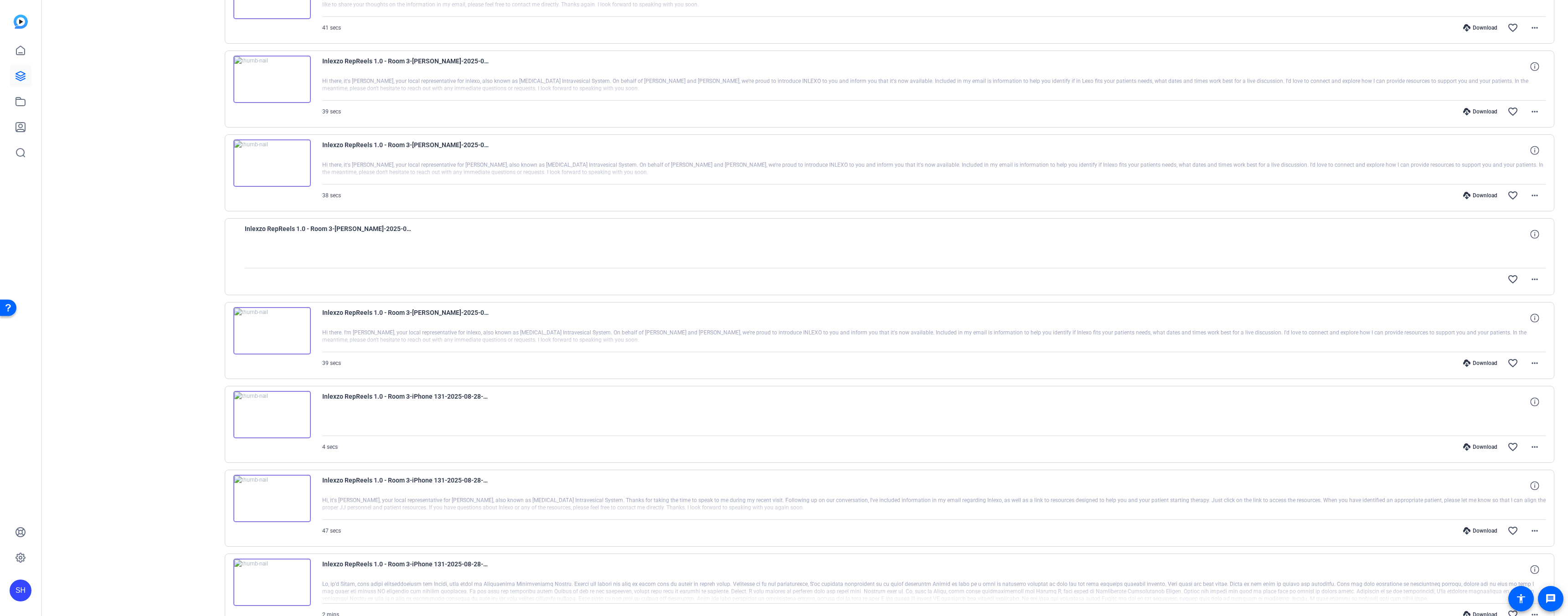
click at [1477, 449] on div "Download" at bounding box center [1480, 446] width 43 height 7
click at [1475, 534] on div "Download" at bounding box center [1480, 530] width 43 height 7
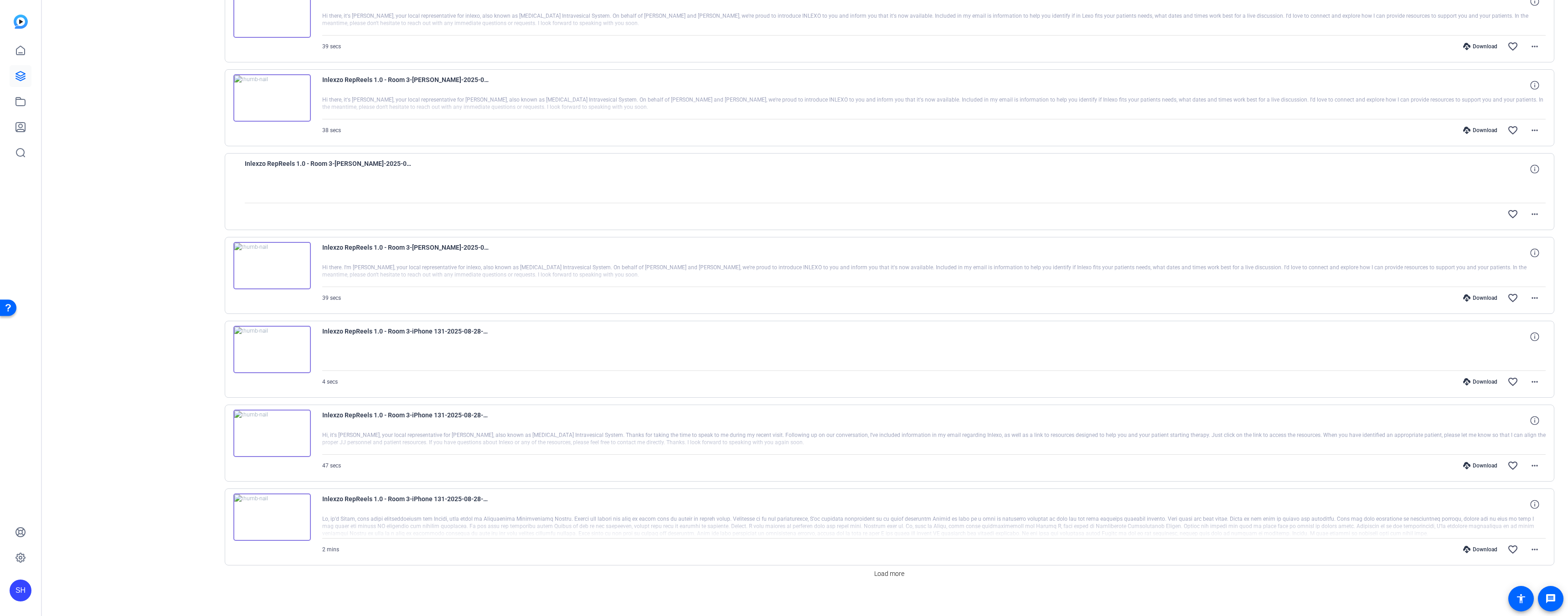
scroll to position [1311, 0]
click at [1477, 542] on div "Download" at bounding box center [1480, 543] width 43 height 7
click at [892, 567] on span "Load more" at bounding box center [888, 567] width 30 height 9
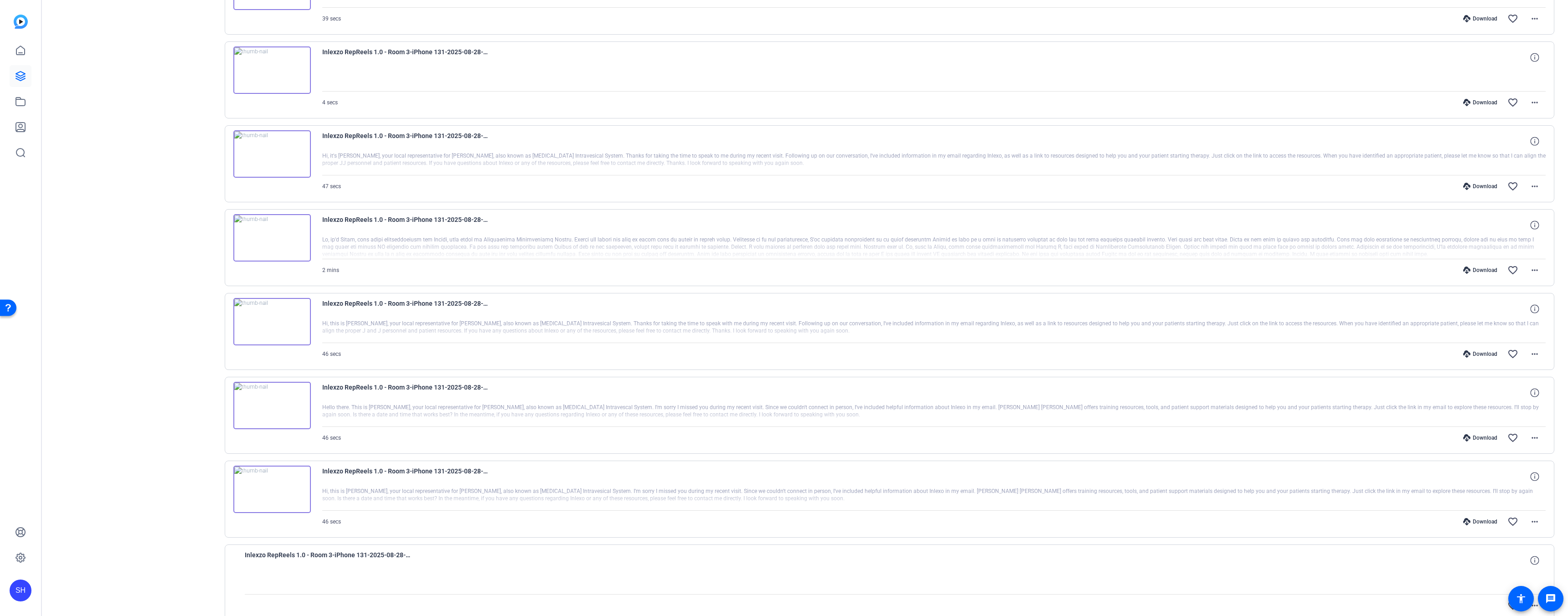
scroll to position [1595, 0]
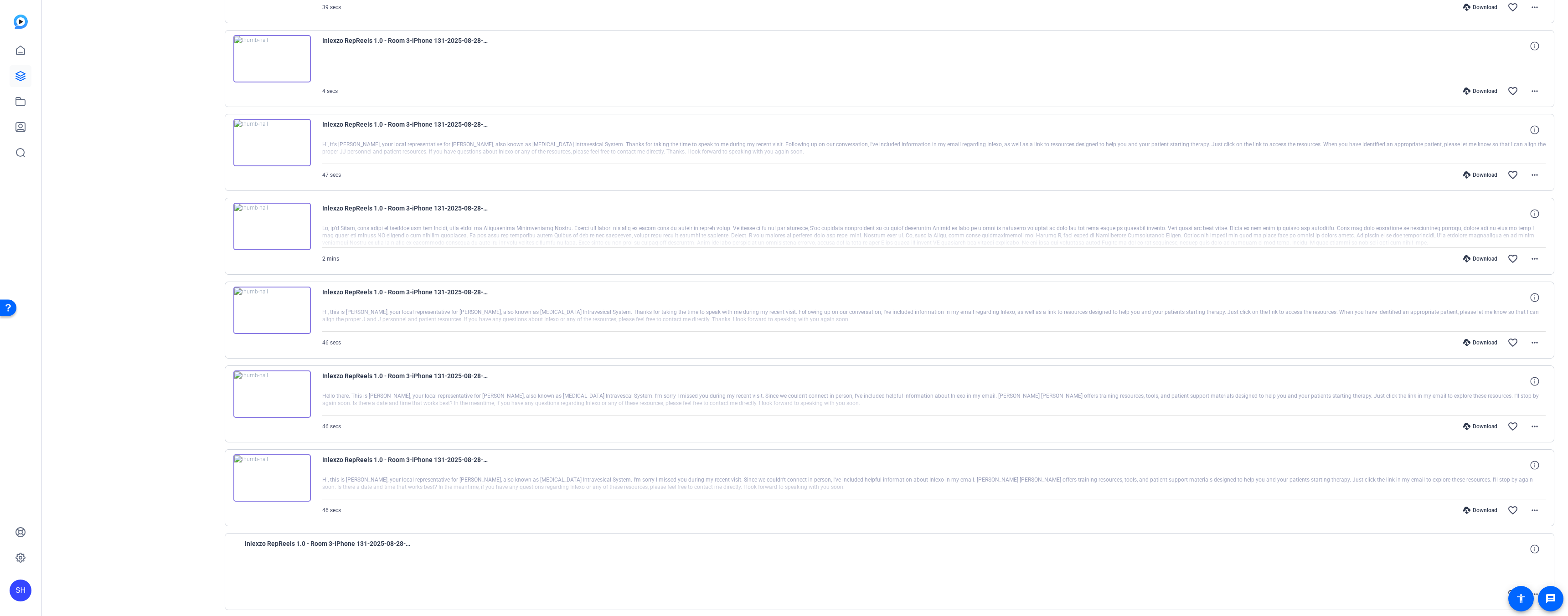
click at [1471, 348] on div "Download favorite_border more_horiz" at bounding box center [1116, 342] width 856 height 22
click at [1474, 345] on div "Download" at bounding box center [1480, 342] width 43 height 7
click at [1479, 427] on div "Download" at bounding box center [1480, 426] width 43 height 7
click at [1480, 510] on div "Download" at bounding box center [1480, 509] width 43 height 7
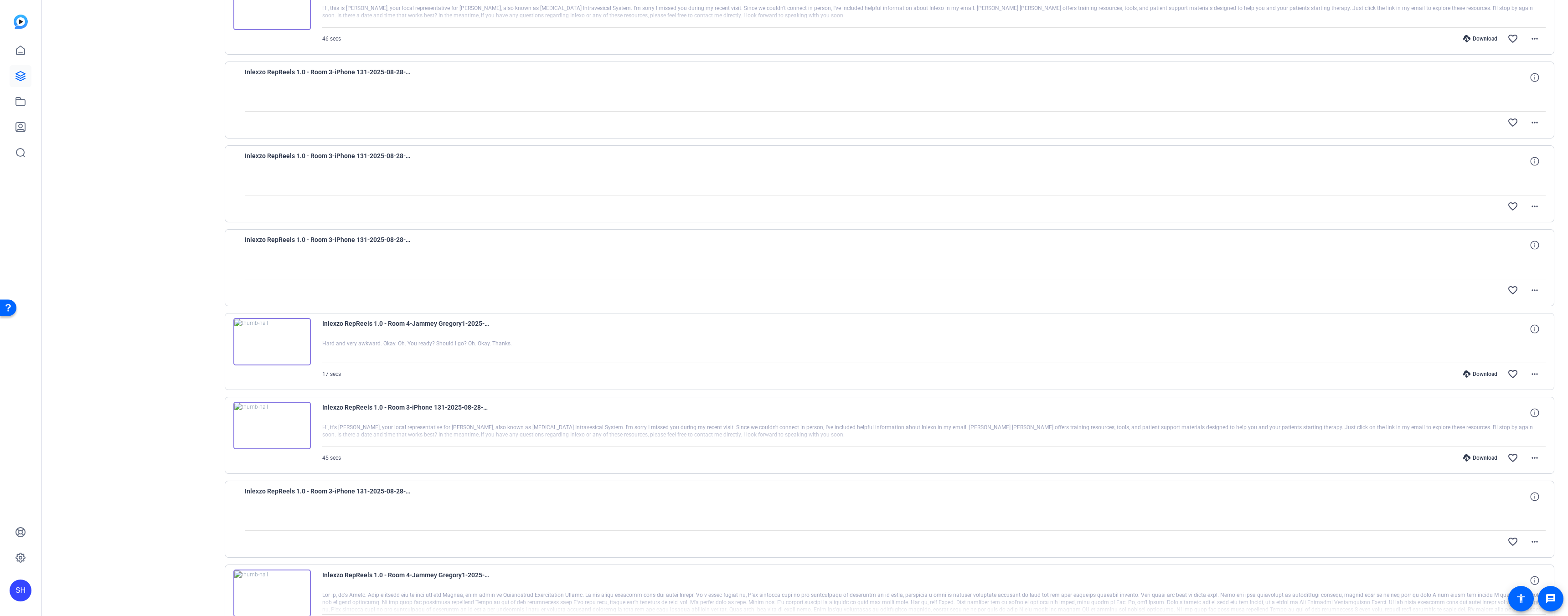
scroll to position [2068, 0]
click at [1477, 456] on div "Download" at bounding box center [1480, 456] width 43 height 7
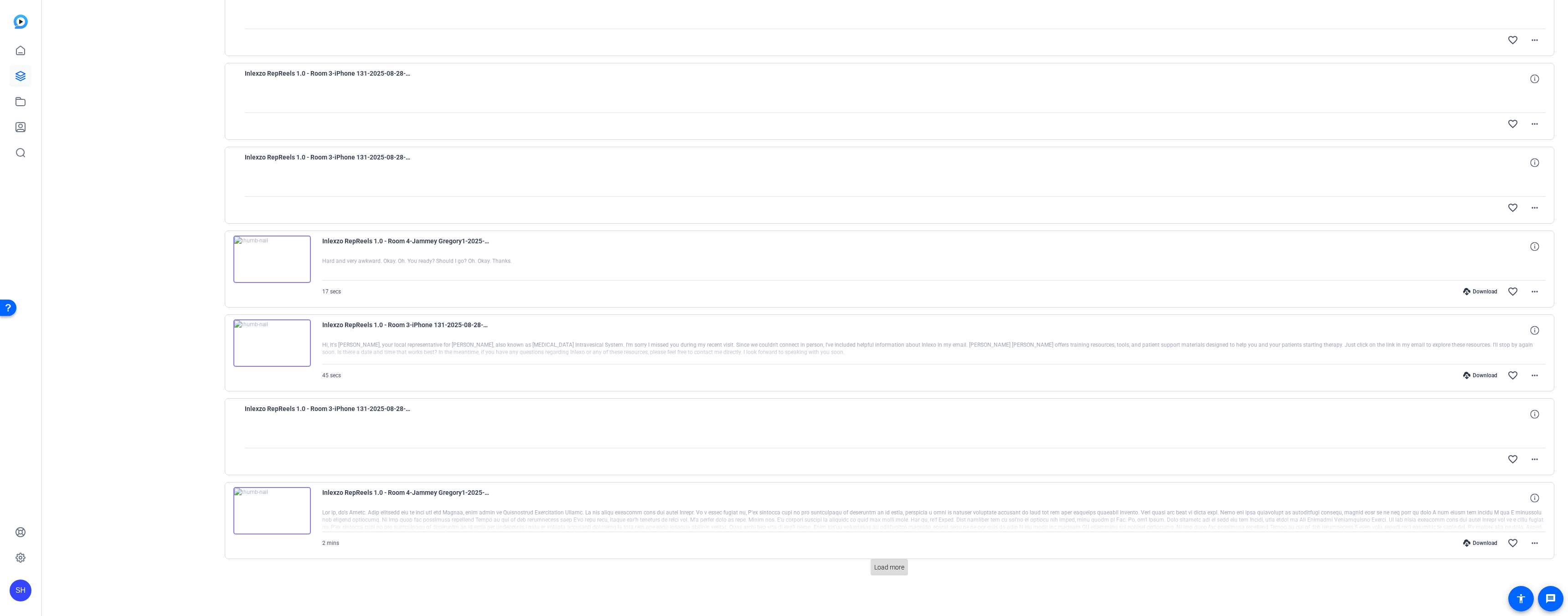
click at [893, 567] on span "Load more" at bounding box center [888, 567] width 30 height 9
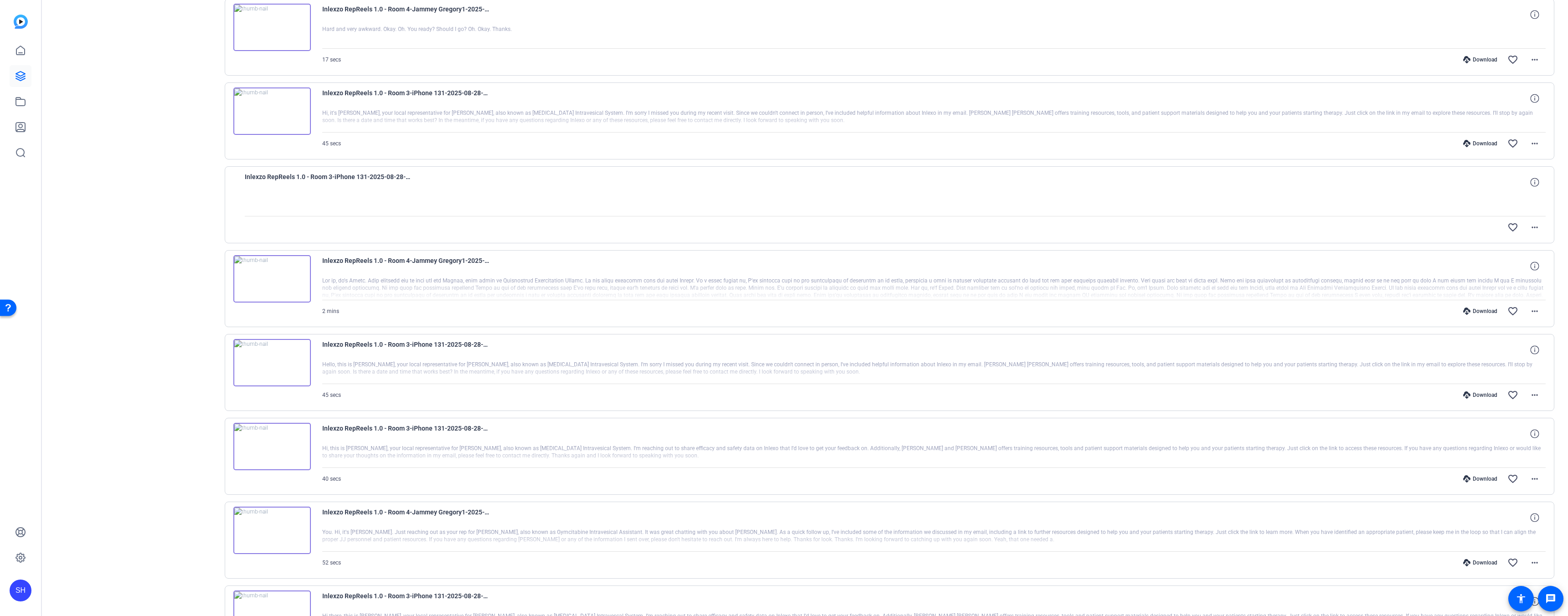
scroll to position [2398, 0]
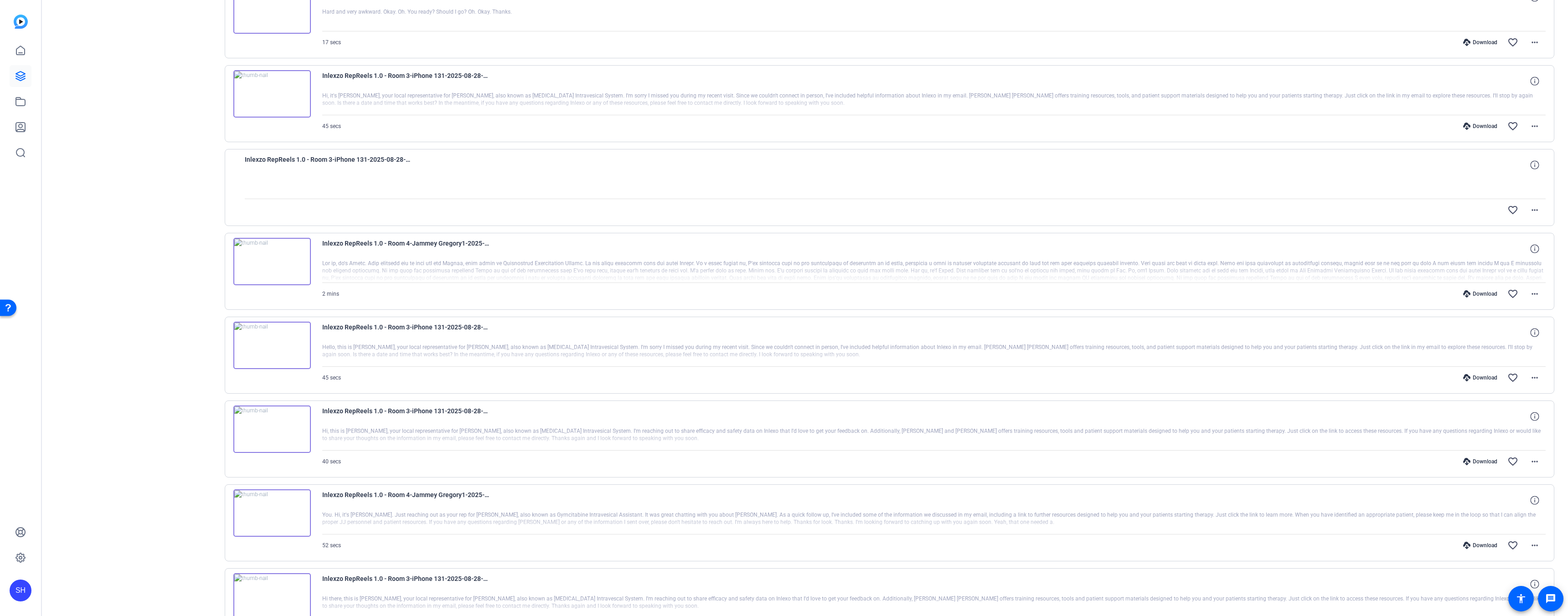
click at [1478, 378] on div "Download" at bounding box center [1480, 377] width 43 height 7
click at [1473, 461] on div "Download" at bounding box center [1480, 461] width 43 height 7
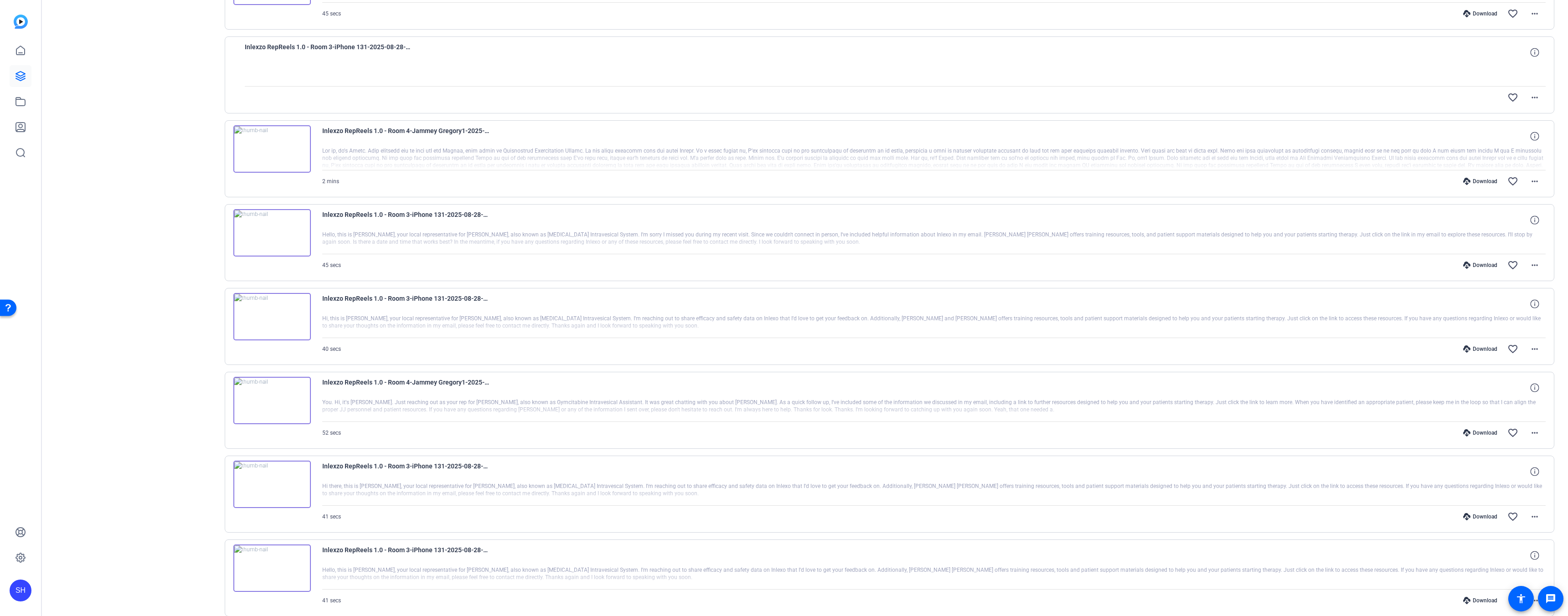
scroll to position [2589, 0]
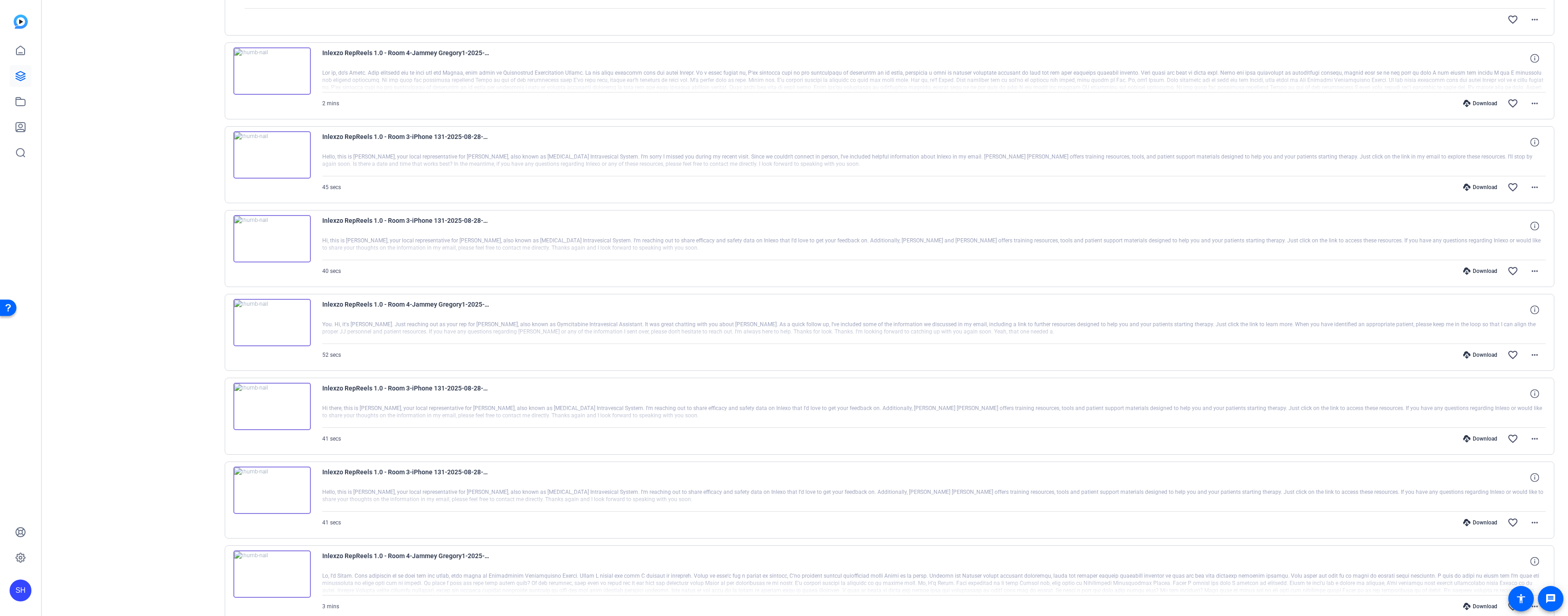
click at [1478, 437] on div "Download" at bounding box center [1480, 438] width 43 height 7
click at [1477, 523] on div "Download" at bounding box center [1480, 522] width 43 height 7
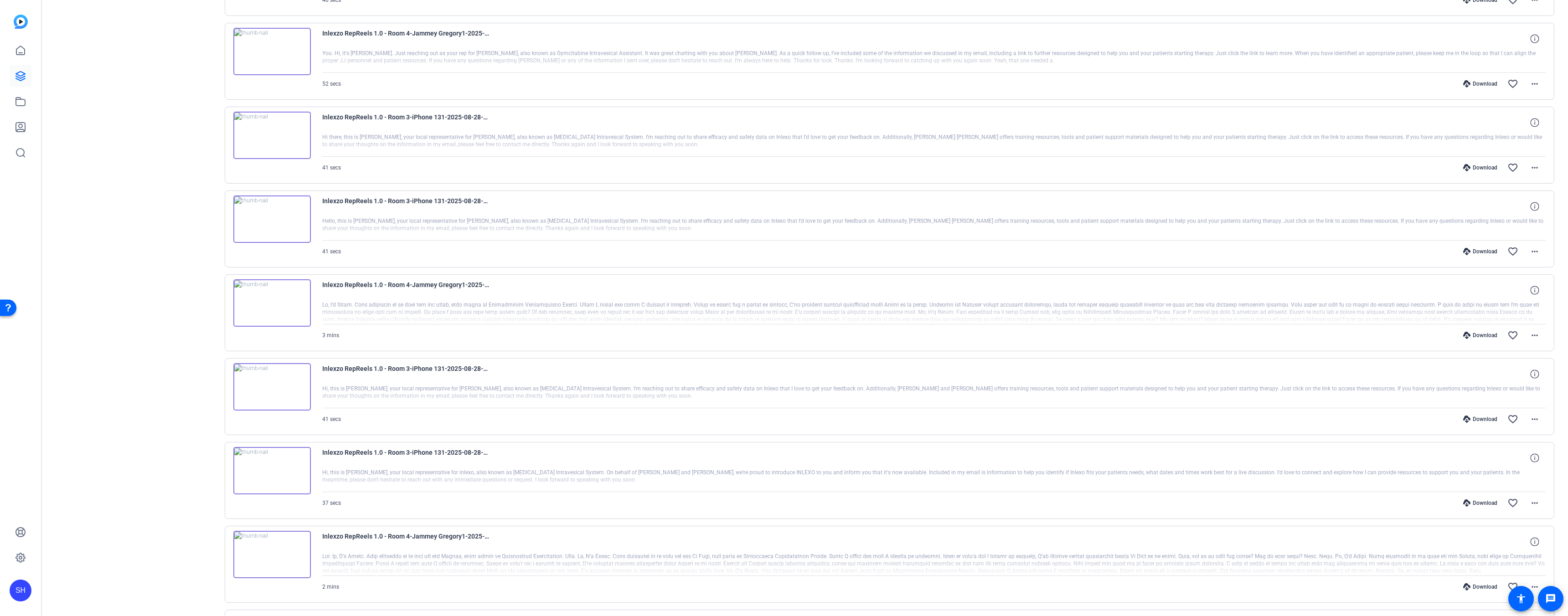
click at [1480, 421] on div "Download" at bounding box center [1480, 419] width 43 height 7
click at [1474, 501] on div "Download" at bounding box center [1480, 502] width 43 height 7
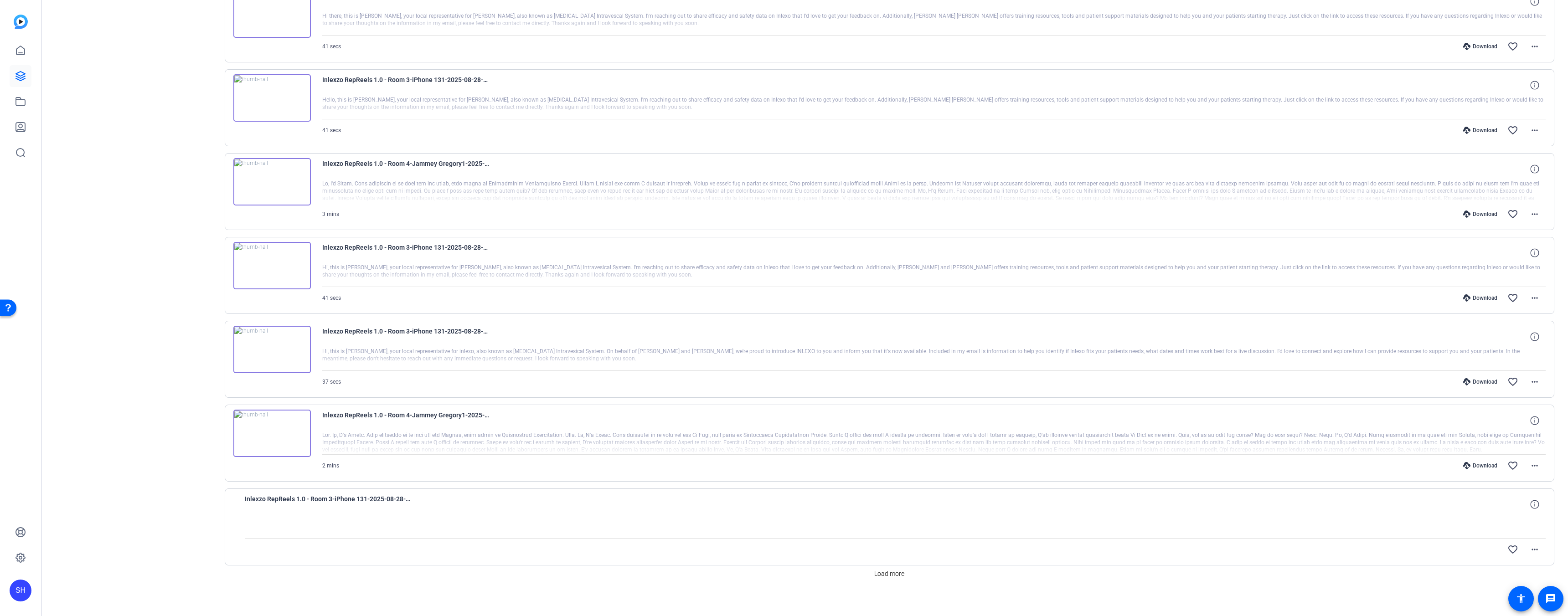
scroll to position [2987, 0]
click at [885, 567] on span "Load more" at bounding box center [888, 567] width 30 height 9
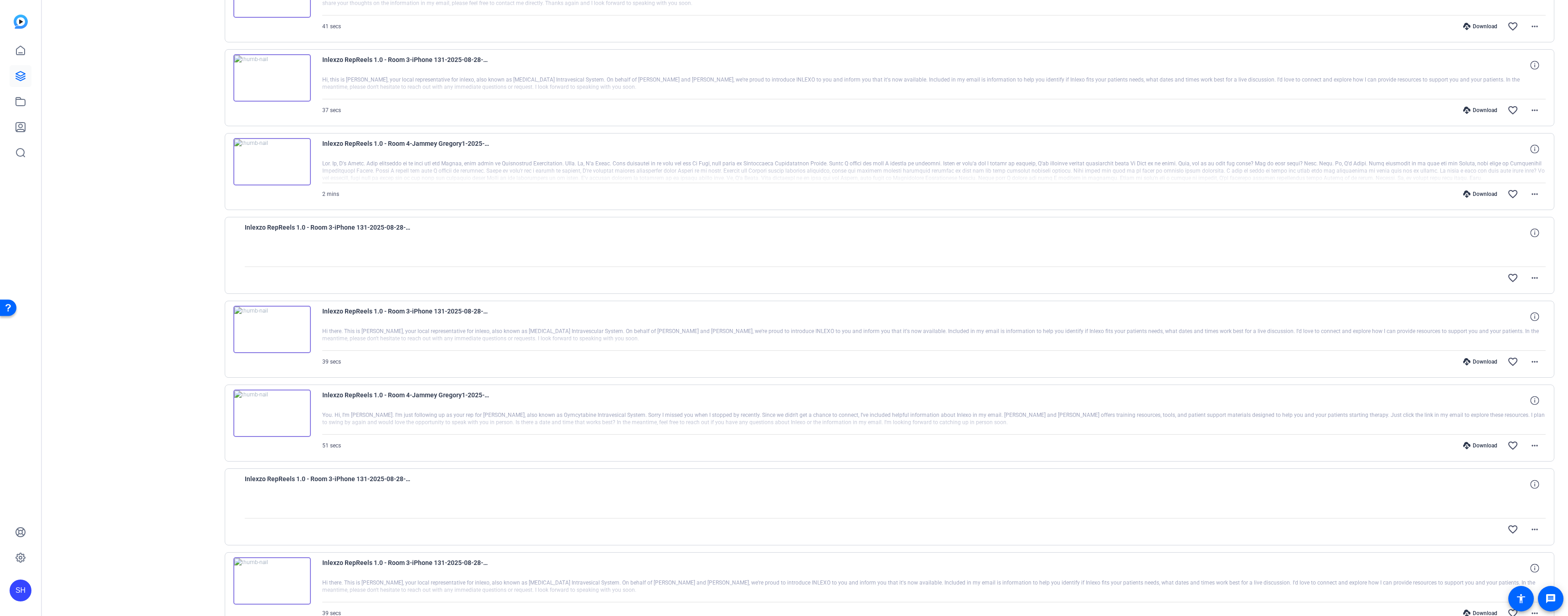
scroll to position [3258, 0]
click at [1473, 355] on div "Download" at bounding box center [1480, 356] width 43 height 7
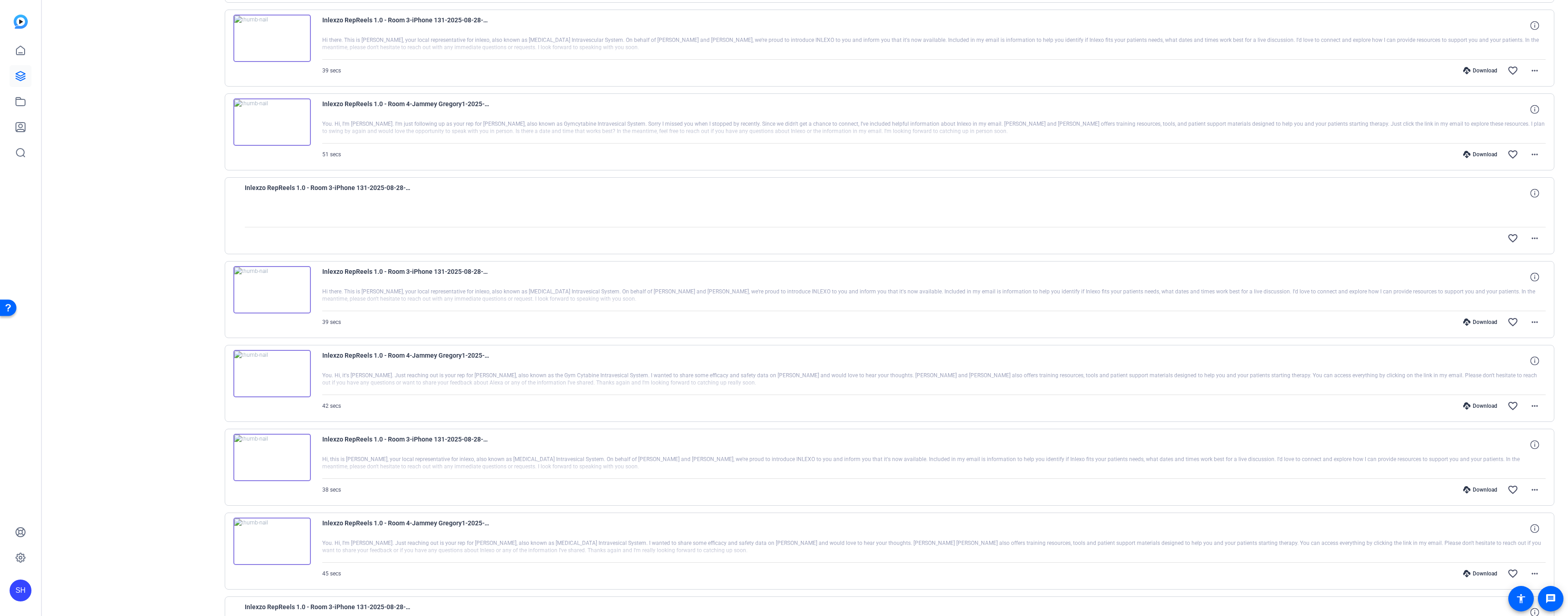
scroll to position [3544, 0]
click at [1480, 320] on div "Download" at bounding box center [1480, 321] width 43 height 7
click at [1475, 492] on div "Download" at bounding box center [1480, 488] width 43 height 7
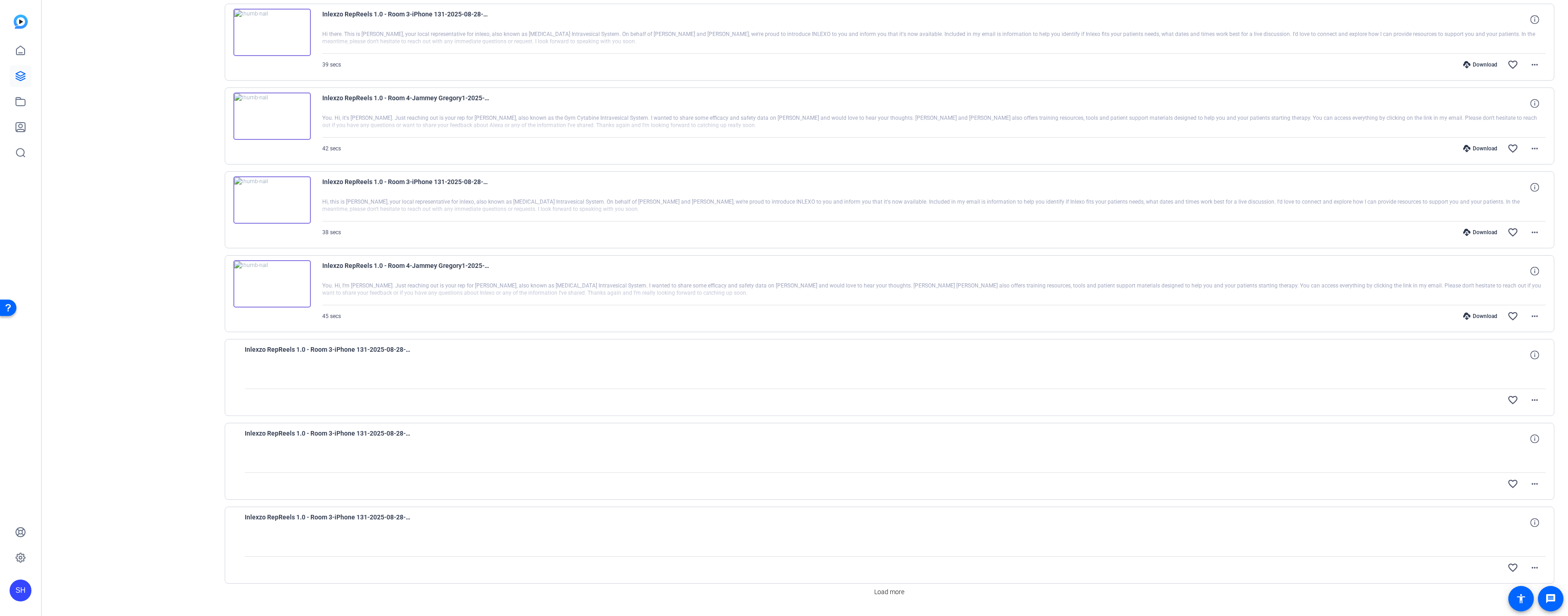
scroll to position [3826, 0]
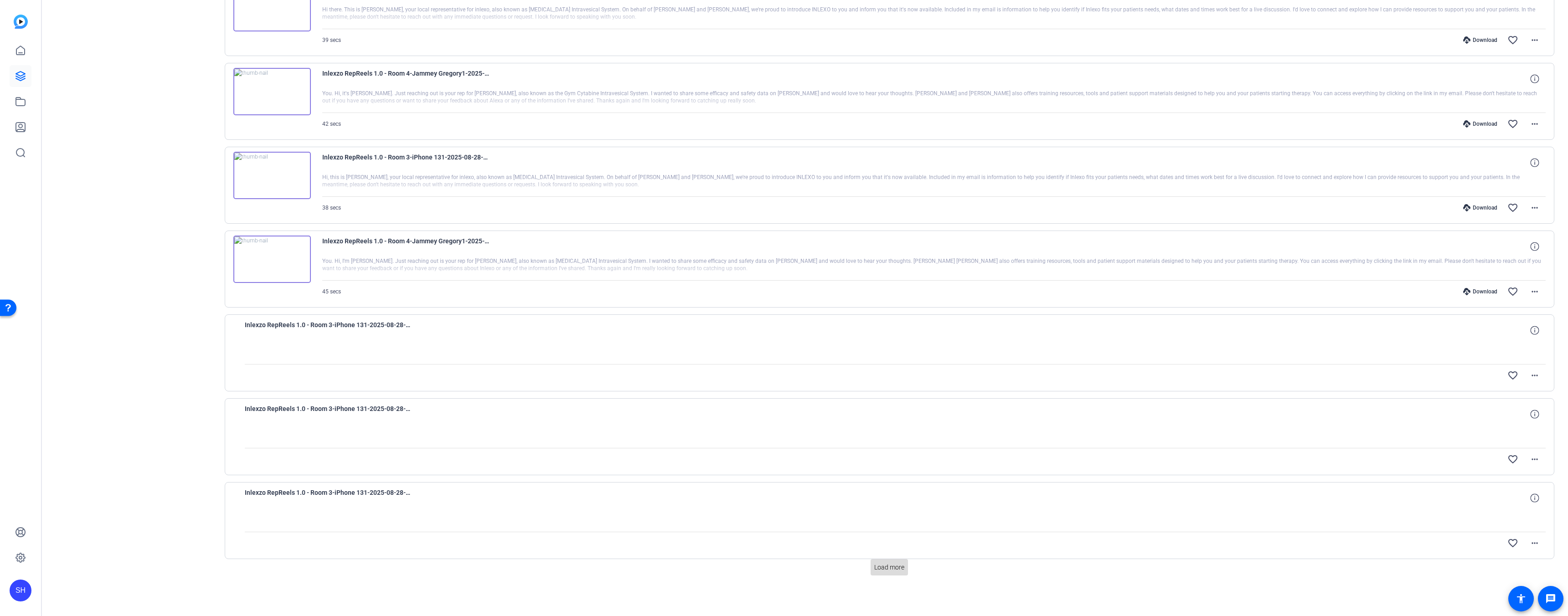
click at [891, 567] on span "Load more" at bounding box center [888, 567] width 30 height 9
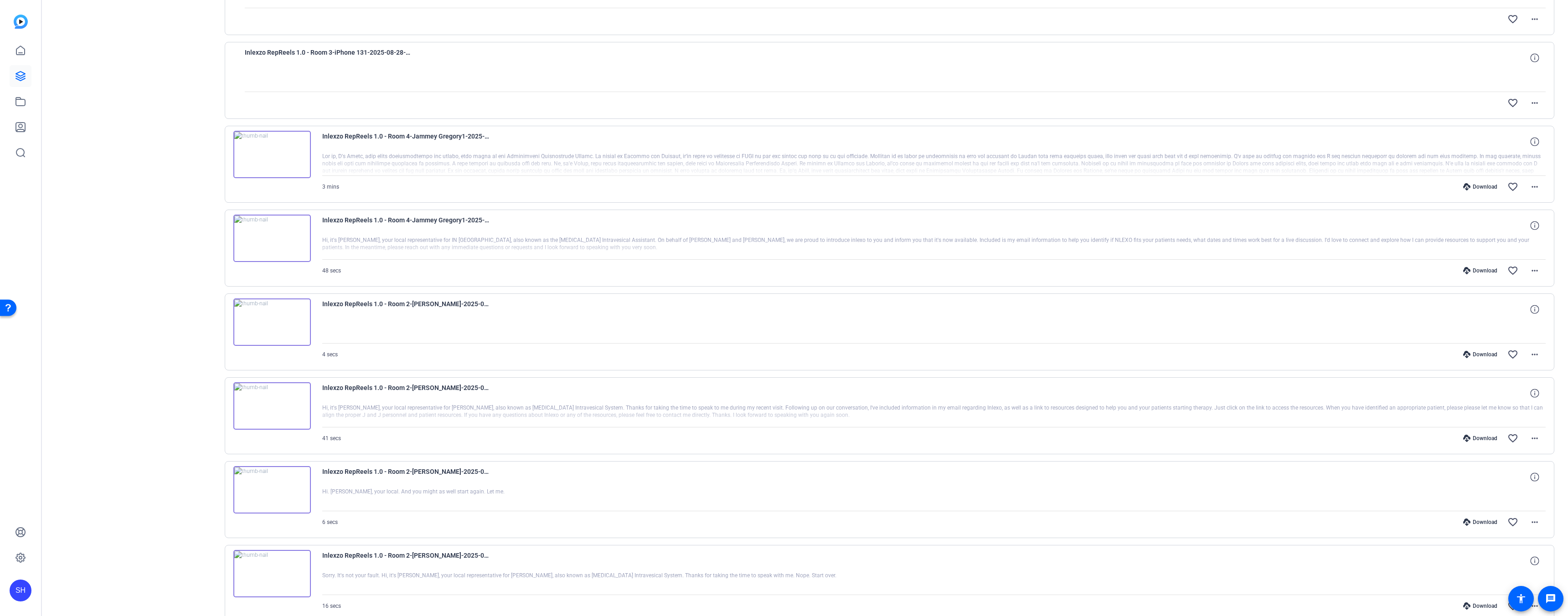
scroll to position [4266, 0]
